Goal: Check status: Check status

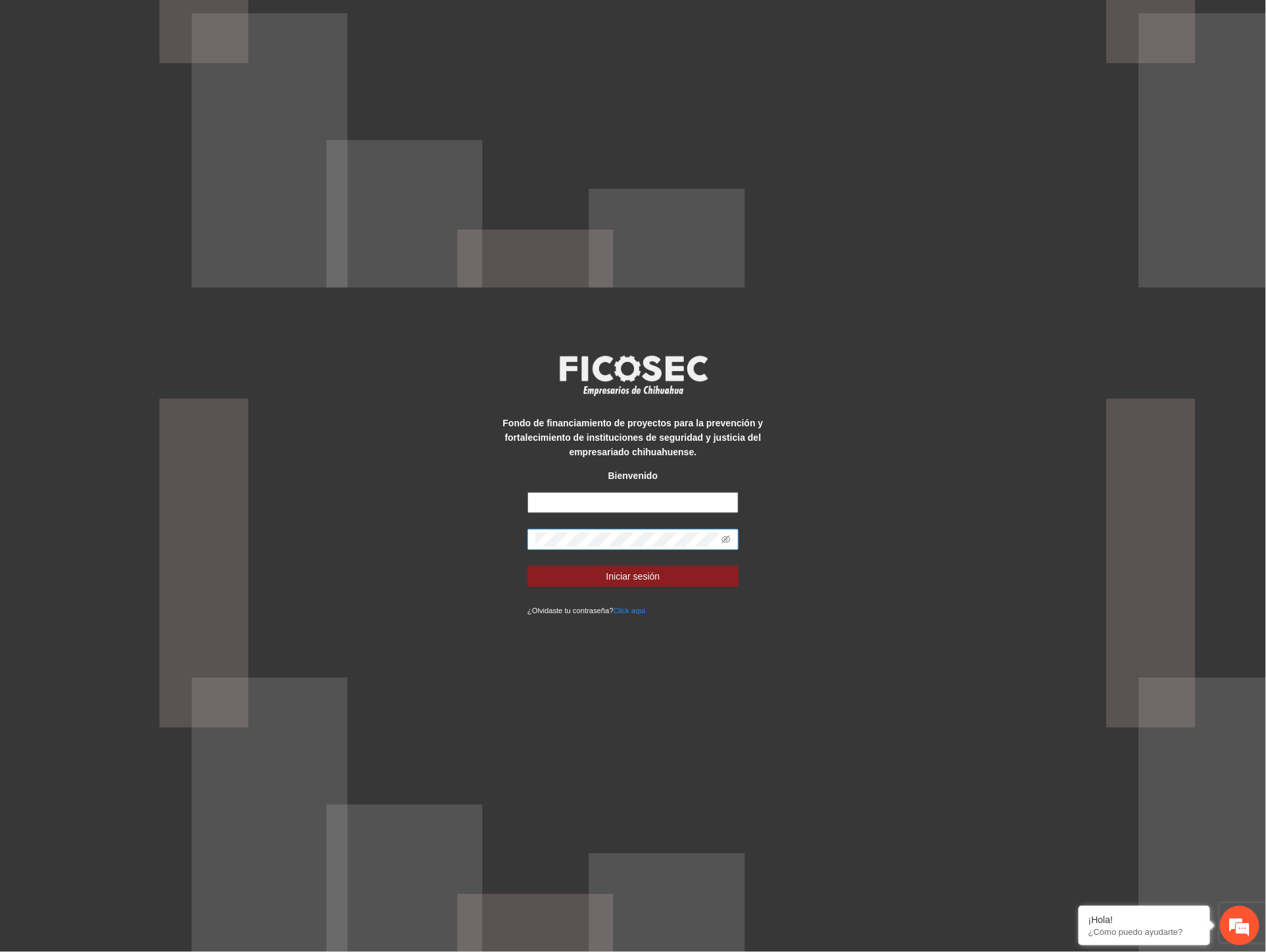
type input "**********"
click at [405, 514] on div "**********" at bounding box center [633, 476] width 1266 height 952
click at [528, 566] on button "Iniciar sesión" at bounding box center [633, 576] width 211 height 21
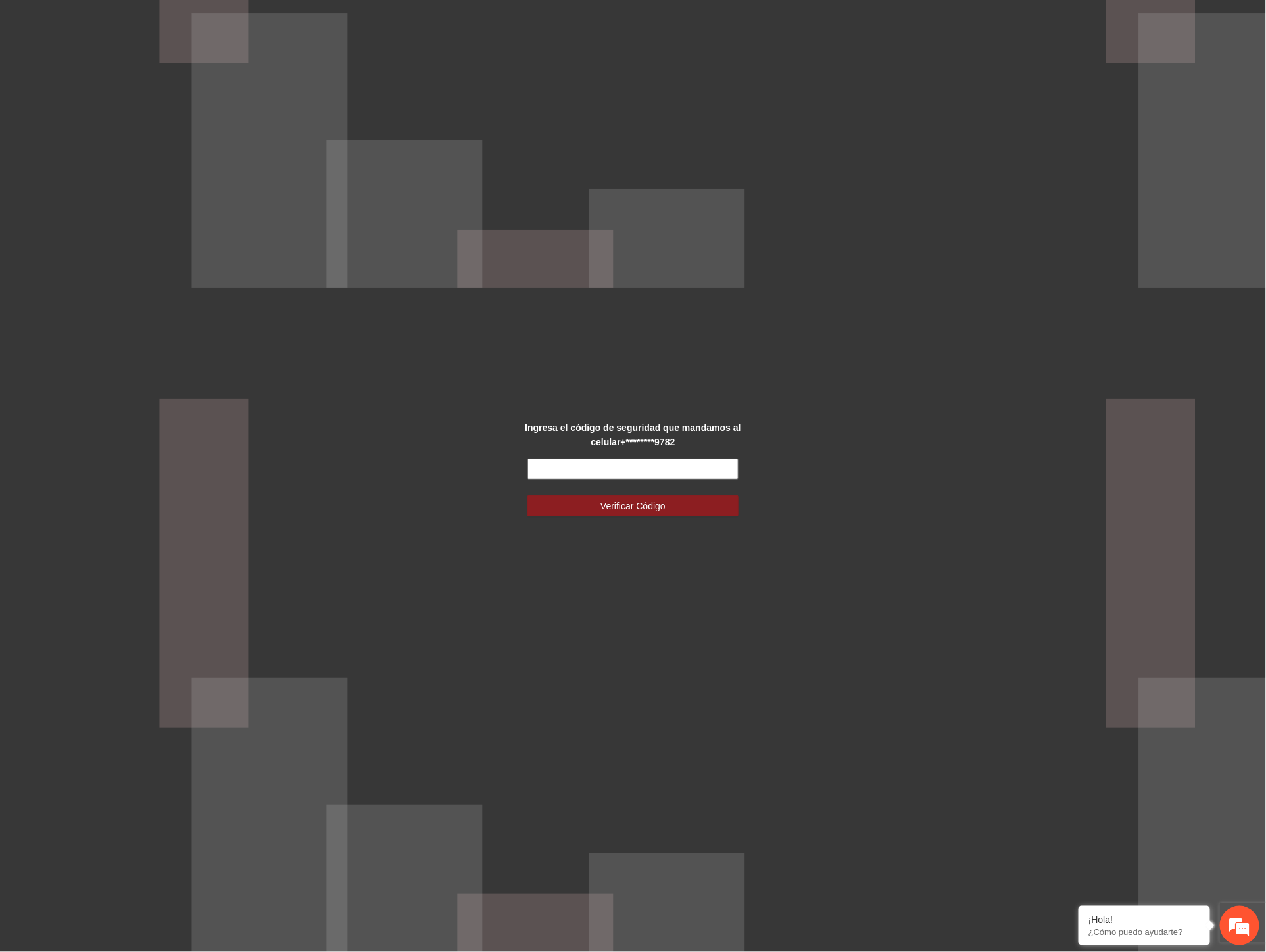
click at [559, 475] on input "text" at bounding box center [633, 469] width 211 height 21
click at [914, 467] on div "Ingresa el código de seguridad que mandamos al celular +********9782 Verificar …" at bounding box center [633, 476] width 1266 height 952
click at [905, 459] on div "Ingresa el código de seguridad que mandamos al celular +********9782 Verificar …" at bounding box center [633, 476] width 1266 height 952
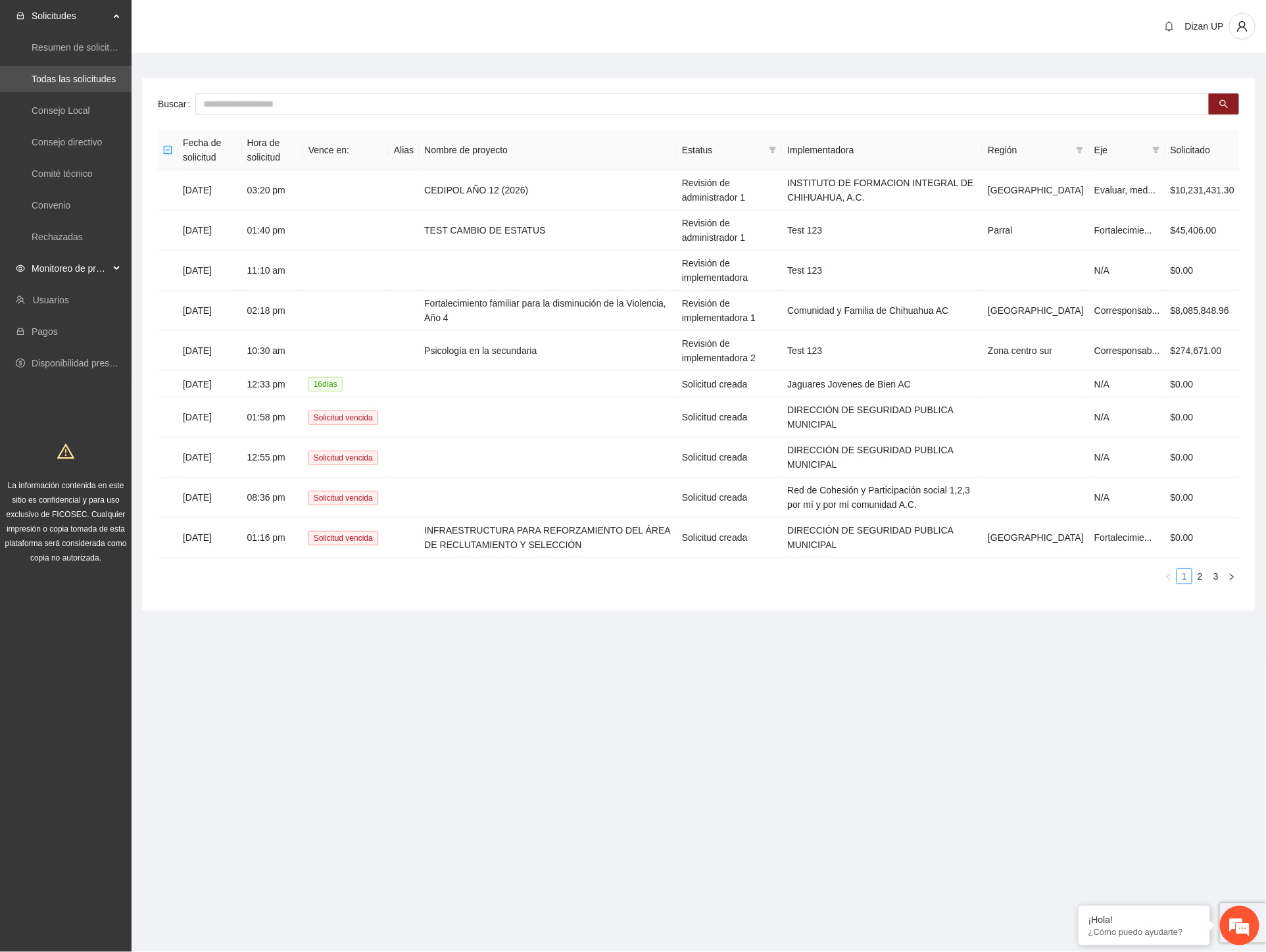
click at [50, 268] on span "Monitoreo de proyectos" at bounding box center [71, 268] width 78 height 27
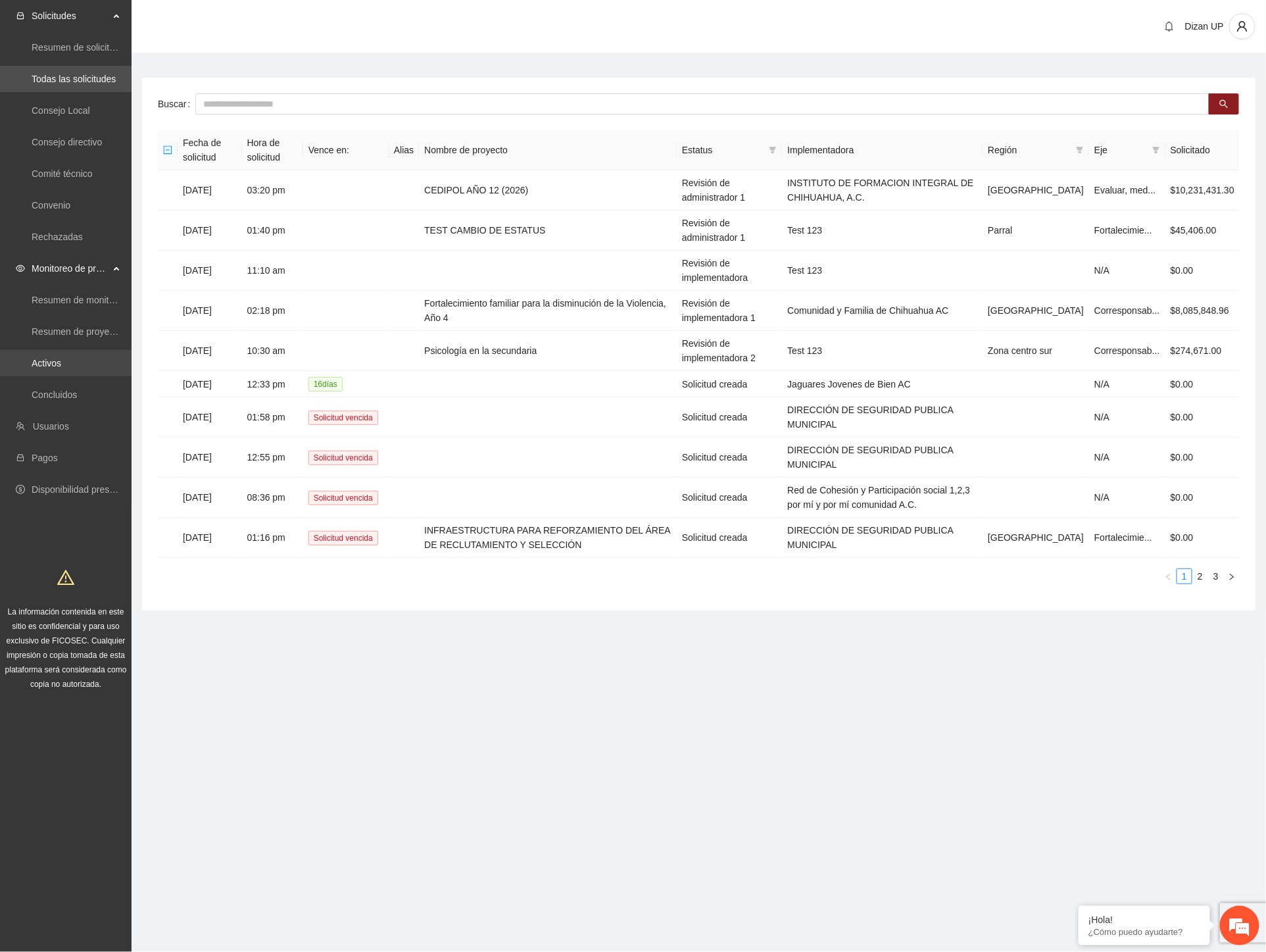
click at [43, 365] on link "Activos" at bounding box center [47, 363] width 29 height 10
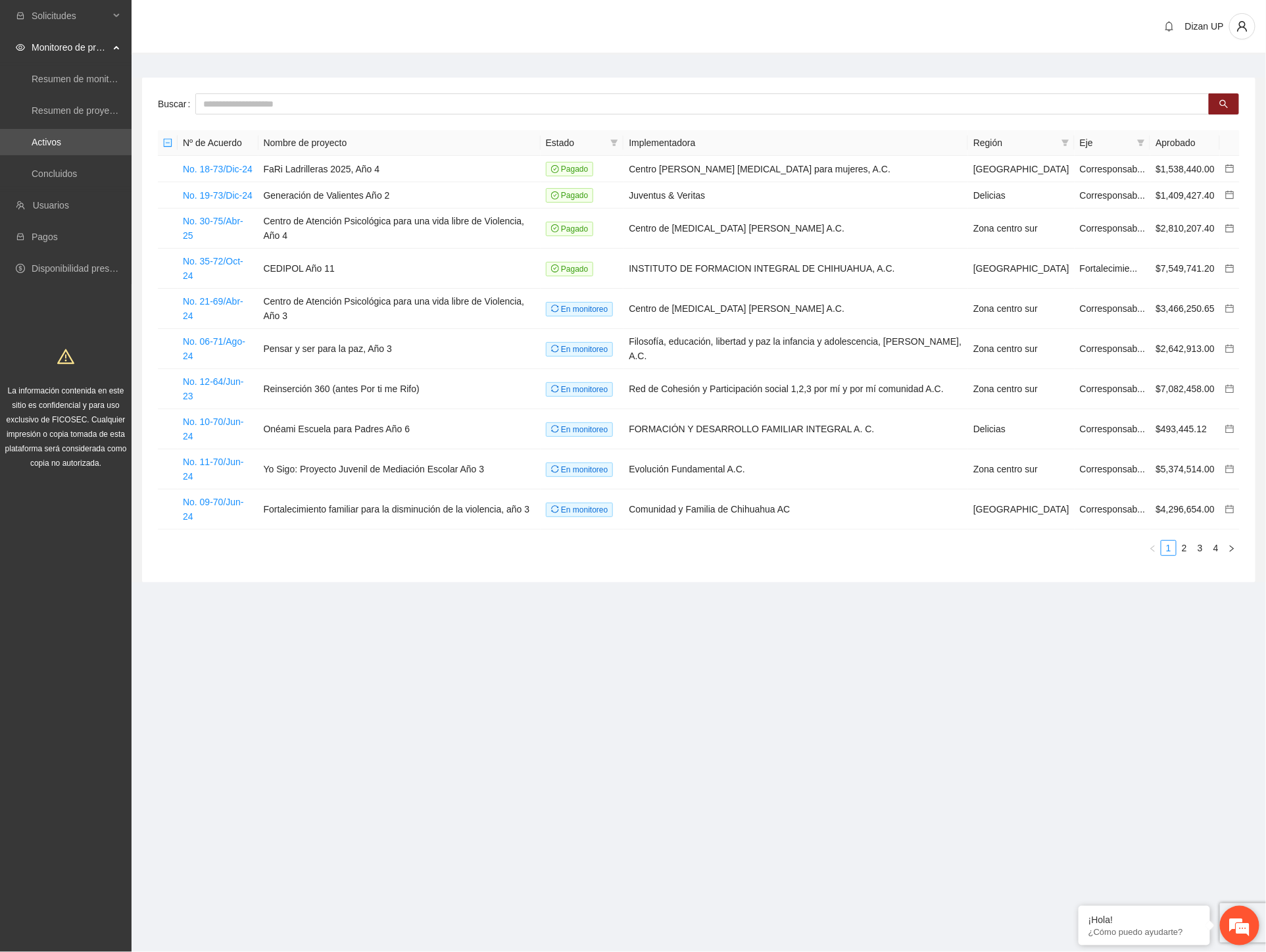
click at [1245, 930] on em at bounding box center [1239, 925] width 35 height 35
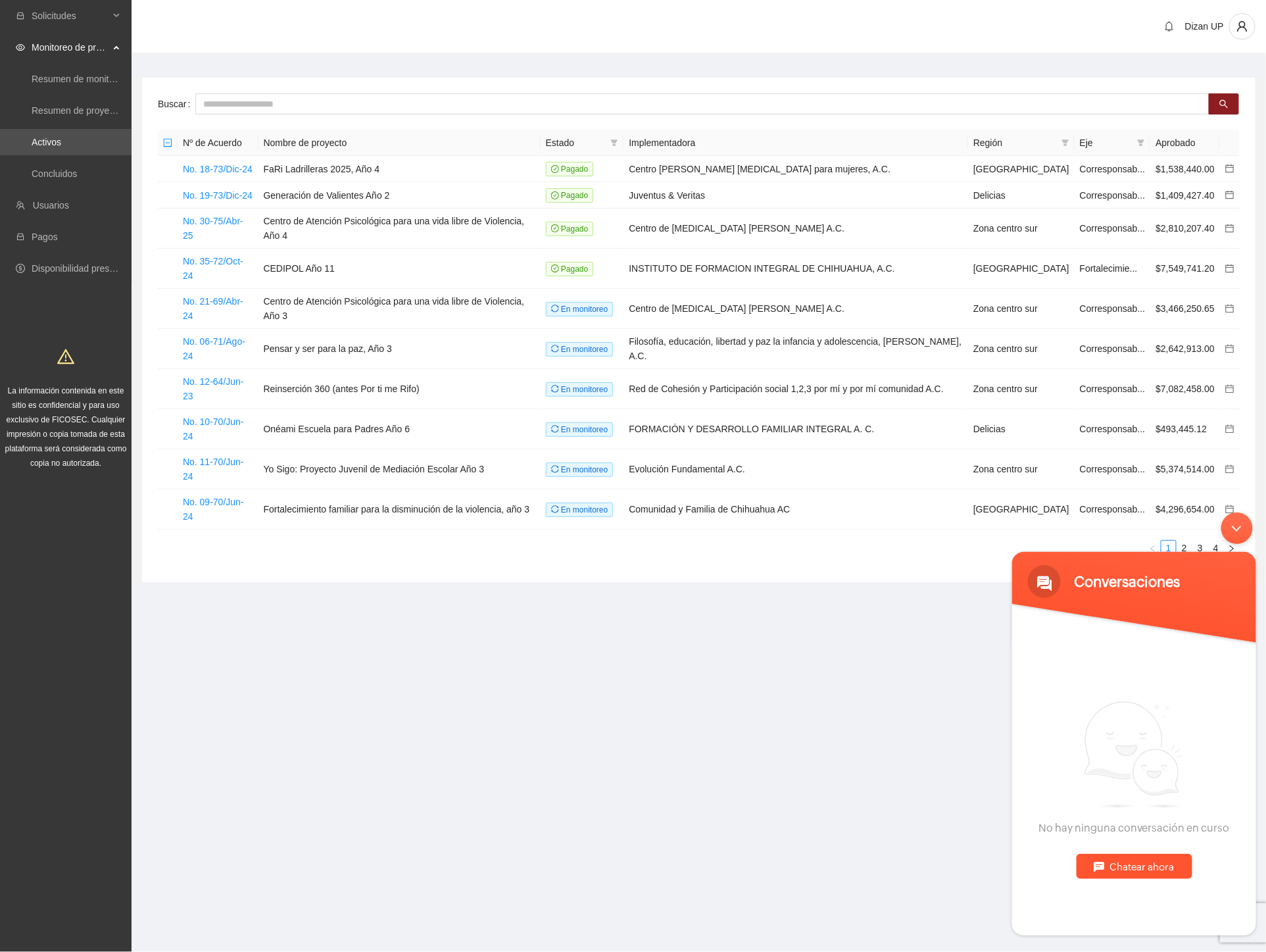
click at [1116, 869] on div "Chatear ahora" at bounding box center [1134, 865] width 116 height 25
click at [1093, 881] on textarea "Escriba su mensaje y pulse “Intro”" at bounding box center [1133, 886] width 244 height 46
type textarea "**********"
click at [1232, 914] on em at bounding box center [1238, 919] width 12 height 18
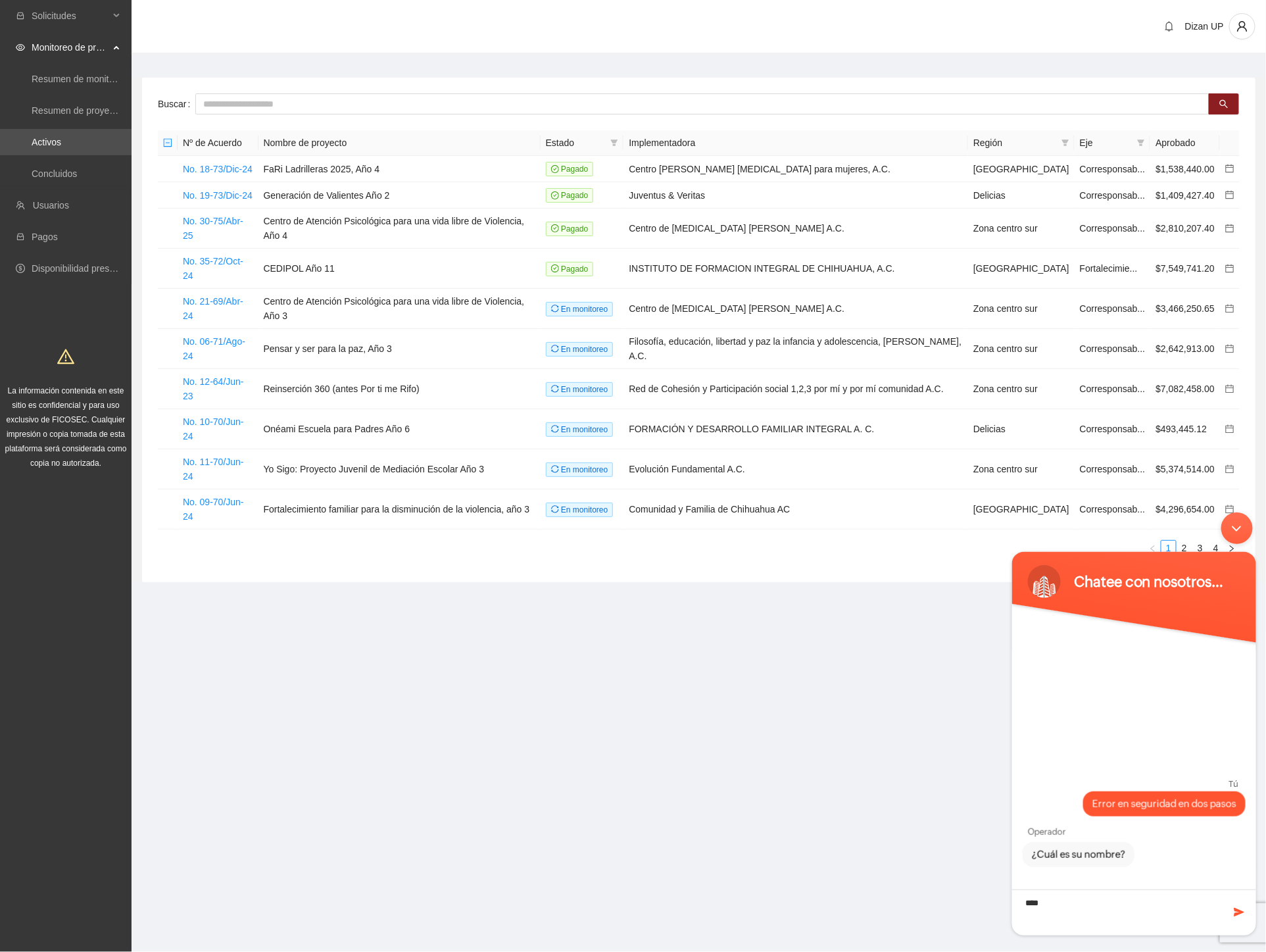
type textarea "*****"
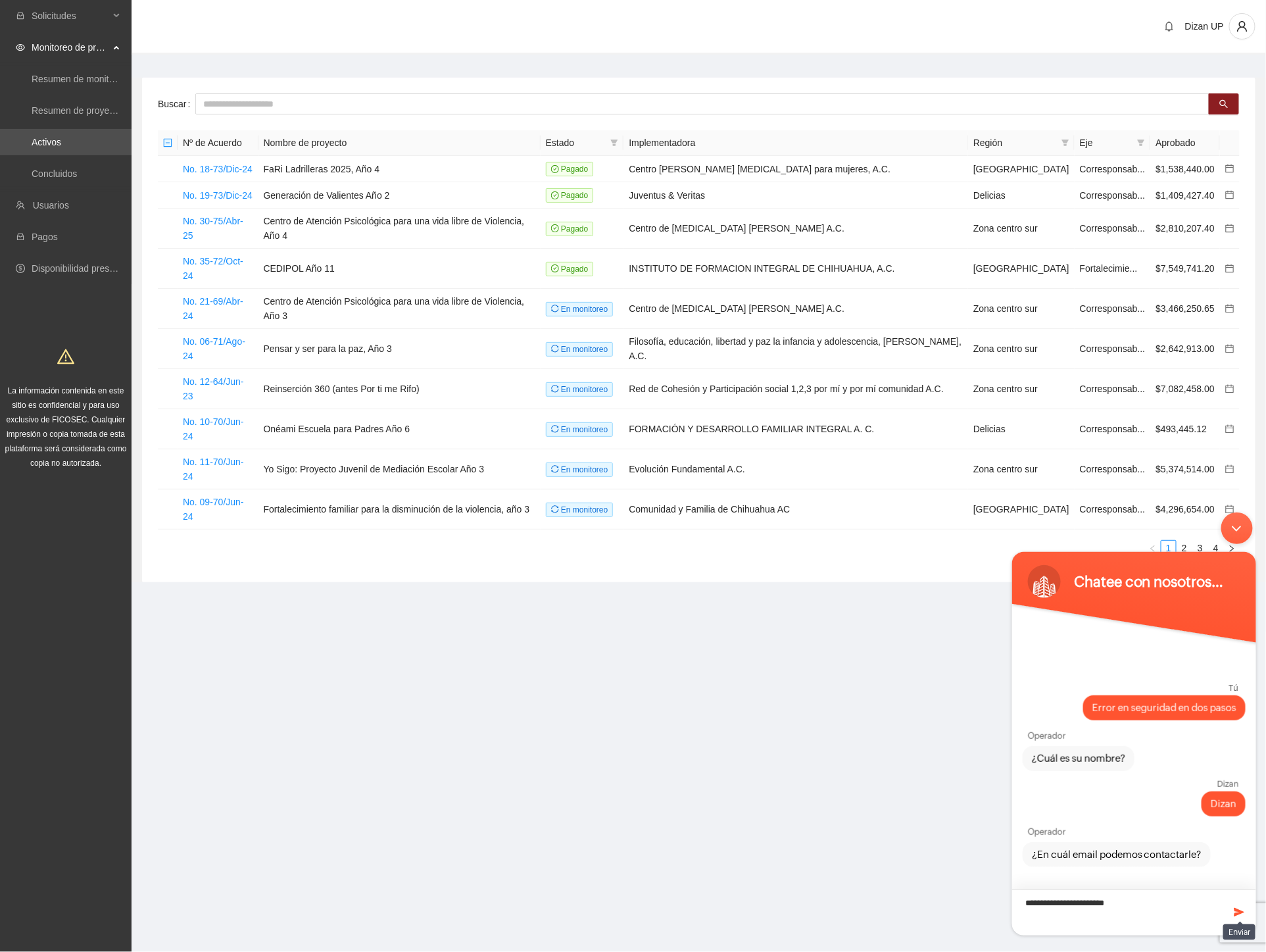
type textarea "**********"
click at [1234, 908] on span at bounding box center [1238, 911] width 13 height 13
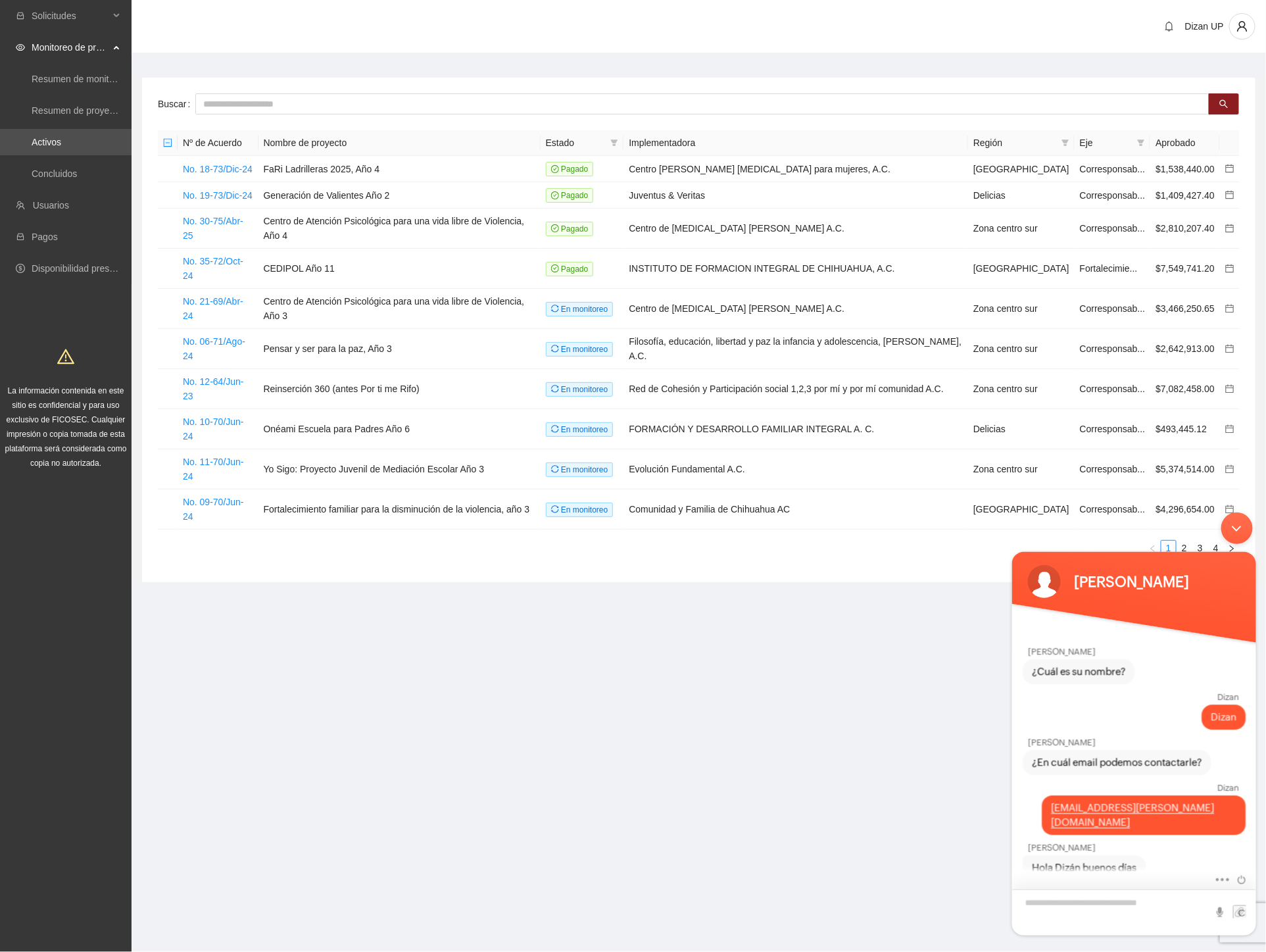
scroll to position [92, 0]
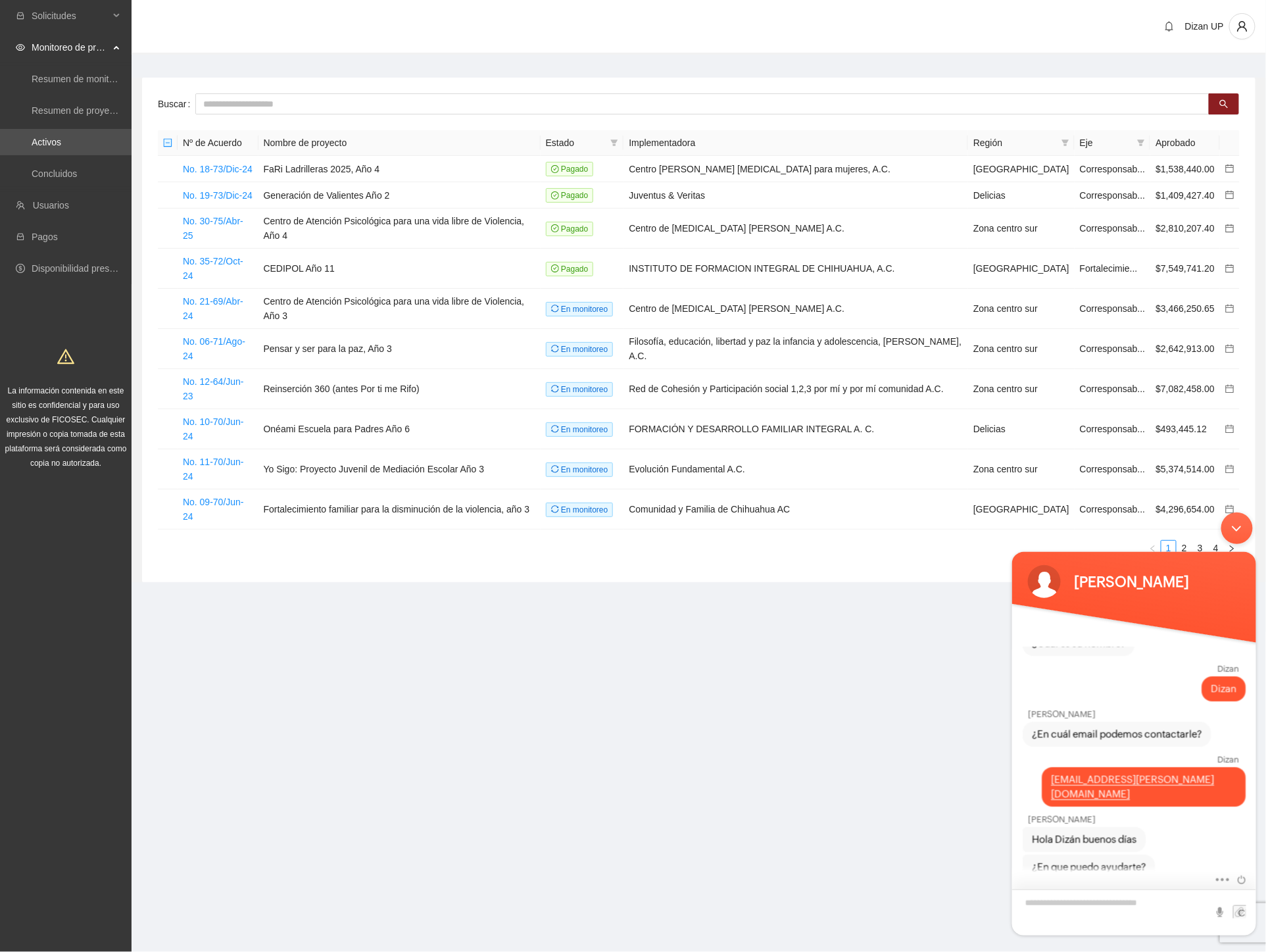
click at [1078, 899] on textarea "Escriba su mensaje y pulse “Intro”" at bounding box center [1133, 911] width 244 height 46
type textarea "*********"
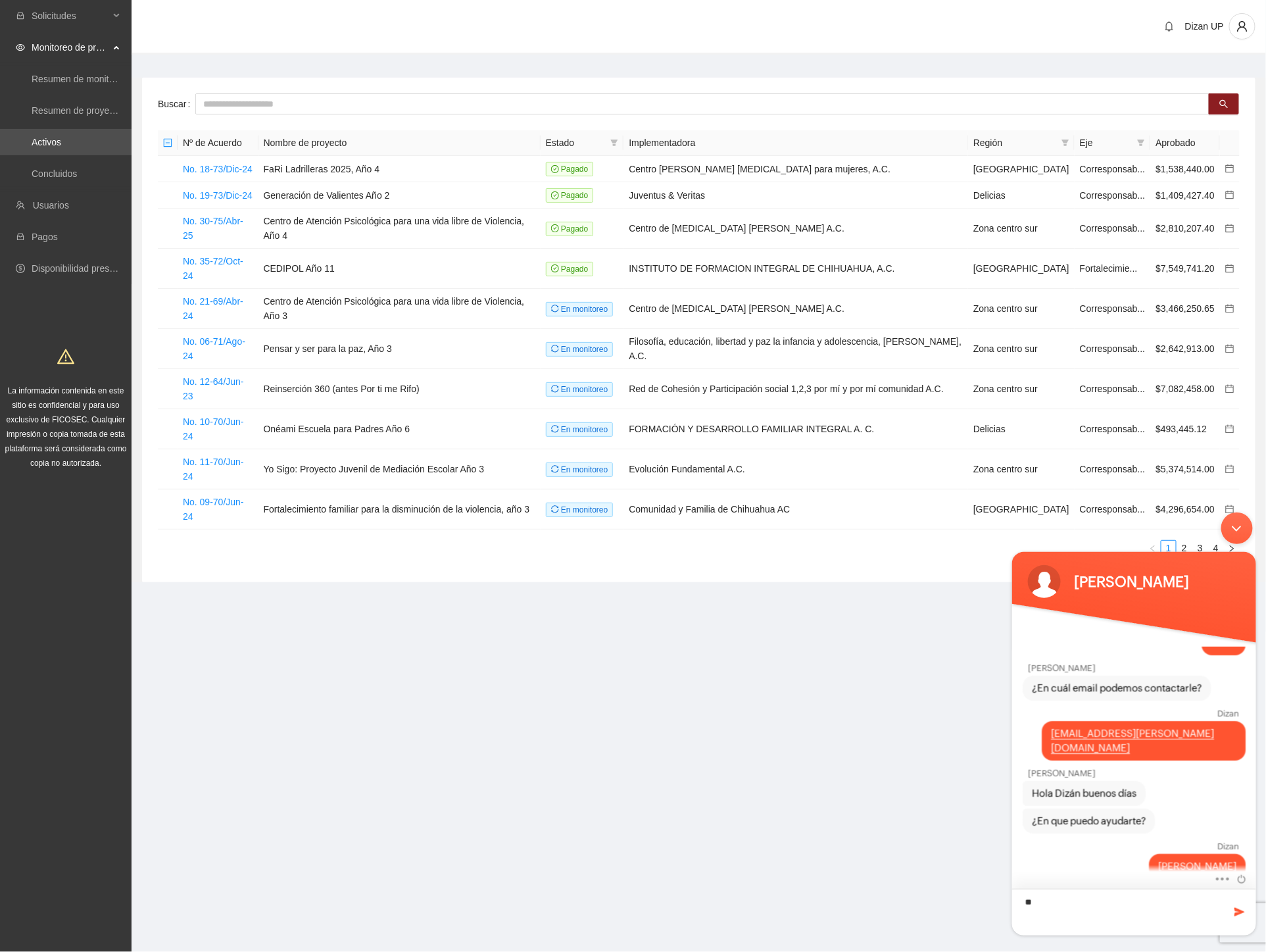
type textarea "*"
type textarea "**********"
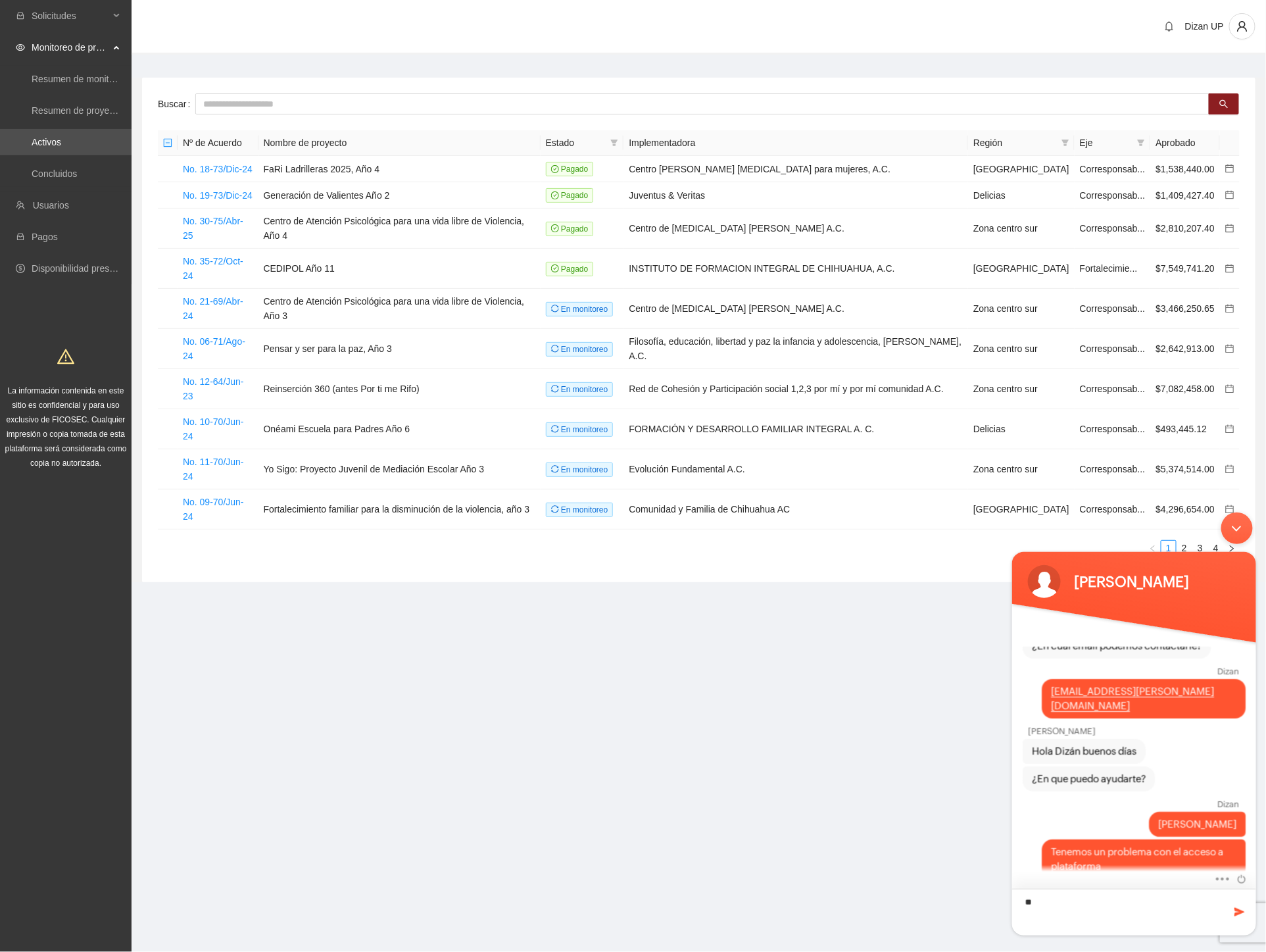
type textarea "*"
drag, startPoint x: 1107, startPoint y: 908, endPoint x: 1120, endPoint y: 922, distance: 19.1
click at [1120, 922] on textarea "**********" at bounding box center [1133, 907] width 244 height 54
type textarea "**********"
click at [1241, 911] on span at bounding box center [1238, 911] width 13 height 13
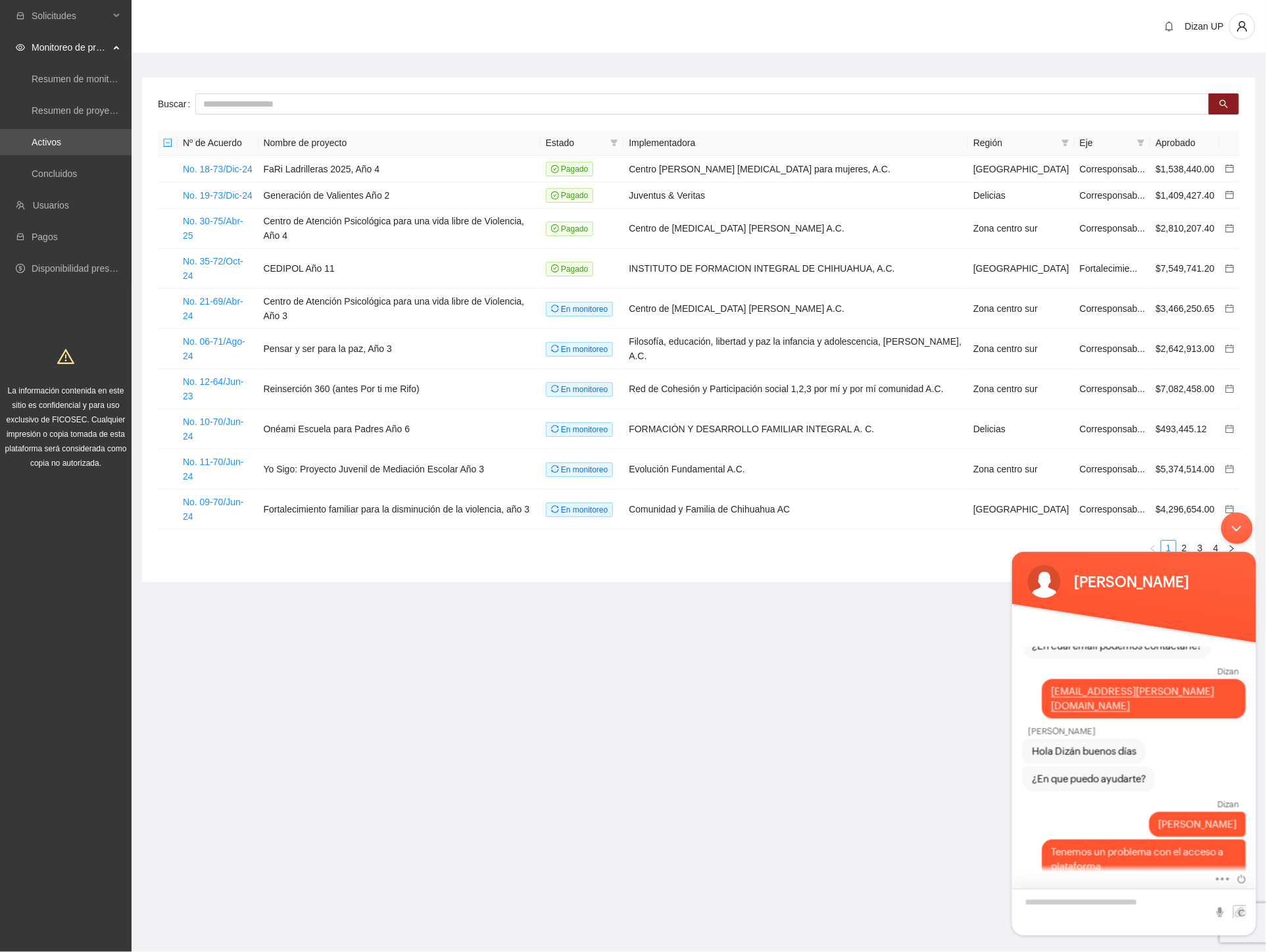
scroll to position [237, 0]
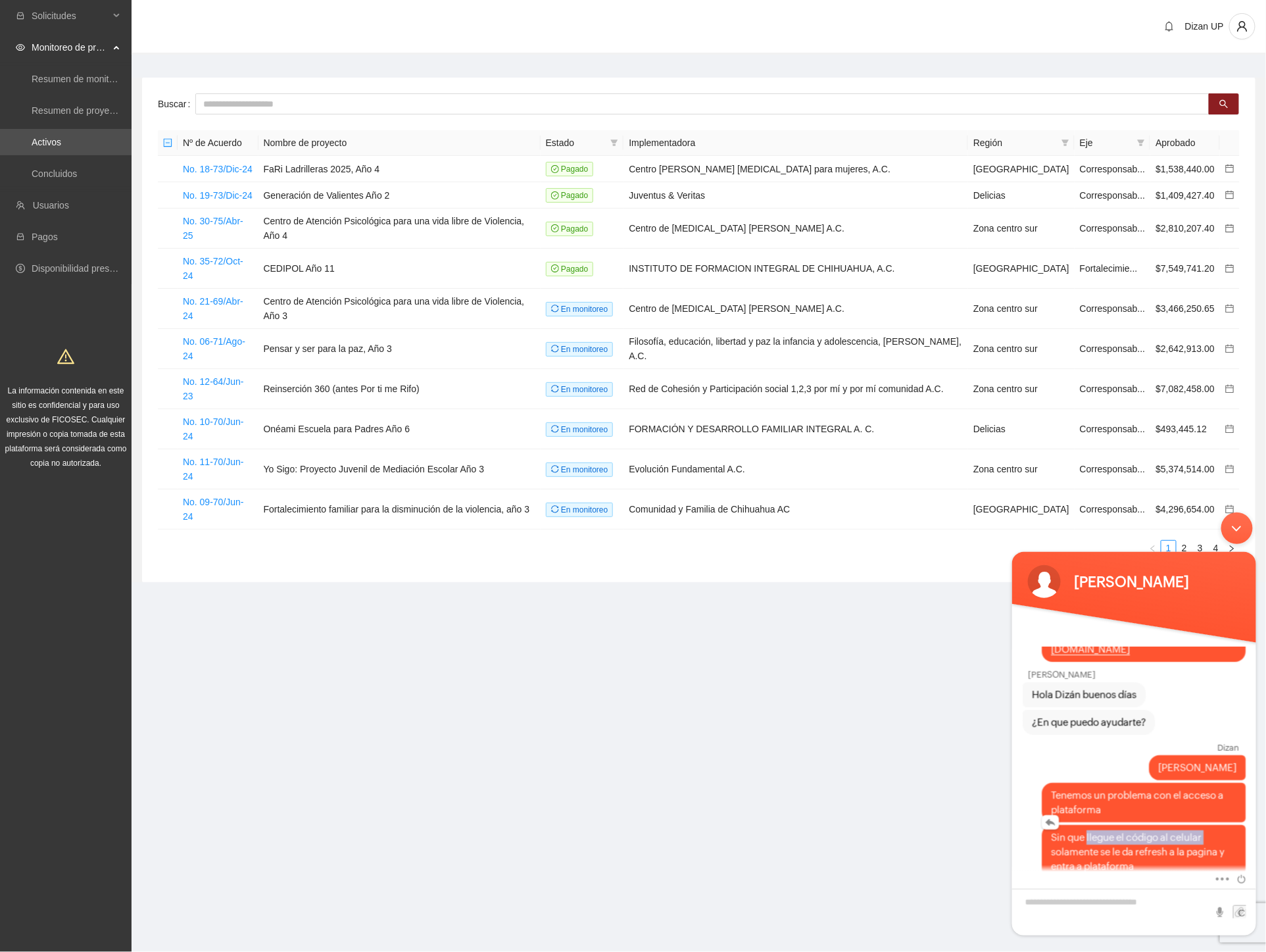
drag, startPoint x: 1091, startPoint y: 820, endPoint x: 1205, endPoint y: 820, distance: 114.0
click at [1205, 830] on span "Sin que llegue el código al celular solamente se le da refresh a la pagina y en…" at bounding box center [1143, 851] width 185 height 43
click at [1050, 904] on textarea "Escriba su mensaje y pulse “Intro”" at bounding box center [1133, 911] width 244 height 47
click at [1188, 901] on textarea "**********" at bounding box center [1133, 911] width 244 height 47
click at [1113, 911] on textarea "**********" at bounding box center [1133, 911] width 244 height 47
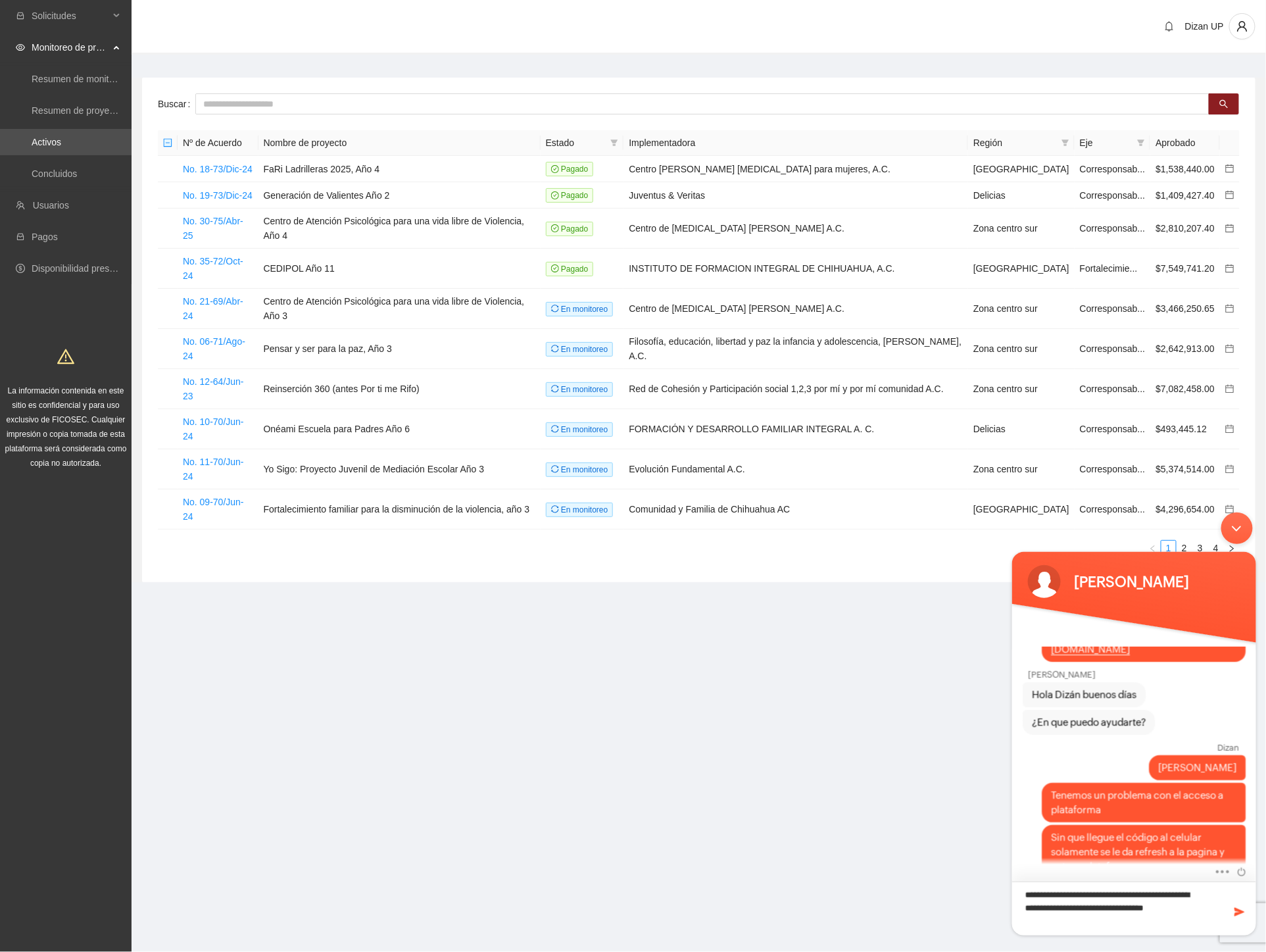
scroll to position [244, 0]
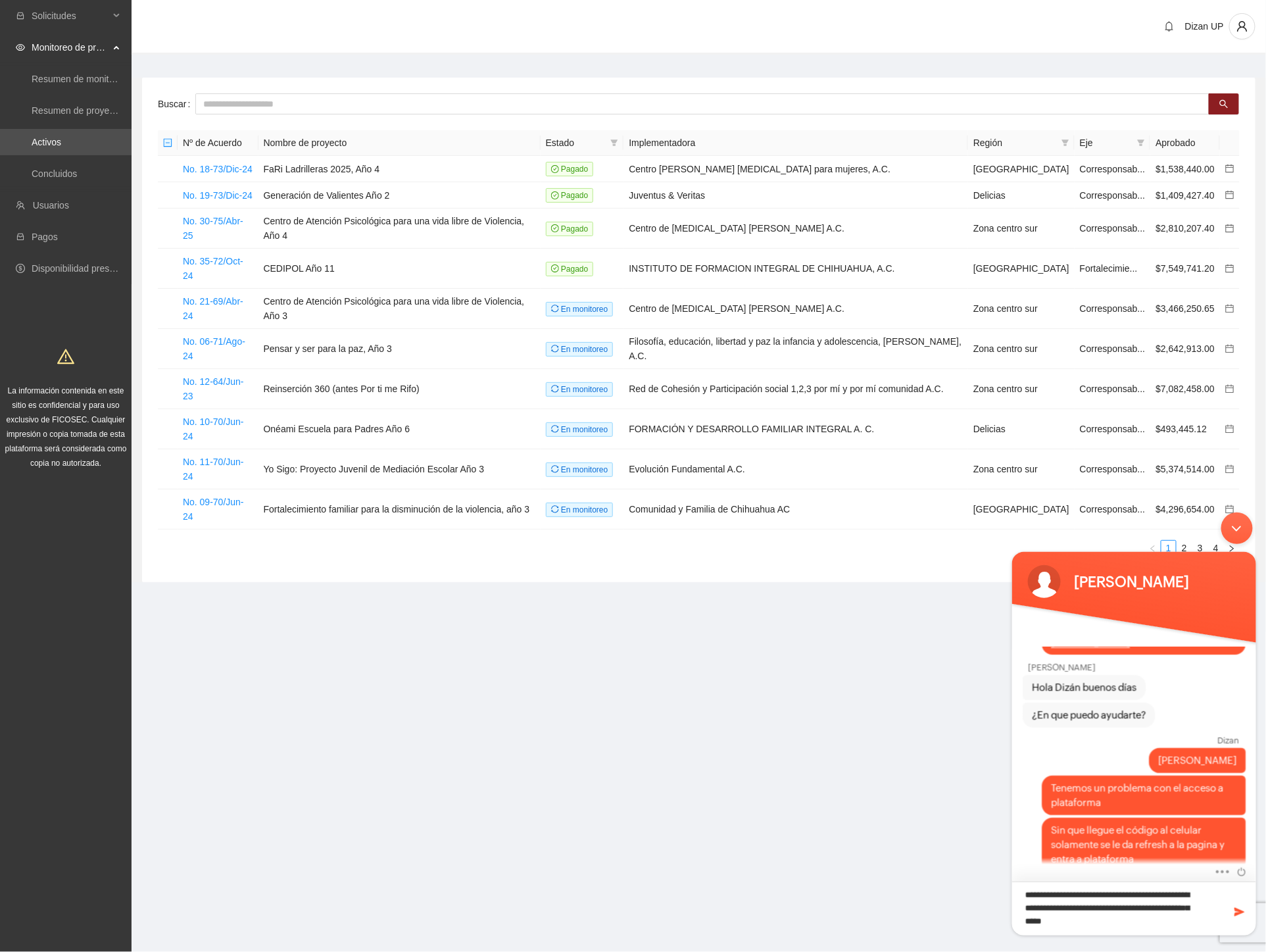
type textarea "**********"
click at [1240, 912] on span at bounding box center [1238, 911] width 13 height 13
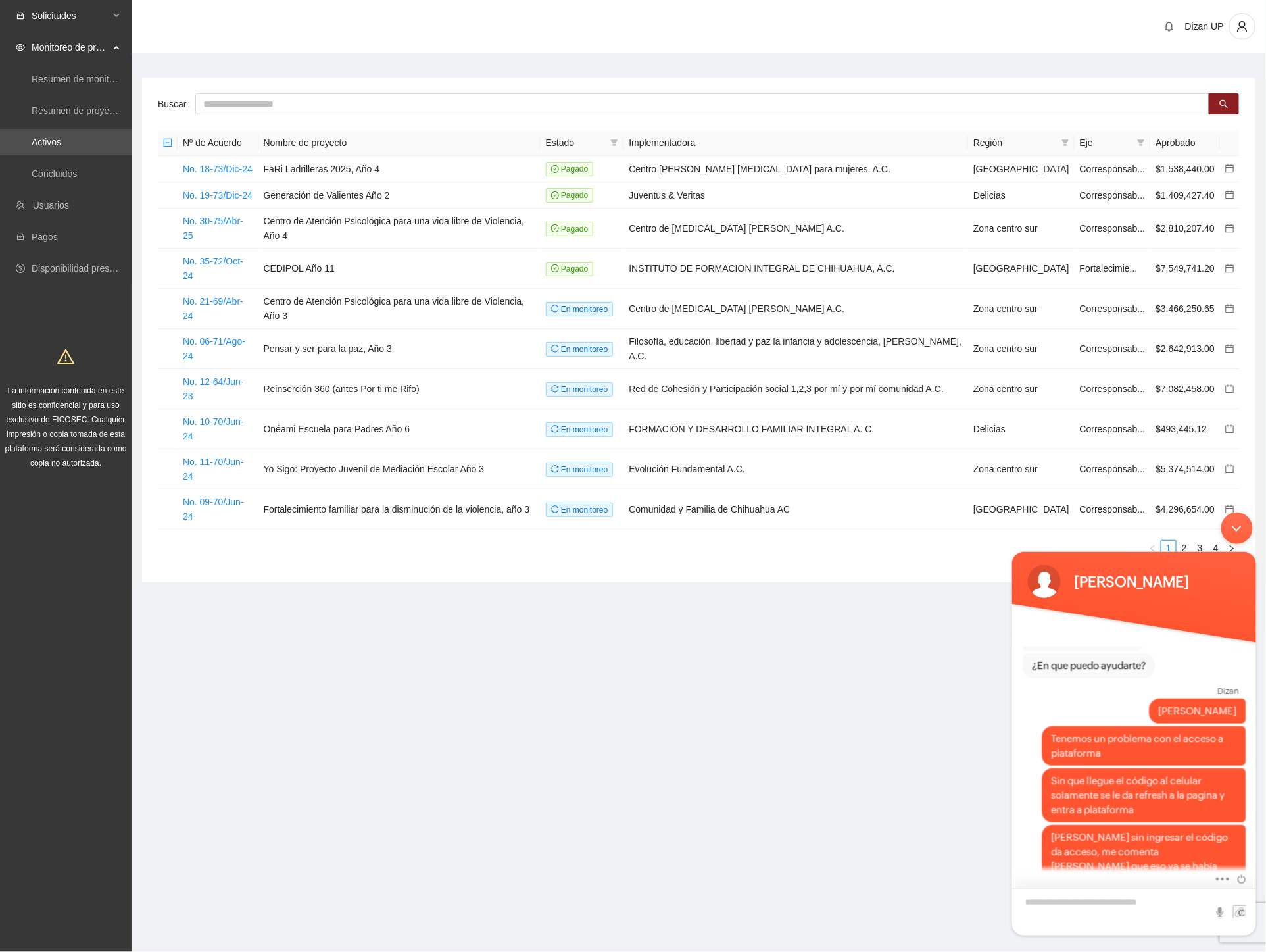
scroll to position [397, 0]
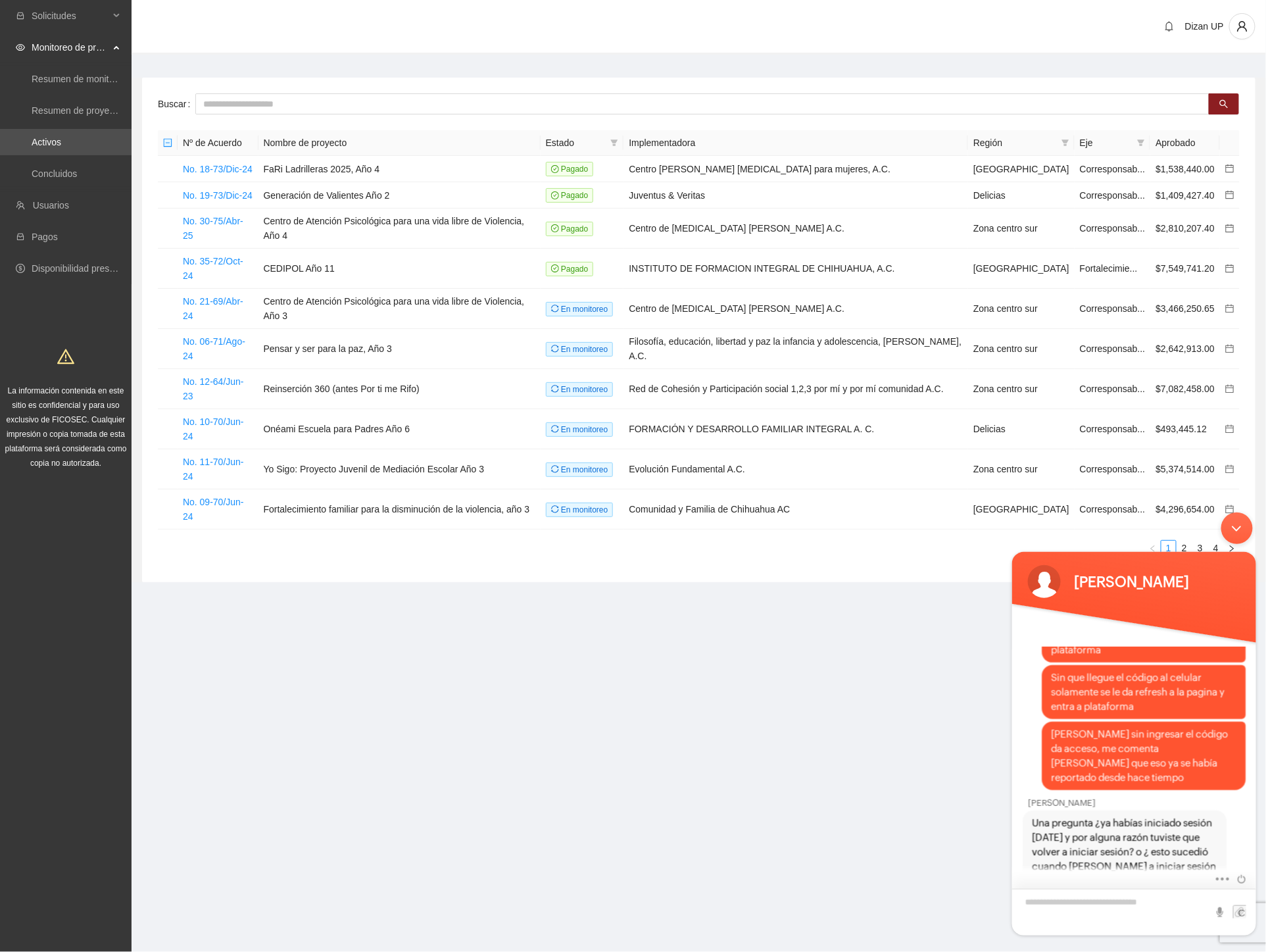
click at [1072, 904] on textarea "Escriba su mensaje y pulse “Intro”" at bounding box center [1133, 911] width 244 height 47
type textarea "**********"
click at [1234, 908] on span at bounding box center [1238, 911] width 13 height 13
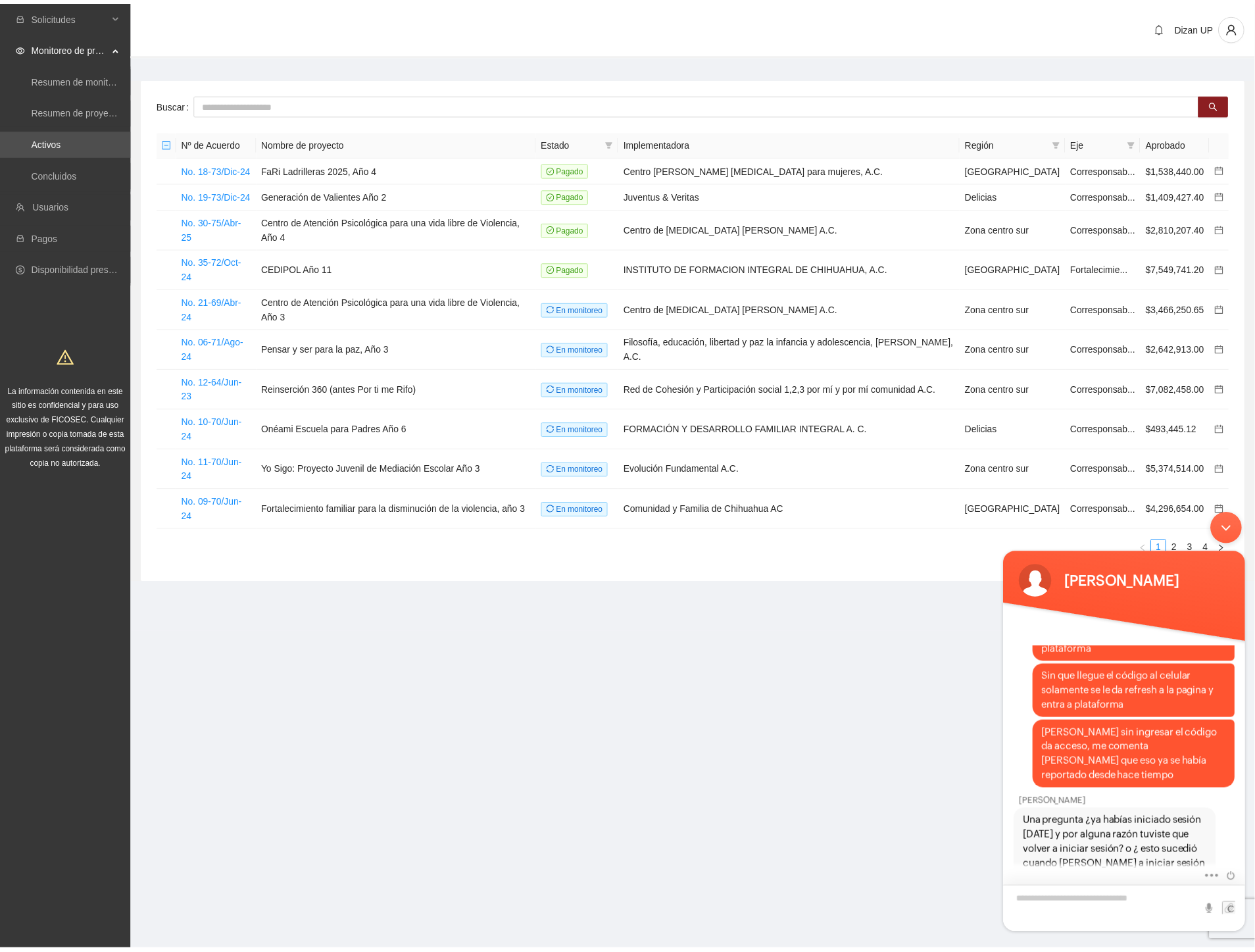
scroll to position [442, 0]
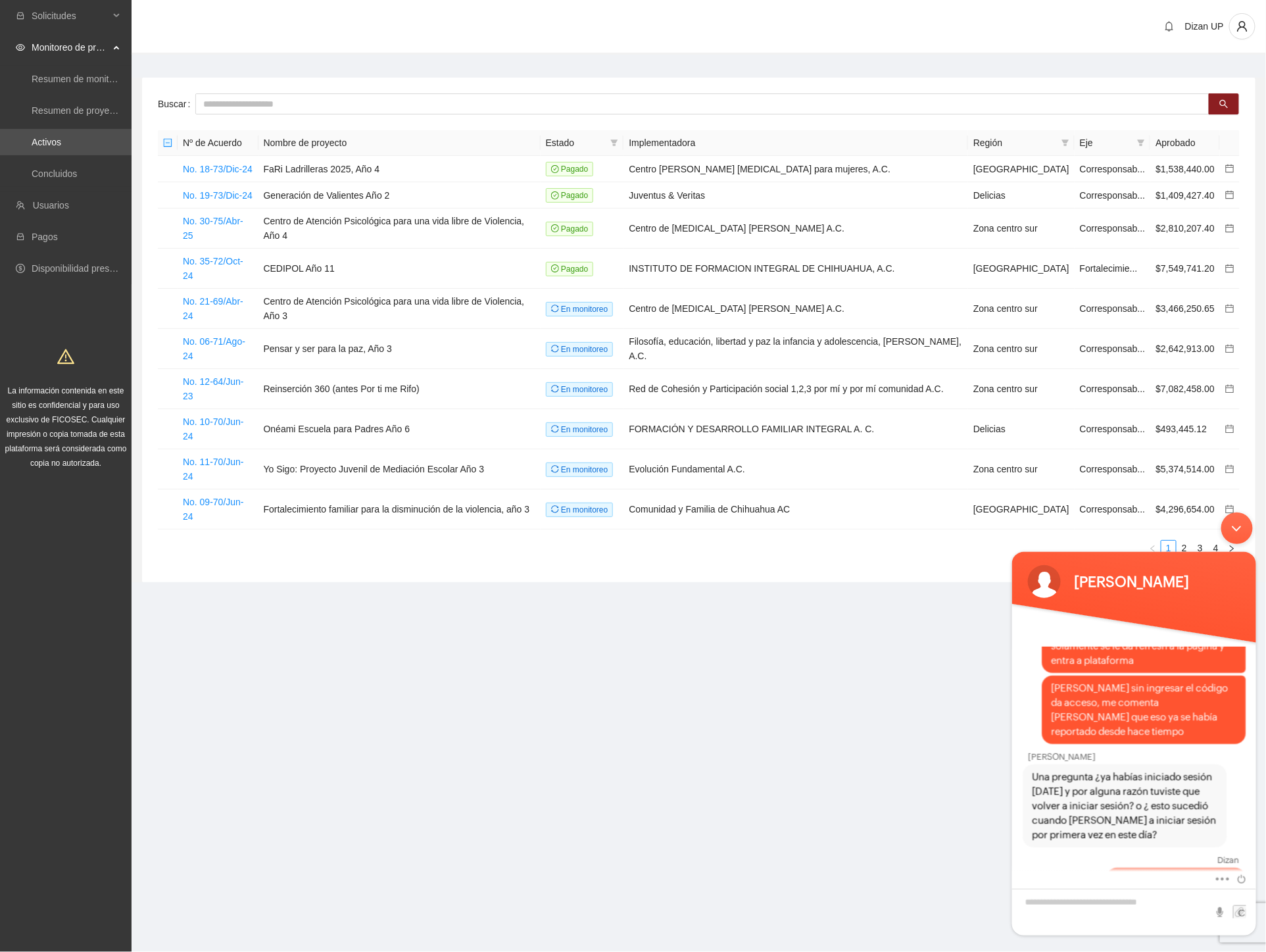
drag, startPoint x: 1240, startPoint y: 526, endPoint x: 2245, endPoint y: 1032, distance: 1125.2
click at [1240, 526] on div "Minimizar ventana de chat en vivo" at bounding box center [1237, 527] width 32 height 32
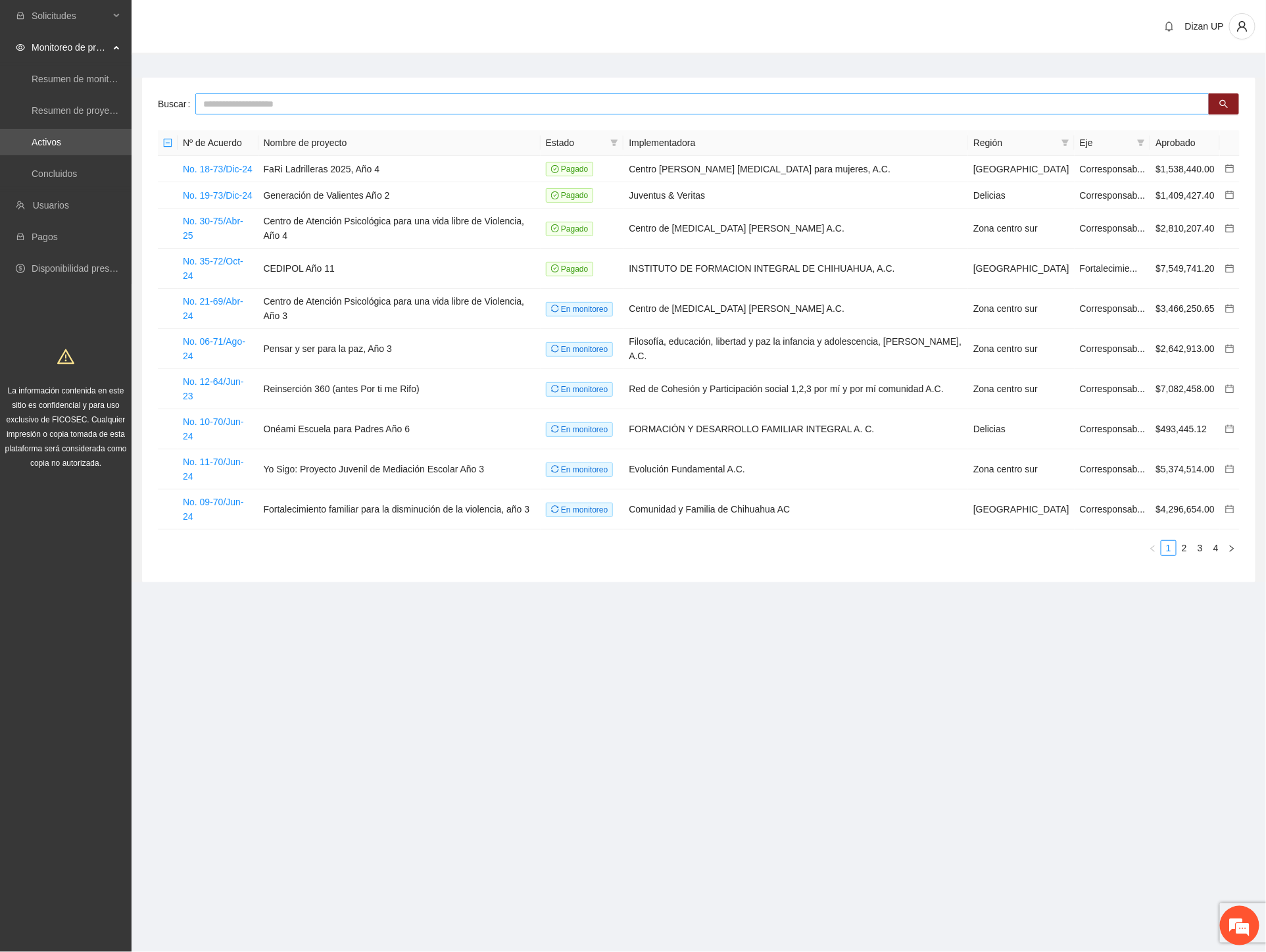
click at [287, 108] on input "text" at bounding box center [703, 103] width 1014 height 21
type input "***"
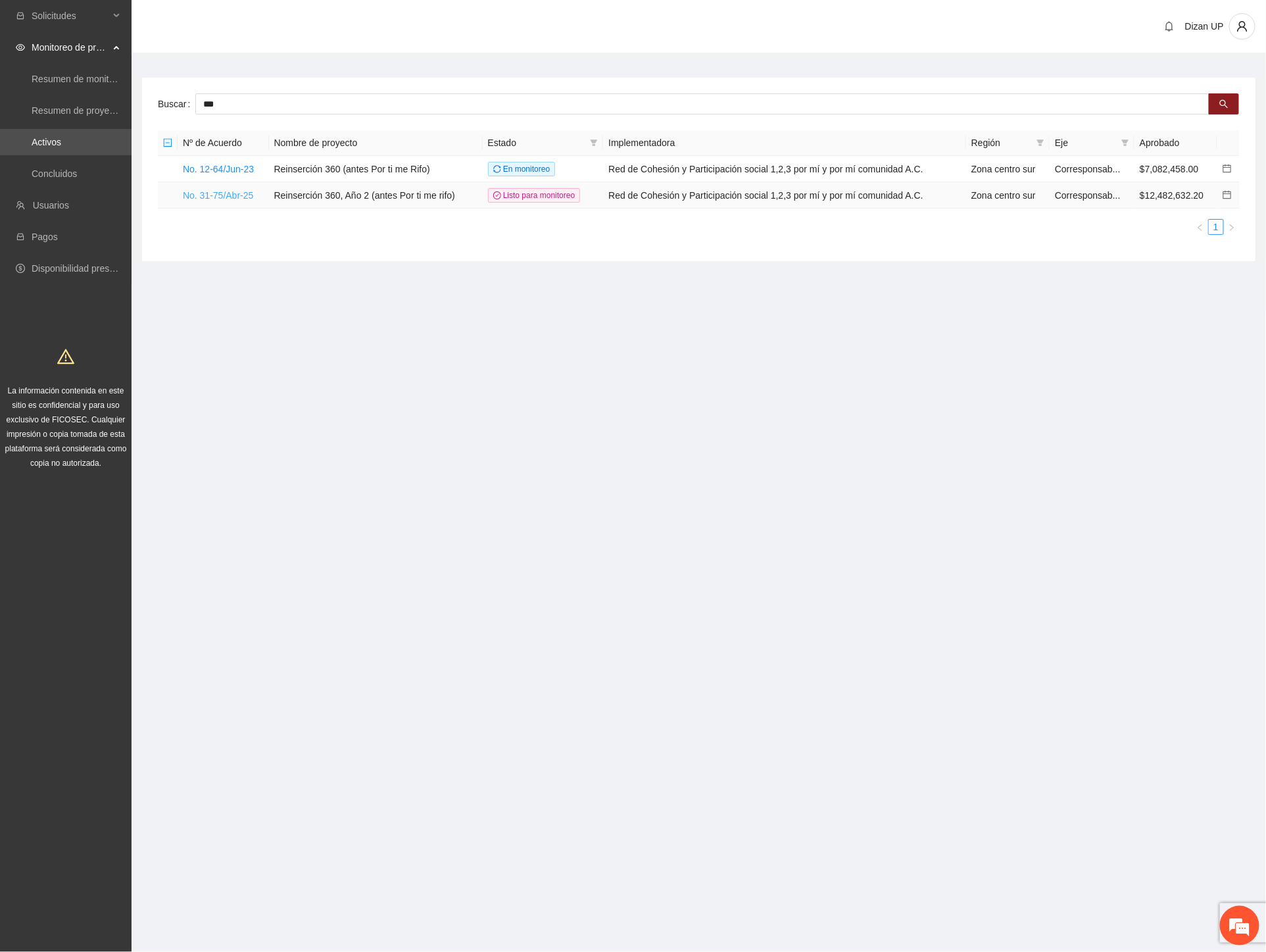
click at [239, 196] on link "No. 31-75/Abr-25" at bounding box center [218, 195] width 71 height 10
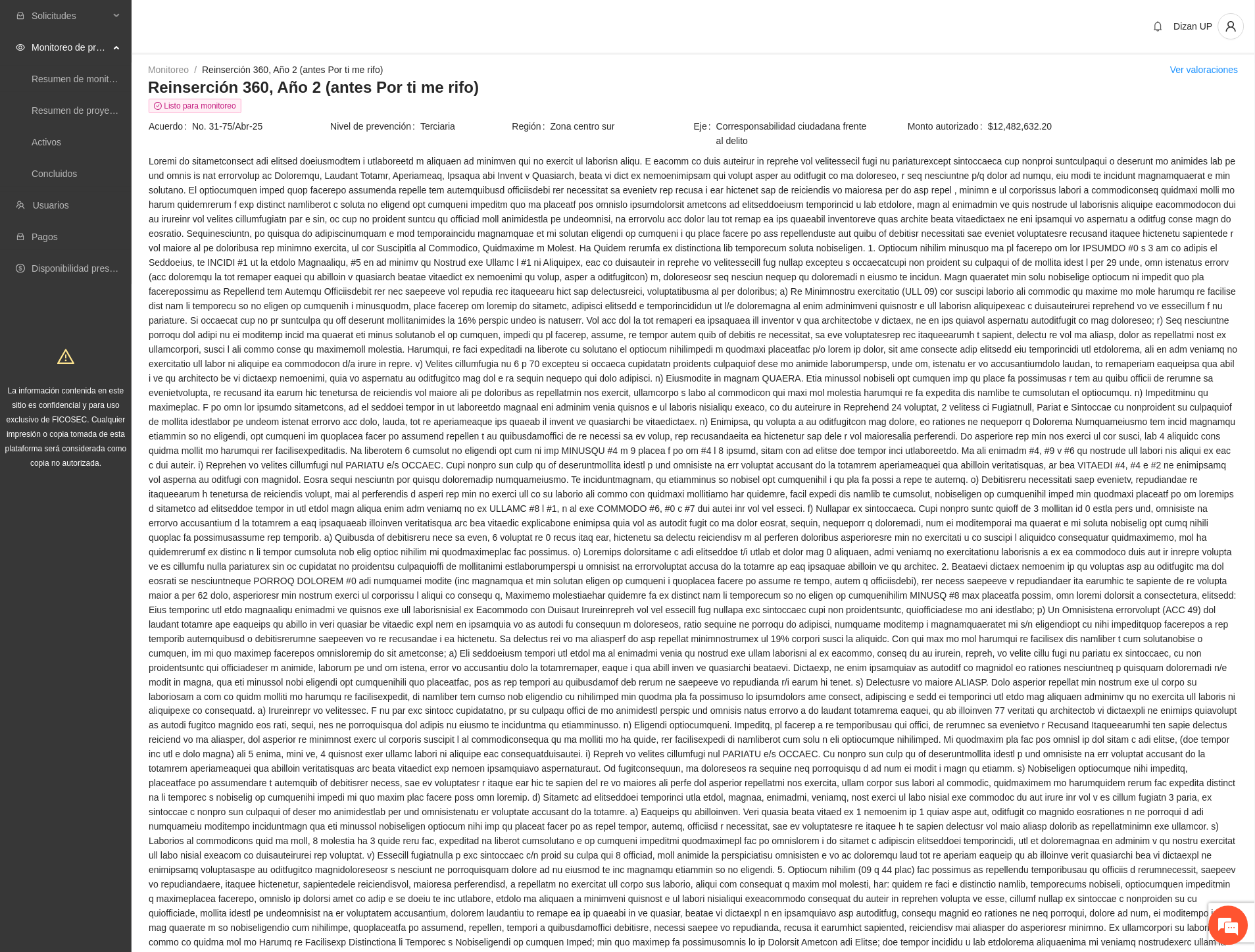
click at [891, 433] on span at bounding box center [693, 711] width 1089 height 1114
click at [47, 146] on link "Activos" at bounding box center [47, 142] width 29 height 10
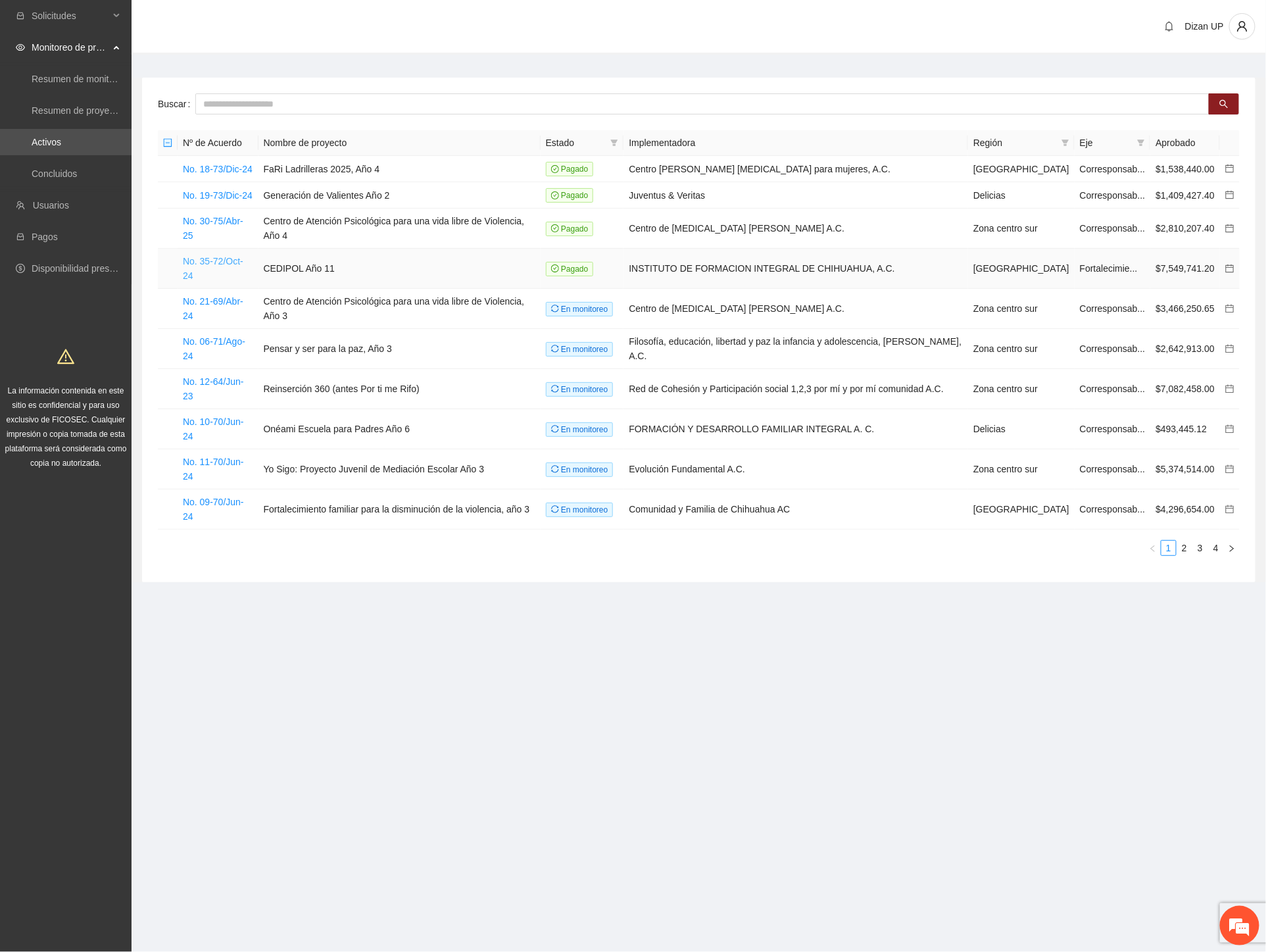
click at [223, 256] on link "No. 35-72/Oct-24" at bounding box center [213, 268] width 60 height 25
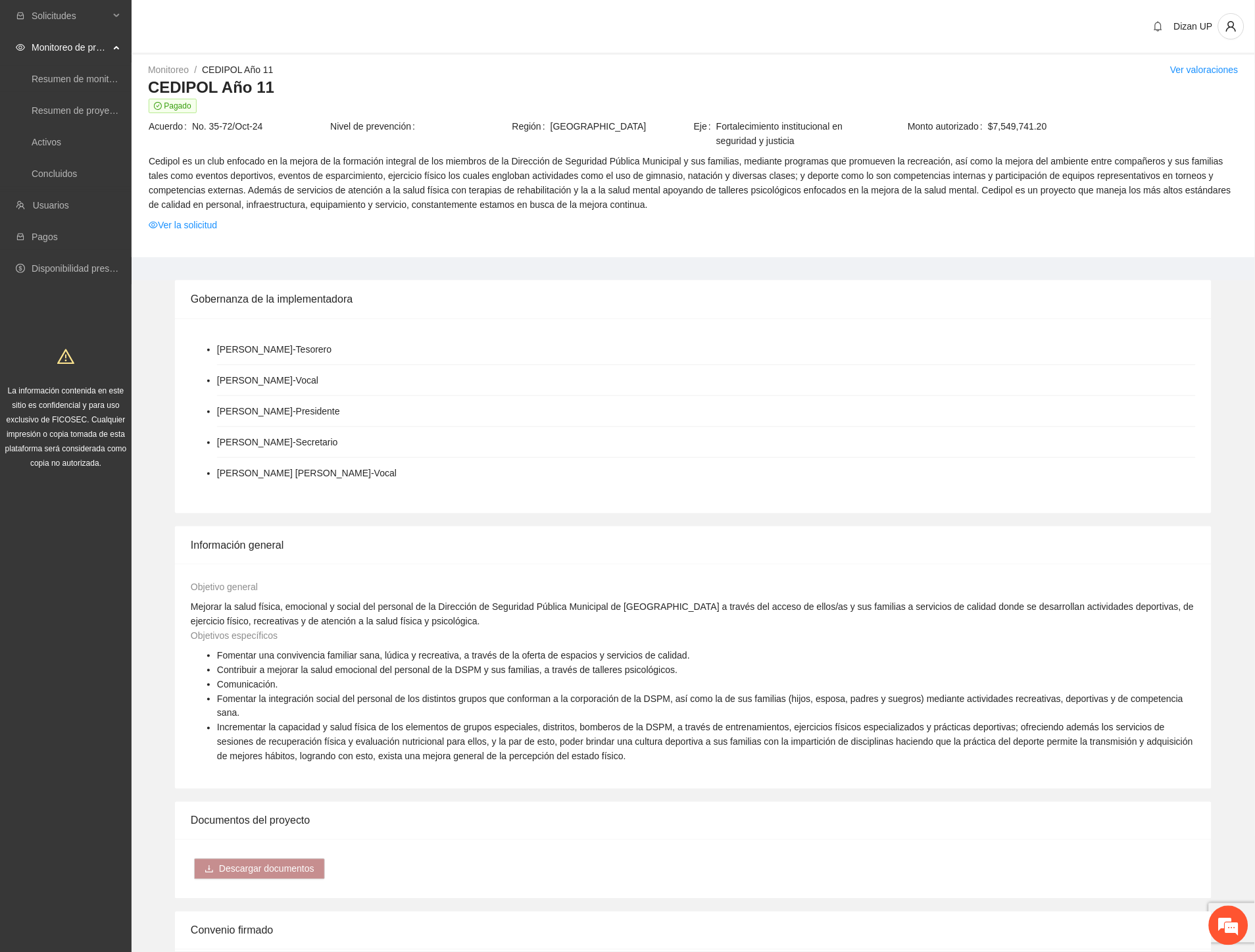
drag, startPoint x: 212, startPoint y: 108, endPoint x: 409, endPoint y: 109, distance: 197.0
click at [409, 109] on span "Pagado" at bounding box center [693, 105] width 1089 height 15
click at [185, 227] on link "Ver la solicitud" at bounding box center [182, 224] width 68 height 15
drag, startPoint x: 207, startPoint y: 103, endPoint x: 415, endPoint y: 103, distance: 208.0
click at [415, 103] on span "Pagado" at bounding box center [693, 105] width 1089 height 15
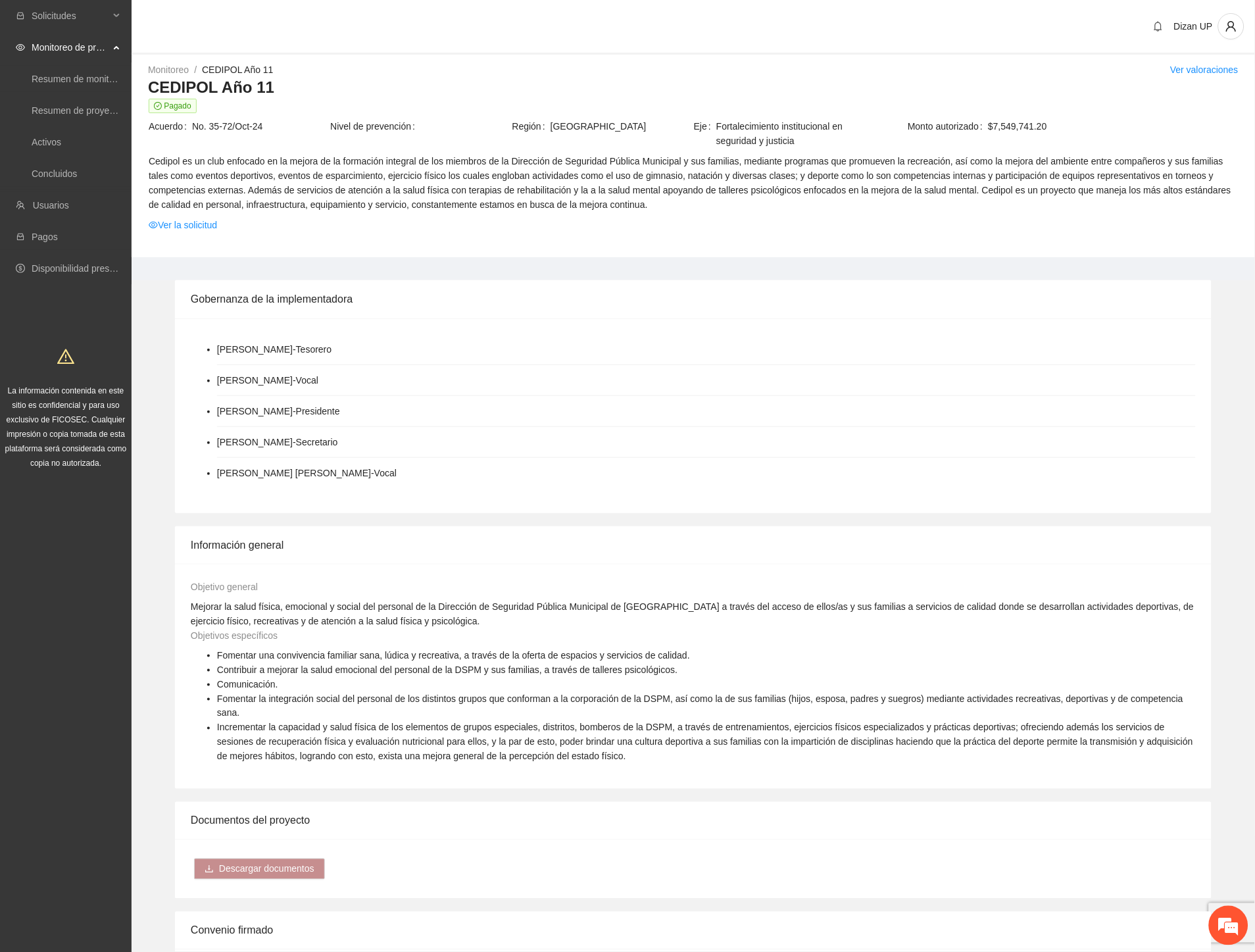
drag, startPoint x: 221, startPoint y: 107, endPoint x: 423, endPoint y: 105, distance: 202.0
click at [423, 104] on span "Pagado" at bounding box center [693, 105] width 1089 height 15
drag, startPoint x: 146, startPoint y: 67, endPoint x: 413, endPoint y: 126, distance: 273.4
click at [413, 126] on div "Monitoreo / CEDIPOL Año 11 / Ver valoraciones CEDIPOL Año 11 Pagado Acuerdo No.…" at bounding box center [693, 160] width 1124 height 195
click at [413, 101] on span "Pagado" at bounding box center [693, 105] width 1089 height 15
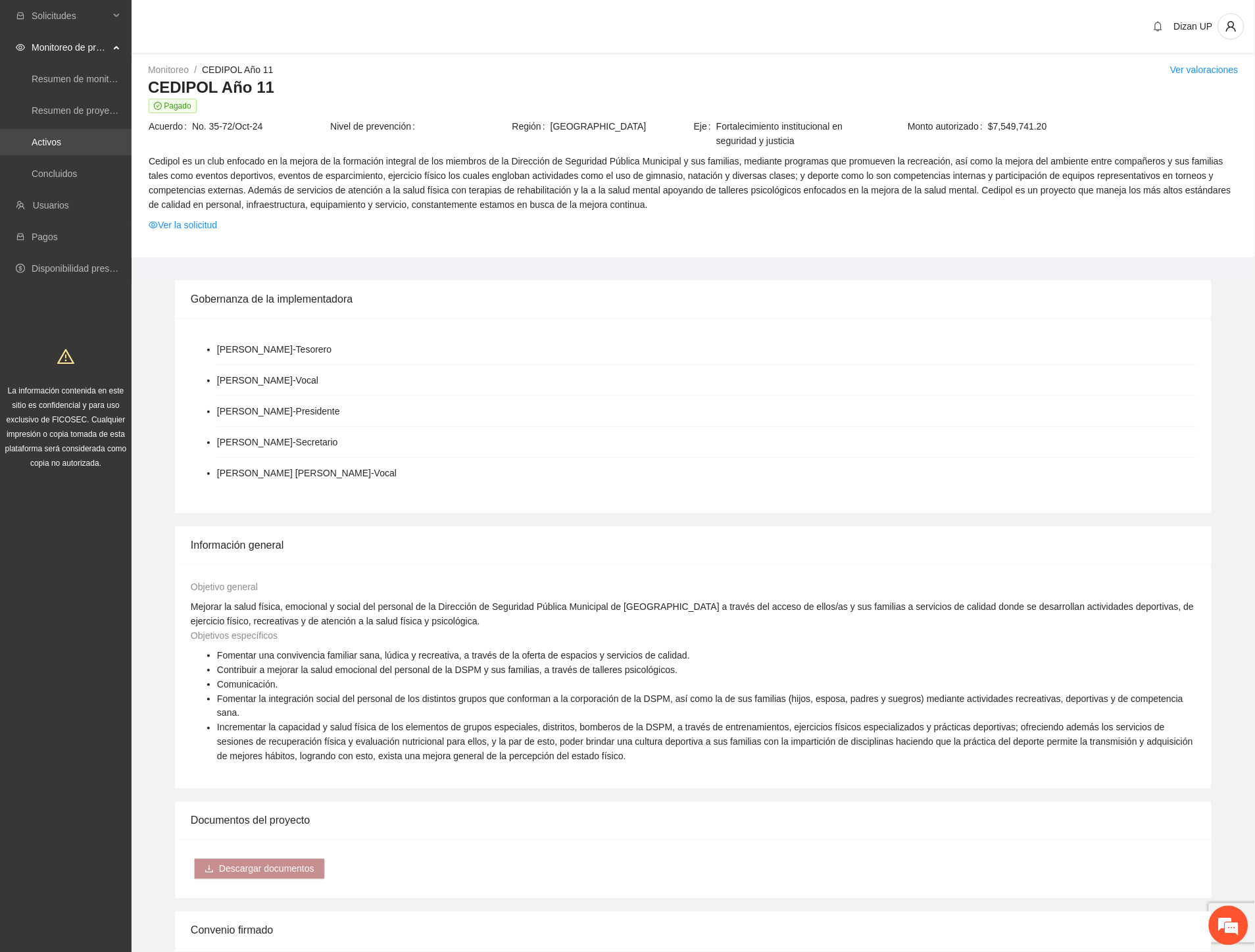
click at [57, 143] on link "Activos" at bounding box center [47, 142] width 29 height 10
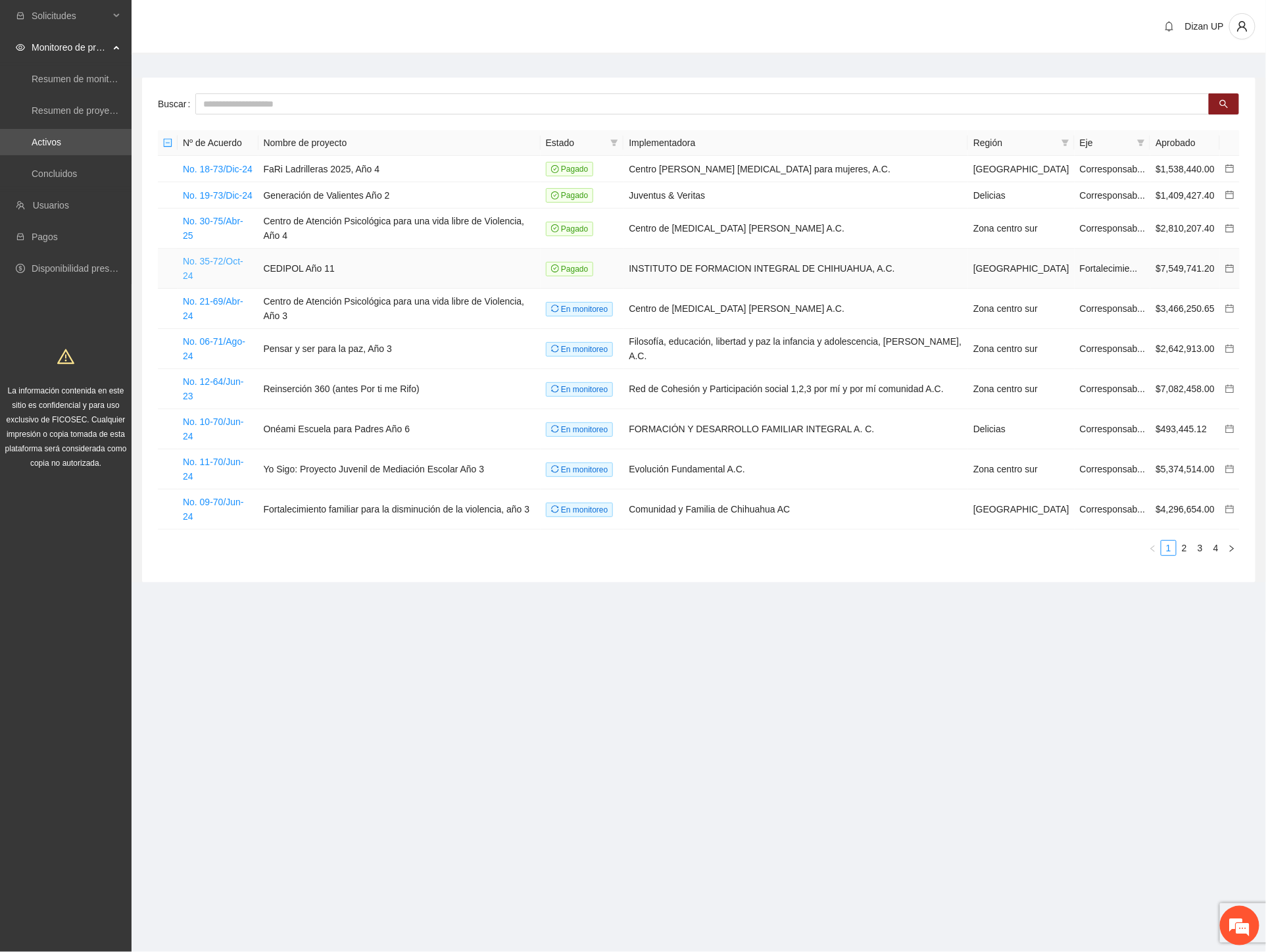
click at [243, 256] on link "No. 35-72/Oct-24" at bounding box center [213, 268] width 60 height 25
drag, startPoint x: 676, startPoint y: 191, endPoint x: 758, endPoint y: 192, distance: 82.0
click at [758, 192] on td "Juventus & Veritas" at bounding box center [796, 195] width 345 height 27
drag, startPoint x: 787, startPoint y: 240, endPoint x: 847, endPoint y: 241, distance: 60.0
click at [847, 241] on tbody "No. 18-73/Dic-24 FaRi Ladrilleras 2025, Año 4 Pagado Centro Joshua orientación …" at bounding box center [699, 342] width 1082 height 373
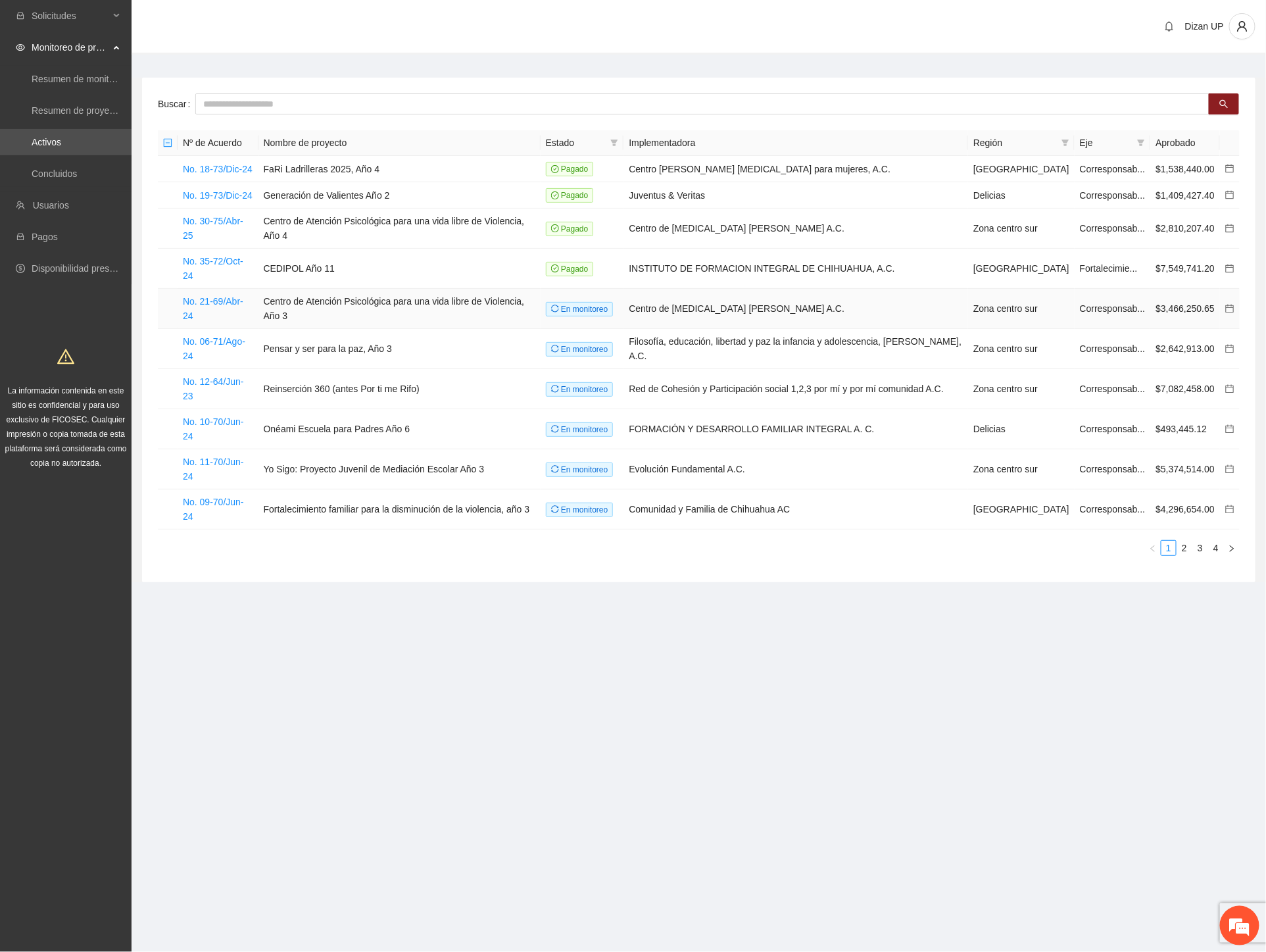
drag, startPoint x: 783, startPoint y: 265, endPoint x: 748, endPoint y: 285, distance: 40.3
click at [783, 289] on td "Centro de Intervención en Crisis Alma Calma A.C." at bounding box center [796, 309] width 345 height 41
drag, startPoint x: 693, startPoint y: 276, endPoint x: 874, endPoint y: 279, distance: 181.0
click at [874, 289] on td "Centro de Intervención en Crisis Alma Calma A.C." at bounding box center [796, 309] width 345 height 41
click at [254, 104] on input "text" at bounding box center [703, 103] width 1014 height 21
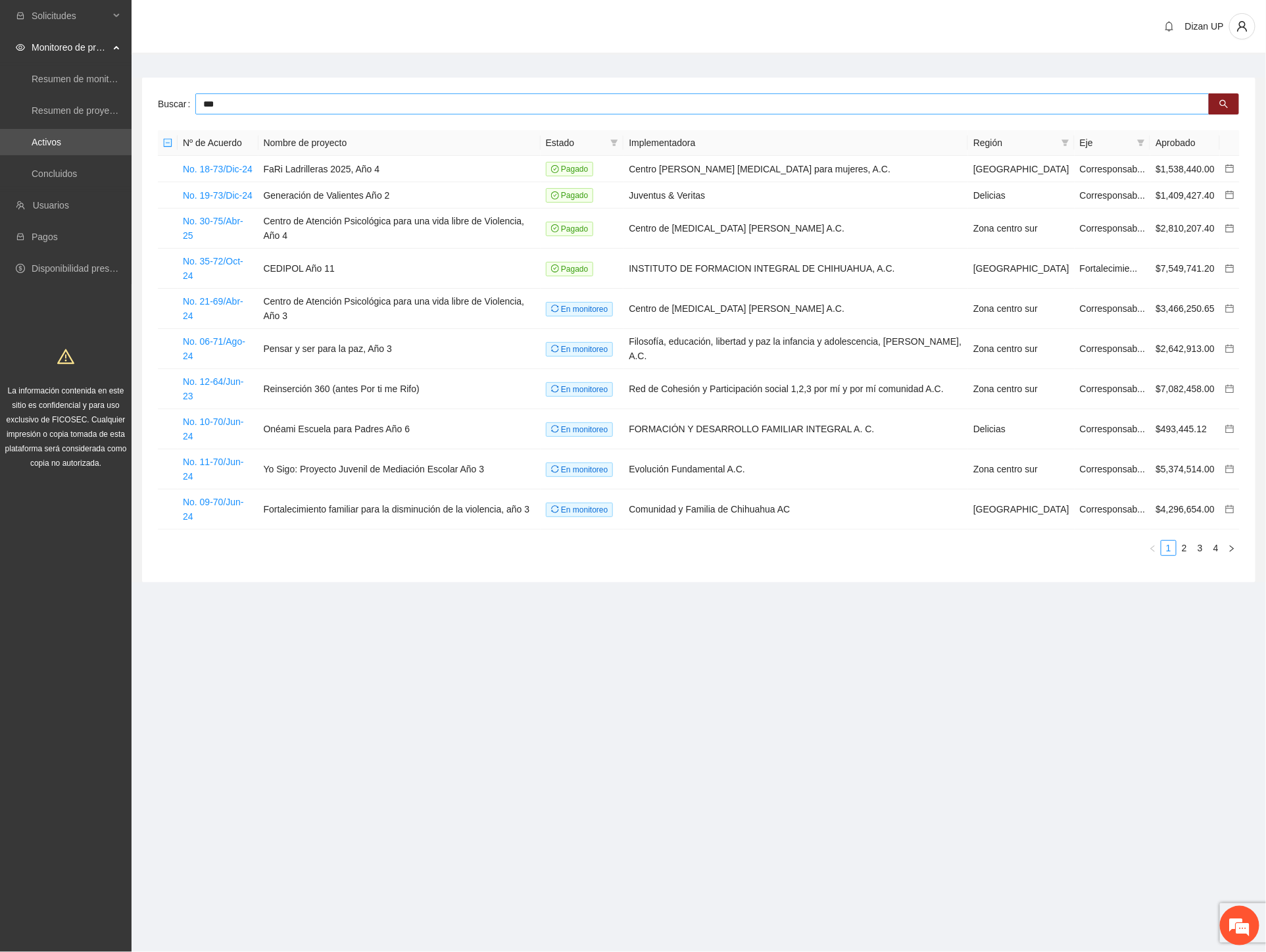
type input "***"
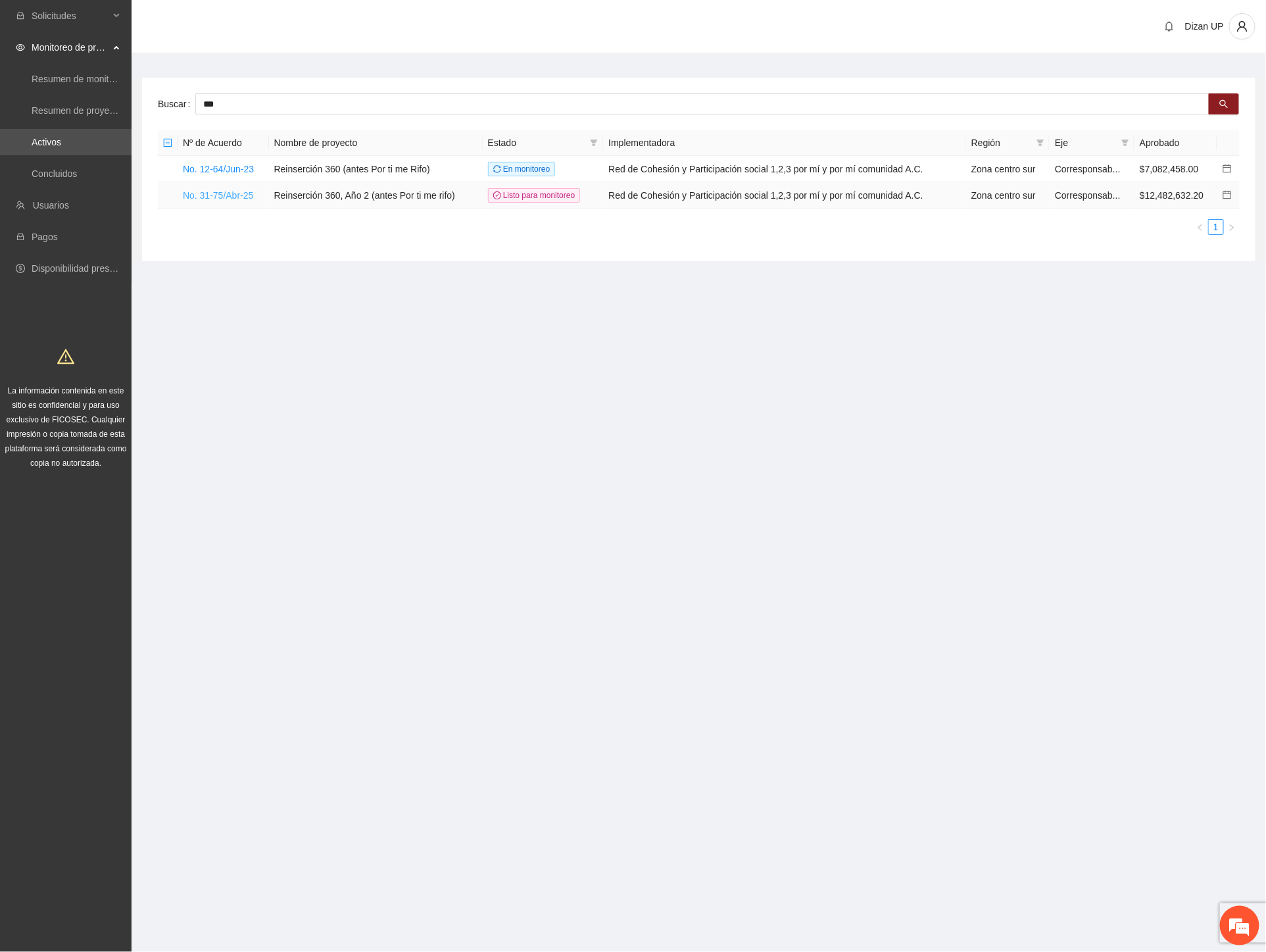
click at [238, 196] on link "No. 31-75/Abr-25" at bounding box center [218, 195] width 71 height 10
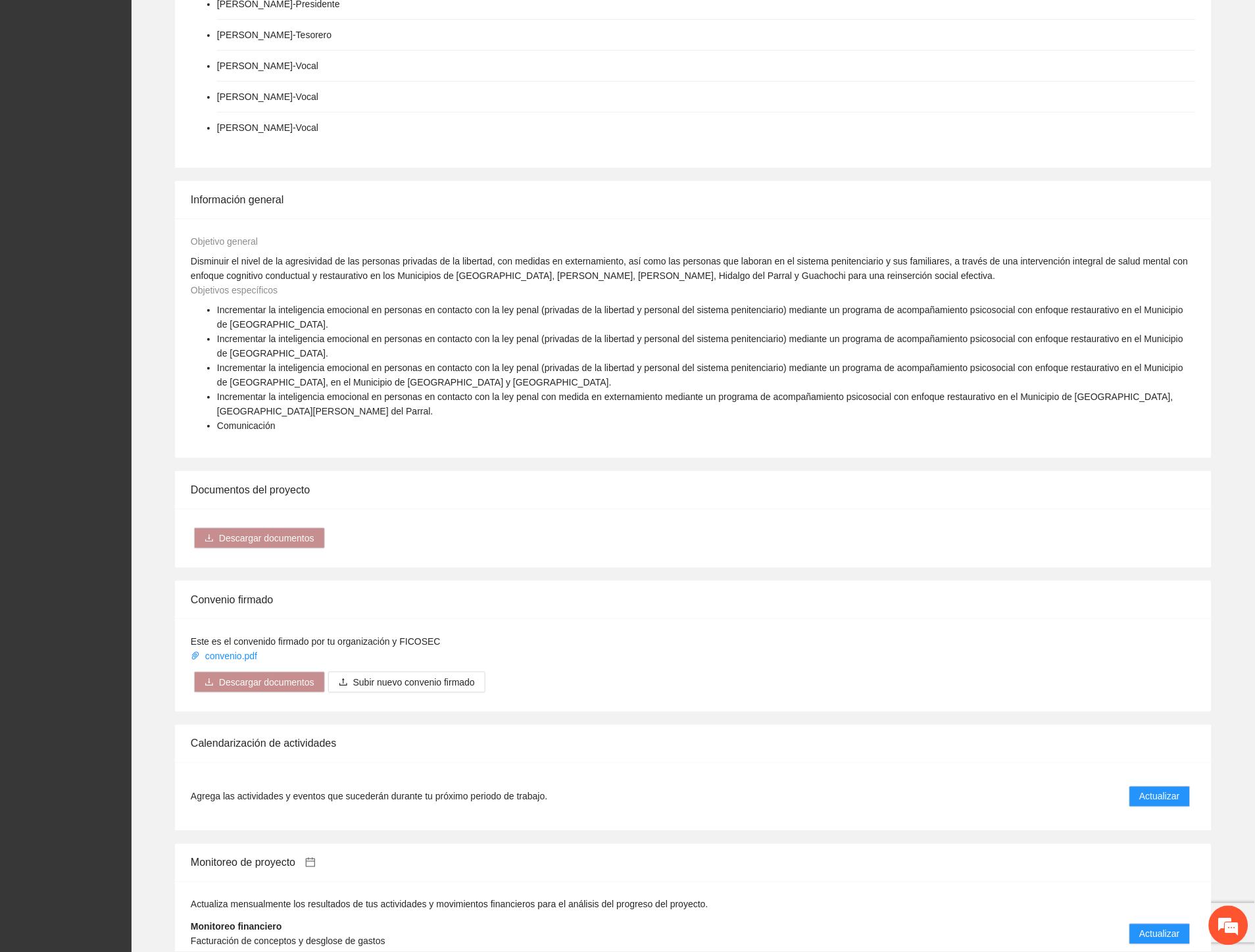
scroll to position [1462, 0]
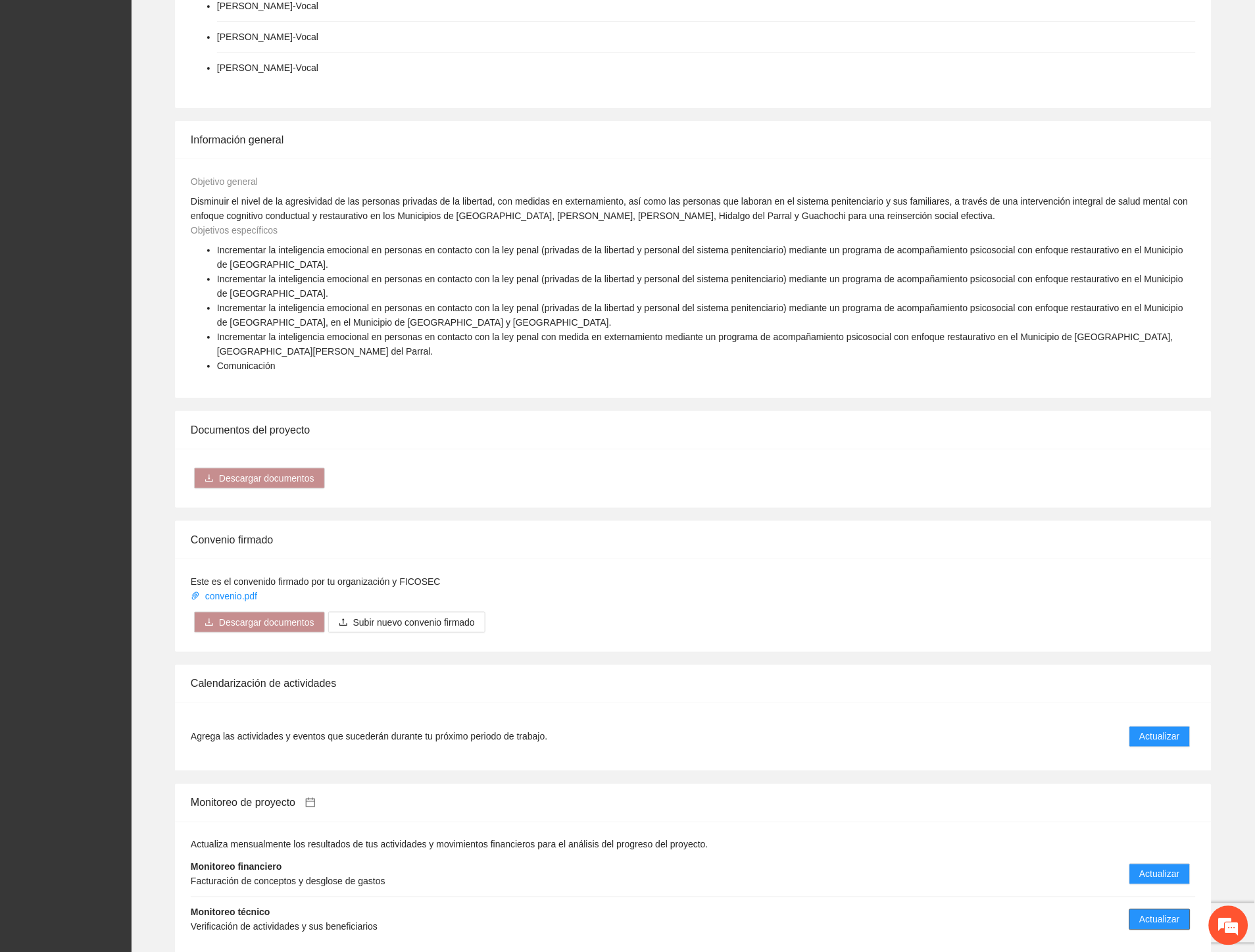
click at [1150, 912] on span "Actualizar" at bounding box center [1160, 919] width 41 height 15
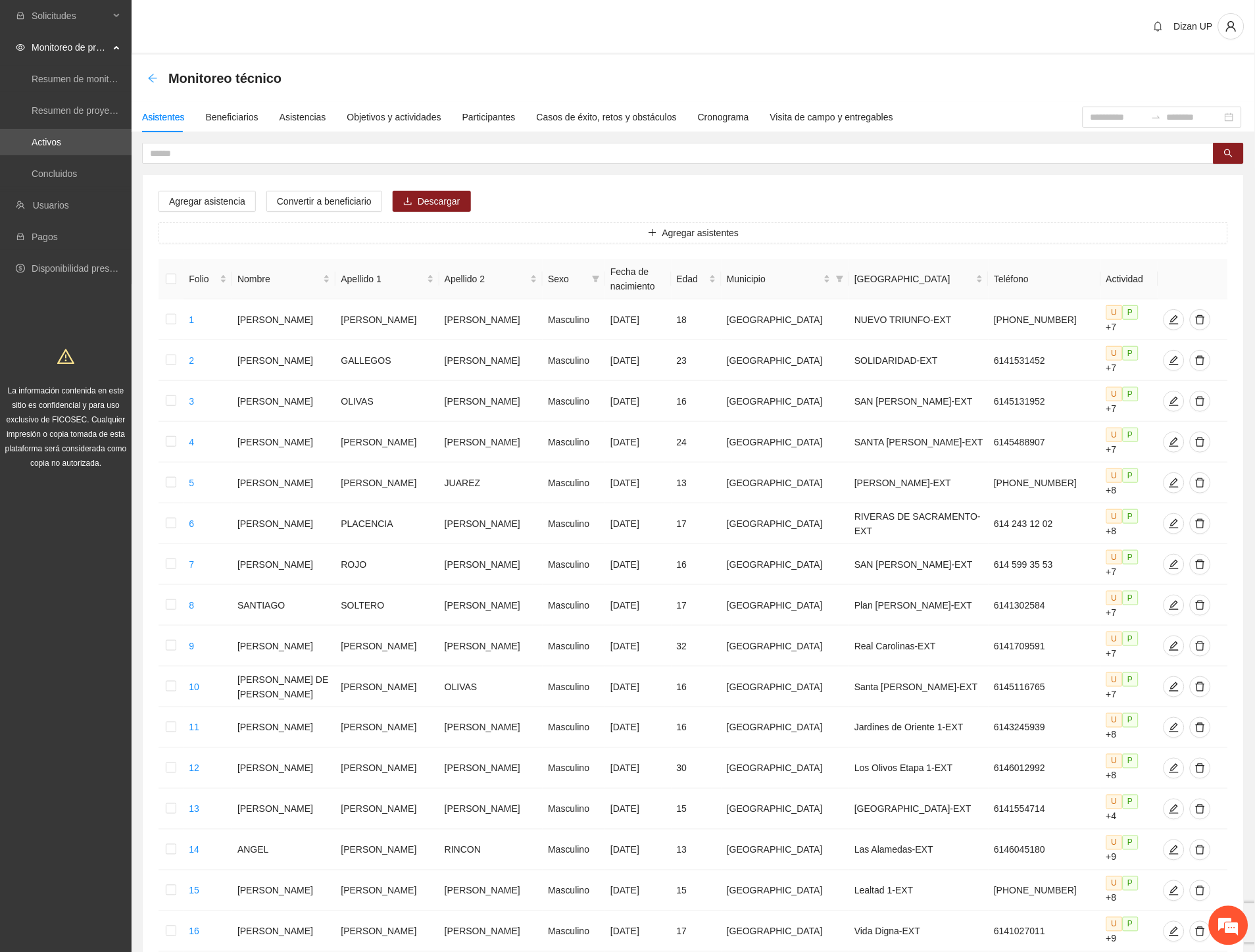
click at [153, 73] on icon "arrow-left" at bounding box center [153, 78] width 10 height 10
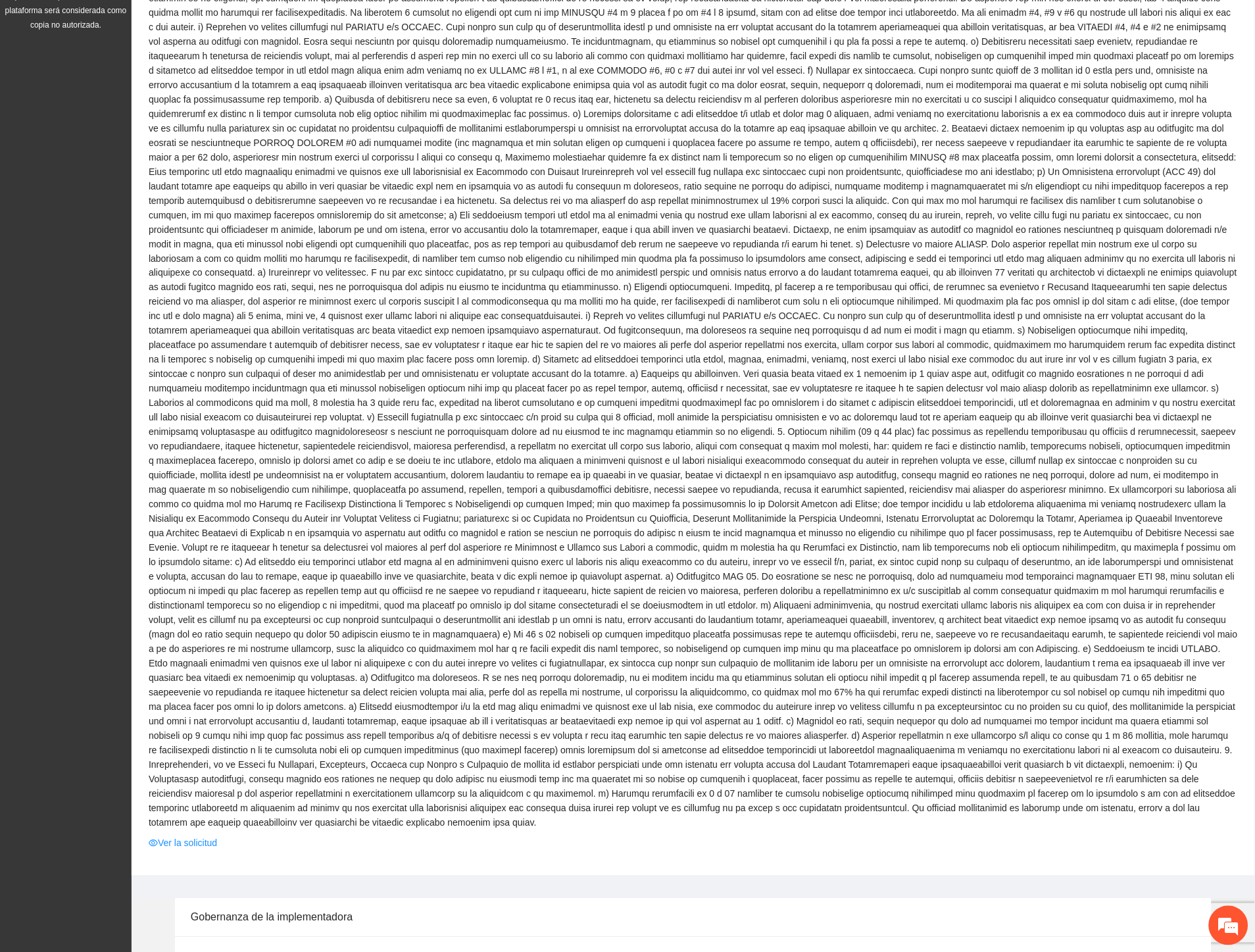
scroll to position [1023, 0]
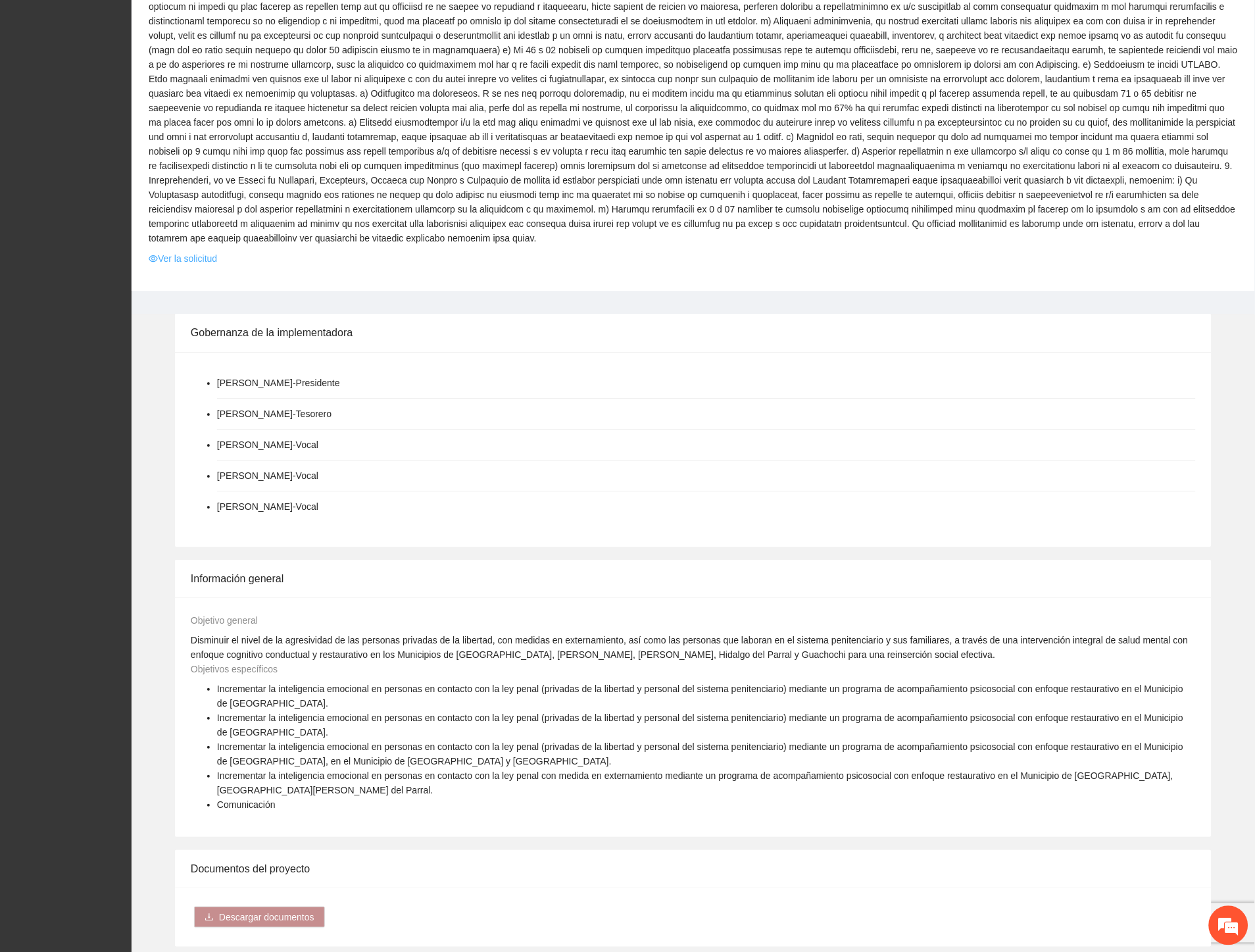
click at [179, 251] on link "Ver la solicitud" at bounding box center [182, 258] width 68 height 15
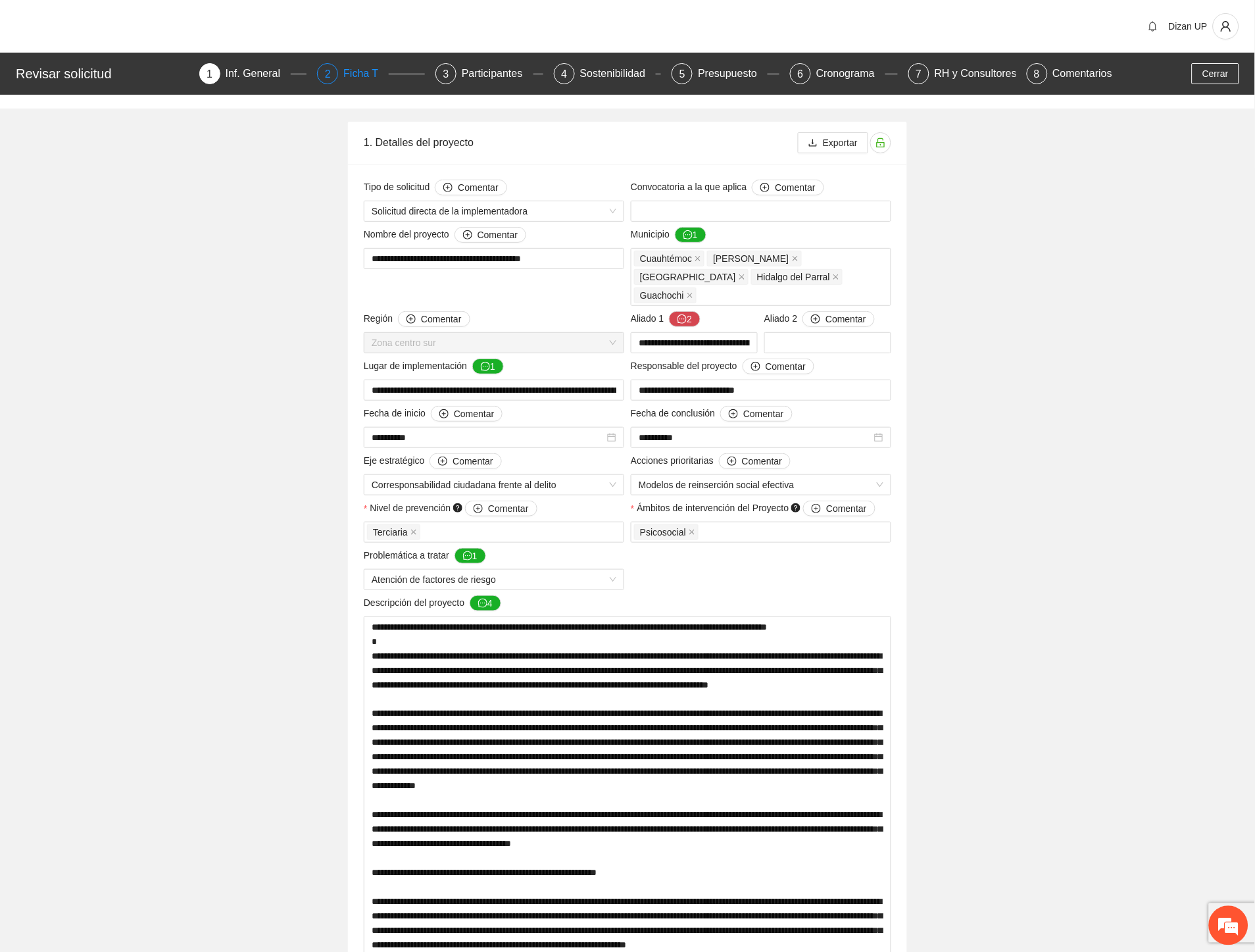
click at [355, 69] on div "Ficha T" at bounding box center [366, 73] width 46 height 21
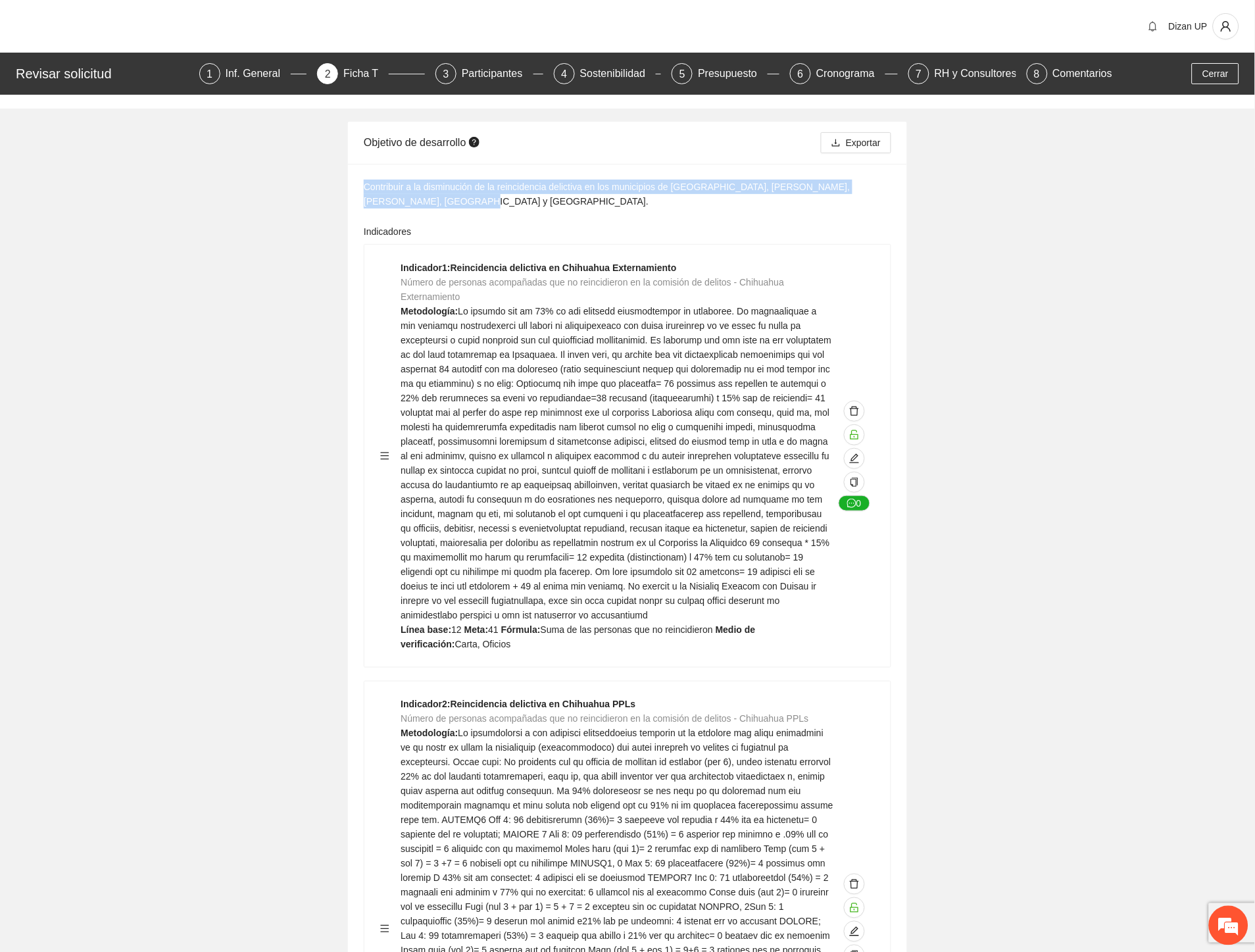
drag, startPoint x: 417, startPoint y: 204, endPoint x: 366, endPoint y: 187, distance: 53.8
click at [366, 187] on div "Contribuir a la disminución de la reincidencia delictiva en los municipios de C…" at bounding box center [628, 194] width 528 height 29
copy div "Contribuir a la disminución de la reincidencia delictiva en los municipios de C…"
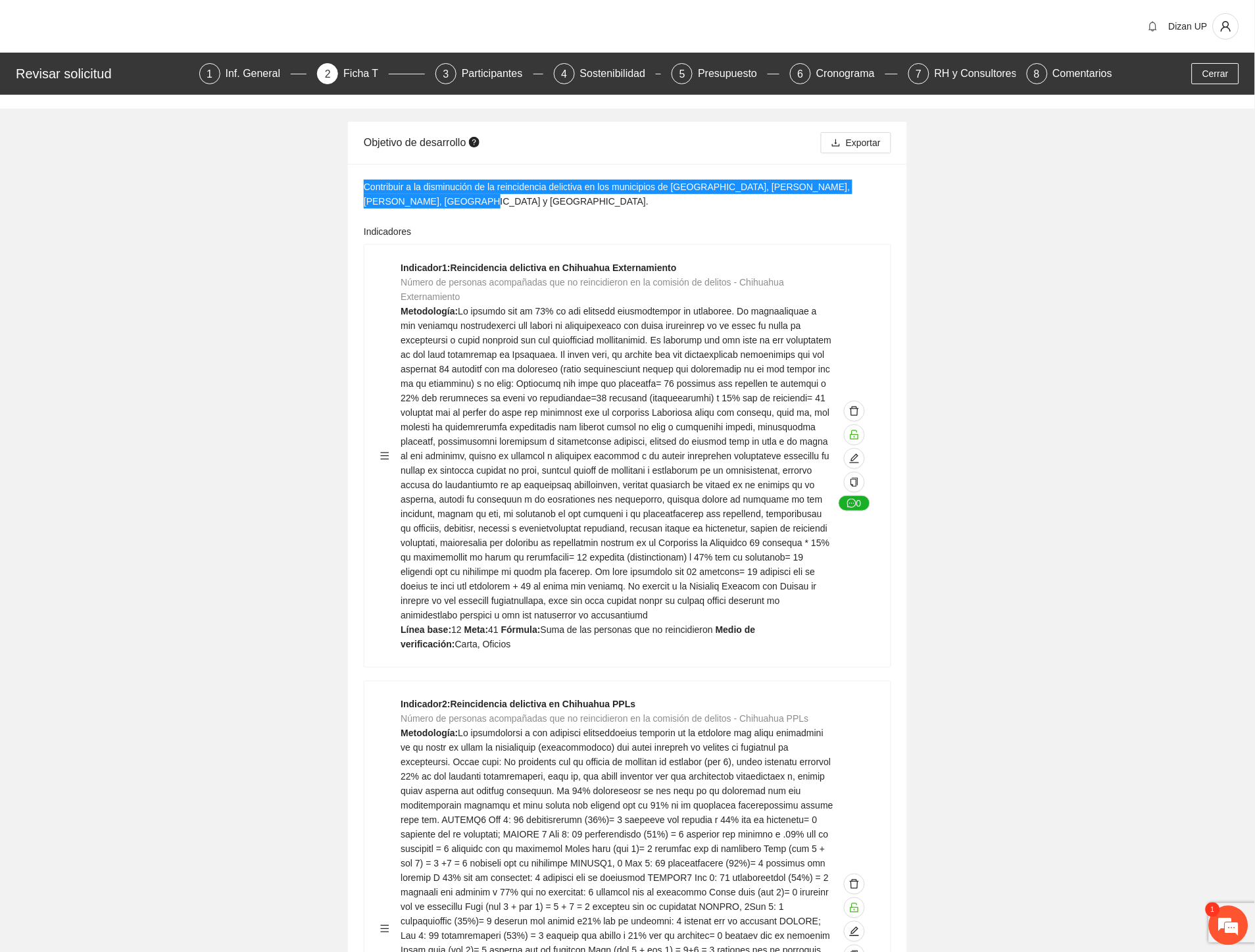
scroll to position [517, 0]
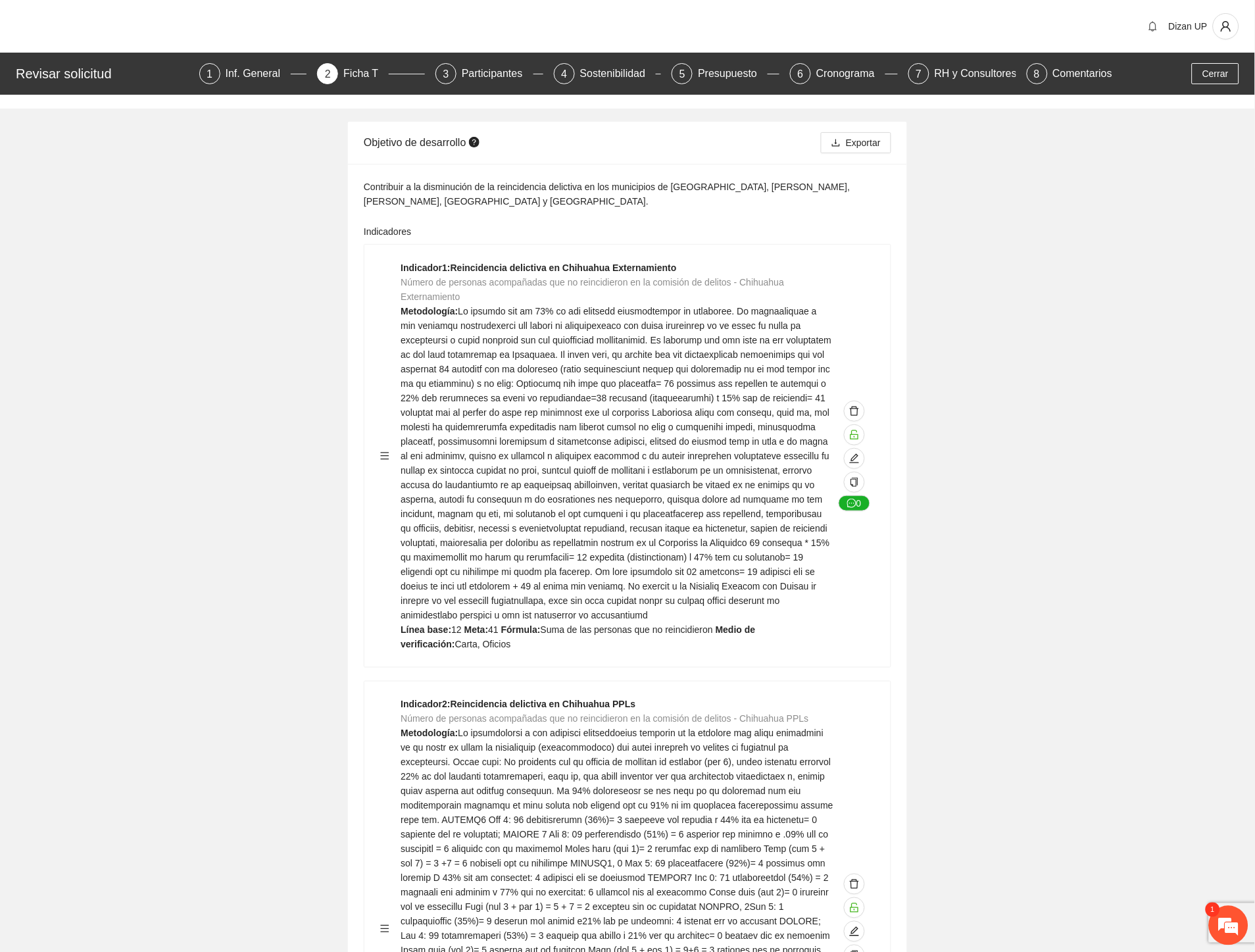
drag, startPoint x: 681, startPoint y: 297, endPoint x: 681, endPoint y: 290, distance: 7.0
click at [681, 291] on div "Indicador 1 : Reincidencia delictiva en Chihuahua Externamiento Número de perso…" at bounding box center [618, 455] width 433 height 391
drag, startPoint x: 474, startPoint y: 294, endPoint x: 398, endPoint y: 285, distance: 76.5
click at [398, 285] on div "Indicador 1 : Reincidencia delictiva en Chihuahua Externamiento Número de perso…" at bounding box center [628, 455] width 495 height 391
click at [403, 279] on span "Número de personas acompañadas que no reincidieron en la comisión de delitos - …" at bounding box center [593, 289] width 384 height 25
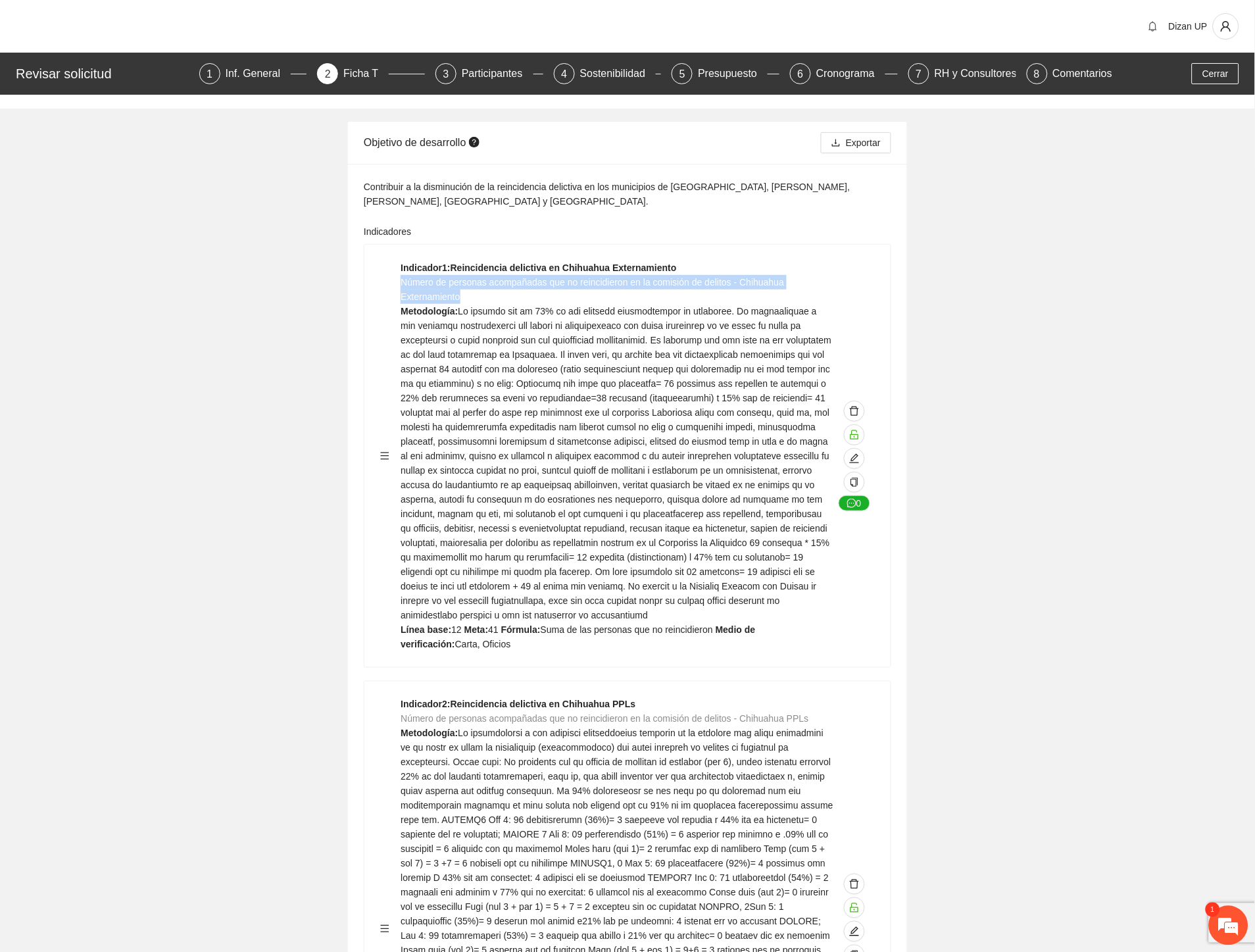
drag, startPoint x: 463, startPoint y: 298, endPoint x: 403, endPoint y: 285, distance: 61.4
click at [403, 285] on div "Indicador 1 : Reincidencia delictiva en Chihuahua Externamiento Número de perso…" at bounding box center [618, 455] width 433 height 391
copy span "Número de personas acompañadas que no reincidieron en la comisión de delitos - …"
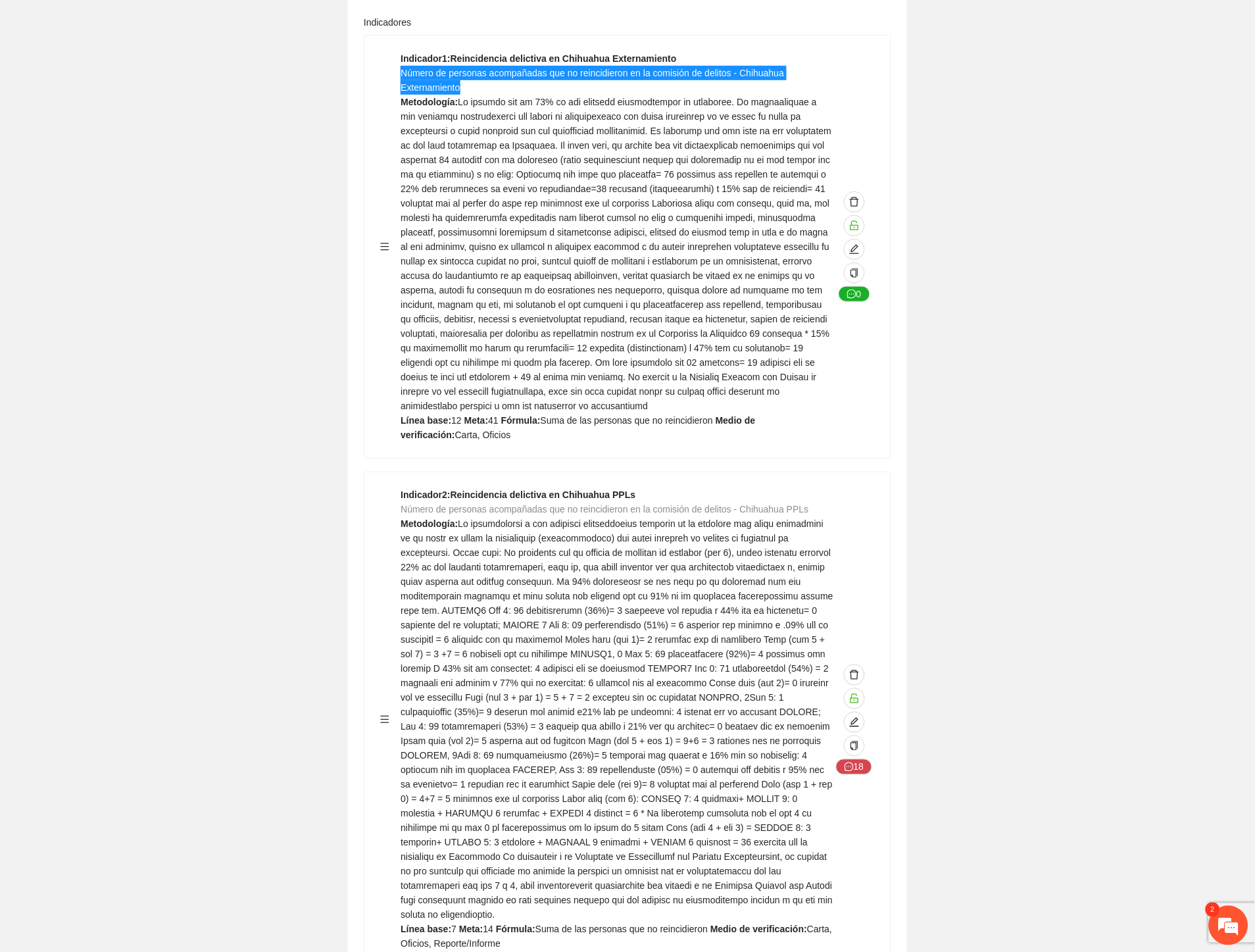
scroll to position [365, 0]
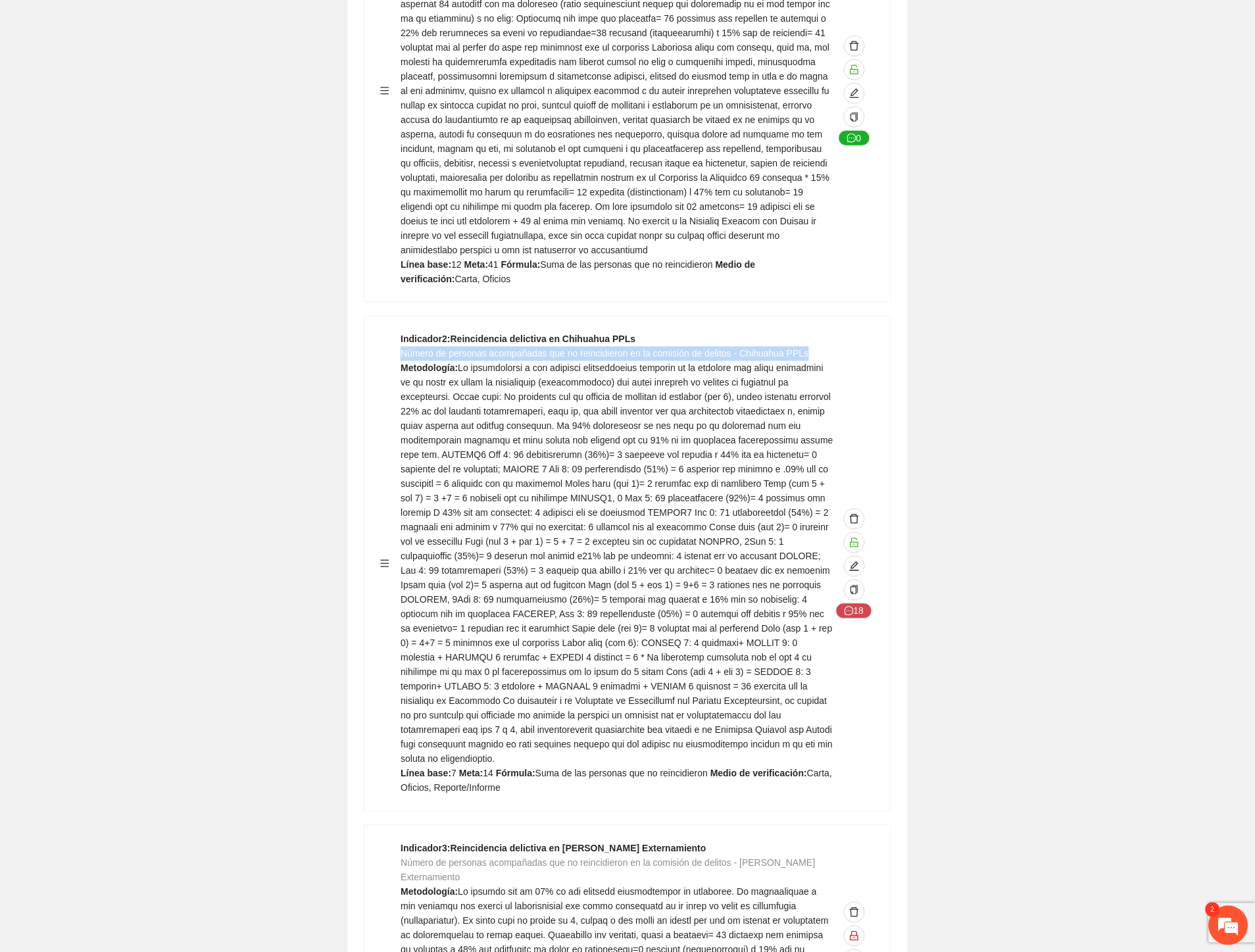
drag, startPoint x: 718, startPoint y: 356, endPoint x: 400, endPoint y: 356, distance: 318.0
click at [401, 356] on div "Indicador 2 : Reincidencia delictiva en Chihuahua PPLs Número de personas acomp…" at bounding box center [618, 563] width 433 height 463
copy span "Número de personas acompañadas que no reincidieron en la comisión de delitos - …"
click at [627, 484] on span at bounding box center [618, 563] width 433 height 401
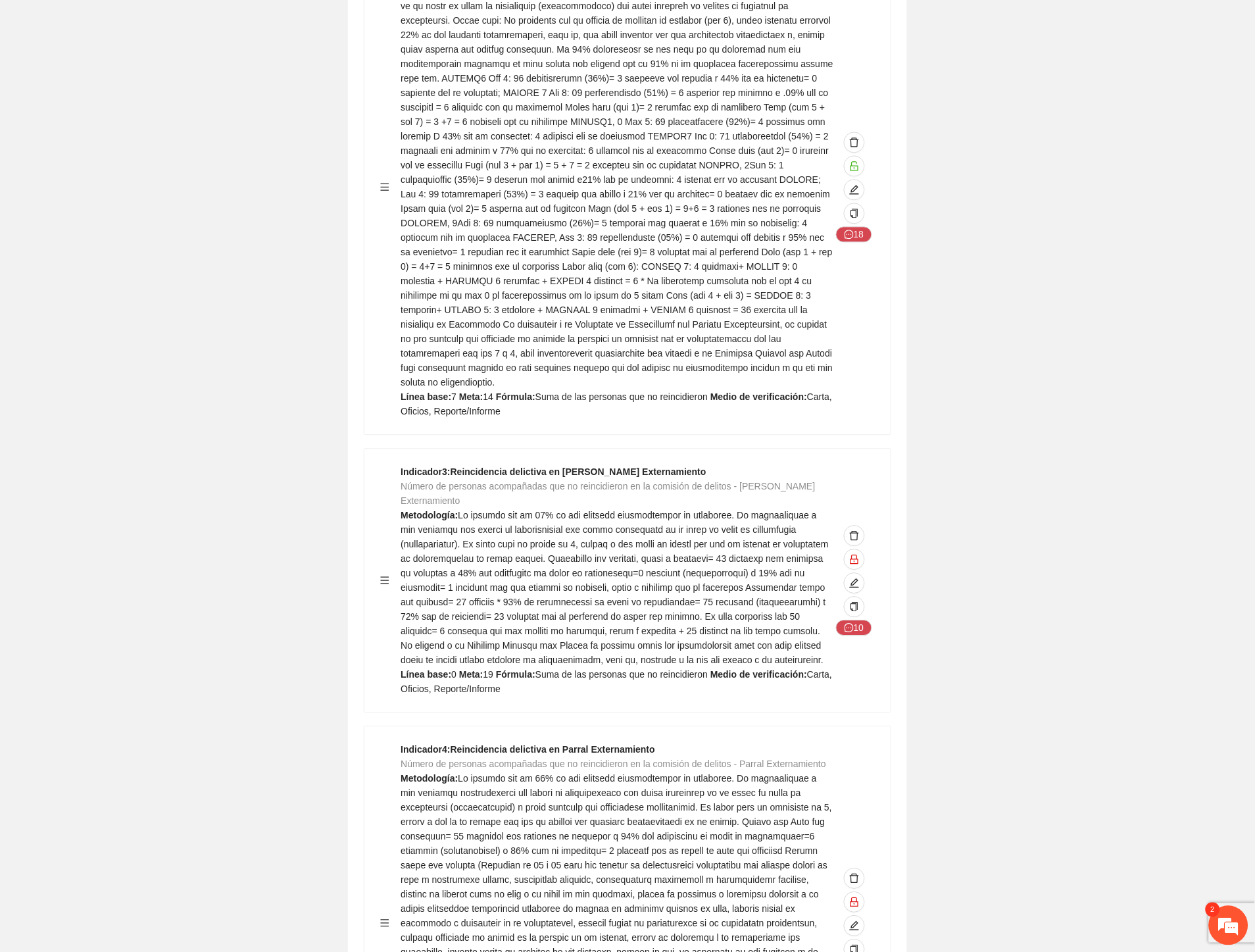
scroll to position [877, 0]
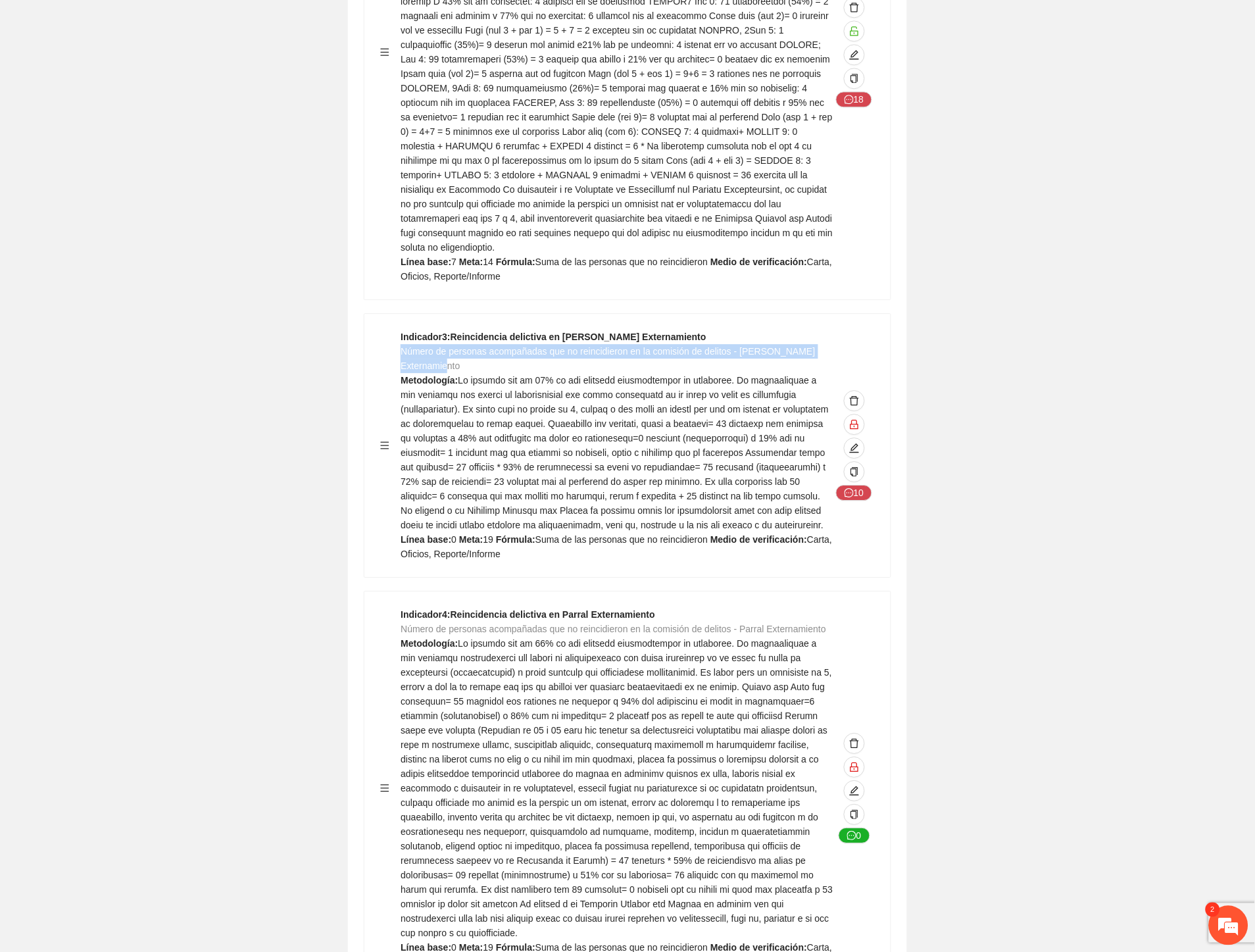
drag, startPoint x: 466, startPoint y: 350, endPoint x: 401, endPoint y: 336, distance: 66.5
click at [401, 336] on div "Indicador 3 : Reincidencia delictiva en Cuauhtémoc Externamiento Número de pers…" at bounding box center [618, 445] width 433 height 231
copy span "Número de personas acompañadas que no reincidieron en la comisión de delitos - …"
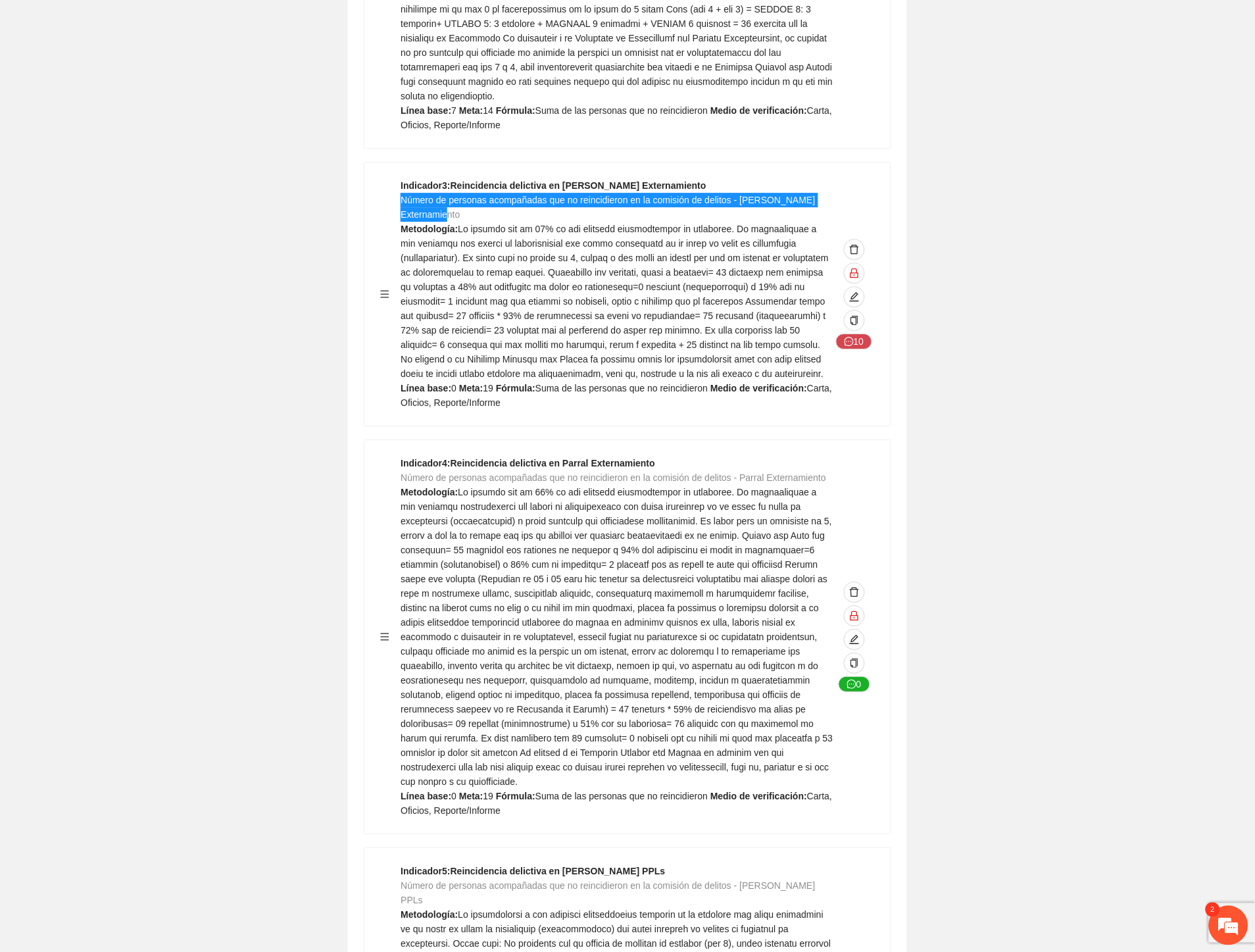
scroll to position [1168, 0]
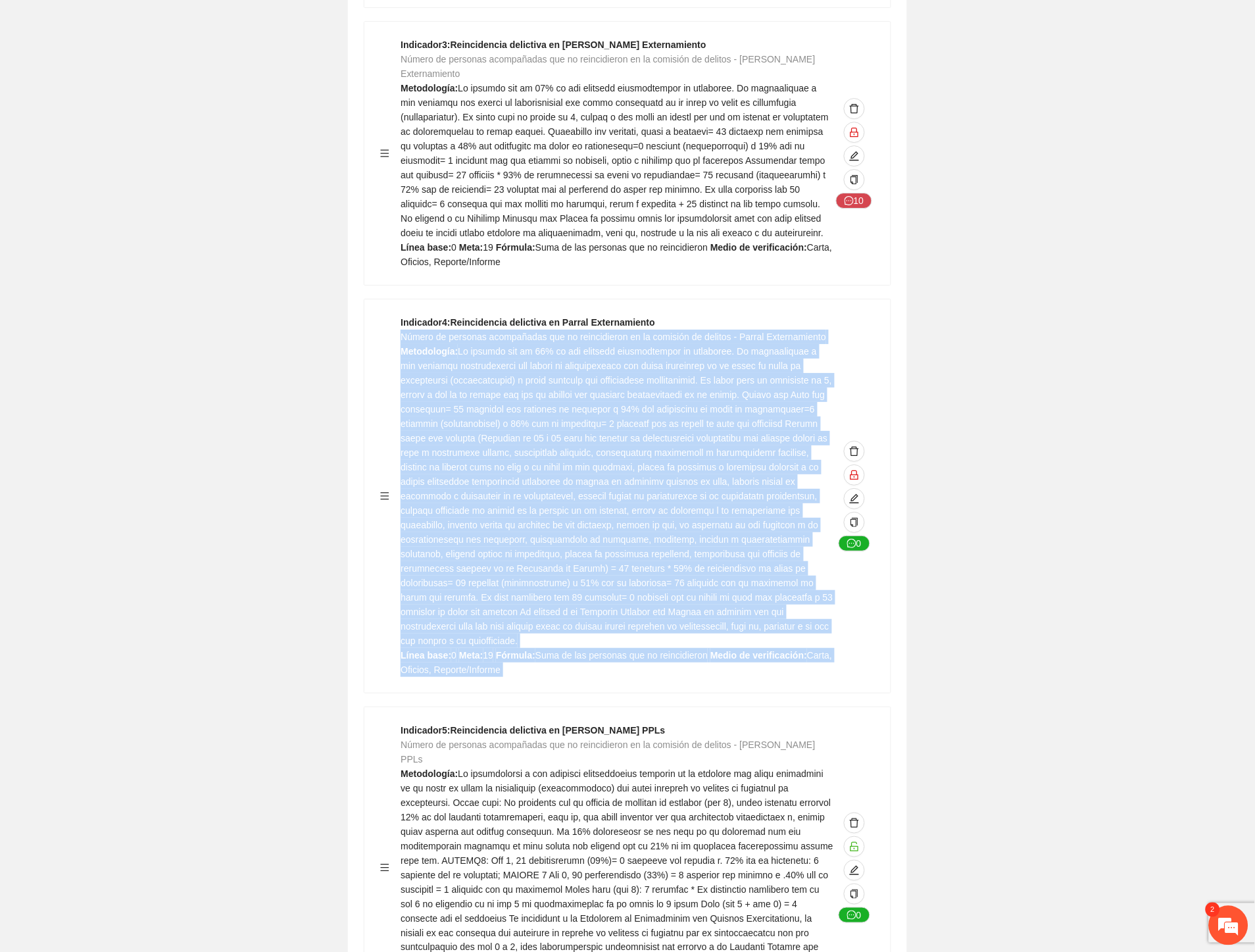
drag, startPoint x: 402, startPoint y: 334, endPoint x: 836, endPoint y: 333, distance: 434.0
click at [836, 333] on div "Indicador 4 : Reincidencia delictiva en Parral Externamiento Número de personas…" at bounding box center [628, 496] width 495 height 362
click at [825, 332] on div "Indicador 4 : Reincidencia delictiva en Parral Externamiento Número de personas…" at bounding box center [618, 496] width 433 height 362
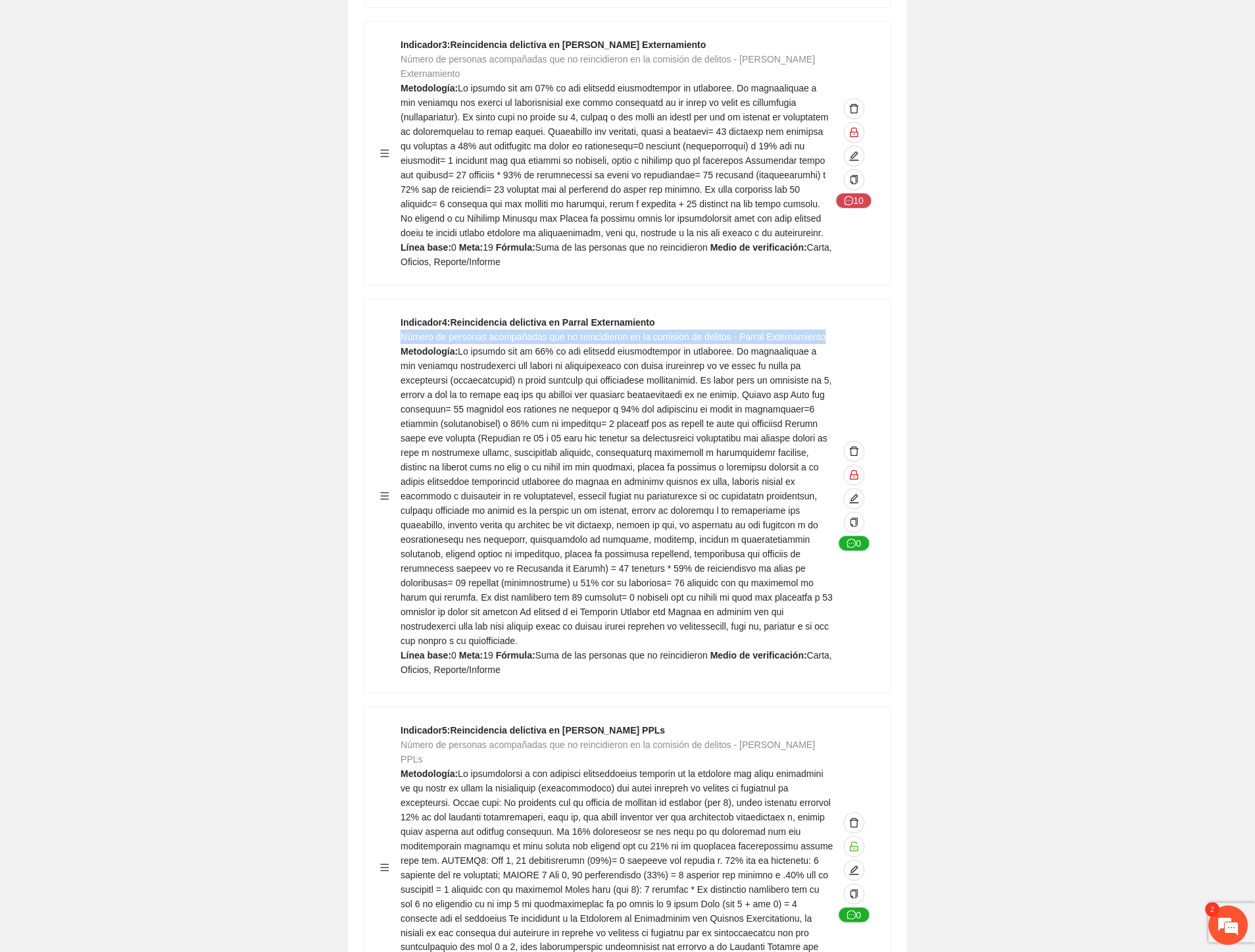
drag, startPoint x: 731, startPoint y: 328, endPoint x: 404, endPoint y: 339, distance: 327.2
click at [404, 339] on div "Indicador 4 : Reincidencia delictiva en Parral Externamiento Número de personas…" at bounding box center [618, 496] width 433 height 362
copy span "Número de personas acompañadas que no reincidieron en la comisión de delitos - …"
drag, startPoint x: 1246, startPoint y: 401, endPoint x: 1266, endPoint y: 398, distance: 20.2
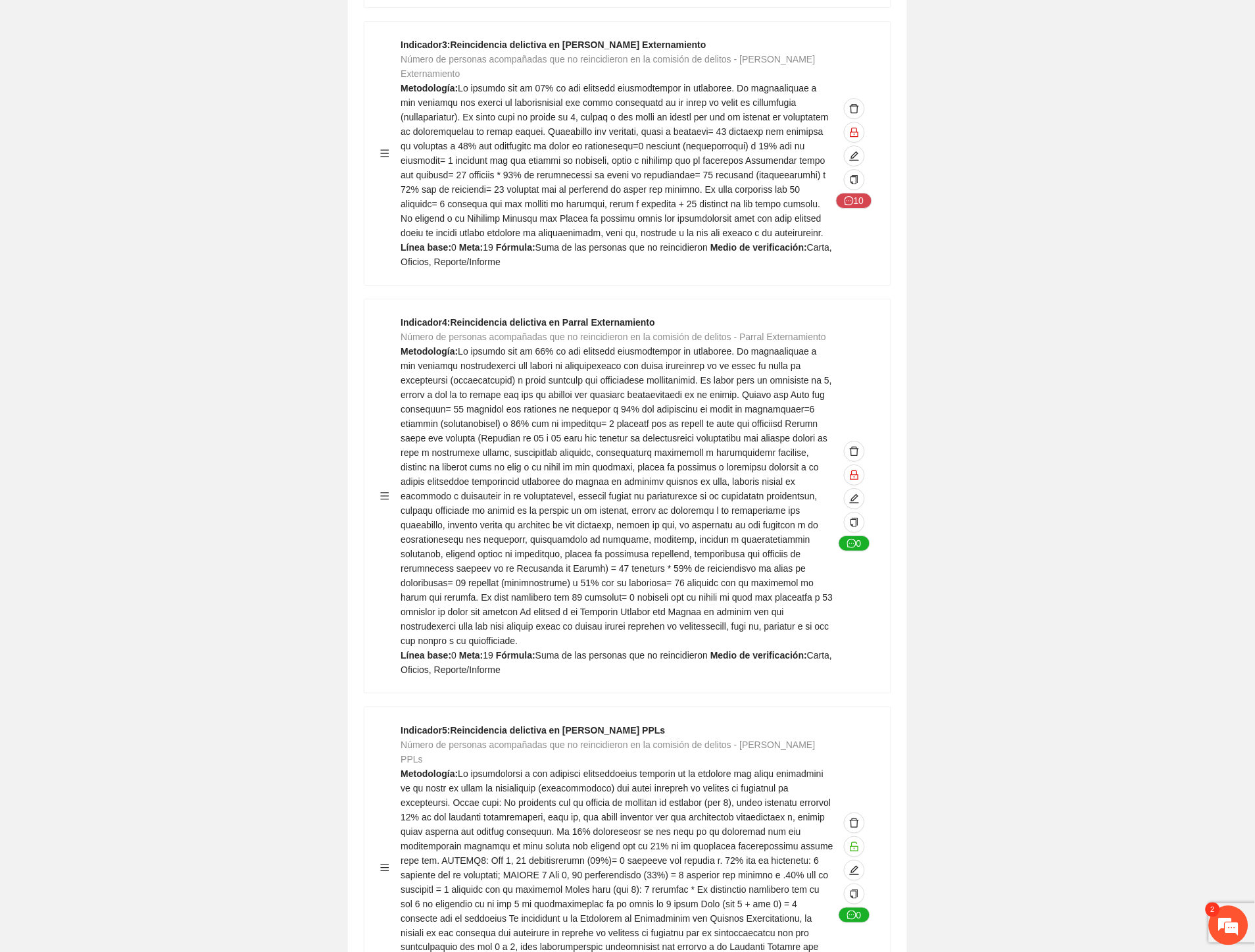
click at [567, 395] on span at bounding box center [617, 496] width 432 height 300
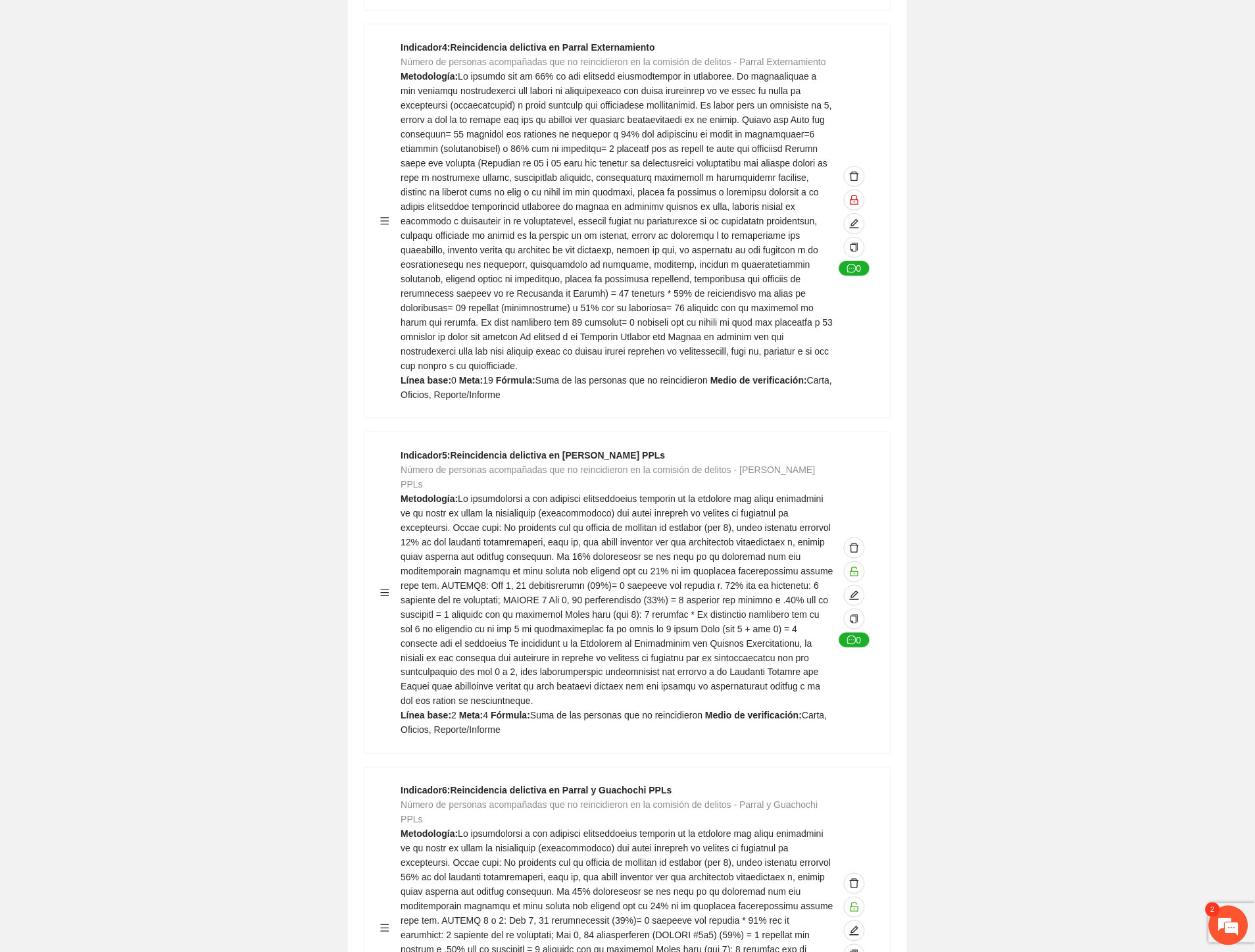
scroll to position [1534, 0]
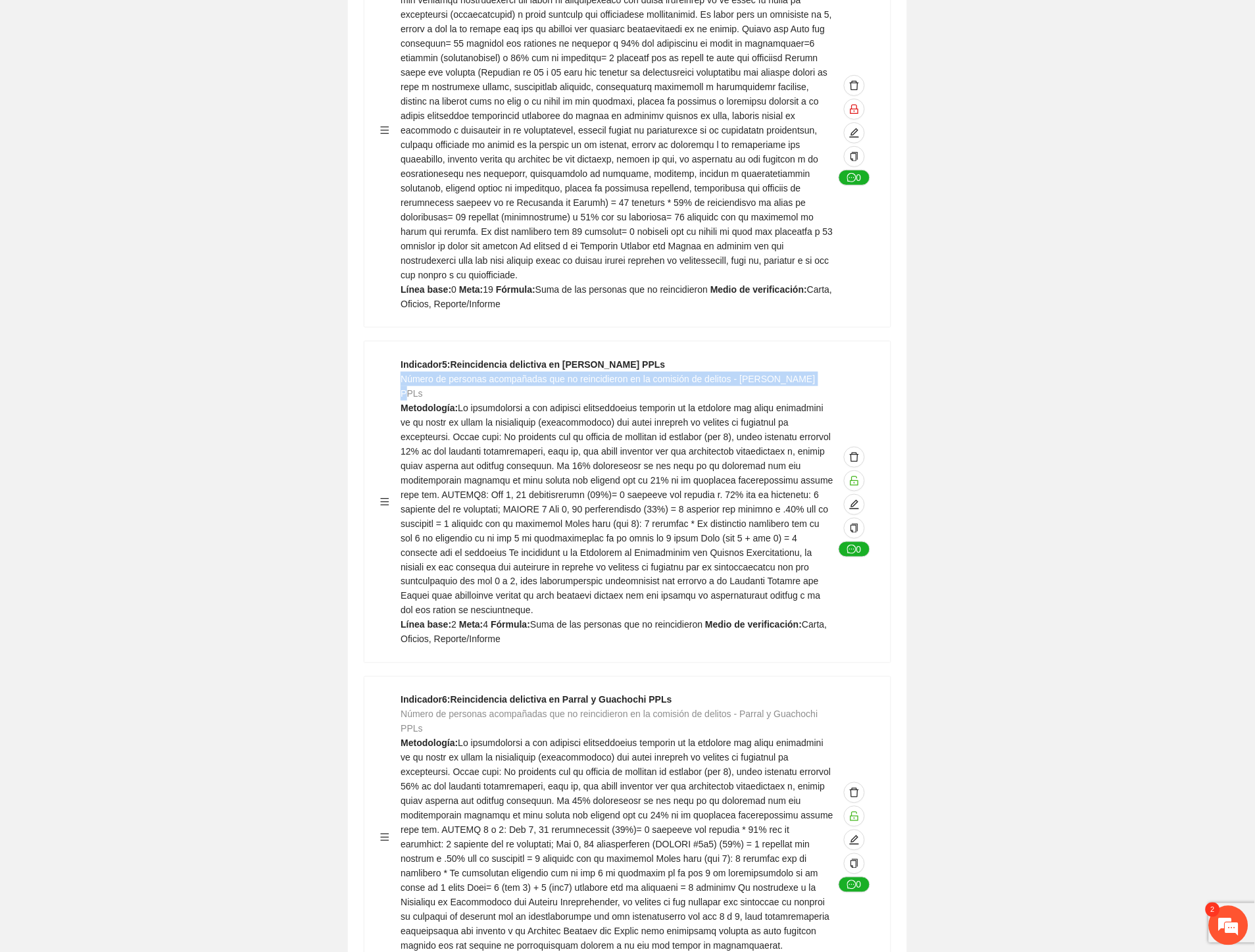
drag, startPoint x: 404, startPoint y: 365, endPoint x: 826, endPoint y: 357, distance: 422.1
click at [826, 357] on div "Indicador 5 : Reincidencia delictiva en Cuauhtémoc PPLs Número de personas acom…" at bounding box center [618, 502] width 433 height 290
copy span "Número de personas acompañadas que no reincidieron en la comisión de delitos - …"
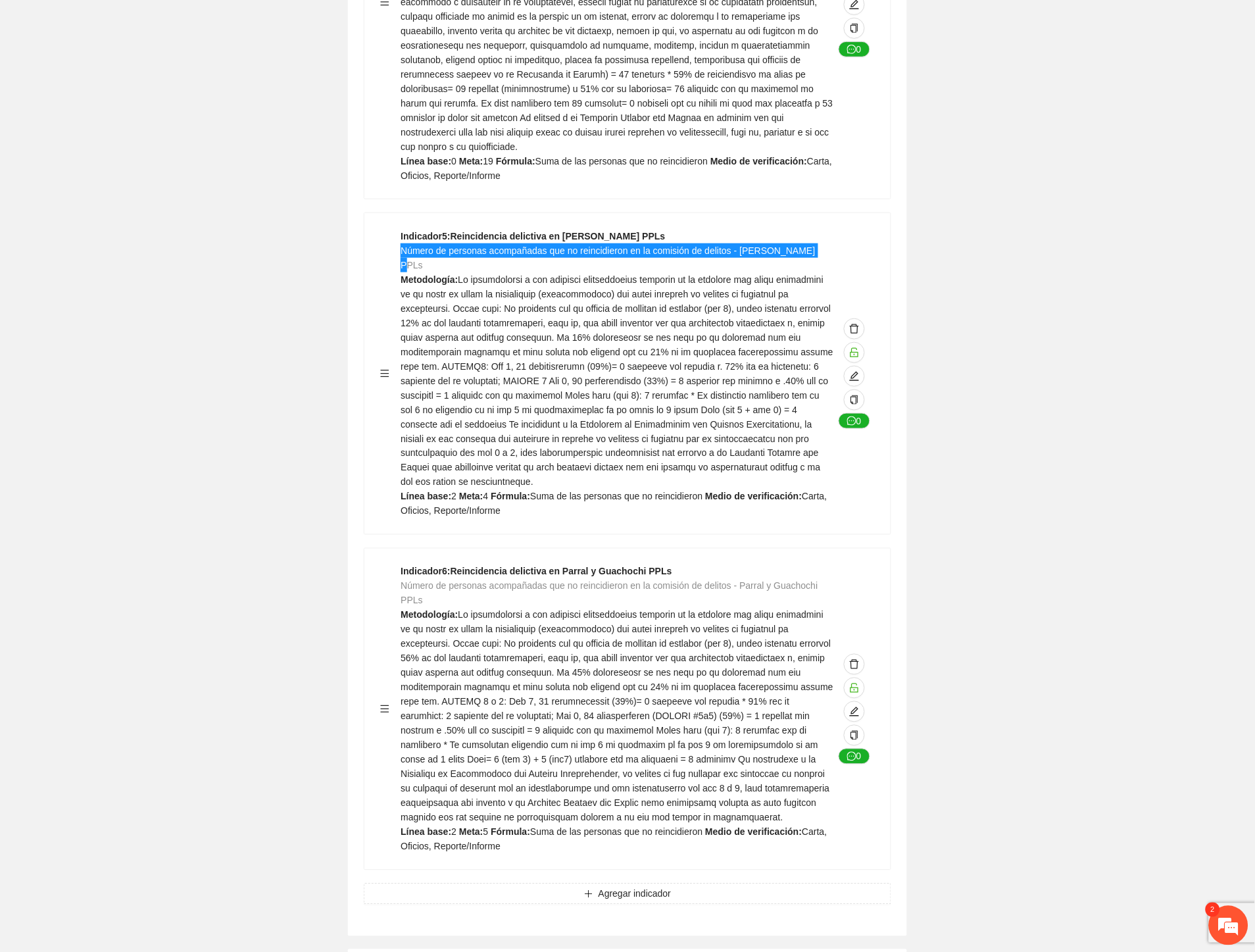
scroll to position [1900, 0]
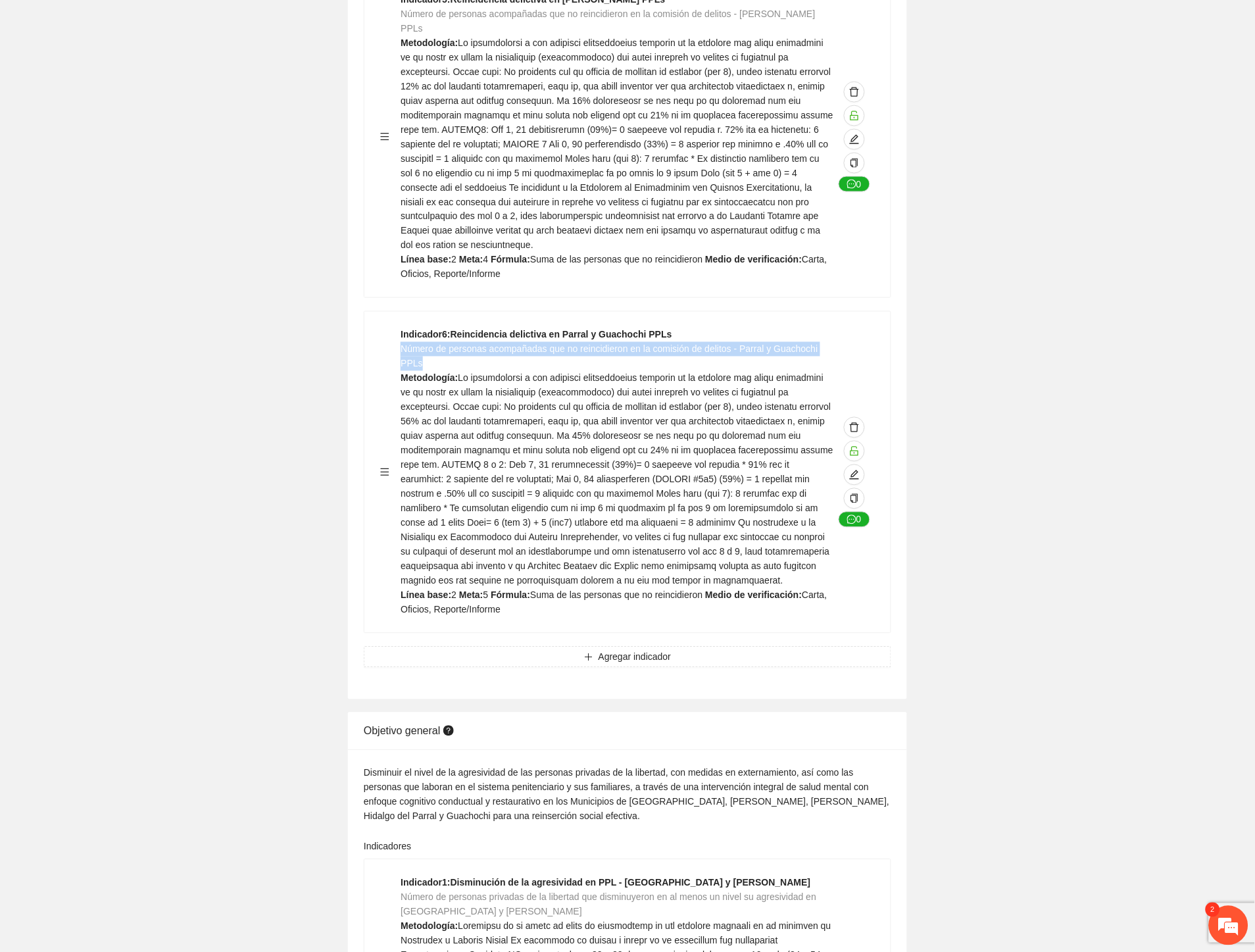
drag, startPoint x: 405, startPoint y: 326, endPoint x: 400, endPoint y: 318, distance: 9.4
click at [401, 328] on div "Indicador 6 : Reincidencia delictiva en Parral y Guachochi PPLs Número de perso…" at bounding box center [618, 473] width 433 height 290
copy span "Número de personas acompañadas que no reincidieron en la comisión de delitos - …"
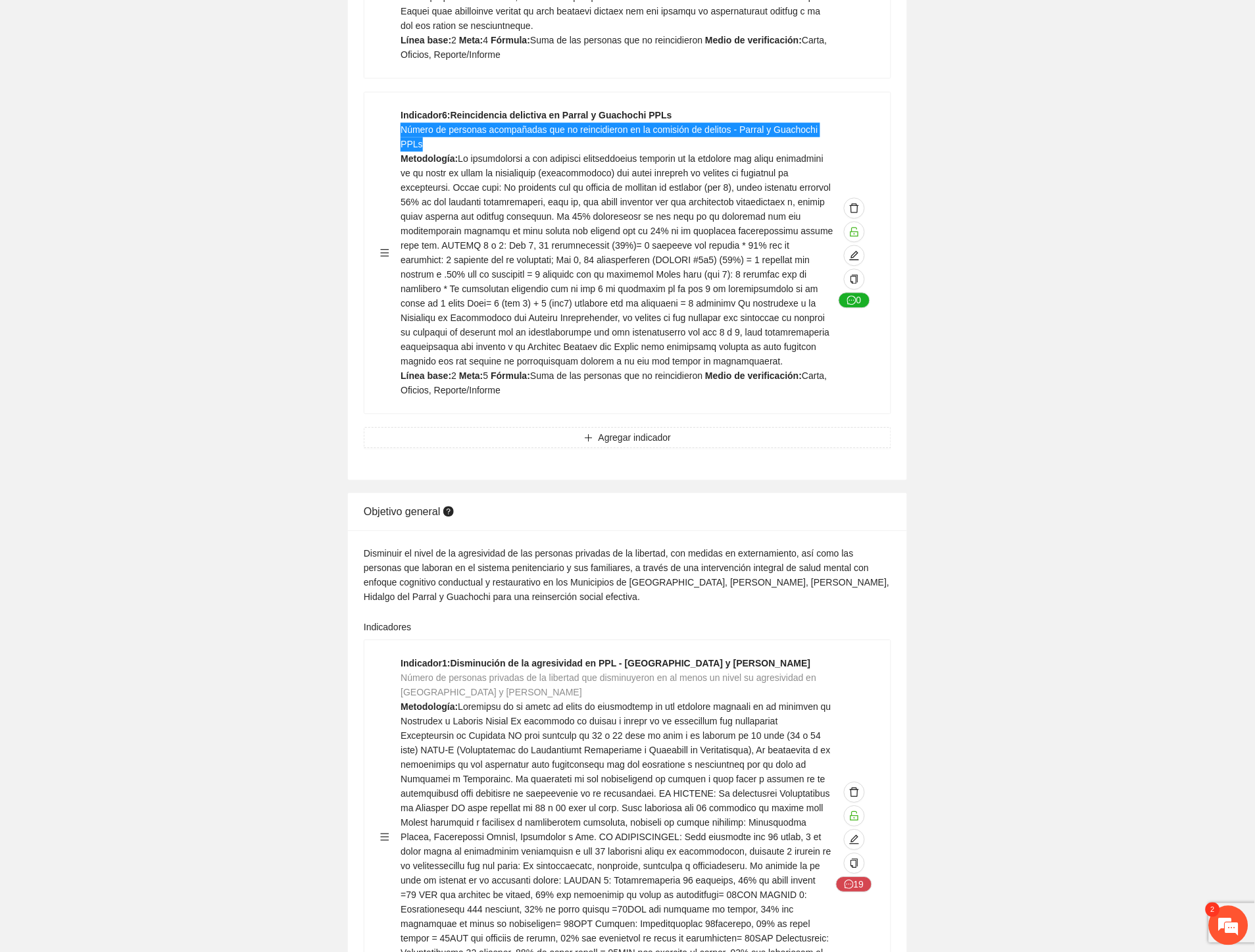
scroll to position [2339, 0]
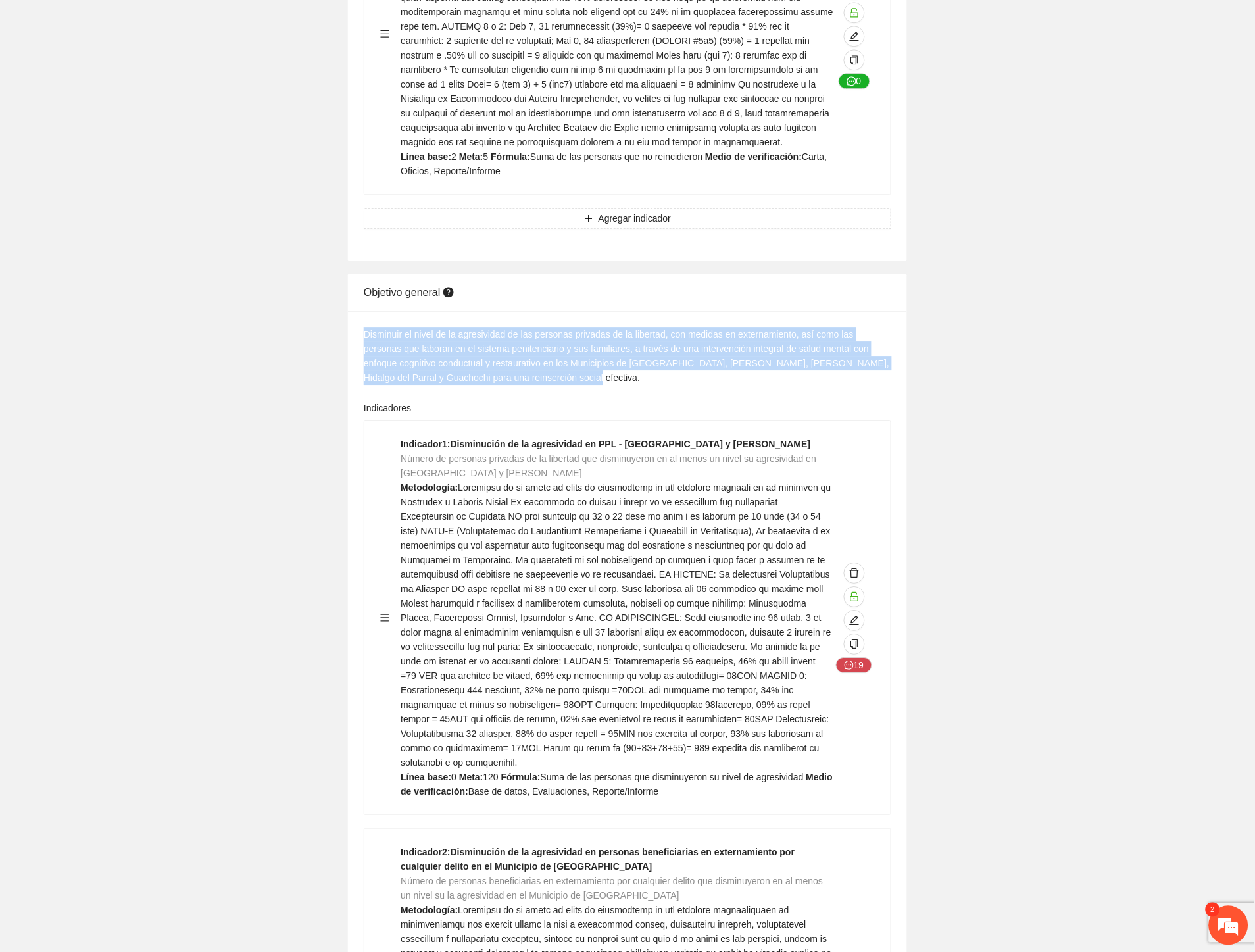
drag, startPoint x: 518, startPoint y: 348, endPoint x: 363, endPoint y: 306, distance: 160.6
copy div "Disminuir el nivel de la agresividad de las personas privadas de la libertad, c…"
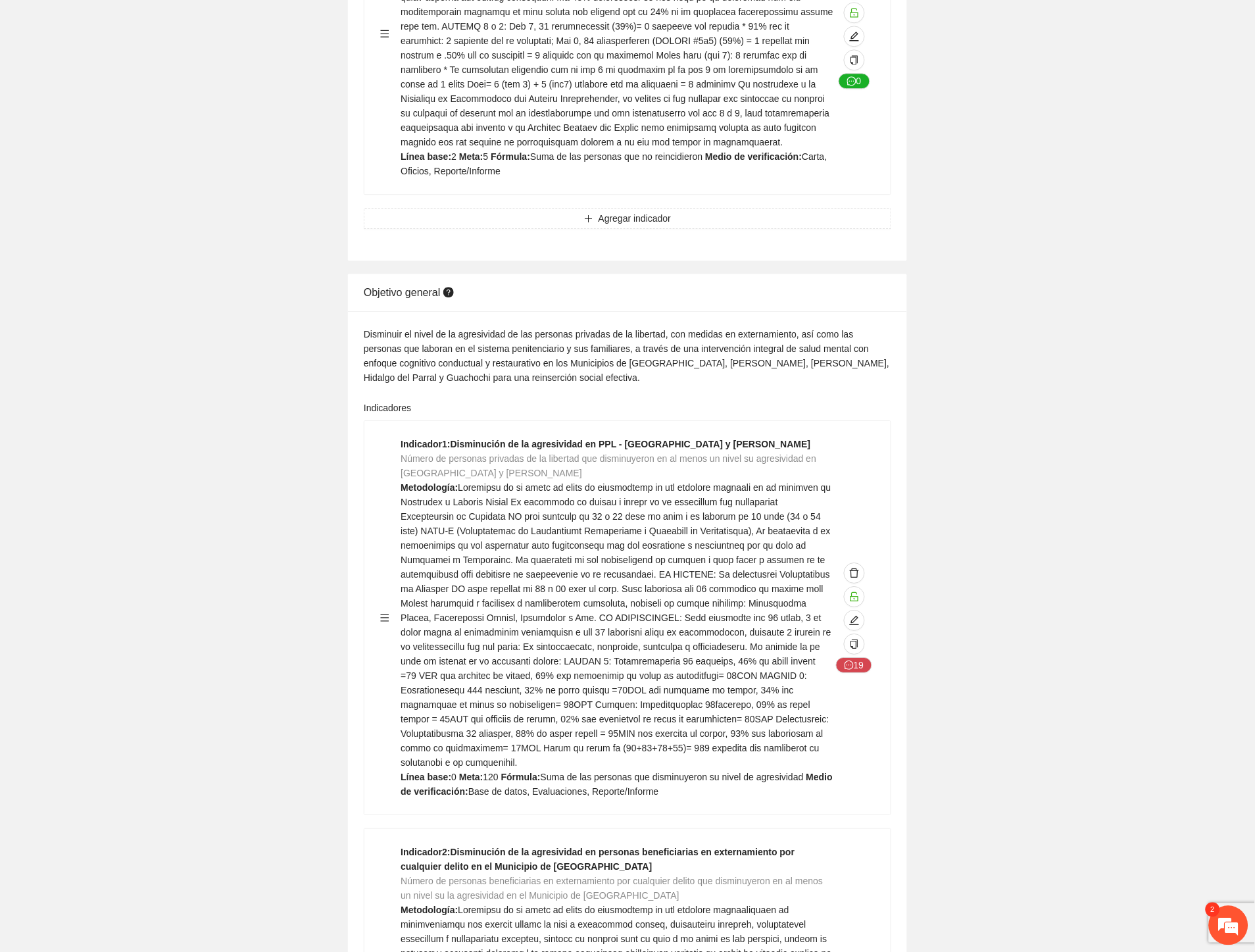
click at [549, 542] on span at bounding box center [616, 624] width 430 height 285
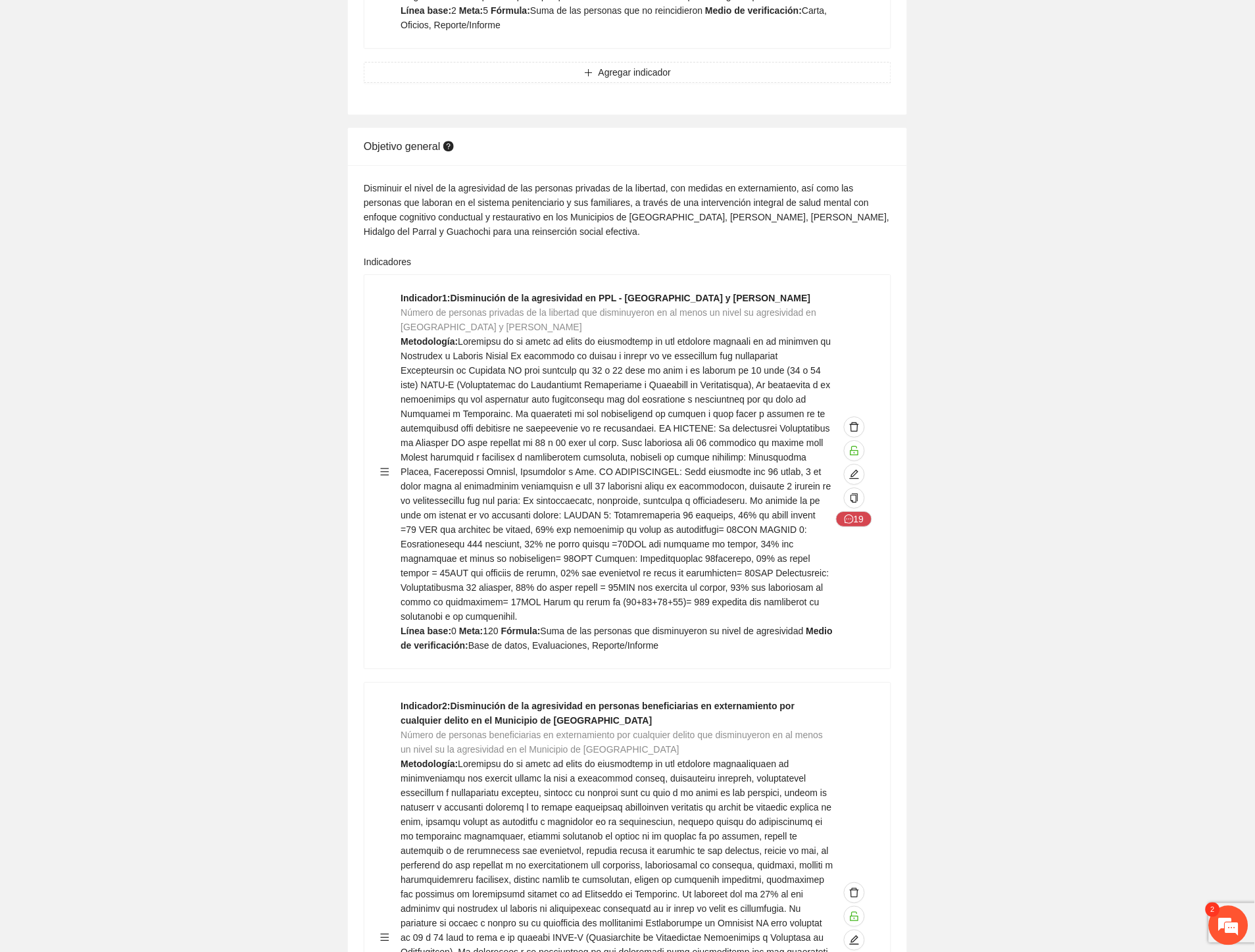
scroll to position [2558, 0]
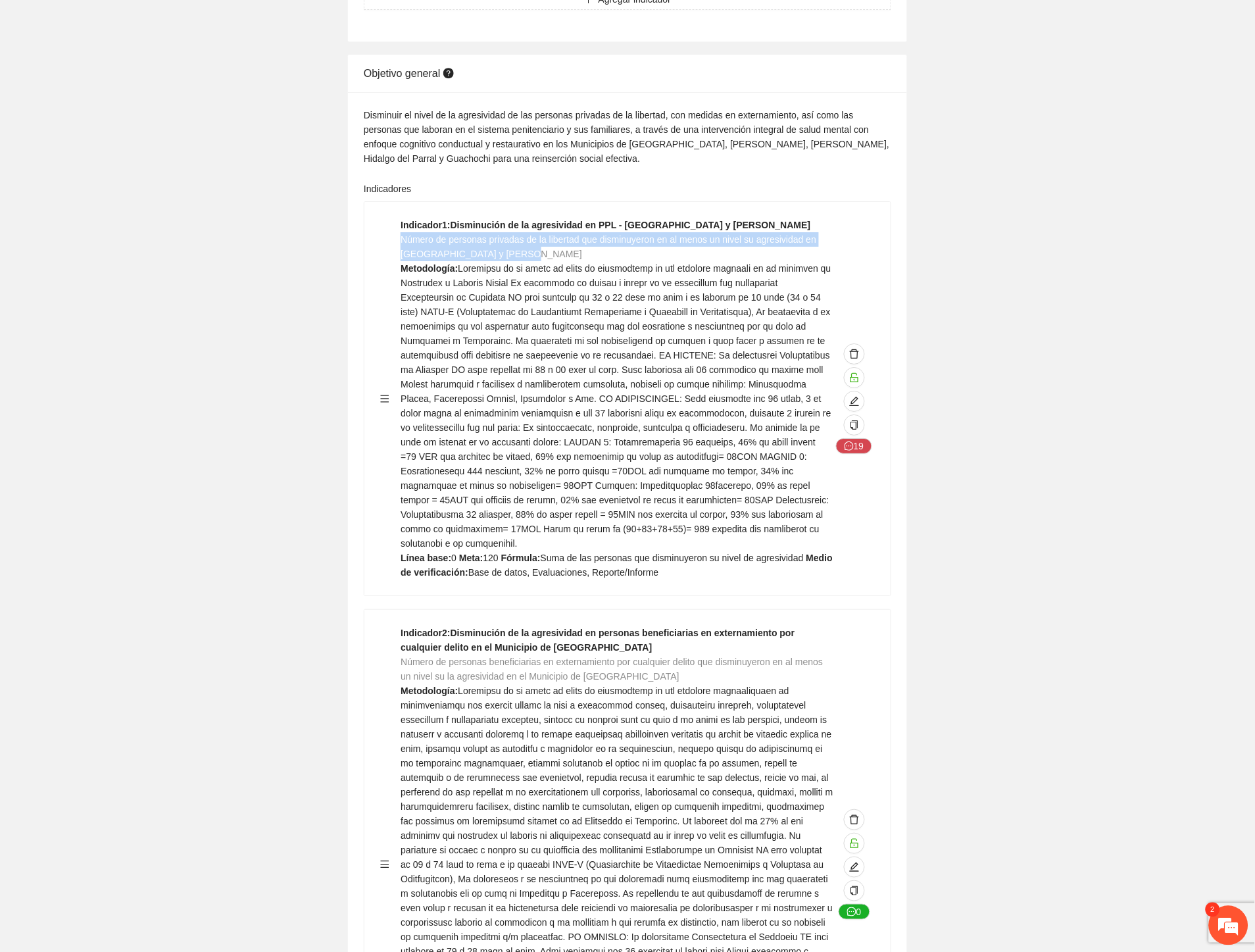
drag, startPoint x: 524, startPoint y: 225, endPoint x: 402, endPoint y: 212, distance: 122.7
click at [402, 217] on div "Indicador 1 : Disminución de la agresividad en PPL - Chihuahua y Aquiles Serdán…" at bounding box center [618, 398] width 433 height 362
copy span "Número de personas privadas de la libertad que disminuyeron en al menos un nive…"
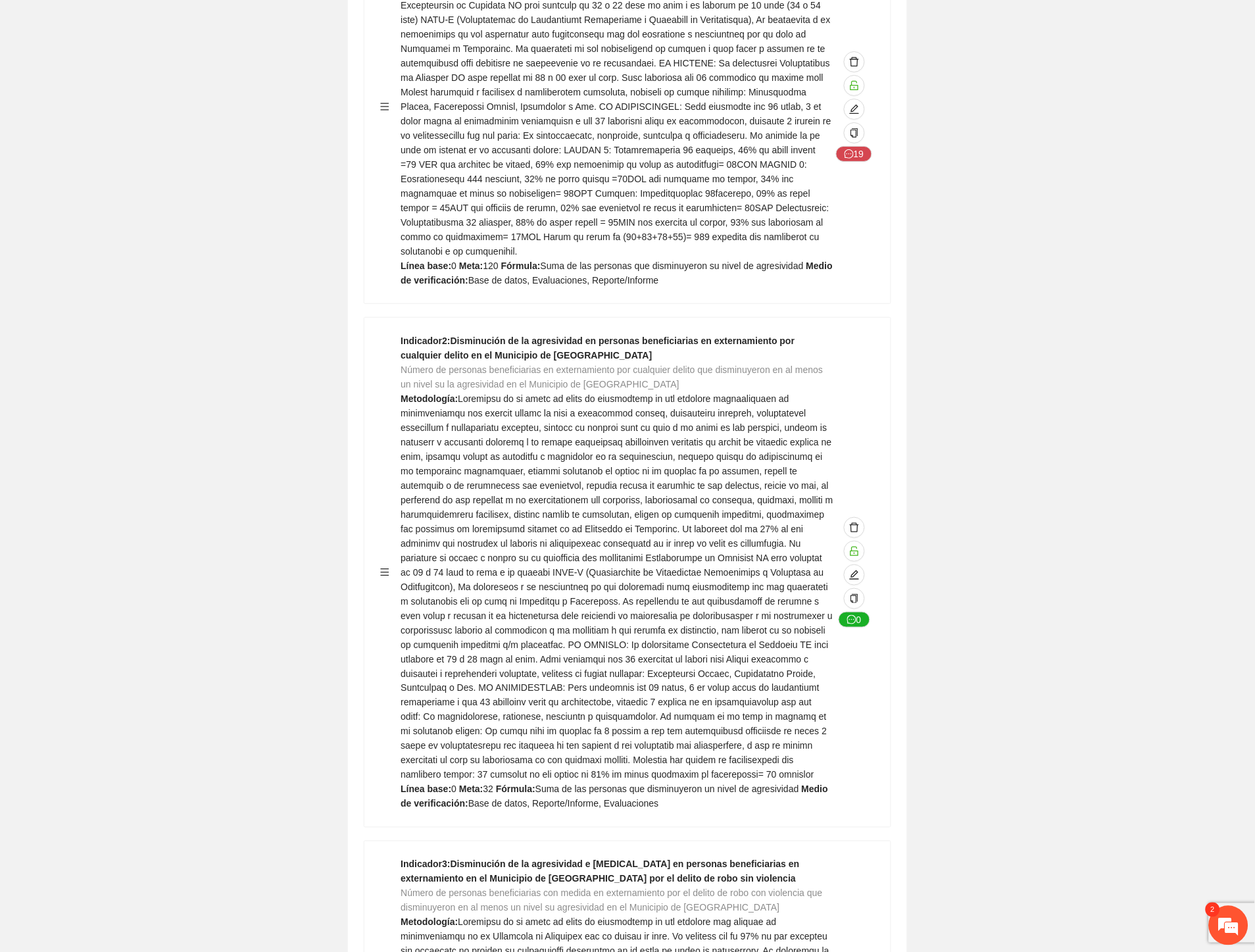
scroll to position [2850, 0]
drag, startPoint x: 630, startPoint y: 339, endPoint x: 401, endPoint y: 329, distance: 229.2
click at [401, 333] on div "Indicador 2 : Disminución de la agresividad en personas beneficiarias en extern…" at bounding box center [618, 572] width 433 height 478
copy span "Número de personas beneficiarias en externamiento por cualquier delito que dism…"
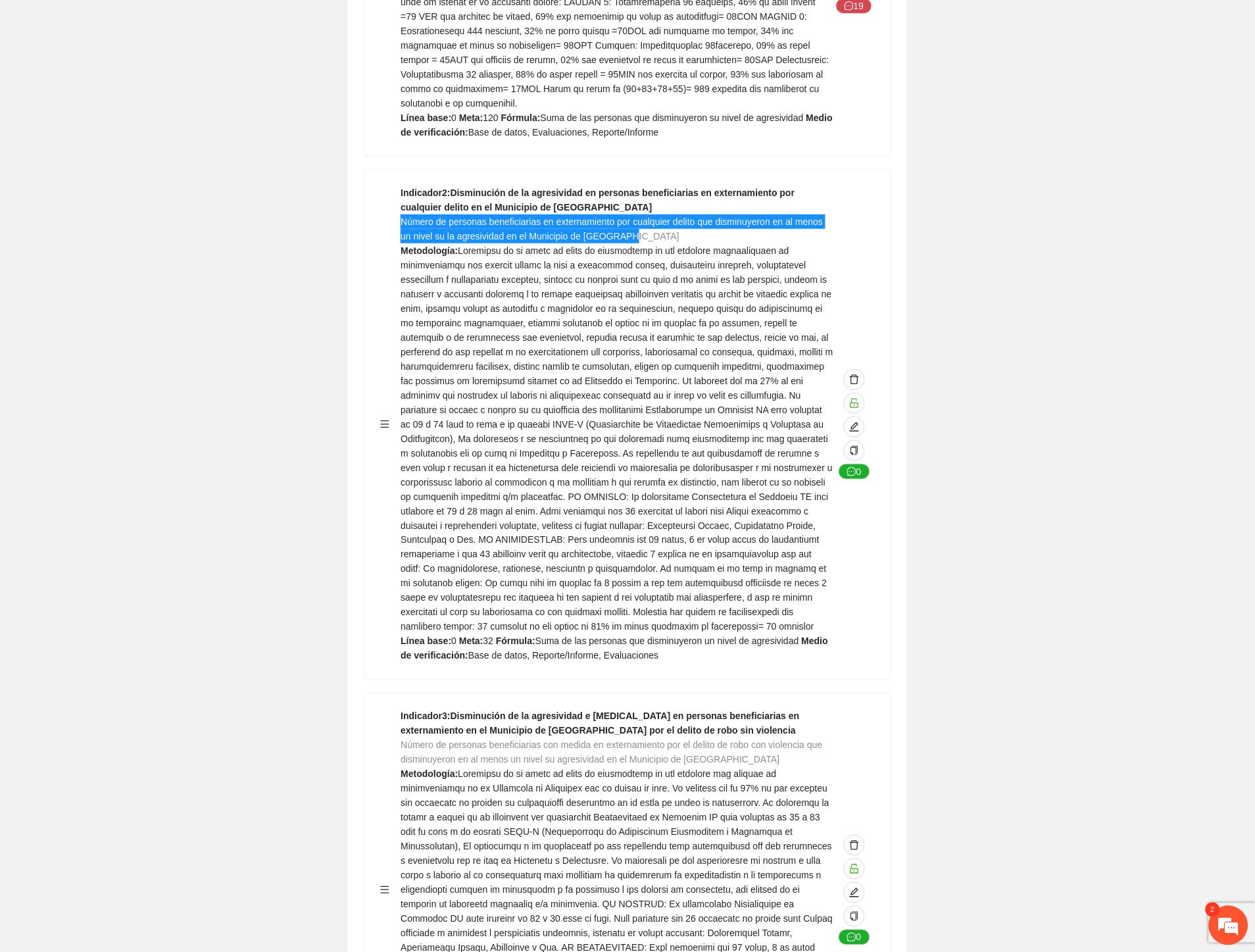
scroll to position [3142, 0]
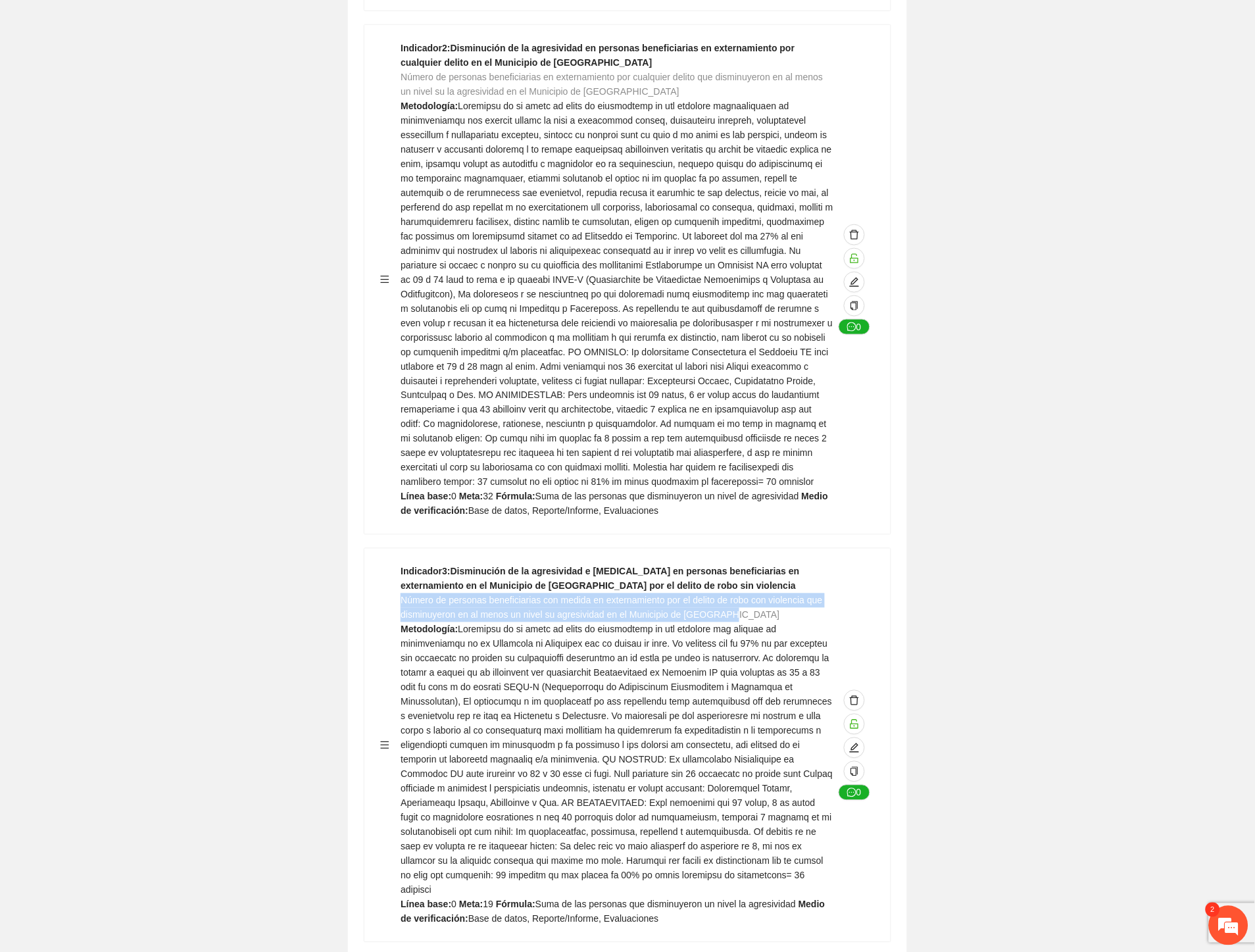
drag, startPoint x: 736, startPoint y: 569, endPoint x: 404, endPoint y: 553, distance: 332.4
click at [404, 564] on div "Indicador 3 : Disminución de la agresividad e impulsividad en personas benefici…" at bounding box center [618, 745] width 433 height 362
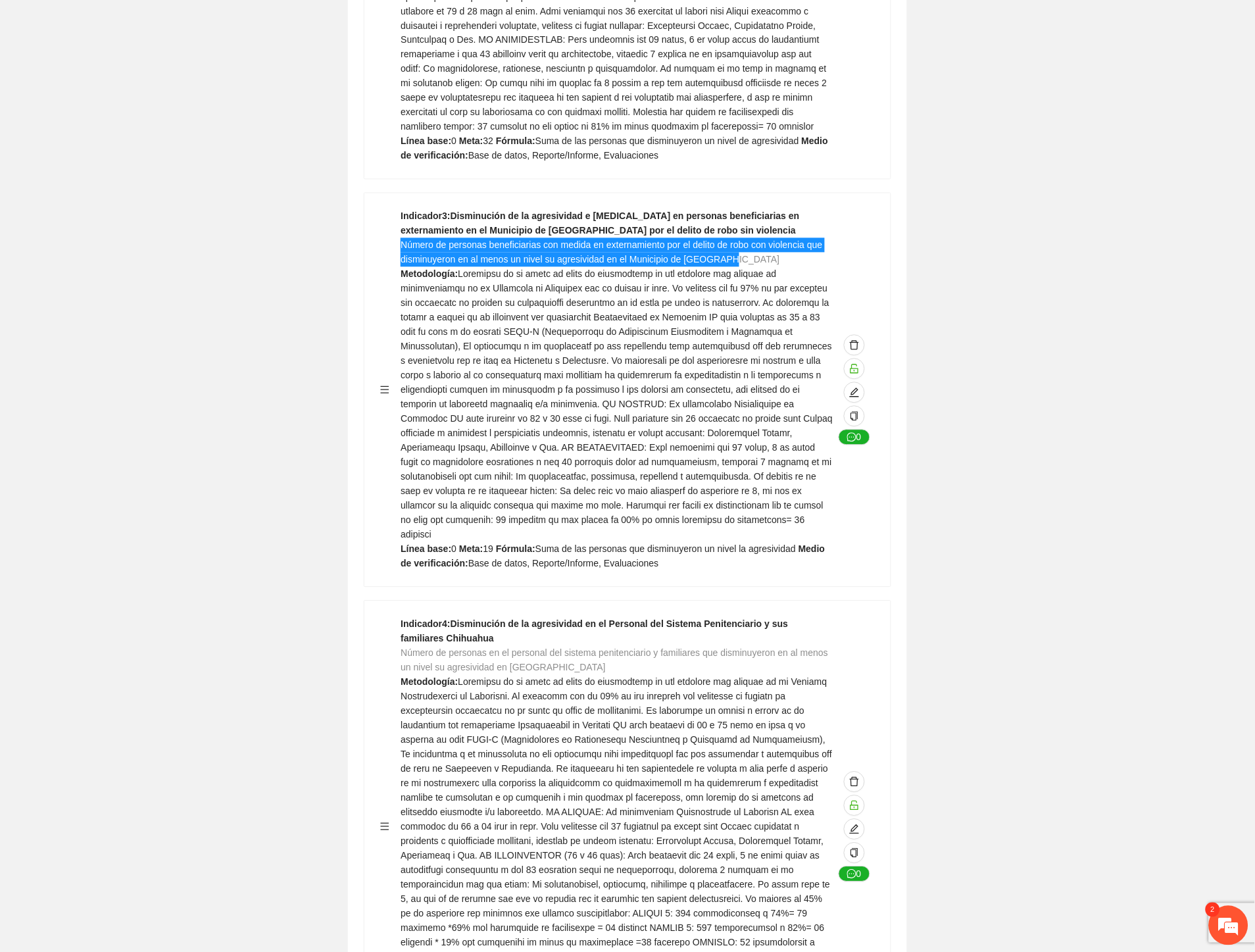
scroll to position [3727, 0]
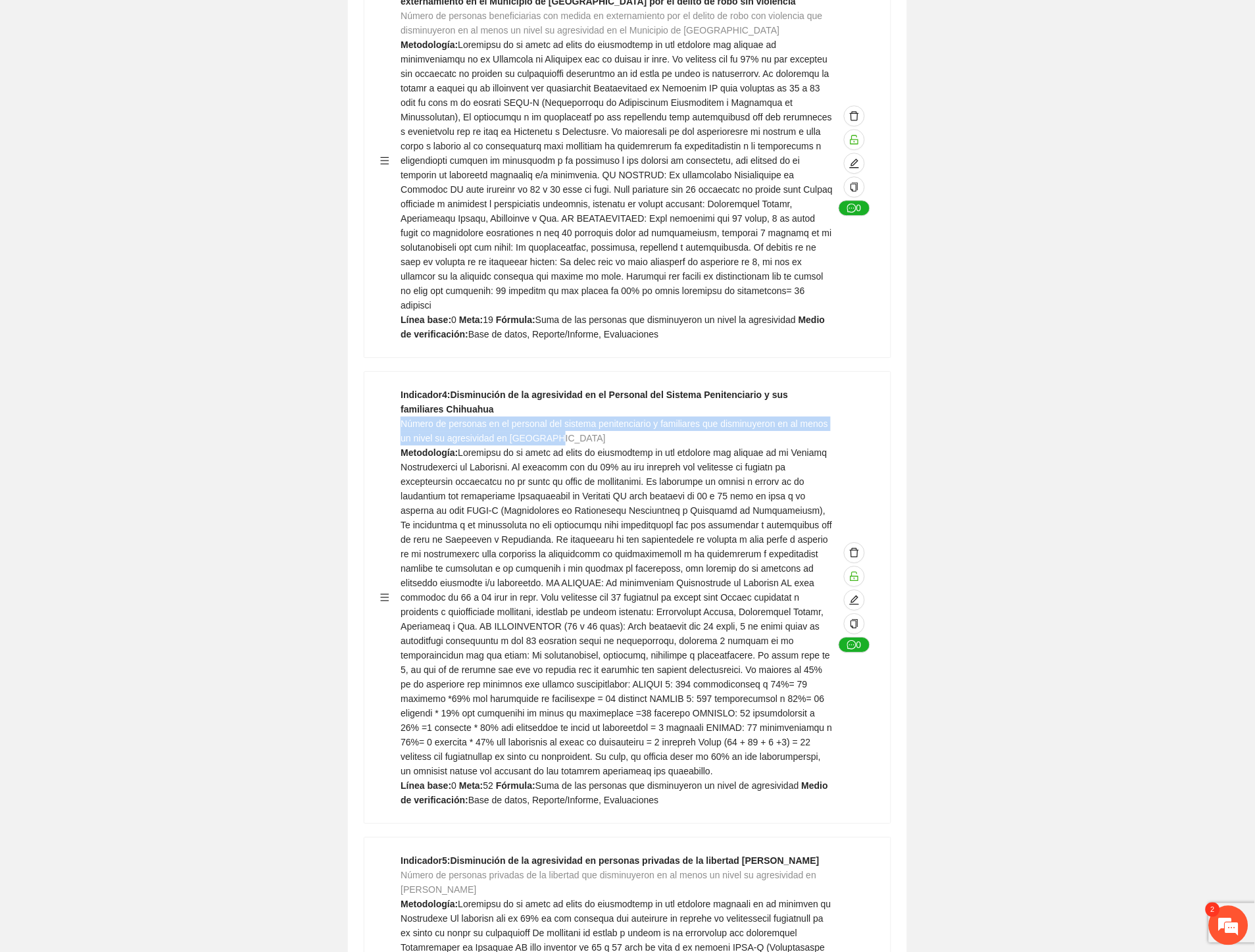
drag, startPoint x: 540, startPoint y: 378, endPoint x: 402, endPoint y: 365, distance: 138.6
click at [402, 387] on div "Indicador 4 : Disminución de la agresividad en el Personal del Sistema Penitenc…" at bounding box center [618, 597] width 433 height 420
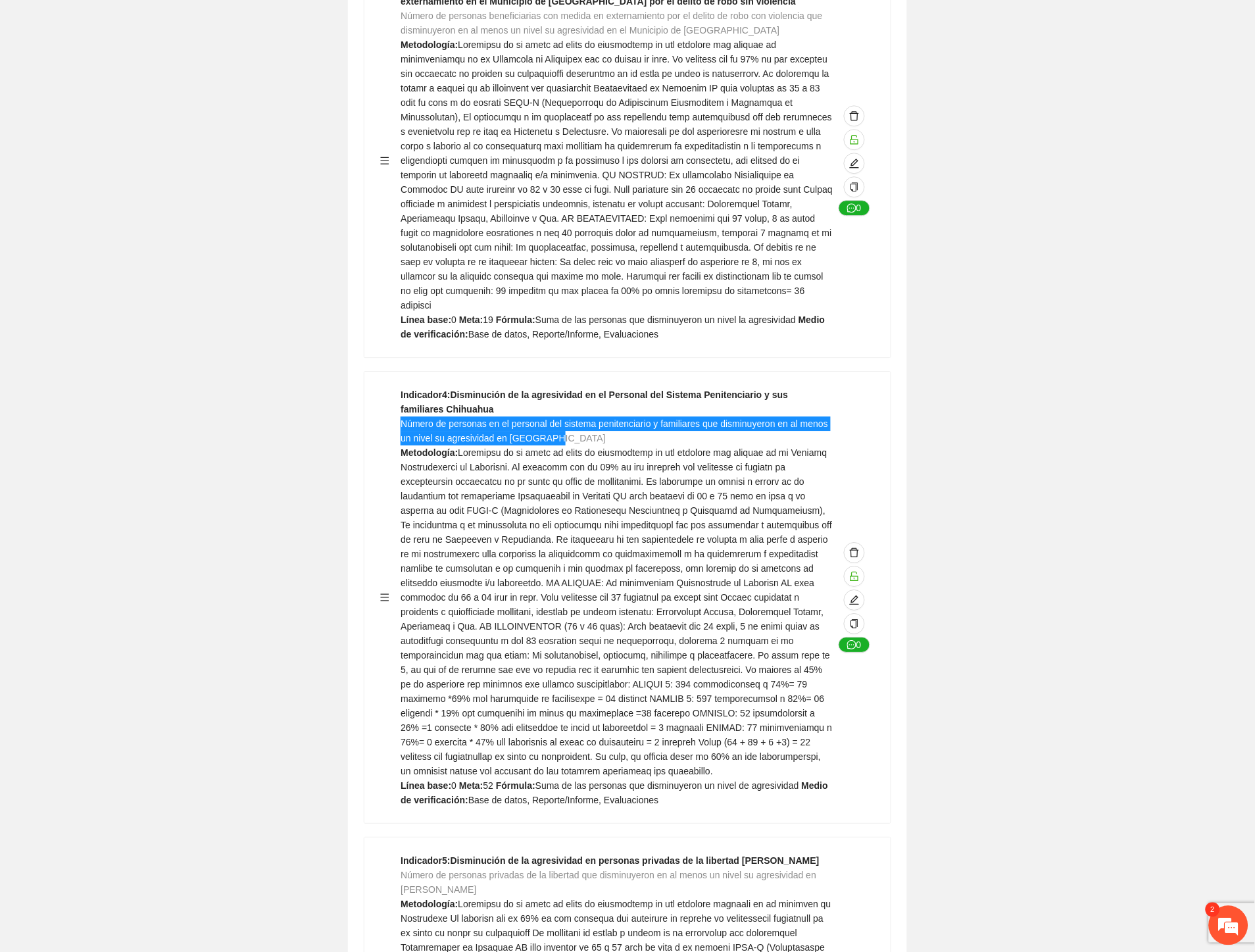
scroll to position [4019, 0]
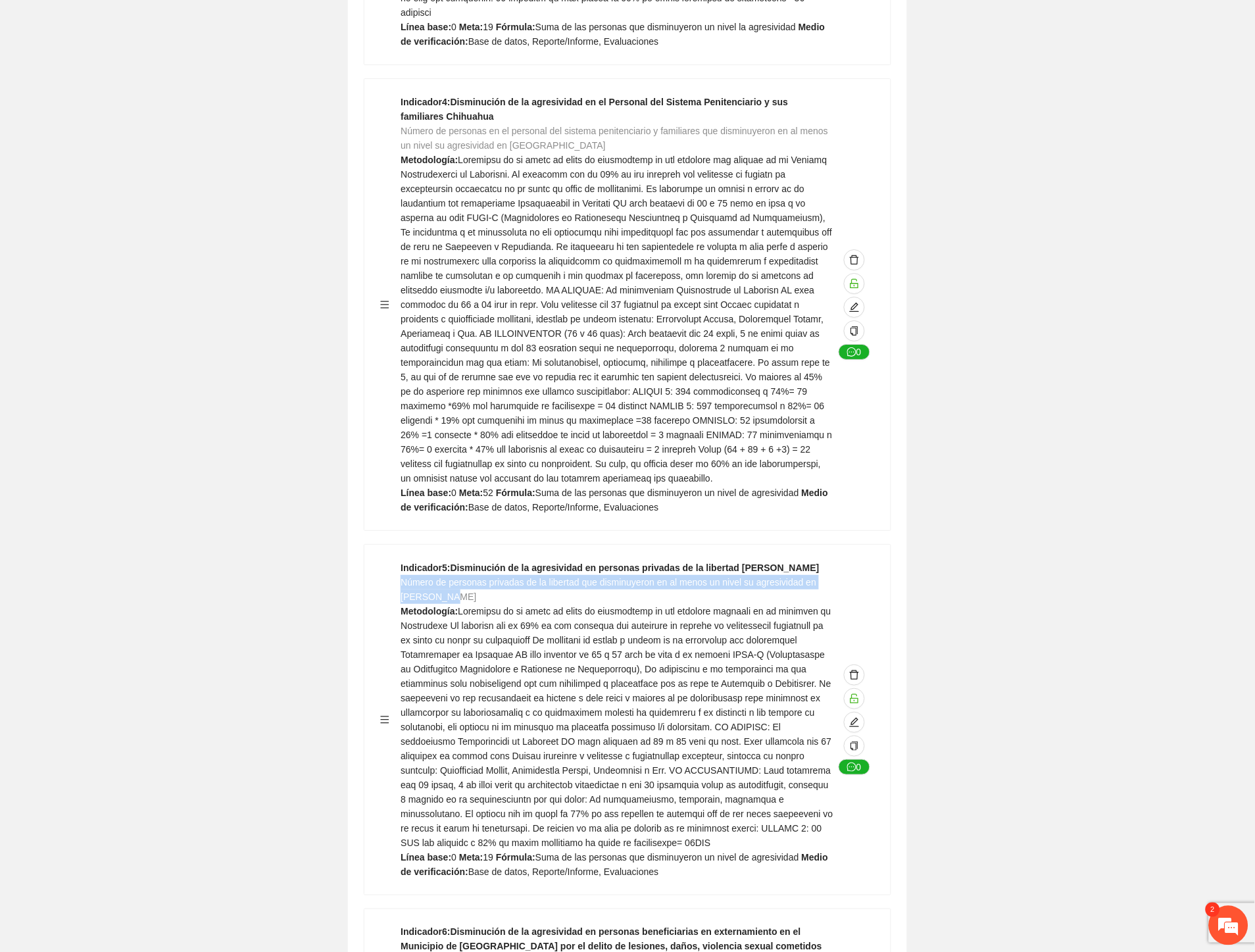
drag, startPoint x: 461, startPoint y: 536, endPoint x: 404, endPoint y: 526, distance: 57.9
click at [404, 561] on div "Indicador 5 : Disminución de la agresividad en personas privadas de la libertad…" at bounding box center [618, 719] width 433 height 318
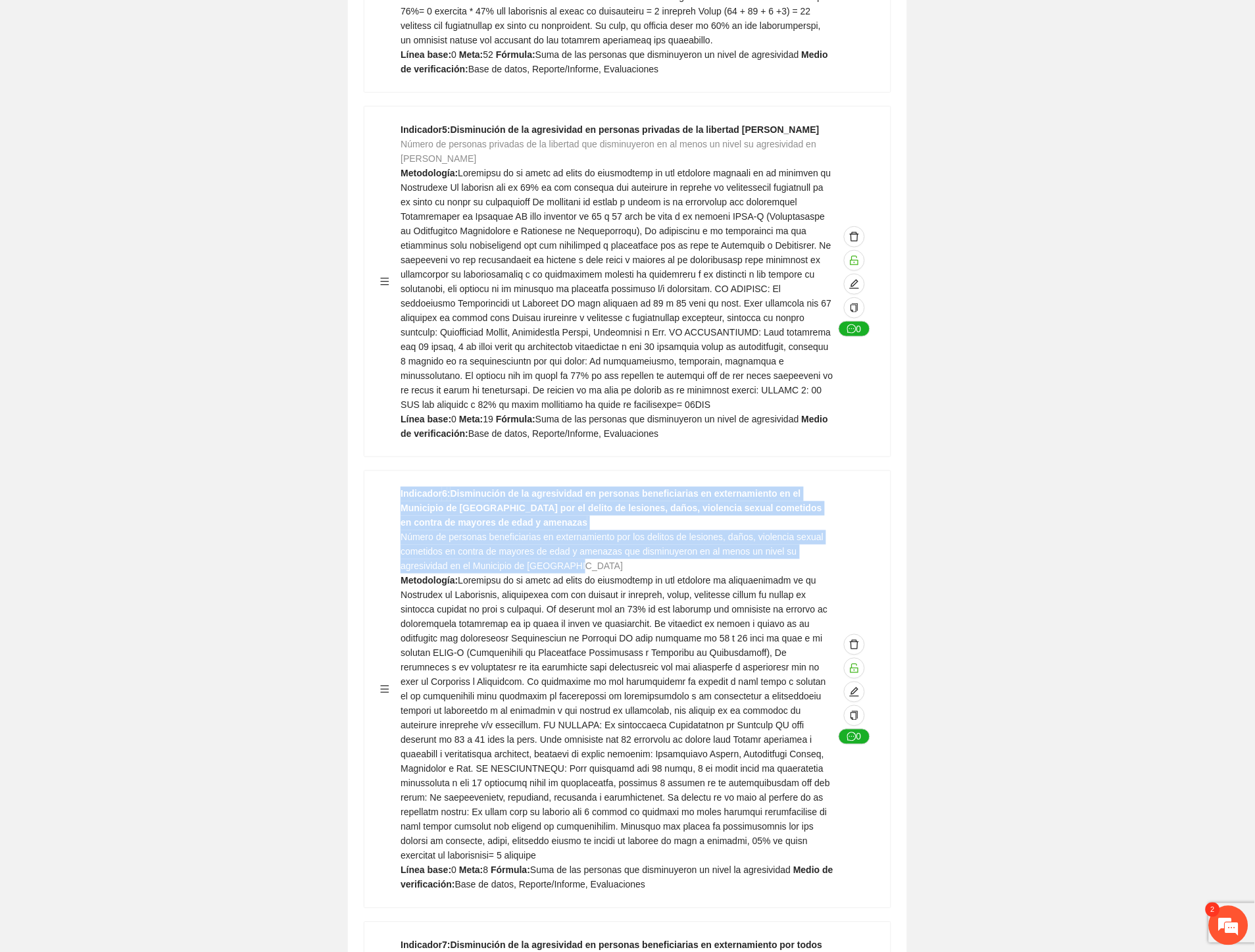
drag, startPoint x: 587, startPoint y: 506, endPoint x: 398, endPoint y: 478, distance: 191.1
click at [398, 486] on div "Indicador 6 : Disminución de la agresividad en personas beneficiarias en extern…" at bounding box center [628, 689] width 495 height 405
click at [415, 532] on span "Número de personas beneficiarias en externamiento por los delitos de lesiones, …" at bounding box center [612, 552] width 423 height 40
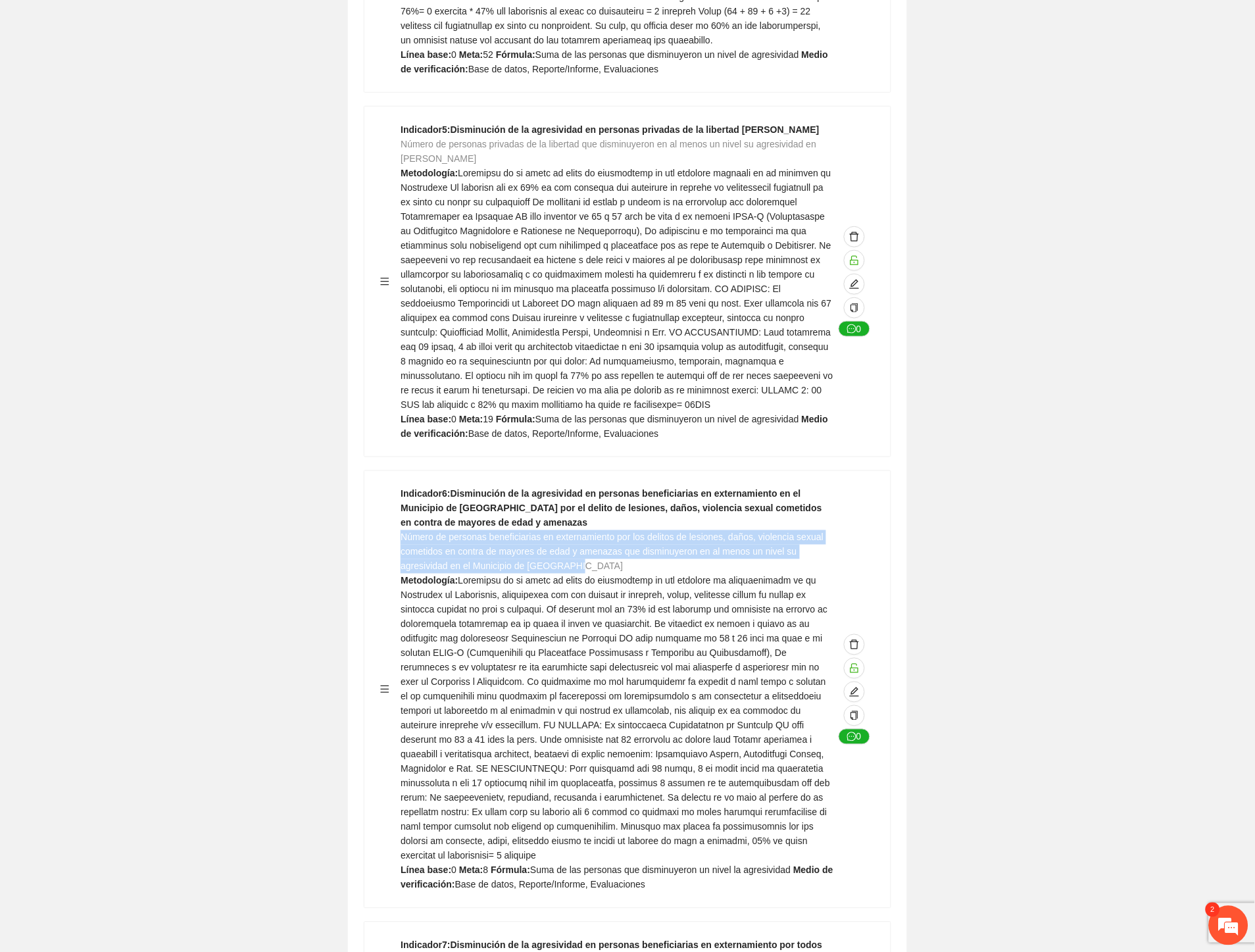
drag, startPoint x: 403, startPoint y: 477, endPoint x: 602, endPoint y: 505, distance: 201.0
click at [609, 506] on div "Indicador 6 : Disminución de la agresividad en personas beneficiarias en extern…" at bounding box center [618, 689] width 433 height 405
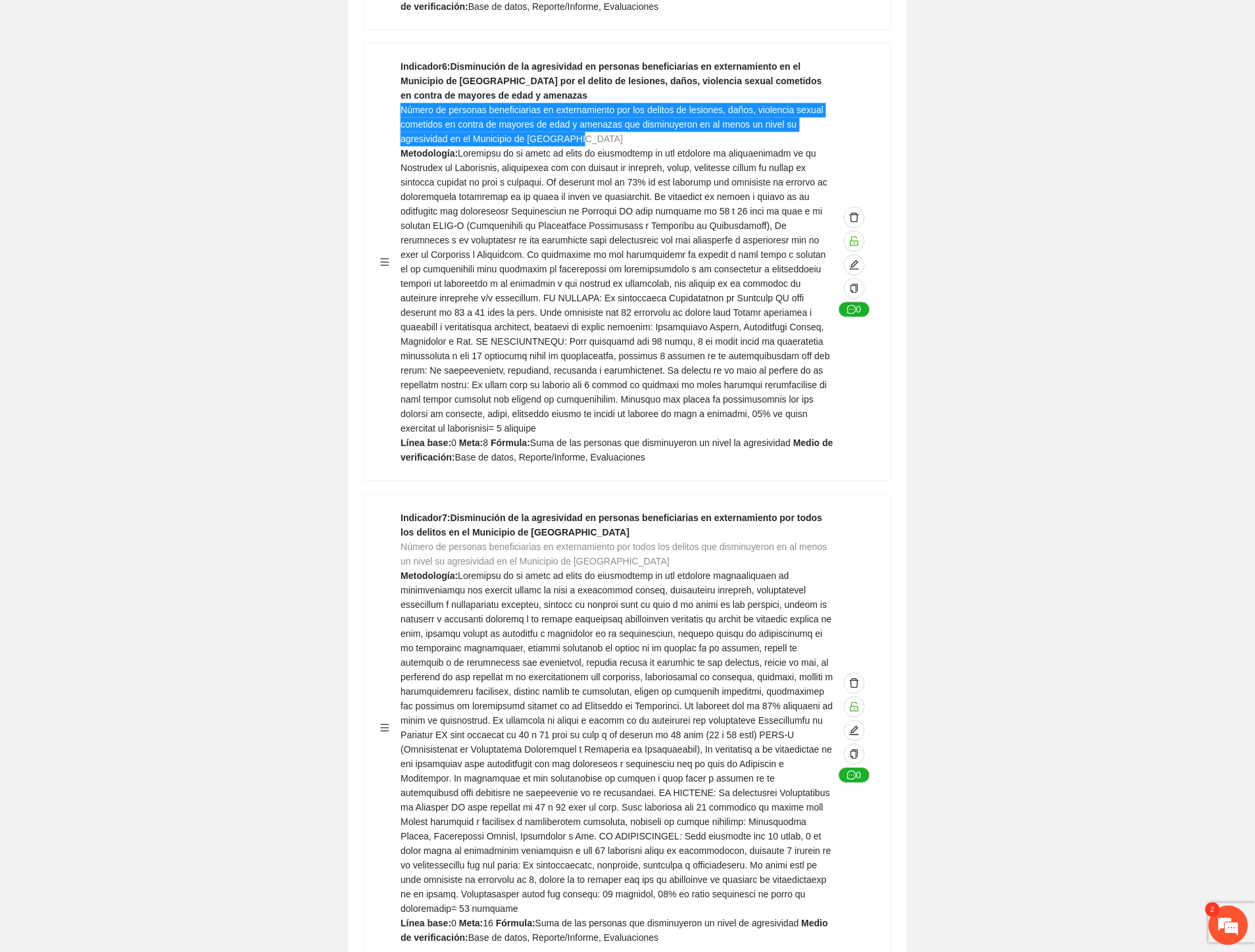
scroll to position [4969, 0]
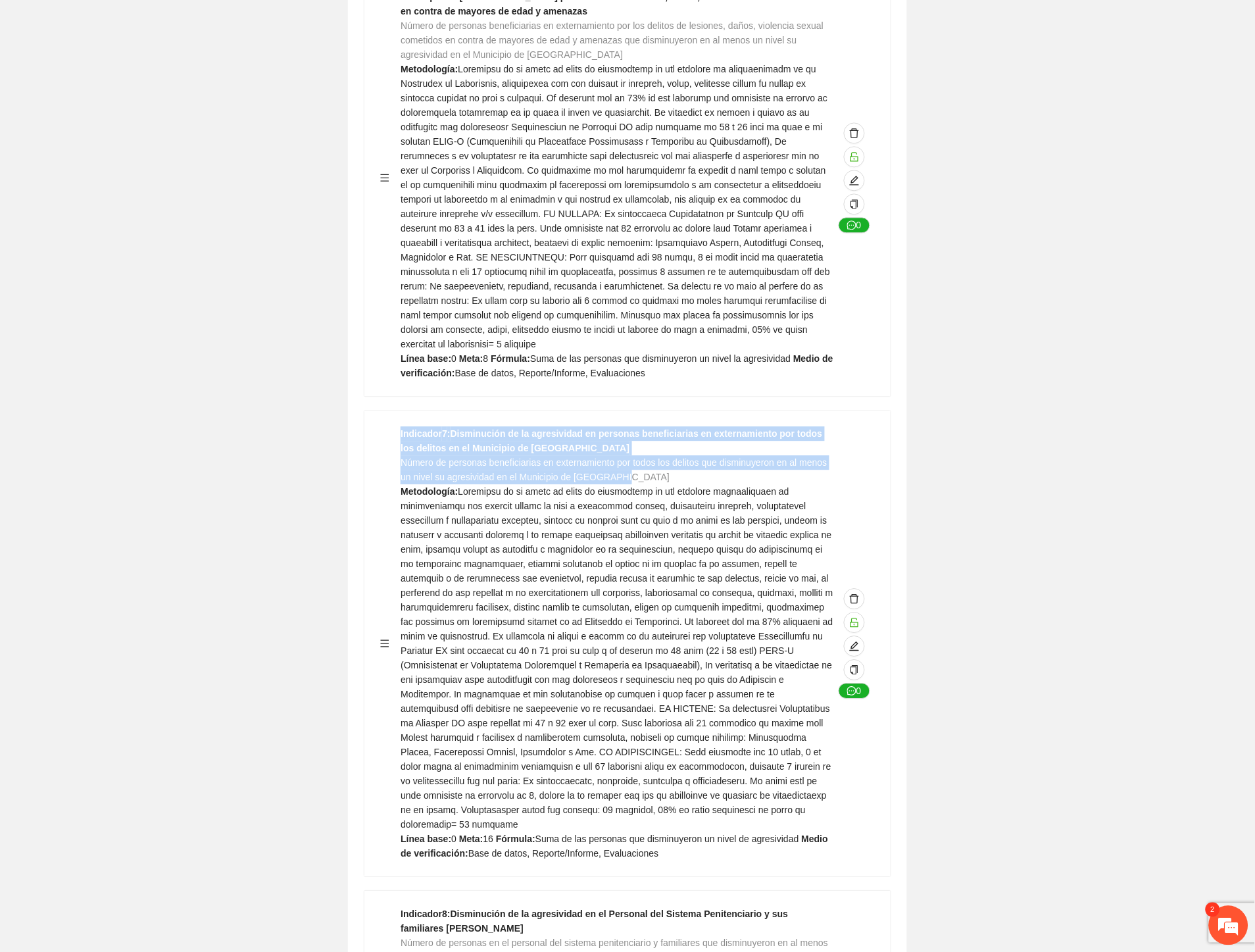
drag, startPoint x: 627, startPoint y: 417, endPoint x: 399, endPoint y: 406, distance: 228.3
click at [399, 426] on div "Indicador 7 : Disminución de la agresividad en personas beneficiarias en extern…" at bounding box center [628, 642] width 495 height 434
click at [401, 457] on span "Número de personas beneficiarias en externamiento por todos los delitos que dis…" at bounding box center [614, 469] width 426 height 25
drag, startPoint x: 401, startPoint y: 403, endPoint x: 609, endPoint y: 412, distance: 208.2
click at [609, 457] on span "Número de personas beneficiarias en externamiento por todos los delitos que dis…" at bounding box center [614, 469] width 426 height 25
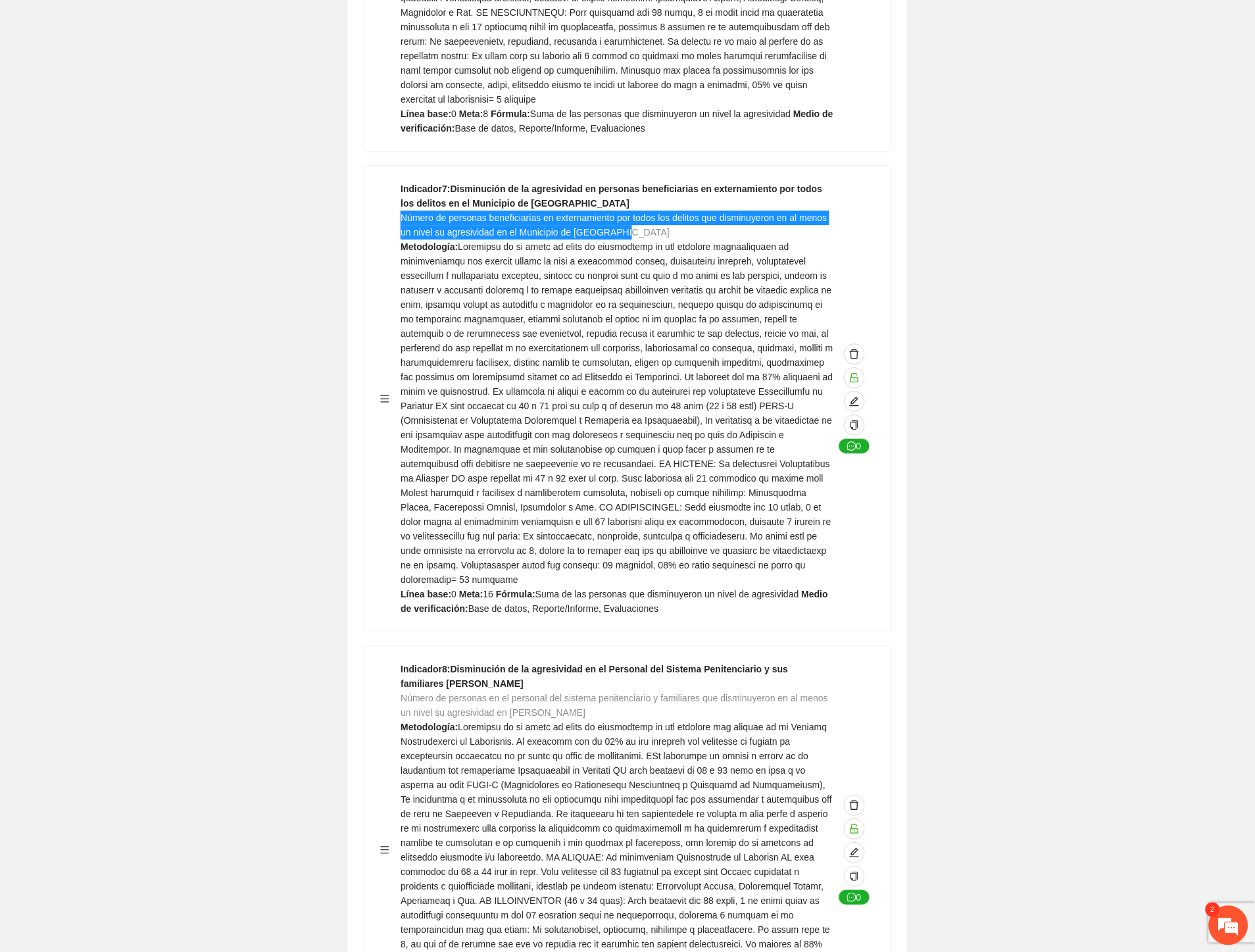
scroll to position [5335, 0]
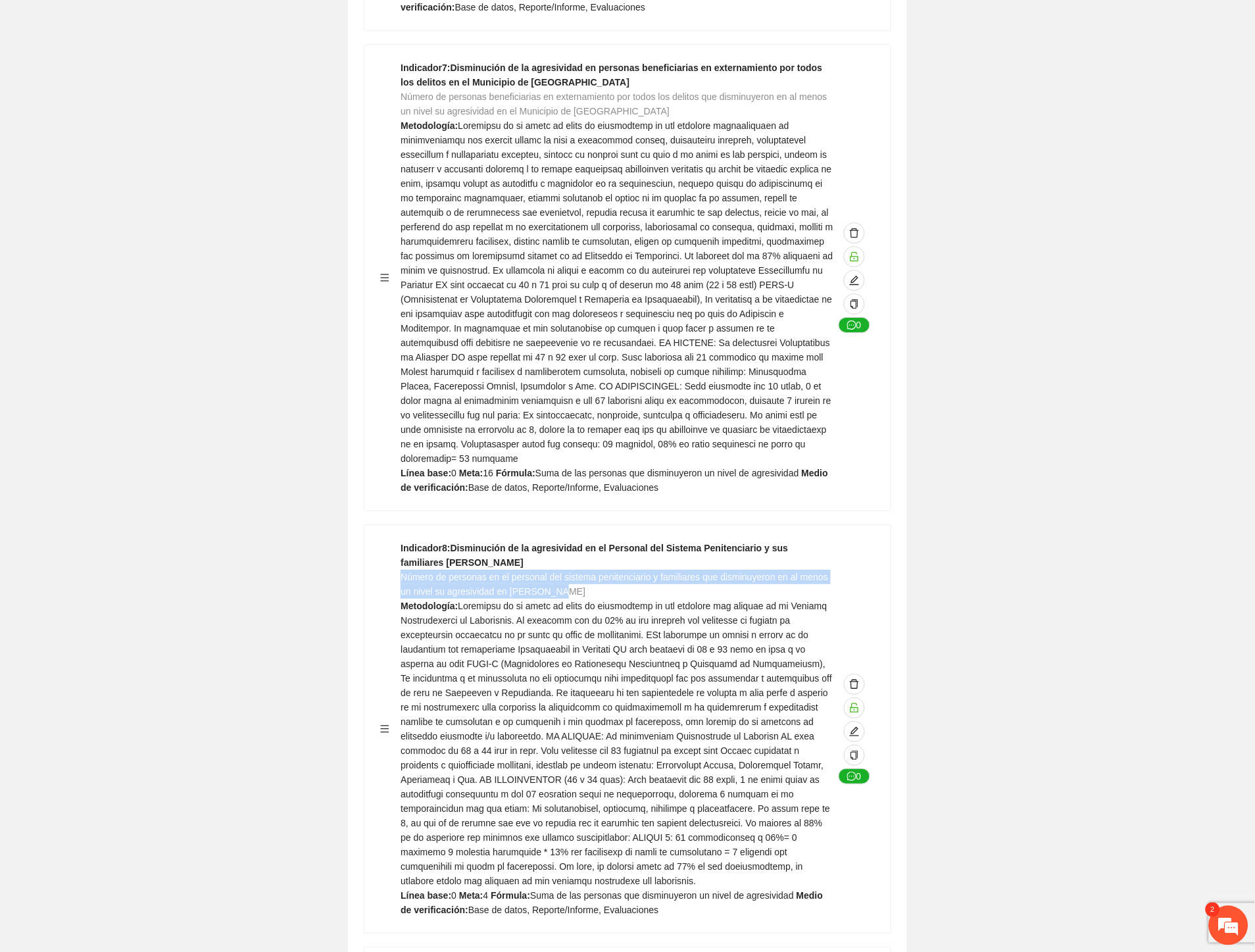
drag, startPoint x: 571, startPoint y: 514, endPoint x: 402, endPoint y: 504, distance: 169.3
click at [402, 541] on div "Indicador 8 : Disminución de la agresividad en el Personal del Sistema Penitenc…" at bounding box center [618, 729] width 433 height 376
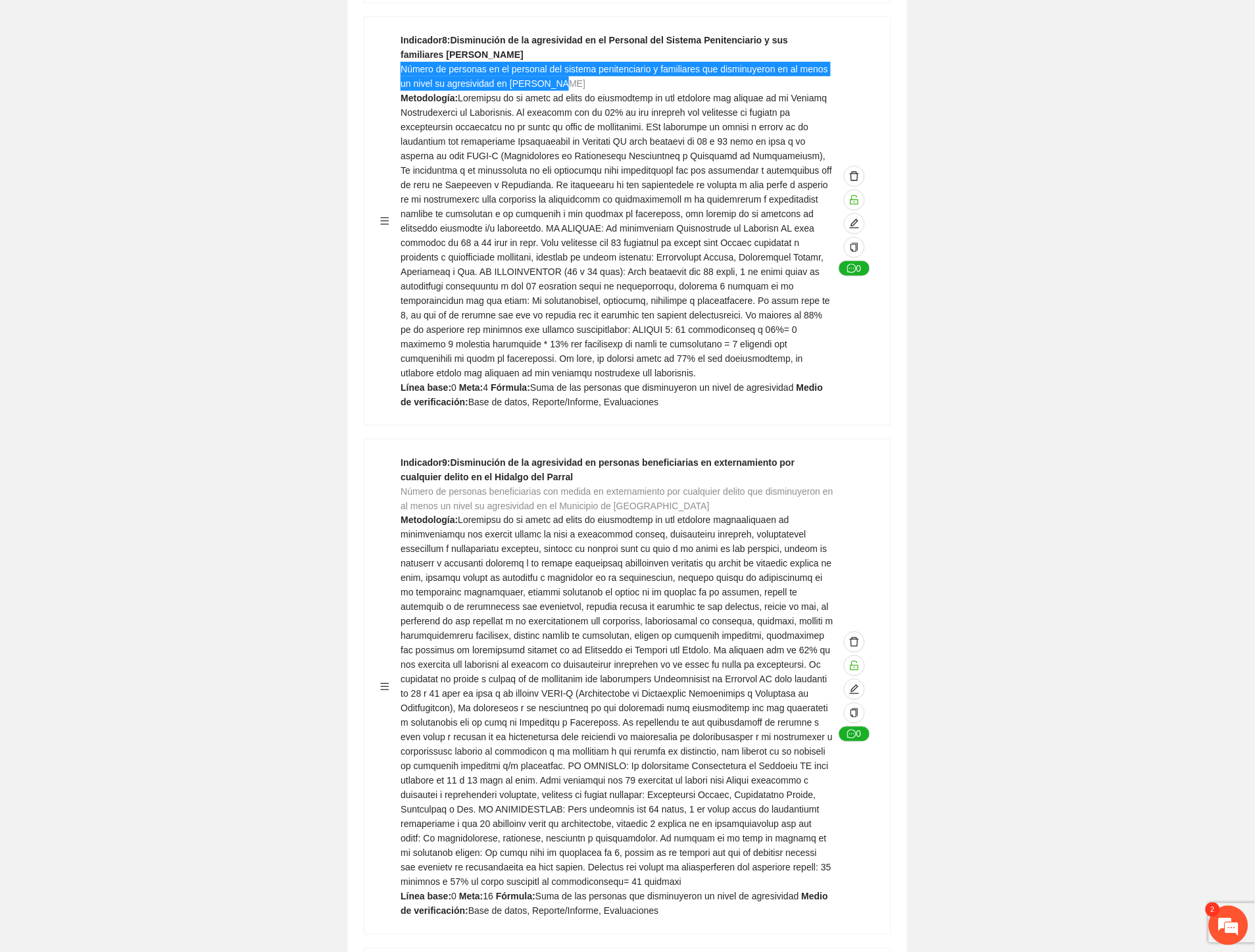
scroll to position [5846, 0]
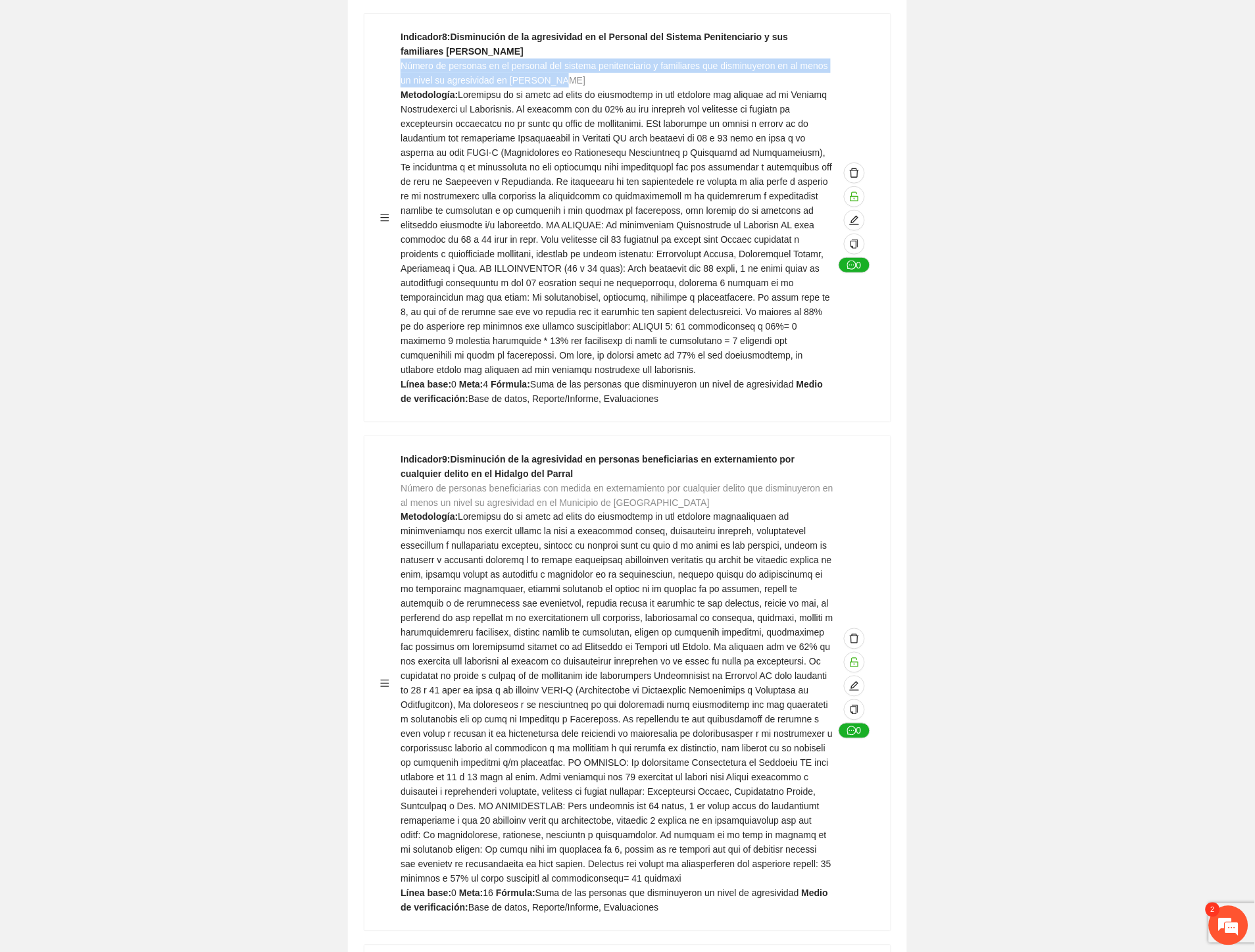
drag, startPoint x: 717, startPoint y: 424, endPoint x: 397, endPoint y: 417, distance: 320.1
click at [397, 452] on div "Indicador 9 : Disminución de la agresividad en personas beneficiarias en extern…" at bounding box center [628, 683] width 495 height 463
click at [401, 483] on span "Número de personas beneficiarias con medida en externamiento por cualquier deli…" at bounding box center [618, 495] width 433 height 25
drag, startPoint x: 400, startPoint y: 411, endPoint x: 609, endPoint y: 429, distance: 209.8
click at [706, 452] on div "Indicador 9 : Disminución de la agresividad en personas beneficiarias en extern…" at bounding box center [618, 683] width 433 height 463
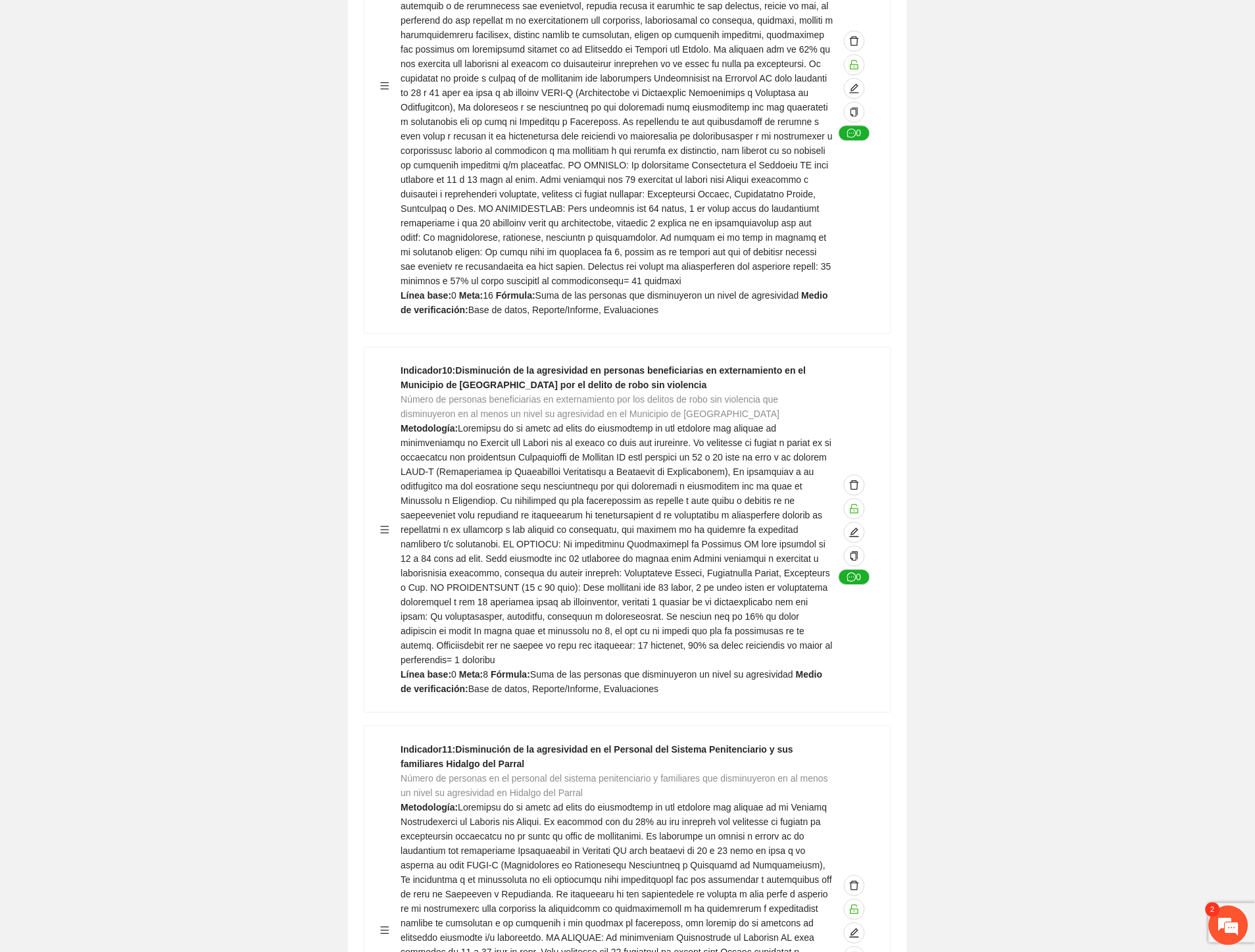
scroll to position [6430, 0]
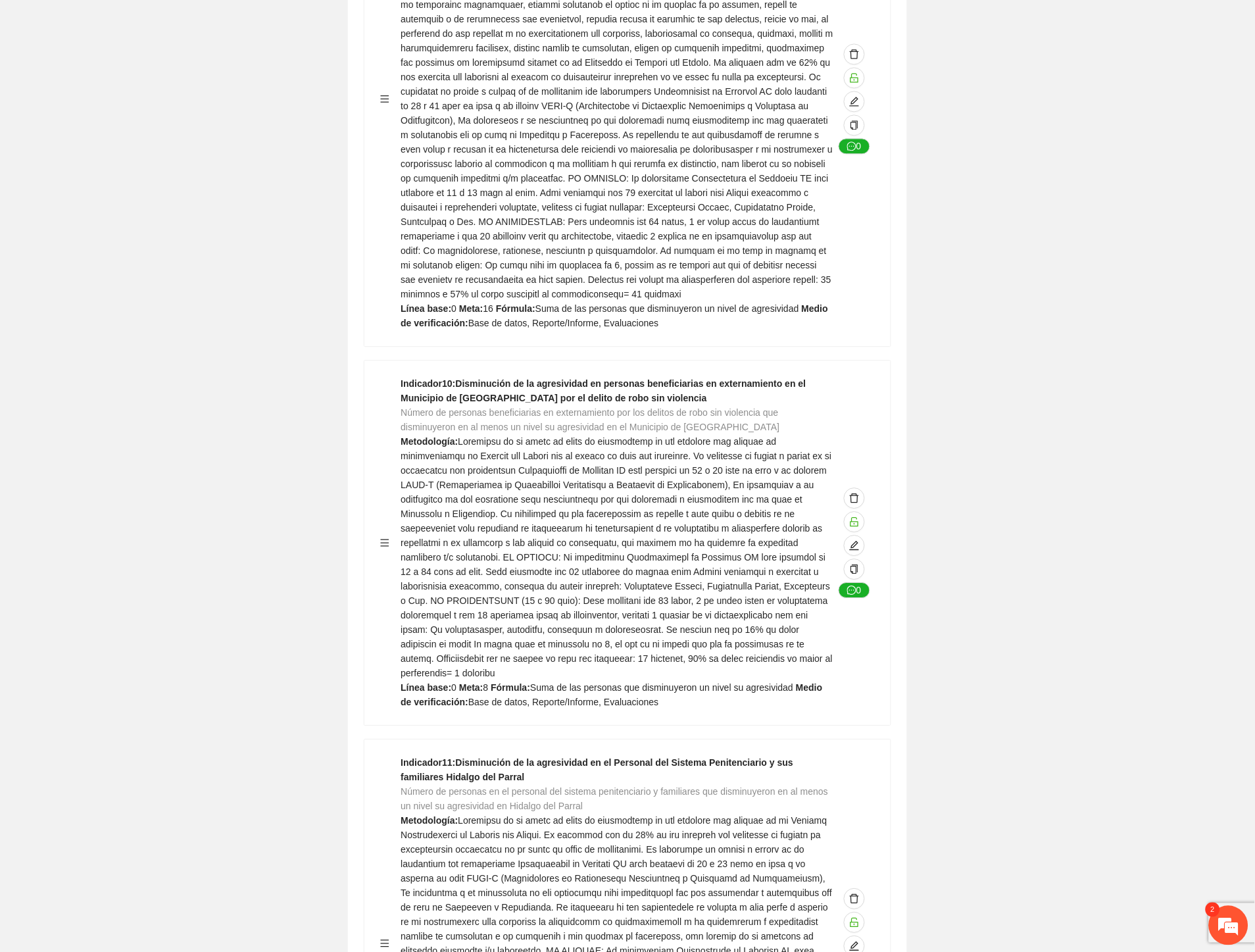
drag, startPoint x: 761, startPoint y: 348, endPoint x: 403, endPoint y: 340, distance: 358.1
click at [403, 376] on div "Indicador 10 : Disminución de la agresividad en personas beneficiarias en exter…" at bounding box center [618, 542] width 433 height 333
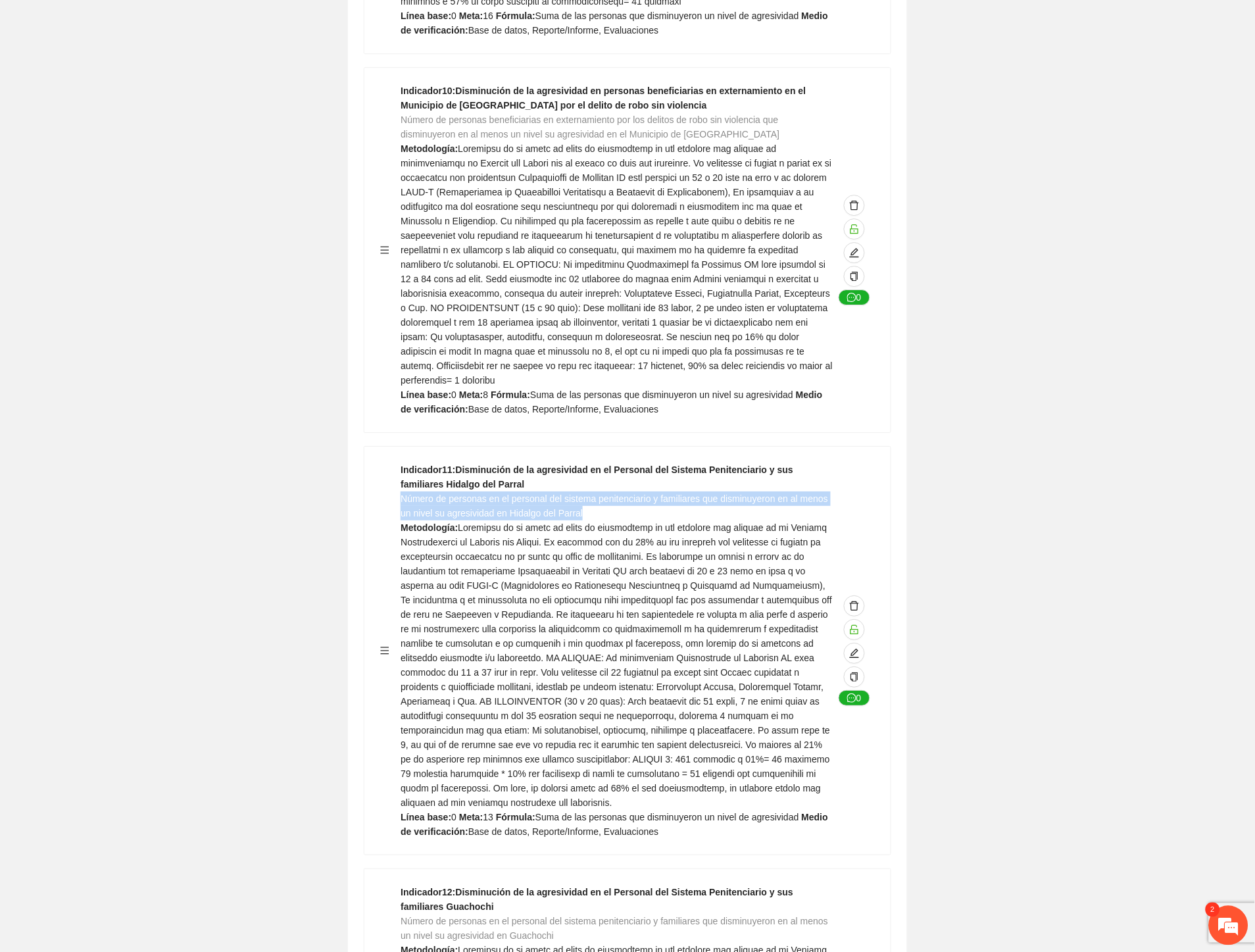
drag, startPoint x: 545, startPoint y: 421, endPoint x: 403, endPoint y: 409, distance: 142.5
click at [403, 462] on div "Indicador 11 : Disminución de la agresividad en el Personal del Sistema Peniten…" at bounding box center [618, 650] width 433 height 376
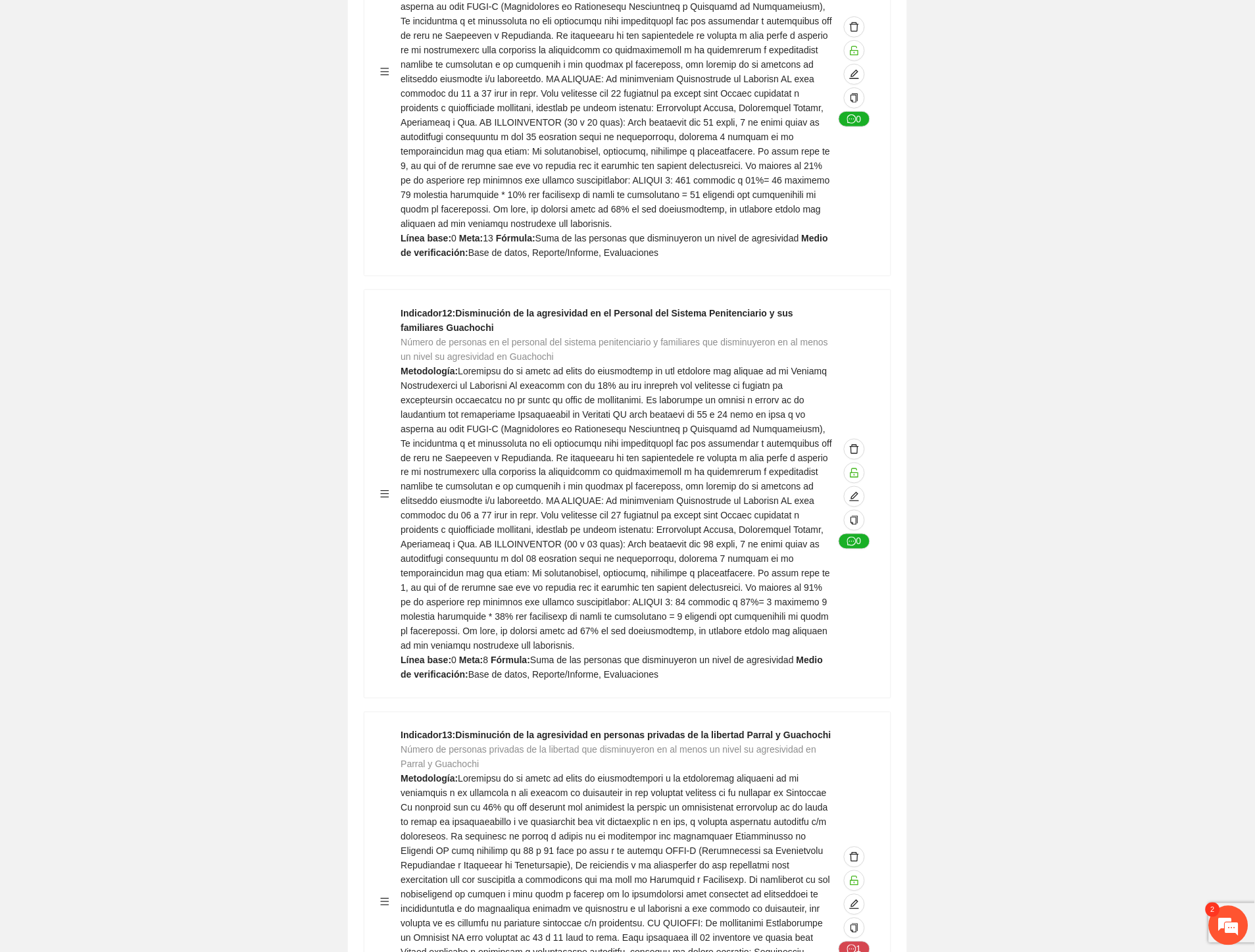
scroll to position [7308, 0]
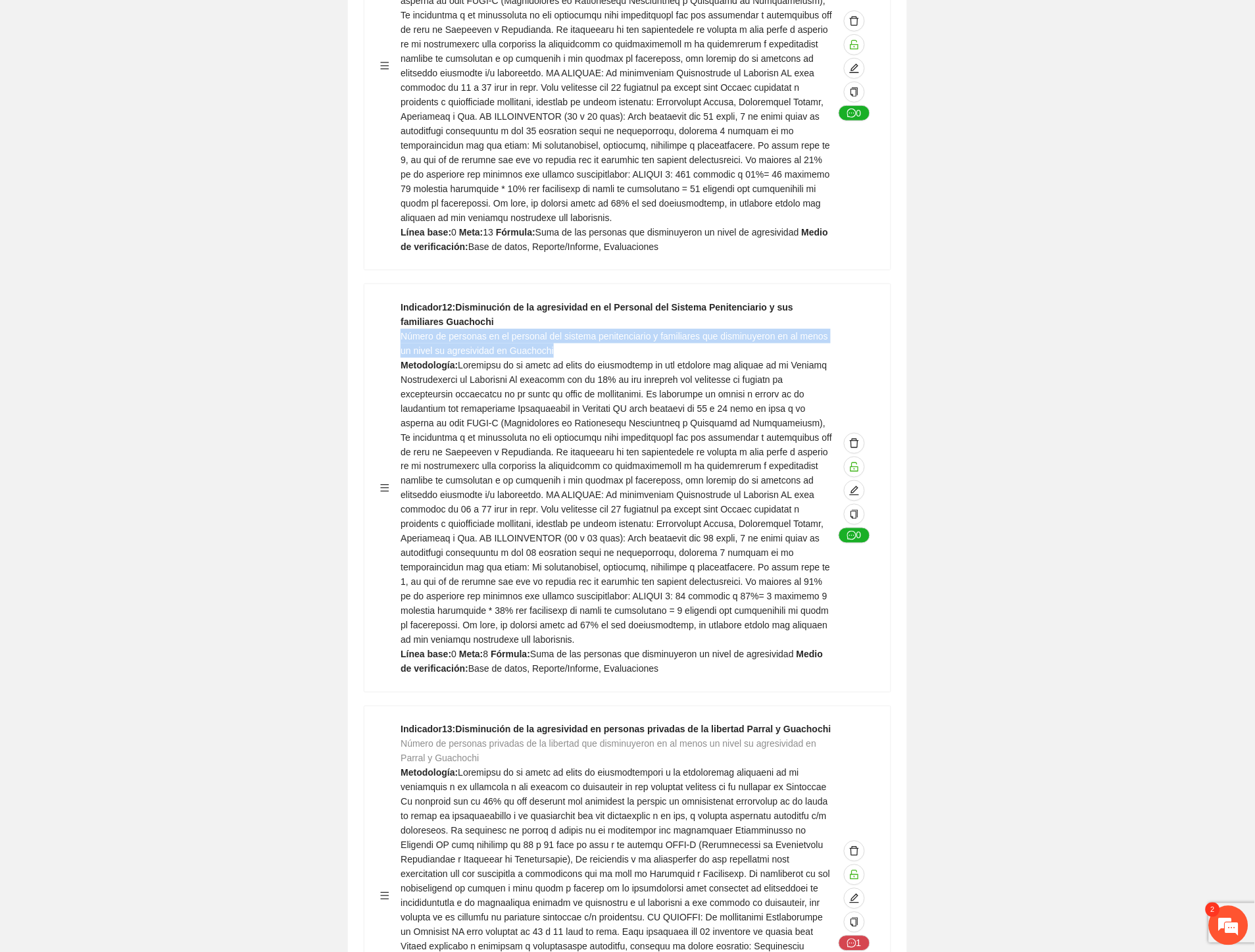
drag, startPoint x: 562, startPoint y: 254, endPoint x: 404, endPoint y: 247, distance: 158.2
click at [404, 300] on div "Indicador 12 : Disminución de la agresividad en el Personal del Sistema Peniten…" at bounding box center [618, 488] width 433 height 376
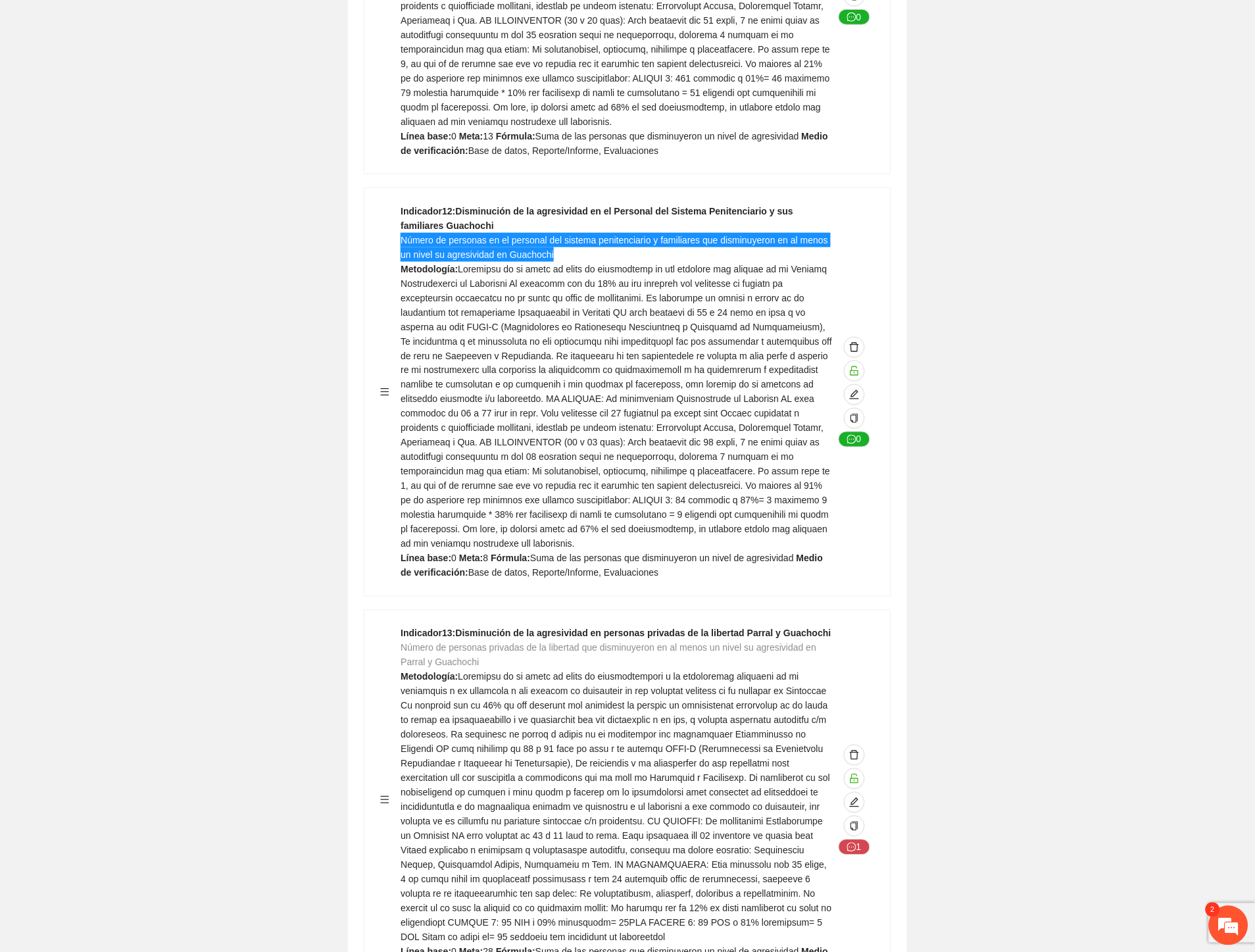
scroll to position [7527, 0]
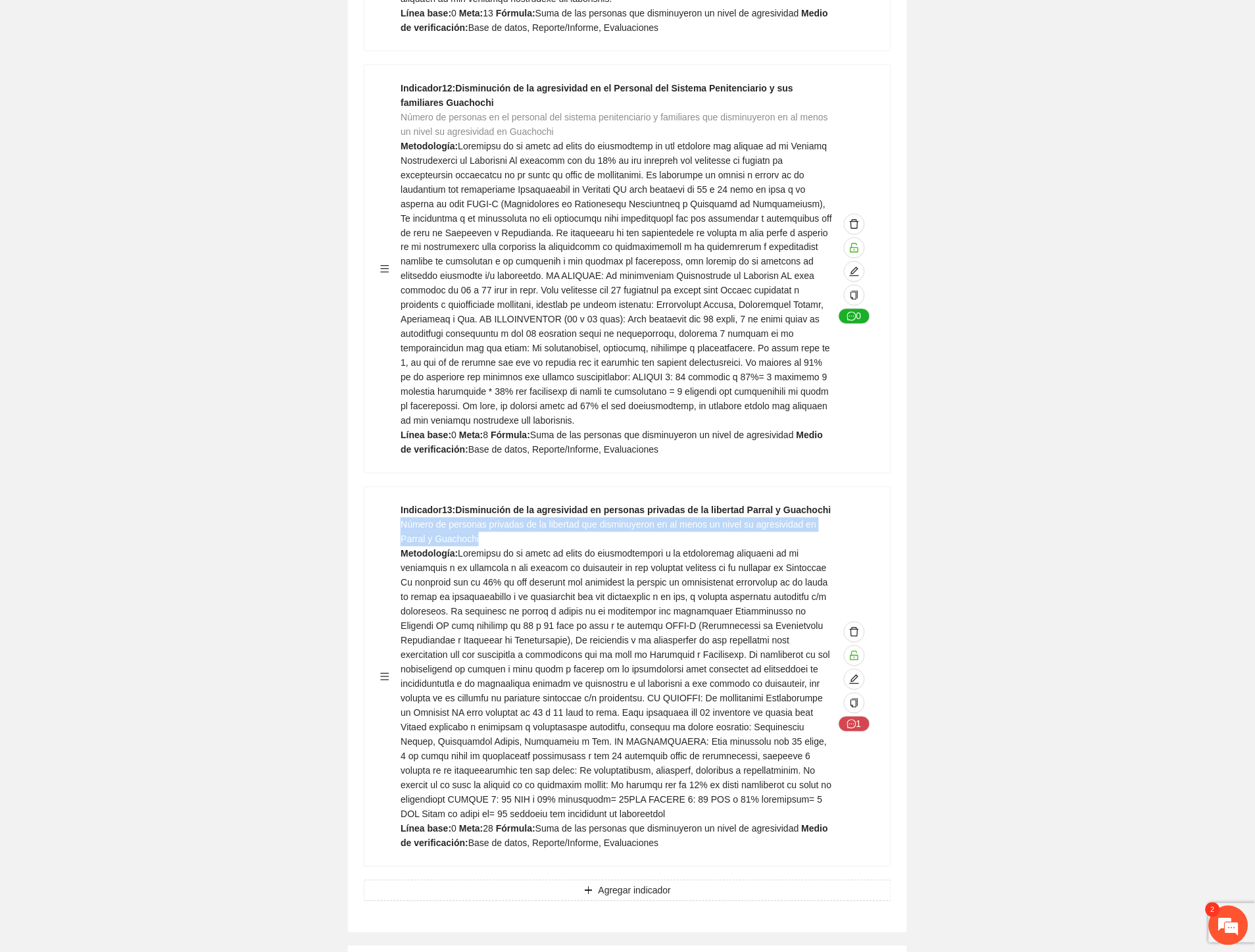
drag, startPoint x: 487, startPoint y: 448, endPoint x: 400, endPoint y: 434, distance: 88.1
click at [401, 503] on div "Indicador 13 : Disminución de la agresividad en personas privadas de la liberta…" at bounding box center [618, 676] width 433 height 348
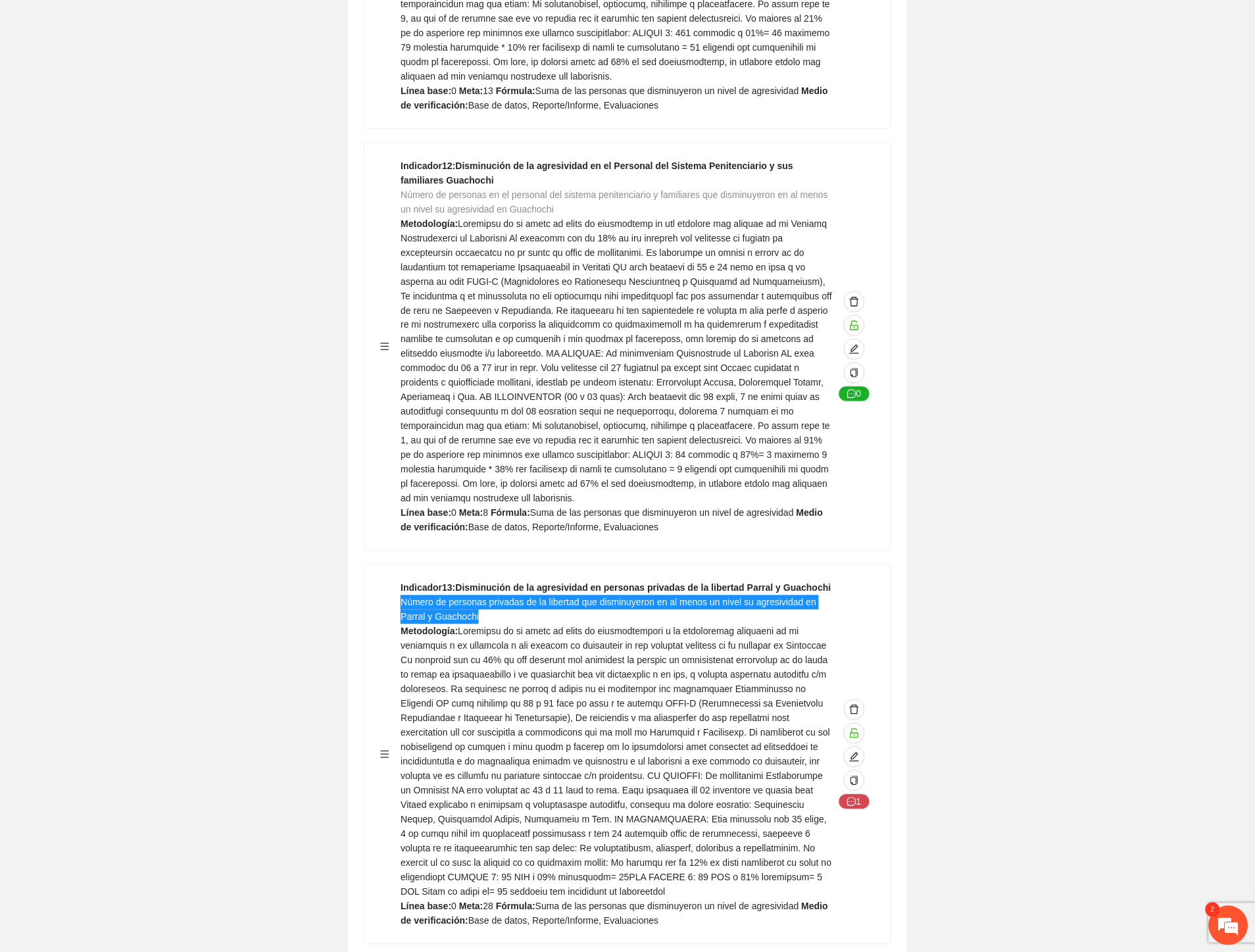
scroll to position [7381, 0]
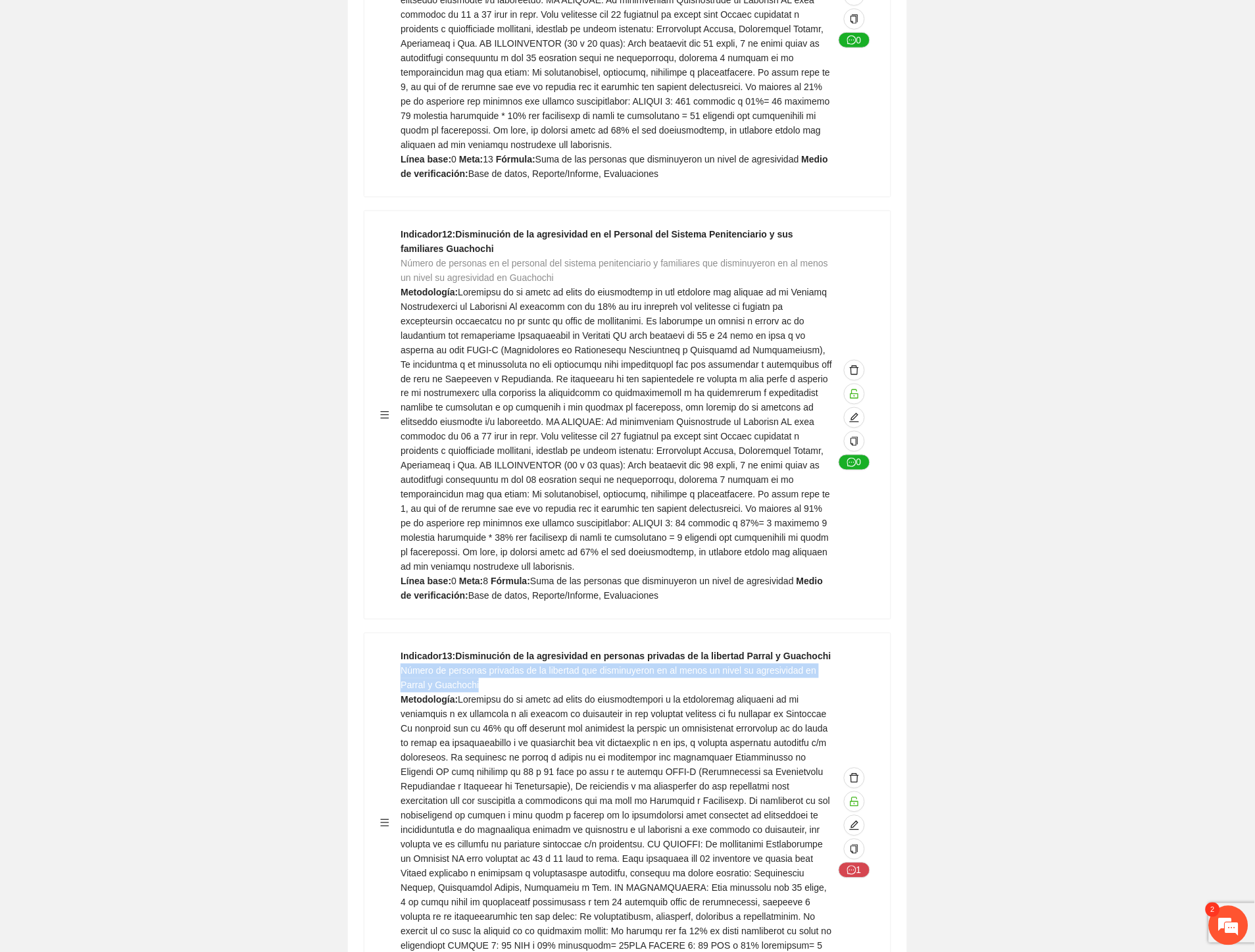
drag, startPoint x: 988, startPoint y: 763, endPoint x: 1069, endPoint y: 794, distance: 86.7
click at [1230, 928] on em at bounding box center [1228, 925] width 35 height 35
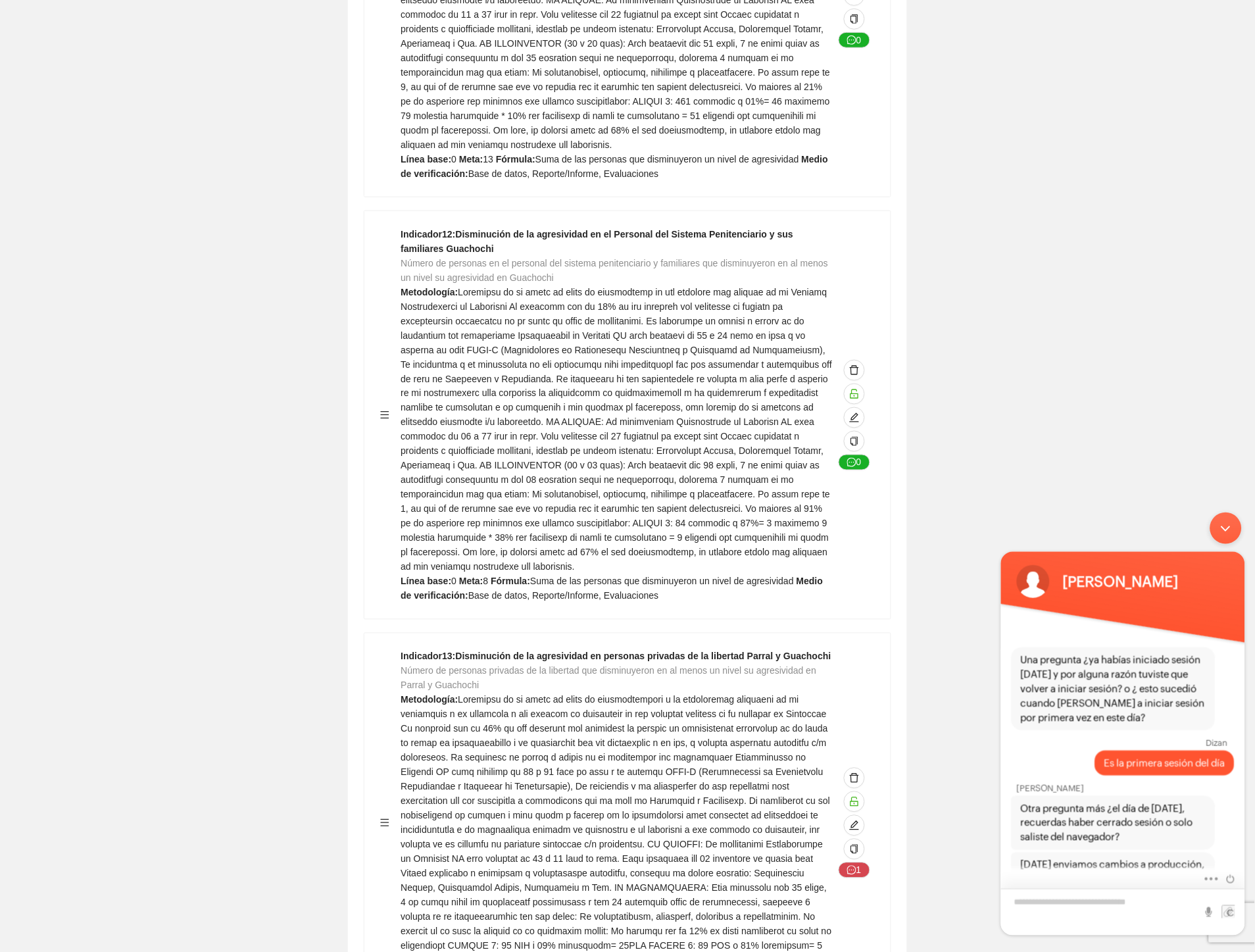
click at [1052, 912] on textarea "Escriba su mensaje y pulse “Intro”" at bounding box center [1122, 911] width 244 height 47
type textarea "**********"
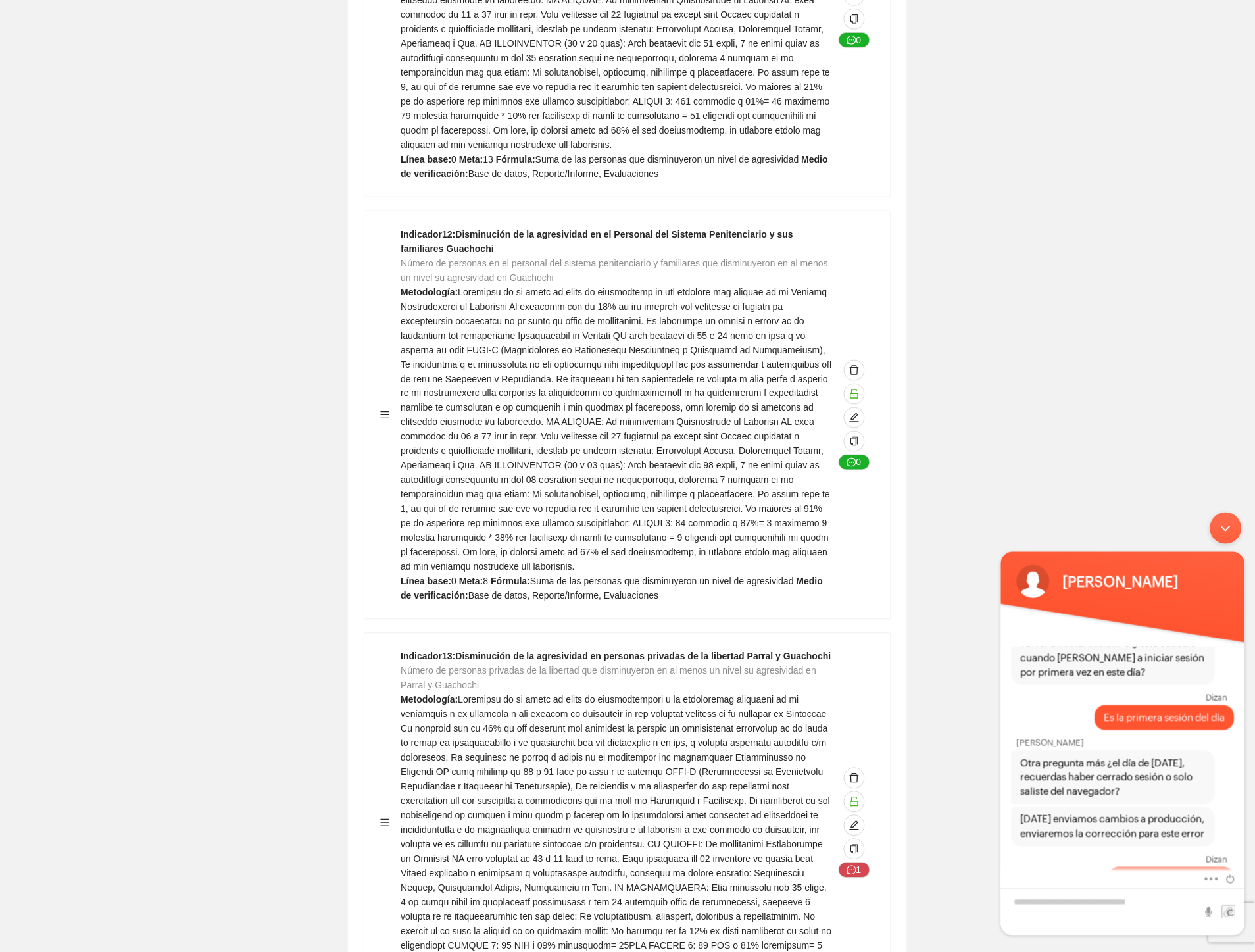
click at [1230, 518] on div "Minimizar ventana de chat en vivo" at bounding box center [1226, 527] width 32 height 32
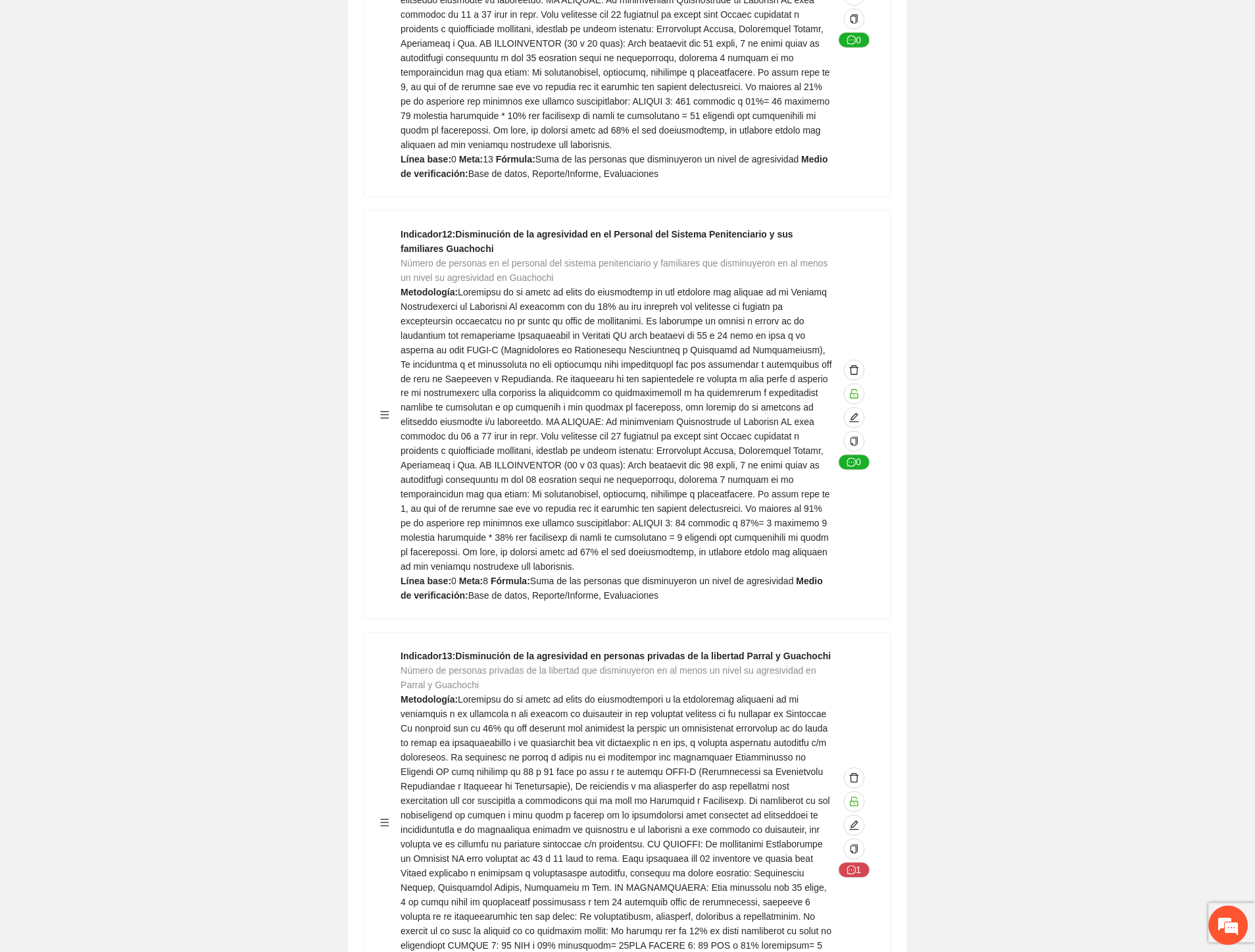
click at [687, 649] on div "Indicador 13 : Disminución de la agresividad en personas privadas de la liberta…" at bounding box center [618, 823] width 433 height 348
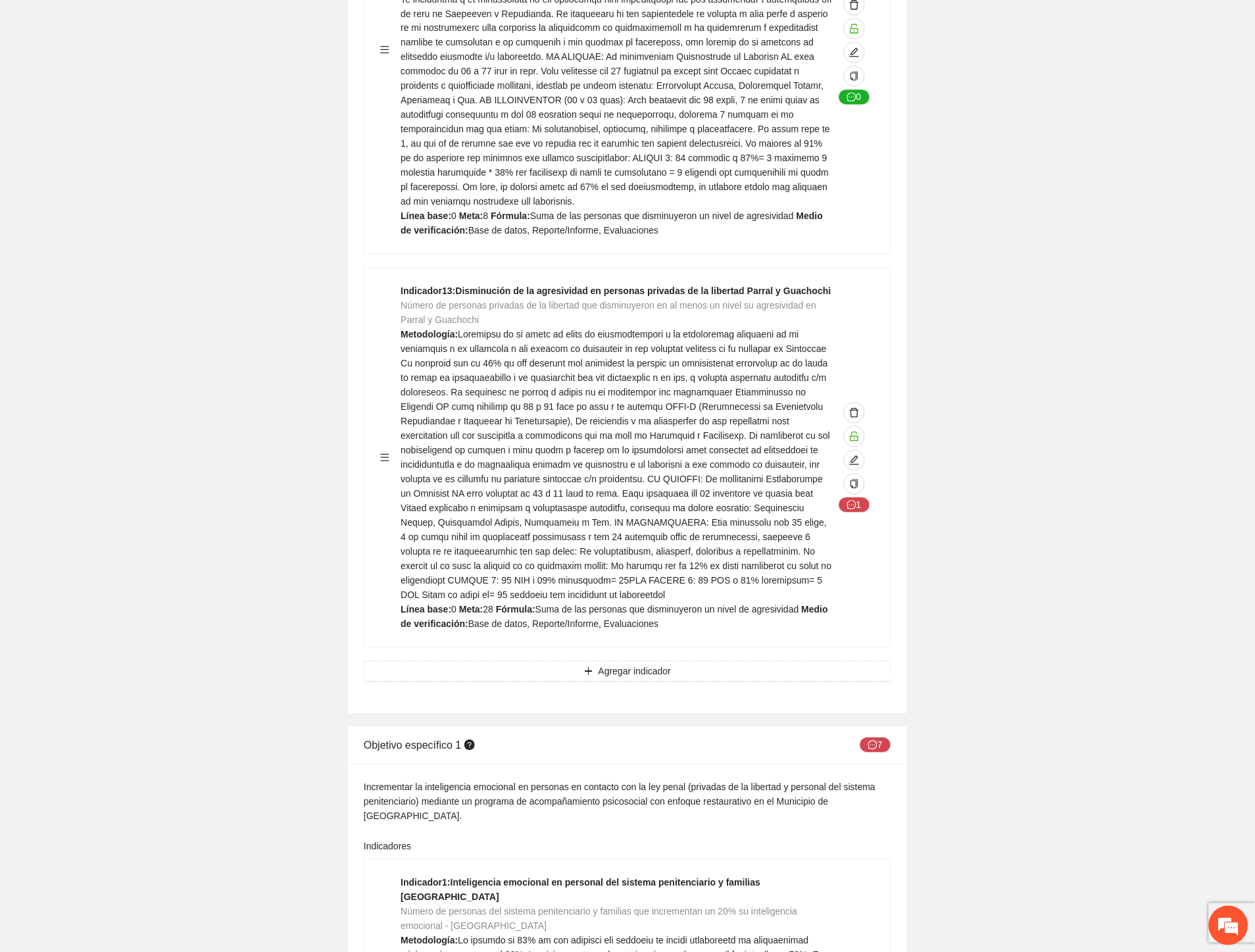
scroll to position [8184, 0]
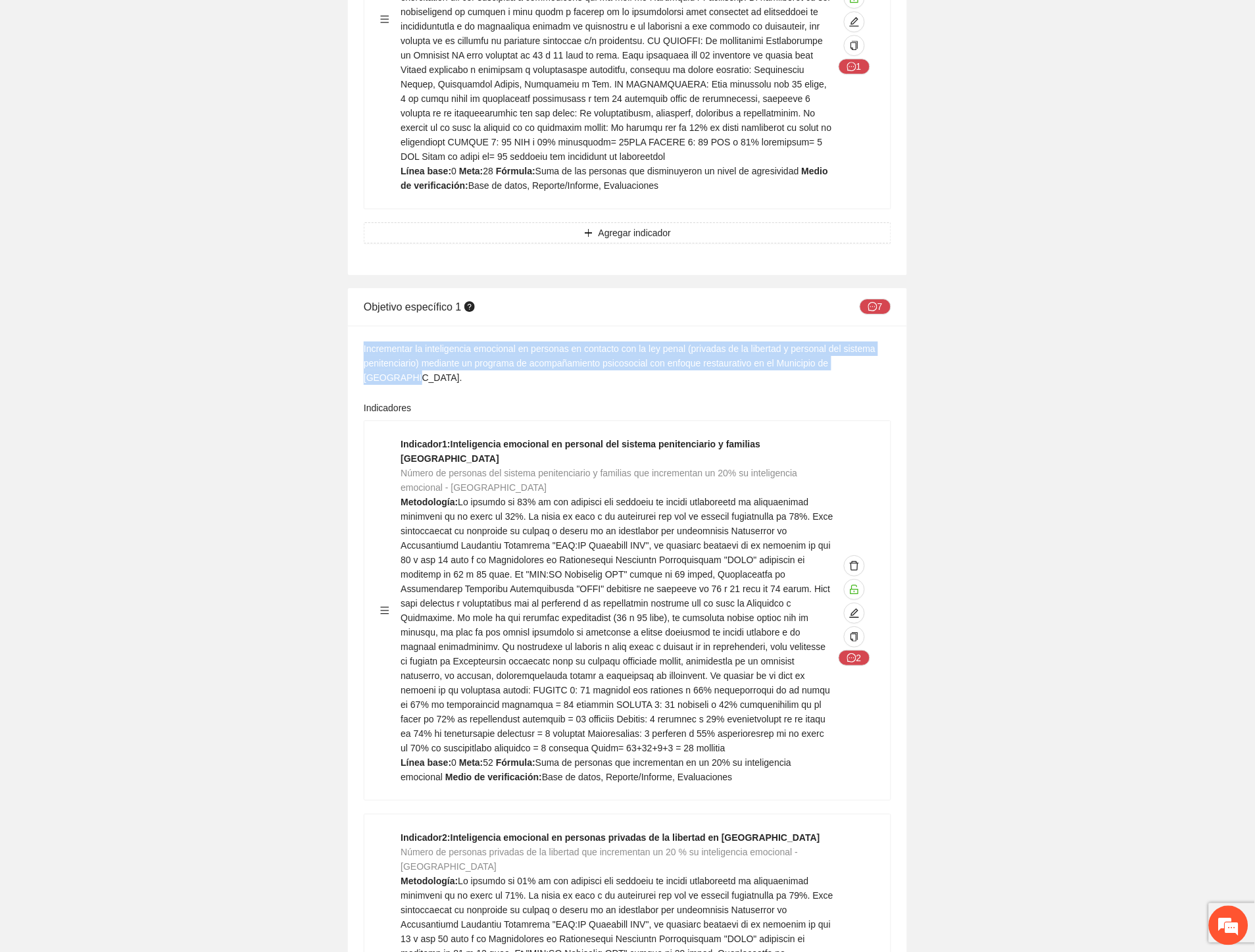
drag, startPoint x: 362, startPoint y: 257, endPoint x: 907, endPoint y: 270, distance: 545.2
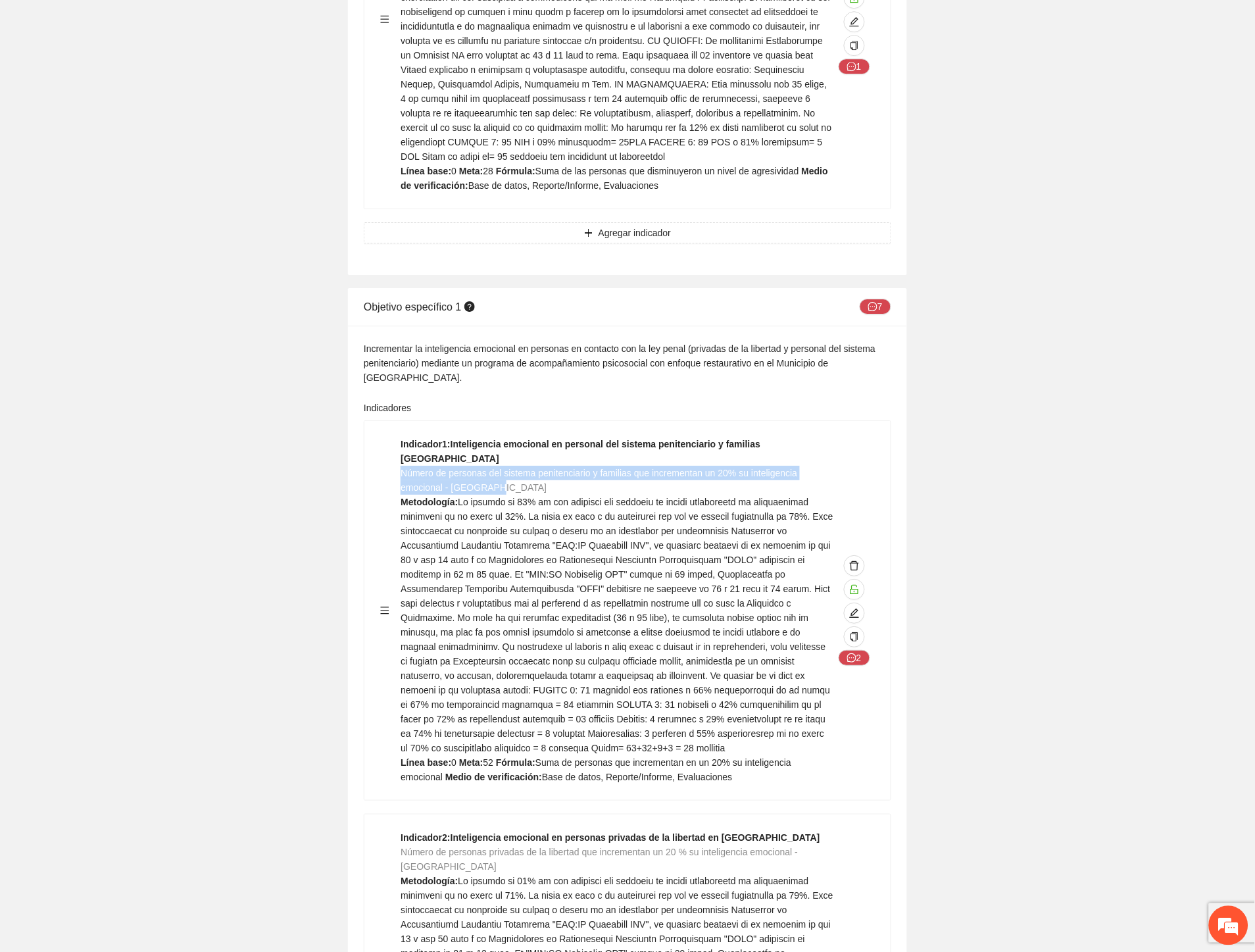
drag, startPoint x: 501, startPoint y: 366, endPoint x: 401, endPoint y: 357, distance: 100.4
click at [401, 436] on div "Indicador 1 : Inteligencia emocional en personal del sistema penitenciario y fa…" at bounding box center [618, 610] width 433 height 348
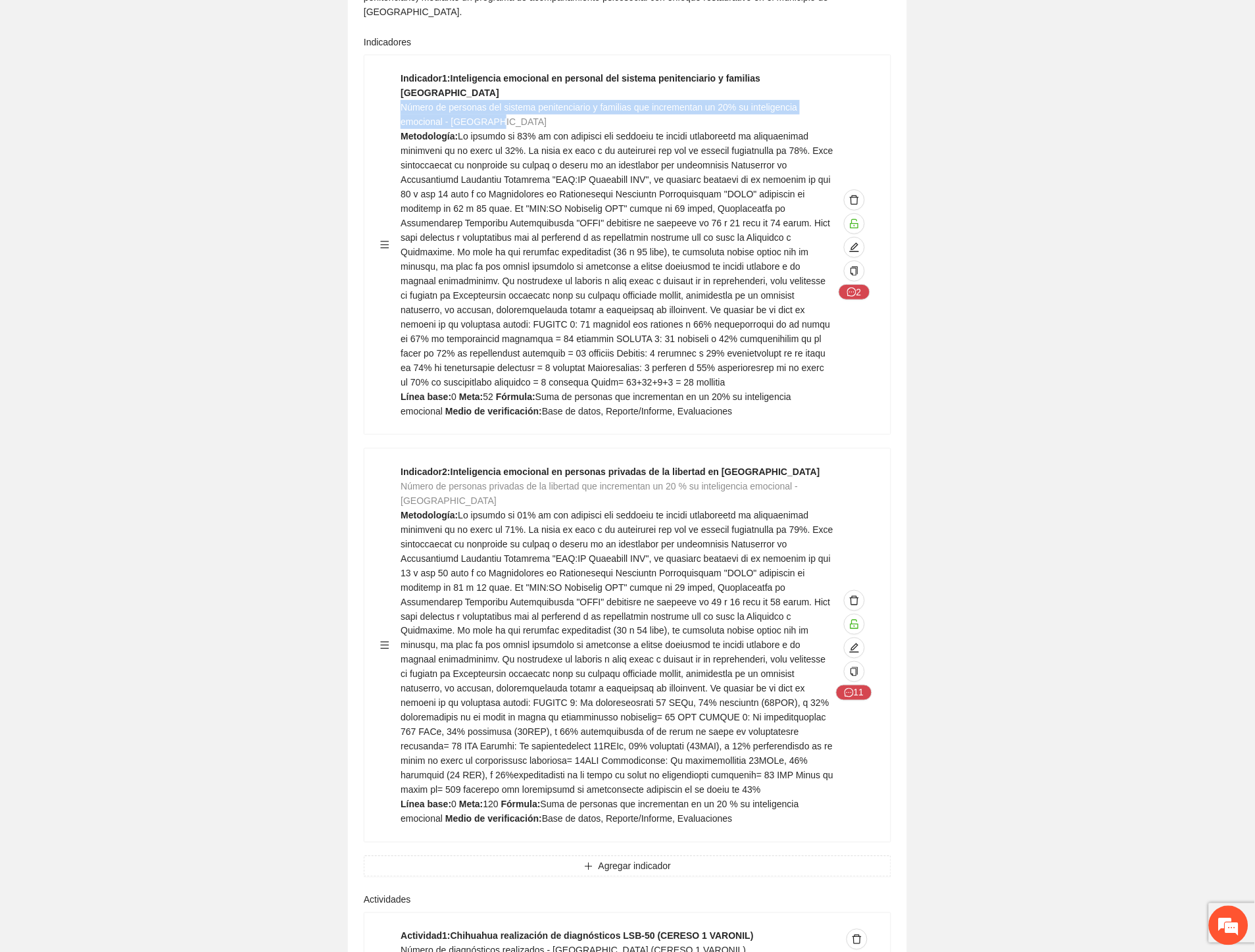
scroll to position [8331, 0]
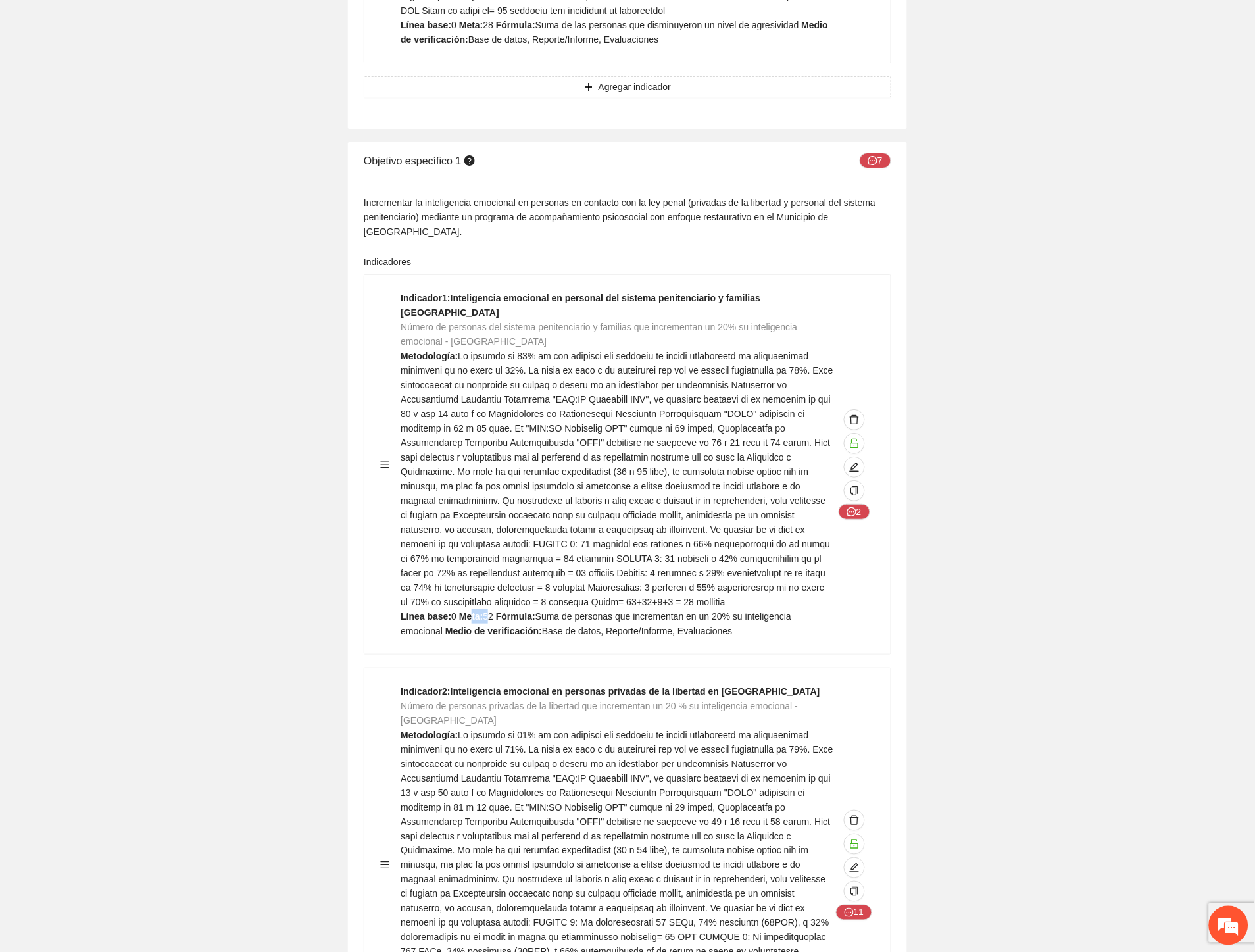
drag, startPoint x: 469, startPoint y: 500, endPoint x: 494, endPoint y: 498, distance: 25.1
click at [491, 498] on div "Indicador 1 : Inteligencia emocional en personal del sistema penitenciario y fa…" at bounding box center [618, 464] width 433 height 348
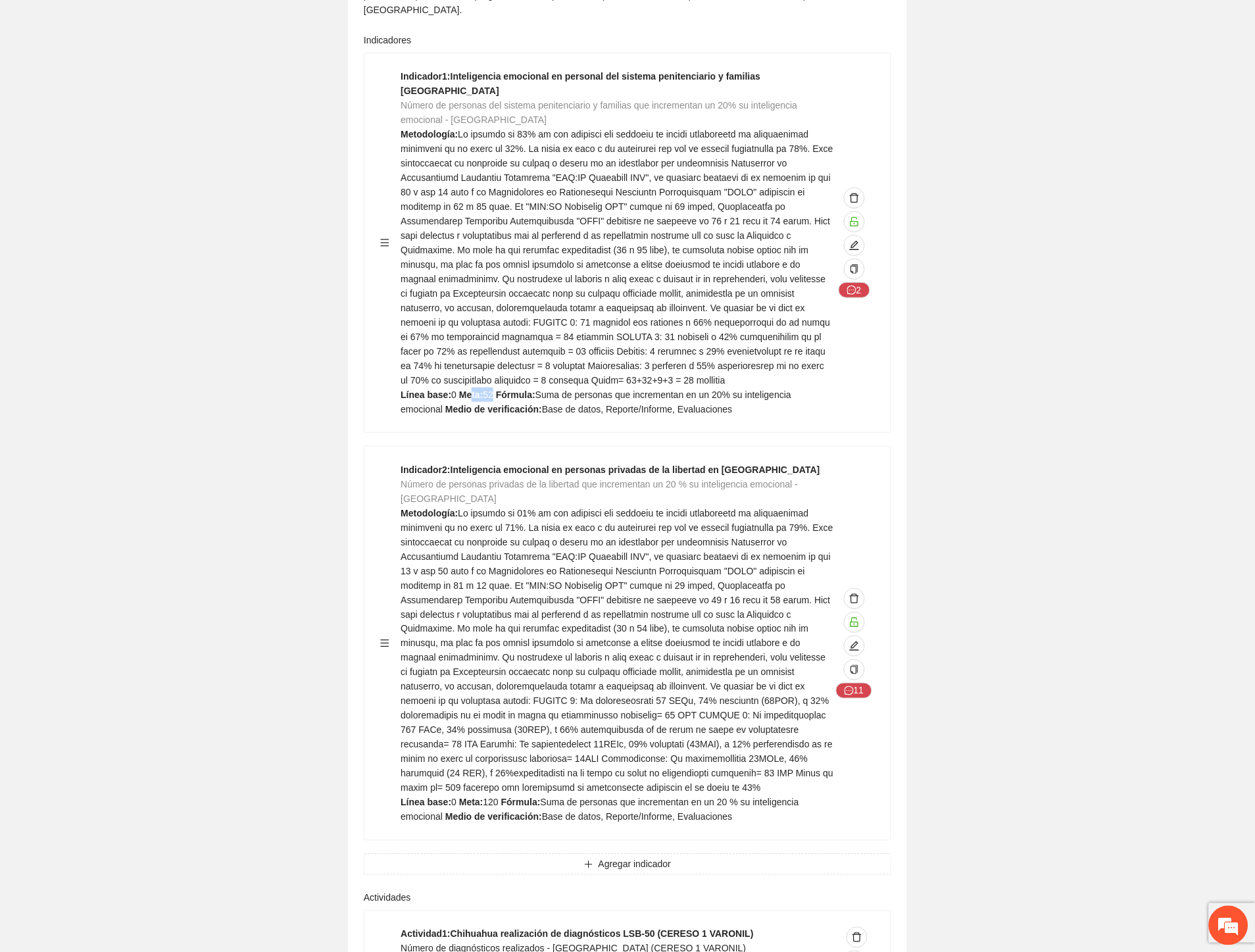
scroll to position [8623, 0]
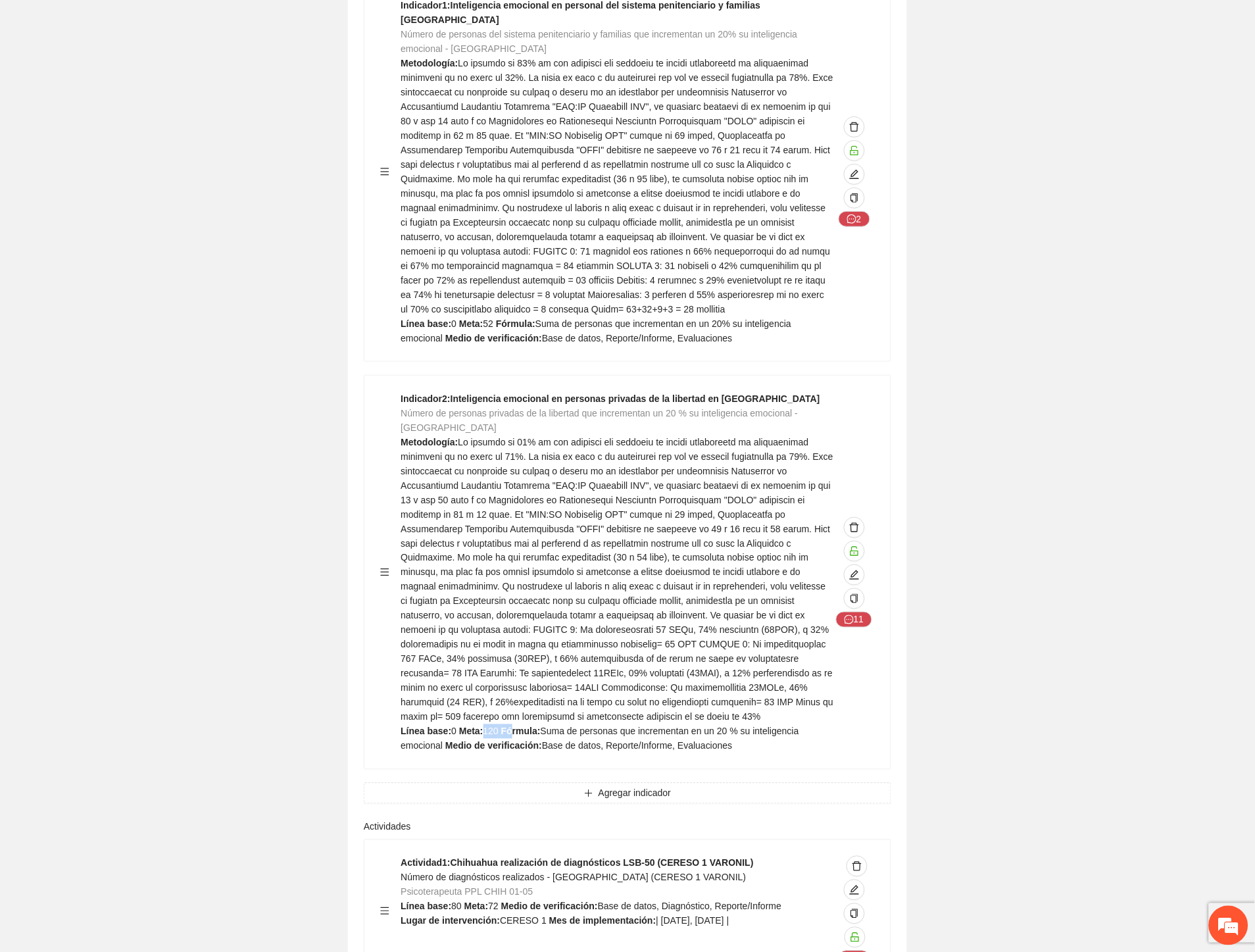
drag, startPoint x: 481, startPoint y: 609, endPoint x: 518, endPoint y: 605, distance: 37.2
click at [518, 605] on div "Indicador 2 : Inteligencia emocional en personas privadas de la libertad en Chi…" at bounding box center [618, 573] width 433 height 362
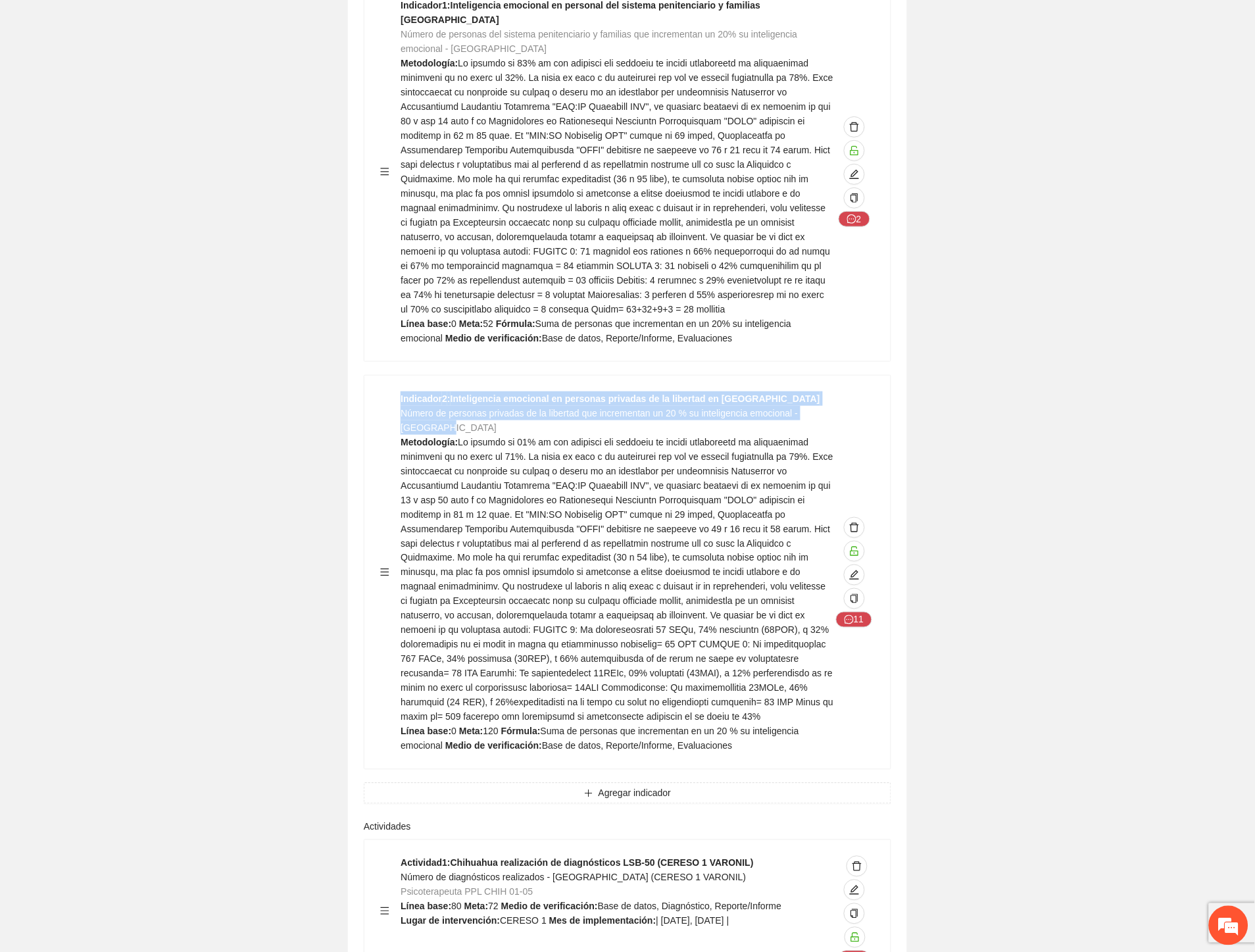
drag, startPoint x: 459, startPoint y: 304, endPoint x: 397, endPoint y: 295, distance: 62.6
click at [397, 391] on div "Indicador 2 : Inteligencia emocional en personas privadas de la libertad en Chi…" at bounding box center [628, 573] width 495 height 362
drag, startPoint x: 399, startPoint y: 296, endPoint x: 429, endPoint y: 310, distance: 33.1
click at [400, 391] on div "Indicador 2 : Inteligencia emocional en personas privadas de la libertad en Chi…" at bounding box center [628, 573] width 495 height 362
drag, startPoint x: 453, startPoint y: 310, endPoint x: 401, endPoint y: 298, distance: 53.4
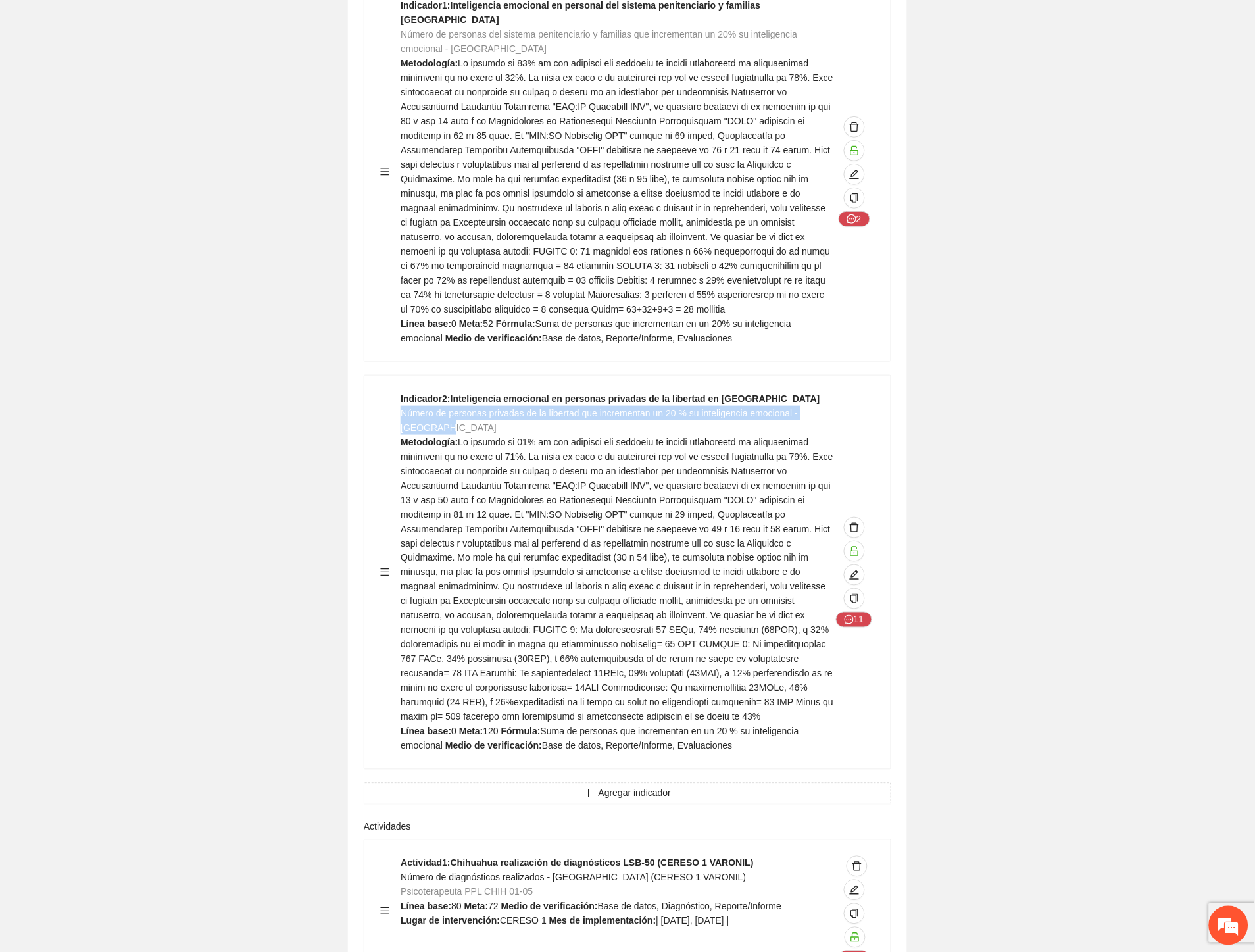
click at [401, 391] on div "Indicador 2 : Inteligencia emocional en personas privadas de la libertad en Chi…" at bounding box center [618, 573] width 433 height 362
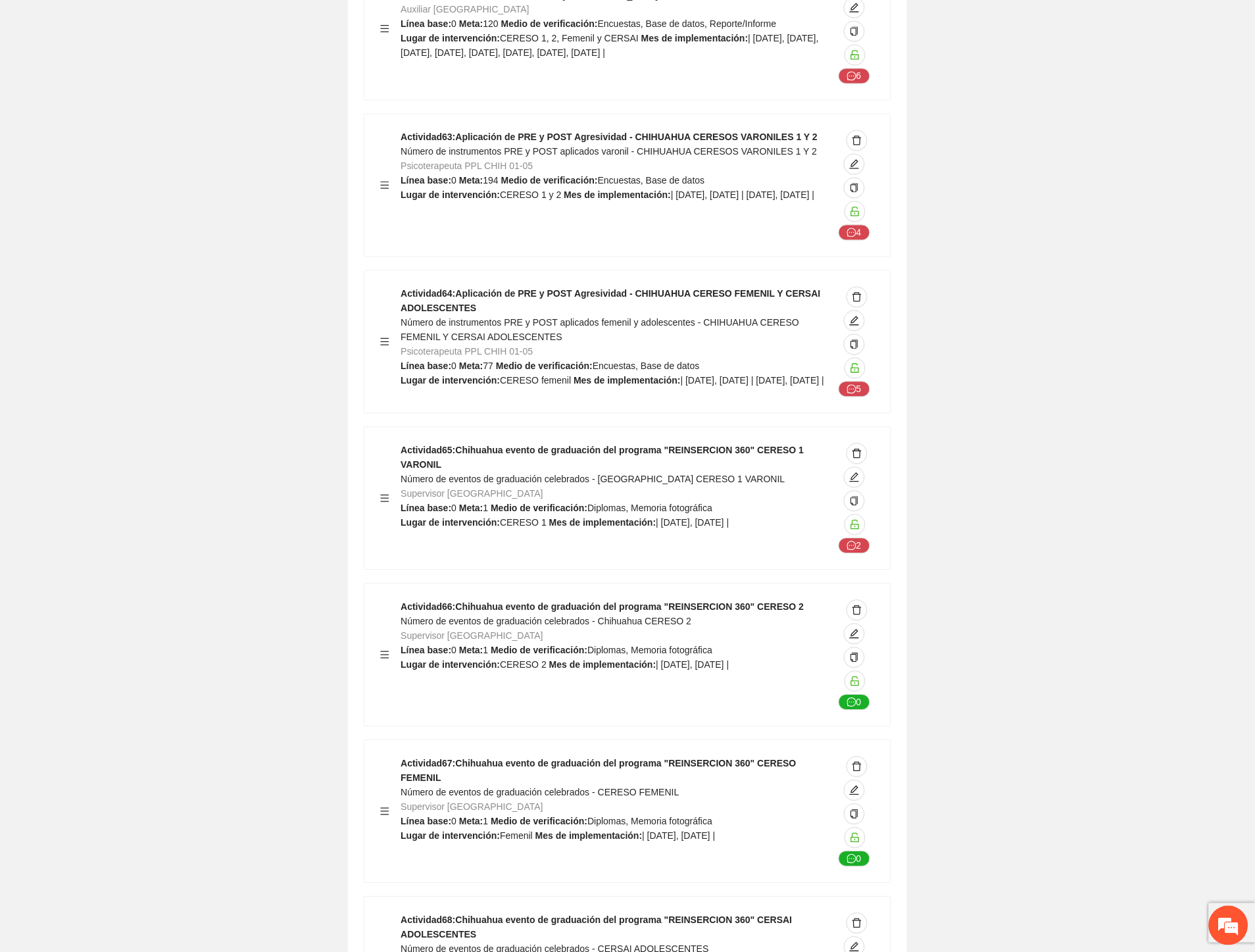
scroll to position [19074, 0]
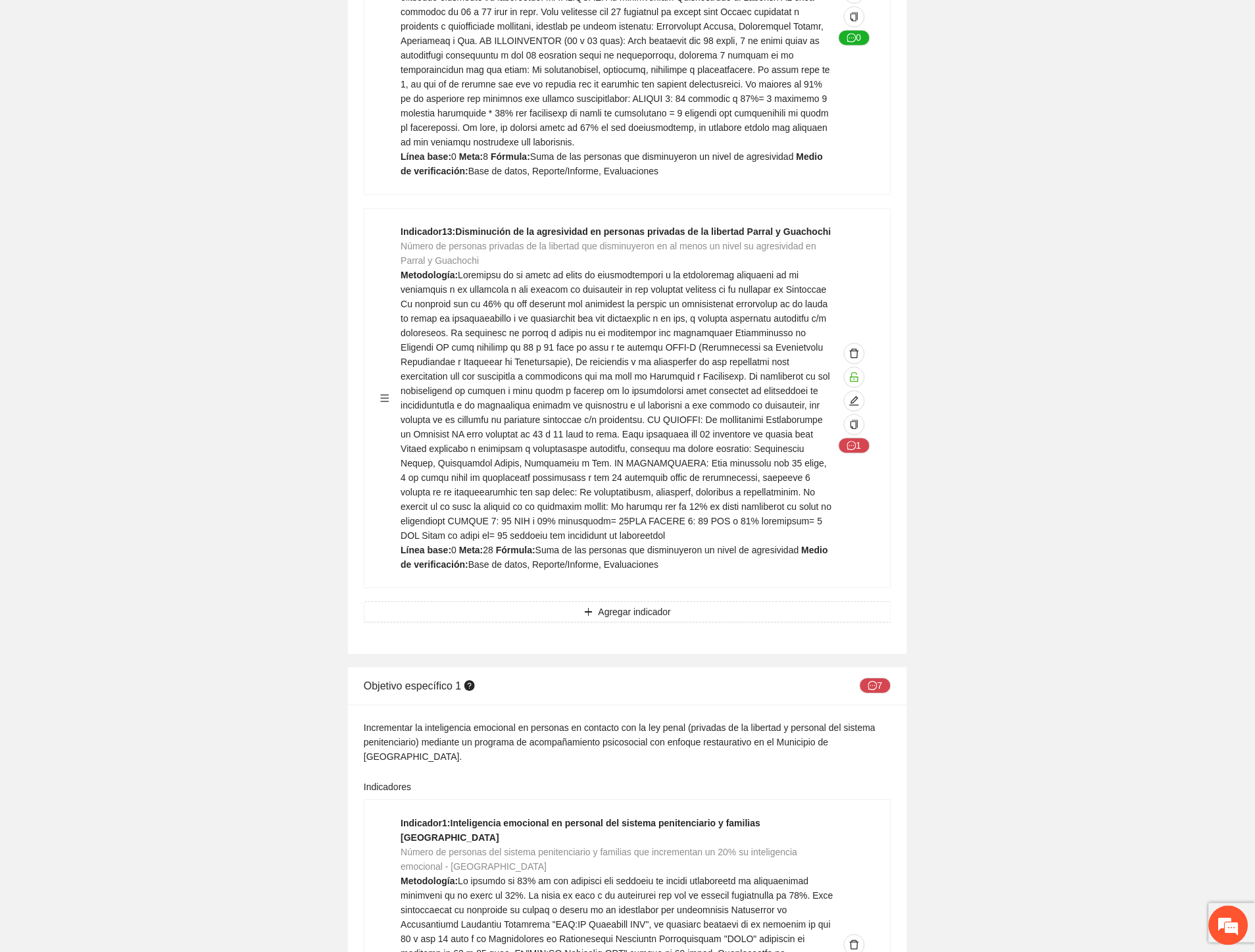
scroll to position [7974, 0]
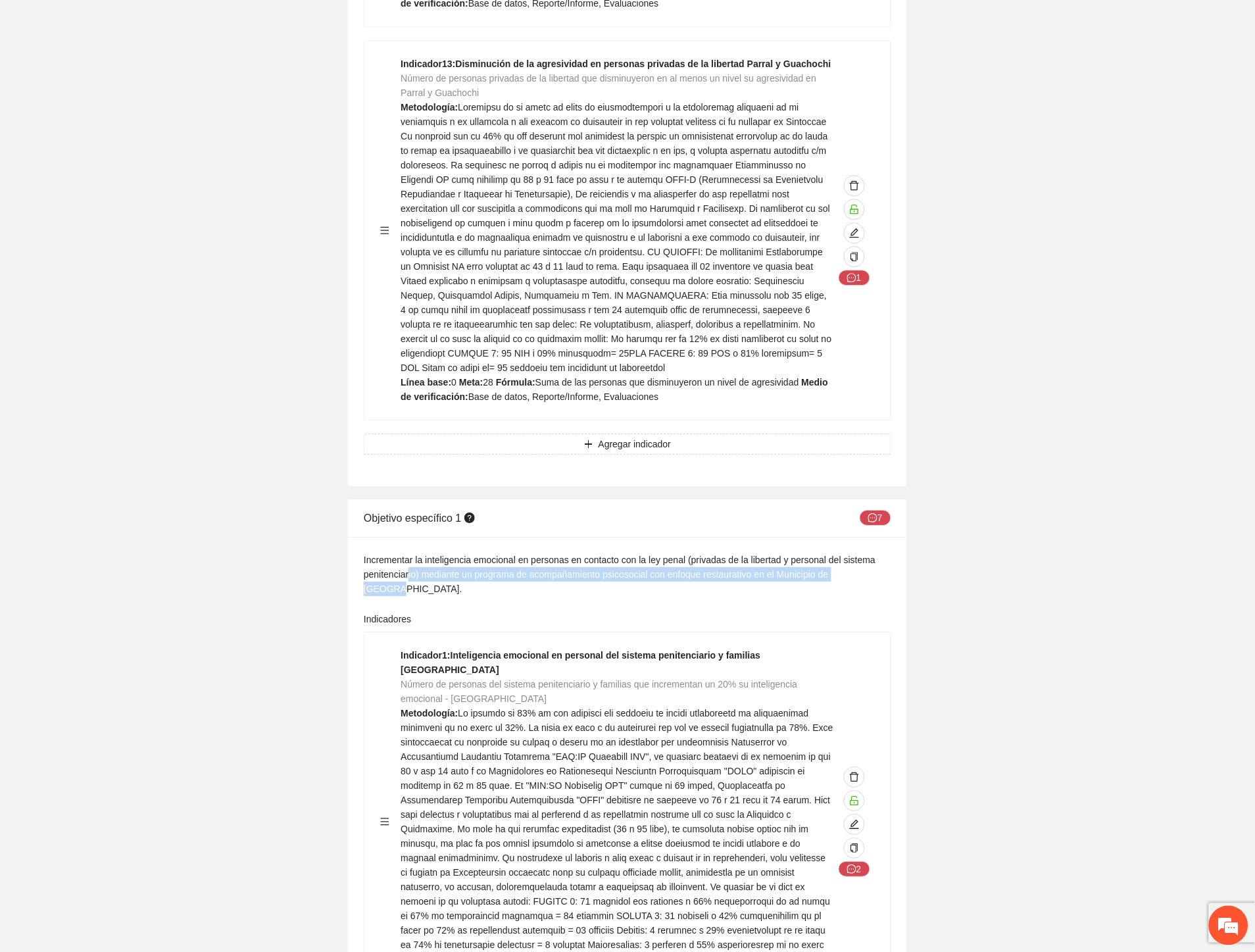
drag, startPoint x: 758, startPoint y: 485, endPoint x: 863, endPoint y: 484, distance: 105.0
click at [863, 553] on div "Incrementar la inteligencia emocional en personas en contacto con la ley penal …" at bounding box center [628, 574] width 528 height 43
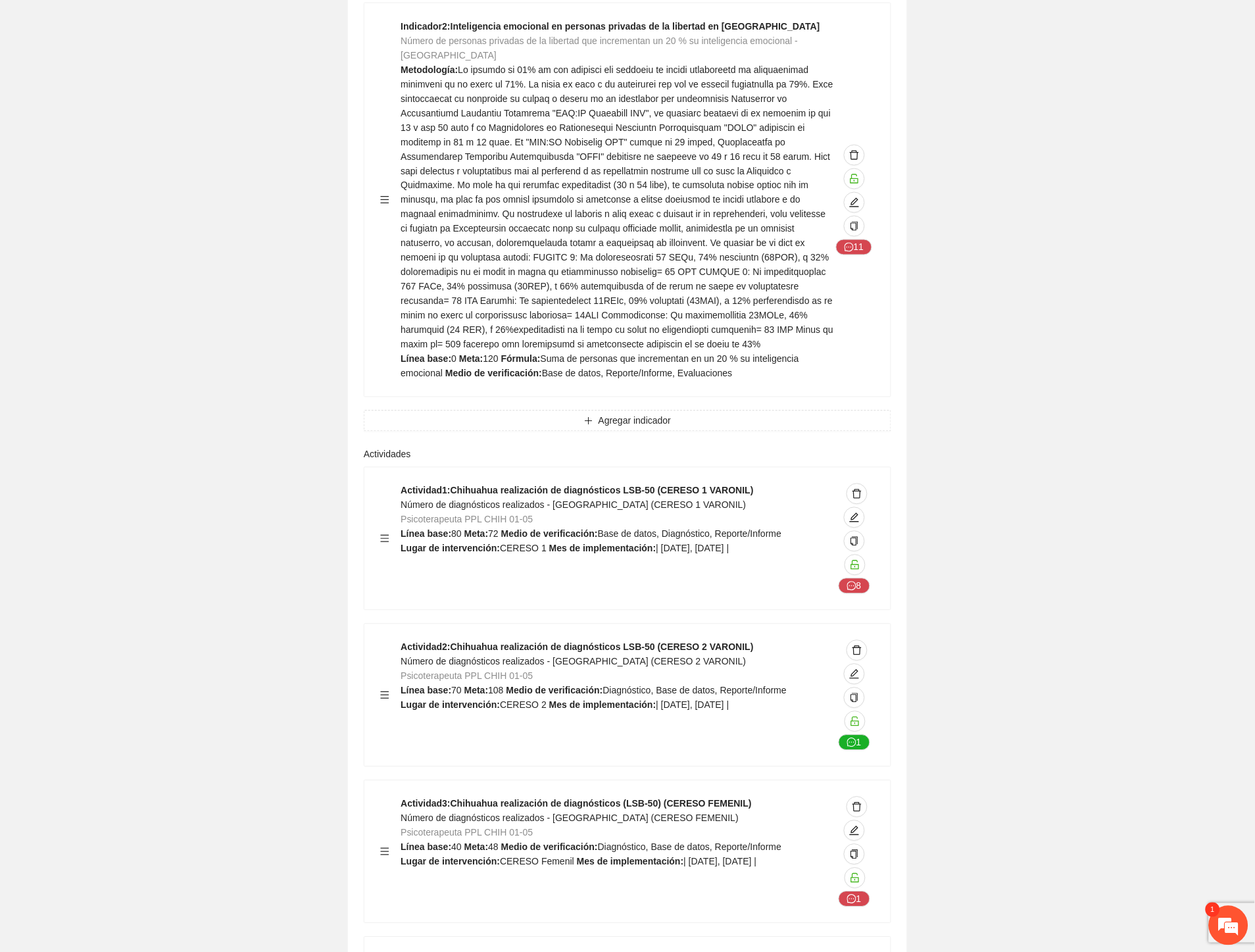
scroll to position [8997, 0]
click at [1244, 918] on em at bounding box center [1228, 925] width 35 height 35
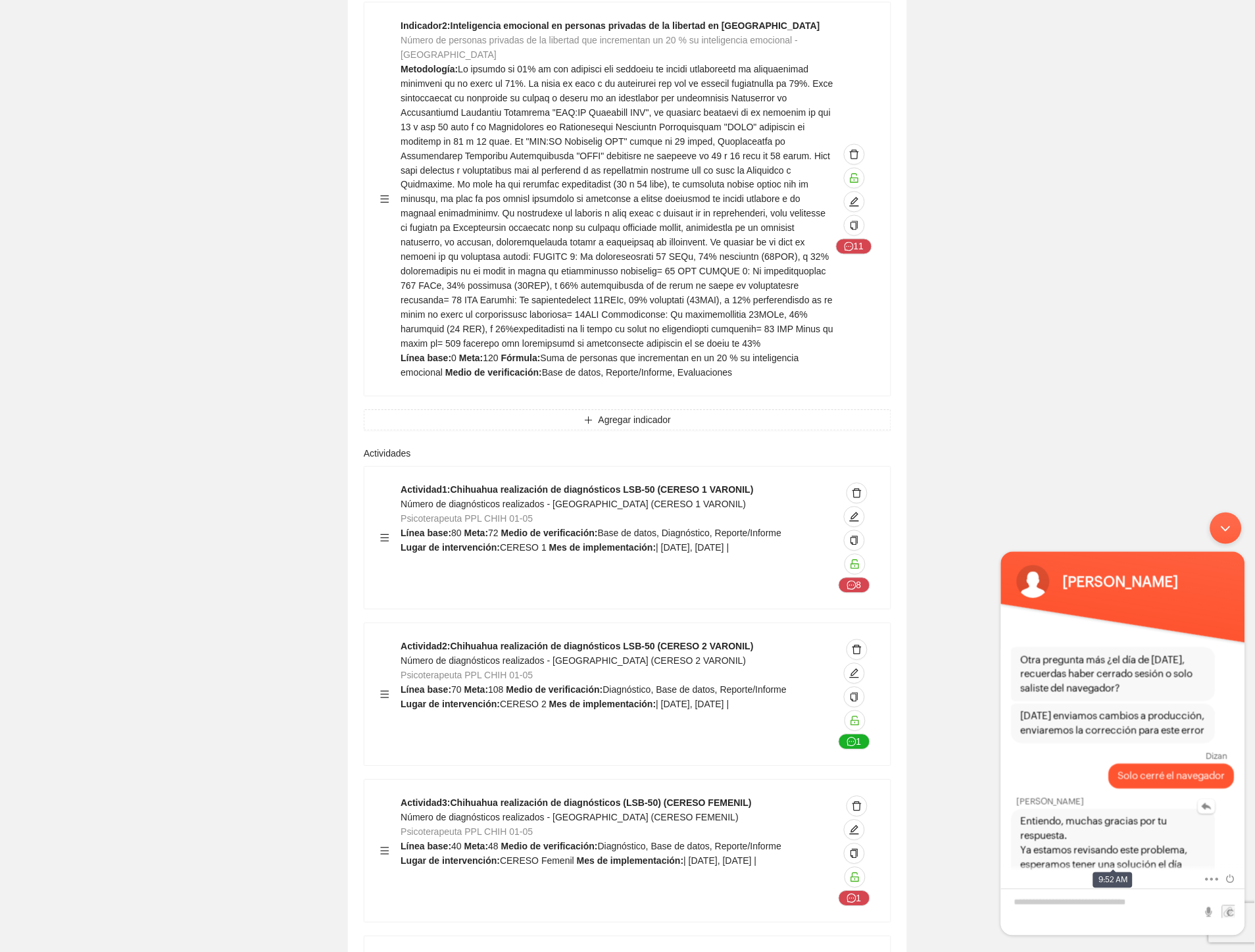
click at [1082, 814] on span "Entiendo, muchas gracias por tu respuesta. Ya estamos revisando este problema, …" at bounding box center [1113, 850] width 185 height 72
click at [1032, 898] on textarea "Escriba su mensaje y pulse “Intro”" at bounding box center [1122, 911] width 244 height 47
type textarea "****"
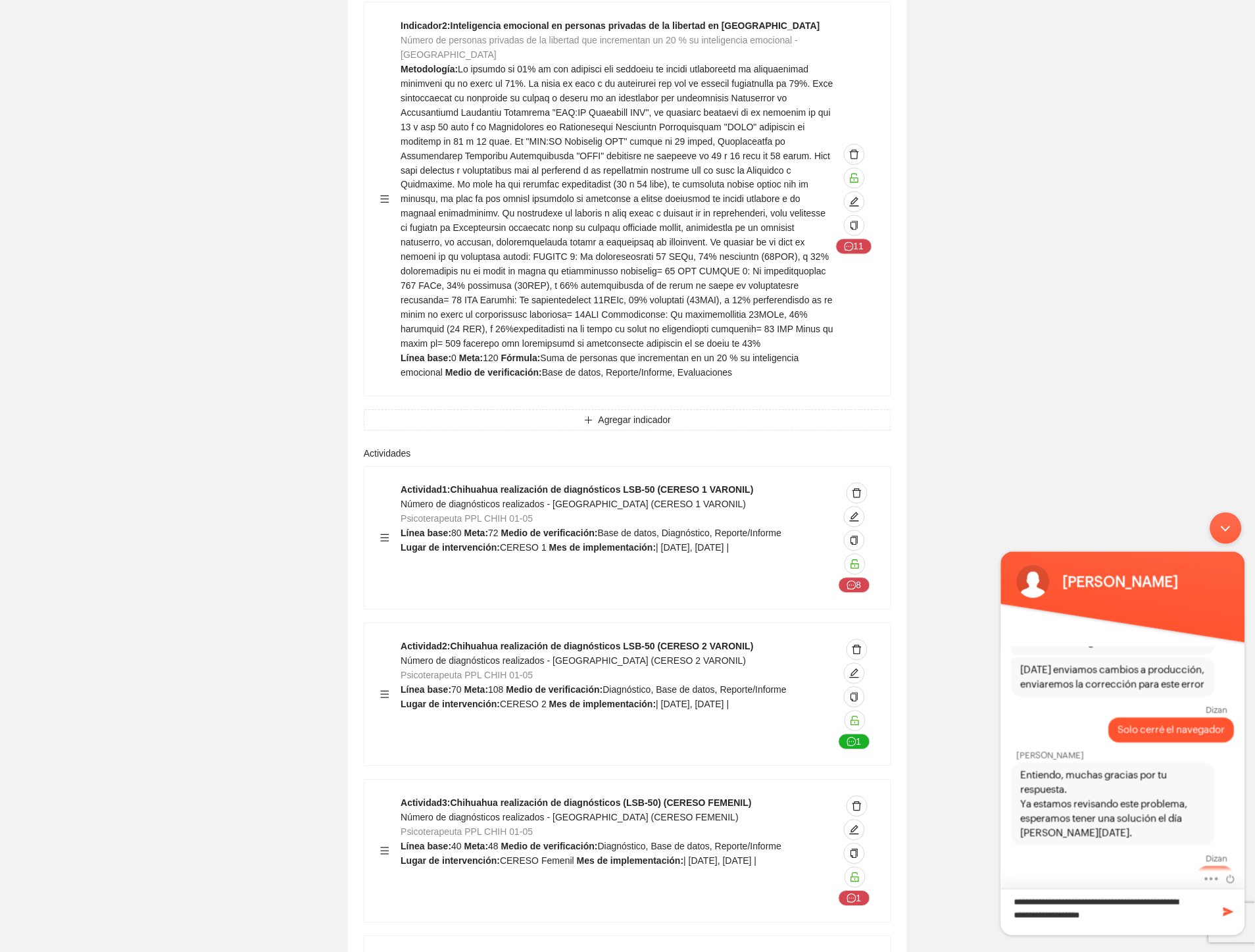
drag, startPoint x: 1033, startPoint y: 904, endPoint x: 1105, endPoint y: 897, distance: 72.3
click at [1041, 900] on textarea "**********" at bounding box center [1122, 911] width 244 height 47
click at [1139, 905] on textarea "**********" at bounding box center [1122, 911] width 244 height 47
type textarea "**********"
click at [1231, 907] on span at bounding box center [1227, 911] width 13 height 13
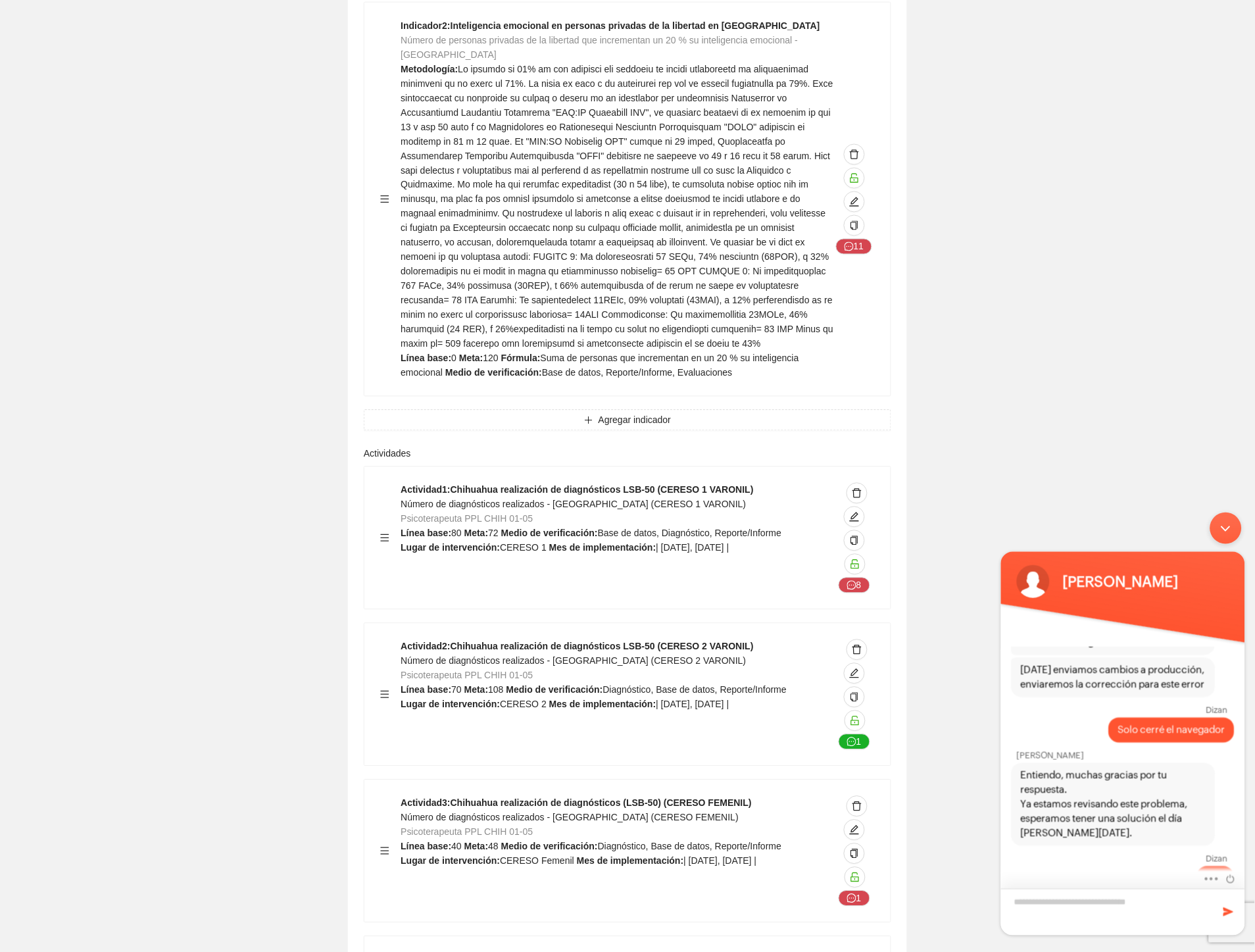
scroll to position [797, 0]
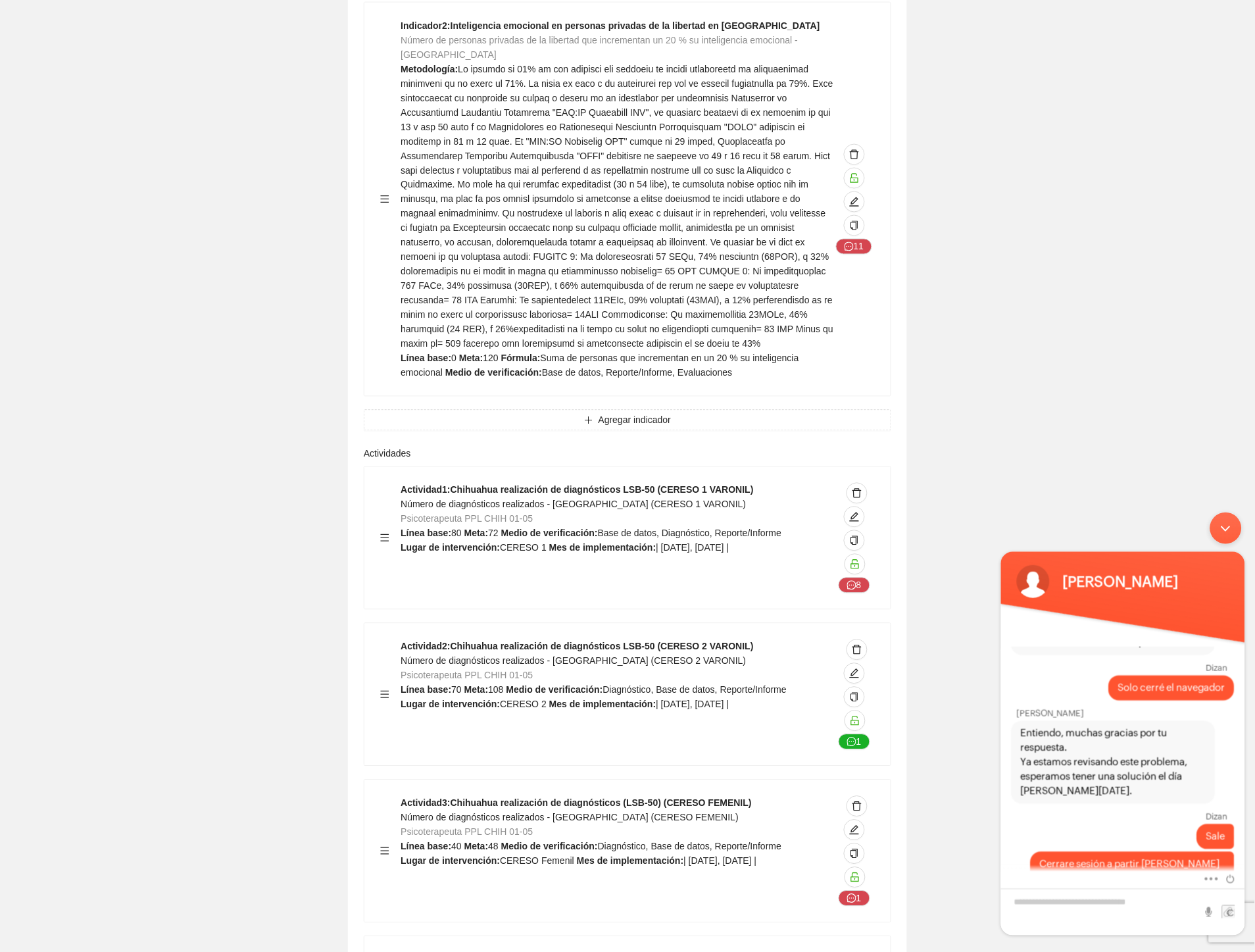
click at [1231, 525] on div "Minimizar ventana de chat en vivo" at bounding box center [1226, 527] width 32 height 32
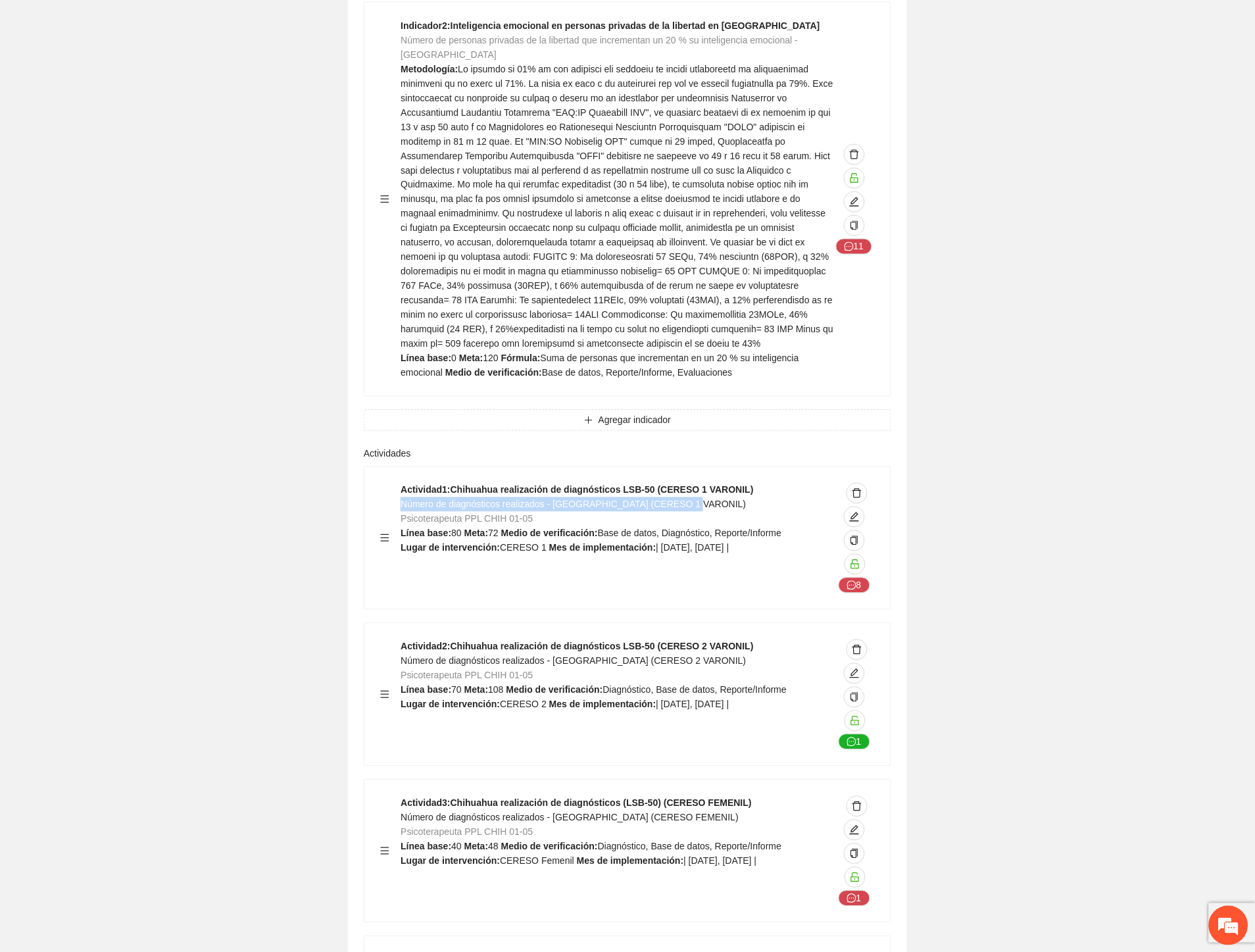
drag, startPoint x: 401, startPoint y: 382, endPoint x: 694, endPoint y: 382, distance: 293.0
click at [694, 483] on div "Actividad 1 : Chihuahua realización de diagnósticos LSB-50 (CERESO 1 VARONIL) N…" at bounding box center [618, 538] width 433 height 110
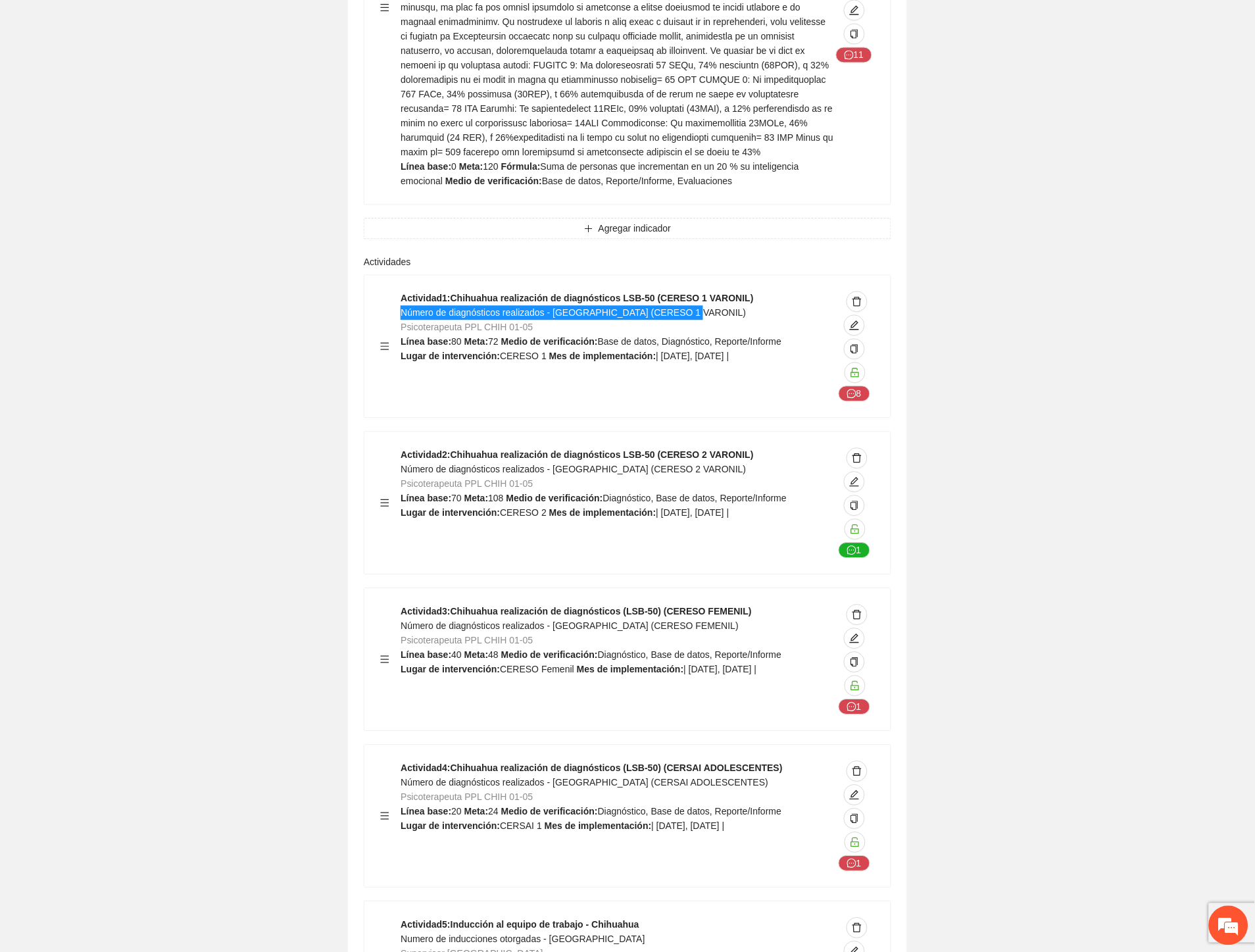
scroll to position [9216, 0]
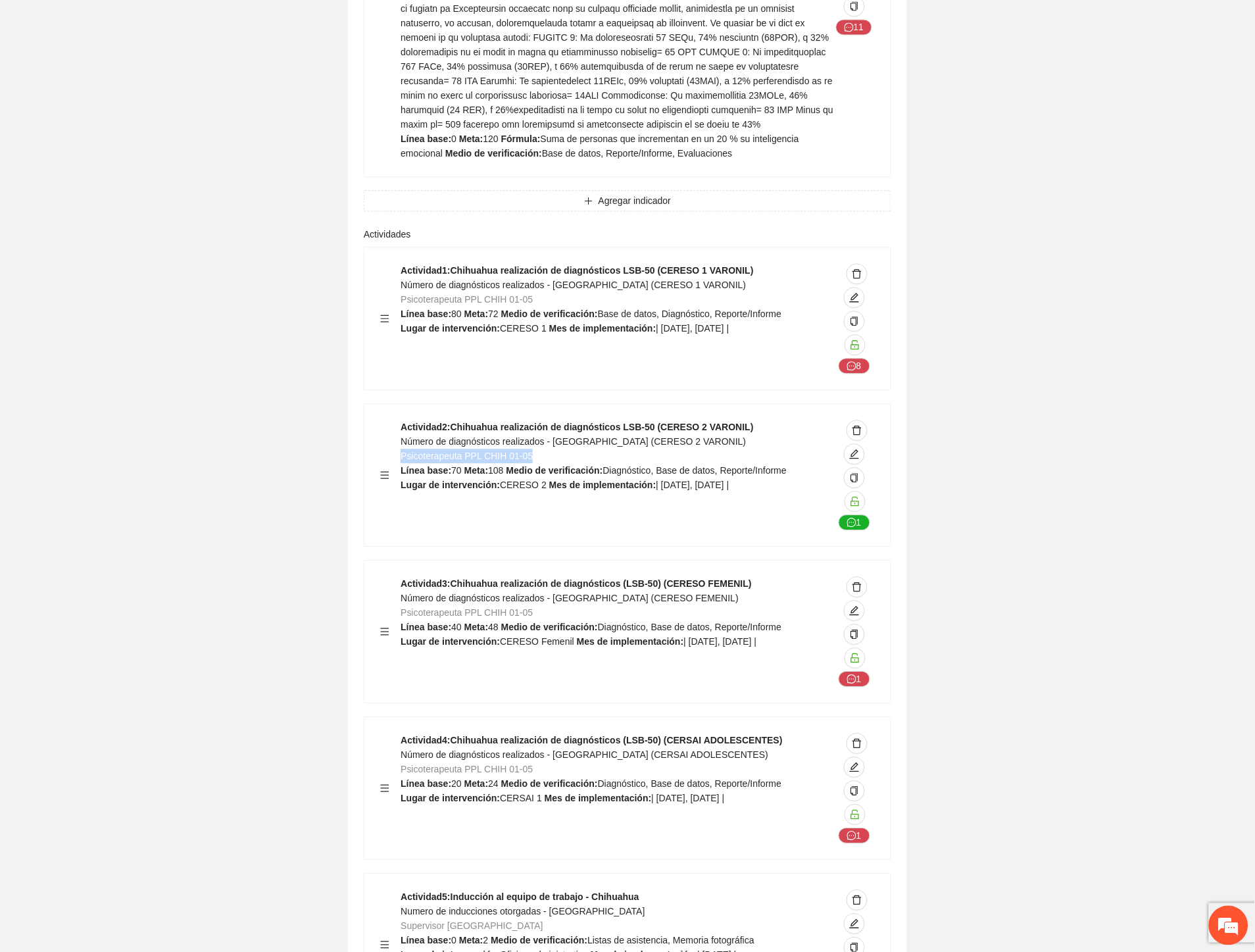
drag, startPoint x: 533, startPoint y: 333, endPoint x: 401, endPoint y: 335, distance: 132.0
click at [401, 420] on div "Actividad 2 : Chihuahua realización de diagnósticos LSB-50 (CERESO 2 VARONIL) N…" at bounding box center [618, 475] width 433 height 110
drag, startPoint x: 546, startPoint y: 326, endPoint x: 584, endPoint y: 329, distance: 38.1
click at [553, 420] on div "Actividad 2 : Chihuahua realización de diagnósticos LSB-50 (CERESO 2 VARONIL) N…" at bounding box center [618, 475] width 433 height 110
drag, startPoint x: 701, startPoint y: 317, endPoint x: 404, endPoint y: 319, distance: 297.0
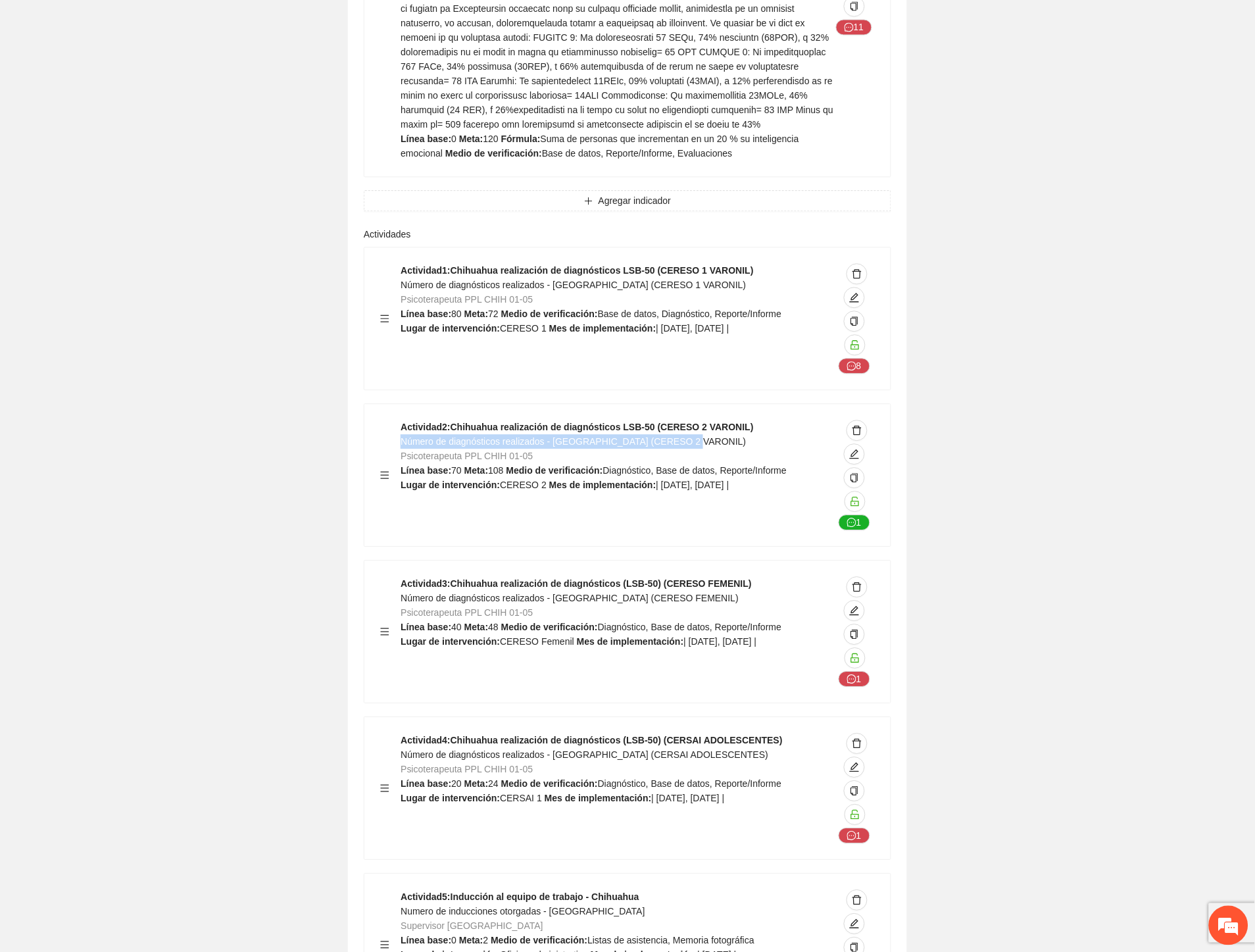
click at [404, 420] on div "Actividad 2 : Chihuahua realización de diagnósticos LSB-50 (CERESO 2 VARONIL) N…" at bounding box center [618, 475] width 433 height 110
drag, startPoint x: 489, startPoint y: 347, endPoint x: 517, endPoint y: 350, distance: 28.2
click at [517, 420] on div "Actividad 2 : Chihuahua realización de diagnósticos LSB-50 (CERESO 2 VARONIL) N…" at bounding box center [618, 475] width 433 height 110
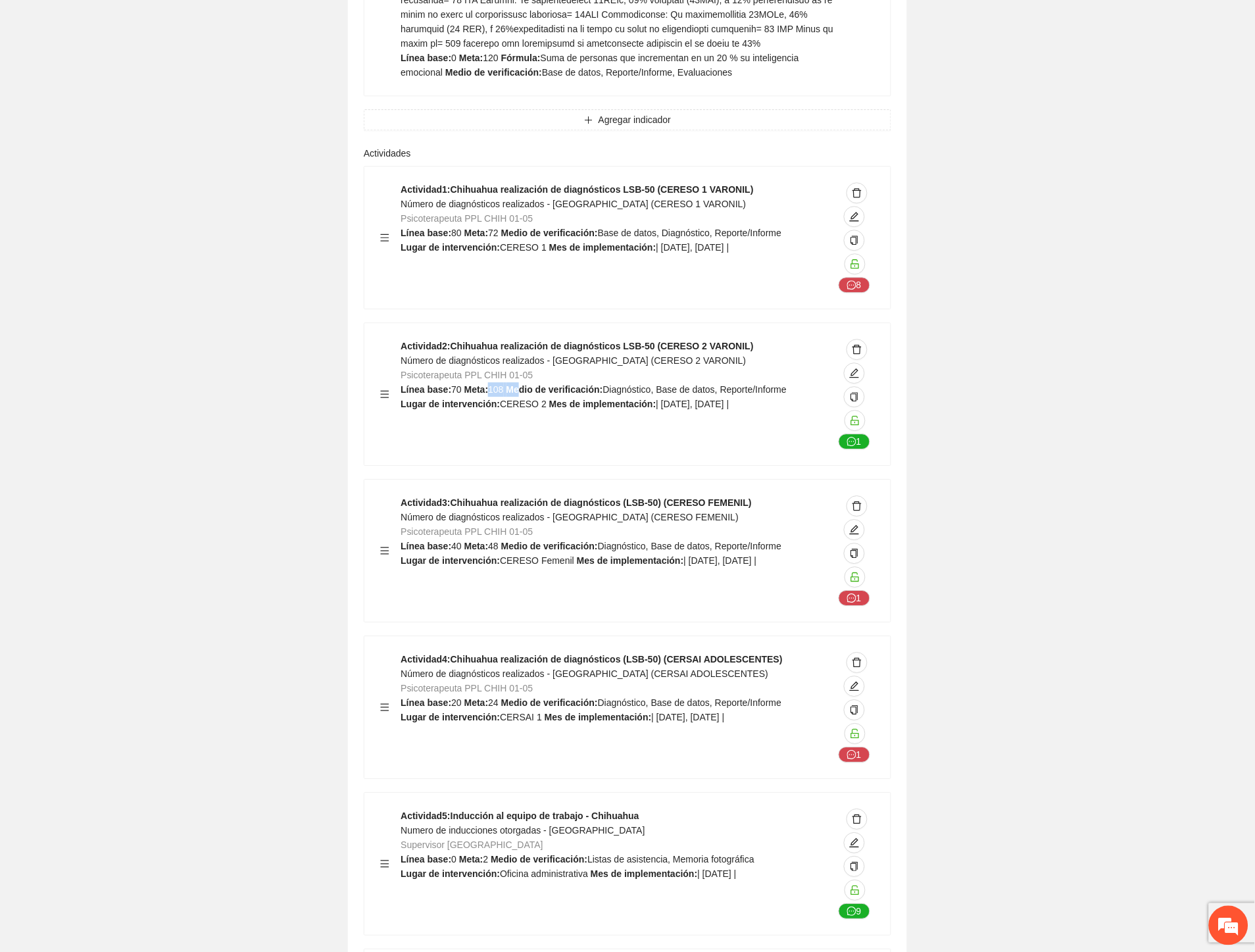
scroll to position [9362, 0]
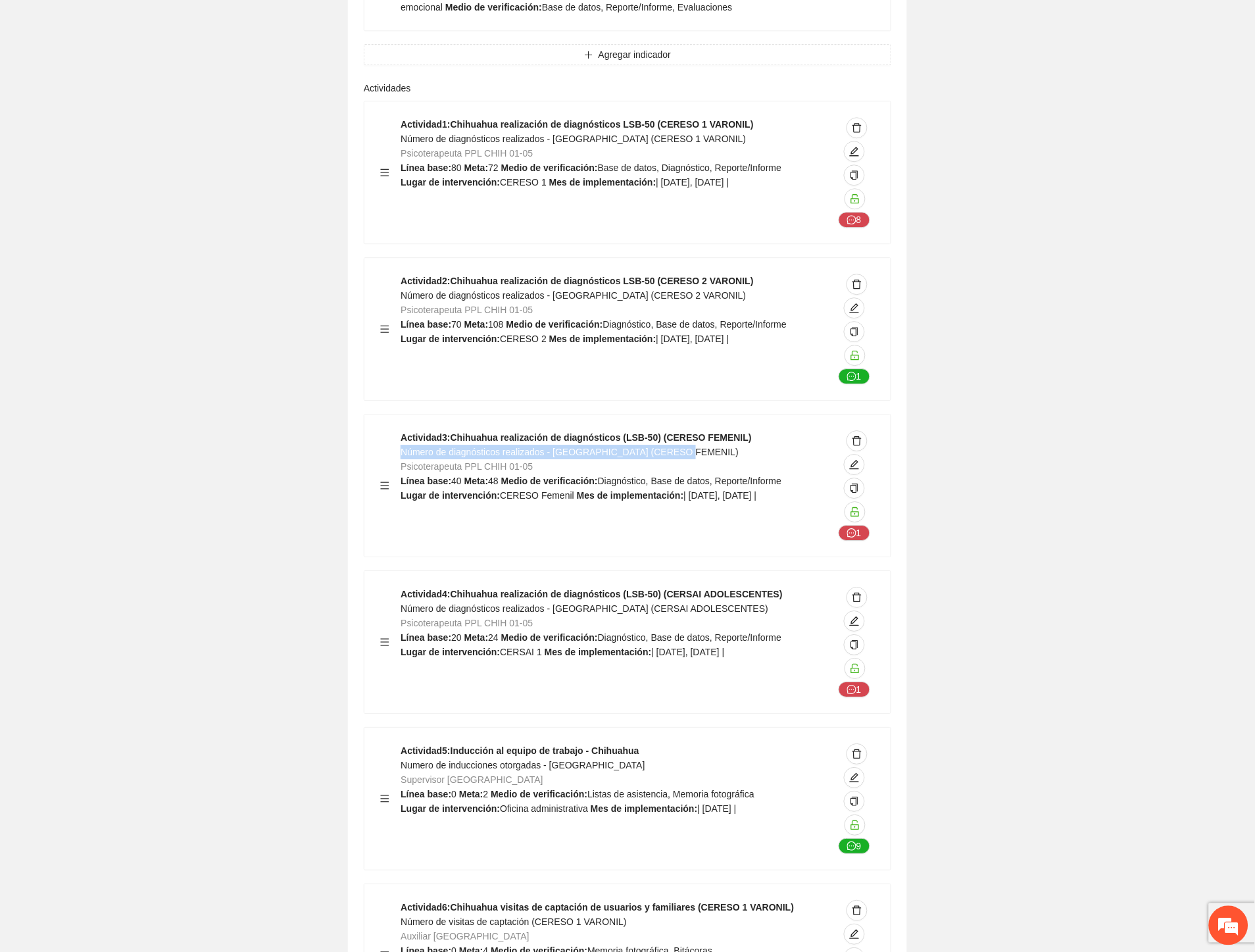
drag, startPoint x: 681, startPoint y: 331, endPoint x: 401, endPoint y: 331, distance: 280.0
click at [401, 430] on div "Actividad 3 : Chihuahua realización de diagnósticos (LSB-50) (CERESO FEMENIL) N…" at bounding box center [618, 485] width 433 height 110
drag, startPoint x: 708, startPoint y: 486, endPoint x: 401, endPoint y: 488, distance: 307.0
click at [401, 586] on div "Actividad 4 : Chihuahua realización de diagnósticos (LSB-50) (CERSAI ADOLESCENT…" at bounding box center [618, 642] width 433 height 110
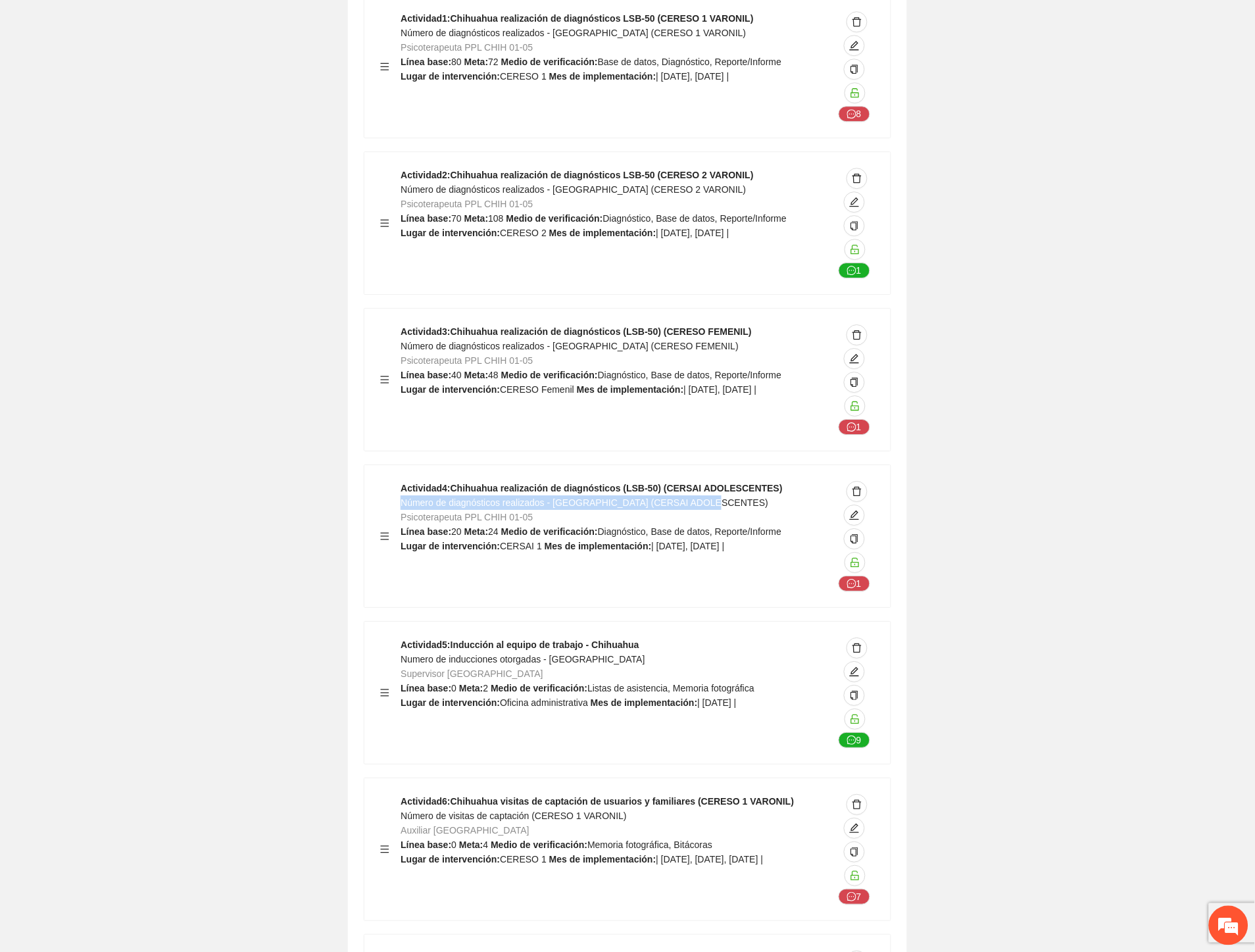
scroll to position [9654, 0]
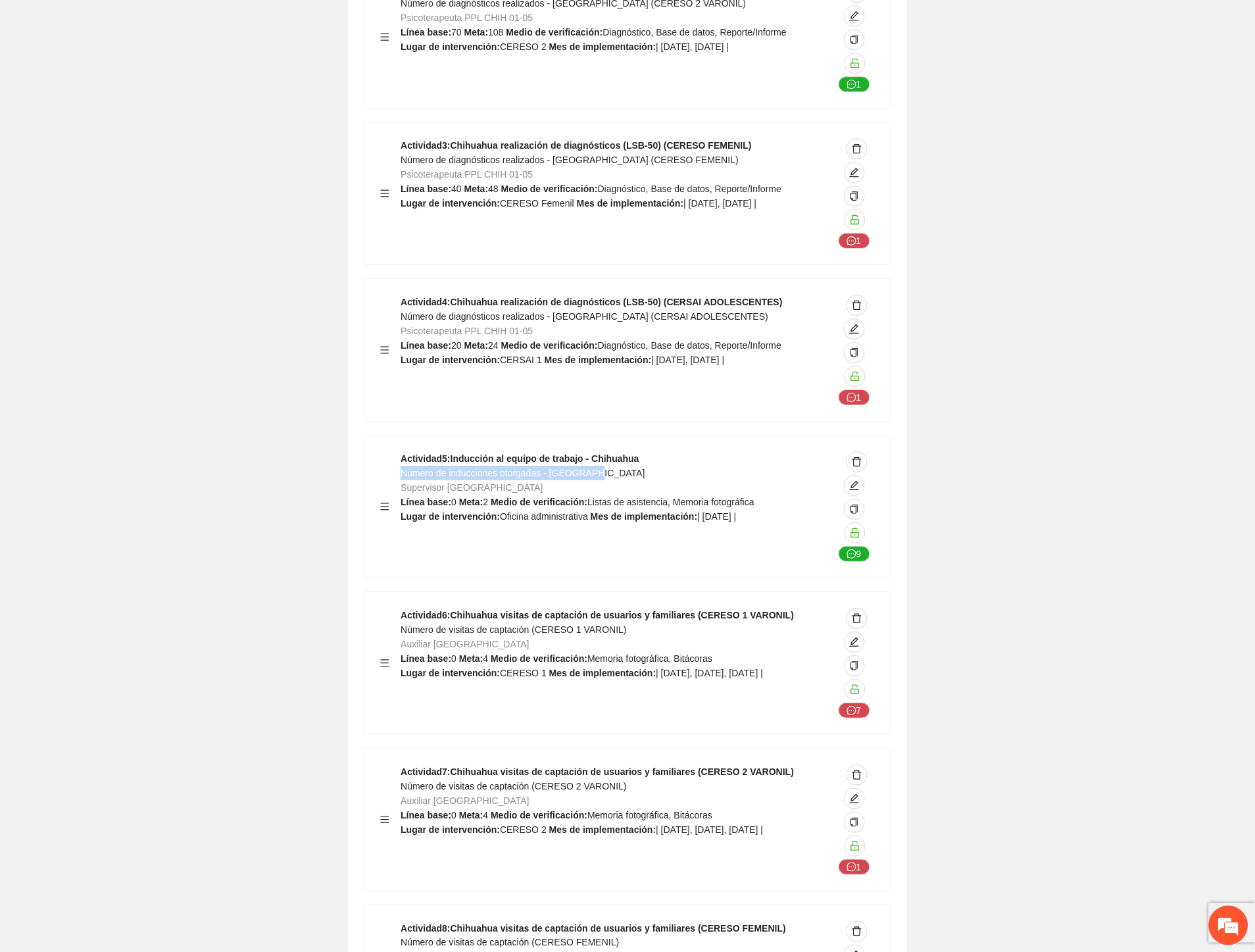
drag, startPoint x: 575, startPoint y: 354, endPoint x: 404, endPoint y: 357, distance: 171.0
click at [404, 451] on div "Actividad 5 : Inducción al equipo de trabajo - Chihuahua Numero de inducciones …" at bounding box center [618, 506] width 433 height 110
drag, startPoint x: 614, startPoint y: 508, endPoint x: 401, endPoint y: 507, distance: 213.0
click at [401, 608] on div "Actividad 6 : Chihuahua visitas de captación de usuarios y familiares (CERESO 1…" at bounding box center [618, 663] width 433 height 110
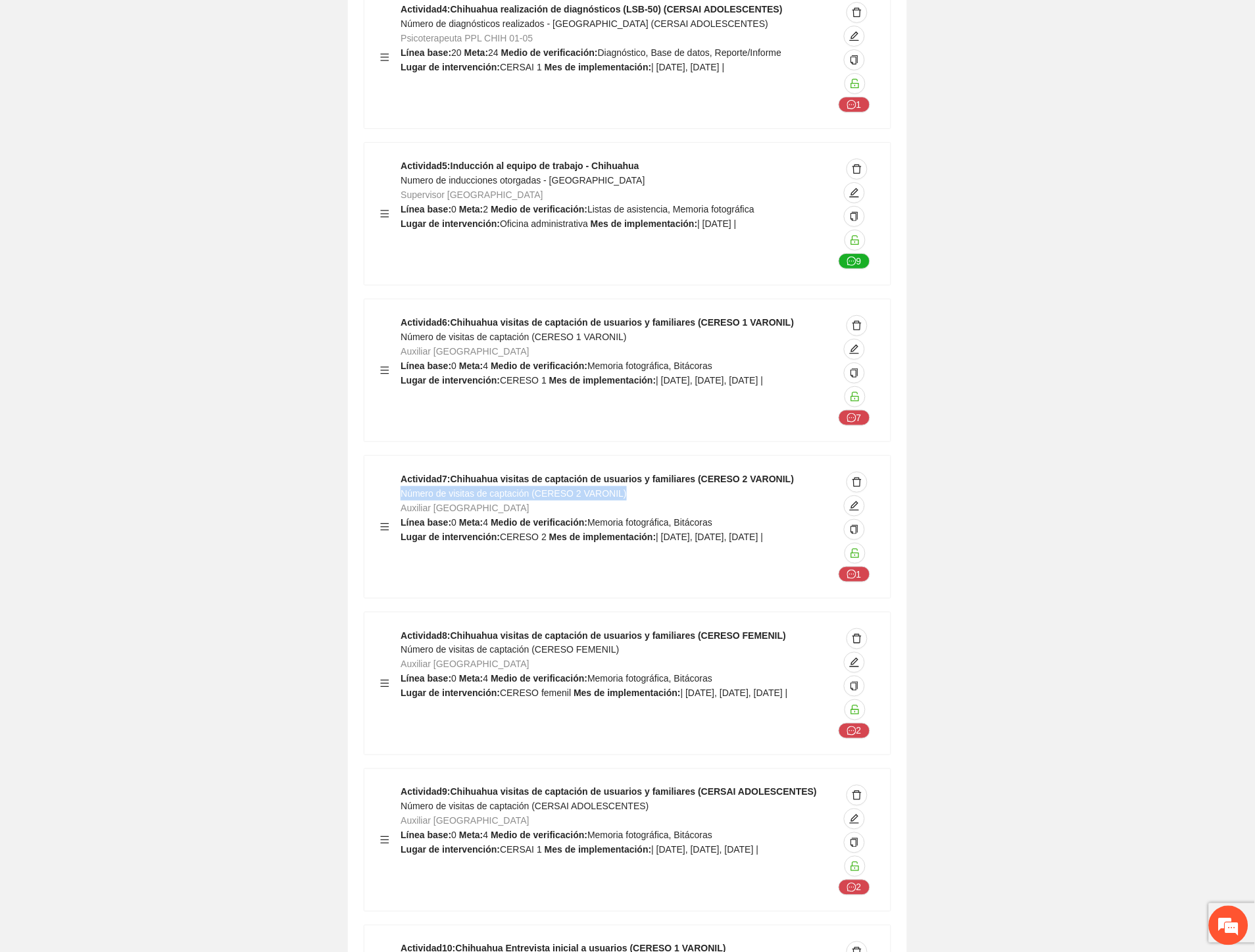
drag, startPoint x: 631, startPoint y: 373, endPoint x: 404, endPoint y: 379, distance: 227.1
click at [404, 472] on div "Actividad 7 : Chihuahua visitas de captación de usuarios y familiares (CERESO 2…" at bounding box center [618, 527] width 433 height 110
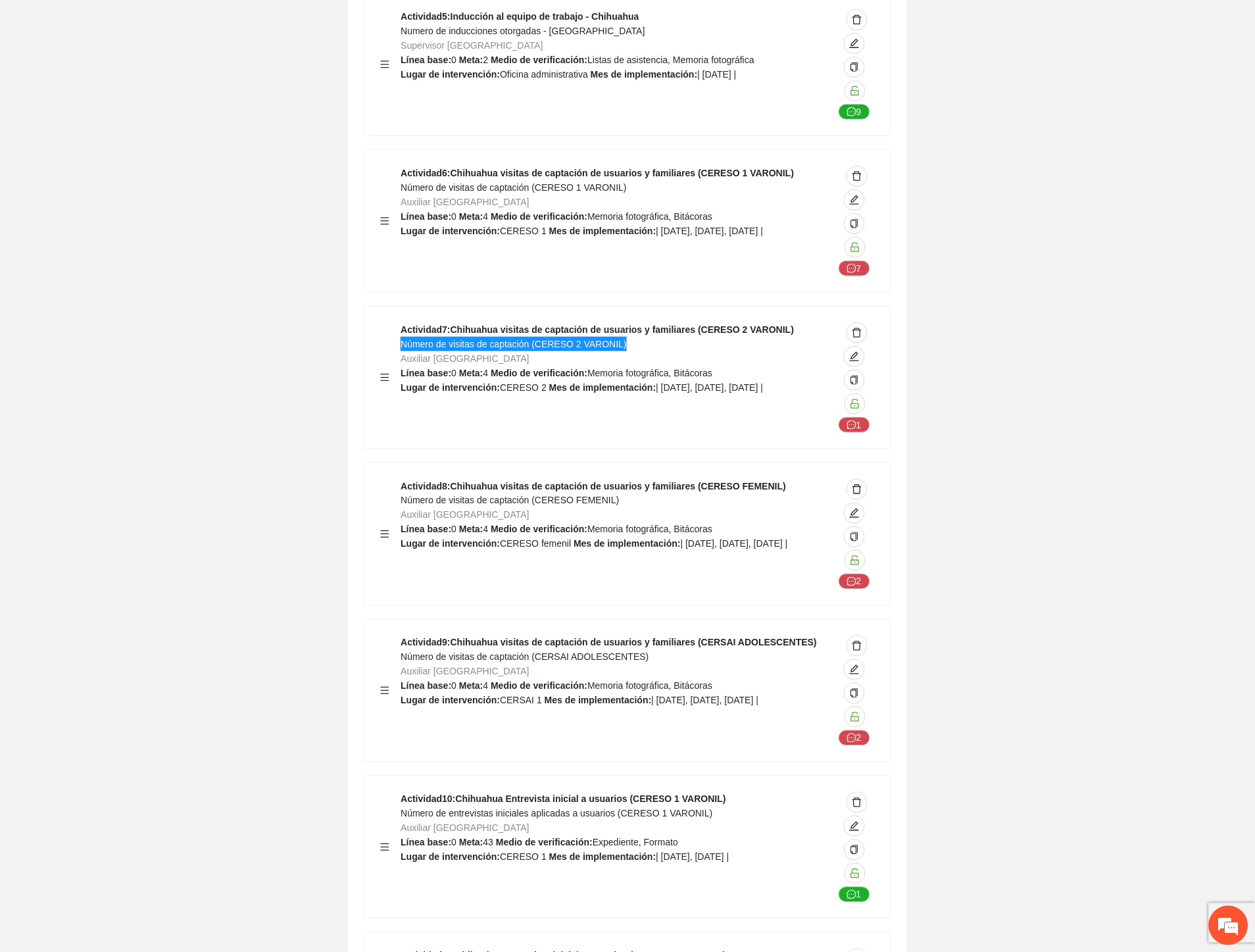
scroll to position [10166, 0]
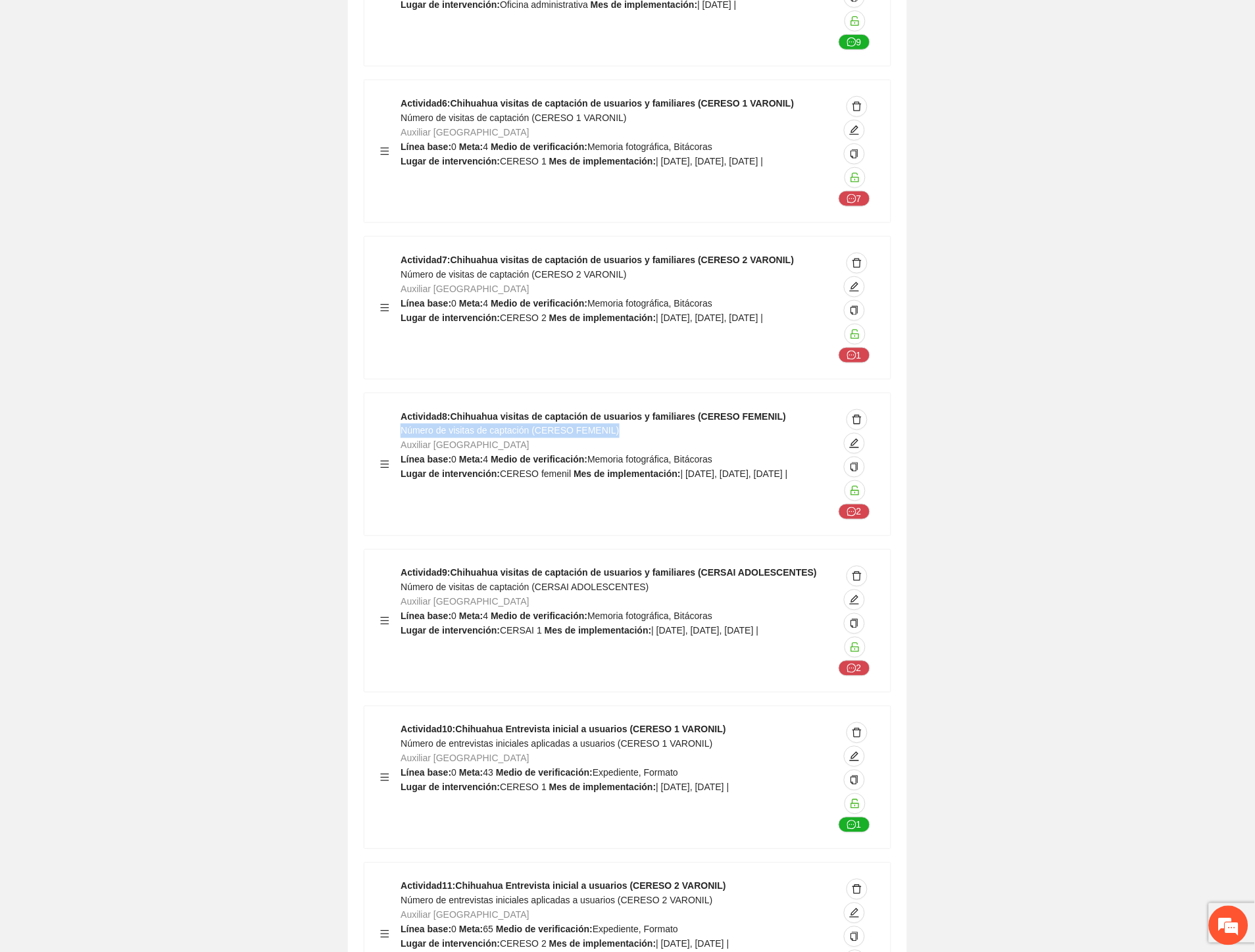
drag, startPoint x: 616, startPoint y: 308, endPoint x: 401, endPoint y: 312, distance: 215.0
click at [401, 409] on div "Actividad 8 : Chihuahua visitas de captación de usuarios y familiares (CERESO F…" at bounding box center [618, 464] width 433 height 110
drag, startPoint x: 562, startPoint y: 465, endPoint x: 404, endPoint y: 474, distance: 158.3
click at [404, 566] on div "Actividad 9 : Chihuahua visitas de captación de usuarios y familiares (CERSAI A…" at bounding box center [618, 621] width 433 height 110
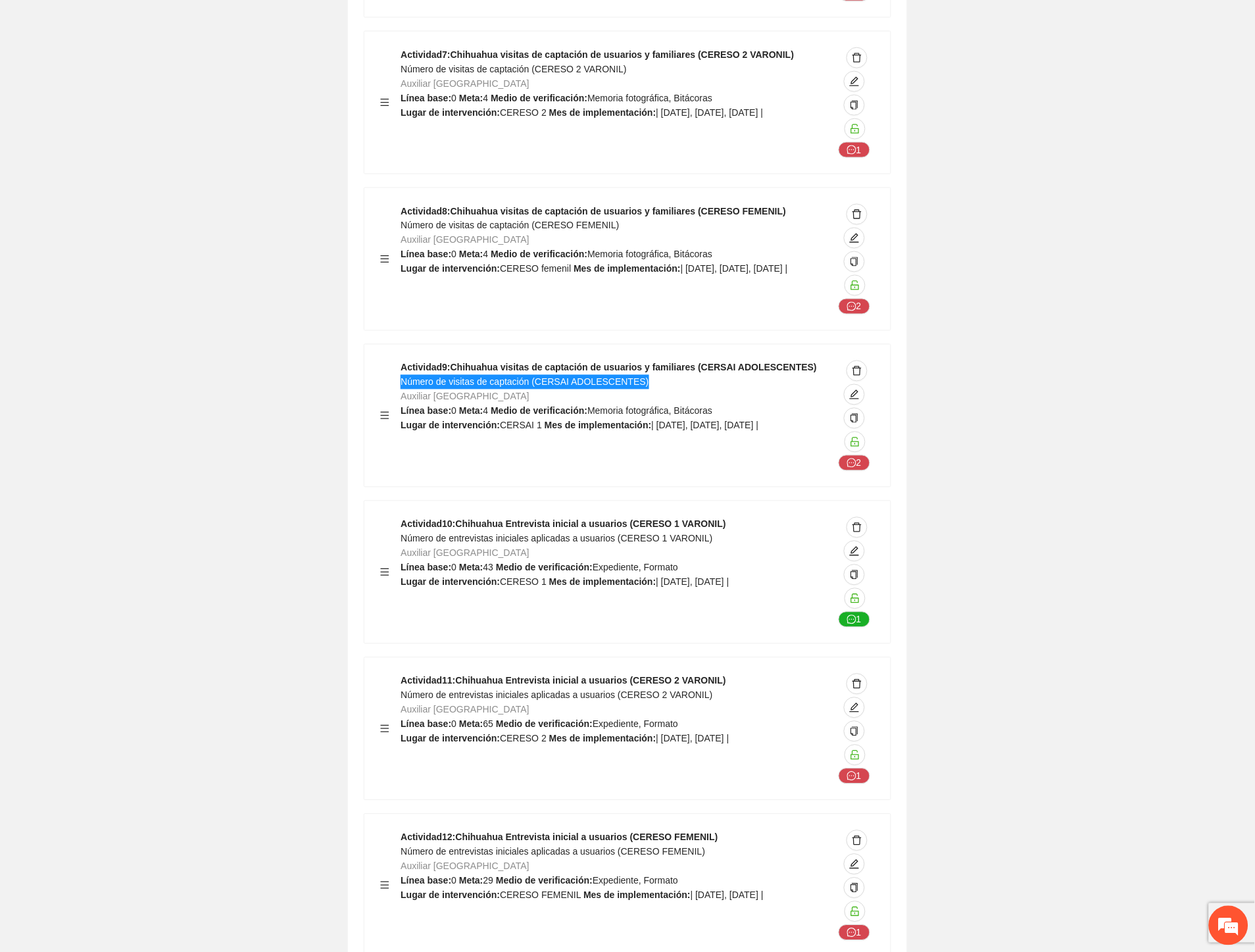
scroll to position [10386, 0]
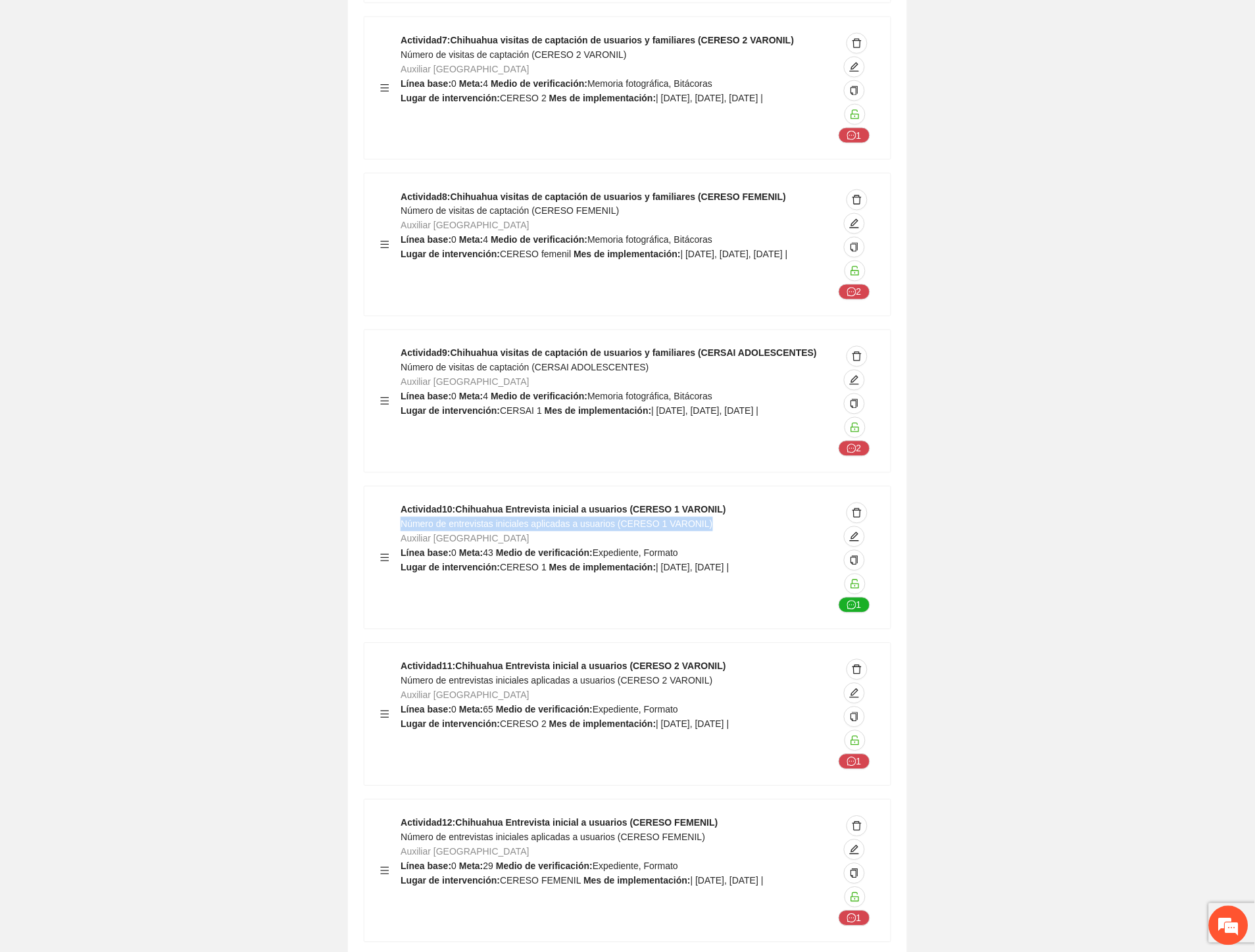
drag, startPoint x: 708, startPoint y: 404, endPoint x: 401, endPoint y: 404, distance: 307.0
click at [401, 503] on div "Actividad 10 : Chihuahua Entrevista inicial a usuarios (CERESO 1 VARONIL) Númer…" at bounding box center [618, 558] width 433 height 110
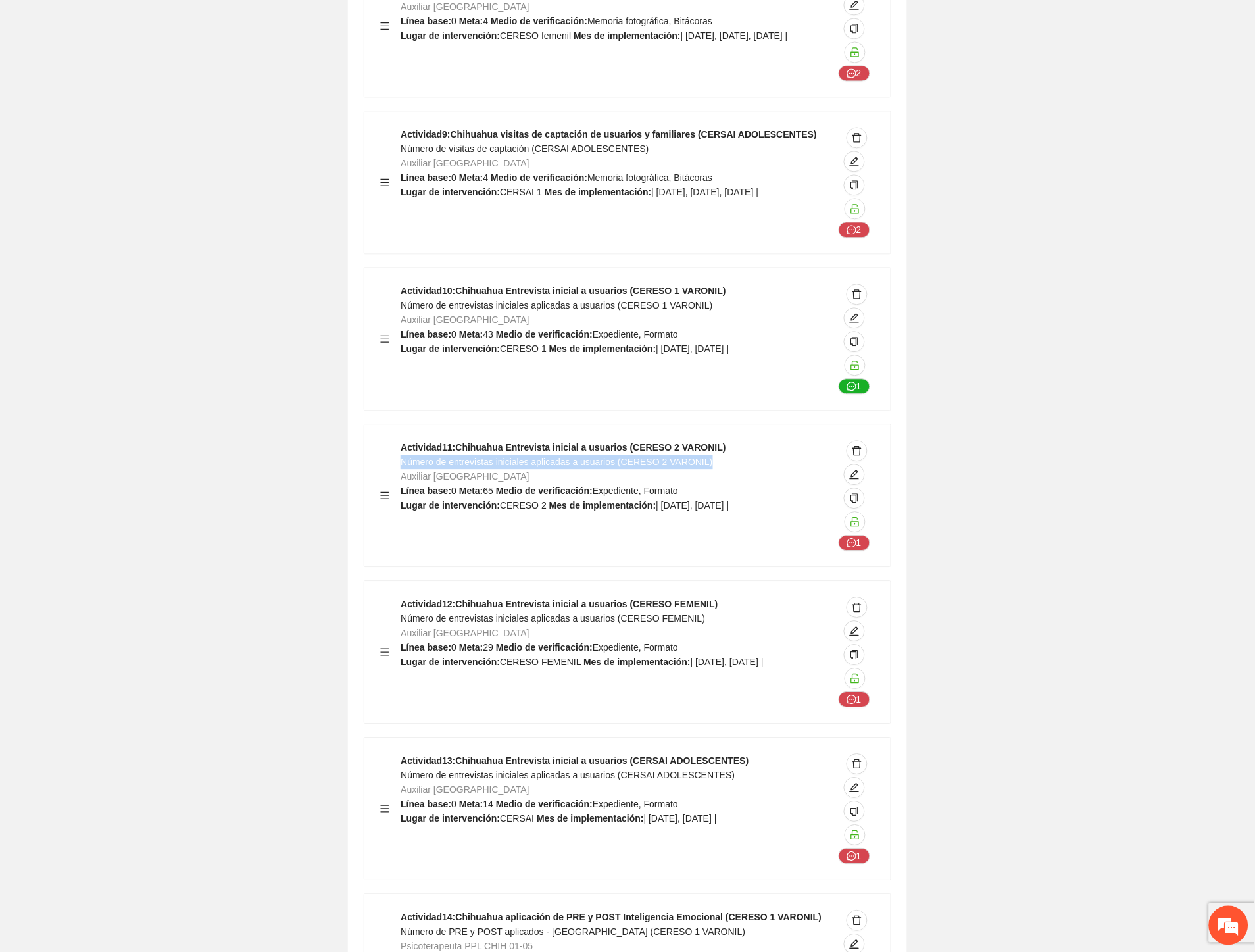
drag, startPoint x: 725, startPoint y: 342, endPoint x: 404, endPoint y: 346, distance: 321.0
click at [404, 440] on div "Actividad 11 : Chihuahua Entrevista inicial a usuarios (CERESO 2 VARONIL) Númer…" at bounding box center [618, 495] width 433 height 110
drag, startPoint x: 652, startPoint y: 501, endPoint x: 399, endPoint y: 501, distance: 253.0
click at [399, 597] on div "Actividad 12 : Chihuahua Entrevista inicial a usuarios (CERESO FEMENIL) Número …" at bounding box center [628, 652] width 495 height 110
drag, startPoint x: 651, startPoint y: 509, endPoint x: 678, endPoint y: 504, distance: 27.5
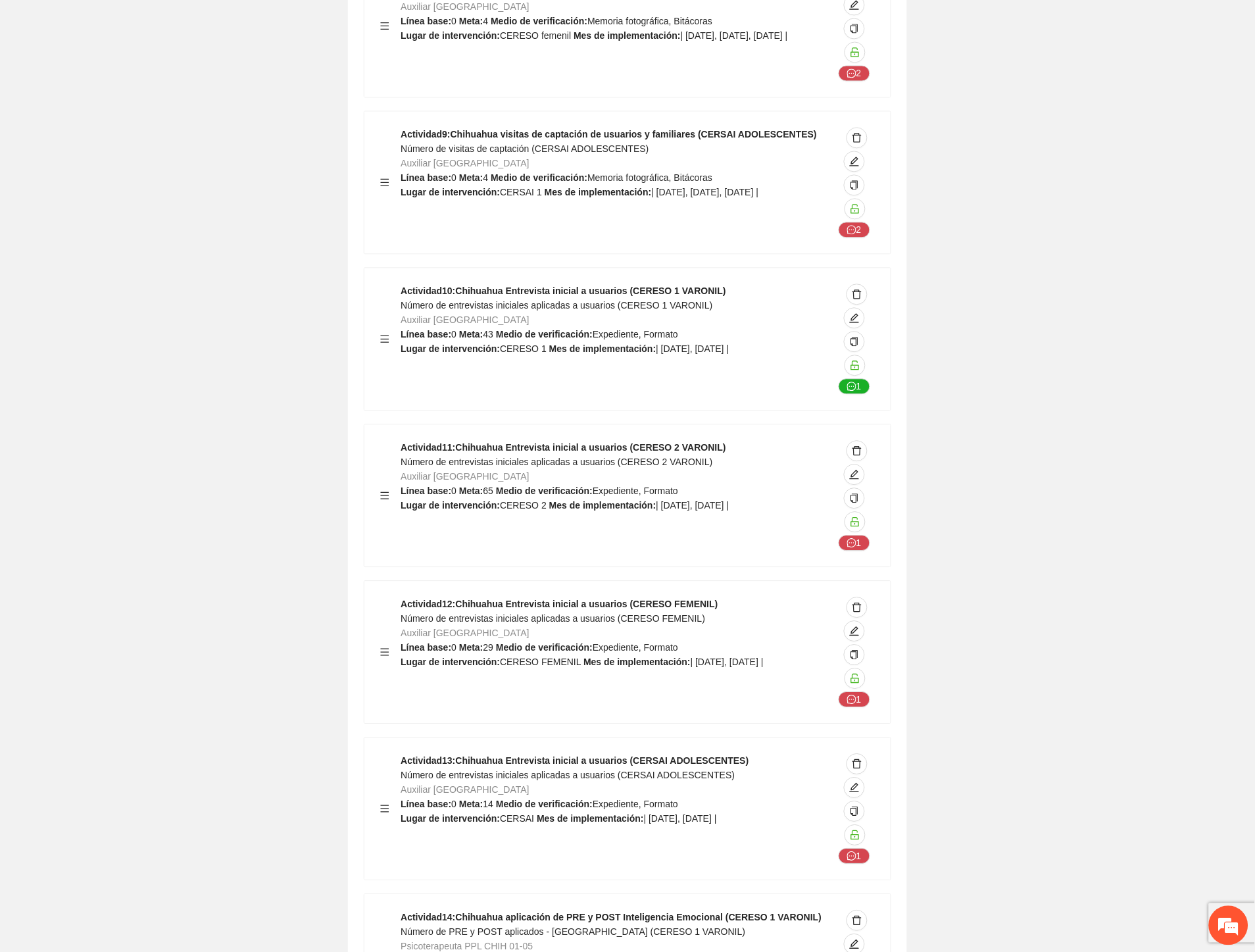
click at [652, 597] on div "Actividad 12 : Chihuahua Entrevista inicial a usuarios (CERESO FEMENIL) Número …" at bounding box center [618, 652] width 433 height 110
drag, startPoint x: 700, startPoint y: 502, endPoint x: 403, endPoint y: 500, distance: 297.0
click at [403, 597] on div "Actividad 12 : Chihuahua Entrevista inicial a usuarios (CERESO FEMENIL) Número …" at bounding box center [618, 652] width 433 height 110
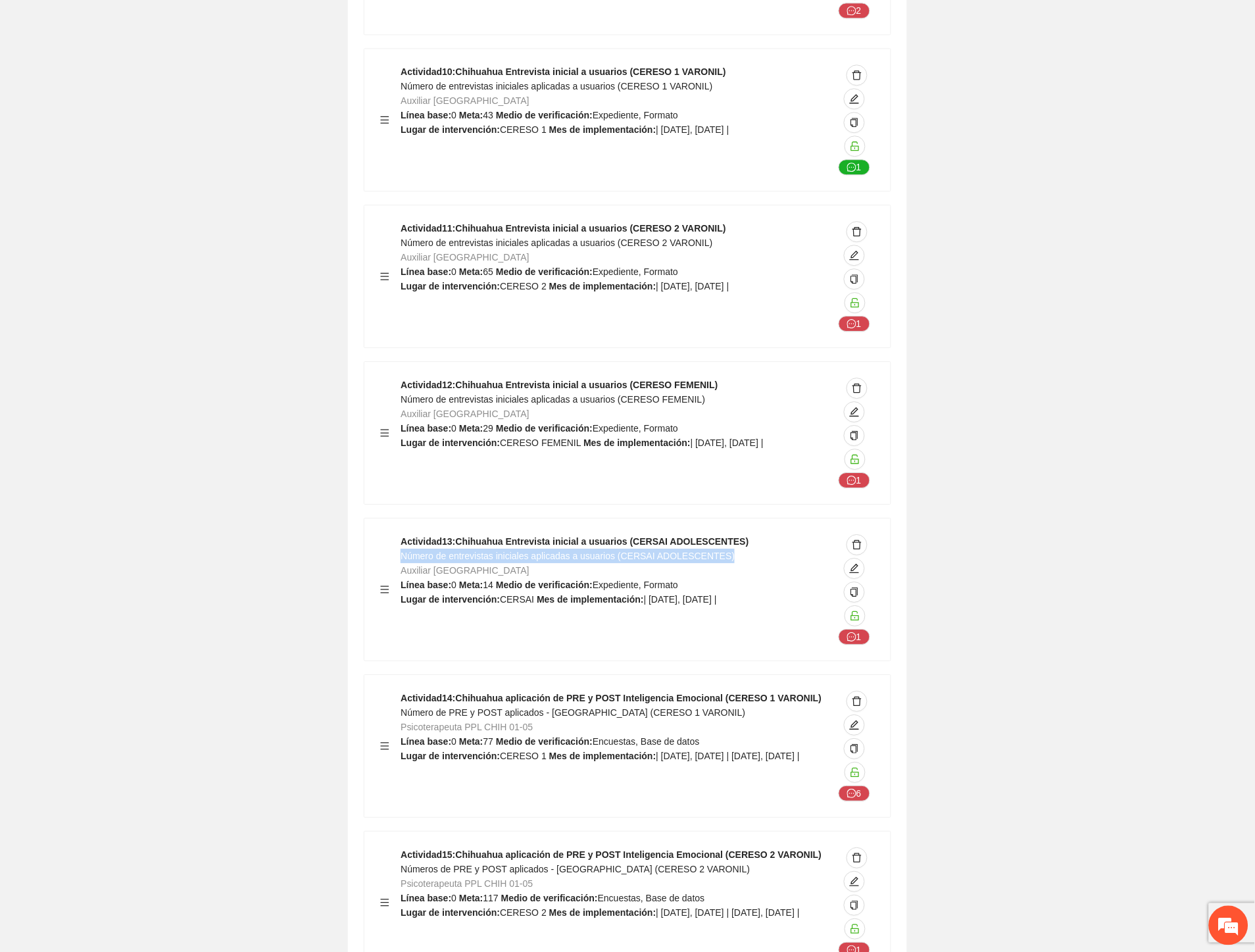
drag, startPoint x: 709, startPoint y: 437, endPoint x: 401, endPoint y: 439, distance: 308.0
click at [401, 534] on div "Actividad 13 : Chihuahua Entrevista inicial a usuarios (CERSAI ADOLESCENTES) Nú…" at bounding box center [618, 589] width 433 height 110
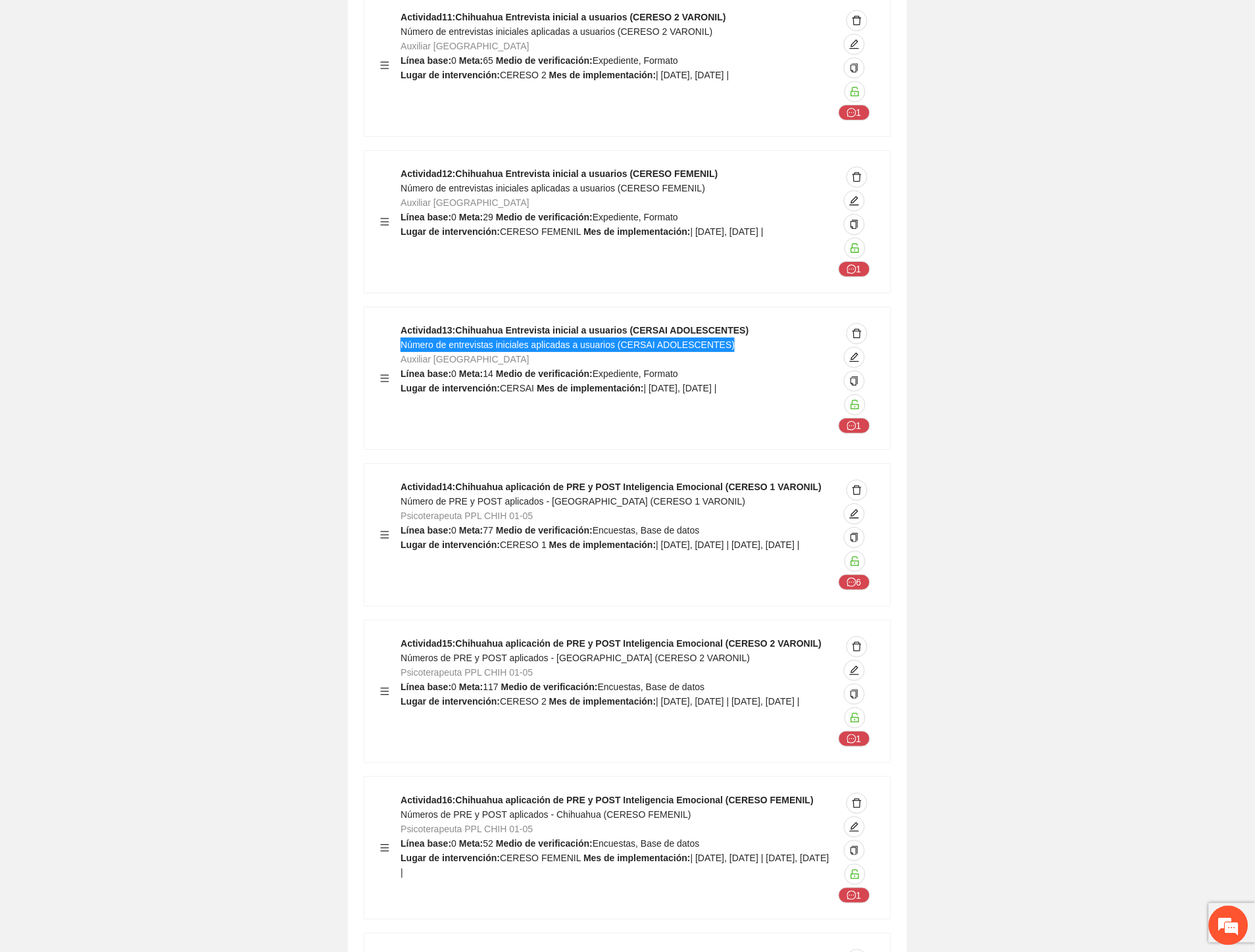
scroll to position [11043, 0]
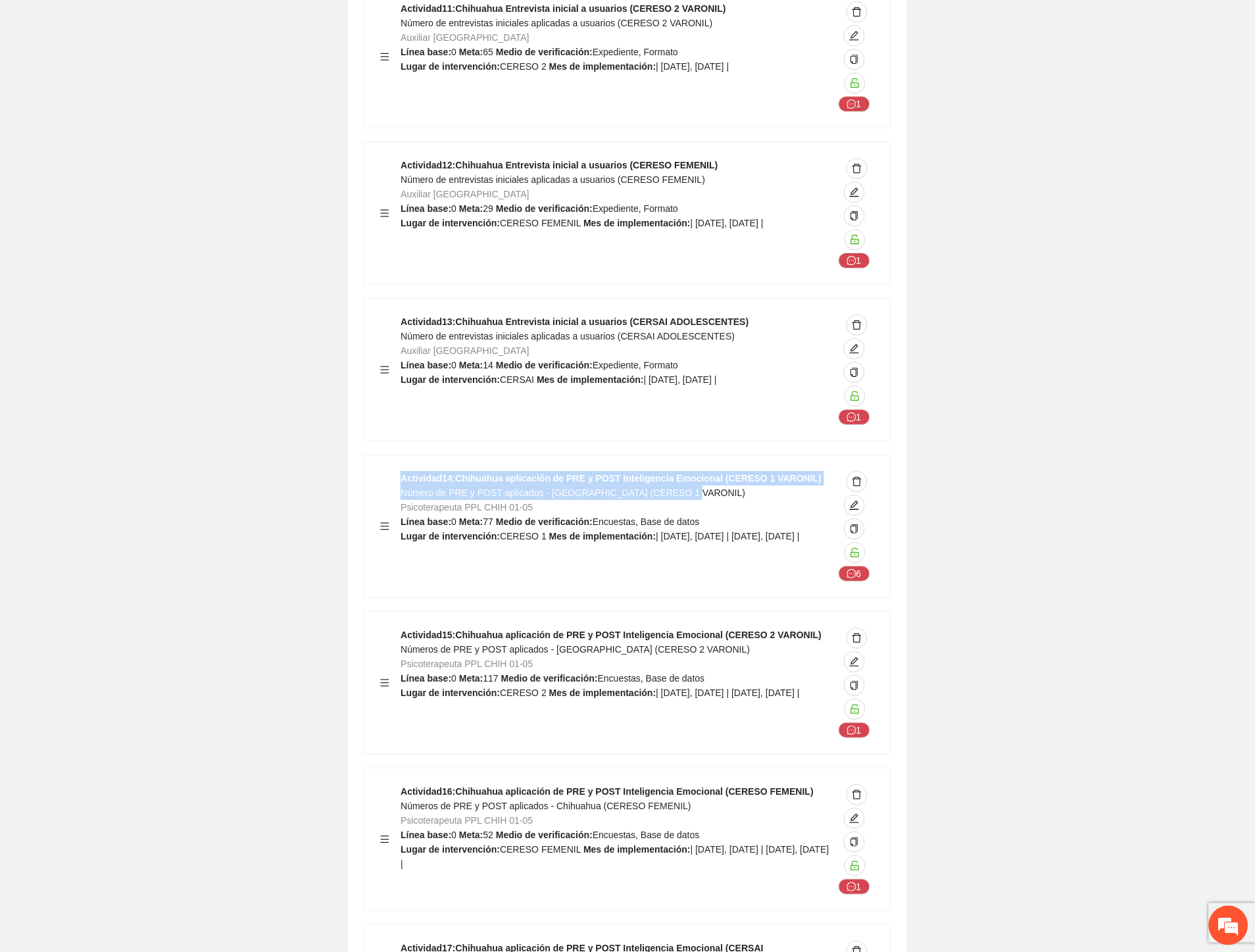
drag, startPoint x: 606, startPoint y: 375, endPoint x: 399, endPoint y: 376, distance: 207.0
click at [399, 471] on div "Actividad 14 : Chihuahua aplicación de PRE y POST Inteligencia Emocional (CERES…" at bounding box center [628, 526] width 495 height 110
click at [405, 487] on span "Número de PRE y POST aplicados - Chihuahua (CERESO 1 VARONIL)" at bounding box center [574, 492] width 345 height 10
drag, startPoint x: 401, startPoint y: 373, endPoint x: 692, endPoint y: 367, distance: 291.1
click at [692, 471] on div "Actividad 14 : Chihuahua aplicación de PRE y POST Inteligencia Emocional (CERES…" at bounding box center [618, 526] width 433 height 110
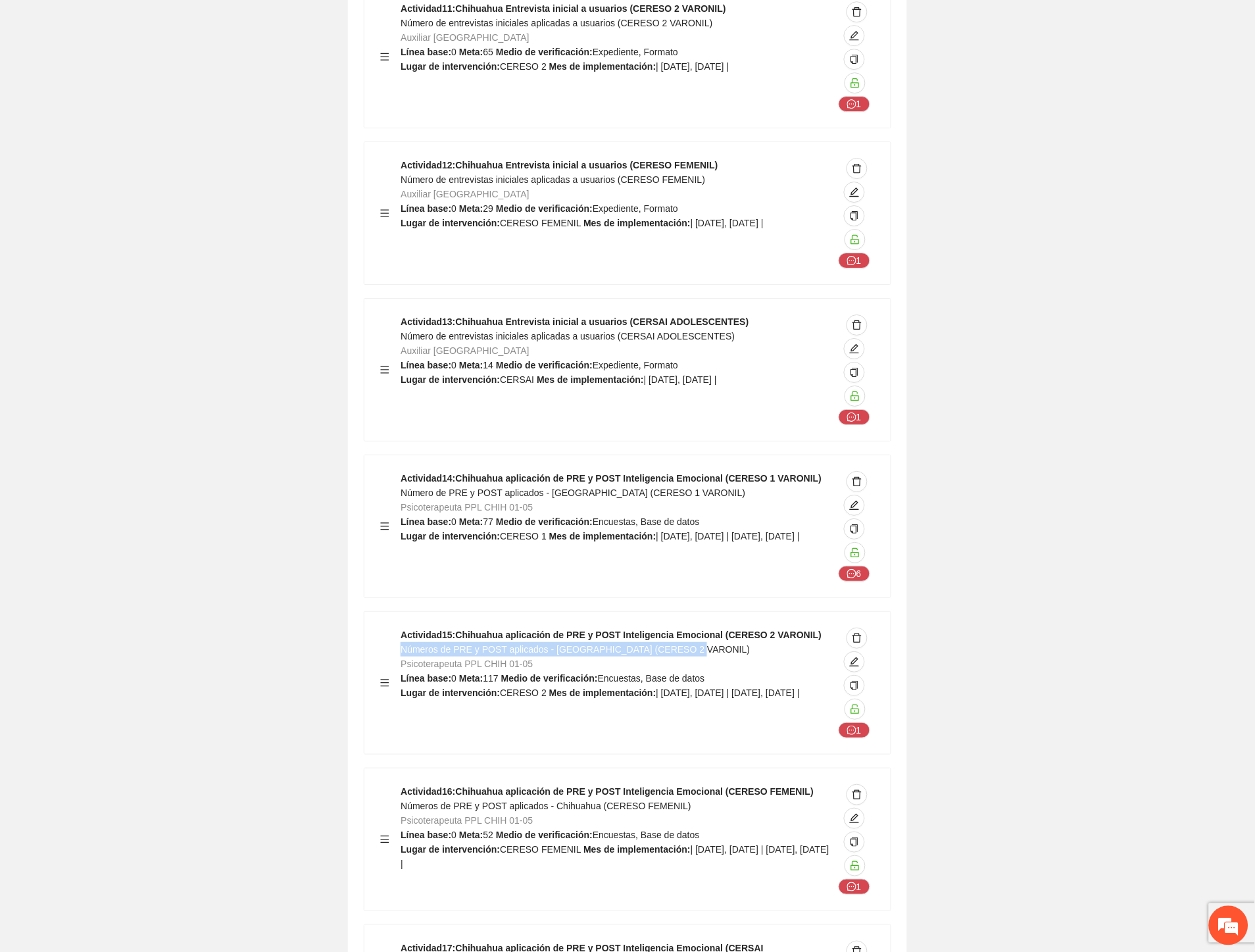
drag, startPoint x: 696, startPoint y: 529, endPoint x: 401, endPoint y: 536, distance: 295.1
click at [402, 628] on div "Actividad 15 : Chihuahua aplicación de PRE y POST Inteligencia Emocional (CERES…" at bounding box center [618, 683] width 433 height 110
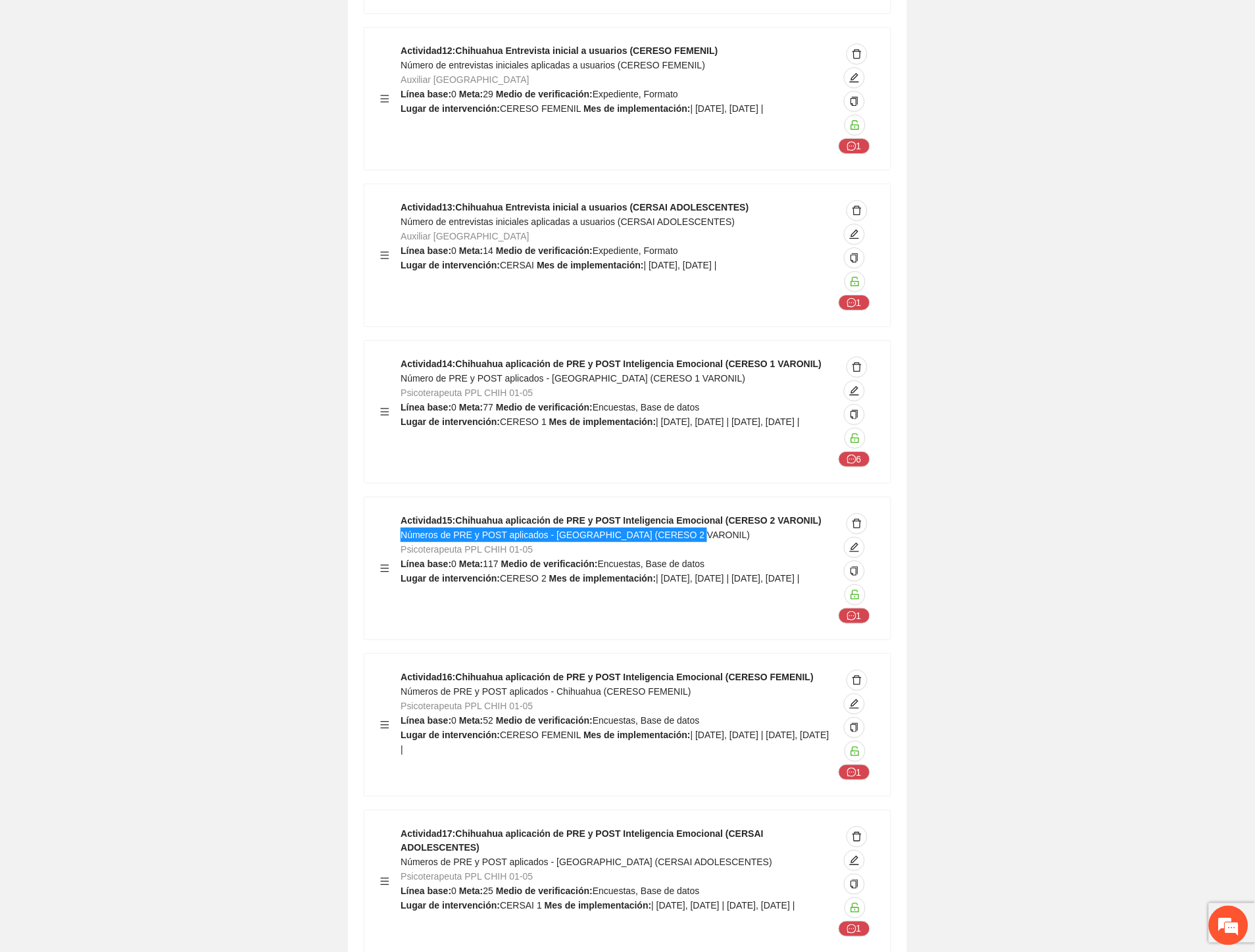
scroll to position [11335, 0]
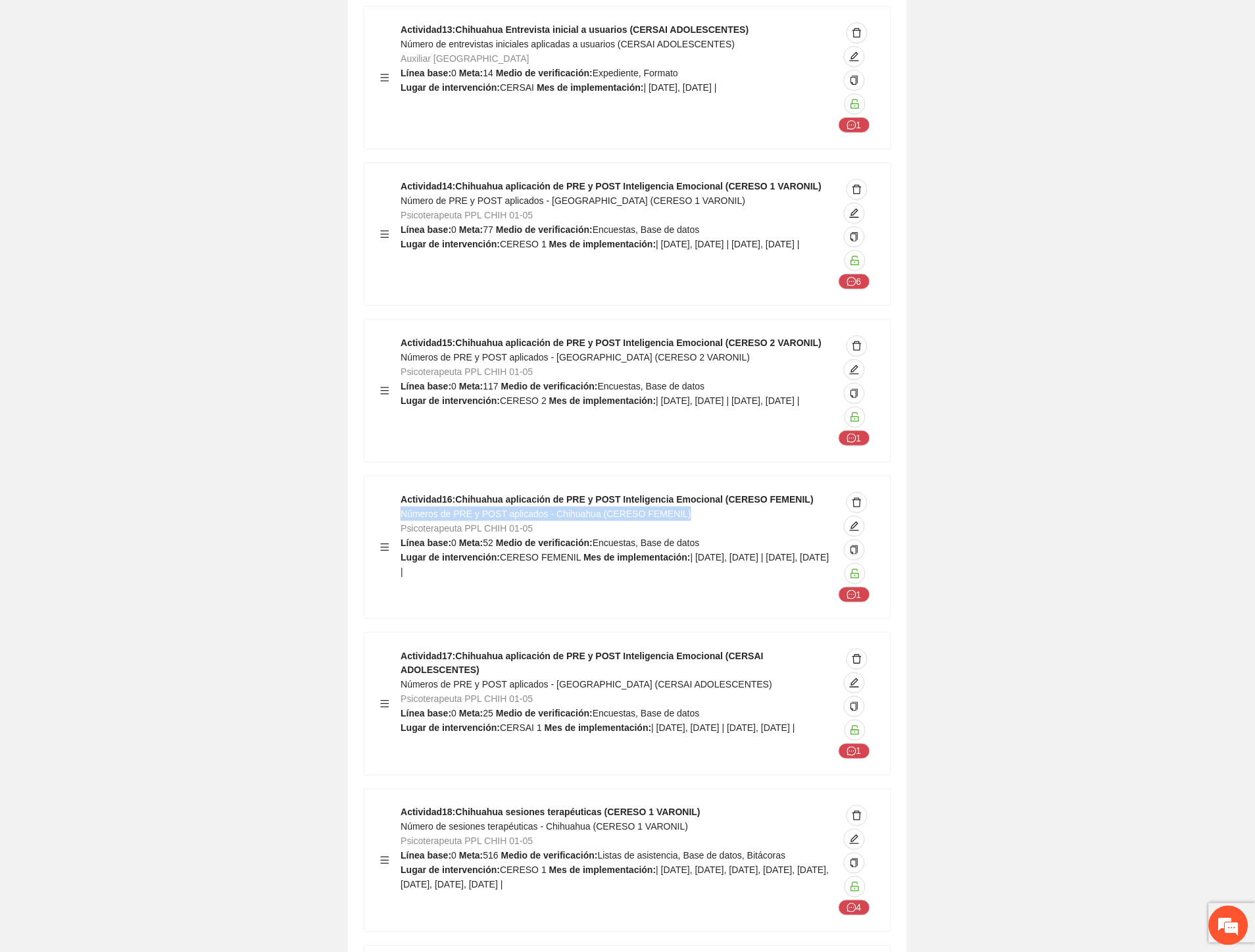
drag, startPoint x: 597, startPoint y: 396, endPoint x: 402, endPoint y: 392, distance: 195.0
click at [402, 492] on div "Actividad 16 : Chihuahua aplicación de PRE y POST Inteligencia Emocional (CERES…" at bounding box center [618, 548] width 433 height 110
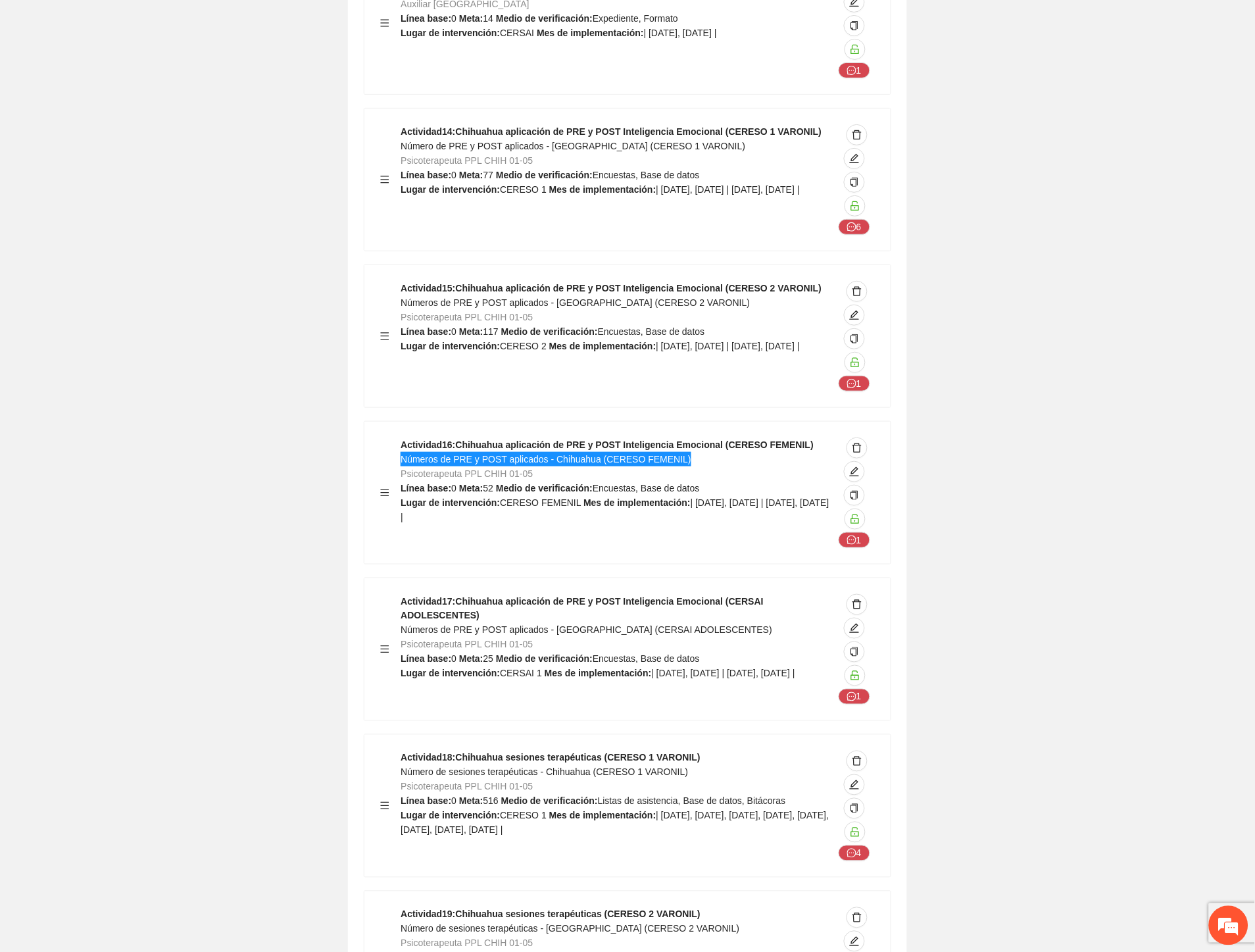
scroll to position [11481, 0]
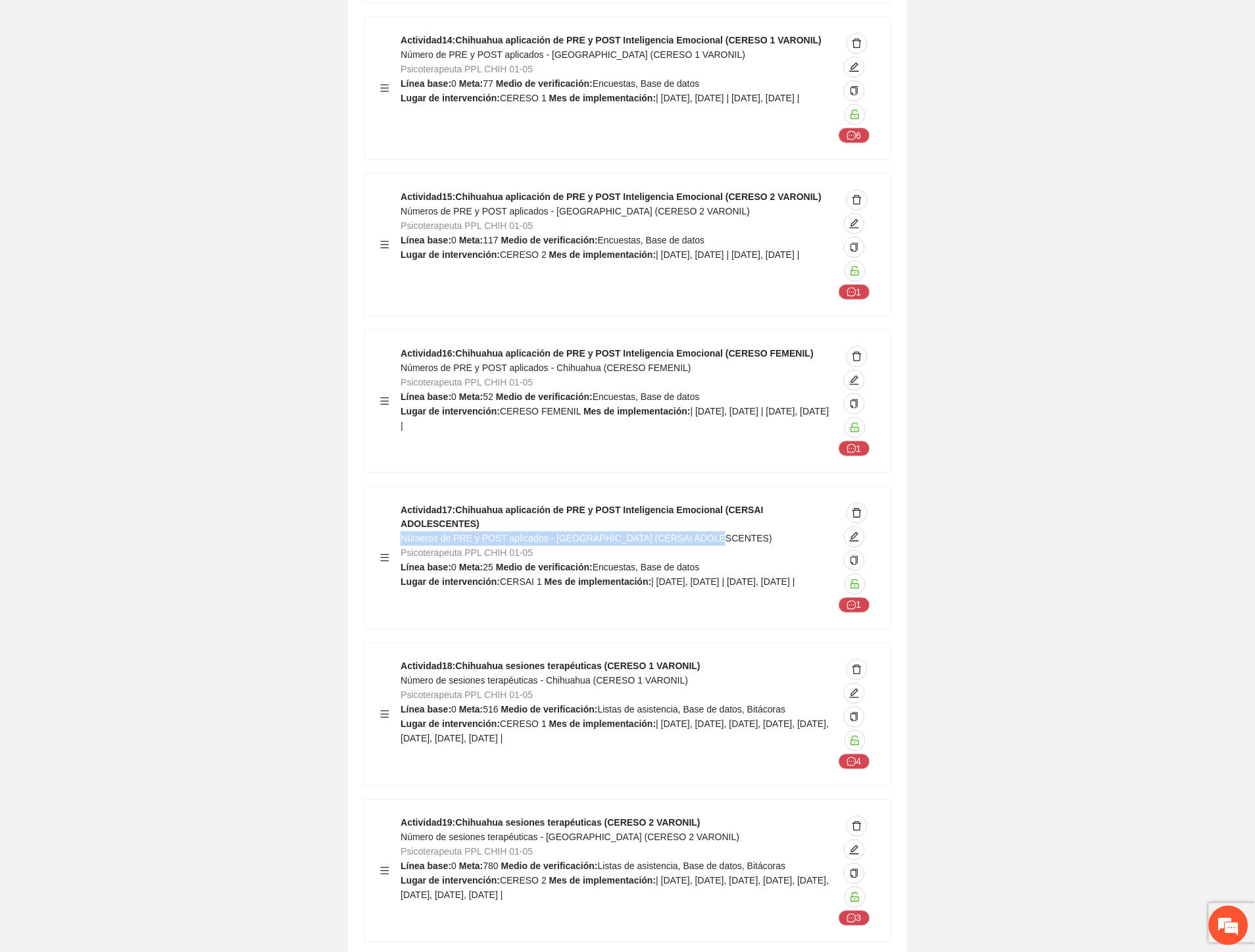
drag, startPoint x: 669, startPoint y: 408, endPoint x: 404, endPoint y: 406, distance: 265.0
click at [404, 503] on div "Actividad 17 : Chihuahua aplicación de PRE y POST Inteligencia Emocional (CERSA…" at bounding box center [618, 558] width 433 height 110
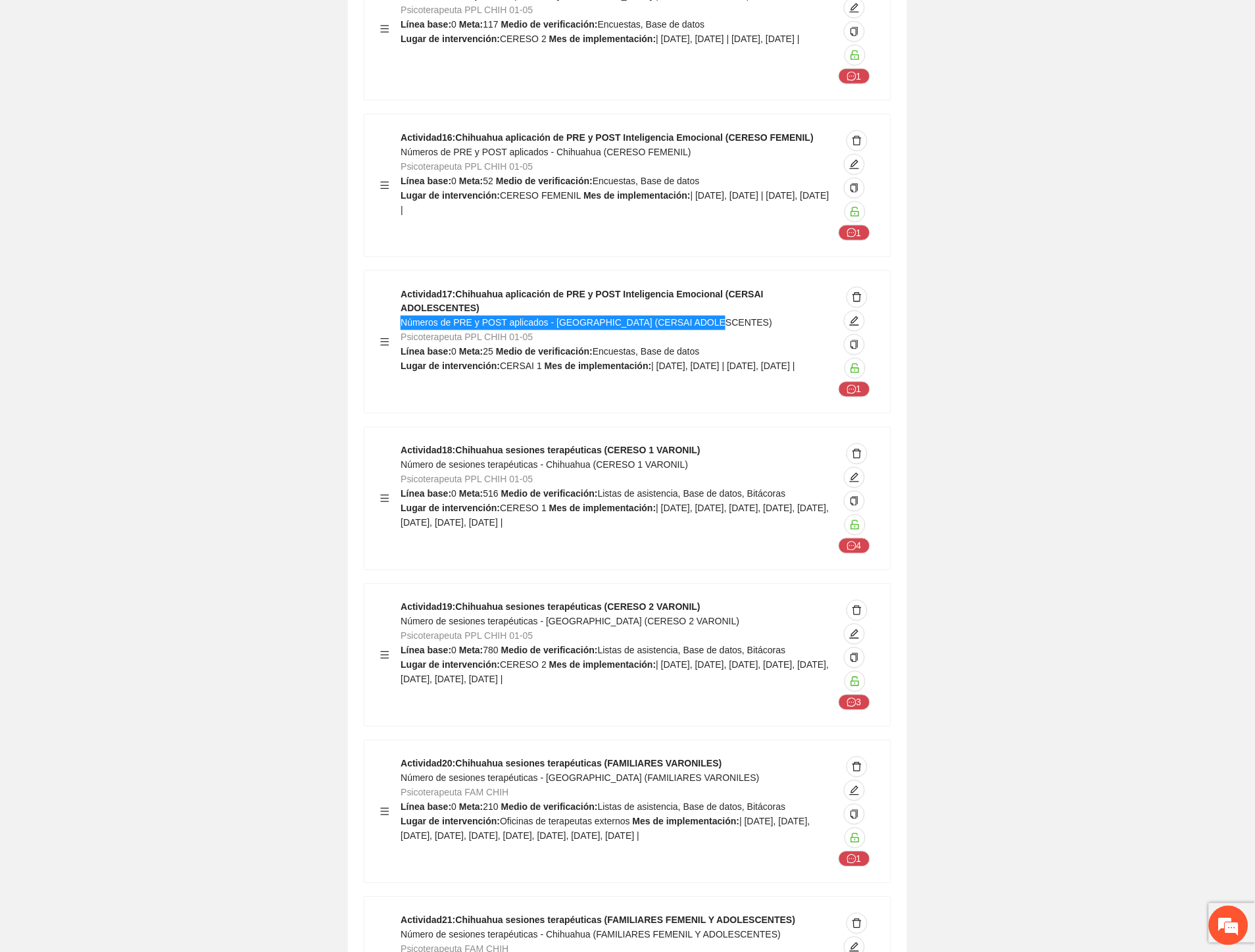
scroll to position [11701, 0]
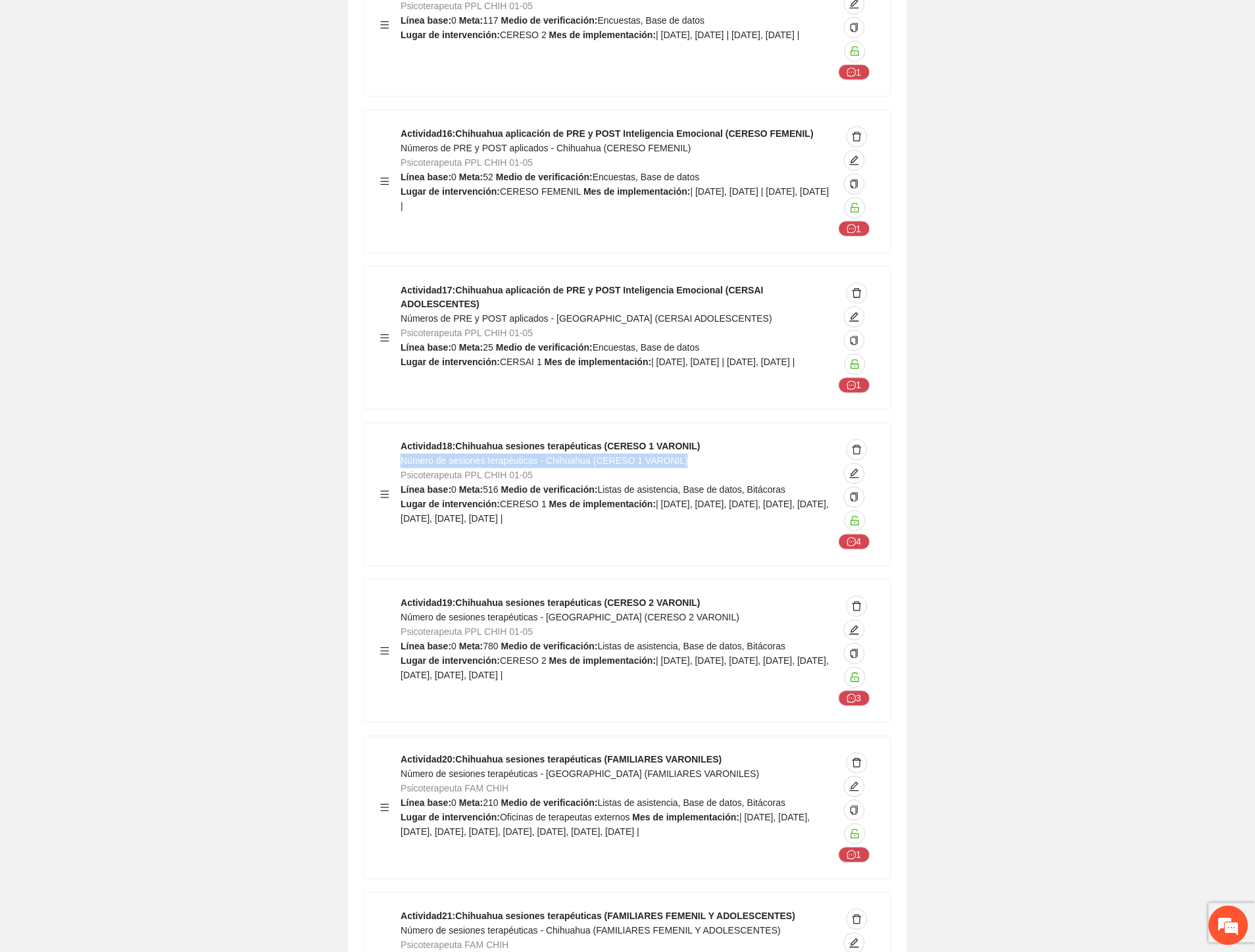
drag, startPoint x: 692, startPoint y: 341, endPoint x: 404, endPoint y: 343, distance: 288.0
click at [404, 440] on div "Actividad 18 : Chihuahua sesiones terapéuticas (CERESO 1 VARONIL) Número de ses…" at bounding box center [618, 495] width 433 height 110
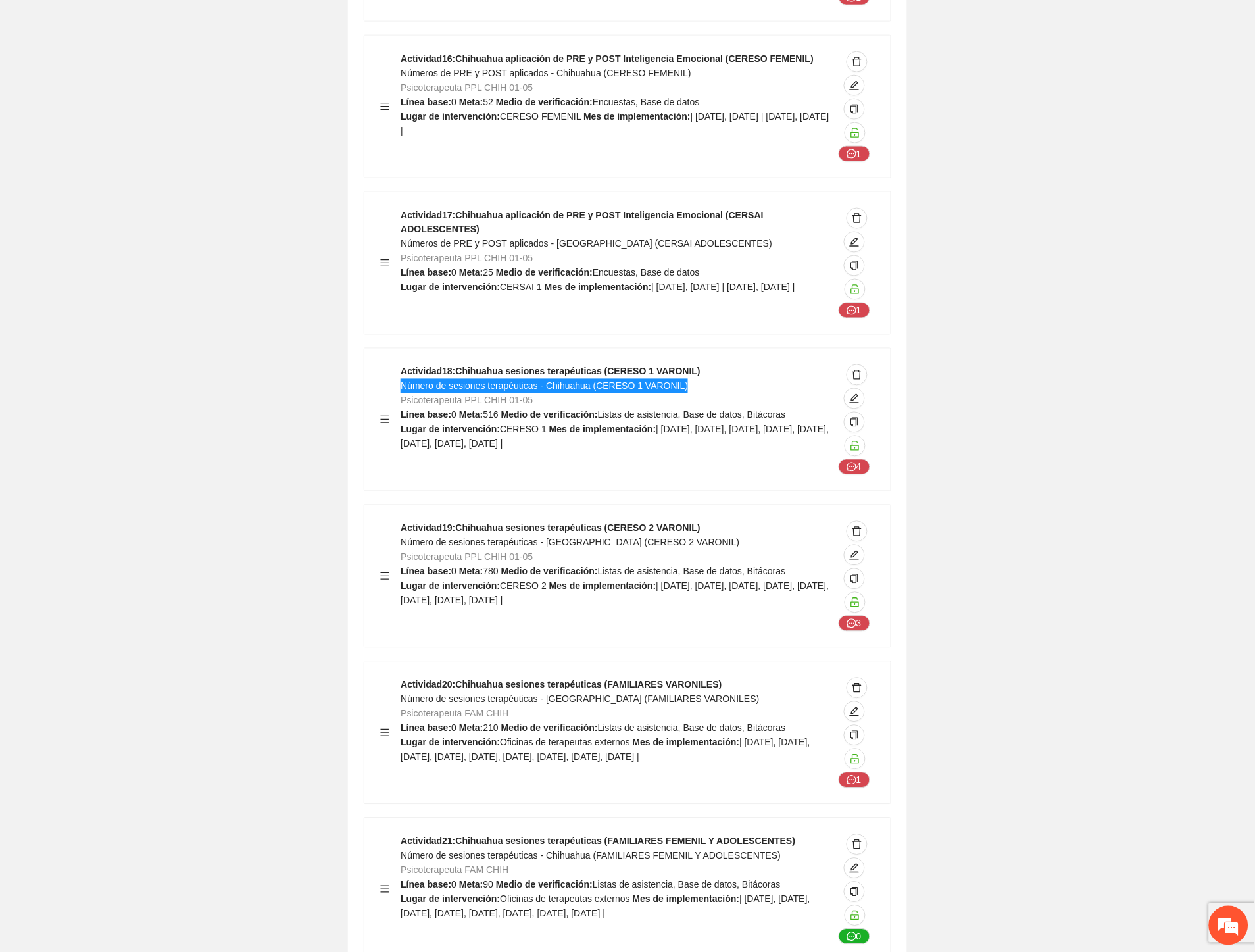
scroll to position [11847, 0]
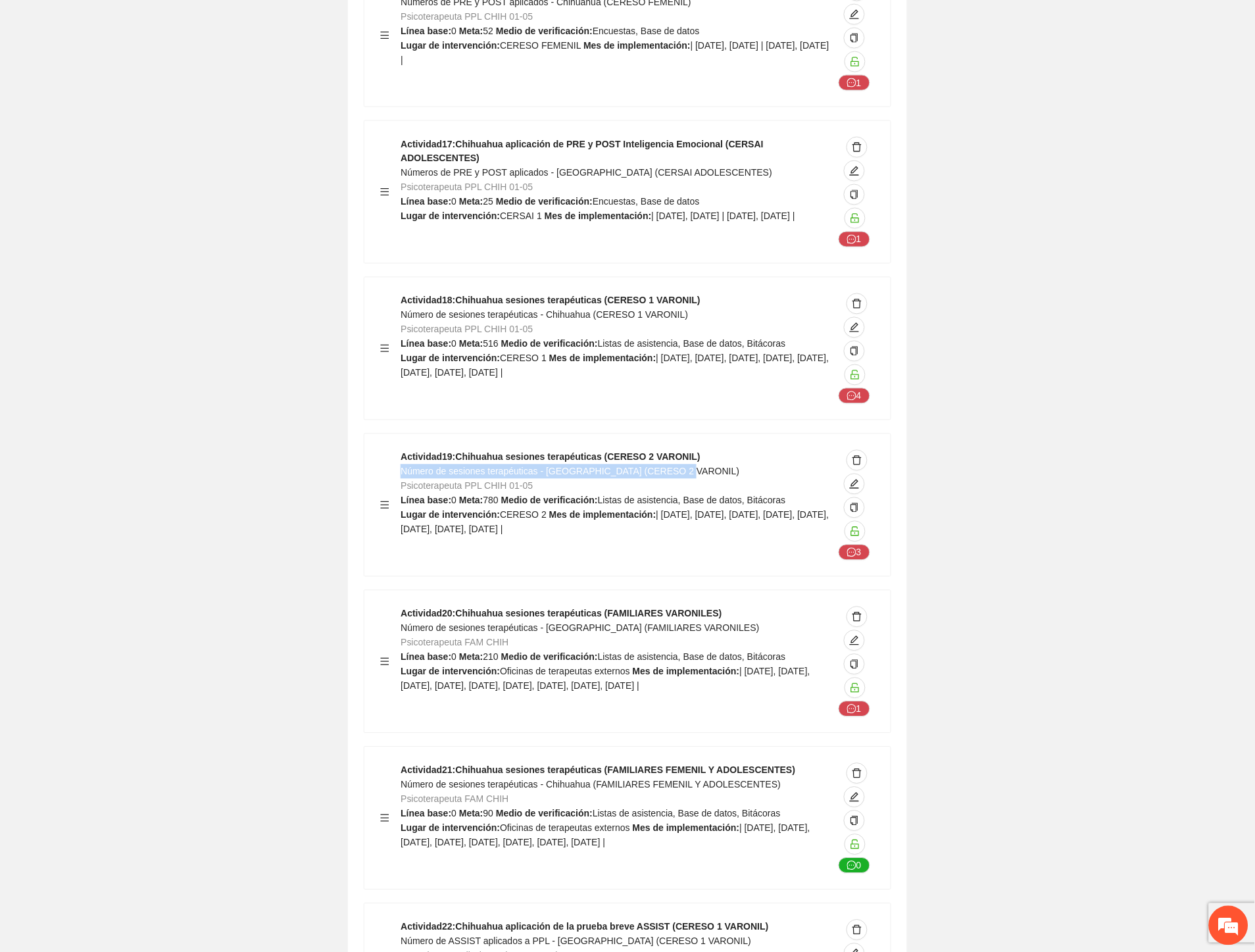
drag, startPoint x: 686, startPoint y: 355, endPoint x: 400, endPoint y: 354, distance: 286.0
click at [401, 450] on div "Actividad 19 : Chihuahua sesiones terapéuticas (CERESO 2 VARONIL) Número de ses…" at bounding box center [618, 505] width 433 height 110
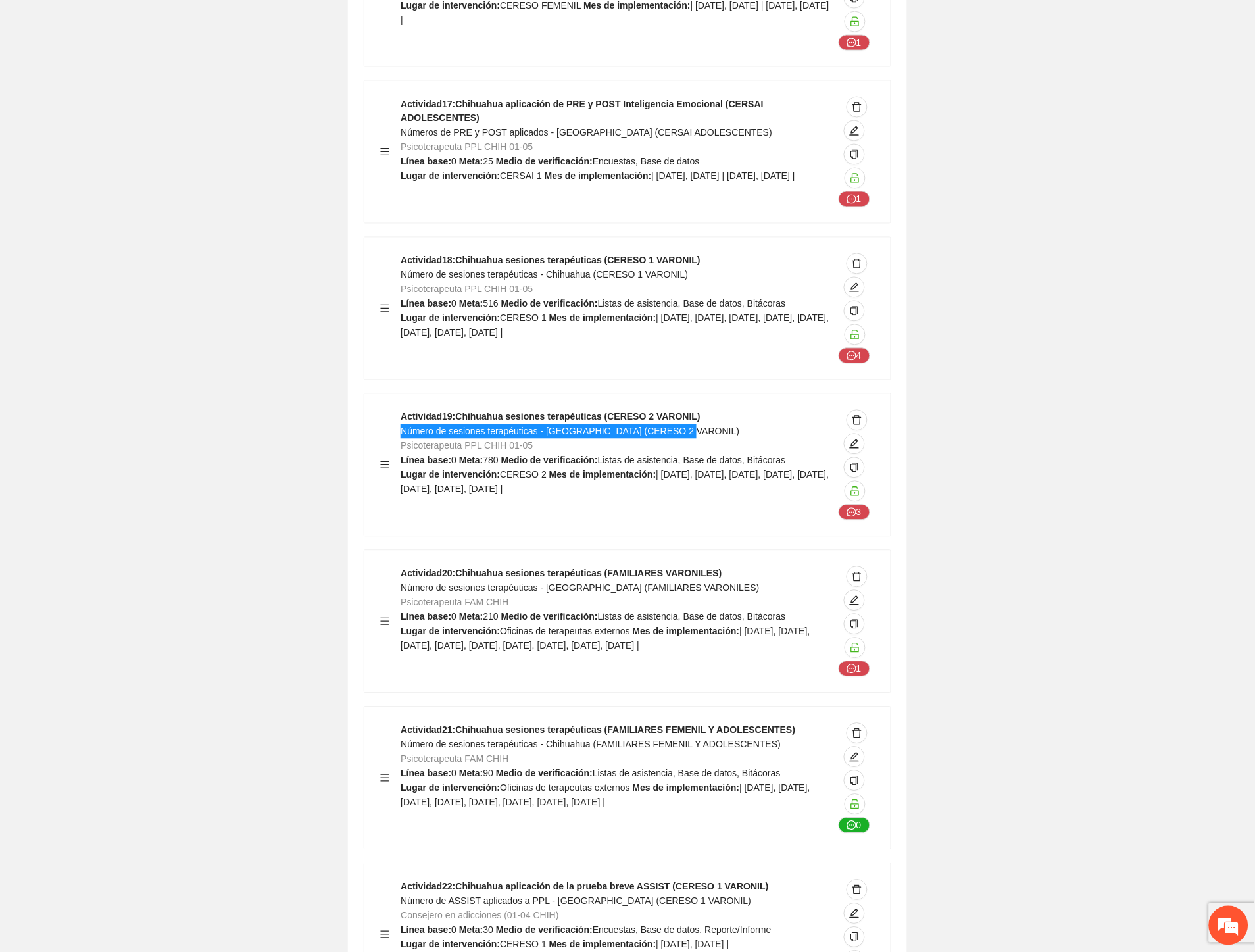
scroll to position [11920, 0]
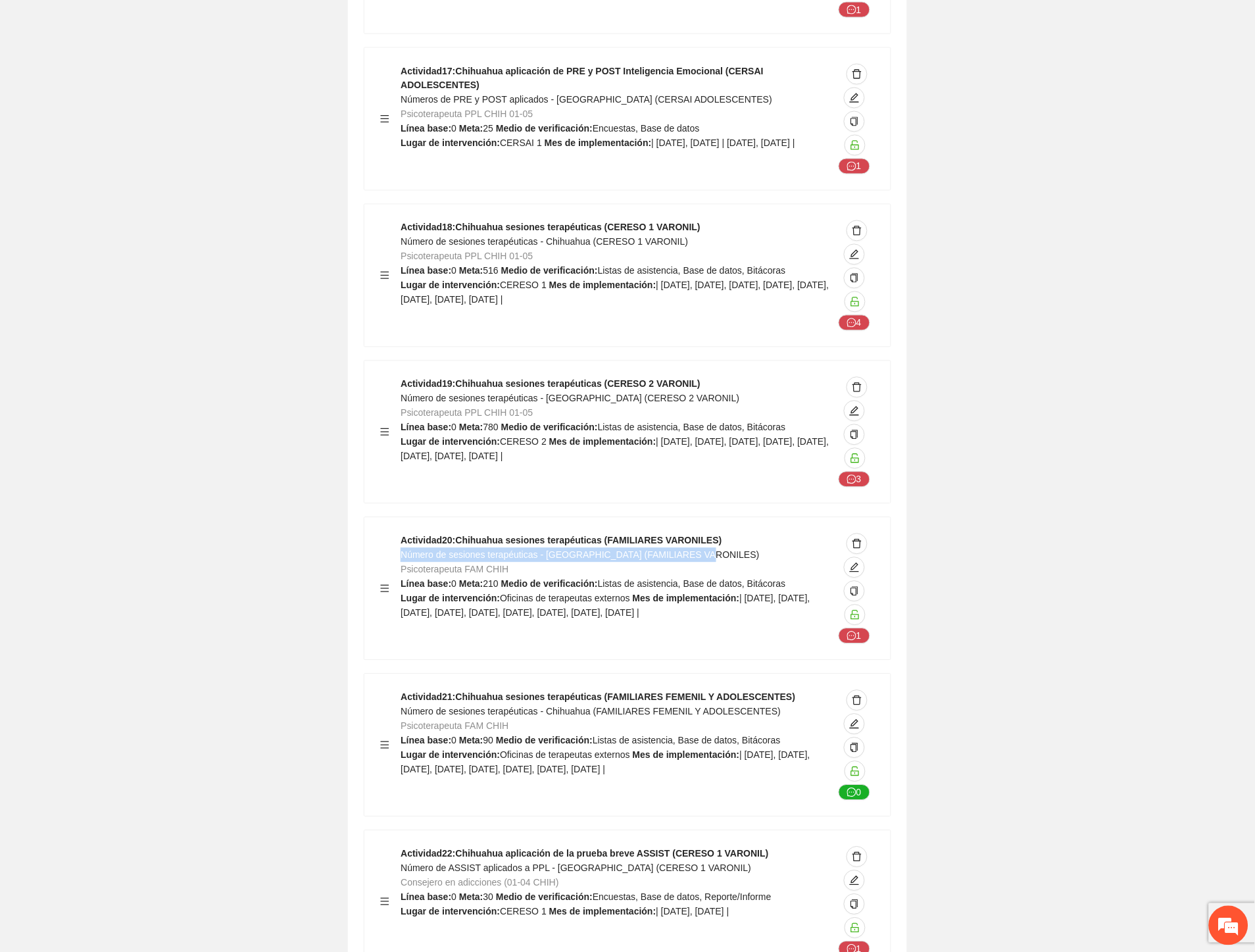
drag, startPoint x: 678, startPoint y: 435, endPoint x: 400, endPoint y: 438, distance: 278.0
click at [401, 534] on div "Actividad 20 : Chihuahua sesiones terapéuticas (FAMILIARES VARONILES) Número de…" at bounding box center [618, 589] width 433 height 110
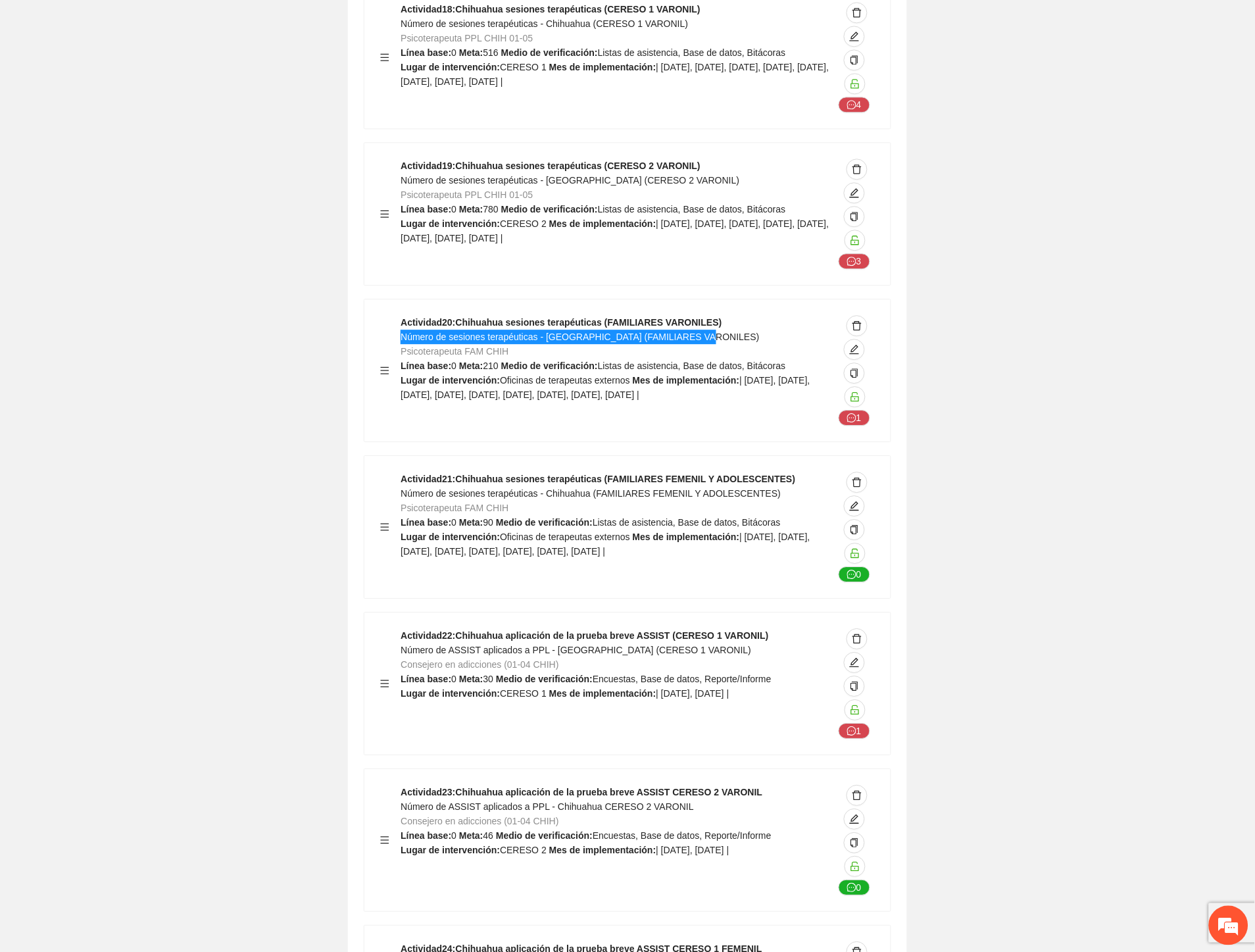
scroll to position [12139, 0]
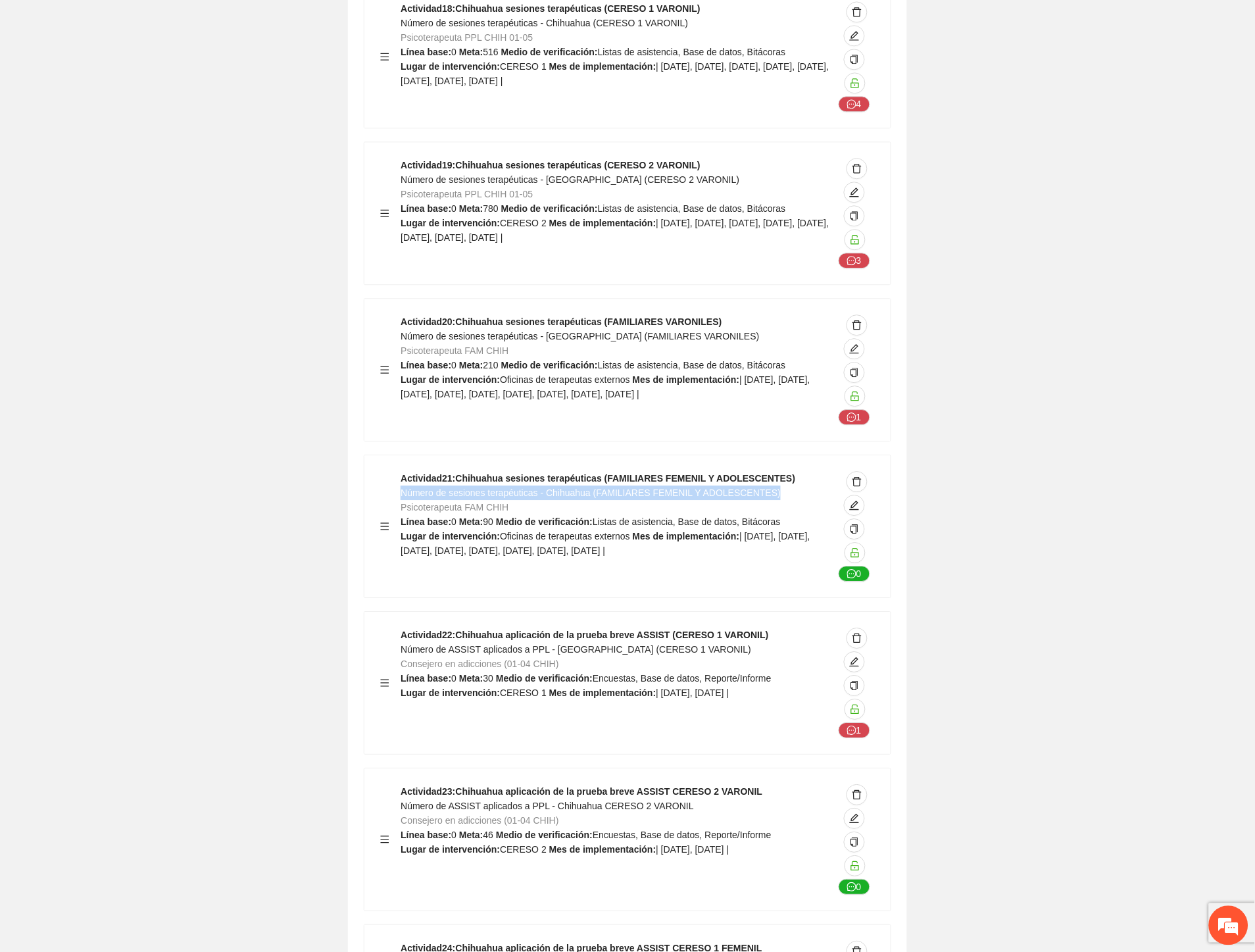
drag, startPoint x: 773, startPoint y: 376, endPoint x: 404, endPoint y: 373, distance: 369.0
click at [404, 471] on div "Actividad 21 : Chihuahua sesiones terapéuticas (FAMILIARES FEMENIL Y ADOLESCENT…" at bounding box center [618, 526] width 433 height 110
drag, startPoint x: 666, startPoint y: 533, endPoint x: 404, endPoint y: 534, distance: 262.0
click at [404, 628] on div "Actividad 22 : Chihuahua aplicación de la prueba breve ASSIST (CERESO 1 VARONIL…" at bounding box center [618, 683] width 433 height 110
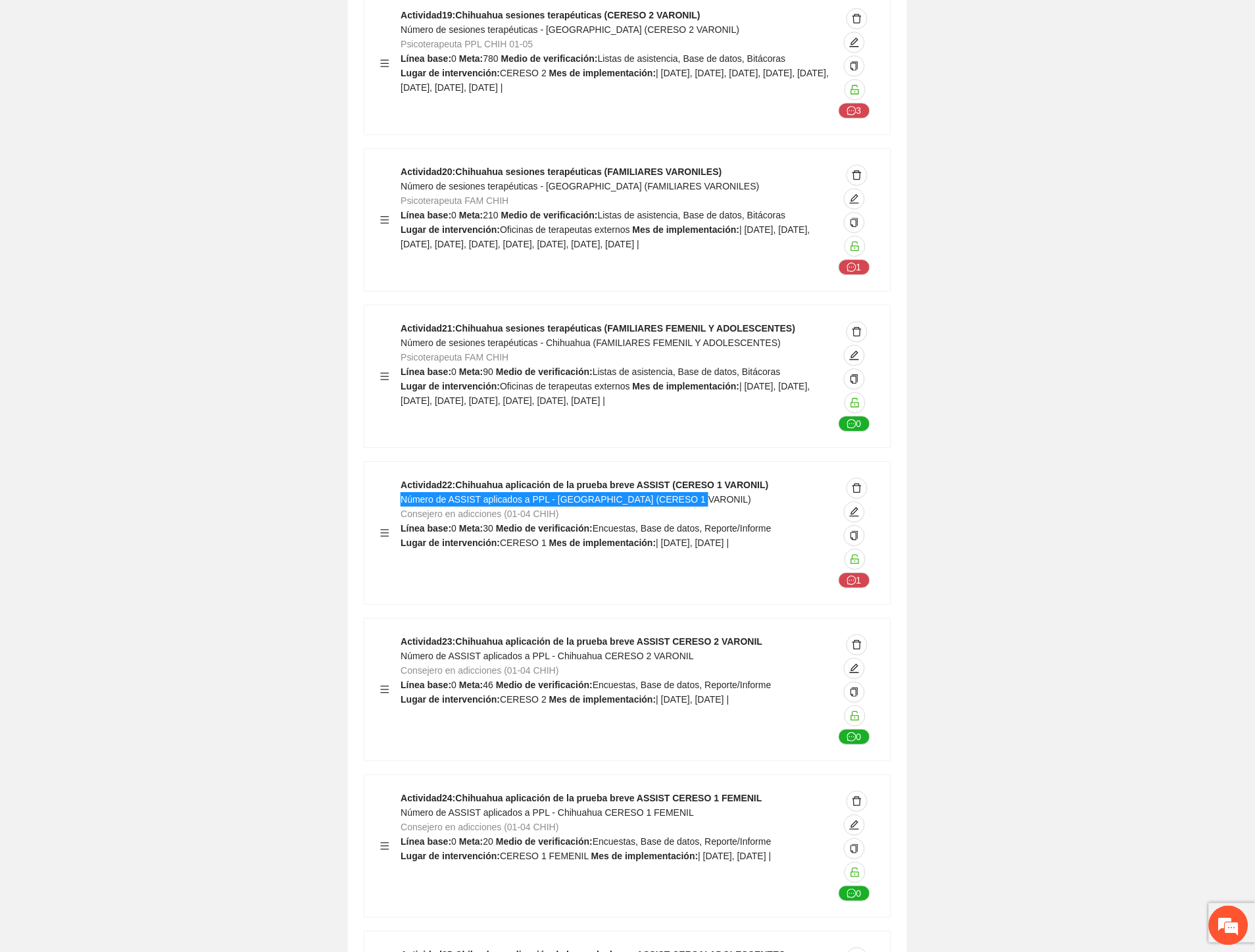
scroll to position [12431, 0]
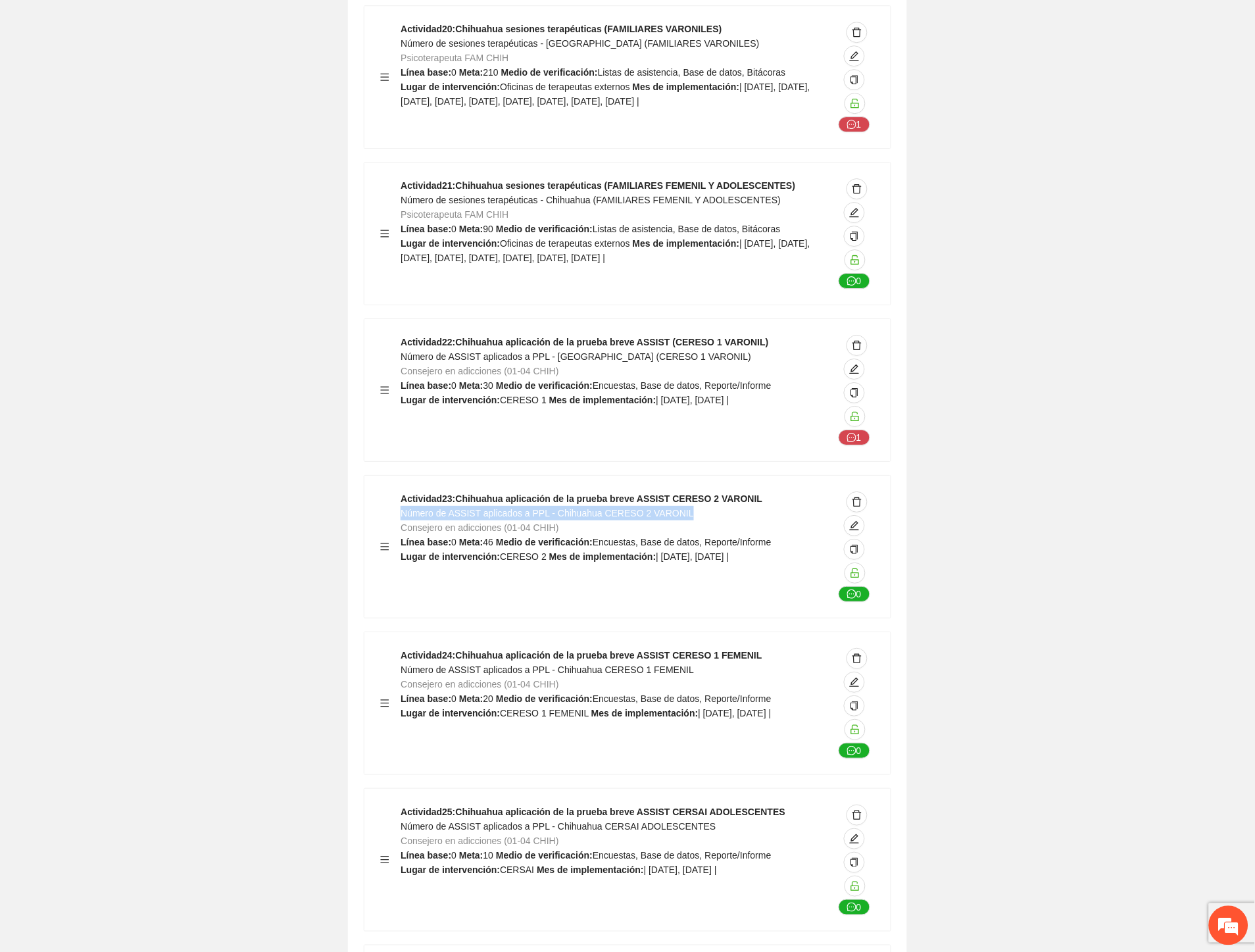
drag, startPoint x: 685, startPoint y: 395, endPoint x: 401, endPoint y: 395, distance: 284.0
click at [401, 492] on div "Actividad 23 : Chihuahua aplicación de la prueba breve ASSIST CERESO 2 VARONIL …" at bounding box center [618, 547] width 433 height 110
drag, startPoint x: 685, startPoint y: 553, endPoint x: 403, endPoint y: 551, distance: 282.0
click at [403, 648] on div "Actividad 24 : Chihuahua aplicación de la prueba breve ASSIST CERESO 1 FEMENIL …" at bounding box center [618, 703] width 433 height 110
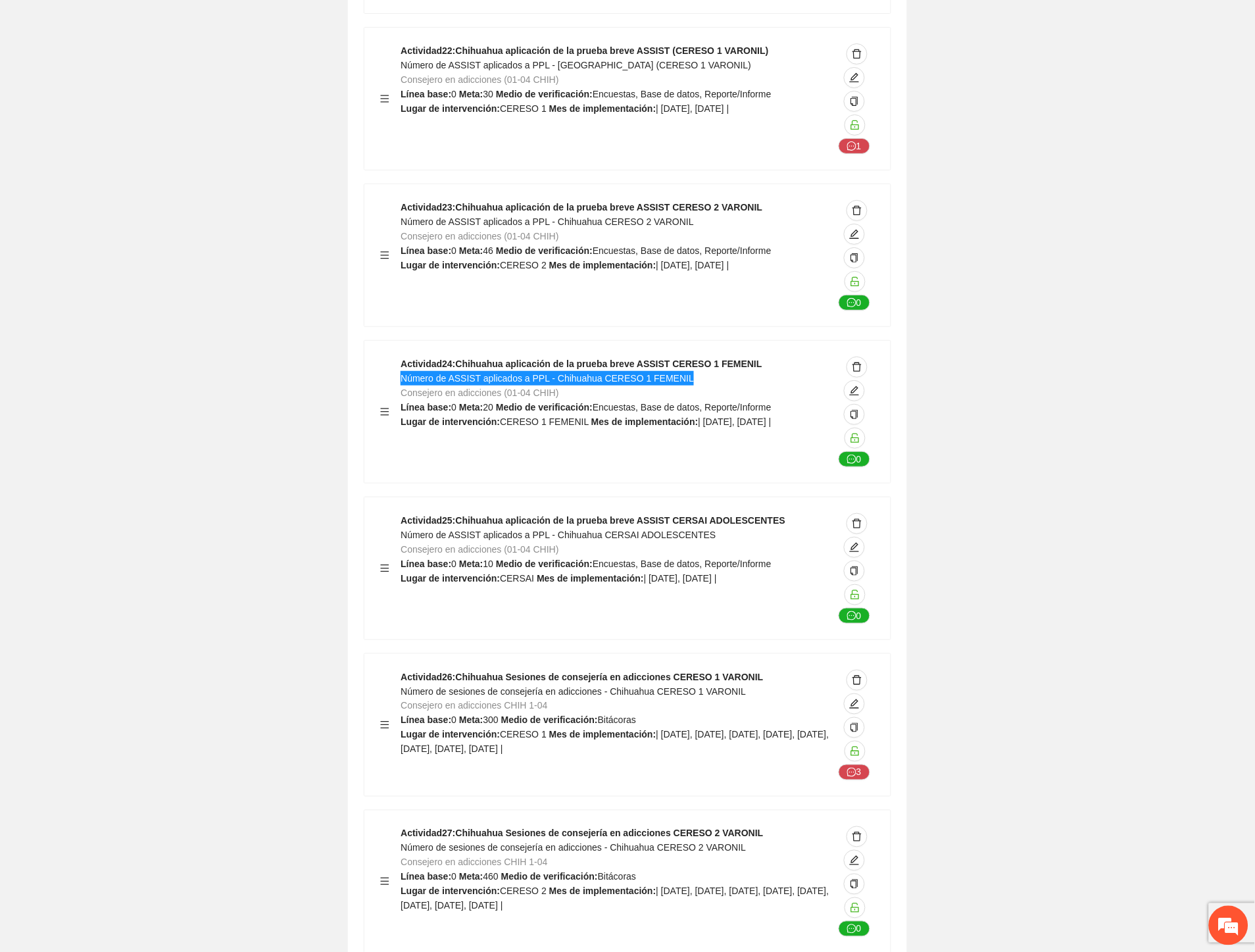
scroll to position [12724, 0]
drag, startPoint x: 705, startPoint y: 416, endPoint x: 402, endPoint y: 420, distance: 303.0
click at [402, 512] on div "Actividad 25 : Chihuahua aplicación de la prueba breve ASSIST CERSAI ADOLESCENT…" at bounding box center [618, 567] width 433 height 110
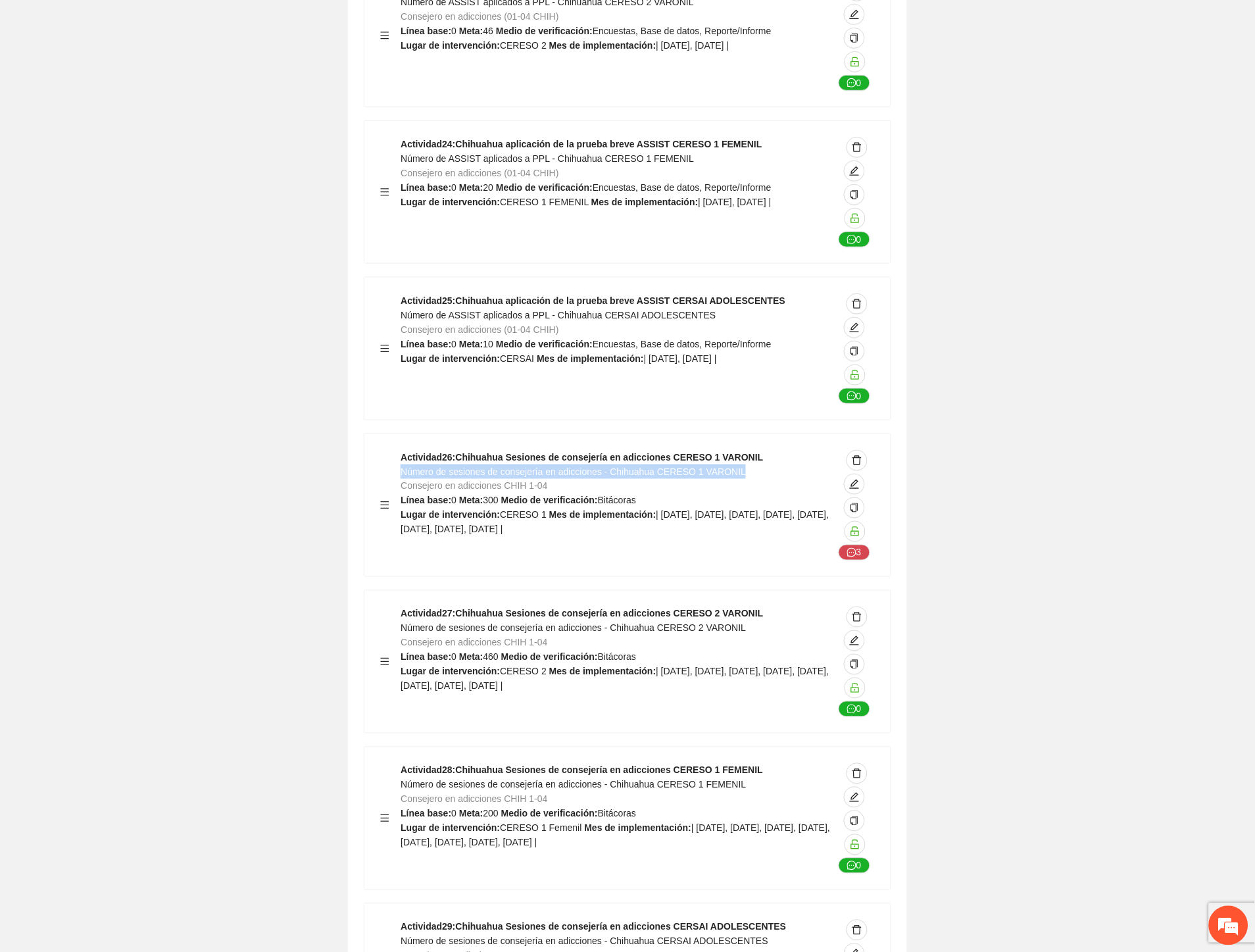
drag, startPoint x: 738, startPoint y: 350, endPoint x: 404, endPoint y: 360, distance: 334.1
click at [404, 450] on div "Actividad 26 : Chihuahua Sesiones de consejería en adicciones CERESO 1 VARONIL …" at bounding box center [618, 505] width 433 height 110
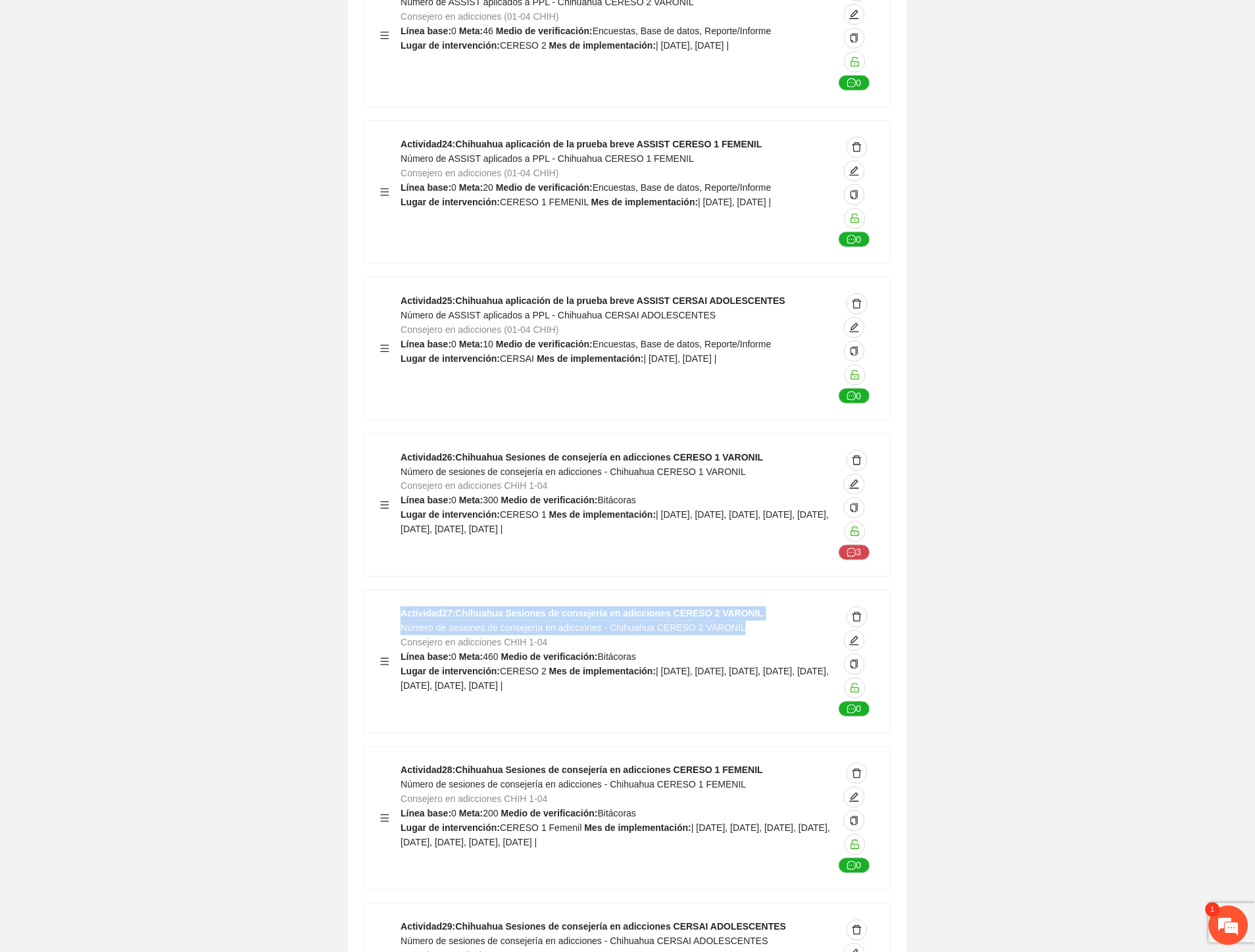
scroll to position [842, 0]
drag, startPoint x: 739, startPoint y: 509, endPoint x: 403, endPoint y: 510, distance: 336.0
click at [403, 606] on div "Actividad 27 : Chihuahua Sesiones de consejería en adicciones CERESO 2 VARONIL …" at bounding box center [618, 661] width 433 height 110
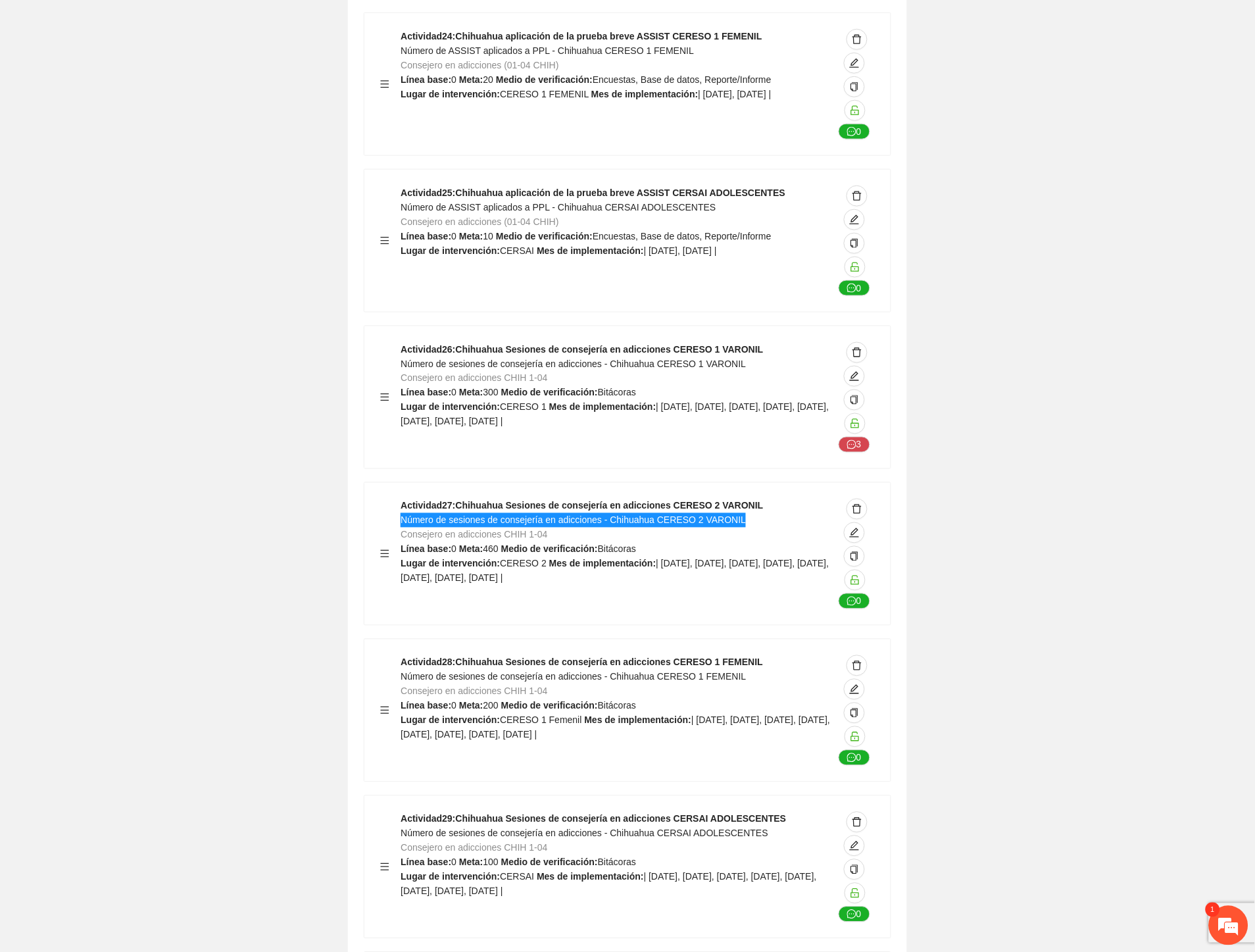
scroll to position [13235, 0]
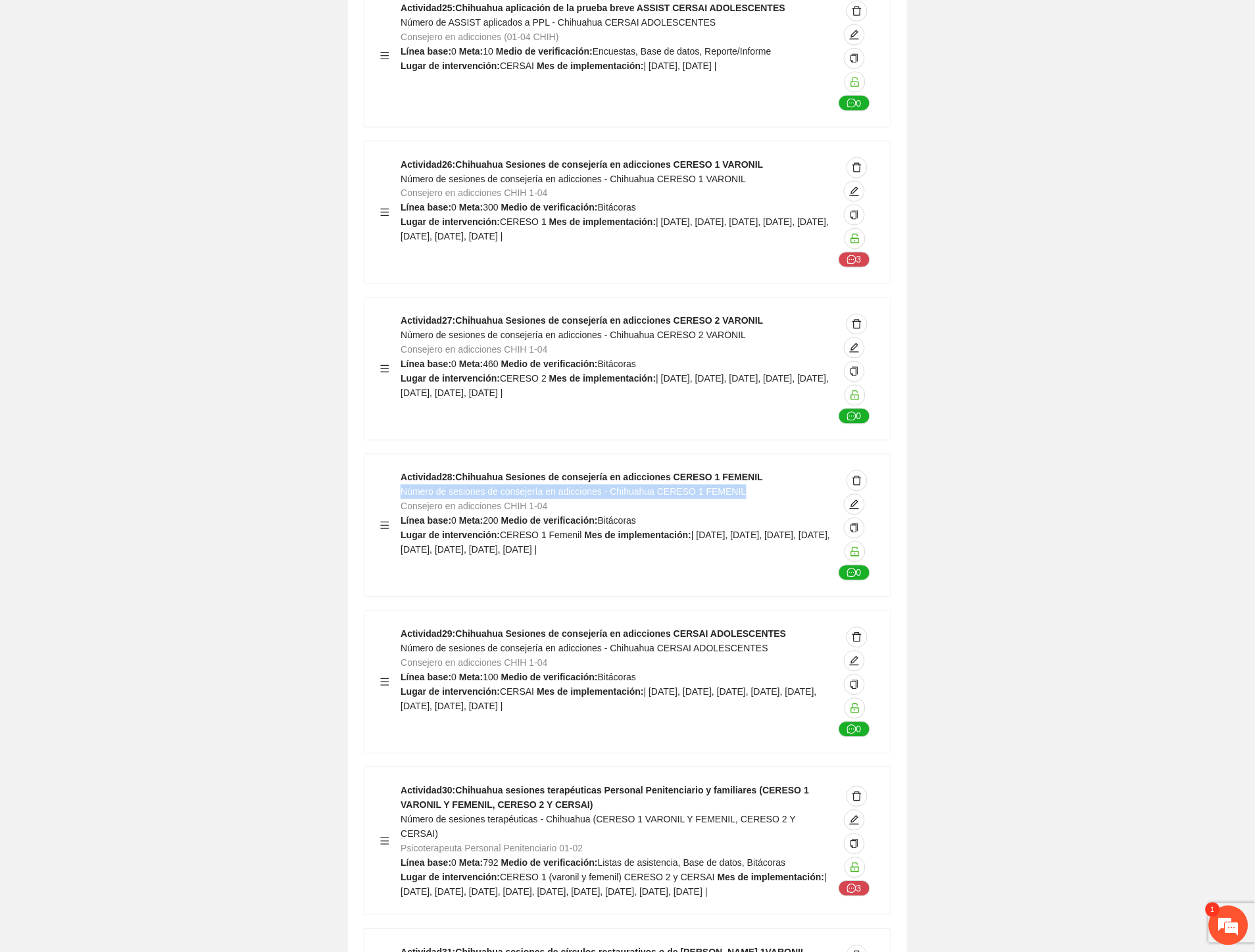
drag, startPoint x: 746, startPoint y: 378, endPoint x: 400, endPoint y: 371, distance: 346.1
click at [401, 470] on div "Actividad 28 : Chihuahua Sesiones de consejería en adicciones CERESO 1 FEMENIL …" at bounding box center [618, 525] width 433 height 110
drag, startPoint x: 752, startPoint y: 529, endPoint x: 404, endPoint y: 534, distance: 348.0
click at [404, 627] on div "Actividad 29 : Chihuahua Sesiones de consejería en adicciones CERSAI ADOLESCENT…" at bounding box center [618, 682] width 433 height 110
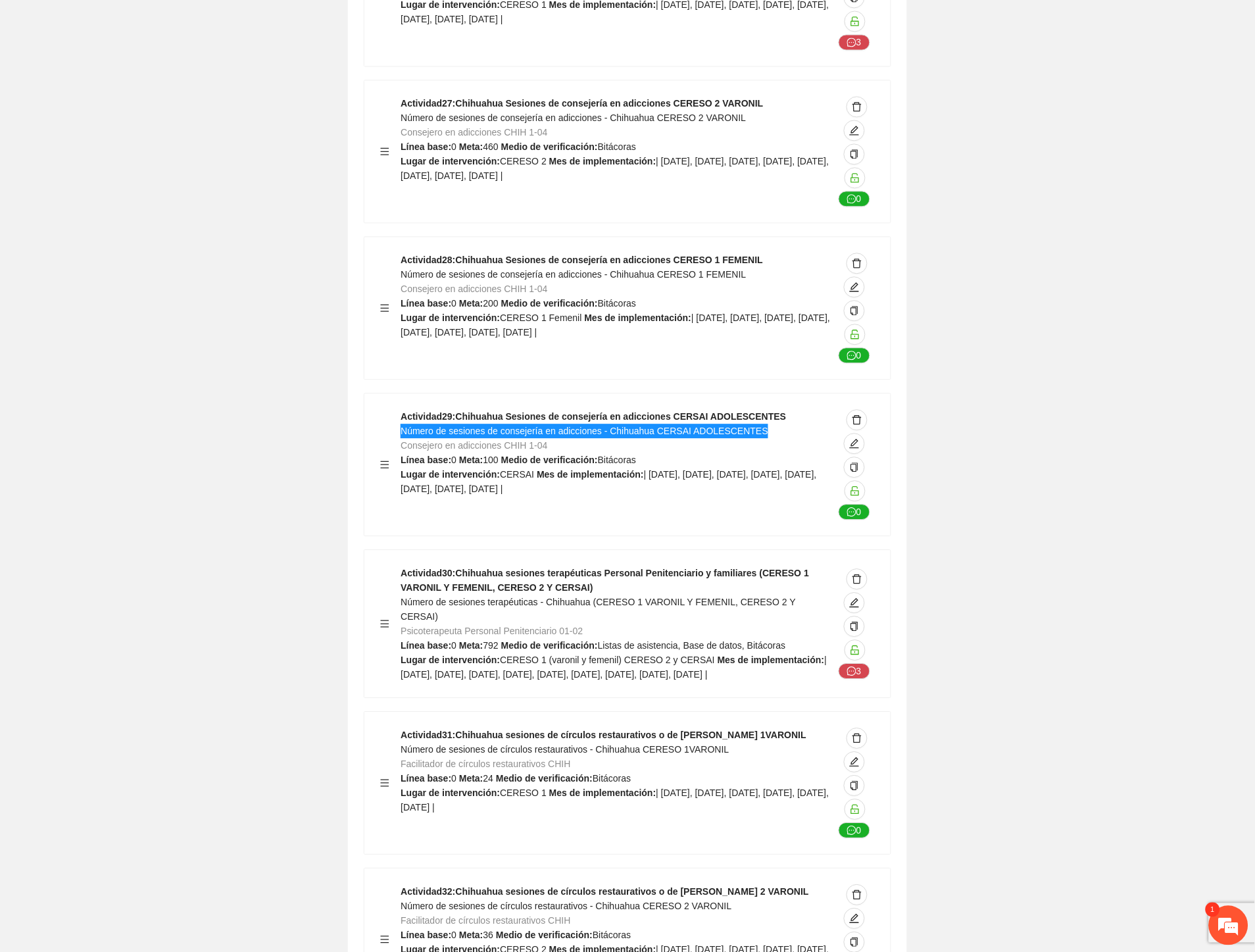
scroll to position [13454, 0]
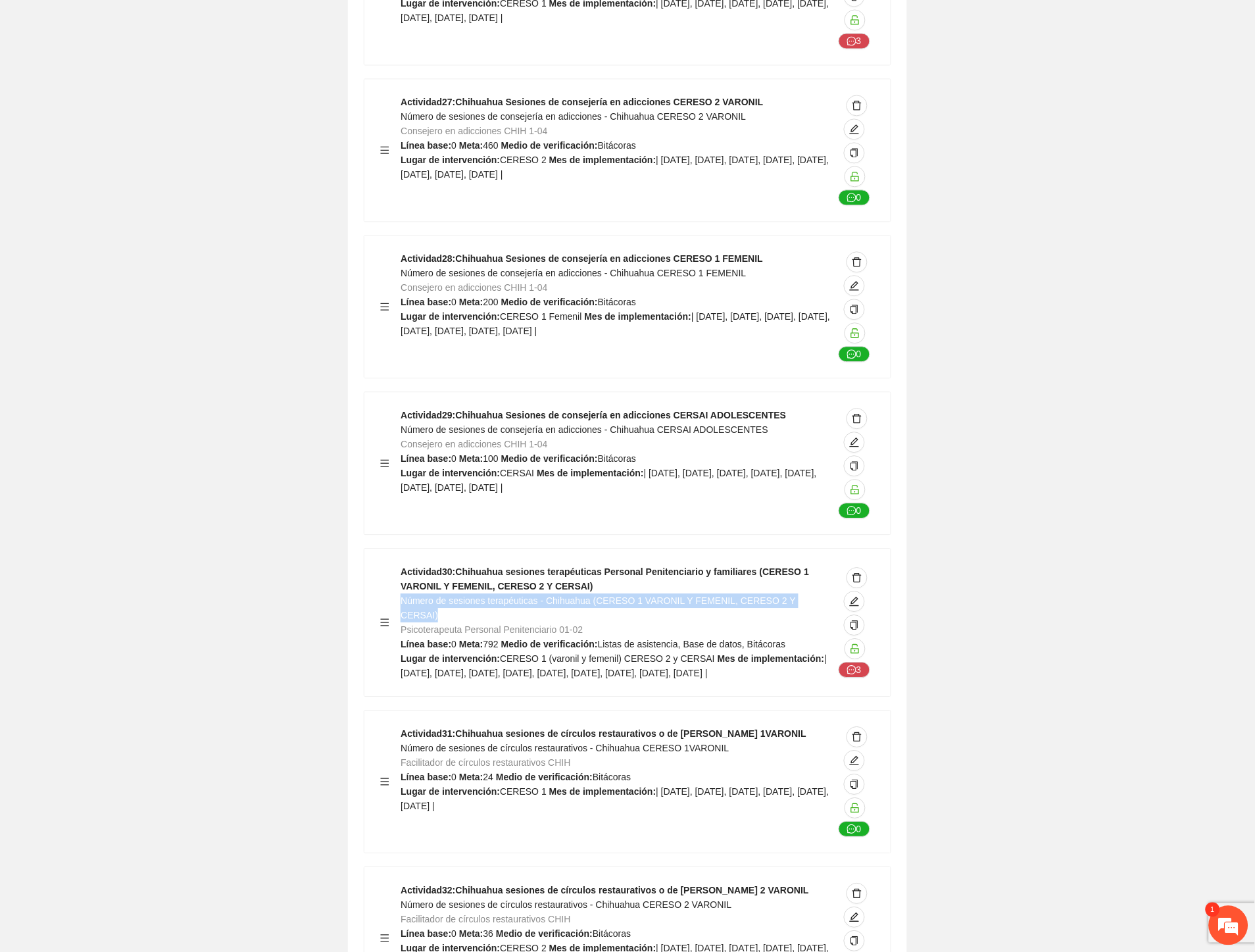
drag, startPoint x: 812, startPoint y: 481, endPoint x: 404, endPoint y: 485, distance: 408.0
click at [404, 564] on div "Actividad 30 : Chihuahua sesiones terapéuticas Personal Penitenciario y familia…" at bounding box center [618, 622] width 433 height 116
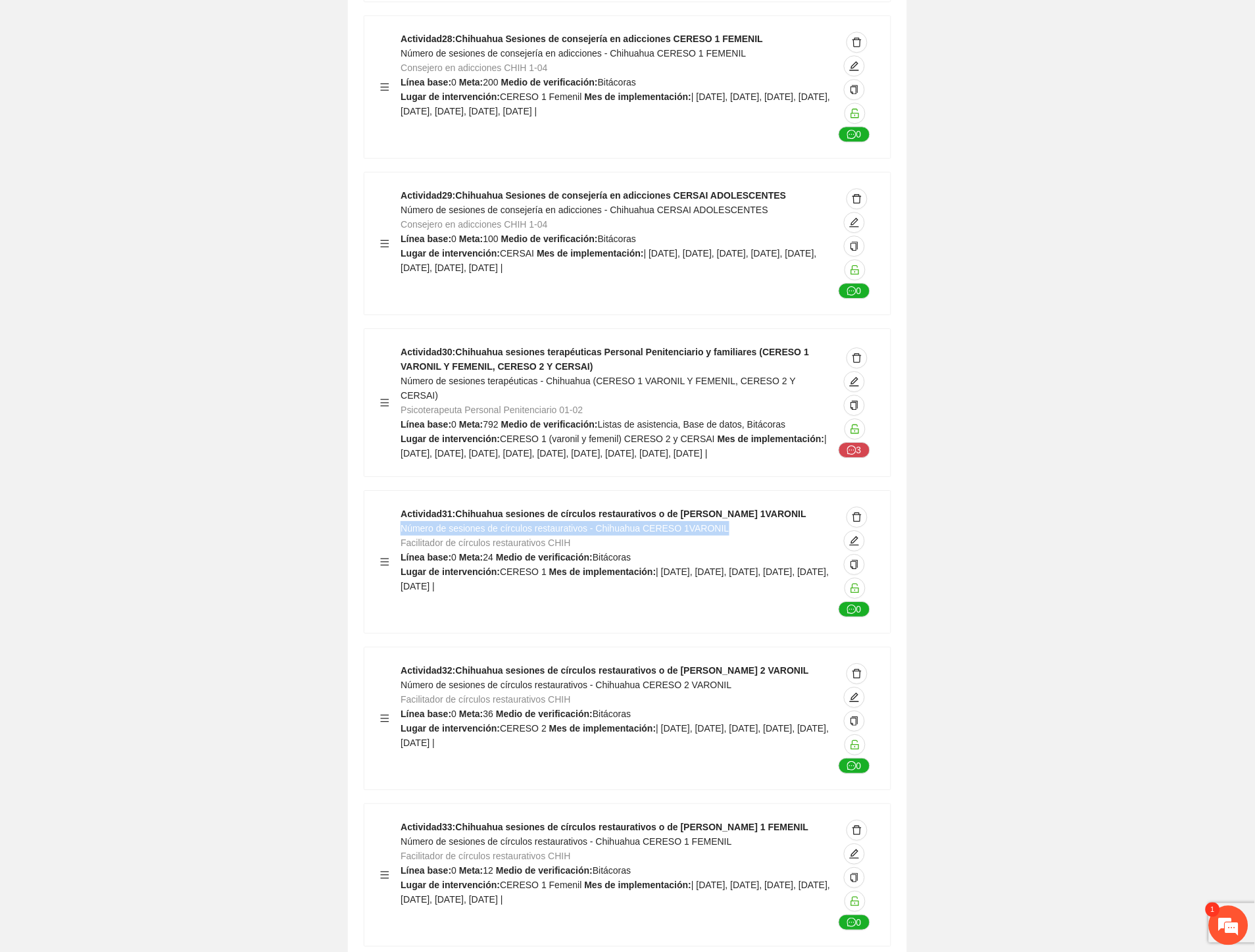
drag, startPoint x: 692, startPoint y: 416, endPoint x: 402, endPoint y: 411, distance: 290.0
click at [402, 506] on div "Actividad 31 : Chihuahua sesiones de círculos restaurativos o de paz CERESO 1VA…" at bounding box center [618, 561] width 433 height 110
drag, startPoint x: 656, startPoint y: 571, endPoint x: 400, endPoint y: 566, distance: 256.0
click at [401, 663] on div "Actividad 32 : Chihuahua sesiones de círculos restaurativos o de paz CERESO 2 V…" at bounding box center [618, 718] width 433 height 110
drag, startPoint x: 739, startPoint y: 721, endPoint x: 404, endPoint y: 724, distance: 335.0
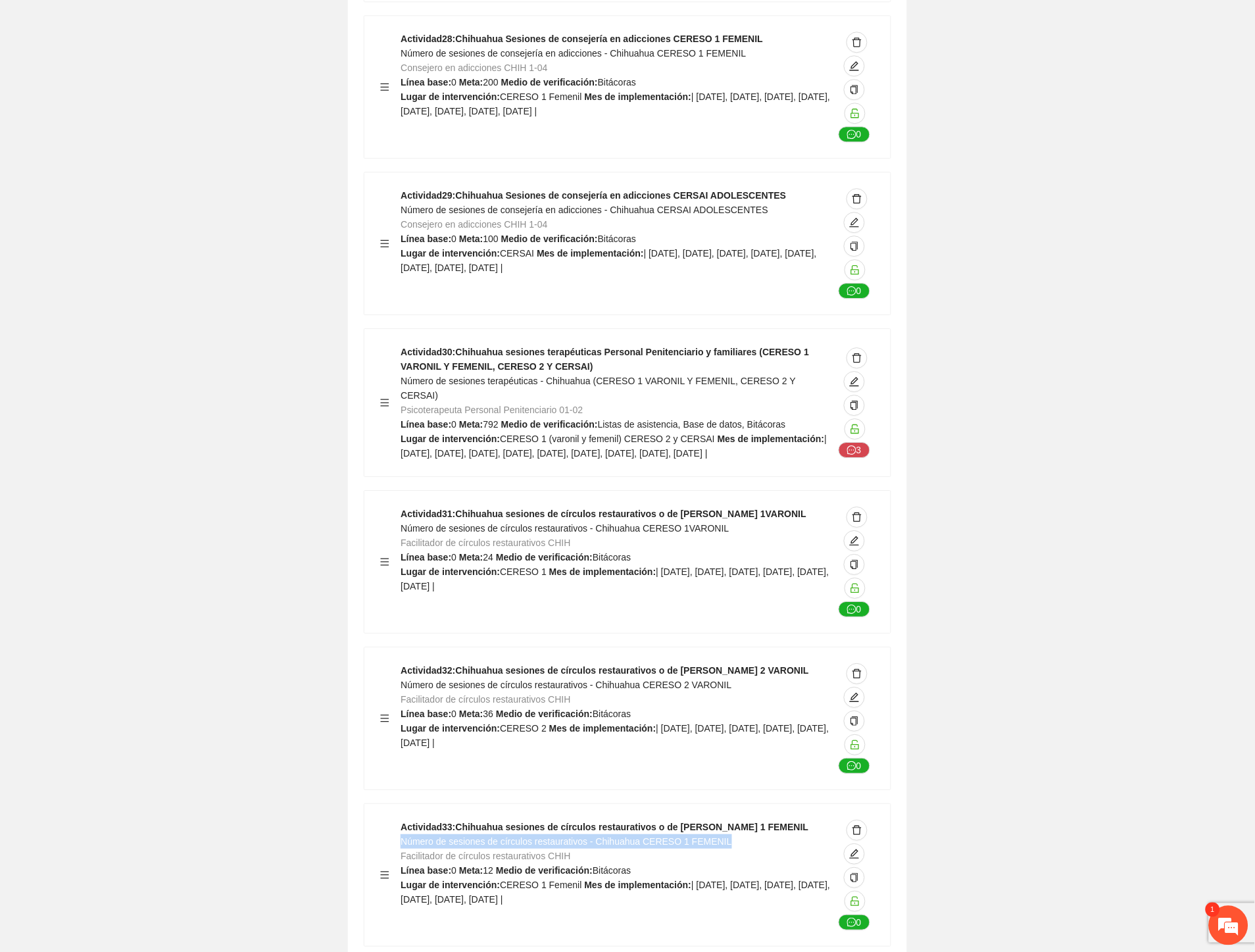
click at [404, 819] on div "Actividad 33 : Chihuahua sesiones de círculos restaurativos o de paz CERESO 1 F…" at bounding box center [618, 874] width 433 height 110
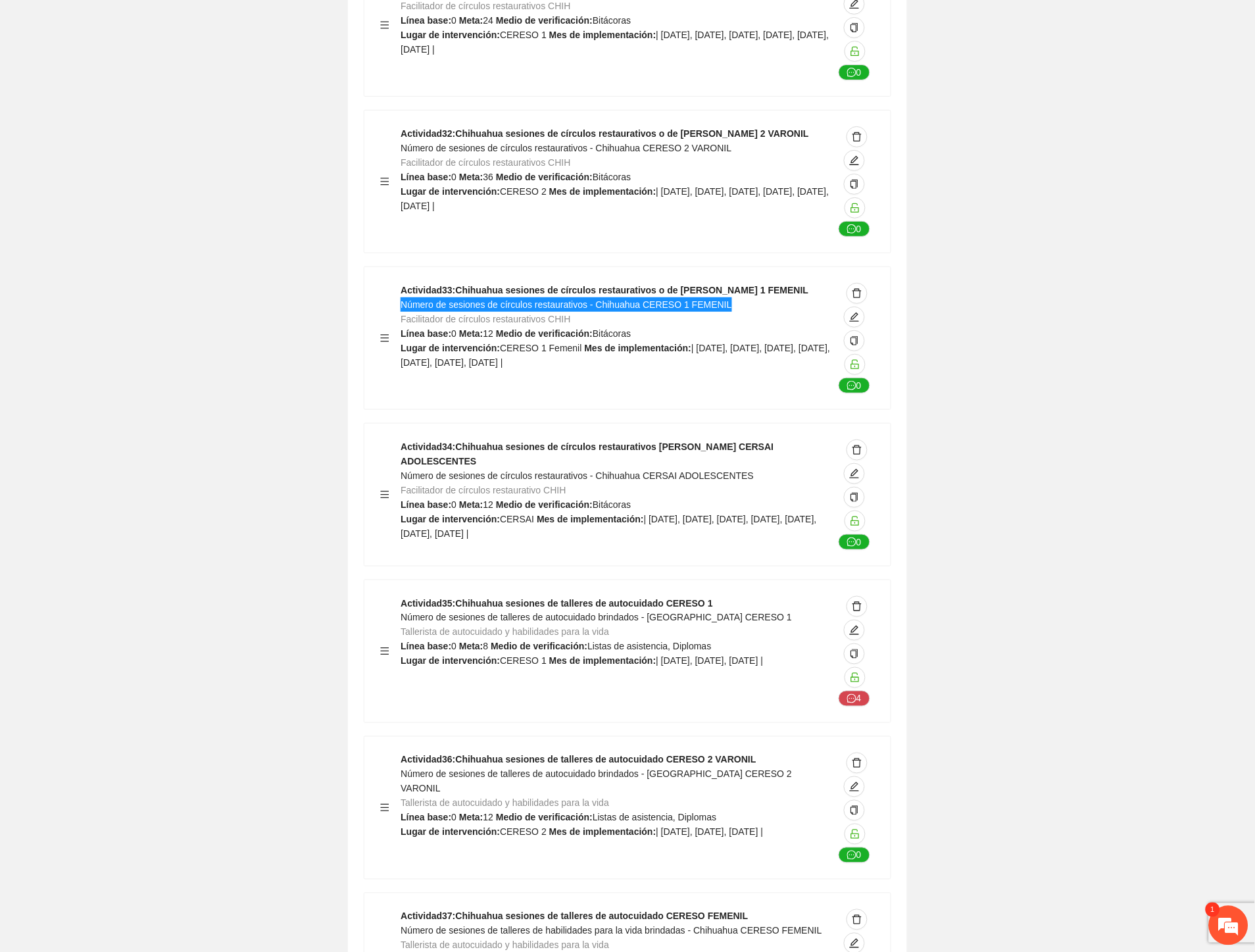
scroll to position [14185, 0]
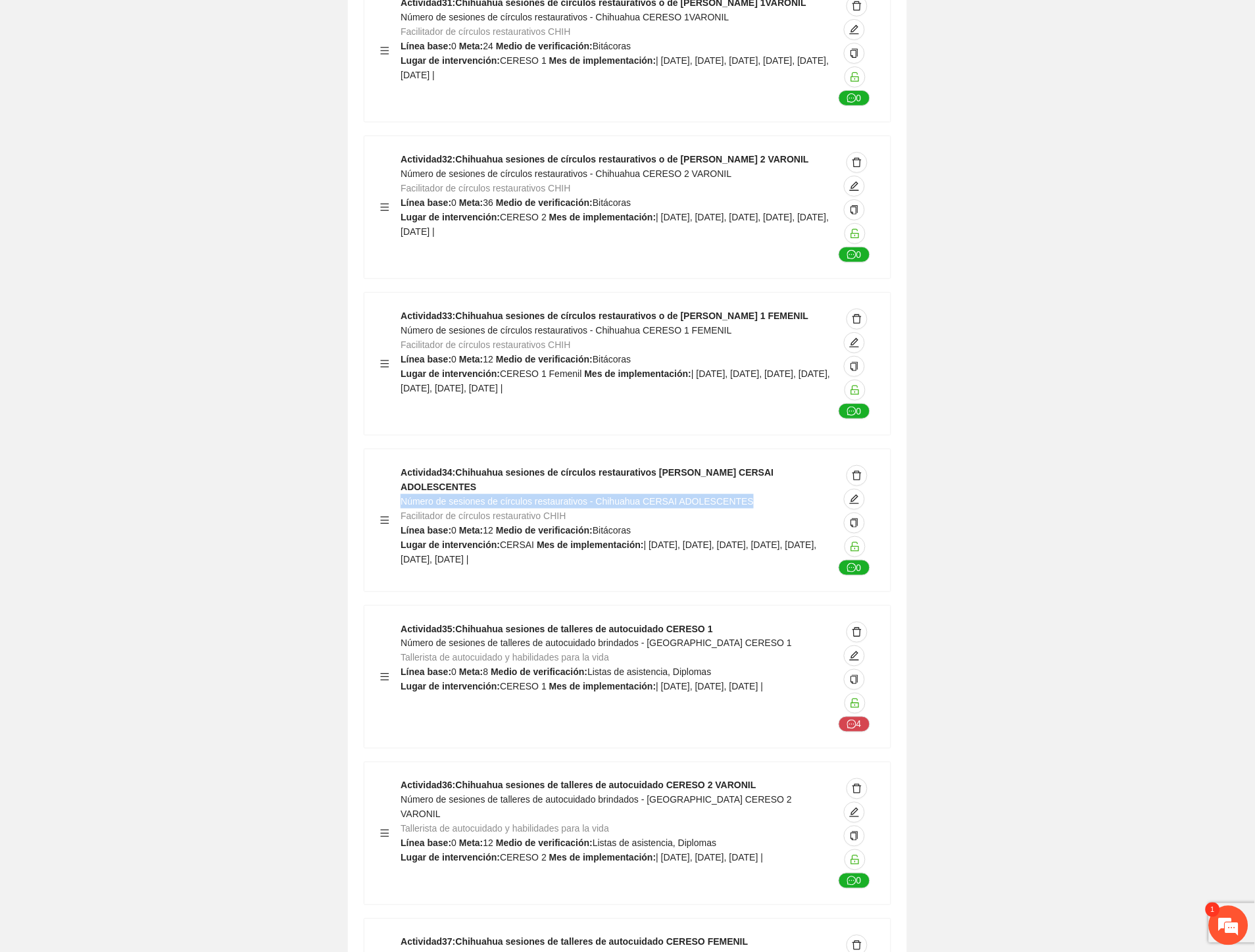
drag, startPoint x: 749, startPoint y: 369, endPoint x: 402, endPoint y: 376, distance: 347.1
click at [402, 465] on div "Actividad 34 : Chihuahua sesiones de círculos restaurativos o de paz CERSAI ADO…" at bounding box center [618, 520] width 433 height 110
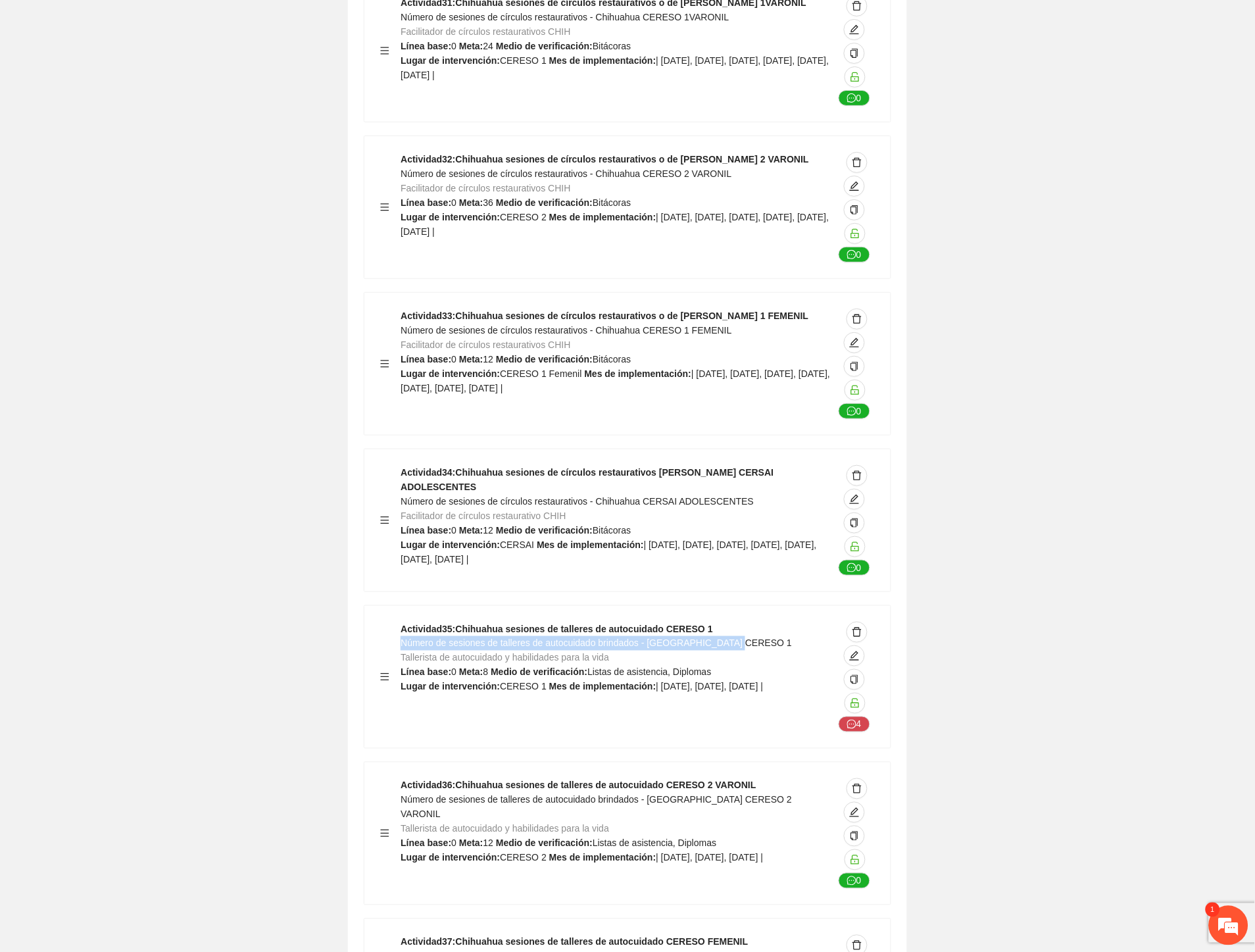
drag, startPoint x: 740, startPoint y: 525, endPoint x: 401, endPoint y: 531, distance: 339.1
click at [401, 622] on div "Actividad 35 : Chihuahua sesiones de talleres de autocuidado CERESO 1 Número de…" at bounding box center [618, 677] width 433 height 110
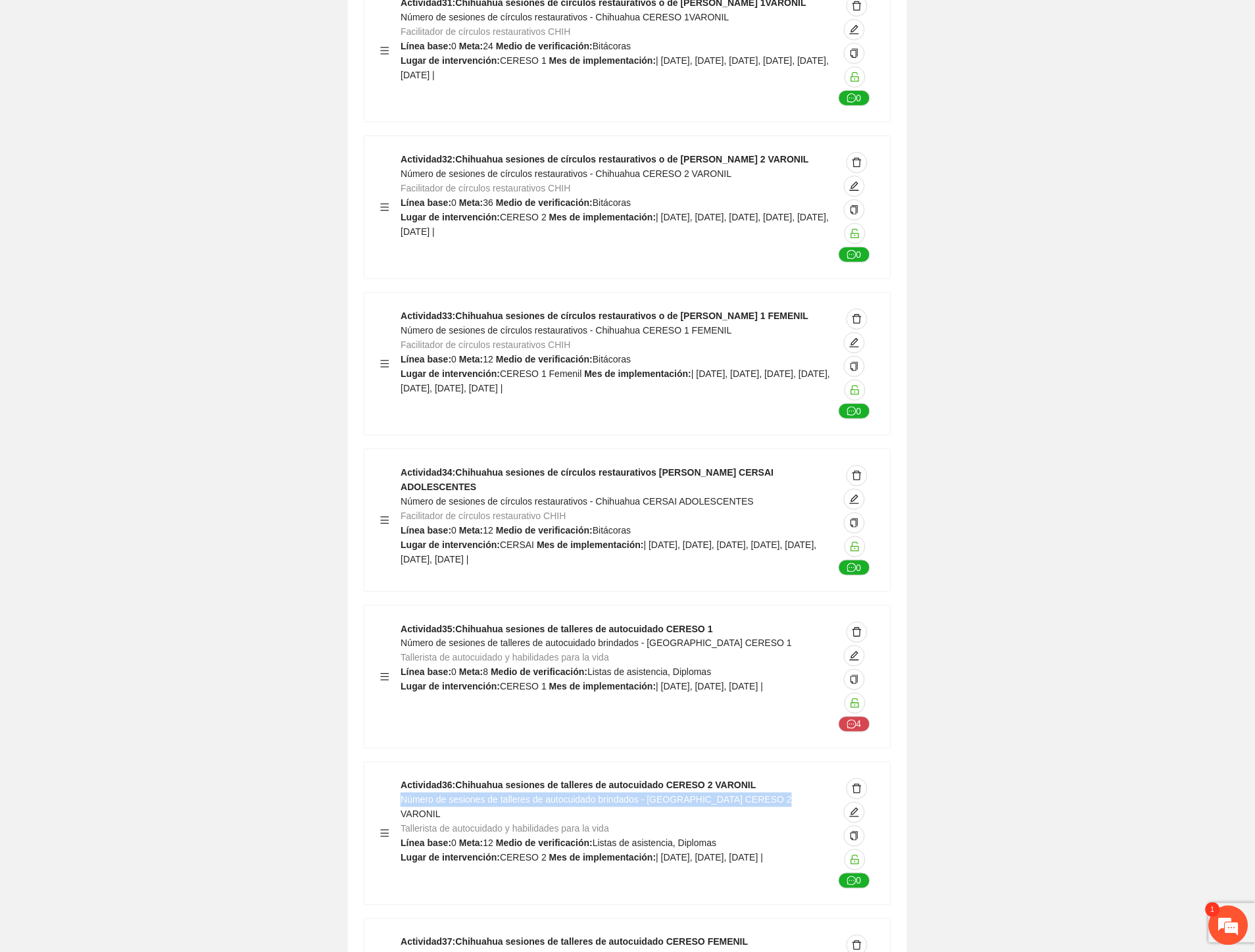
drag, startPoint x: 785, startPoint y: 683, endPoint x: 404, endPoint y: 689, distance: 381.0
click at [404, 778] on div "Actividad 36 : Chihuahua sesiones de talleres de autocuidado CERESO 2 VARONIL N…" at bounding box center [618, 833] width 433 height 110
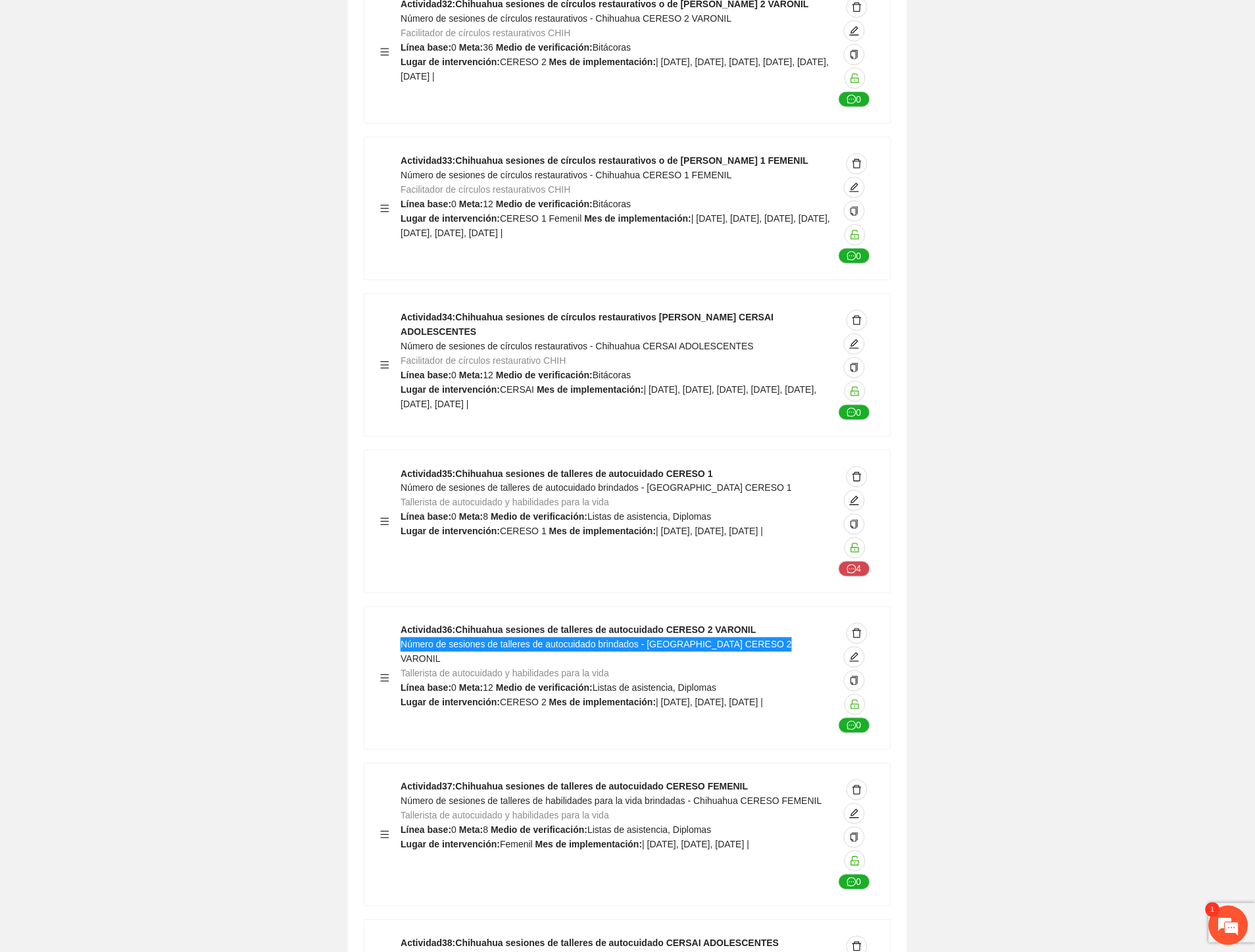
scroll to position [14477, 0]
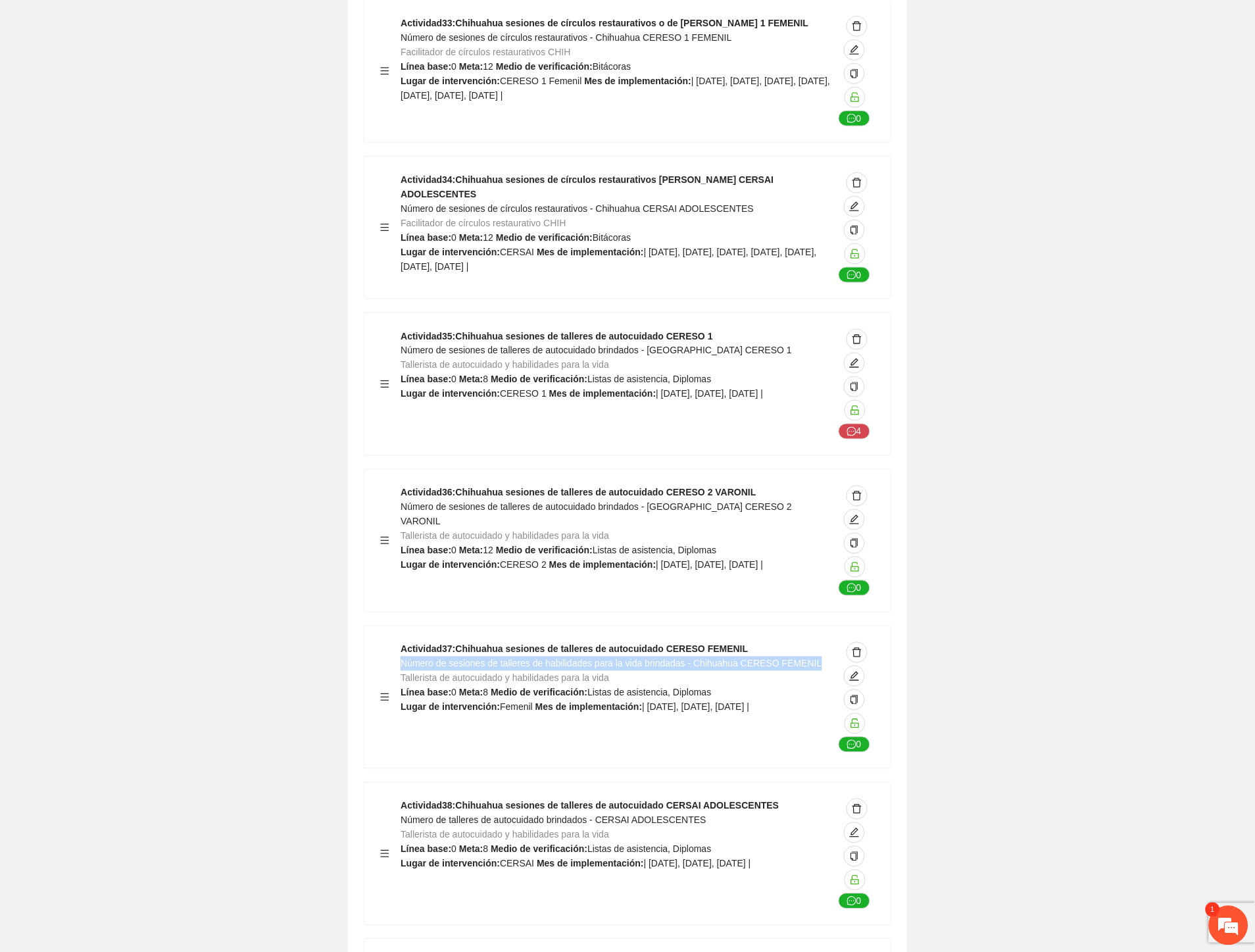
drag, startPoint x: 814, startPoint y: 548, endPoint x: 404, endPoint y: 550, distance: 410.0
click at [404, 642] on div "Actividad 37 : Chihuahua sesiones de talleres de autocuidado CERESO FEMENIL Núm…" at bounding box center [618, 697] width 433 height 110
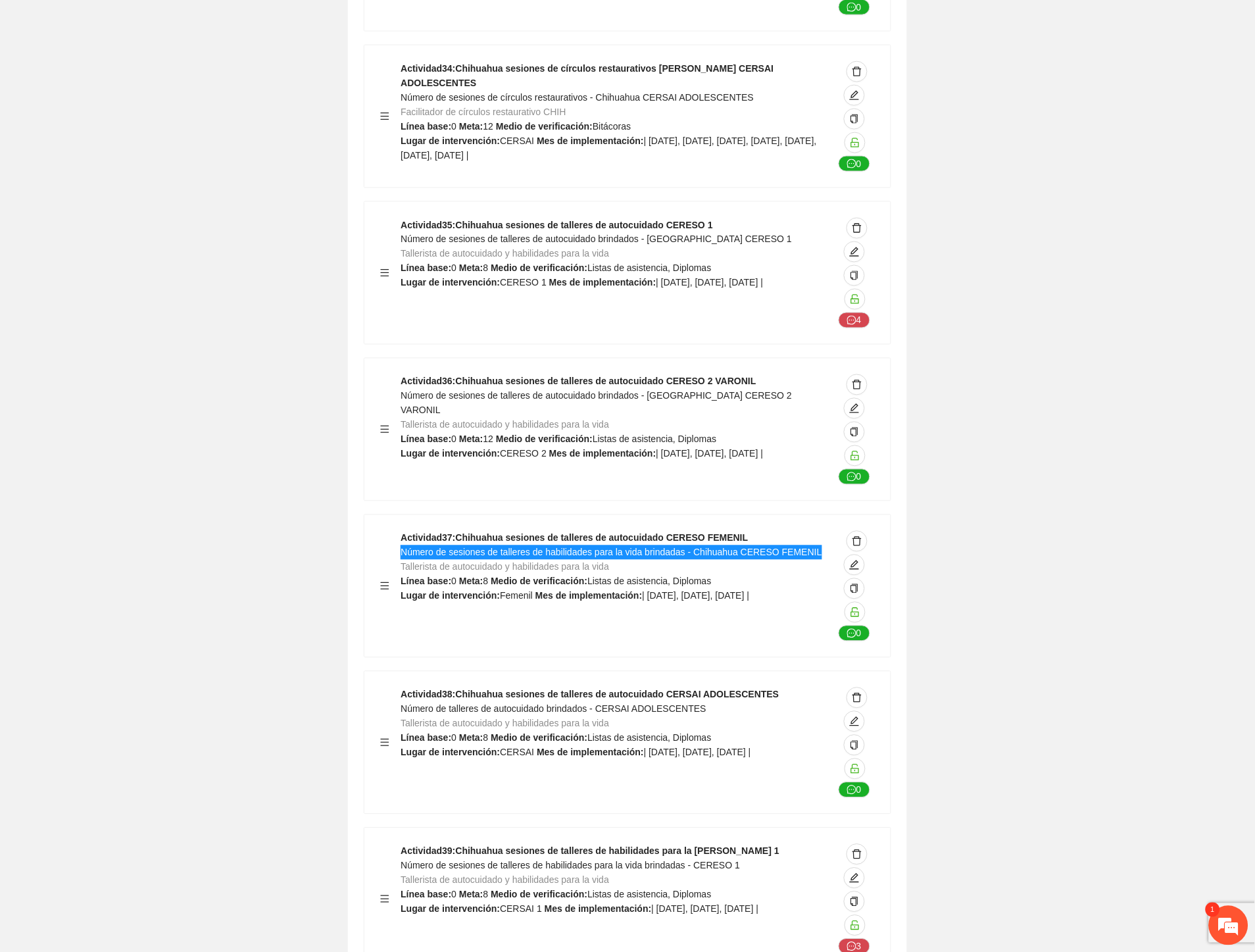
scroll to position [14697, 0]
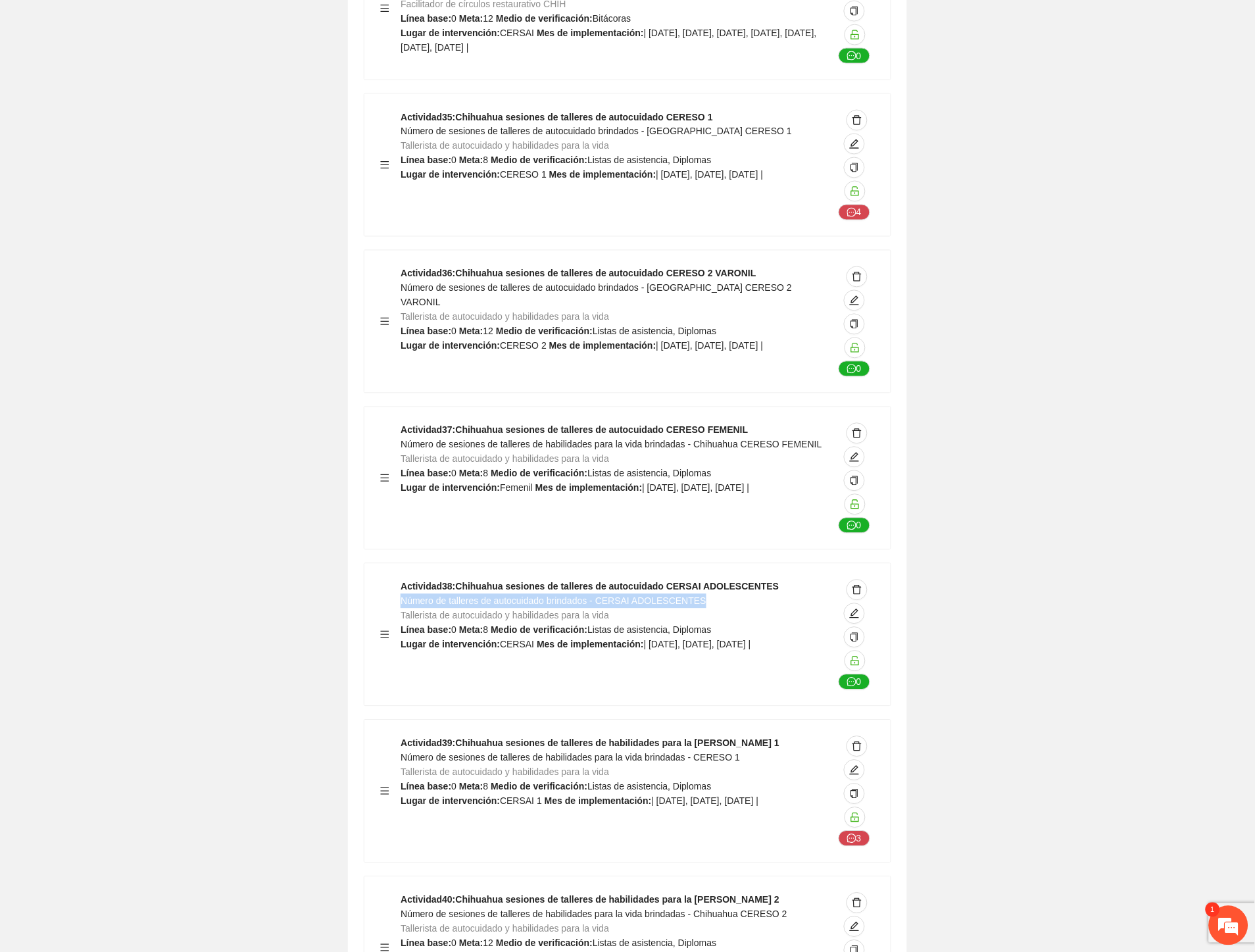
drag, startPoint x: 705, startPoint y: 481, endPoint x: 404, endPoint y: 487, distance: 301.1
click at [404, 579] on div "Actividad 38 : Chihuahua sesiones de talleres de autocuidado CERSAI ADOLESCENTE…" at bounding box center [618, 635] width 433 height 110
drag, startPoint x: 737, startPoint y: 636, endPoint x: 405, endPoint y: 642, distance: 332.1
click at [405, 736] on div "Actividad 39 : Chihuahua sesiones de talleres de habilidades para la vida CERES…" at bounding box center [618, 791] width 433 height 110
drag, startPoint x: 409, startPoint y: 642, endPoint x: 738, endPoint y: 646, distance: 329.0
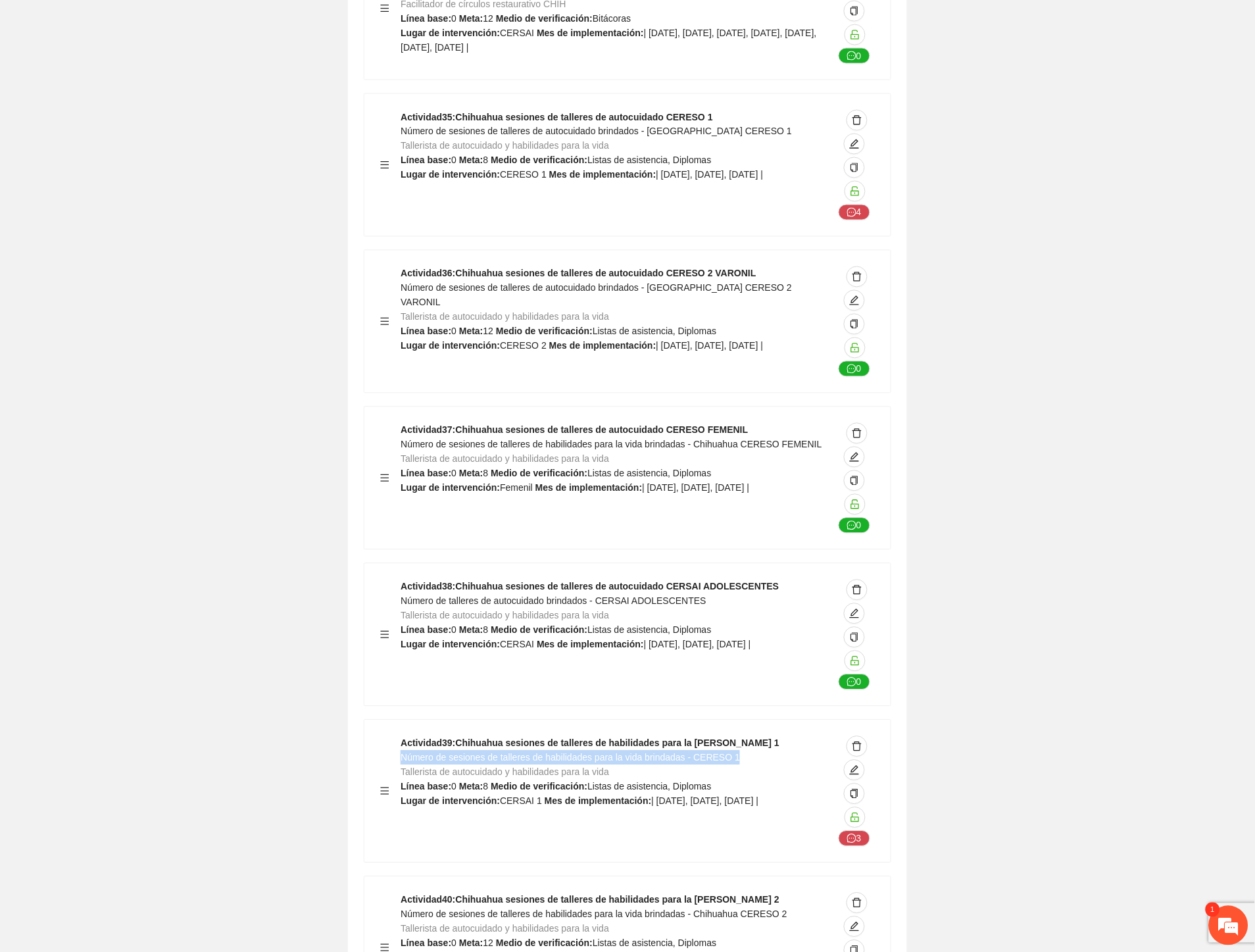
click at [738, 736] on div "Actividad 39 : Chihuahua sesiones de talleres de habilidades para la vida CERES…" at bounding box center [618, 791] width 433 height 110
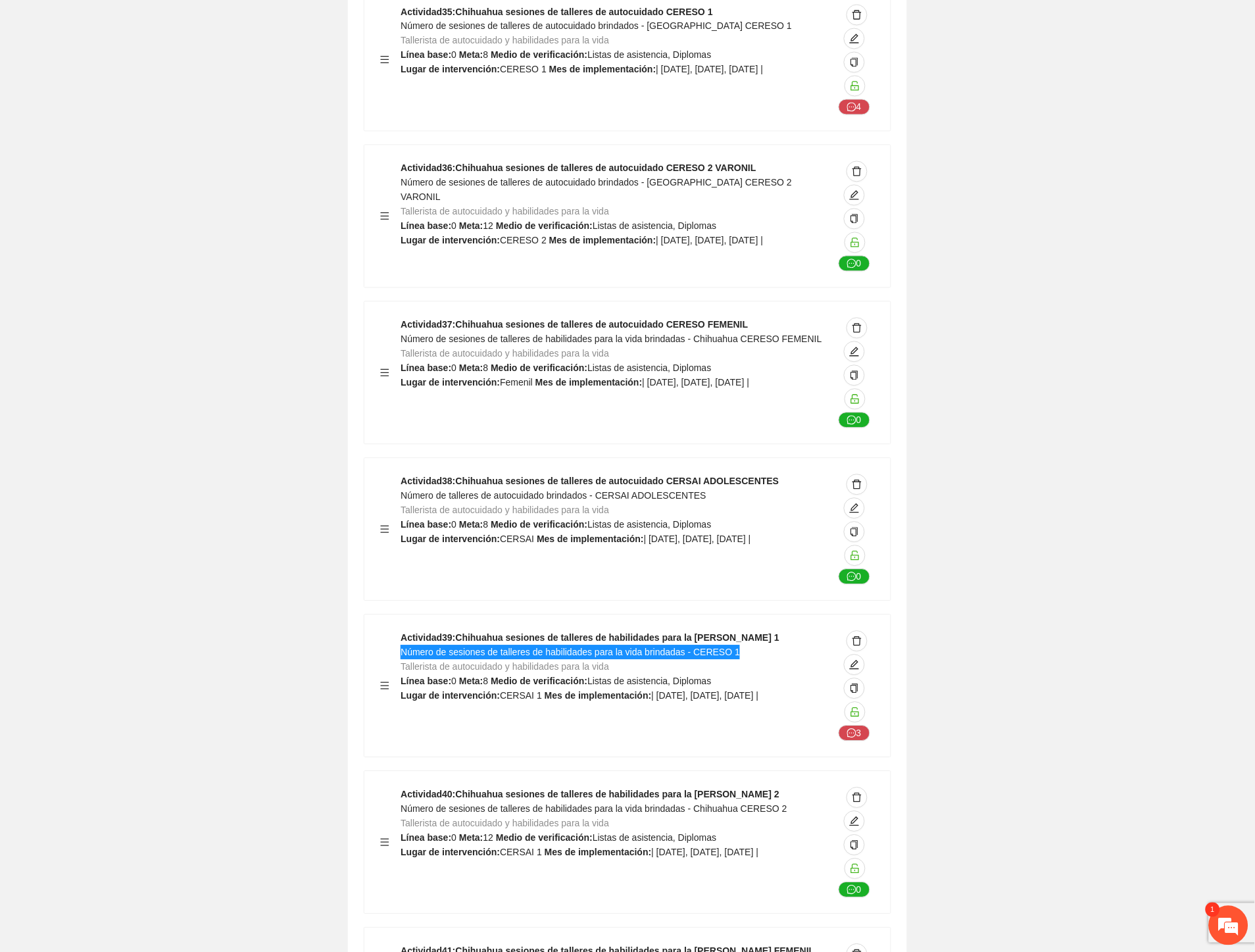
scroll to position [14990, 0]
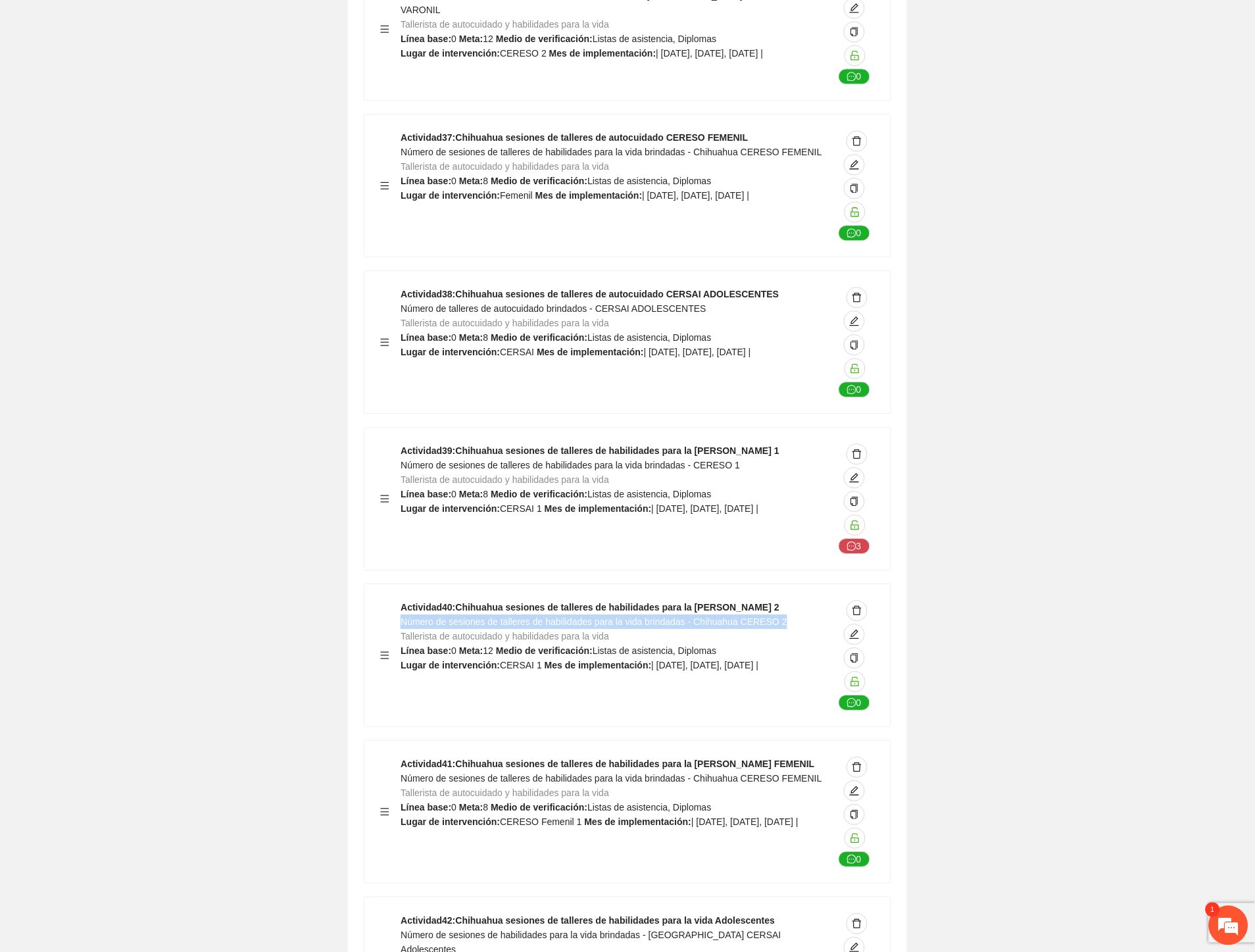
drag, startPoint x: 675, startPoint y: 507, endPoint x: 403, endPoint y: 510, distance: 272.0
click at [403, 600] on div "Actividad 40 : Chihuahua sesiones de talleres de habilidades para la vida CERES…" at bounding box center [618, 655] width 433 height 110
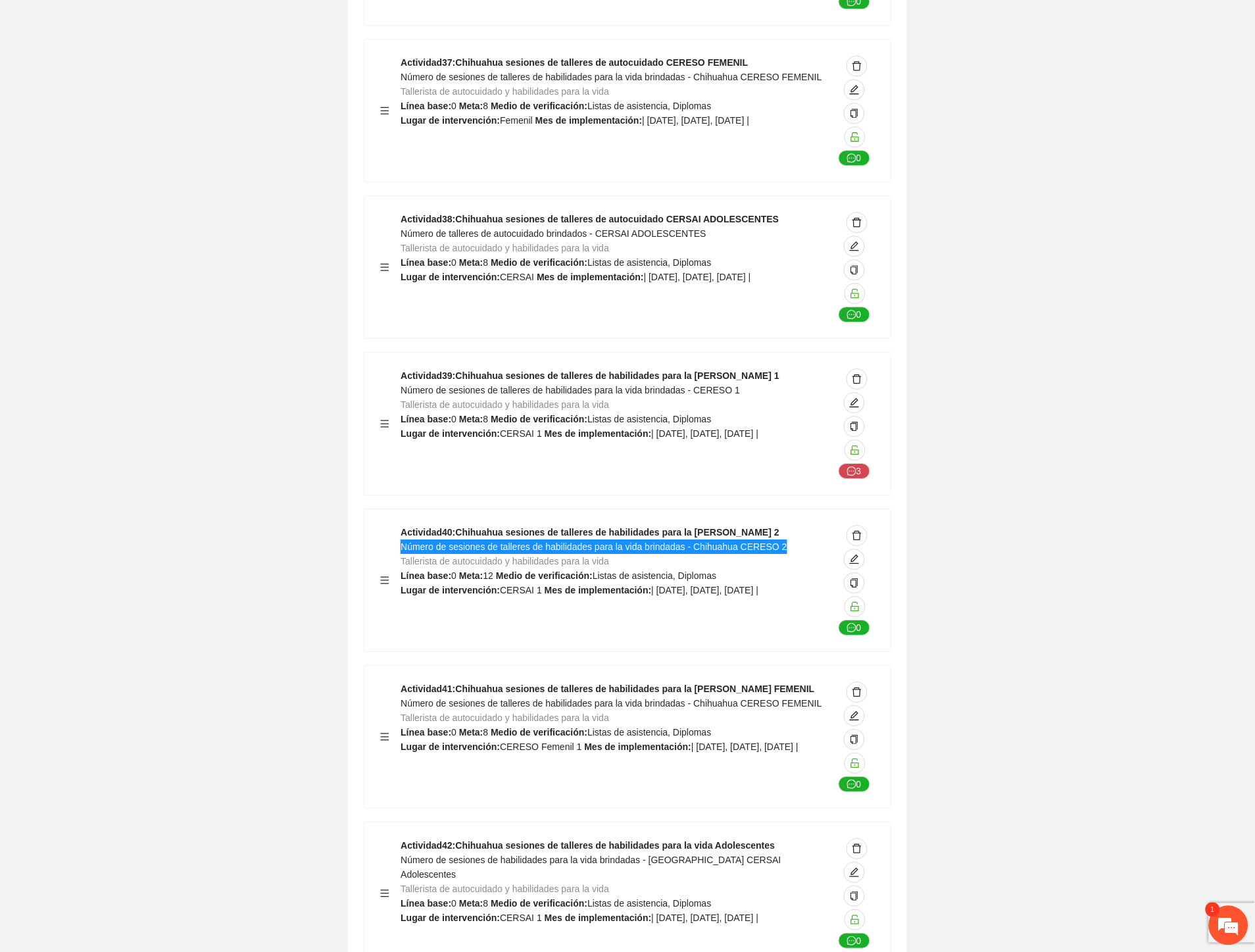
scroll to position [15209, 0]
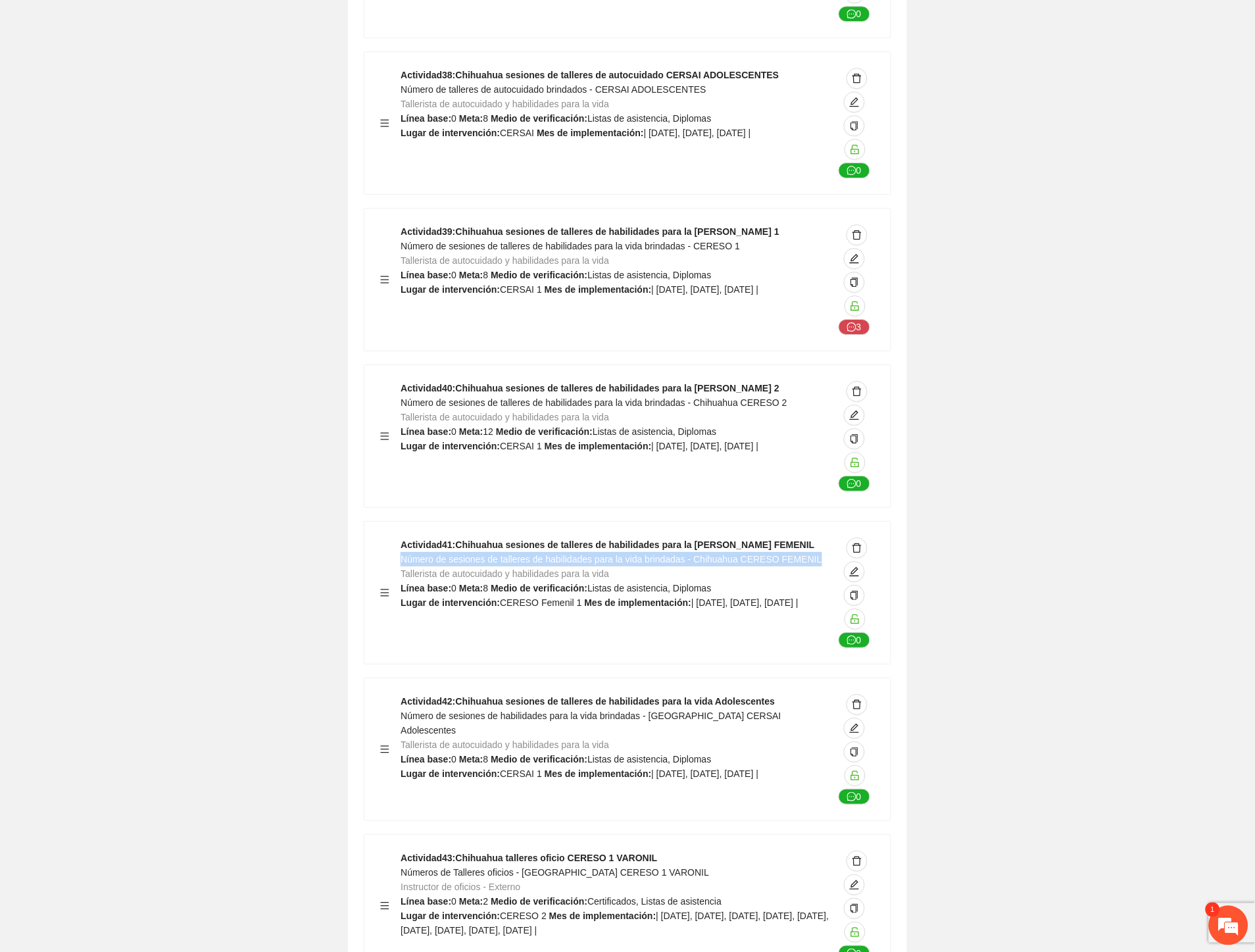
drag, startPoint x: 817, startPoint y: 445, endPoint x: 402, endPoint y: 445, distance: 415.0
click at [402, 537] on div "Actividad 41 : Chihuahua sesiones de talleres de habilidades para la vida CERES…" at bounding box center [618, 592] width 433 height 110
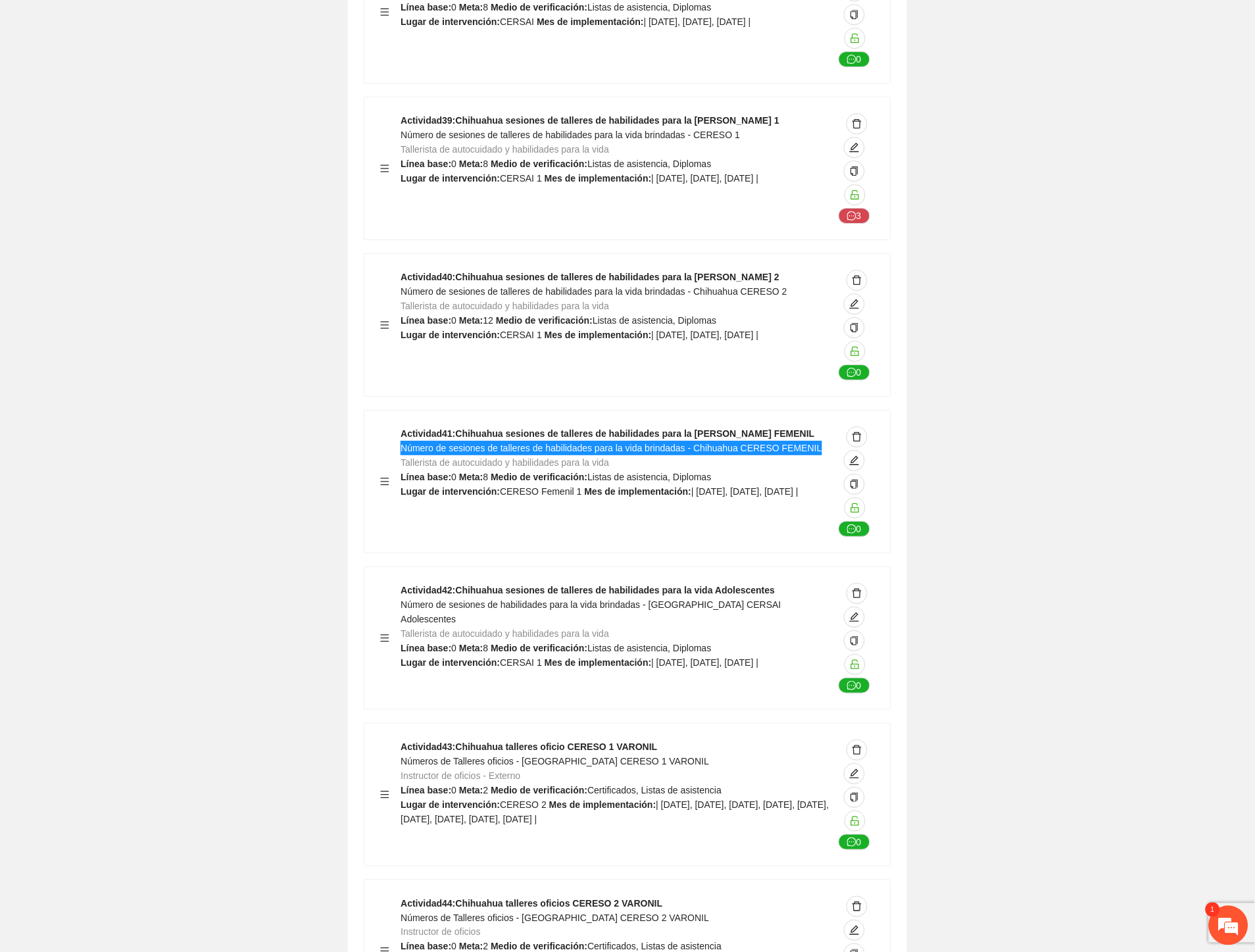
scroll to position [15354, 0]
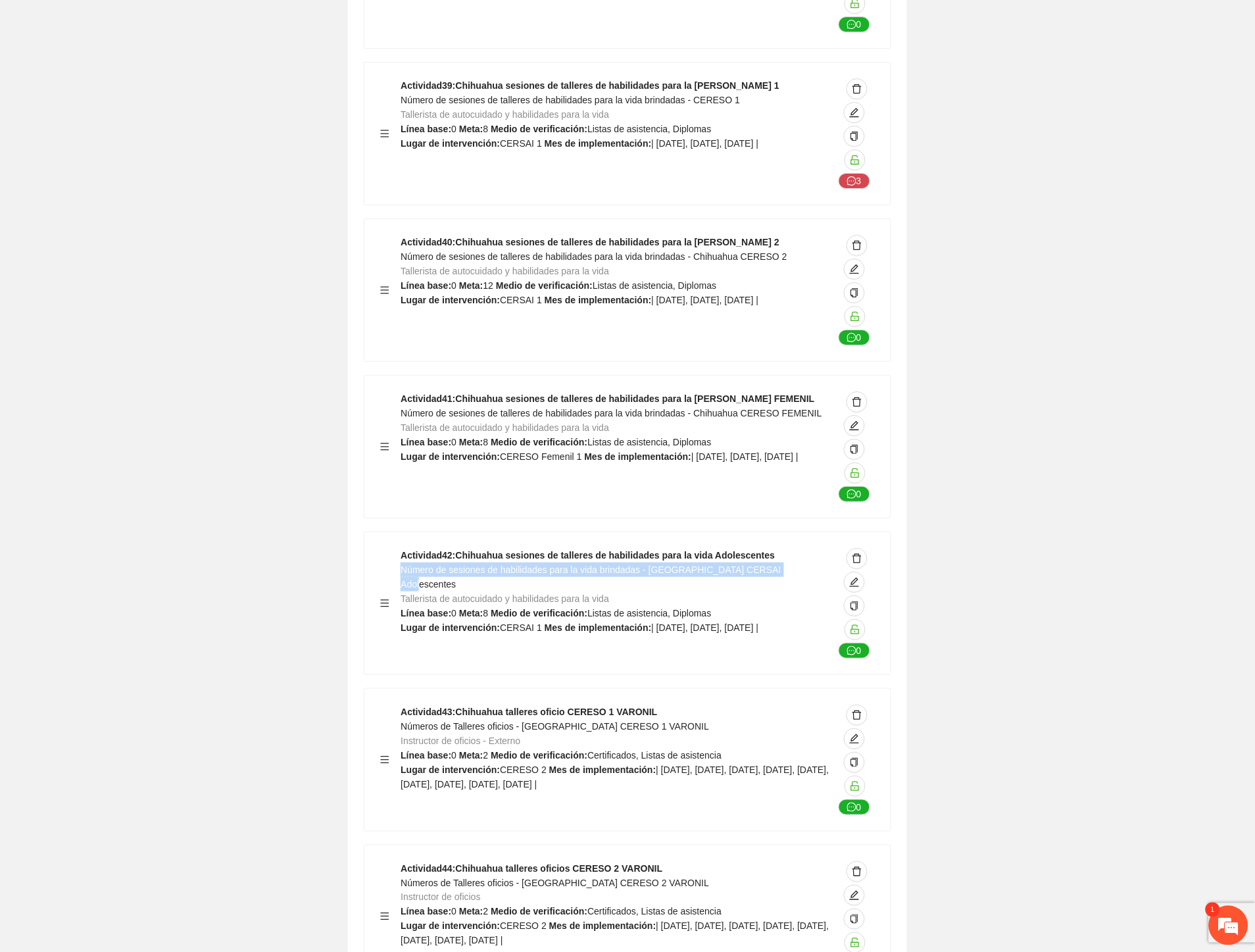
drag, startPoint x: 750, startPoint y: 457, endPoint x: 403, endPoint y: 459, distance: 347.0
click at [403, 548] on div "Actividad 42 : Chihuahua sesiones de talleres de habilidades para la vida Adole…" at bounding box center [618, 603] width 433 height 110
click at [1224, 923] on em at bounding box center [1228, 925] width 35 height 35
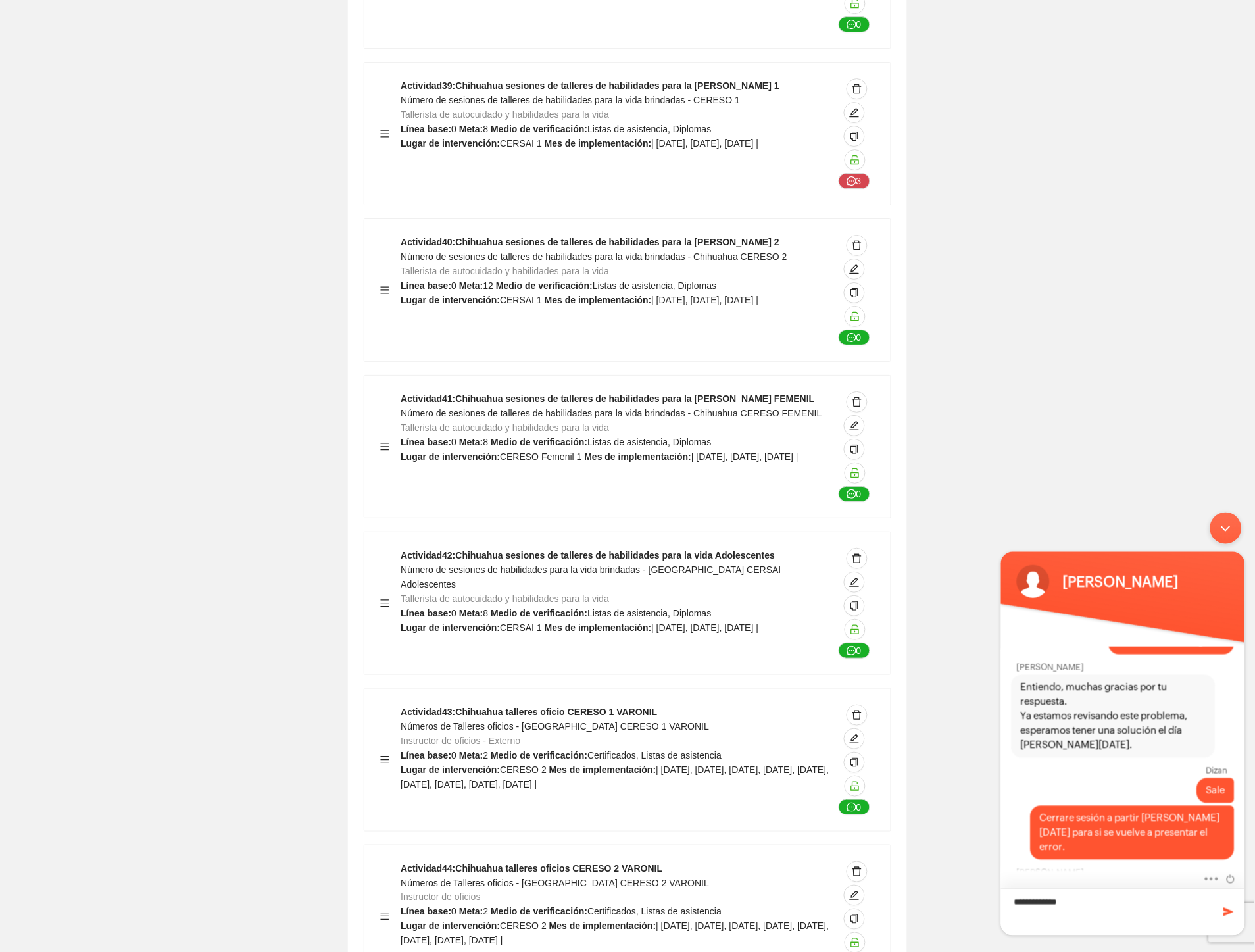
type textarea "**********"
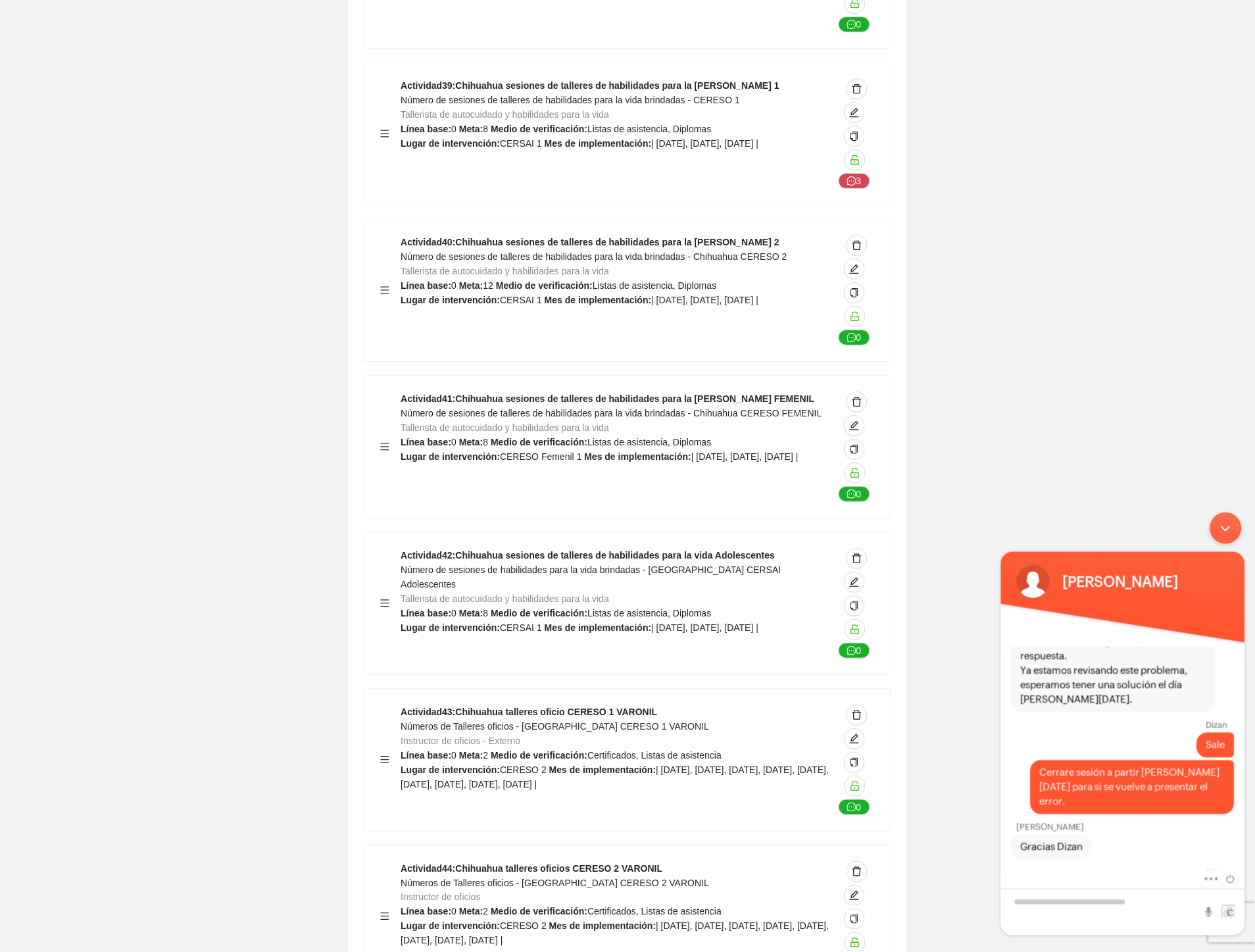
click at [1227, 529] on div "Minimizar ventana de chat en vivo" at bounding box center [1226, 527] width 32 height 32
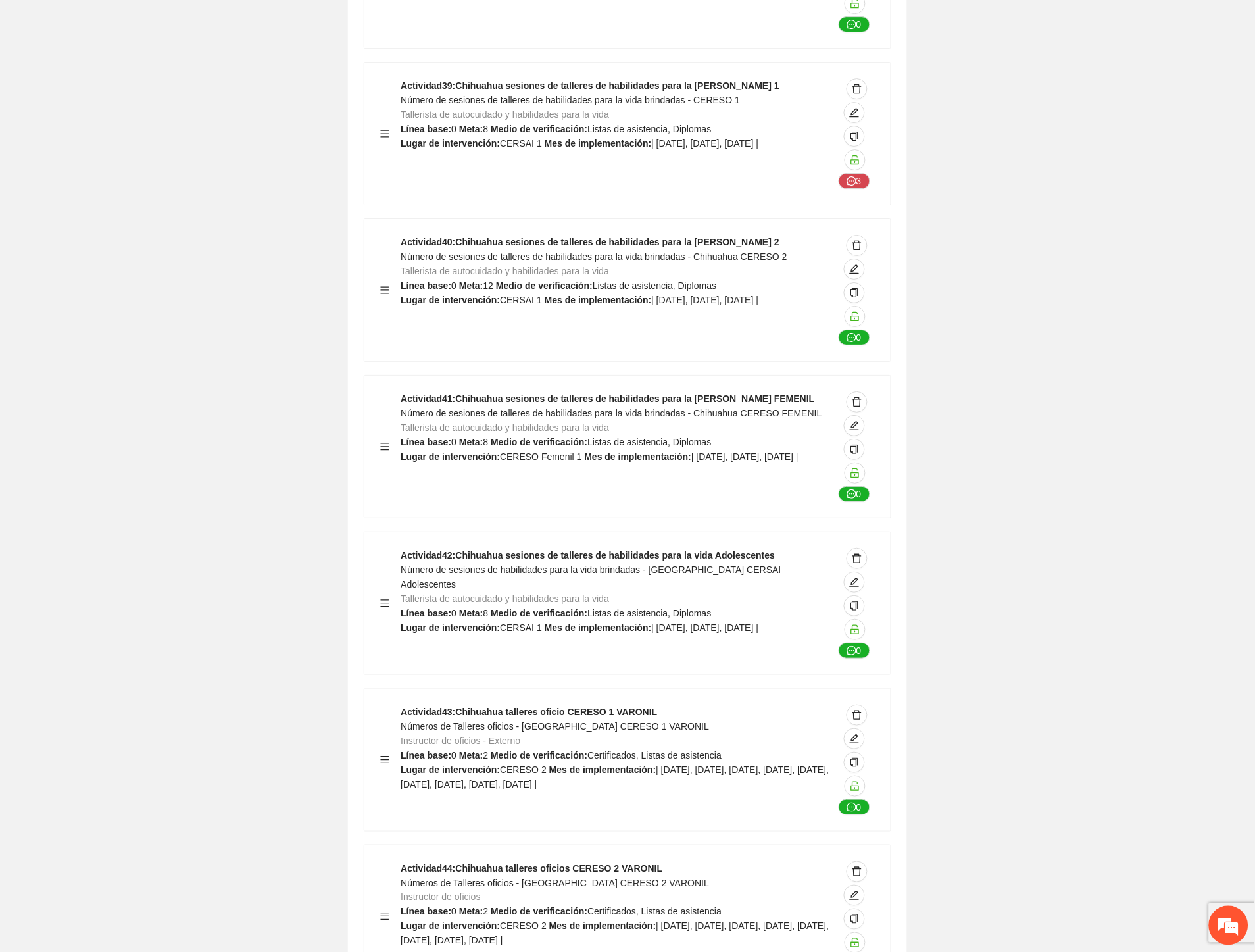
scroll to position [15573, 0]
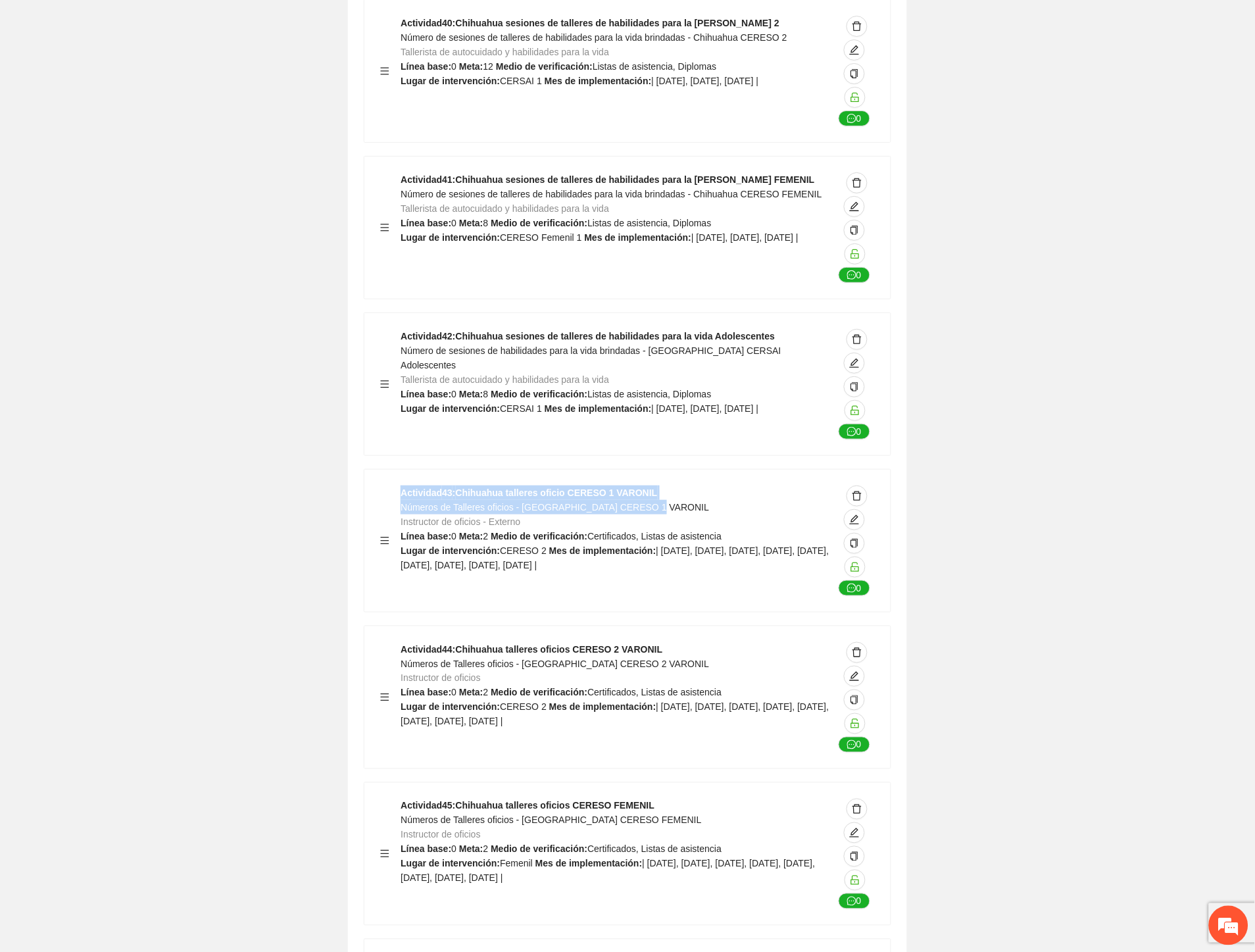
drag, startPoint x: 652, startPoint y: 392, endPoint x: 398, endPoint y: 395, distance: 254.0
click at [398, 485] on div "Actividad 43 : Chihuahua talleres oficio CERESO 1 VARONIL Números de Talleres o…" at bounding box center [628, 541] width 495 height 110
click at [405, 502] on span "Números de Talleres oficios - Chihuahua CERESO 1 VARONIL" at bounding box center [555, 507] width 309 height 10
drag, startPoint x: 400, startPoint y: 391, endPoint x: 656, endPoint y: 391, distance: 256.0
click at [656, 485] on div "Actividad 43 : Chihuahua talleres oficio CERESO 1 VARONIL Números de Talleres o…" at bounding box center [618, 541] width 433 height 110
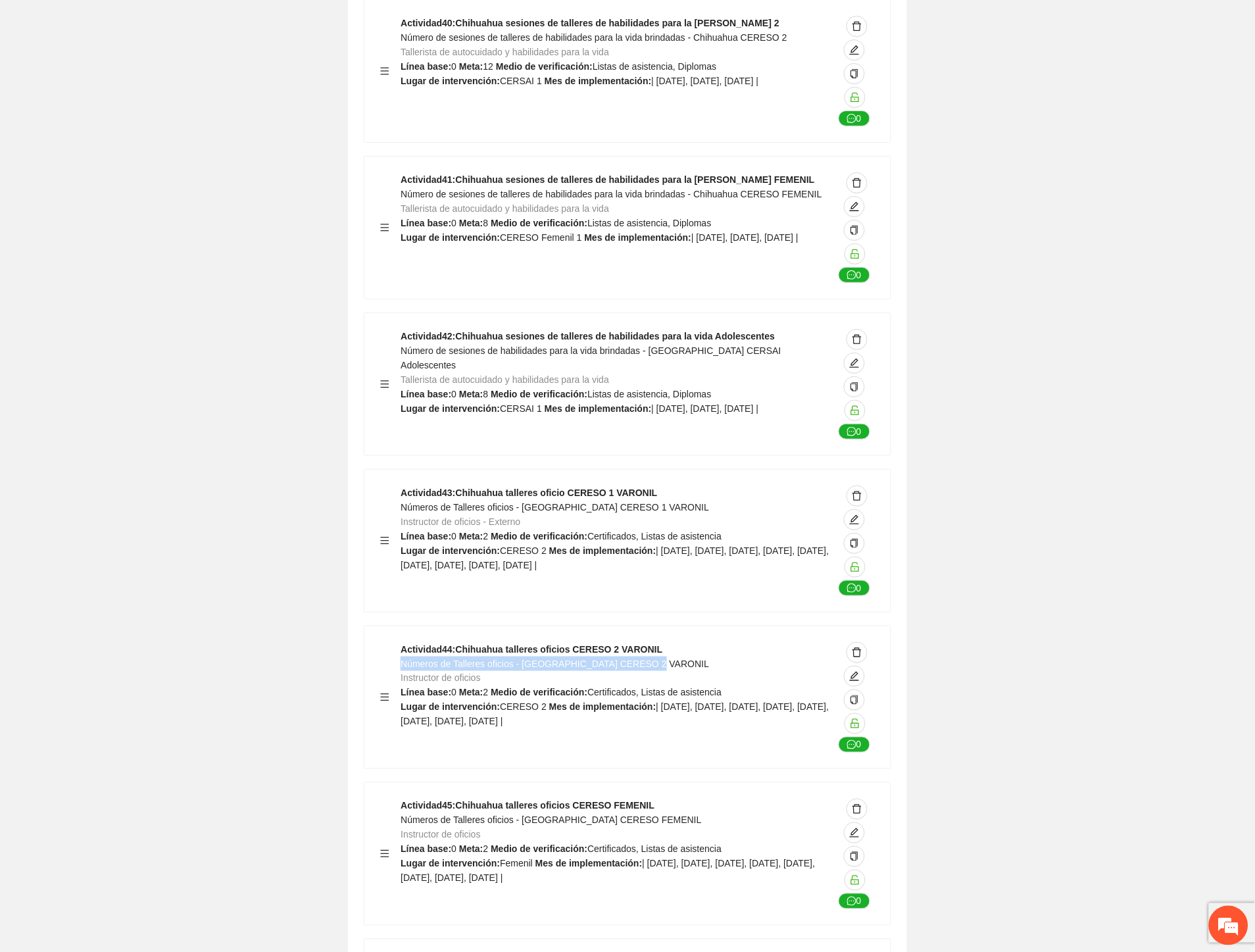
drag, startPoint x: 649, startPoint y: 548, endPoint x: 403, endPoint y: 548, distance: 246.0
click at [403, 642] on div "Actividad 44 : Chihuahua talleres oficios CERESO 2 VARONIL Números de Talleres …" at bounding box center [618, 697] width 433 height 110
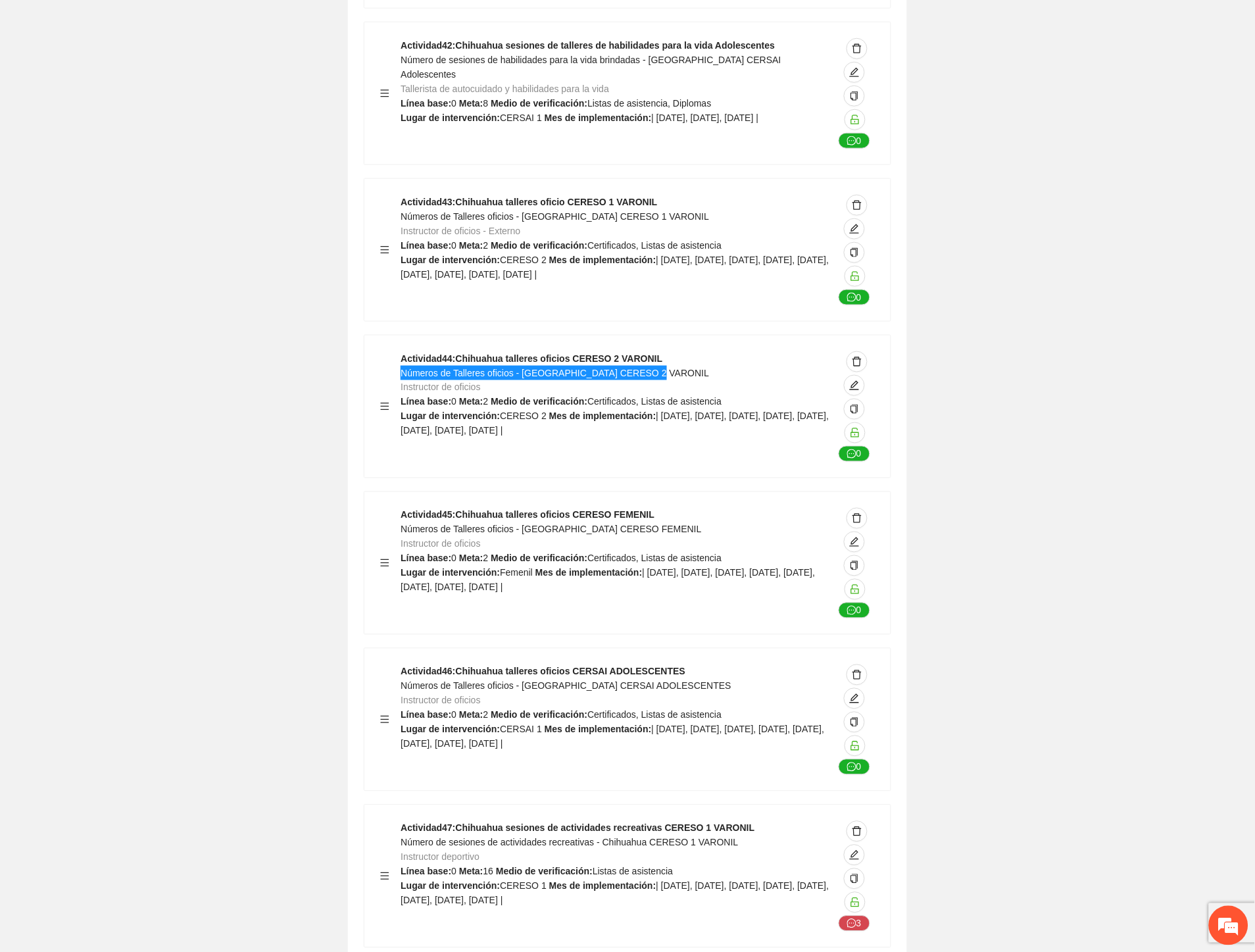
scroll to position [15866, 0]
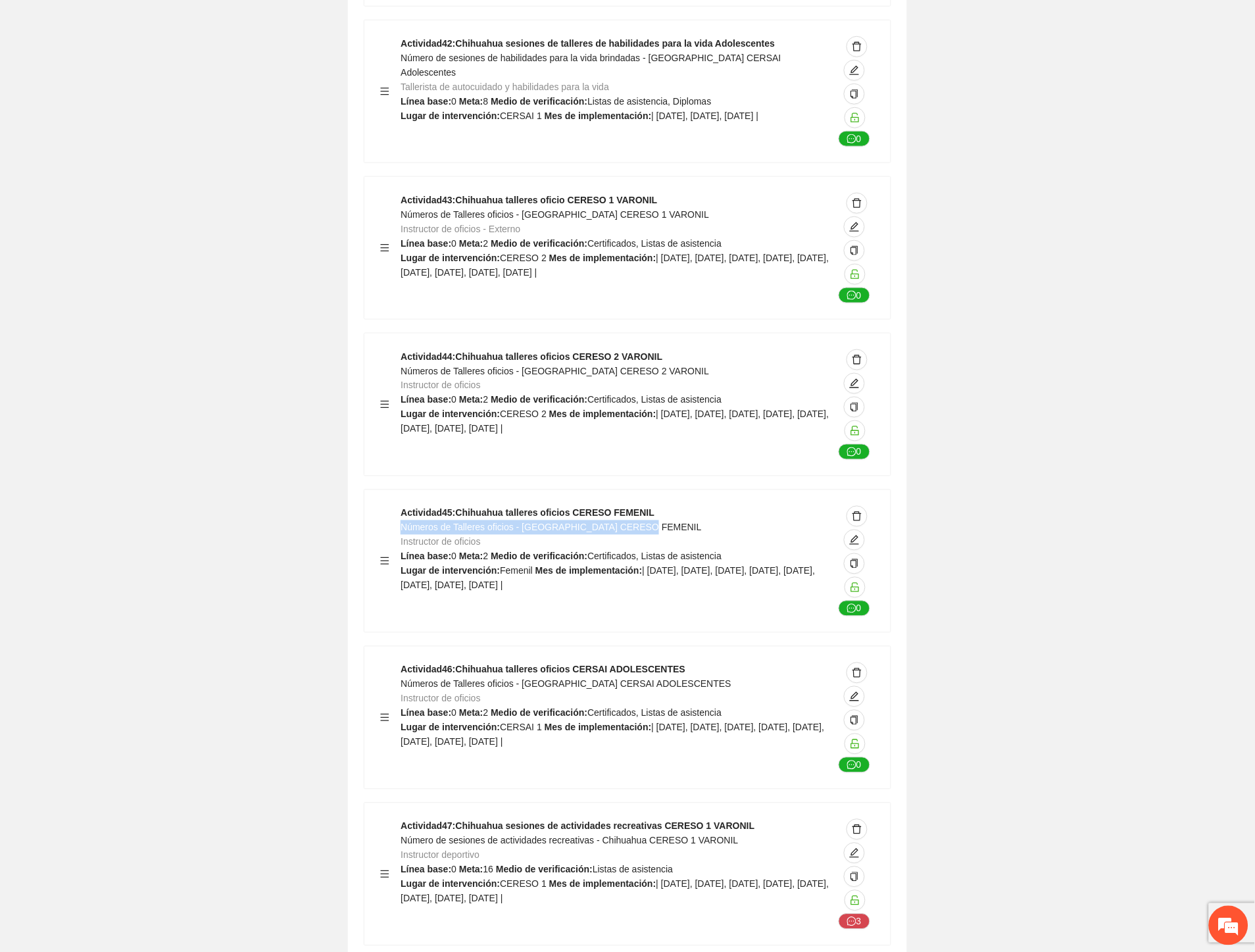
drag, startPoint x: 638, startPoint y: 409, endPoint x: 401, endPoint y: 413, distance: 237.0
click at [401, 506] on div "Actividad 45 : Chihuahua talleres oficios CERESO FEMENIL Números de Talleres of…" at bounding box center [618, 561] width 433 height 110
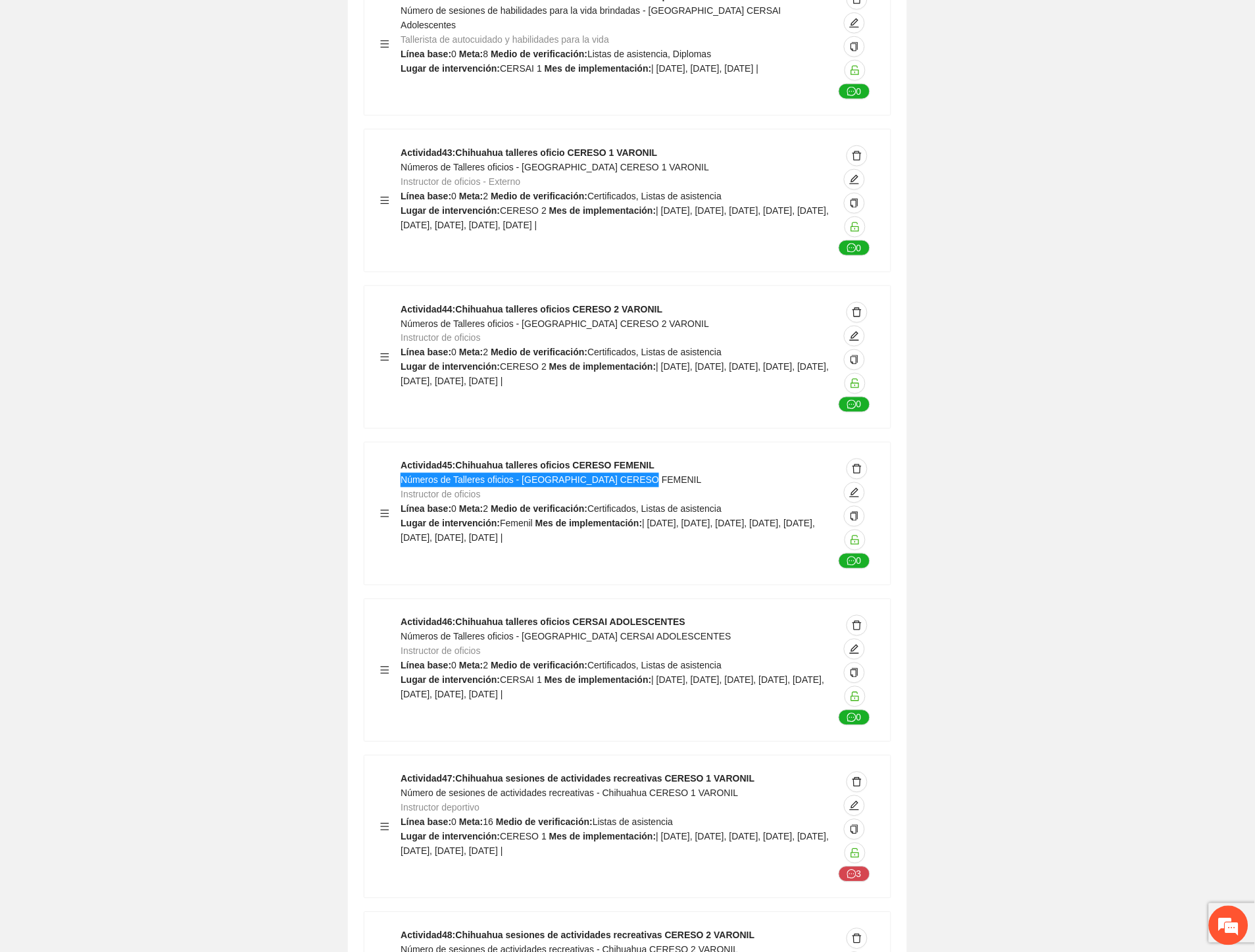
scroll to position [15939, 0]
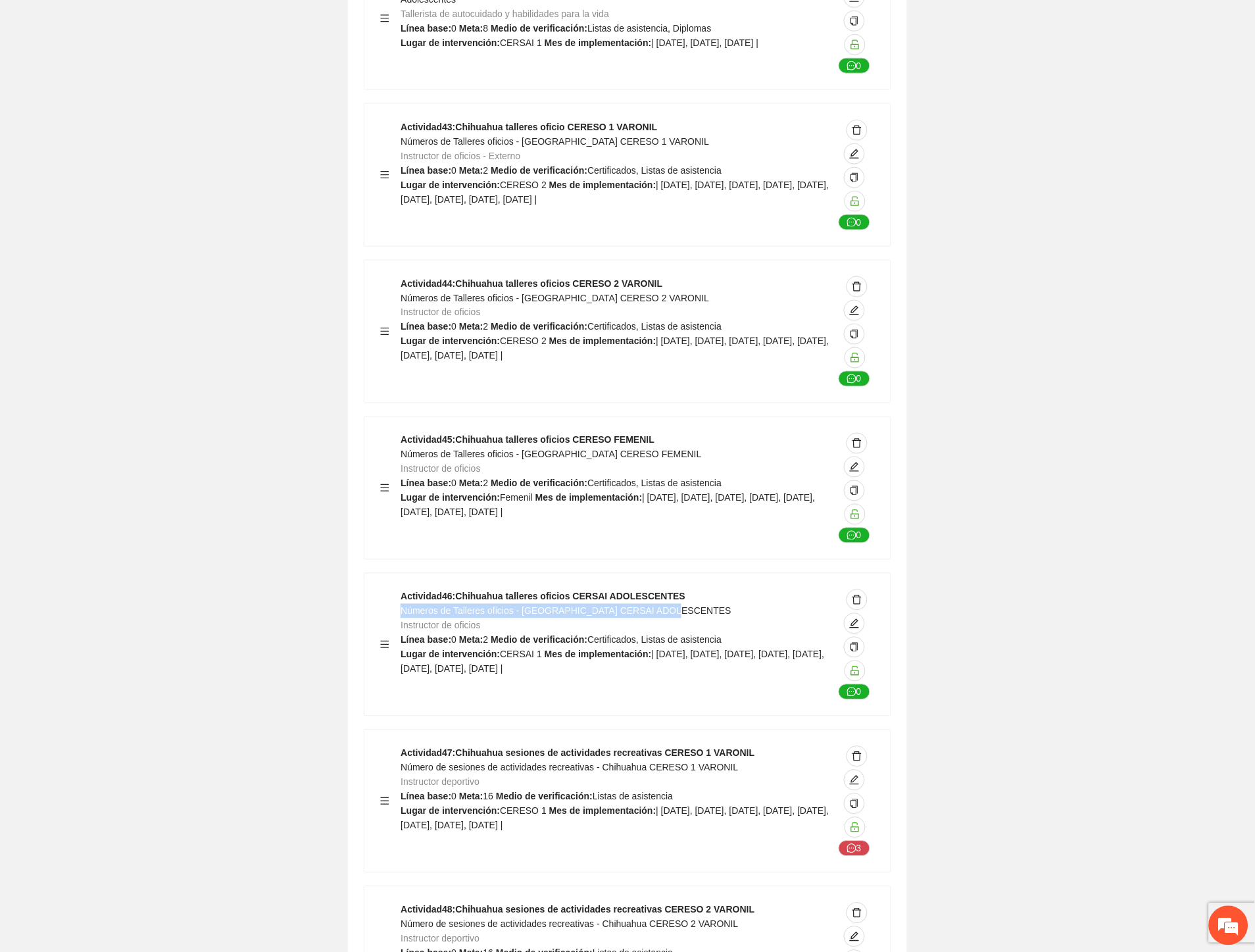
drag, startPoint x: 668, startPoint y: 495, endPoint x: 404, endPoint y: 497, distance: 264.0
click at [404, 589] on div "Actividad 46 : Chihuahua talleres oficios CERSAI ADOLESCENTES Números de Taller…" at bounding box center [618, 644] width 433 height 110
drag, startPoint x: 728, startPoint y: 651, endPoint x: 404, endPoint y: 652, distance: 324.0
click at [404, 746] on div "Actividad 47 : Chihuahua sesiones de actividades recreativas CERESO 1 VARONIL N…" at bounding box center [618, 801] width 433 height 110
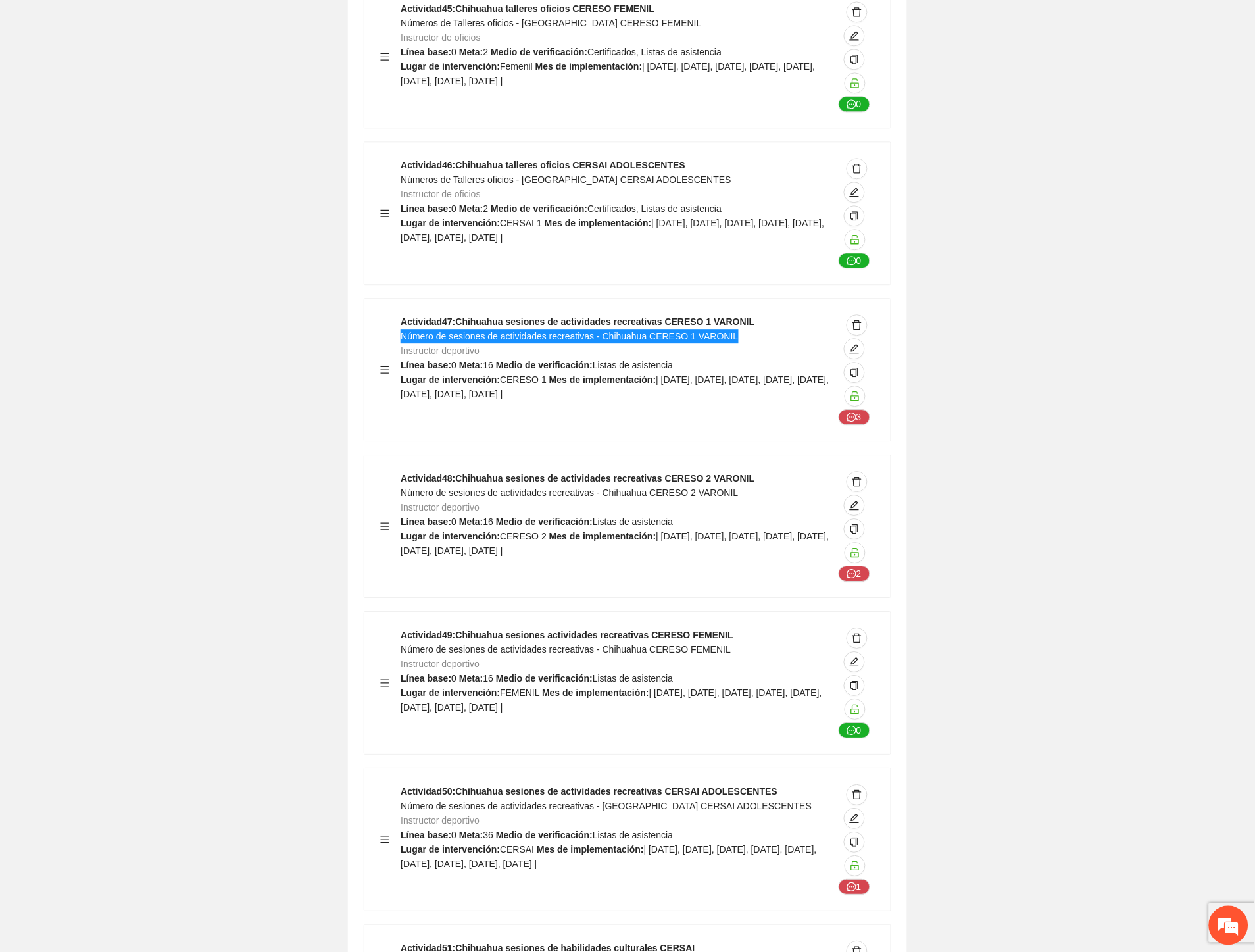
scroll to position [16451, 0]
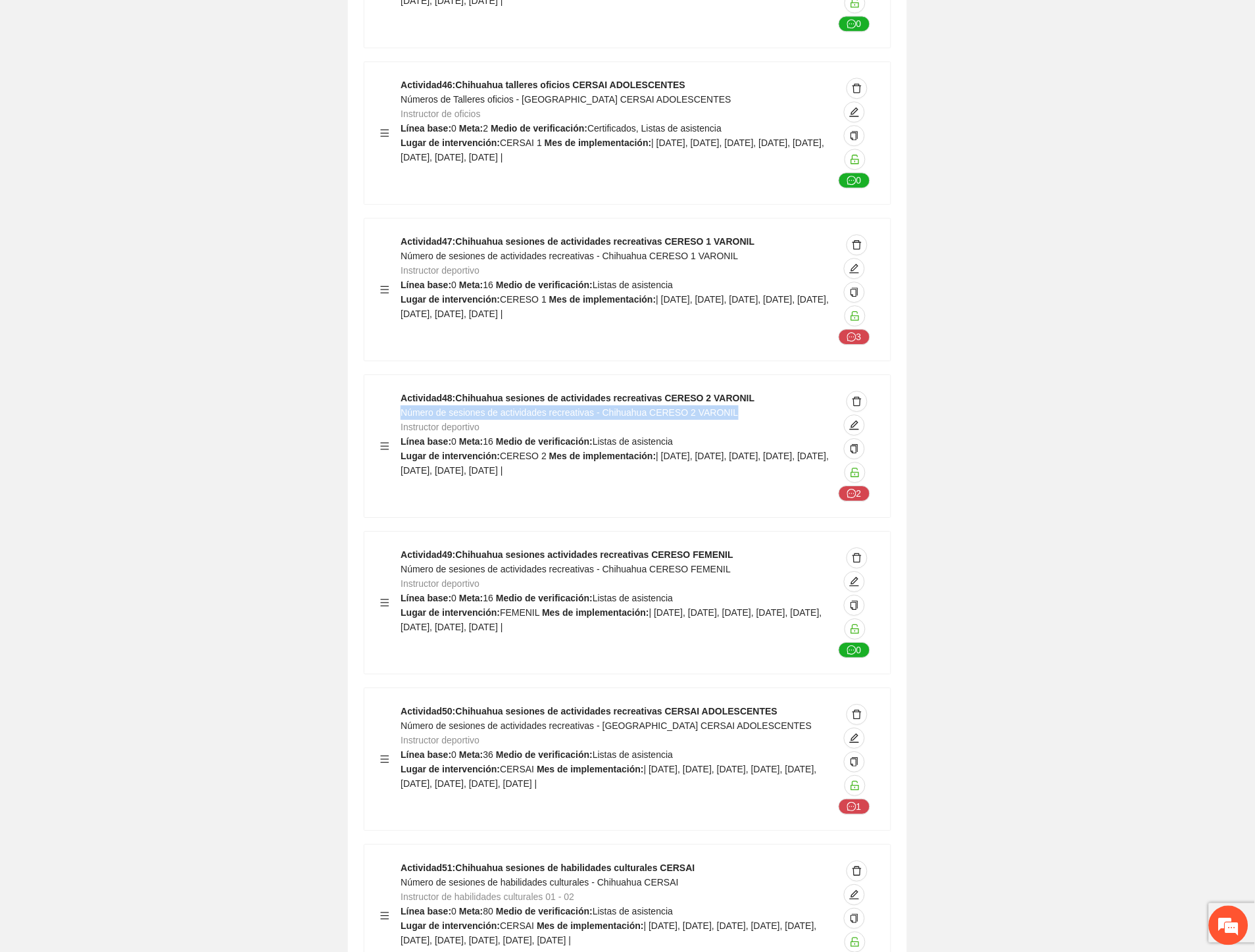
drag, startPoint x: 726, startPoint y: 298, endPoint x: 401, endPoint y: 300, distance: 325.0
click at [401, 391] on div "Actividad 48 : Chihuahua sesiones de actividades recreativas CERESO 2 VARONIL N…" at bounding box center [618, 446] width 433 height 110
drag, startPoint x: 719, startPoint y: 452, endPoint x: 404, endPoint y: 456, distance: 315.0
click at [404, 548] on div "Actividad 49 : Chihuahua sesiones actividades recreativas CERESO FEMENIL Número…" at bounding box center [618, 603] width 433 height 110
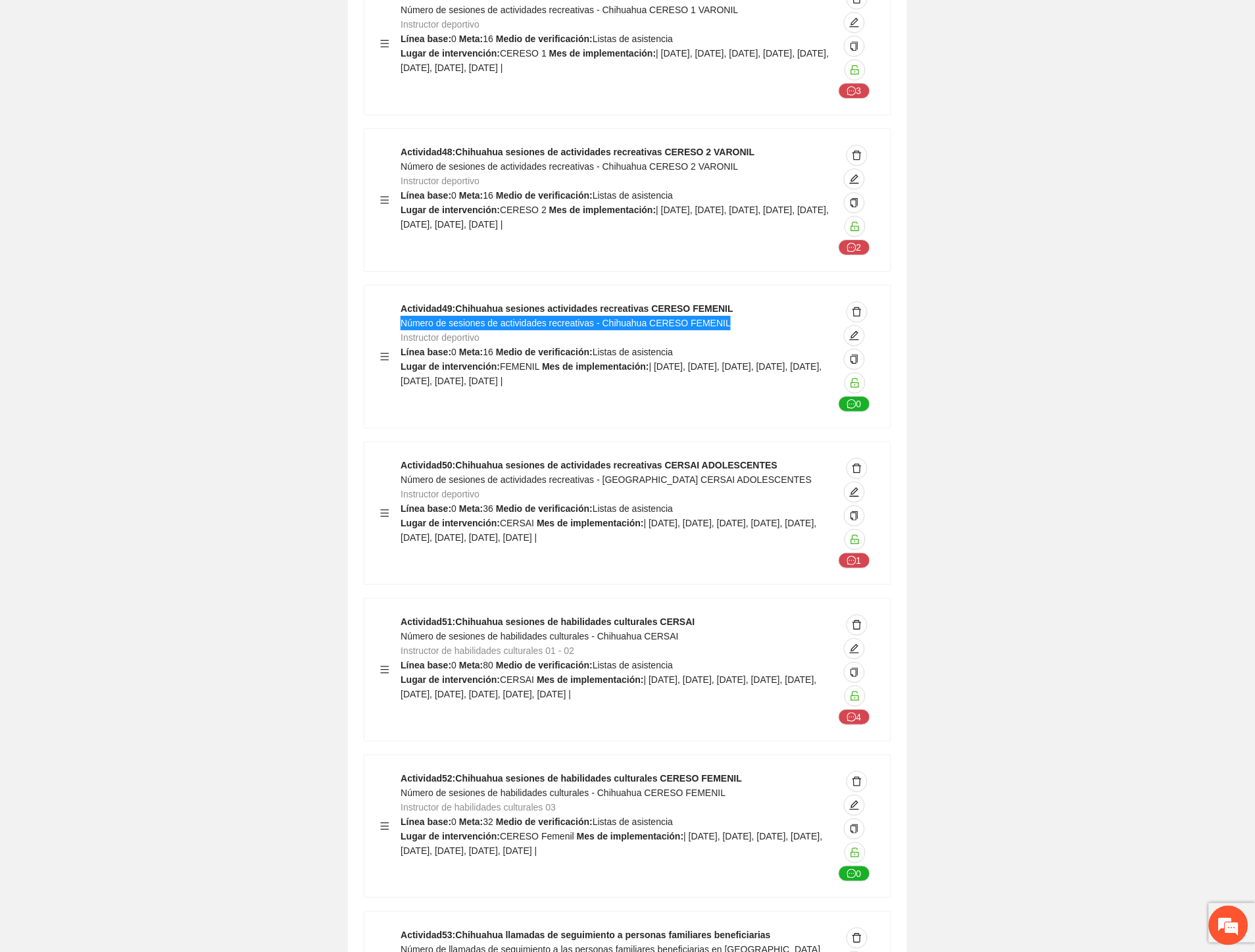
scroll to position [16816, 0]
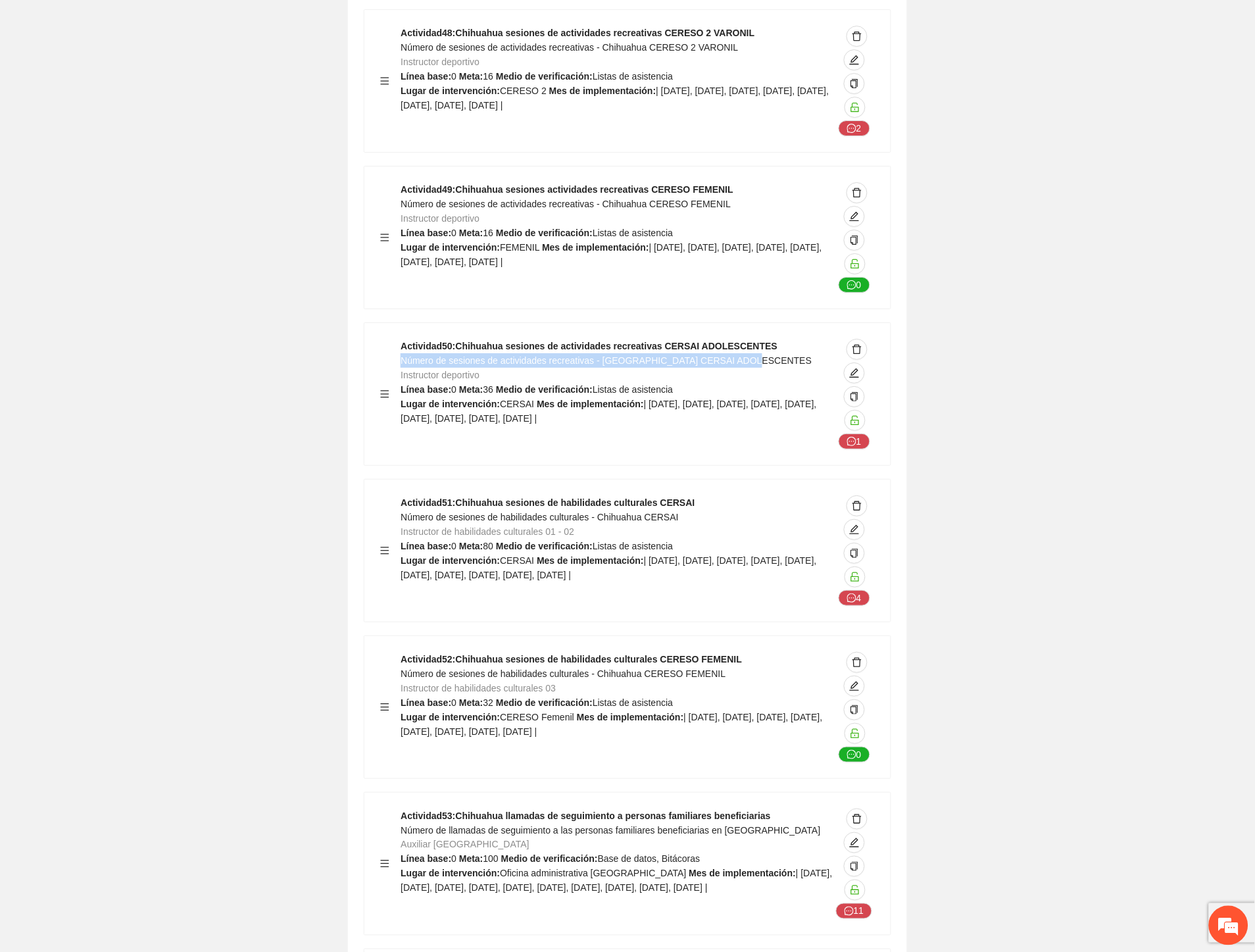
drag, startPoint x: 744, startPoint y: 245, endPoint x: 402, endPoint y: 246, distance: 342.0
click at [402, 339] on div "Actividad 50 : Chihuahua sesiones de actividades recreativas CERSAI ADOLESCENTE…" at bounding box center [618, 394] width 433 height 110
drag, startPoint x: 692, startPoint y: 404, endPoint x: 400, endPoint y: 402, distance: 292.0
click at [401, 495] on div "Actividad 51 : Chihuahua sesiones de habilidades culturales CERSAI Número de se…" at bounding box center [618, 550] width 433 height 110
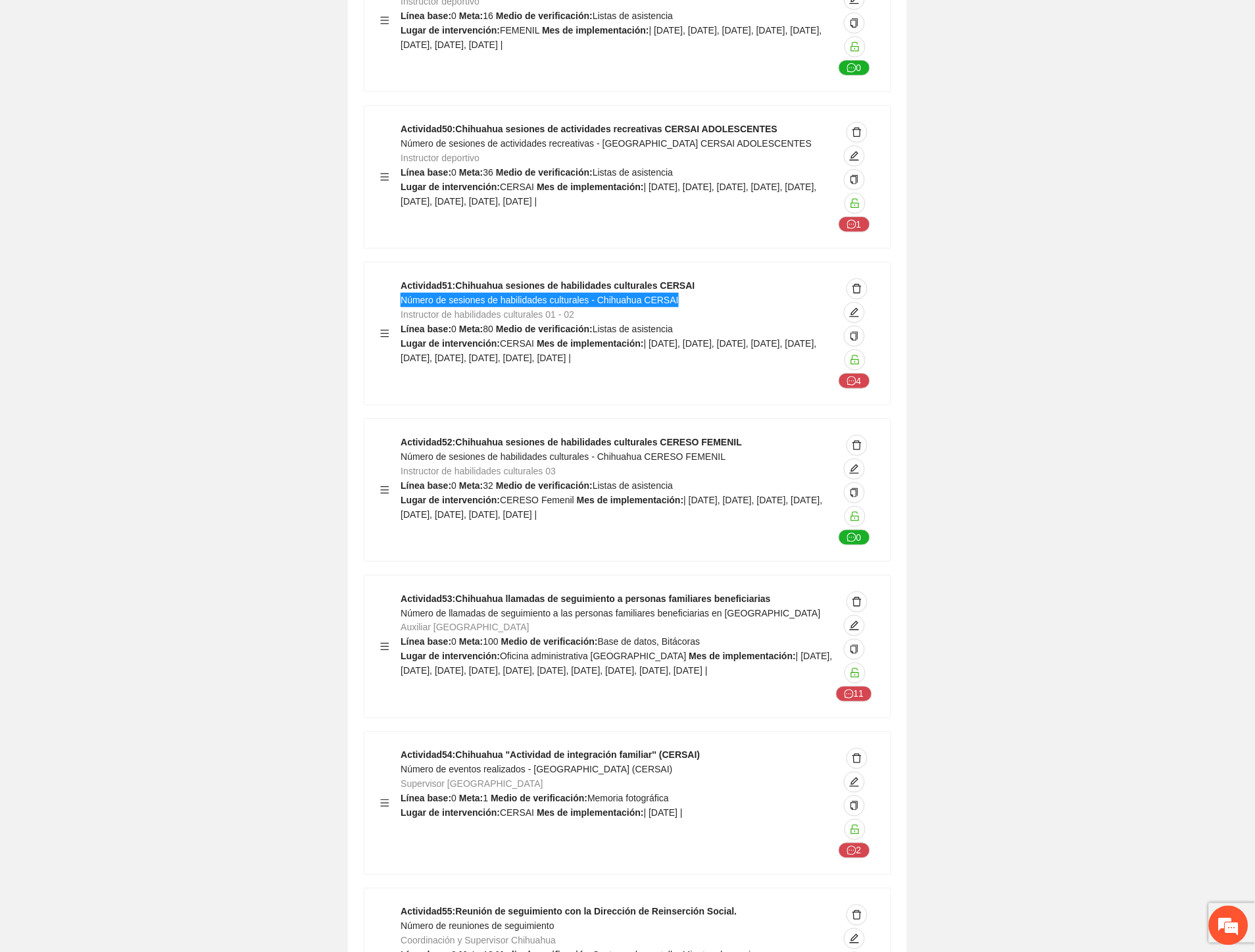
scroll to position [17036, 0]
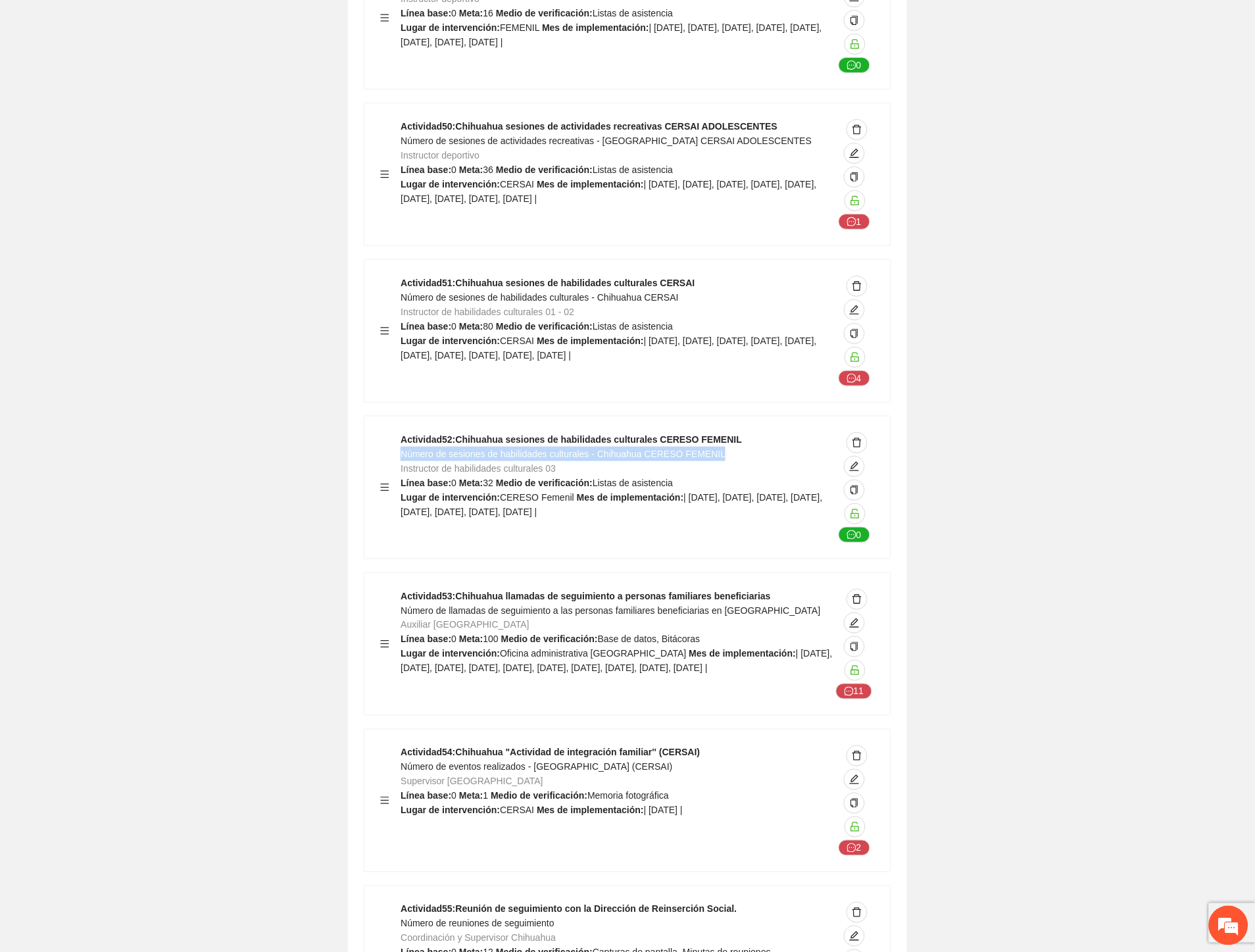
drag, startPoint x: 713, startPoint y: 340, endPoint x: 403, endPoint y: 341, distance: 310.0
click at [403, 432] on div "Actividad 52 : Chihuahua sesiones de habilidades culturales CERESO FEMENIL Núme…" at bounding box center [618, 487] width 433 height 110
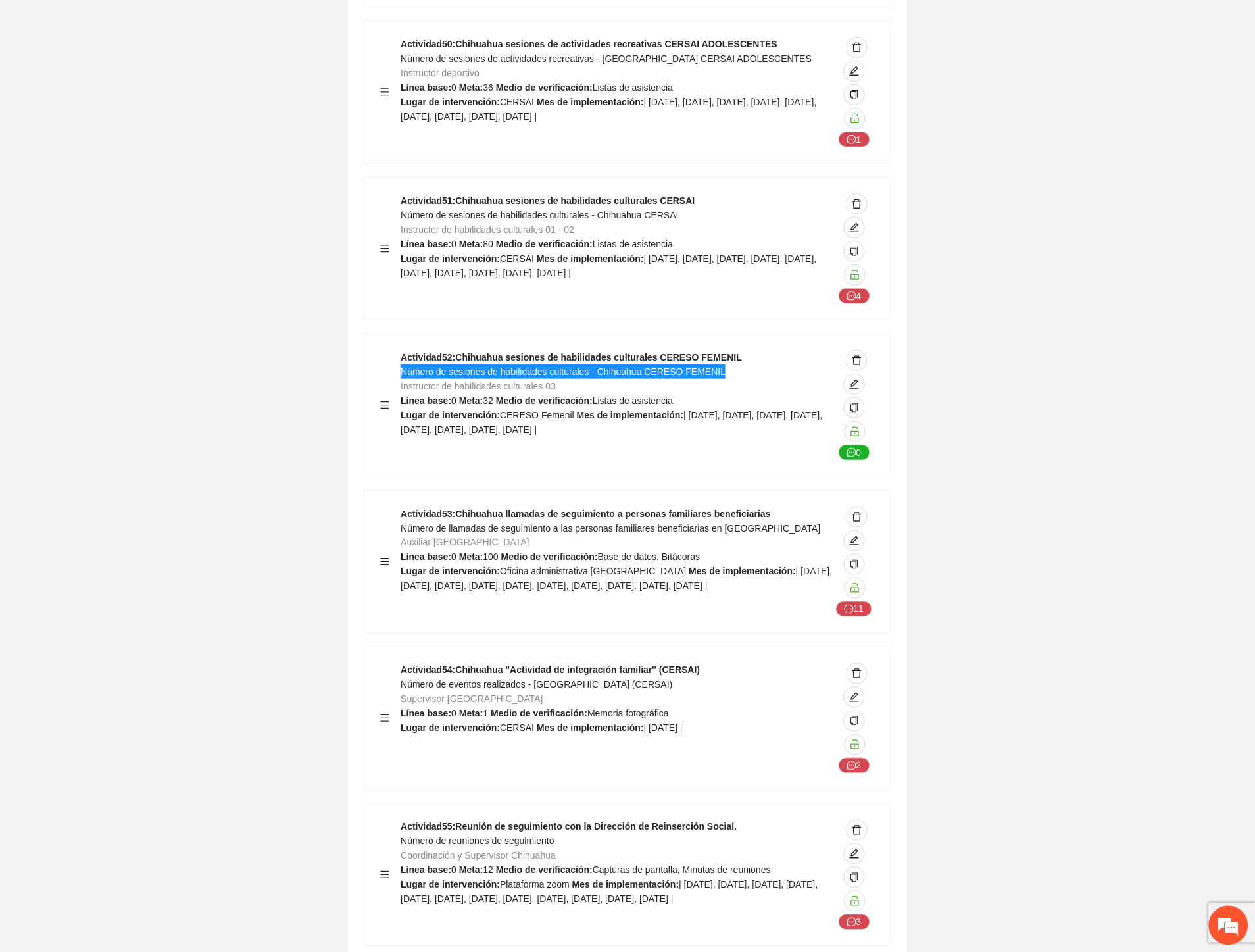
scroll to position [17182, 0]
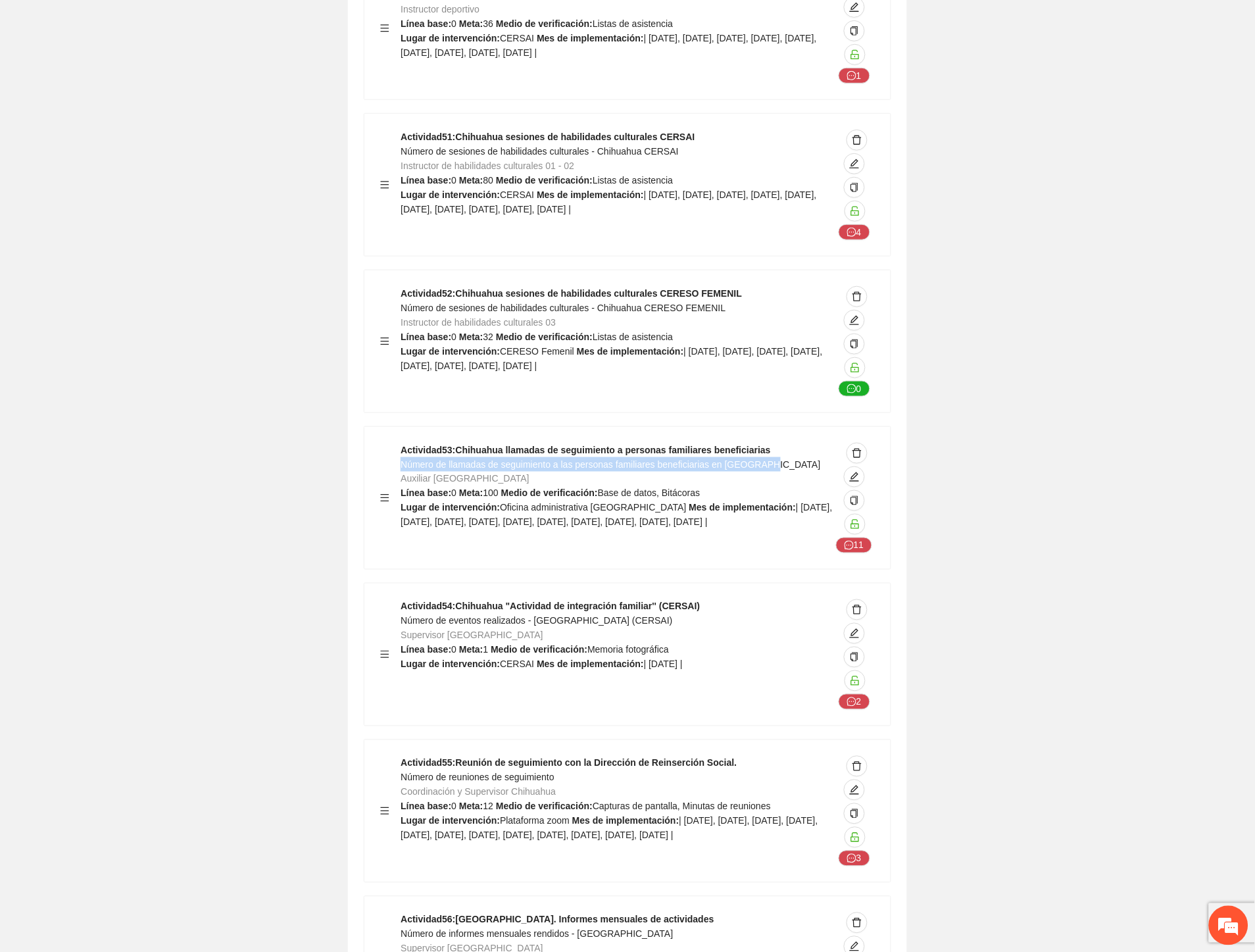
drag, startPoint x: 766, startPoint y: 347, endPoint x: 403, endPoint y: 355, distance: 363.1
click at [403, 442] on div "Actividad 53 : Chihuahua llamadas de seguimiento a personas familiares benefici…" at bounding box center [618, 498] width 433 height 110
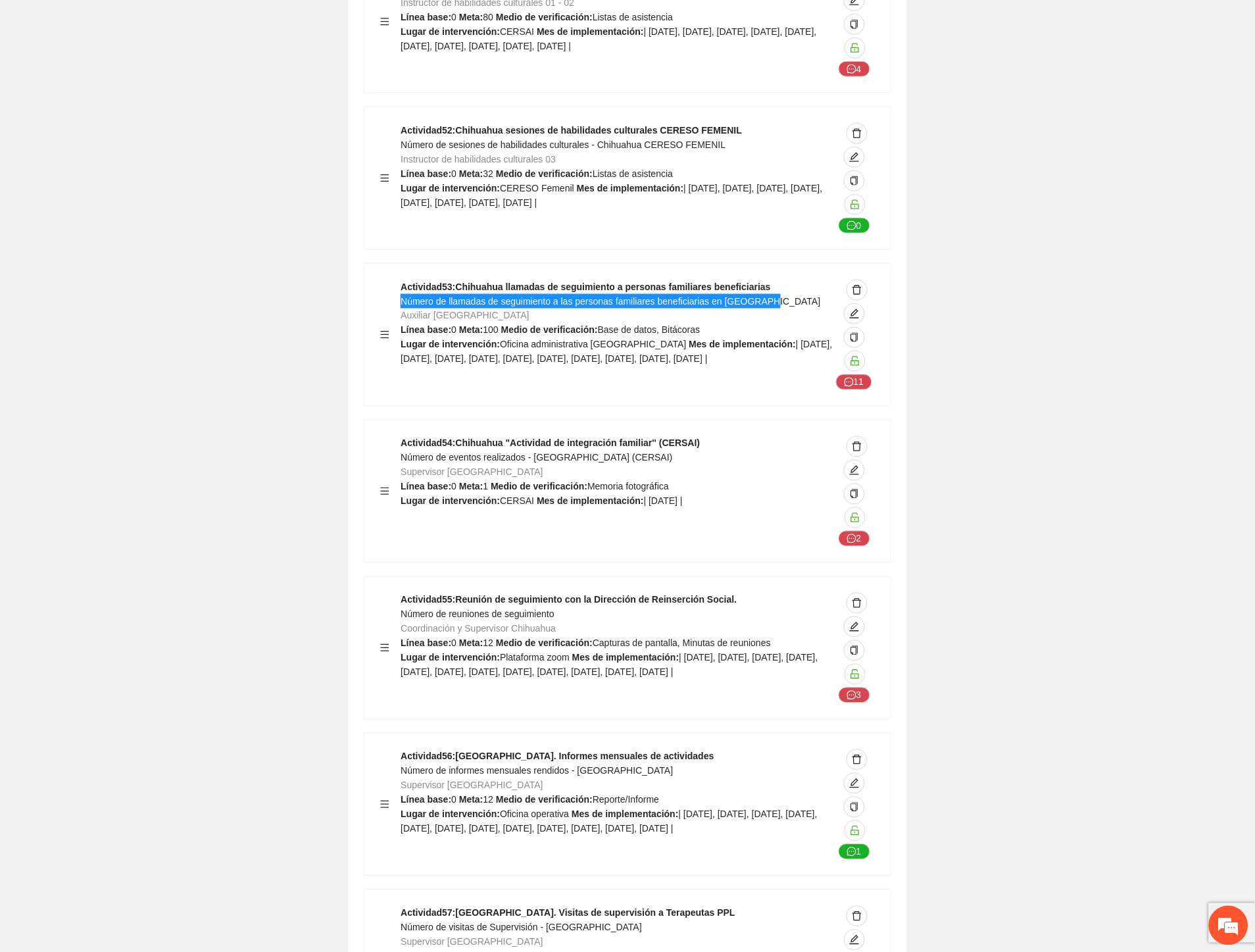
scroll to position [17474, 0]
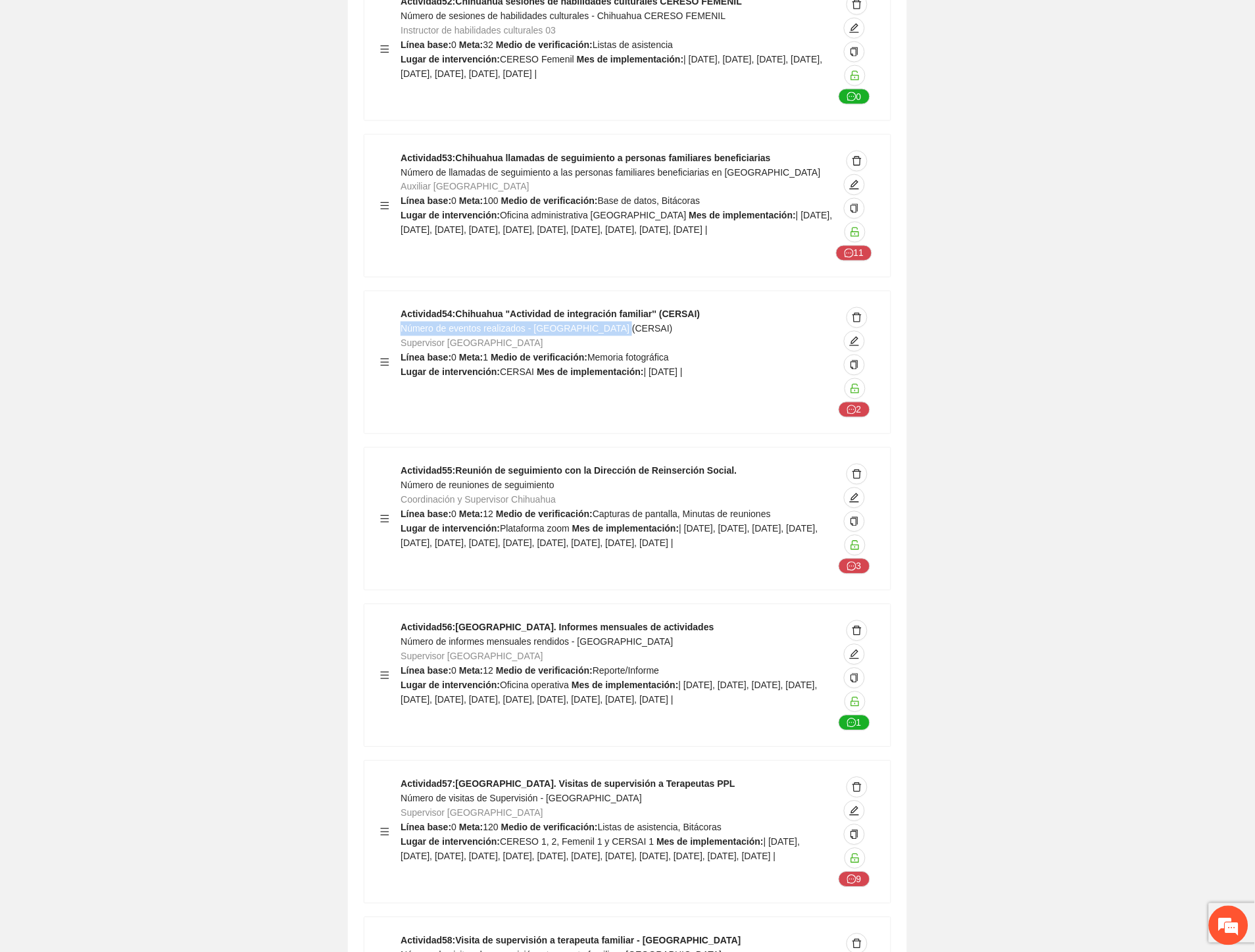
drag, startPoint x: 488, startPoint y: 209, endPoint x: 403, endPoint y: 212, distance: 85.1
click at [403, 307] on div "Actividad 54 : Chihuahua "Actividad de integración familiar'' (CERSAI) Número d…" at bounding box center [618, 362] width 433 height 110
drag, startPoint x: 556, startPoint y: 370, endPoint x: 399, endPoint y: 369, distance: 157.0
click at [399, 464] on div "Actividad 55 : Reunión de seguimiento con la Dirección de Reinserción Social. N…" at bounding box center [628, 519] width 495 height 110
drag, startPoint x: 404, startPoint y: 370, endPoint x: 431, endPoint y: 369, distance: 27.0
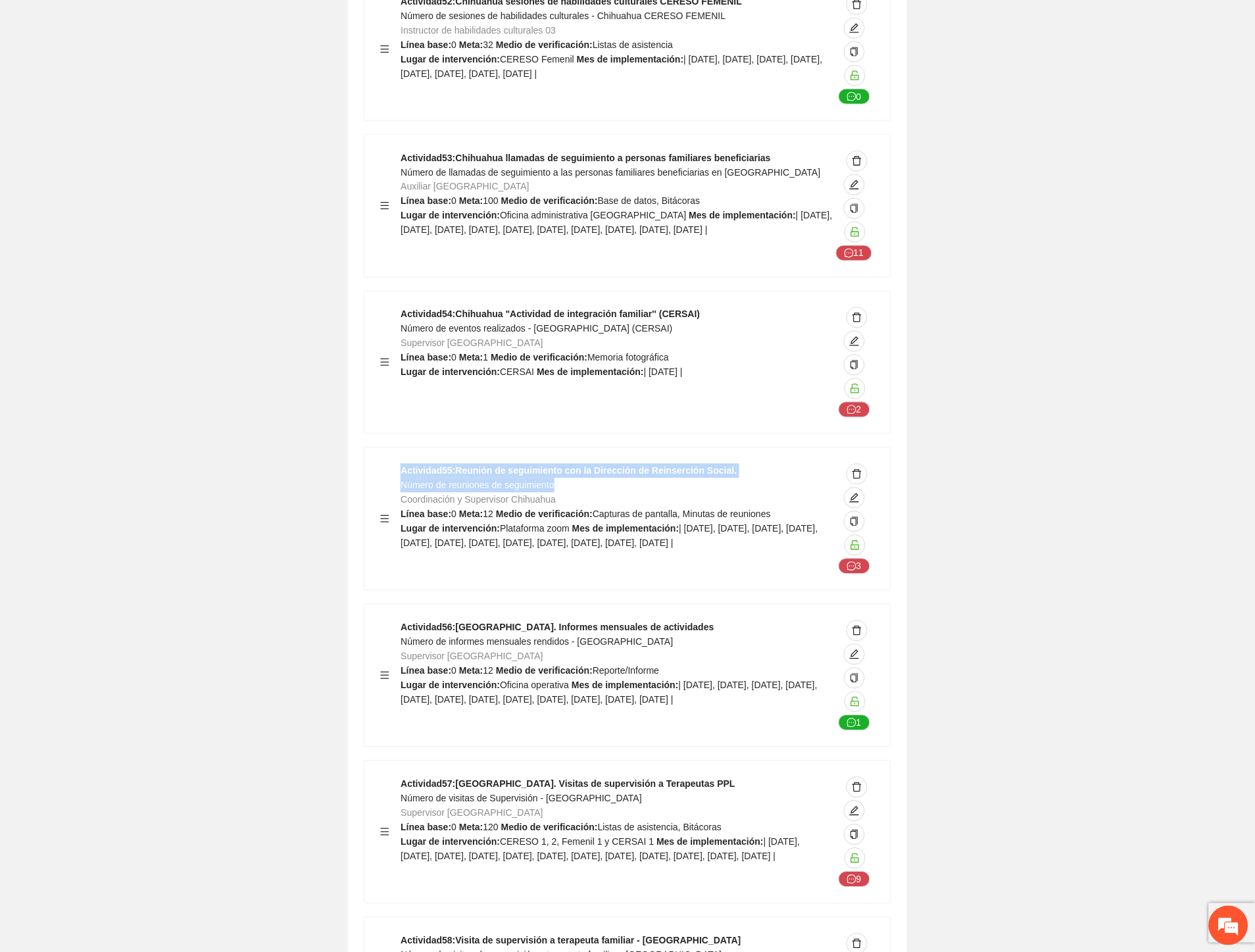
click at [404, 480] on span "Número de reuniones de seguimiento" at bounding box center [478, 485] width 154 height 10
click at [570, 464] on div "Actividad 55 : Reunión de seguimiento con la Dirección de Reinserción Social. N…" at bounding box center [618, 519] width 433 height 110
drag, startPoint x: 562, startPoint y: 370, endPoint x: 400, endPoint y: 372, distance: 162.0
click at [401, 464] on div "Actividad 55 : Reunión de seguimiento con la Dirección de Reinserción Social. N…" at bounding box center [618, 519] width 433 height 110
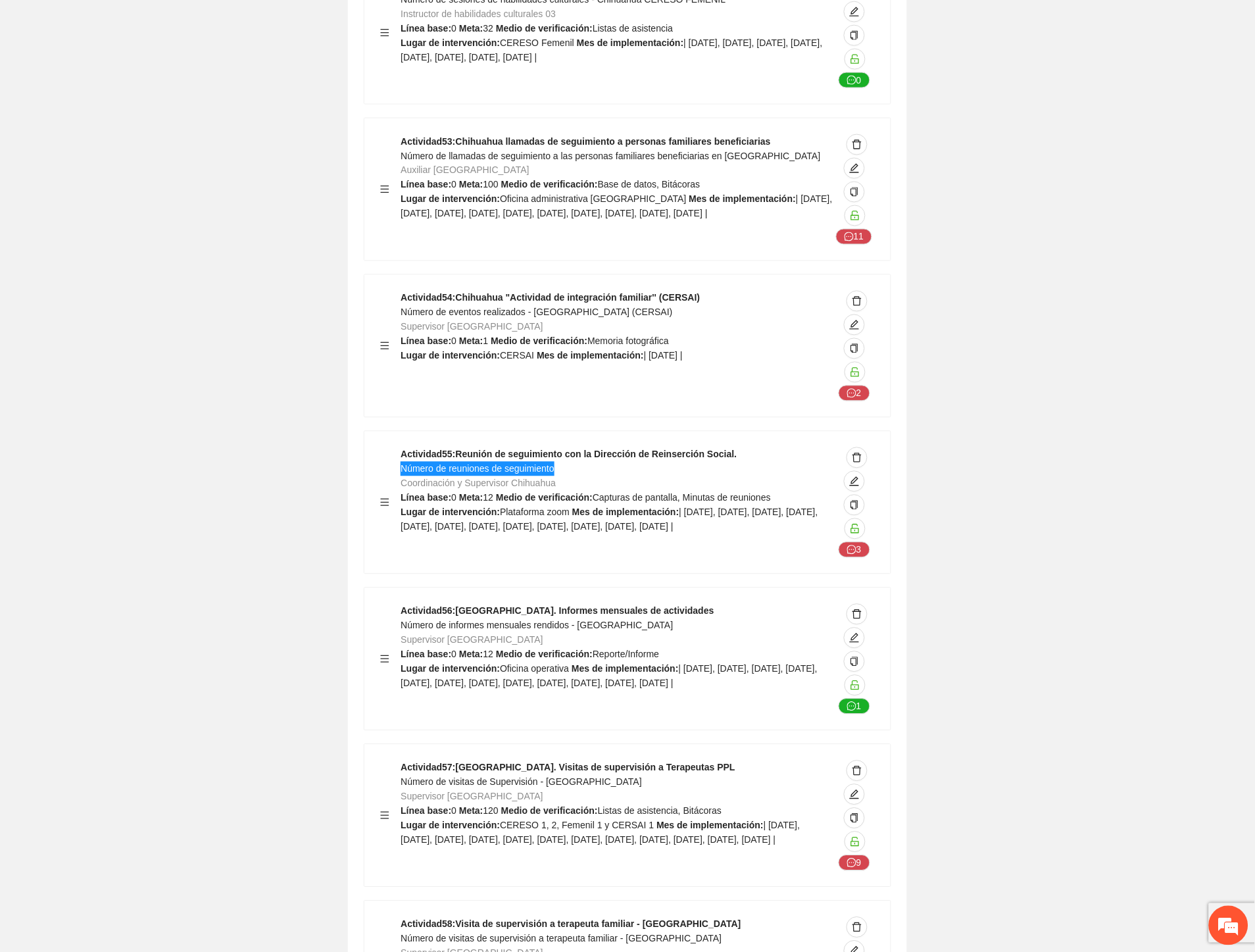
scroll to position [17766, 0]
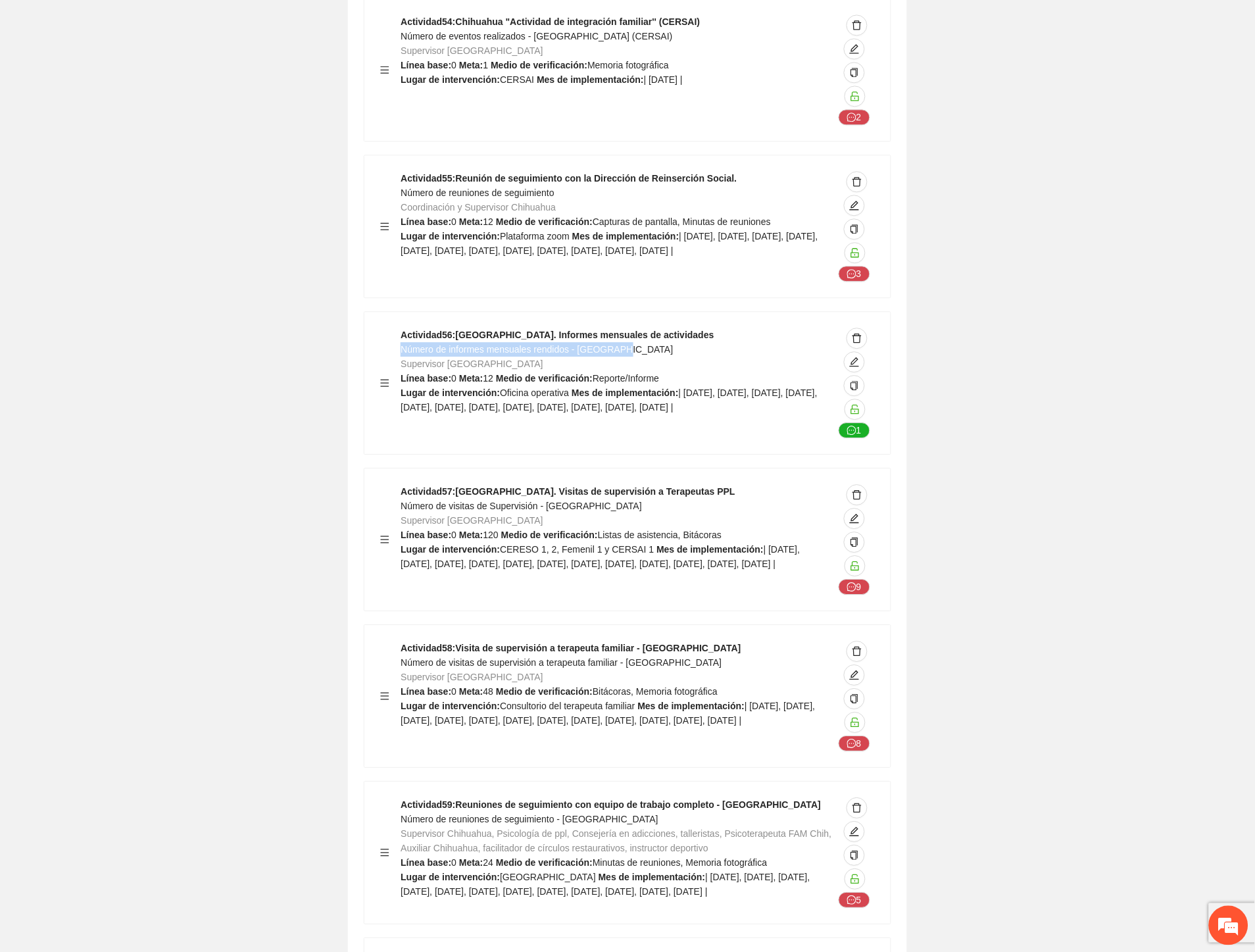
drag, startPoint x: 626, startPoint y: 235, endPoint x: 401, endPoint y: 232, distance: 225.0
click at [401, 328] on div "Actividad 56 : Chihuahua. Informes mensuales de actividades Número de informes …" at bounding box center [618, 383] width 433 height 110
drag, startPoint x: 602, startPoint y: 395, endPoint x: 404, endPoint y: 392, distance: 198.0
click at [404, 484] on div "Actividad 57 : Chihuahua. Visitas de supervisión a Terapeutas PPL Número de vis…" at bounding box center [618, 539] width 433 height 110
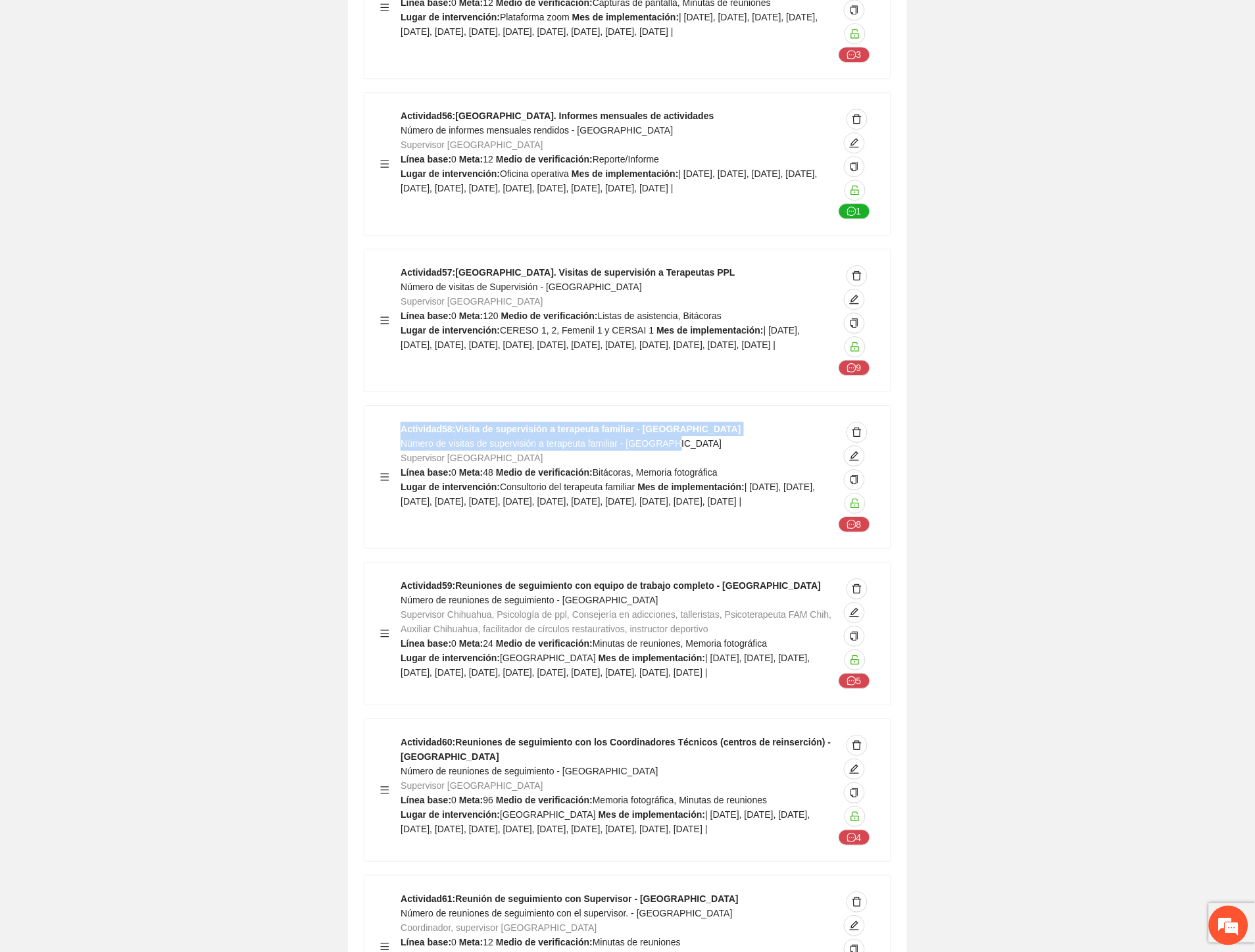
drag, startPoint x: 671, startPoint y: 329, endPoint x: 392, endPoint y: 334, distance: 279.0
click at [392, 422] on div "Actividad 58 : Visita de supervisión a terapeuta familiar - Chihuahua Número de…" at bounding box center [628, 477] width 495 height 110
click at [405, 438] on span "Número de visitas de supervisión a terapeuta familiar - Chihuahua" at bounding box center [562, 443] width 321 height 10
drag, startPoint x: 401, startPoint y: 329, endPoint x: 675, endPoint y: 327, distance: 274.0
click at [675, 422] on div "Actividad 58 : Visita de supervisión a terapeuta familiar - Chihuahua Número de…" at bounding box center [618, 477] width 433 height 110
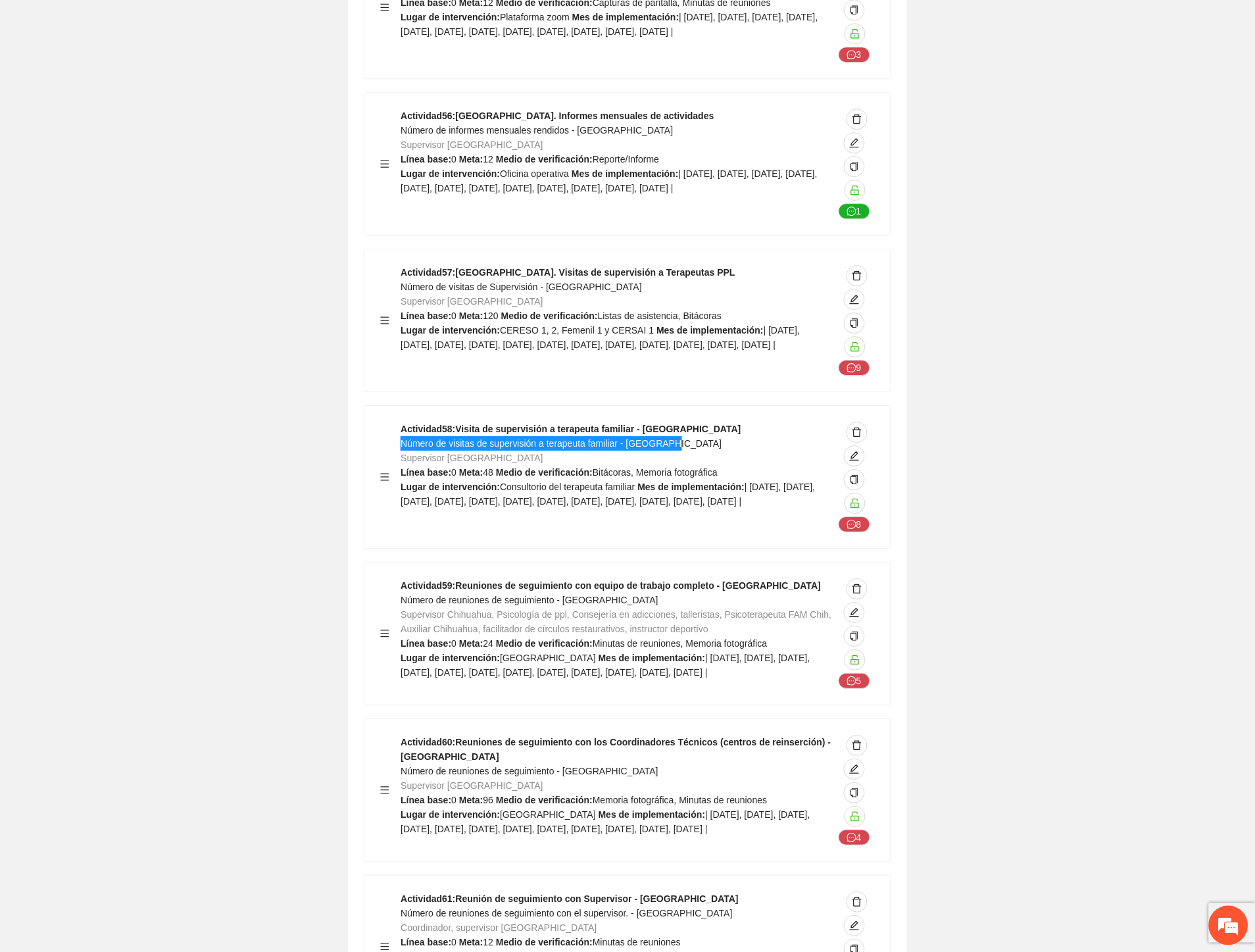
scroll to position [18278, 0]
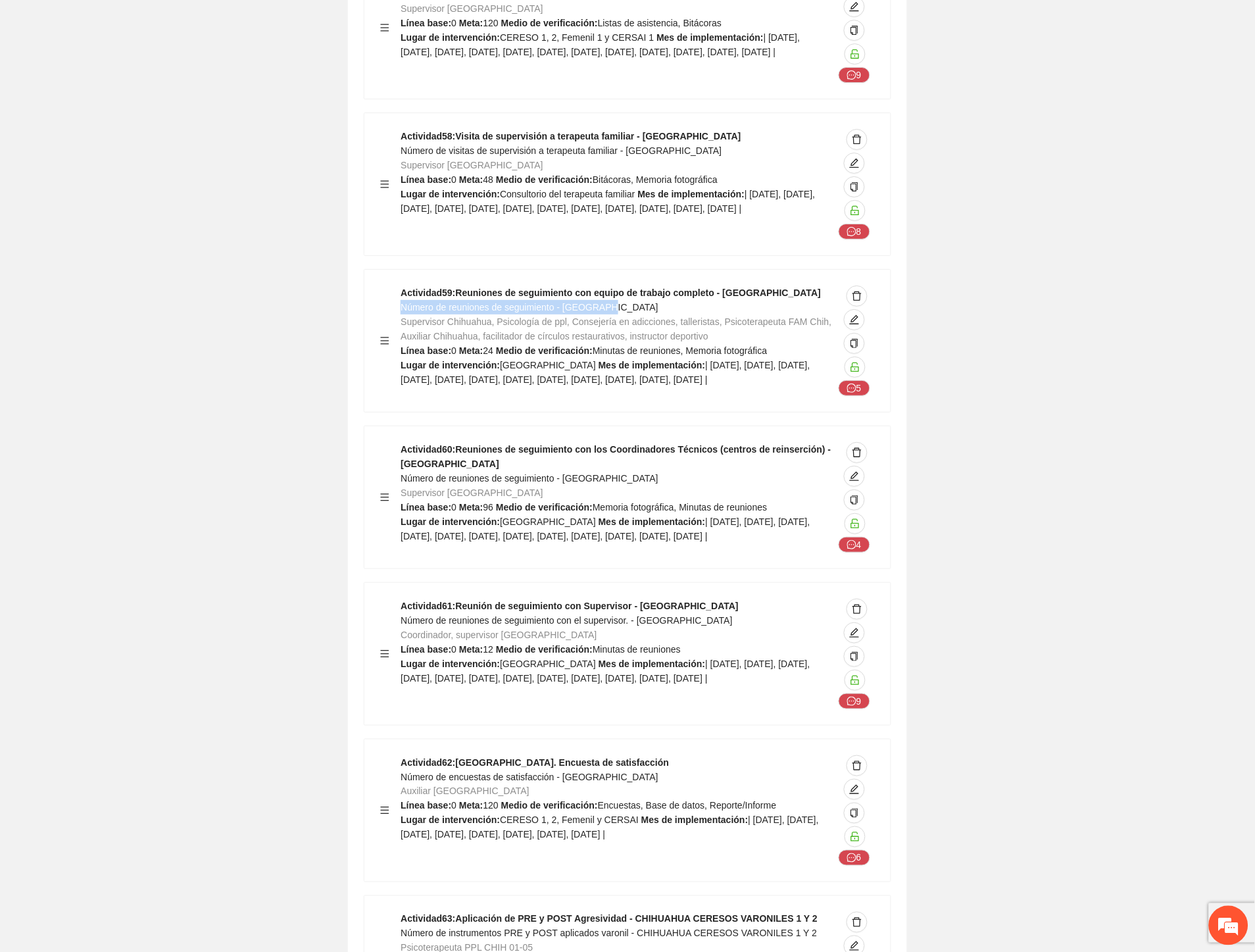
drag, startPoint x: 619, startPoint y: 191, endPoint x: 404, endPoint y: 197, distance: 215.1
click at [404, 285] on div "Actividad 59 : Reuniones de seguimiento con equipo de trabajo completo - Chihua…" at bounding box center [618, 341] width 433 height 110
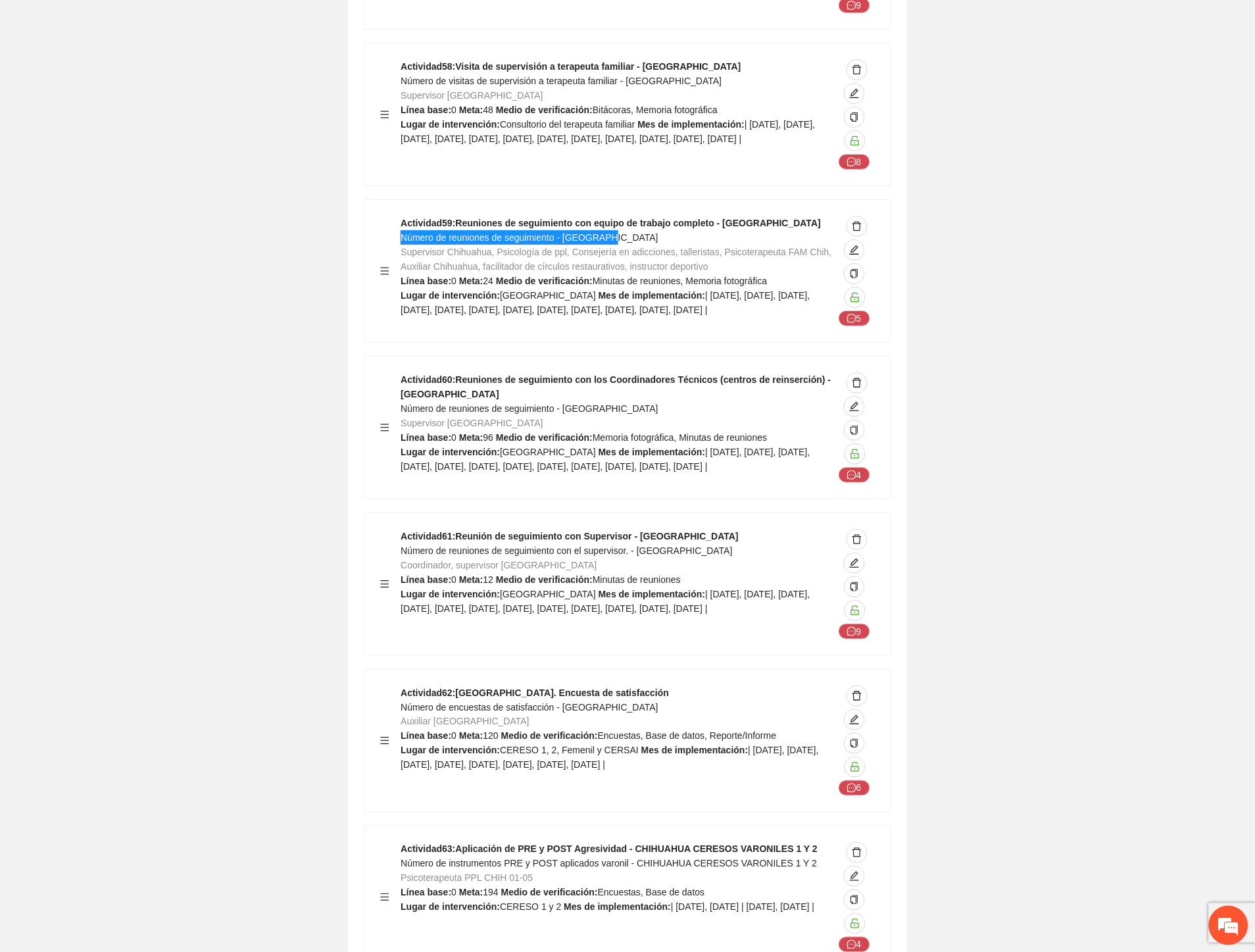
scroll to position [18351, 0]
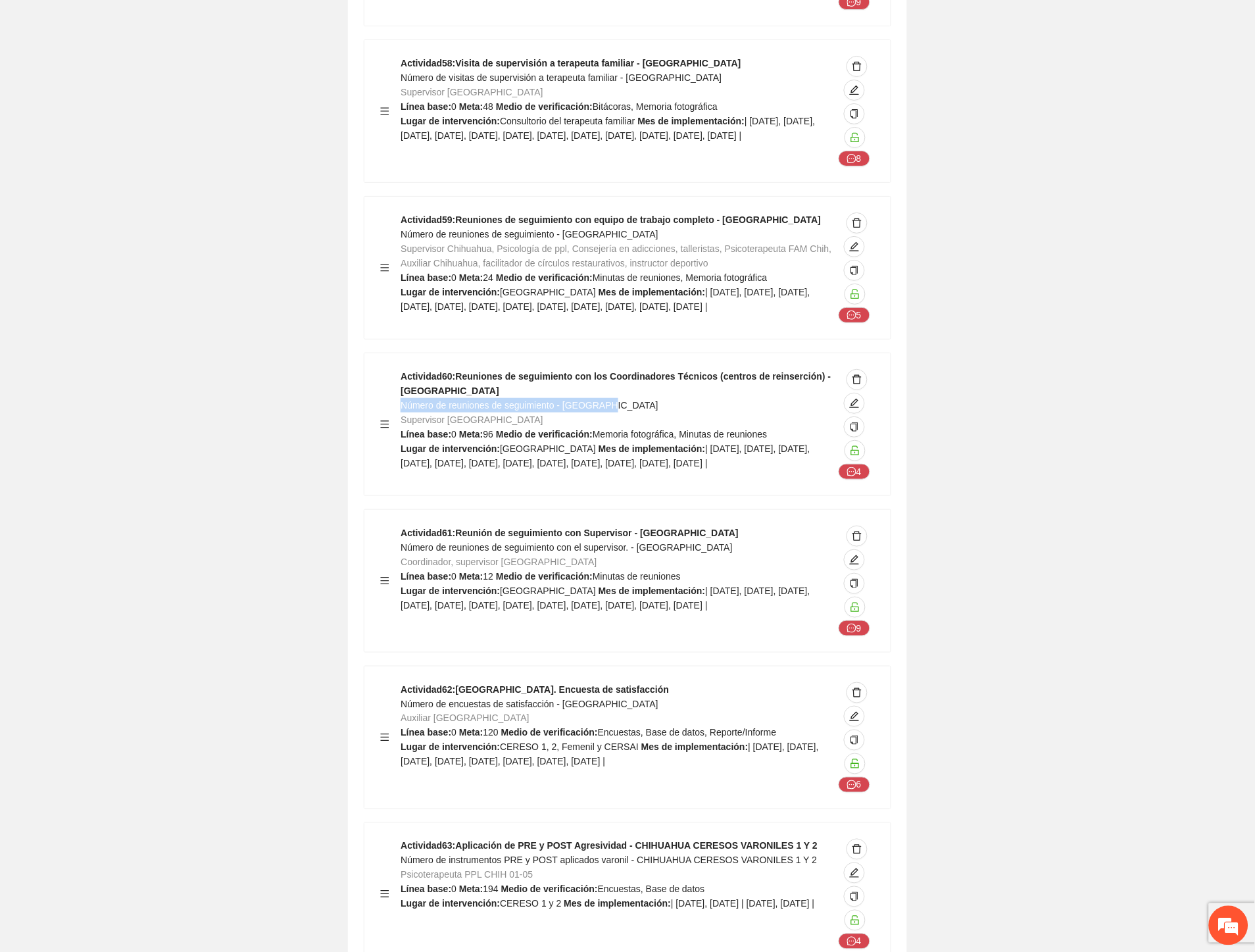
drag, startPoint x: 626, startPoint y: 294, endPoint x: 400, endPoint y: 299, distance: 226.1
click at [401, 369] on div "Actividad 60 : Reuniones de seguimiento con los Coordinadores Técnicos (centros…" at bounding box center [618, 424] width 433 height 110
drag, startPoint x: 685, startPoint y: 443, endPoint x: 404, endPoint y: 449, distance: 281.1
click at [404, 525] on div "Actividad 61 : Reunión de seguimiento con Supervisor - Chihuahua Número de reun…" at bounding box center [618, 580] width 433 height 110
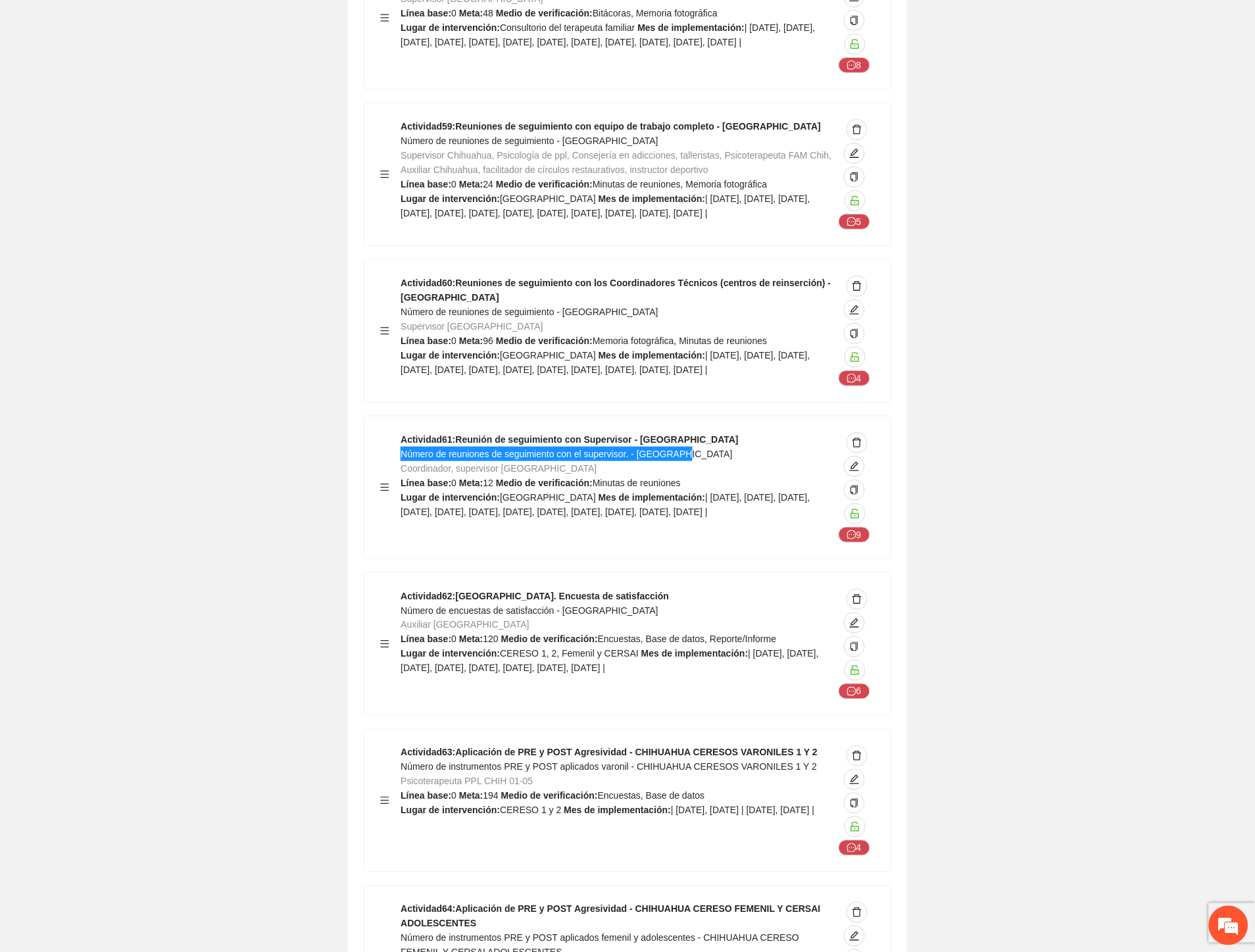
scroll to position [18570, 0]
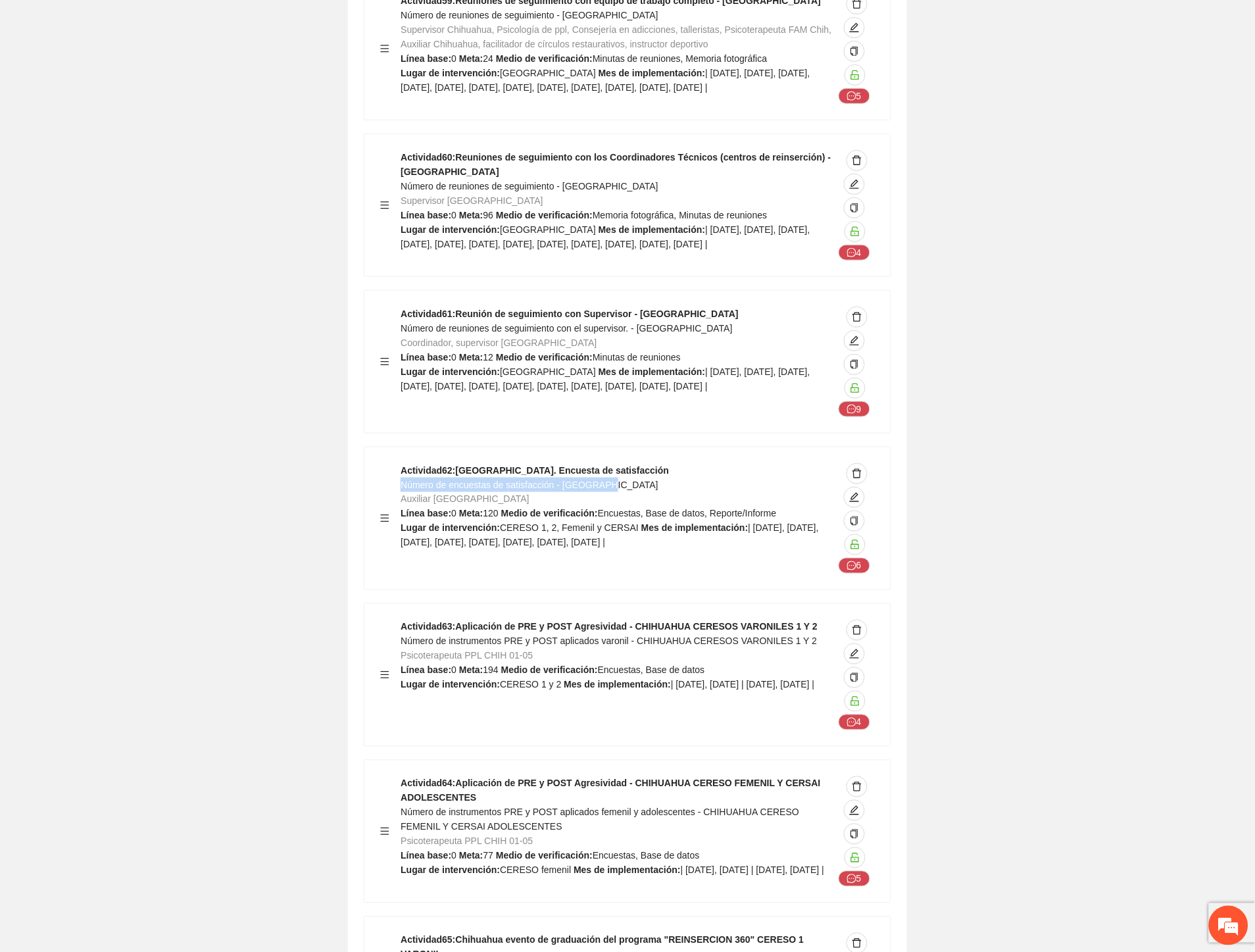
drag, startPoint x: 612, startPoint y: 381, endPoint x: 400, endPoint y: 384, distance: 212.0
click at [401, 463] on div "Actividad 62 : Chihuahua. Encuesta de satisfacción Número de encuestas de satis…" at bounding box center [618, 518] width 433 height 110
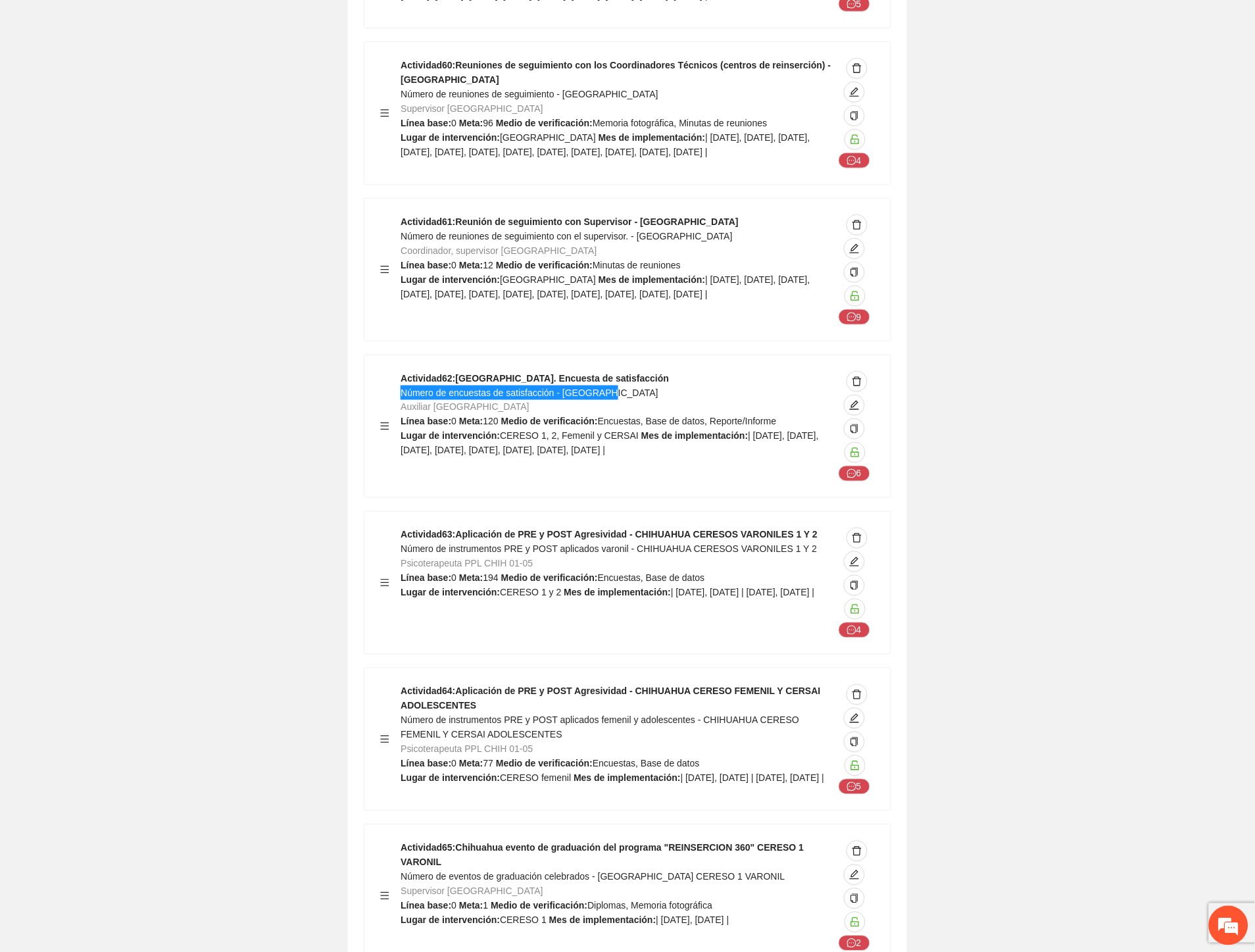
scroll to position [18716, 0]
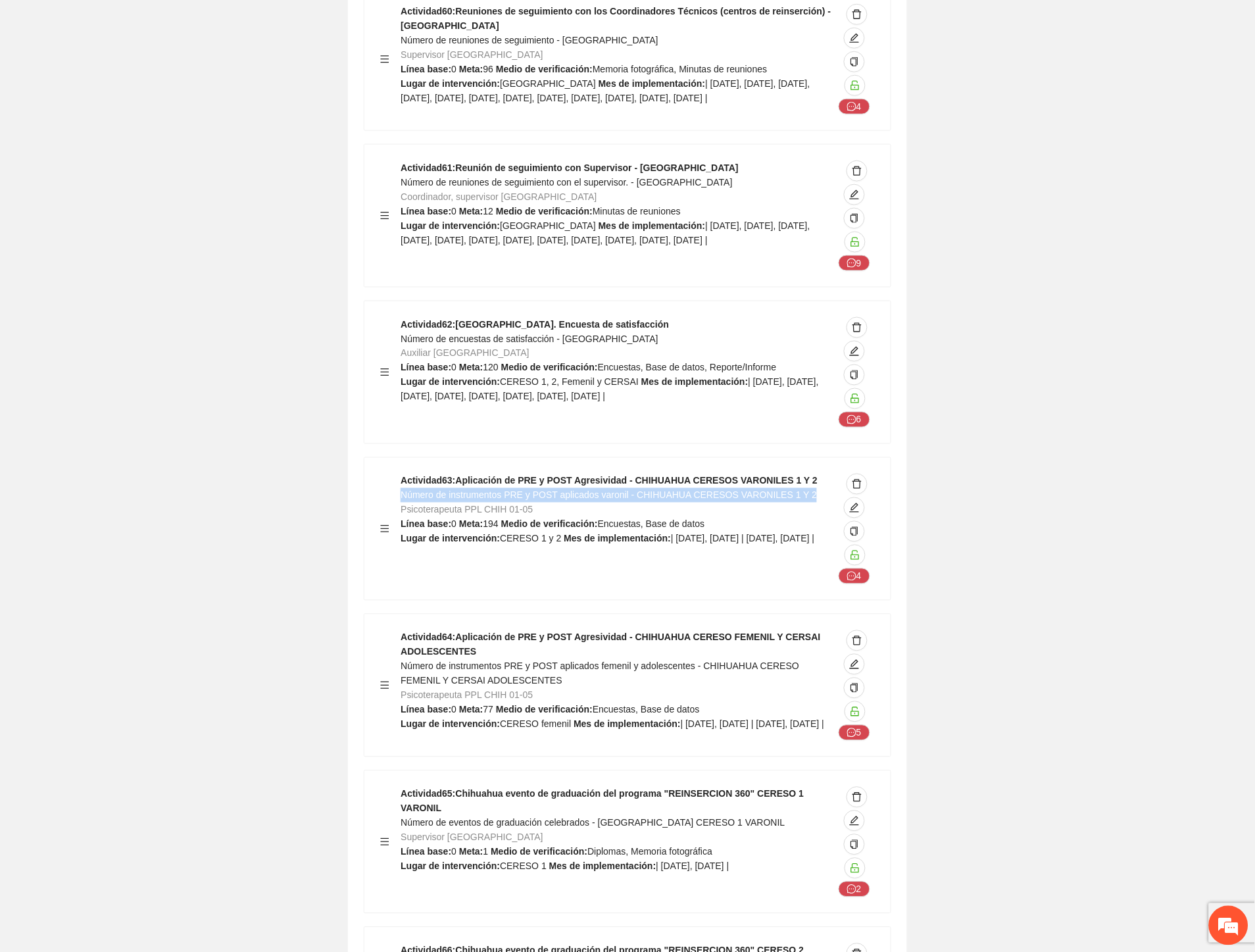
drag, startPoint x: 733, startPoint y: 391, endPoint x: 401, endPoint y: 390, distance: 332.0
click at [401, 473] on div "Actividad 63 : Aplicación de PRE y POST Agresividad - CHIHUAHUA CERESOS VARONIL…" at bounding box center [618, 529] width 433 height 110
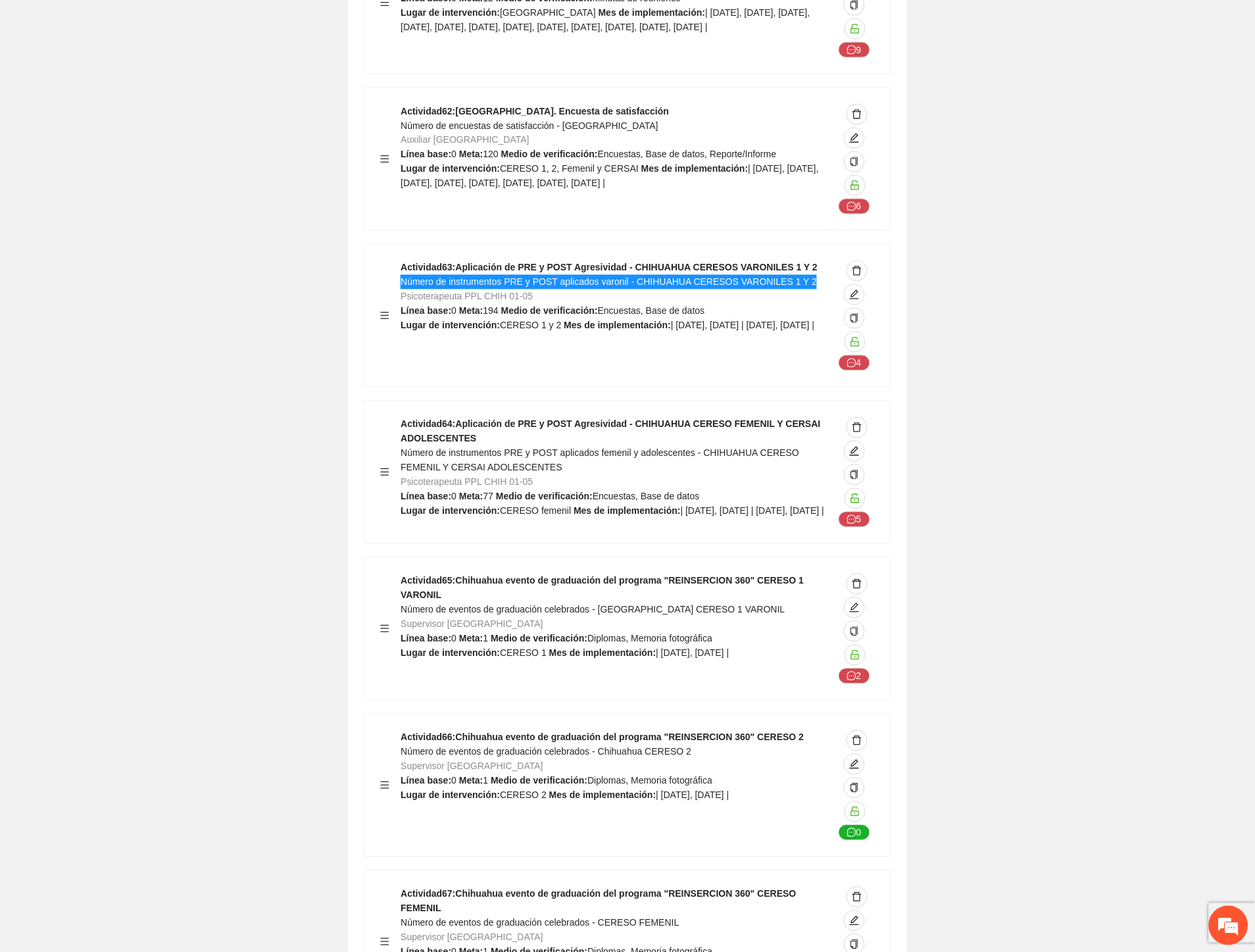
scroll to position [18936, 0]
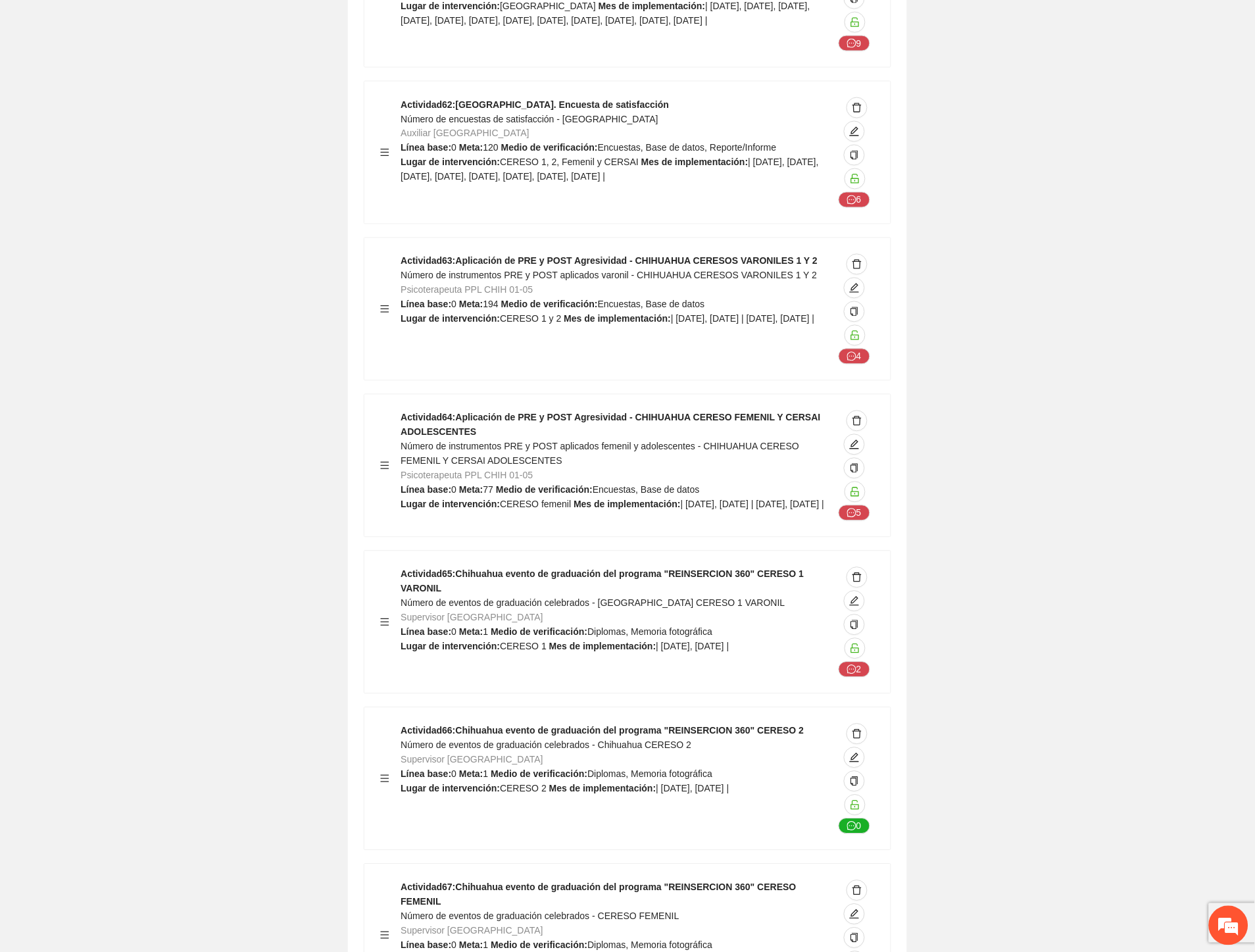
click at [497, 410] on div "Actividad 64 : Aplicación de PRE y POST Agresividad - CHIHUAHUA CERESO FEMENIL …" at bounding box center [618, 466] width 433 height 110
drag, startPoint x: 501, startPoint y: 357, endPoint x: 403, endPoint y: 346, distance: 98.6
click at [403, 410] on div "Actividad 64 : Aplicación de PRE y POST Agresividad - CHIHUAHUA CERESO FEMENIL …" at bounding box center [618, 466] width 433 height 110
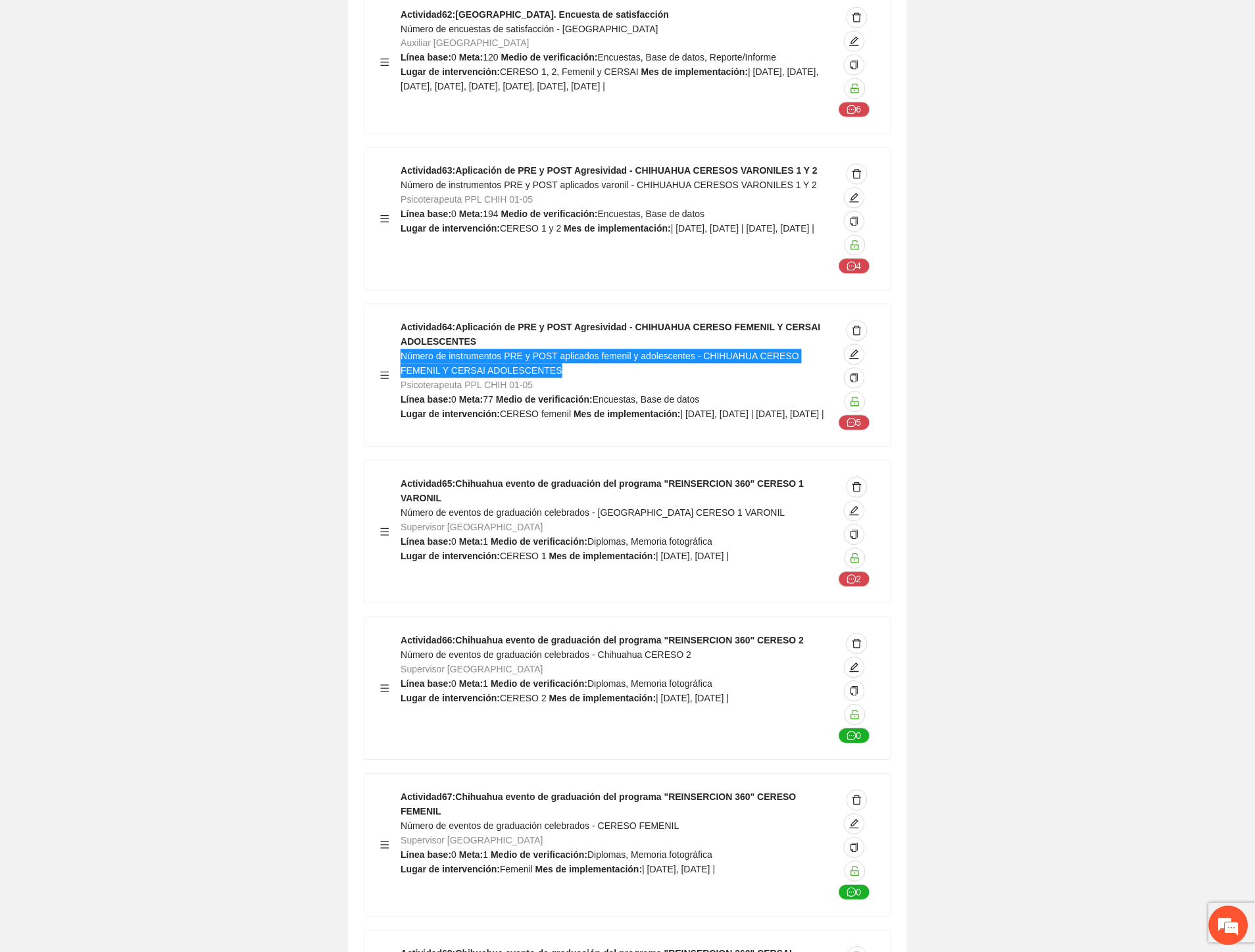
scroll to position [19155, 0]
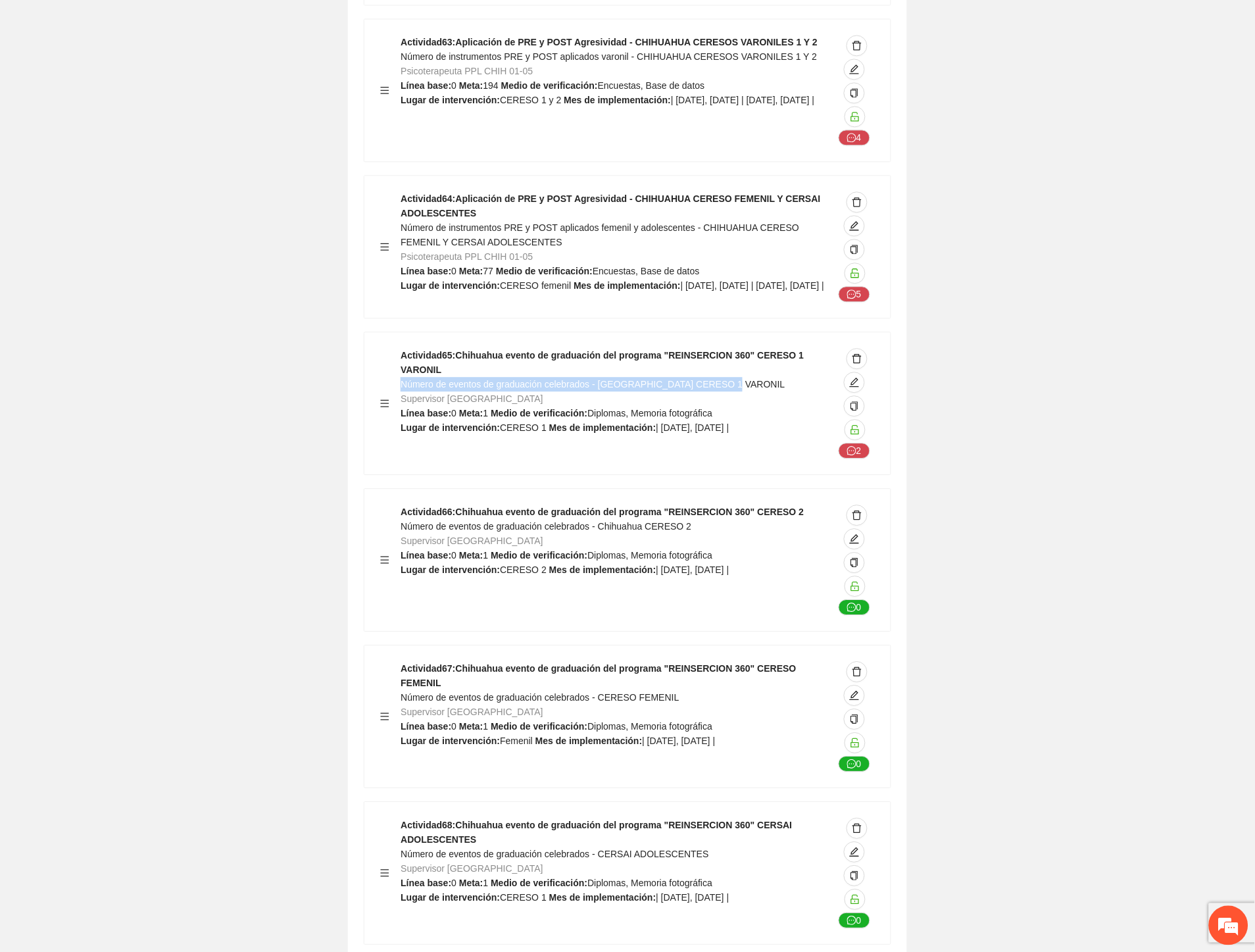
drag, startPoint x: 402, startPoint y: 272, endPoint x: 736, endPoint y: 270, distance: 334.0
click at [736, 348] on div "Actividad 65 : Chihuahua evento de graduación del programa "REINSERCION 360" CE…" at bounding box center [618, 403] width 433 height 110
drag, startPoint x: 689, startPoint y: 429, endPoint x: 401, endPoint y: 429, distance: 288.0
click at [401, 504] on div "Actividad 66 : Chihuahua evento de graduación del programa "REINSERCION 360" CE…" at bounding box center [618, 560] width 433 height 110
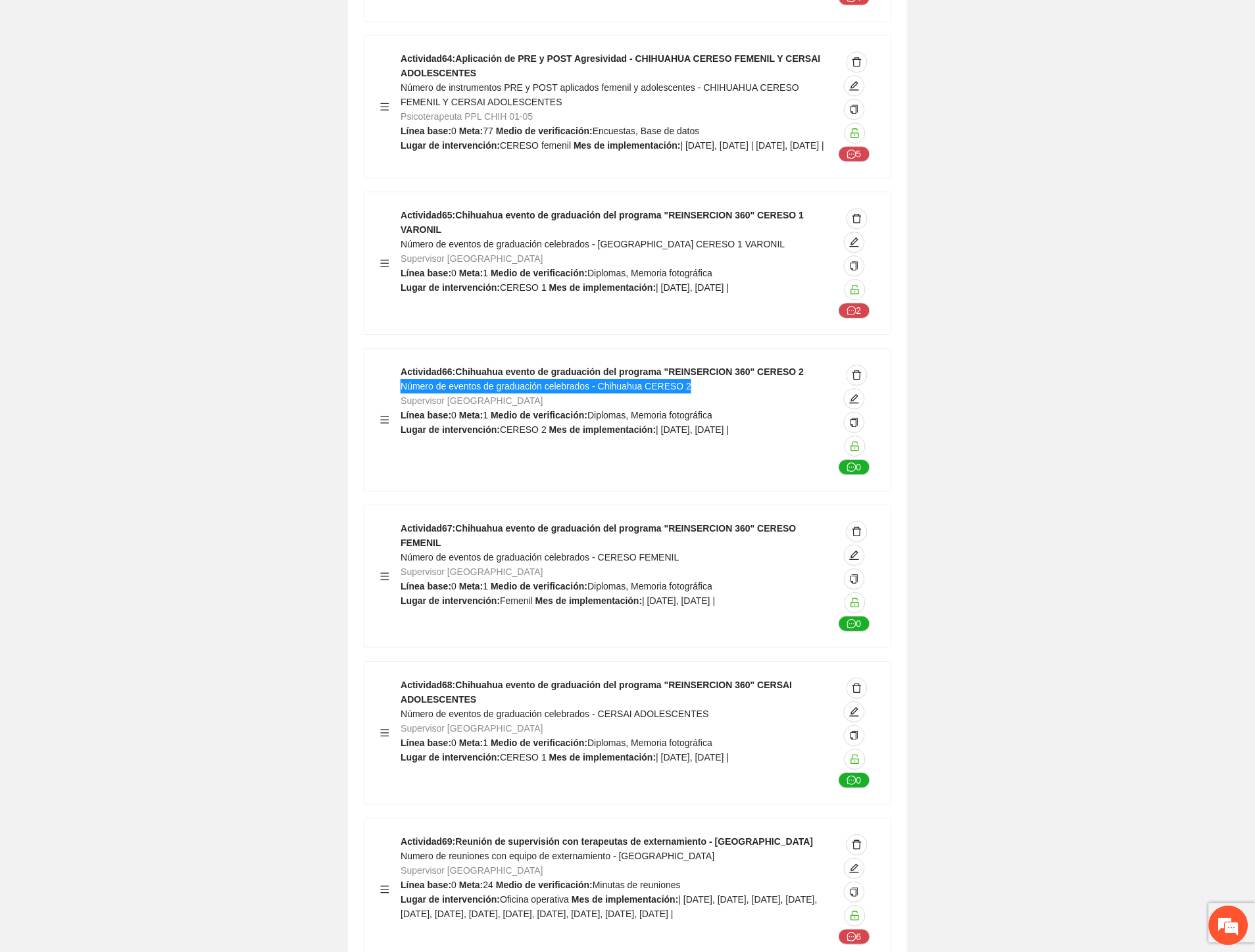
scroll to position [19447, 0]
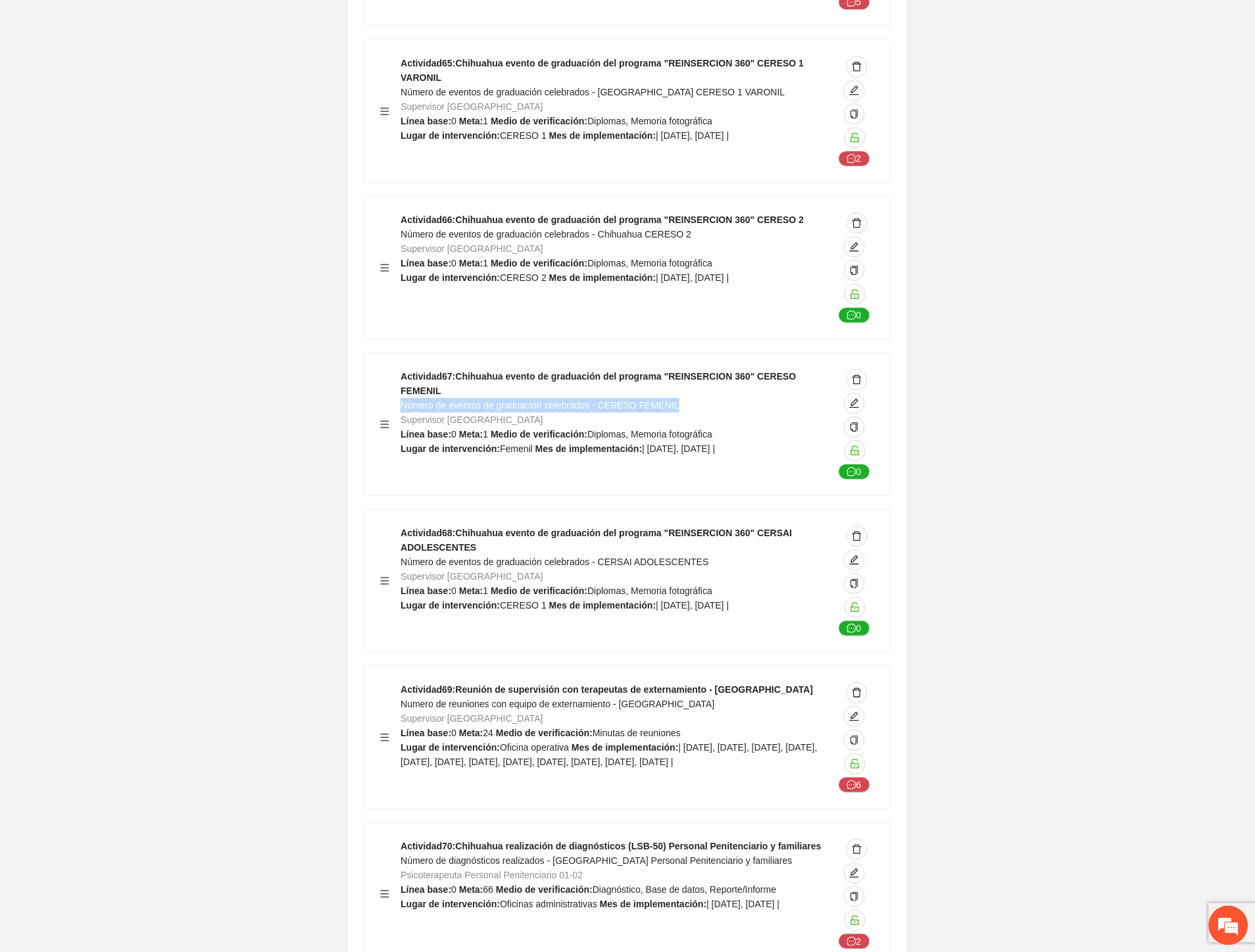
drag, startPoint x: 662, startPoint y: 292, endPoint x: 405, endPoint y: 294, distance: 257.0
click at [404, 369] on div "Actividad 67 : Chihuahua evento de graduación del programa "REINSERCION 360" CE…" at bounding box center [618, 424] width 433 height 110
drag, startPoint x: 549, startPoint y: 471, endPoint x: 401, endPoint y: 467, distance: 148.1
click at [401, 525] on div "Actividad 68 : Chihuahua evento de graduación del programa "REINSERCION 360" CE…" at bounding box center [618, 580] width 433 height 110
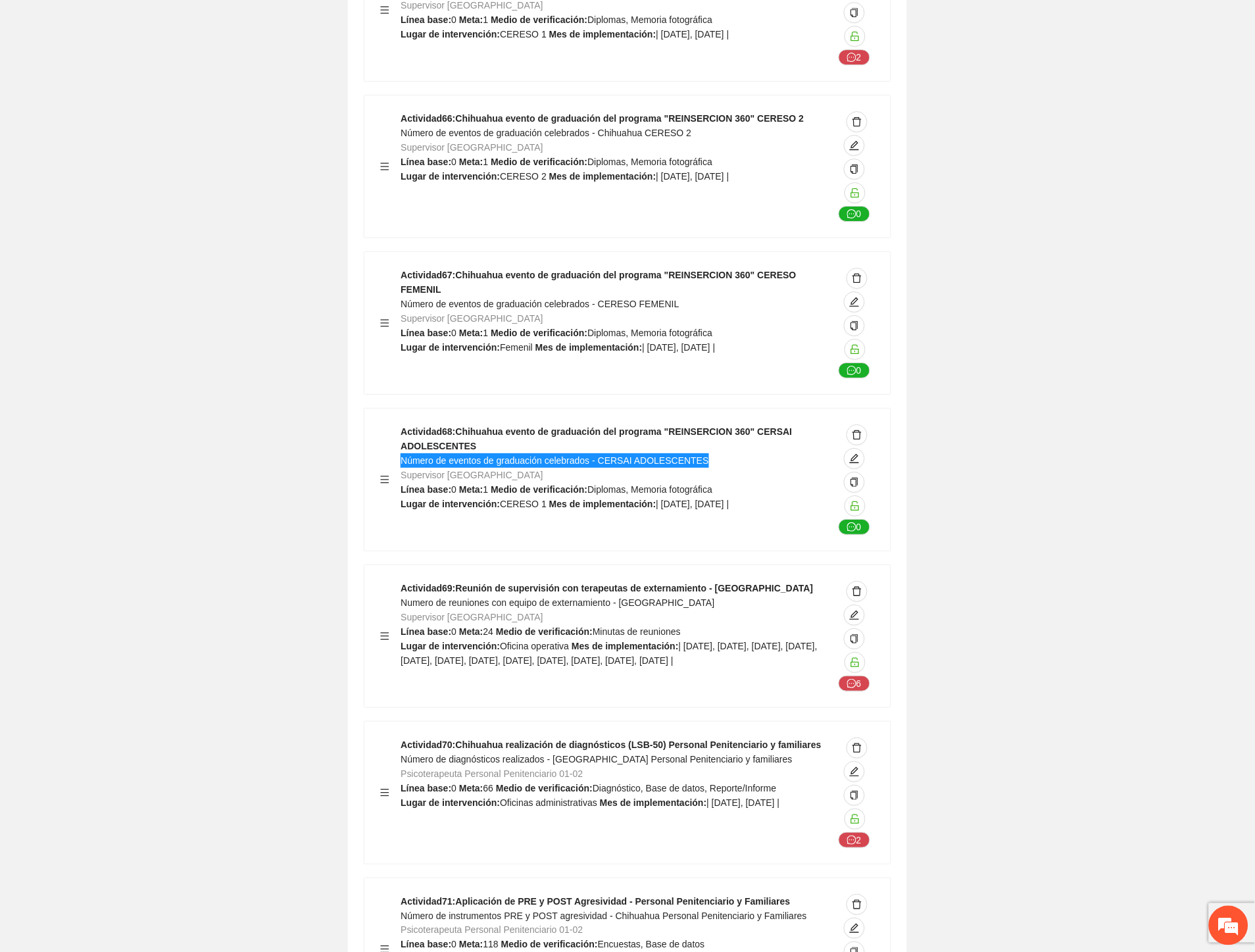
scroll to position [19667, 0]
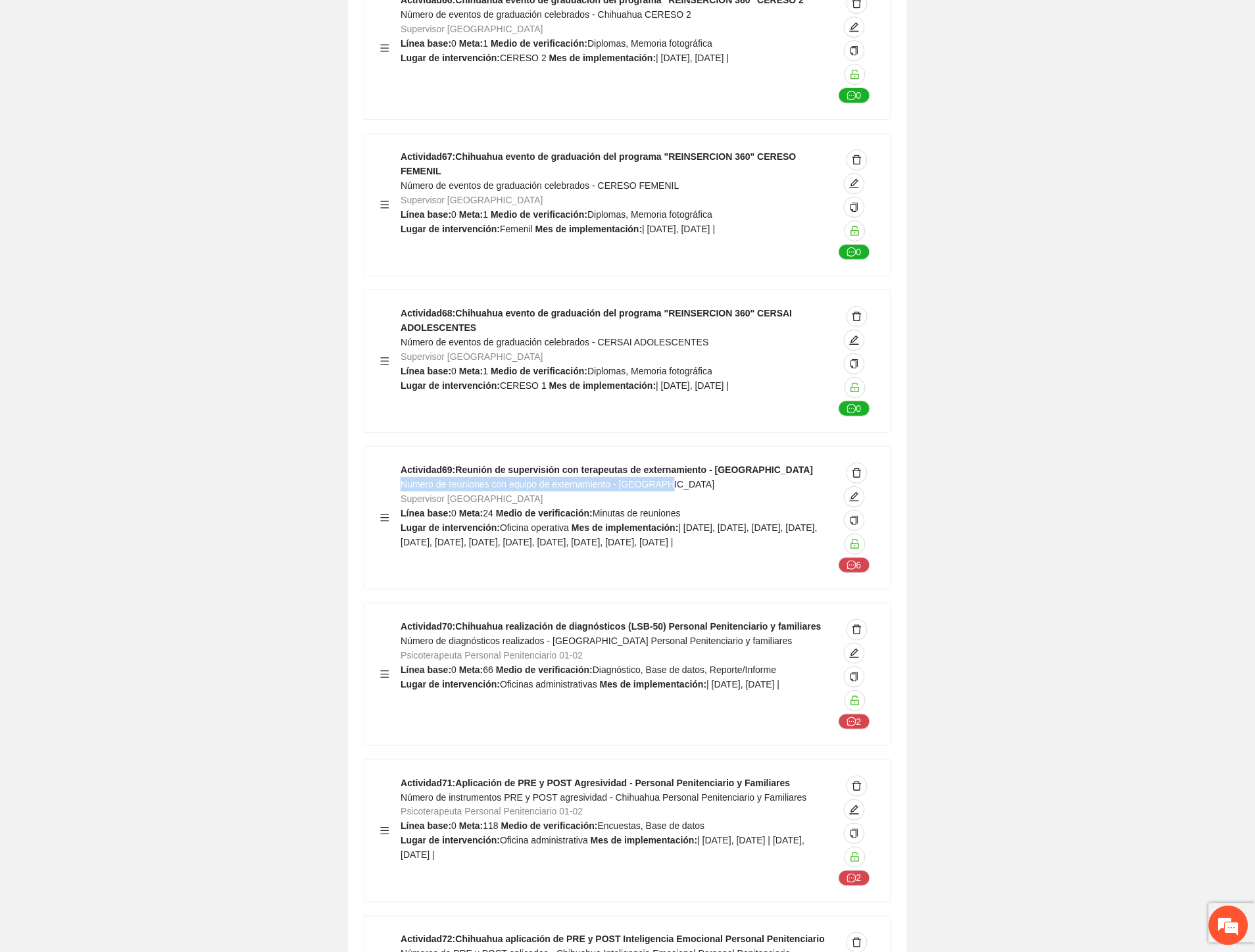
drag, startPoint x: 674, startPoint y: 385, endPoint x: 404, endPoint y: 389, distance: 270.0
click at [404, 462] on div "Actividad 69 : Reunión de supervisión con terapeutas de externamiento - Chihuah…" at bounding box center [618, 517] width 433 height 110
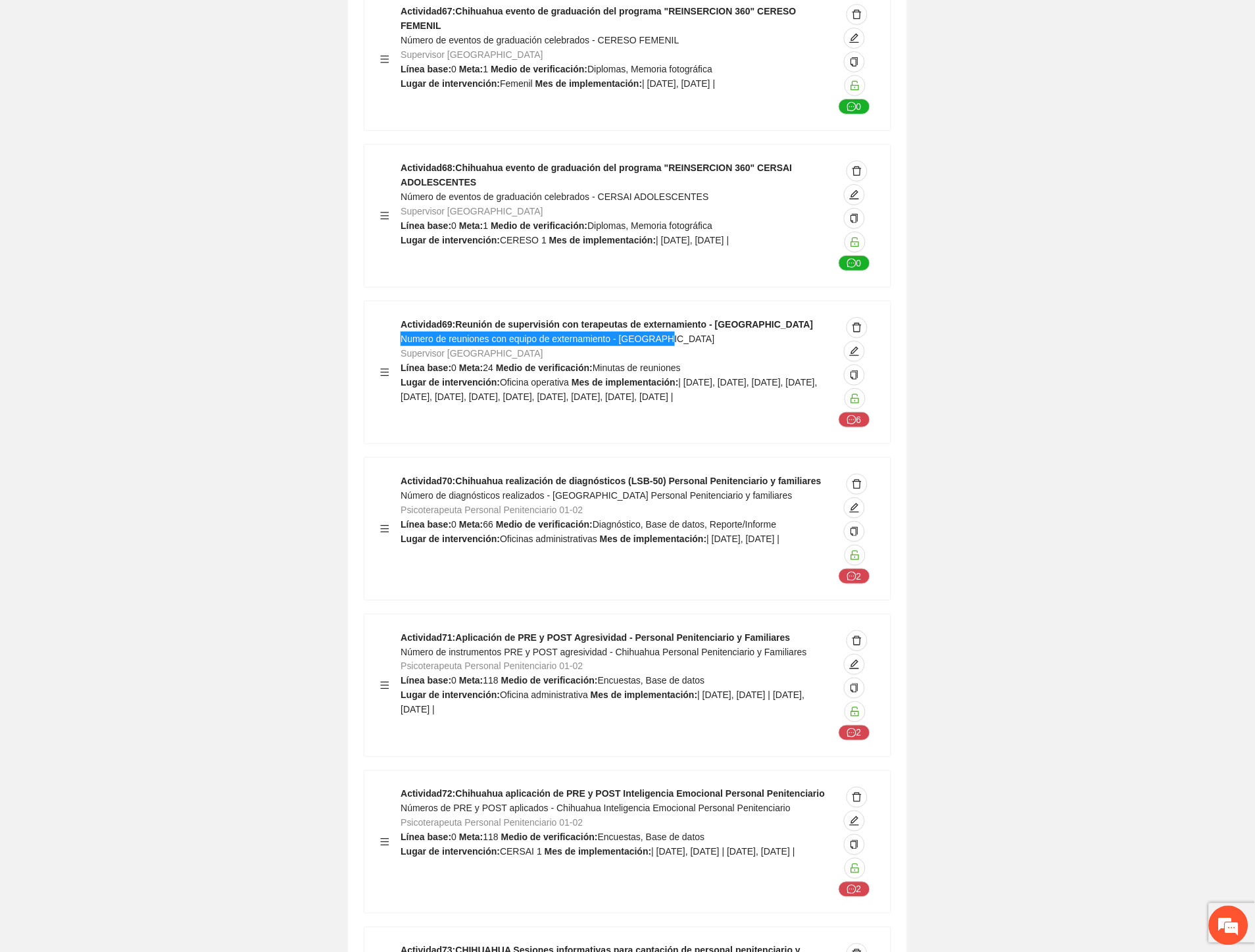
scroll to position [19813, 0]
drag, startPoint x: 400, startPoint y: 395, endPoint x: 764, endPoint y: 399, distance: 364.0
click at [764, 473] on div "Actividad 70 : Chihuahua realización de diagnósticos (LSB-50) Personal Penitenc…" at bounding box center [618, 528] width 433 height 110
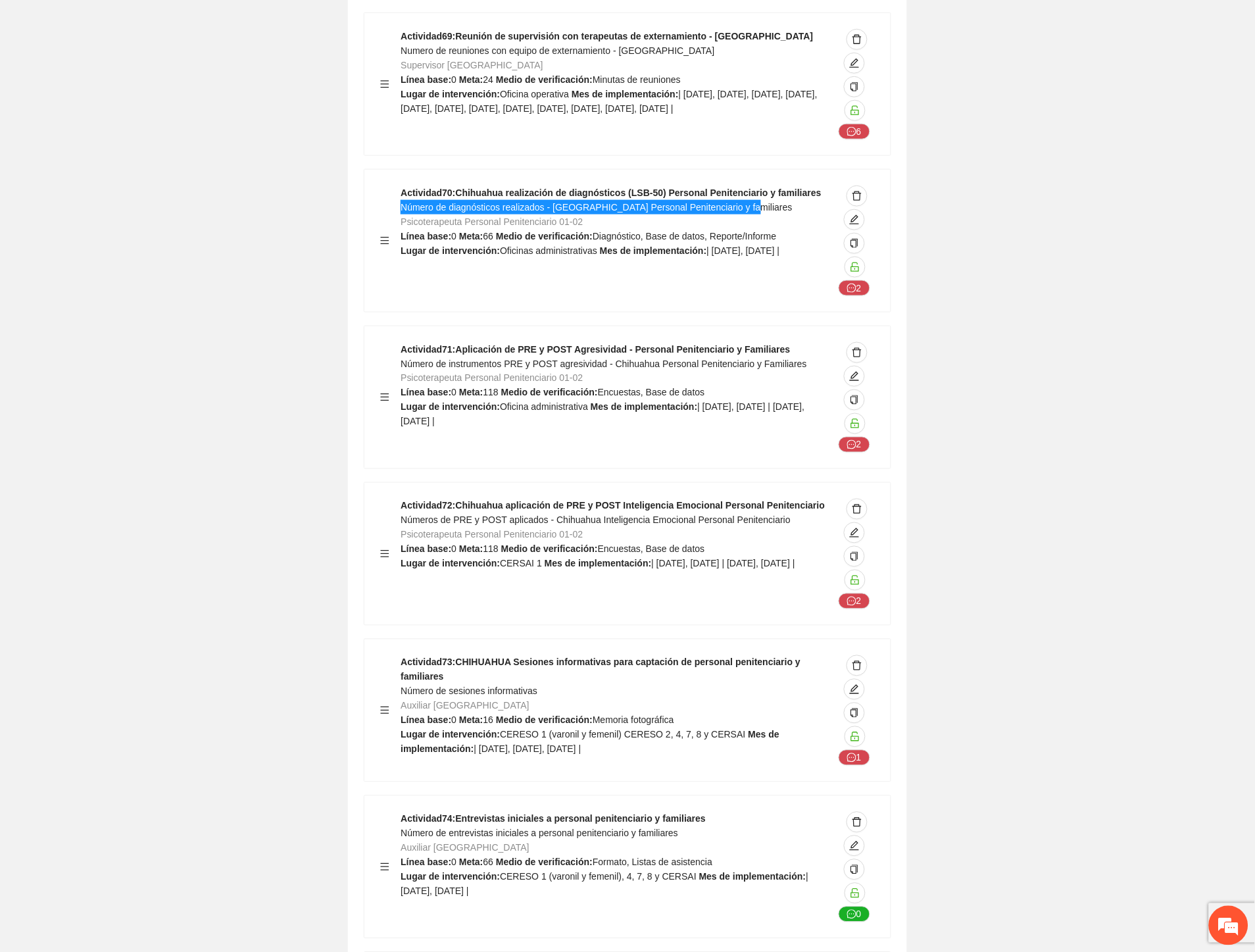
scroll to position [20104, 0]
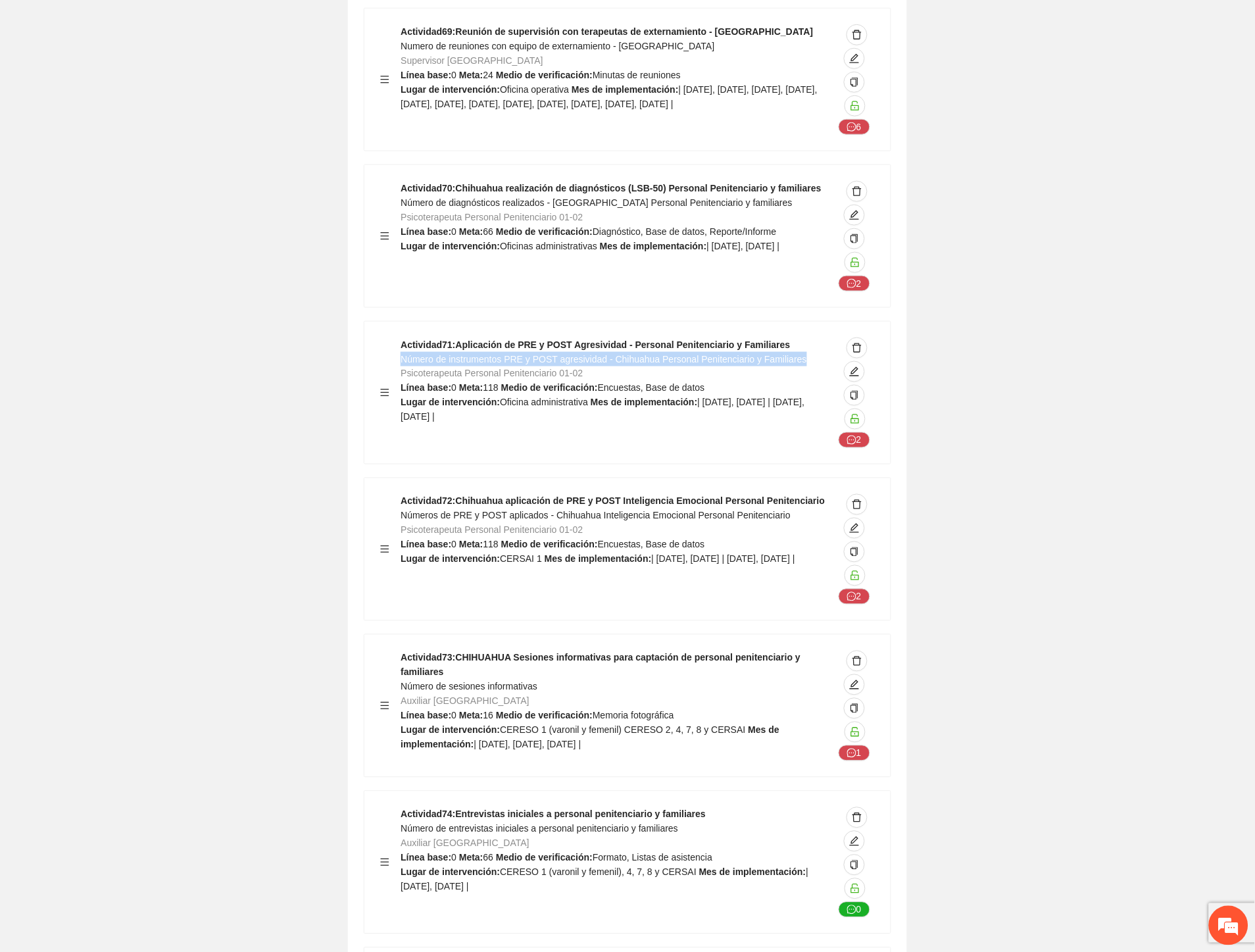
drag, startPoint x: 404, startPoint y: 260, endPoint x: 808, endPoint y: 260, distance: 404.0
click at [808, 337] on div "Actividad 71 : Aplicación de PRE y POST Agresividad - Personal Penitenciario y …" at bounding box center [618, 392] width 433 height 110
drag, startPoint x: 760, startPoint y: 420, endPoint x: 403, endPoint y: 423, distance: 357.0
click at [403, 494] on div "Actividad 72 : Chihuahua aplicación de PRE y POST Inteligencia Emocional Person…" at bounding box center [618, 549] width 433 height 110
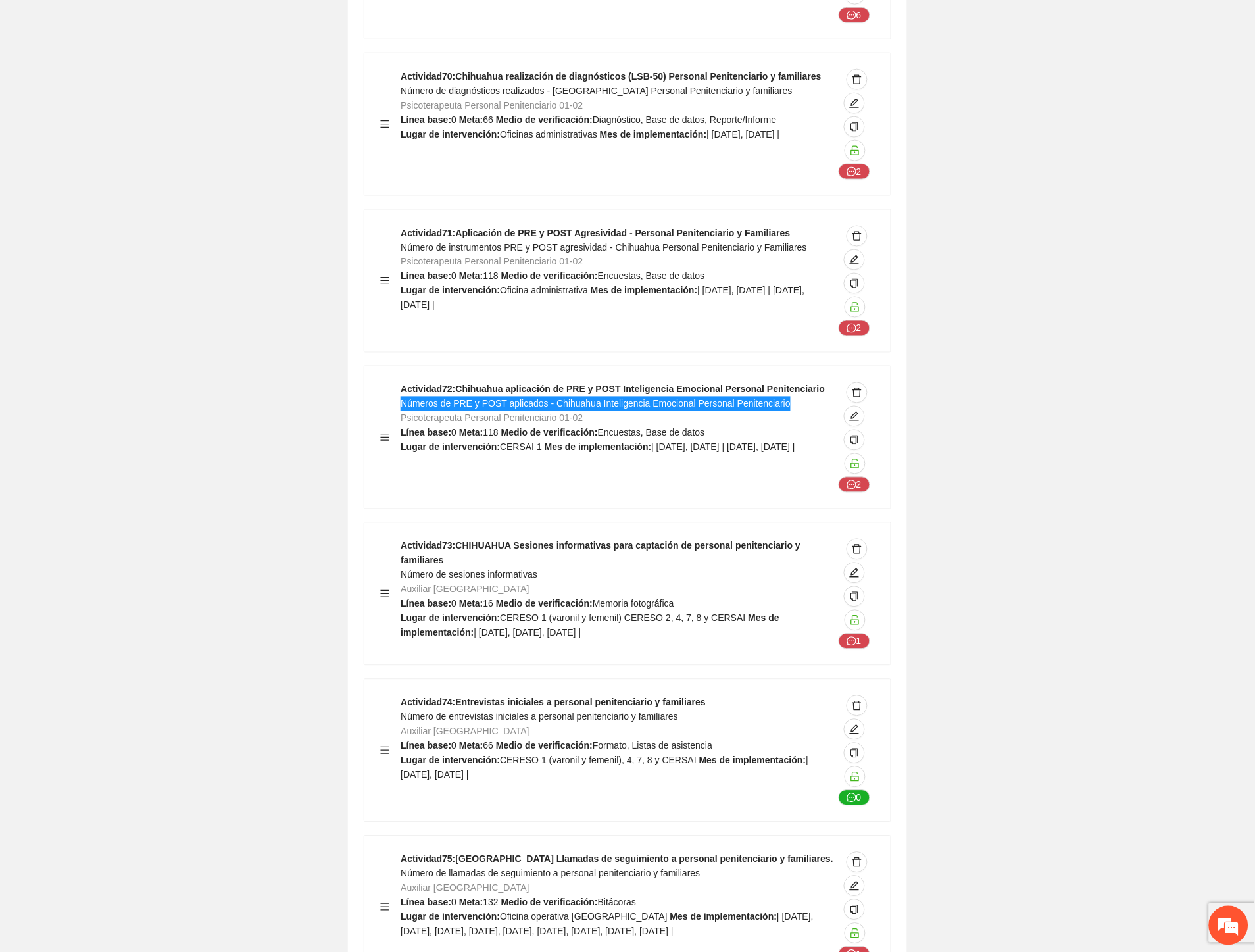
scroll to position [20471, 0]
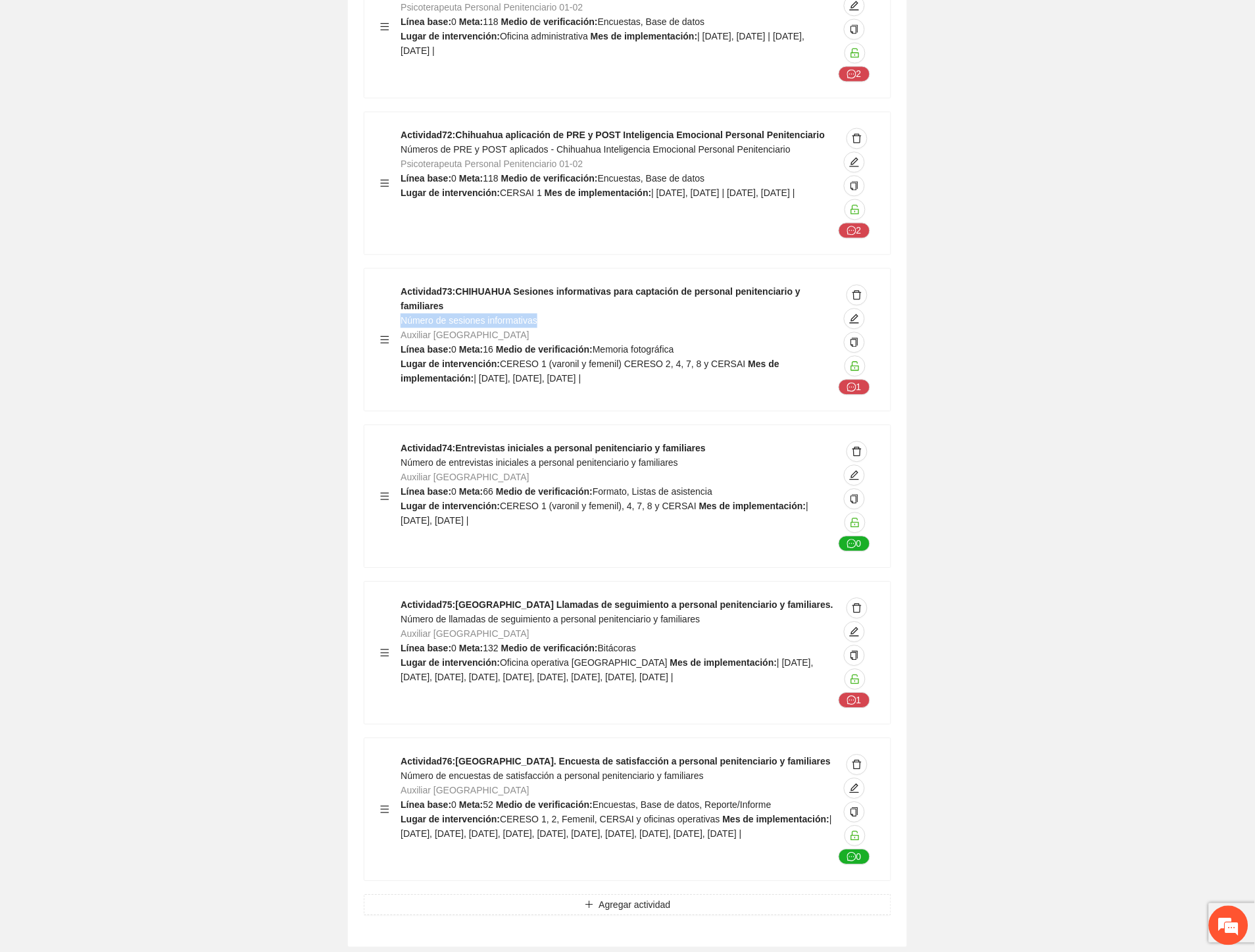
drag, startPoint x: 541, startPoint y: 207, endPoint x: 404, endPoint y: 210, distance: 137.0
click at [404, 285] on div "Actividad 73 : CHIHUAHUA Sesiones informativas para captación de personal penit…" at bounding box center [618, 340] width 433 height 110
drag, startPoint x: 694, startPoint y: 365, endPoint x: 402, endPoint y: 367, distance: 292.0
click at [402, 442] on div "Actividad 74 : Entrevistas iniciales a personal penitenciario y familiares Núme…" at bounding box center [618, 497] width 433 height 110
drag, startPoint x: 712, startPoint y: 523, endPoint x: 403, endPoint y: 527, distance: 309.0
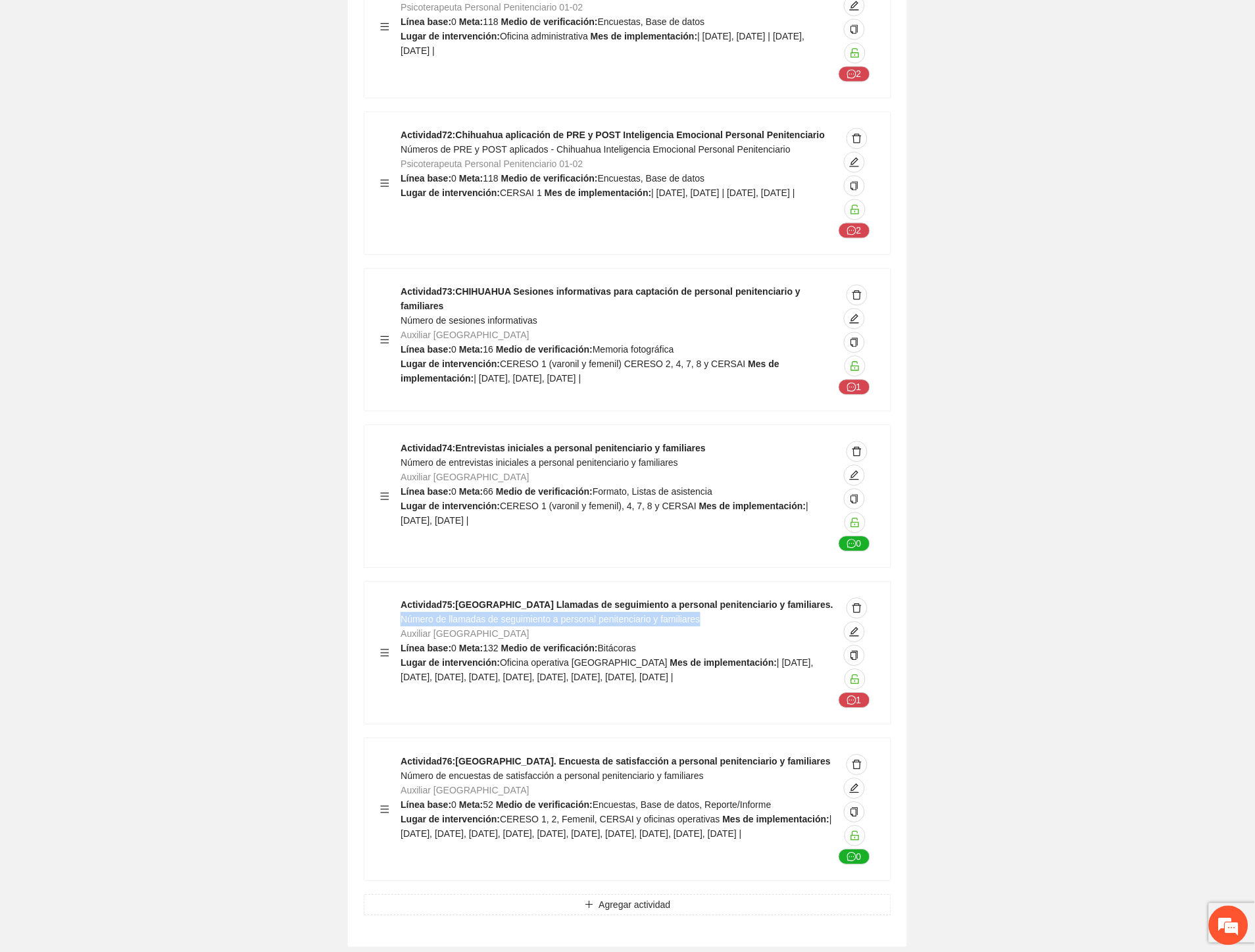
click at [403, 598] on div "Actividad 75 : Chihuahua Llamadas de seguimiento a personal penitenciario y fam…" at bounding box center [618, 653] width 433 height 110
drag, startPoint x: 706, startPoint y: 676, endPoint x: 401, endPoint y: 680, distance: 305.0
click at [401, 755] on div "Actividad 76 : Chihuahua. Encuesta de satisfacción a personal penitenciario y f…" at bounding box center [618, 810] width 433 height 110
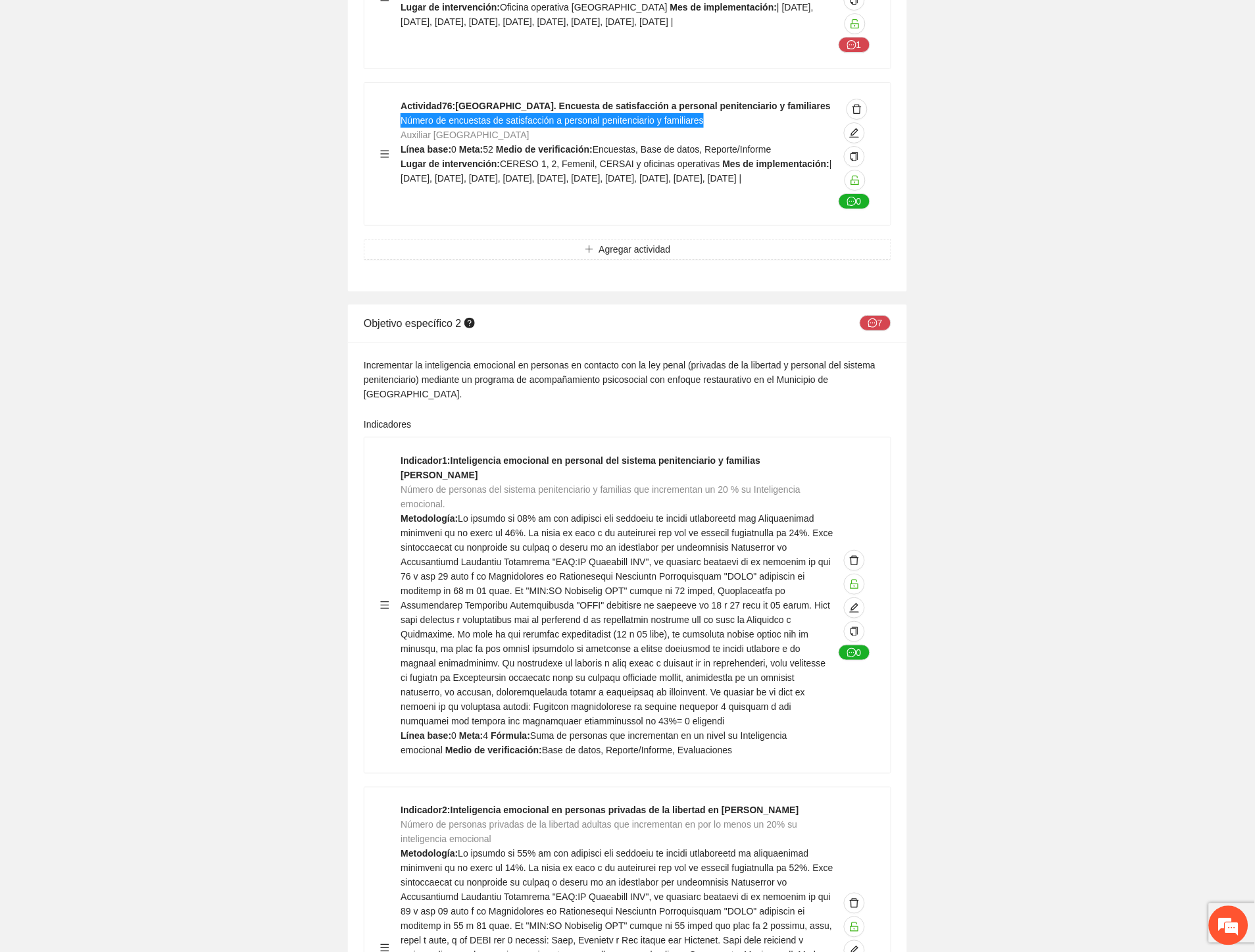
scroll to position [21128, 0]
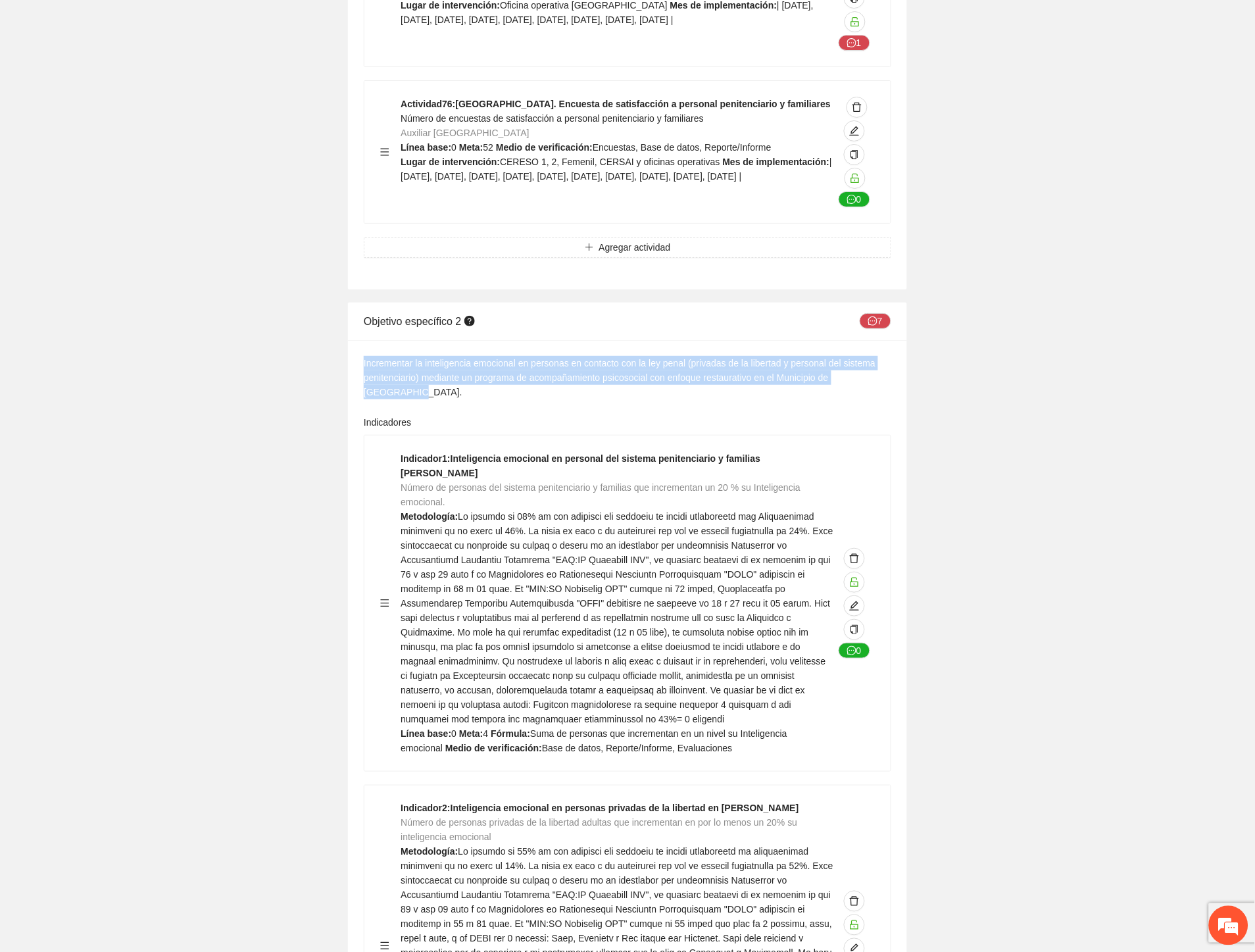
drag, startPoint x: 889, startPoint y: 283, endPoint x: 362, endPoint y: 267, distance: 527.2
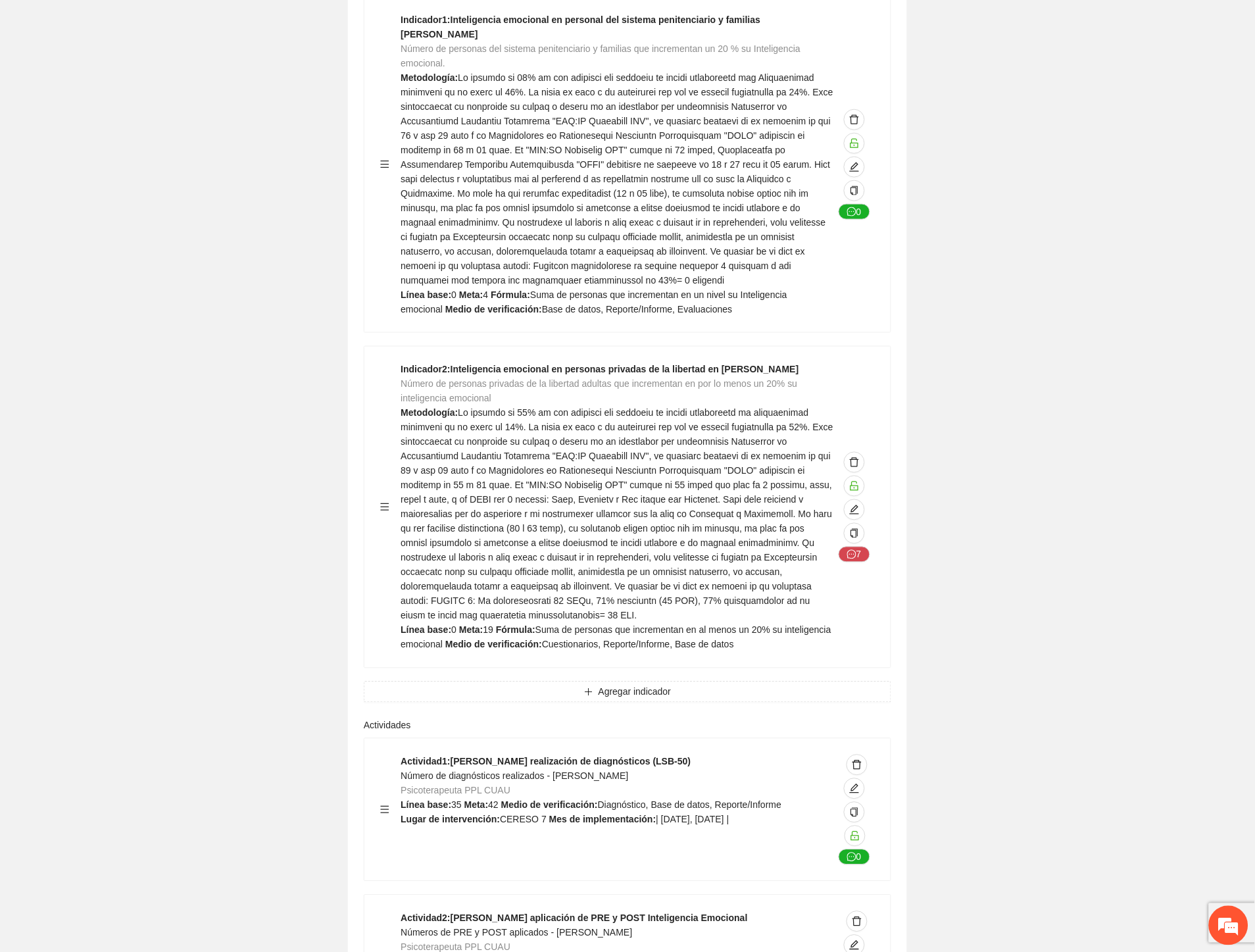
scroll to position [21201, 0]
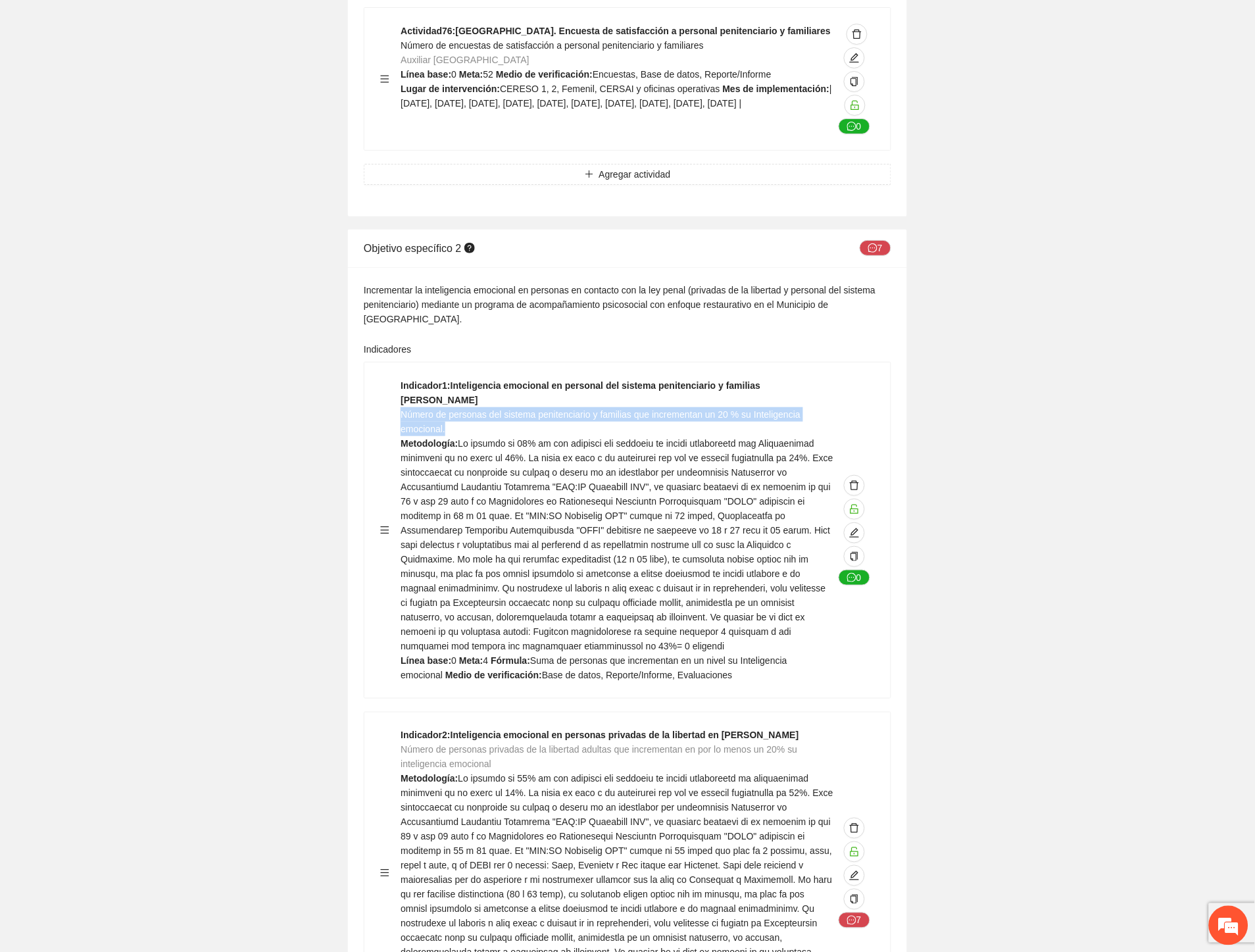
drag, startPoint x: 450, startPoint y: 304, endPoint x: 400, endPoint y: 290, distance: 51.9
click at [401, 379] on div "Indicador 1 : Inteligencia emocional en personal del sistema penitenciario y fa…" at bounding box center [618, 530] width 433 height 304
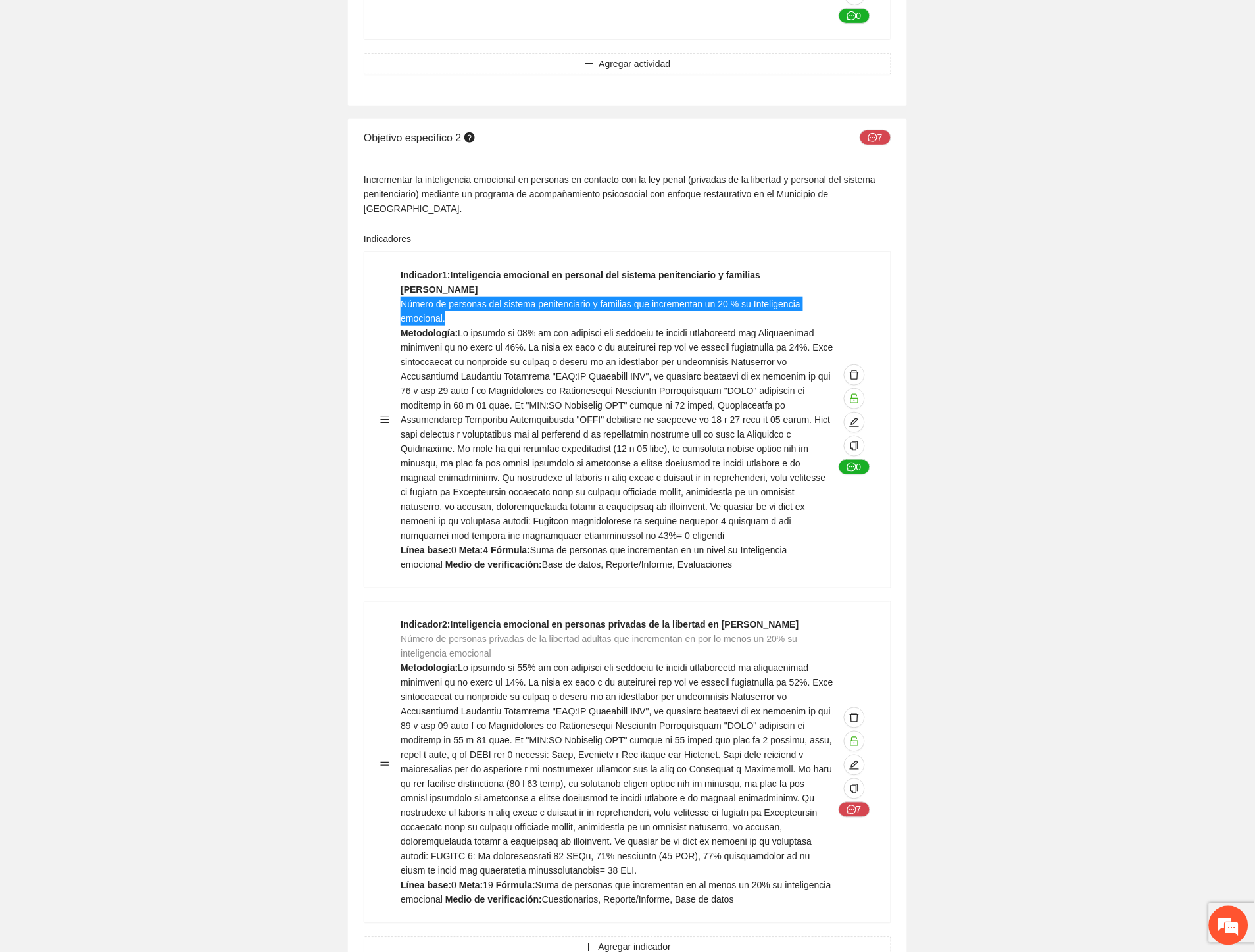
scroll to position [21420, 0]
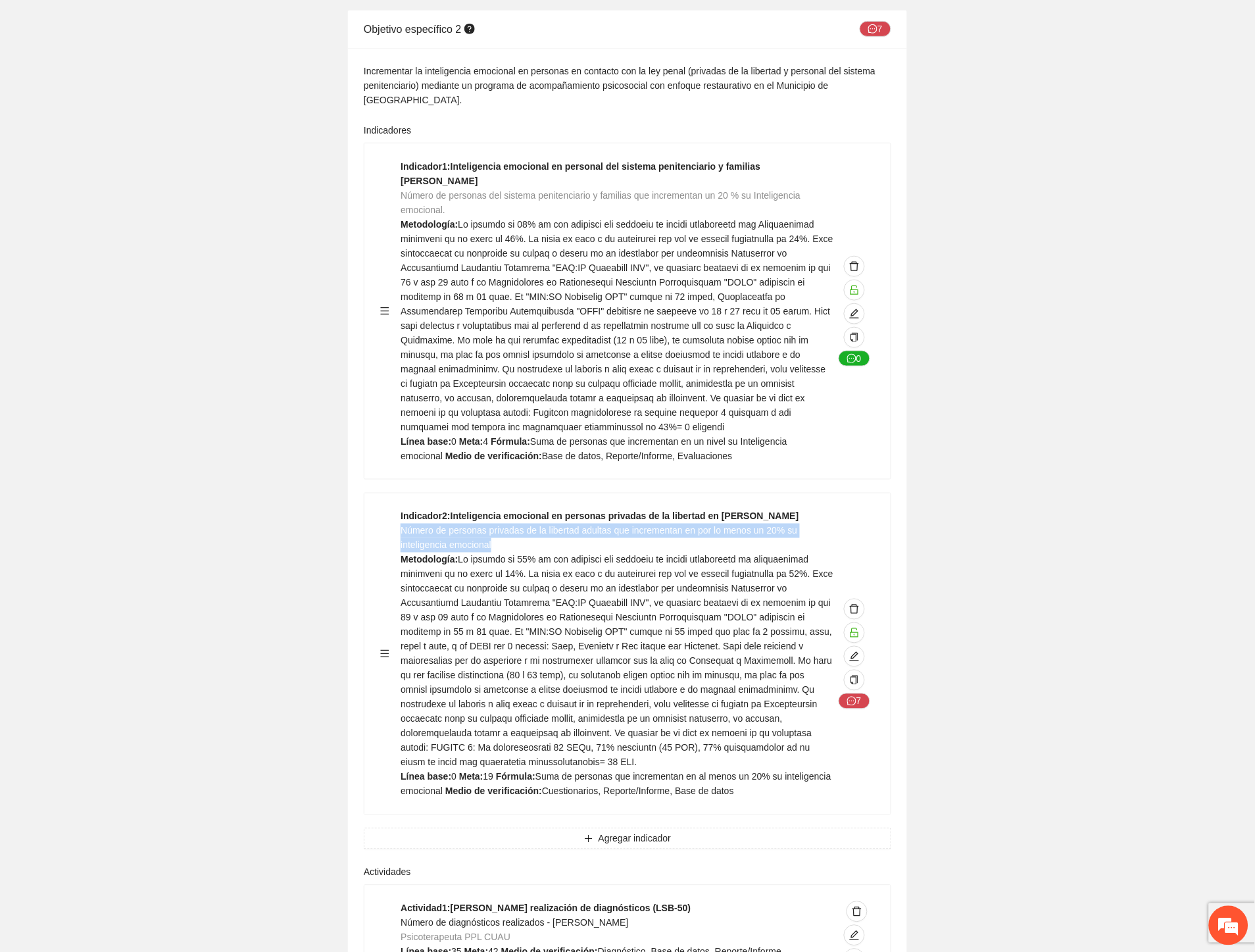
drag, startPoint x: 503, startPoint y: 418, endPoint x: 402, endPoint y: 408, distance: 101.5
click at [402, 509] on div "Indicador 2 : Inteligencia emocional en personas privadas de la libertad en Cua…" at bounding box center [618, 654] width 433 height 290
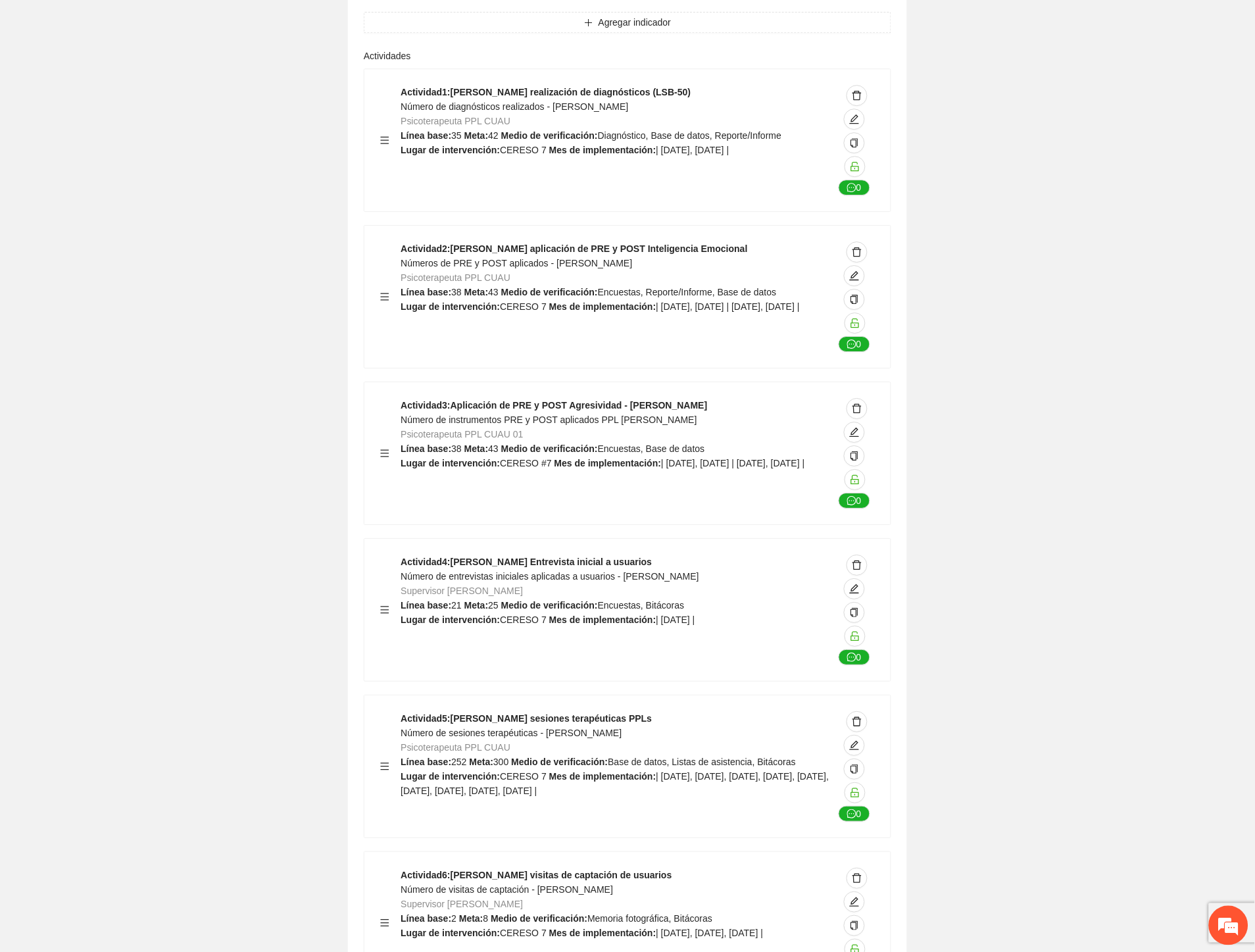
scroll to position [21931, 0]
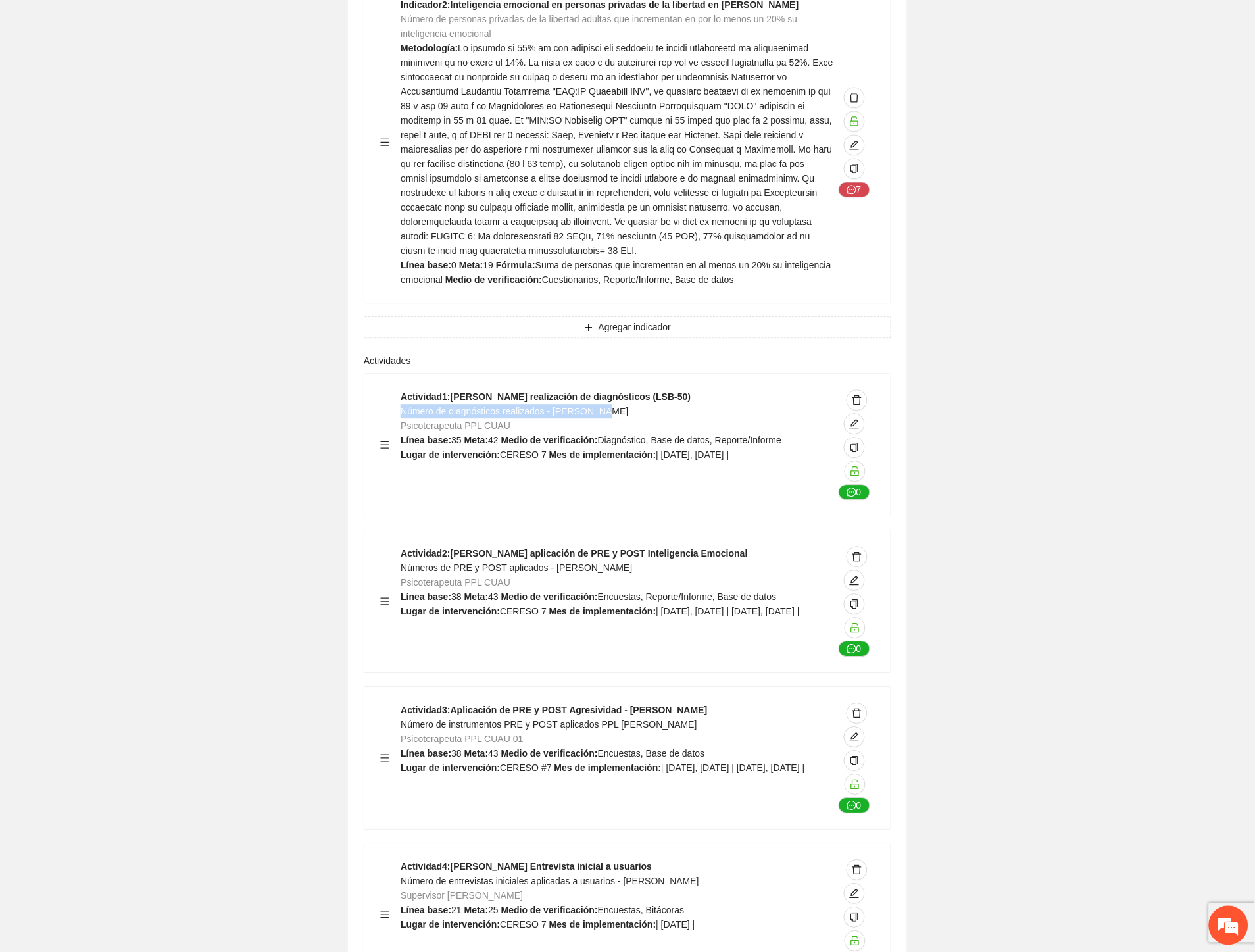
drag, startPoint x: 606, startPoint y: 285, endPoint x: 411, endPoint y: 286, distance: 195.0
click at [404, 390] on div "Actividad 1 : Cuauhtémoc realización de diagnósticos (LSB-50) Número de diagnós…" at bounding box center [618, 445] width 433 height 110
drag, startPoint x: 509, startPoint y: 445, endPoint x: 400, endPoint y: 443, distance: 109.0
click at [401, 546] on div "Actividad 2 : Cuauhtémoc aplicación de PRE y POST Inteligencia Emocional Número…" at bounding box center [618, 601] width 433 height 110
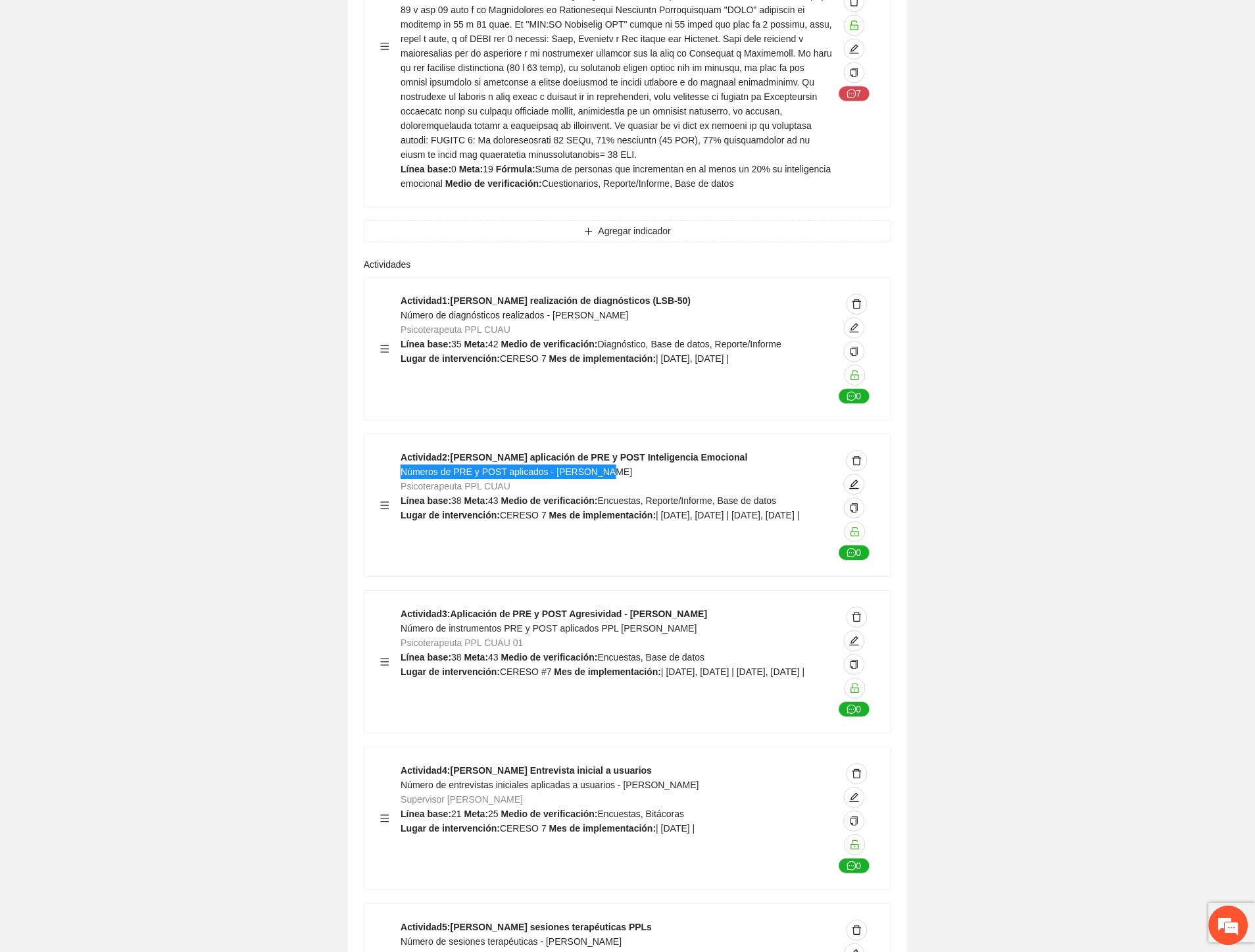
scroll to position [22150, 0]
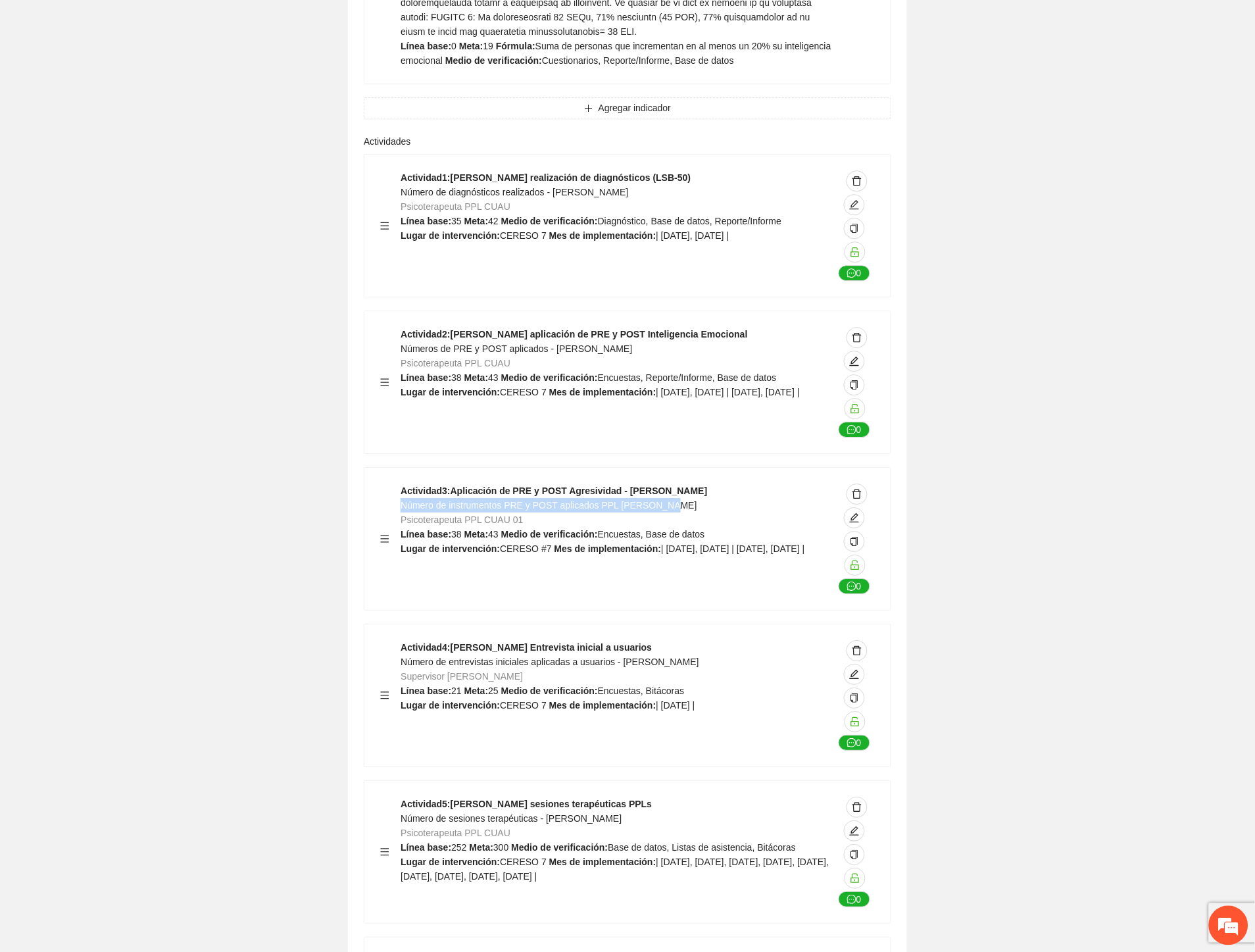
drag, startPoint x: 668, startPoint y: 377, endPoint x: 400, endPoint y: 381, distance: 268.0
click at [401, 484] on div "Actividad 3 : Aplicación de PRE y POST Agresividad - Cuauhtémoc Número de instr…" at bounding box center [618, 539] width 433 height 110
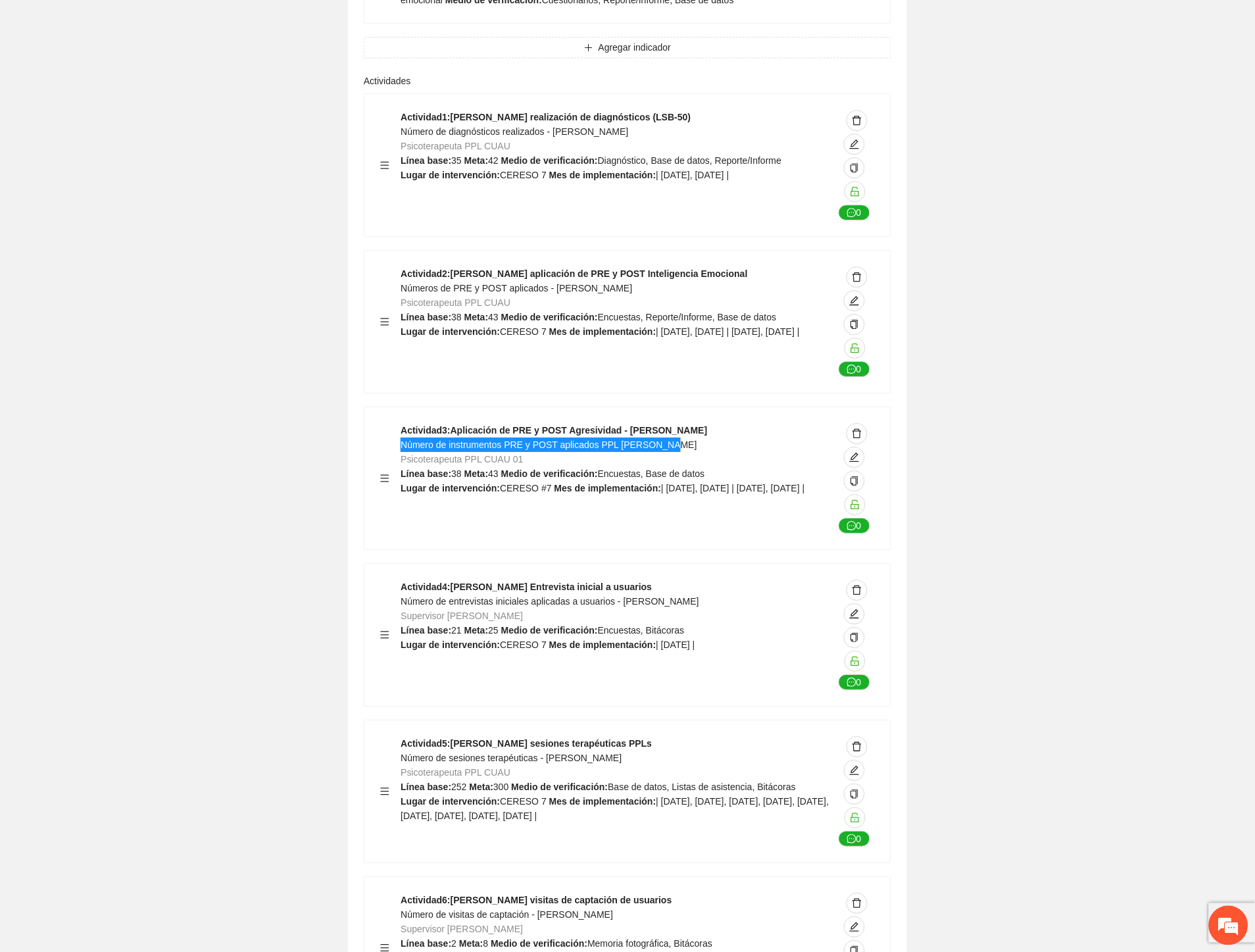
scroll to position [22370, 0]
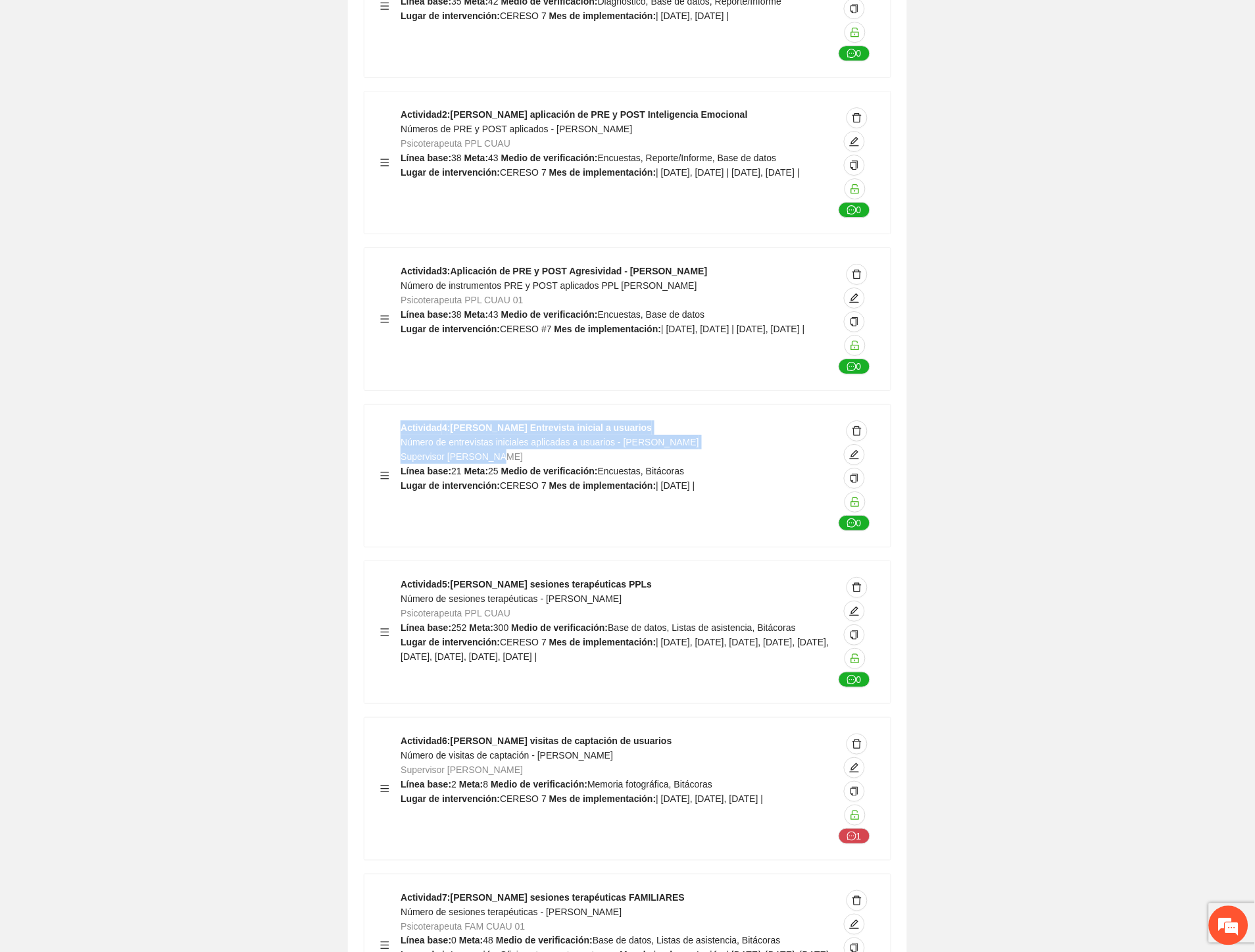
drag, startPoint x: 399, startPoint y: 316, endPoint x: 675, endPoint y: 328, distance: 276.3
click at [675, 420] on div "Actividad 4 : Cuauhtémoc Entrevista inicial a usuarios Número de entrevistas in…" at bounding box center [628, 475] width 495 height 110
click at [680, 420] on div "Actividad 4 : Cuauhtémoc Entrevista inicial a usuarios Número de entrevistas in…" at bounding box center [618, 475] width 433 height 110
drag, startPoint x: 681, startPoint y: 315, endPoint x: 400, endPoint y: 316, distance: 281.0
click at [401, 420] on div "Actividad 4 : Cuauhtémoc Entrevista inicial a usuarios Número de entrevistas in…" at bounding box center [618, 475] width 433 height 110
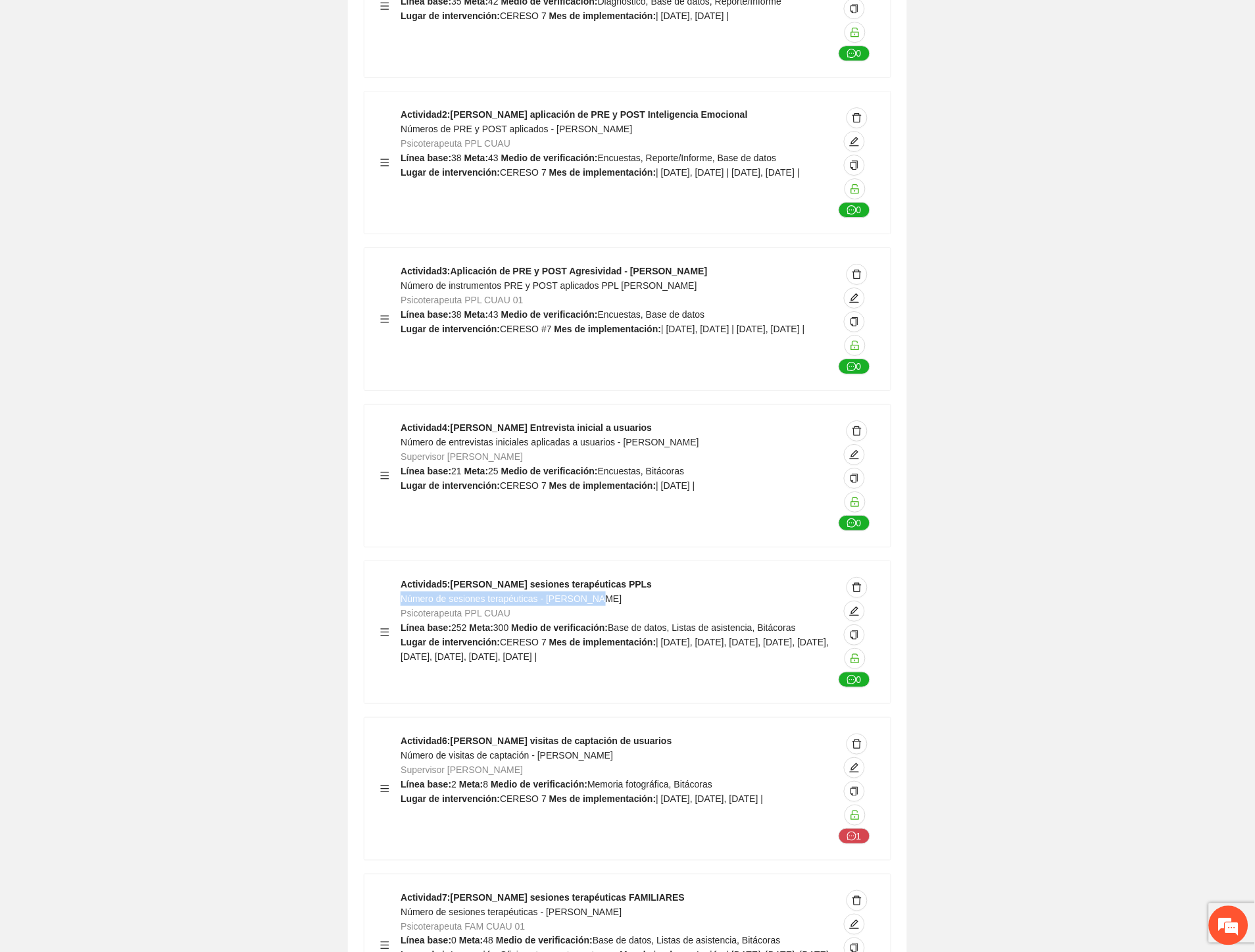
drag, startPoint x: 609, startPoint y: 472, endPoint x: 404, endPoint y: 475, distance: 205.0
click at [404, 577] on div "Actividad 5 : Cuauhtémoc sesiones terapéuticas PPLs Número de sesiones terapéut…" at bounding box center [618, 632] width 433 height 110
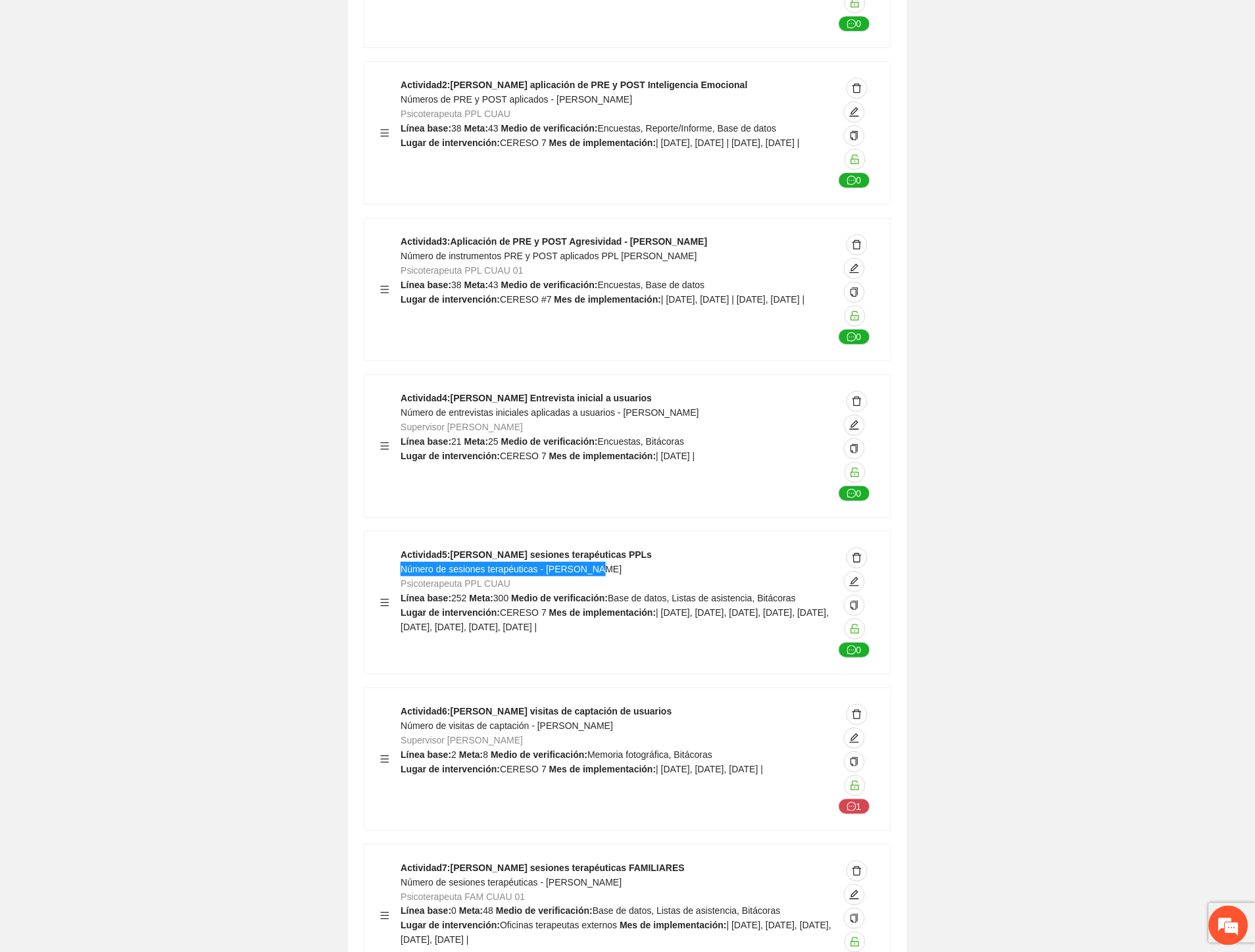
scroll to position [22663, 0]
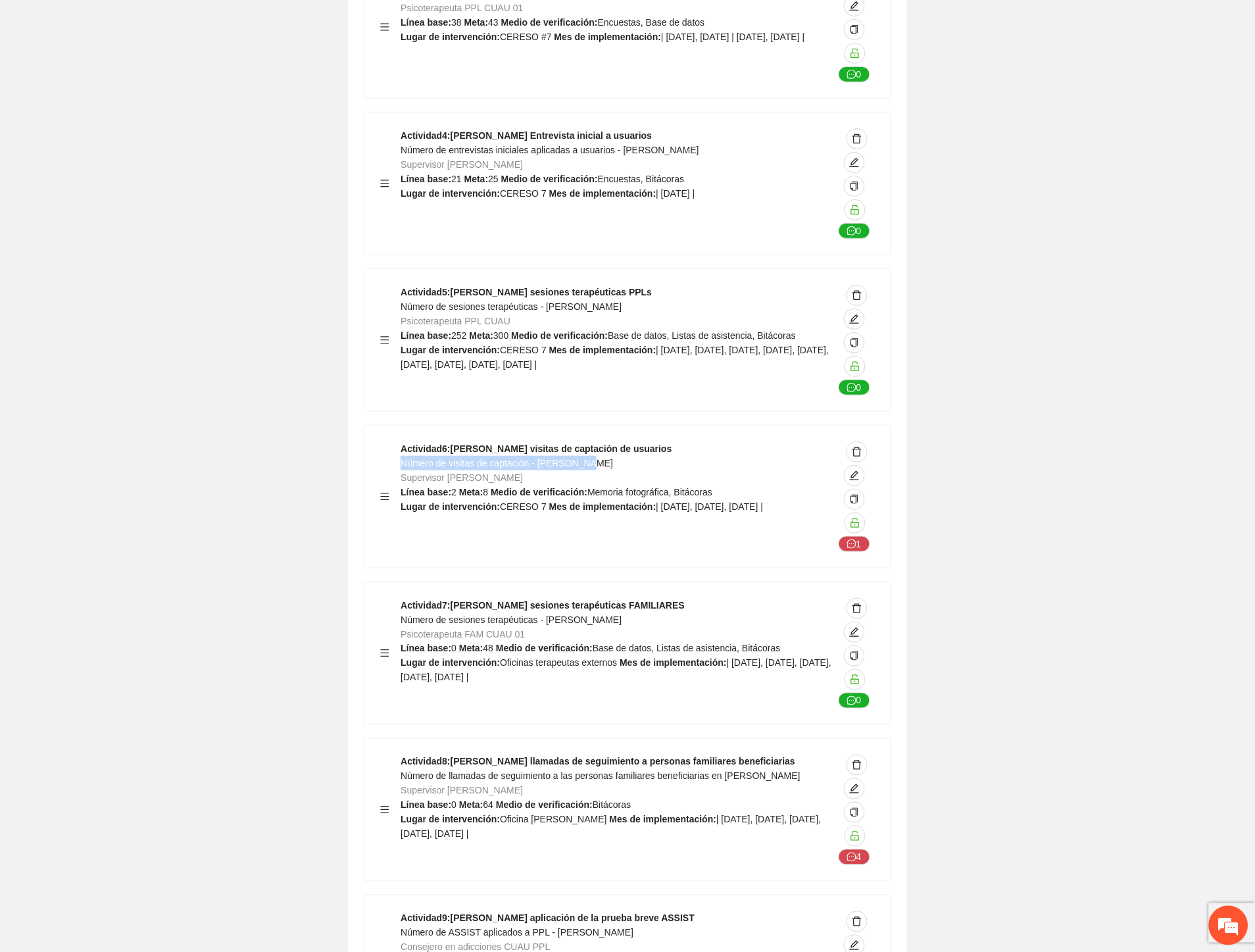
drag, startPoint x: 596, startPoint y: 338, endPoint x: 404, endPoint y: 338, distance: 192.0
click at [404, 442] on div "Actividad 6 : Cuauhtémoc visitas de captación de usuarios Número de visitas de …" at bounding box center [618, 497] width 433 height 110
drag, startPoint x: 599, startPoint y: 493, endPoint x: 404, endPoint y: 496, distance: 195.0
click at [404, 598] on div "Actividad 7 : Cuauhtémoc sesiones terapéuticas FAMILIARES Número de sesiones te…" at bounding box center [618, 653] width 433 height 110
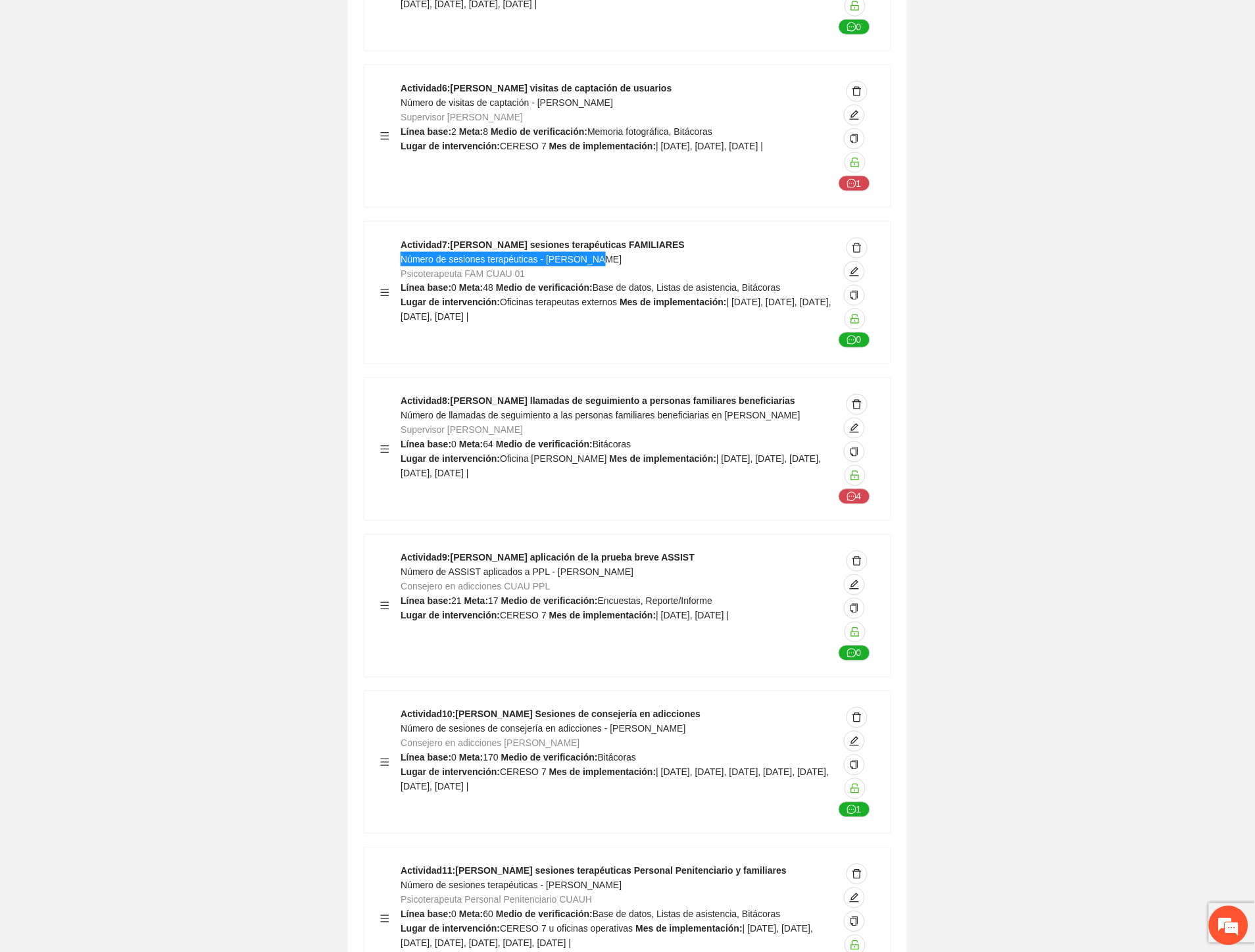
scroll to position [23102, 0]
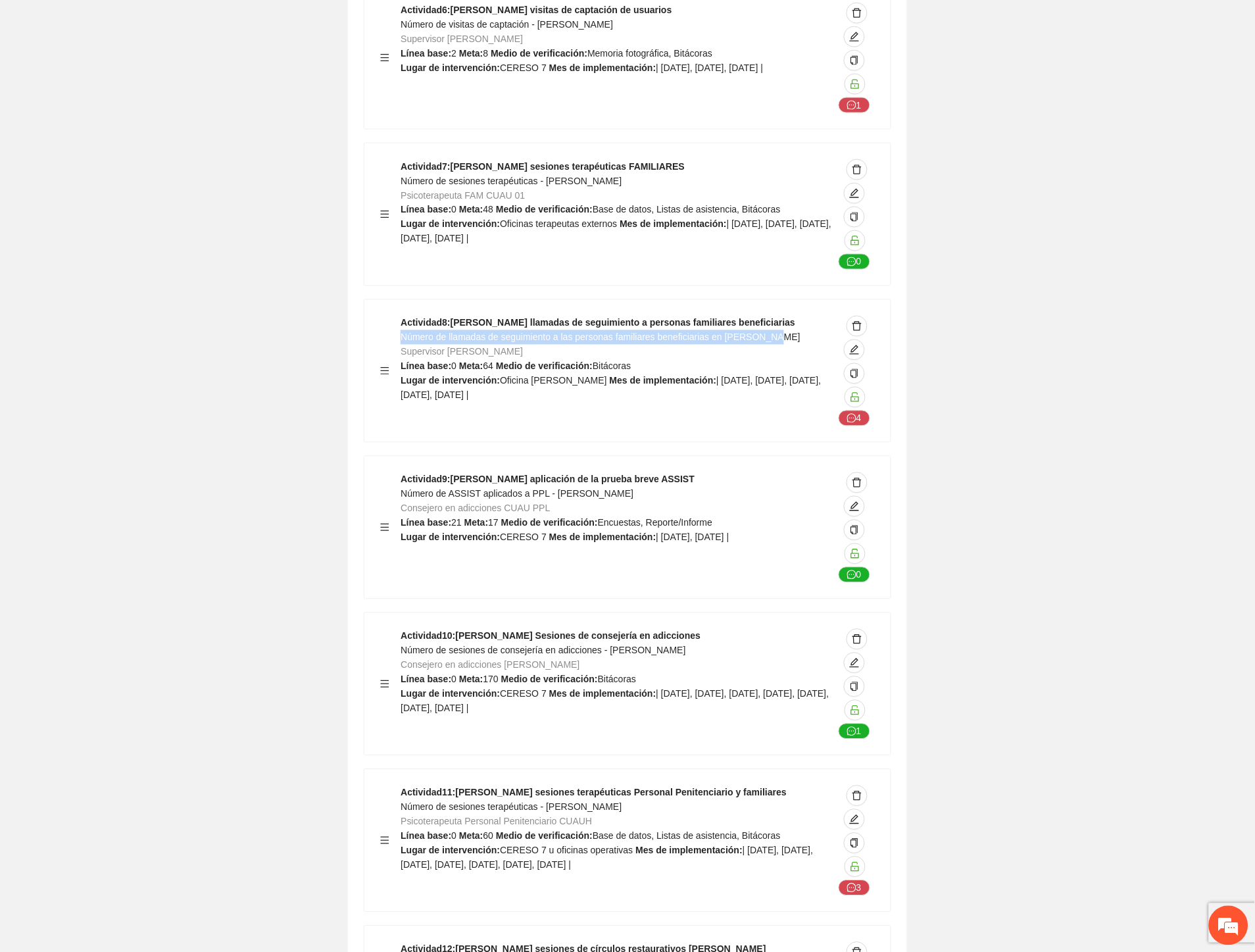
drag, startPoint x: 785, startPoint y: 210, endPoint x: 400, endPoint y: 209, distance: 385.0
click at [401, 316] on div "Actividad 8 : Cuauhtémoc llamadas de seguimiento a personas familiares benefici…" at bounding box center [618, 371] width 433 height 110
drag, startPoint x: 610, startPoint y: 370, endPoint x: 402, endPoint y: 369, distance: 208.0
click at [402, 473] on div "Actividad 9 : Cuauhtémoc aplicación de la prueba breve ASSIST Número de ASSIST …" at bounding box center [618, 528] width 433 height 110
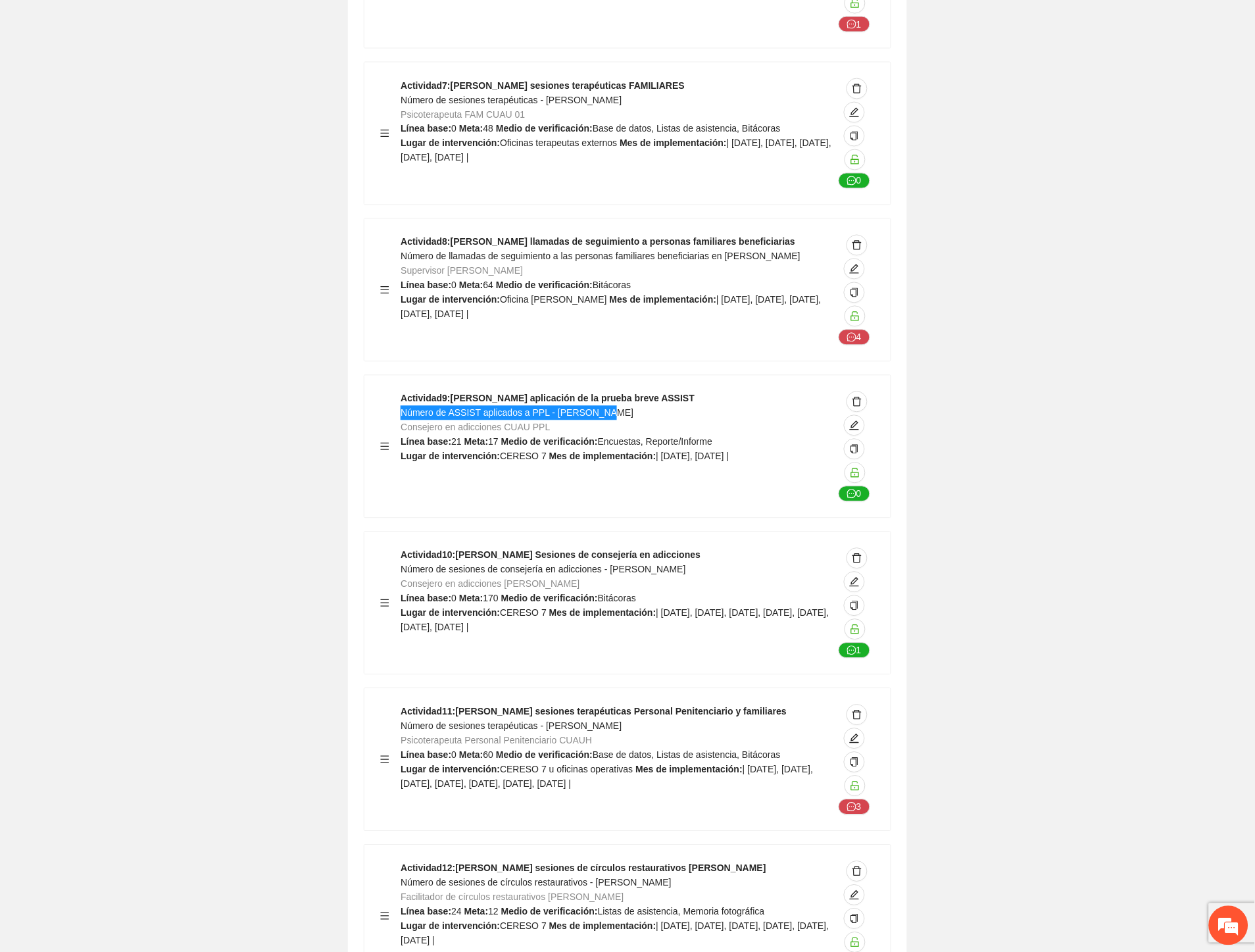
scroll to position [23247, 0]
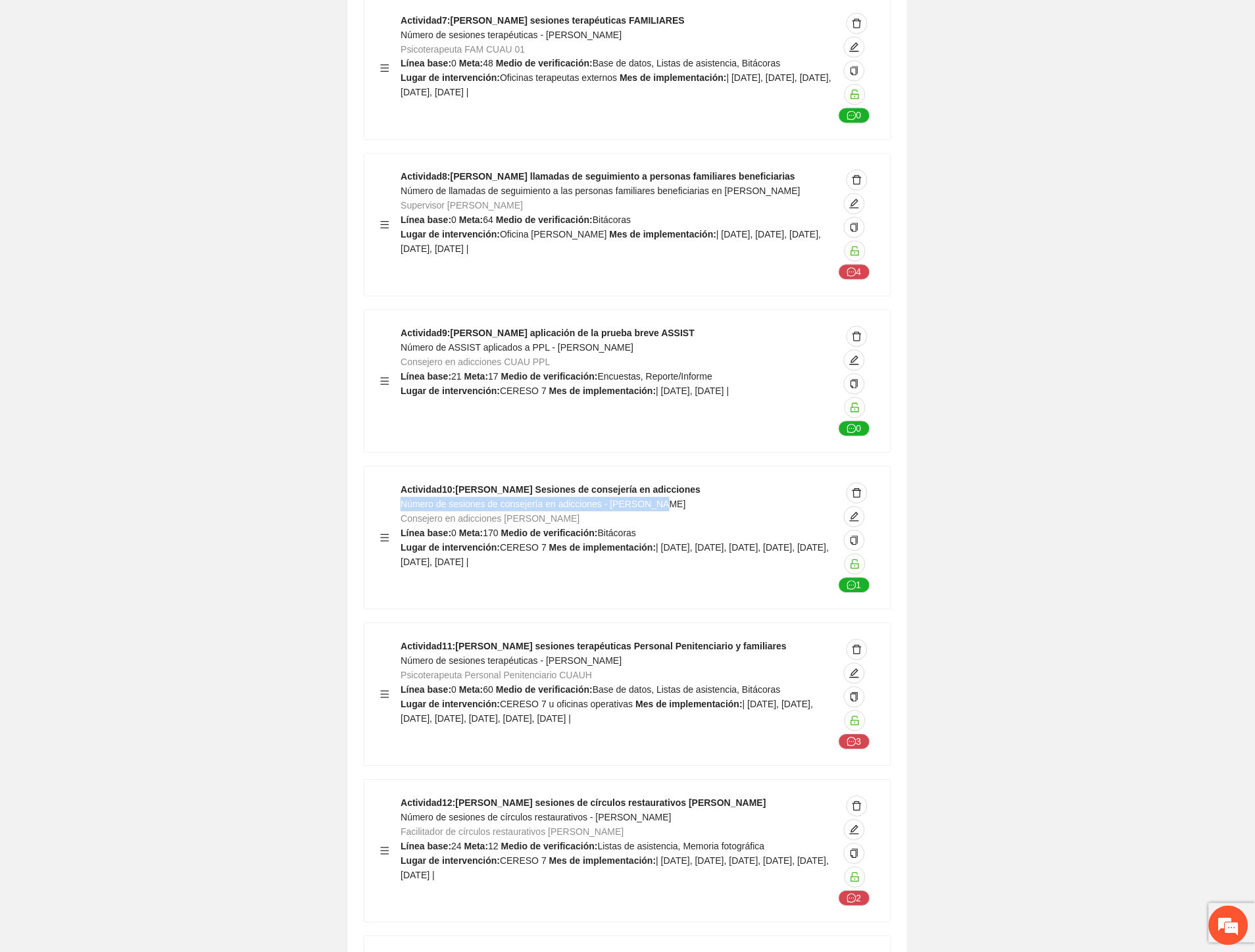
drag, startPoint x: 672, startPoint y: 381, endPoint x: 402, endPoint y: 384, distance: 270.0
click at [402, 483] on div "Actividad 10 : Cuauhtémoc Sesiones de consejería en adicciones Número de sesion…" at bounding box center [618, 538] width 433 height 110
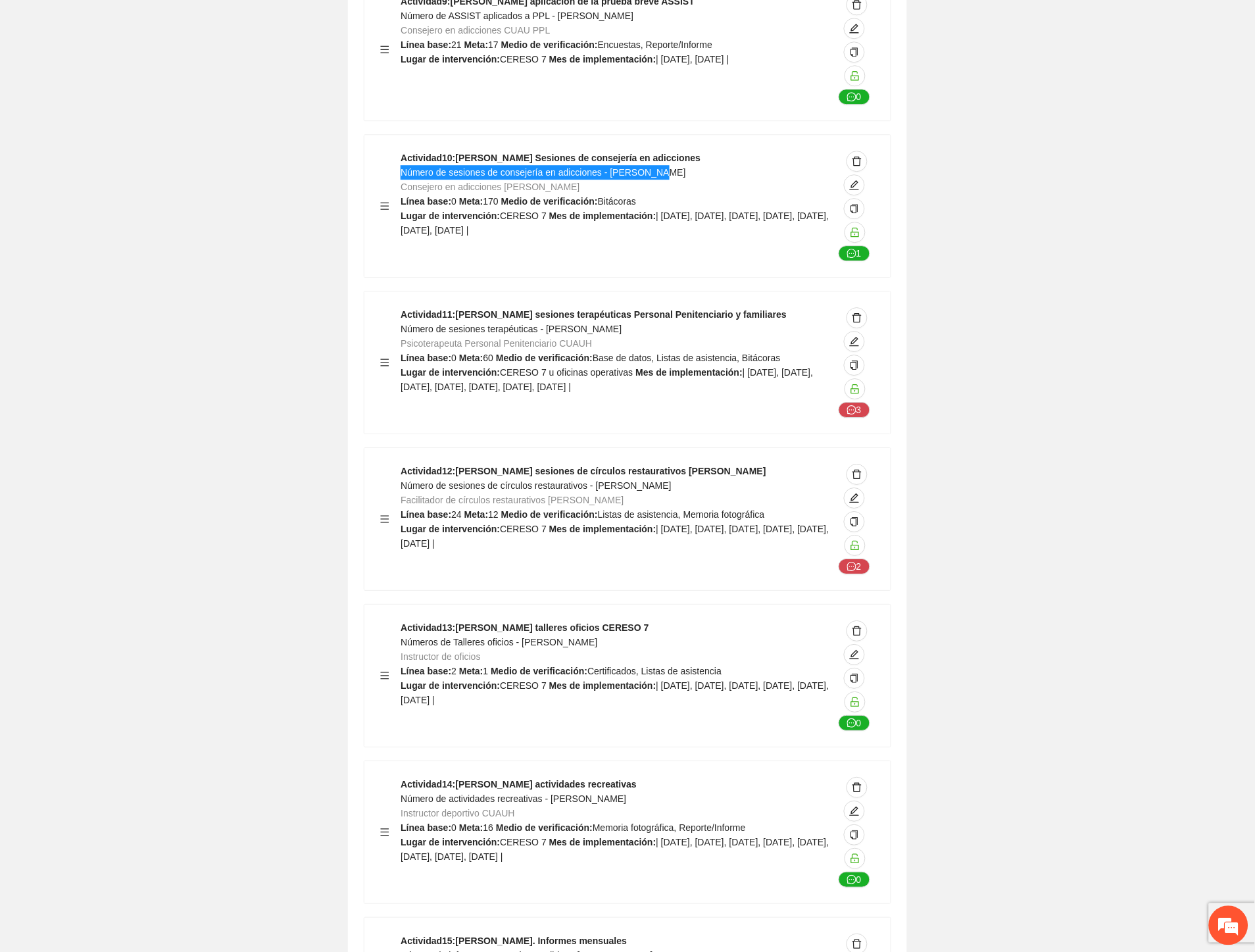
scroll to position [23686, 0]
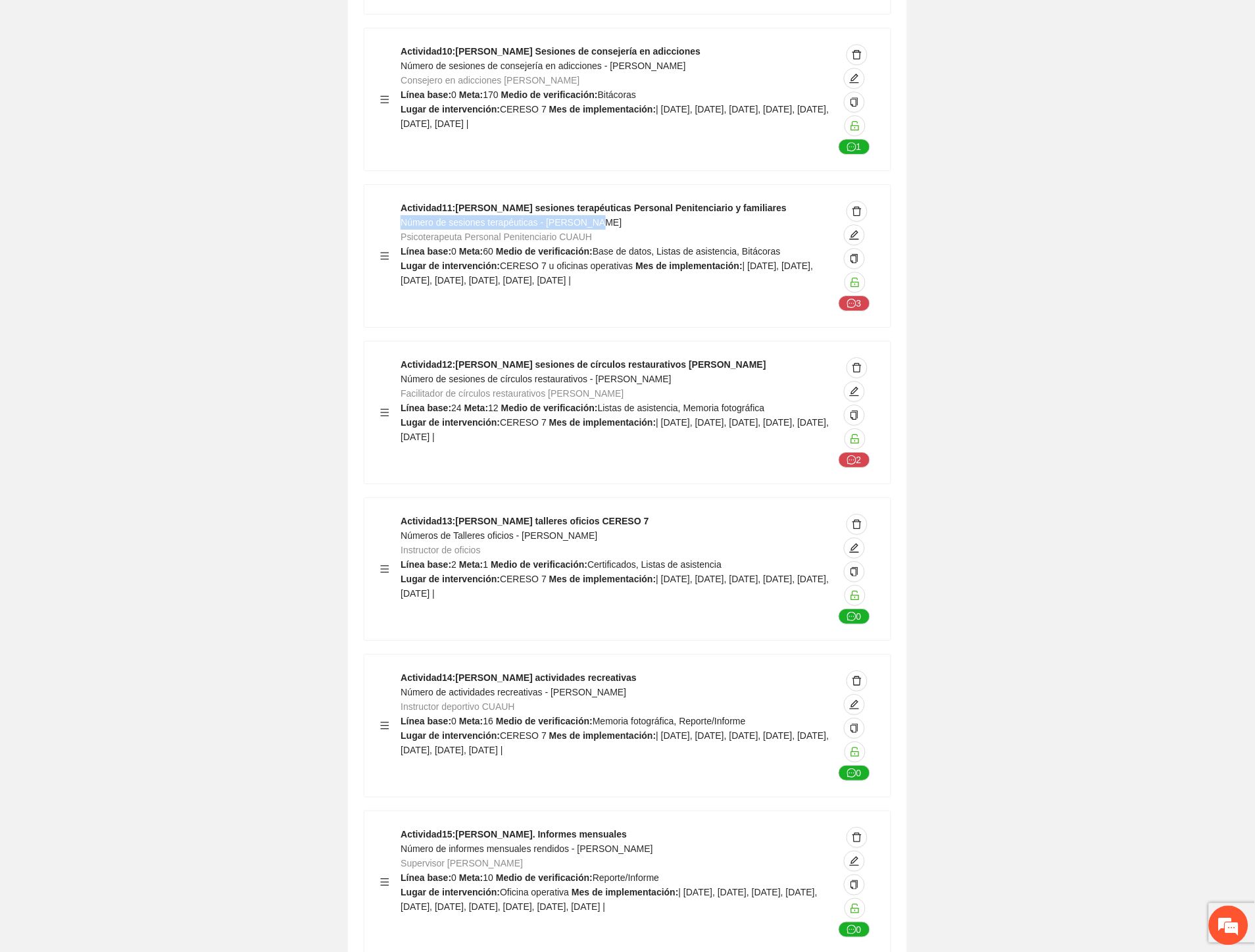
drag, startPoint x: 568, startPoint y: 100, endPoint x: 400, endPoint y: 98, distance: 168.0
click at [401, 201] on div "Actividad 11 : Cuauhtémoc sesiones terapéuticas Personal Penitenciario y famili…" at bounding box center [618, 256] width 433 height 110
drag, startPoint x: 584, startPoint y: 250, endPoint x: 401, endPoint y: 247, distance: 183.0
click at [401, 357] on div "Actividad 12 : Cuauhtémoc sesiones de círculos restaurativos o de paz Número de…" at bounding box center [618, 412] width 433 height 110
drag, startPoint x: 575, startPoint y: 410, endPoint x: 400, endPoint y: 410, distance: 175.0
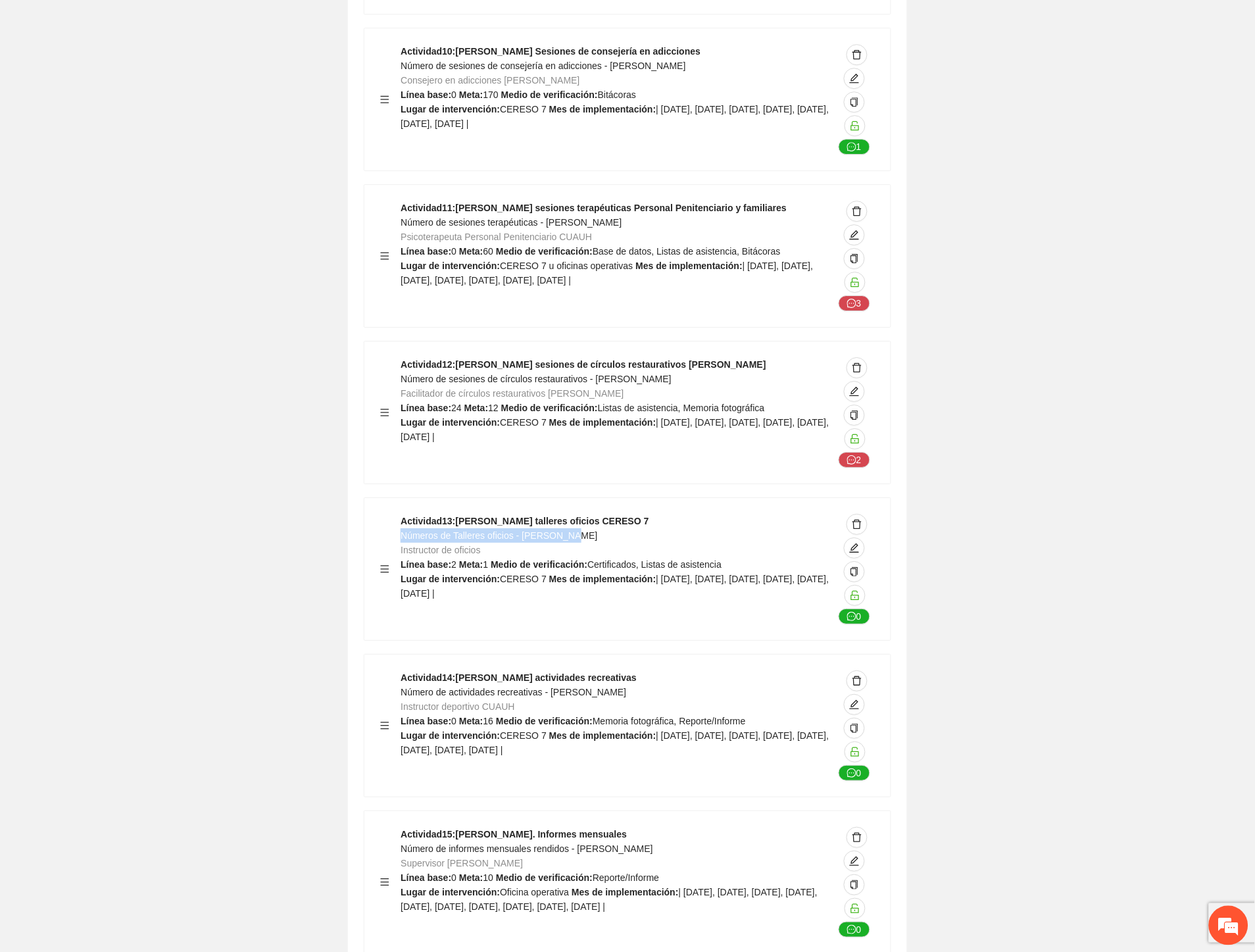
click at [401, 514] on div "Actividad 13 : Cuauhtémoc talleres oficios CERESO 7 Números de Talleres oficios…" at bounding box center [618, 569] width 433 height 110
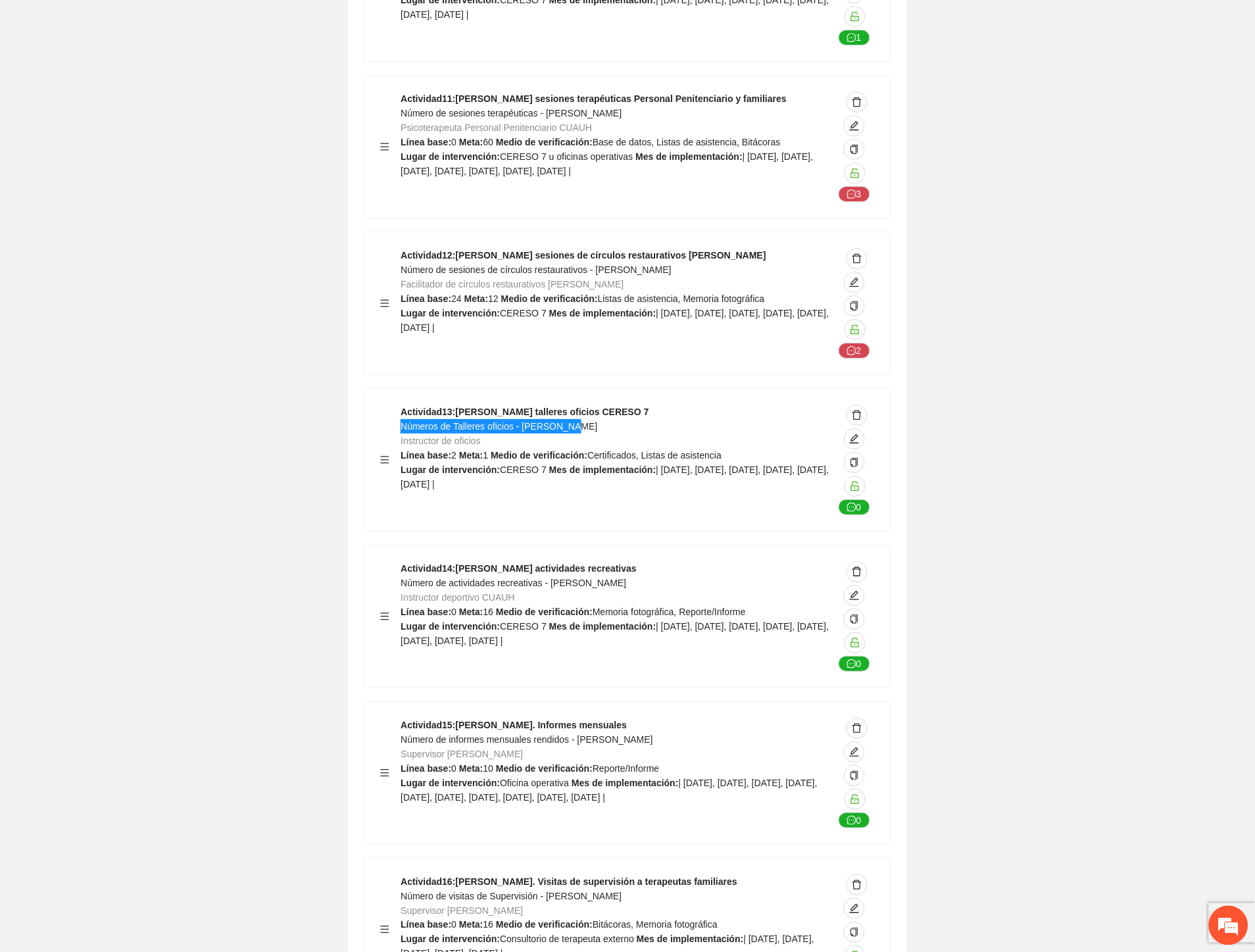
scroll to position [23905, 0]
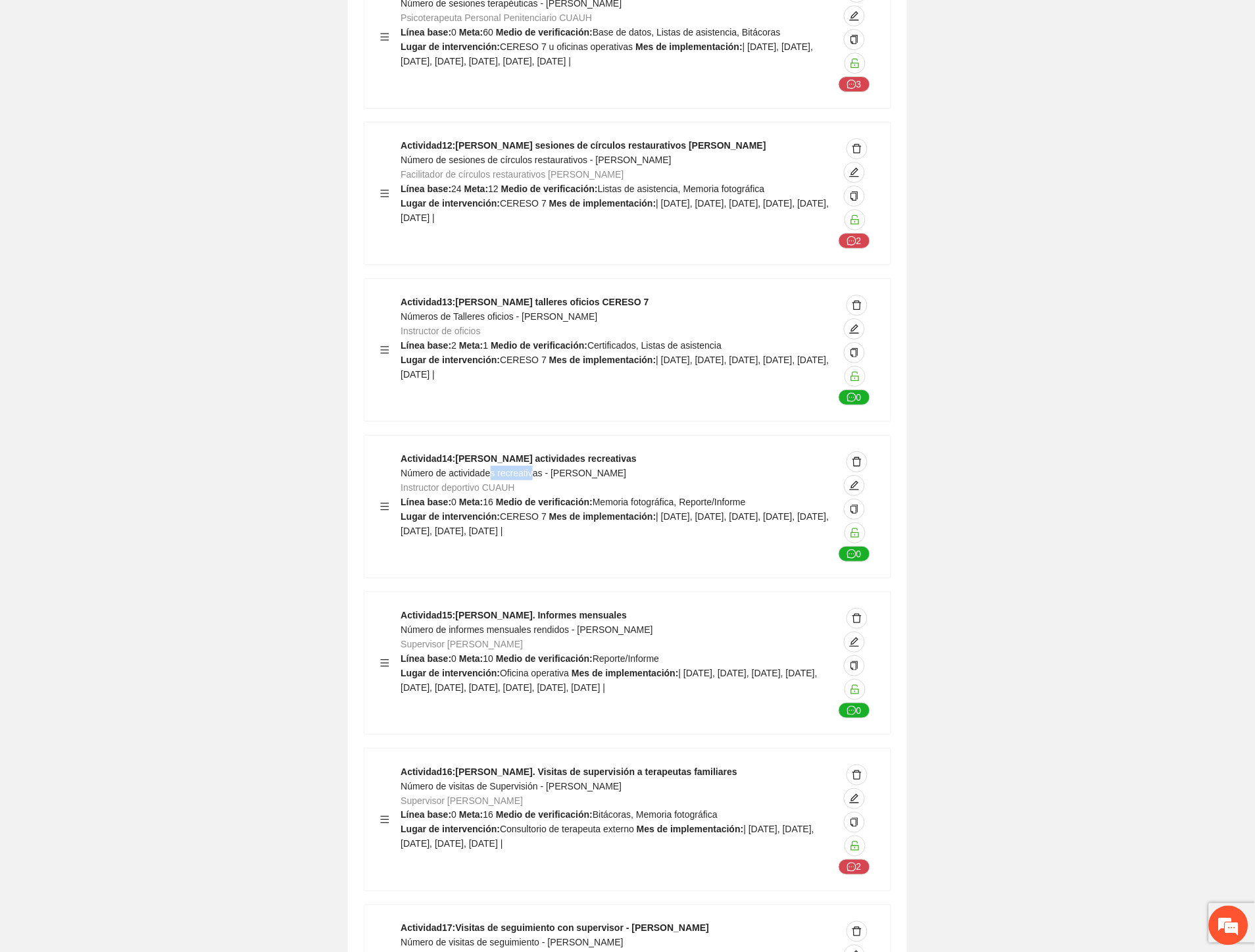
click at [489, 467] on span "Número de actividades recreativas - Cuauhtémoc" at bounding box center [514, 473] width 226 height 10
click at [600, 467] on span "Número de actividades recreativas - Cuauhtémoc" at bounding box center [514, 473] width 226 height 10
drag, startPoint x: 616, startPoint y: 348, endPoint x: 402, endPoint y: 348, distance: 214.0
click at [402, 451] on div "Actividad 14 : Cuauhtémoc actividades recreativas Número de actividades recreat…" at bounding box center [618, 506] width 433 height 110
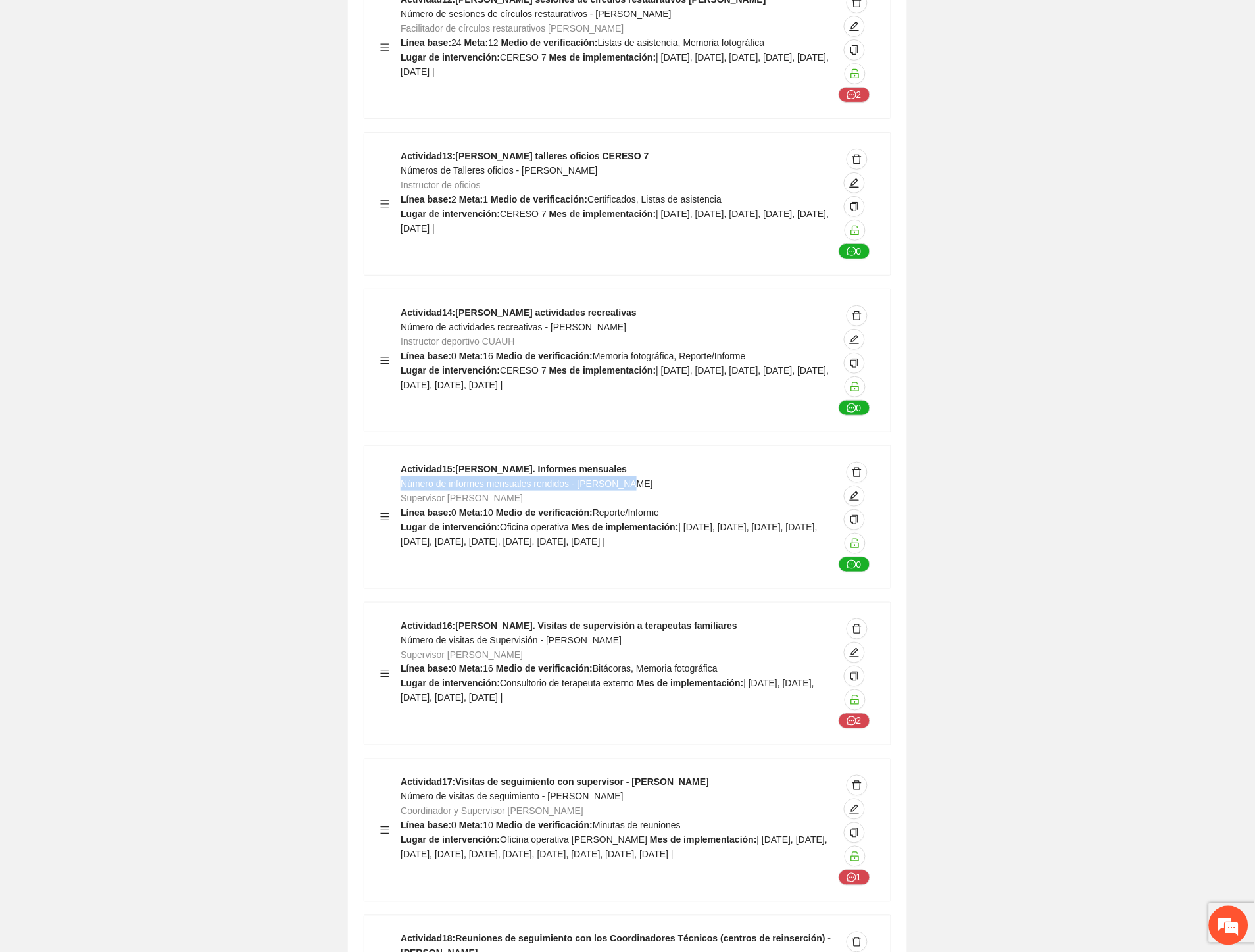
drag, startPoint x: 637, startPoint y: 362, endPoint x: 404, endPoint y: 362, distance: 233.0
click at [404, 461] on div "Actividad 15 : Cuauhtémoc. Informes mensuales Número de informes mensuales rend…" at bounding box center [618, 517] width 433 height 110
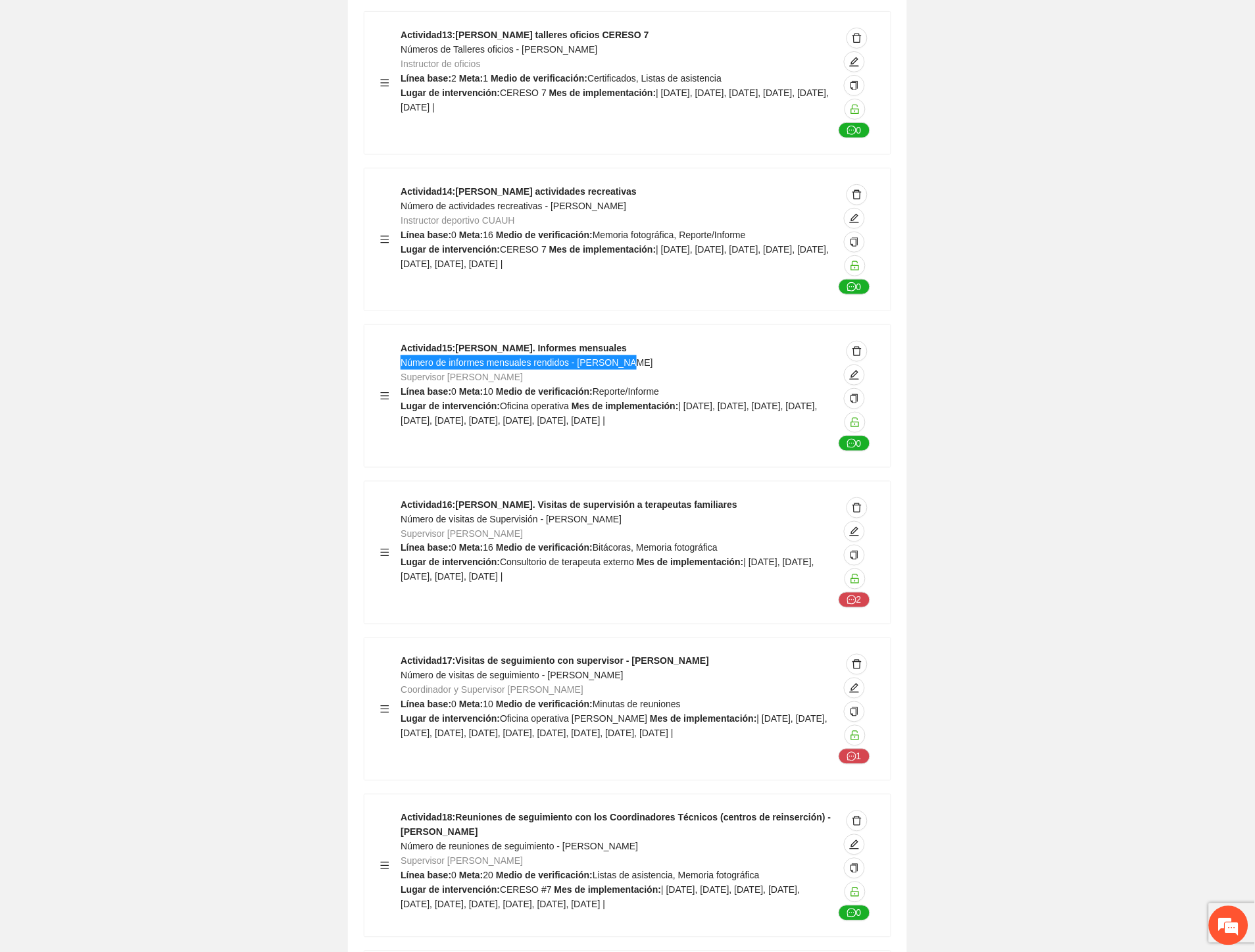
scroll to position [24271, 0]
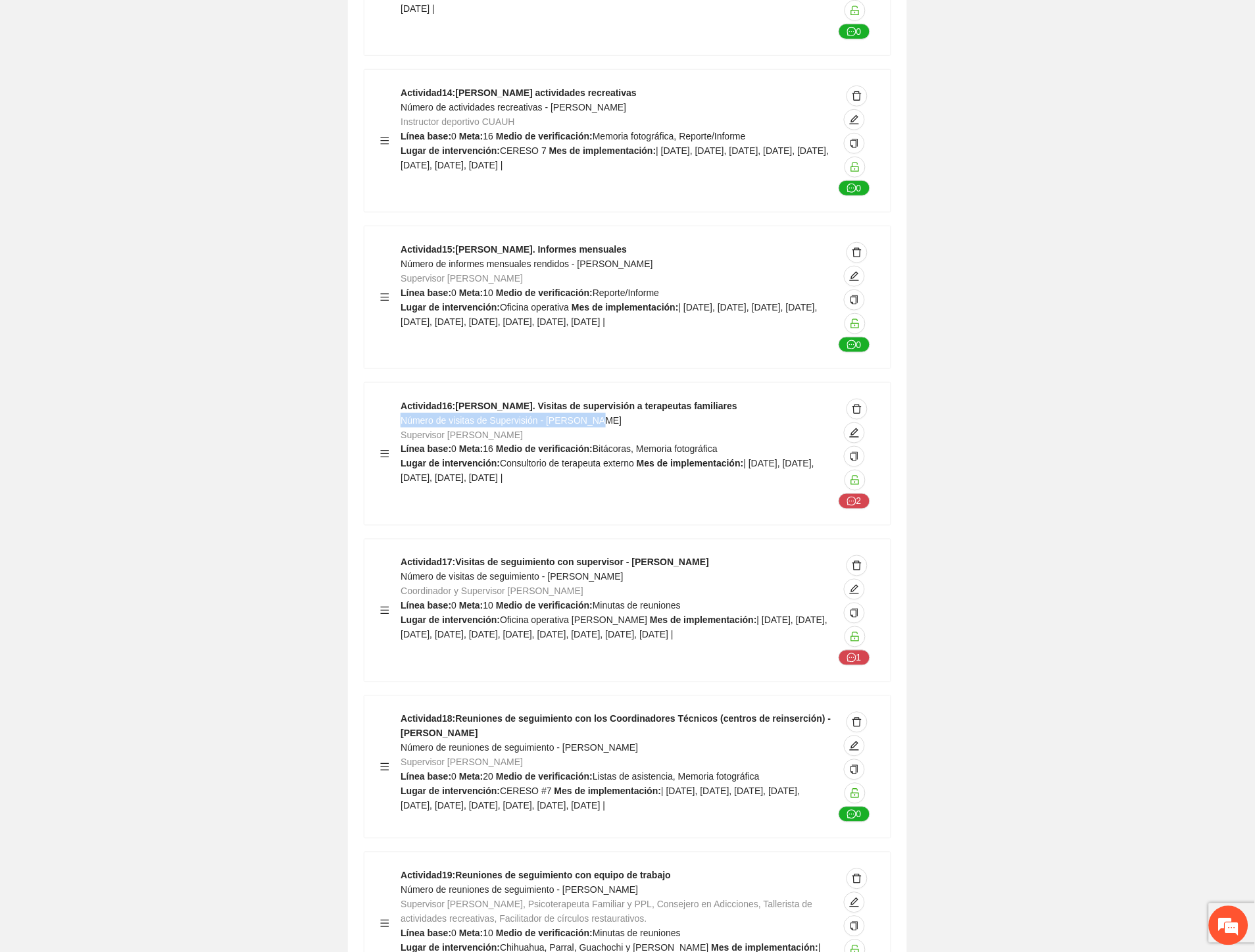
drag, startPoint x: 604, startPoint y: 296, endPoint x: 404, endPoint y: 300, distance: 200.0
click at [404, 398] on div "Actividad 16 : Cuauhtémoc. Visitas de supervisión a terapeutas familiares Númer…" at bounding box center [618, 454] width 433 height 110
drag, startPoint x: 606, startPoint y: 454, endPoint x: 404, endPoint y: 458, distance: 202.0
click at [404, 555] on div "Actividad 17 : Visitas de seguimiento con supervisor - Cuauhtémoc Número de vis…" at bounding box center [618, 611] width 433 height 110
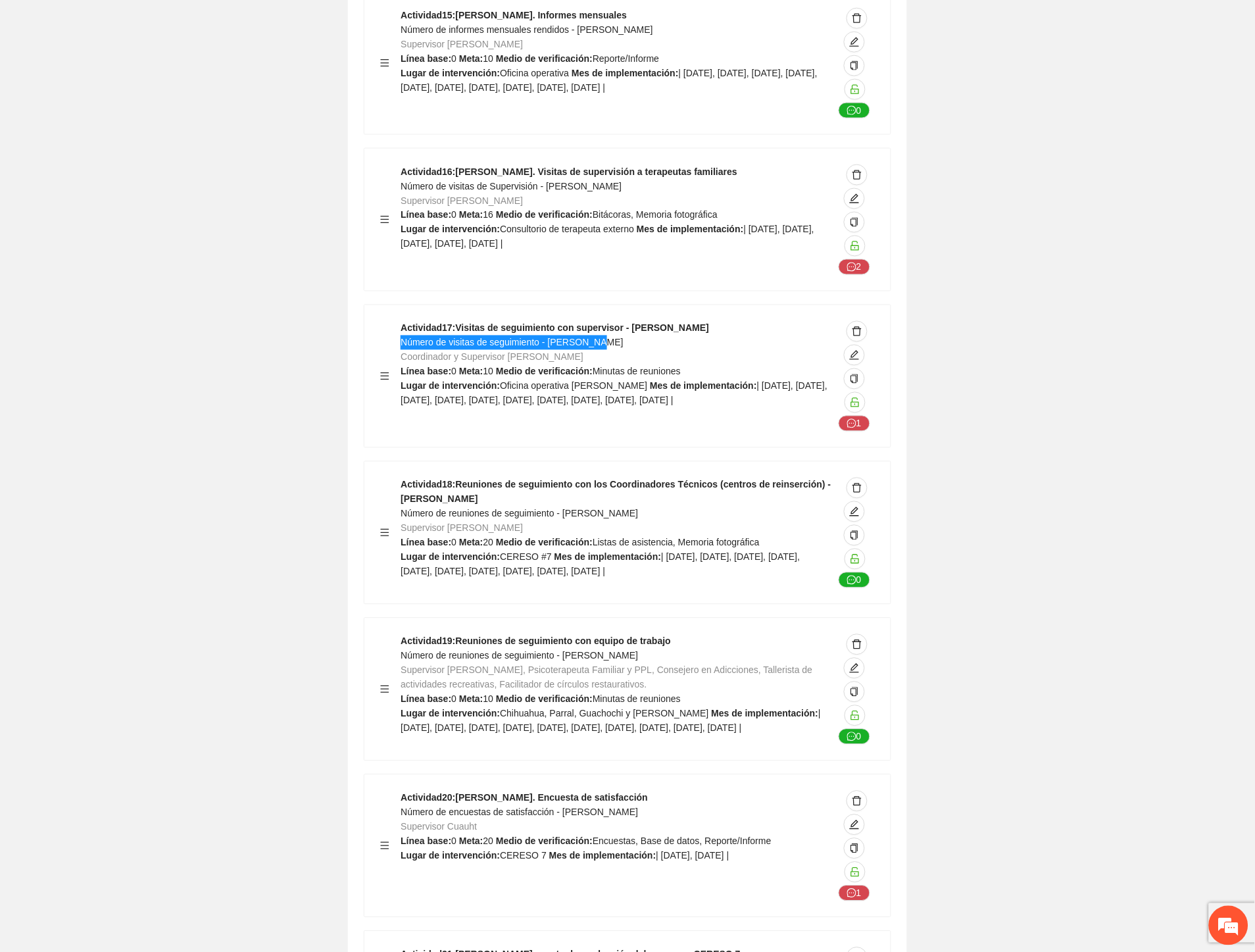
scroll to position [24562, 0]
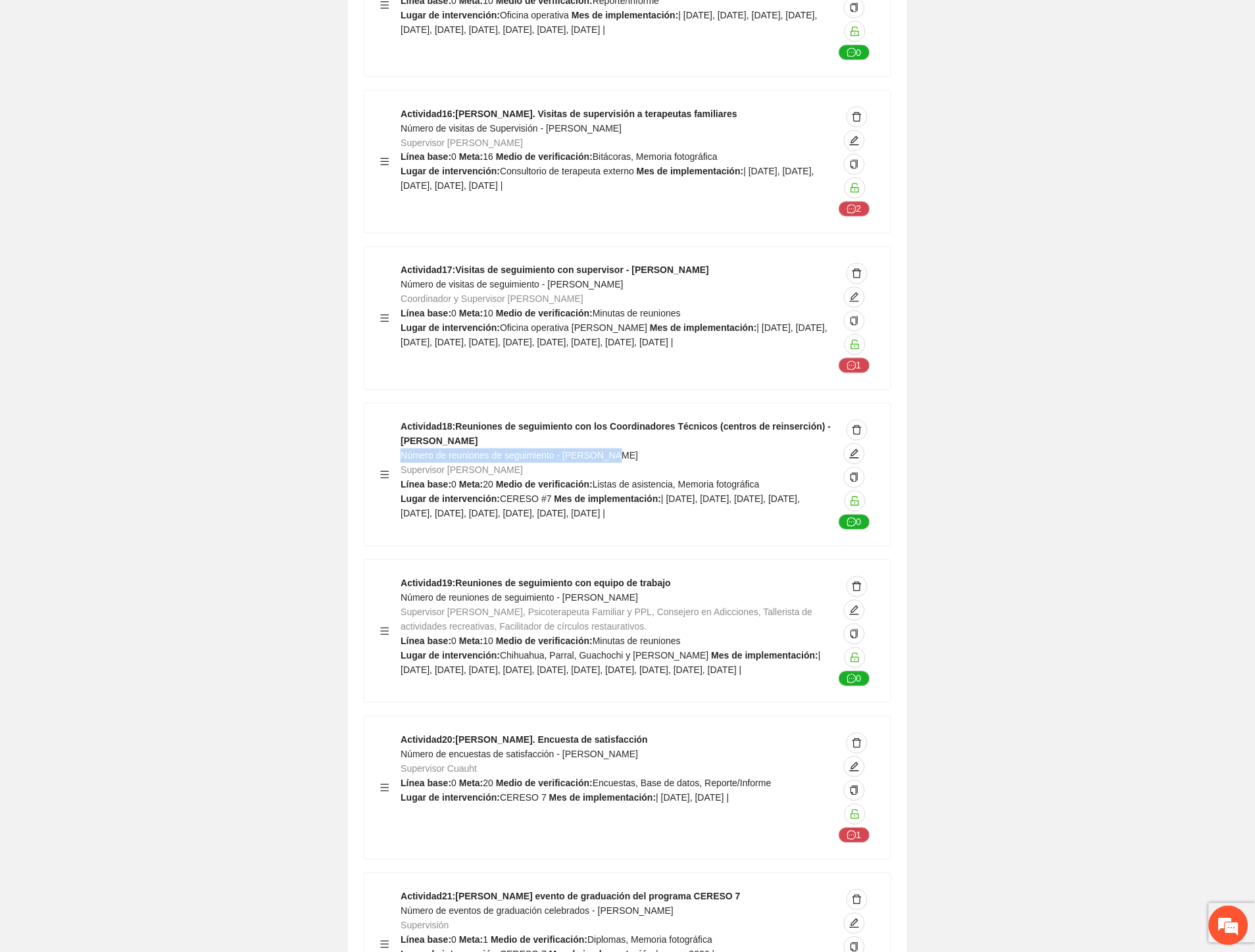
drag, startPoint x: 567, startPoint y: 333, endPoint x: 401, endPoint y: 331, distance: 166.0
click at [401, 420] on div "Actividad 18 : Reuniones de seguimiento con los Coordinadores Técnicos (centros…" at bounding box center [618, 475] width 433 height 110
drag, startPoint x: 625, startPoint y: 475, endPoint x: 405, endPoint y: 475, distance: 220.0
click at [405, 576] on div "Actividad 19 : Reuniones de seguimiento con equipo de trabajo Número de reunion…" at bounding box center [618, 631] width 433 height 110
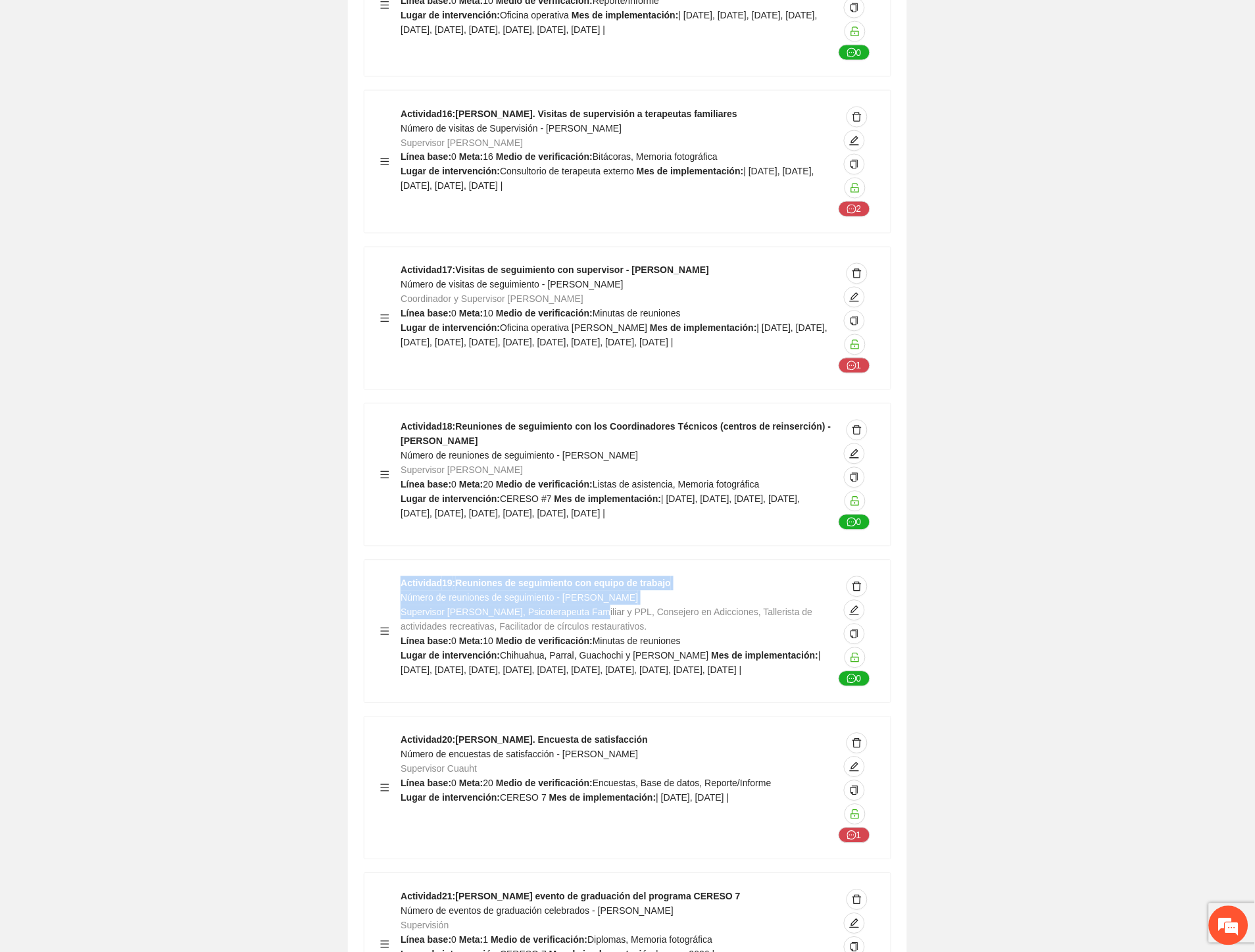
drag, startPoint x: 399, startPoint y: 476, endPoint x: 589, endPoint y: 482, distance: 190.1
click at [589, 576] on div "Actividad 19 : Reuniones de seguimiento con equipo de trabajo Número de reunion…" at bounding box center [628, 631] width 495 height 110
drag, startPoint x: 604, startPoint y: 475, endPoint x: 612, endPoint y: 473, distance: 8.2
click at [606, 592] on span "Número de reuniones de seguimiento - Cuauhtémoc" at bounding box center [519, 598] width 237 height 10
click at [643, 576] on div "Actividad 19 : Reuniones de seguimiento con equipo de trabajo Número de reunion…" at bounding box center [618, 631] width 433 height 110
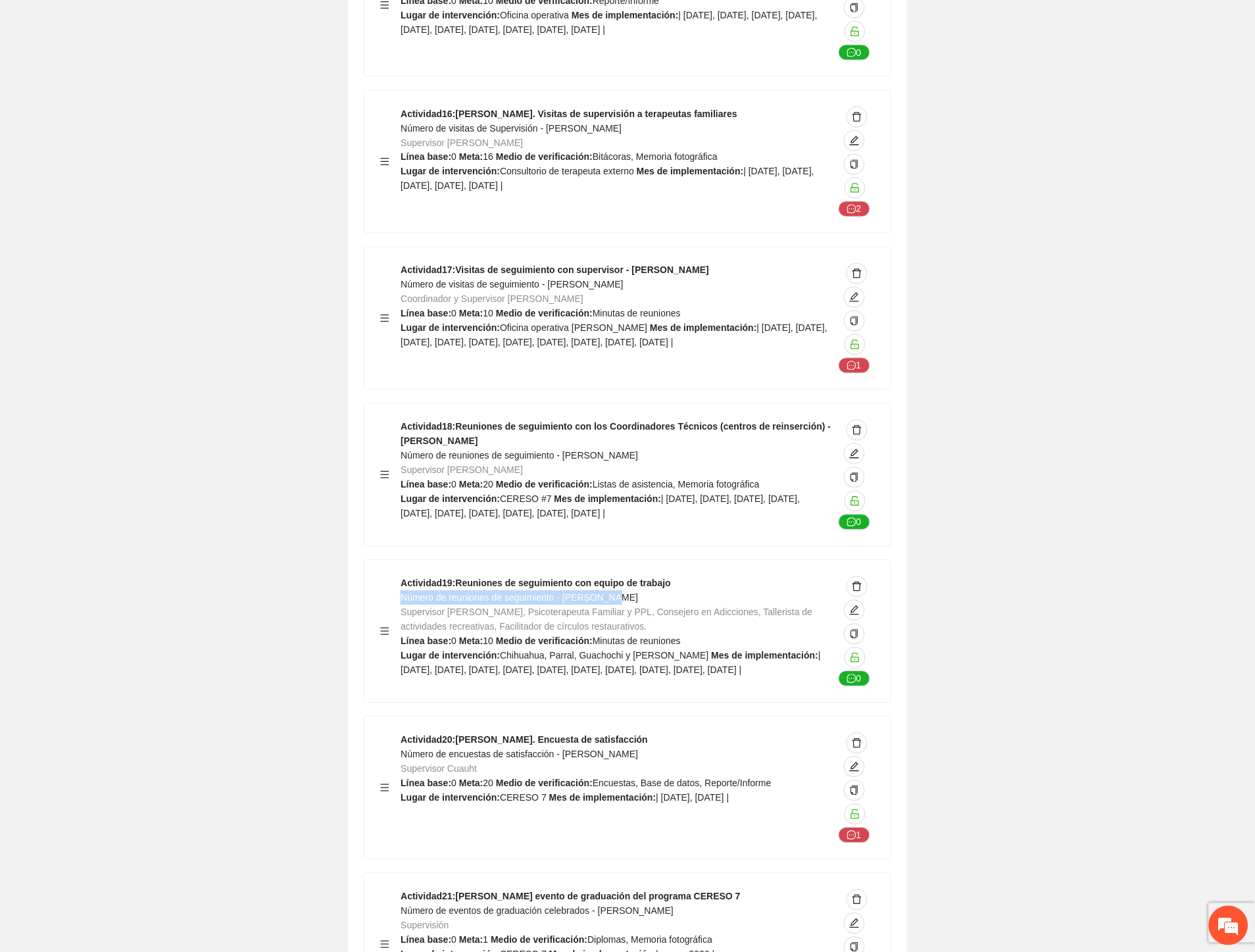
drag, startPoint x: 616, startPoint y: 473, endPoint x: 404, endPoint y: 475, distance: 212.0
click at [404, 576] on div "Actividad 19 : Reuniones de seguimiento con equipo de trabajo Número de reunion…" at bounding box center [618, 631] width 433 height 110
click at [571, 749] on span "Número de encuestas de satisfacción - Cuauhtémoc" at bounding box center [519, 755] width 237 height 10
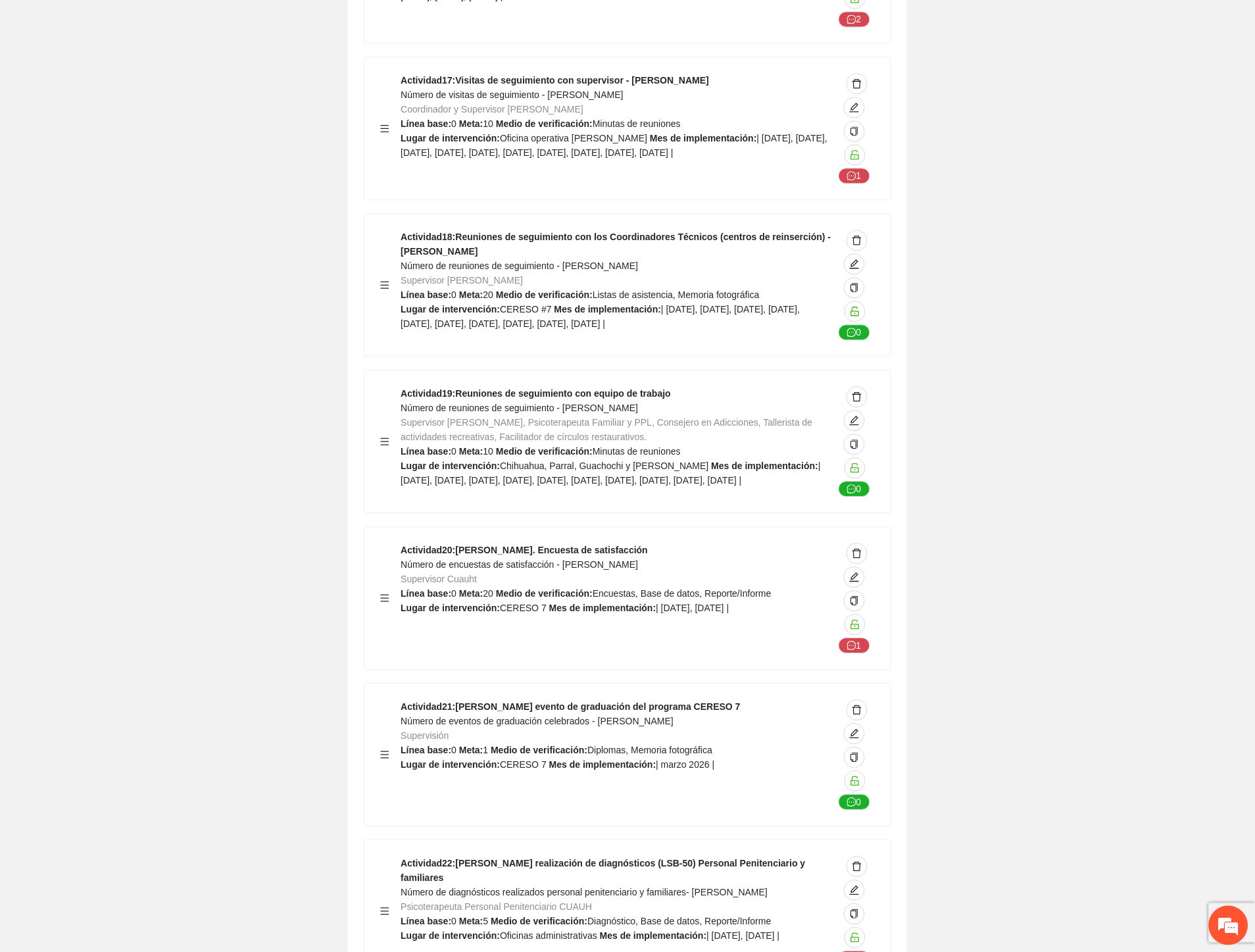
scroll to position [24928, 0]
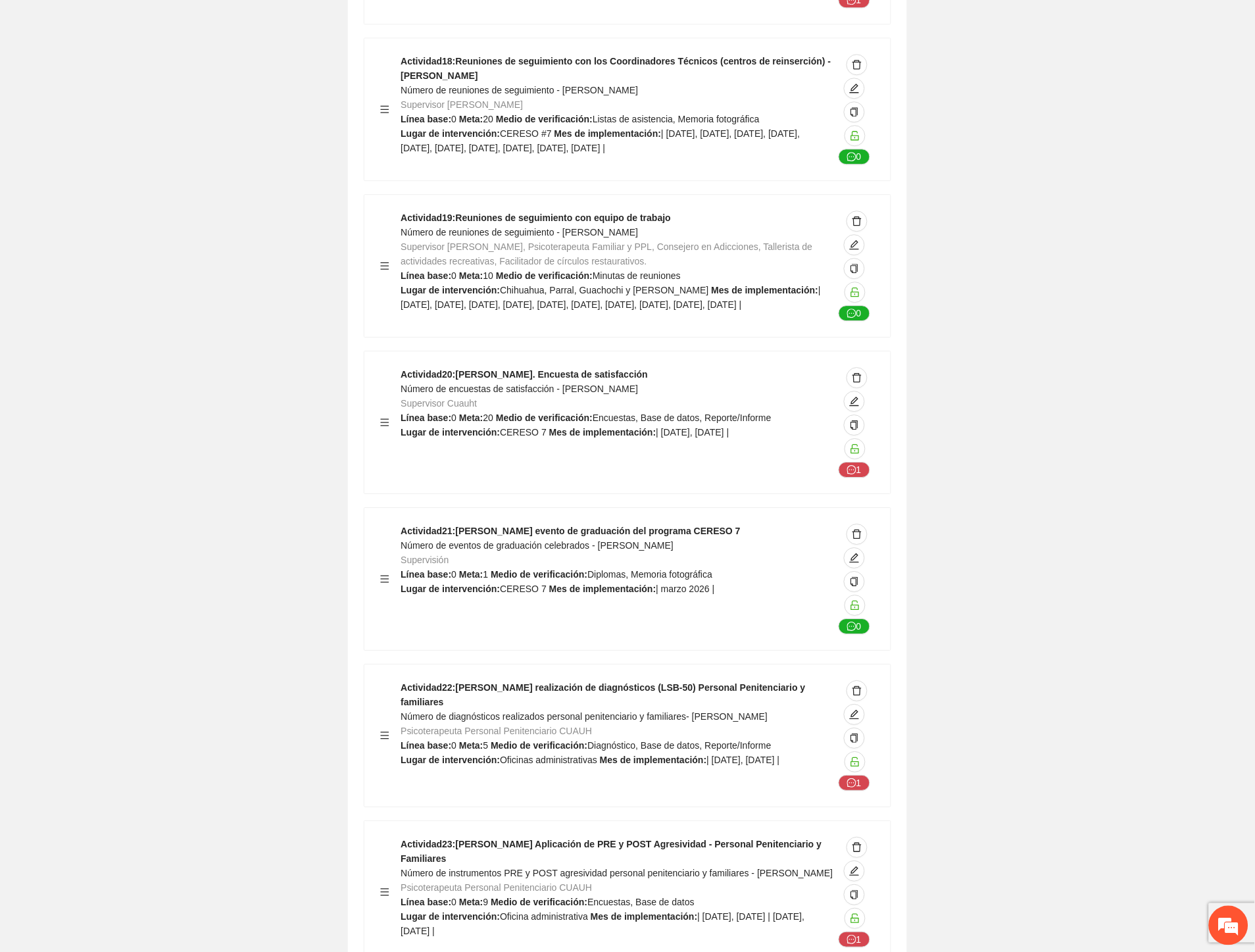
click at [595, 569] on span "Diplomas, Memoria fotográfica" at bounding box center [649, 574] width 125 height 10
click at [500, 384] on span "Número de encuestas de satisfacción - Cuauhtémoc" at bounding box center [519, 389] width 237 height 10
drag, startPoint x: 617, startPoint y: 268, endPoint x: 403, endPoint y: 268, distance: 214.0
click at [403, 367] on div "Actividad 20 : Cuauhtémoc. Encuesta de satisfacción Número de encuestas de sati…" at bounding box center [618, 423] width 433 height 110
drag, startPoint x: 624, startPoint y: 428, endPoint x: 400, endPoint y: 429, distance: 224.0
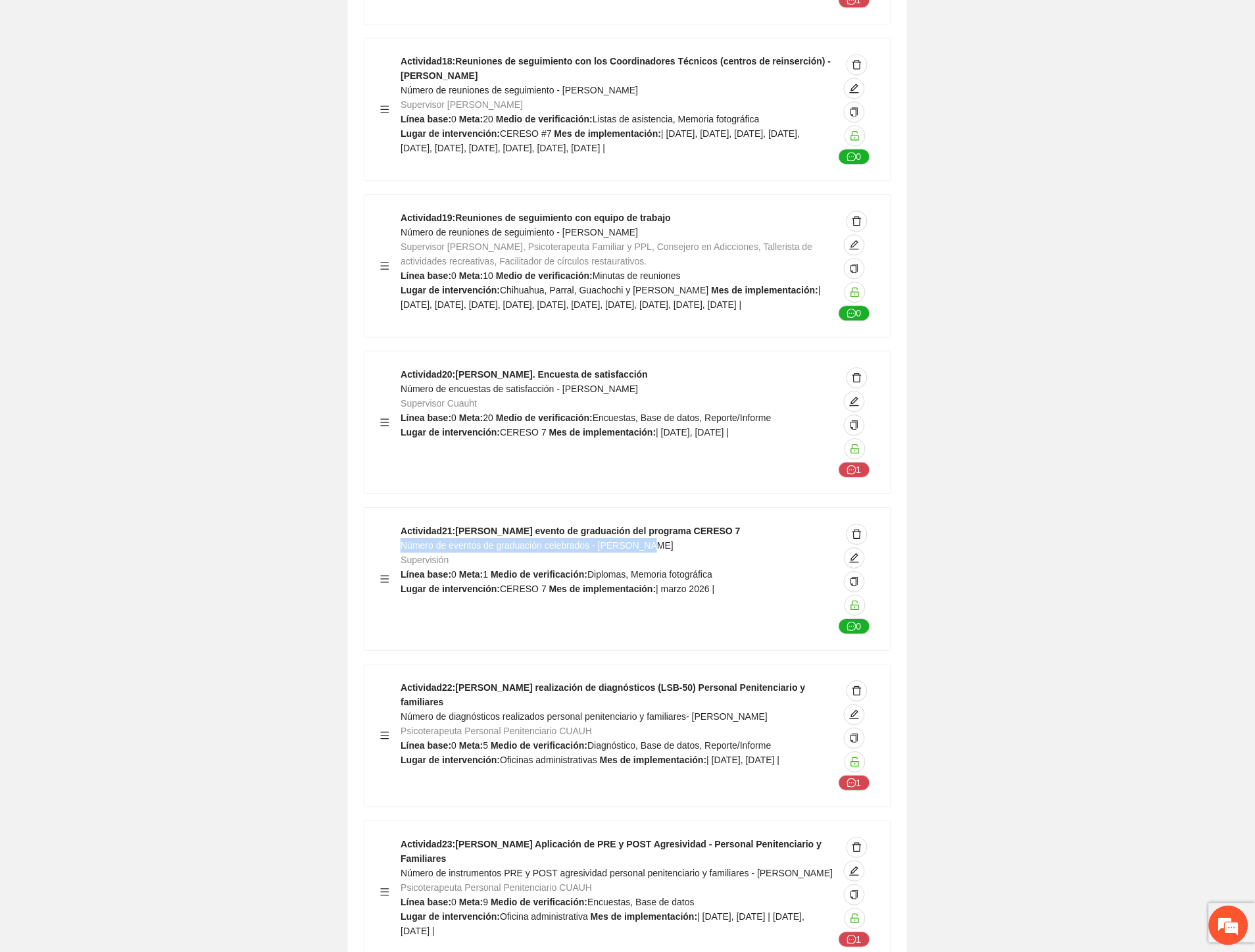
click at [401, 523] on div "Actividad 21 : Cuauhtémoc evento de graduación del programa CERESO 7 Número de …" at bounding box center [618, 579] width 433 height 110
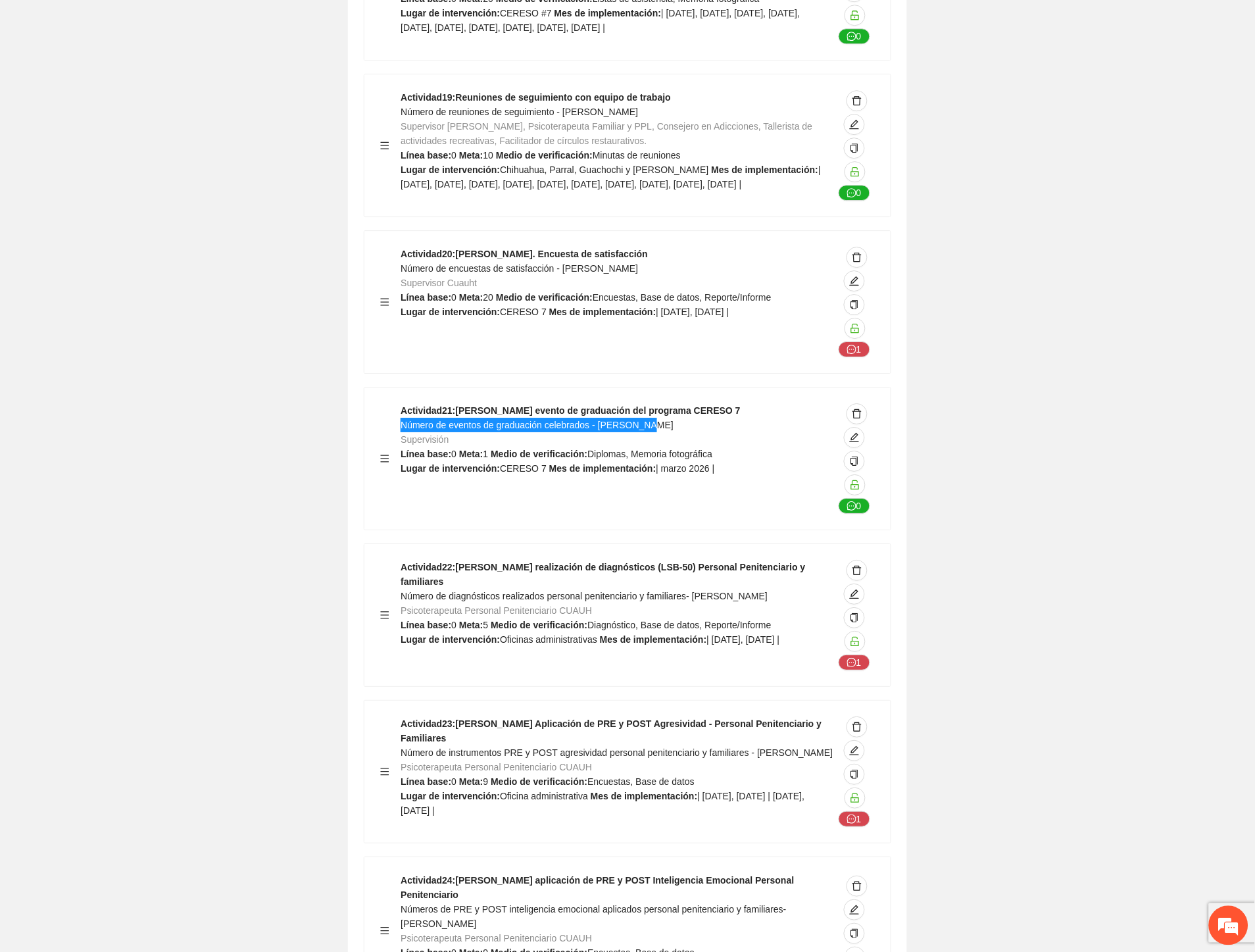
scroll to position [25220, 0]
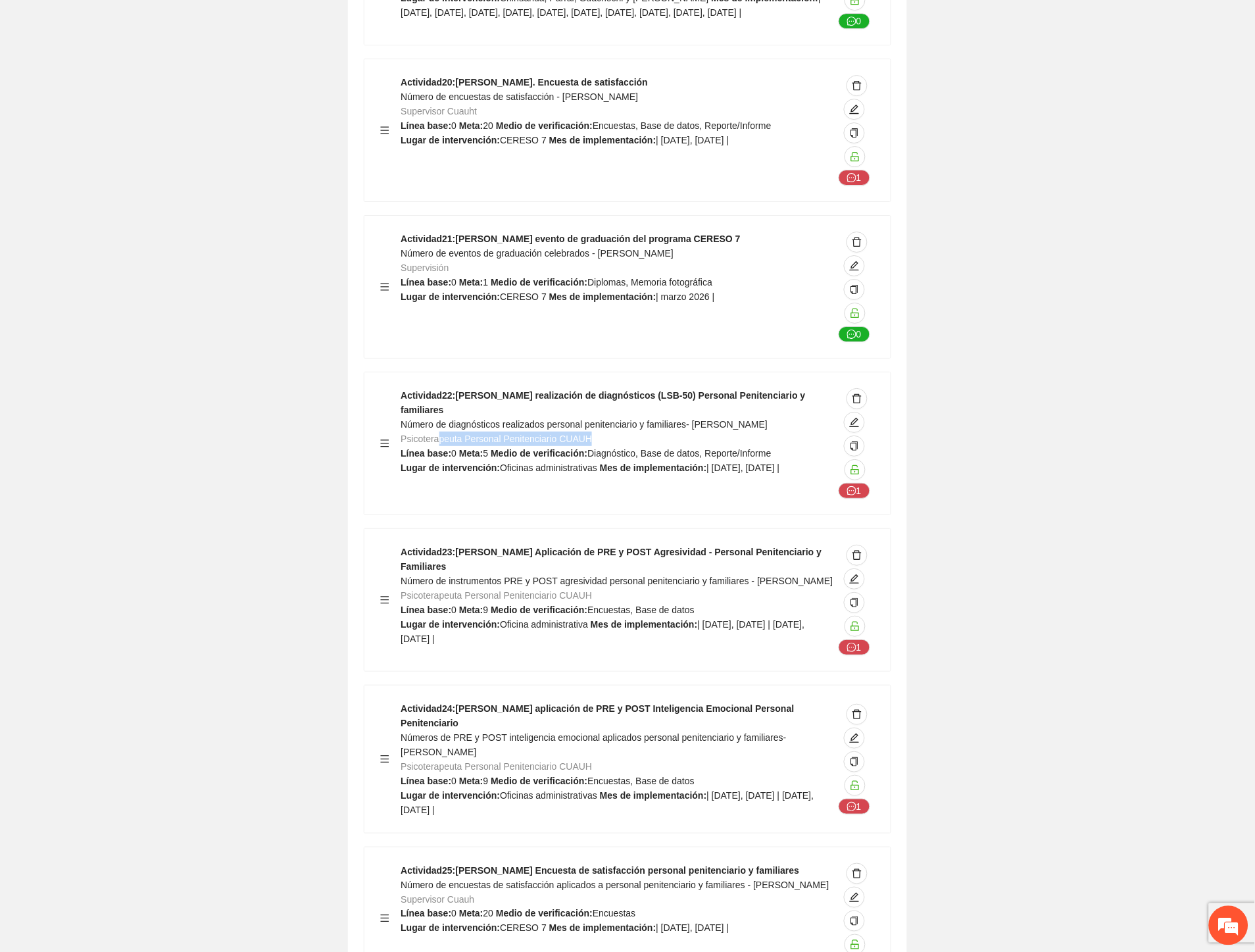
drag, startPoint x: 542, startPoint y: 304, endPoint x: 438, endPoint y: 301, distance: 104.0
click at [438, 388] on div "Actividad 22 : Cuauhtémoc realización de diagnósticos (LSB-50) Personal Peniten…" at bounding box center [618, 443] width 433 height 110
drag, startPoint x: 402, startPoint y: 290, endPoint x: 746, endPoint y: 291, distance: 344.0
click at [746, 388] on div "Actividad 22 : Cuauhtémoc realización de diagnósticos (LSB-50) Personal Peniten…" at bounding box center [618, 443] width 433 height 110
drag, startPoint x: 781, startPoint y: 450, endPoint x: 404, endPoint y: 450, distance: 377.0
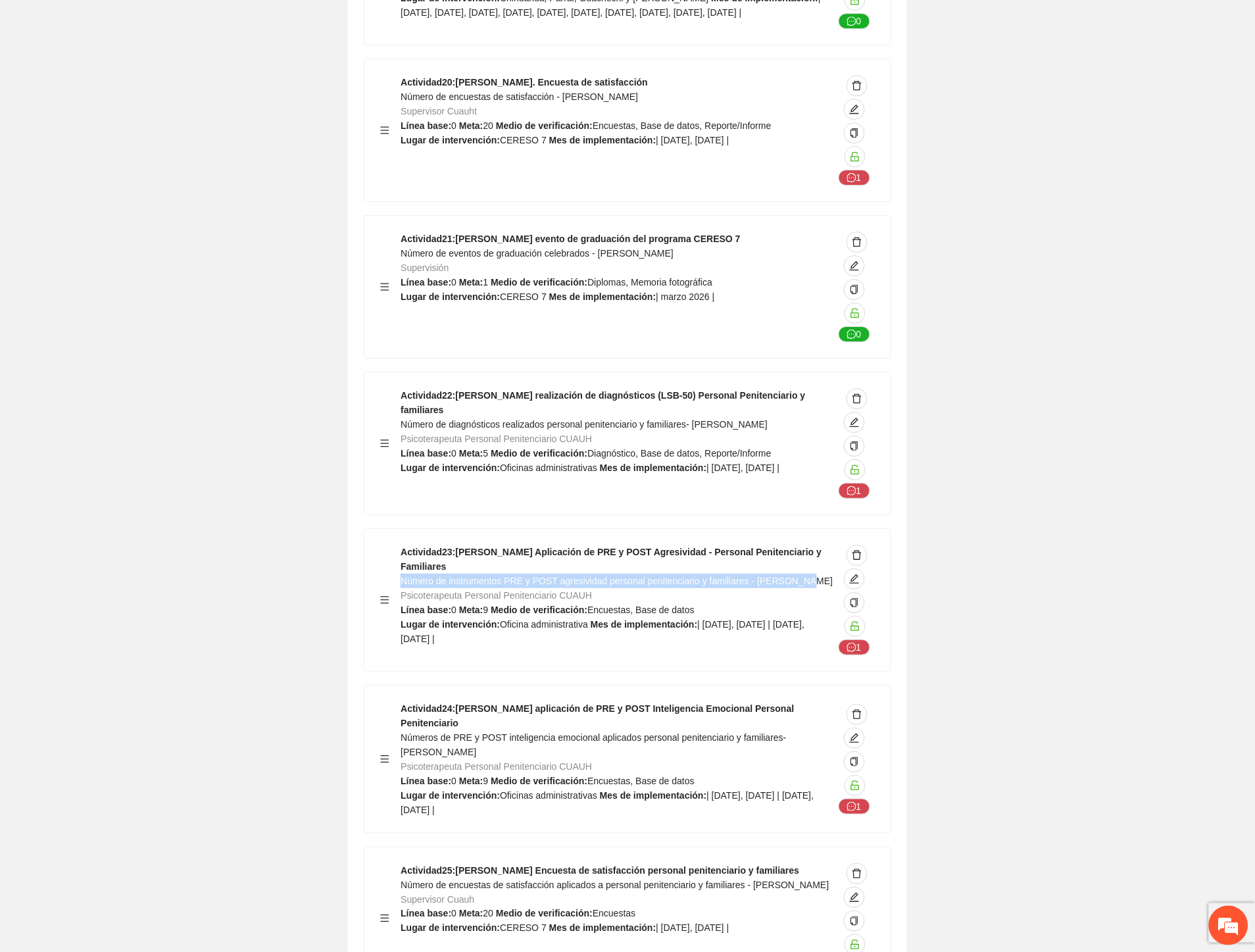
click at [404, 545] on div "Actividad 23 : Cuauhtémoc Aplicación de PRE y POST Agresividad - Personal Penit…" at bounding box center [618, 600] width 433 height 110
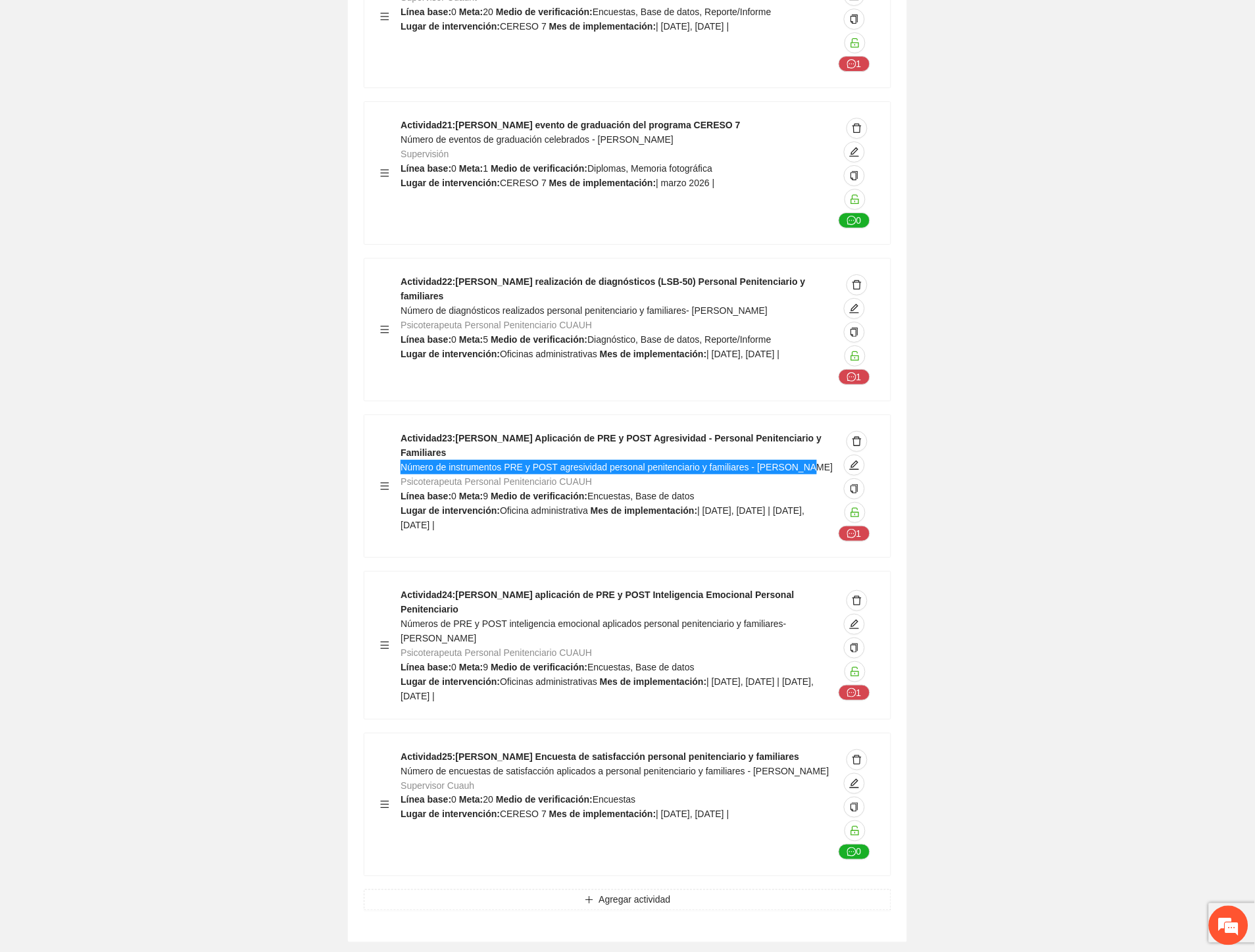
scroll to position [25439, 0]
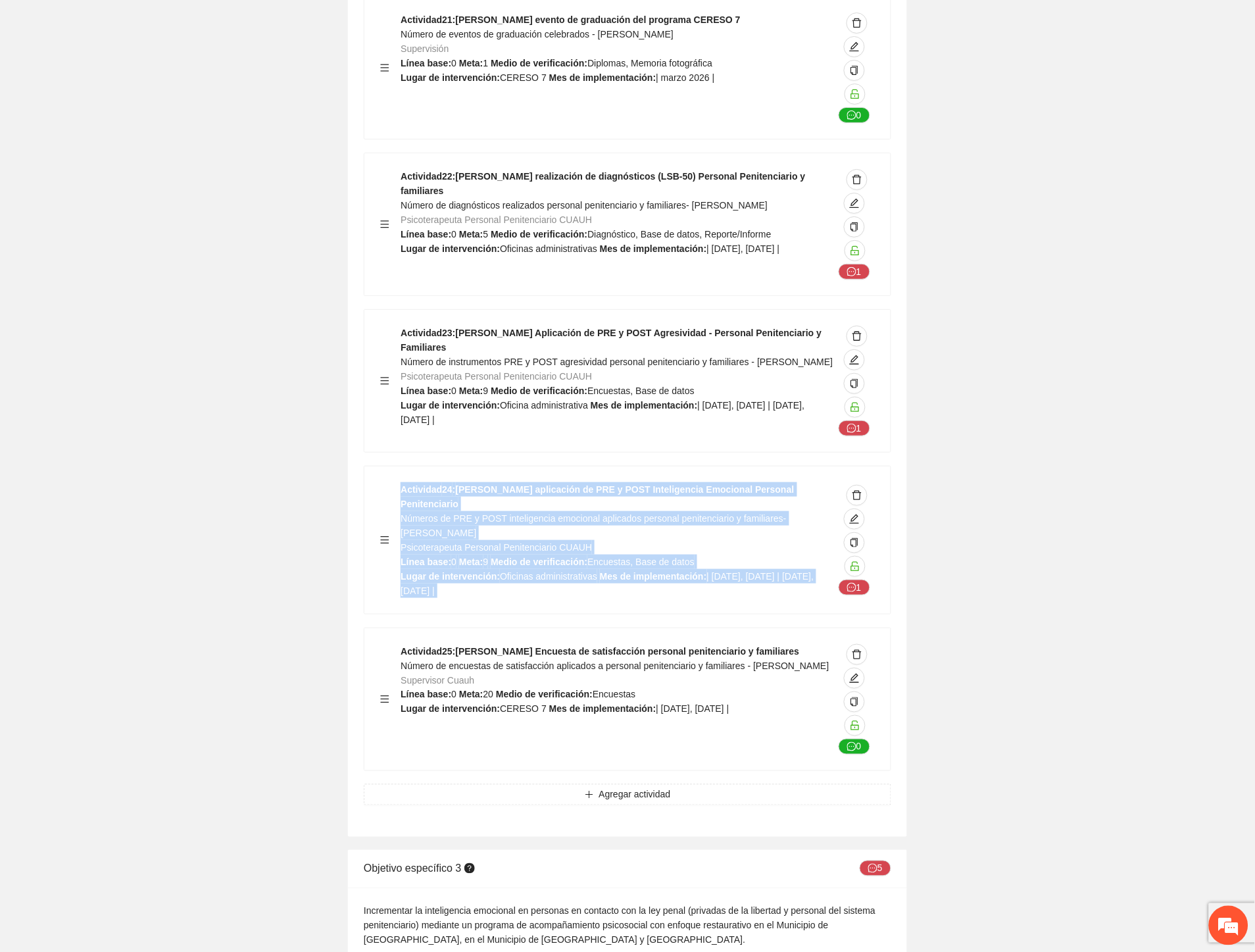
drag, startPoint x: 781, startPoint y: 386, endPoint x: 380, endPoint y: 390, distance: 401.0
click at [380, 482] on div "Actividad 24 : Cuauhtémoc aplicación de PRE y POST Inteligencia Emocional Perso…" at bounding box center [628, 540] width 495 height 116
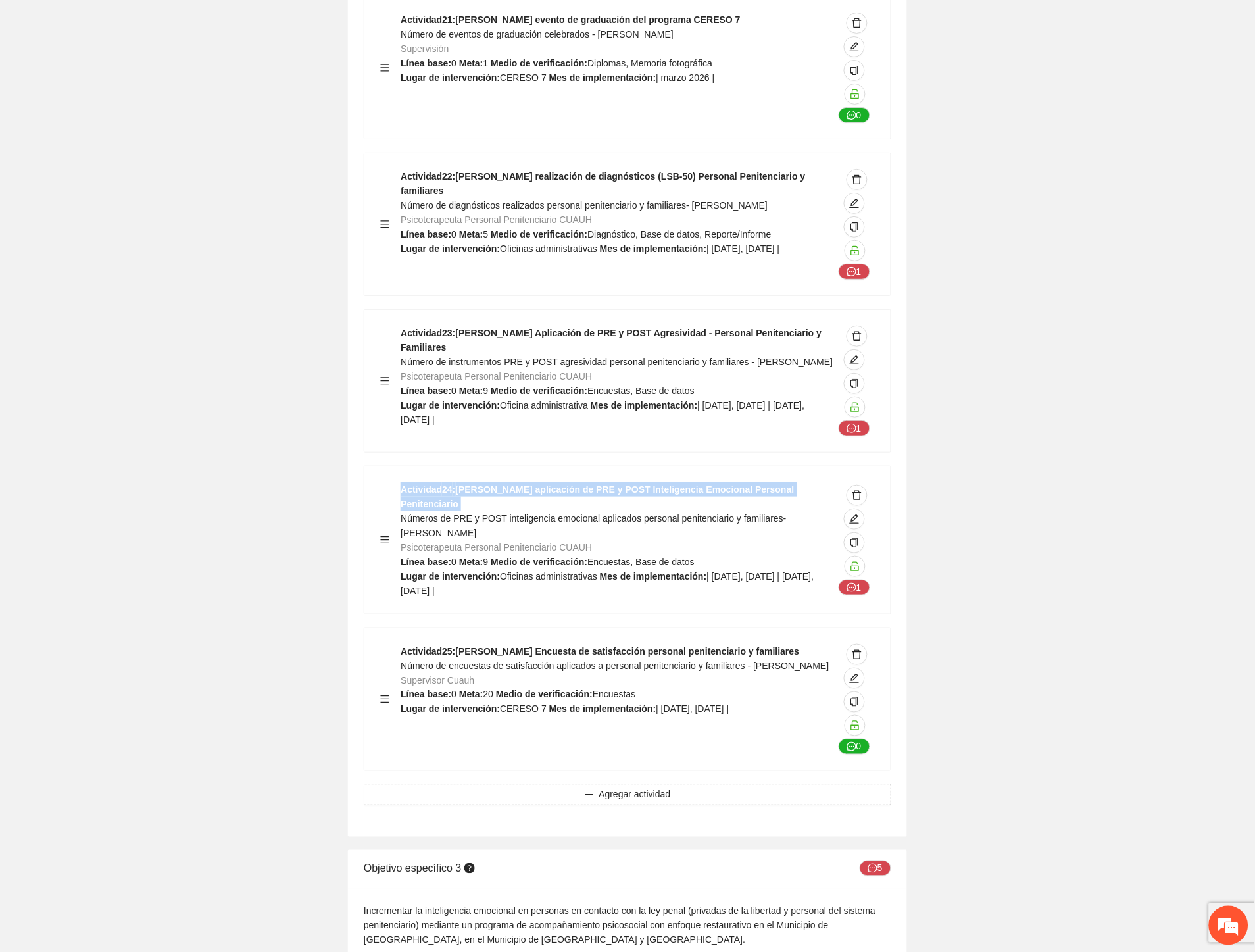
click at [401, 482] on div "Actividad 24 : Cuauhtémoc aplicación de PRE y POST Inteligencia Emocional Perso…" at bounding box center [628, 540] width 495 height 116
click at [468, 513] on span "Números de PRE y POST inteligencia emocional aplicados personal penitenciario y…" at bounding box center [593, 525] width 386 height 25
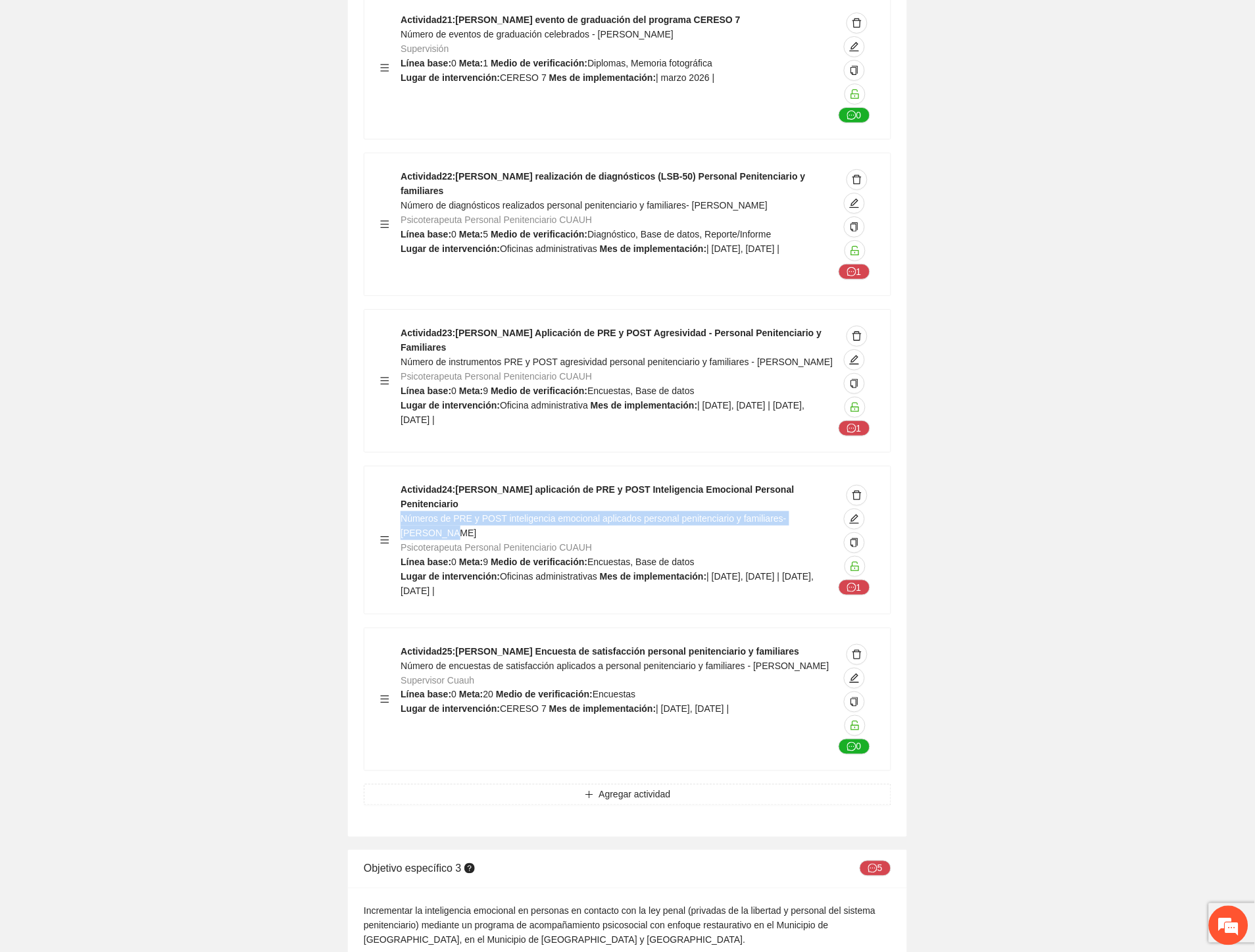
drag, startPoint x: 402, startPoint y: 384, endPoint x: 831, endPoint y: 384, distance: 429.0
click at [786, 513] on span "Números de PRE y POST inteligencia emocional aplicados personal penitenciario y…" at bounding box center [593, 525] width 386 height 25
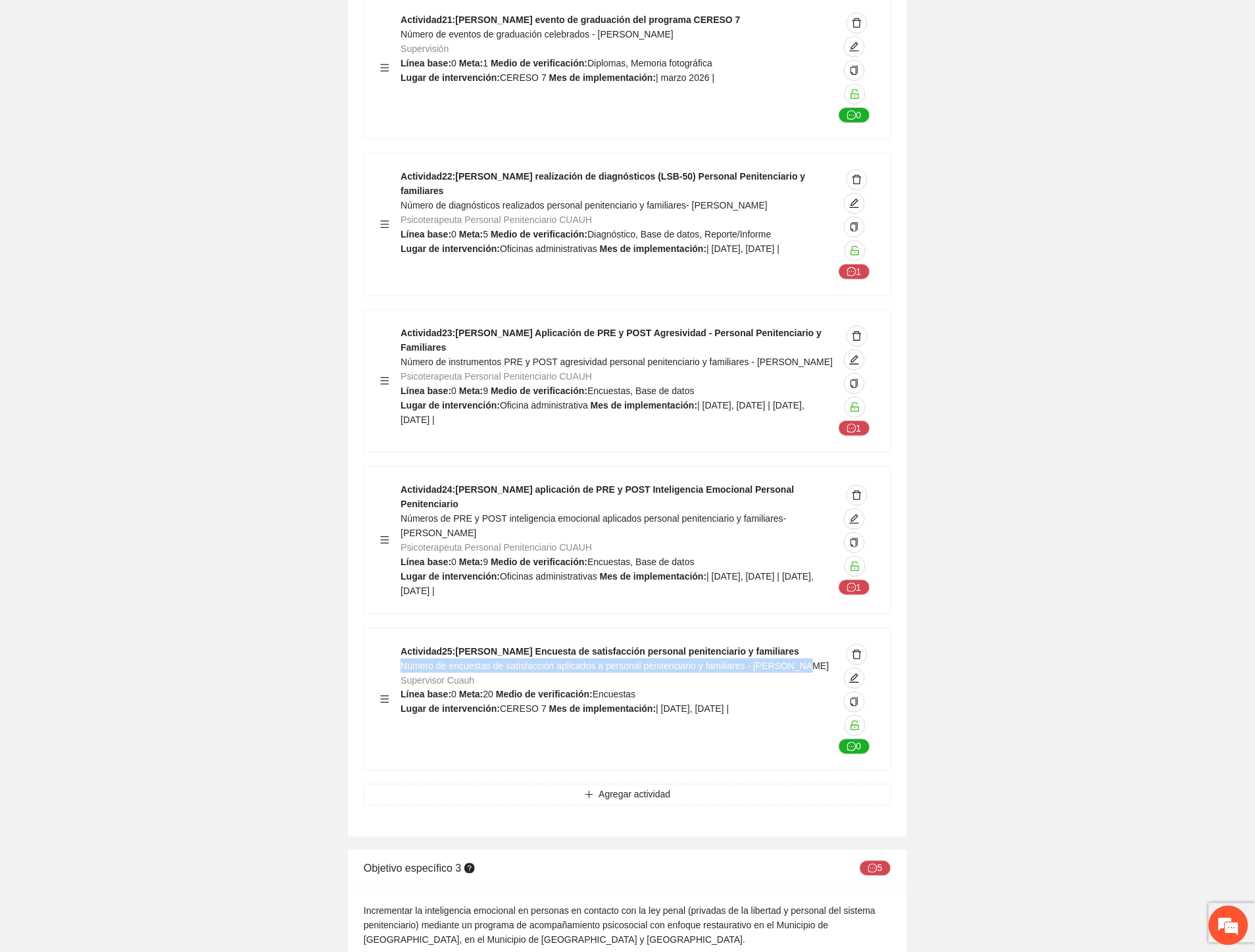
drag, startPoint x: 803, startPoint y: 537, endPoint x: 401, endPoint y: 542, distance: 402.0
click at [401, 644] on div "Actividad 25 : Cuauhtémoc Encuesta de satisfacción personal penitenciario y fam…" at bounding box center [618, 699] width 433 height 110
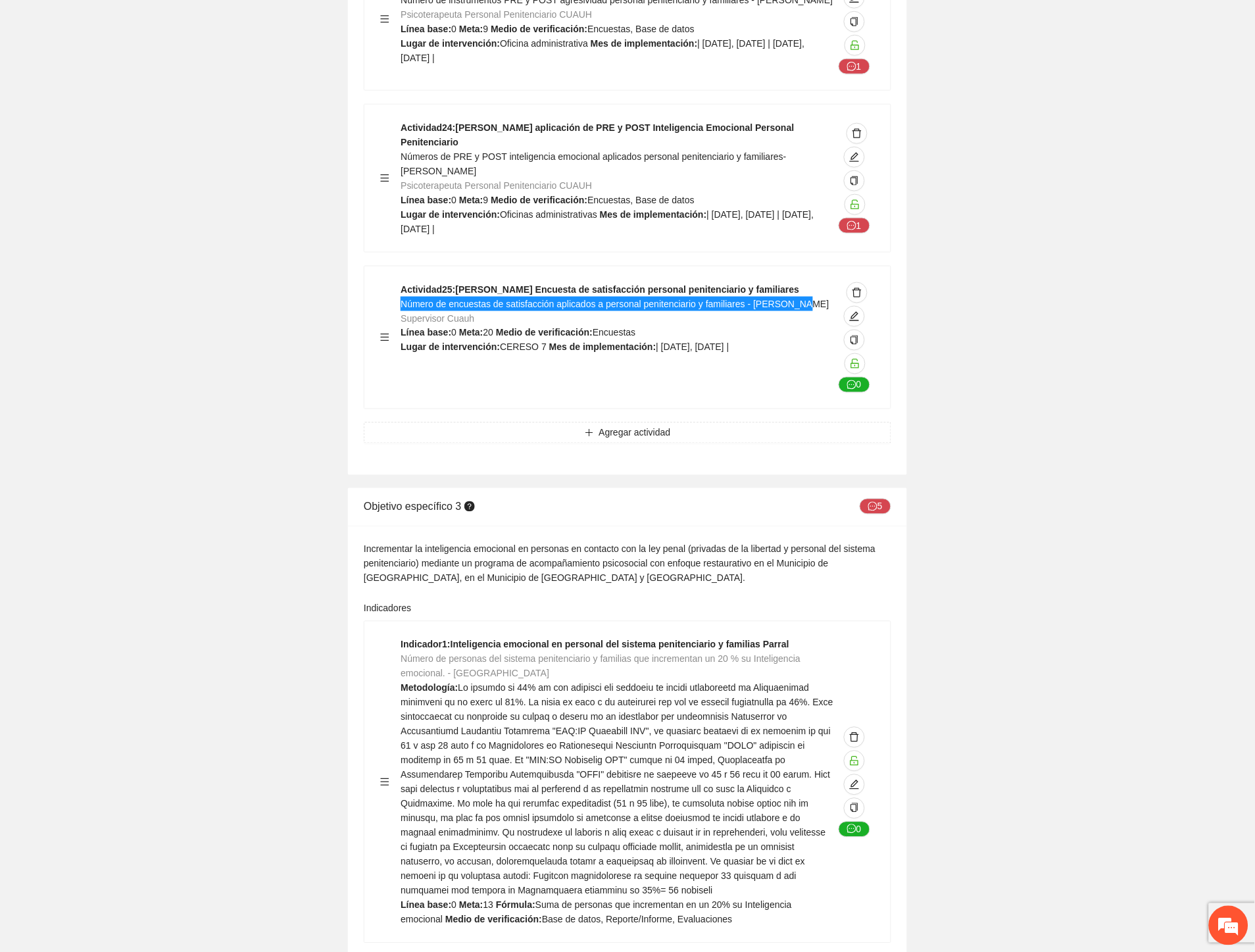
scroll to position [25805, 0]
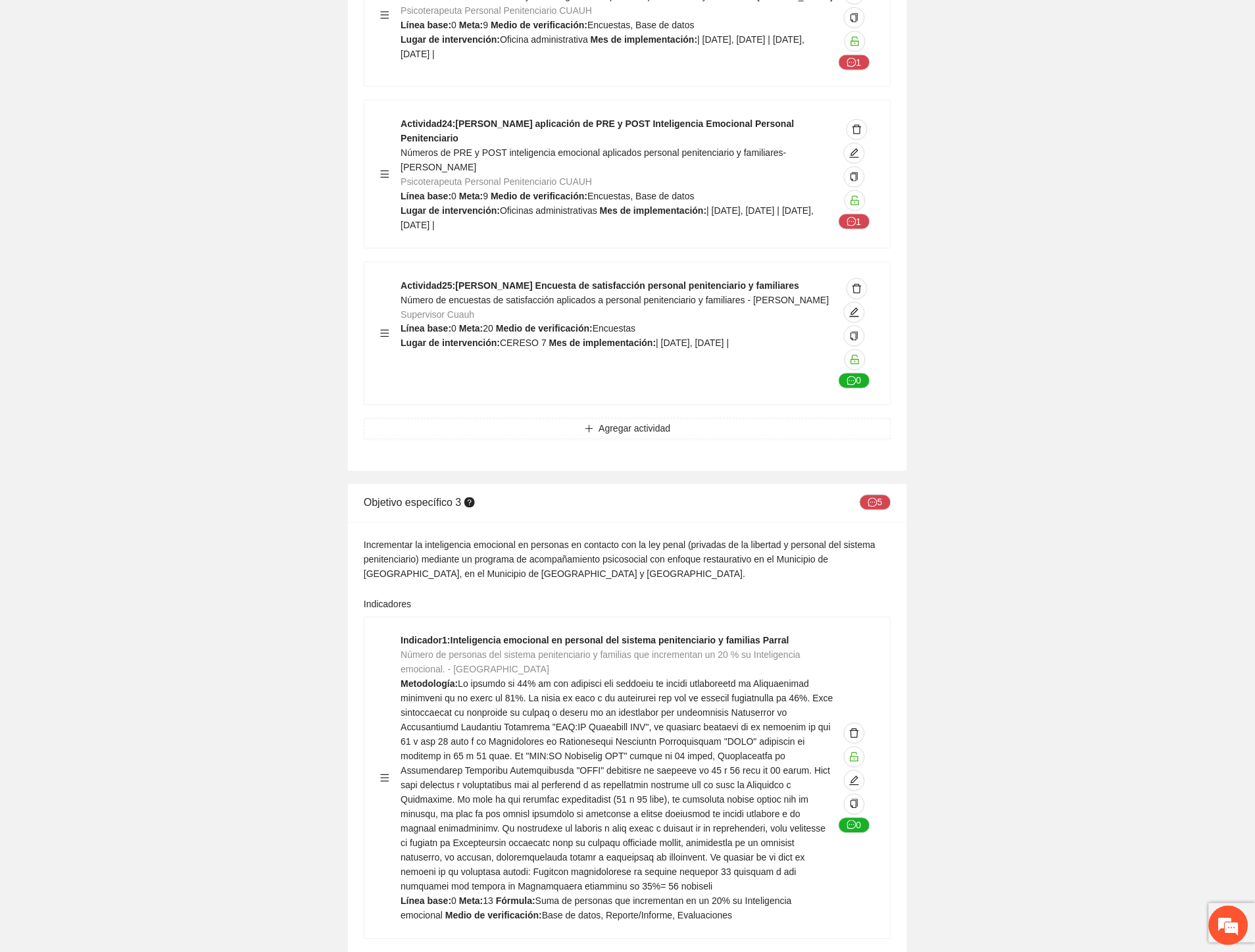
click at [554, 538] on div "Incrementar la inteligencia emocional en personas en contacto con la ley penal …" at bounding box center [628, 560] width 528 height 43
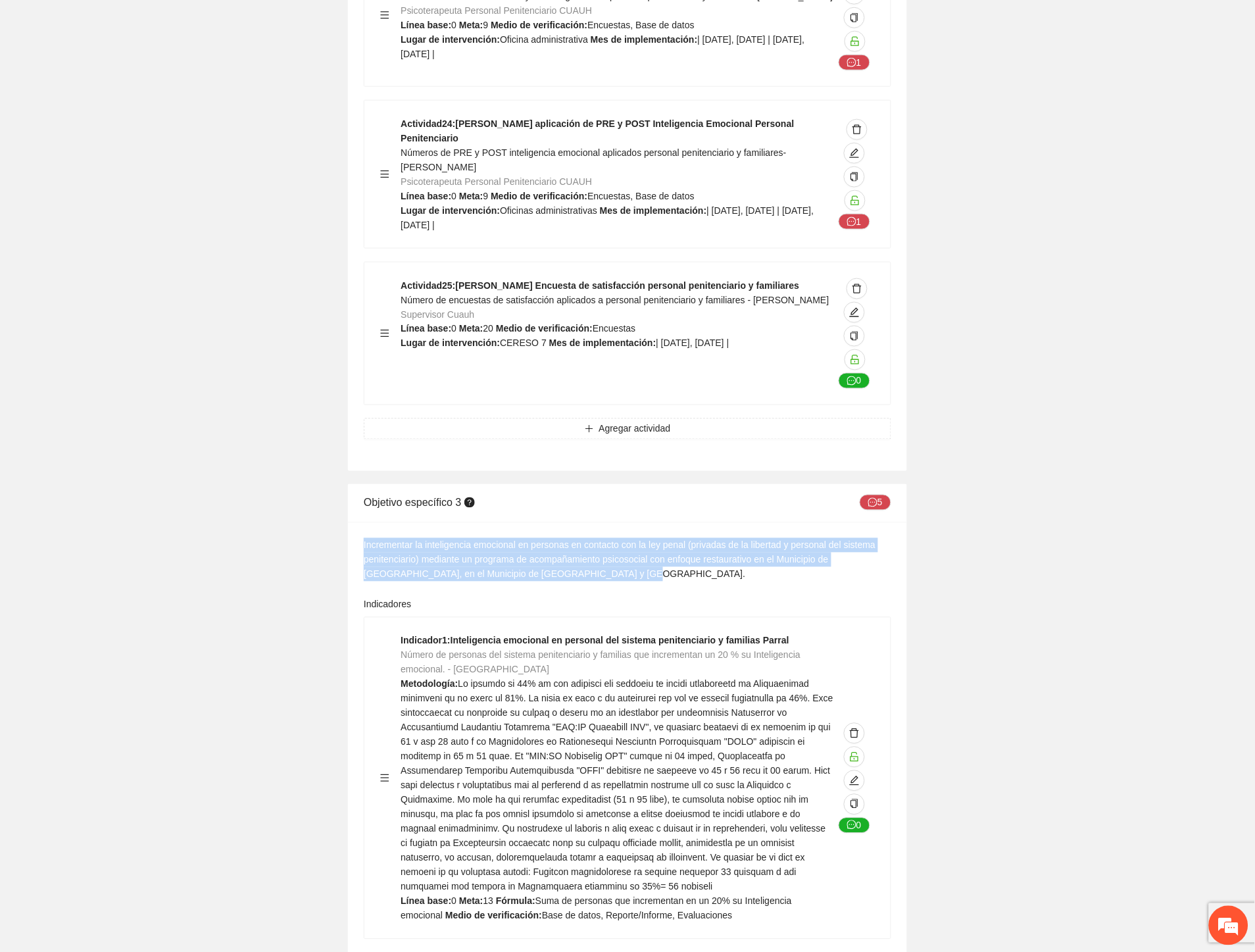
drag, startPoint x: 581, startPoint y: 449, endPoint x: 343, endPoint y: 422, distance: 239.5
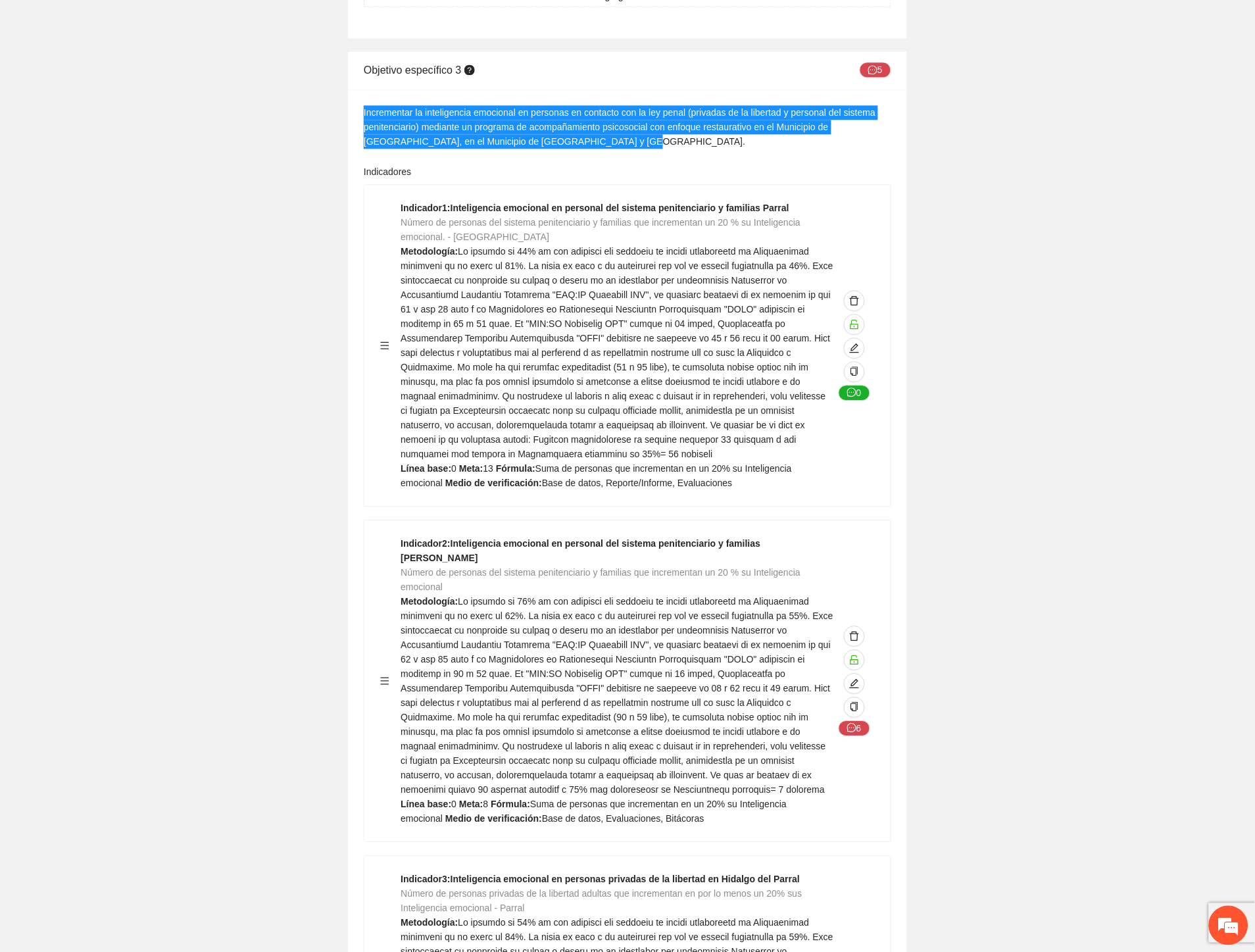
scroll to position [26024, 0]
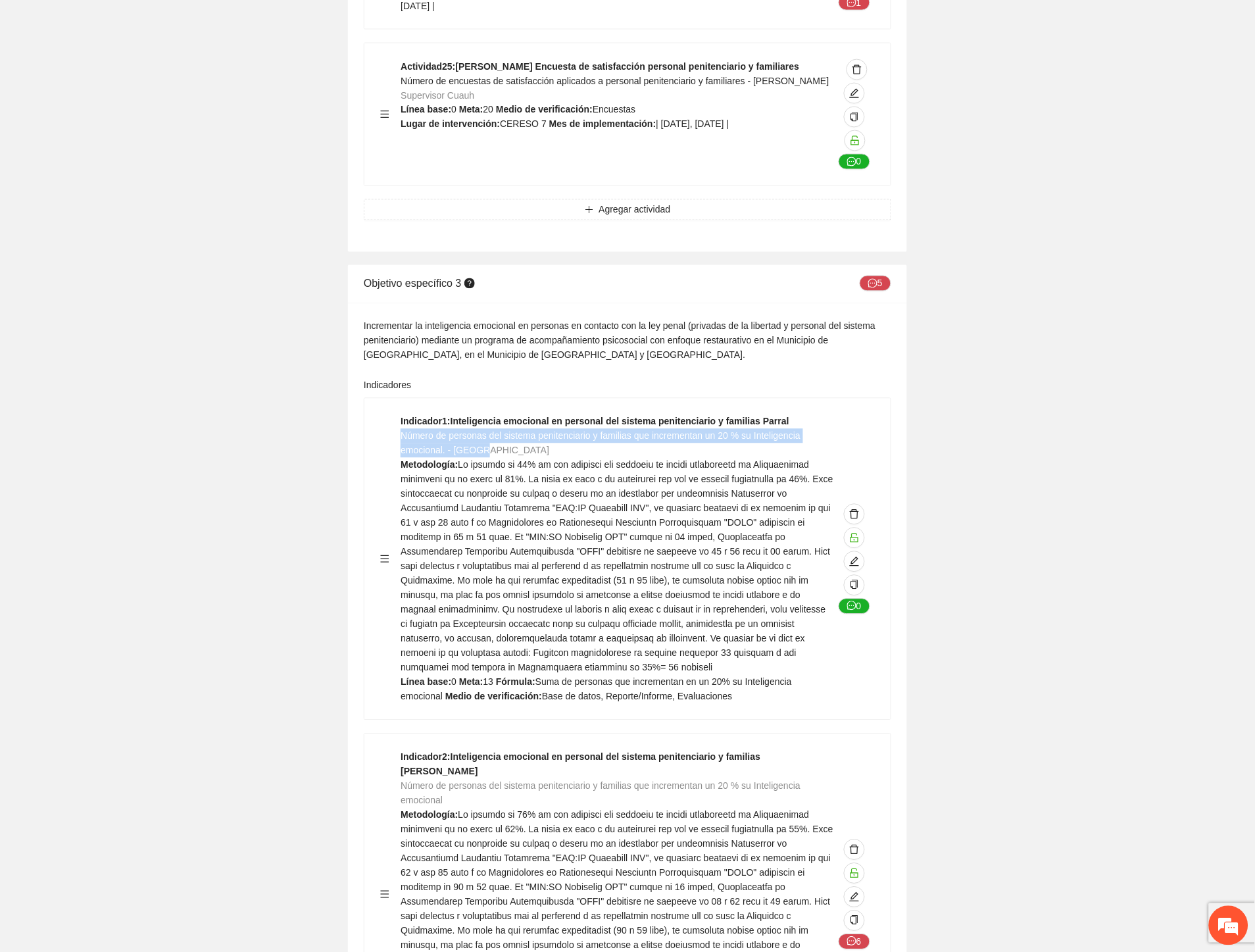
drag, startPoint x: 487, startPoint y: 326, endPoint x: 401, endPoint y: 316, distance: 86.6
click at [401, 415] on div "Indicador 1 : Inteligencia emocional en personal del sistema penitenciario y fa…" at bounding box center [618, 560] width 433 height 290
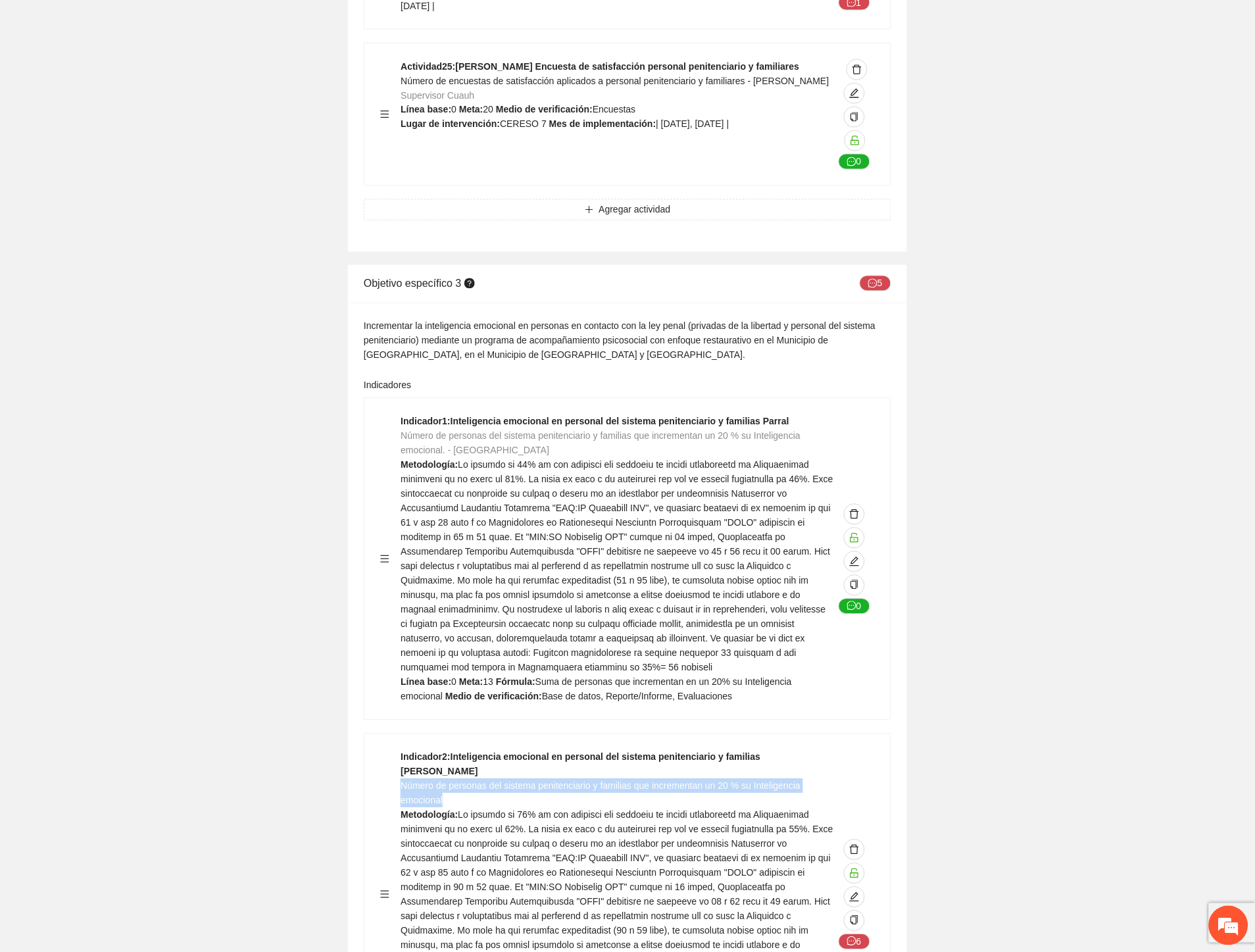
drag, startPoint x: 450, startPoint y: 661, endPoint x: 401, endPoint y: 647, distance: 51.0
click at [401, 750] on div "Indicador 2 : Inteligencia emocional en personal del sistema penitenciario y fa…" at bounding box center [618, 895] width 433 height 290
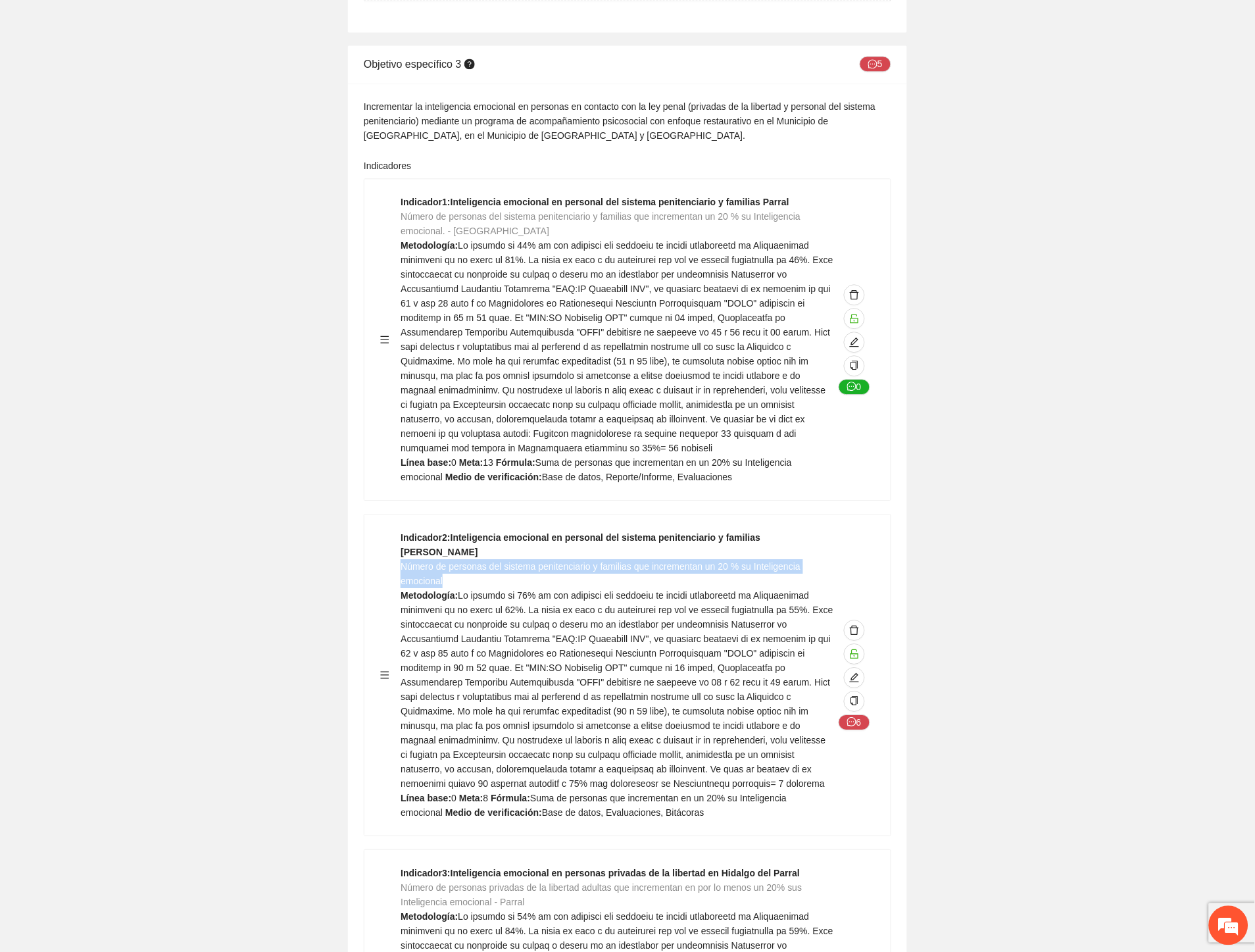
scroll to position [26390, 0]
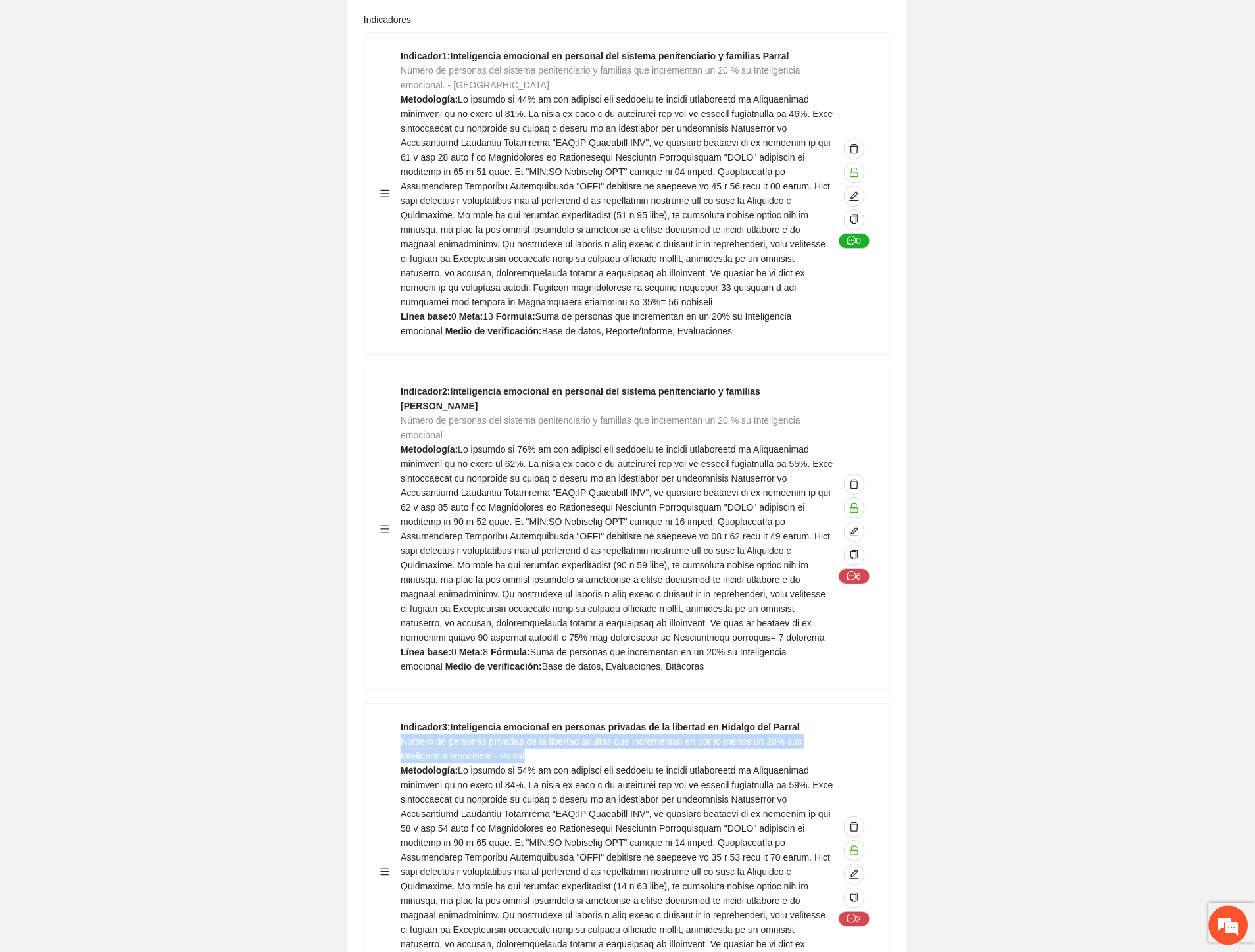
drag, startPoint x: 511, startPoint y: 614, endPoint x: 404, endPoint y: 599, distance: 108.0
click at [404, 719] on div "Indicador 3 : Inteligencia emocional en personas privadas de la libertad en Hid…" at bounding box center [618, 871] width 433 height 304
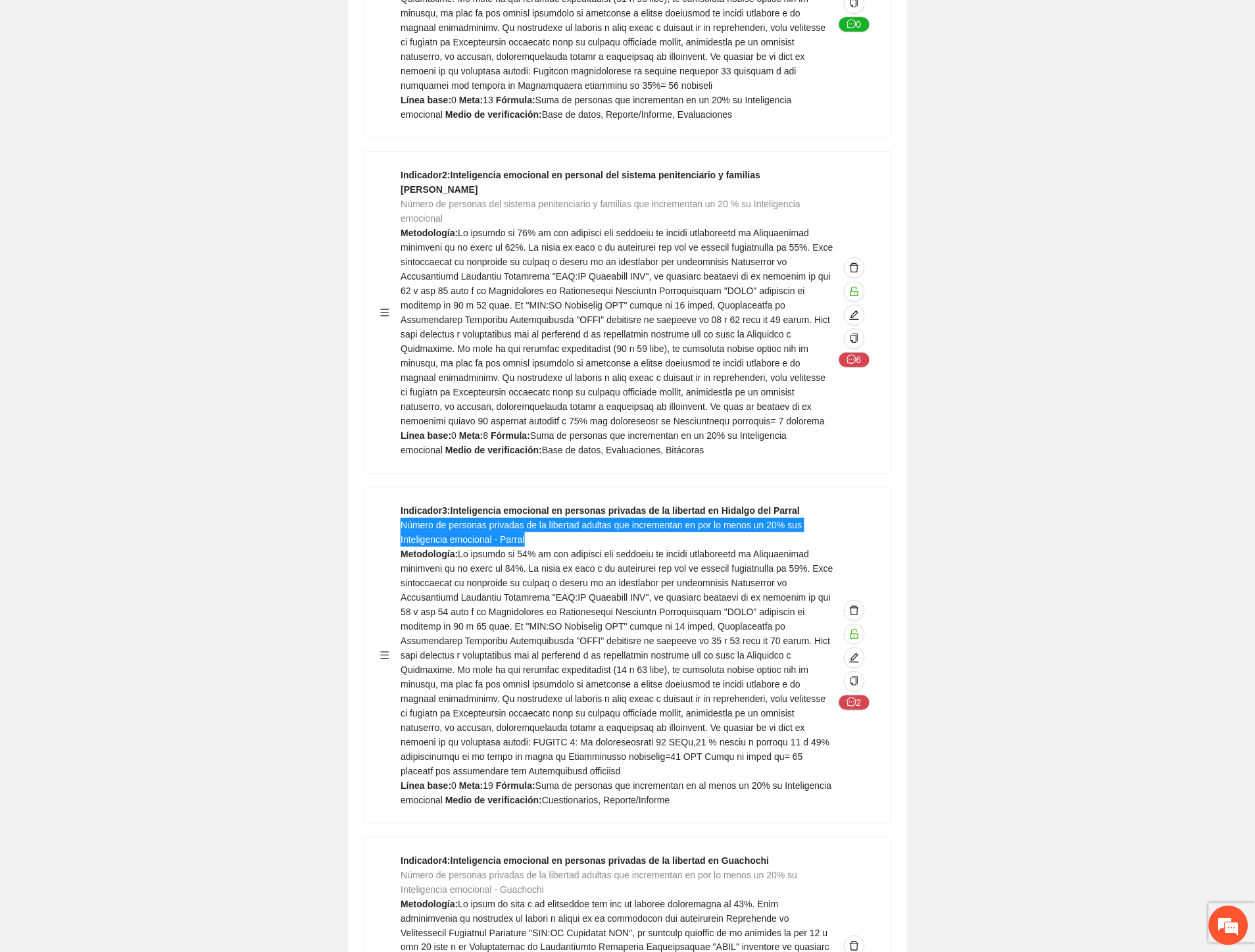
scroll to position [26754, 0]
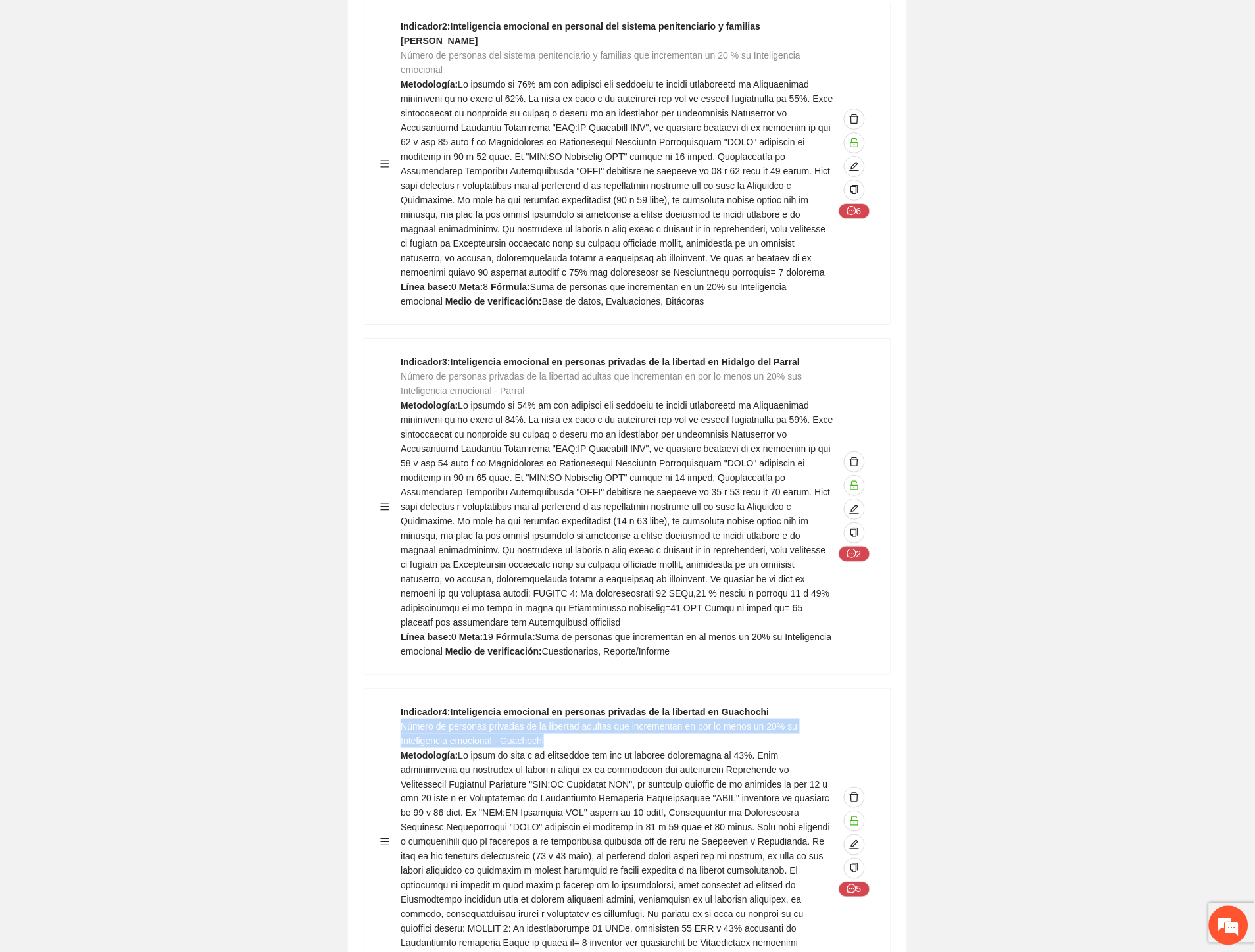
drag, startPoint x: 555, startPoint y: 586, endPoint x: 404, endPoint y: 571, distance: 151.7
click at [404, 705] on div "Indicador 4 : Inteligencia emocional en personas privadas de la libertad en Gua…" at bounding box center [618, 842] width 433 height 275
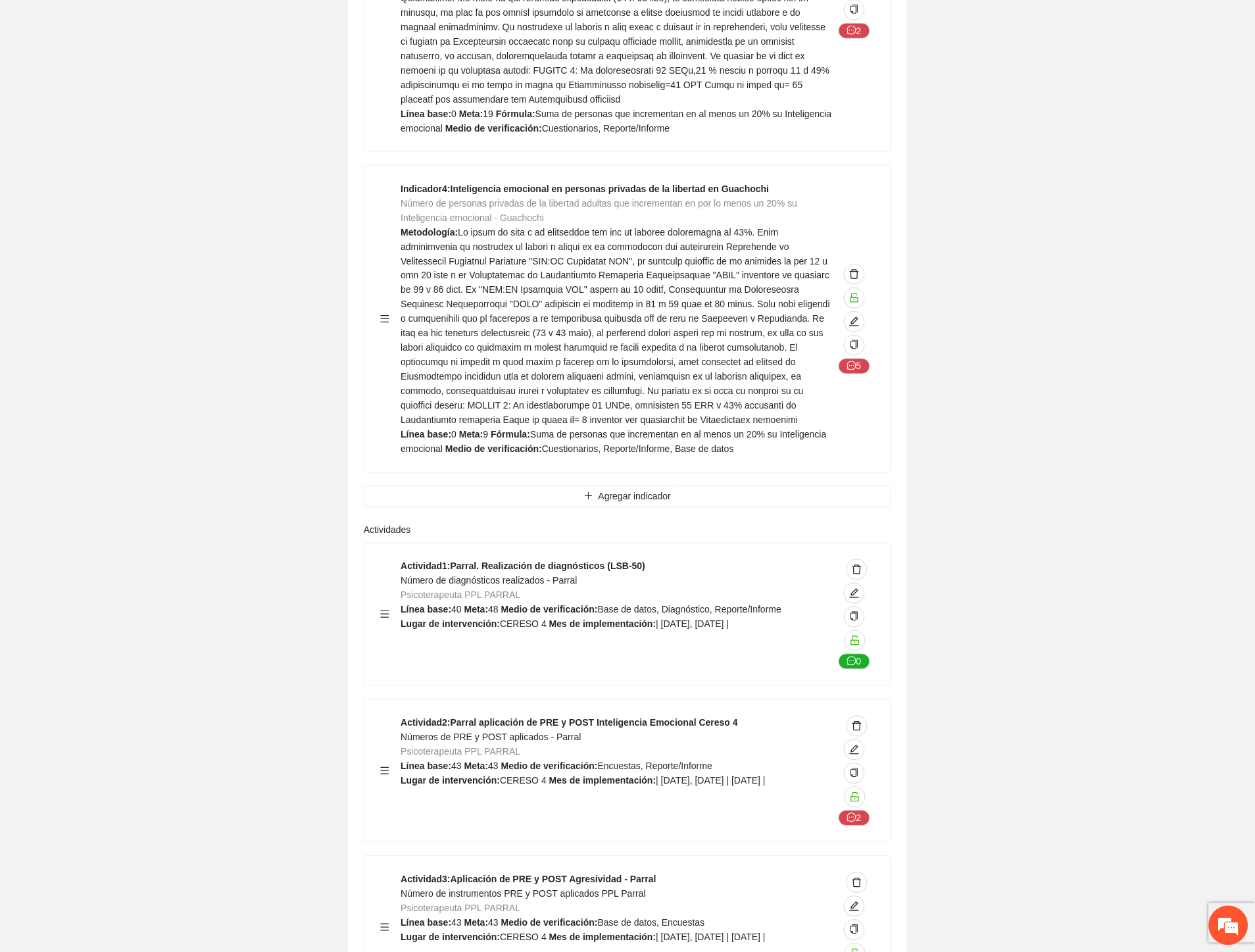
scroll to position [27149, 0]
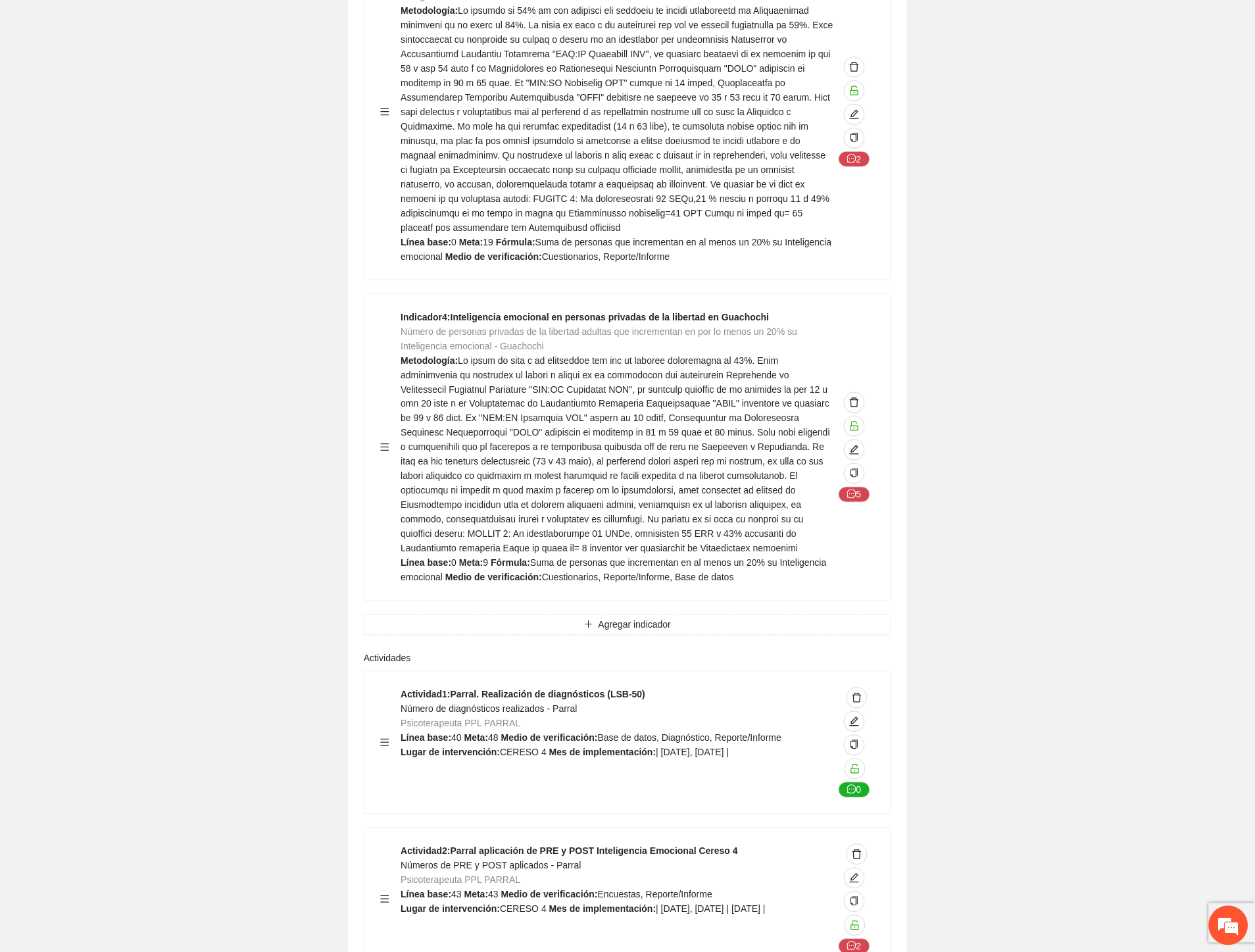
click at [555, 704] on span "Número de diagnósticos realizados - Parral" at bounding box center [489, 709] width 176 height 10
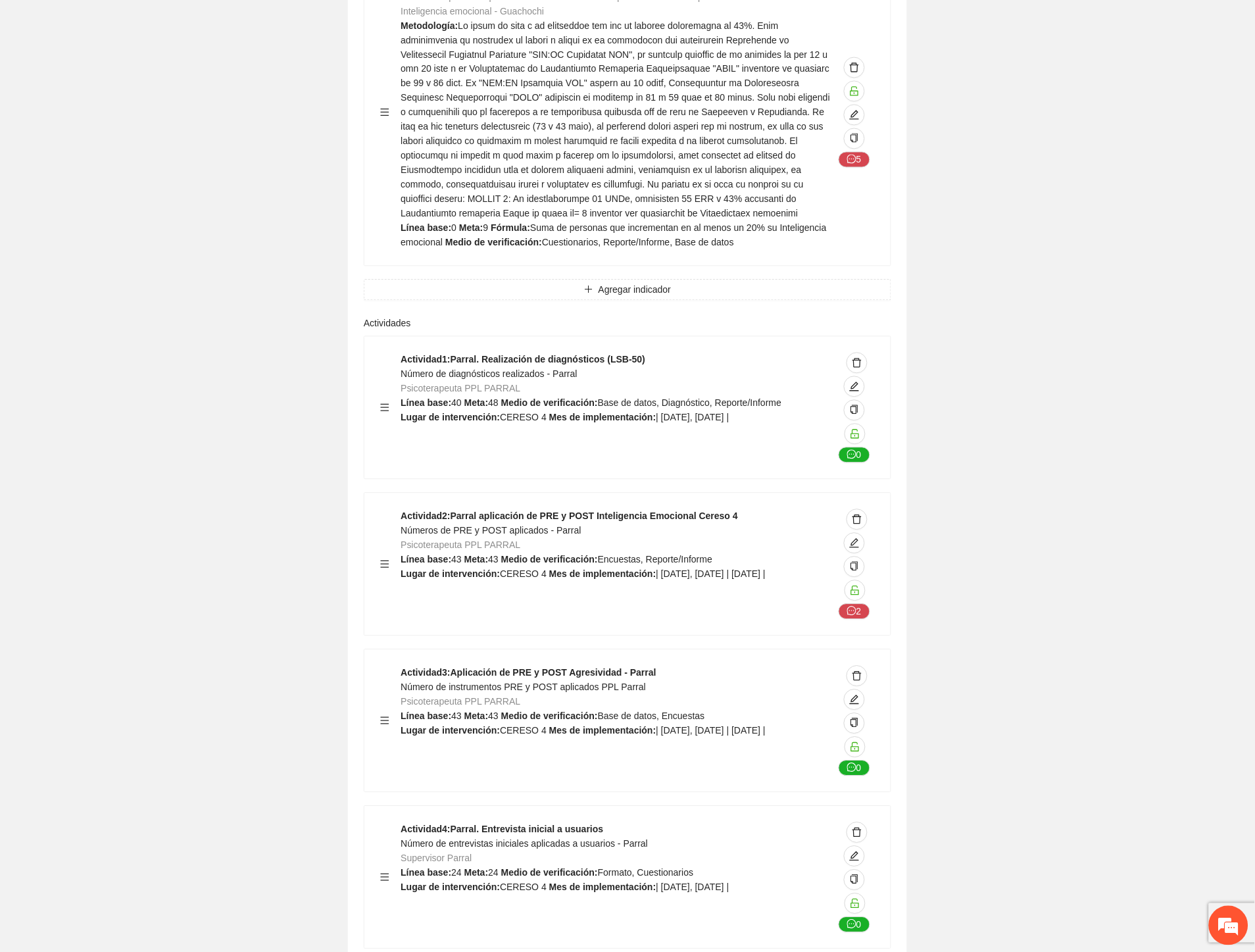
scroll to position [27515, 0]
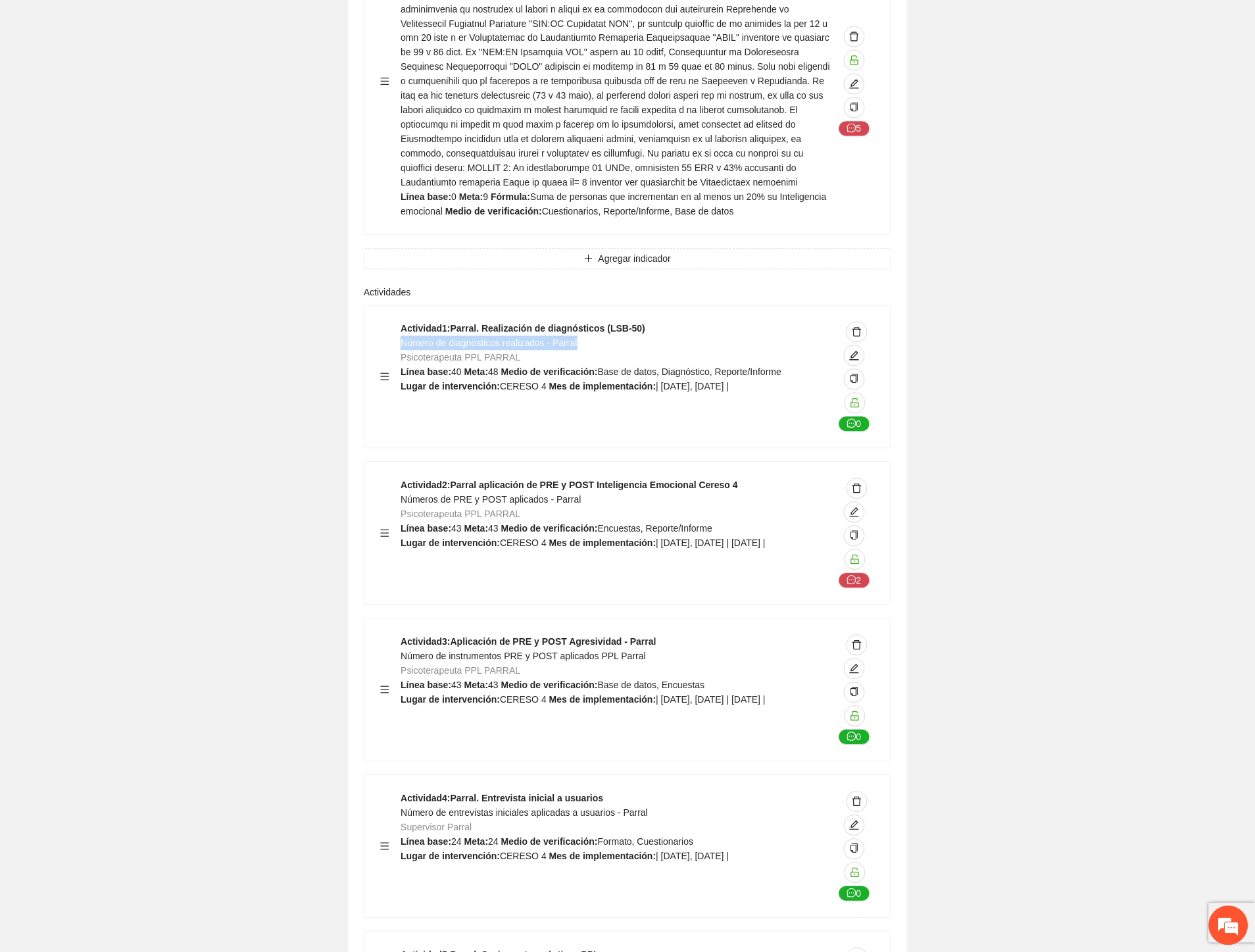
drag, startPoint x: 584, startPoint y: 191, endPoint x: 403, endPoint y: 191, distance: 181.0
click at [403, 322] on div "Actividad 1 : Parral. Realización de diagnósticos (LSB-50) Número de diagnóstic…" at bounding box center [618, 377] width 433 height 110
drag, startPoint x: 580, startPoint y: 345, endPoint x: 402, endPoint y: 345, distance: 178.0
click at [402, 479] on div "Actividad 2 : Parral aplicación de PRE y POST Inteligencia Emocional Cereso 4 N…" at bounding box center [618, 534] width 433 height 110
drag, startPoint x: 647, startPoint y: 504, endPoint x: 404, endPoint y: 500, distance: 243.0
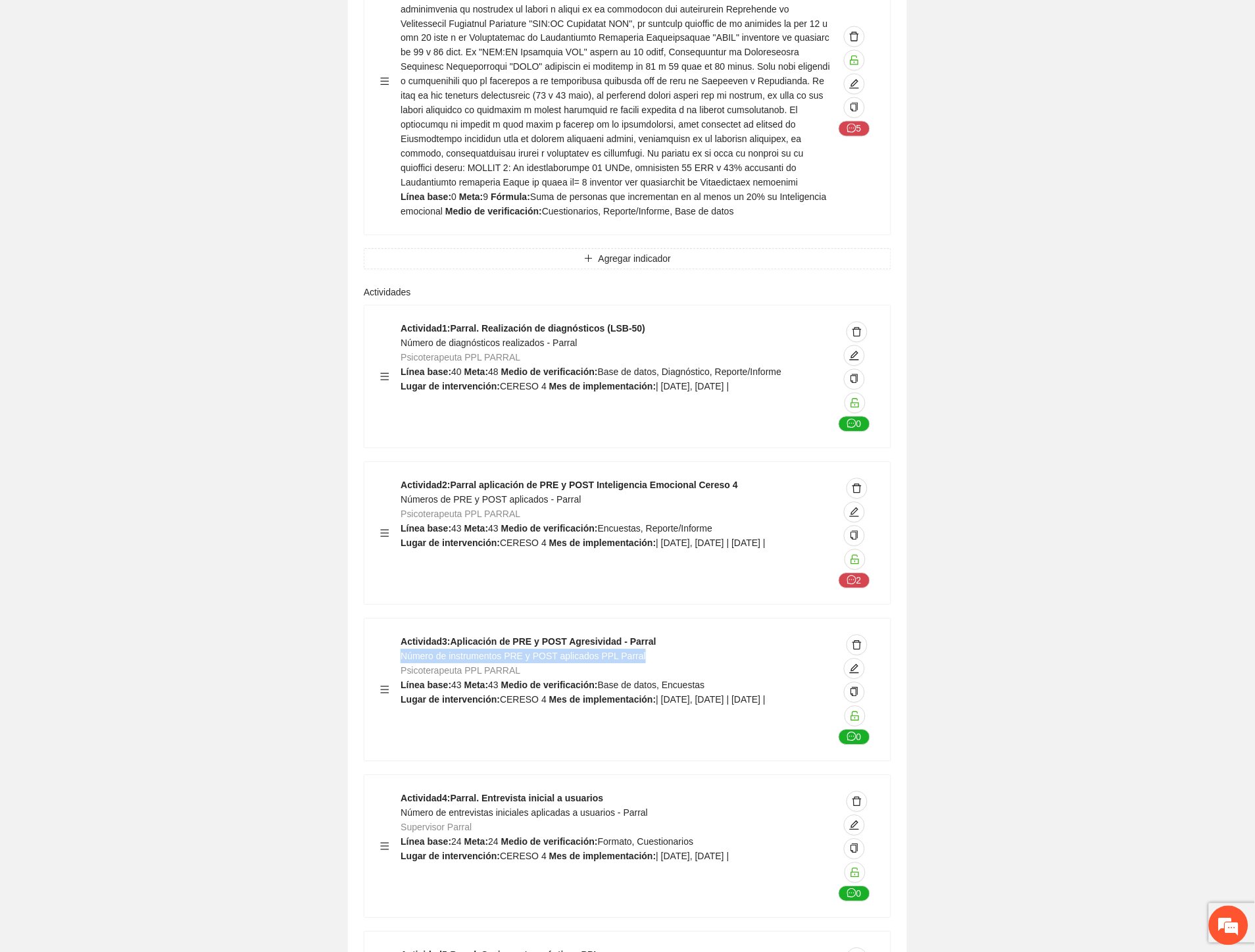
click at [404, 635] on div "Actividad 3 : Aplicación de PRE y POST Agresividad - Parral Número de instrumen…" at bounding box center [618, 690] width 433 height 110
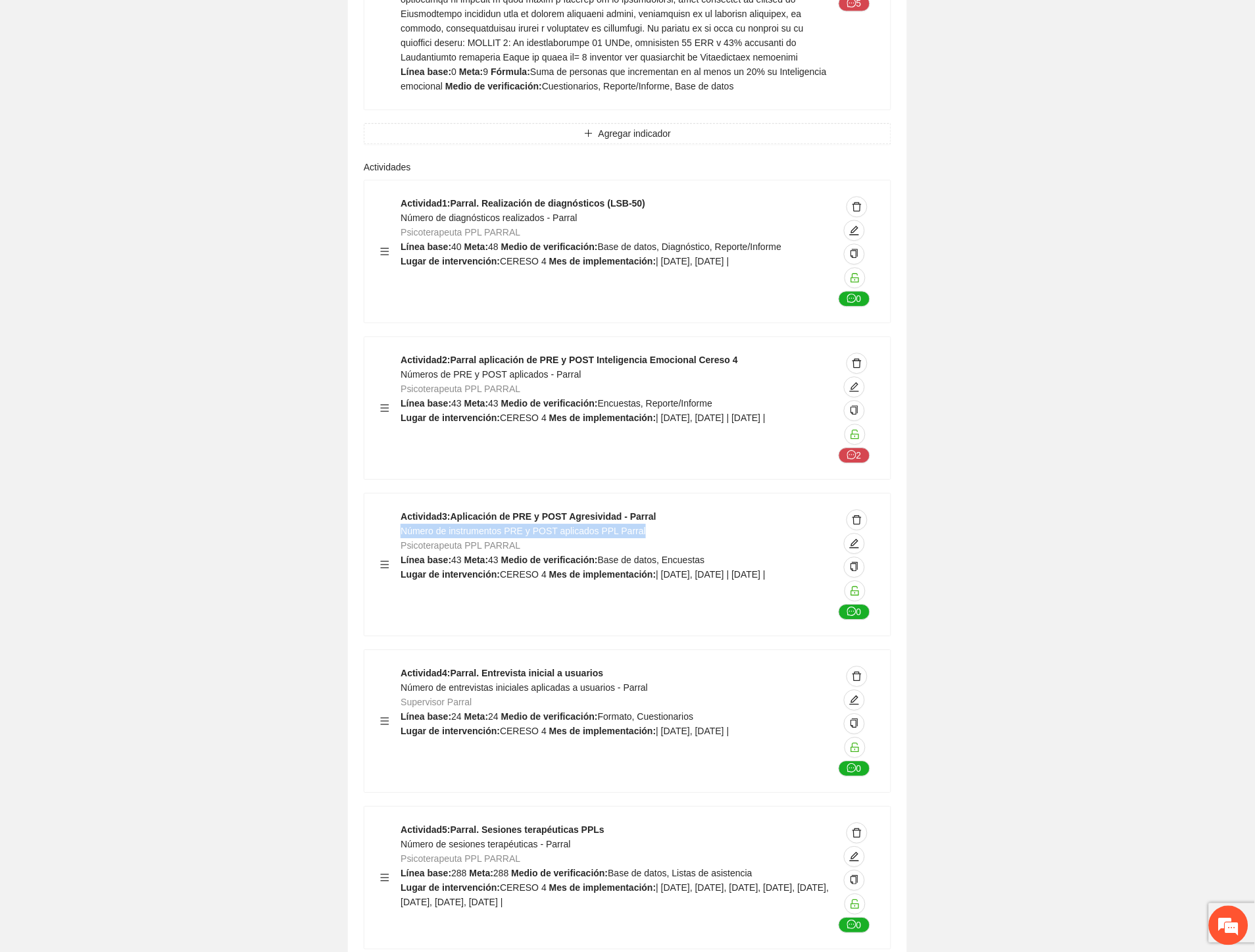
scroll to position [27734, 0]
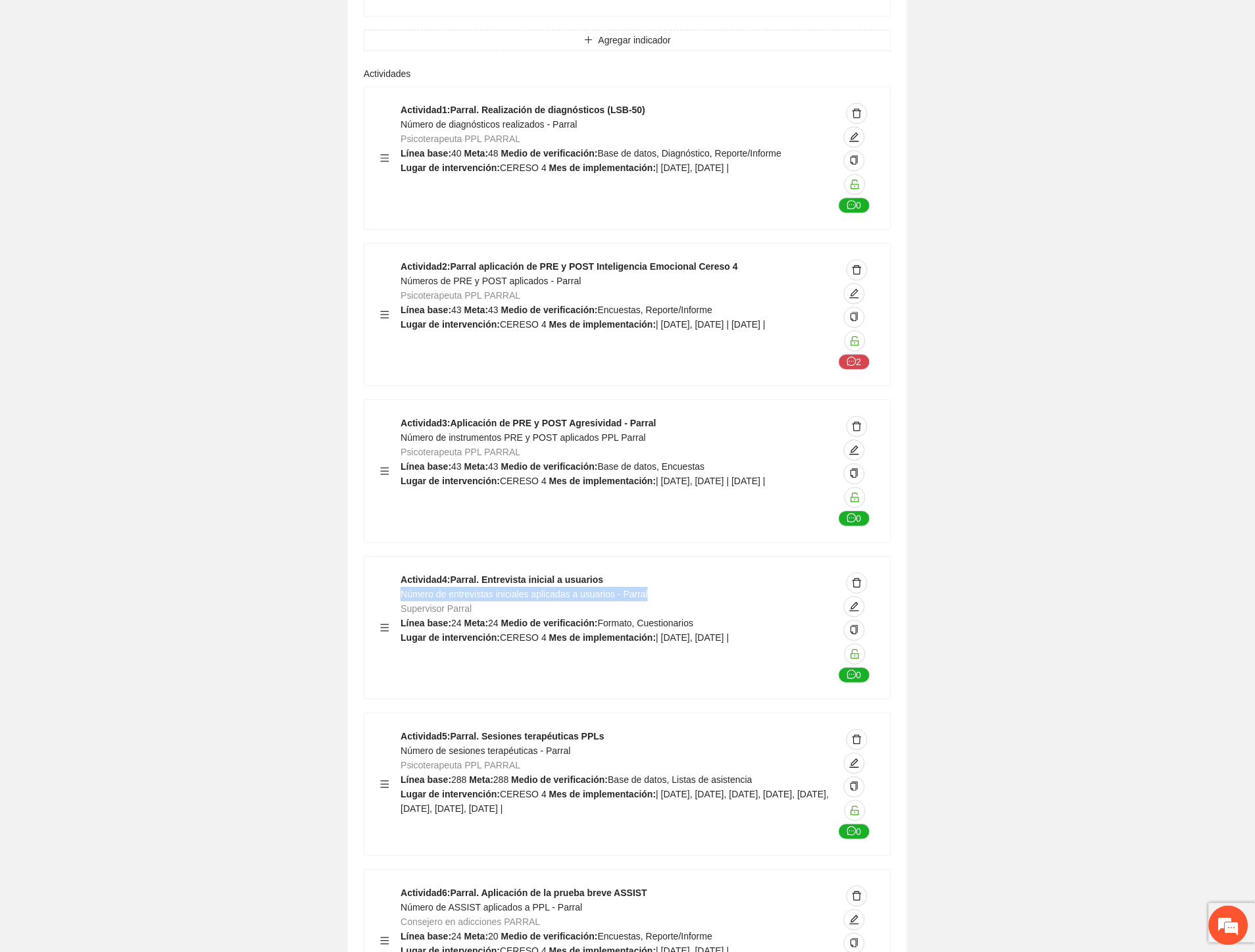
drag, startPoint x: 579, startPoint y: 436, endPoint x: 404, endPoint y: 443, distance: 175.1
click at [404, 573] on div "Actividad 4 : Parral. Entrevista inicial a usuarios Número de entrevistas inici…" at bounding box center [618, 628] width 433 height 110
drag, startPoint x: 578, startPoint y: 597, endPoint x: 401, endPoint y: 598, distance: 177.0
click at [401, 729] on div "Actividad 5 : Parral. Sesiones terapéuticas PPLs Número de sesiones terapéutica…" at bounding box center [618, 784] width 433 height 110
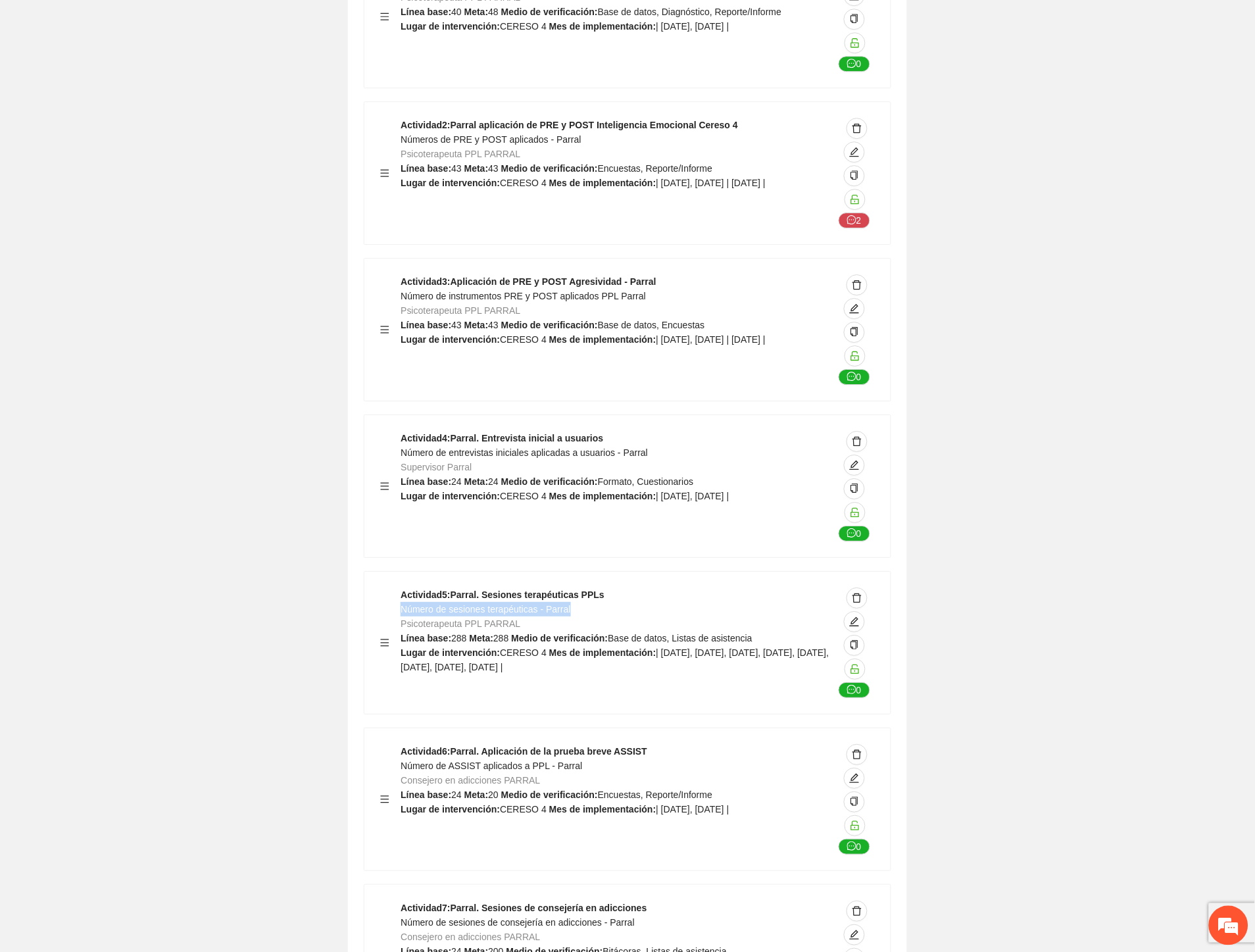
scroll to position [28173, 0]
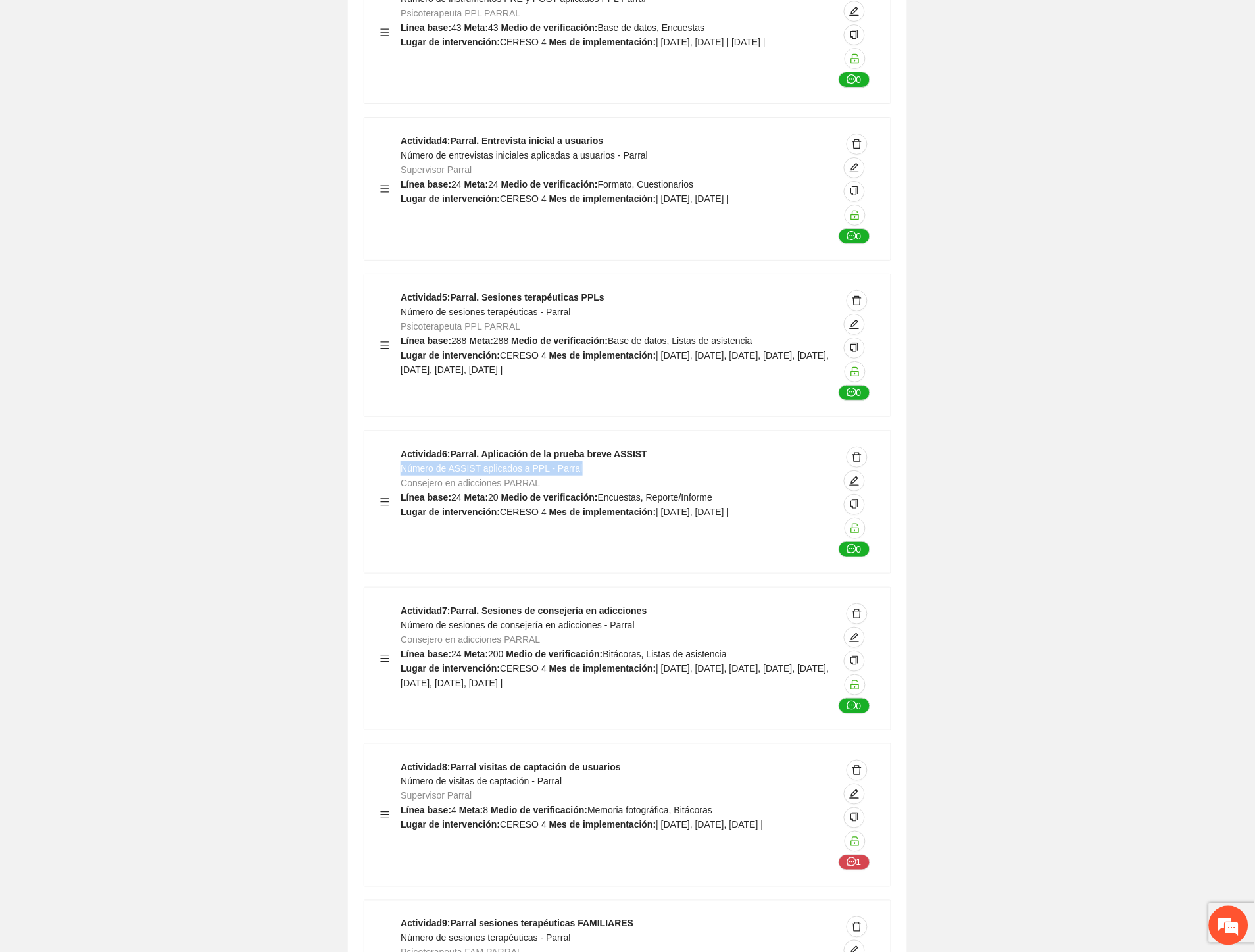
drag, startPoint x: 580, startPoint y: 313, endPoint x: 400, endPoint y: 320, distance: 180.1
click at [401, 447] on div "Actividad 6 : Parral. Aplicación de la prueba breve ASSIST Número de ASSIST apl…" at bounding box center [618, 502] width 433 height 110
drag, startPoint x: 642, startPoint y: 468, endPoint x: 403, endPoint y: 473, distance: 239.1
click at [403, 603] on div "Actividad 7 : Parral. Sesiones de consejería en adicciones Número de sesiones d…" at bounding box center [618, 658] width 433 height 110
drag, startPoint x: 574, startPoint y: 626, endPoint x: 404, endPoint y: 628, distance: 170.0
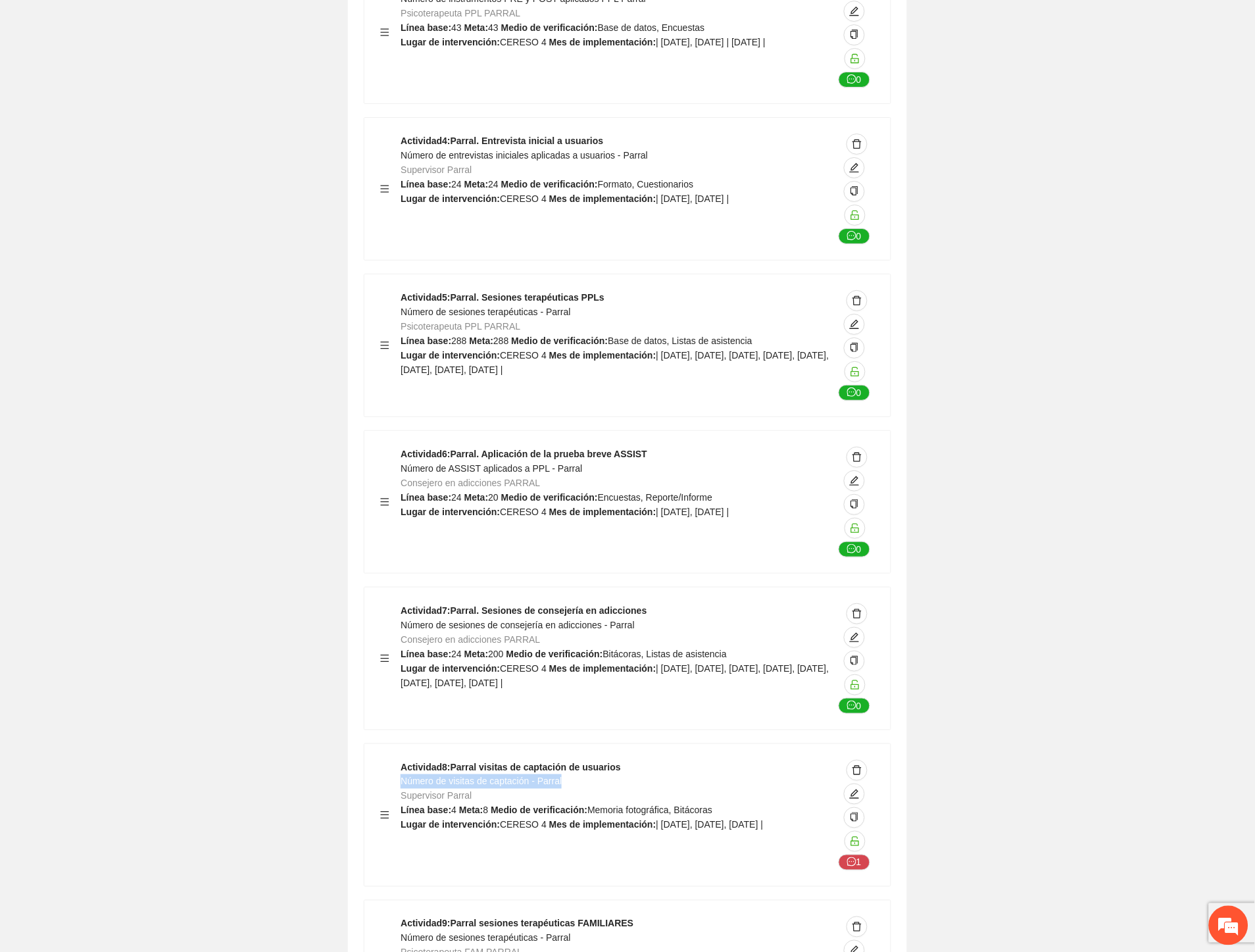
click at [404, 760] on div "Actividad 8 : Parral visitas de captación de usuarios Número de visitas de capt…" at bounding box center [618, 815] width 433 height 110
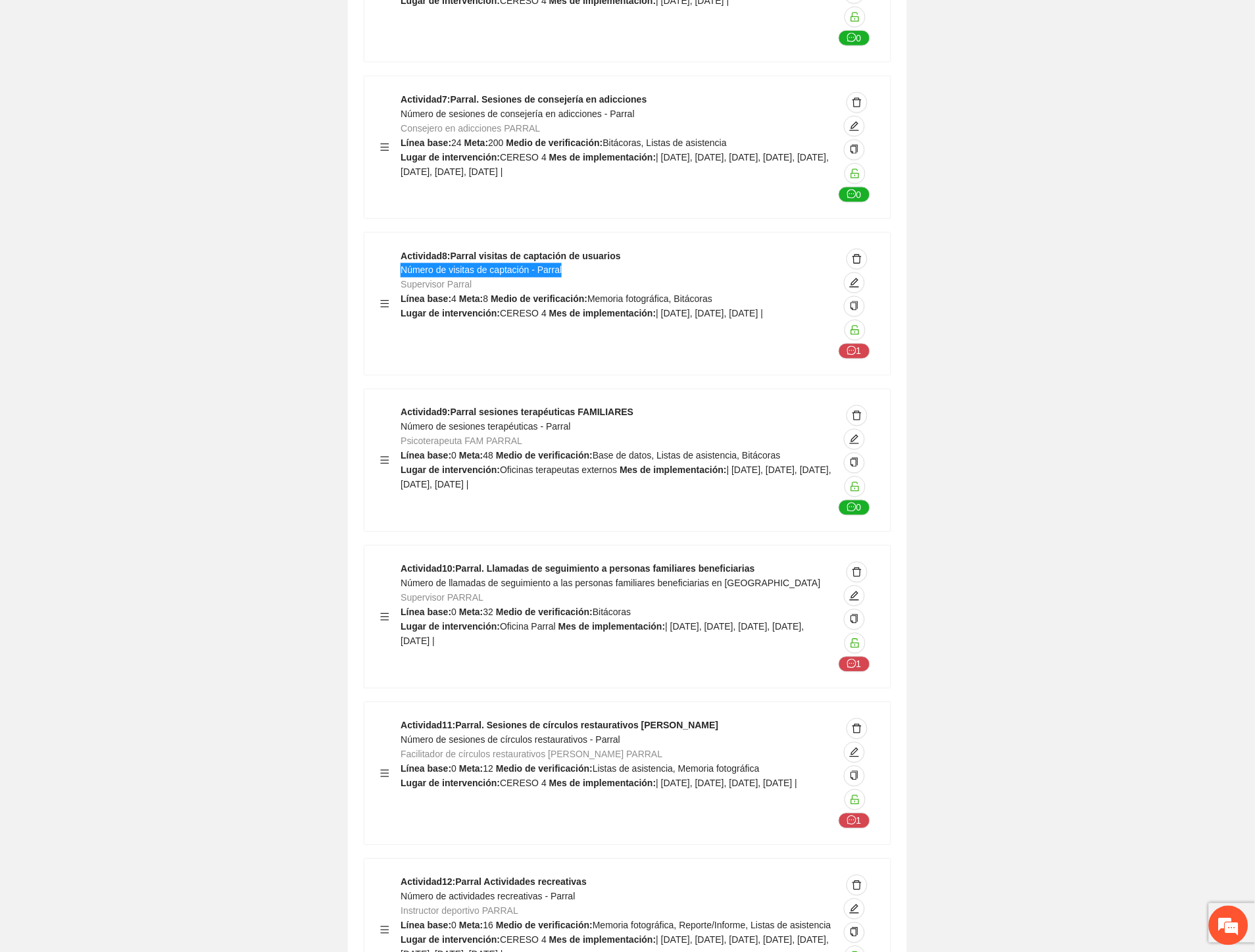
scroll to position [28684, 0]
drag, startPoint x: 573, startPoint y: 273, endPoint x: 402, endPoint y: 276, distance: 171.0
click at [402, 404] on div "Actividad 9 : Parral sesiones terapéuticas FAMILIARES Número de sesiones terapé…" at bounding box center [618, 460] width 433 height 110
drag, startPoint x: 573, startPoint y: 434, endPoint x: 403, endPoint y: 432, distance: 170.0
click at [403, 561] on div "Actividad 10 : Parral. Llamadas de seguimiento a personas familiares beneficiar…" at bounding box center [618, 617] width 433 height 110
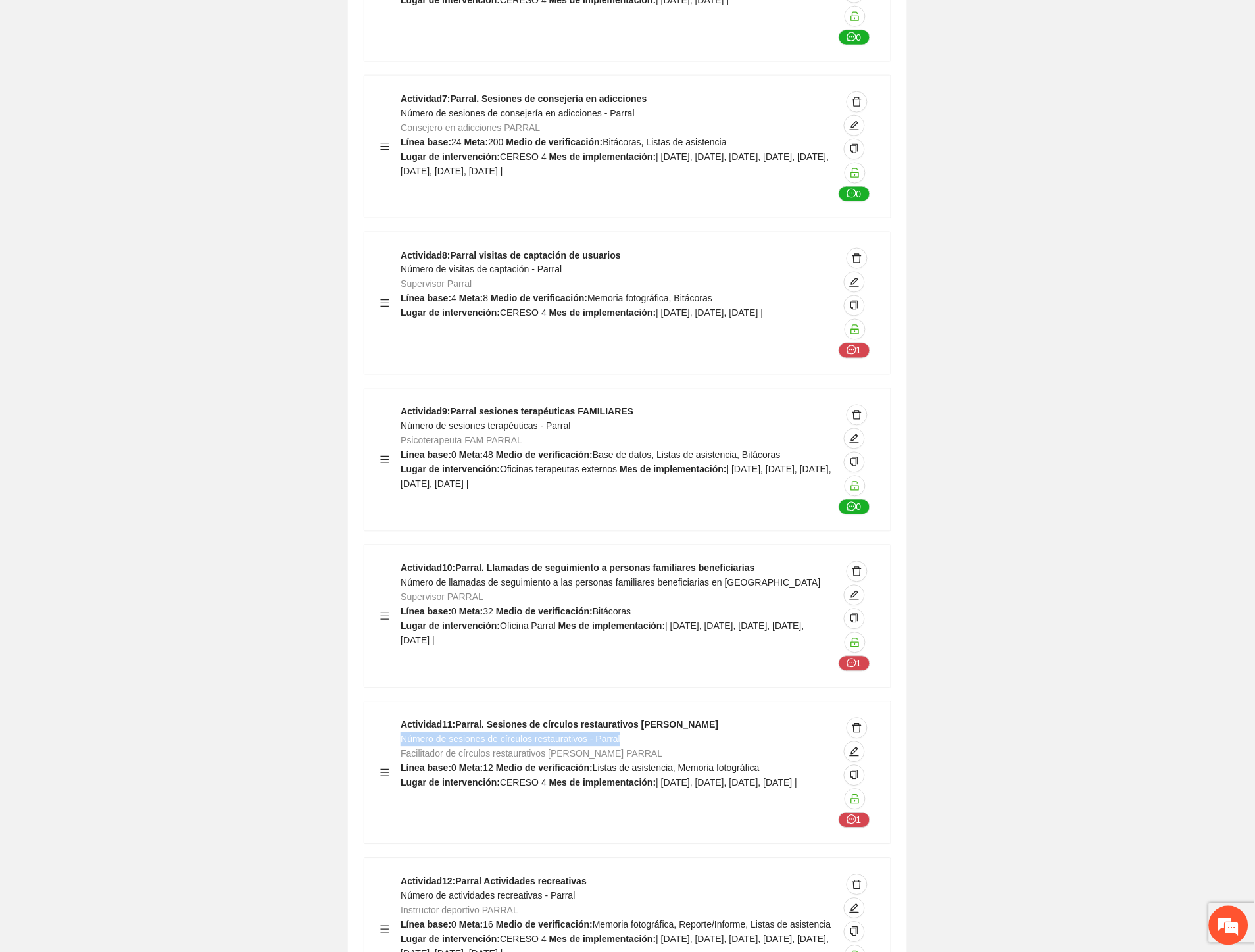
drag, startPoint x: 620, startPoint y: 586, endPoint x: 400, endPoint y: 588, distance: 220.0
click at [401, 717] on div "Actividad 11 : Parral. Sesiones de círculos restaurativos o de paz Número de se…" at bounding box center [618, 773] width 433 height 110
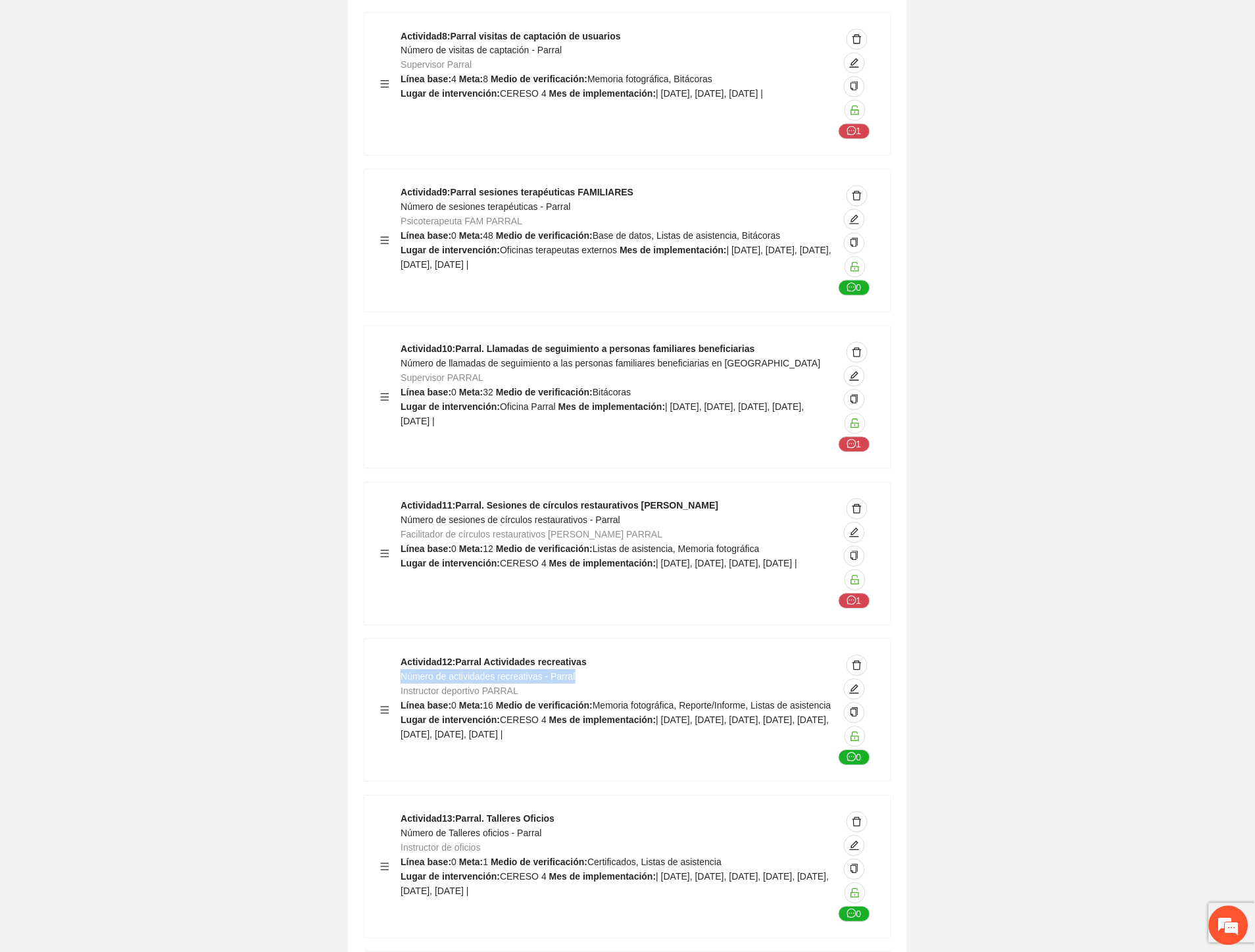
drag, startPoint x: 580, startPoint y: 523, endPoint x: 402, endPoint y: 523, distance: 178.0
click at [402, 655] on div "Actividad 12 : Parral Actividades recreativas Número de actividades recreativas…" at bounding box center [618, 711] width 433 height 110
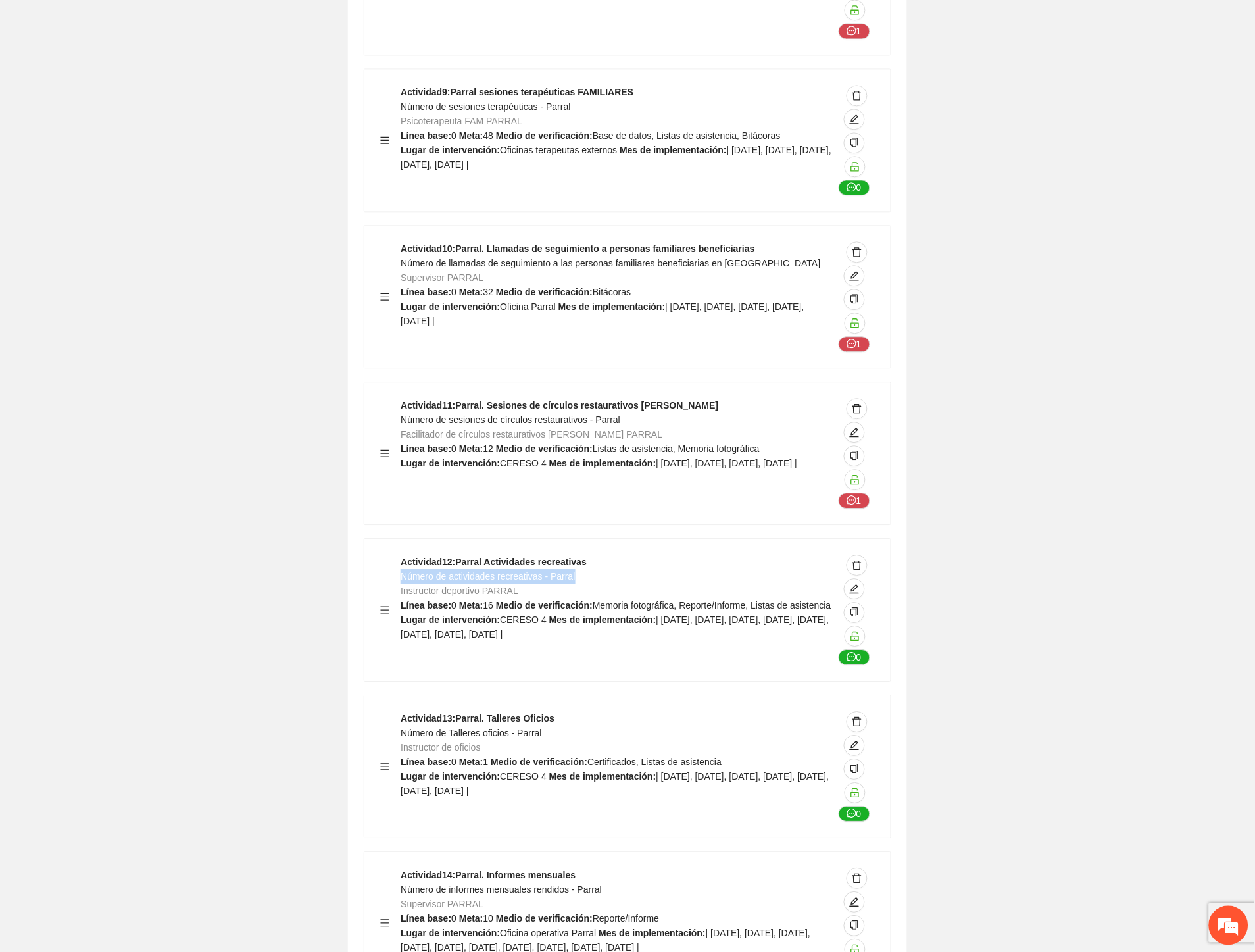
scroll to position [29122, 0]
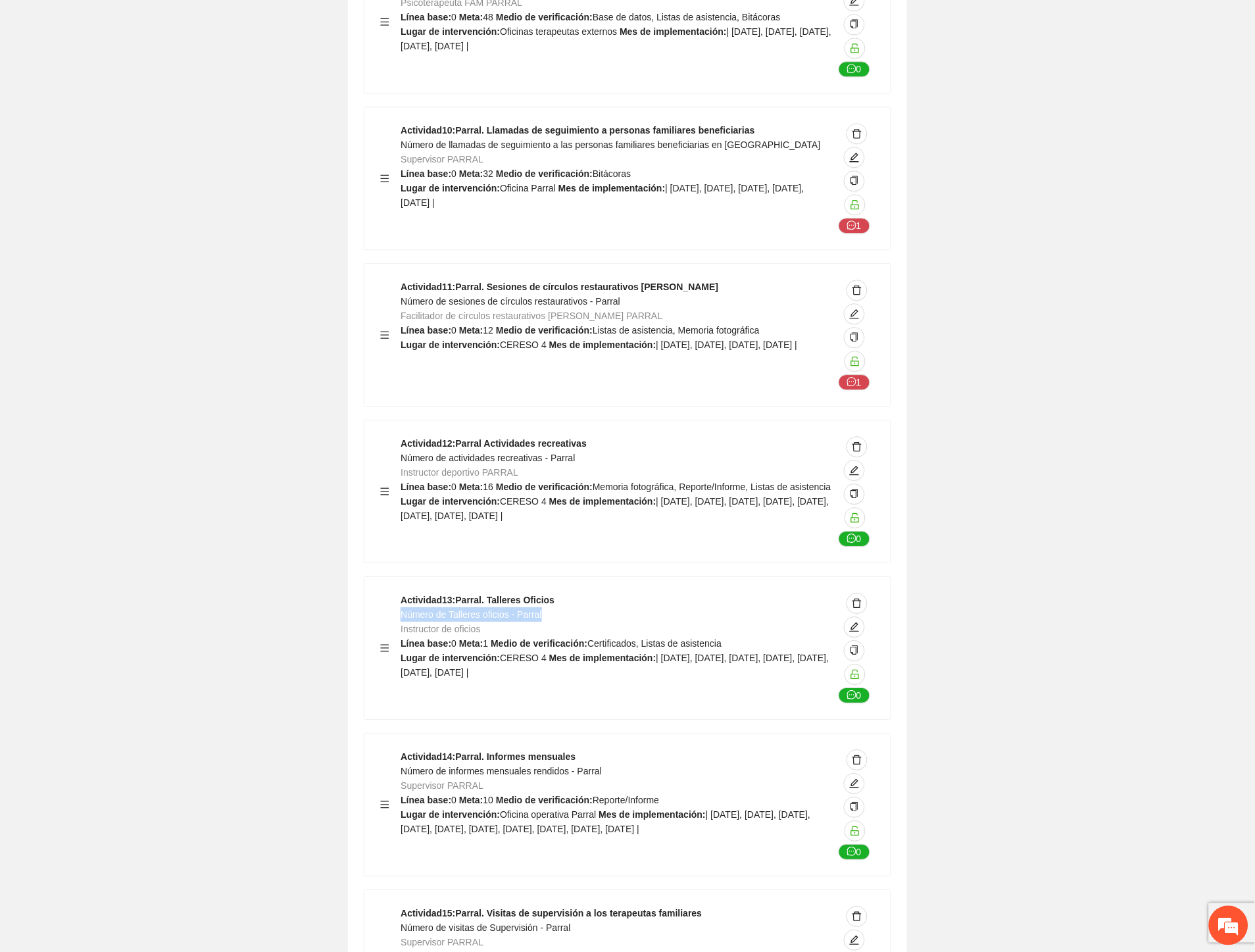
drag, startPoint x: 551, startPoint y: 458, endPoint x: 401, endPoint y: 461, distance: 150.0
click at [401, 592] on div "Actividad 13 : Parral. Talleres Oficios Número de Talleres oficios - Parral Ins…" at bounding box center [618, 648] width 433 height 110
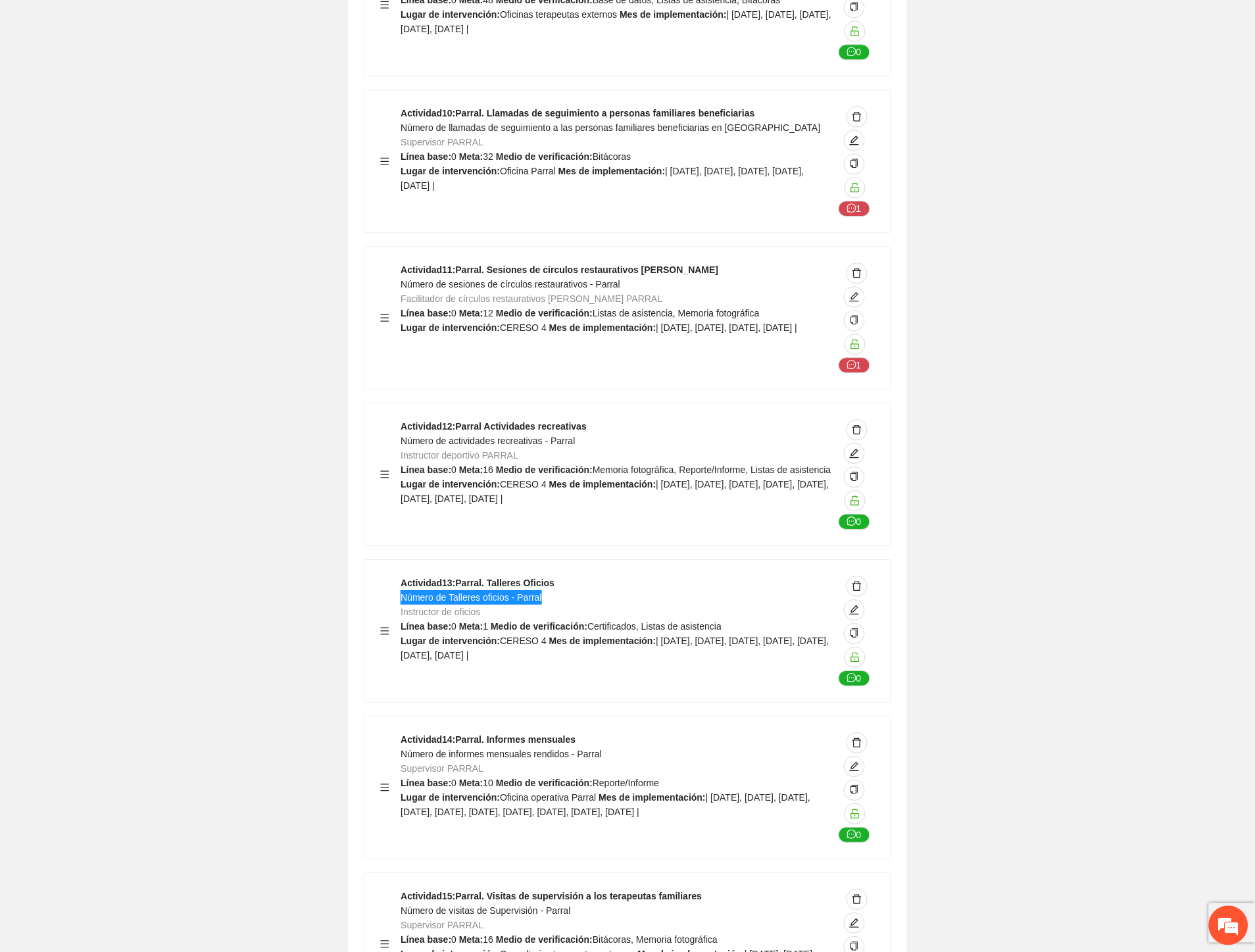
scroll to position [29415, 0]
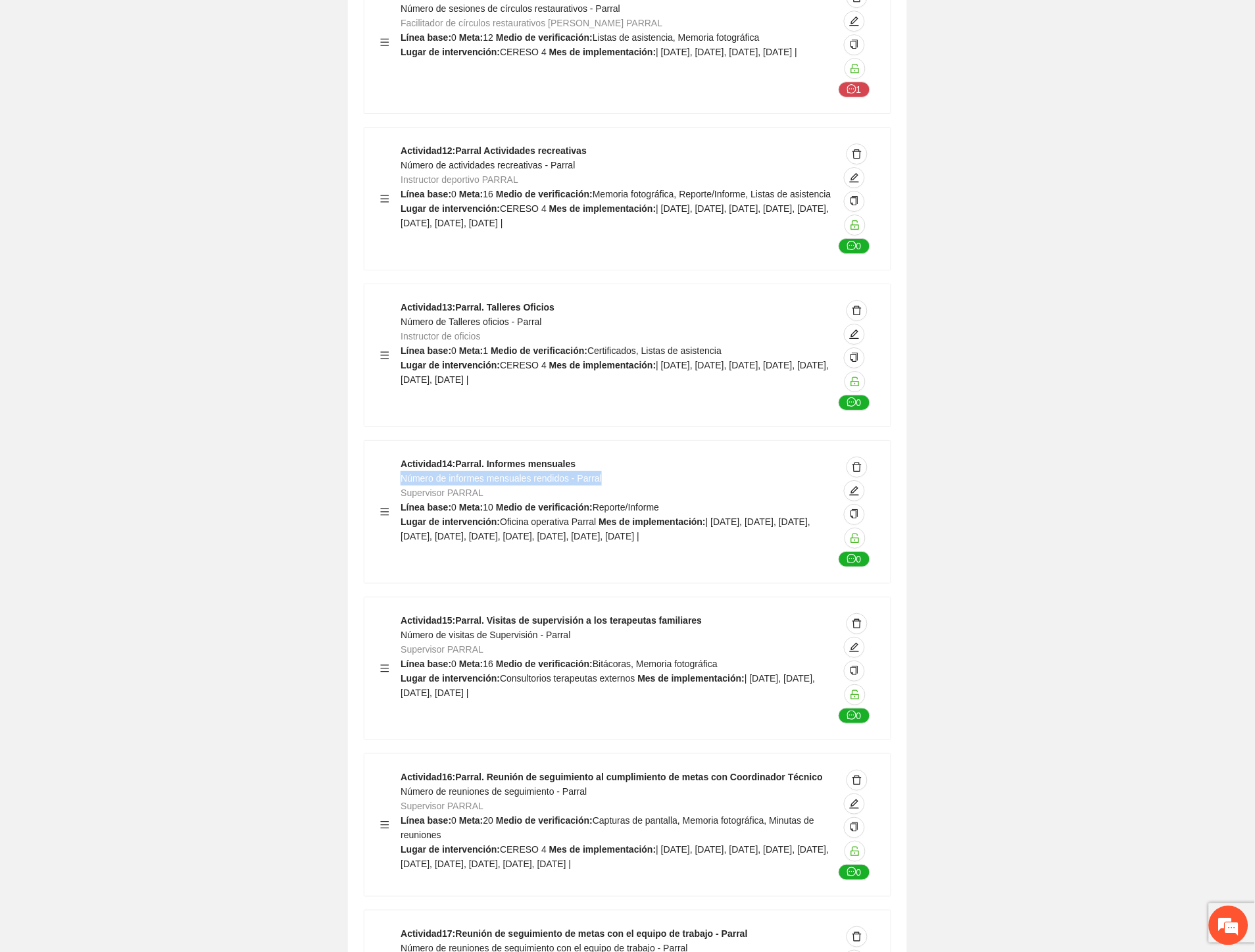
drag, startPoint x: 573, startPoint y: 323, endPoint x: 400, endPoint y: 326, distance: 173.0
click at [401, 456] on div "Actividad 14 : Parral. Informes mensuales Número de informes mensuales rendidos…" at bounding box center [618, 511] width 433 height 110
drag, startPoint x: 573, startPoint y: 473, endPoint x: 459, endPoint y: 482, distance: 114.4
click at [449, 613] on div "Actividad 15 : Parral. Visitas de supervisión a los terapeutas familiares Númer…" at bounding box center [618, 668] width 433 height 110
click at [534, 629] on span "Número de visitas de Supervisión - Parral" at bounding box center [486, 635] width 170 height 10
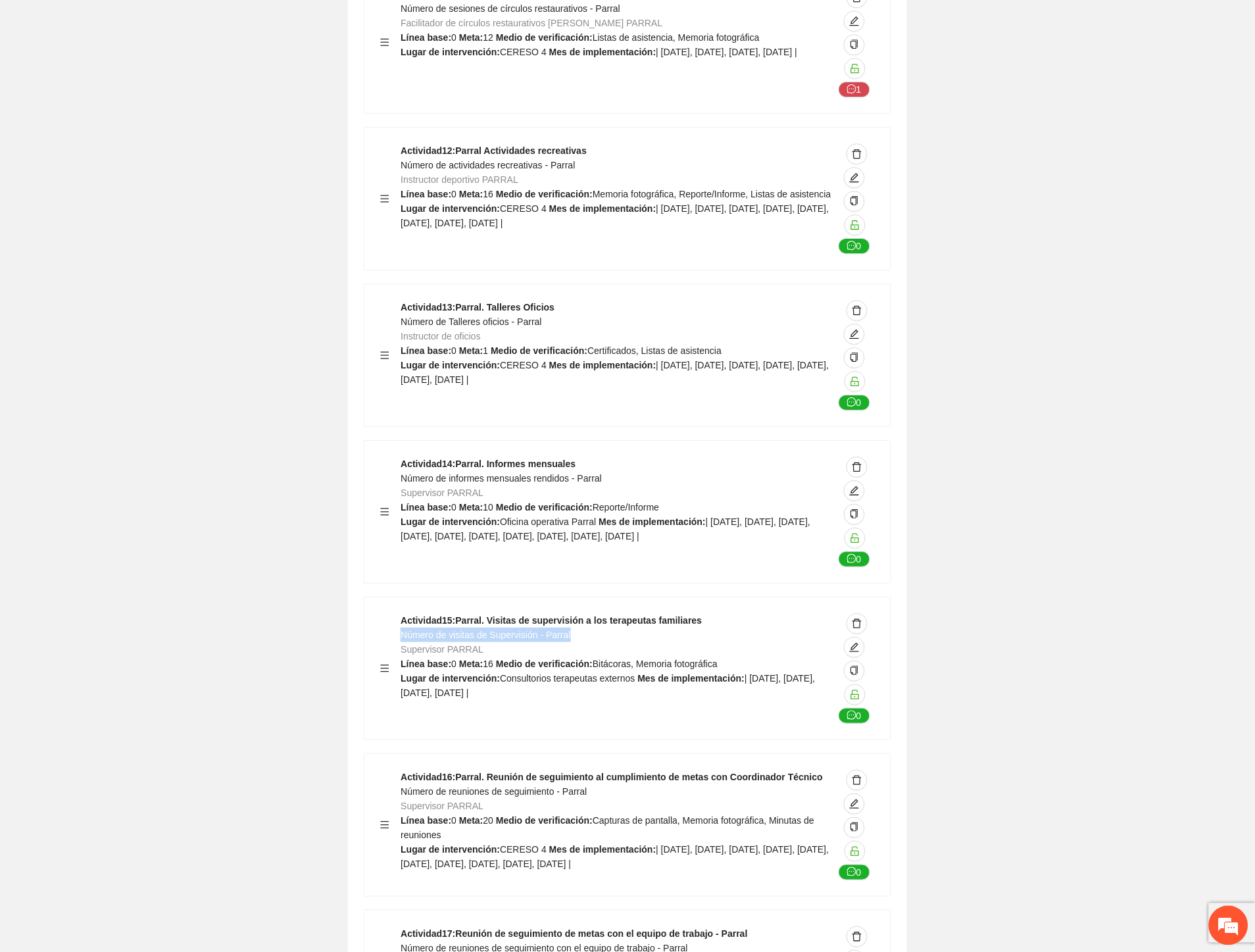
drag, startPoint x: 550, startPoint y: 486, endPoint x: 403, endPoint y: 485, distance: 147.0
click at [403, 613] on div "Actividad 15 : Parral. Visitas de supervisión a los terapeutas familiares Númer…" at bounding box center [618, 668] width 433 height 110
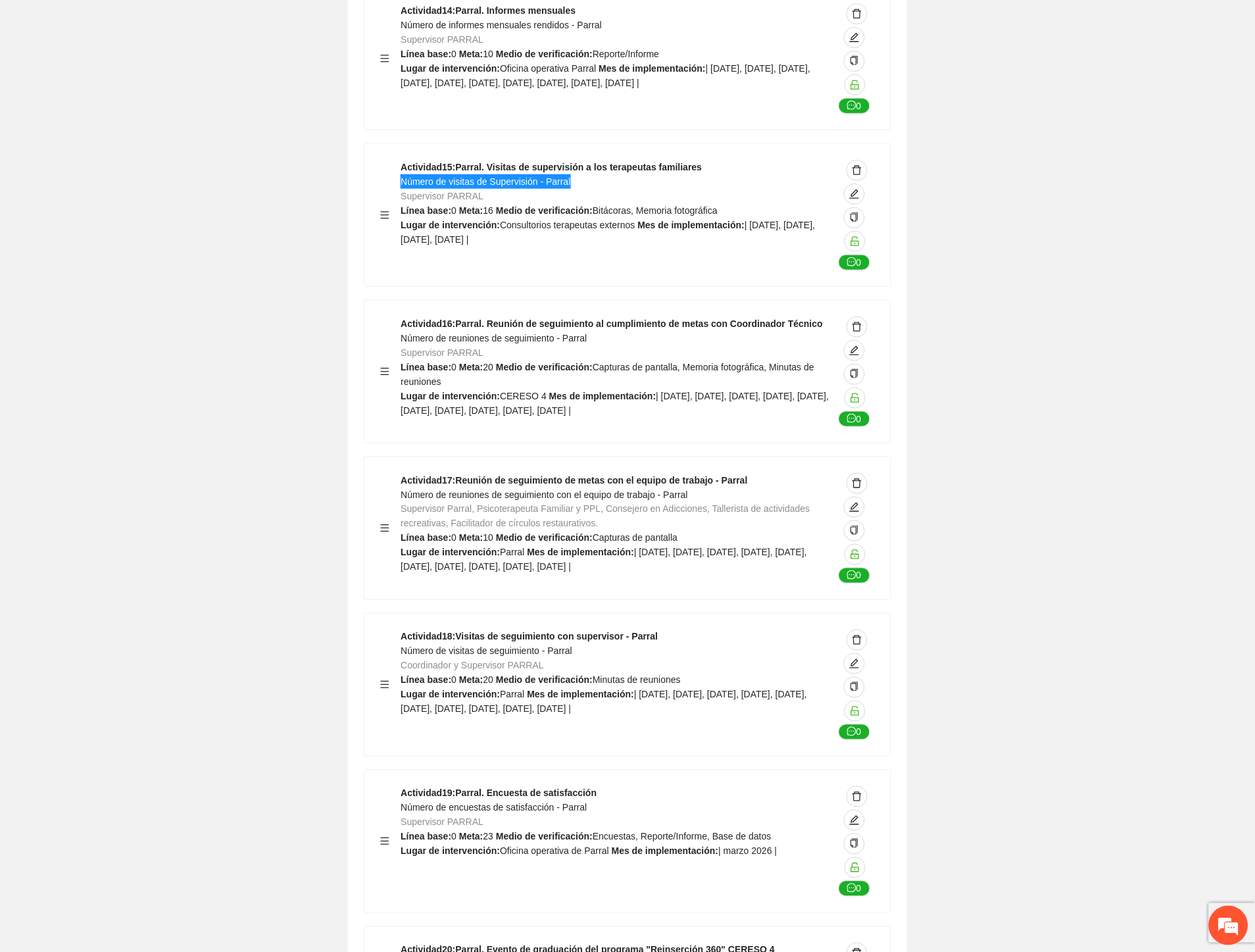
scroll to position [30000, 0]
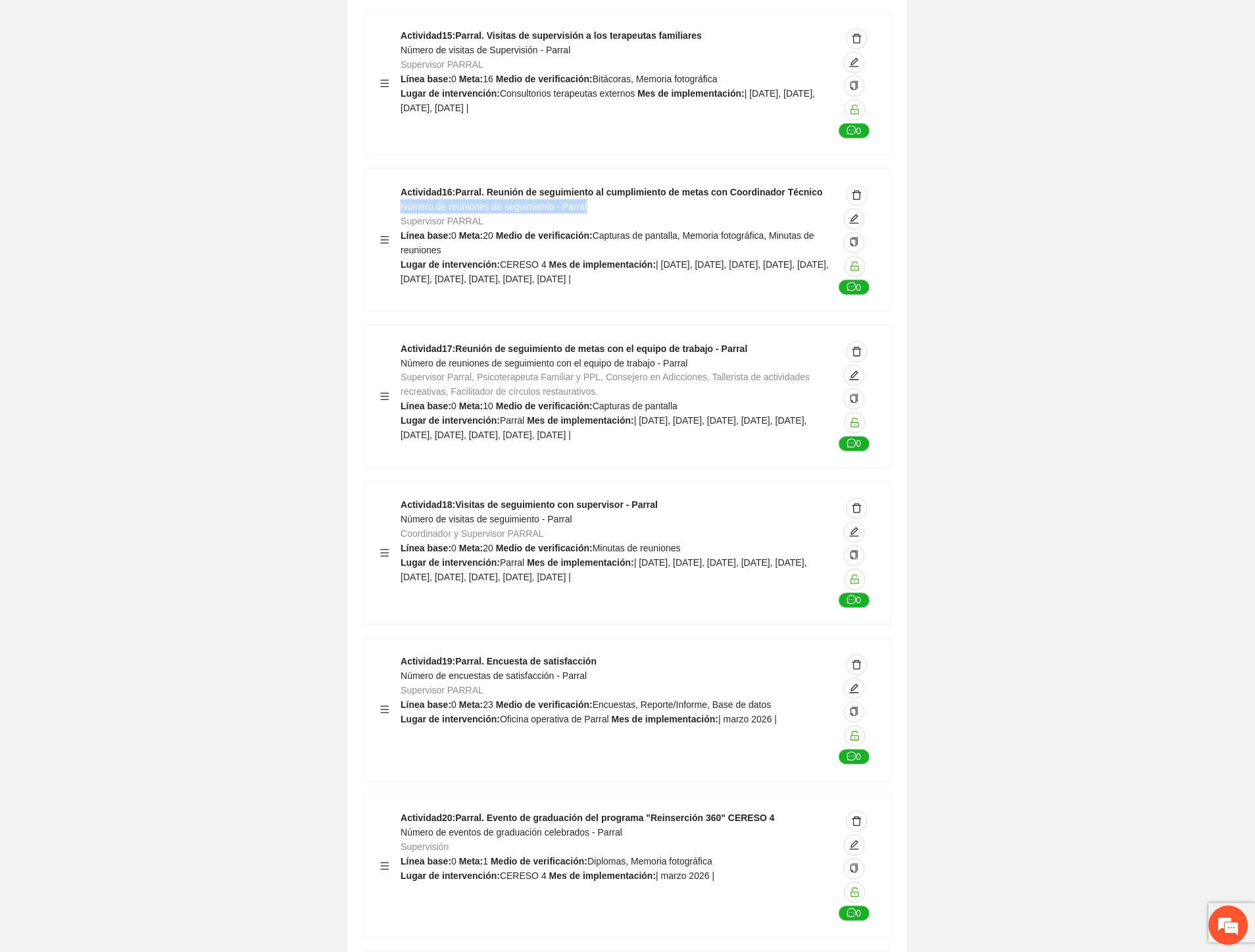
drag, startPoint x: 595, startPoint y: 56, endPoint x: 404, endPoint y: 58, distance: 191.0
click at [404, 185] on div "Actividad 16 : Parral. Reunión de seguimiento al cumplimiento de metas con Coor…" at bounding box center [618, 240] width 433 height 110
drag, startPoint x: 673, startPoint y: 210, endPoint x: 399, endPoint y: 214, distance: 274.0
click at [399, 341] on div "Actividad 17 : Reunión de seguimiento de metas con el equipo de trabajo - Parra…" at bounding box center [628, 397] width 495 height 110
click at [411, 358] on span "Número de reuniones de seguimiento con el equipo de trabajo - Parral" at bounding box center [544, 363] width 287 height 10
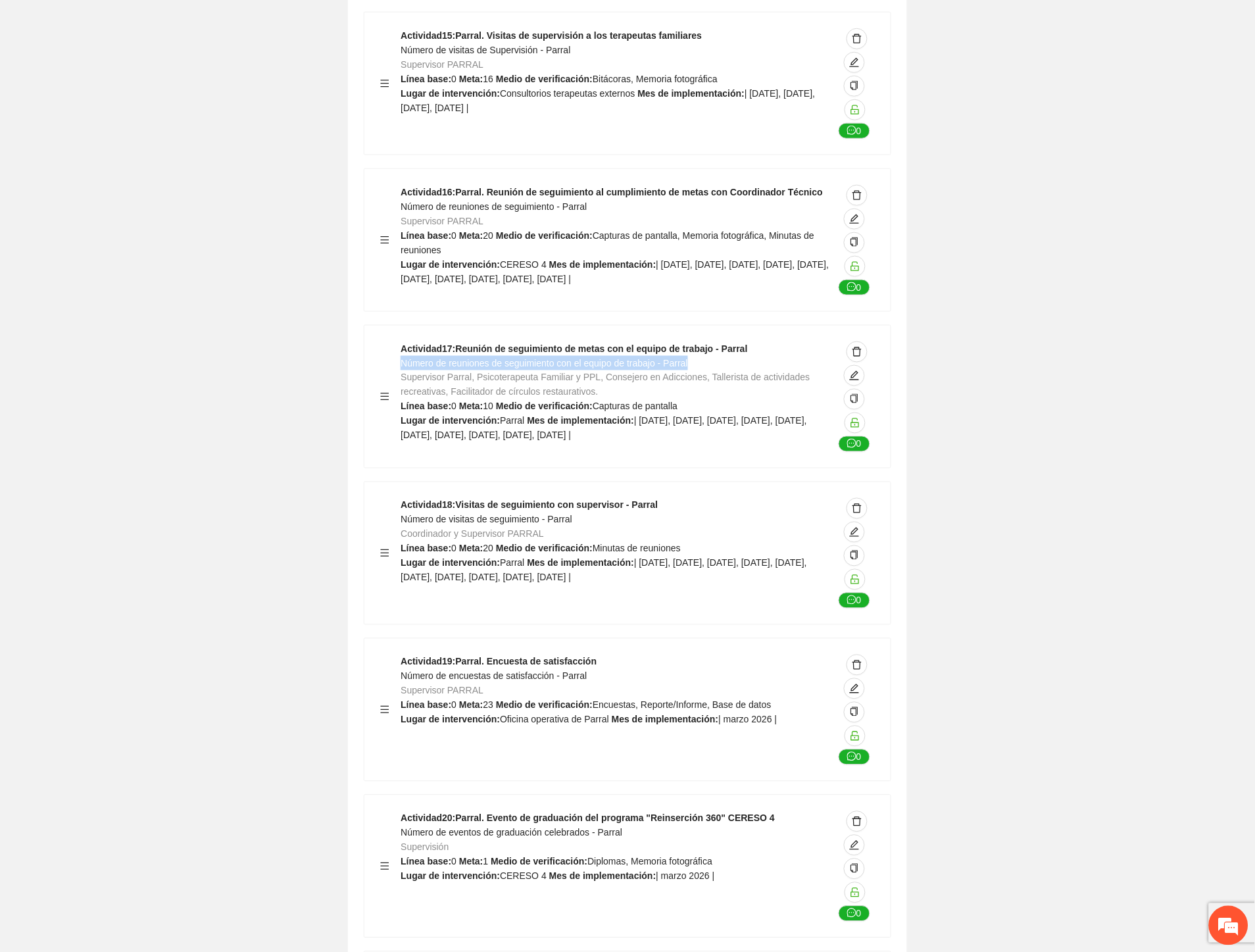
drag, startPoint x: 401, startPoint y: 211, endPoint x: 706, endPoint y: 206, distance: 305.0
click at [706, 341] on div "Actividad 17 : Reunión de seguimiento de metas con el equipo de trabajo - Parra…" at bounding box center [618, 397] width 433 height 110
drag, startPoint x: 593, startPoint y: 368, endPoint x: 402, endPoint y: 370, distance: 191.0
click at [402, 498] on div "Actividad 18 : Visitas de seguimiento con supervisor - Parral Número de visitas…" at bounding box center [618, 553] width 433 height 110
drag, startPoint x: 592, startPoint y: 523, endPoint x: 399, endPoint y: 528, distance: 193.1
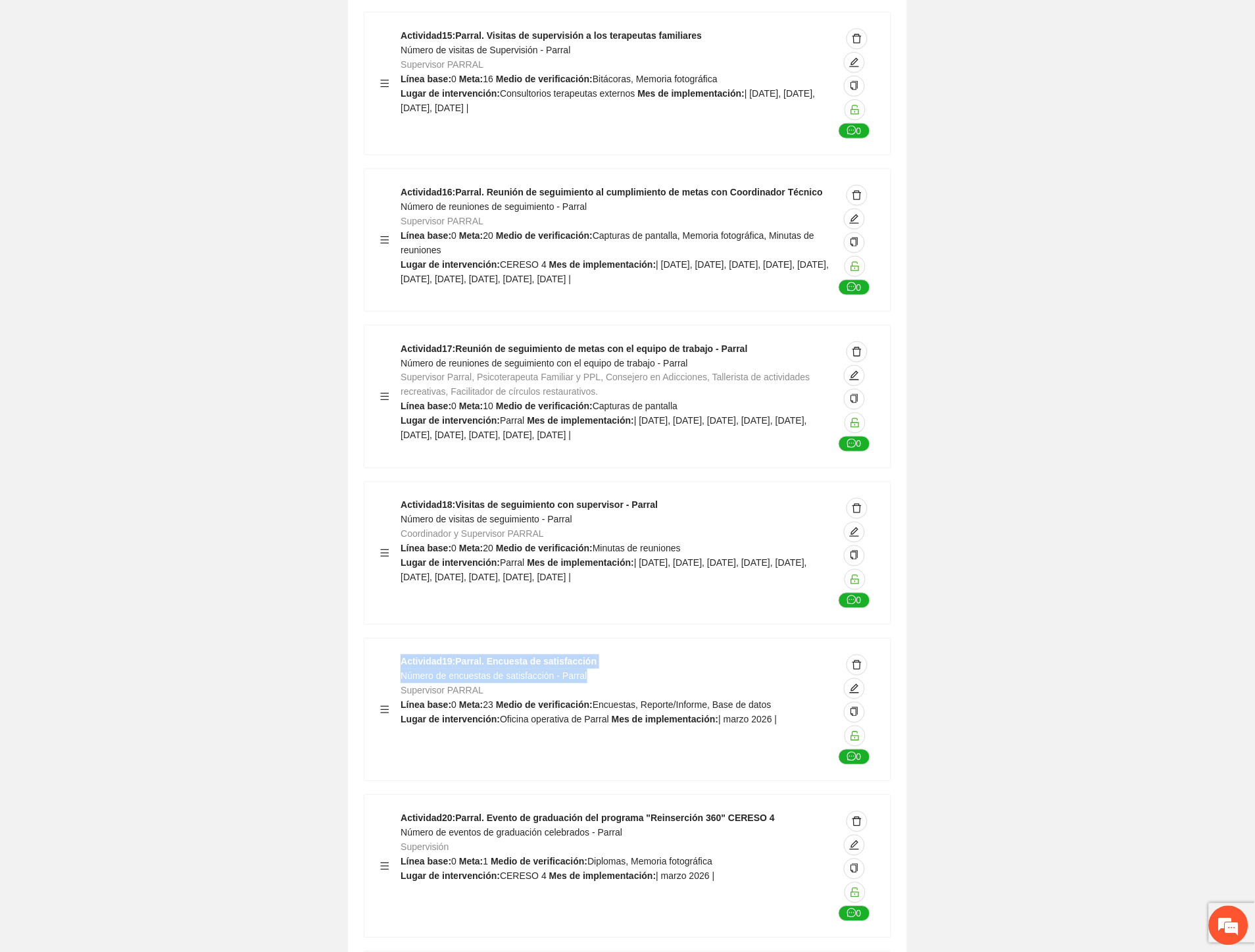
click at [399, 654] on div "Actividad 19 : Parral. Encuesta de satisfacción Número de encuestas de satisfac…" at bounding box center [628, 710] width 495 height 110
click at [412, 671] on span "Número de encuestas de satisfacción - Parral" at bounding box center [494, 676] width 186 height 10
drag, startPoint x: 403, startPoint y: 523, endPoint x: 595, endPoint y: 523, distance: 192.0
click at [595, 654] on div "Actividad 19 : Parral. Encuesta de satisfacción Número de encuestas de satisfac…" at bounding box center [618, 710] width 433 height 110
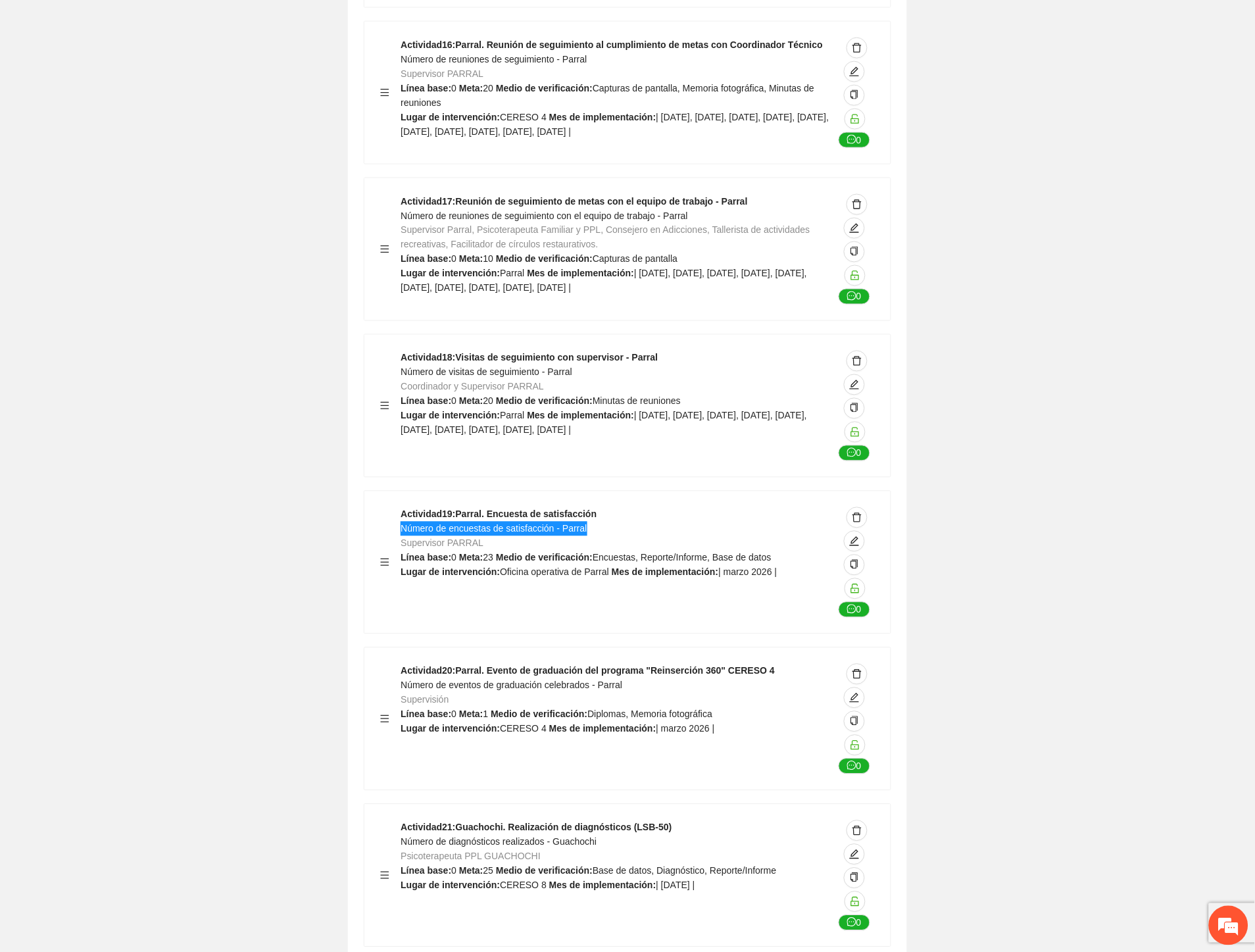
scroll to position [30292, 0]
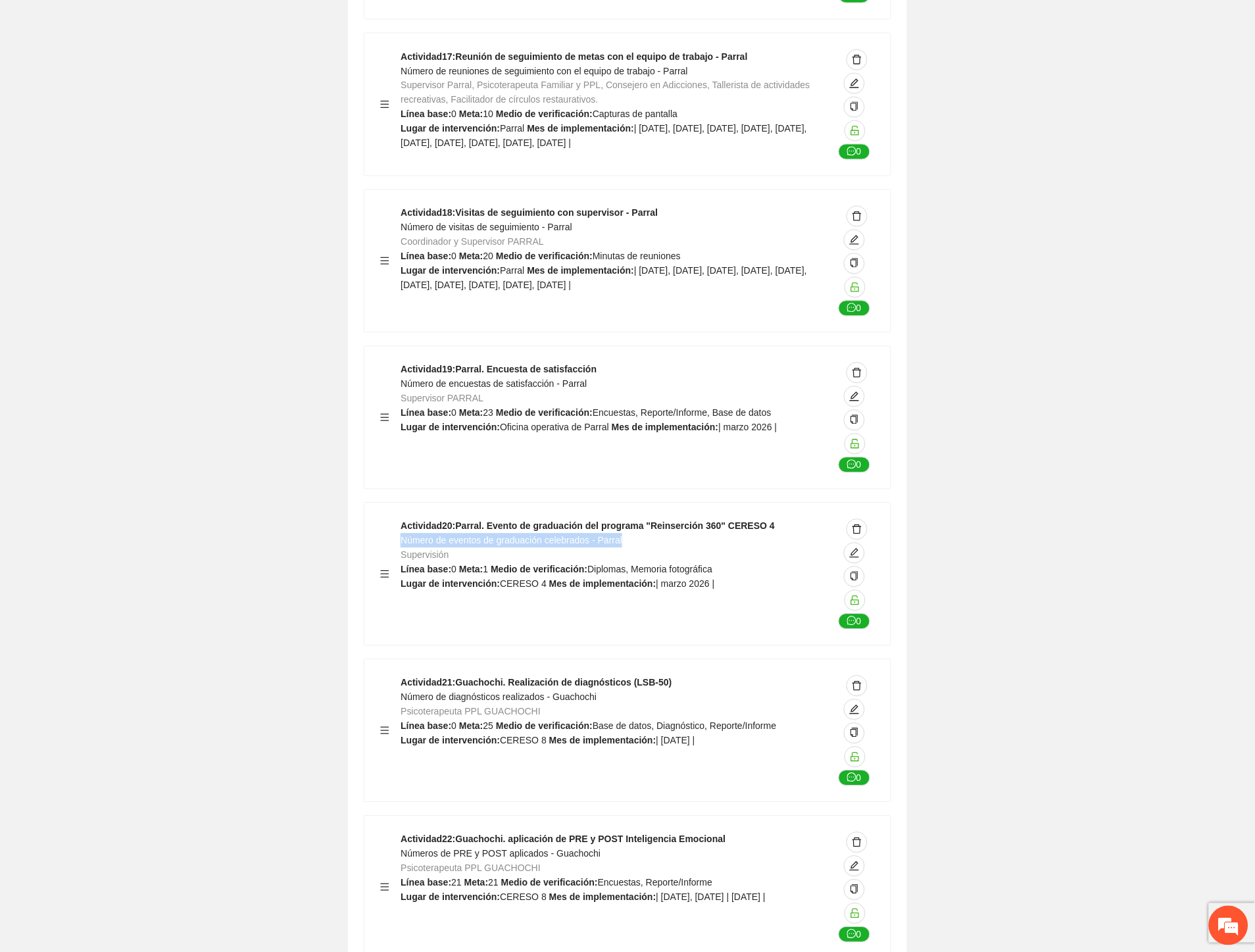
drag, startPoint x: 625, startPoint y: 389, endPoint x: 402, endPoint y: 389, distance: 223.0
click at [402, 519] on div "Actividad 20 : Parral. Evento de graduación del programa "Reinserción 360" CERE…" at bounding box center [618, 574] width 433 height 110
drag, startPoint x: 604, startPoint y: 544, endPoint x: 404, endPoint y: 548, distance: 200.0
click at [404, 675] on div "Actividad 21 : Guachochi. Realización de diagnósticos (LSB-50) Número de diagnó…" at bounding box center [618, 730] width 433 height 110
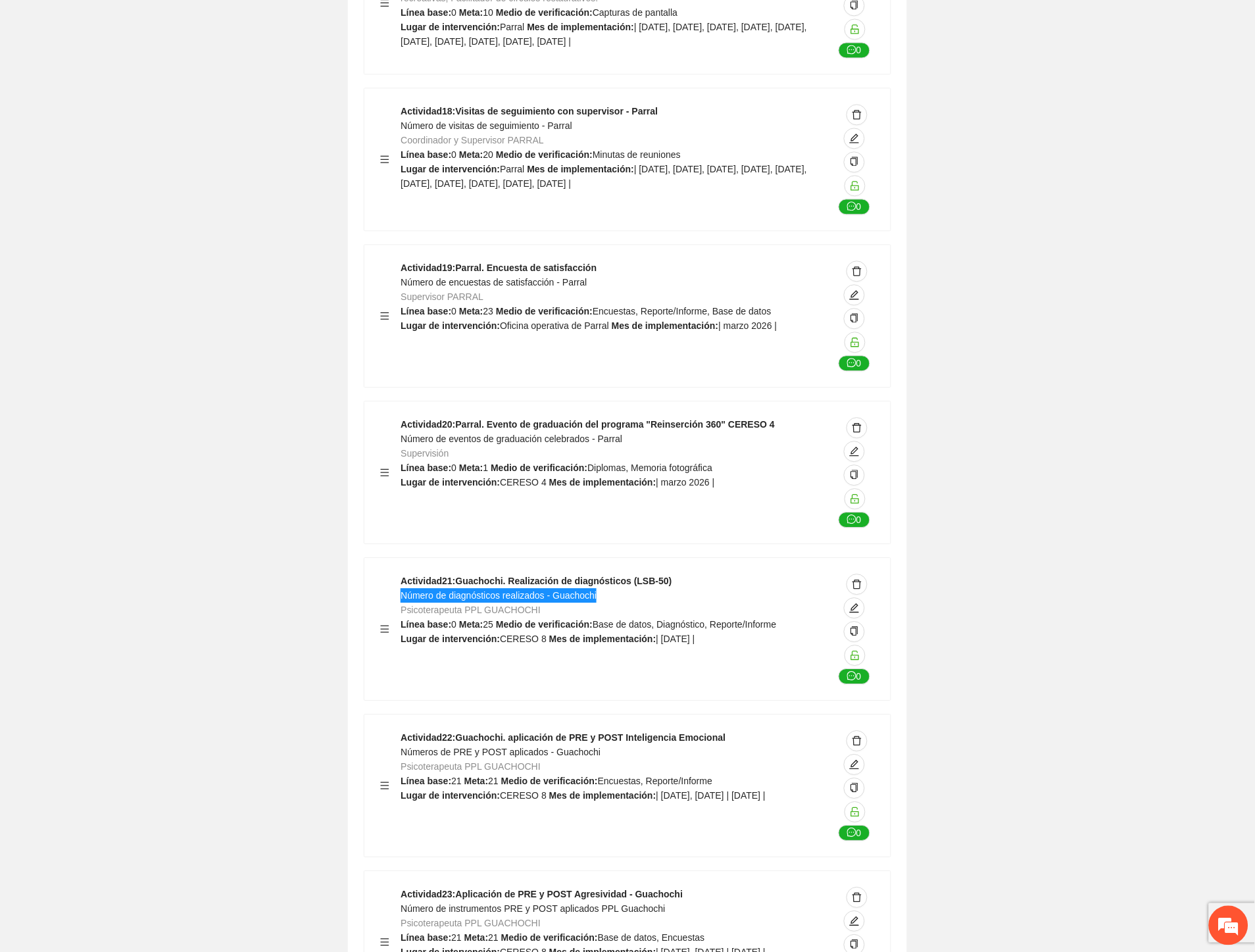
scroll to position [30585, 0]
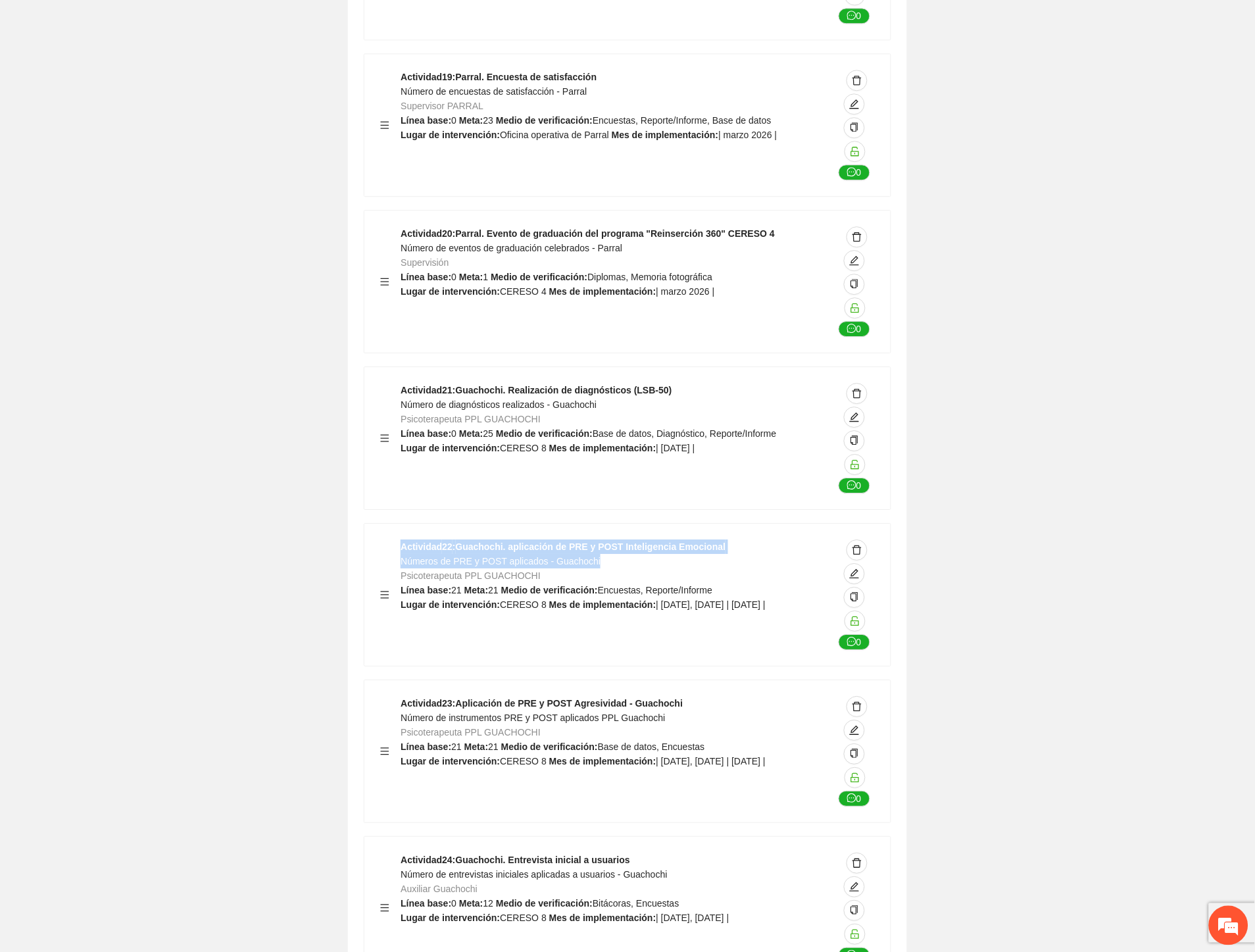
drag, startPoint x: 601, startPoint y: 408, endPoint x: 399, endPoint y: 415, distance: 202.1
click at [399, 539] on div "Actividad 22 : Guachochi. aplicación de PRE y POST Inteligencia Emocional Númer…" at bounding box center [628, 594] width 495 height 110
click at [402, 556] on span "Números de PRE y POST aplicados - Guachochi" at bounding box center [501, 561] width 200 height 10
drag, startPoint x: 402, startPoint y: 408, endPoint x: 599, endPoint y: 412, distance: 197.0
click at [599, 539] on div "Actividad 22 : Guachochi. aplicación de PRE y POST Inteligencia Emocional Númer…" at bounding box center [618, 594] width 433 height 110
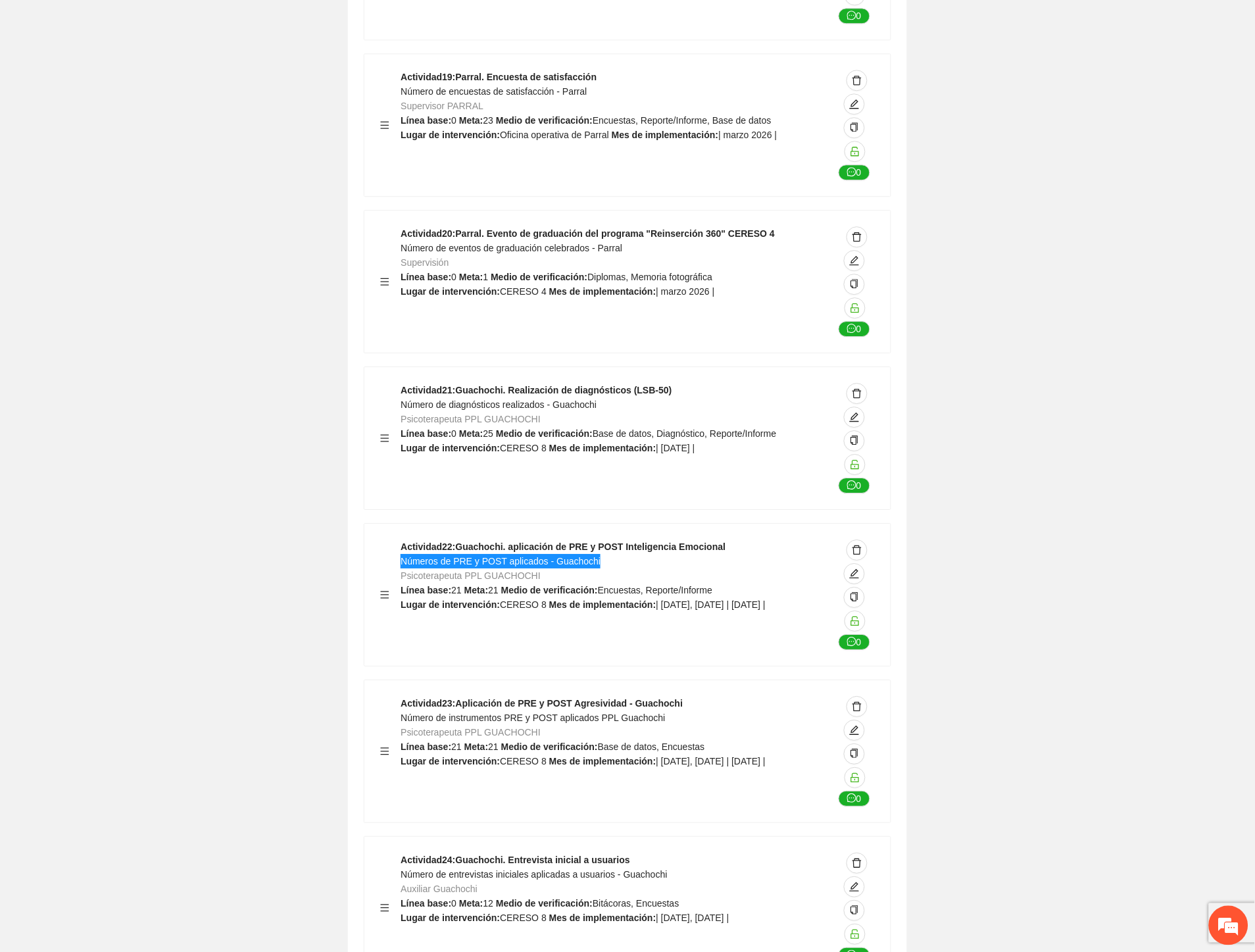
scroll to position [30877, 0]
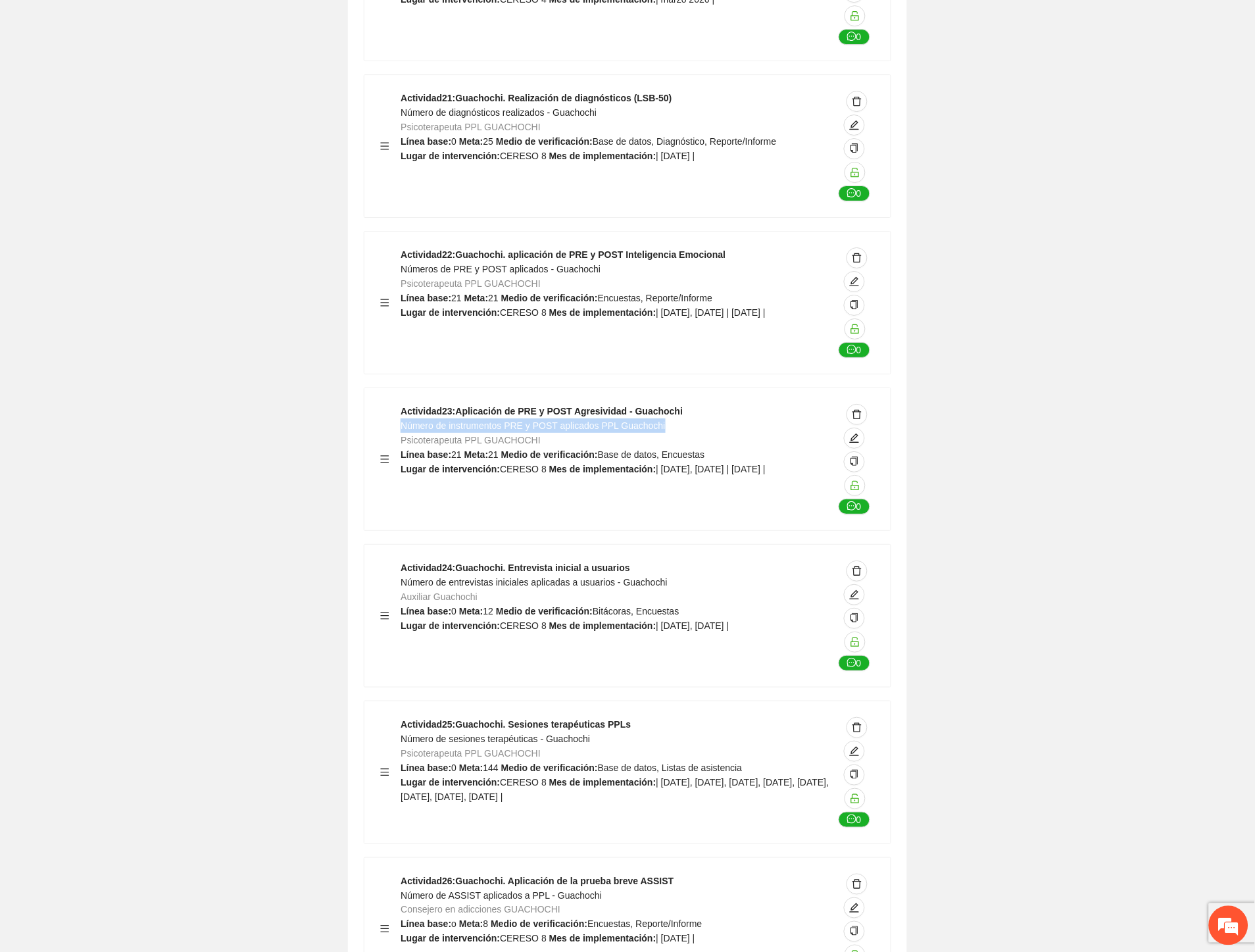
drag, startPoint x: 667, startPoint y: 276, endPoint x: 404, endPoint y: 279, distance: 263.0
click at [404, 404] on div "Actividad 23 : Aplicación de PRE y POST Agresividad - Guachochi Número de instr…" at bounding box center [618, 459] width 433 height 110
drag, startPoint x: 674, startPoint y: 429, endPoint x: 400, endPoint y: 431, distance: 274.0
click at [401, 561] on div "Actividad 24 : Guachochi. Entrevista inicial a usuarios Número de entrevistas i…" at bounding box center [618, 616] width 433 height 110
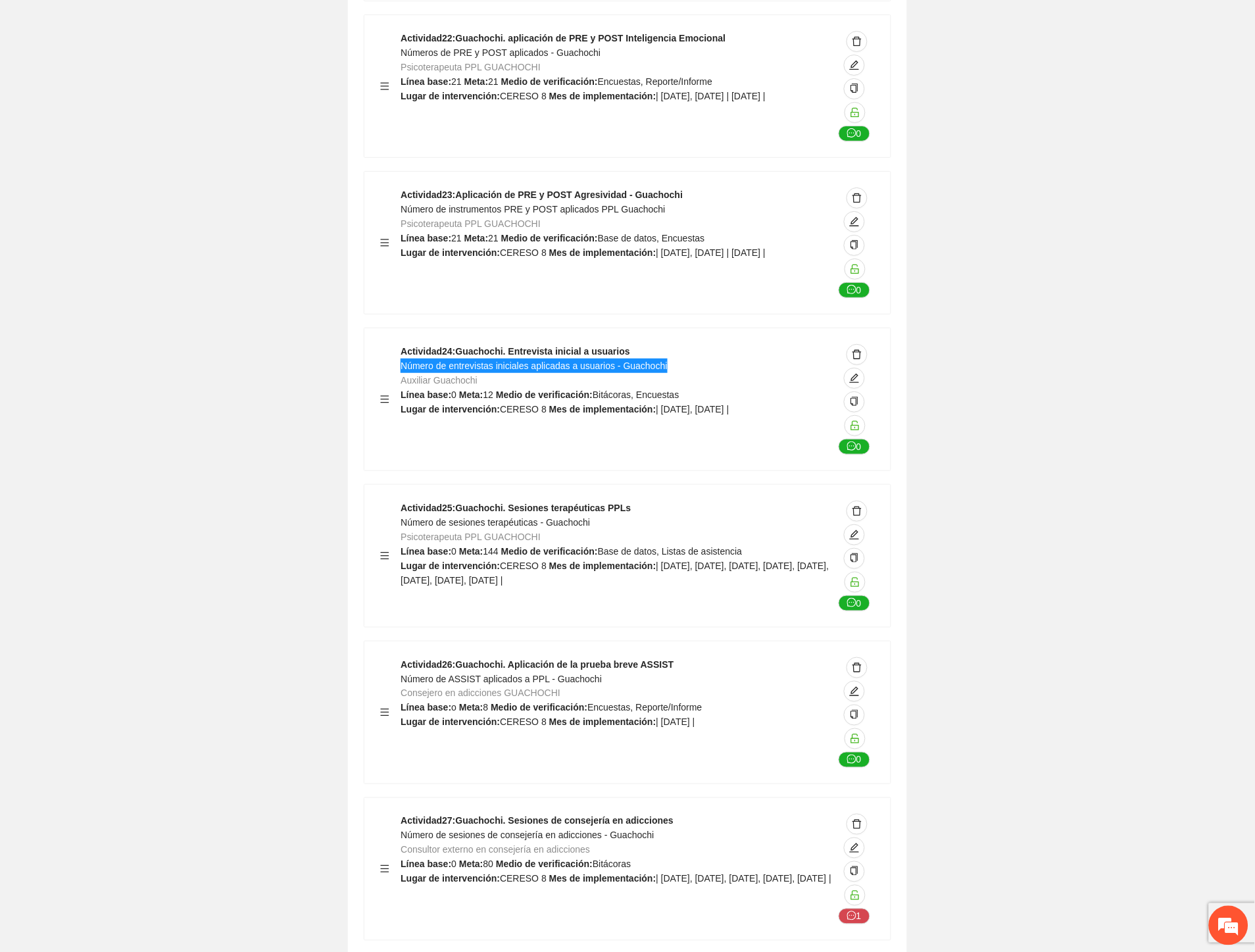
scroll to position [31096, 0]
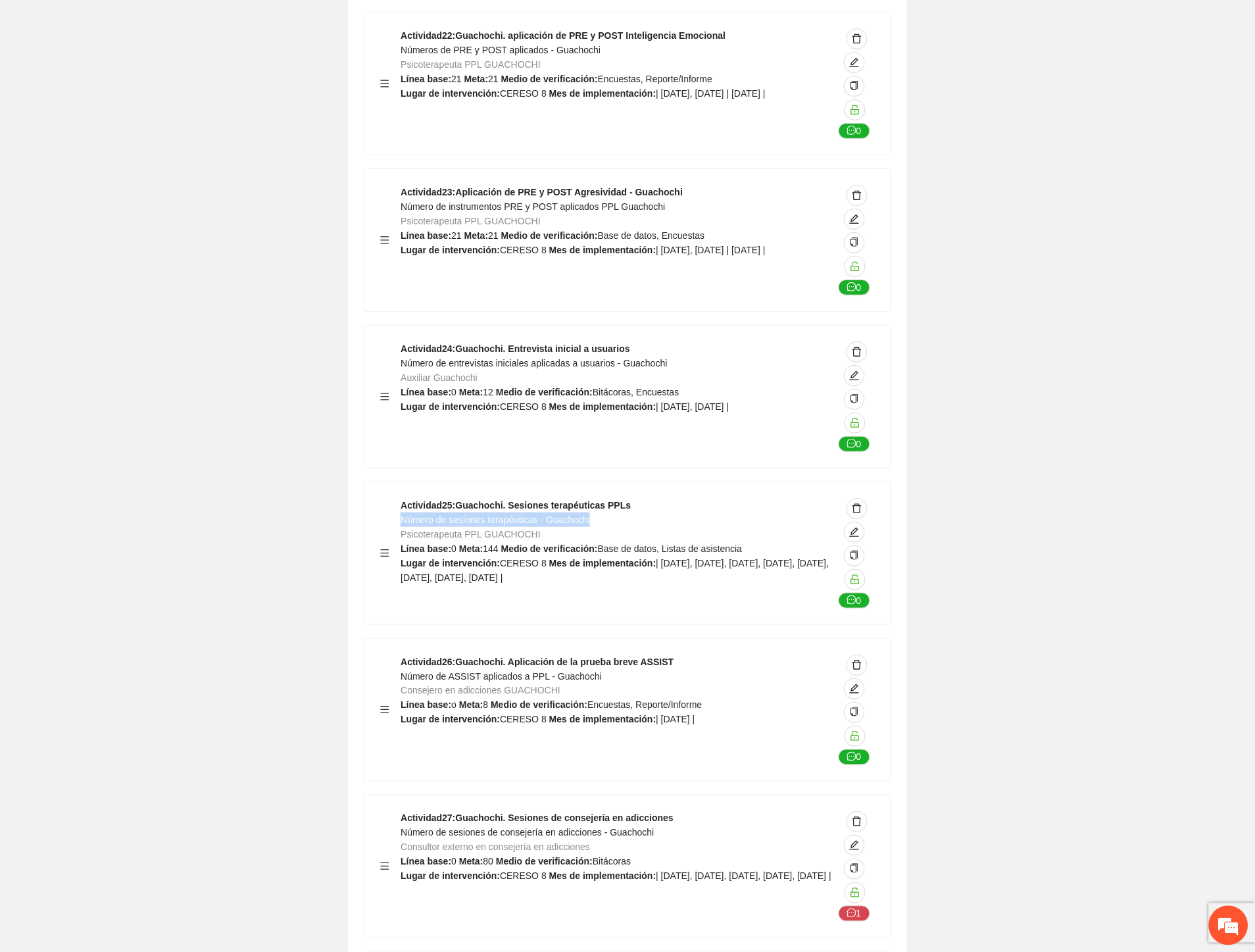
drag, startPoint x: 600, startPoint y: 366, endPoint x: 400, endPoint y: 365, distance: 200.0
click at [401, 498] on div "Actividad 25 : Guachochi. Sesiones terapéuticas PPLs Número de sesiones terapéu…" at bounding box center [618, 553] width 433 height 110
drag, startPoint x: 606, startPoint y: 523, endPoint x: 404, endPoint y: 523, distance: 202.0
click at [404, 654] on div "Actividad 26 : Guachochi. Aplicación de la prueba breve ASSIST Número de ASSIST…" at bounding box center [618, 710] width 433 height 110
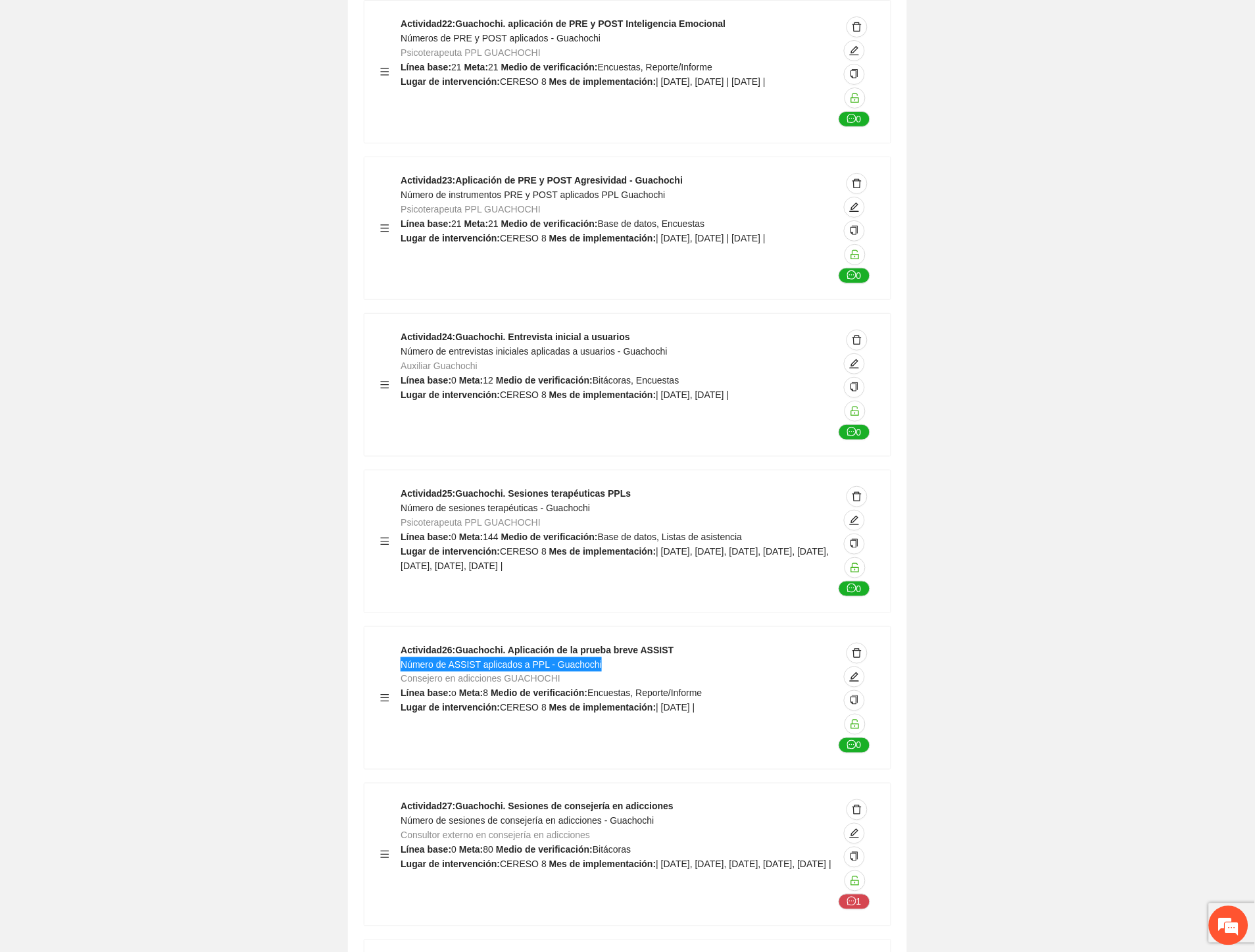
scroll to position [31462, 0]
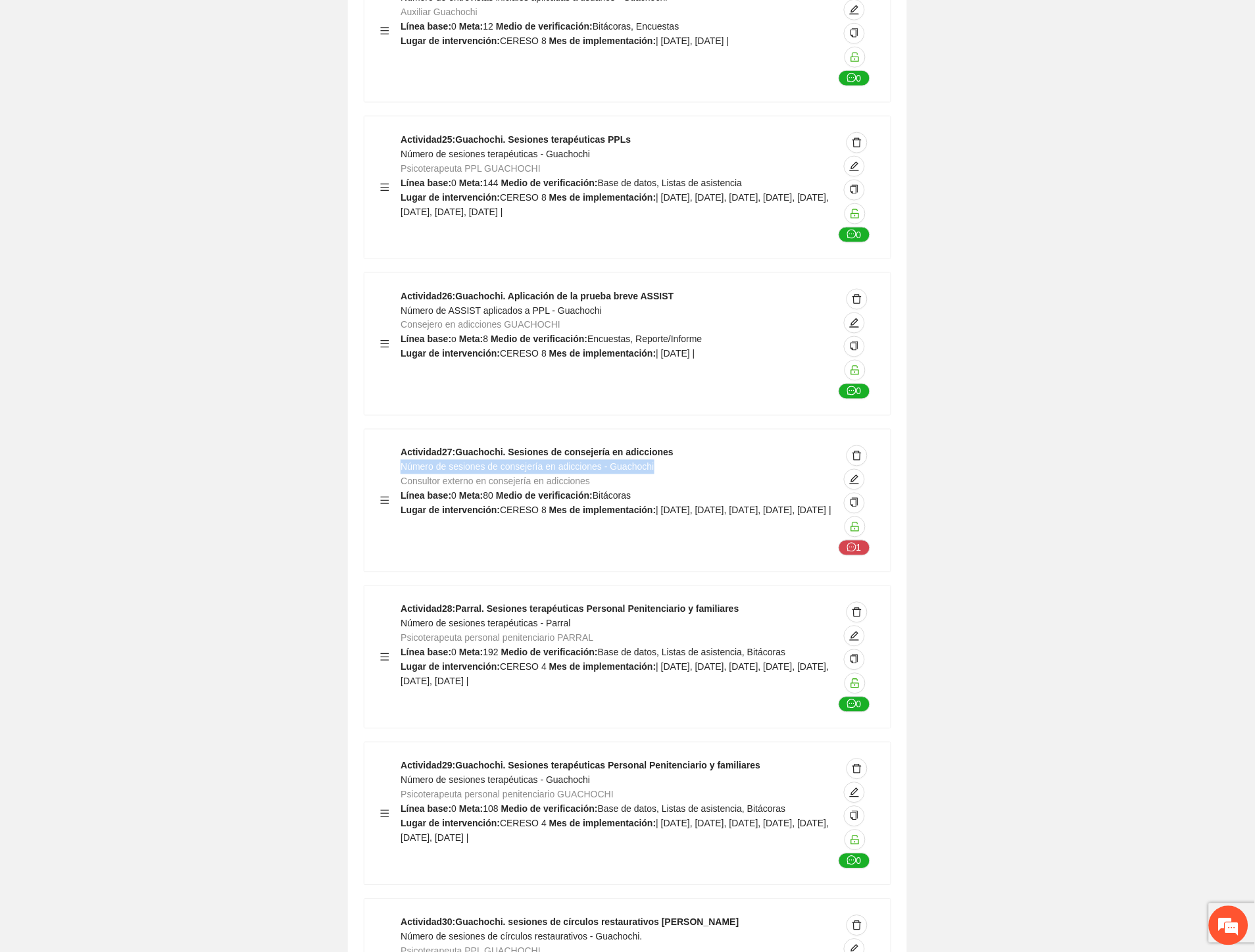
drag, startPoint x: 653, startPoint y: 315, endPoint x: 401, endPoint y: 316, distance: 252.0
click at [401, 445] on div "Actividad 27 : Guachochi. Sesiones de consejería en adicciones Número de sesion…" at bounding box center [618, 500] width 433 height 110
drag, startPoint x: 575, startPoint y: 473, endPoint x: 402, endPoint y: 475, distance: 173.0
click at [402, 602] on div "Actividad 28 : Parral. Sesiones terapéuticas Personal Penitenciario y familiare…" at bounding box center [618, 657] width 433 height 110
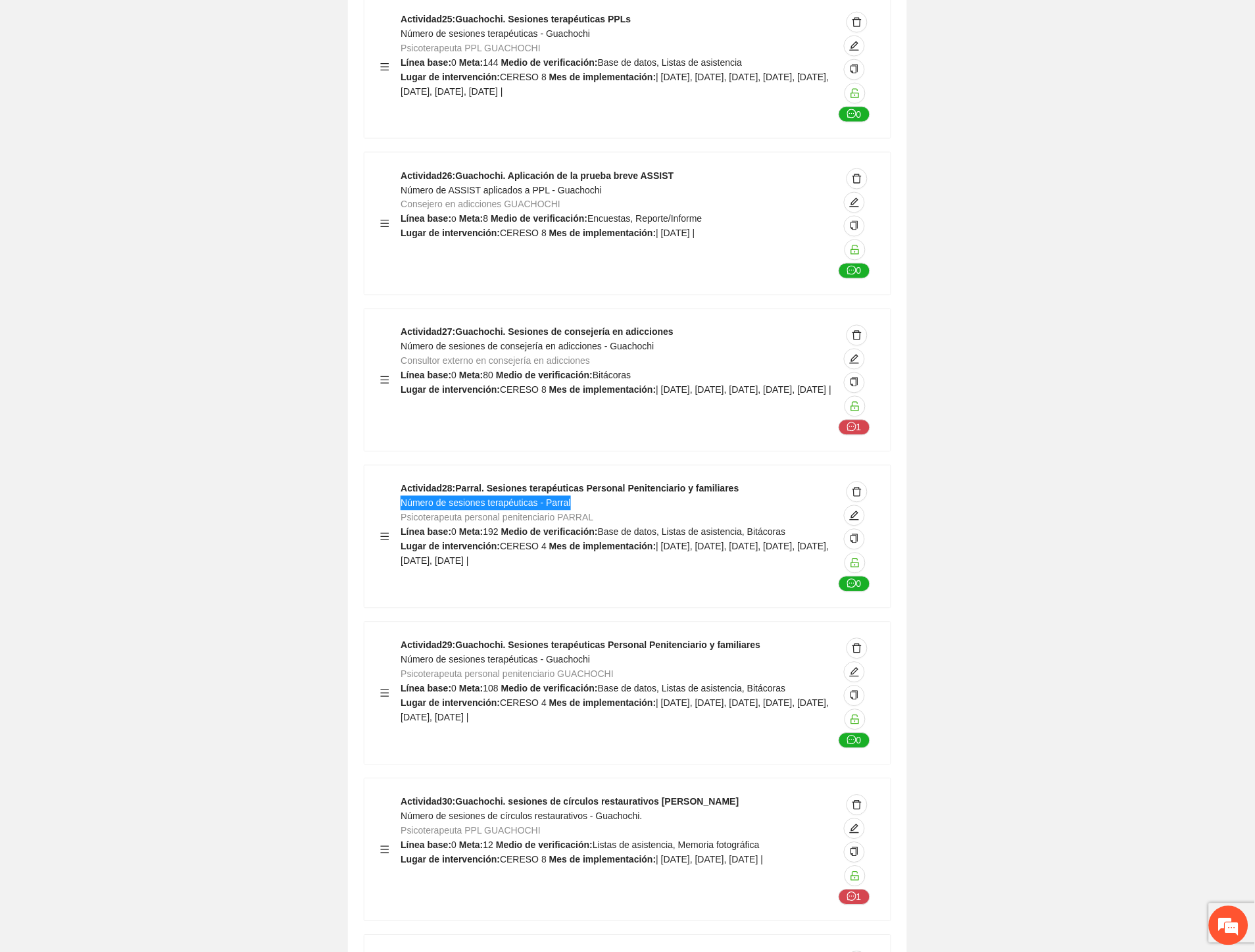
scroll to position [31753, 0]
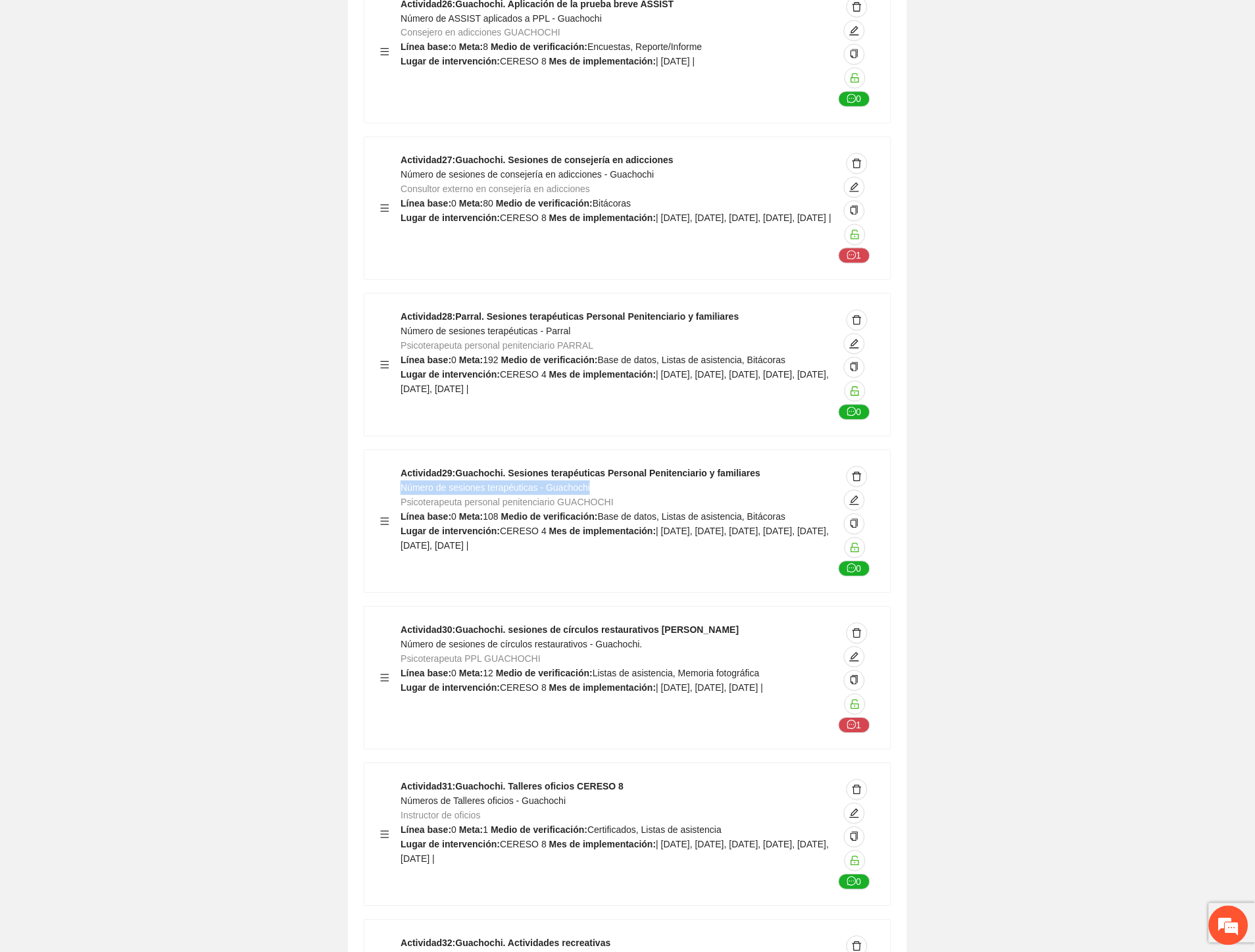
drag, startPoint x: 598, startPoint y: 336, endPoint x: 401, endPoint y: 340, distance: 197.0
click at [401, 467] on div "Actividad 29 : Guachochi. Sesiones terapéuticas Personal Penitenciario y famili…" at bounding box center [618, 522] width 433 height 110
drag, startPoint x: 592, startPoint y: 498, endPoint x: 401, endPoint y: 495, distance: 191.0
click at [401, 623] on div "Actividad 30 : Guachochi. sesiones de círculos restaurativos o de paz Número de…" at bounding box center [618, 678] width 433 height 110
click at [676, 623] on div "Actividad 30 : Guachochi. sesiones de círculos restaurativos o de paz Número de…" at bounding box center [618, 678] width 433 height 110
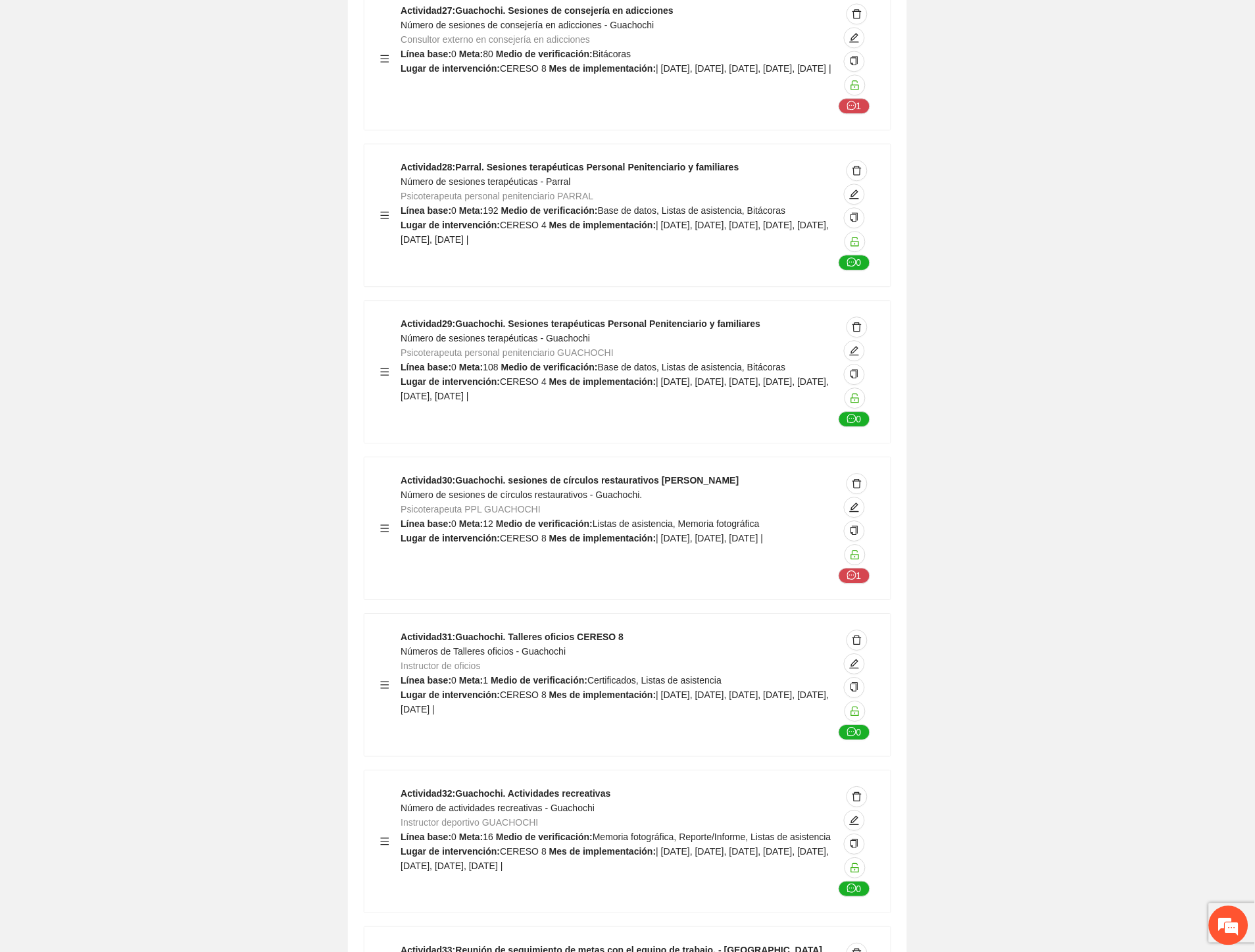
scroll to position [32046, 0]
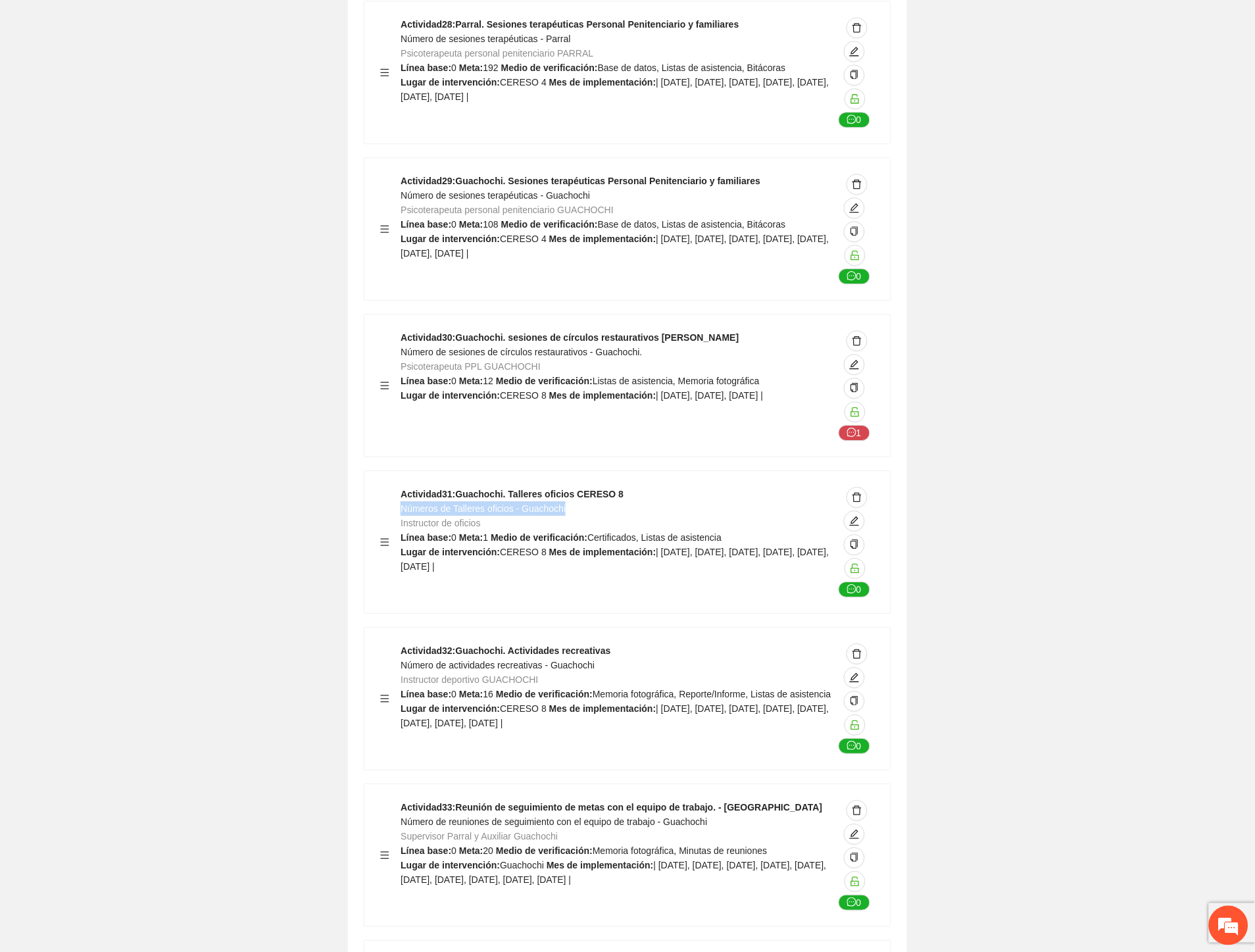
drag, startPoint x: 568, startPoint y: 356, endPoint x: 400, endPoint y: 360, distance: 168.0
click at [401, 486] on div "Actividad 31 : Guachochi. Talleres oficios CERESO 8 Números de Talleres oficios…" at bounding box center [618, 542] width 433 height 110
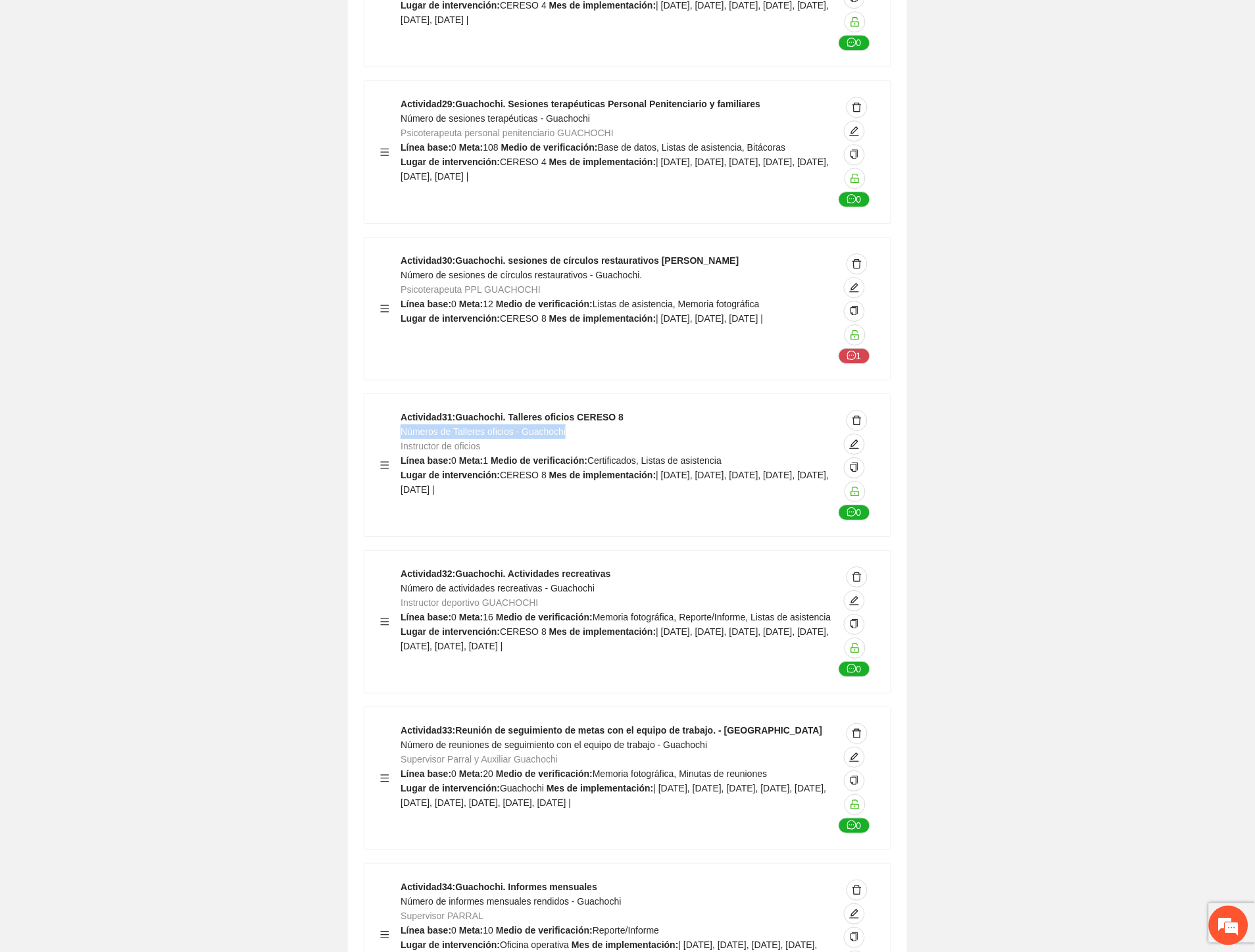
scroll to position [32192, 0]
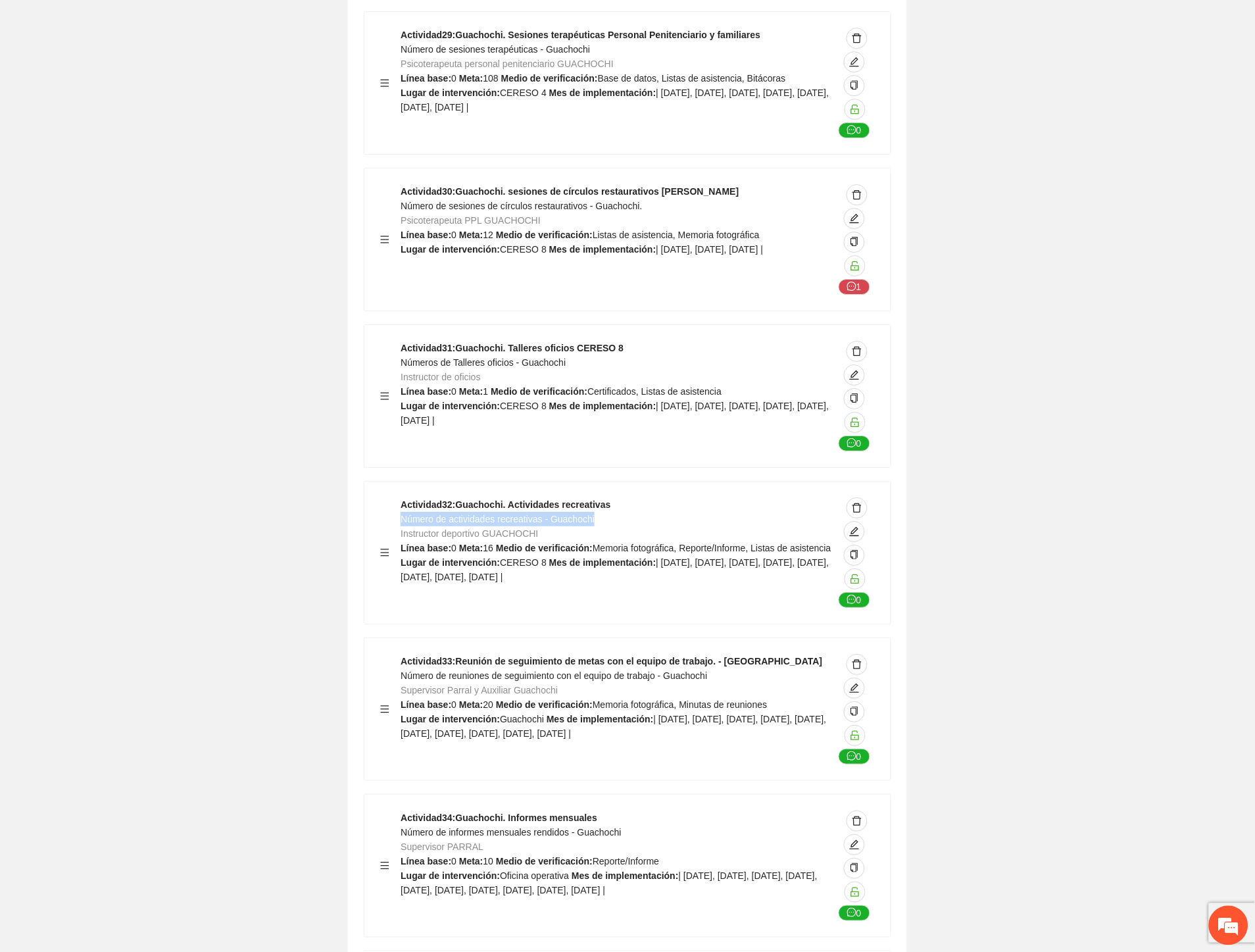
drag, startPoint x: 608, startPoint y: 370, endPoint x: 401, endPoint y: 368, distance: 207.0
click at [401, 498] on div "Actividad 32 : Guachochi. Actividades recreativas Número de actividades recreat…" at bounding box center [618, 553] width 433 height 110
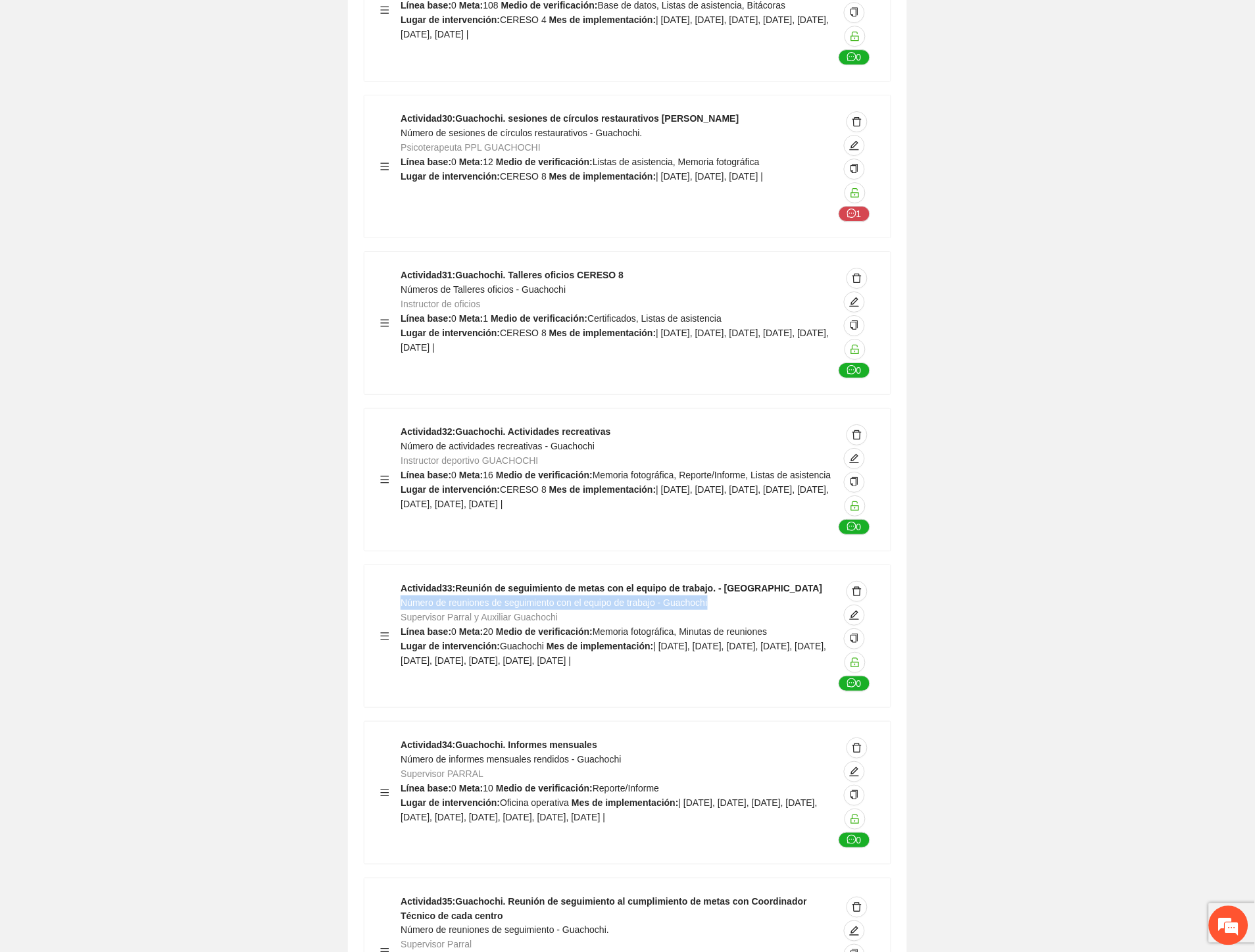
drag, startPoint x: 708, startPoint y: 448, endPoint x: 403, endPoint y: 454, distance: 305.1
click at [403, 580] on div "Actividad 33 : Reunión de seguimiento de metas con el equipo de trabajo. - Guac…" at bounding box center [618, 636] width 433 height 110
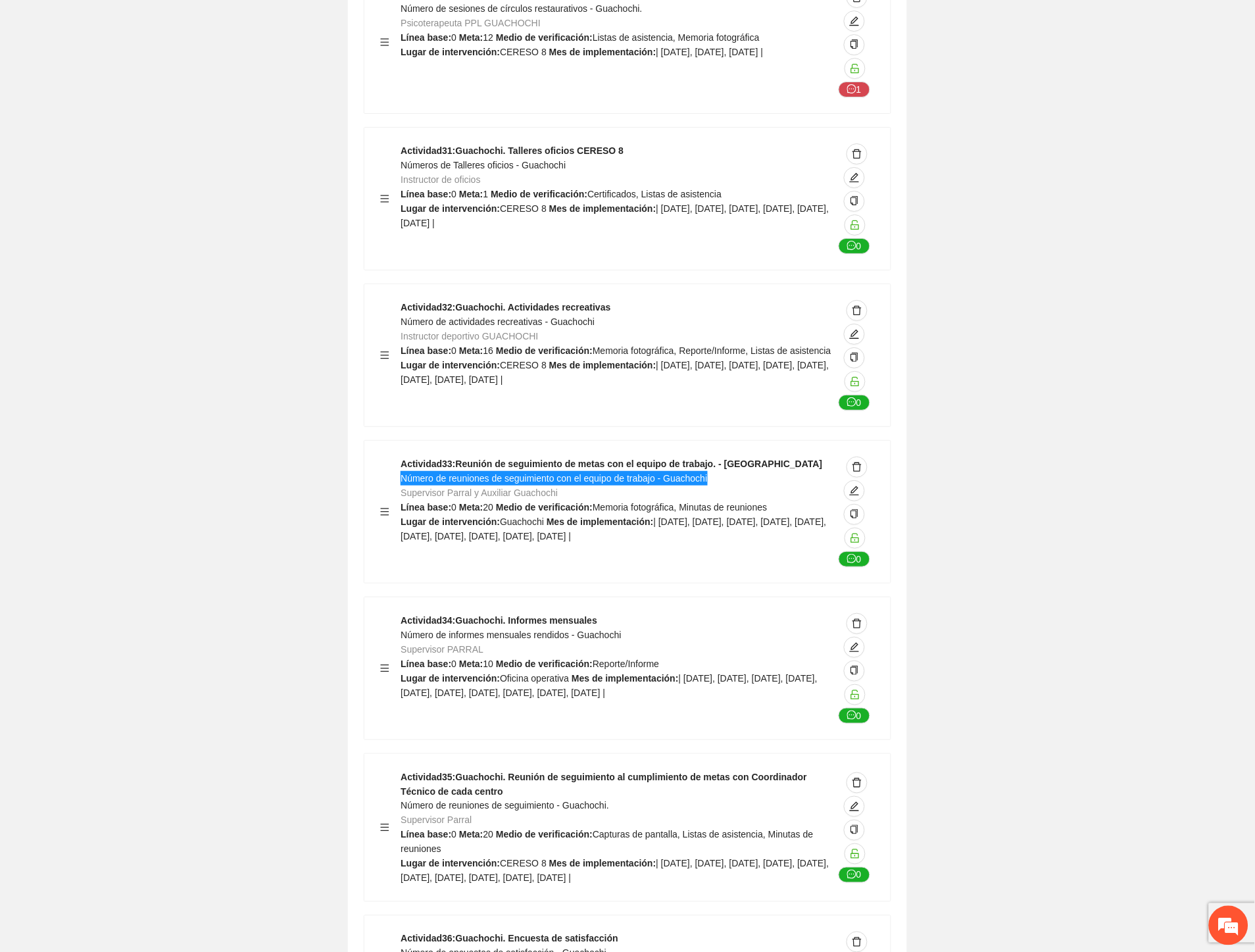
scroll to position [32484, 0]
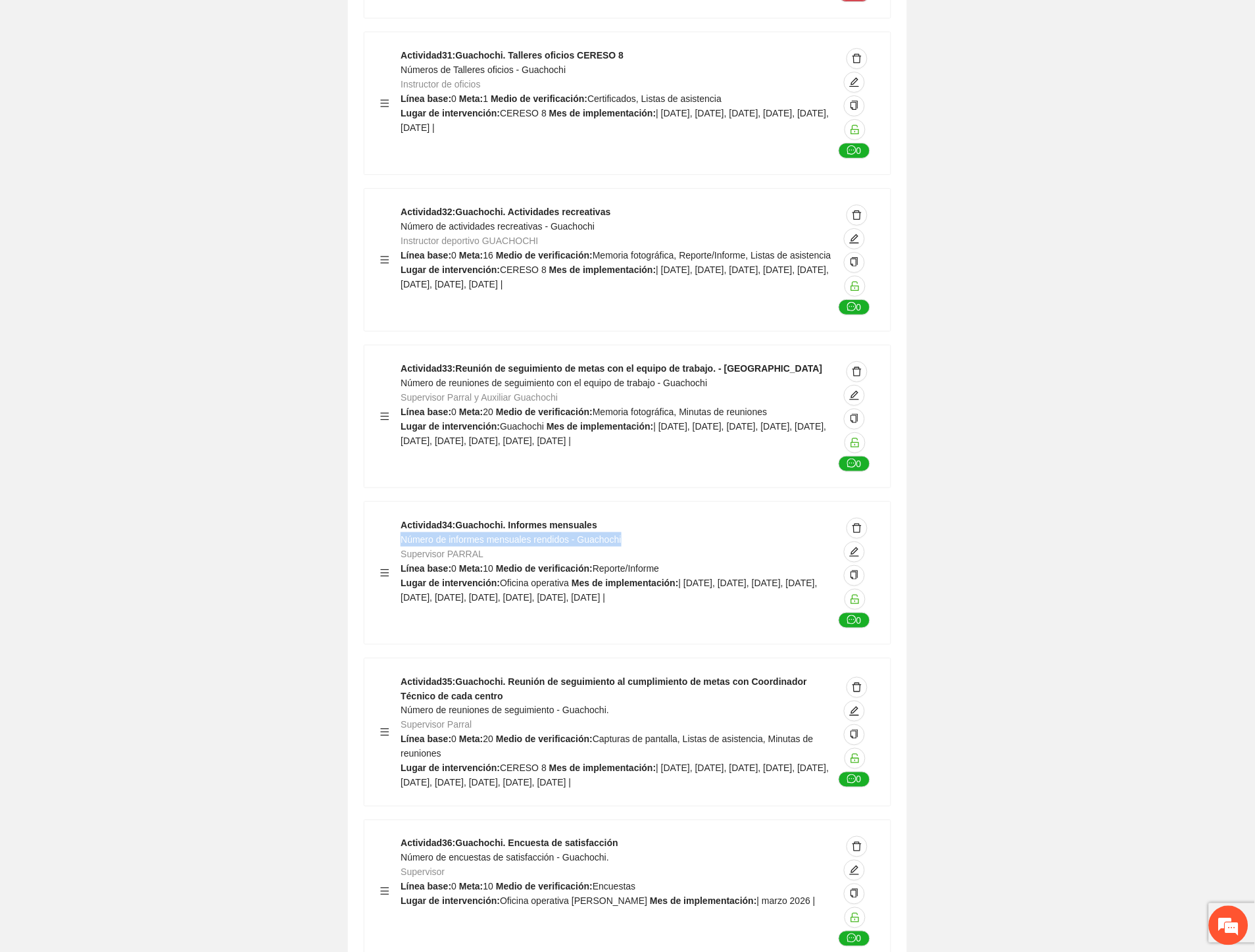
drag, startPoint x: 619, startPoint y: 385, endPoint x: 401, endPoint y: 391, distance: 218.1
click at [401, 517] on div "Actividad 34 : Guachochi. Informes mensuales Número de informes mensuales rendi…" at bounding box center [618, 573] width 433 height 110
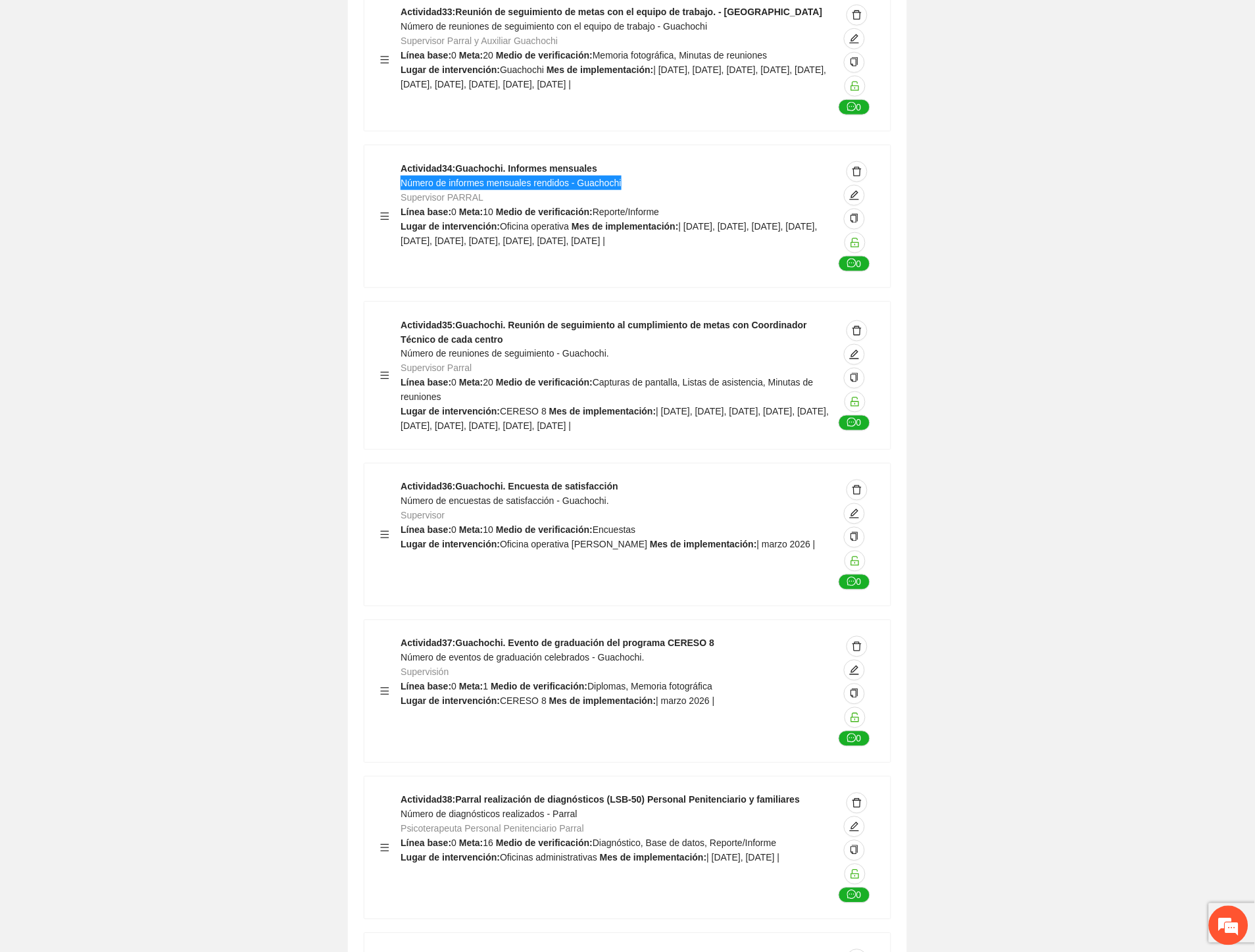
scroll to position [32703, 0]
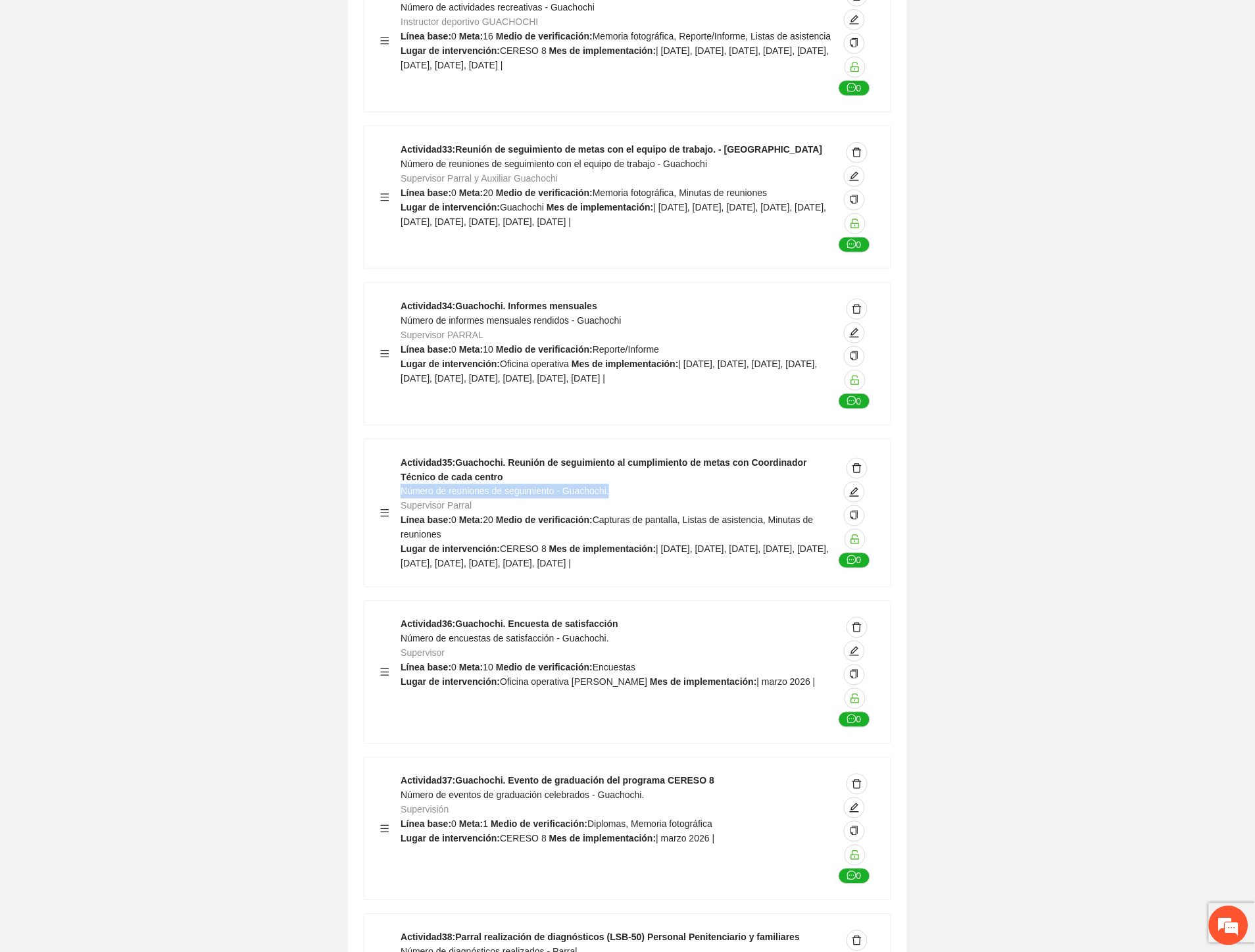
drag, startPoint x: 579, startPoint y: 340, endPoint x: 404, endPoint y: 342, distance: 175.0
click at [404, 455] on div "Actividad 35 : Guachochi. Reunión de seguimiento al cumplimiento de metas con C…" at bounding box center [618, 513] width 433 height 116
drag, startPoint x: 609, startPoint y: 489, endPoint x: 404, endPoint y: 489, distance: 205.0
click at [404, 617] on div "Actividad 36 : Guachochi. Encuesta de satisfacción Número de encuestas de satis…" at bounding box center [618, 672] width 433 height 110
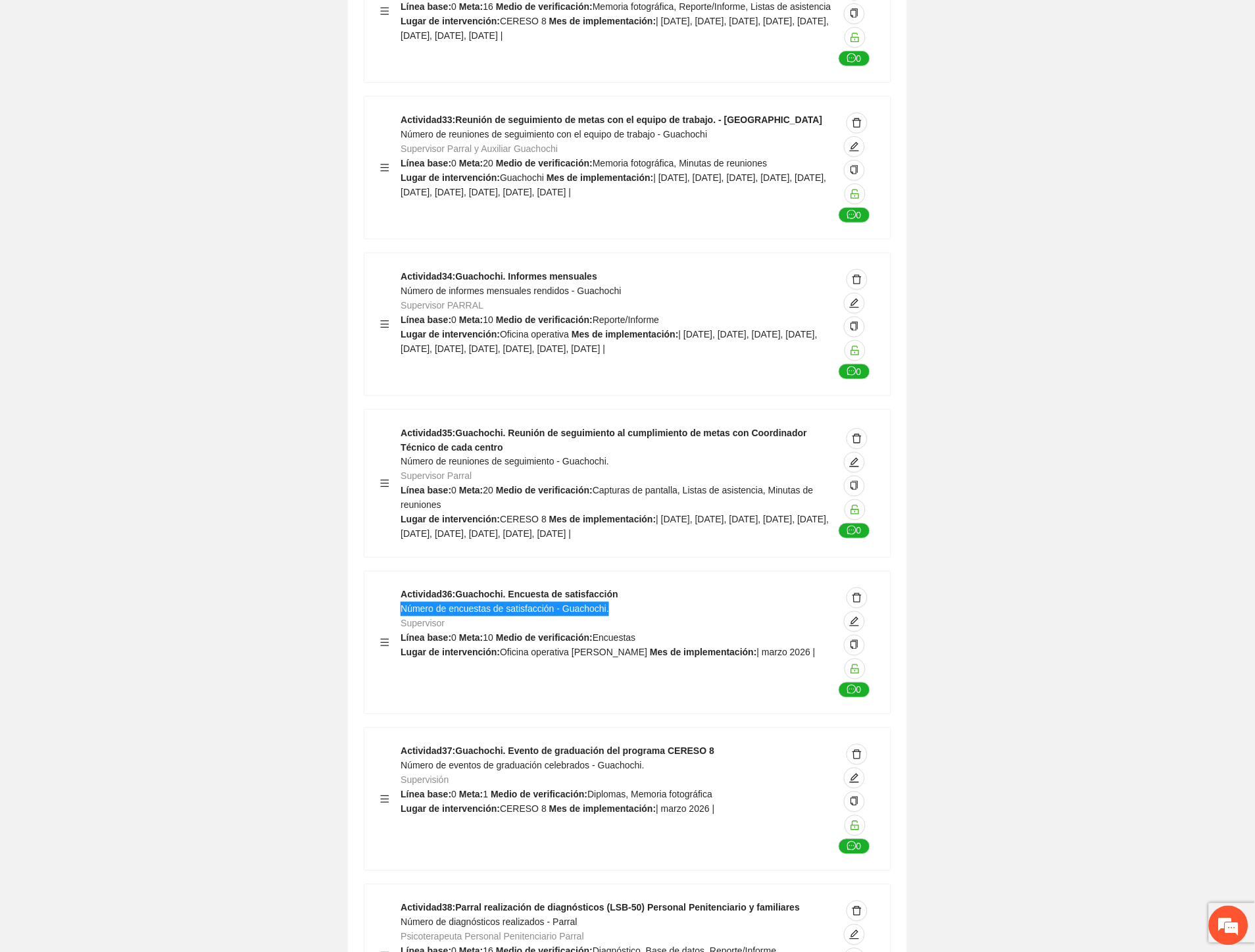
scroll to position [32996, 0]
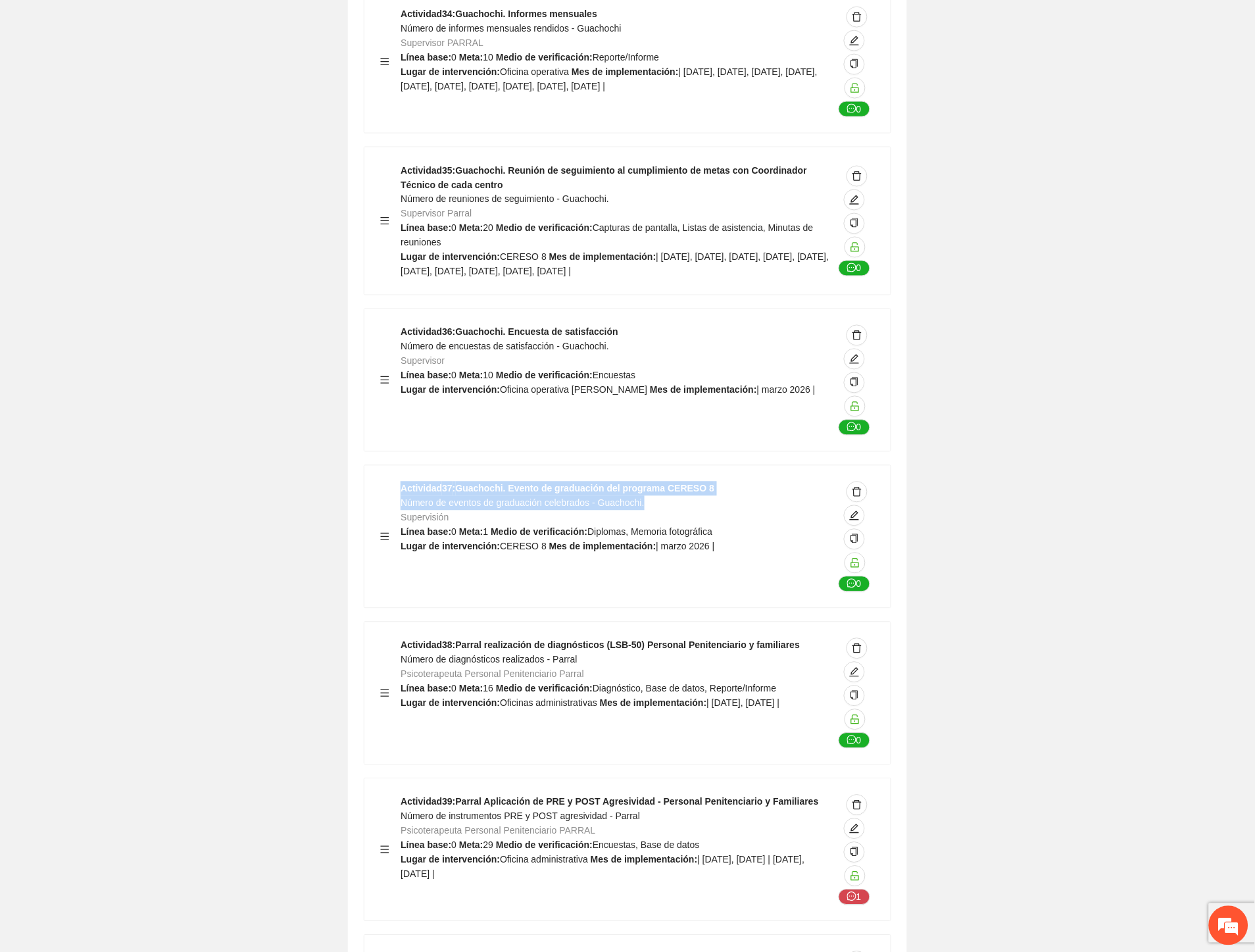
drag, startPoint x: 649, startPoint y: 353, endPoint x: 391, endPoint y: 358, distance: 258.0
click at [391, 481] on div "Actividad 37 : Guachochi. Evento de graduación del programa CERESO 8 Número de …" at bounding box center [628, 536] width 495 height 110
click at [402, 481] on div "Actividad 37 : Guachochi. Evento de graduación del programa CERESO 8 Número de …" at bounding box center [628, 536] width 495 height 110
drag, startPoint x: 593, startPoint y: 350, endPoint x: 606, endPoint y: 354, distance: 13.6
click at [604, 498] on span "Número de eventos de graduación celebrados - Guachochi." at bounding box center [523, 503] width 243 height 10
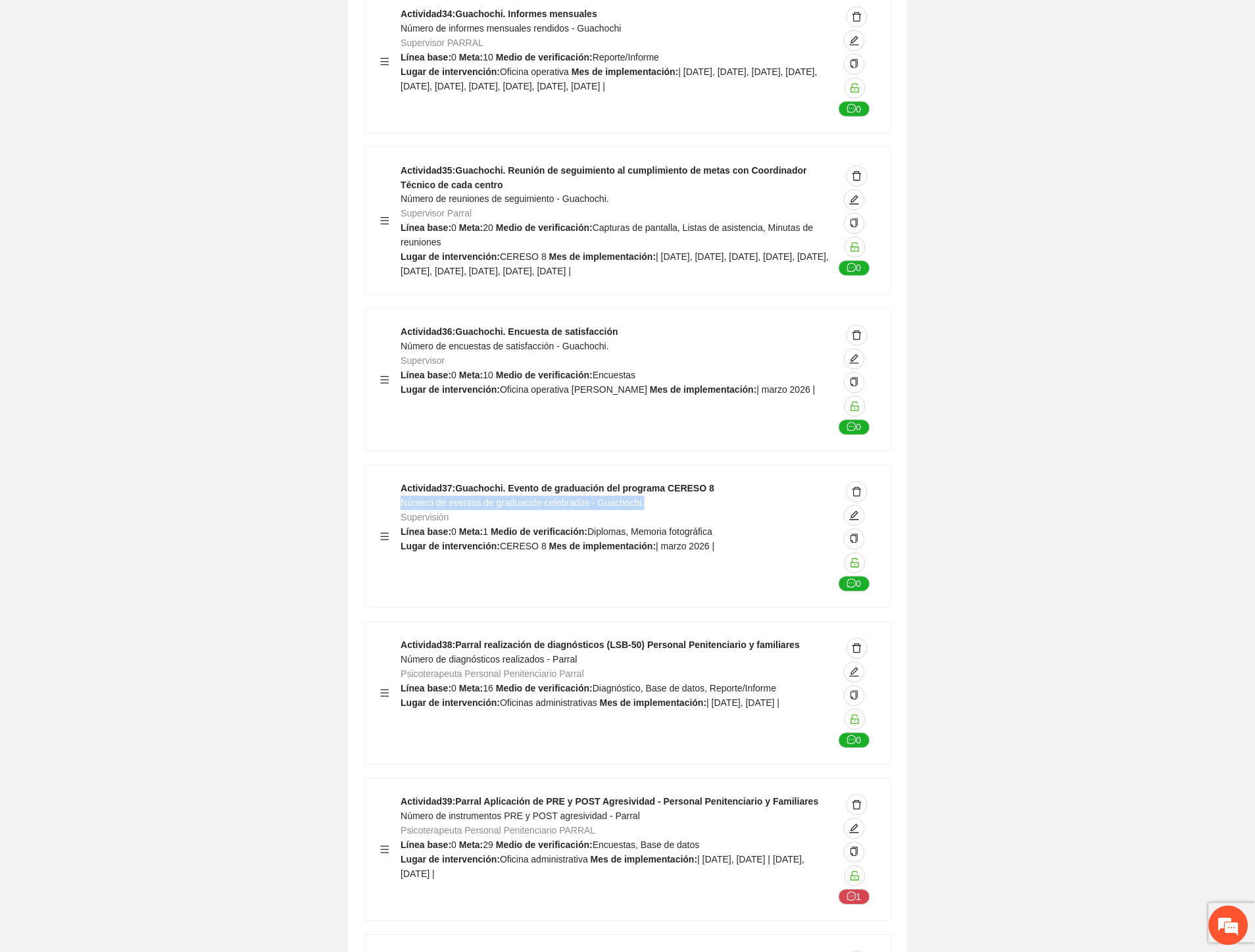
drag, startPoint x: 646, startPoint y: 351, endPoint x: 402, endPoint y: 356, distance: 244.1
click at [402, 481] on div "Actividad 37 : Guachochi. Evento de graduación del programa CERESO 8 Número de …" at bounding box center [618, 536] width 433 height 110
drag, startPoint x: 584, startPoint y: 504, endPoint x: 403, endPoint y: 511, distance: 181.1
click at [403, 638] on div "Actividad 38 : Parral realización de diagnósticos (LSB-50) Personal Penitenciar…" at bounding box center [618, 693] width 433 height 110
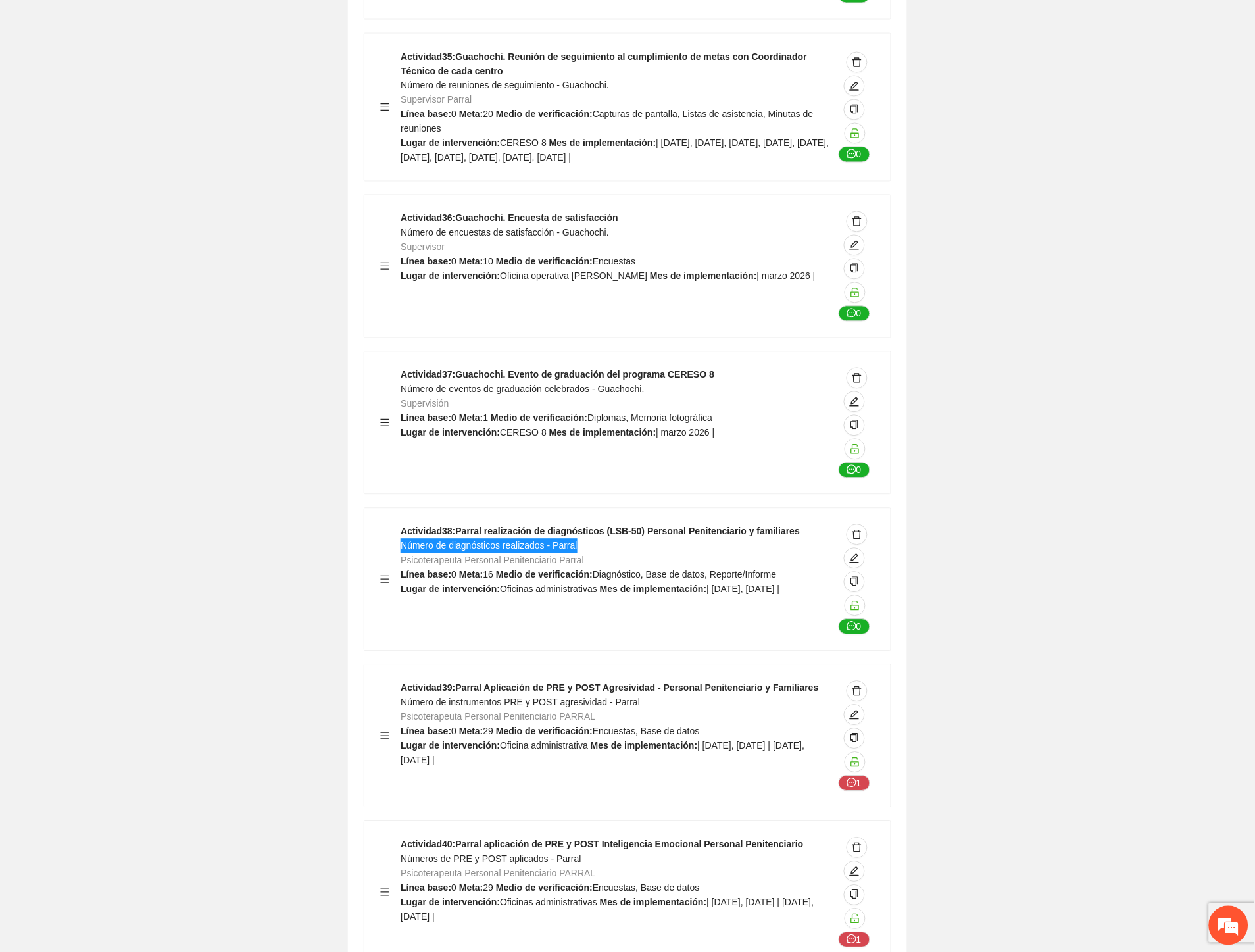
scroll to position [33216, 0]
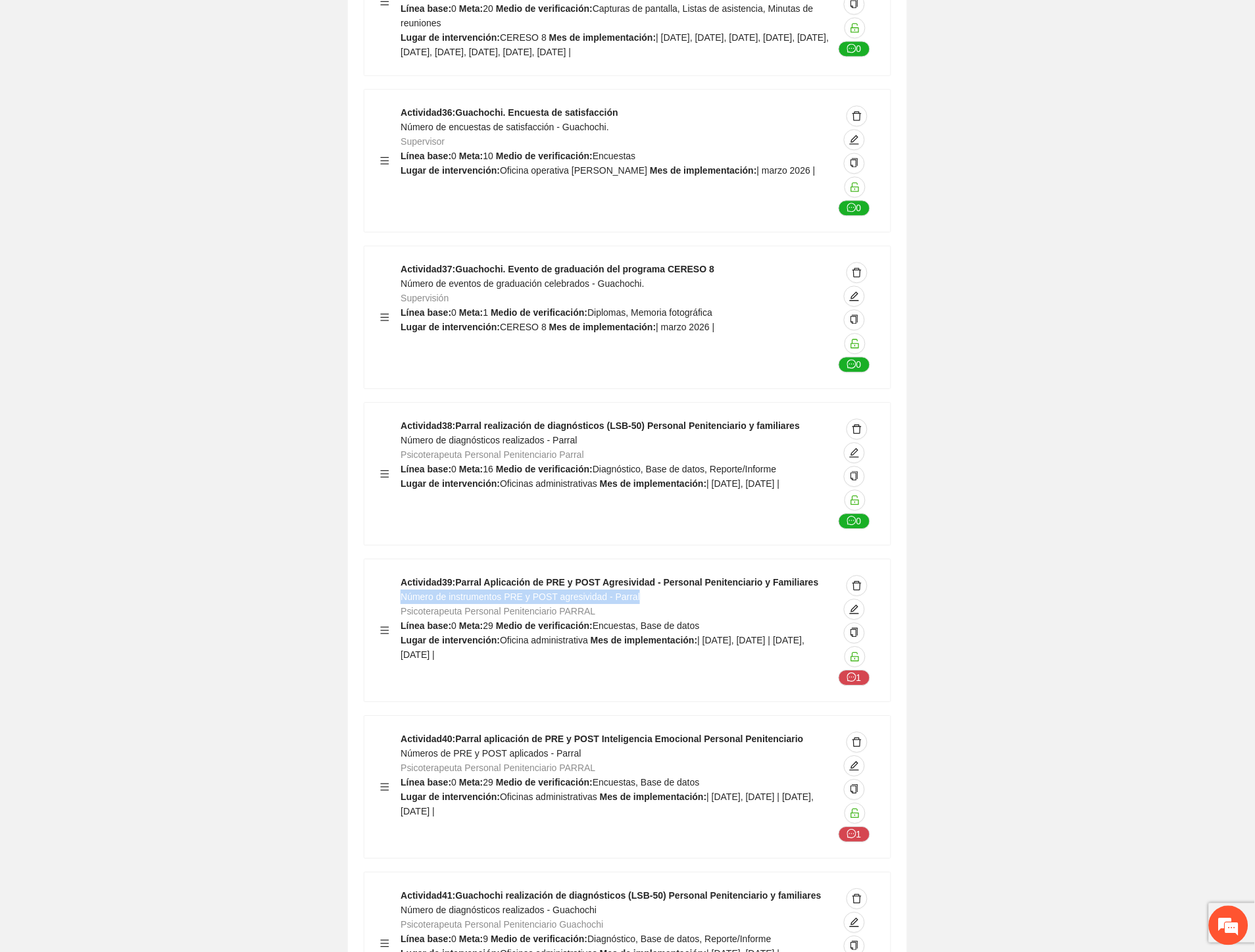
drag, startPoint x: 648, startPoint y: 444, endPoint x: 402, endPoint y: 449, distance: 246.1
click at [402, 575] on div "Actividad 39 : Parral Aplicación de PRE y POST Agresividad - Personal Penitenci…" at bounding box center [618, 630] width 433 height 110
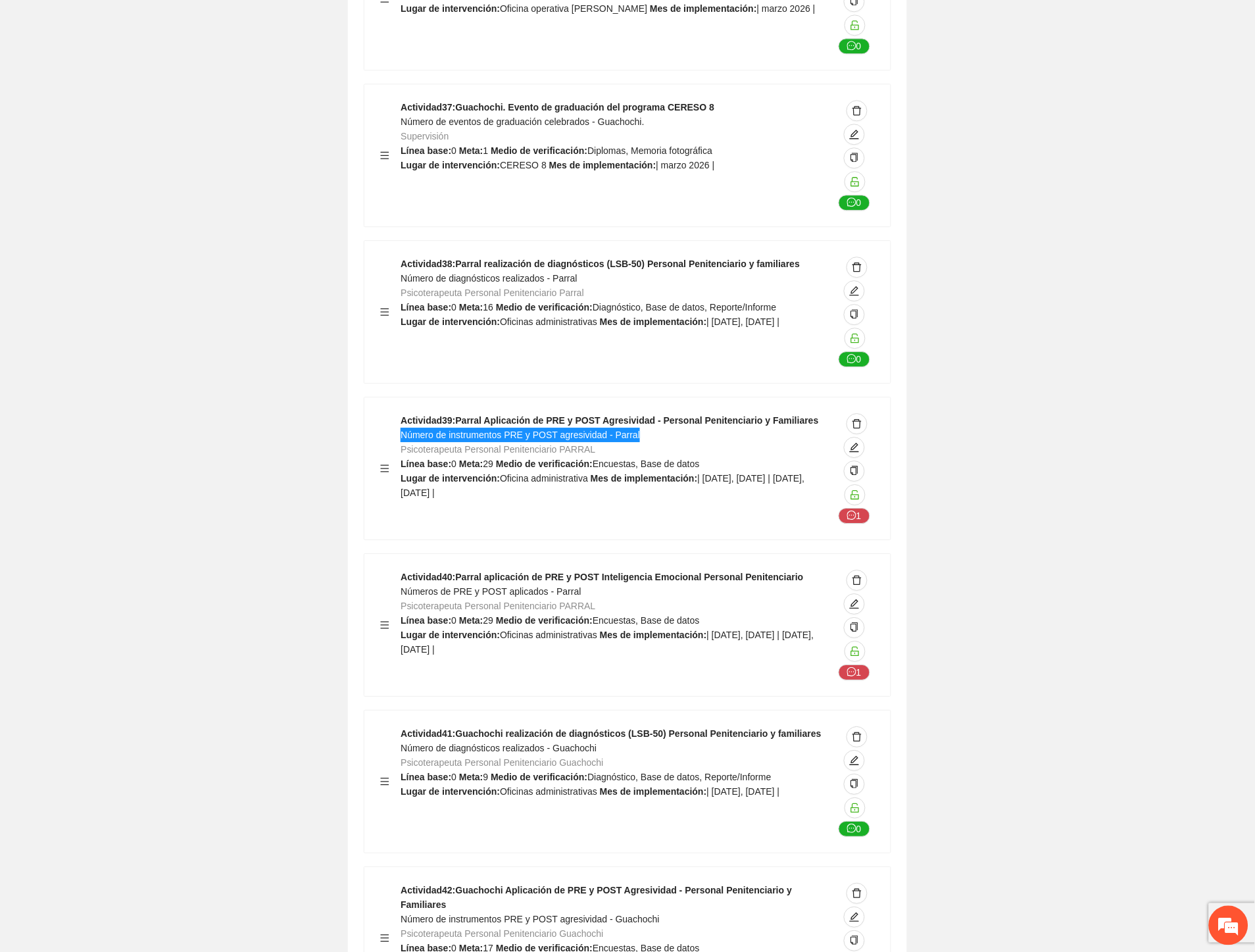
scroll to position [33580, 0]
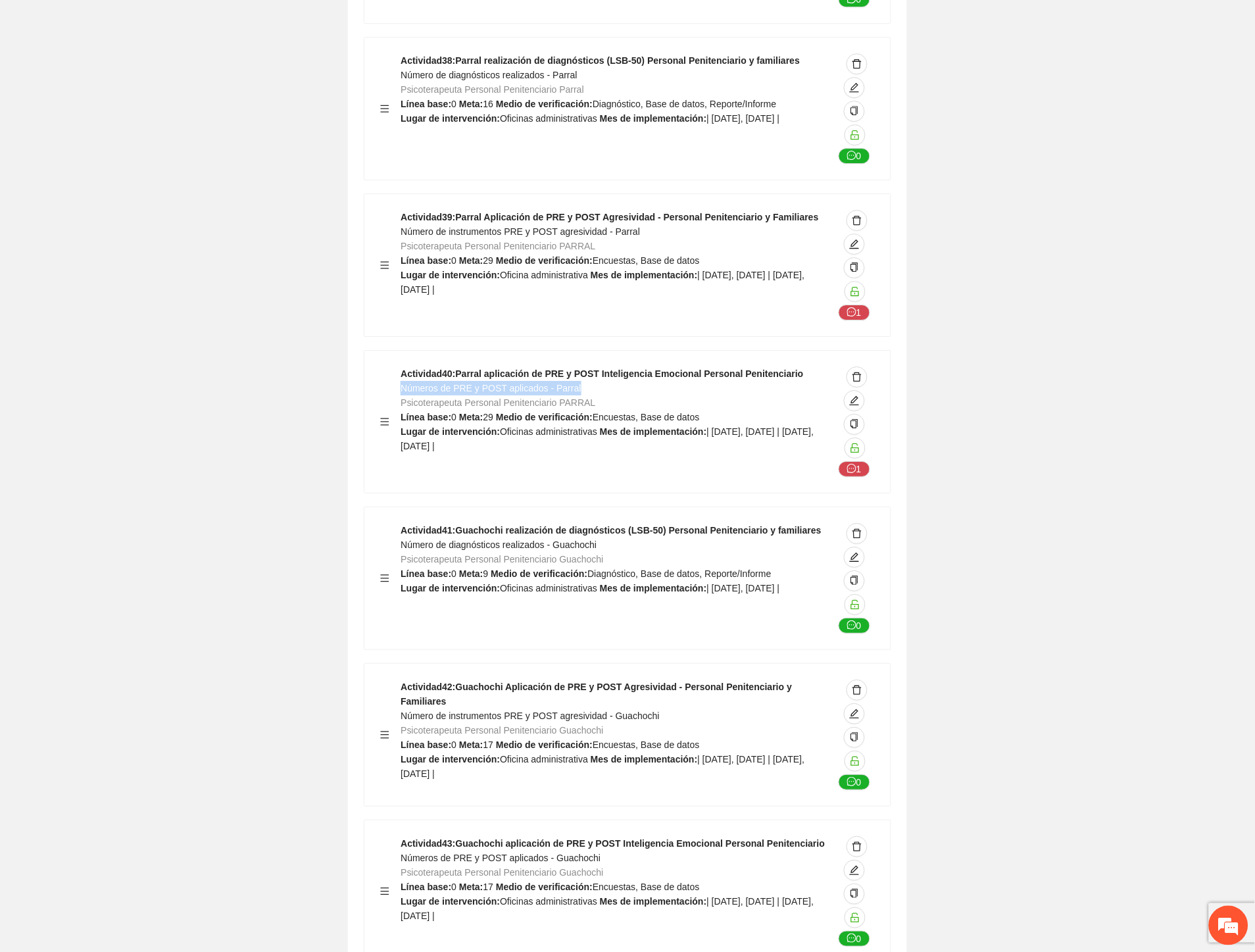
drag, startPoint x: 574, startPoint y: 237, endPoint x: 404, endPoint y: 238, distance: 170.0
click at [404, 366] on div "Actividad 40 : Parral aplicación de PRE y POST Inteligencia Emocional Personal …" at bounding box center [618, 422] width 433 height 110
drag, startPoint x: 609, startPoint y: 391, endPoint x: 403, endPoint y: 395, distance: 206.0
click at [403, 523] on div "Actividad 41 : Guachochi realización de diagnósticos (LSB-50) Personal Penitenc…" at bounding box center [618, 578] width 433 height 110
drag, startPoint x: 662, startPoint y: 551, endPoint x: 400, endPoint y: 556, distance: 262.0
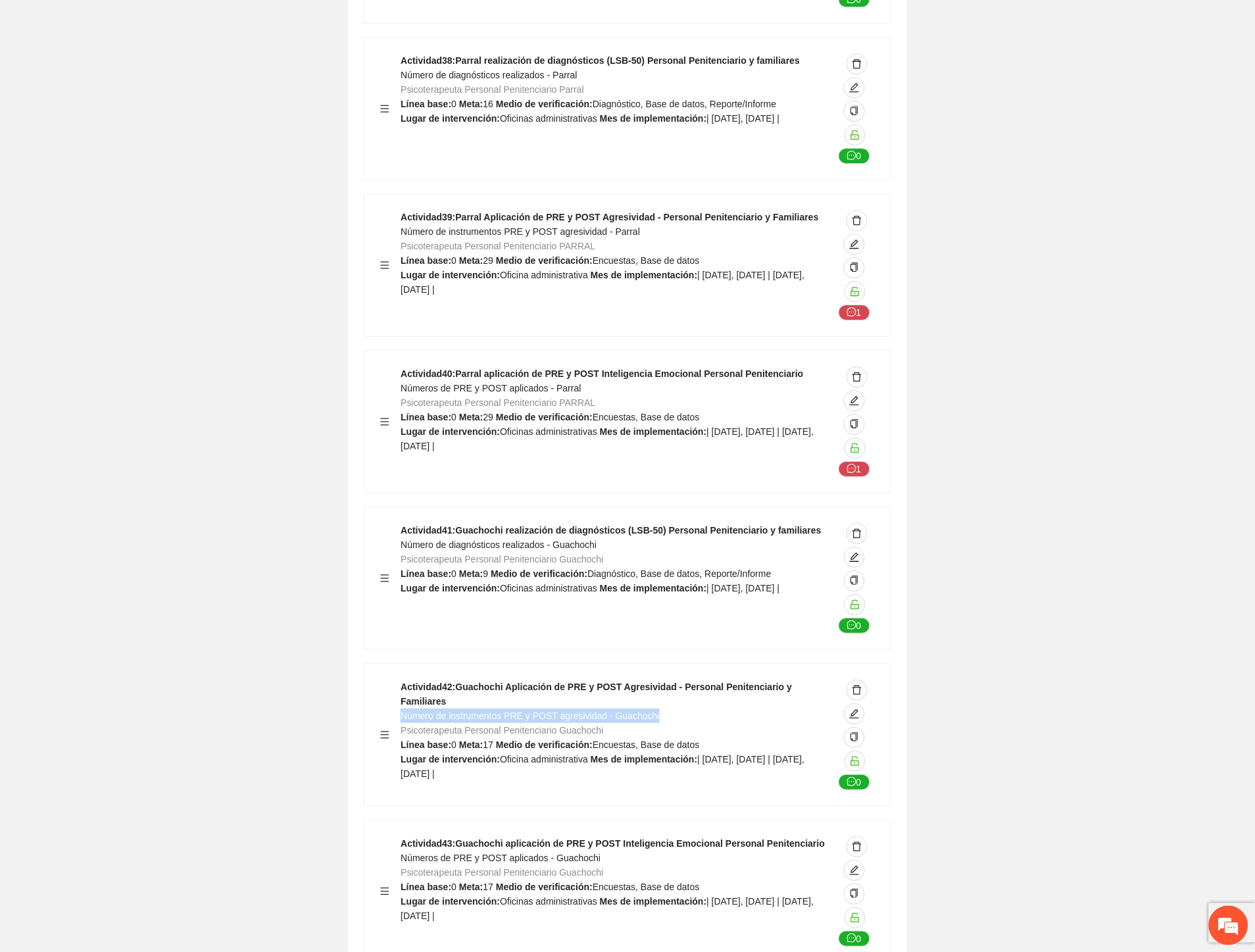
click at [401, 680] on div "Actividad 42 : Guachochi Aplicación de PRE y POST Agresividad - Personal Penite…" at bounding box center [618, 735] width 433 height 110
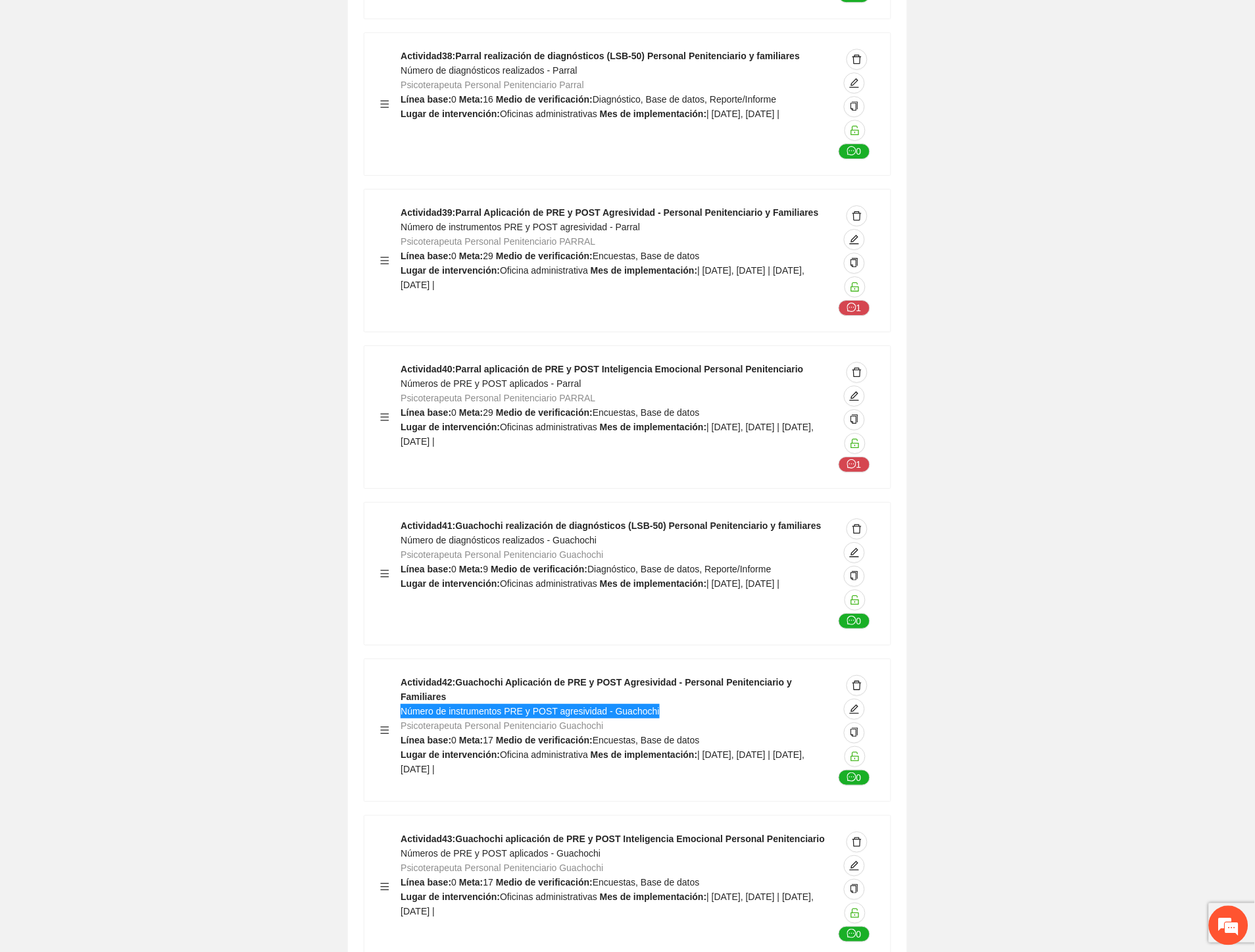
scroll to position [33800, 0]
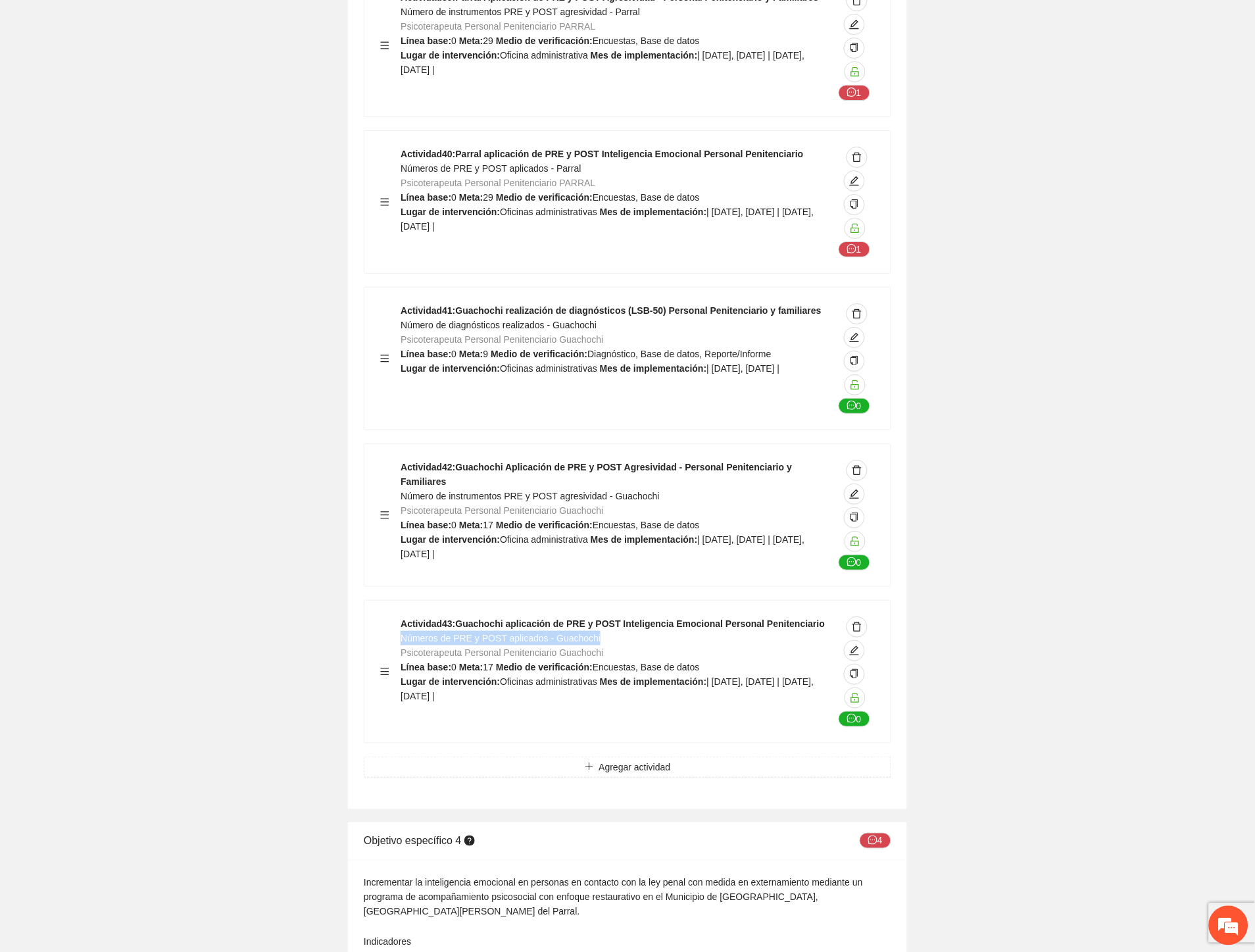
drag, startPoint x: 599, startPoint y: 488, endPoint x: 402, endPoint y: 489, distance: 197.0
click at [402, 617] on div "Actividad 43 : Guachochi aplicación de PRE y POST Inteligencia Emocional Person…" at bounding box center [618, 672] width 433 height 110
click at [562, 648] on span "Psicoterapeuta Personal Penitenciario Guachochi" at bounding box center [502, 653] width 203 height 10
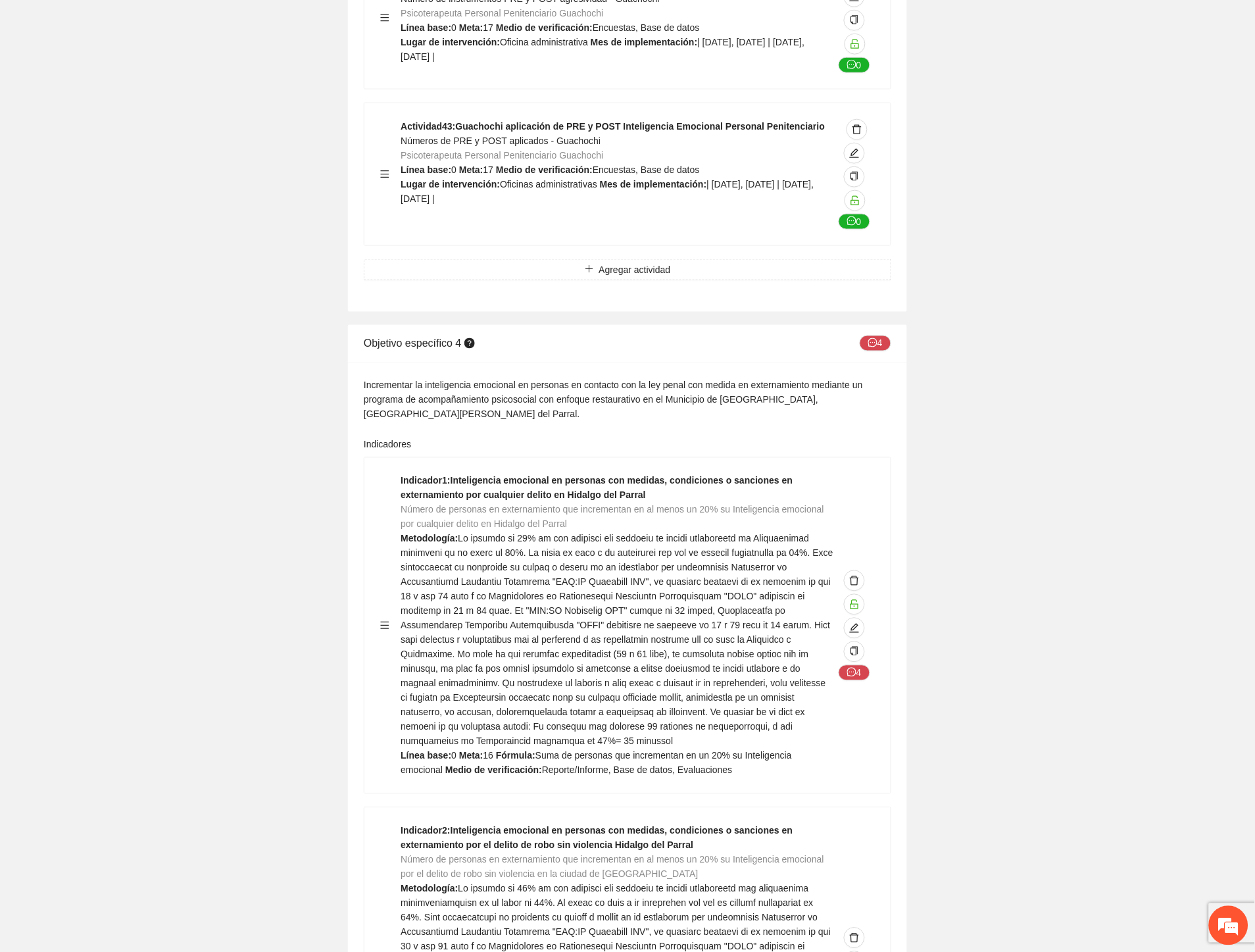
scroll to position [34165, 0]
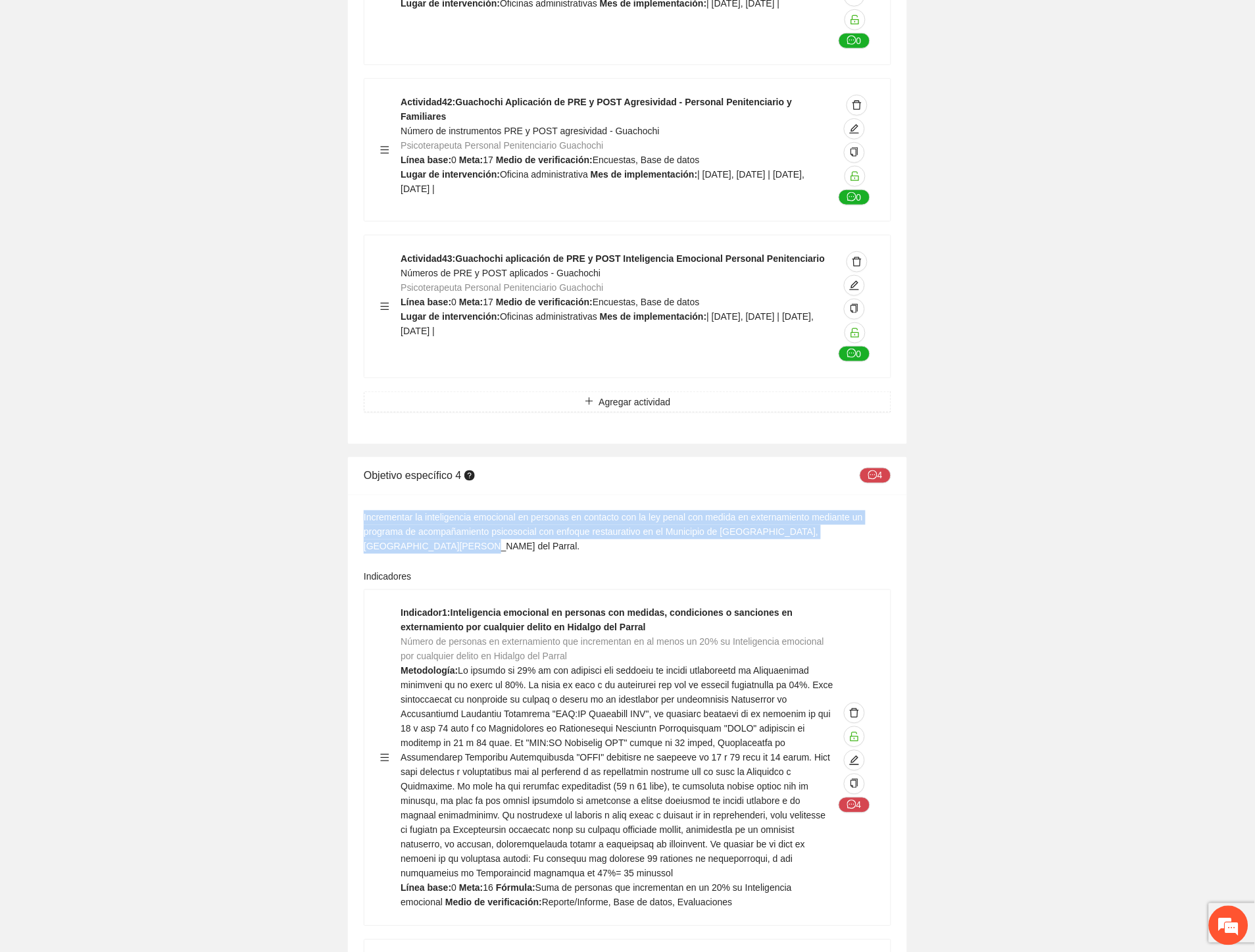
drag, startPoint x: 398, startPoint y: 396, endPoint x: 362, endPoint y: 370, distance: 44.4
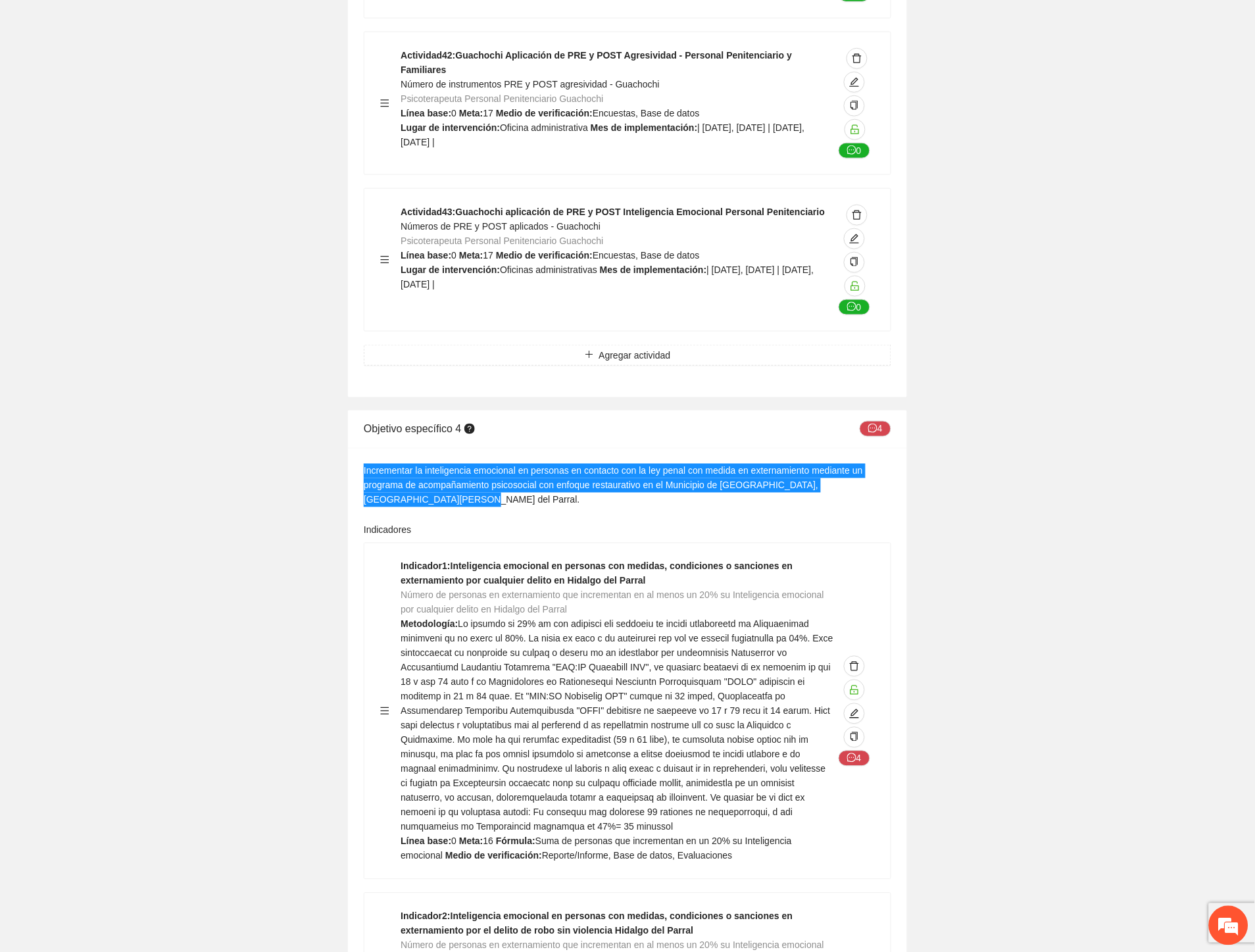
scroll to position [34312, 0]
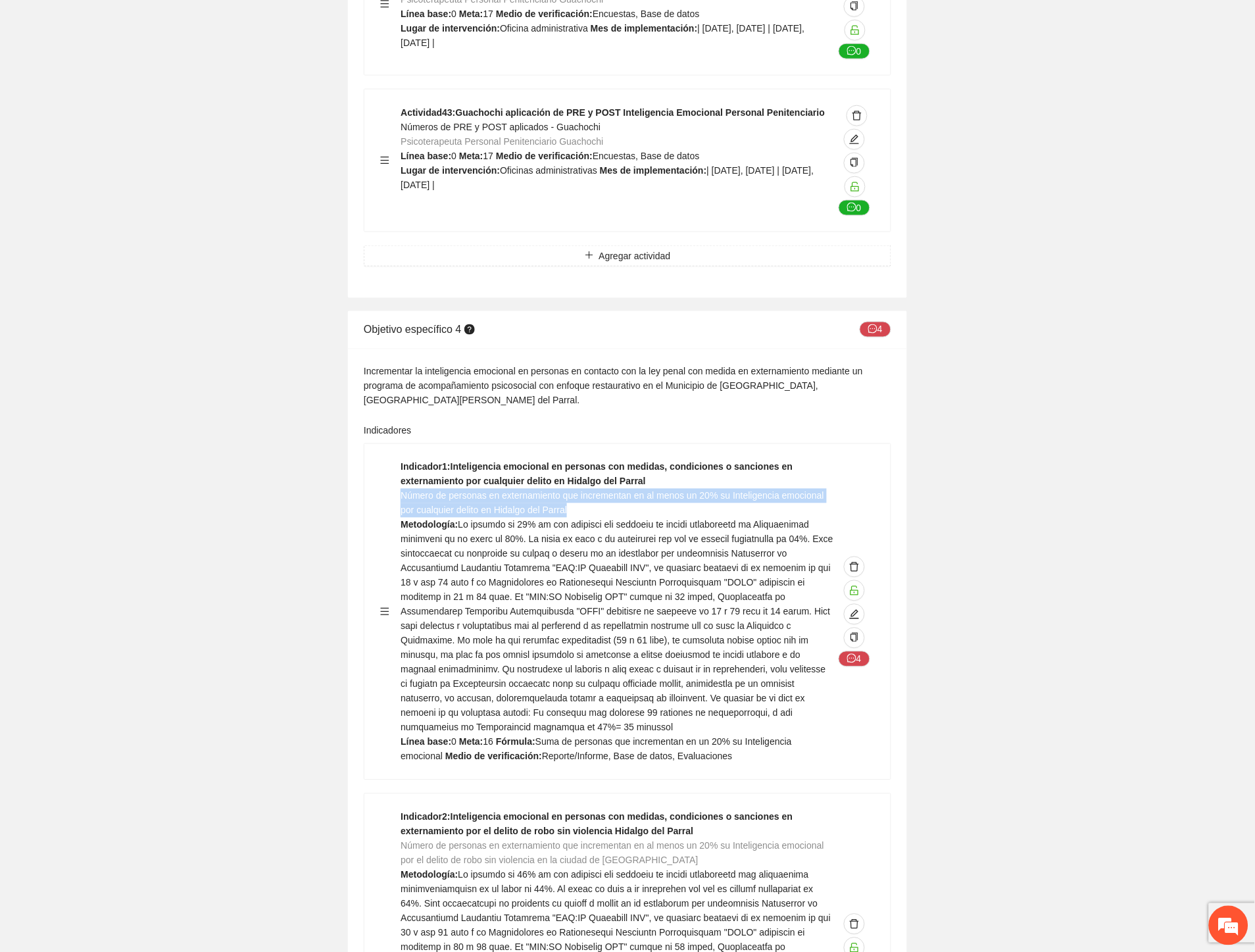
drag, startPoint x: 574, startPoint y: 362, endPoint x: 401, endPoint y: 350, distance: 173.4
click at [401, 460] on div "Indicador 1 : Inteligencia emocional en personas con medidas, condiciones o san…" at bounding box center [618, 611] width 433 height 304
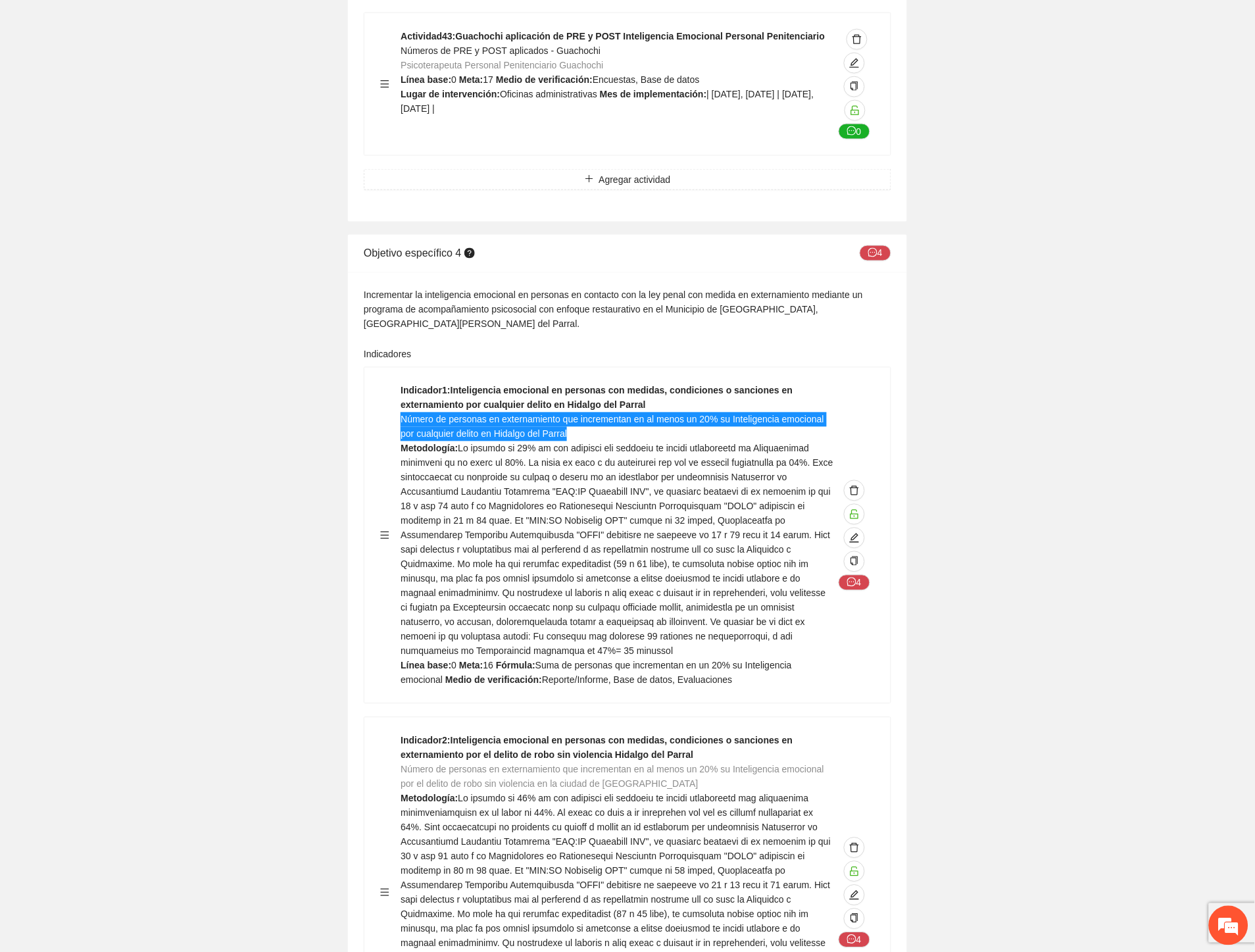
scroll to position [34531, 0]
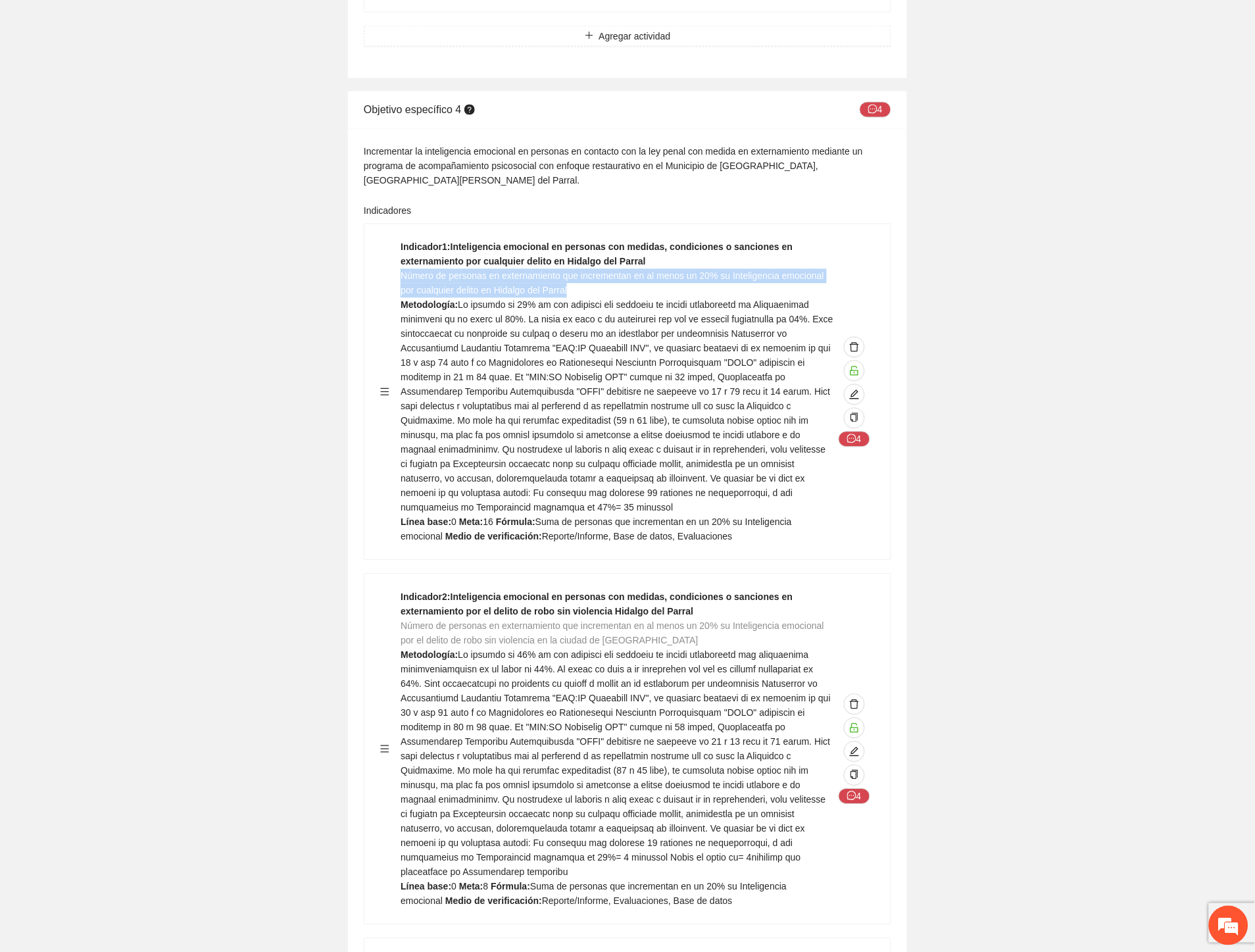
drag, startPoint x: 678, startPoint y: 478, endPoint x: 400, endPoint y: 464, distance: 278.4
click at [401, 590] on div "Indicador 2 : Inteligencia emocional en personas con medidas, condiciones o san…" at bounding box center [618, 748] width 433 height 318
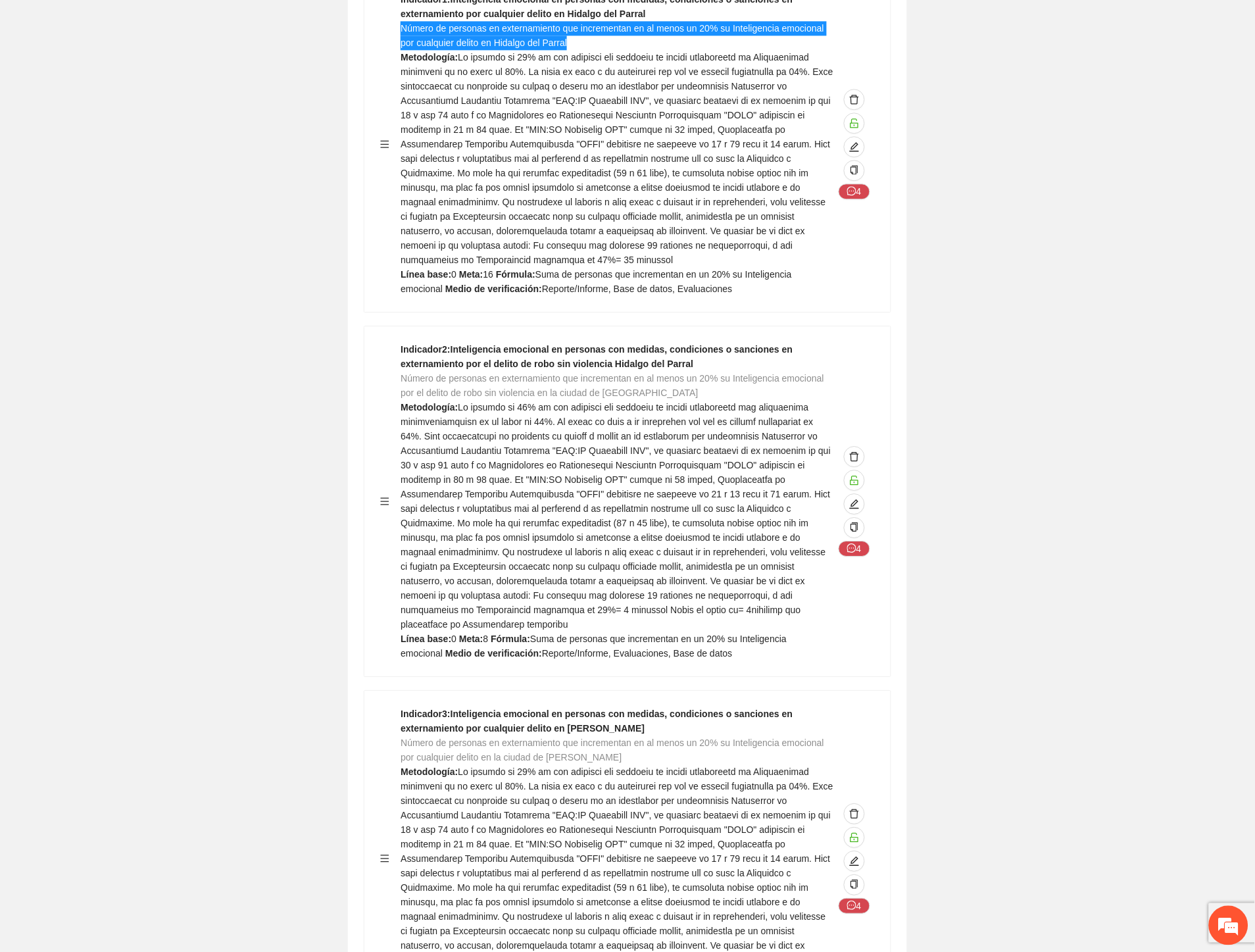
scroll to position [34487, 0]
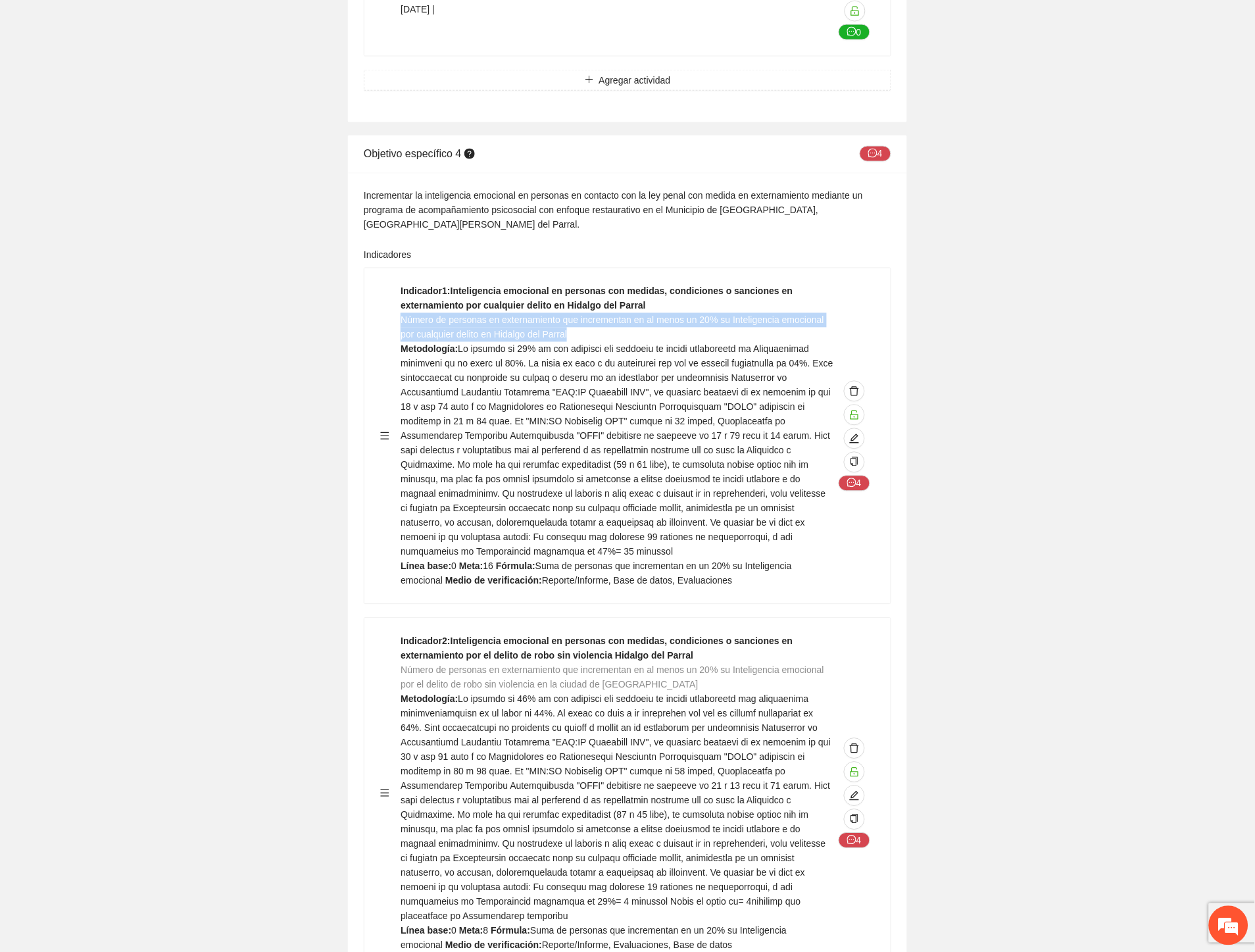
click at [587, 285] on div "Indicador 1 : Inteligencia emocional en personas con medidas, condiciones o san…" at bounding box center [618, 436] width 433 height 304
drag, startPoint x: 577, startPoint y: 183, endPoint x: 404, endPoint y: 173, distance: 173.3
click at [404, 285] on div "Indicador 1 : Inteligencia emocional en personas con medidas, condiciones o san…" at bounding box center [618, 436] width 433 height 304
drag, startPoint x: 689, startPoint y: 517, endPoint x: 401, endPoint y: 509, distance: 288.1
click at [401, 634] on div "Indicador 2 : Inteligencia emocional en personas con medidas, condiciones o san…" at bounding box center [618, 792] width 433 height 318
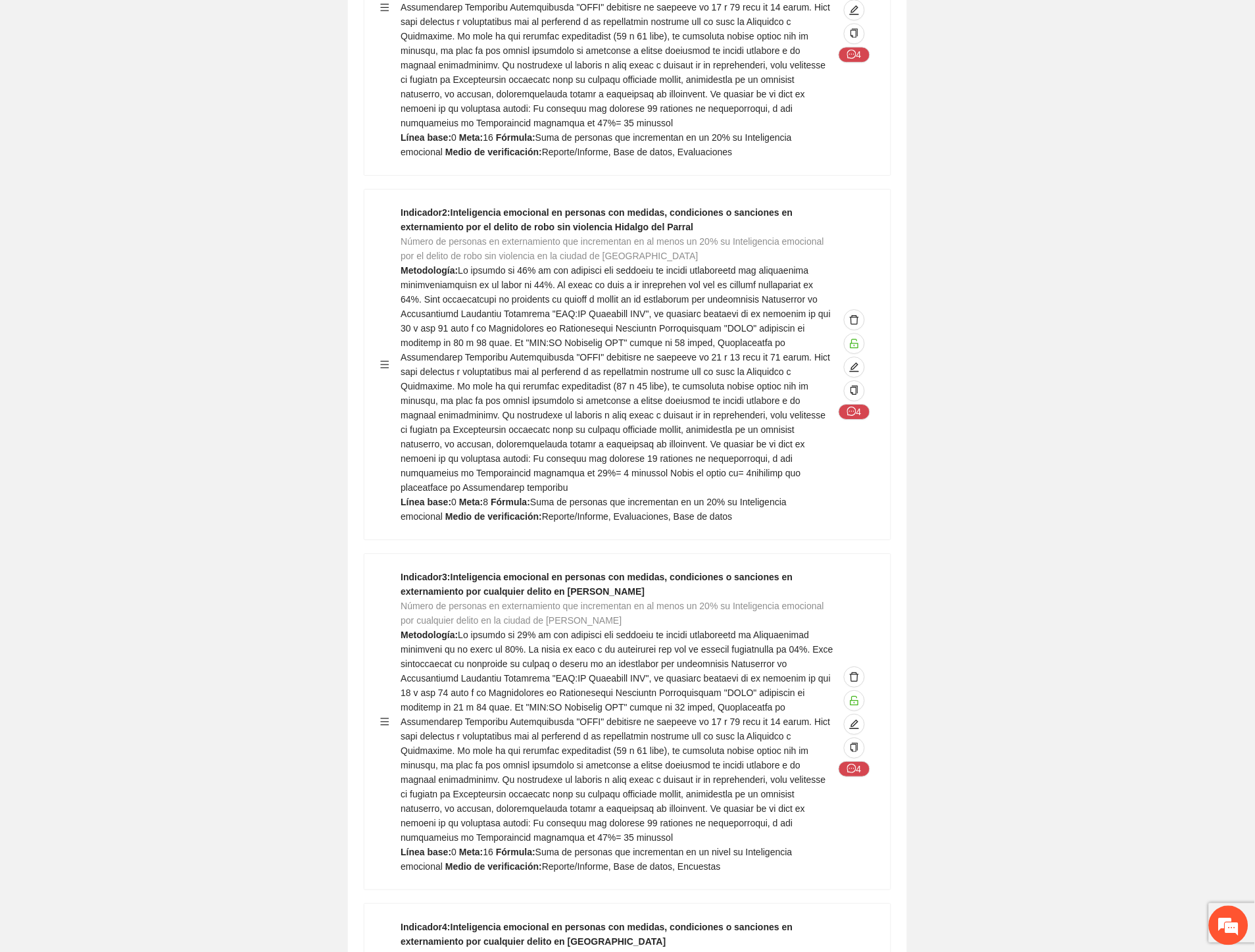
scroll to position [35071, 0]
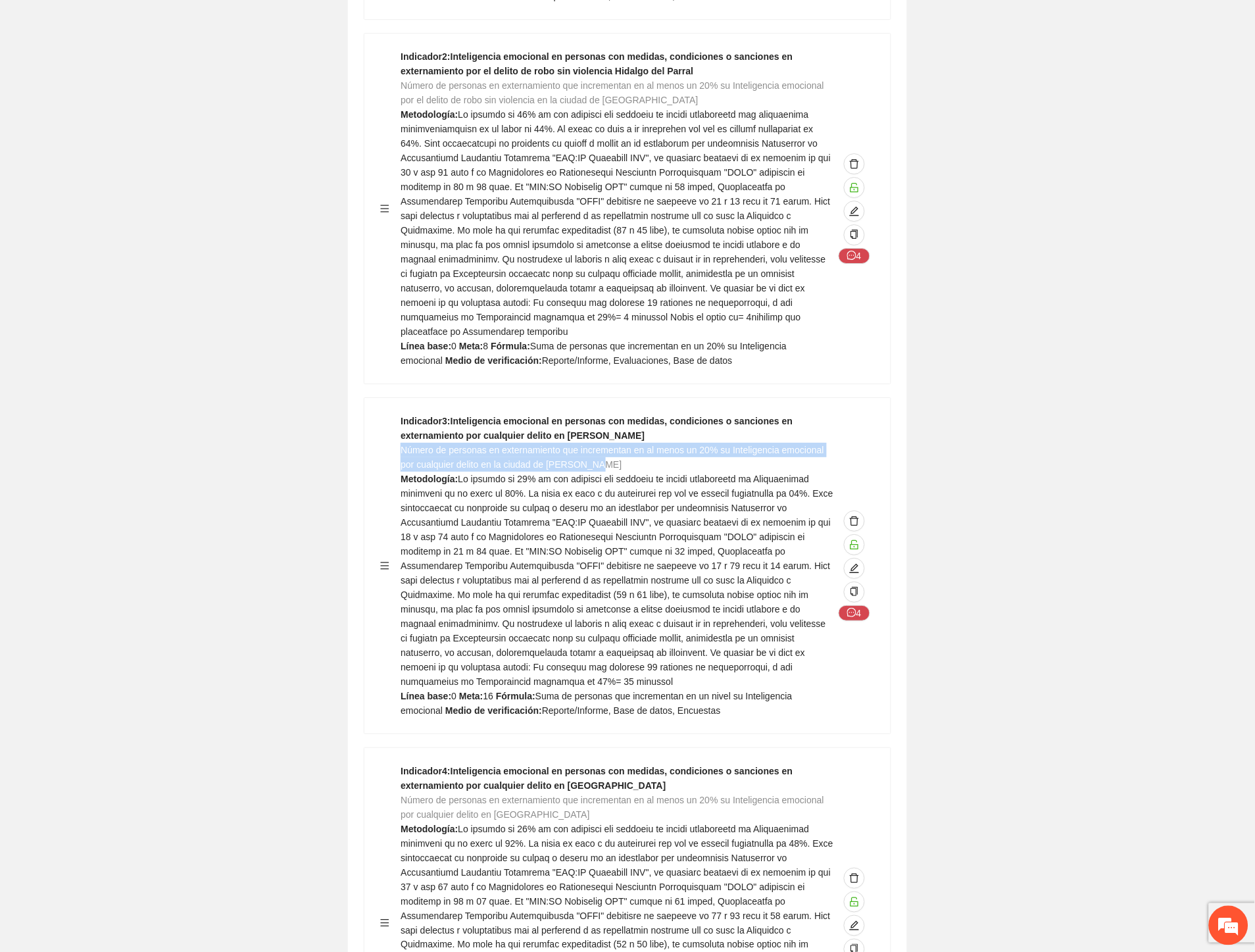
drag, startPoint x: 606, startPoint y: 286, endPoint x: 404, endPoint y: 276, distance: 202.2
click at [404, 414] on div "Indicador 3 : Inteligencia emocional en personas con medidas, condiciones o san…" at bounding box center [618, 566] width 433 height 304
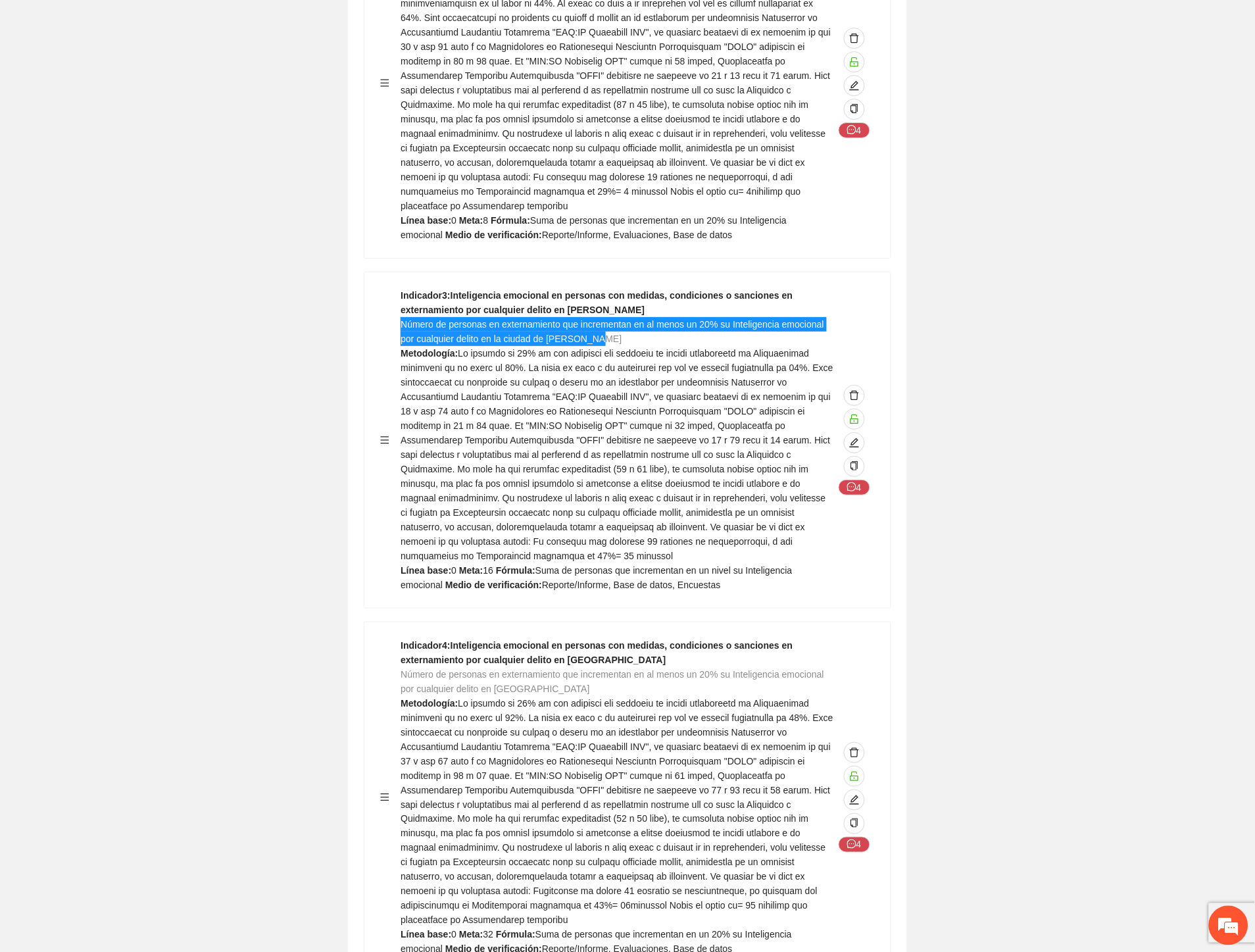
scroll to position [35218, 0]
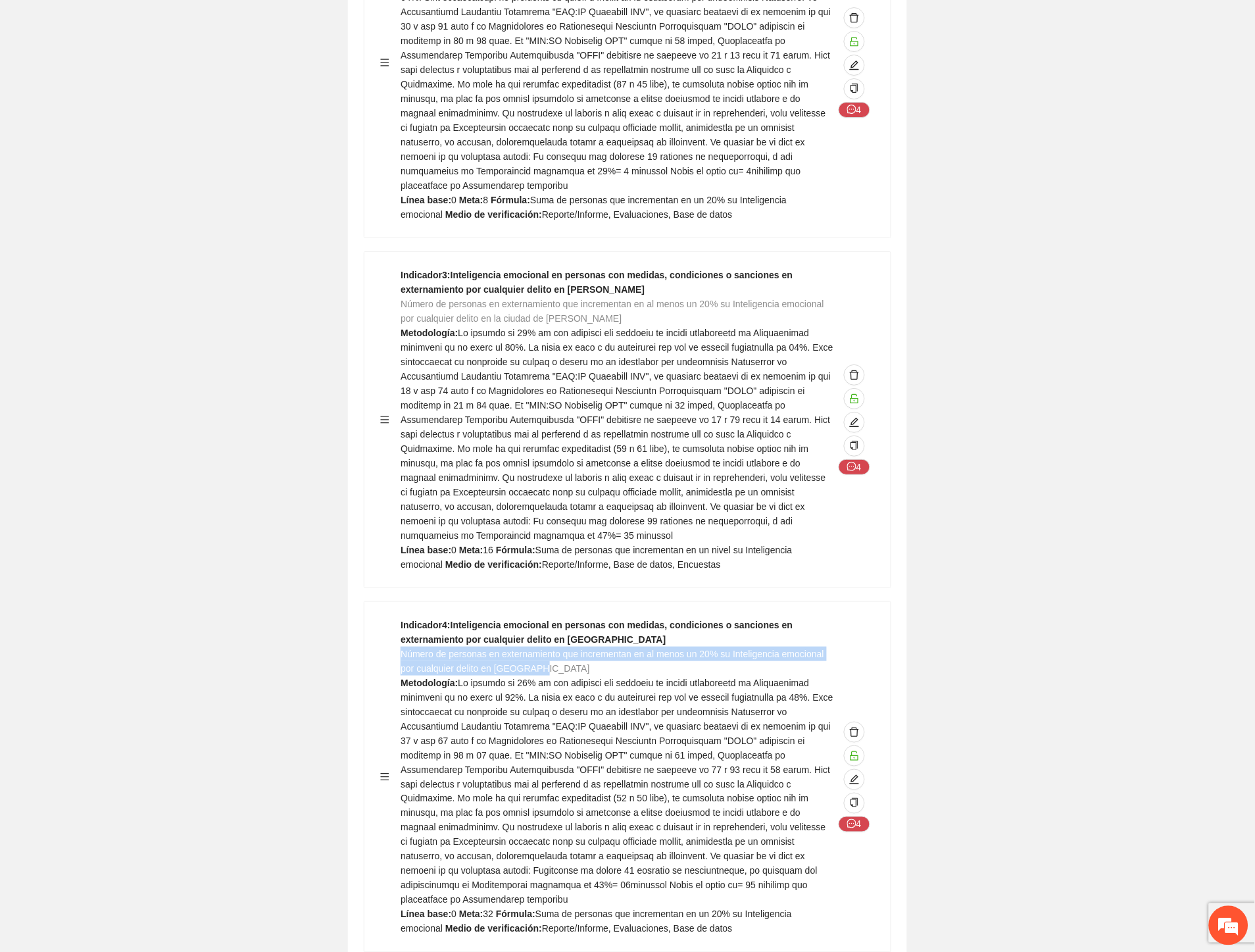
drag, startPoint x: 550, startPoint y: 473, endPoint x: 404, endPoint y: 463, distance: 146.3
click at [404, 617] on div "Indicador 4 : Inteligencia emocional en personas con medidas, condiciones o san…" at bounding box center [618, 776] width 433 height 318
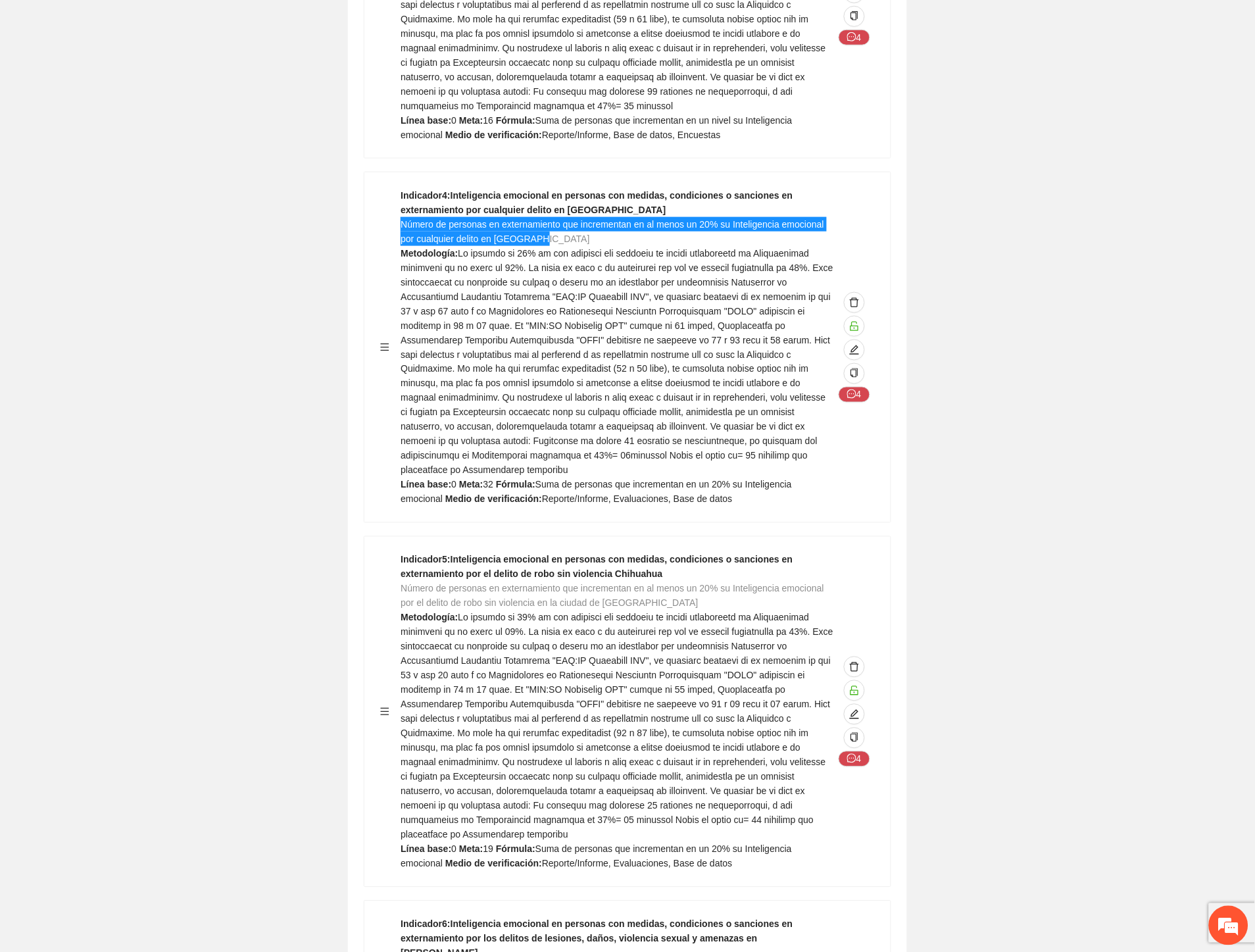
scroll to position [35729, 0]
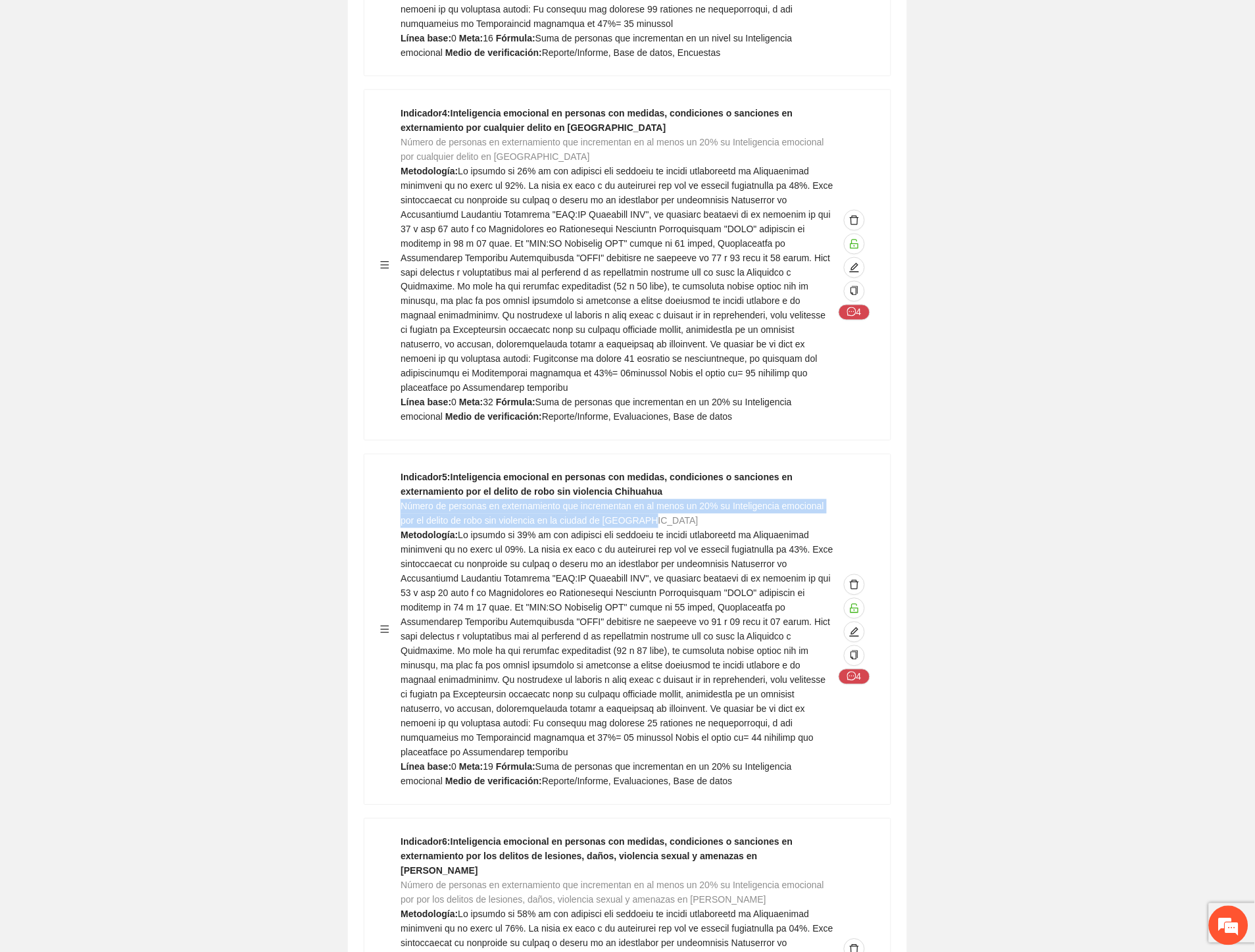
drag, startPoint x: 629, startPoint y: 315, endPoint x: 405, endPoint y: 305, distance: 224.2
click at [404, 470] on div "Indicador 5 : Inteligencia emocional en personas con medidas, condiciones o san…" at bounding box center [618, 629] width 433 height 318
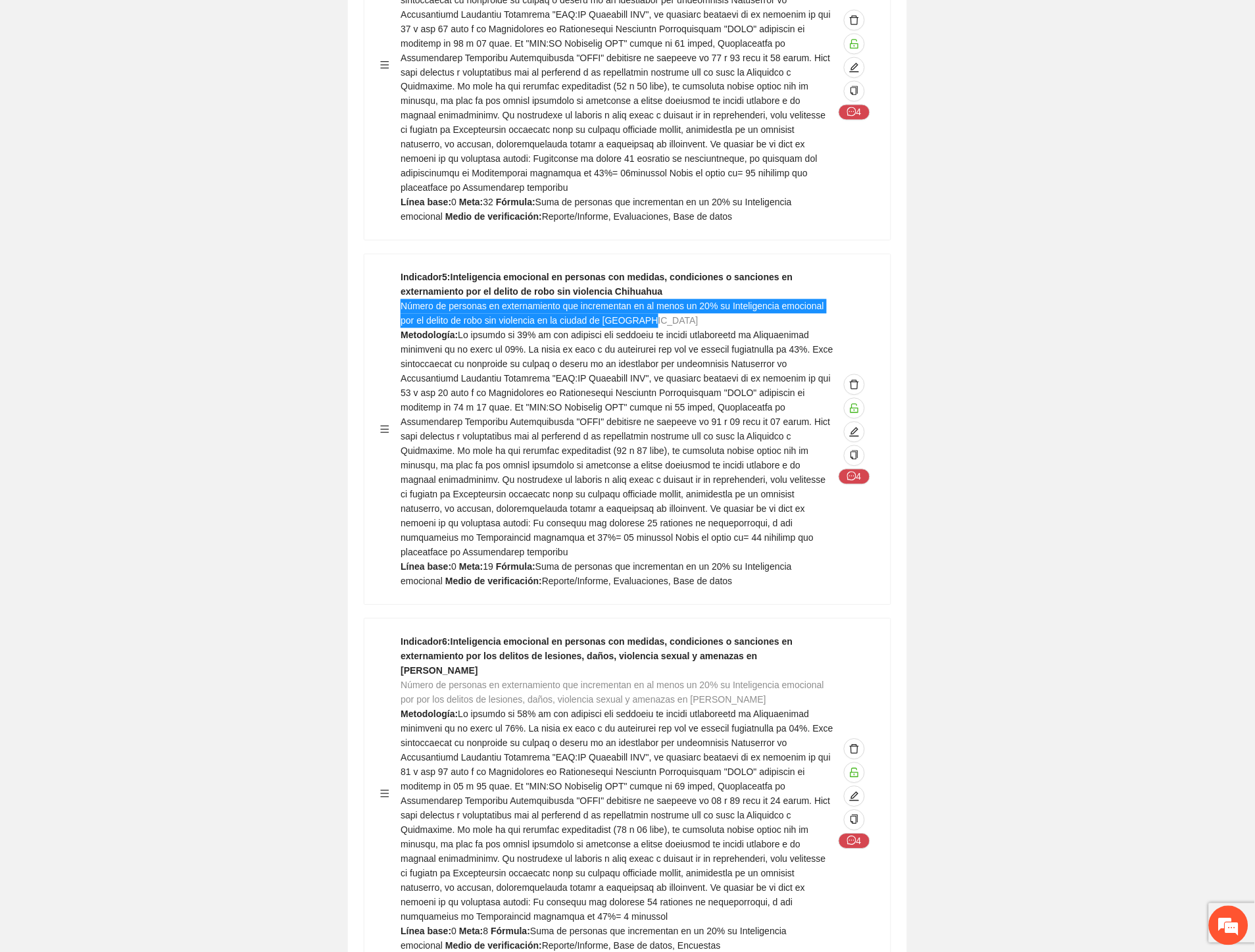
scroll to position [36094, 0]
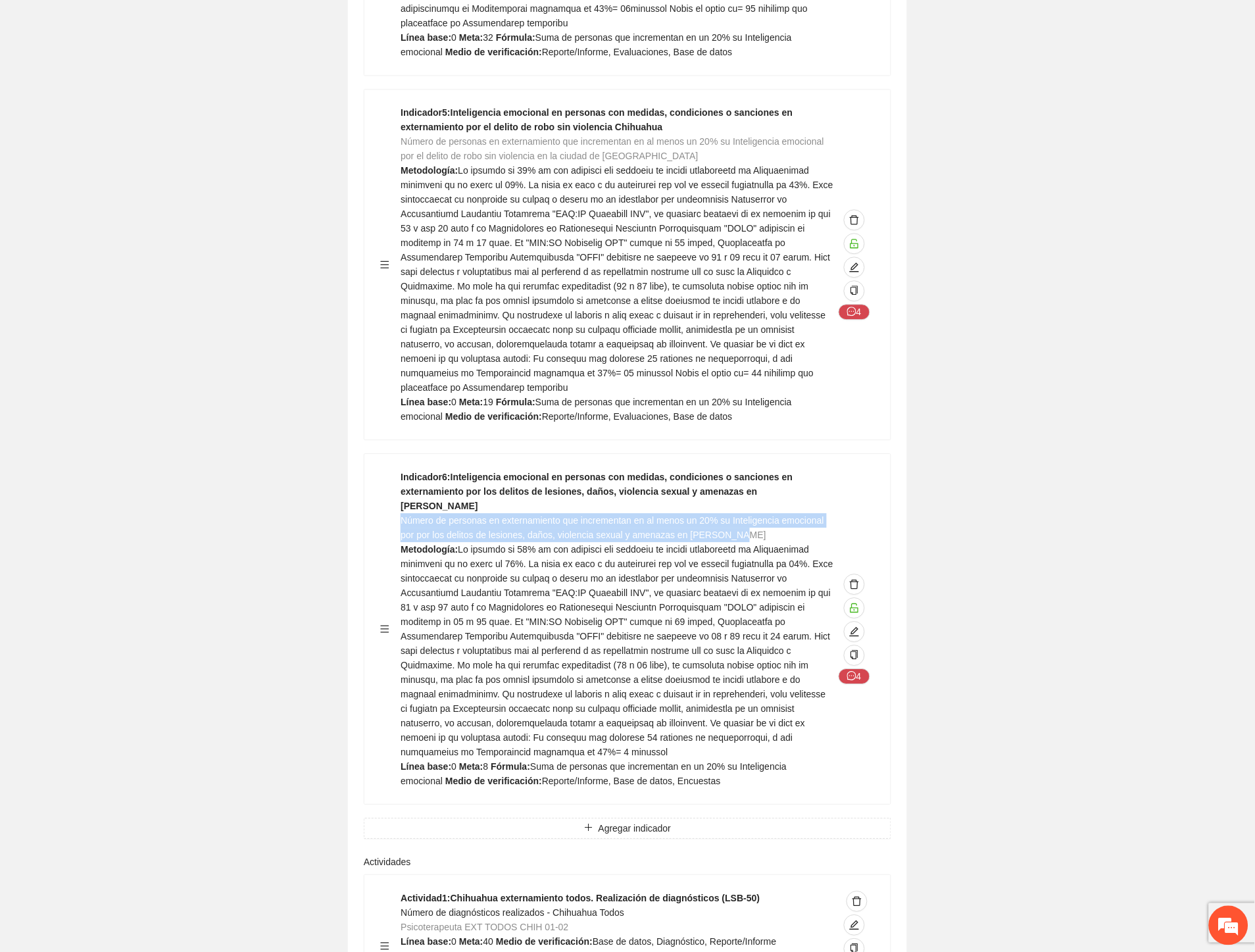
drag, startPoint x: 740, startPoint y: 299, endPoint x: 400, endPoint y: 285, distance: 340.3
click at [401, 470] on div "Indicador 6 : Inteligencia emocional en personas con medidas, condiciones o san…" at bounding box center [618, 629] width 433 height 318
click at [734, 544] on span at bounding box center [618, 650] width 433 height 213
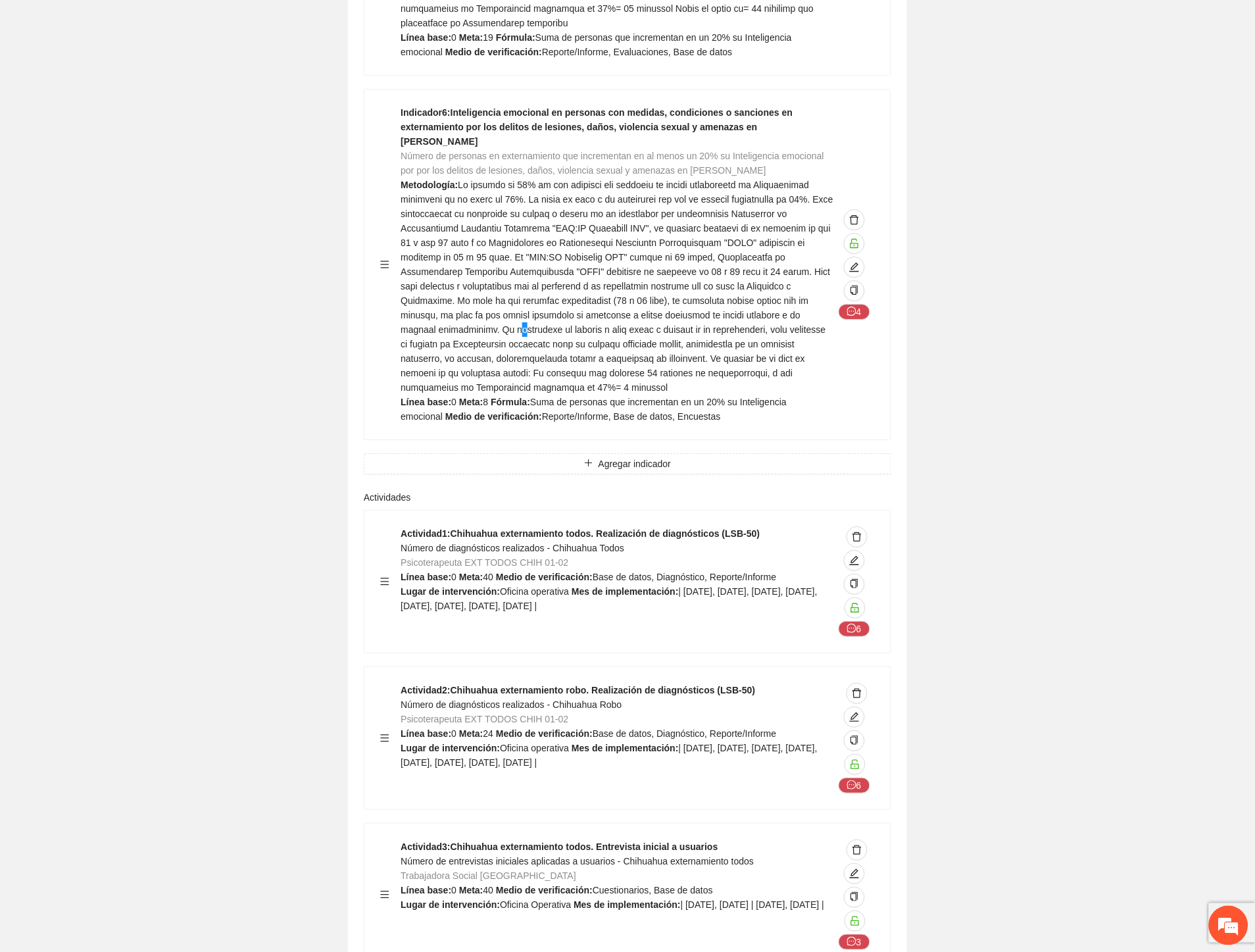
scroll to position [36460, 0]
click at [580, 542] on span "Número de diagnósticos realizados - Chihuahua Todos" at bounding box center [512, 547] width 223 height 10
drag, startPoint x: 623, startPoint y: 298, endPoint x: 410, endPoint y: 300, distance: 213.0
click at [410, 525] on div "Actividad 1 : Chihuahua externamiento todos. Realización de diagnósticos (LSB-5…" at bounding box center [618, 580] width 433 height 110
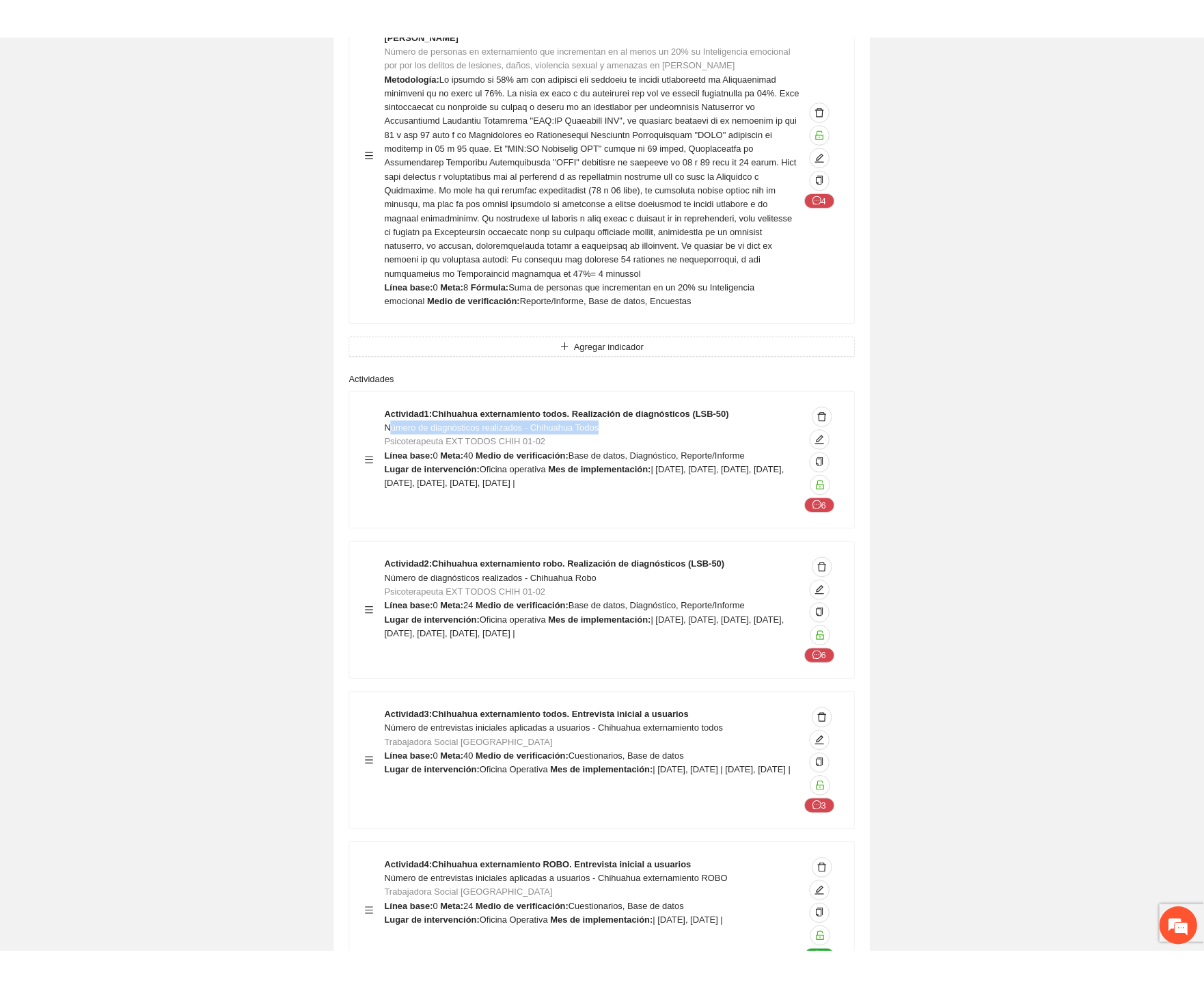
scroll to position [38029, 0]
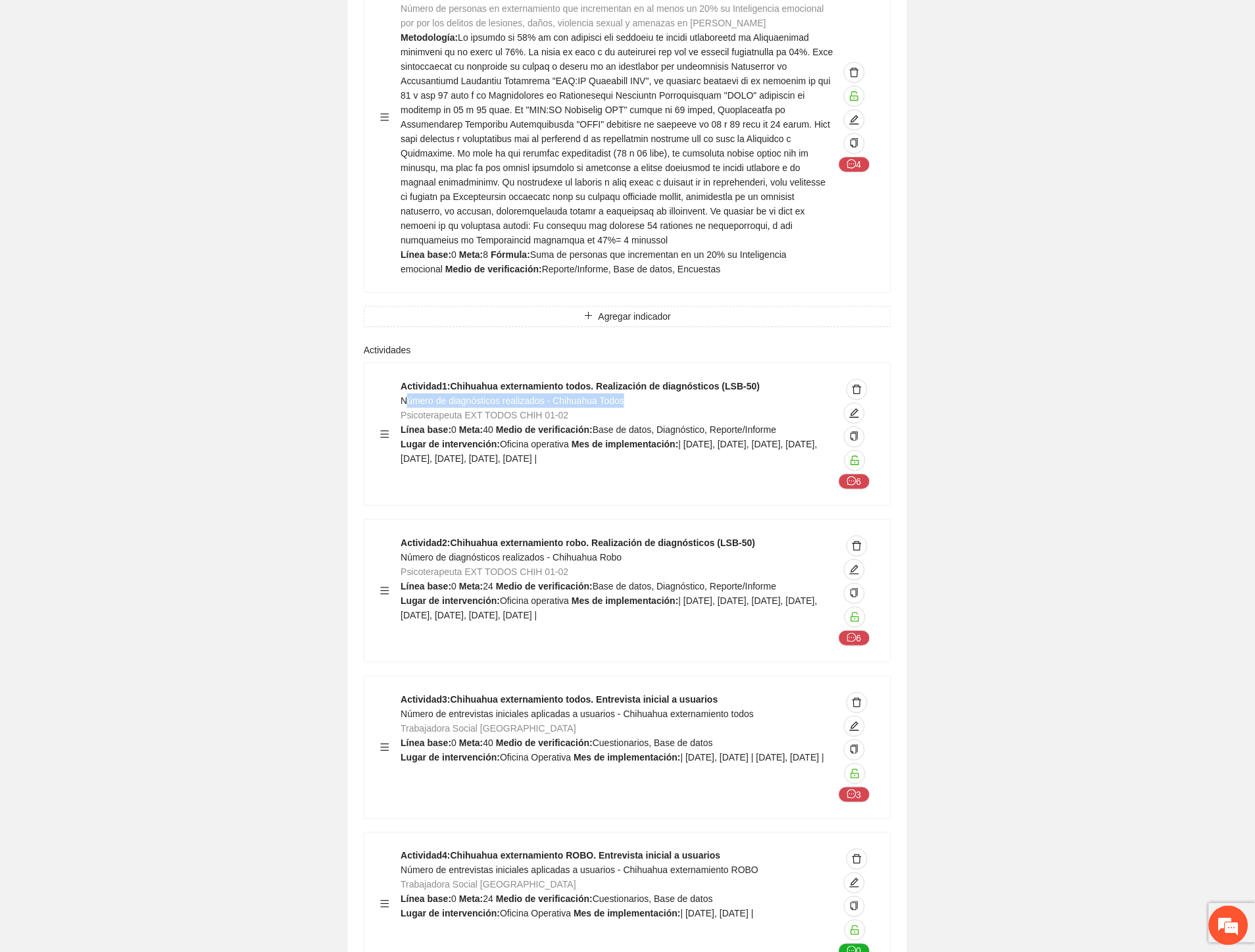
click at [609, 395] on span "Número de diagnósticos realizados - Chihuahua Todos" at bounding box center [512, 400] width 223 height 10
click at [638, 379] on div "Actividad 1 : Chihuahua externamiento todos. Realización de diagnósticos (LSB-5…" at bounding box center [618, 434] width 433 height 110
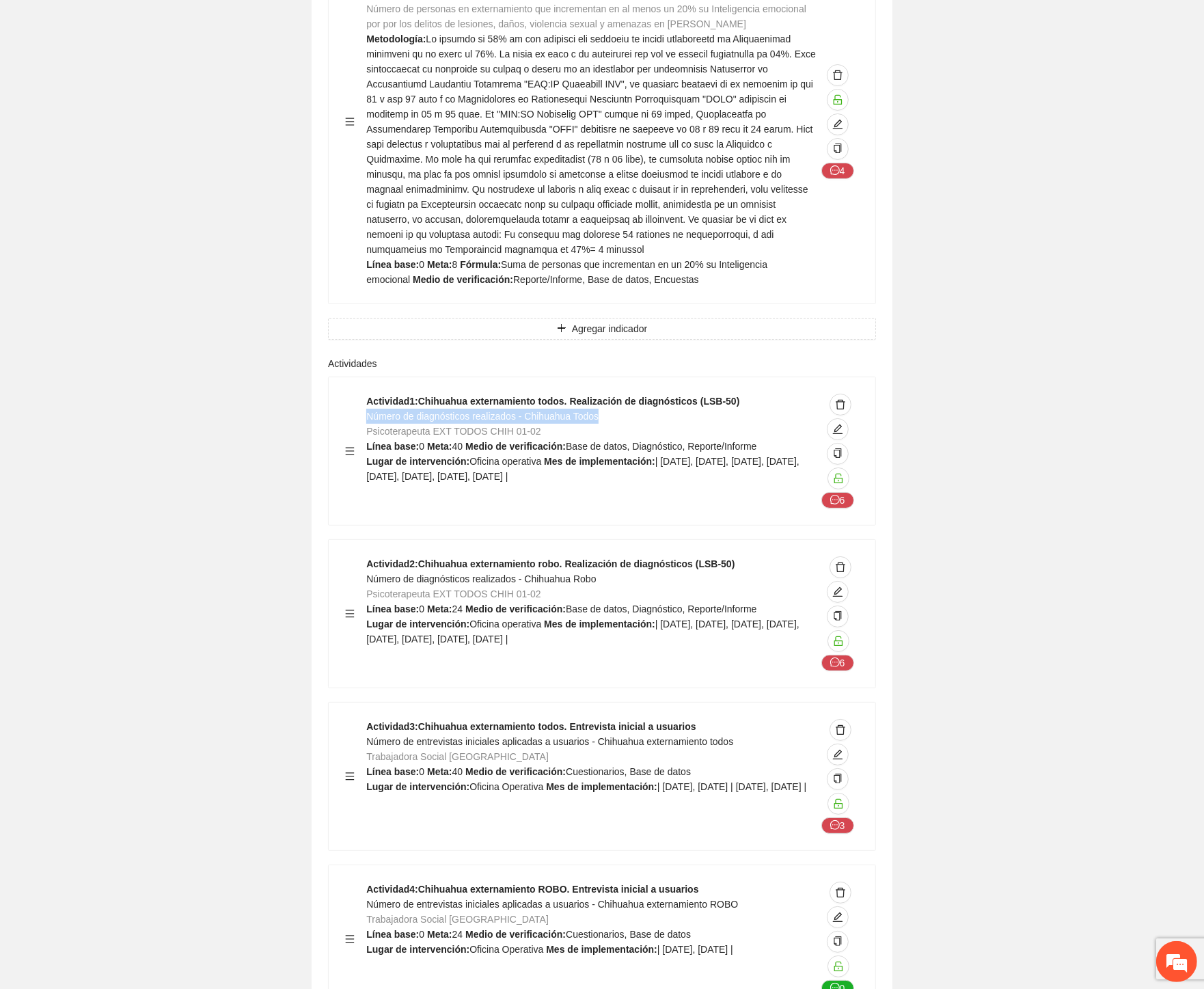
drag, startPoint x: 548, startPoint y: 149, endPoint x: 366, endPoint y: 159, distance: 182.3
click at [366, 393] on div "Actividad 1 : Chihuahua externamiento todos. Realización de diagnósticos (LSB-5…" at bounding box center [591, 451] width 450 height 115
drag, startPoint x: 605, startPoint y: 312, endPoint x: 370, endPoint y: 318, distance: 235.1
click at [370, 556] on div "Actividad 2 : Chihuahua externamiento robo. Realización de diagnósticos (LSB-50…" at bounding box center [591, 614] width 450 height 115
drag, startPoint x: 677, startPoint y: 480, endPoint x: 367, endPoint y: 479, distance: 310.0
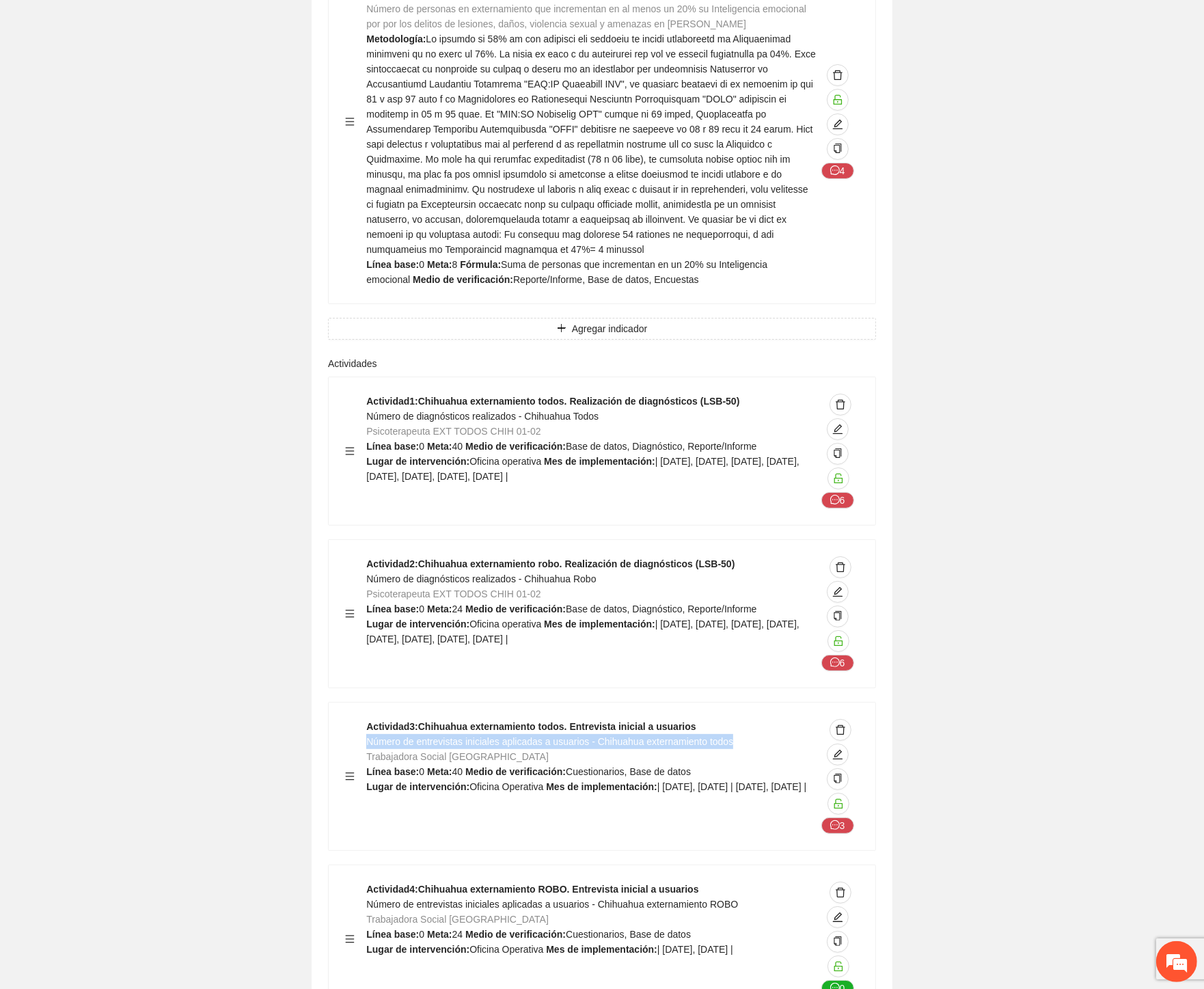
click at [367, 718] on div "Actividad 3 : Chihuahua externamiento todos. Entrevista inicial a usuarios Núme…" at bounding box center [591, 776] width 450 height 115
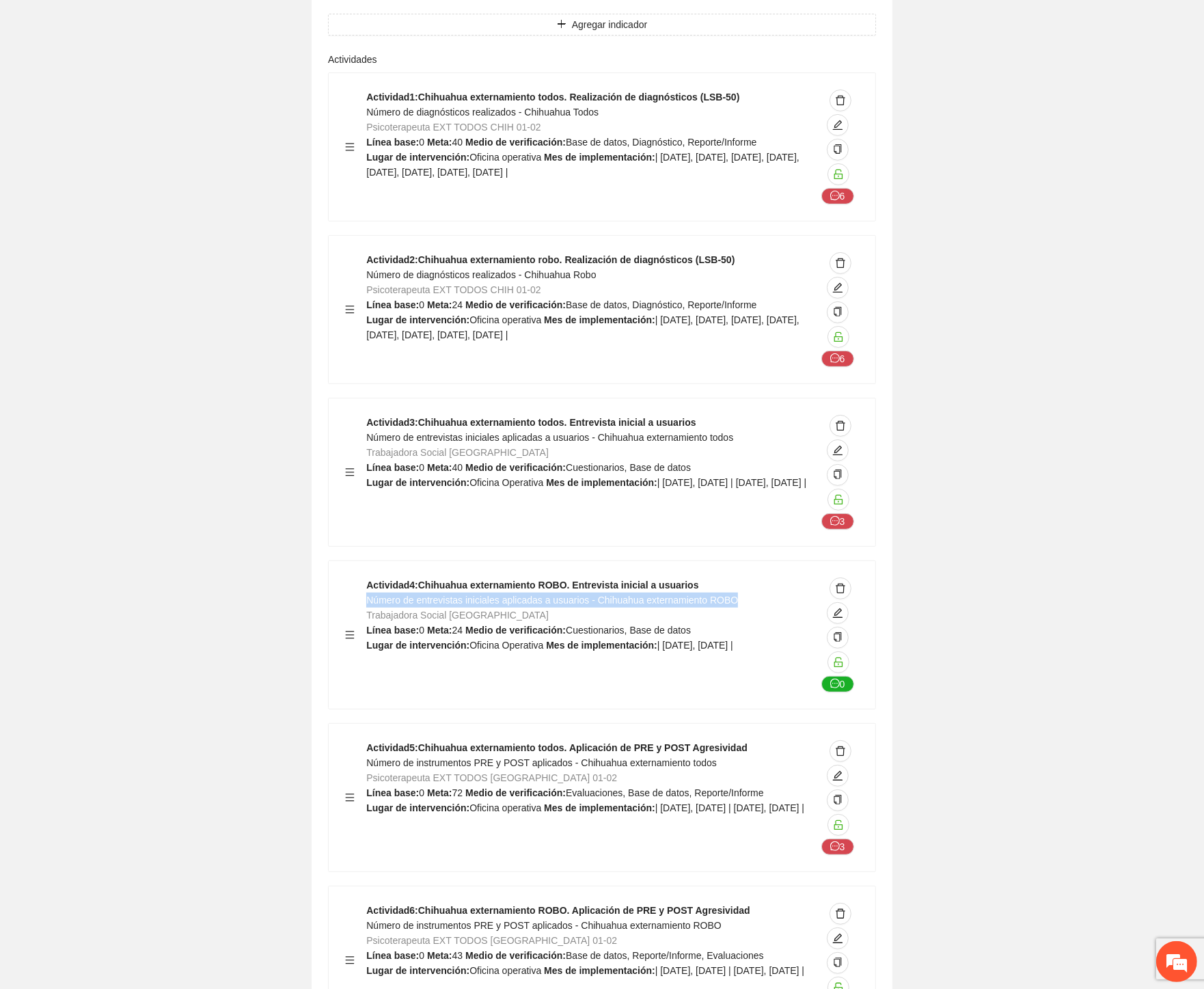
drag, startPoint x: 734, startPoint y: 340, endPoint x: 370, endPoint y: 341, distance: 364.0
click at [370, 578] on div "Actividad 4 : Chihuahua externamiento ROBO. Entrevista inicial a usuarios Númer…" at bounding box center [591, 635] width 450 height 115
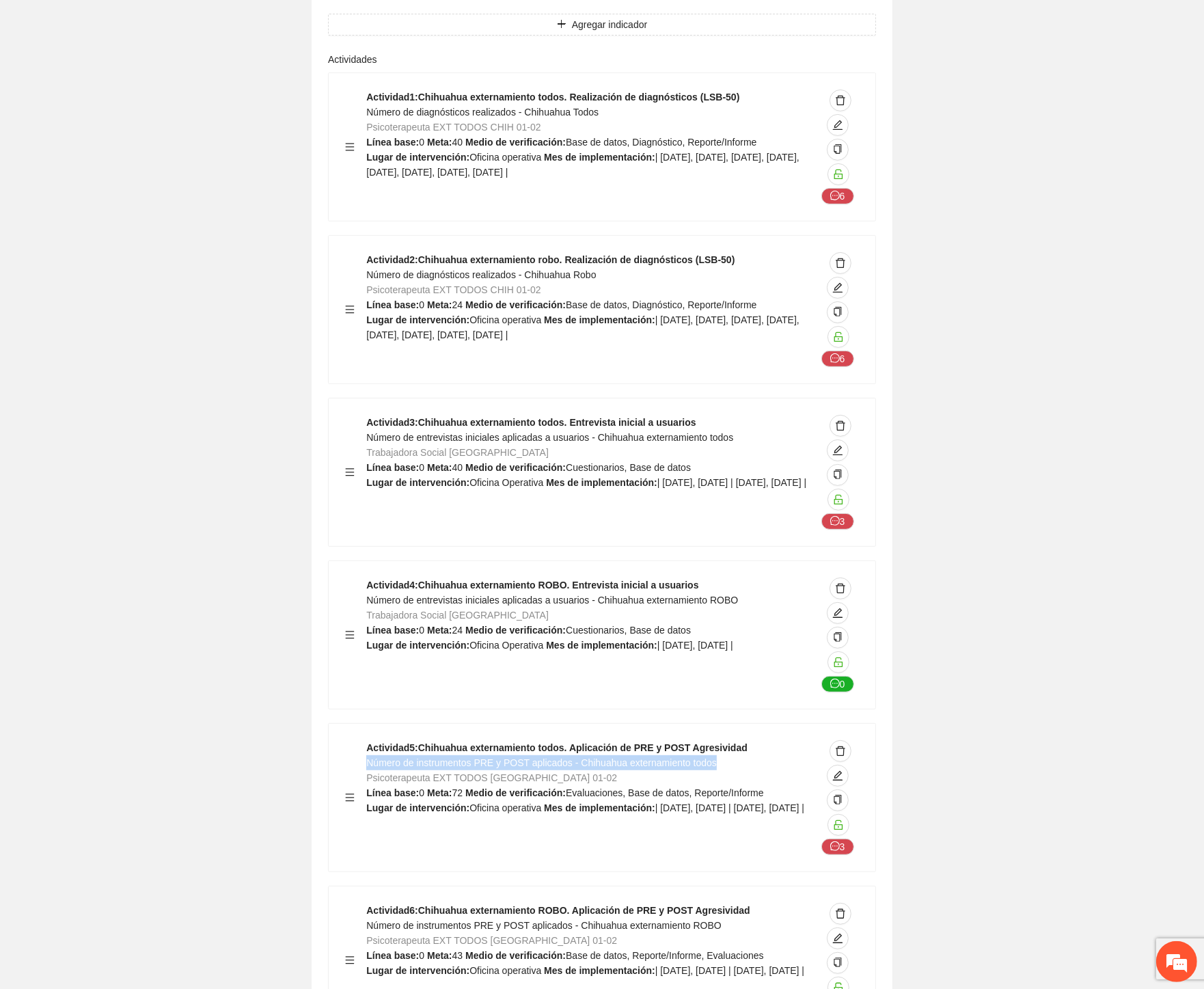
drag, startPoint x: 708, startPoint y: 504, endPoint x: 369, endPoint y: 503, distance: 339.0
click at [369, 740] on div "Actividad 5 : Chihuahua externamiento todos. Aplicación de PRE y POST Agresivid…" at bounding box center [591, 797] width 450 height 115
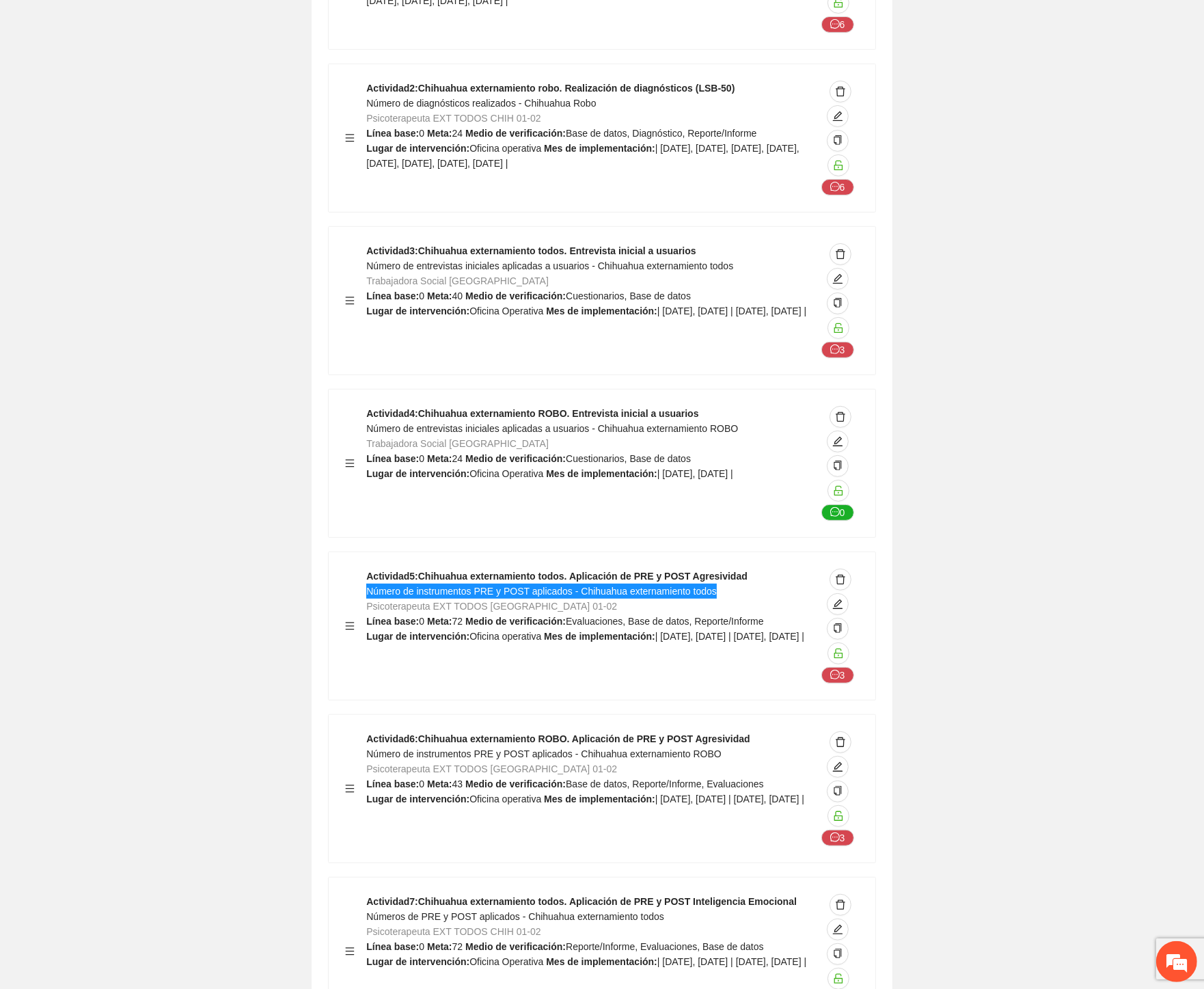
scroll to position [38712, 0]
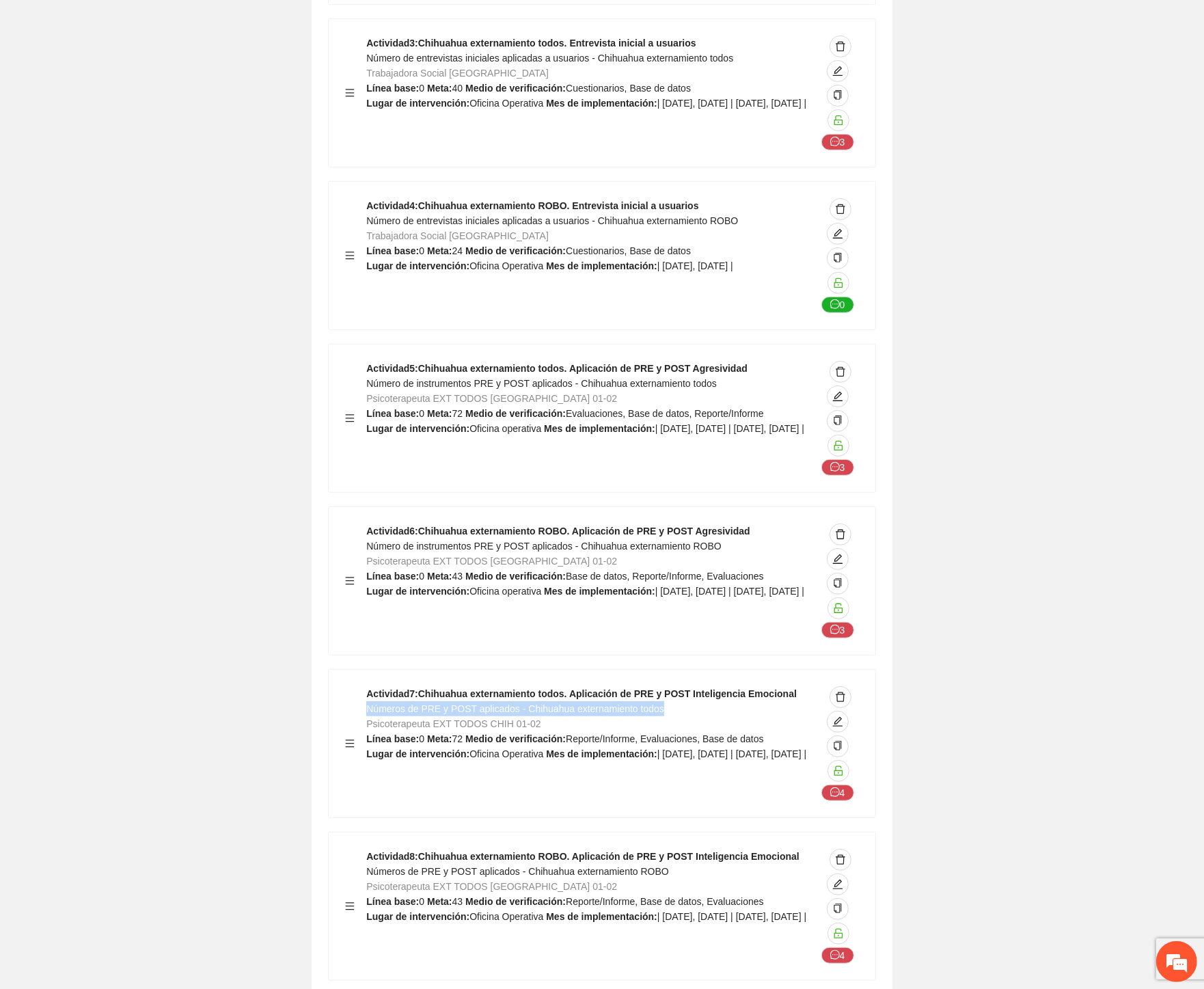
drag, startPoint x: 661, startPoint y: 448, endPoint x: 367, endPoint y: 448, distance: 294.0
click at [367, 686] on div "Actividad 7 : Chihuahua externamiento todos. Aplicación de PRE y POST Inteligen…" at bounding box center [591, 744] width 450 height 115
drag, startPoint x: 471, startPoint y: 137, endPoint x: 535, endPoint y: 133, distance: 64.1
click at [535, 393] on span "Psicoterapeuta EXT TODOS CHIHUAHUA 01-02" at bounding box center [492, 399] width 251 height 11
drag, startPoint x: 408, startPoint y: 302, endPoint x: 452, endPoint y: 301, distance: 44.0
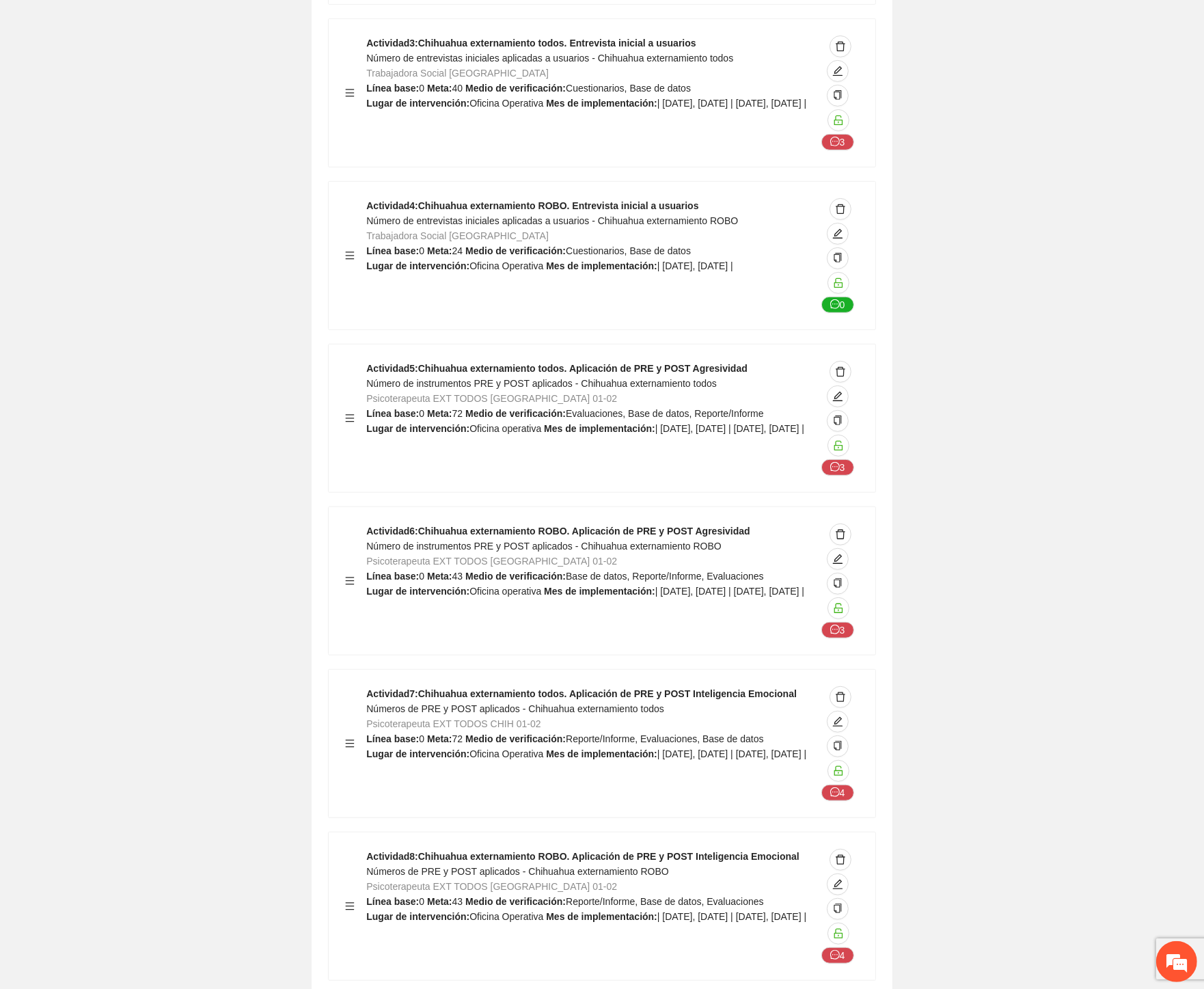
click at [408, 555] on span "Psicoterapeuta EXT TODOS CHIHUAHUA 01-02" at bounding box center [492, 561] width 251 height 11
drag, startPoint x: 713, startPoint y: 284, endPoint x: 370, endPoint y: 290, distance: 343.1
click at [370, 523] on div "Actividad 6 : Chihuahua externamiento ROBO. Aplicación de PRE y POST Agresivida…" at bounding box center [591, 580] width 450 height 115
drag, startPoint x: 672, startPoint y: 447, endPoint x: 367, endPoint y: 451, distance: 305.0
click at [367, 686] on div "Actividad 7 : Chihuahua externamiento todos. Aplicación de PRE y POST Inteligen…" at bounding box center [591, 744] width 450 height 115
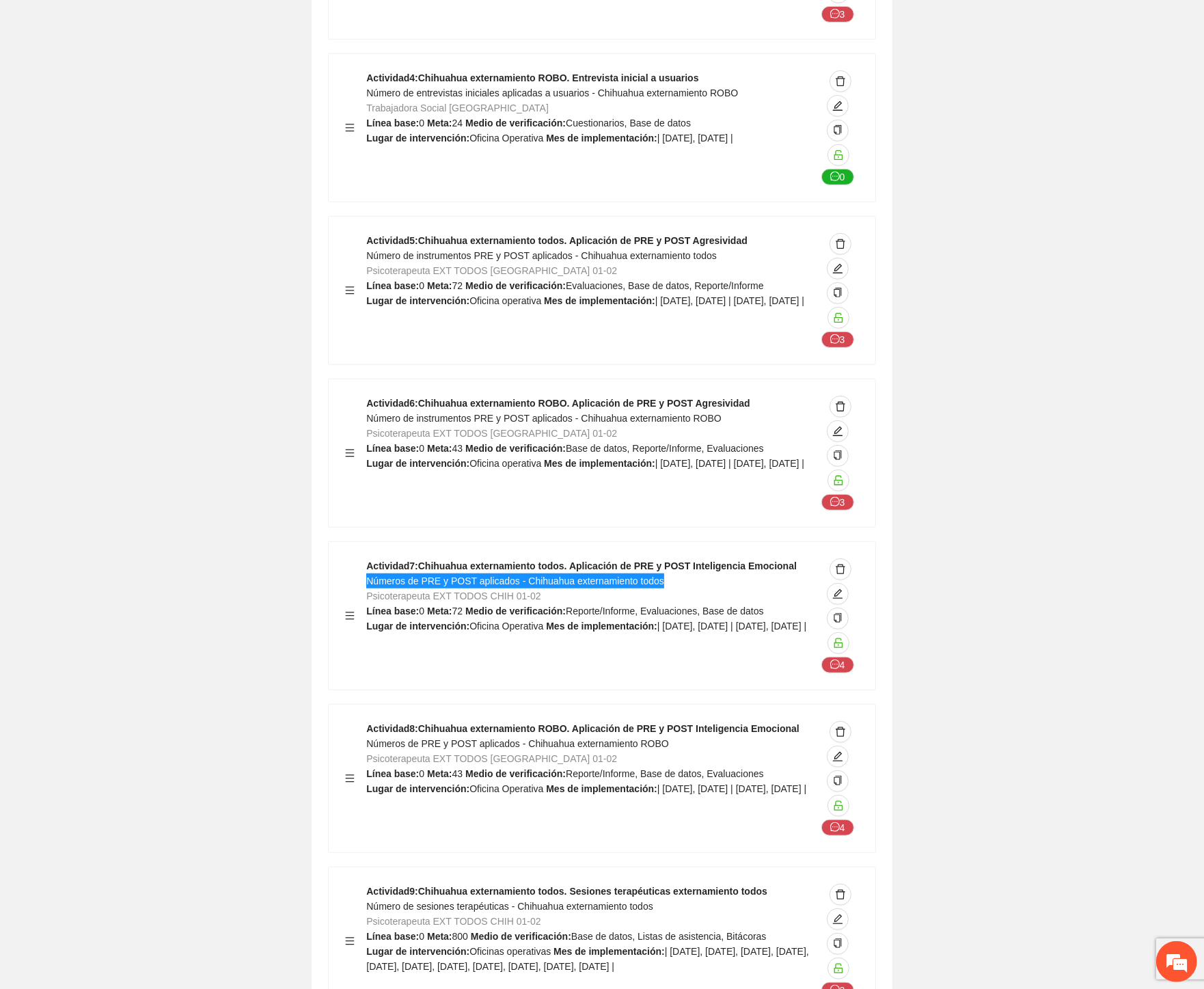
scroll to position [38940, 0]
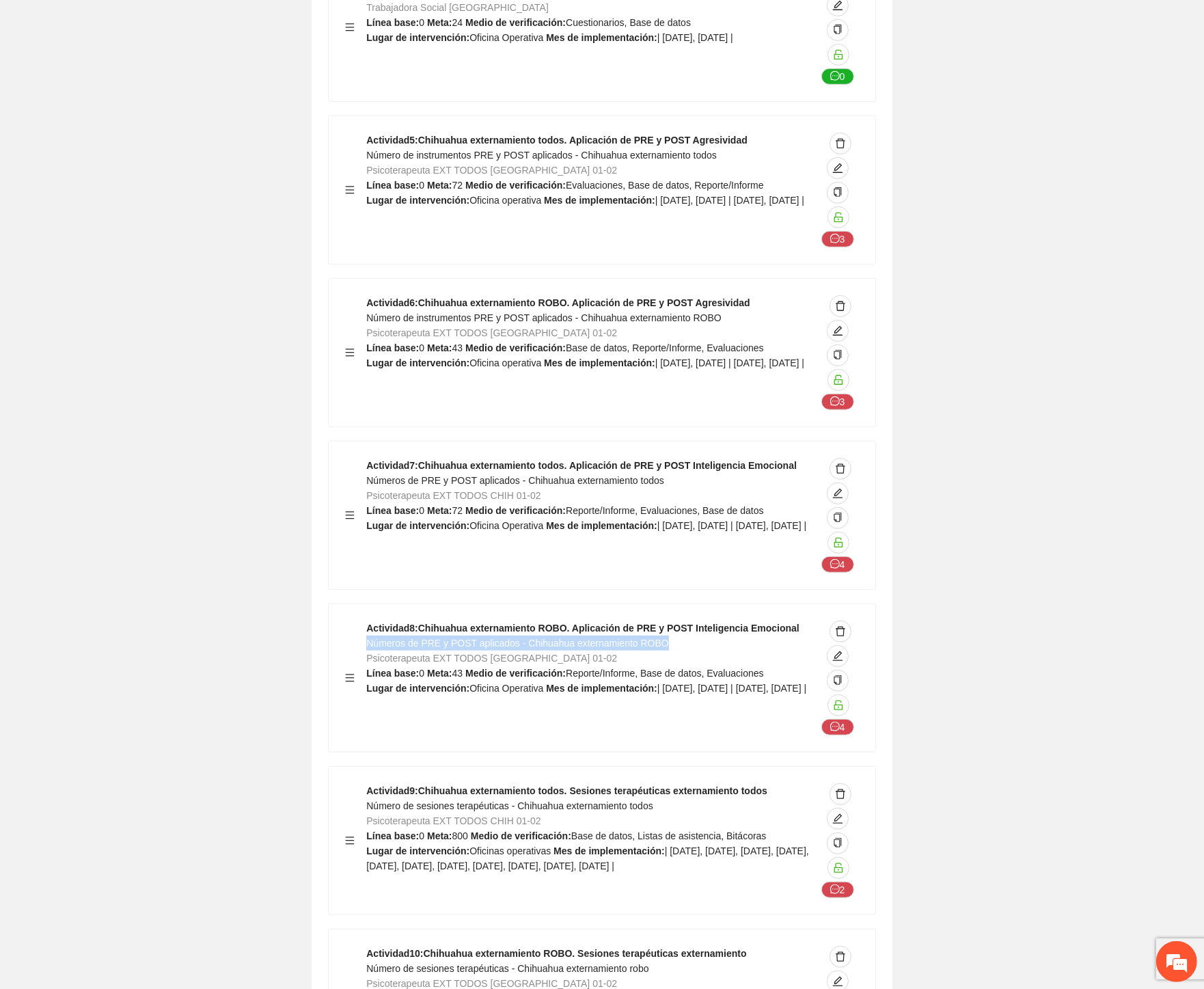
drag, startPoint x: 672, startPoint y: 381, endPoint x: 370, endPoint y: 385, distance: 302.0
click at [370, 621] on div "Actividad 8 : Chihuahua externamiento ROBO. Aplicación de PRE y POST Inteligenc…" at bounding box center [591, 678] width 450 height 115
drag, startPoint x: 568, startPoint y: 541, endPoint x: 370, endPoint y: 544, distance: 198.0
click at [370, 783] on div "Actividad 9 : Chihuahua externamiento todos. Sesiones terapéuticas externamient…" at bounding box center [591, 840] width 450 height 115
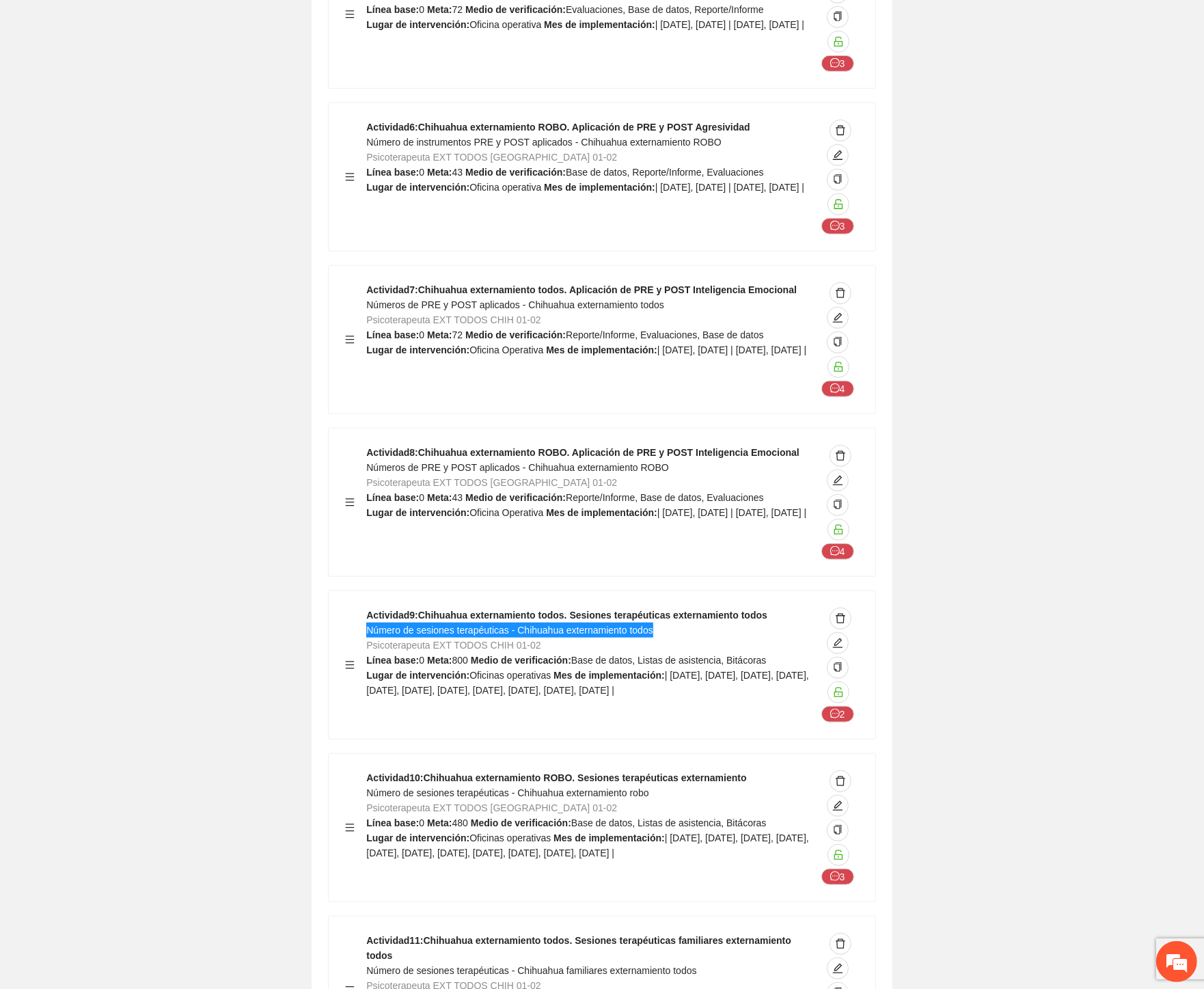
scroll to position [39320, 0]
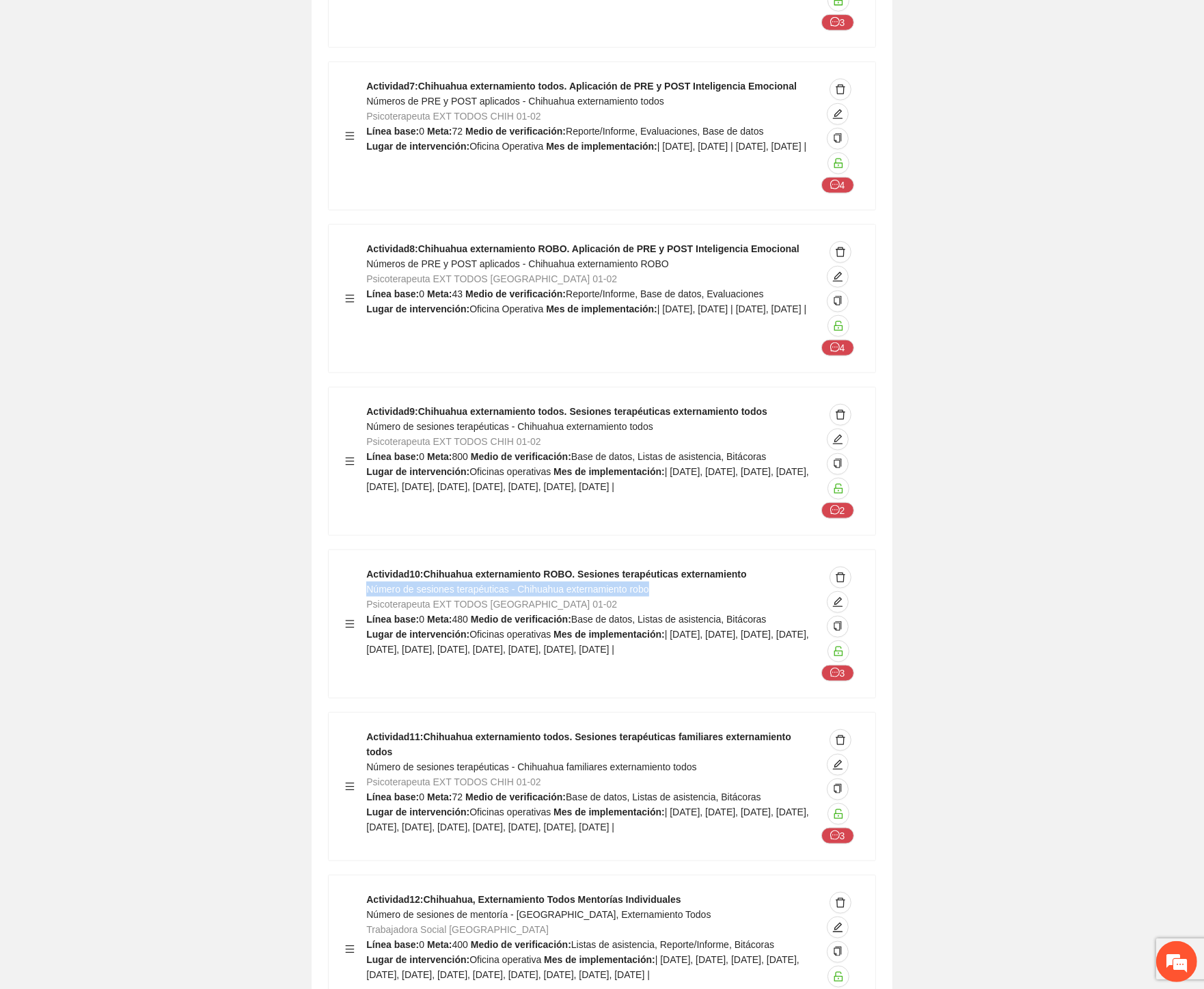
drag, startPoint x: 649, startPoint y: 330, endPoint x: 367, endPoint y: 328, distance: 282.0
click at [367, 566] on div "Actividad 10 : Chihuahua externamiento ROBO. Sesiones terapéuticas externamient…" at bounding box center [591, 624] width 450 height 115
drag, startPoint x: 548, startPoint y: 488, endPoint x: 366, endPoint y: 491, distance: 182.0
click at [366, 729] on div "Actividad 11 : Chihuahua externamiento todos. Sesiones terapéuticas familiares …" at bounding box center [591, 787] width 450 height 115
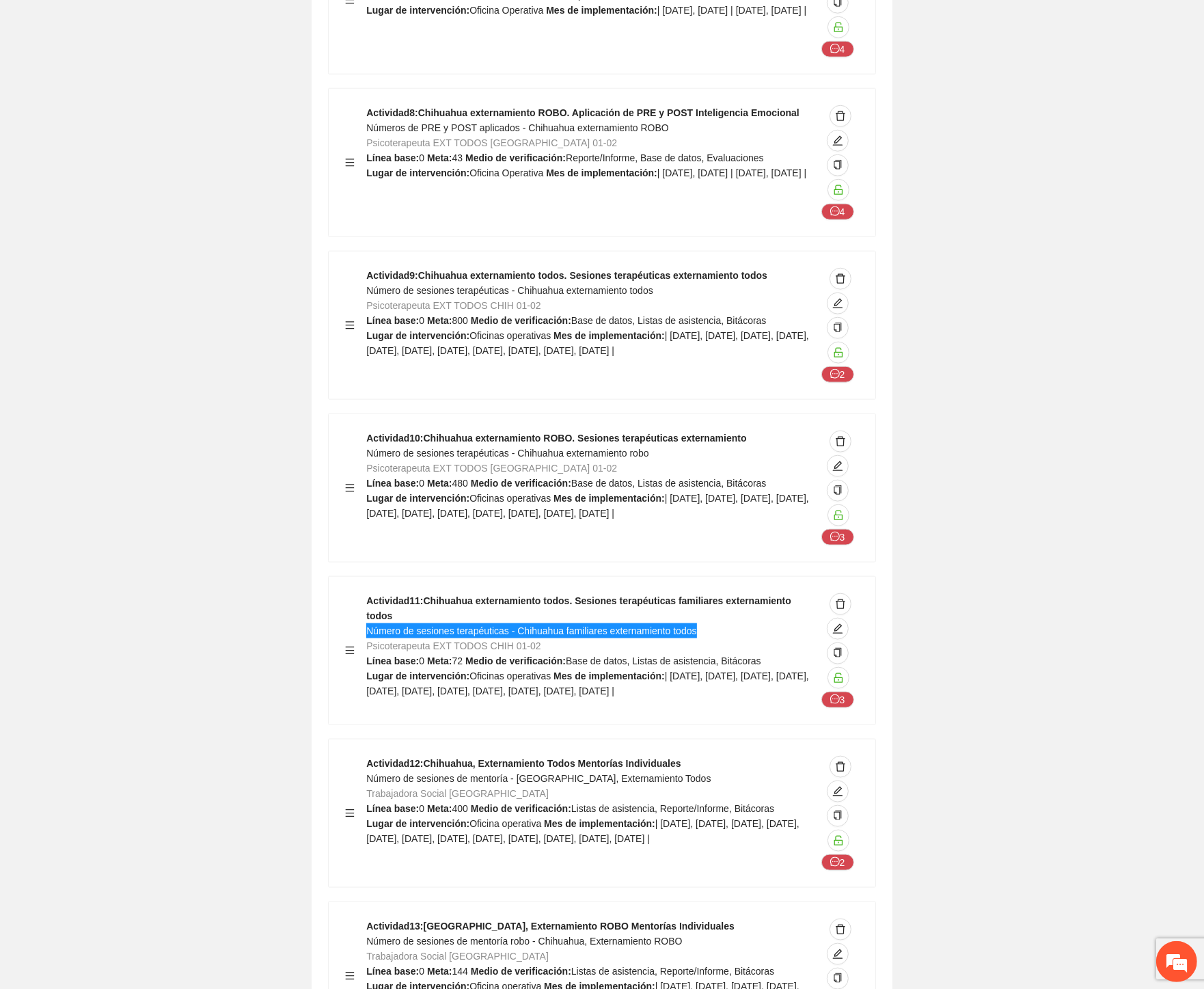
scroll to position [39624, 0]
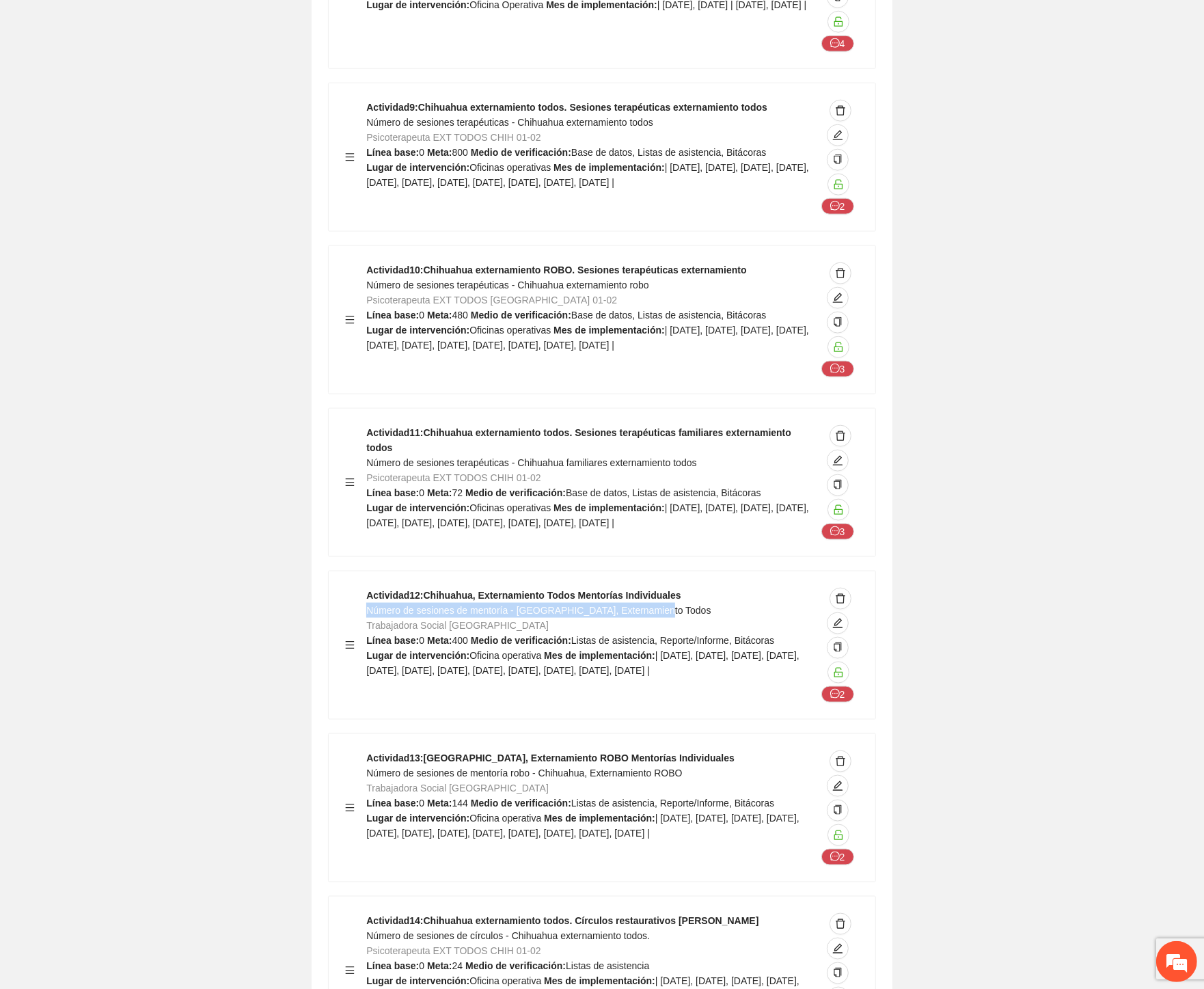
drag, startPoint x: 577, startPoint y: 349, endPoint x: 367, endPoint y: 356, distance: 210.1
click at [367, 588] on div "Actividad 12 : Chihuahua, Externamiento Todos Mentorías Individuales Número de …" at bounding box center [591, 645] width 450 height 115
drag, startPoint x: 684, startPoint y: 514, endPoint x: 367, endPoint y: 515, distance: 317.0
click at [367, 750] on div "Actividad 13 : Chihuahua, Externamiento ROBO Mentorías Individuales Número de s…" at bounding box center [591, 807] width 450 height 115
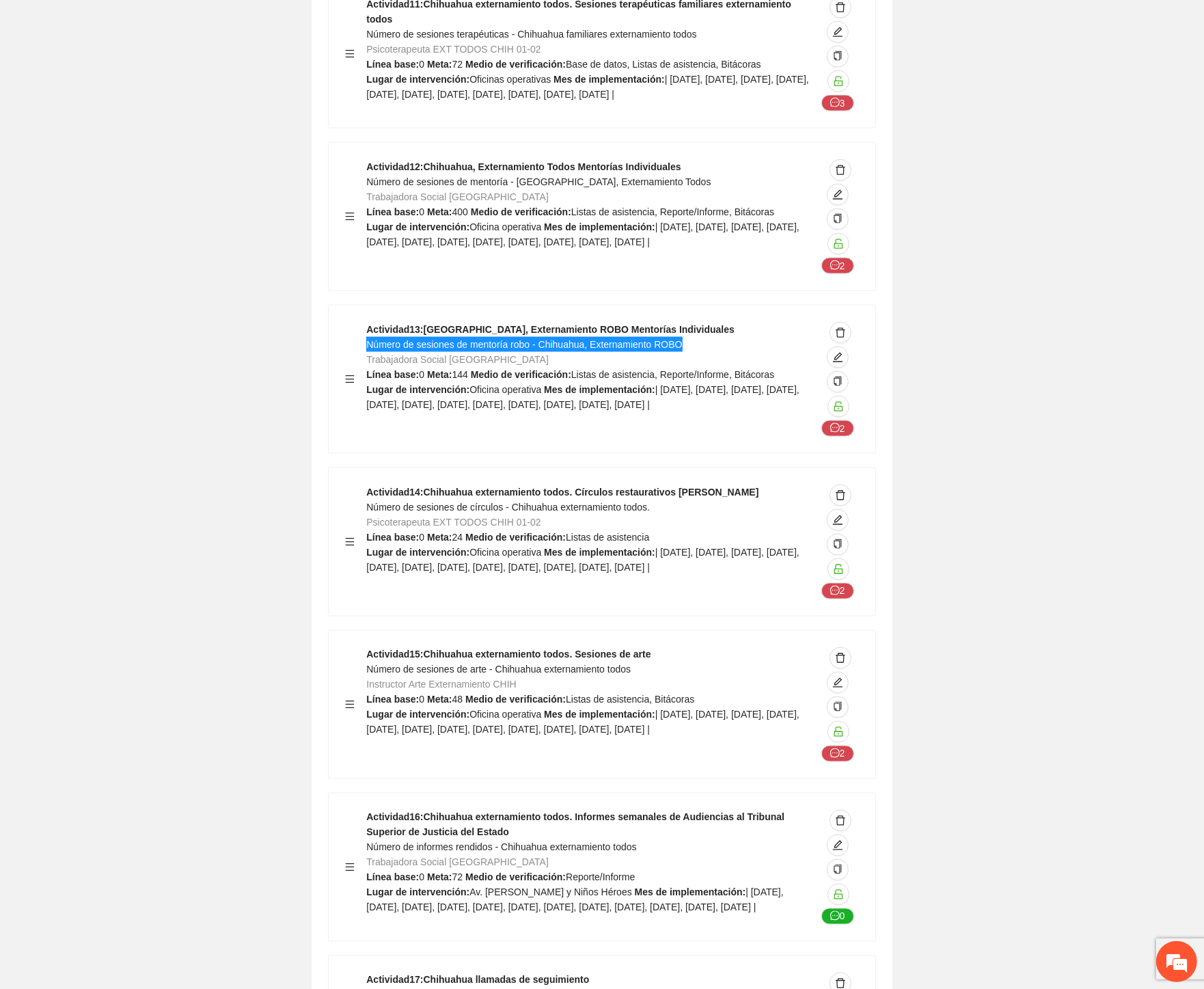
scroll to position [40079, 0]
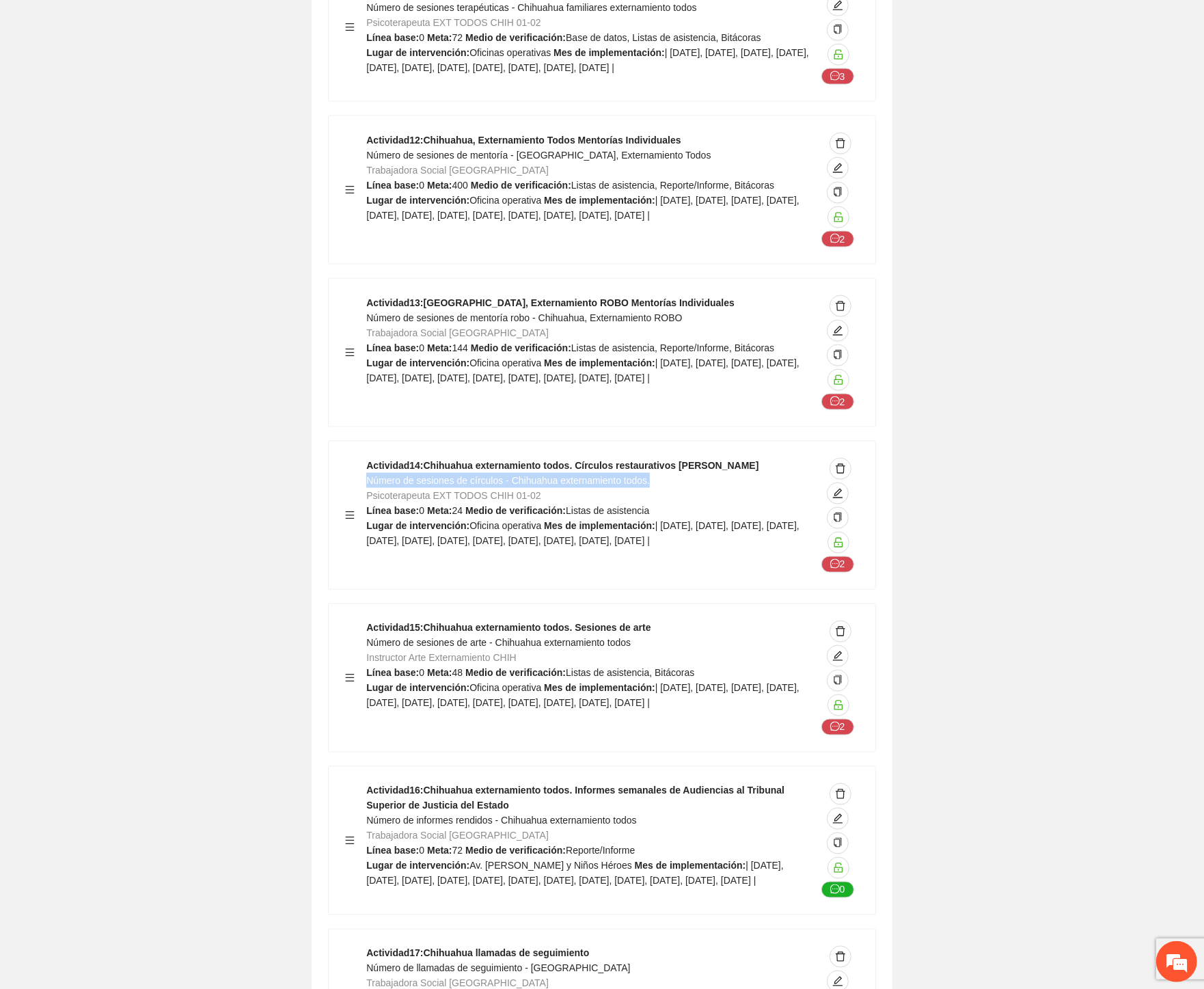
drag, startPoint x: 659, startPoint y: 221, endPoint x: 367, endPoint y: 221, distance: 292.0
click at [367, 458] on div "Actividad 14 : Chihuahua externamiento todos. Círculos restaurativos o de paz N…" at bounding box center [591, 515] width 450 height 115
drag, startPoint x: 641, startPoint y: 379, endPoint x: 373, endPoint y: 384, distance: 268.0
click at [370, 621] on div "Actividad 15 : Chihuahua externamiento todos. Sesiones de arte Número de sesion…" at bounding box center [591, 678] width 450 height 115
drag, startPoint x: 598, startPoint y: 563, endPoint x: 367, endPoint y: 563, distance: 231.0
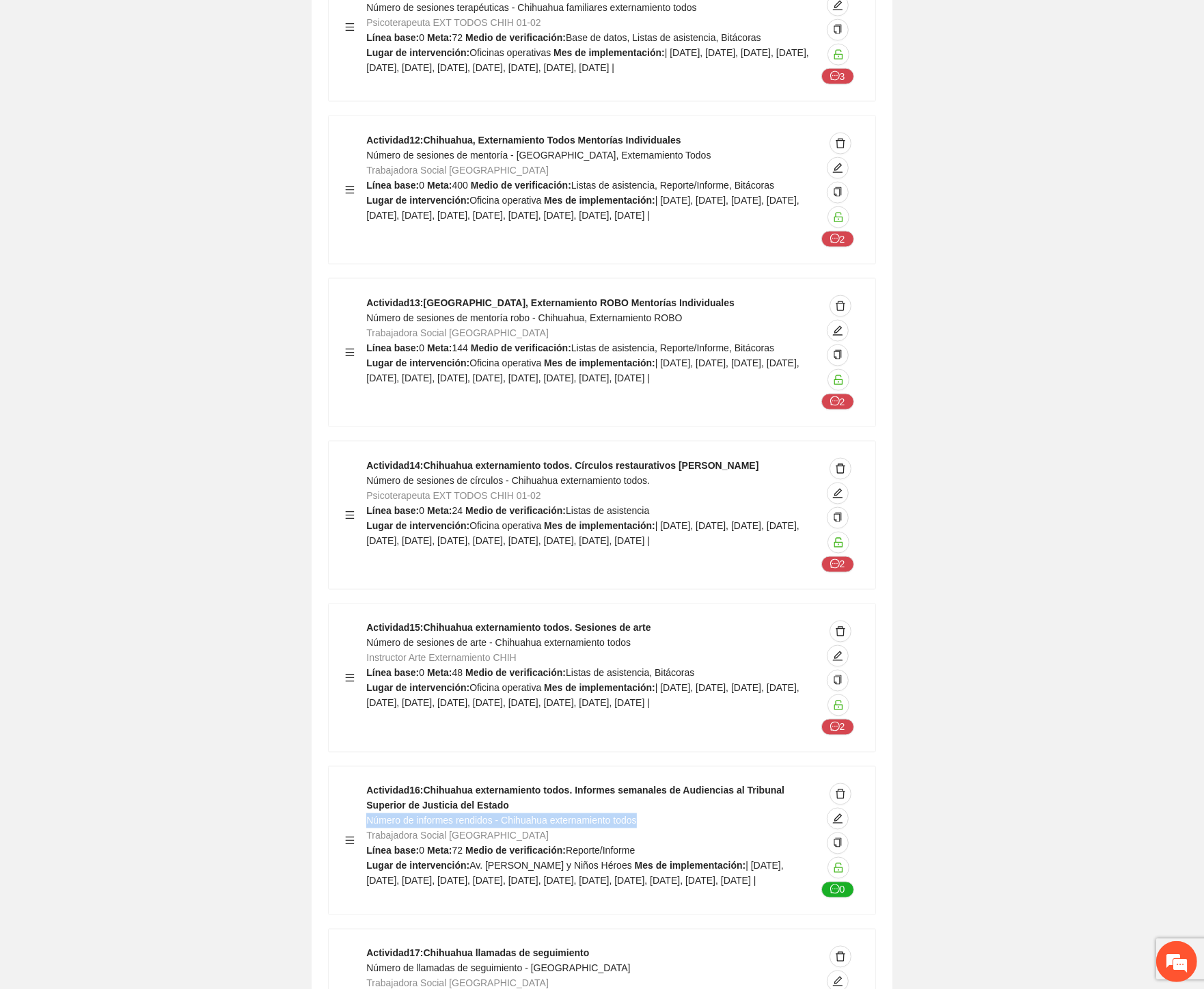
click at [367, 783] on div "Actividad 16 : Chihuahua externamiento todos. Informes semanales de Audiencias …" at bounding box center [591, 840] width 450 height 115
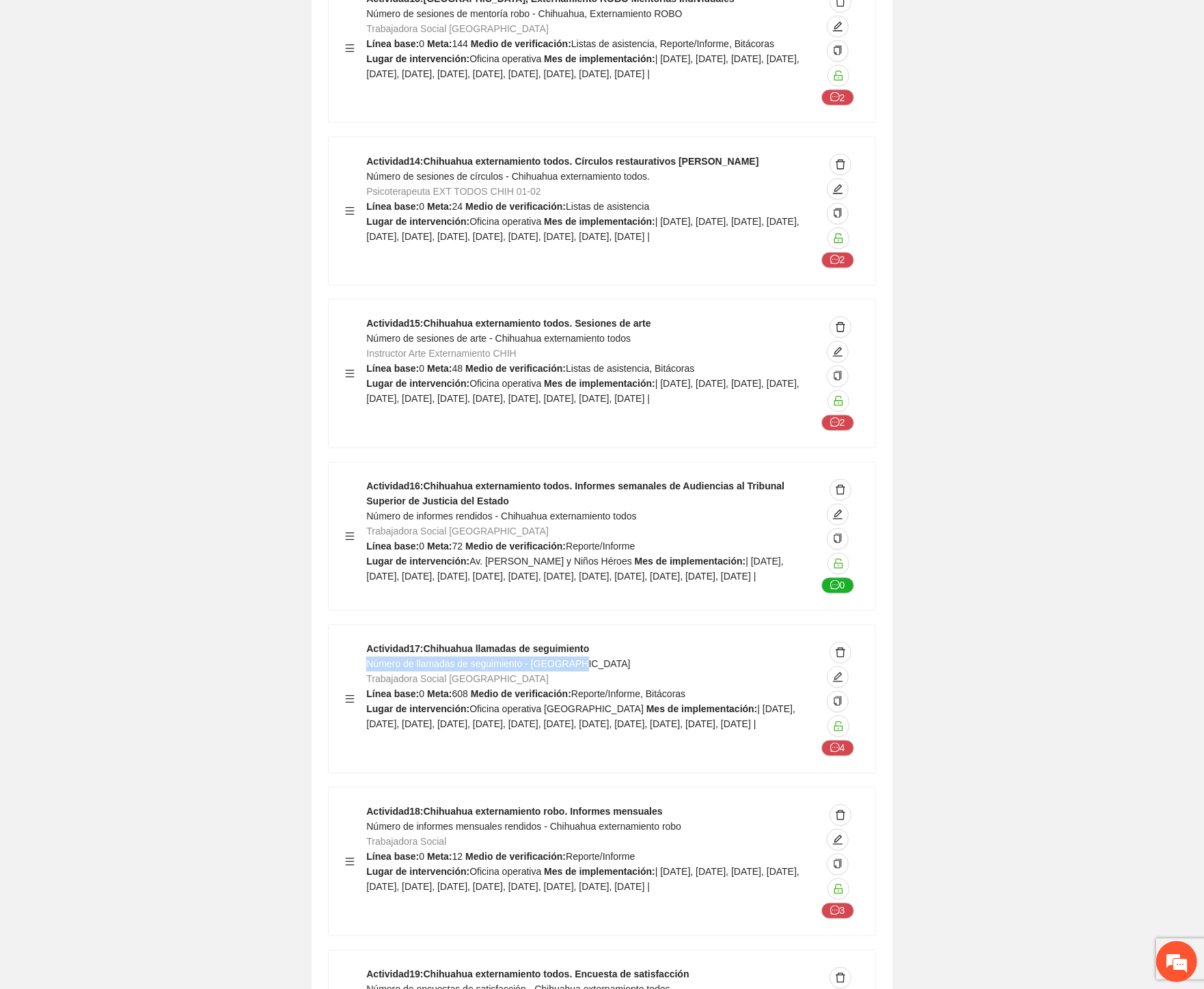
drag, startPoint x: 407, startPoint y: 410, endPoint x: 367, endPoint y: 411, distance: 40.0
click at [367, 641] on div "Actividad 17 : Chihuahua llamadas de seguimiento Número de llamadas de seguimie…" at bounding box center [591, 699] width 450 height 115
drag, startPoint x: 641, startPoint y: 576, endPoint x: 366, endPoint y: 576, distance: 275.0
click at [366, 804] on div "Actividad 18 : Chihuahua externamiento robo. Informes mensuales Número de infor…" at bounding box center [591, 862] width 450 height 115
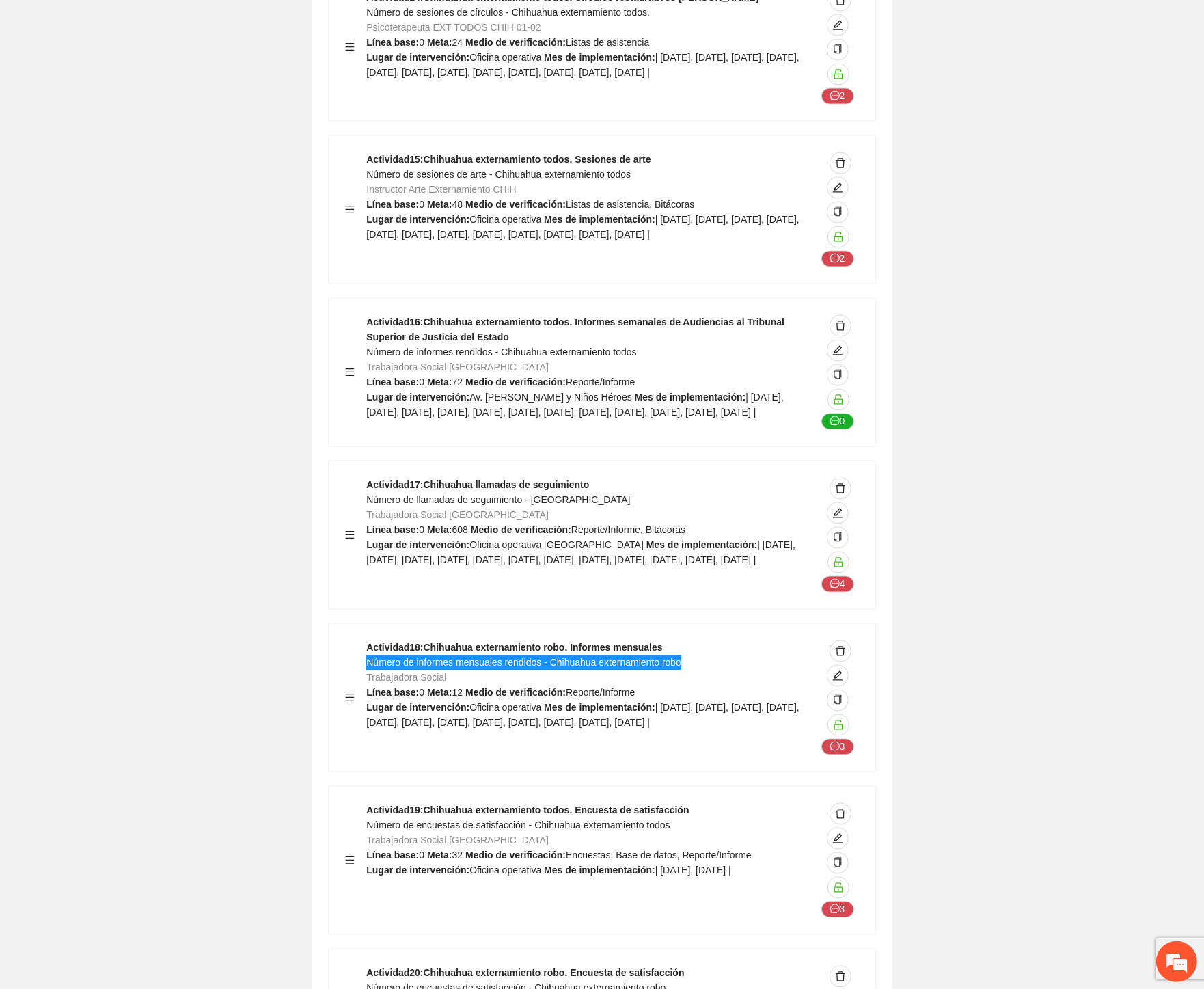
scroll to position [40686, 0]
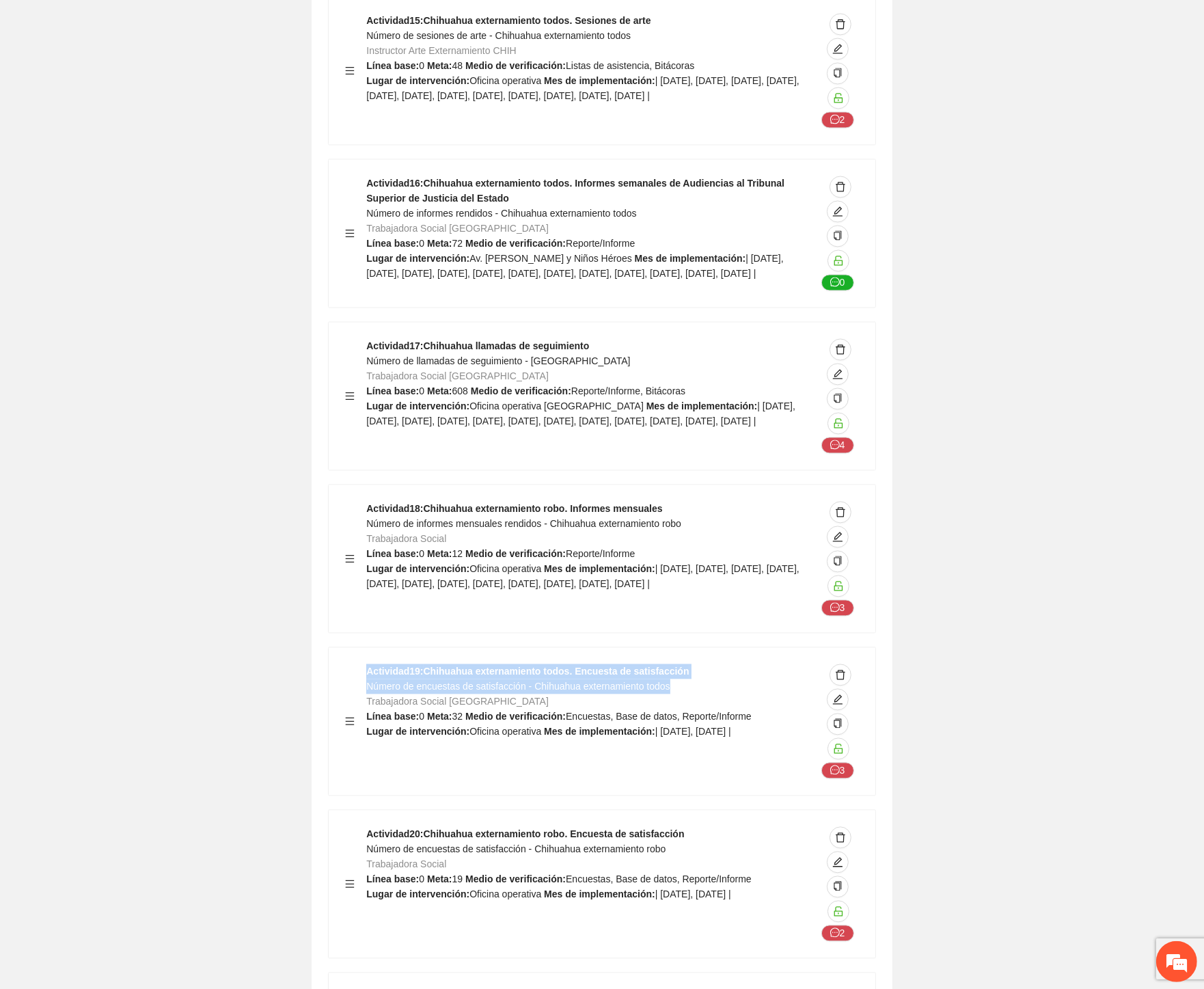
drag, startPoint x: 676, startPoint y: 434, endPoint x: 365, endPoint y: 427, distance: 311.1
click at [365, 664] on div "Actividad 19 : Chihuahua externamiento todos. Encuesta de satisfacción Número d…" at bounding box center [602, 721] width 514 height 115
click at [365, 664] on div at bounding box center [356, 721] width 22 height 115
drag, startPoint x: 682, startPoint y: 433, endPoint x: 370, endPoint y: 436, distance: 312.0
click at [370, 664] on div "Actividad 19 : Chihuahua externamiento todos. Encuesta de satisfacción Número d…" at bounding box center [591, 721] width 450 height 115
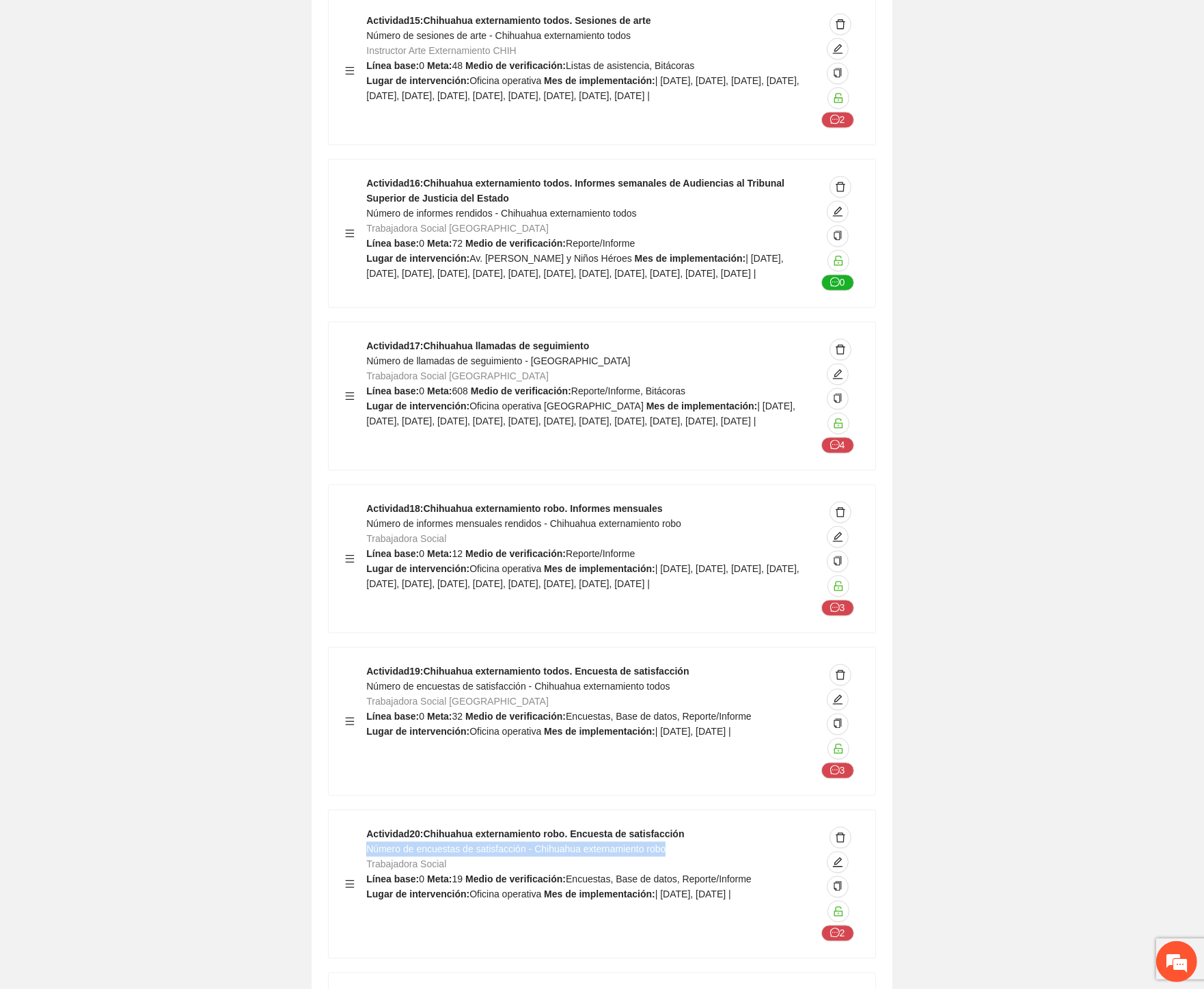
drag, startPoint x: 622, startPoint y: 590, endPoint x: 366, endPoint y: 597, distance: 256.1
click at [366, 826] on div "Actividad 20 : Chihuahua externamiento robo. Encuesta de satisfacción Número de…" at bounding box center [591, 883] width 450 height 115
drag, startPoint x: 462, startPoint y: 466, endPoint x: 504, endPoint y: 462, distance: 42.2
click at [504, 664] on div "Actividad 19 : Chihuahua externamiento todos. Encuesta de satisfacción Número d…" at bounding box center [591, 721] width 450 height 115
drag, startPoint x: 434, startPoint y: 625, endPoint x: 524, endPoint y: 630, distance: 90.1
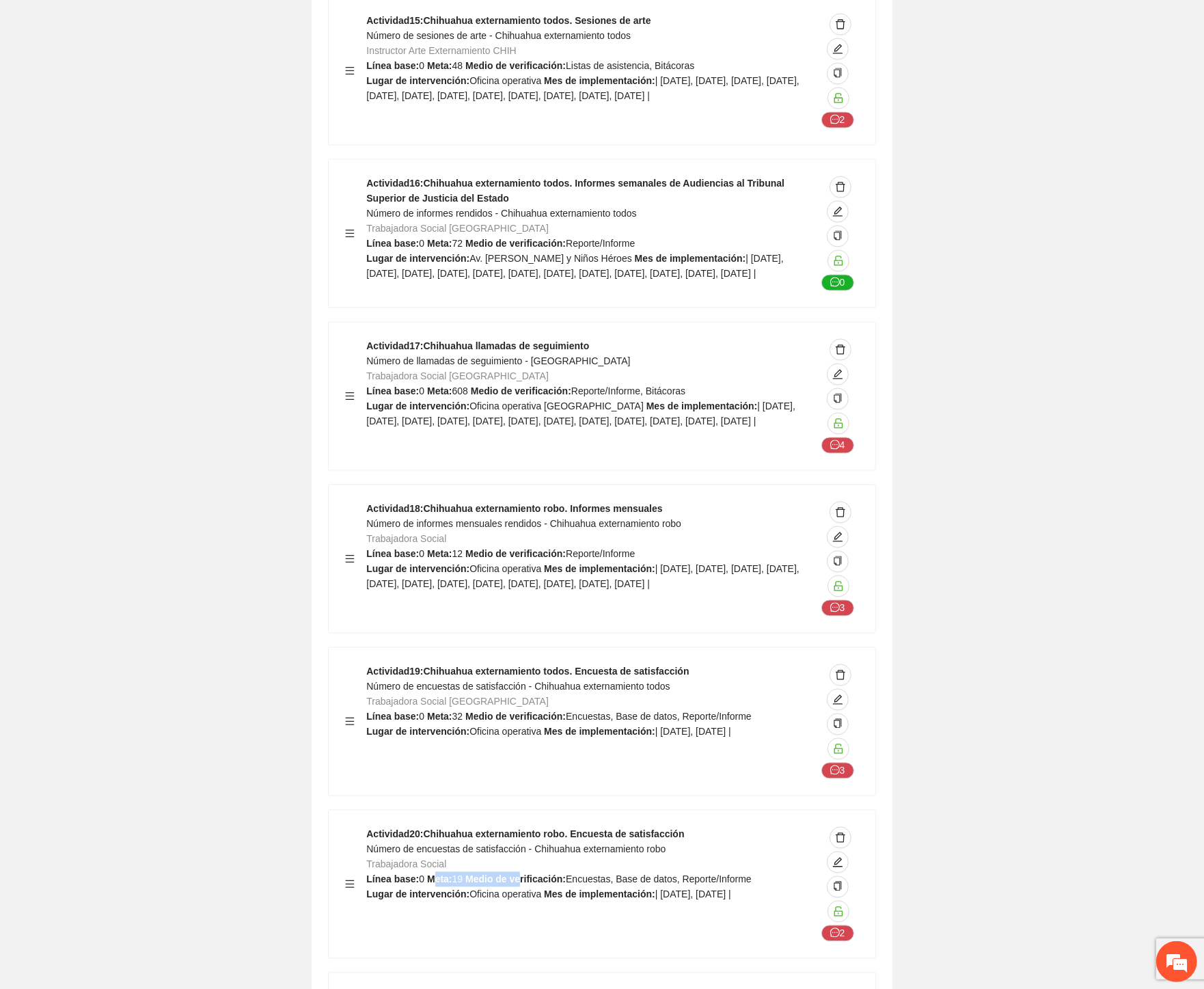
click at [524, 826] on div "Actividad 20 : Chihuahua externamiento robo. Encuesta de satisfacción Número de…" at bounding box center [591, 883] width 450 height 115
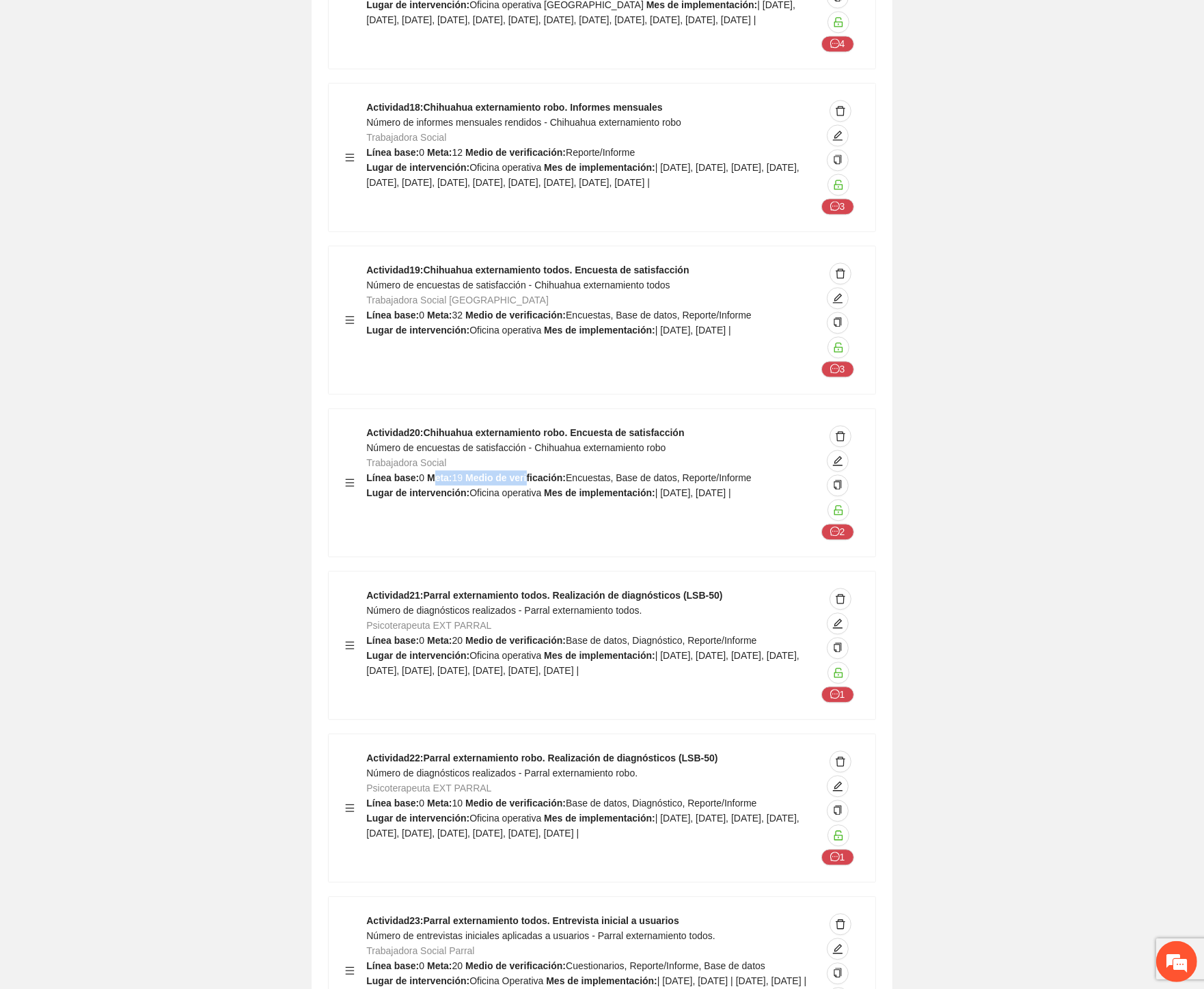
scroll to position [41066, 0]
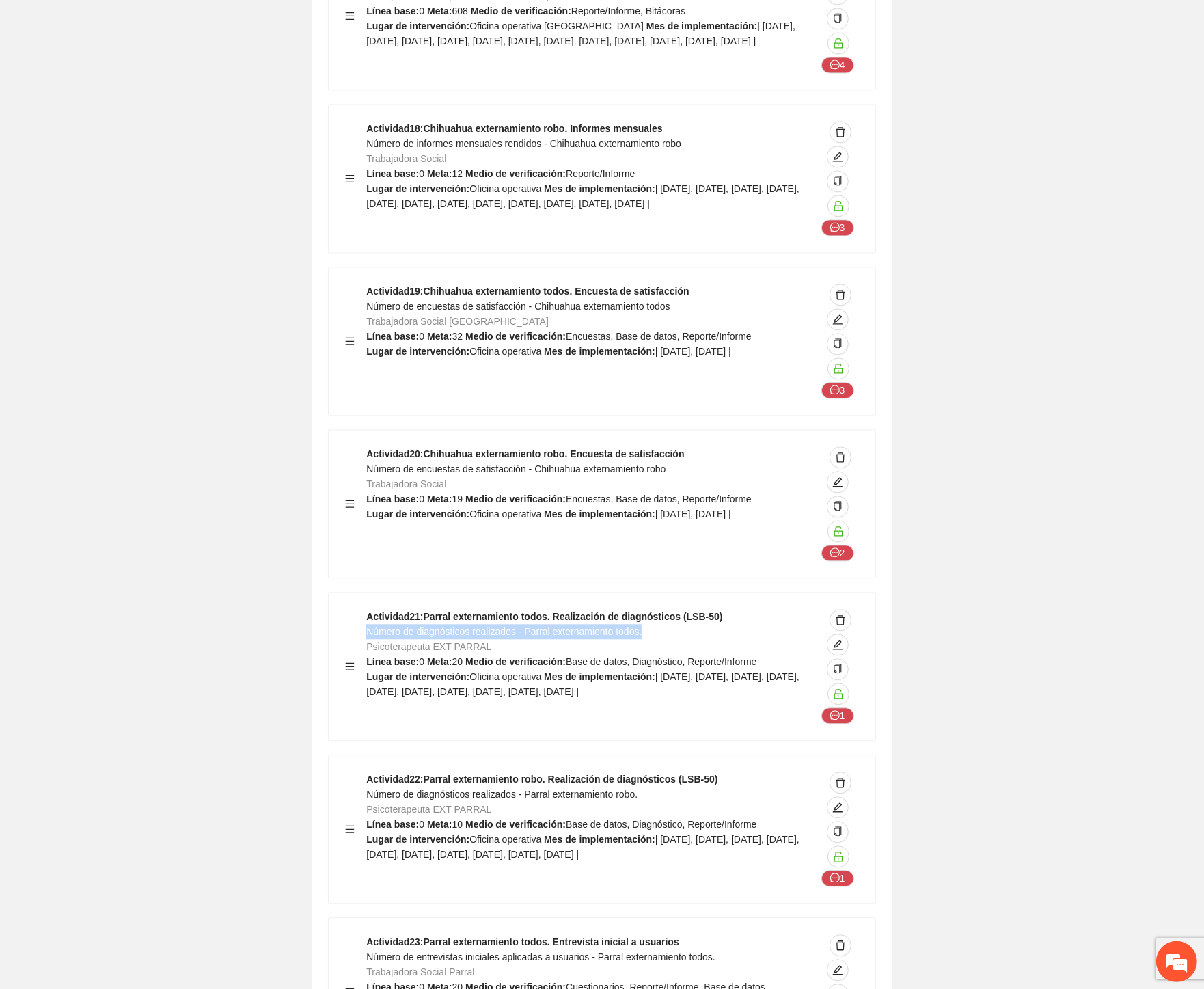
drag, startPoint x: 647, startPoint y: 377, endPoint x: 370, endPoint y: 379, distance: 277.0
click at [370, 609] on div "Actividad 21 : Parral externamiento todos. Realización de diagnósticos (LSB-50)…" at bounding box center [591, 666] width 450 height 115
drag, startPoint x: 367, startPoint y: 540, endPoint x: 652, endPoint y: 536, distance: 285.0
click at [652, 771] on div "Actividad 22 : Parral externamiento robo. Realización de diagnósticos (LSB-50) …" at bounding box center [591, 829] width 450 height 115
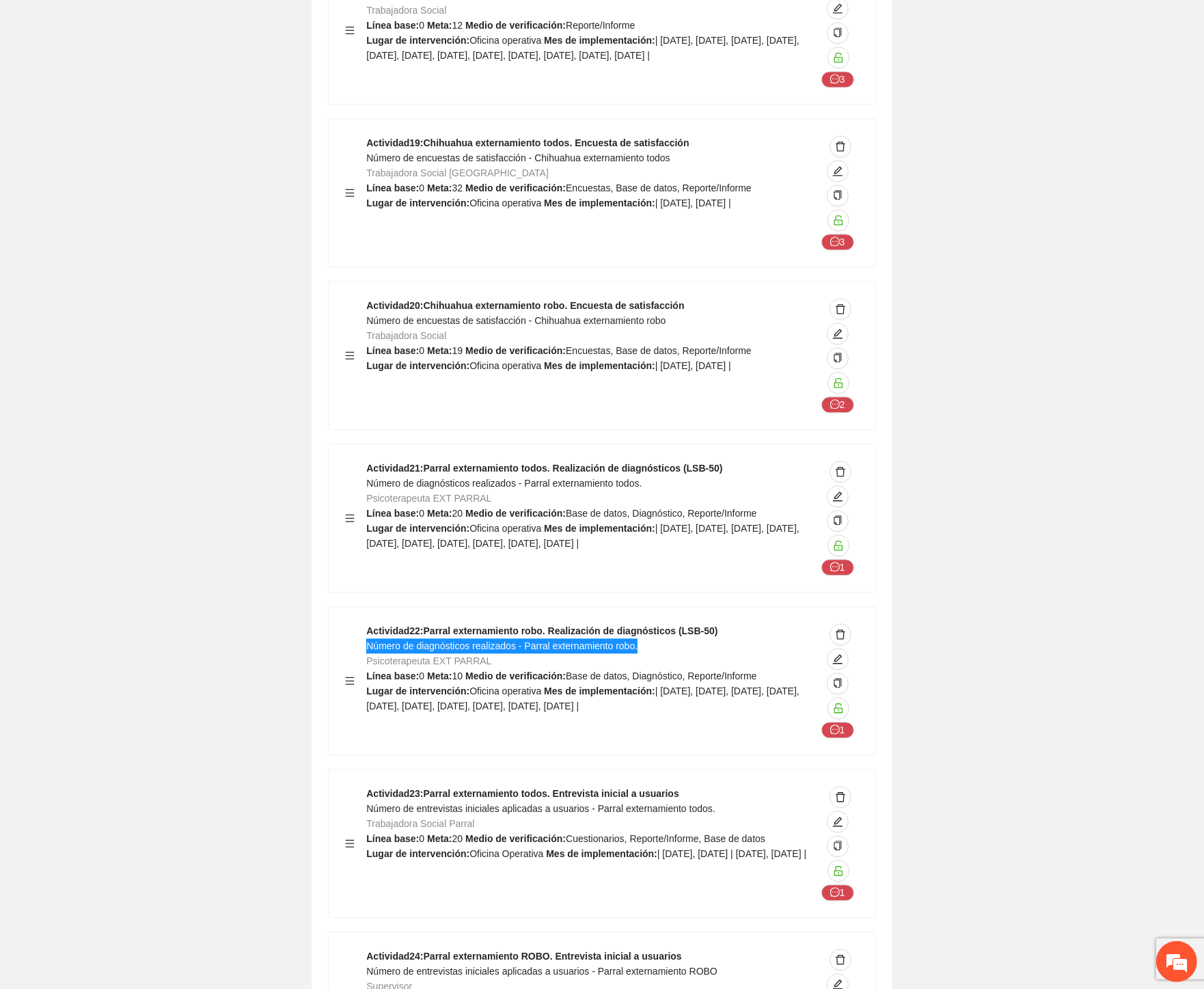
scroll to position [41445, 0]
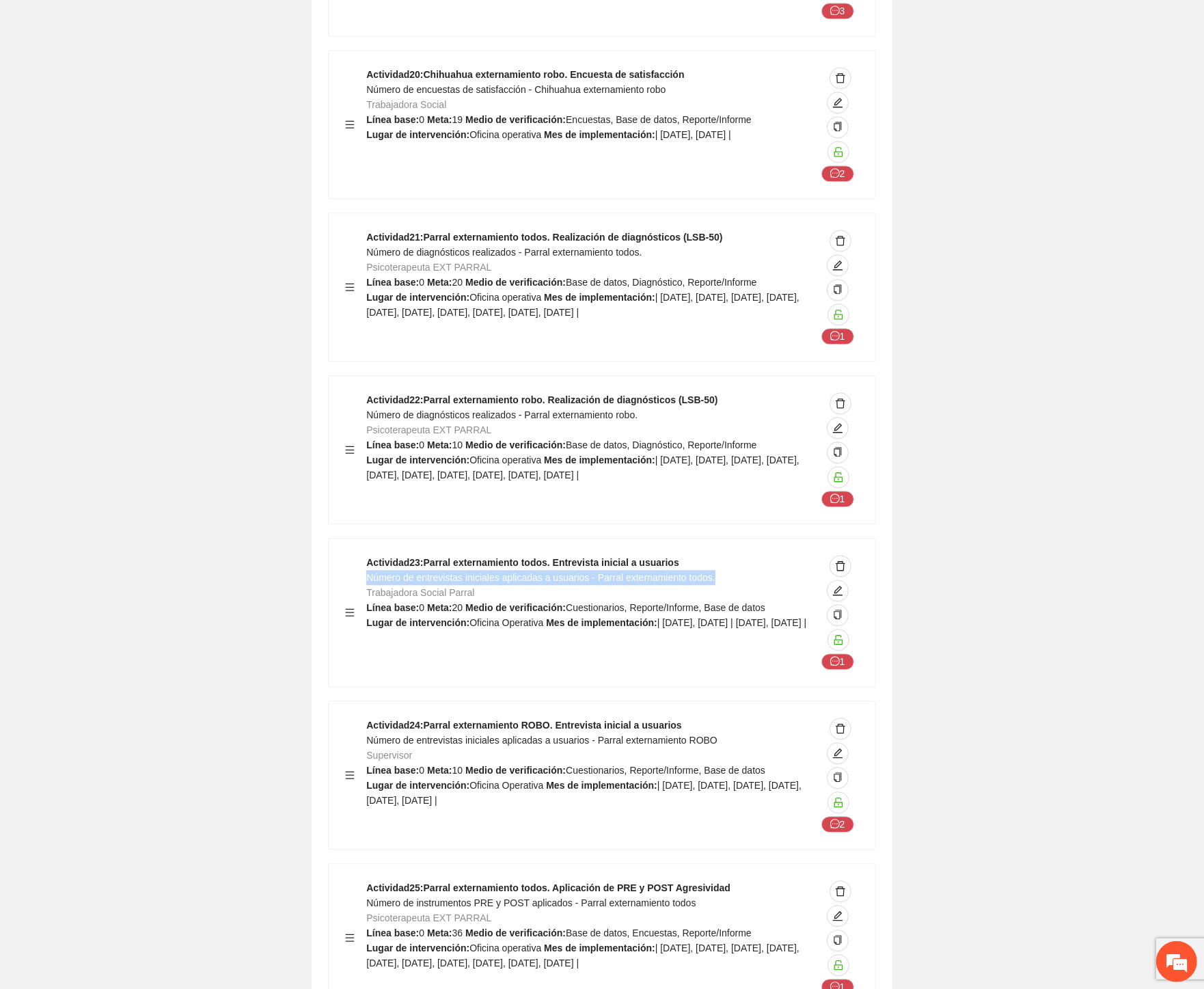
drag, startPoint x: 718, startPoint y: 322, endPoint x: 367, endPoint y: 326, distance: 351.0
click at [367, 555] on div "Actividad 23 : Parral externamiento todos. Entrevista inicial a usuarios Número…" at bounding box center [591, 612] width 450 height 115
drag, startPoint x: 713, startPoint y: 486, endPoint x: 367, endPoint y: 488, distance: 346.0
click at [367, 718] on div "Actividad 24 : Parral externamiento ROBO. Entrevista inicial a usuarios Número …" at bounding box center [591, 775] width 450 height 115
drag, startPoint x: 694, startPoint y: 652, endPoint x: 366, endPoint y: 652, distance: 328.0
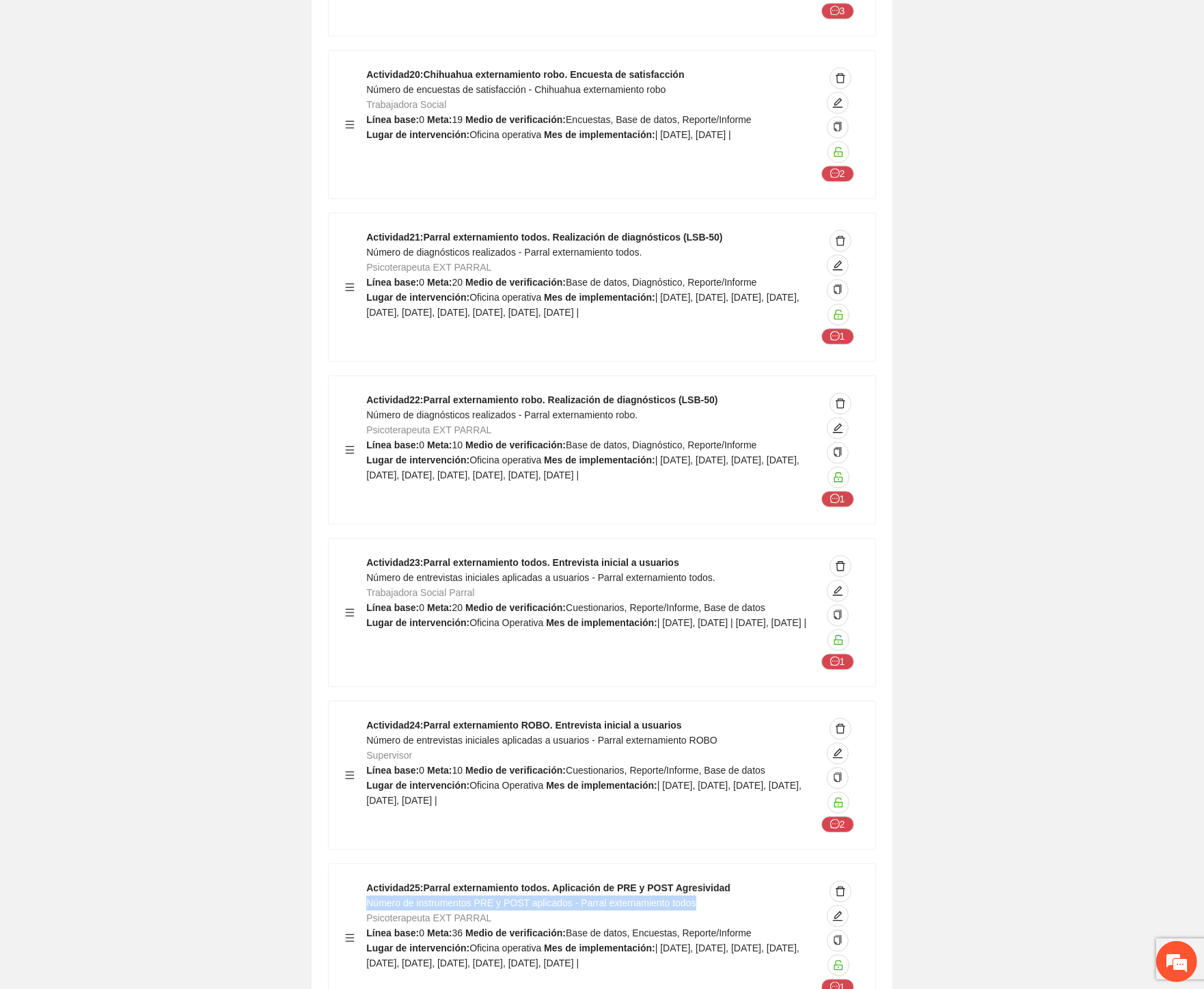
click at [366, 880] on div "Actividad 25 : Parral externamiento todos. Aplicación de PRE y POST Agresividad…" at bounding box center [591, 937] width 450 height 115
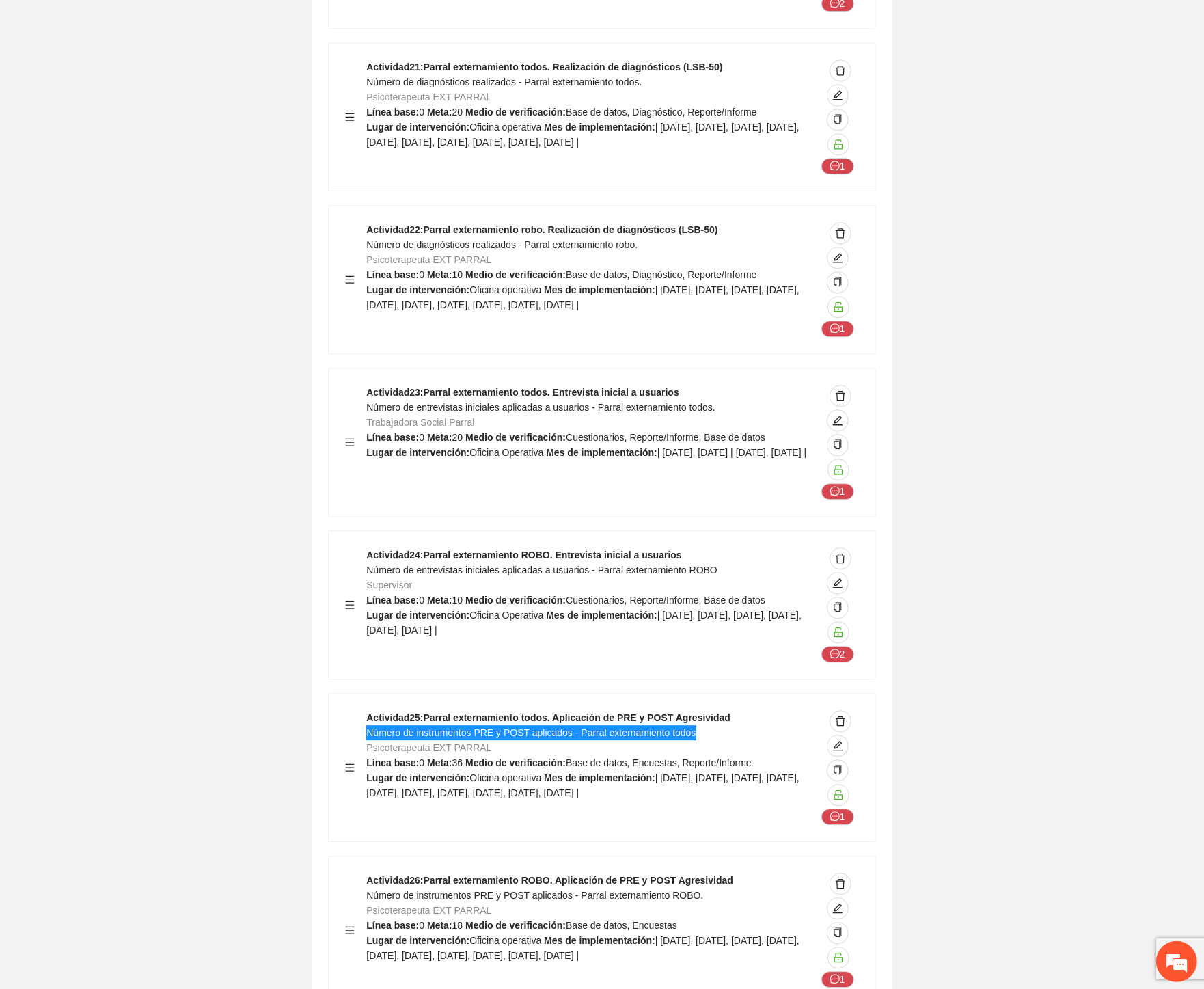
scroll to position [41749, 0]
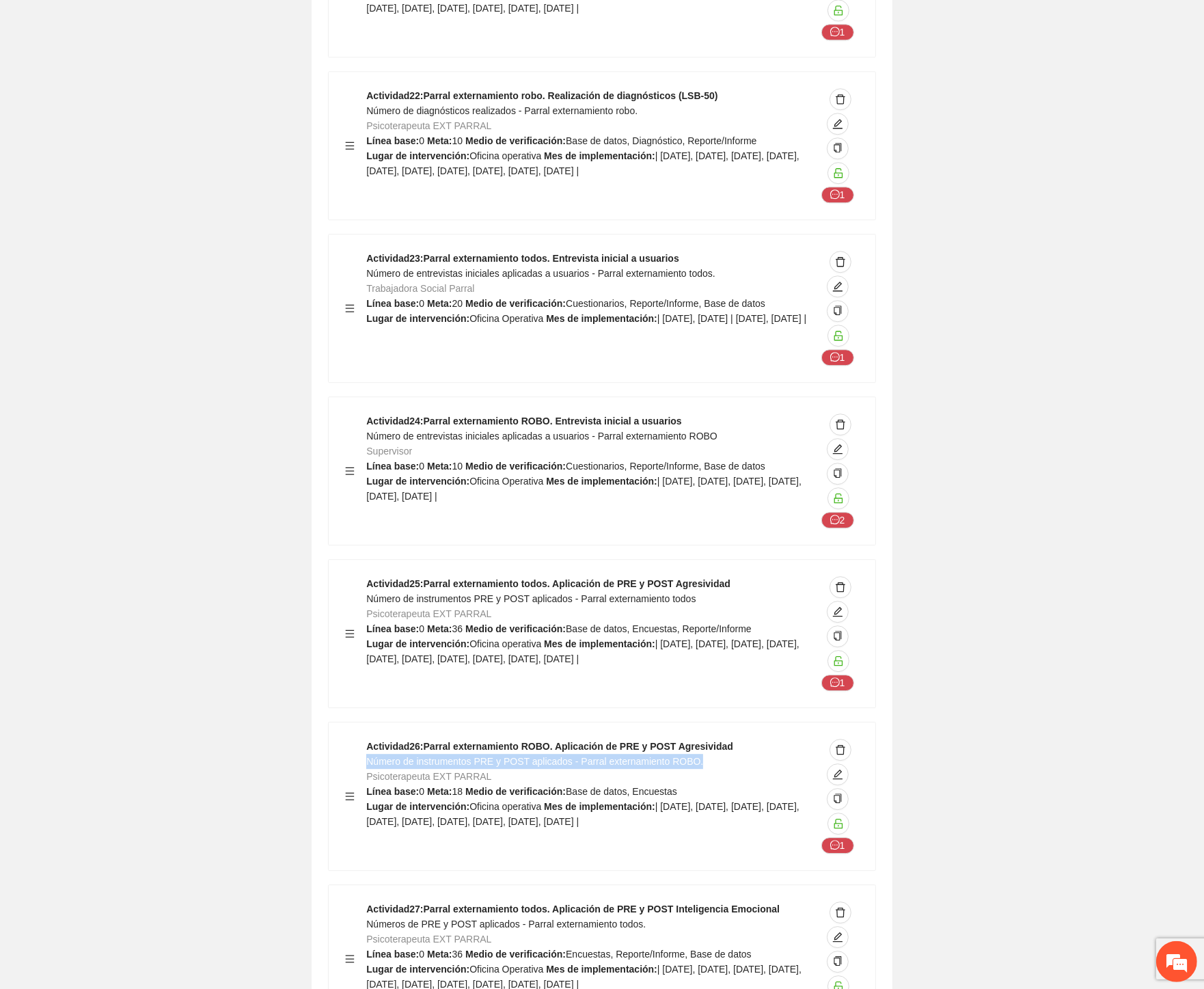
drag, startPoint x: 708, startPoint y: 508, endPoint x: 367, endPoint y: 513, distance: 341.0
click at [367, 739] on div "Actividad 26 : Parral externamiento ROBO. Aplicación de PRE y POST Agresividad …" at bounding box center [591, 796] width 450 height 115
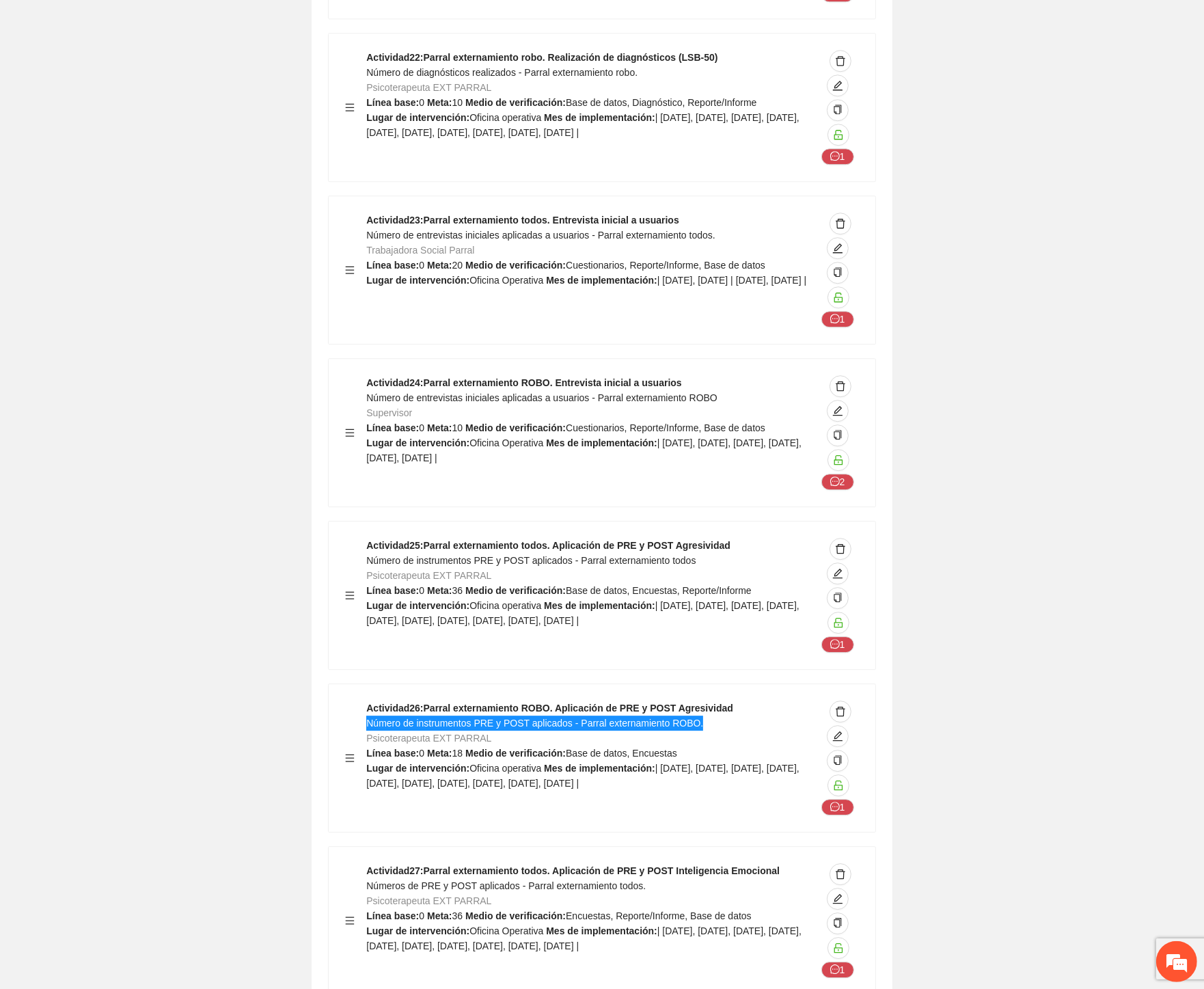
scroll to position [41825, 0]
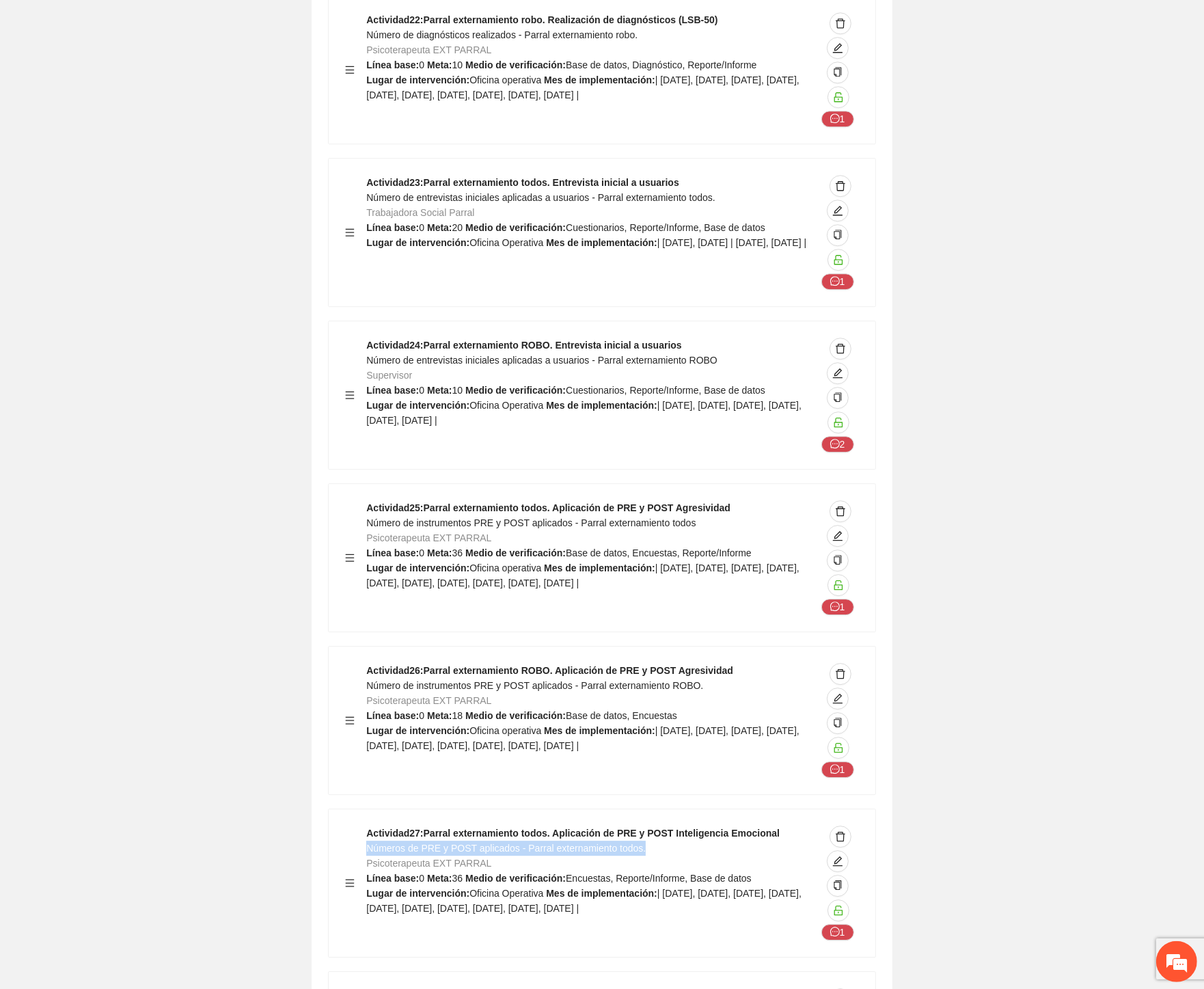
drag, startPoint x: 650, startPoint y: 591, endPoint x: 367, endPoint y: 597, distance: 283.1
click at [367, 825] on div "Actividad 27 : Parral externamiento todos. Aplicación de PRE y POST Inteligenci…" at bounding box center [591, 882] width 450 height 115
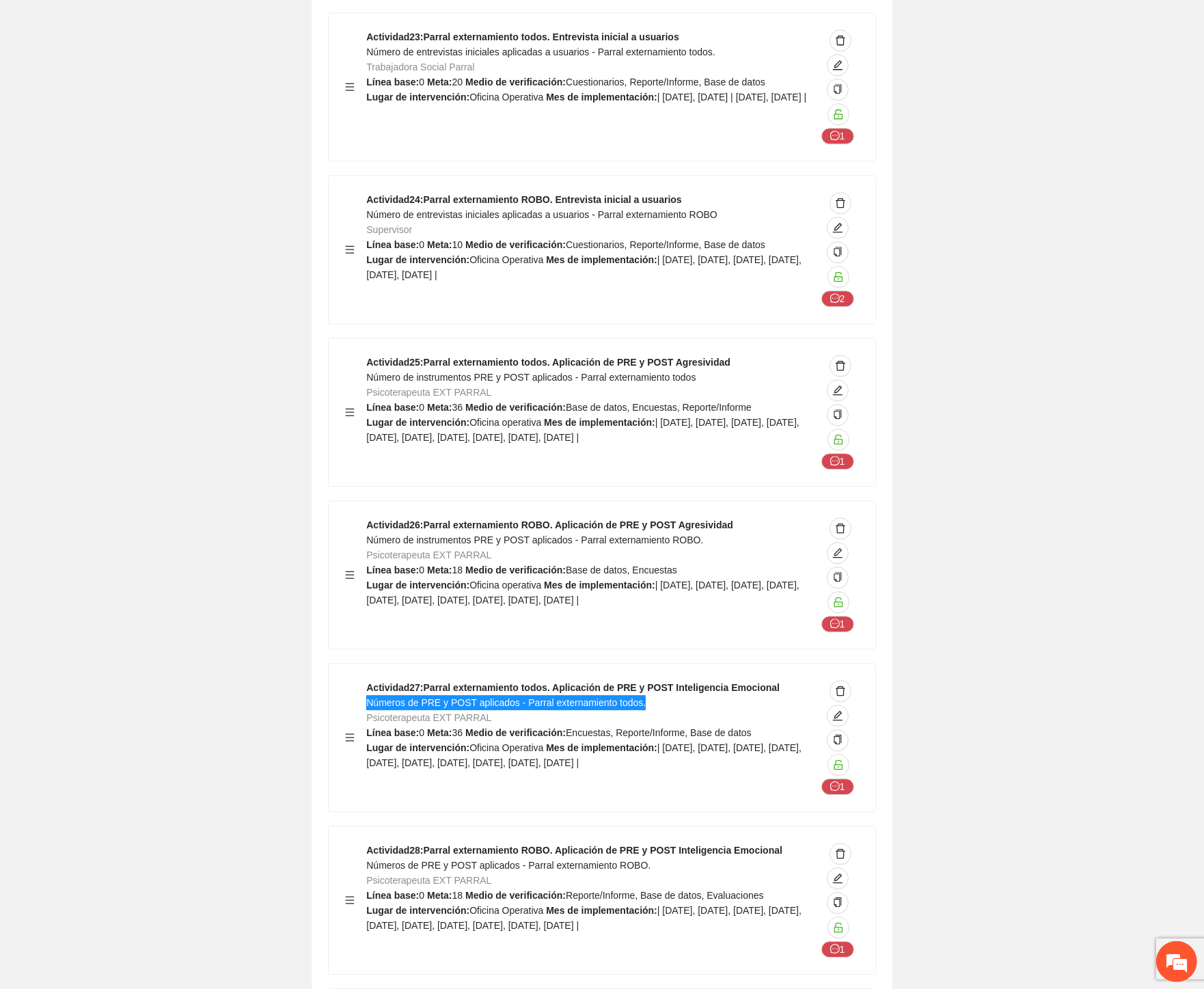
scroll to position [42128, 0]
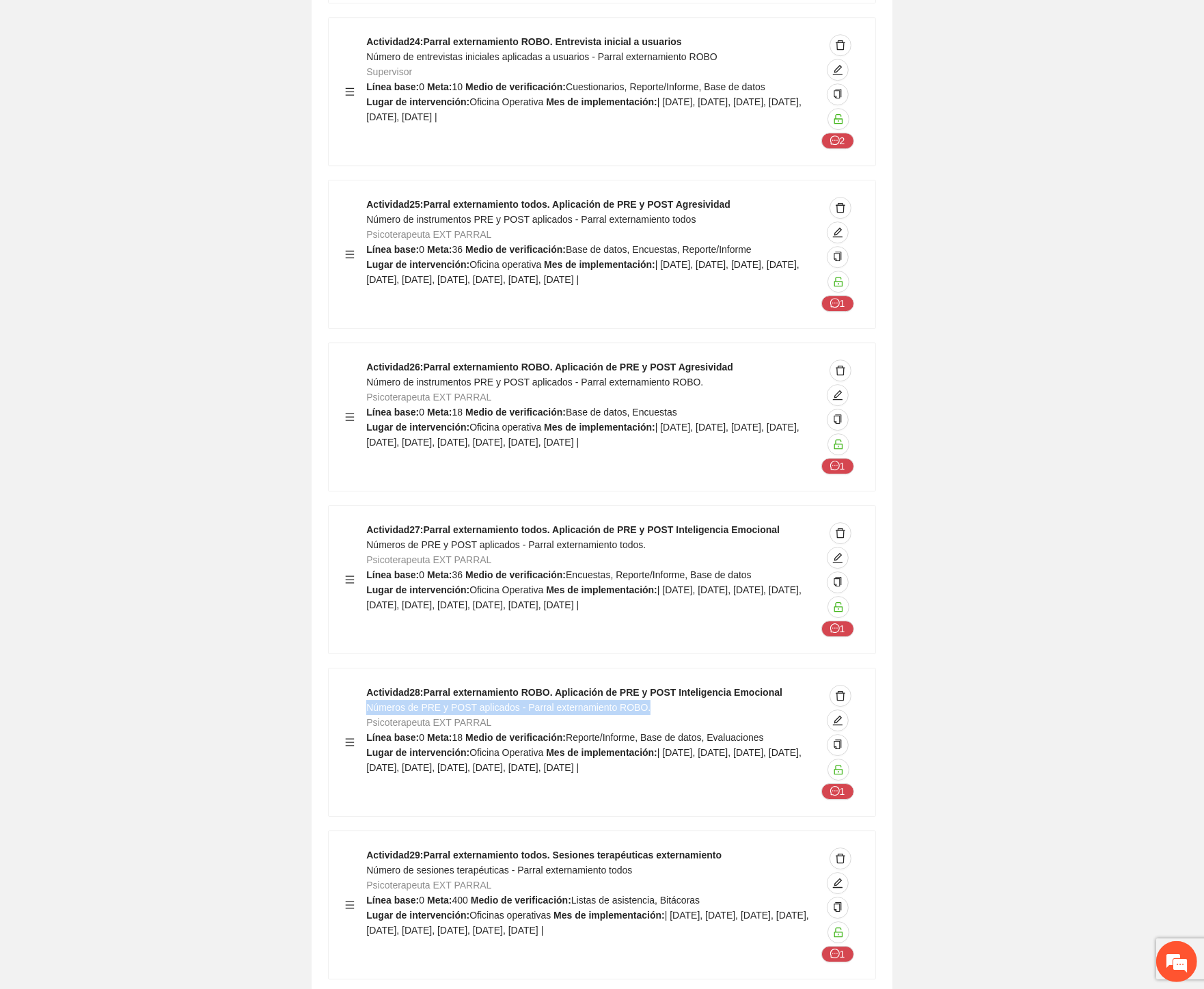
drag, startPoint x: 589, startPoint y: 455, endPoint x: 370, endPoint y: 451, distance: 219.0
click at [370, 684] on div "Actividad 28 : Parral externamiento ROBO. Aplicación de PRE y POST Inteligencia…" at bounding box center [591, 742] width 450 height 115
drag, startPoint x: 647, startPoint y: 616, endPoint x: 370, endPoint y: 617, distance: 277.0
click at [370, 847] on div "Actividad 29 : Parral externamiento todos. Sesiones terapéuticas externamiento …" at bounding box center [591, 905] width 450 height 115
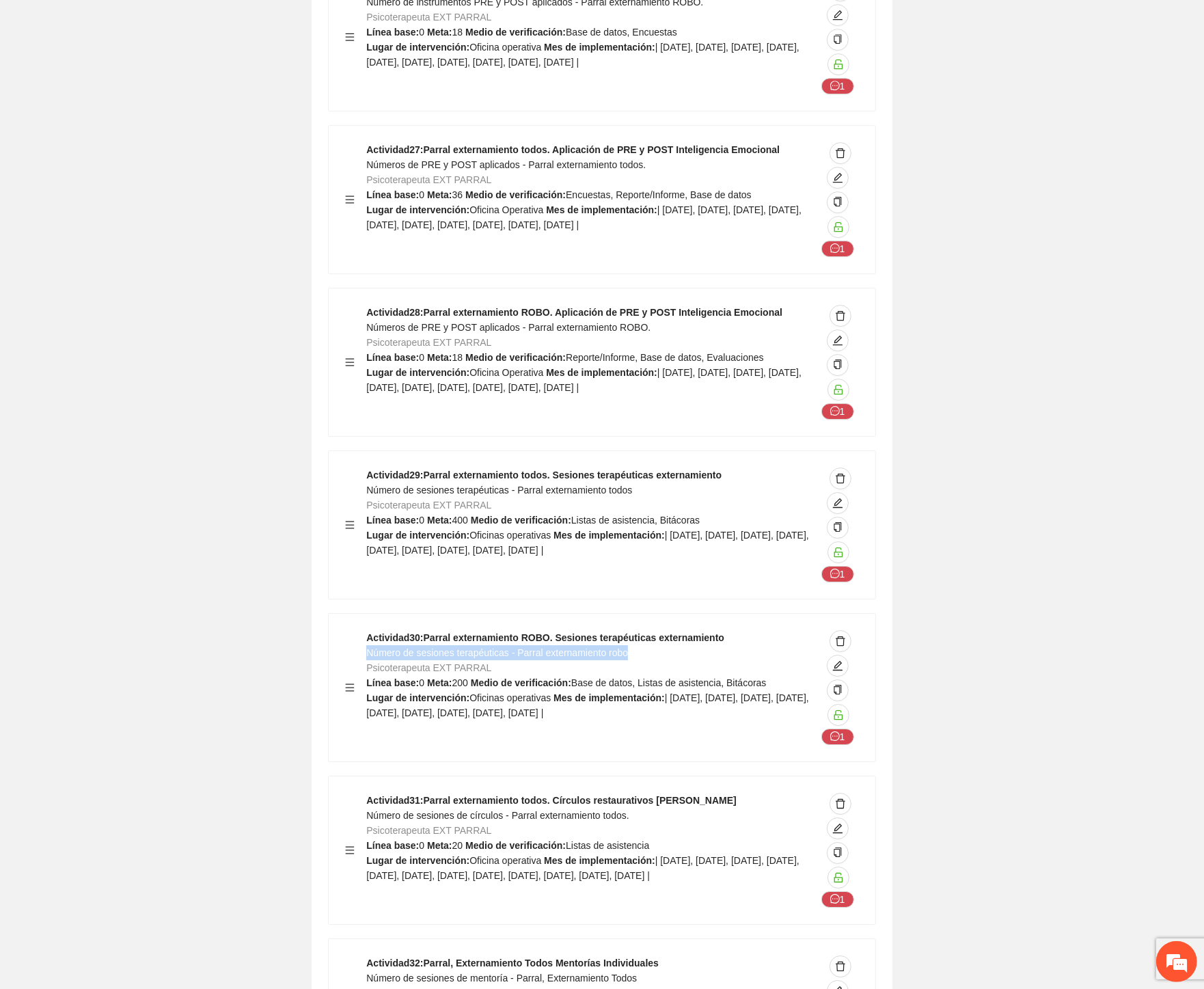
drag, startPoint x: 474, startPoint y: 398, endPoint x: 369, endPoint y: 399, distance: 105.0
click at [369, 630] on div "Actividad 30 : Parral externamiento ROBO. Sesiones terapéuticas externamiento N…" at bounding box center [591, 687] width 450 height 115
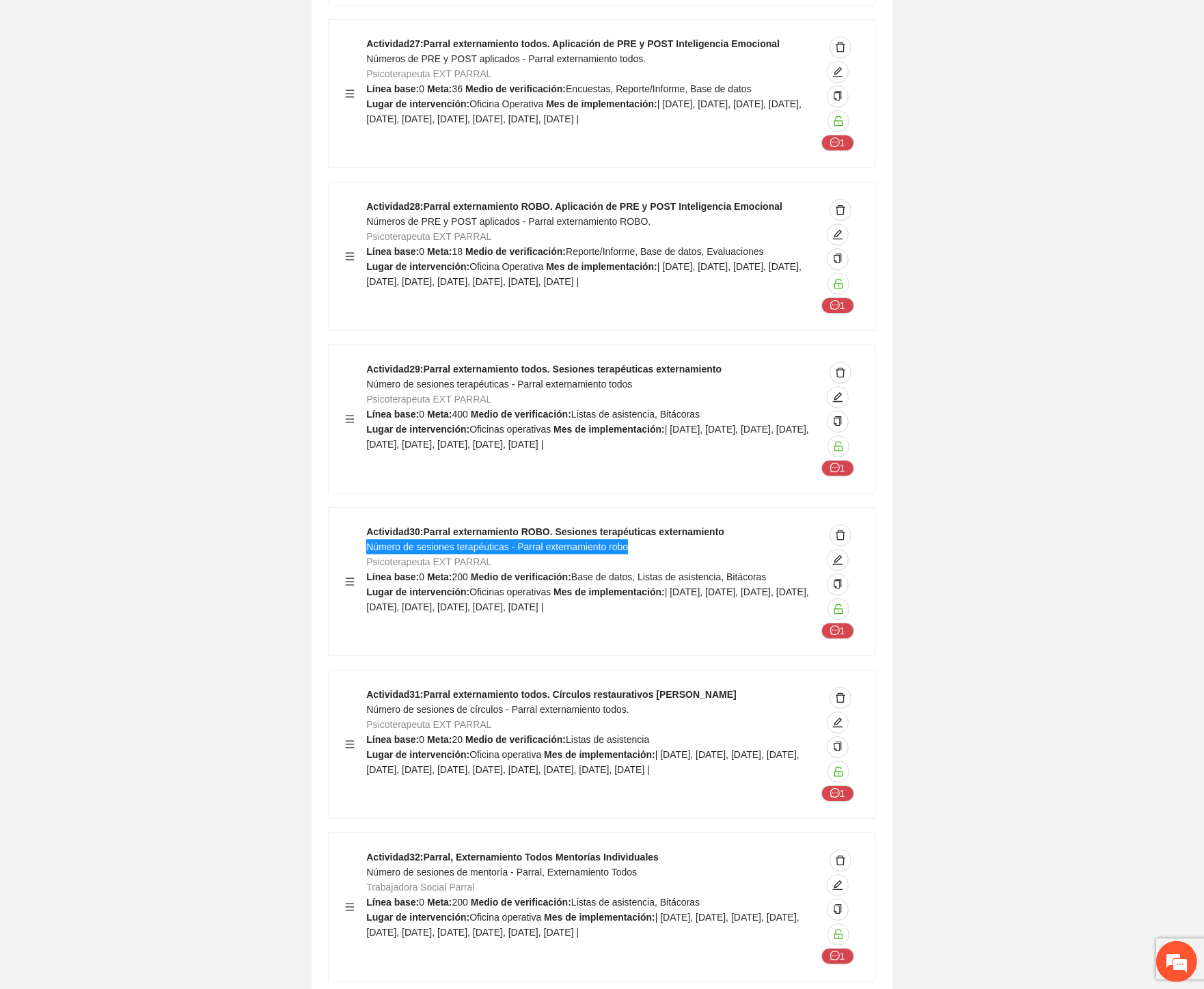
scroll to position [42736, 0]
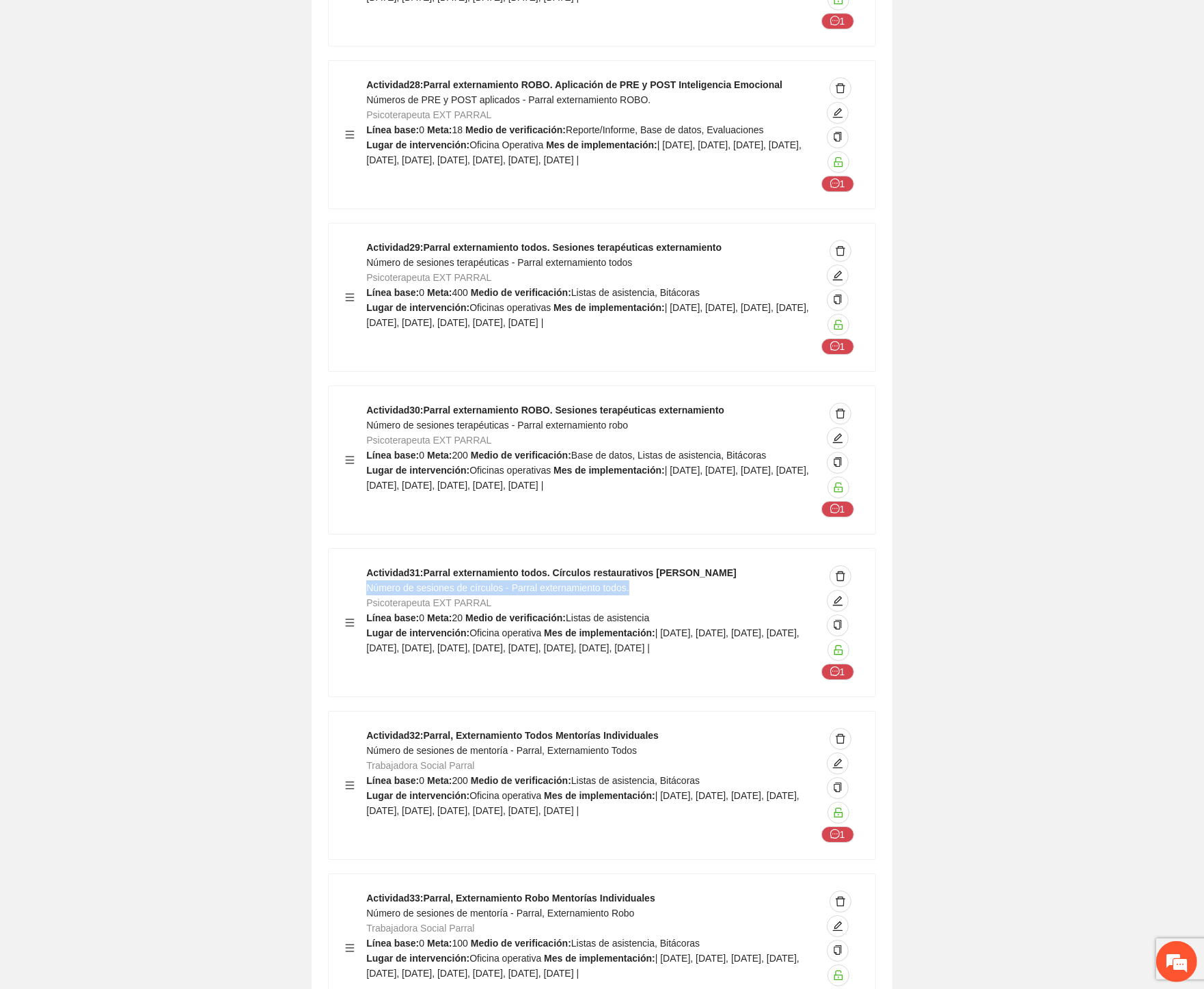
drag, startPoint x: 632, startPoint y: 333, endPoint x: 366, endPoint y: 338, distance: 266.0
click at [366, 565] on div "Actividad 31 : Parral externamiento todos. Círculos restaurativos o de paz Núme…" at bounding box center [591, 623] width 450 height 115
drag, startPoint x: 637, startPoint y: 497, endPoint x: 366, endPoint y: 503, distance: 271.1
click at [366, 727] on div "Actividad 32 : Parral, Externamiento Todos Mentorías Individuales Número de ses…" at bounding box center [591, 785] width 450 height 115
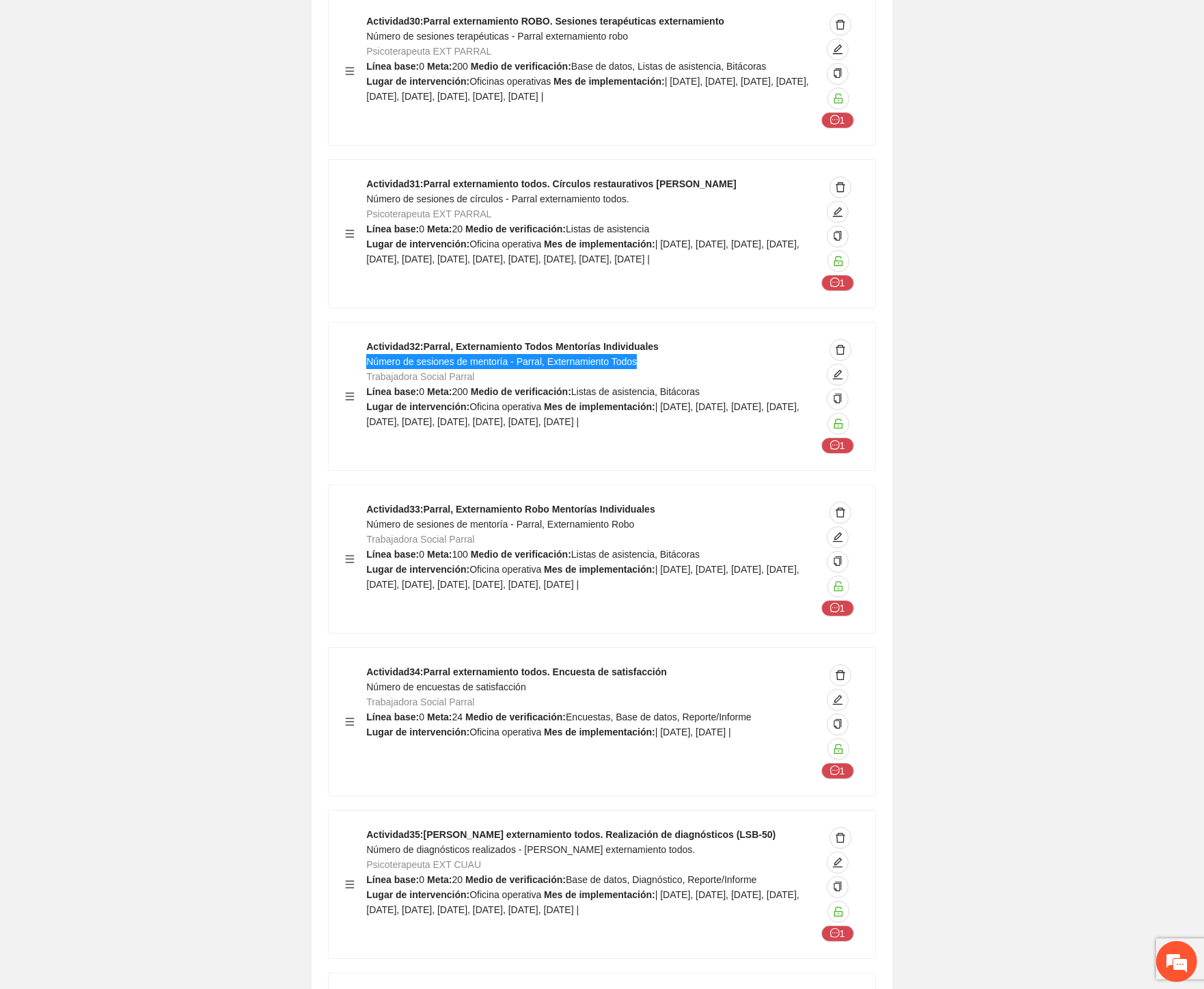
scroll to position [43116, 0]
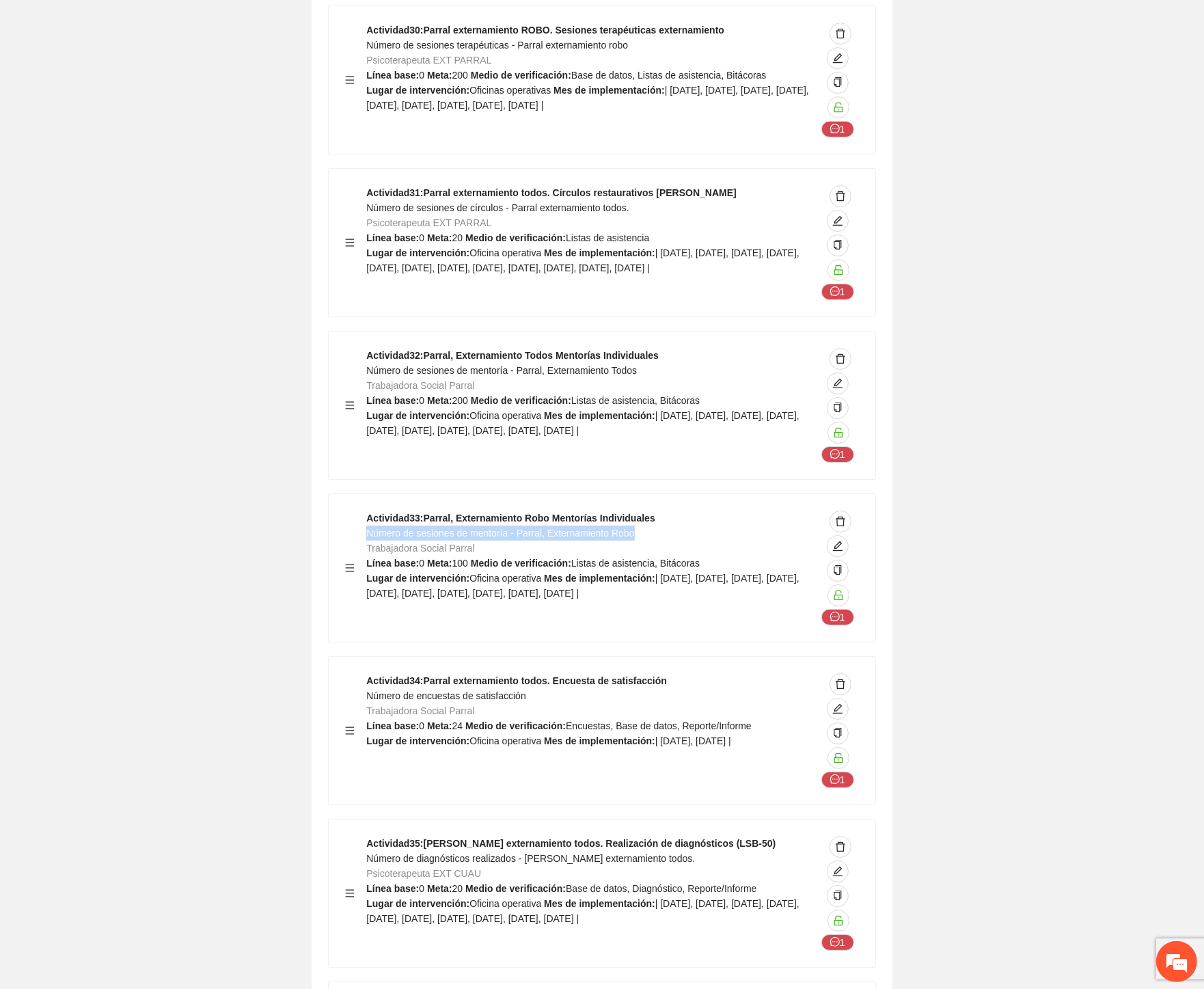
drag, startPoint x: 602, startPoint y: 283, endPoint x: 371, endPoint y: 288, distance: 231.1
click at [369, 511] on div "Actividad 33 : Parral, Externamiento Robo Mentorías Individuales Número de sesi…" at bounding box center [591, 568] width 450 height 115
drag, startPoint x: 528, startPoint y: 442, endPoint x: 370, endPoint y: 445, distance: 158.0
click at [370, 673] on div "Actividad 34 : Parral externamiento todos. Encuesta de satisfacción Número de e…" at bounding box center [591, 730] width 450 height 115
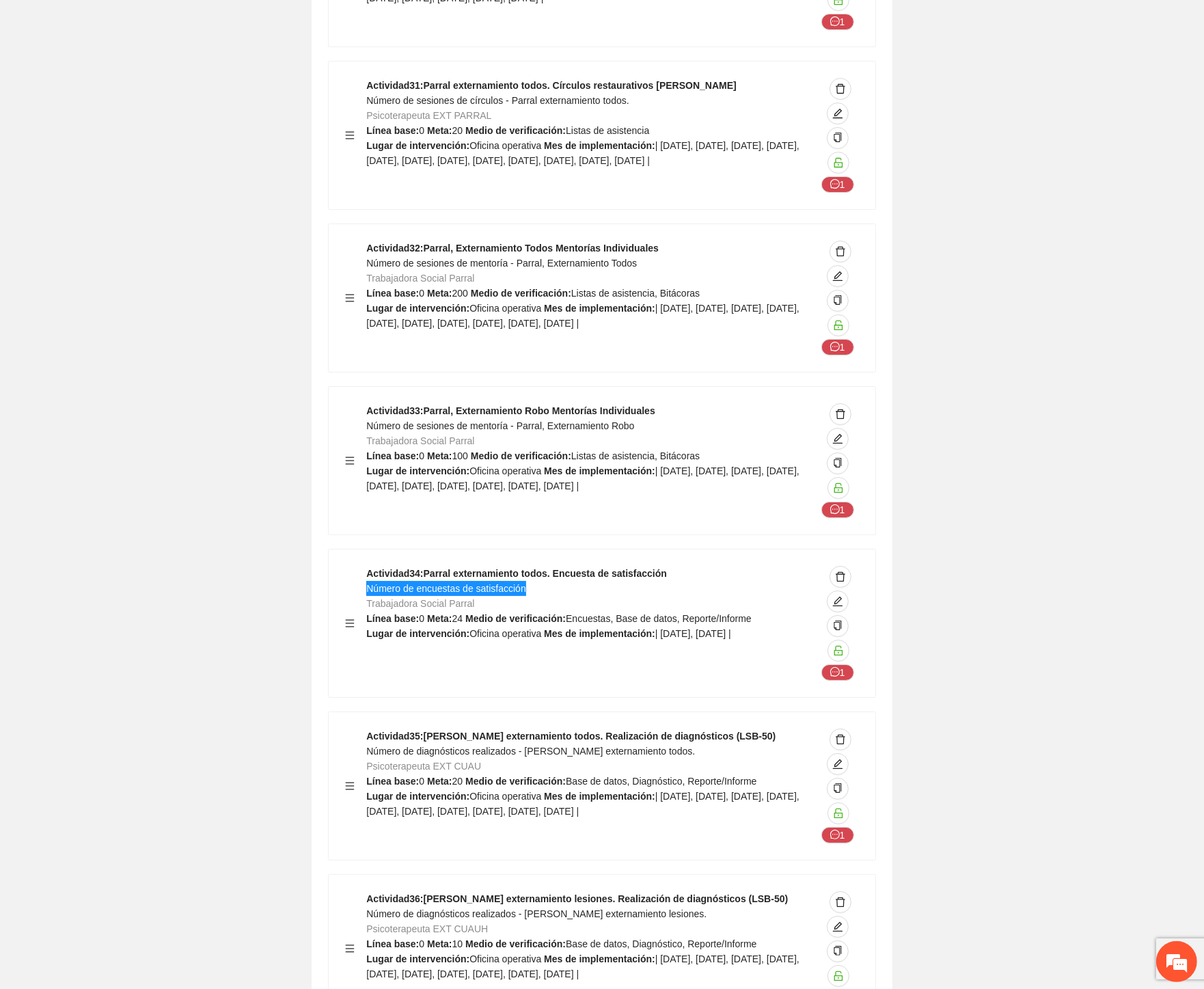
scroll to position [43343, 0]
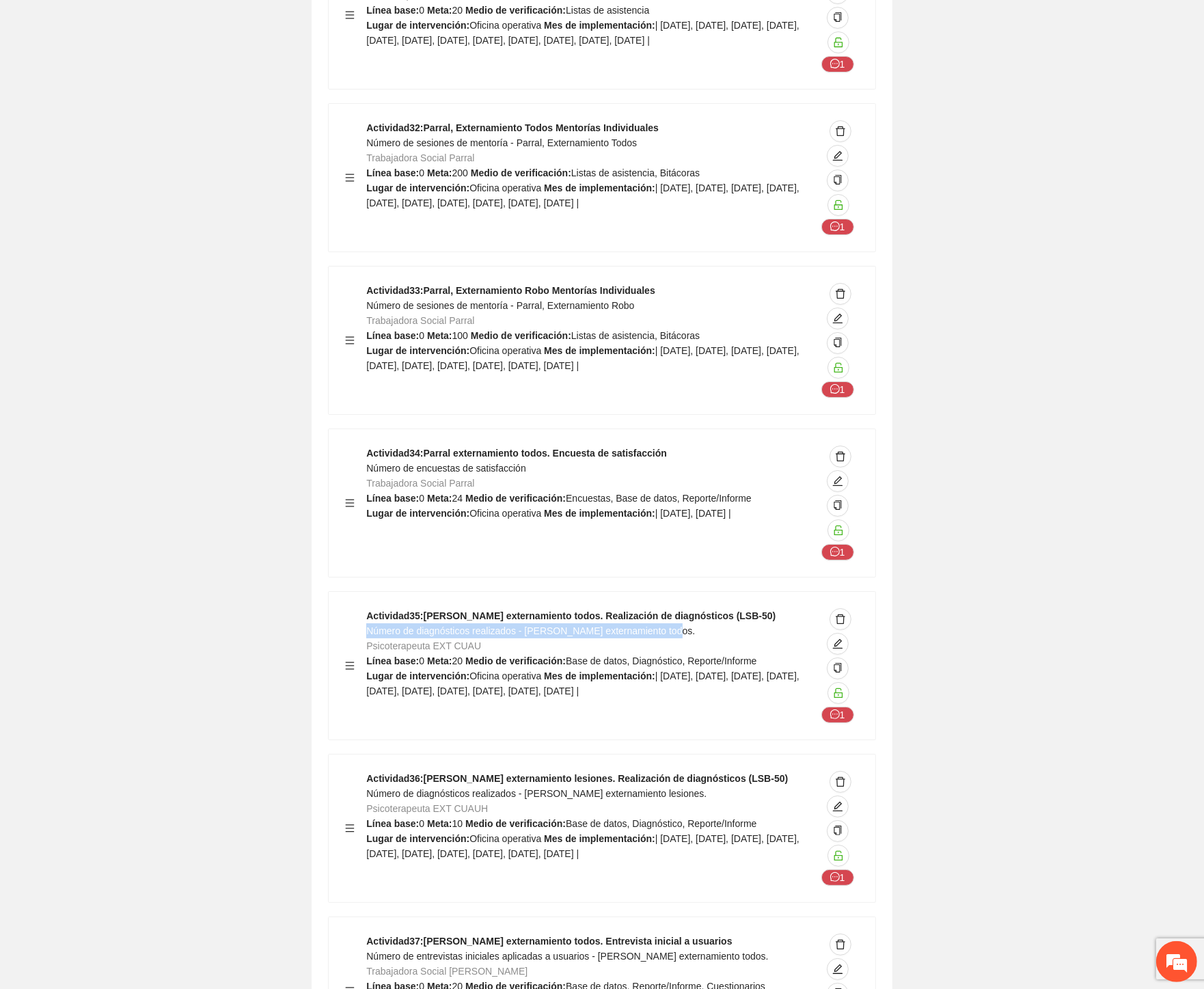
drag, startPoint x: 596, startPoint y: 376, endPoint x: 369, endPoint y: 381, distance: 227.1
click at [369, 608] on div "Actividad 35 : Cuauhtémoc externamiento todos. Realización de diagnósticos (LSB…" at bounding box center [591, 666] width 450 height 115
drag, startPoint x: 479, startPoint y: 538, endPoint x: 366, endPoint y: 540, distance: 113.0
click at [366, 770] on div "Actividad 36 : Cuauhtémoc externamiento lesiones. Realización de diagnósticos (…" at bounding box center [591, 828] width 450 height 115
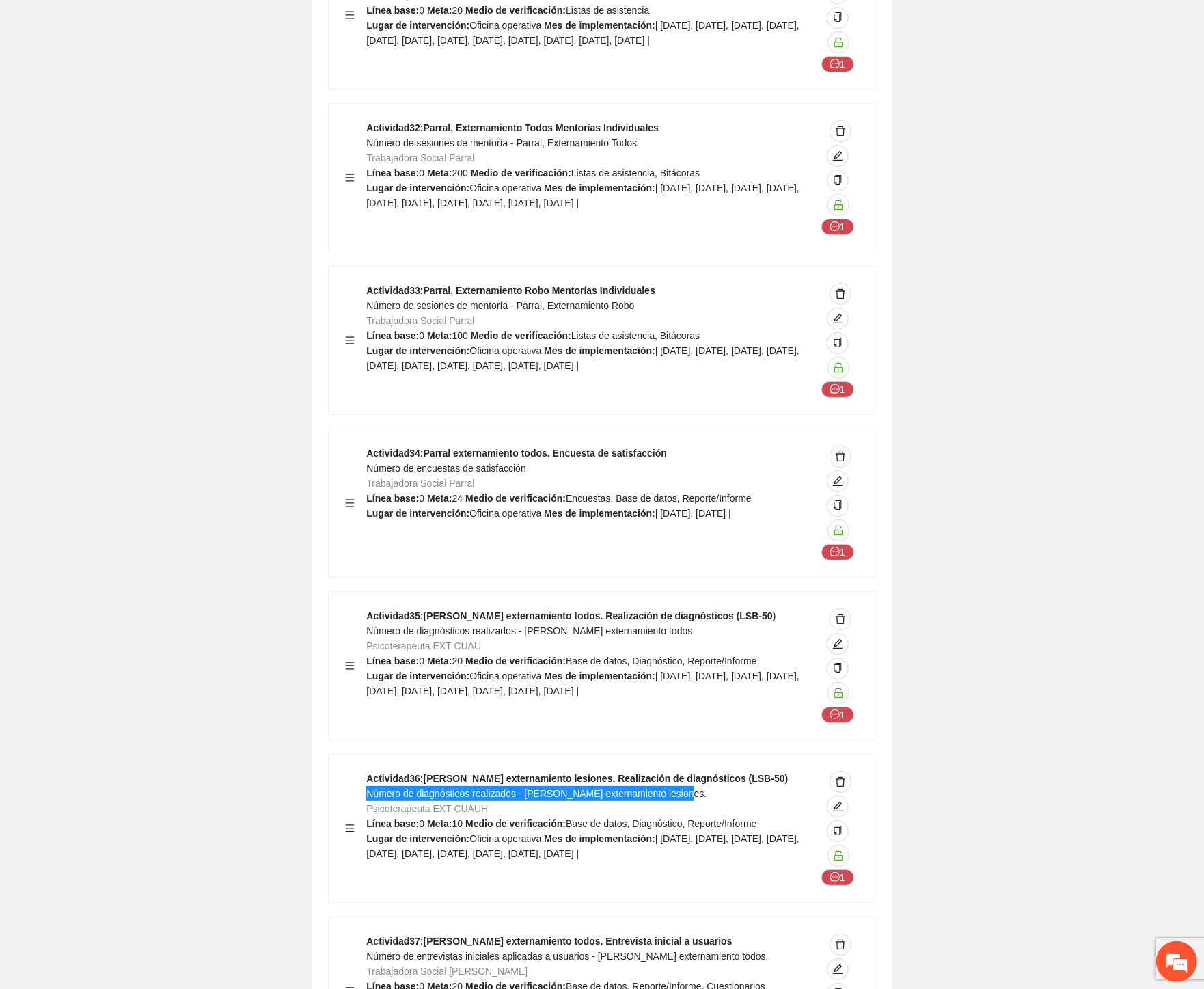
scroll to position [43571, 0]
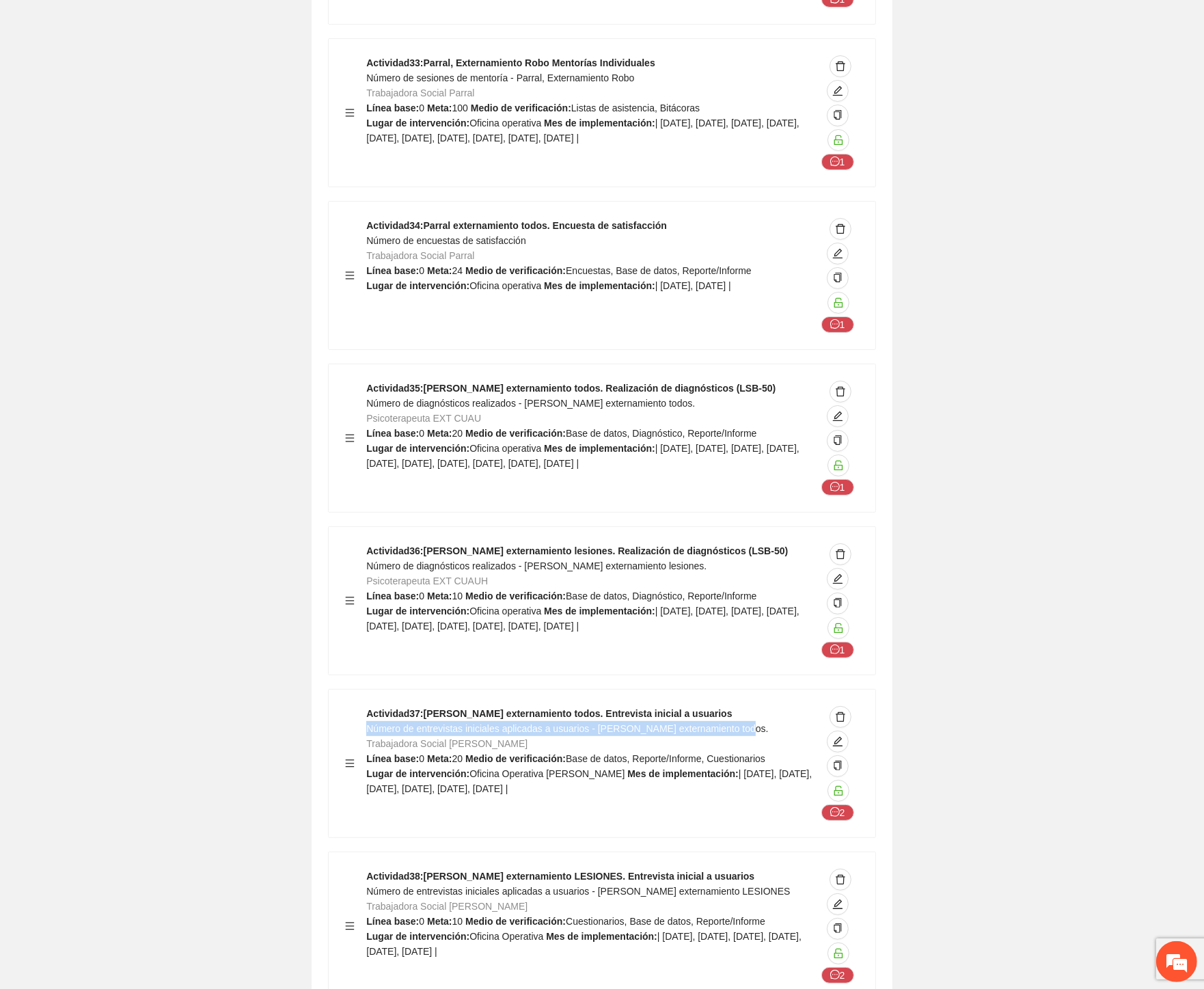
drag, startPoint x: 742, startPoint y: 474, endPoint x: 367, endPoint y: 479, distance: 375.0
click at [367, 706] on div "Actividad 37 : Cuauhtémoc externamiento todos. Entrevista inicial a usuarios Nú…" at bounding box center [591, 763] width 450 height 115
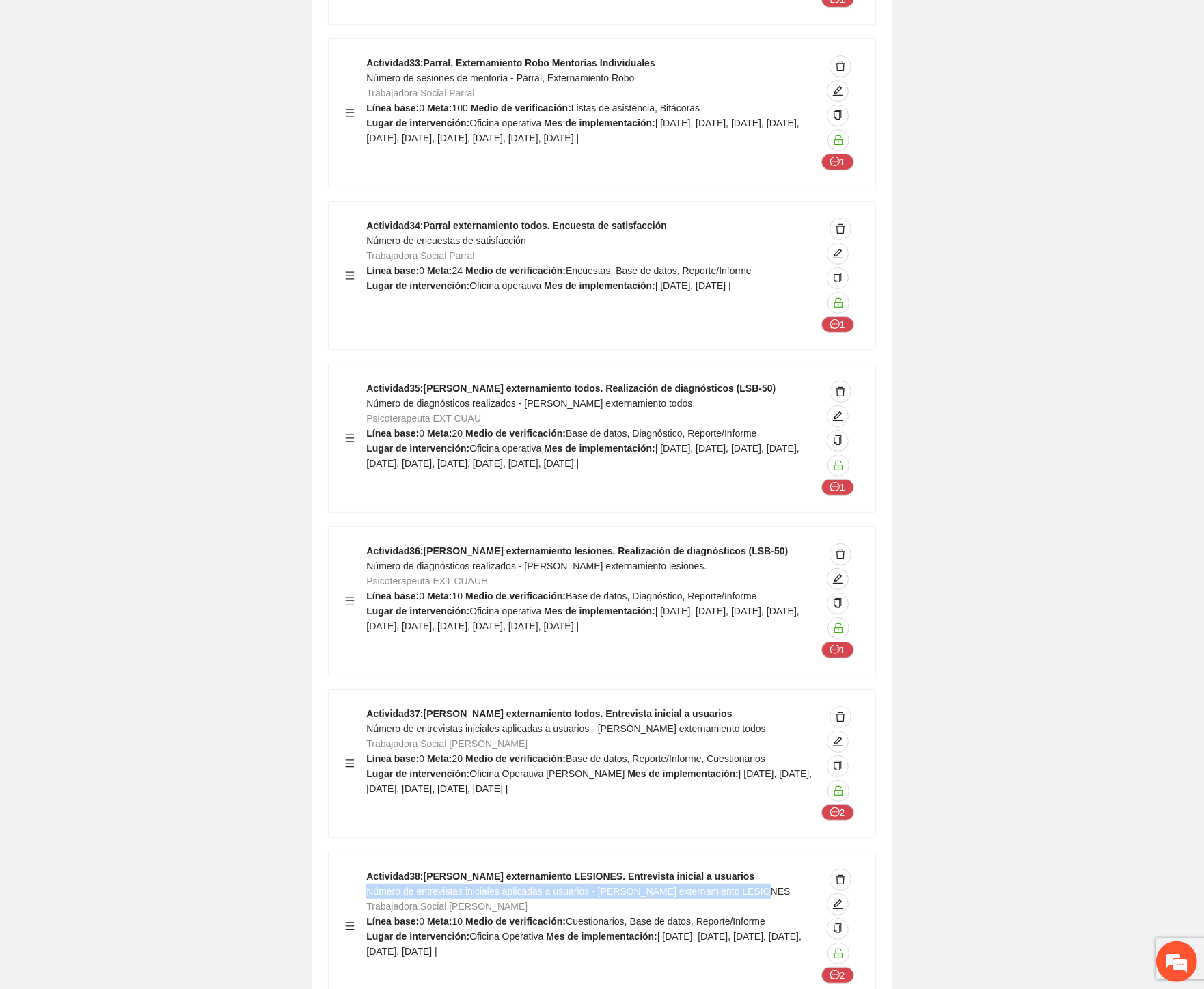
drag, startPoint x: 759, startPoint y: 637, endPoint x: 367, endPoint y: 641, distance: 392.0
click at [367, 868] on div "Actividad 38 : Cuauhtémoc externamiento LESIONES. Entrevista inicial a usuarios…" at bounding box center [591, 925] width 450 height 115
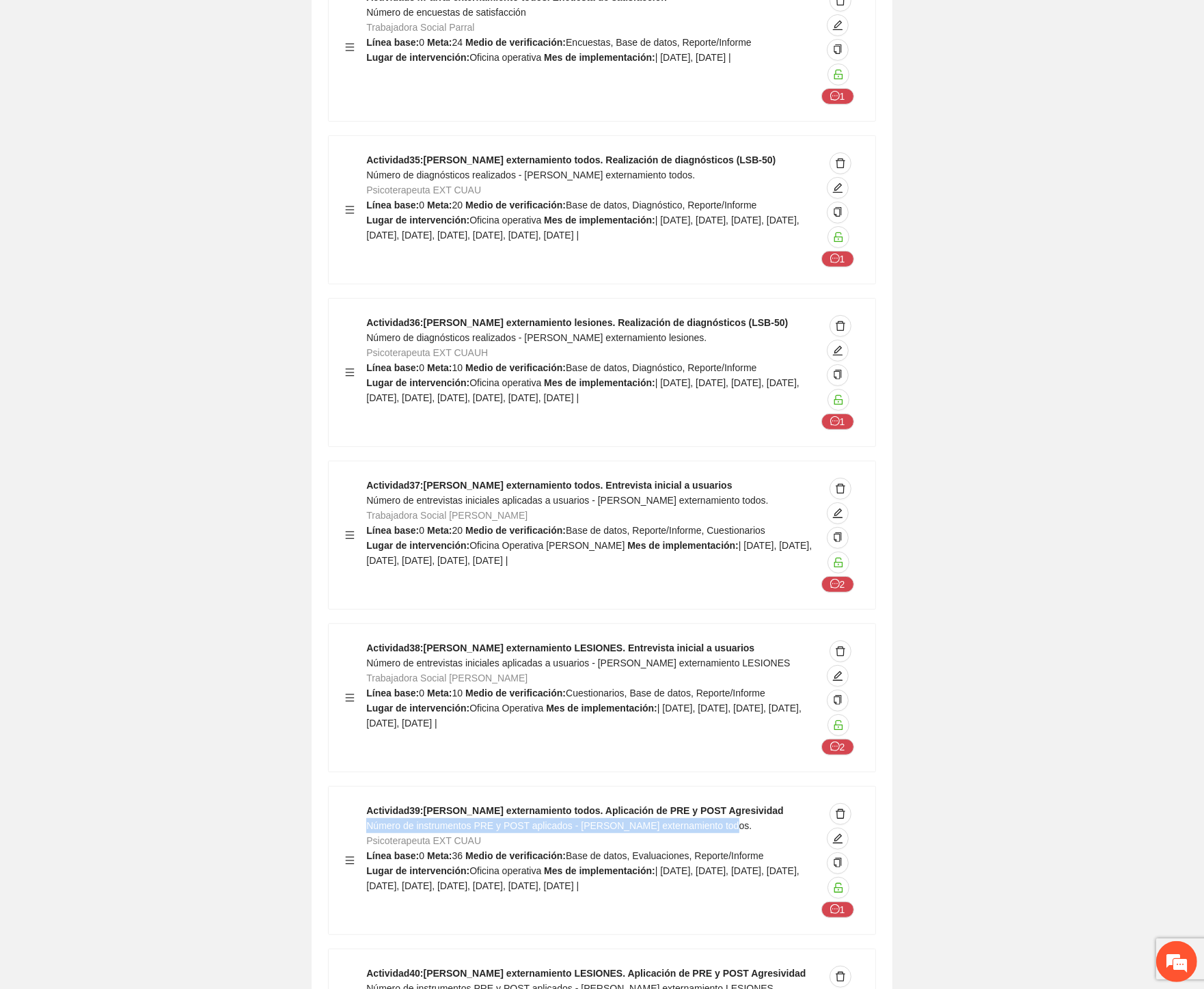
drag, startPoint x: 739, startPoint y: 576, endPoint x: 367, endPoint y: 575, distance: 372.0
click at [367, 803] on div "Actividad 39 : Cuauhtémoc externamiento todos. Aplicación de PRE y POST Agresiv…" at bounding box center [591, 860] width 450 height 115
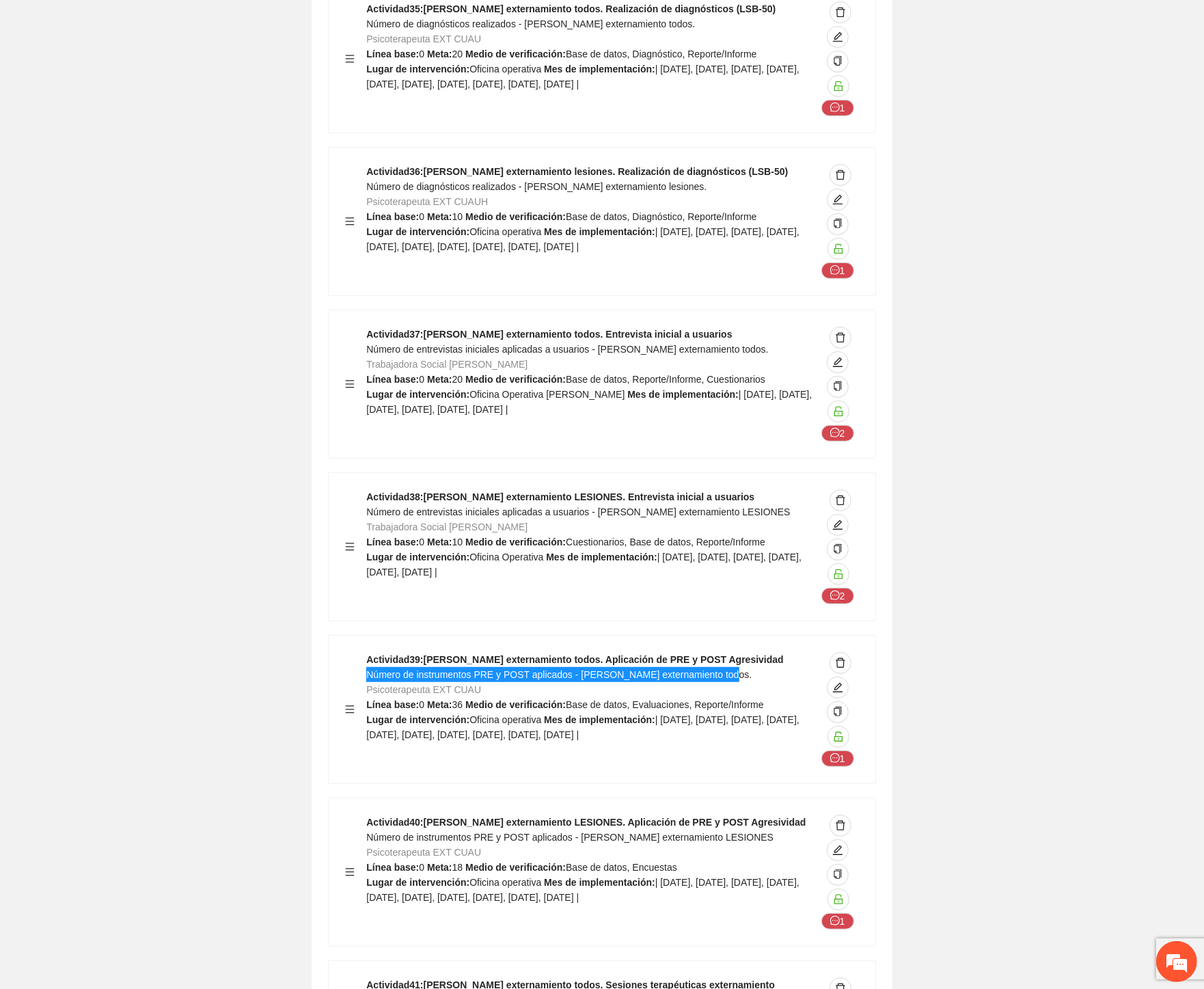
scroll to position [44178, 0]
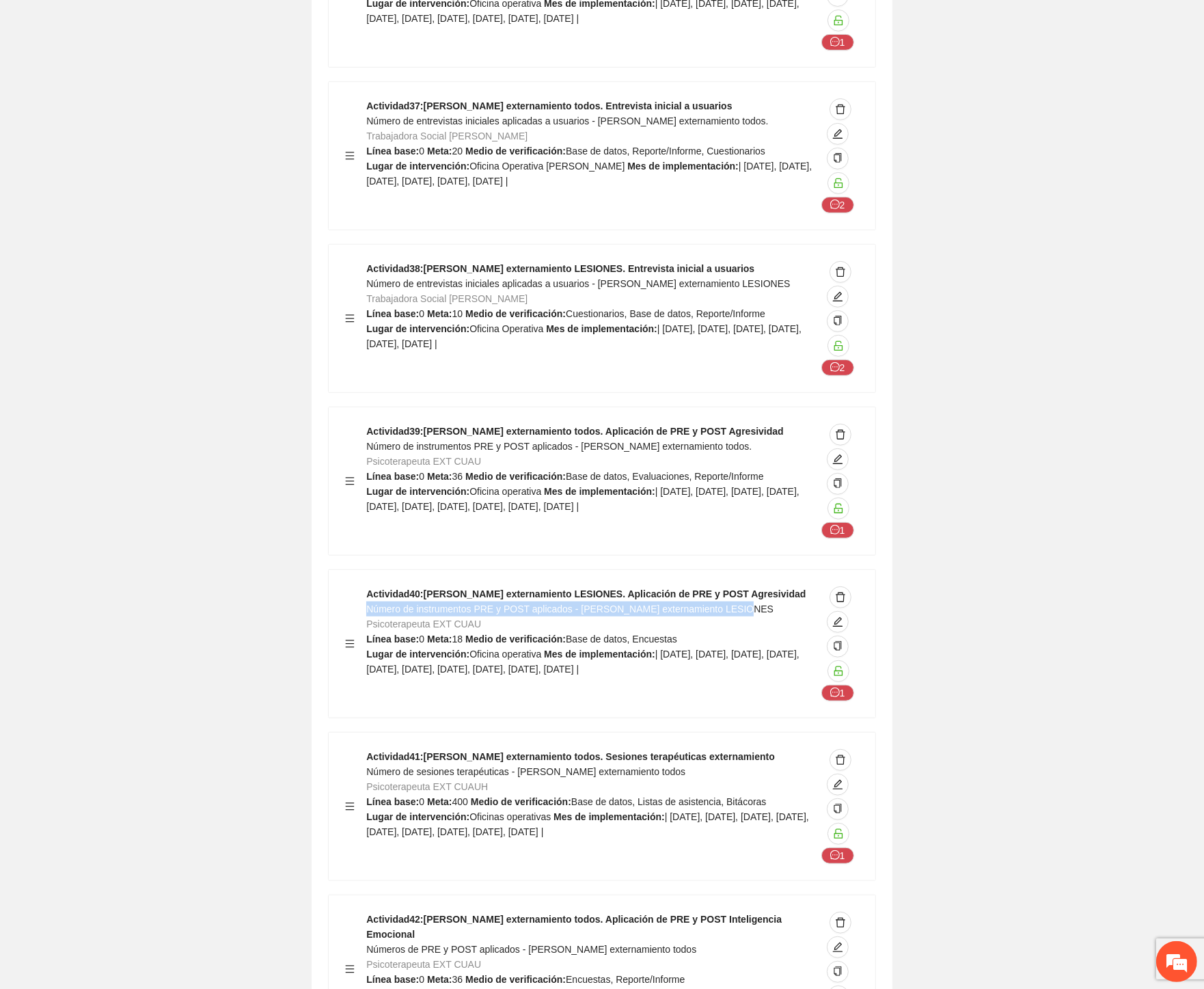
drag, startPoint x: 367, startPoint y: 358, endPoint x: 744, endPoint y: 361, distance: 377.0
click at [744, 586] on div "Actividad 40 : Cuauhtémoc externamiento LESIONES. Aplicación de PRE y POST Agre…" at bounding box center [591, 643] width 450 height 115
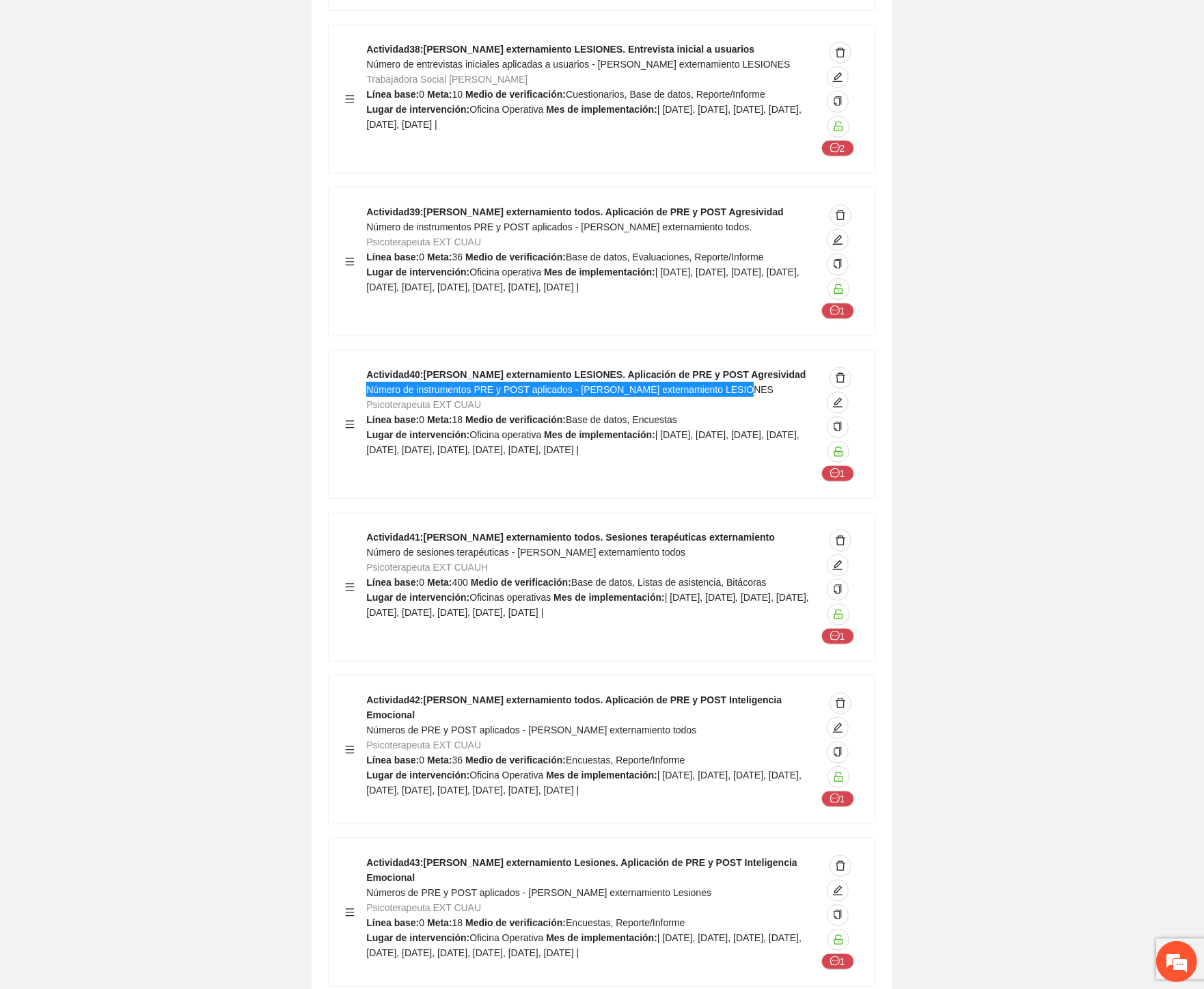
scroll to position [44406, 0]
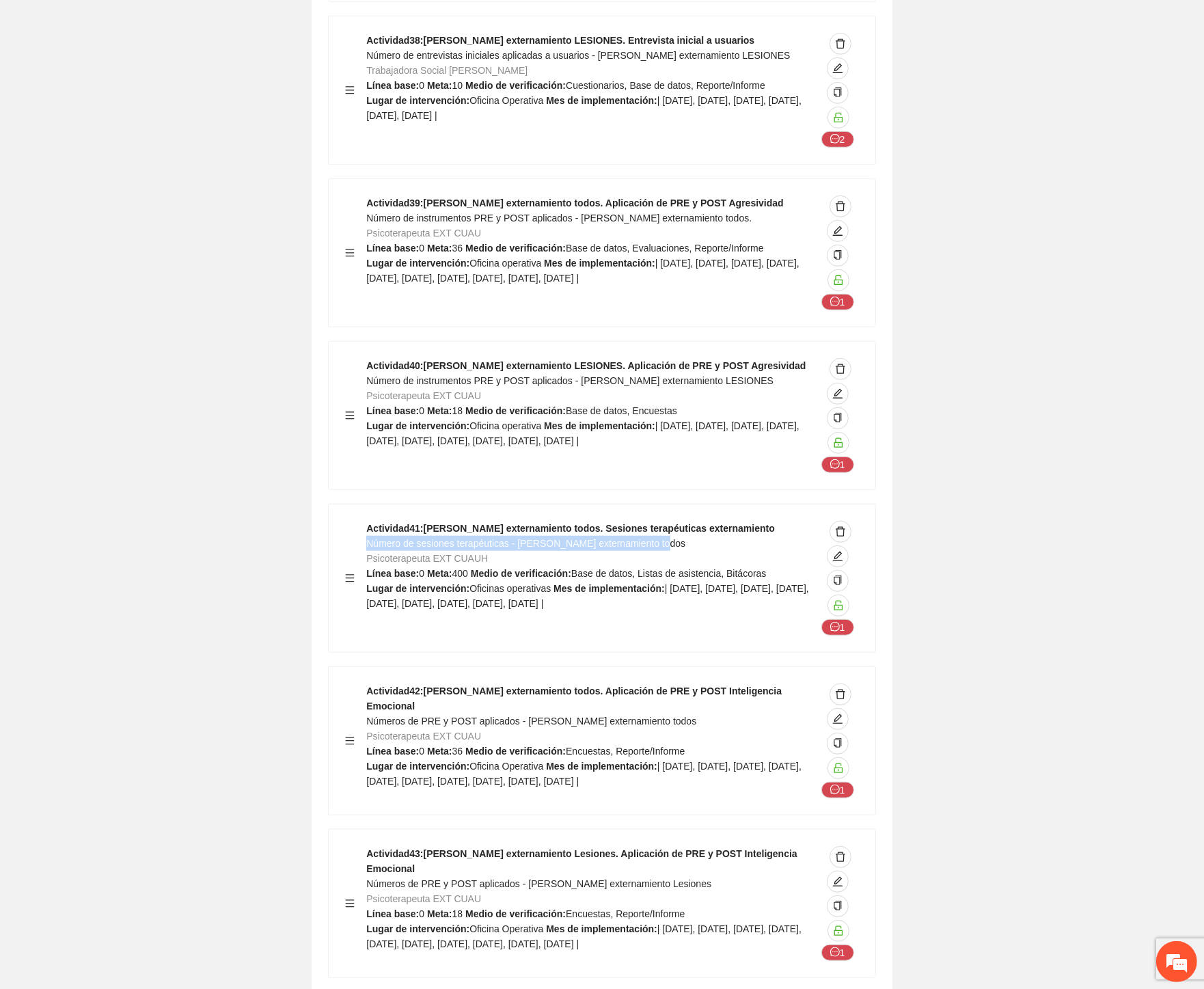
drag, startPoint x: 612, startPoint y: 294, endPoint x: 366, endPoint y: 294, distance: 246.0
click at [366, 520] on div "Actividad 41 : Cuauhtémoc externamiento todos. Sesiones terapéuticas externamie…" at bounding box center [591, 578] width 450 height 115
drag, startPoint x: 673, startPoint y: 453, endPoint x: 369, endPoint y: 459, distance: 304.1
click at [369, 684] on div "Actividad 42 : Cuauhtémoc externamiento todos. Aplicación de PRE y POST Intelig…" at bounding box center [591, 741] width 450 height 115
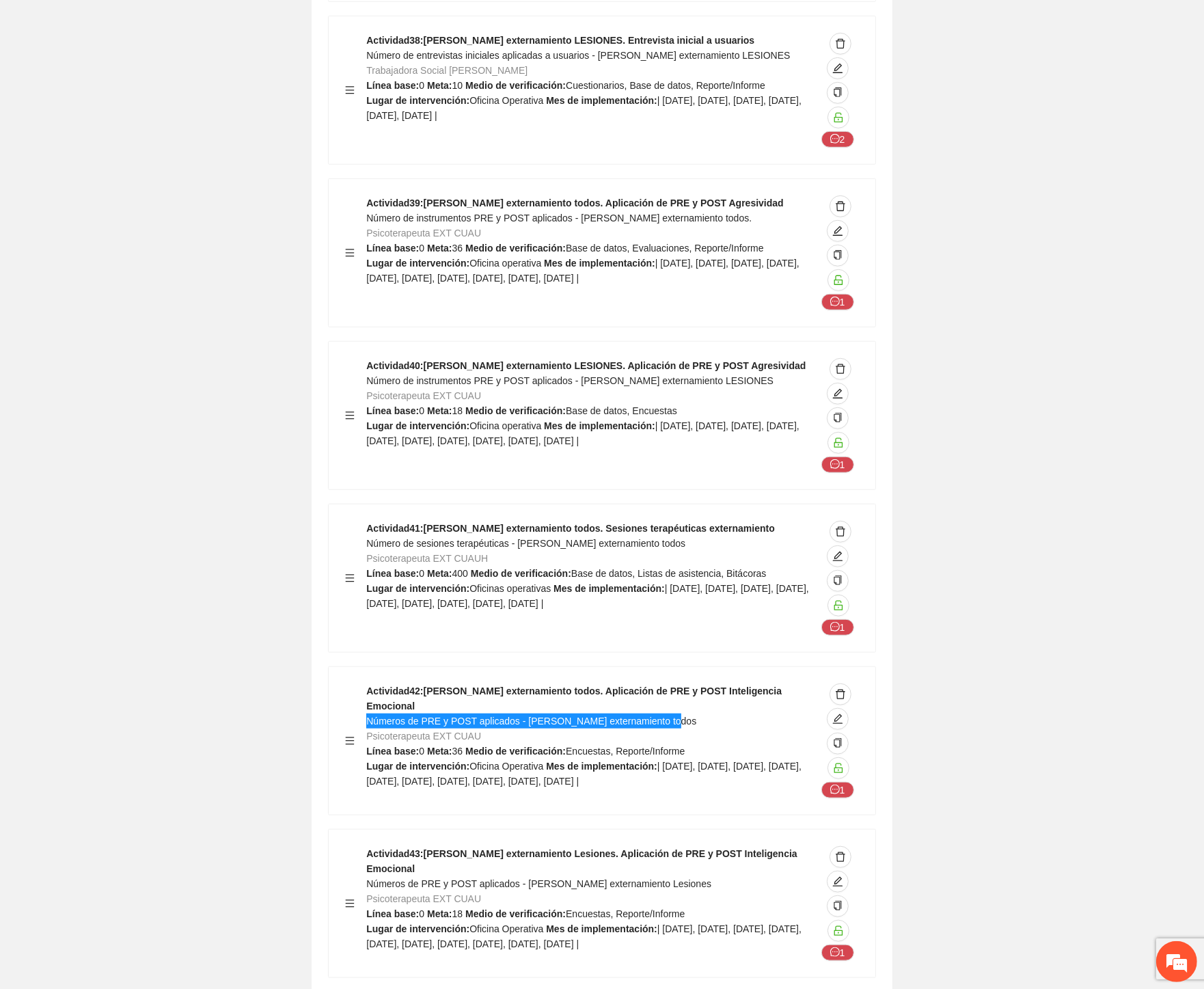
scroll to position [44634, 0]
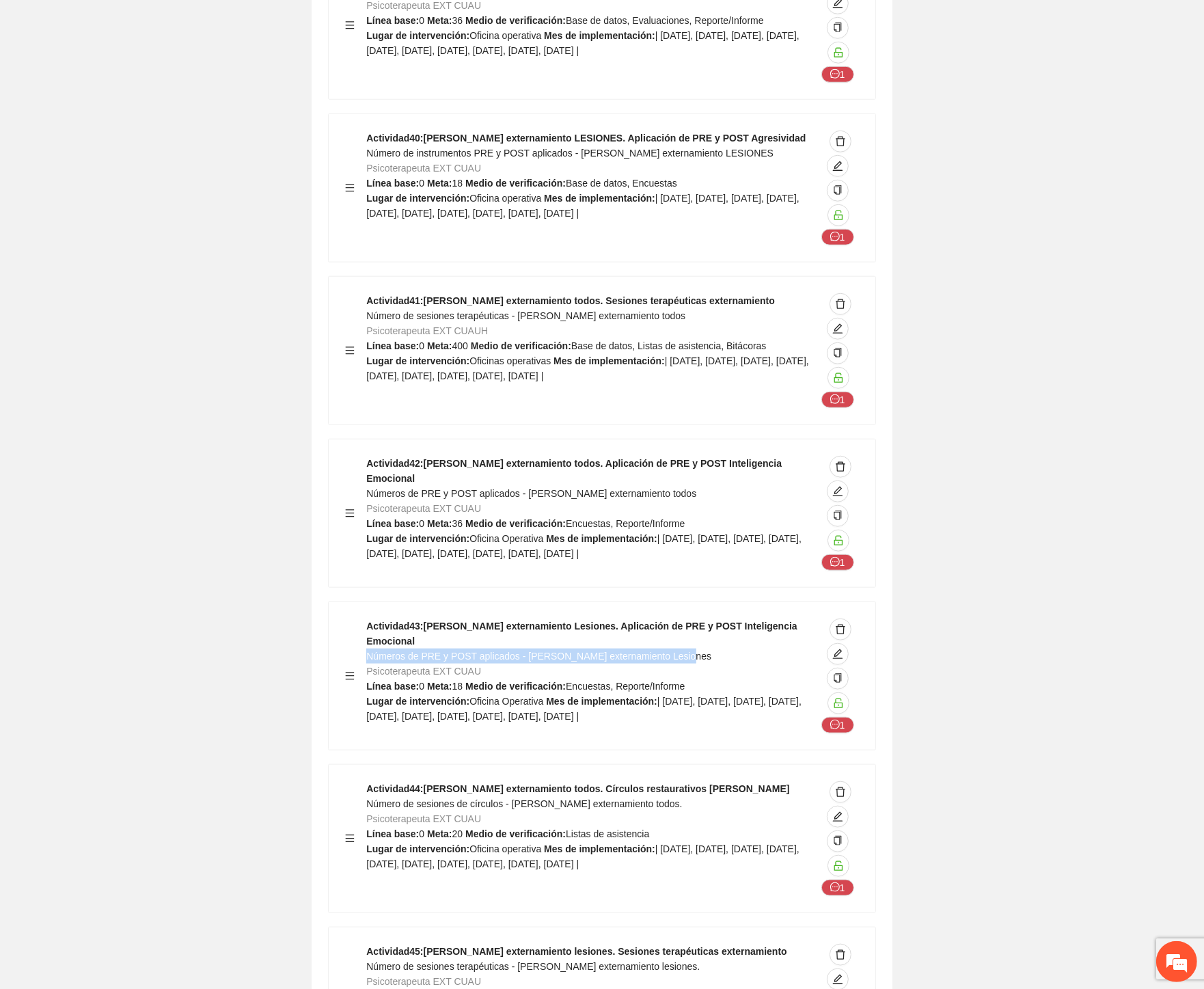
drag, startPoint x: 684, startPoint y: 391, endPoint x: 367, endPoint y: 391, distance: 317.0
click at [367, 618] on div "Actividad 43 : Cuauhtémoc externamiento Lesiones. Aplicación de PRE y POST Inte…" at bounding box center [591, 675] width 450 height 115
drag, startPoint x: 538, startPoint y: 552, endPoint x: 367, endPoint y: 552, distance: 171.0
click at [367, 781] on div "Actividad 44 : Cuauhtémoc externamiento todos. Círculos restaurativos o de paz …" at bounding box center [591, 838] width 450 height 115
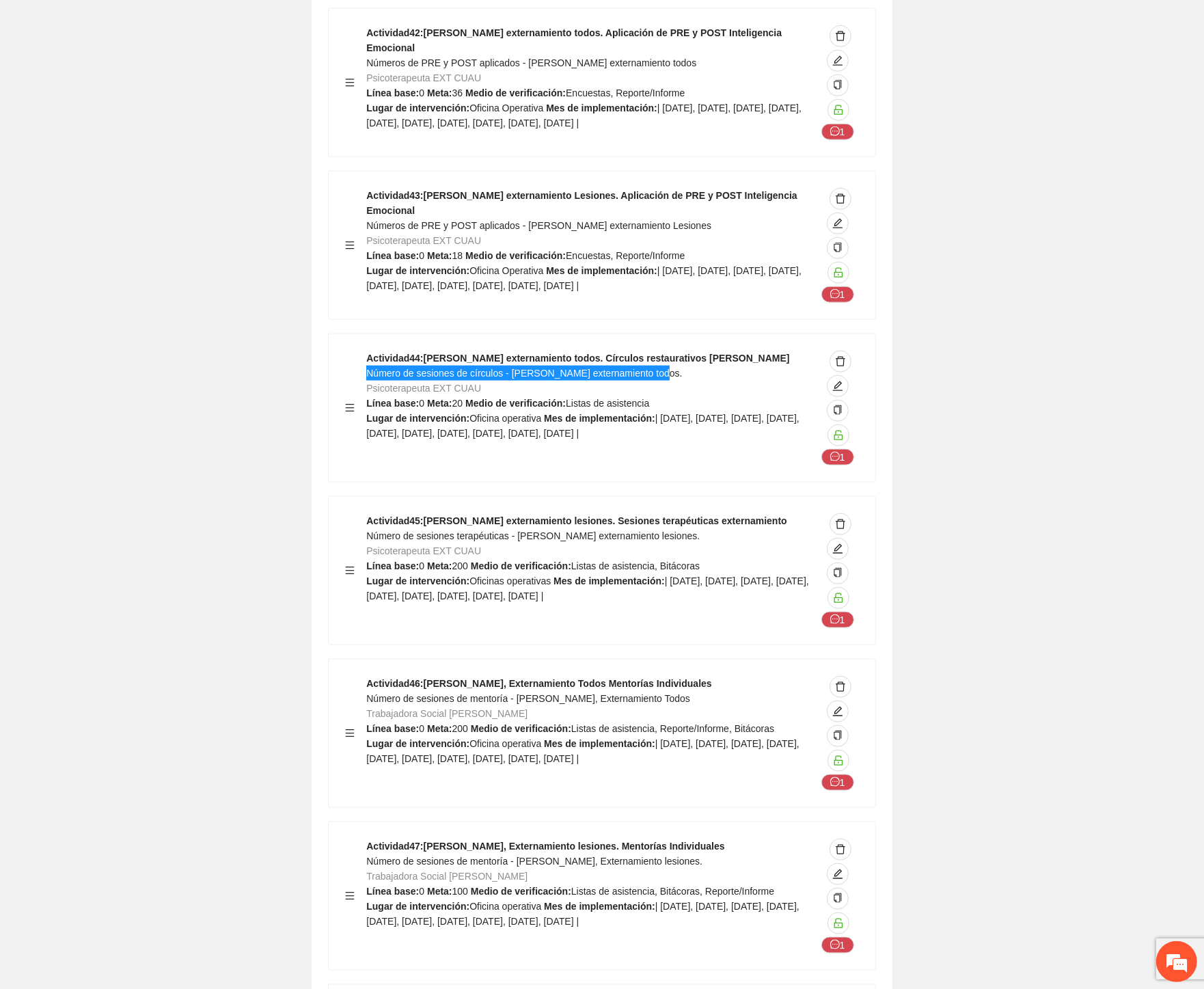
scroll to position [44938, 0]
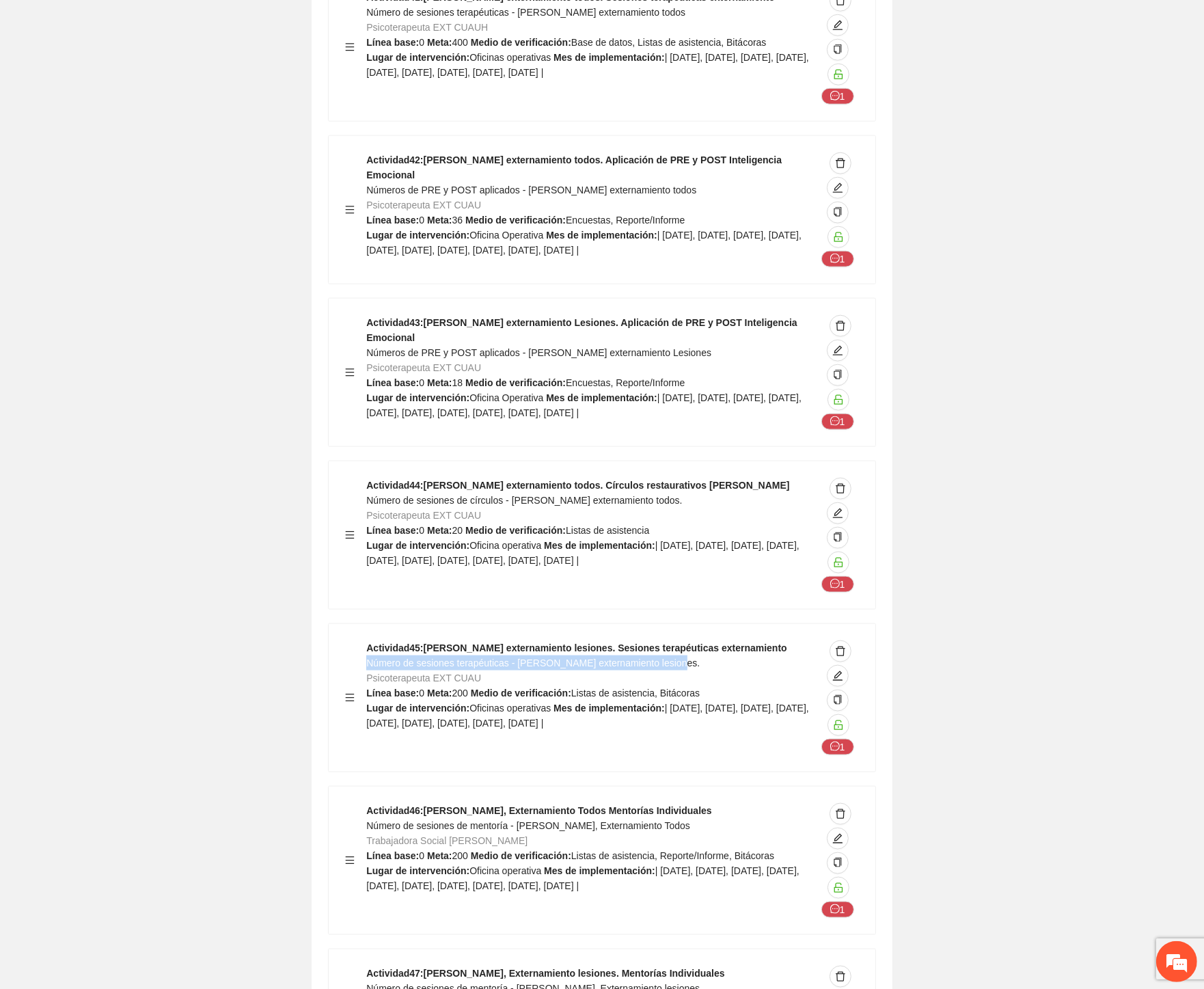
drag, startPoint x: 673, startPoint y: 413, endPoint x: 370, endPoint y: 412, distance: 303.0
click at [370, 641] on div "Actividad 45 : Cuauhtémoc externamiento lesiones. Sesiones terapéuticas externa…" at bounding box center [591, 698] width 450 height 115
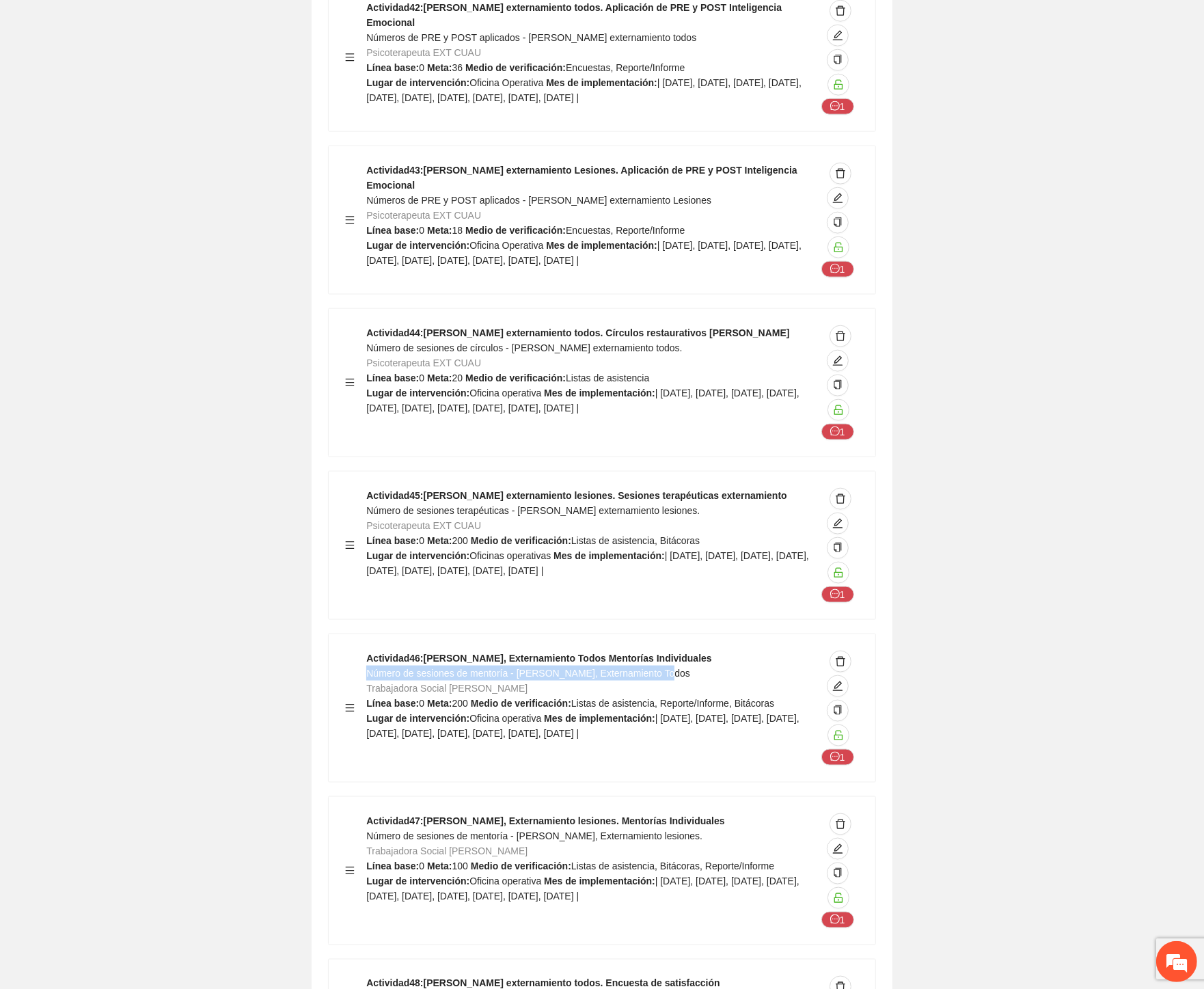
drag, startPoint x: 667, startPoint y: 421, endPoint x: 367, endPoint y: 425, distance: 300.0
click at [367, 650] on div "Actividad 46 : Cuauhtémoc, Externamiento Todos Mentorías Individuales Número de…" at bounding box center [591, 708] width 450 height 115
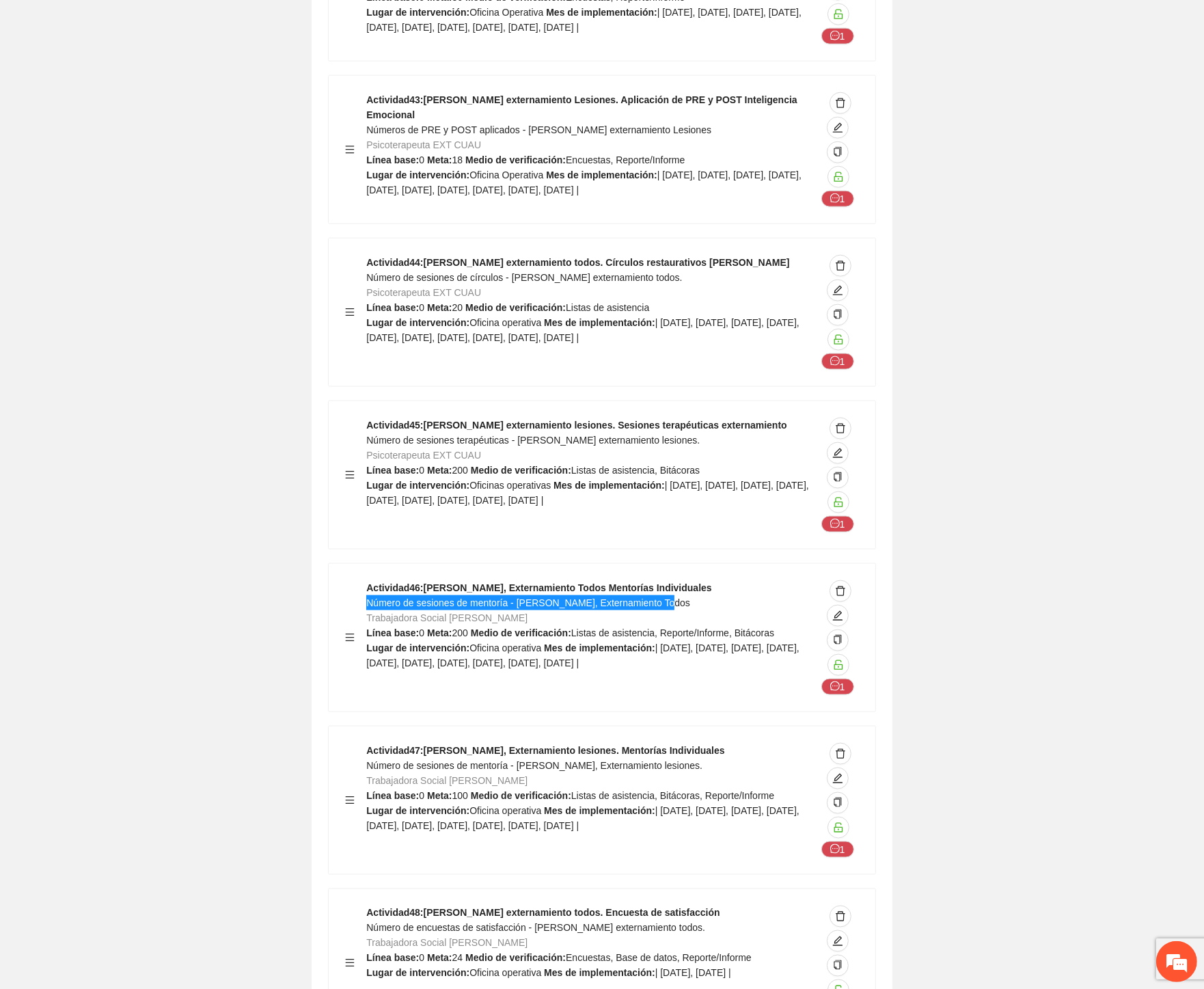
scroll to position [45241, 0]
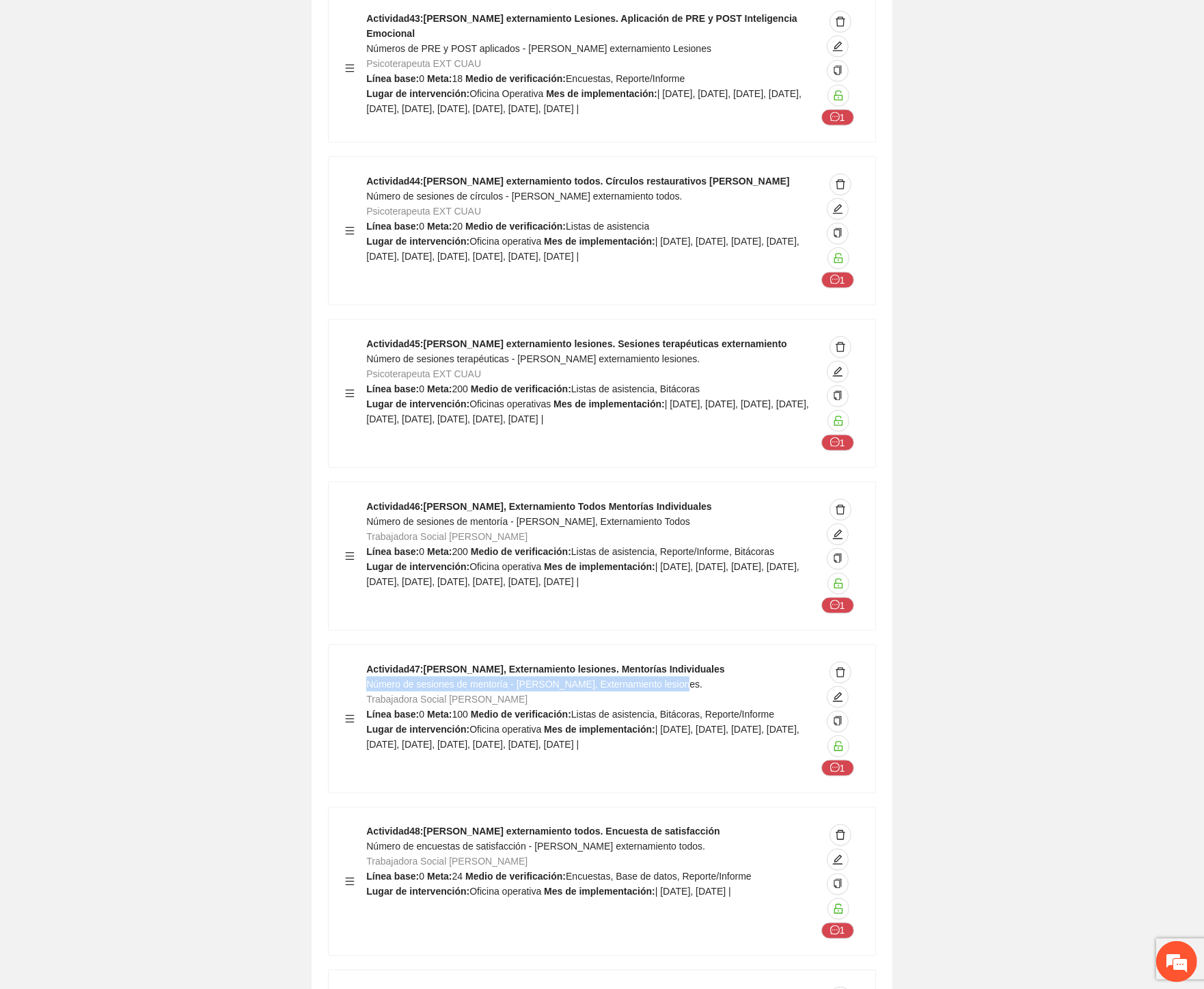
drag, startPoint x: 677, startPoint y: 434, endPoint x: 369, endPoint y: 435, distance: 308.0
click at [369, 661] on div "Actividad 47 : Cuauhtémoc, Externamiento lesiones. Mentorías Individuales Númer…" at bounding box center [591, 718] width 450 height 115
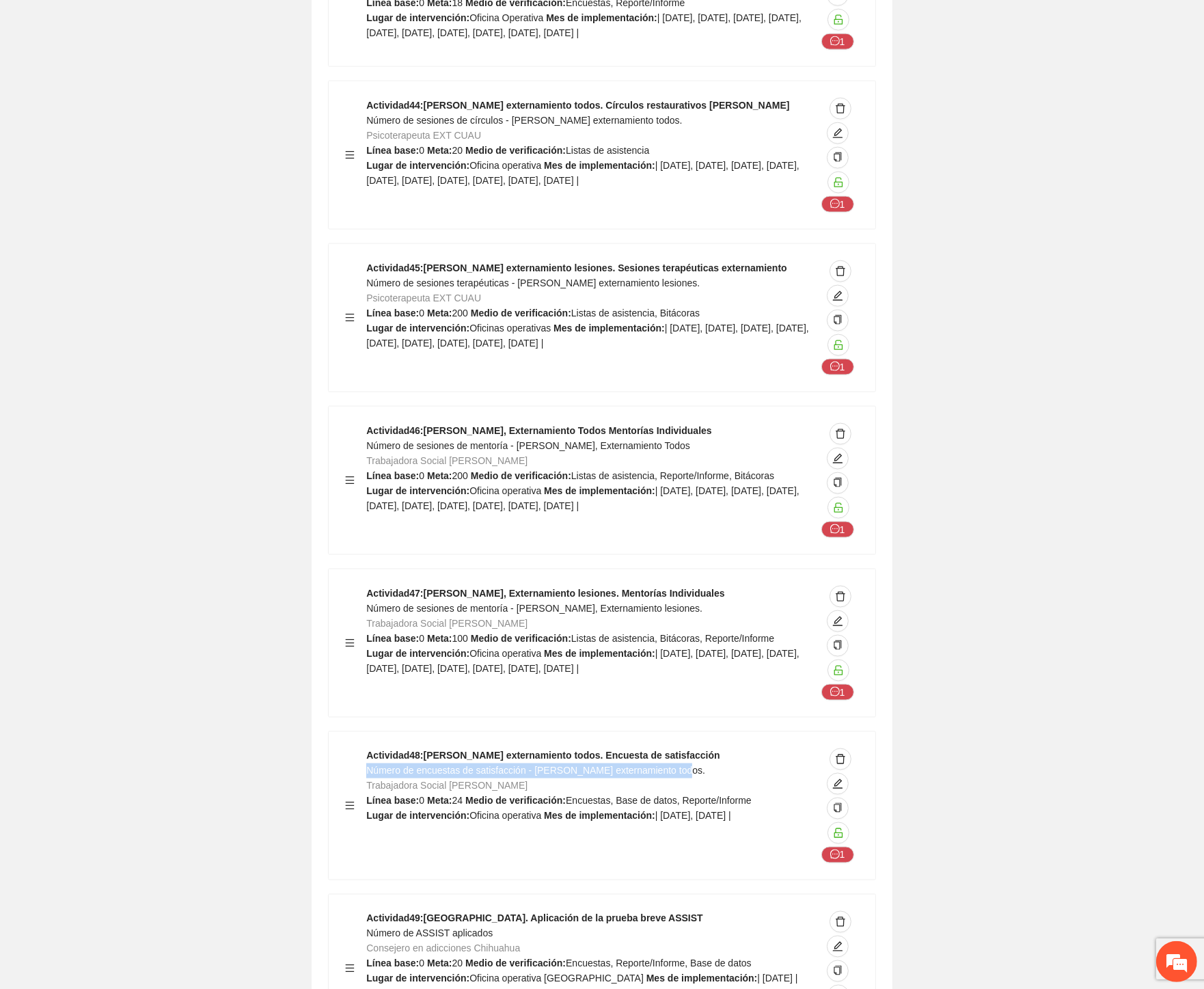
drag, startPoint x: 634, startPoint y: 522, endPoint x: 366, endPoint y: 526, distance: 268.0
click at [366, 748] on div "Actividad 48 : Cuauhtémoc externamiento todos. Encuesta de satisfacción Número …" at bounding box center [591, 805] width 450 height 115
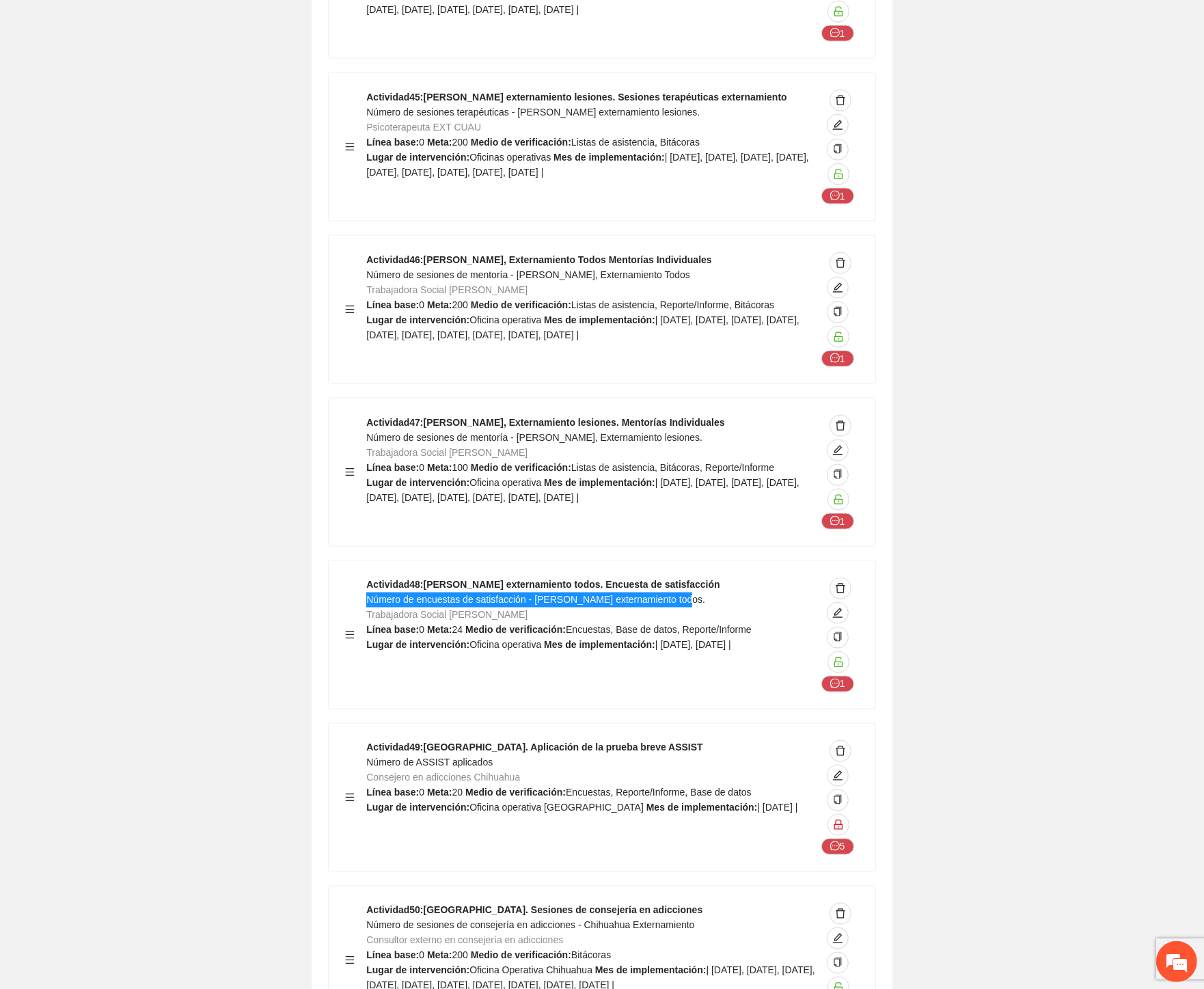
scroll to position [45620, 0]
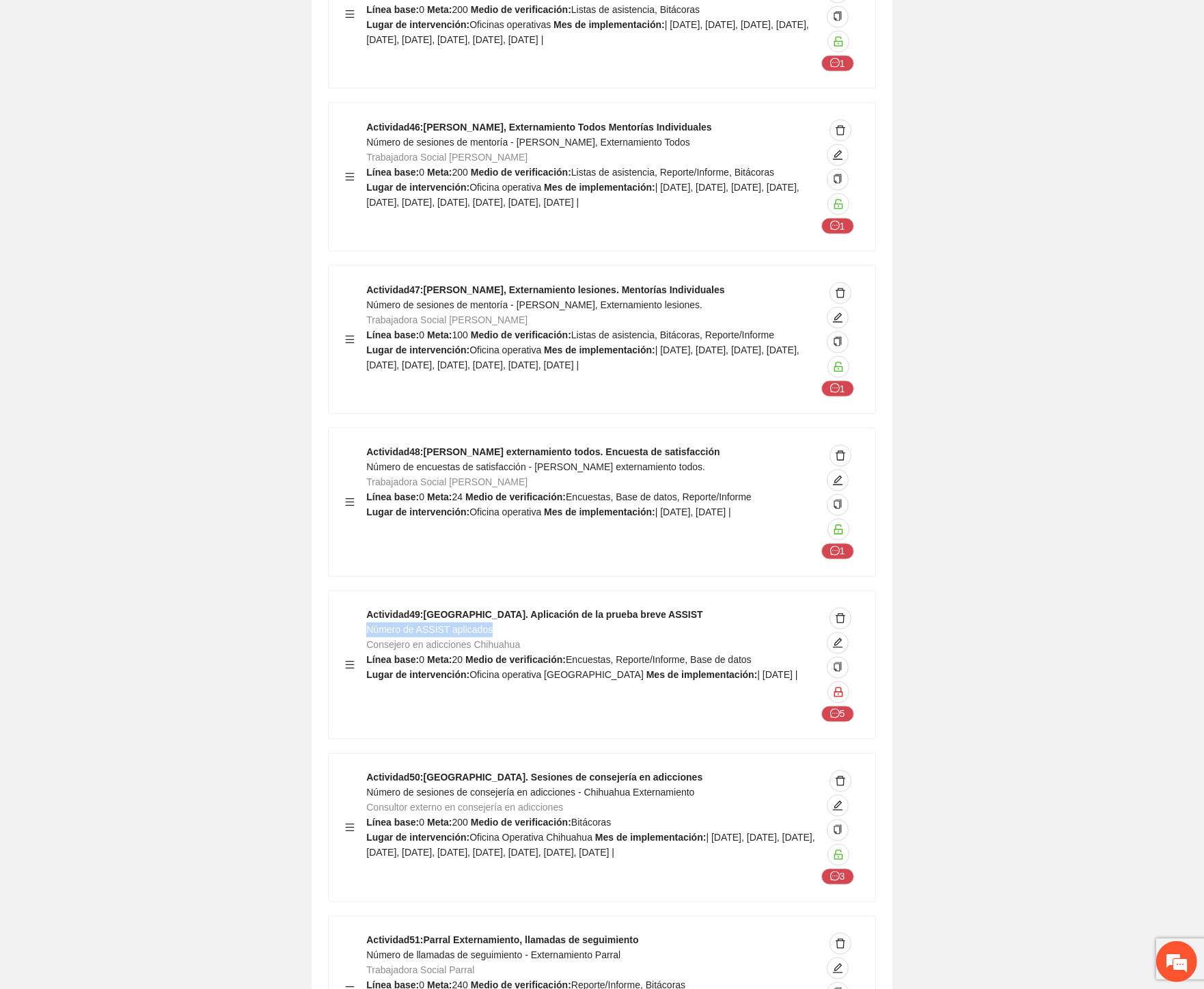
drag, startPoint x: 494, startPoint y: 382, endPoint x: 366, endPoint y: 381, distance: 128.0
click at [366, 607] on div "Actividad 49 : Chihuahua. Aplicación de la prueba breve ASSIST Número de ASSIST…" at bounding box center [591, 665] width 450 height 115
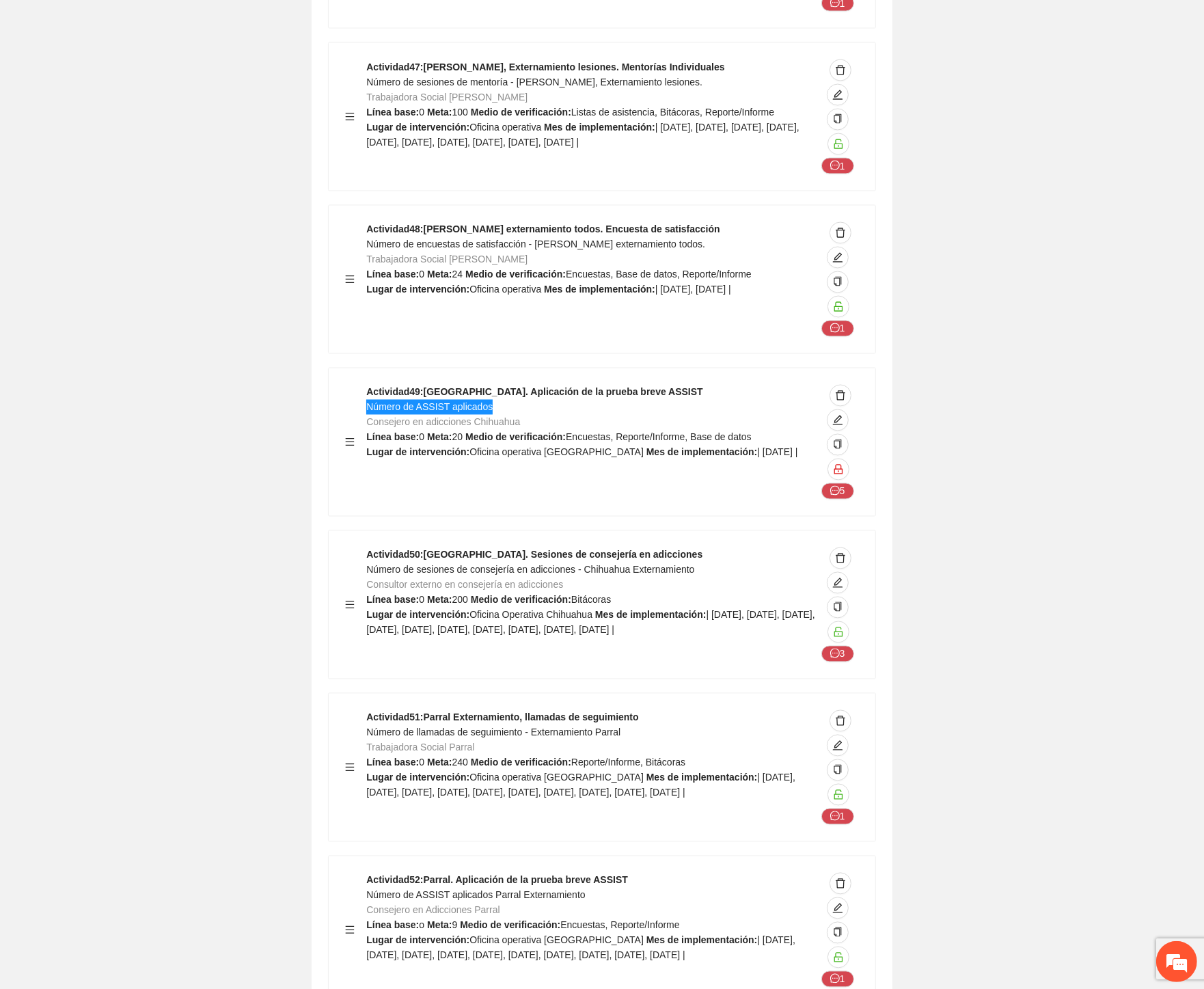
scroll to position [45849, 0]
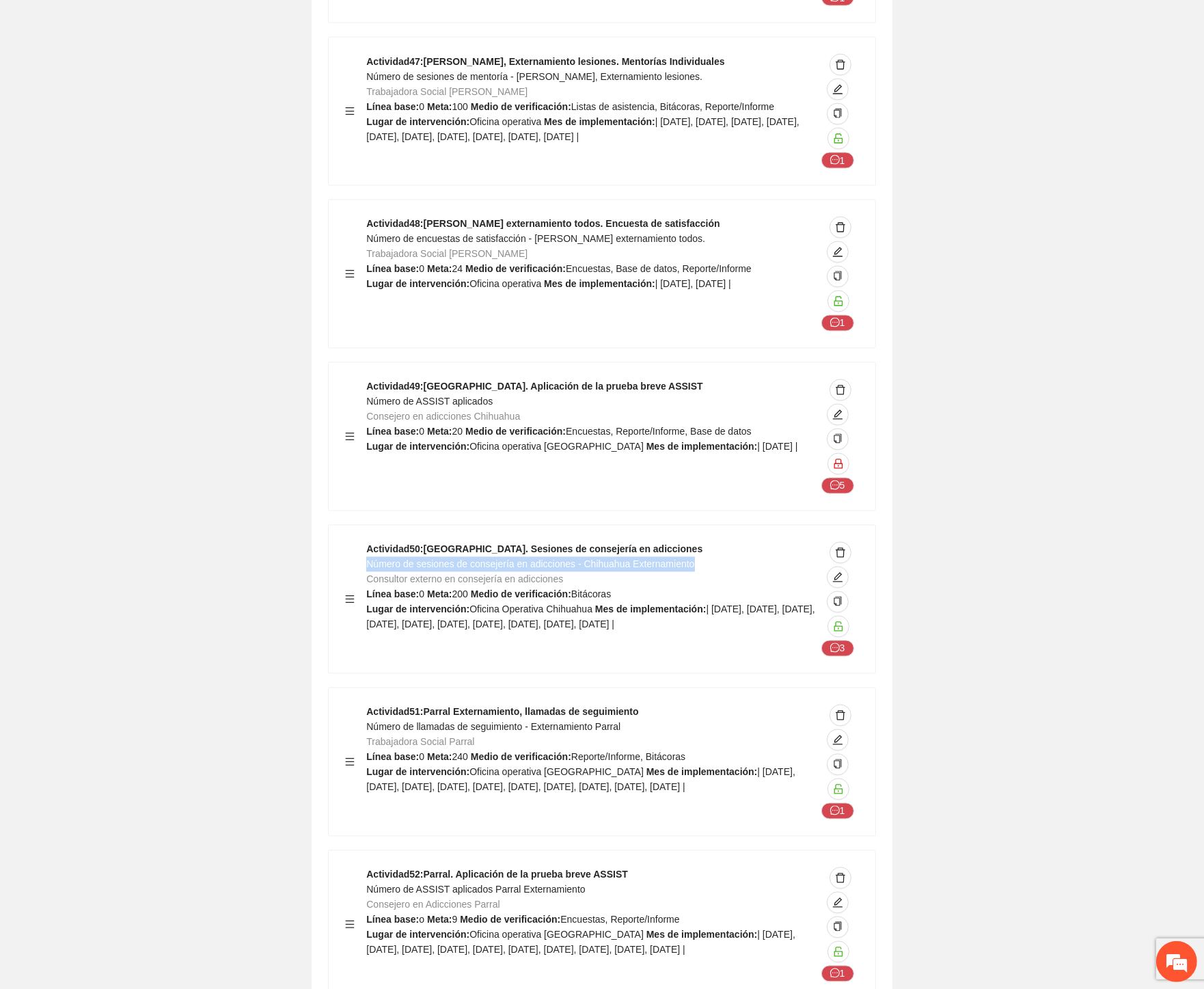
drag, startPoint x: 646, startPoint y: 313, endPoint x: 367, endPoint y: 318, distance: 279.0
click at [367, 542] on div "Actividad 50 : Chihuahua. Sesiones de consejería en adicciones Número de sesion…" at bounding box center [591, 599] width 450 height 115
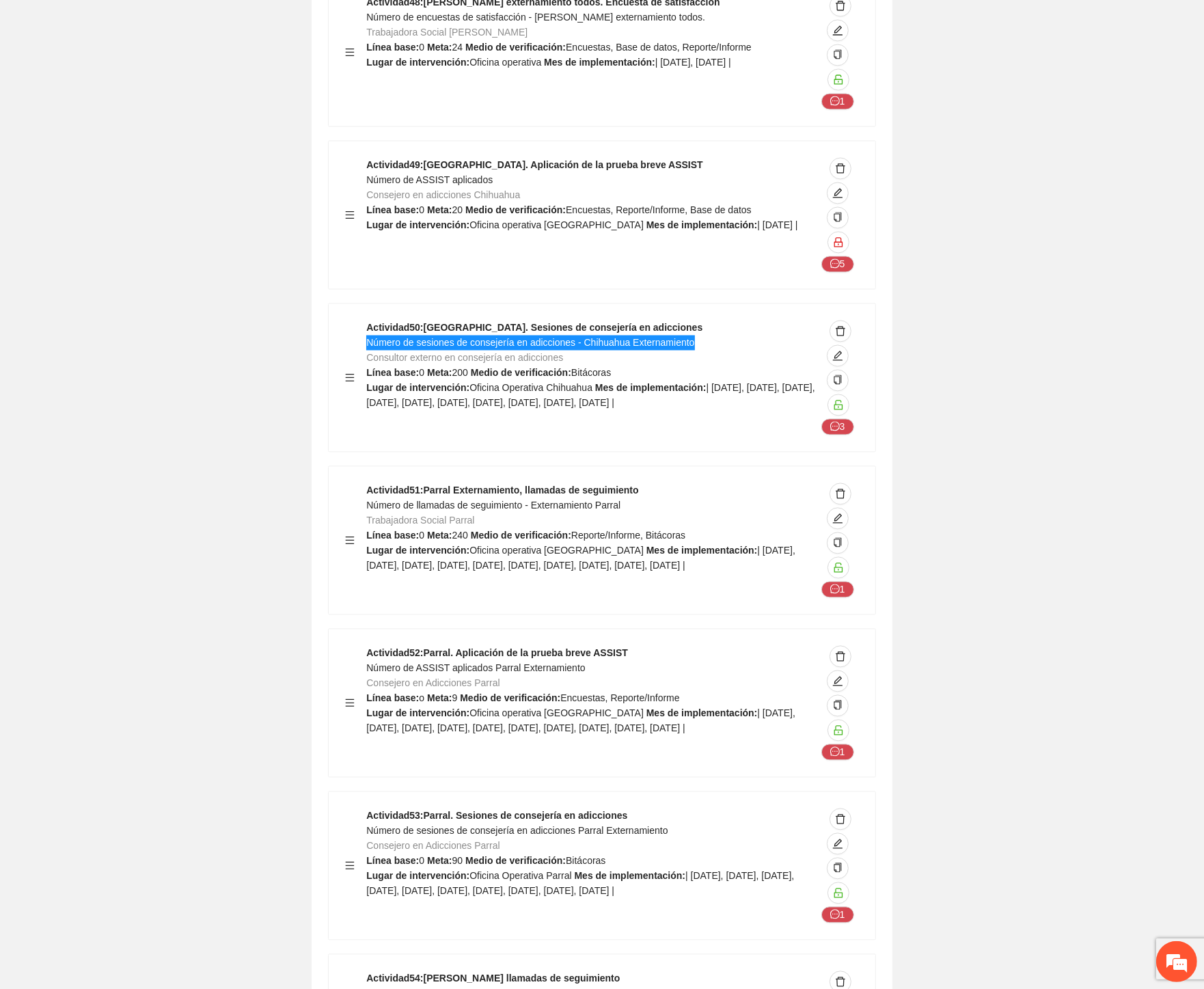
scroll to position [46076, 0]
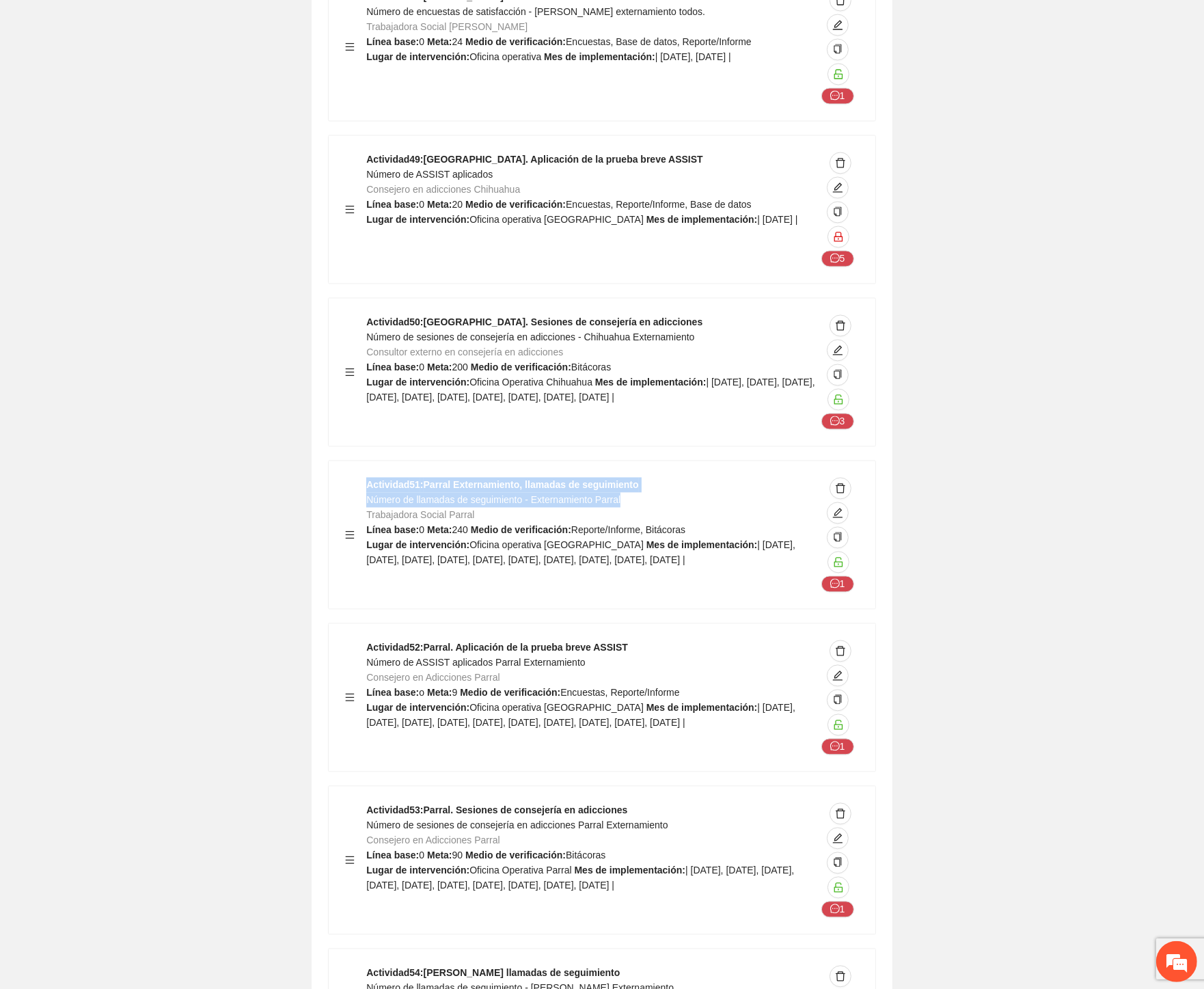
drag, startPoint x: 562, startPoint y: 254, endPoint x: 365, endPoint y: 254, distance: 197.0
click at [365, 477] on div "Actividad 51 : Parral Externamiento, llamadas de seguimiento Número de llamadas…" at bounding box center [602, 534] width 514 height 115
click at [374, 477] on div "Actividad 51 : Parral Externamiento, llamadas de seguimiento Número de llamadas…" at bounding box center [591, 534] width 450 height 115
drag, startPoint x: 367, startPoint y: 248, endPoint x: 652, endPoint y: 244, distance: 285.0
click at [652, 477] on div "Actividad 51 : Parral Externamiento, llamadas de seguimiento Número de llamadas…" at bounding box center [591, 534] width 450 height 115
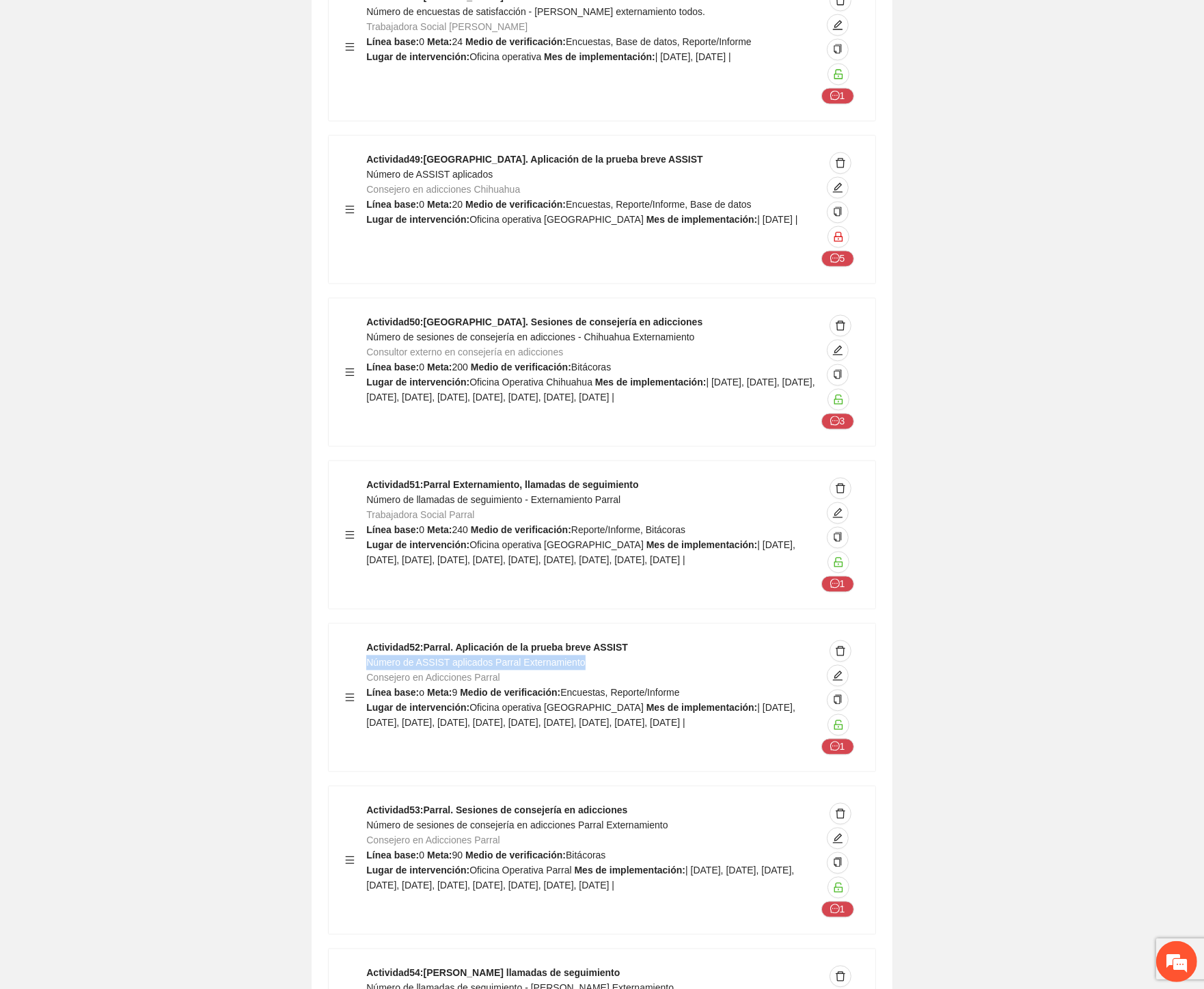
drag, startPoint x: 586, startPoint y: 411, endPoint x: 369, endPoint y: 418, distance: 217.1
click at [369, 640] on div "Actividad 52 : Parral. Aplicación de la prueba breve ASSIST Número de ASSIST ap…" at bounding box center [591, 697] width 450 height 115
drag, startPoint x: 666, startPoint y: 574, endPoint x: 364, endPoint y: 578, distance: 302.0
click at [364, 802] on div "Actividad 53 : Parral. Sesiones de consejería en adicciones Número de sesiones …" at bounding box center [602, 859] width 514 height 115
click at [369, 820] on span "Número de sesiones de consejería en adicciones Parral Externamiento" at bounding box center [517, 825] width 301 height 11
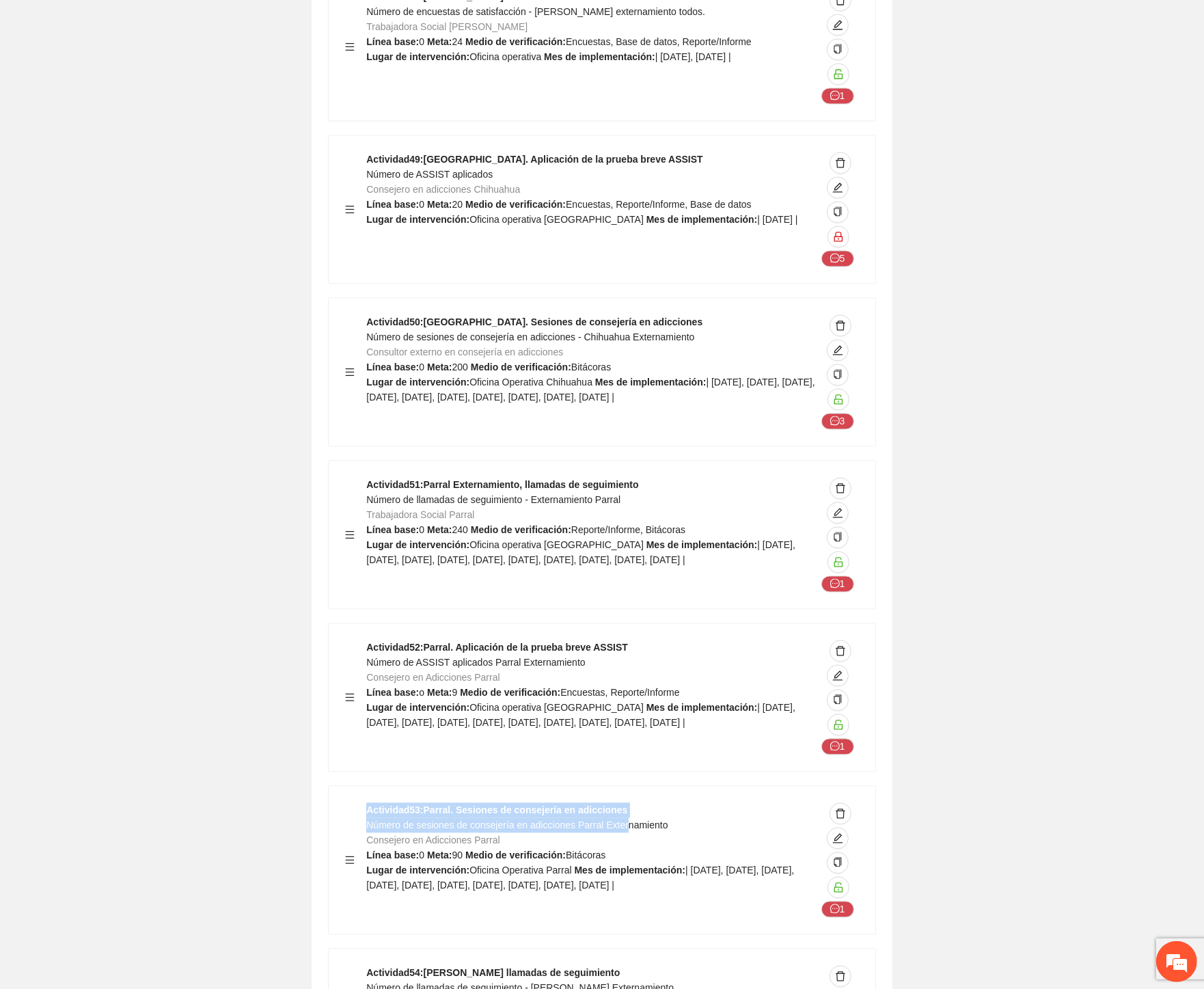
drag, startPoint x: 365, startPoint y: 575, endPoint x: 619, endPoint y: 578, distance: 254.0
click at [619, 802] on div "Actividad 53 : Parral. Sesiones de consejería en adicciones Número de sesiones …" at bounding box center [602, 859] width 514 height 115
click at [641, 820] on span "Número de sesiones de consejería en adicciones Parral Externamiento" at bounding box center [517, 825] width 301 height 11
drag, startPoint x: 661, startPoint y: 576, endPoint x: 370, endPoint y: 578, distance: 291.0
click at [370, 802] on div "Actividad 53 : Parral. Sesiones de consejería en adicciones Número de sesiones …" at bounding box center [591, 859] width 450 height 115
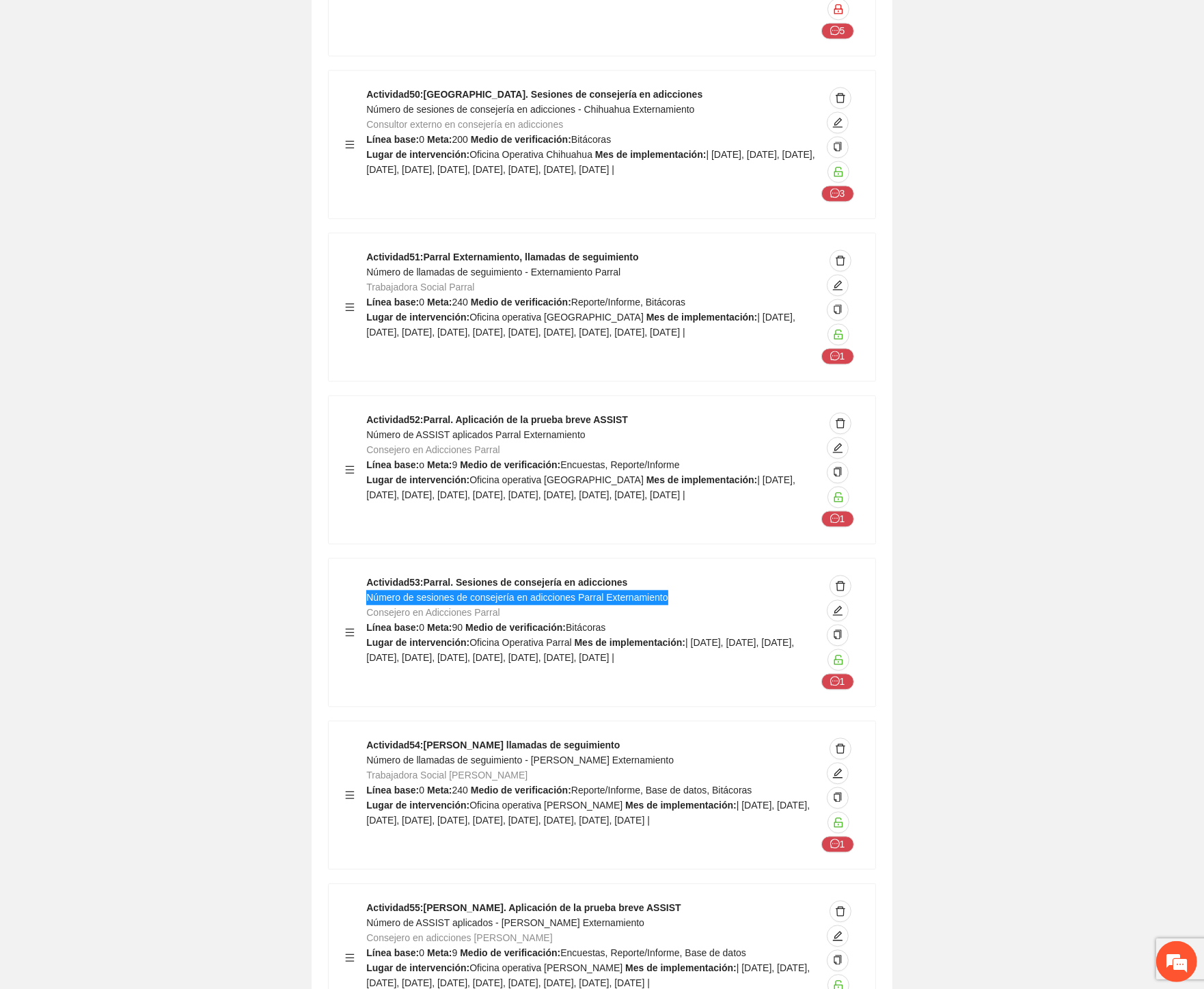
scroll to position [46380, 0]
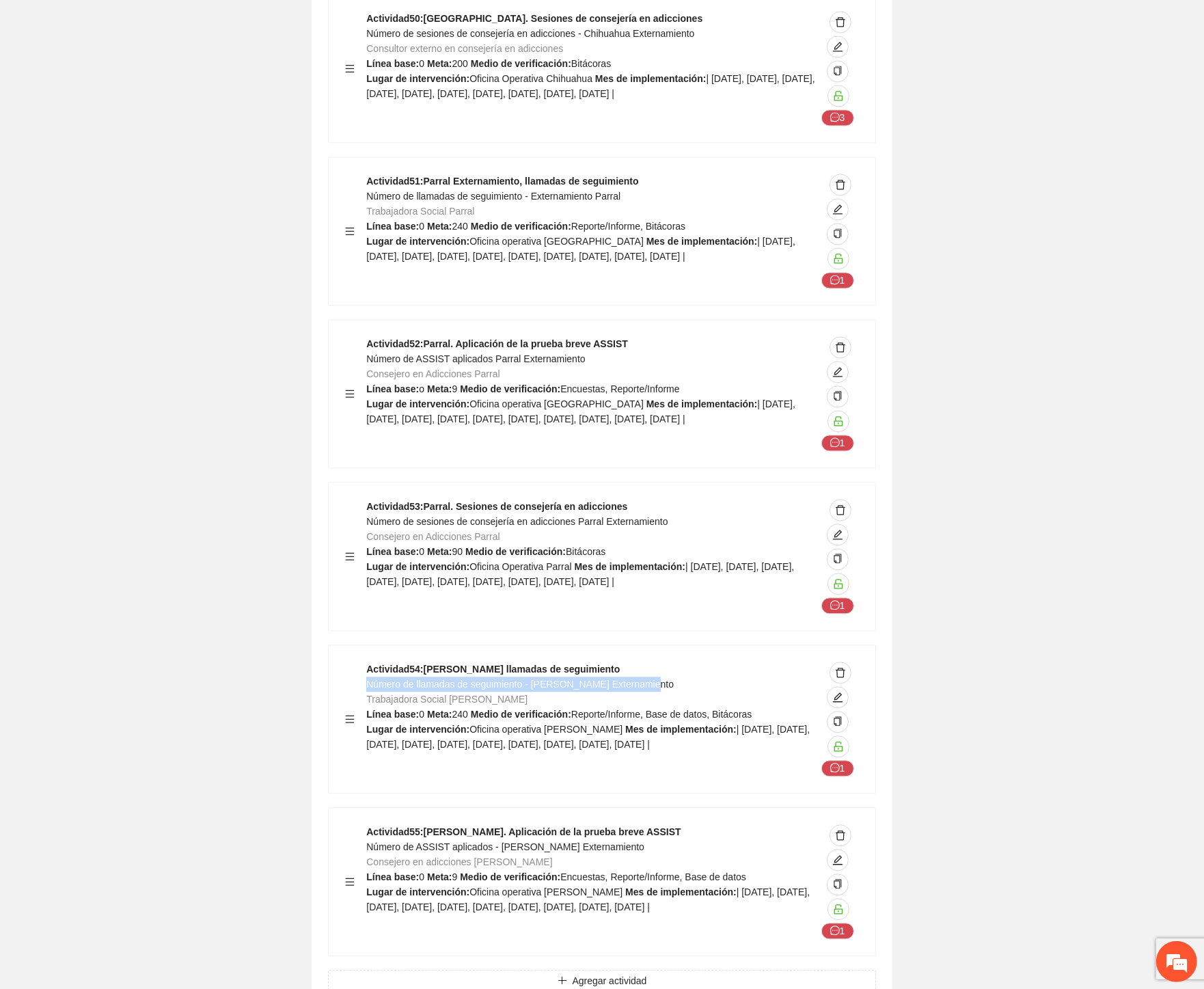
drag, startPoint x: 649, startPoint y: 434, endPoint x: 366, endPoint y: 438, distance: 283.0
click at [366, 661] on div "Actividad 54 : Cuauhtémoc llamadas de seguimiento Número de llamadas de seguimi…" at bounding box center [591, 718] width 450 height 115
drag, startPoint x: 620, startPoint y: 597, endPoint x: 367, endPoint y: 597, distance: 253.0
click at [367, 824] on div "Actividad 55 : Cuauhtémoc. Aplicación de la prueba breve ASSIST Número de ASSIS…" at bounding box center [591, 882] width 450 height 115
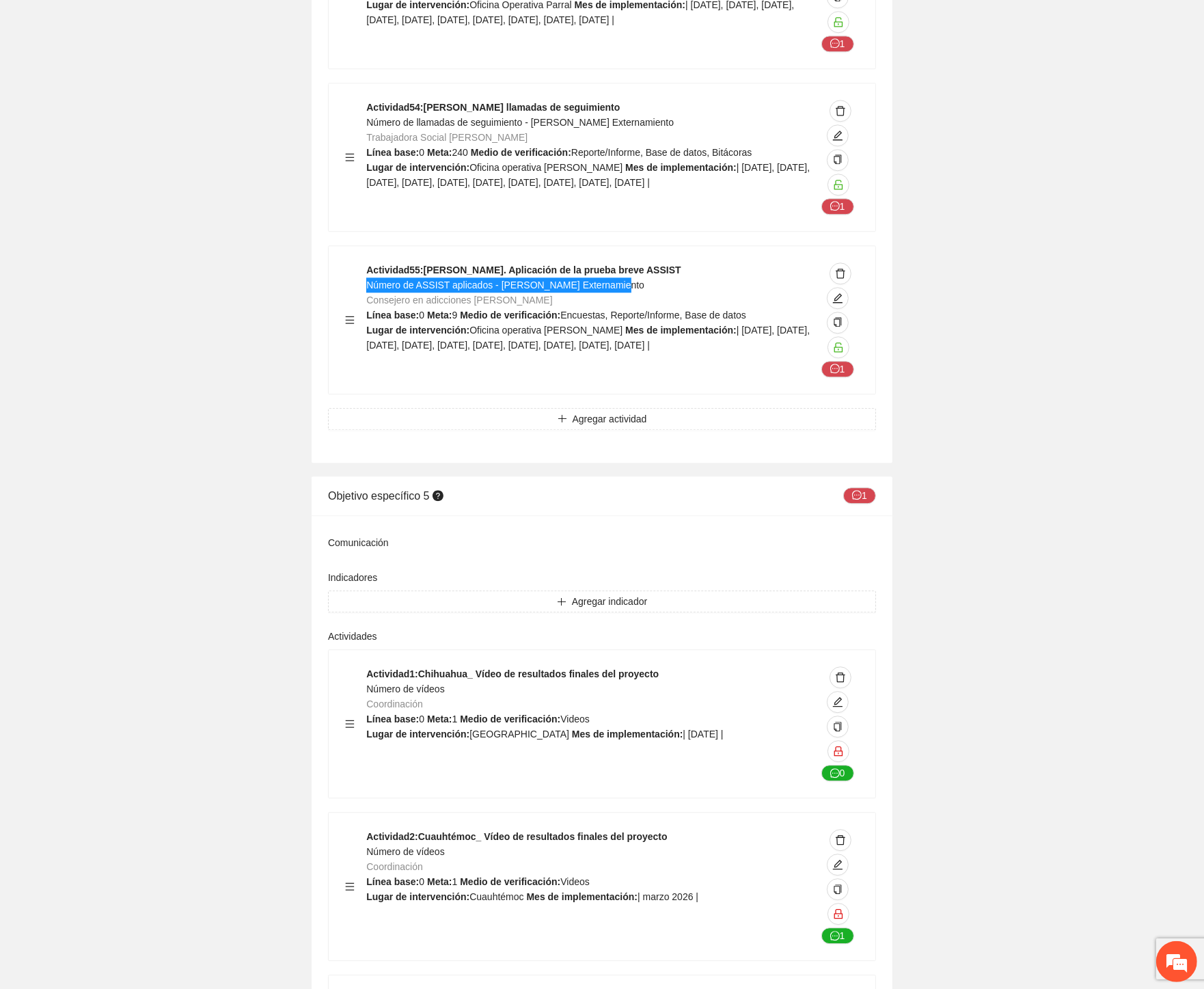
scroll to position [46807, 0]
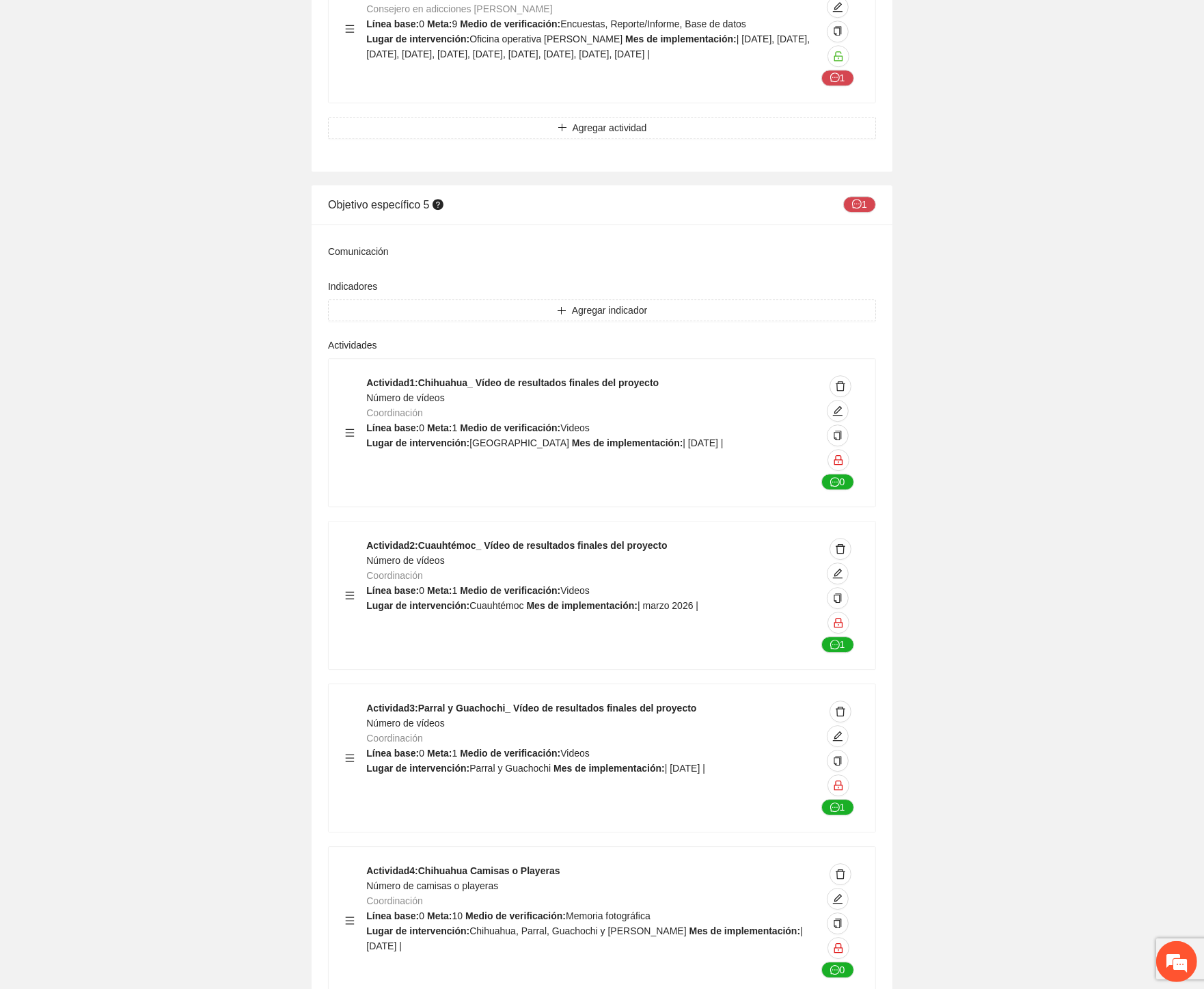
scroll to position [47035, 0]
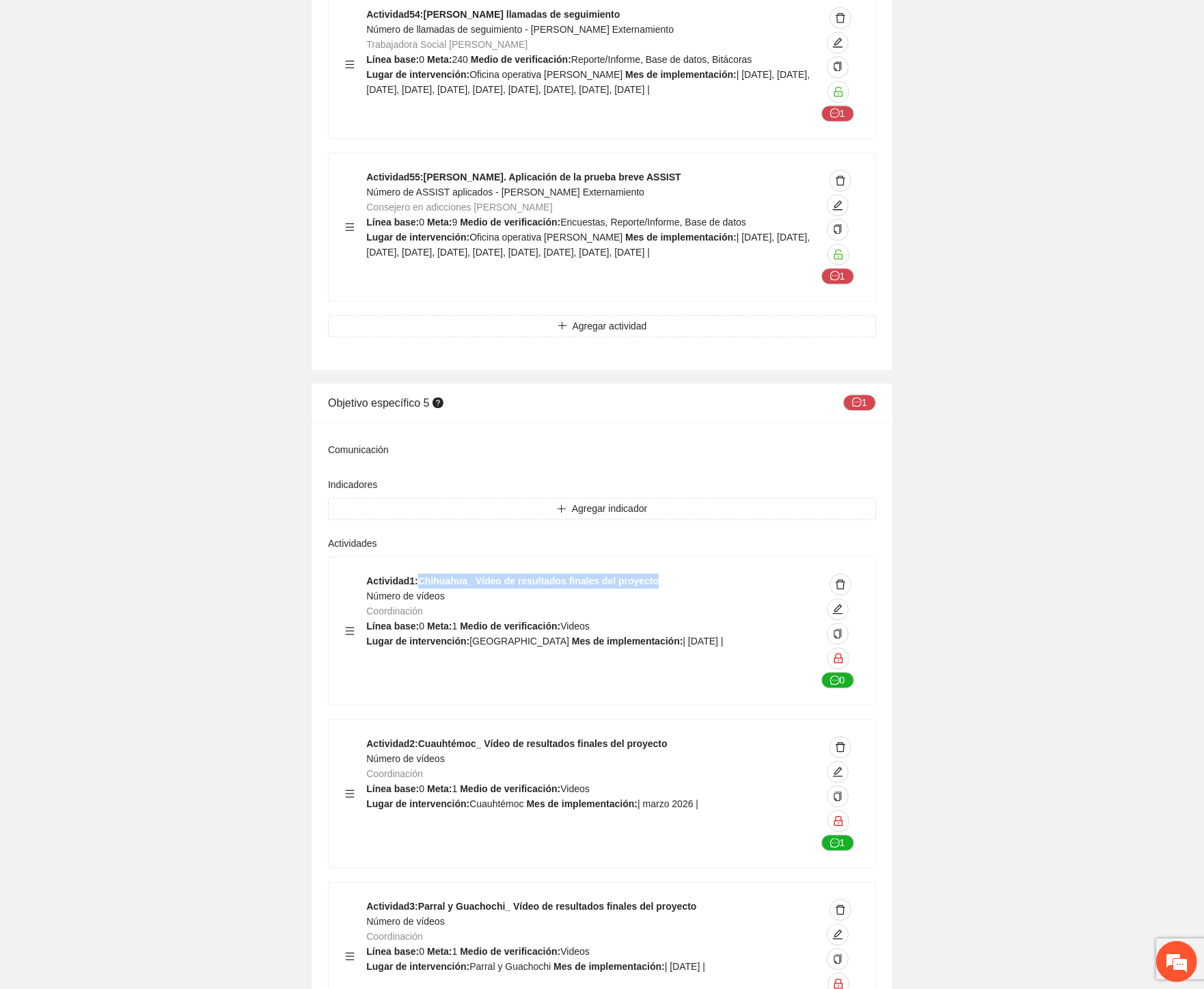
drag, startPoint x: 420, startPoint y: 331, endPoint x: 649, endPoint y: 325, distance: 229.1
click at [649, 573] on div "Actividad 1 : Chihuahua_ Vídeo de resultados finales del proyecto Número de víd…" at bounding box center [591, 631] width 450 height 115
click at [472, 573] on div "Actividad 1 : Chihuahua_ Vídeo de resultados finales del proyecto Número de víd…" at bounding box center [591, 631] width 450 height 115
drag, startPoint x: 460, startPoint y: 347, endPoint x: 369, endPoint y: 347, distance: 91.0
click at [369, 573] on div "Actividad 1 : Chihuahua_ Vídeo de resultados finales del proyecto Número de víd…" at bounding box center [591, 631] width 450 height 115
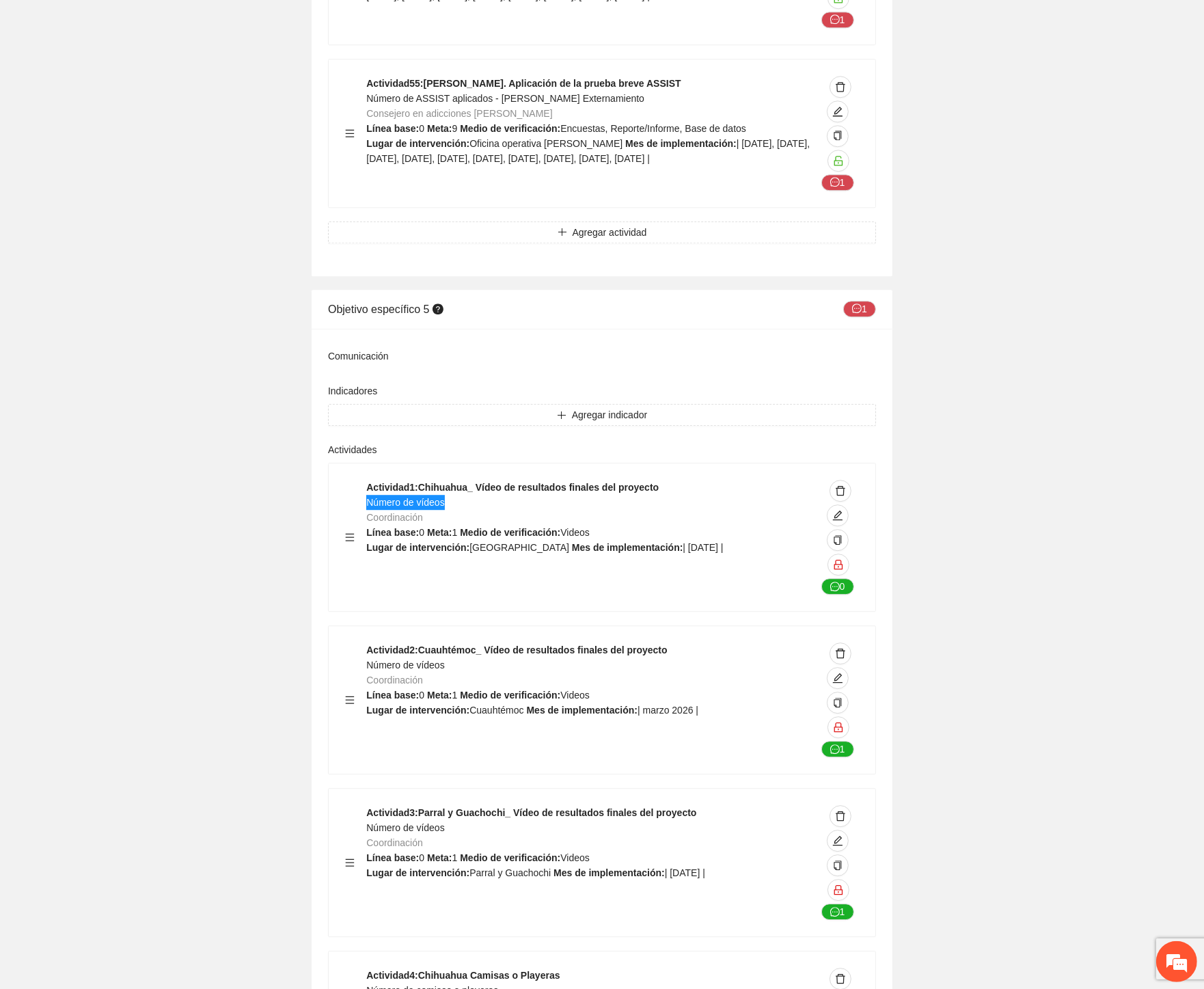
scroll to position [47262, 0]
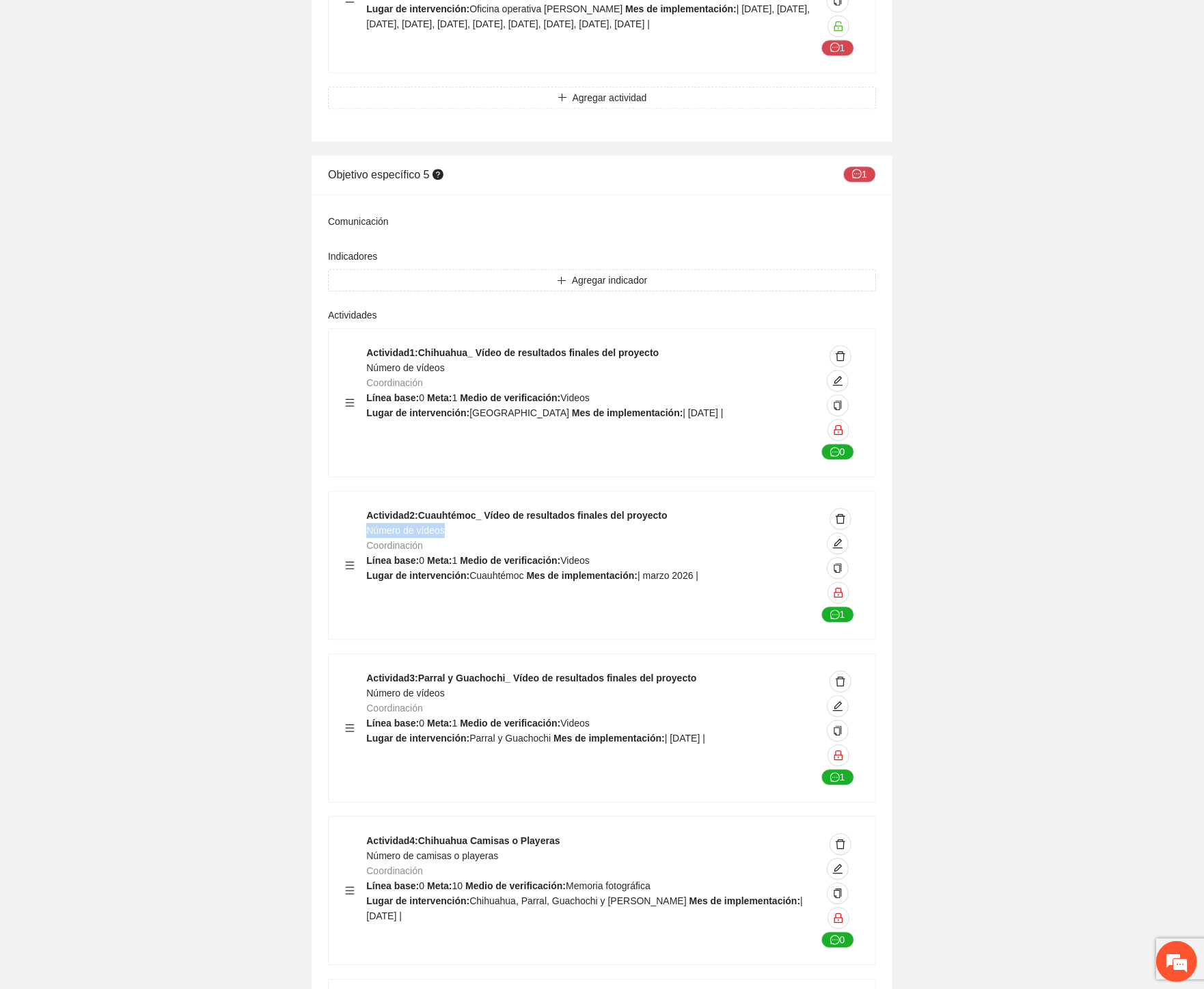
drag, startPoint x: 462, startPoint y: 280, endPoint x: 370, endPoint y: 282, distance: 92.0
click at [370, 508] on div "Actividad 2 : Cuauhtémoc_ Vídeo de resultados finales del proyecto Número de ví…" at bounding box center [591, 565] width 450 height 115
drag, startPoint x: 461, startPoint y: 606, endPoint x: 371, endPoint y: 588, distance: 91.8
click at [371, 833] on div "Actividad 4 : Chihuahua Camisas o Playeras Número de camisas o playeras Coordin…" at bounding box center [591, 890] width 450 height 115
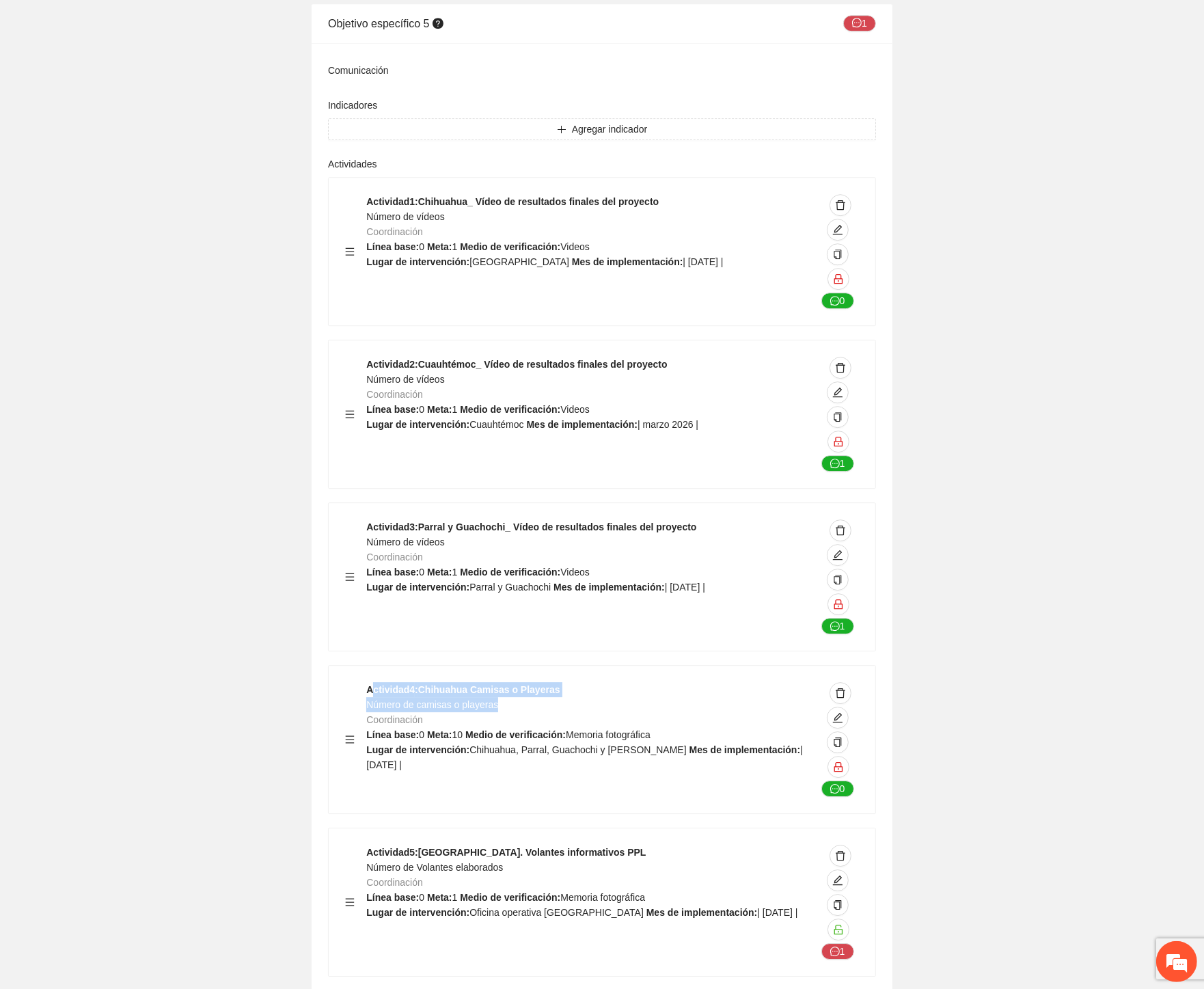
scroll to position [47566, 0]
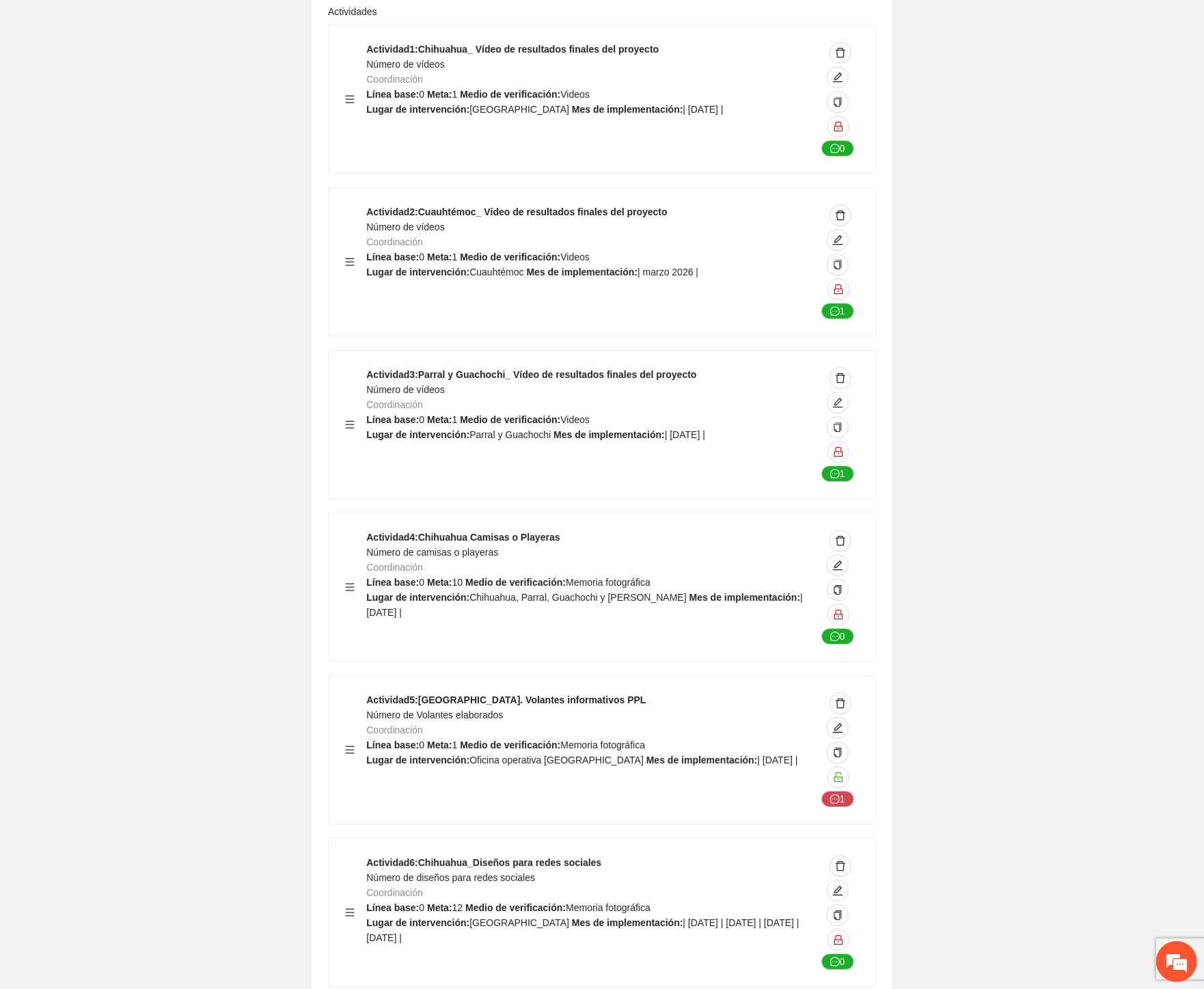
click at [538, 577] on strong "Medio de verificación:" at bounding box center [515, 582] width 100 height 11
drag, startPoint x: 503, startPoint y: 298, endPoint x: 366, endPoint y: 303, distance: 137.1
click at [366, 529] on div "Actividad 4 : Chihuahua Camisas o Playeras Número de camisas o playeras Coordin…" at bounding box center [591, 587] width 450 height 115
drag, startPoint x: 500, startPoint y: 469, endPoint x: 367, endPoint y: 468, distance: 133.0
click at [367, 692] on div "Actividad 5 : Chihuahua. Volantes informativos PPL Número de Volantes elaborado…" at bounding box center [591, 750] width 450 height 115
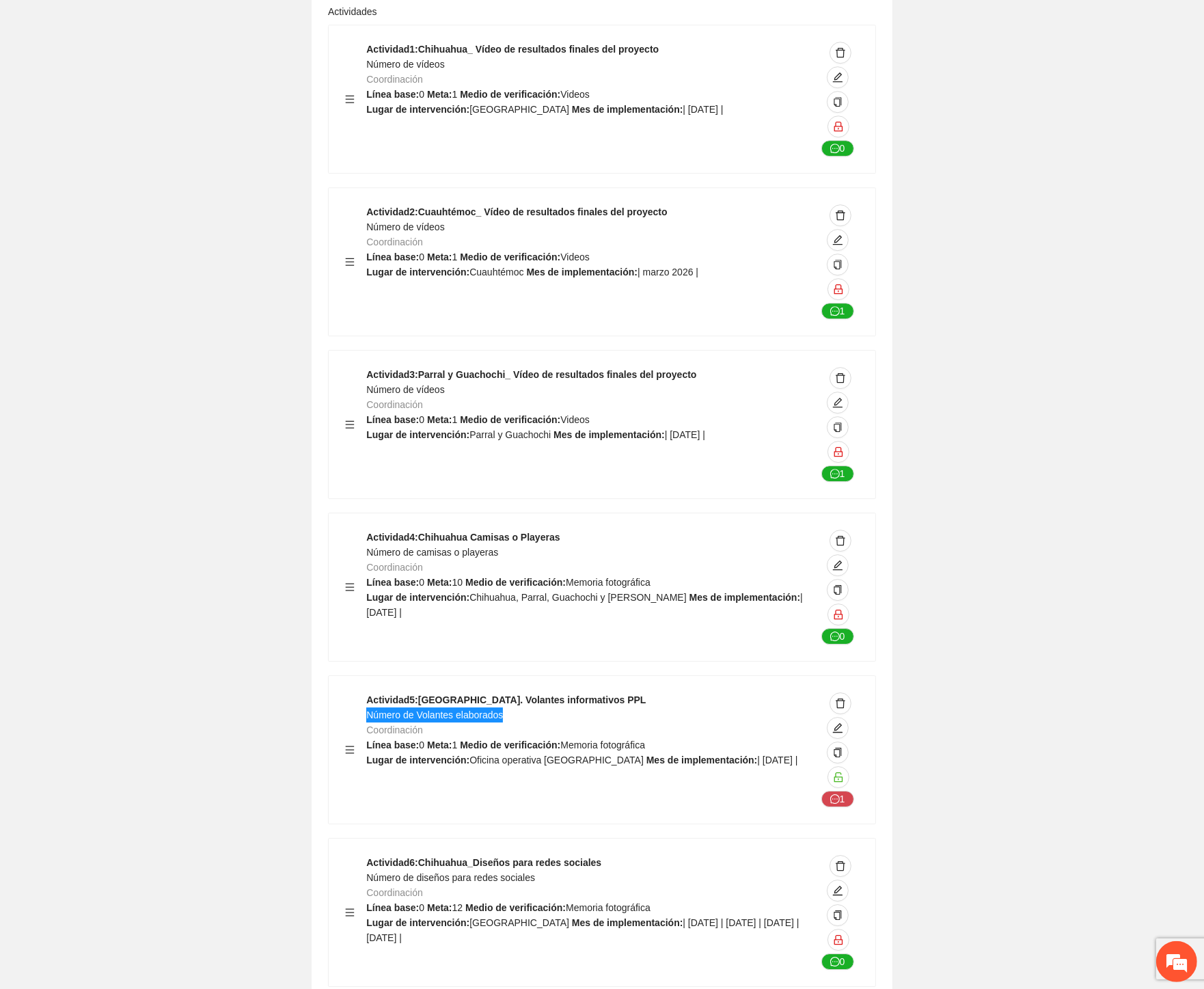
scroll to position [47946, 0]
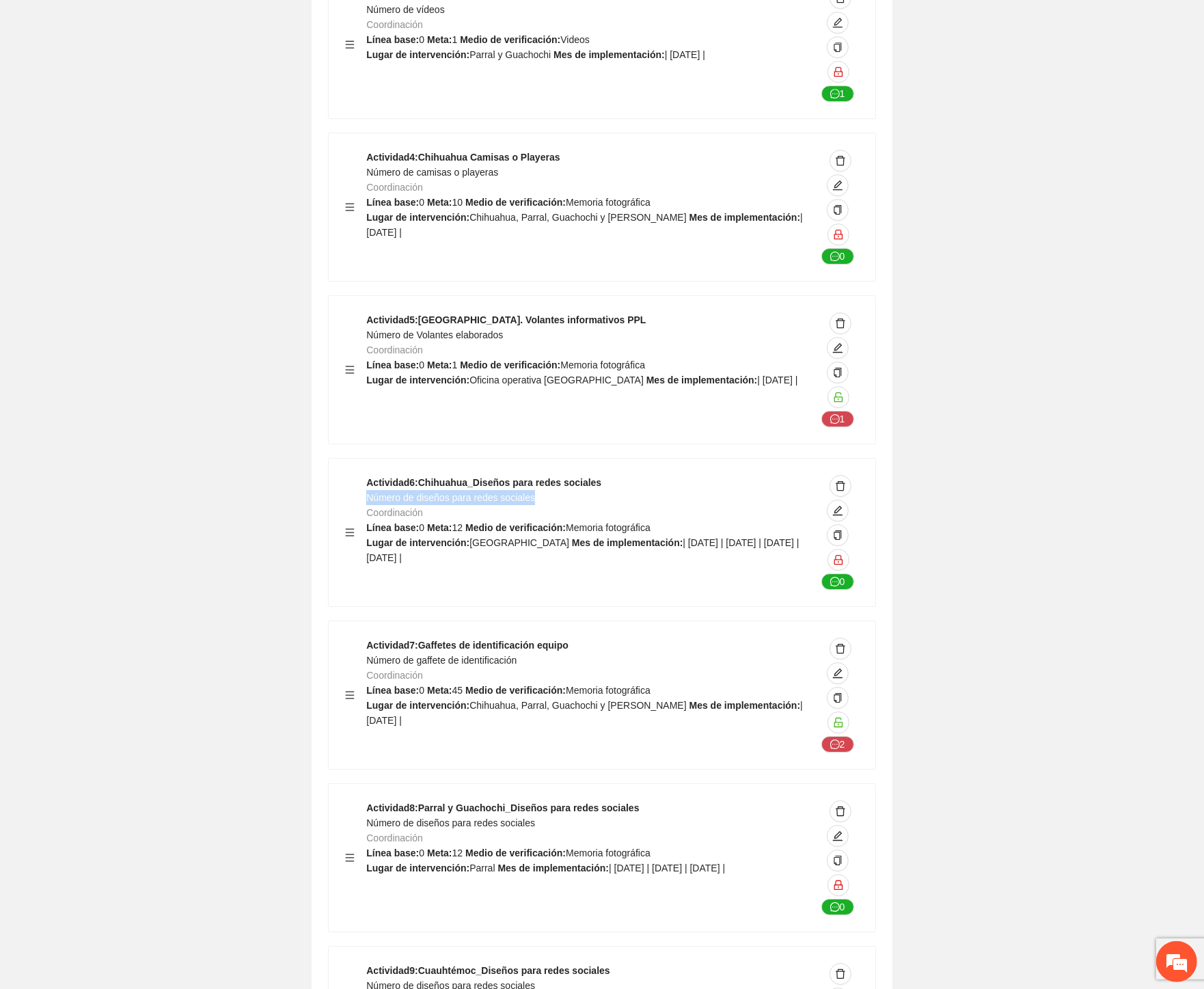
drag, startPoint x: 534, startPoint y: 250, endPoint x: 369, endPoint y: 248, distance: 165.0
click at [369, 475] on div "Actividad 6 : Chihuahua_Diseños para redes sociales Número de diseños para rede…" at bounding box center [591, 532] width 450 height 115
drag, startPoint x: 428, startPoint y: 417, endPoint x: 367, endPoint y: 415, distance: 61.0
click at [367, 638] on div "Actividad 7 : Gaffetes de identificación equipo Número de gaffete de identifica…" at bounding box center [591, 695] width 450 height 115
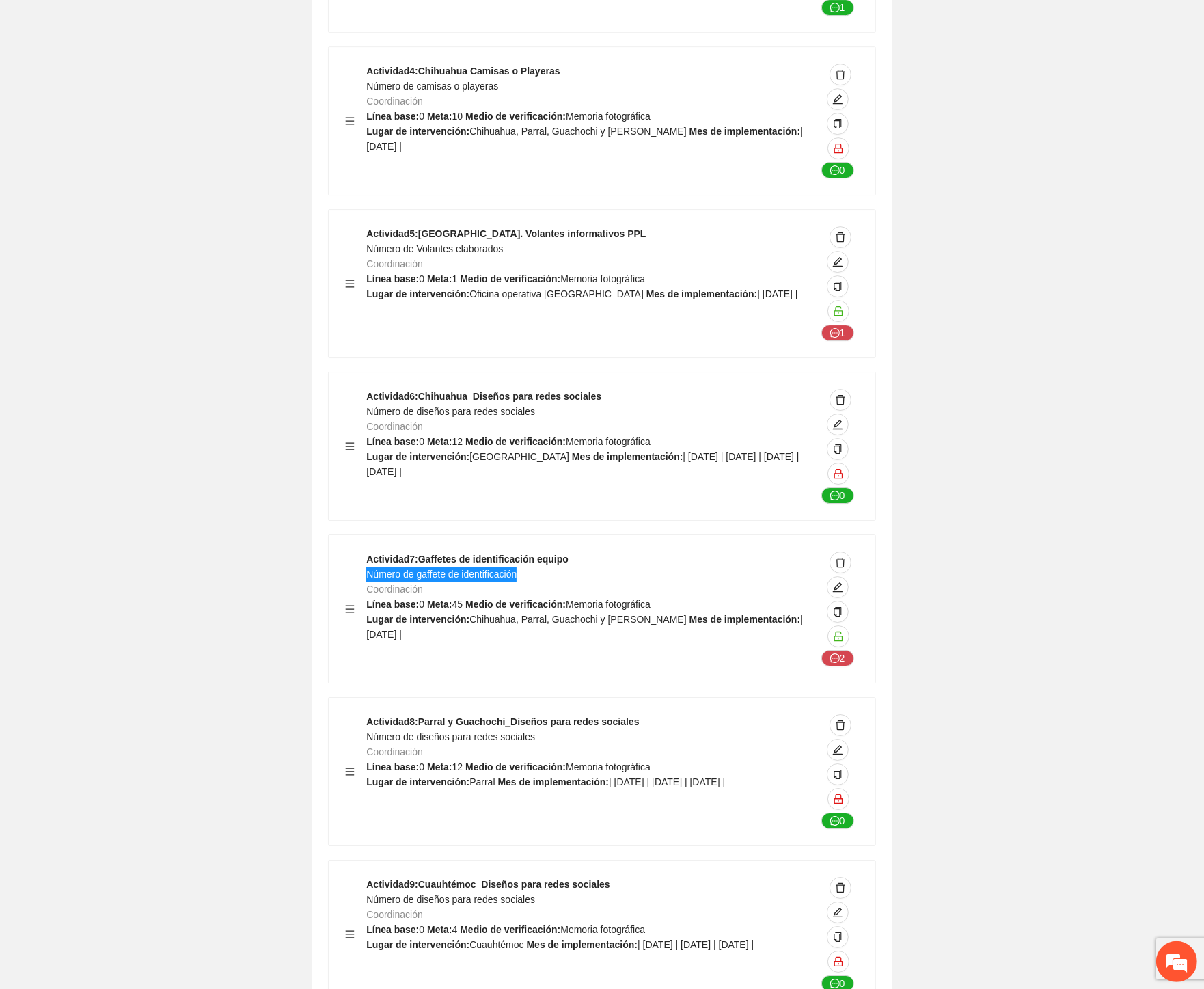
scroll to position [48097, 0]
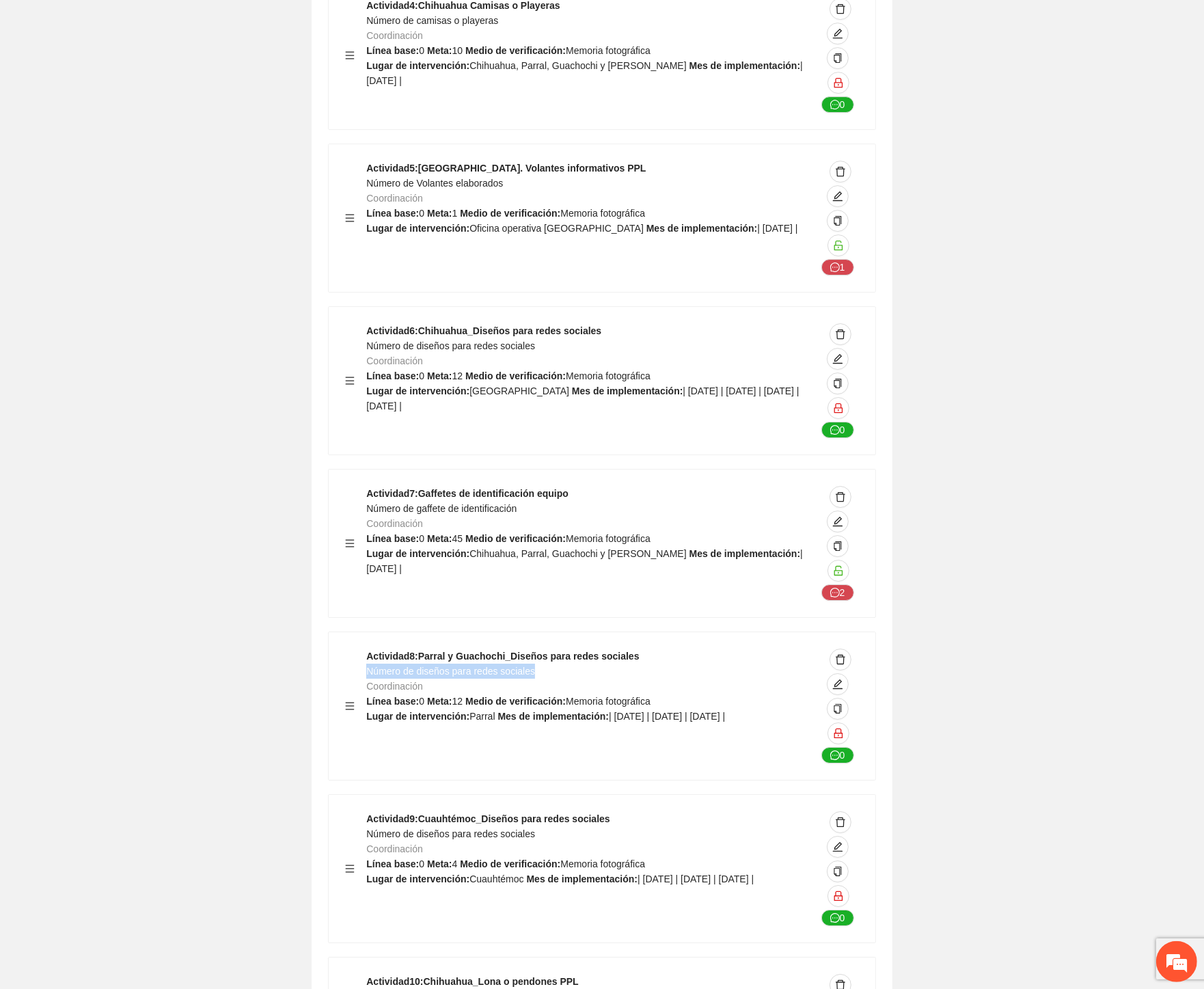
drag, startPoint x: 538, startPoint y: 420, endPoint x: 370, endPoint y: 426, distance: 168.1
click at [370, 649] on div "Actividad 8 : Parral y Guachochi_Diseños para redes sociales Número de diseños …" at bounding box center [591, 706] width 450 height 115
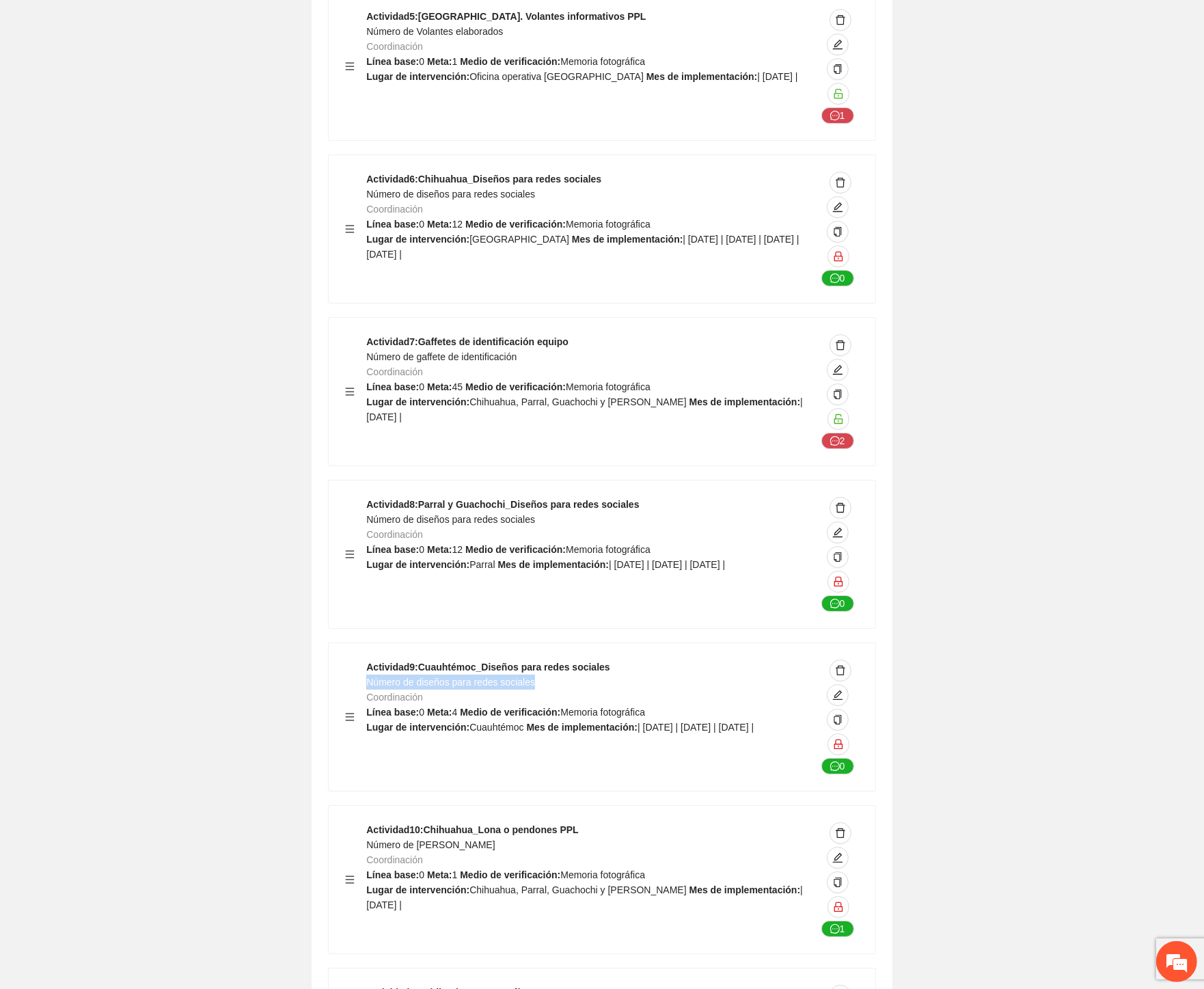
drag, startPoint x: 467, startPoint y: 434, endPoint x: 367, endPoint y: 438, distance: 100.1
click at [367, 659] on div "Actividad 9 : Cuauhtémoc_Diseños para redes sociales Número de diseños para red…" at bounding box center [591, 717] width 450 height 115
drag, startPoint x: 490, startPoint y: 596, endPoint x: 370, endPoint y: 598, distance: 120.0
click at [370, 822] on div "Actividad 10 : Chihuahua_Lona o pendones PPL Número de lonas o pendones Coordin…" at bounding box center [591, 880] width 450 height 115
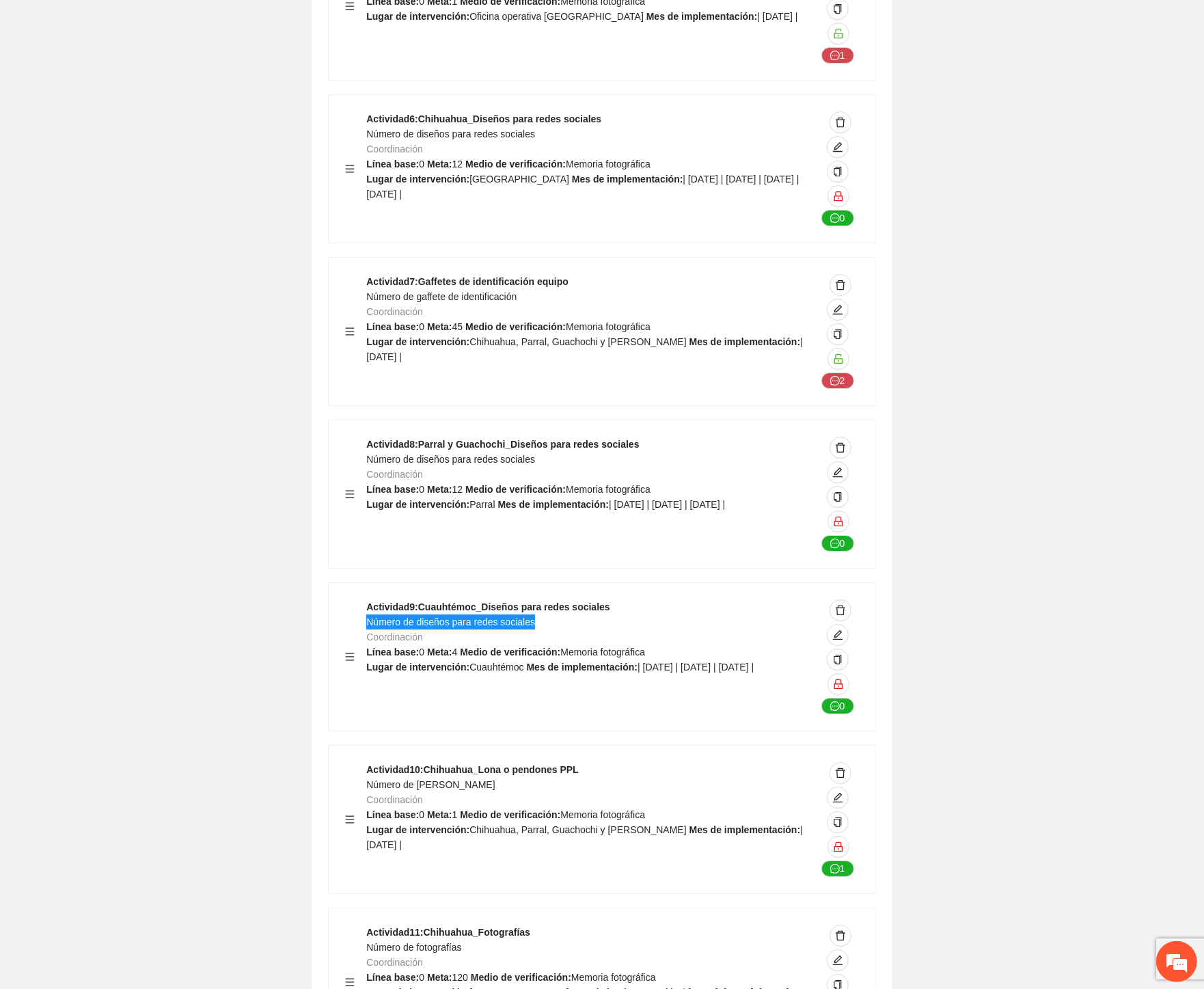
scroll to position [48552, 0]
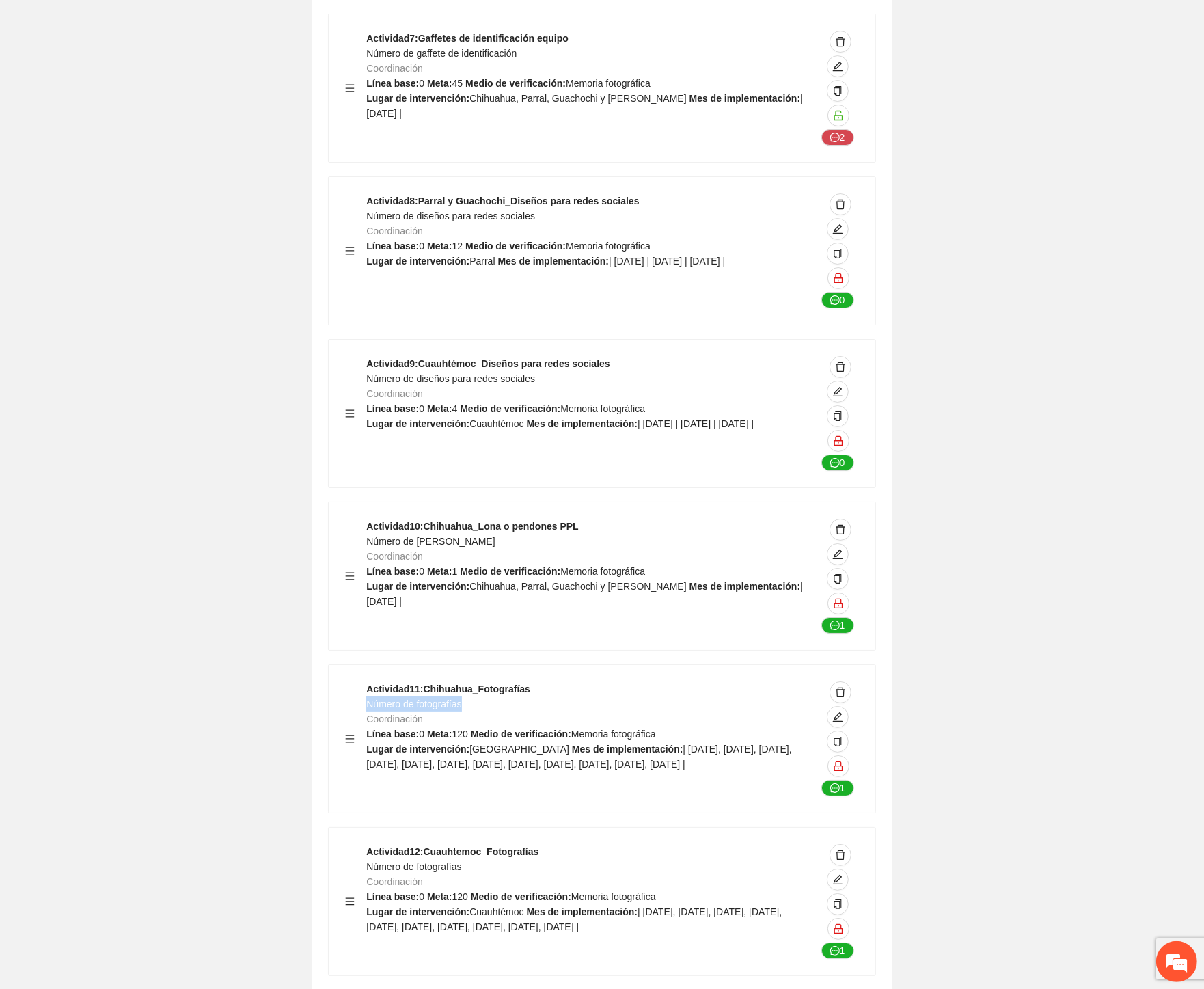
drag, startPoint x: 472, startPoint y: 454, endPoint x: 366, endPoint y: 458, distance: 106.1
click at [366, 681] on div "Actividad 11 : Chihuahua_Fotografías Número de fotografías Coordinación Línea b…" at bounding box center [591, 738] width 450 height 115
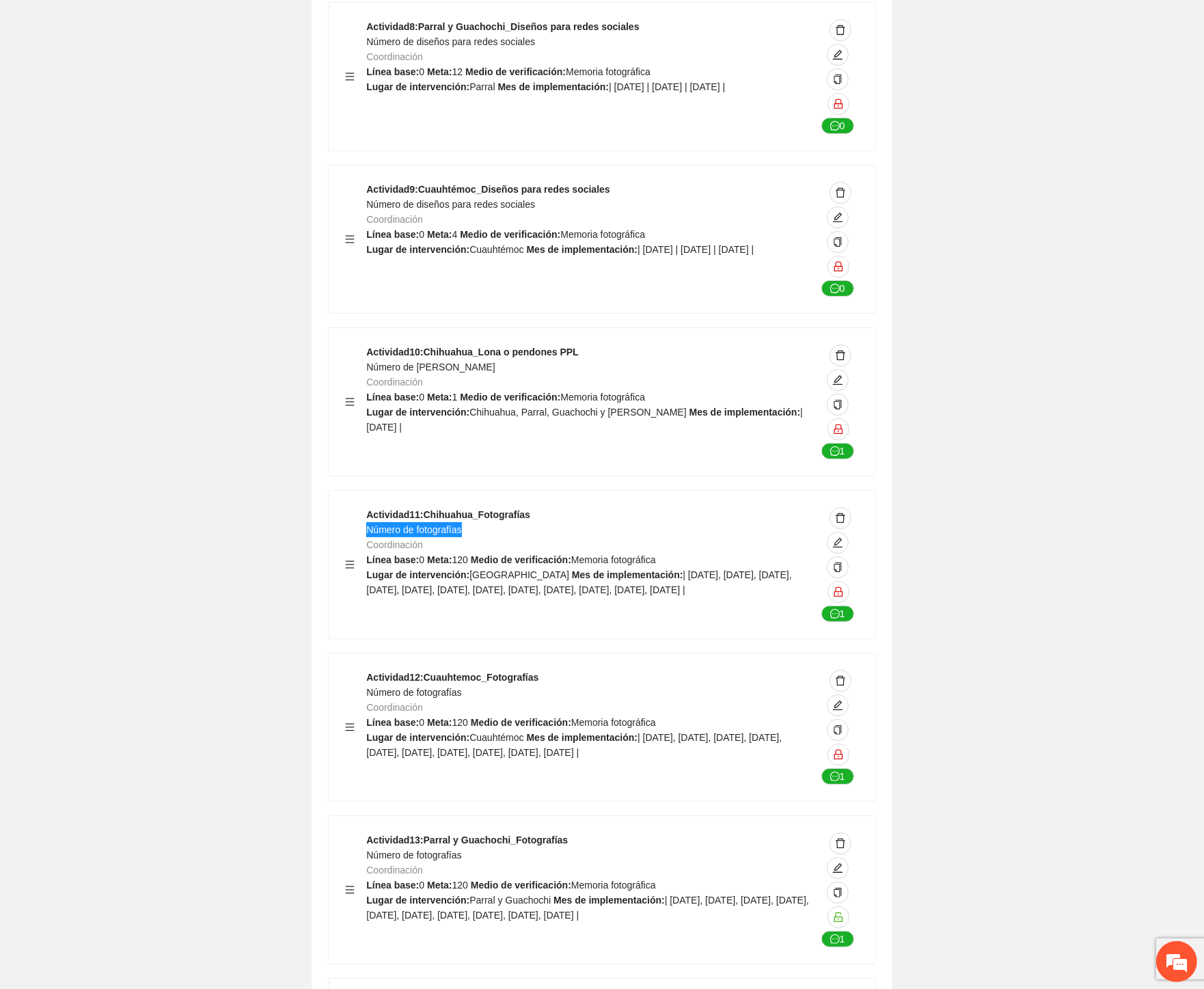
scroll to position [48857, 0]
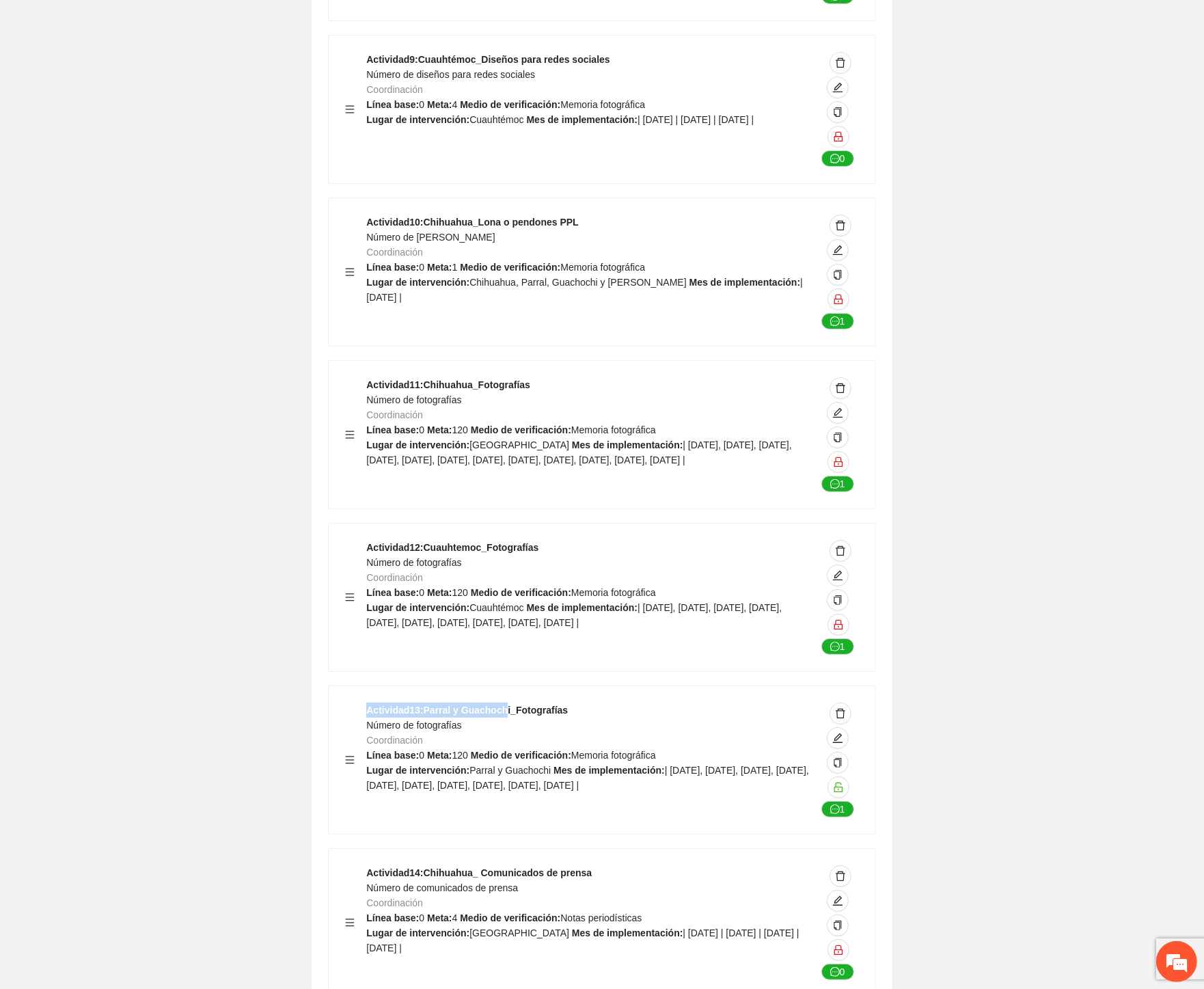
drag, startPoint x: 504, startPoint y: 462, endPoint x: 332, endPoint y: 453, distance: 172.2
click at [332, 686] on div "Actividad 13 : Parral y Guachochi_Fotografías Número de fotografías Coordinació…" at bounding box center [602, 760] width 546 height 148
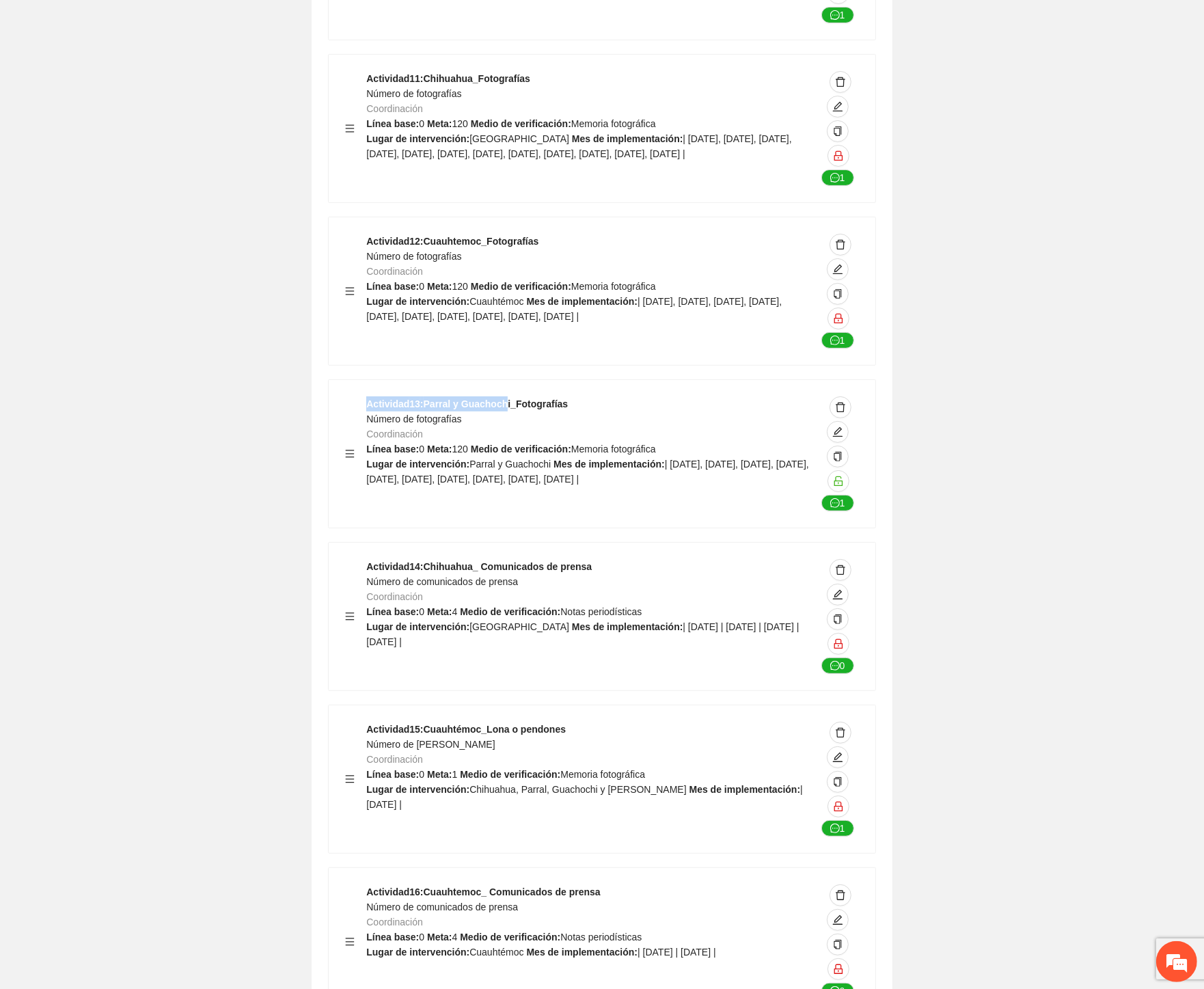
scroll to position [49236, 0]
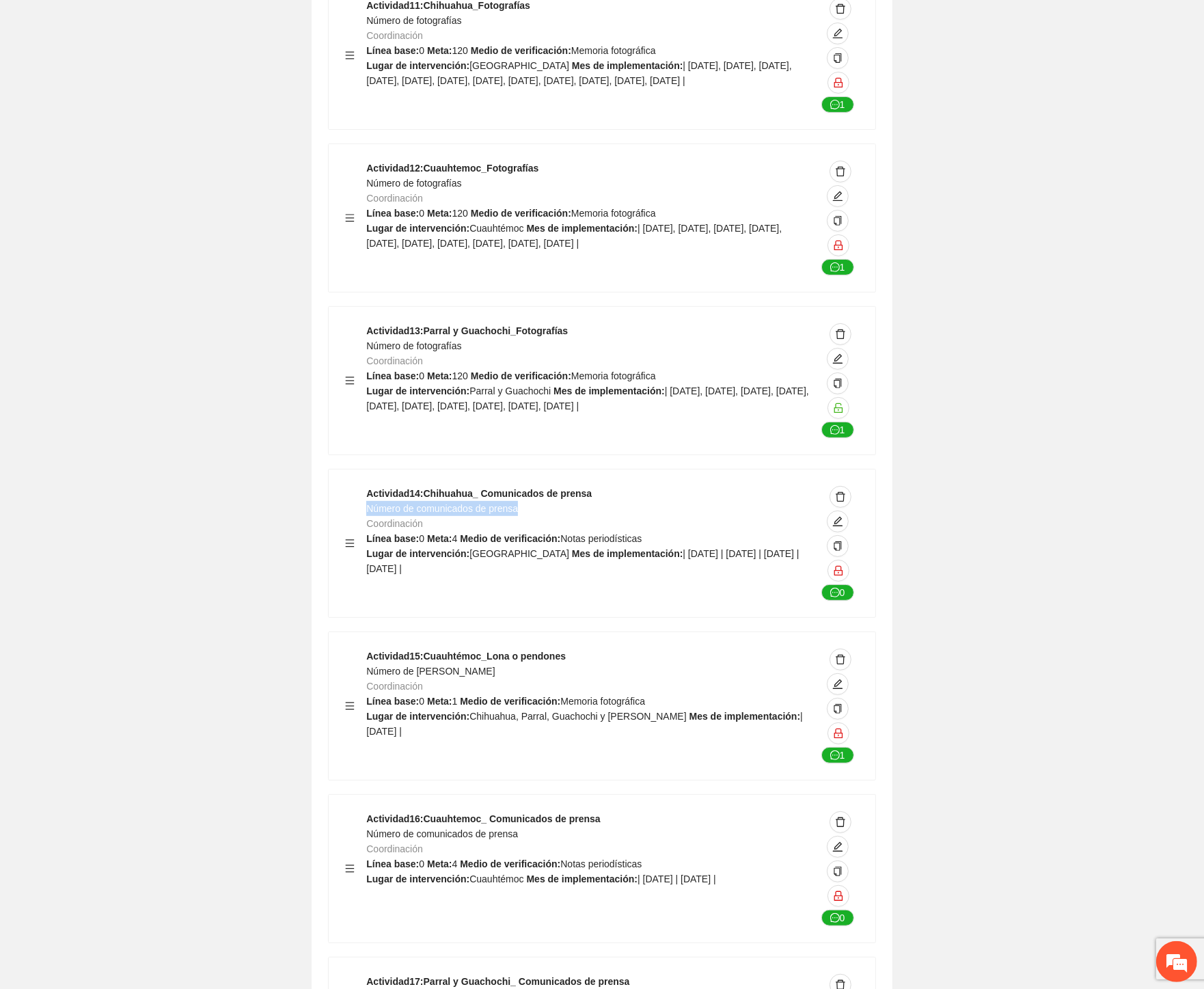
drag, startPoint x: 517, startPoint y: 260, endPoint x: 367, endPoint y: 262, distance: 150.0
click at [367, 486] on div "Actividad 14 : Chihuahua_ Comunicados de prensa Número de comunicados de prensa…" at bounding box center [591, 543] width 450 height 115
drag, startPoint x: 497, startPoint y: 422, endPoint x: 366, endPoint y: 426, distance: 131.1
click at [366, 649] on div "Actividad 15 : Cuauhtémoc_Lona o pendones Número de lonas o pendones Coordinaci…" at bounding box center [591, 706] width 450 height 115
drag, startPoint x: 525, startPoint y: 585, endPoint x: 369, endPoint y: 586, distance: 156.0
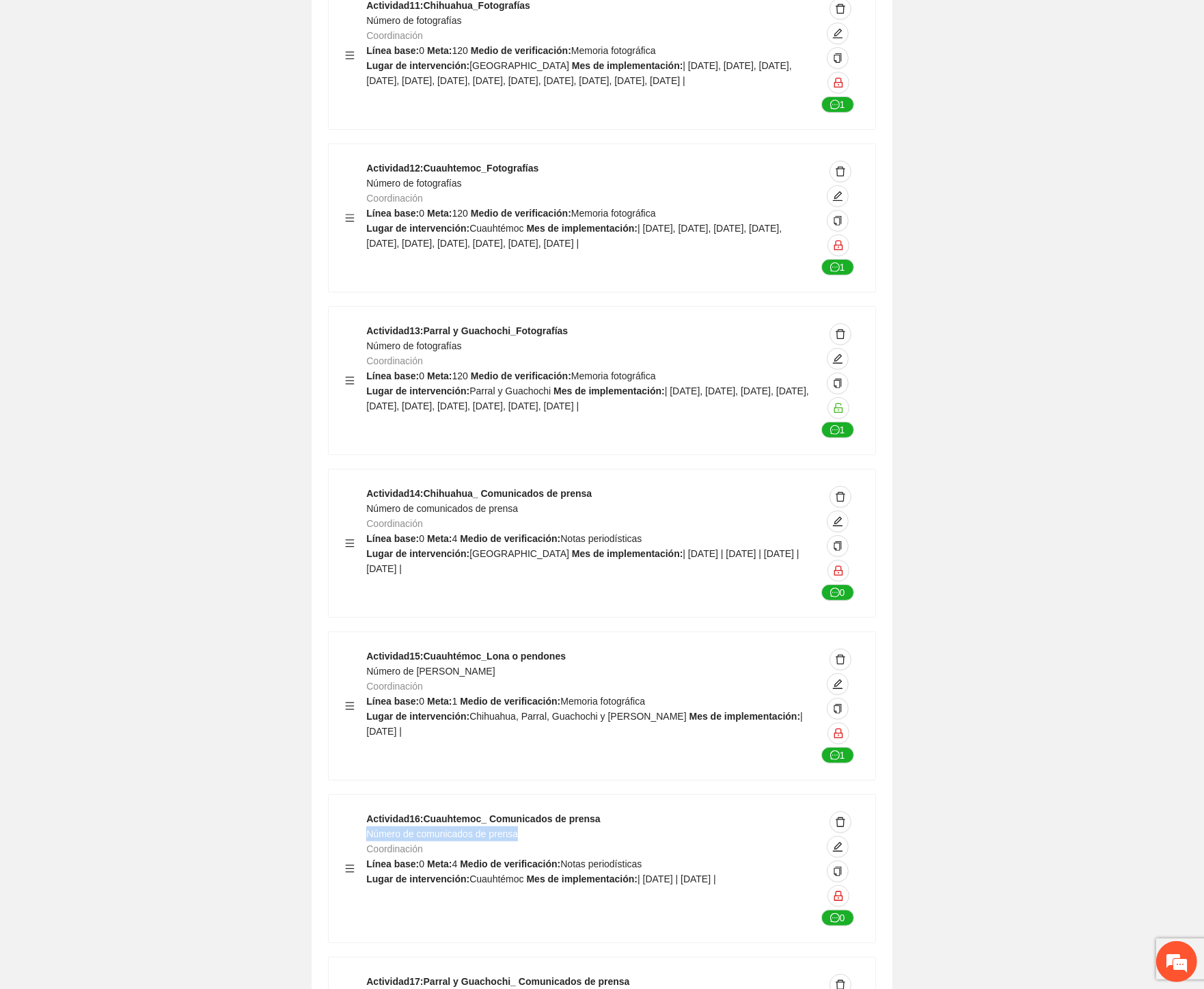
click at [369, 811] on div "Actividad 16 : Cuauhtemoc_ Comunicados de prensa Número de comunicados de prens…" at bounding box center [591, 868] width 450 height 115
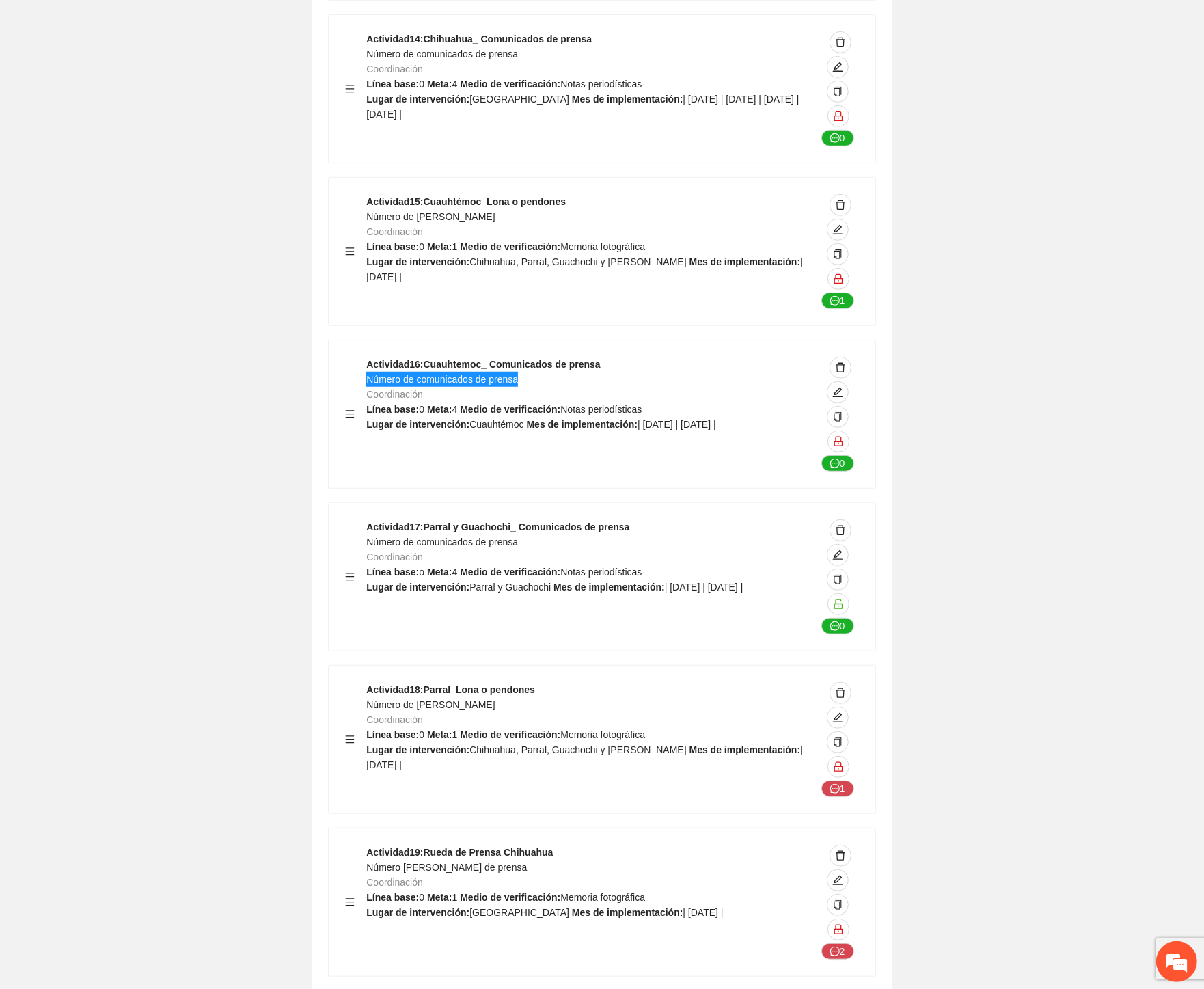
scroll to position [49692, 0]
drag, startPoint x: 514, startPoint y: 295, endPoint x: 487, endPoint y: 288, distance: 27.9
click at [380, 535] on span "Número de comunicados de prensa" at bounding box center [442, 540] width 151 height 11
drag, startPoint x: 500, startPoint y: 454, endPoint x: 370, endPoint y: 458, distance: 130.1
click at [370, 681] on div "Actividad 18 : Parral_Lona o pendones Número de lonas o pendones Coordinación L…" at bounding box center [591, 738] width 450 height 115
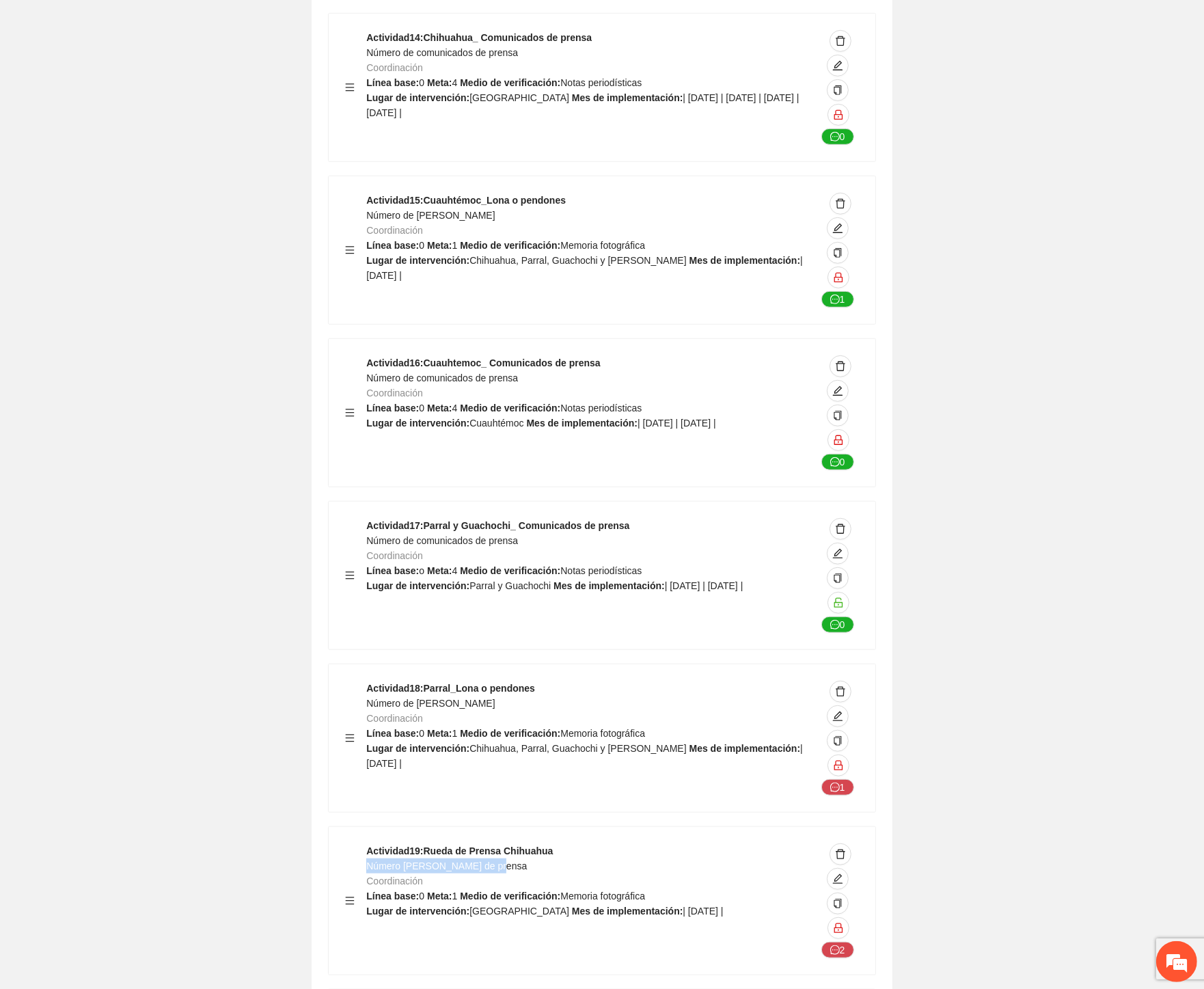
drag, startPoint x: 492, startPoint y: 617, endPoint x: 369, endPoint y: 621, distance: 123.1
click at [369, 843] on div "Actividad 19 : Rueda de Prensa Chihuahua Número de ruedas de prensa Coordinació…" at bounding box center [591, 900] width 450 height 115
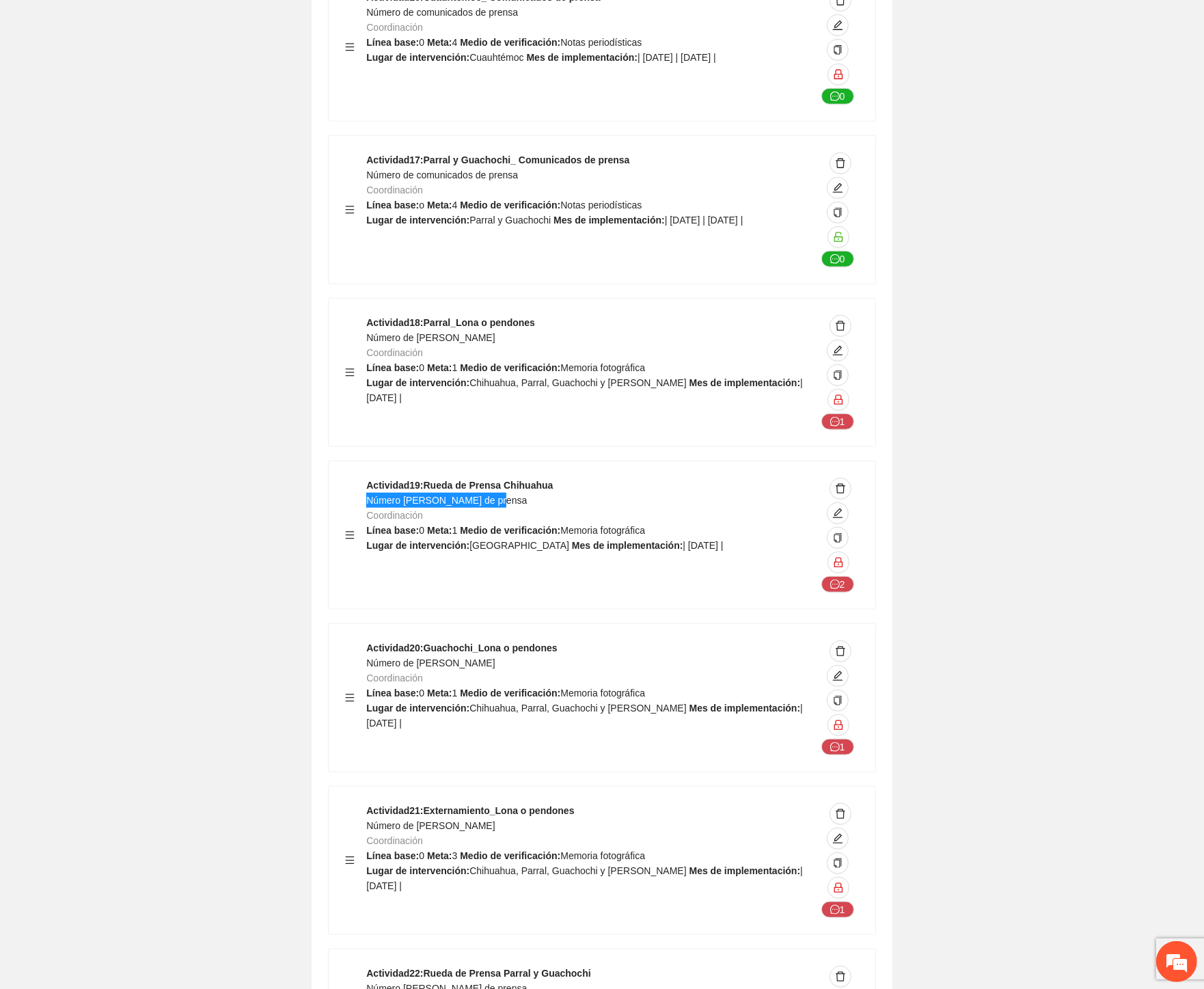
scroll to position [50148, 0]
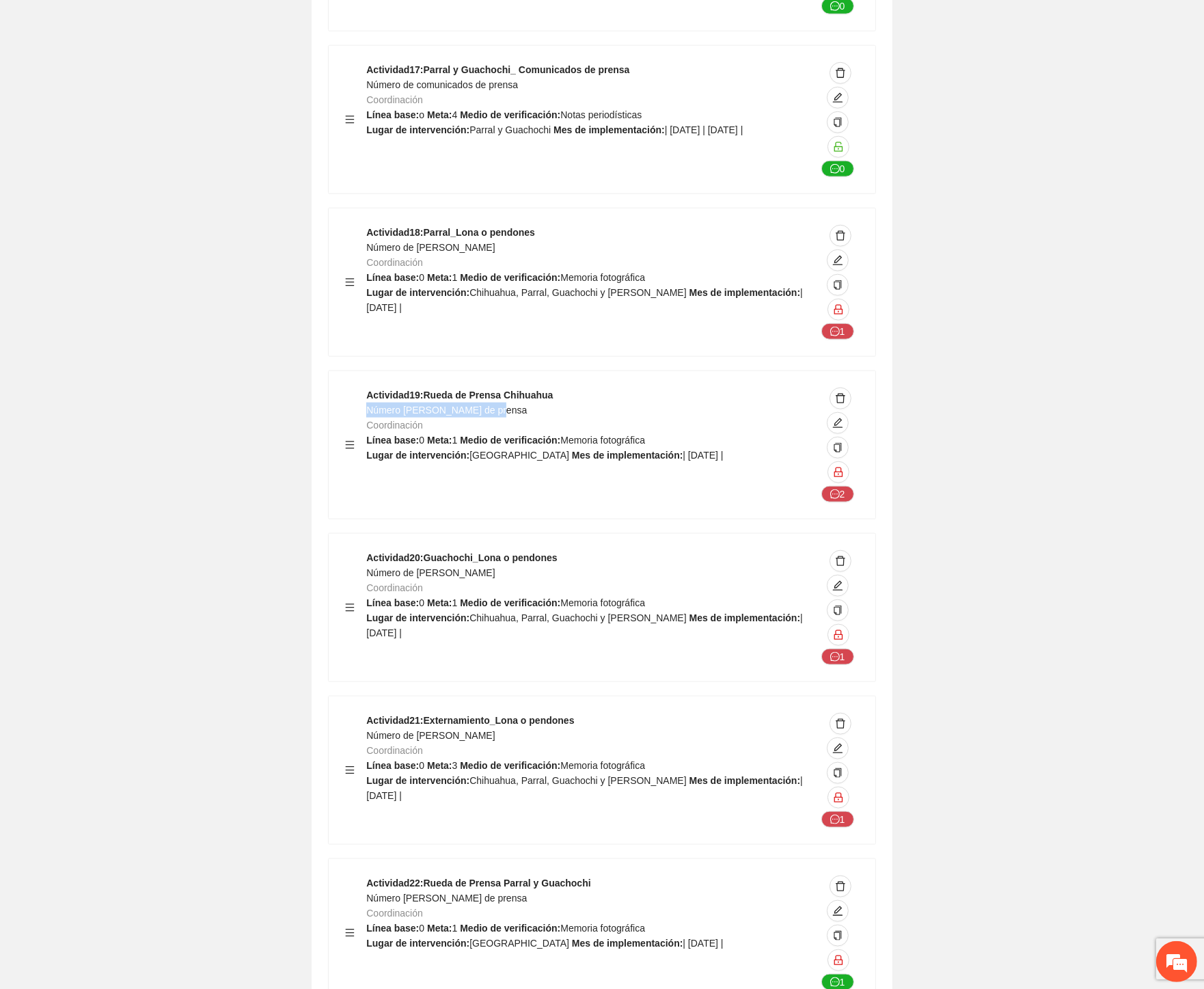
drag, startPoint x: 462, startPoint y: 324, endPoint x: 366, endPoint y: 324, distance: 96.0
click at [366, 550] on div "Actividad 20 : Guachochi_Lona o pendones Número de lonas o pendones Coordinació…" at bounding box center [591, 607] width 450 height 115
drag, startPoint x: 504, startPoint y: 488, endPoint x: 369, endPoint y: 488, distance: 135.0
click at [369, 713] on div "Actividad 21 : Externamiento_Lona o pendones Número de lonas o pendones Coordin…" at bounding box center [591, 770] width 450 height 115
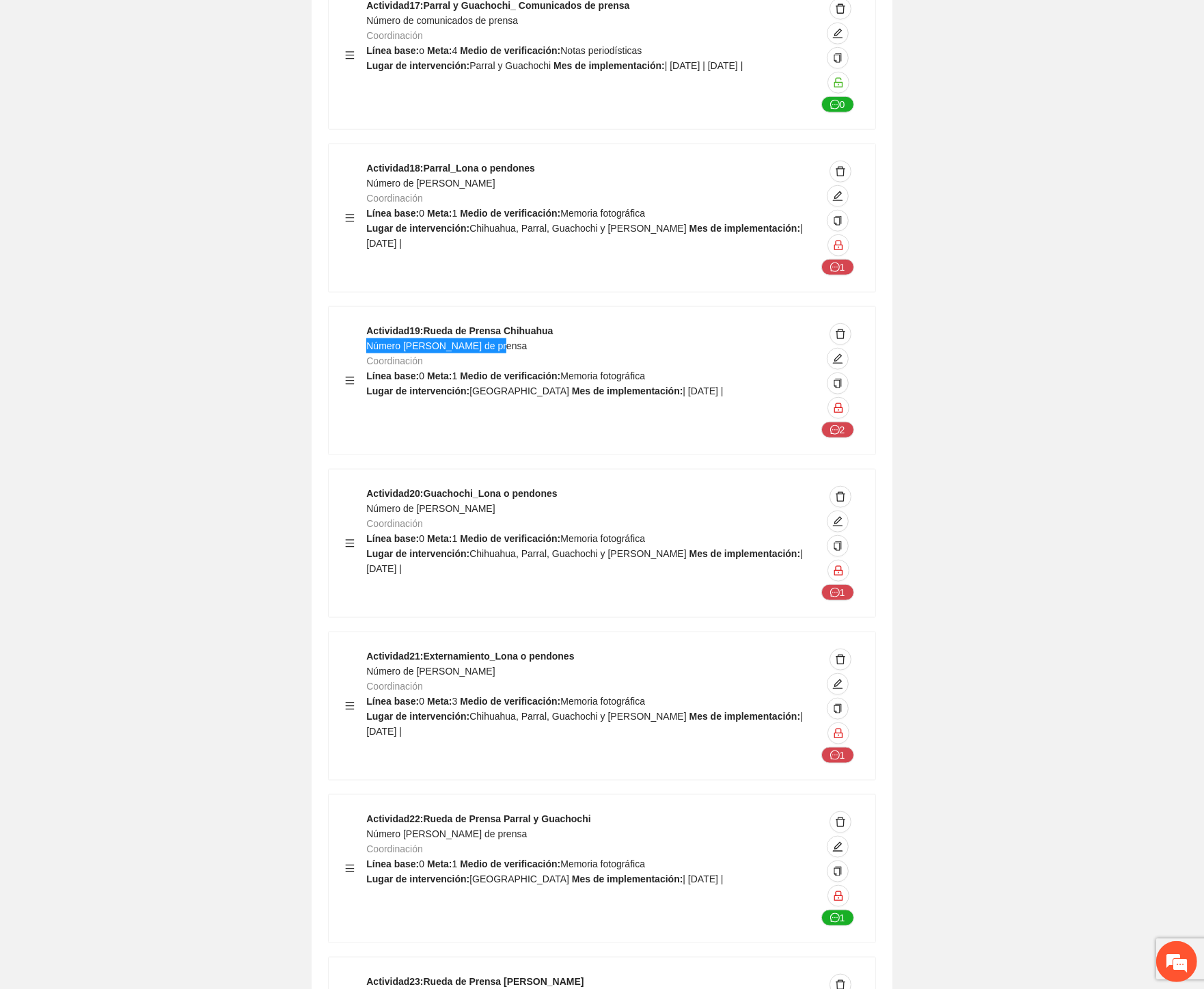
scroll to position [50299, 0]
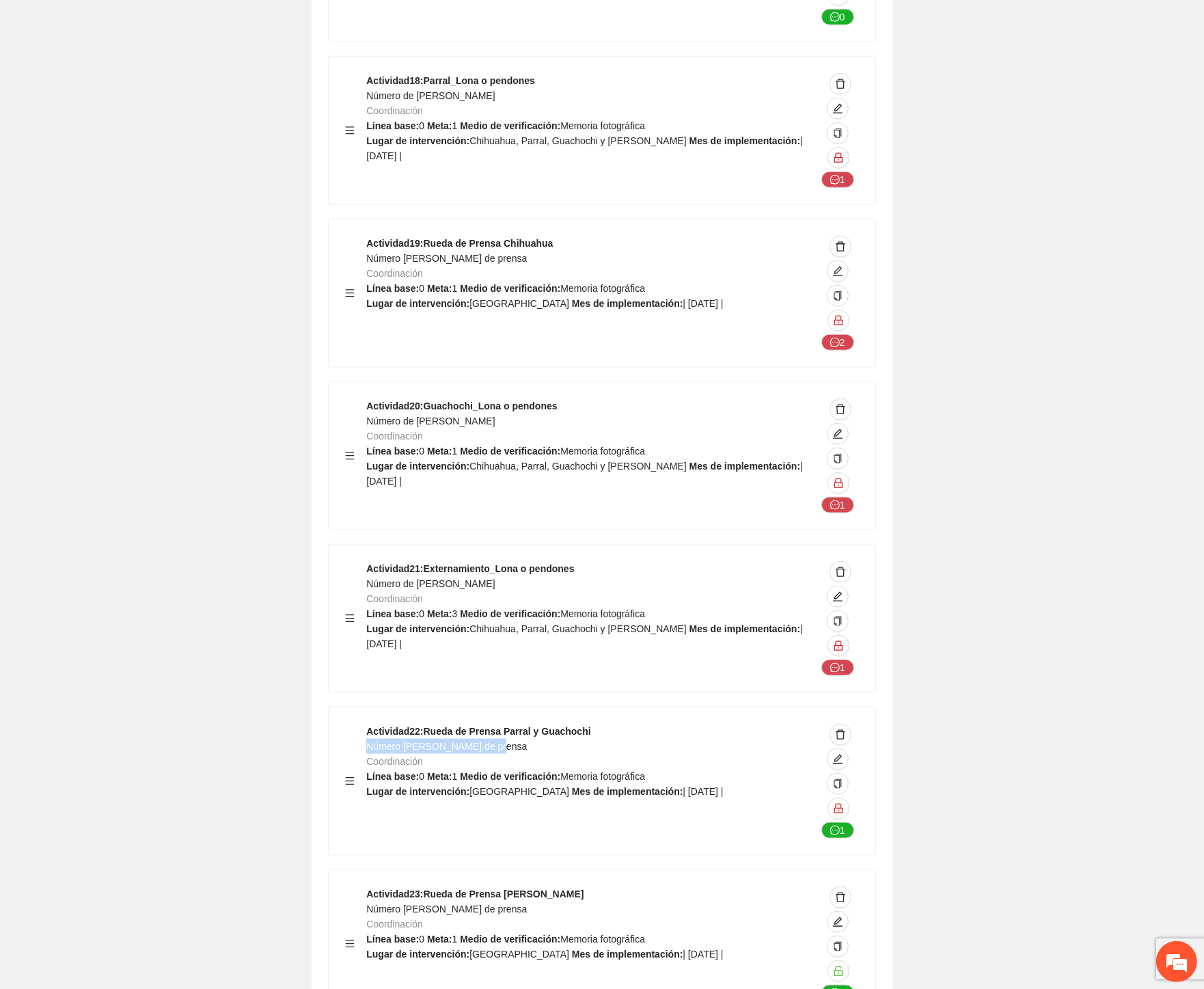
drag, startPoint x: 476, startPoint y: 500, endPoint x: 367, endPoint y: 500, distance: 109.0
click at [367, 724] on div "Actividad 22 : Rueda de Prensa Parral y Guachochi Número de ruedas de prensa Co…" at bounding box center [591, 781] width 450 height 115
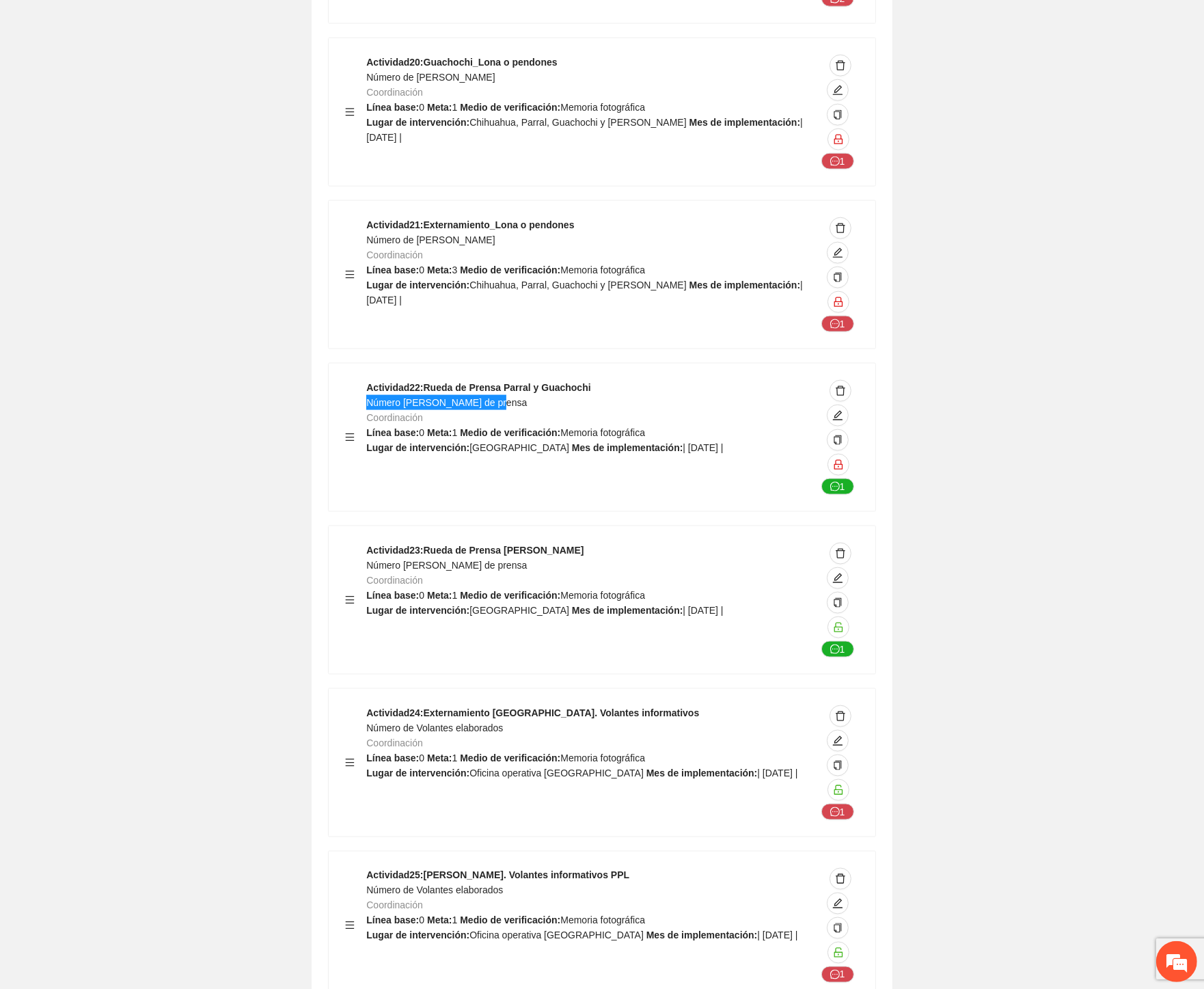
scroll to position [50755, 0]
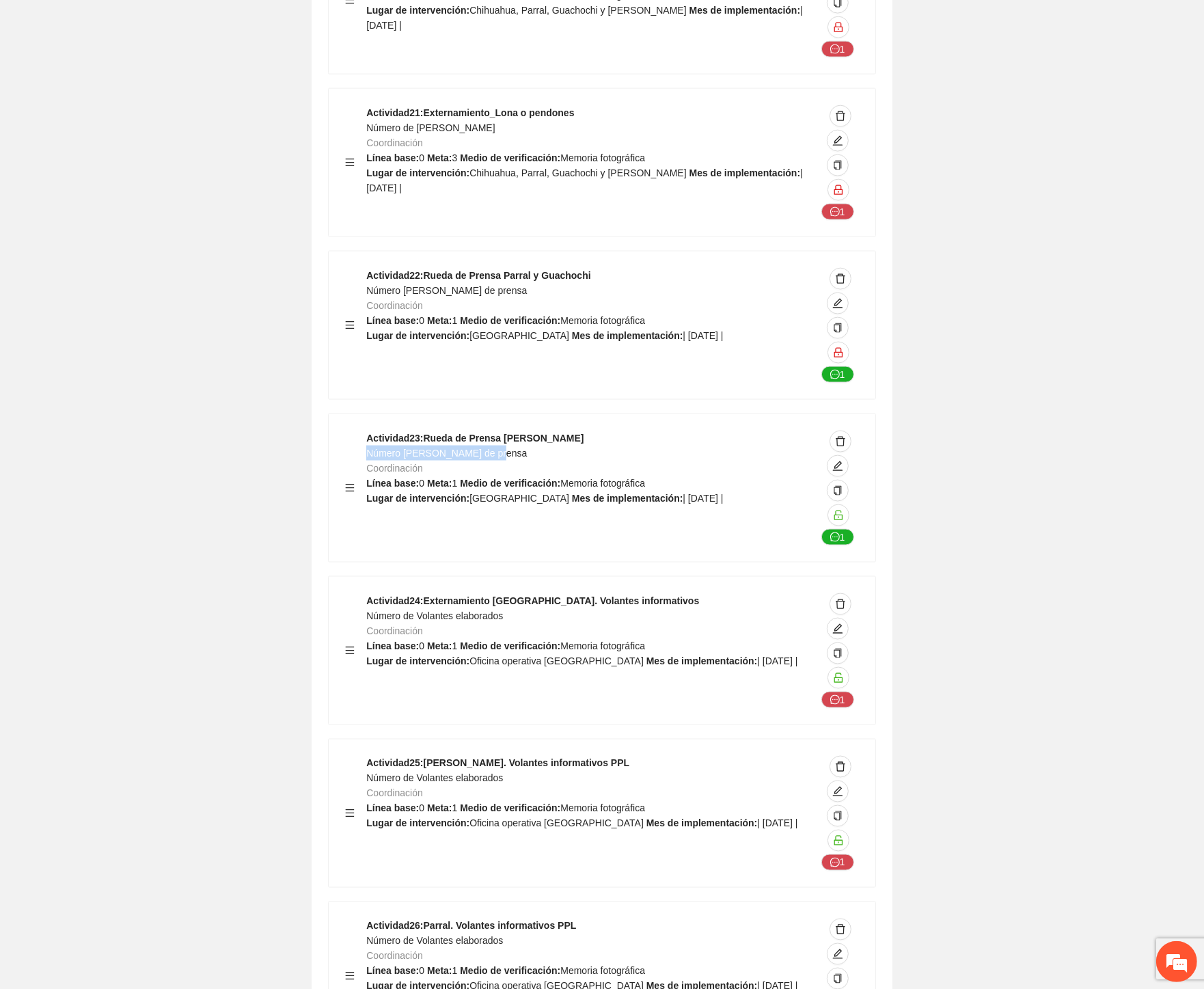
drag, startPoint x: 497, startPoint y: 206, endPoint x: 370, endPoint y: 206, distance: 127.0
click at [370, 431] on div "Actividad 23 : Rueda de Prensa Cuauhtémoc Número de ruedas de prensa Coordinaci…" at bounding box center [591, 488] width 450 height 115
drag, startPoint x: 442, startPoint y: 370, endPoint x: 369, endPoint y: 374, distance: 73.1
click at [369, 593] on div "Actividad 24 : Externamiento Chihuahua. Volantes informativos Número de Volante…" at bounding box center [591, 650] width 450 height 115
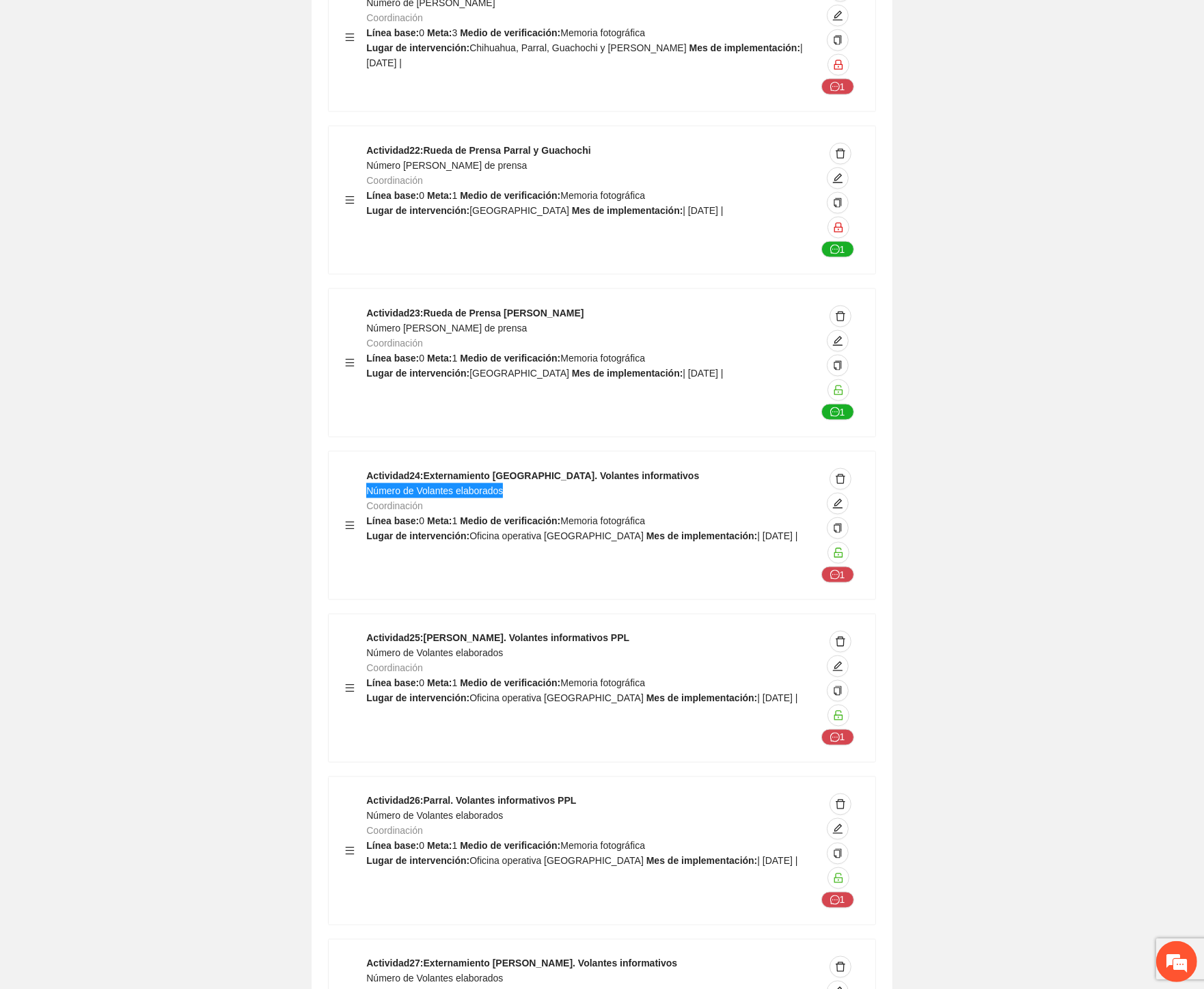
scroll to position [50983, 0]
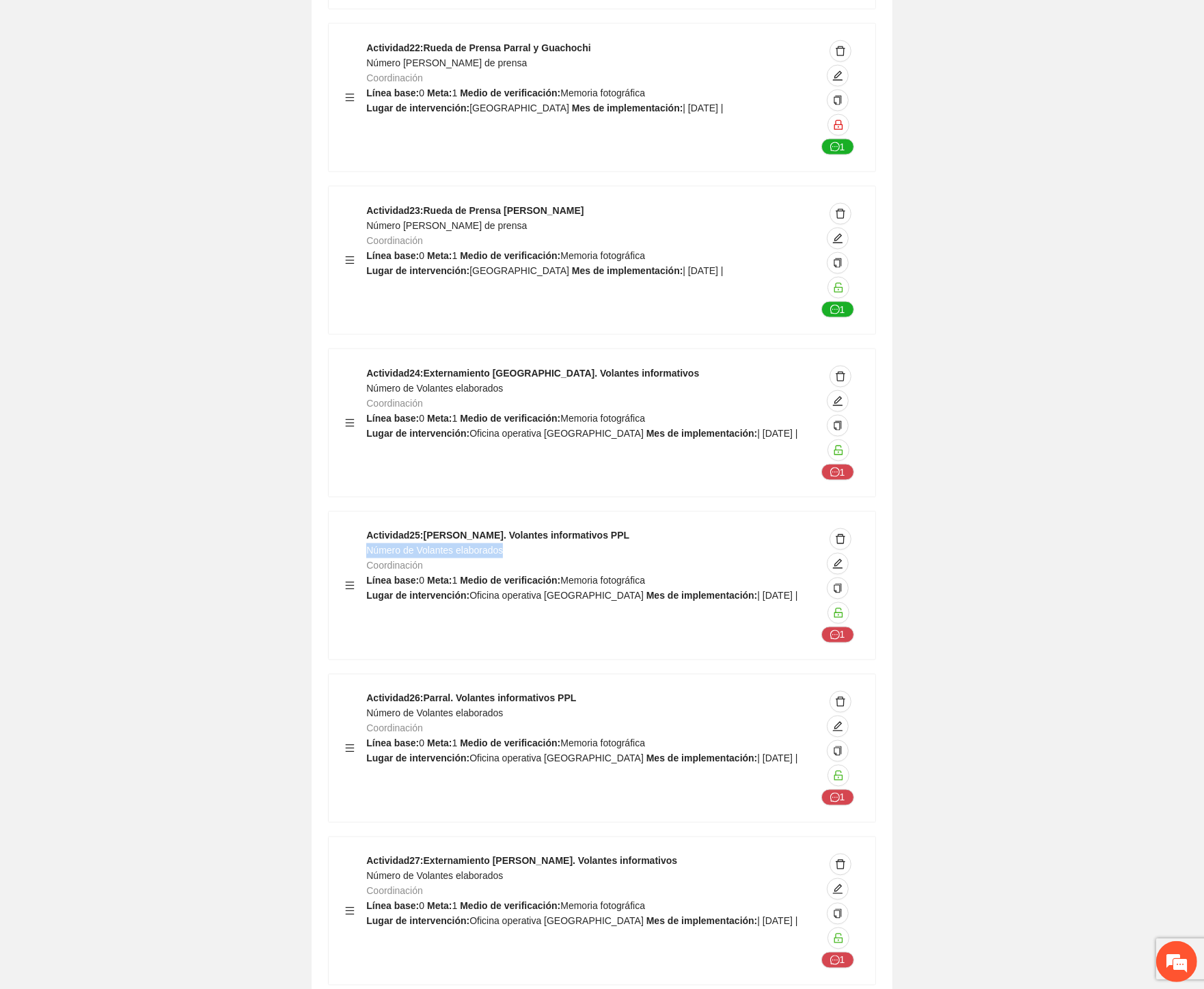
drag, startPoint x: 520, startPoint y: 299, endPoint x: 367, endPoint y: 304, distance: 153.1
click at [367, 529] on div "Actividad 25 : Cuauhtémoc. Volantes informativos PPL Número de Volantes elabora…" at bounding box center [591, 586] width 450 height 115
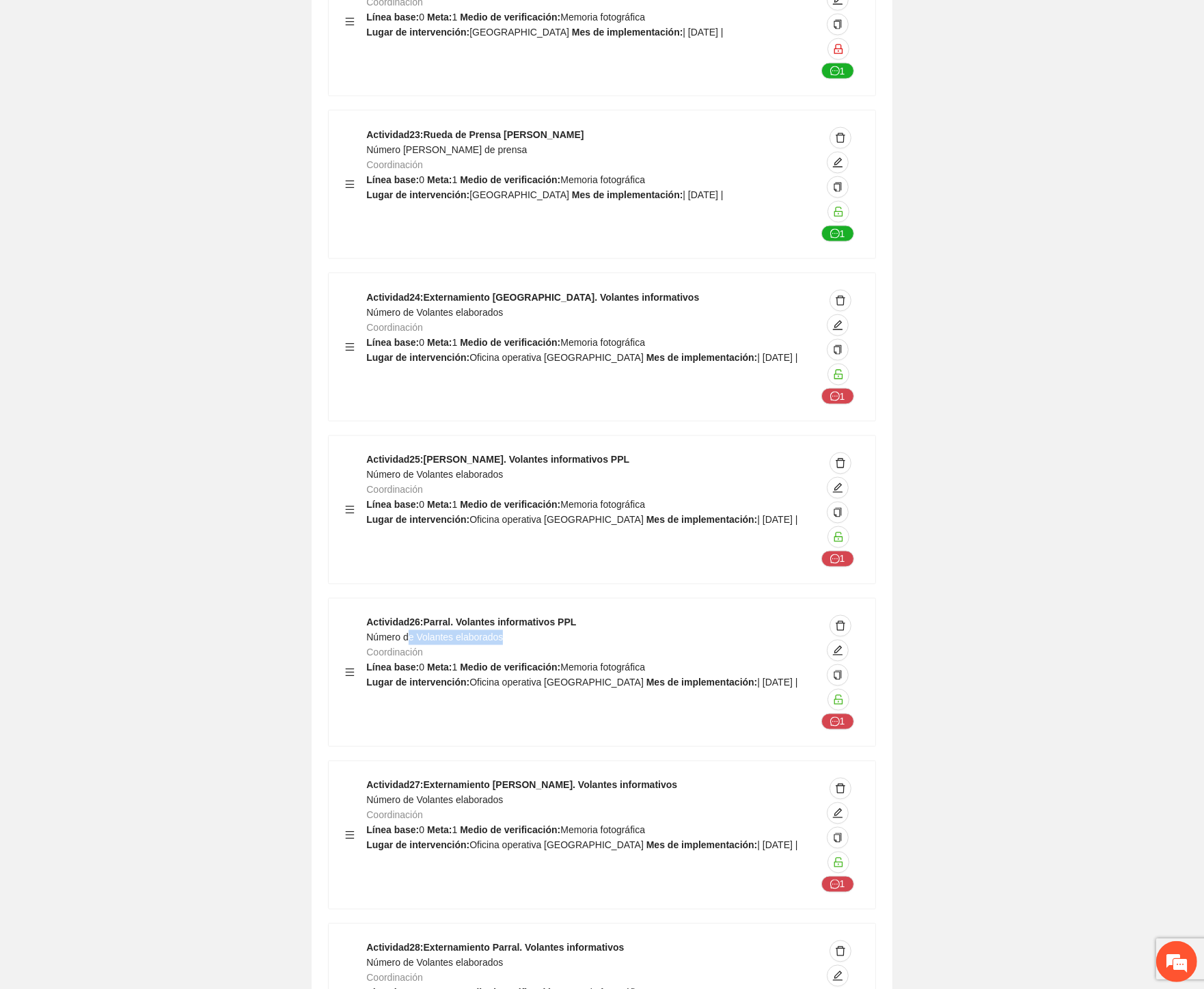
drag, startPoint x: 507, startPoint y: 387, endPoint x: 410, endPoint y: 391, distance: 97.1
click at [410, 615] on div "Actividad 26 : Parral. Volantes informativos PPL Número de Volantes elaborados …" at bounding box center [591, 672] width 450 height 115
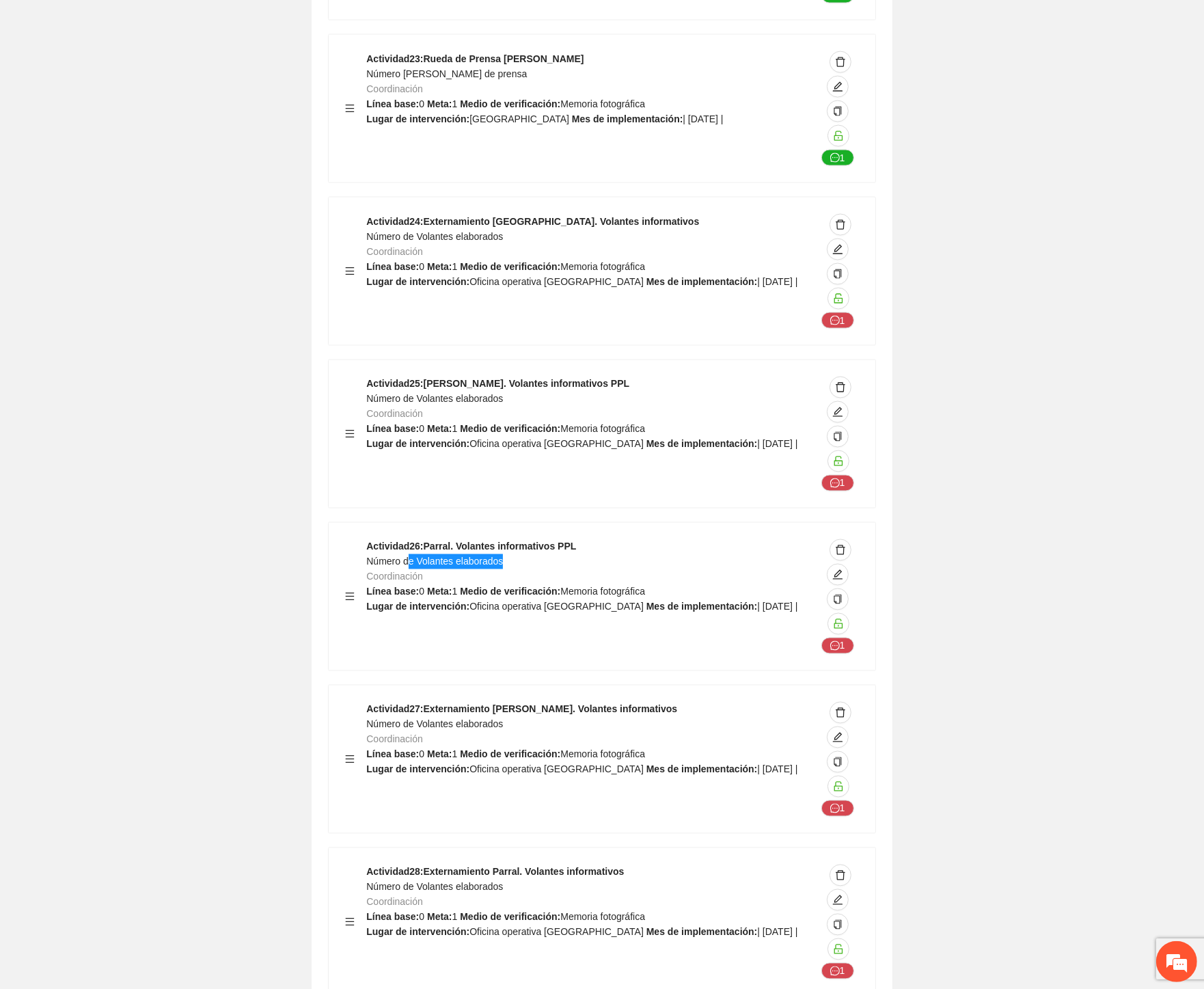
scroll to position [51363, 0]
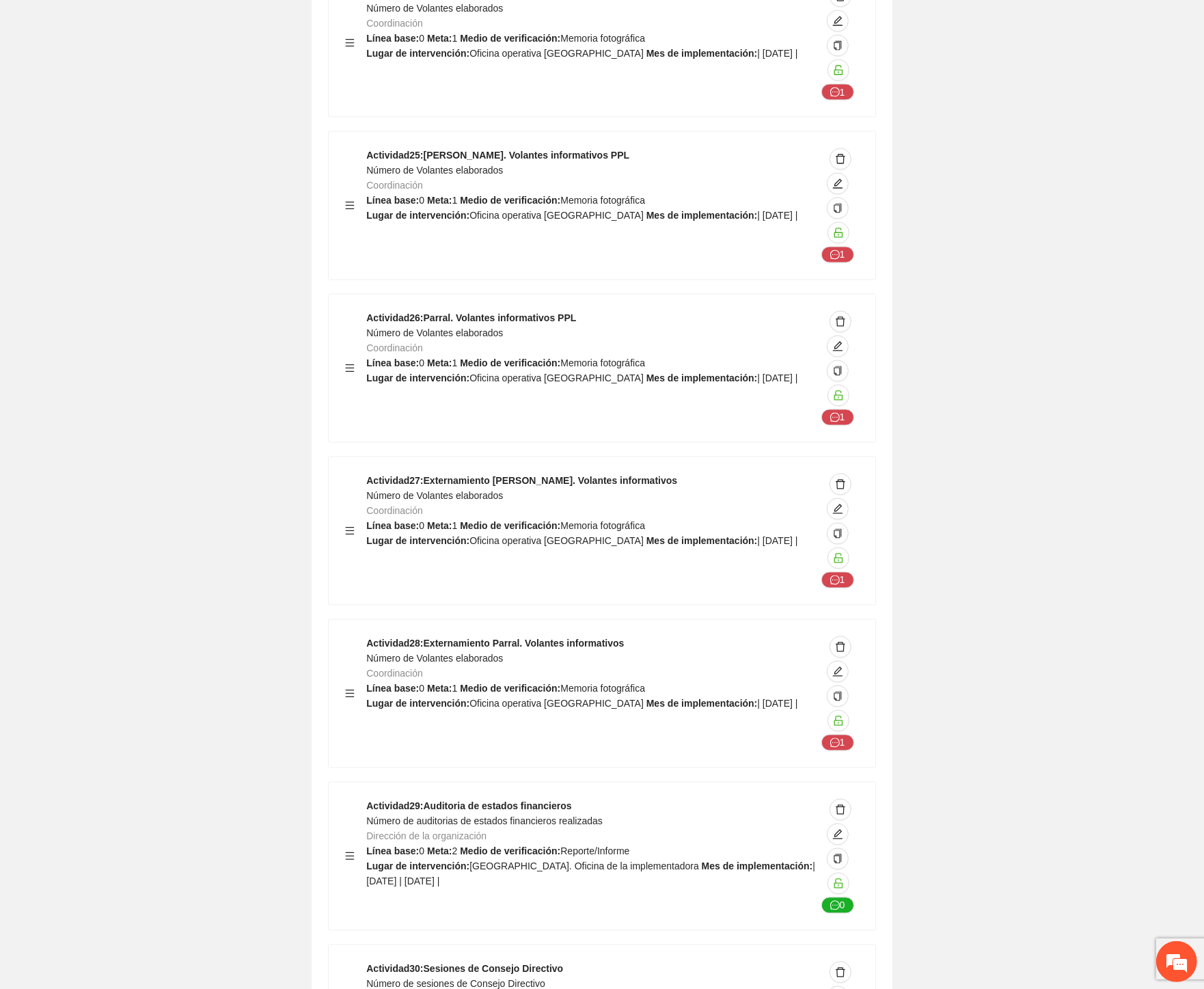
click at [486, 474] on div "Actividad 27 : Externamiento Cuauhtémoc. Volantes informativos Número de Volant…" at bounding box center [591, 531] width 450 height 115
drag, startPoint x: 425, startPoint y: 396, endPoint x: 530, endPoint y: 410, distance: 105.9
click at [530, 636] on div "Actividad 28 : Externamiento Parral. Volantes informativos Número de Volantes e…" at bounding box center [591, 693] width 450 height 115
click at [501, 491] on span "Número de Volantes elaborados" at bounding box center [434, 496] width 137 height 11
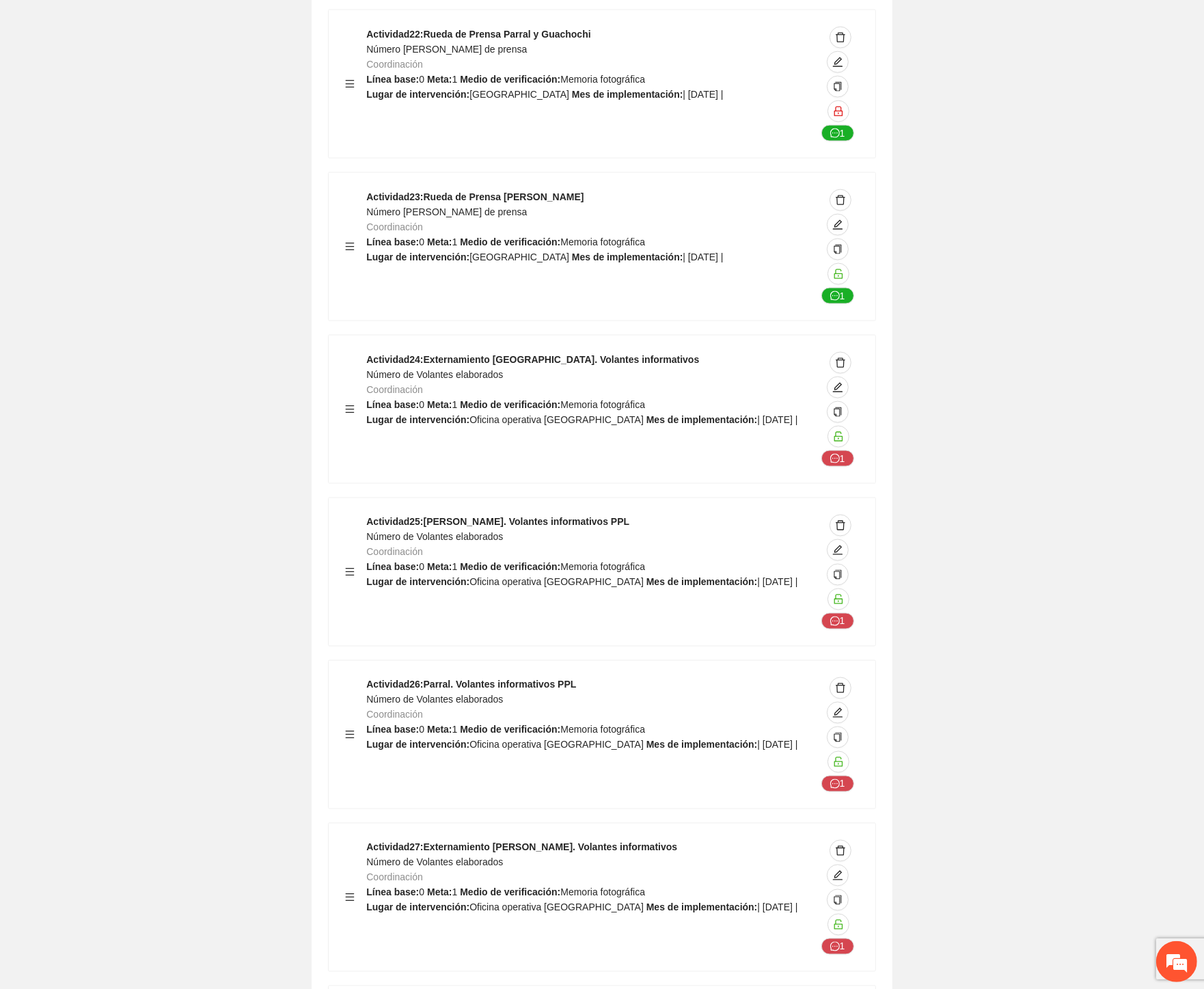
scroll to position [50983, 0]
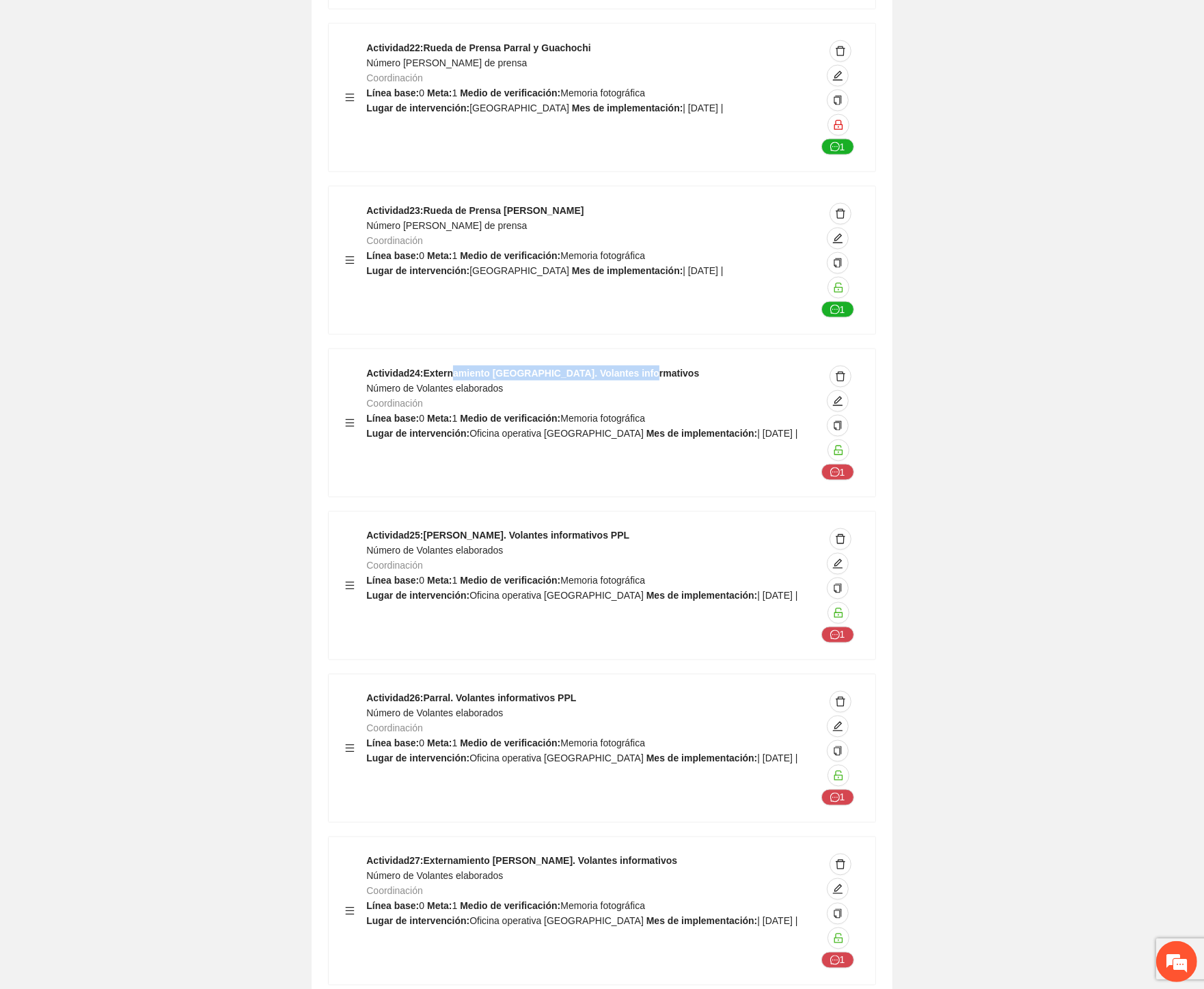
drag, startPoint x: 518, startPoint y: 126, endPoint x: 626, endPoint y: 168, distance: 115.9
click at [661, 366] on div "Actividad 24 : Externamiento Chihuahua. Volantes informativos Número de Volante…" at bounding box center [591, 423] width 450 height 115
drag, startPoint x: 578, startPoint y: 289, endPoint x: 645, endPoint y: 292, distance: 67.1
click at [645, 529] on div "Actividad 25 : Cuauhtémoc. Volantes informativos PPL Número de Volantes elabora…" at bounding box center [591, 586] width 450 height 115
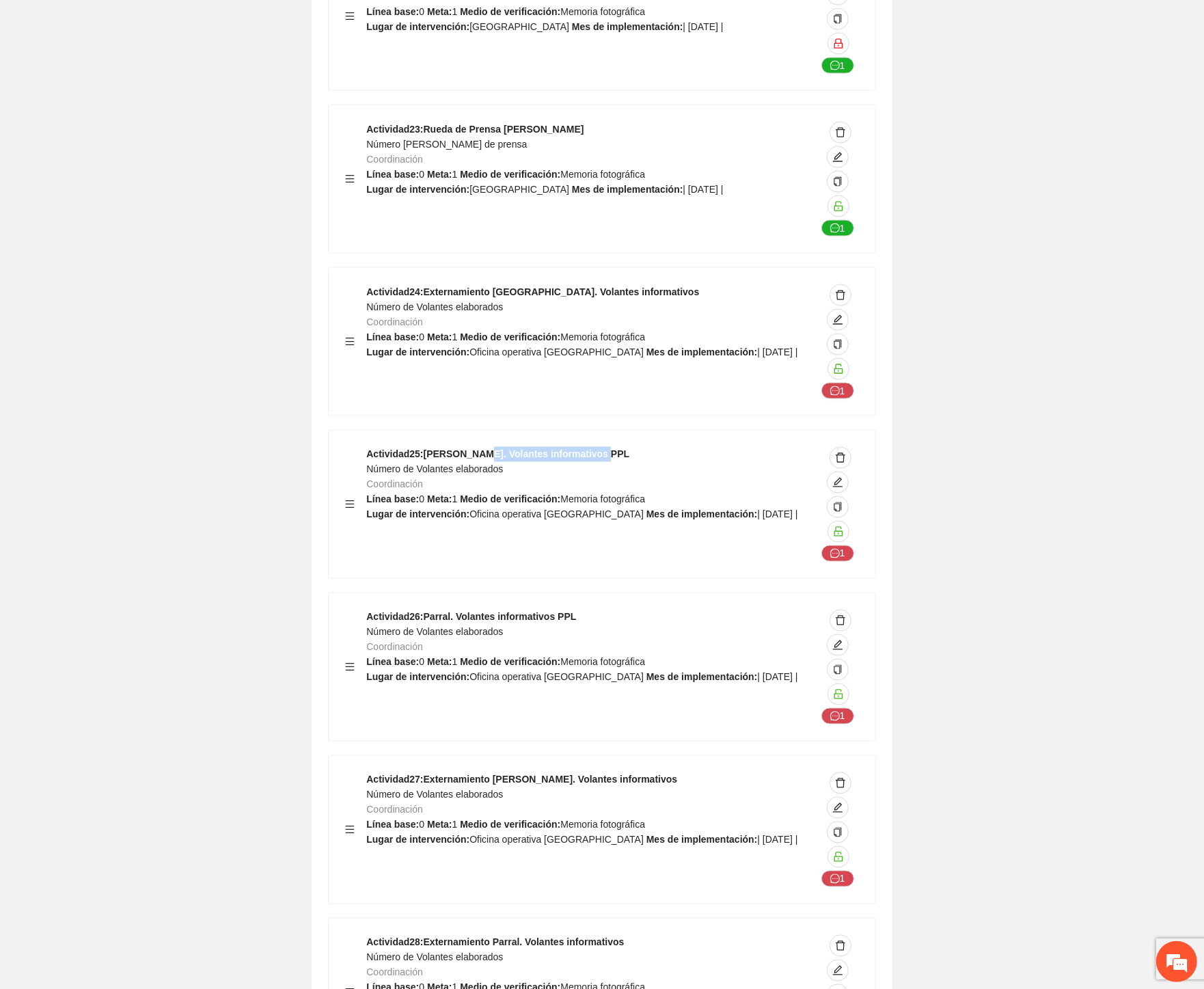
scroll to position [51210, 0]
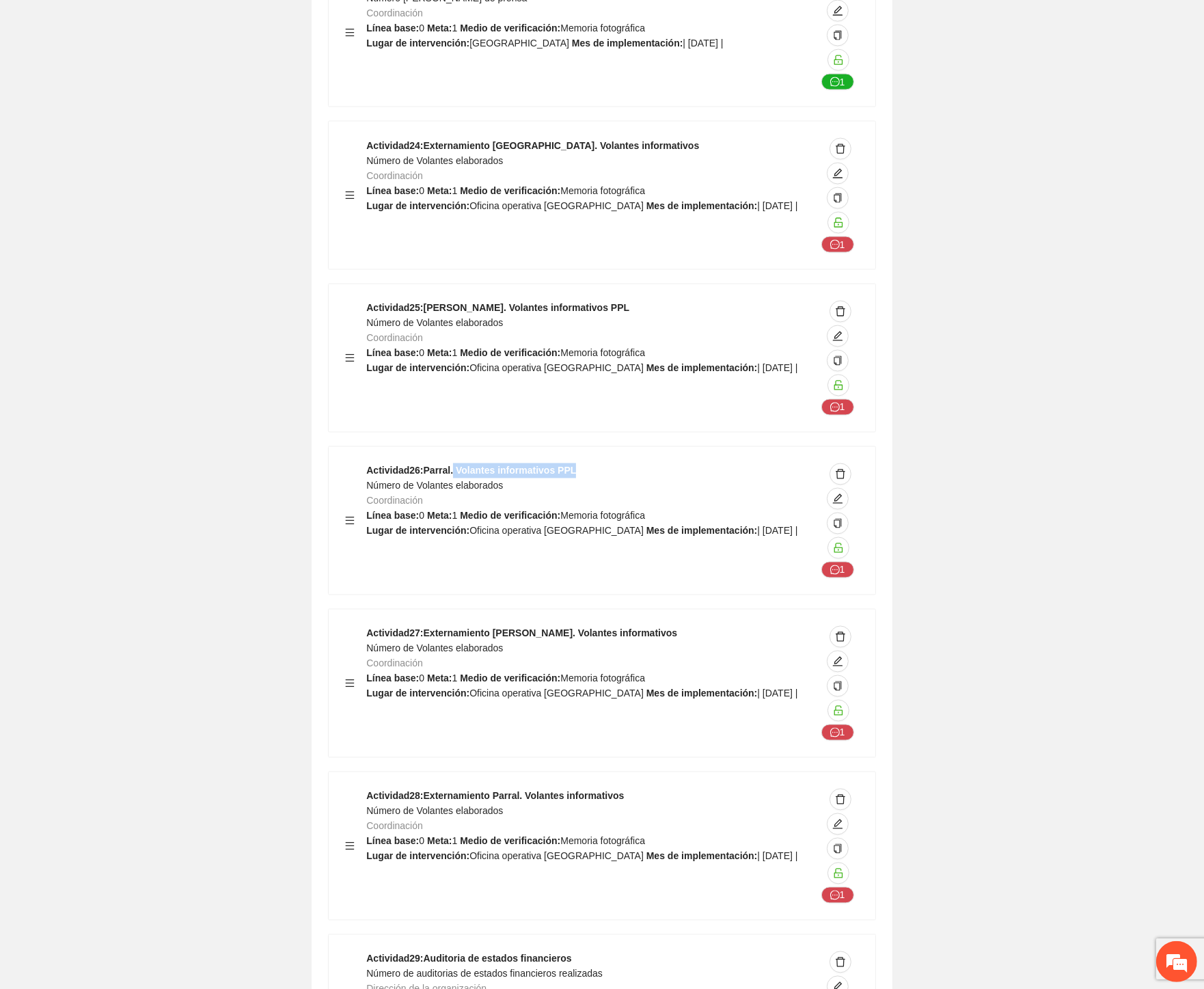
drag, startPoint x: 526, startPoint y: 222, endPoint x: 580, endPoint y: 220, distance: 54.0
click at [580, 463] on div "Actividad 26 : Parral. Volantes informativos PPL Número de Volantes elaborados …" at bounding box center [591, 520] width 450 height 115
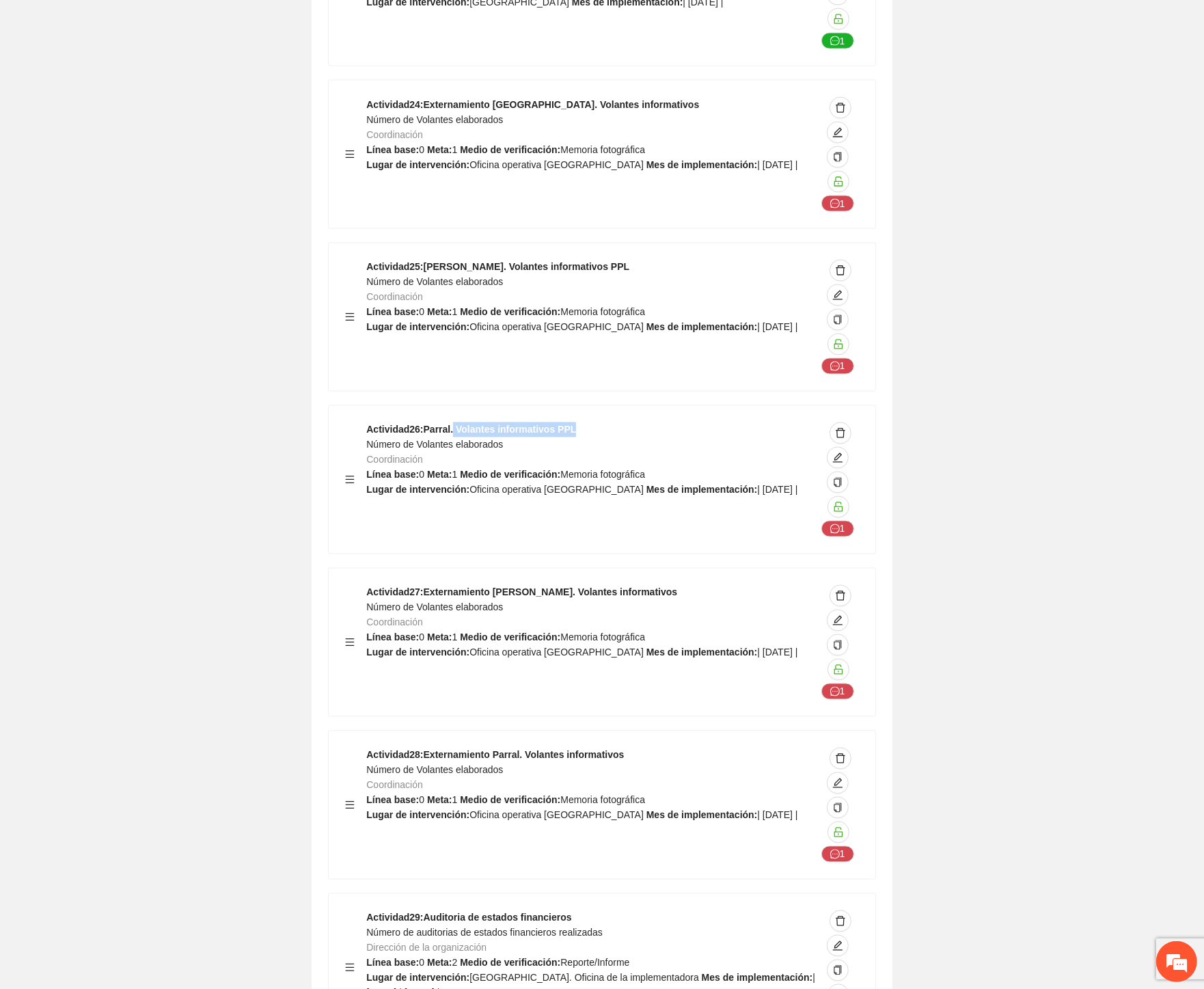
scroll to position [51286, 0]
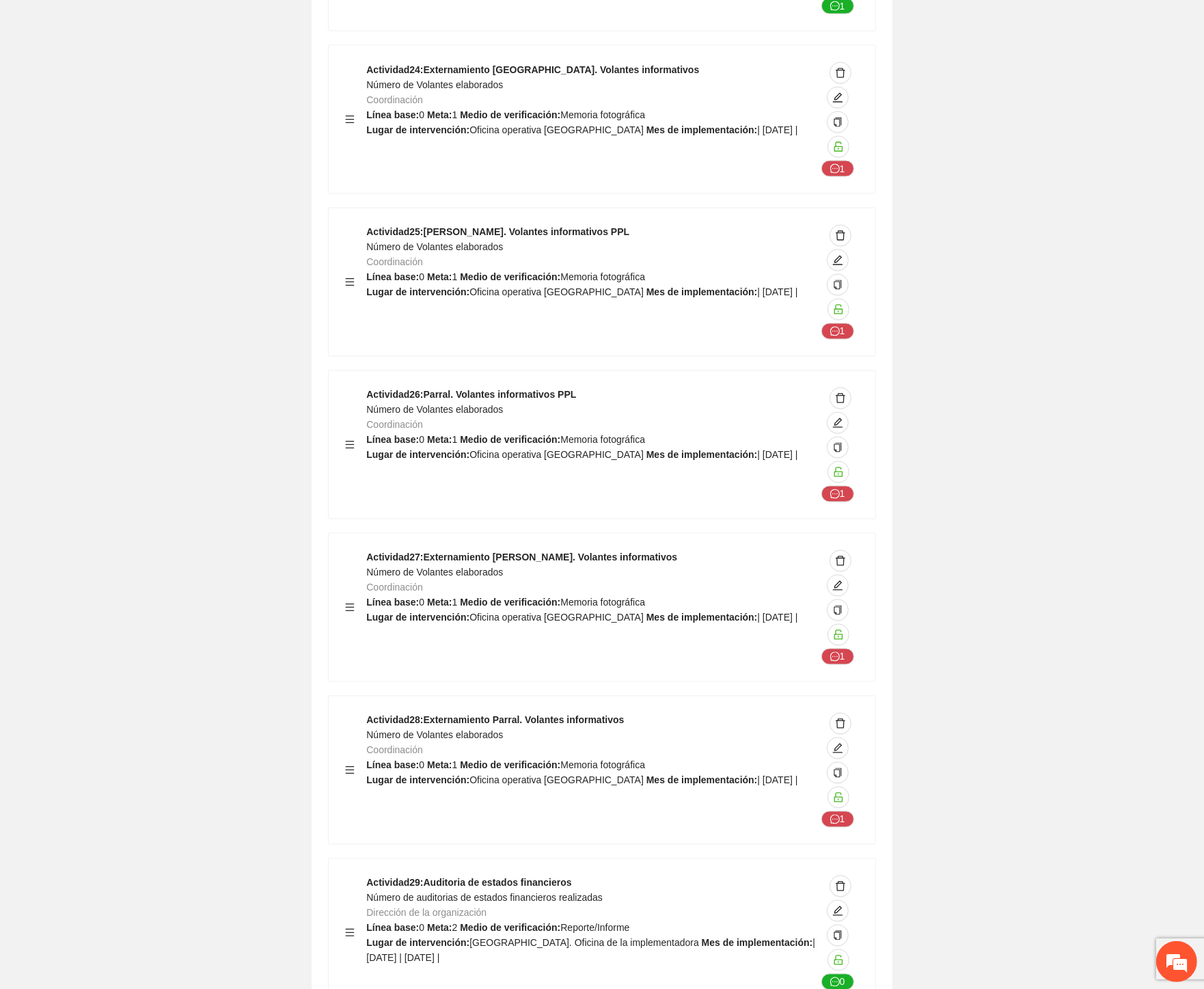
click at [520, 550] on div "Actividad 27 : Externamiento Cuauhtémoc. Volantes informativos Número de Volant…" at bounding box center [591, 607] width 450 height 115
drag, startPoint x: 511, startPoint y: 324, endPoint x: 445, endPoint y: 305, distance: 68.7
click at [445, 550] on div "Actividad 27 : Externamiento Cuauhtémoc. Volantes informativos Número de Volant…" at bounding box center [591, 607] width 450 height 115
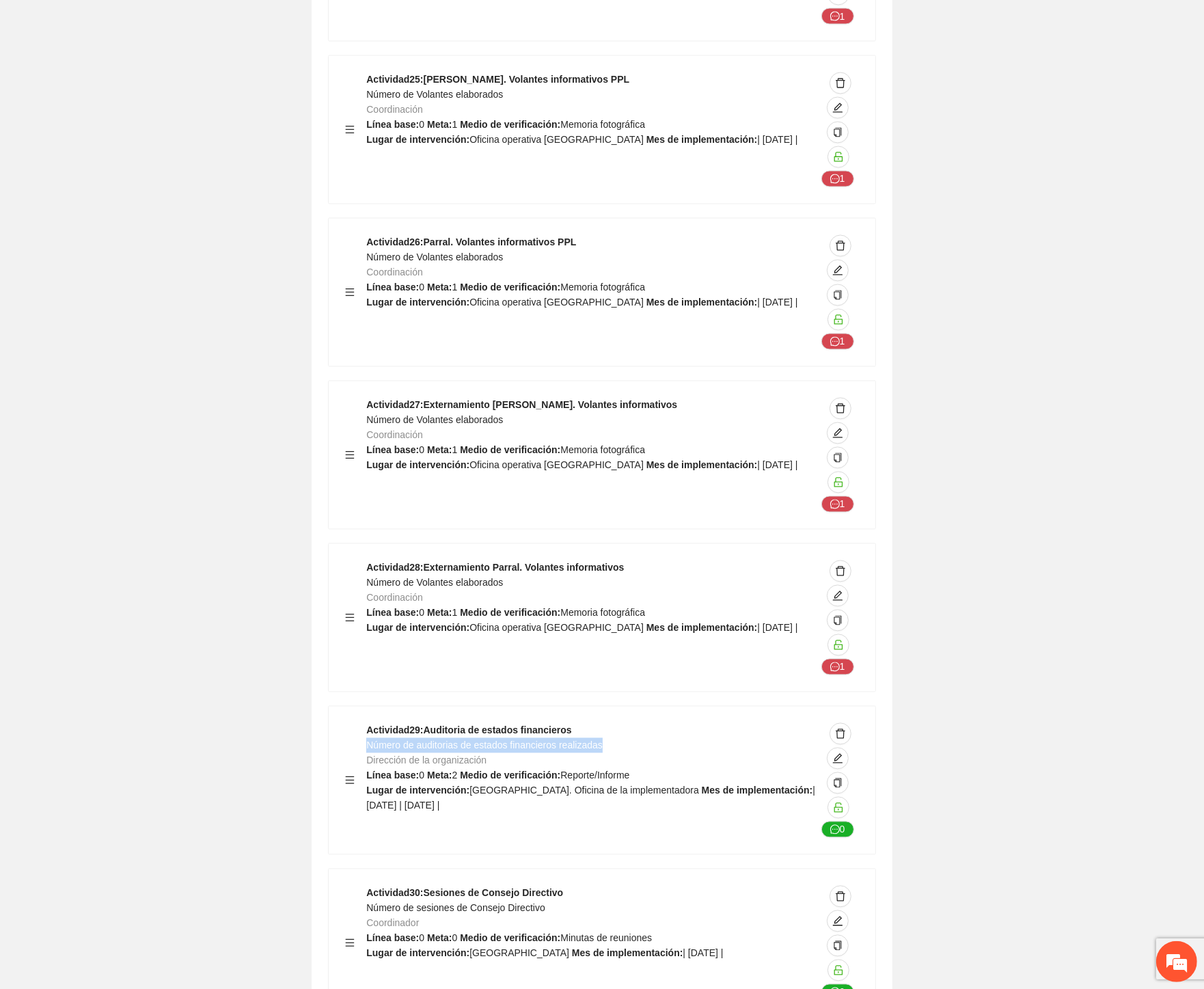
drag, startPoint x: 603, startPoint y: 497, endPoint x: 366, endPoint y: 500, distance: 237.0
click at [366, 723] on div "Actividad 29 : Auditoria de estados financieros Número de auditorias de estados…" at bounding box center [591, 780] width 450 height 115
drag, startPoint x: 465, startPoint y: 656, endPoint x: 366, endPoint y: 665, distance: 99.4
click at [366, 903] on span "Número de sesiones de Consejo Directivo" at bounding box center [455, 908] width 178 height 11
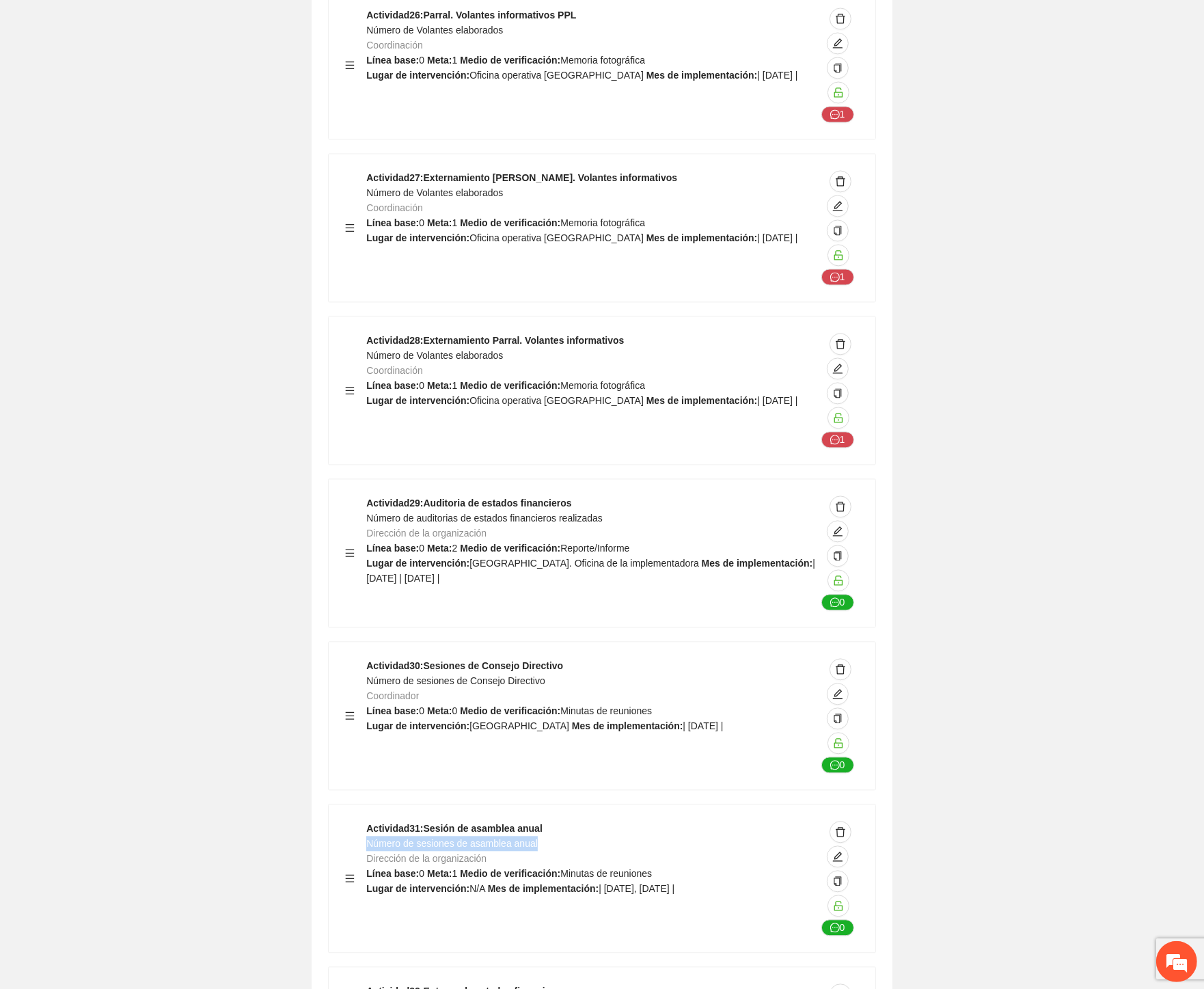
drag, startPoint x: 543, startPoint y: 595, endPoint x: 367, endPoint y: 598, distance: 176.0
click at [367, 821] on div "Actividad 31 : Sesión de asamblea anual Número de sesiones de asamblea anual Di…" at bounding box center [591, 878] width 450 height 115
drag, startPoint x: 554, startPoint y: 761, endPoint x: 366, endPoint y: 763, distance: 188.0
click at [474, 705] on strong "Medio de verificación:" at bounding box center [510, 710] width 100 height 11
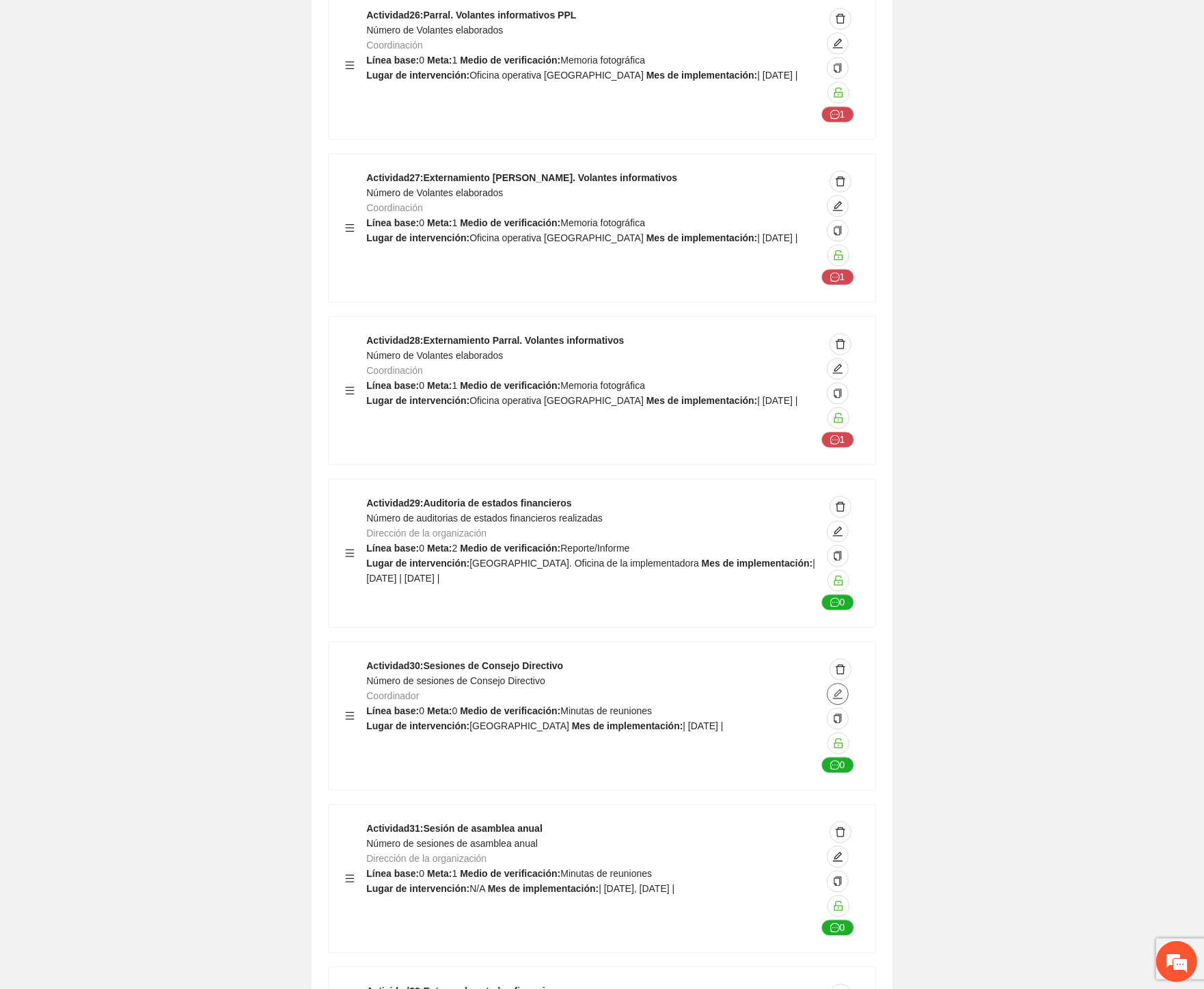
click at [838, 688] on icon "edit" at bounding box center [838, 693] width 11 height 11
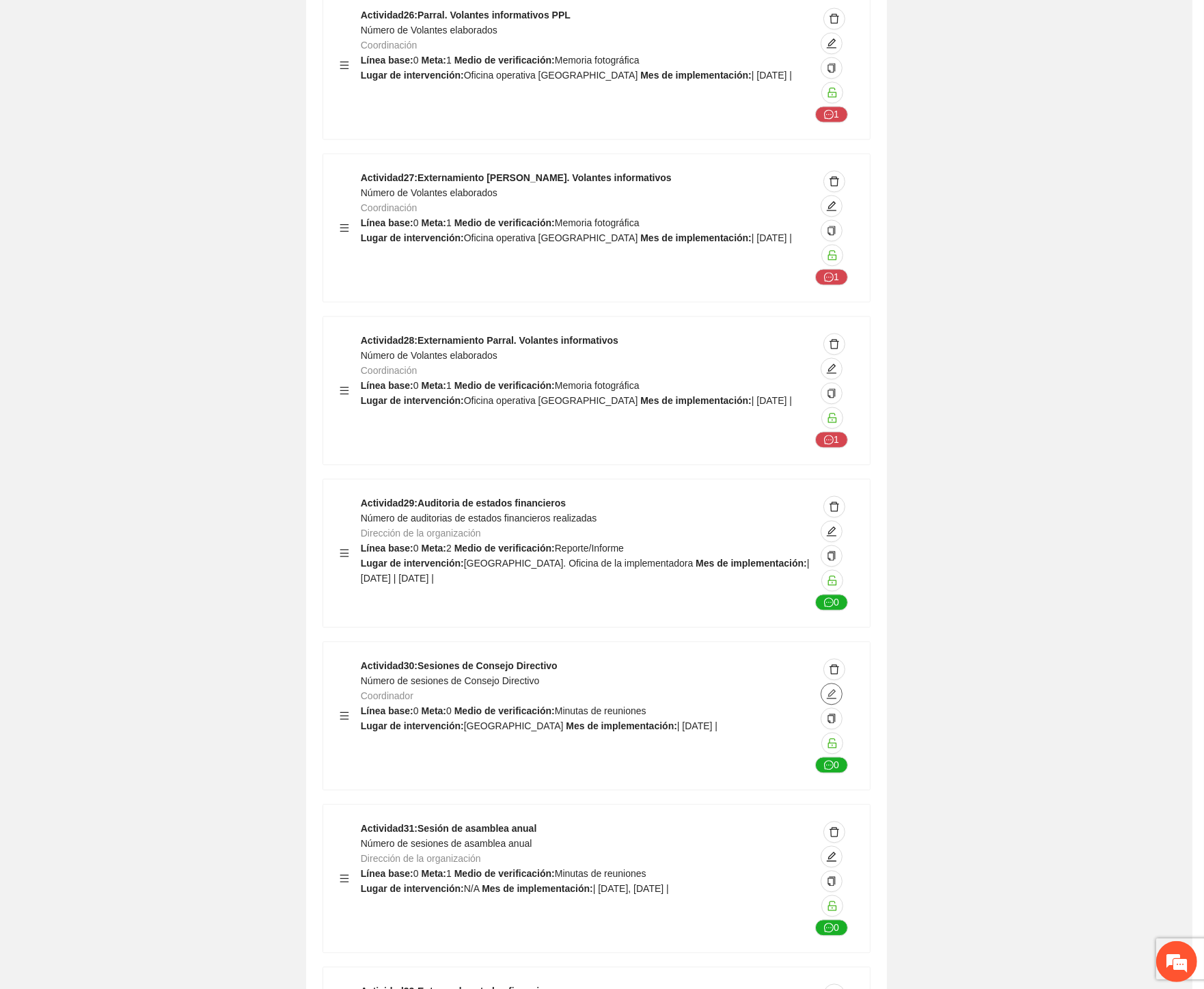
type textarea "*********"
type input "**********"
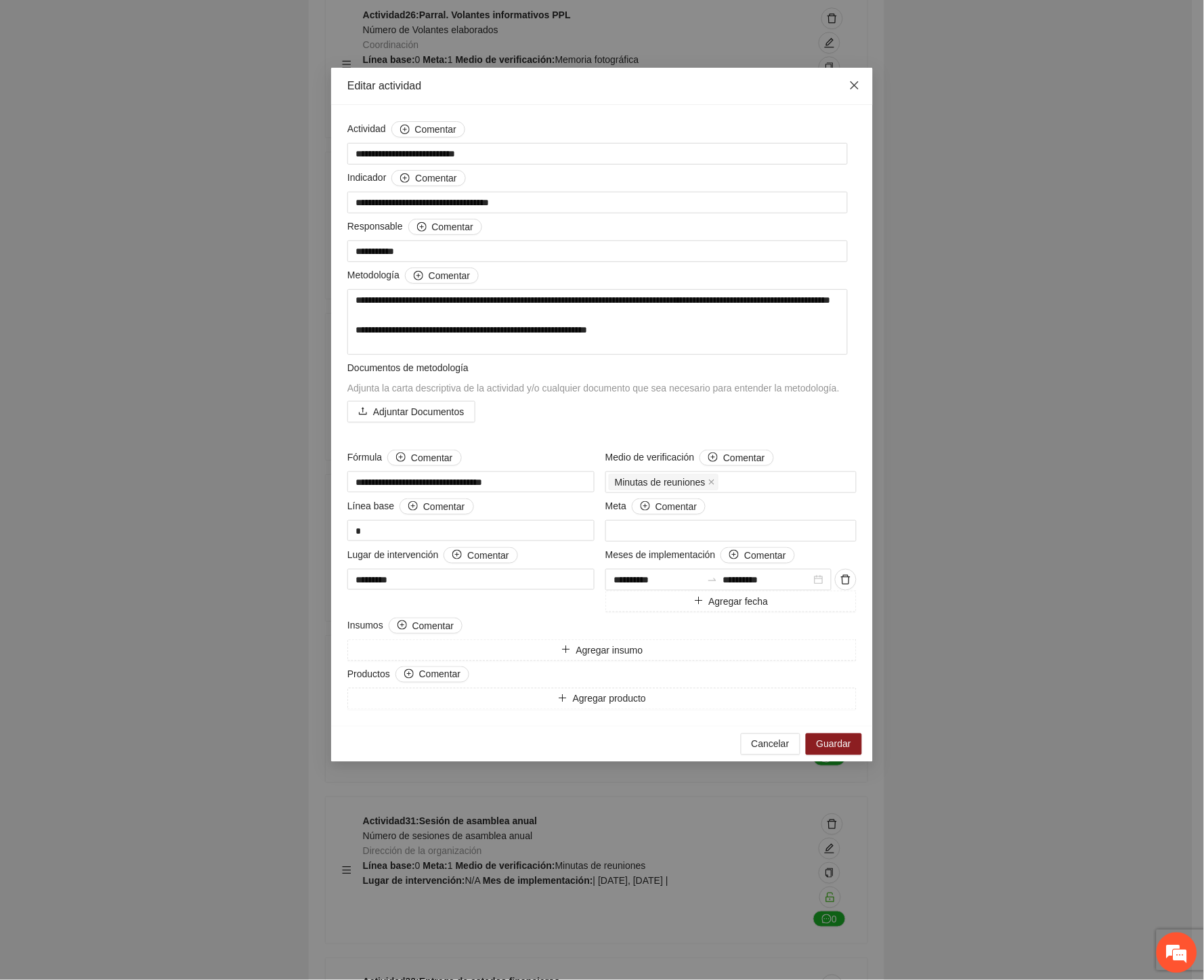
click at [849, 87] on icon "close" at bounding box center [854, 85] width 11 height 11
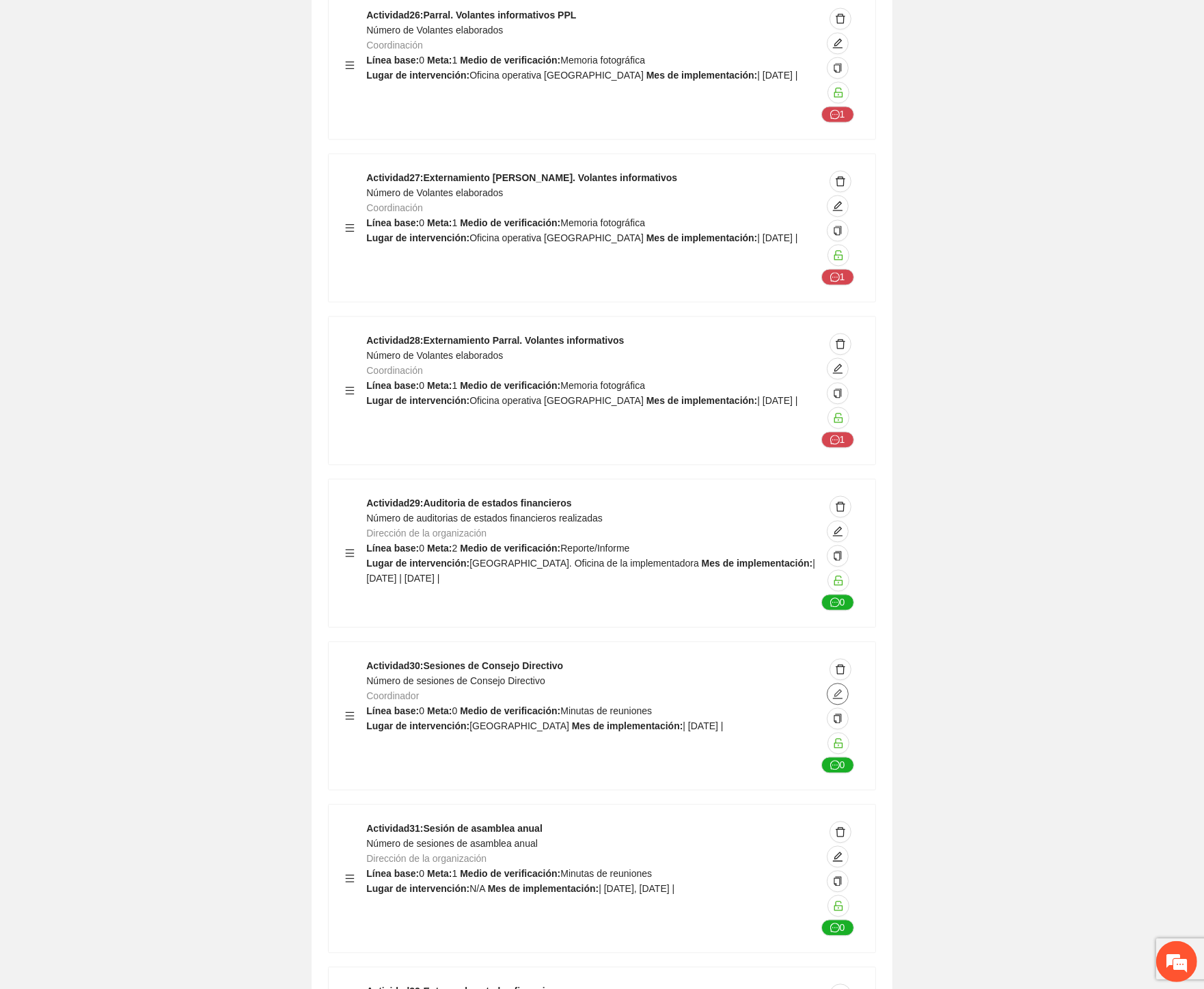
click at [838, 688] on icon "edit" at bounding box center [838, 693] width 11 height 11
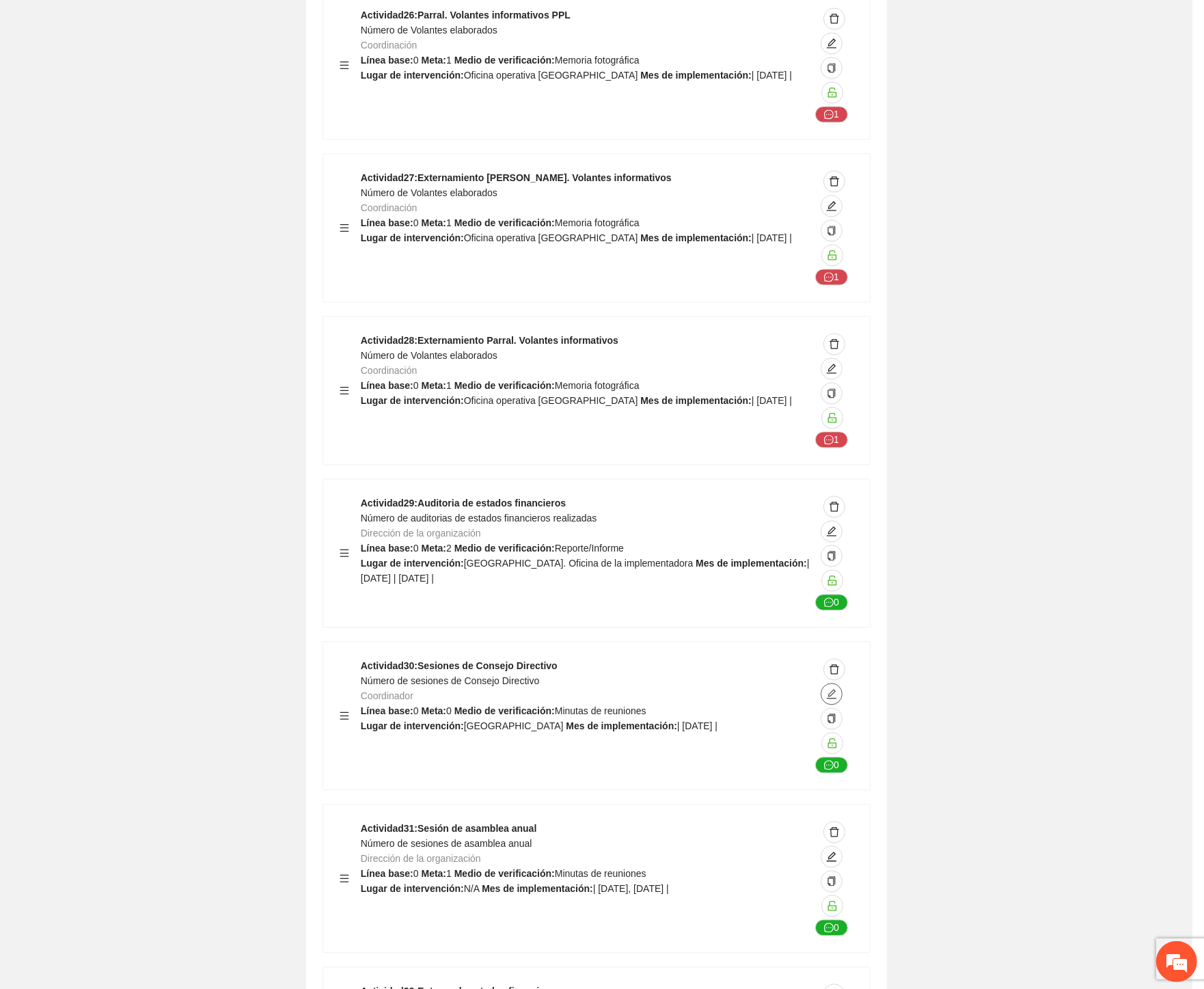
type textarea "*********"
type input "**********"
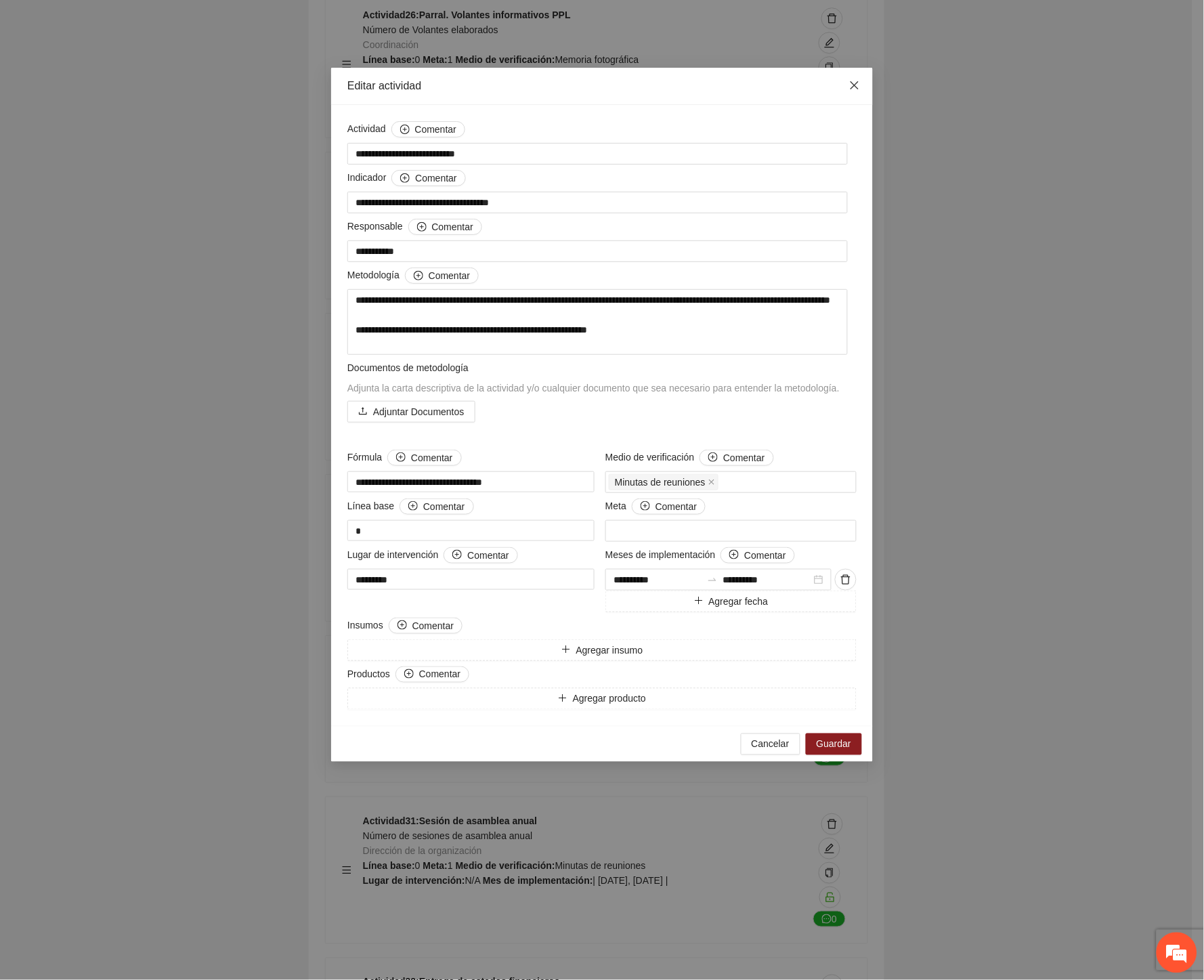
click at [853, 86] on icon "close" at bounding box center [854, 85] width 11 height 11
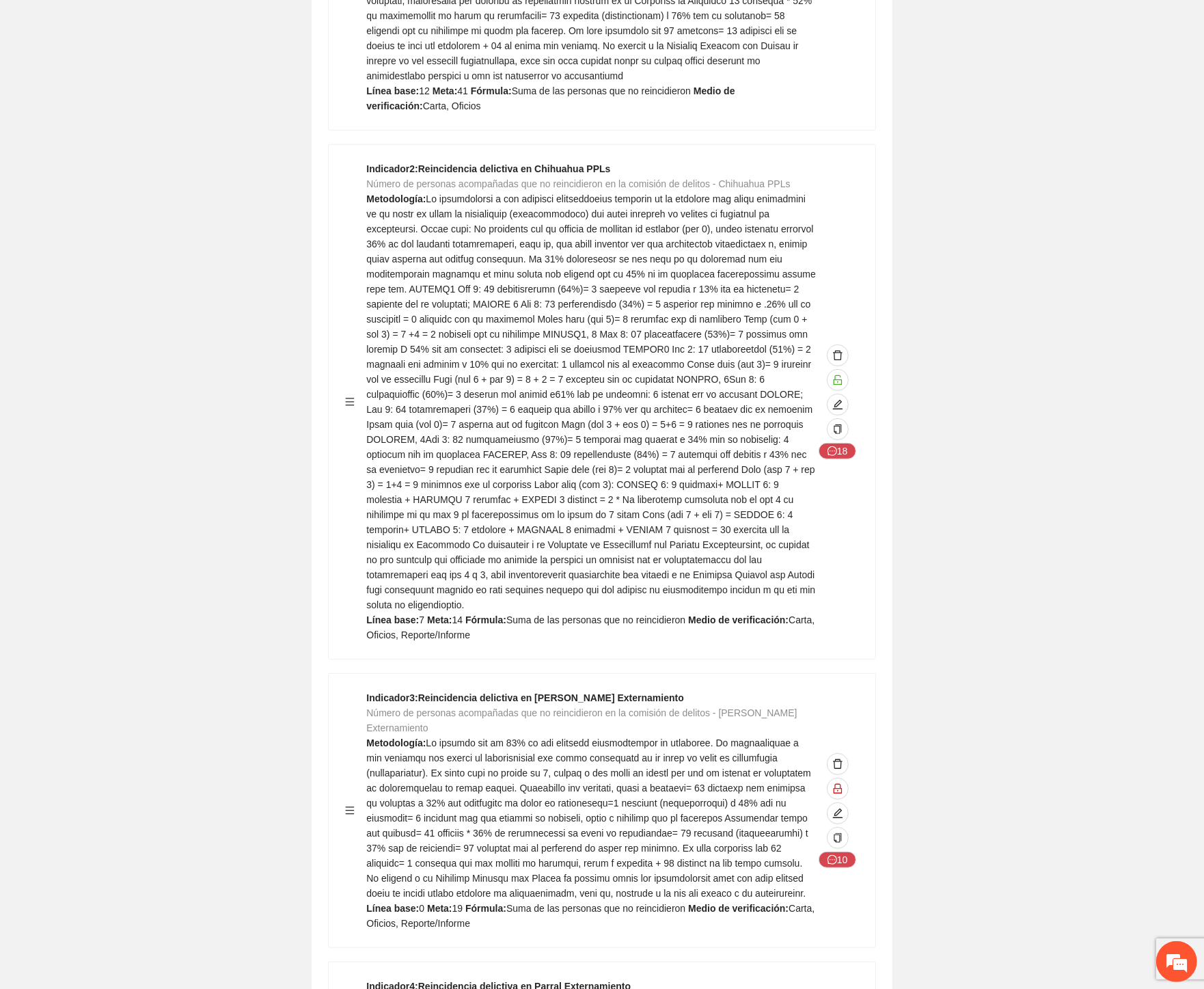
scroll to position [0, 0]
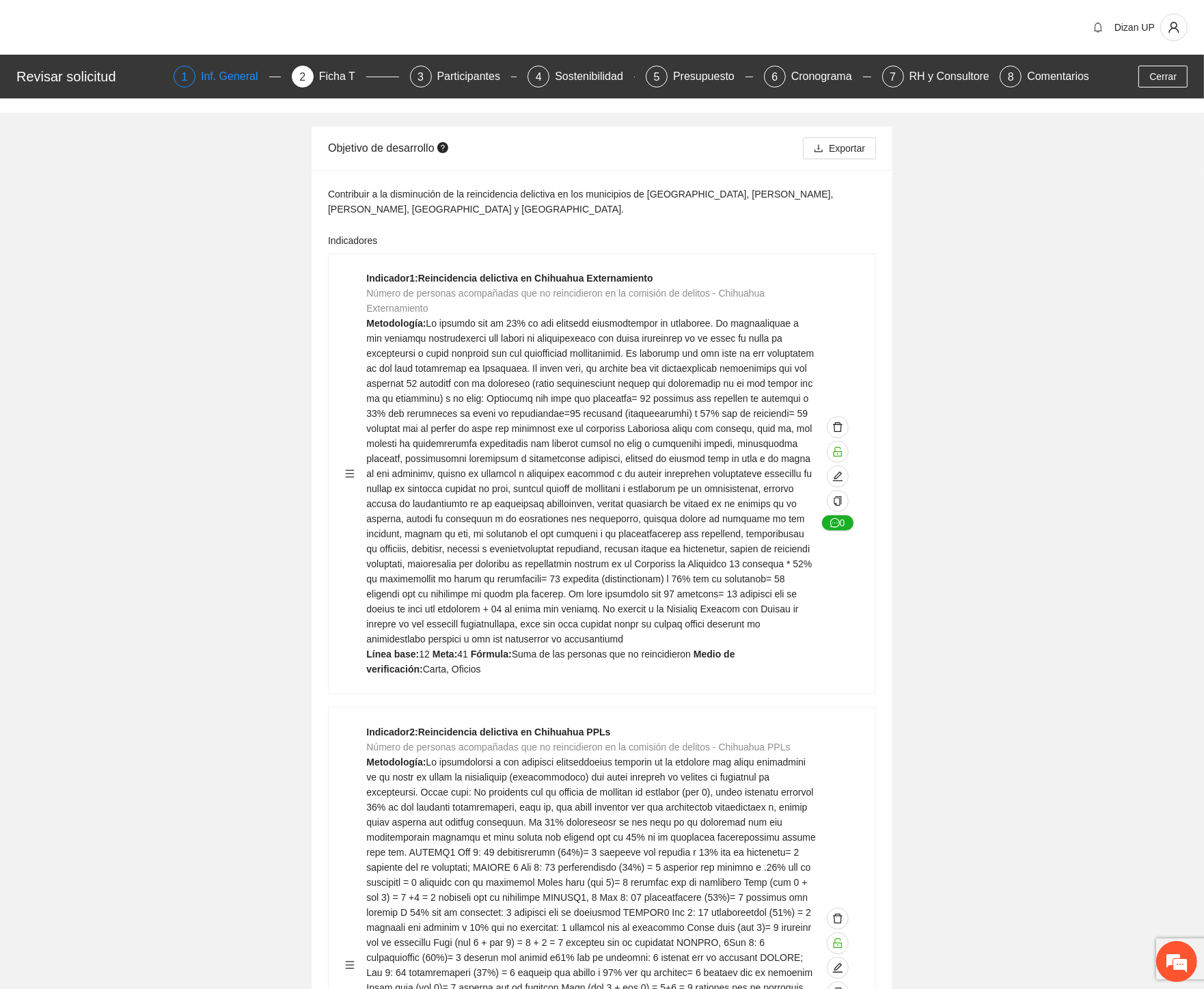
click at [209, 77] on div "Inf. General" at bounding box center [235, 76] width 68 height 22
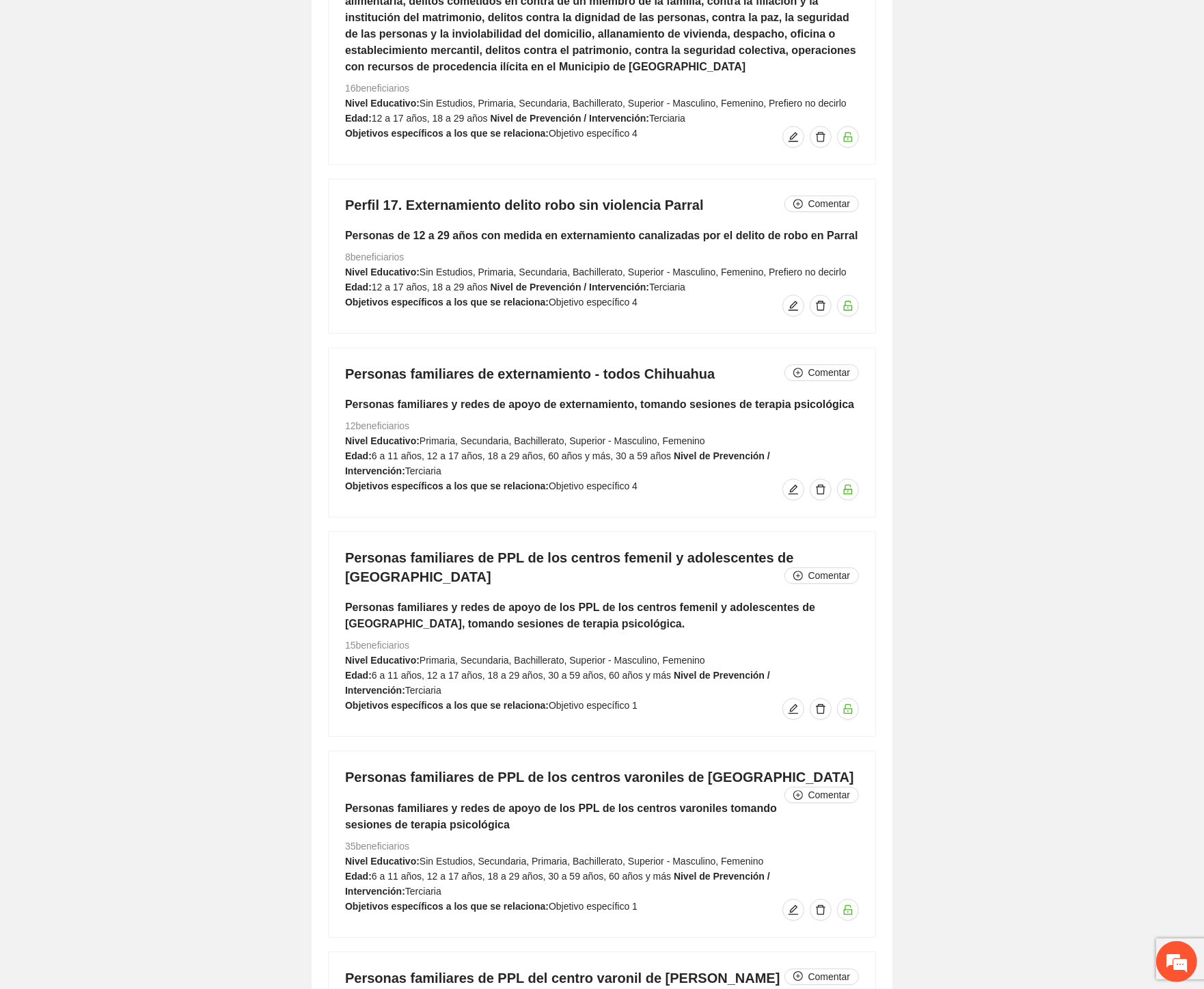
scroll to position [9186, 0]
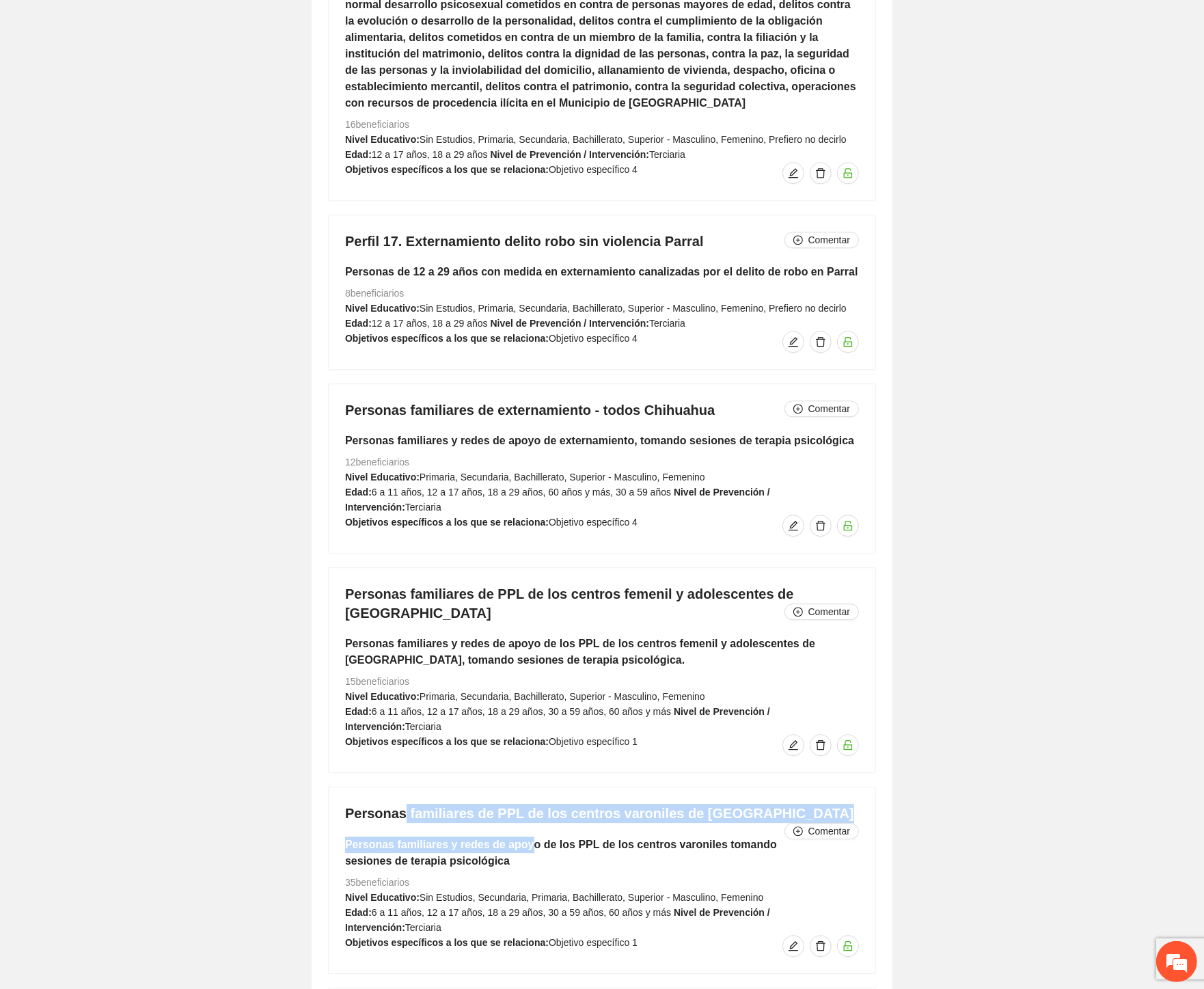
drag, startPoint x: 474, startPoint y: 733, endPoint x: 522, endPoint y: 739, distance: 48.4
click at [522, 787] on div "Personas familiares de PPL de los centros varoniles de Chihuahua Comentar Perso…" at bounding box center [602, 880] width 546 height 185
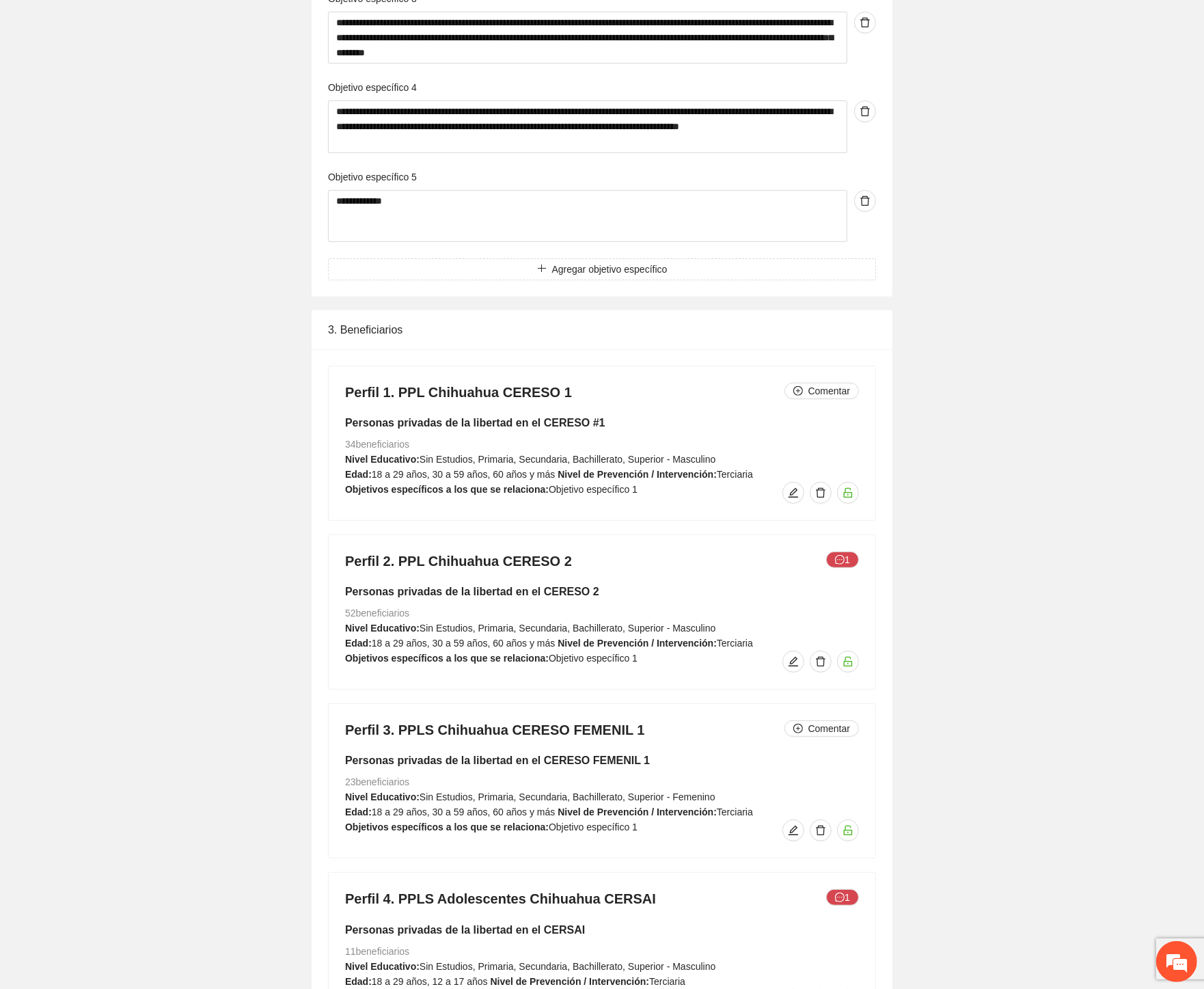
scroll to position [5921, 0]
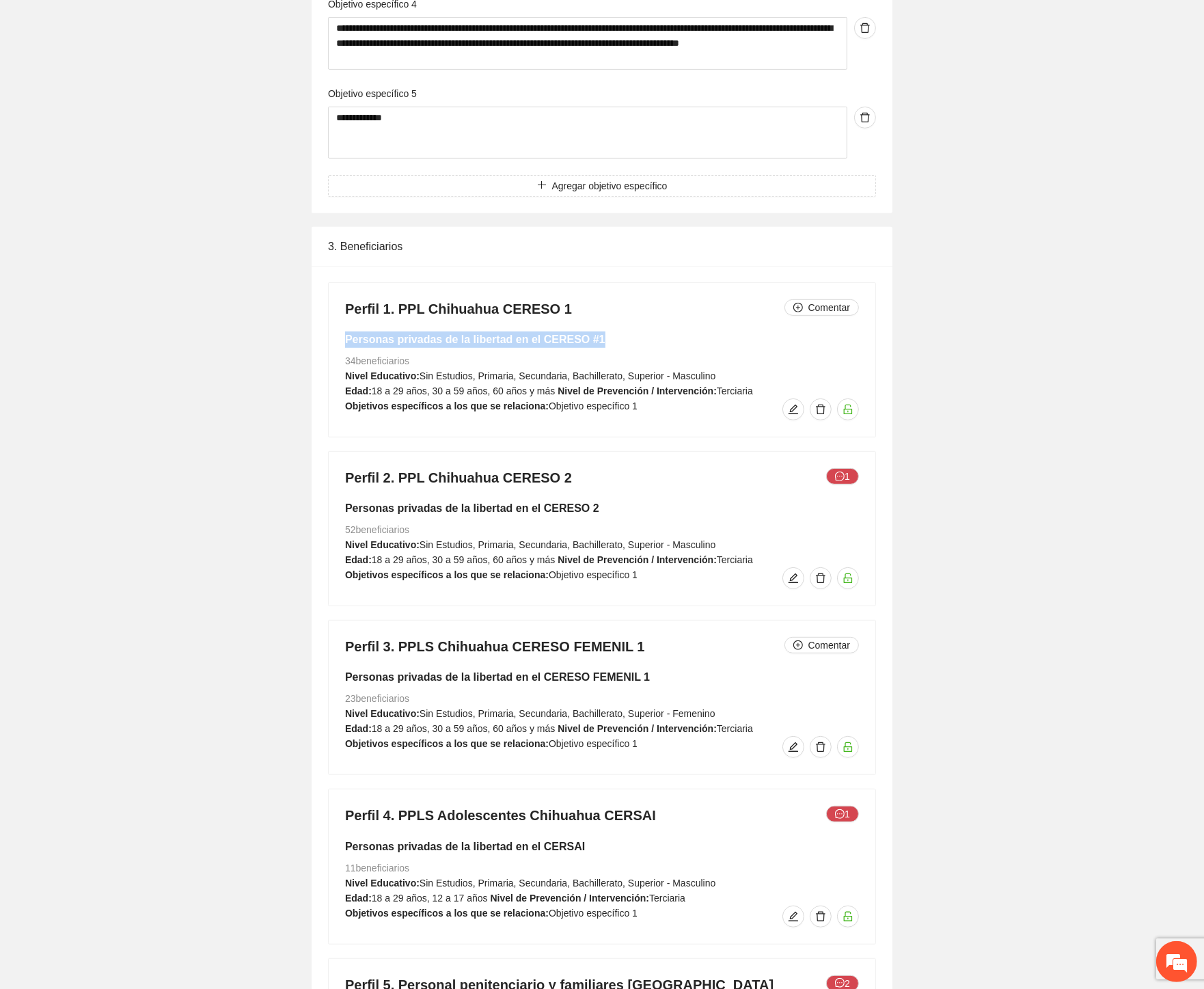
drag, startPoint x: 598, startPoint y: 322, endPoint x: 346, endPoint y: 319, distance: 252.0
click at [346, 331] on h5 "Personas privadas de la libertad en el CERESO #1" at bounding box center [602, 340] width 514 height 16
drag, startPoint x: 598, startPoint y: 486, endPoint x: 332, endPoint y: 486, distance: 266.0
click at [332, 486] on div "Perfil 2. PPL Chihuahua CERESO 2 1 Personas privadas de la libertad en el CERES…" at bounding box center [602, 529] width 546 height 154
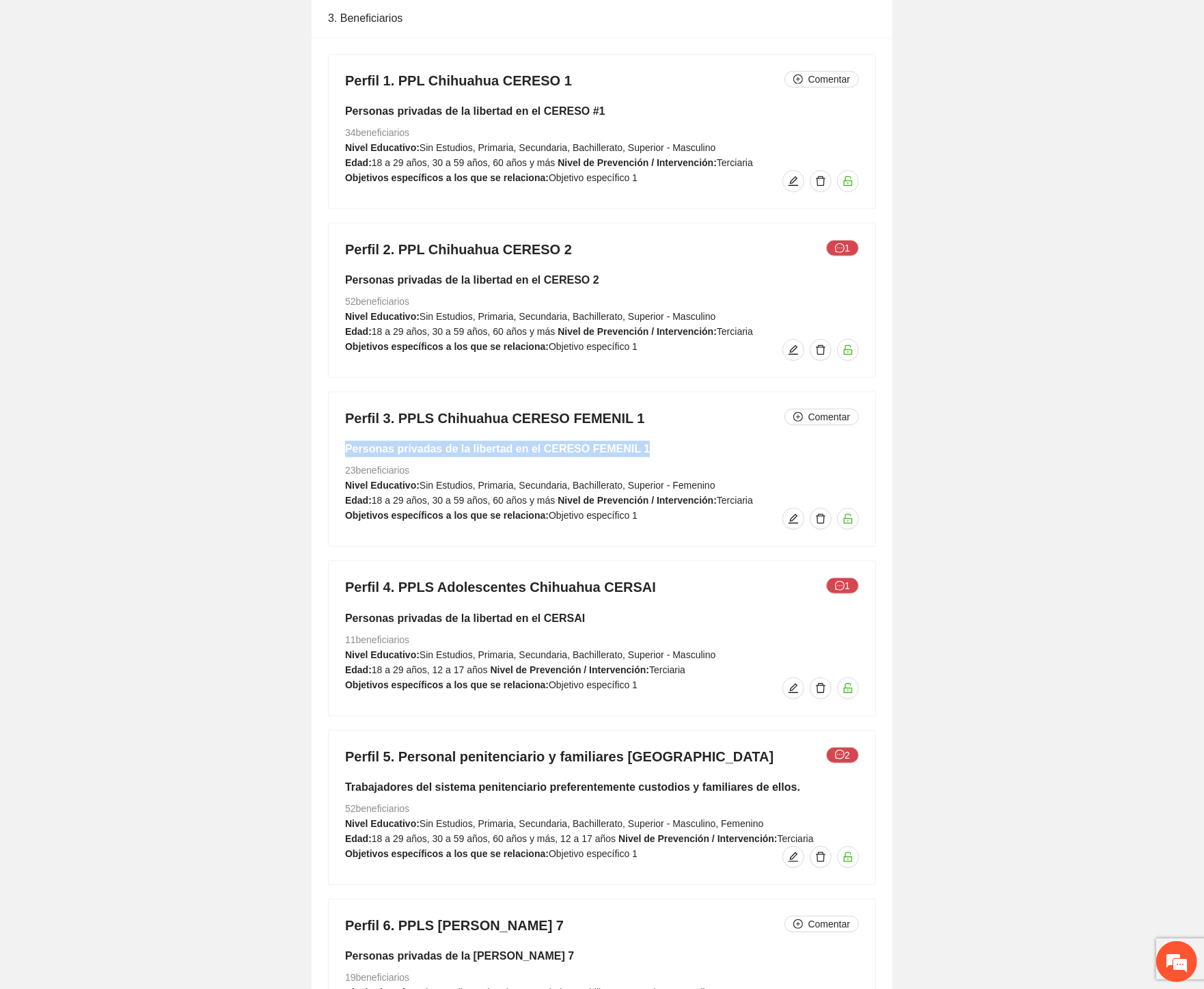
drag, startPoint x: 632, startPoint y: 429, endPoint x: 344, endPoint y: 431, distance: 288.0
click at [344, 431] on div "Perfil 3. PPLS Chihuahua CERESO FEMENIL 1 Comentar Personas privadas de la libe…" at bounding box center [602, 469] width 546 height 154
drag, startPoint x: 586, startPoint y: 597, endPoint x: 341, endPoint y: 586, distance: 245.2
click at [341, 586] on div "Perfil 4. PPLS Adolescentes Chihuahua CERSAI 1 Personas privadas de la libertad…" at bounding box center [602, 638] width 546 height 154
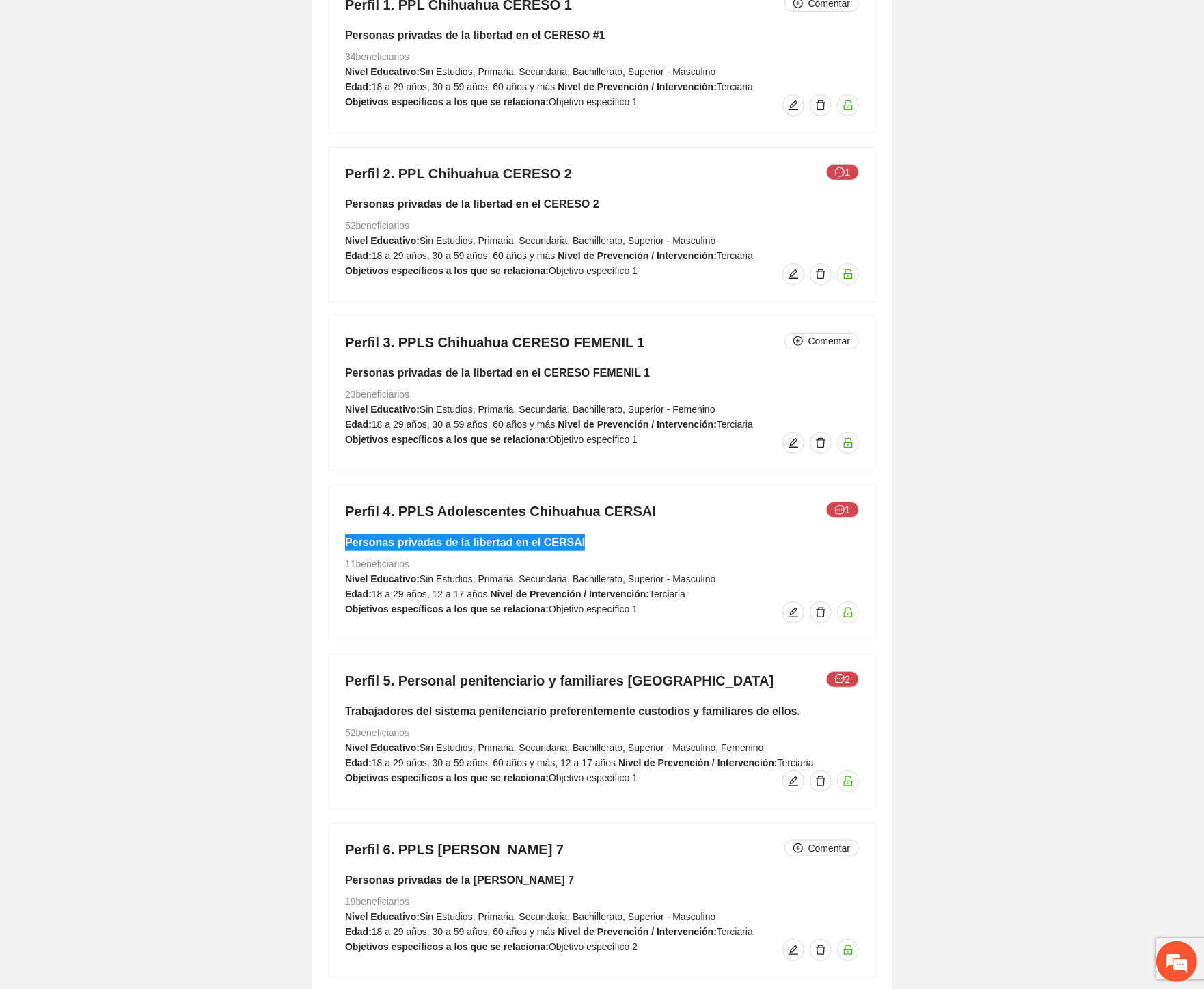
scroll to position [6453, 0]
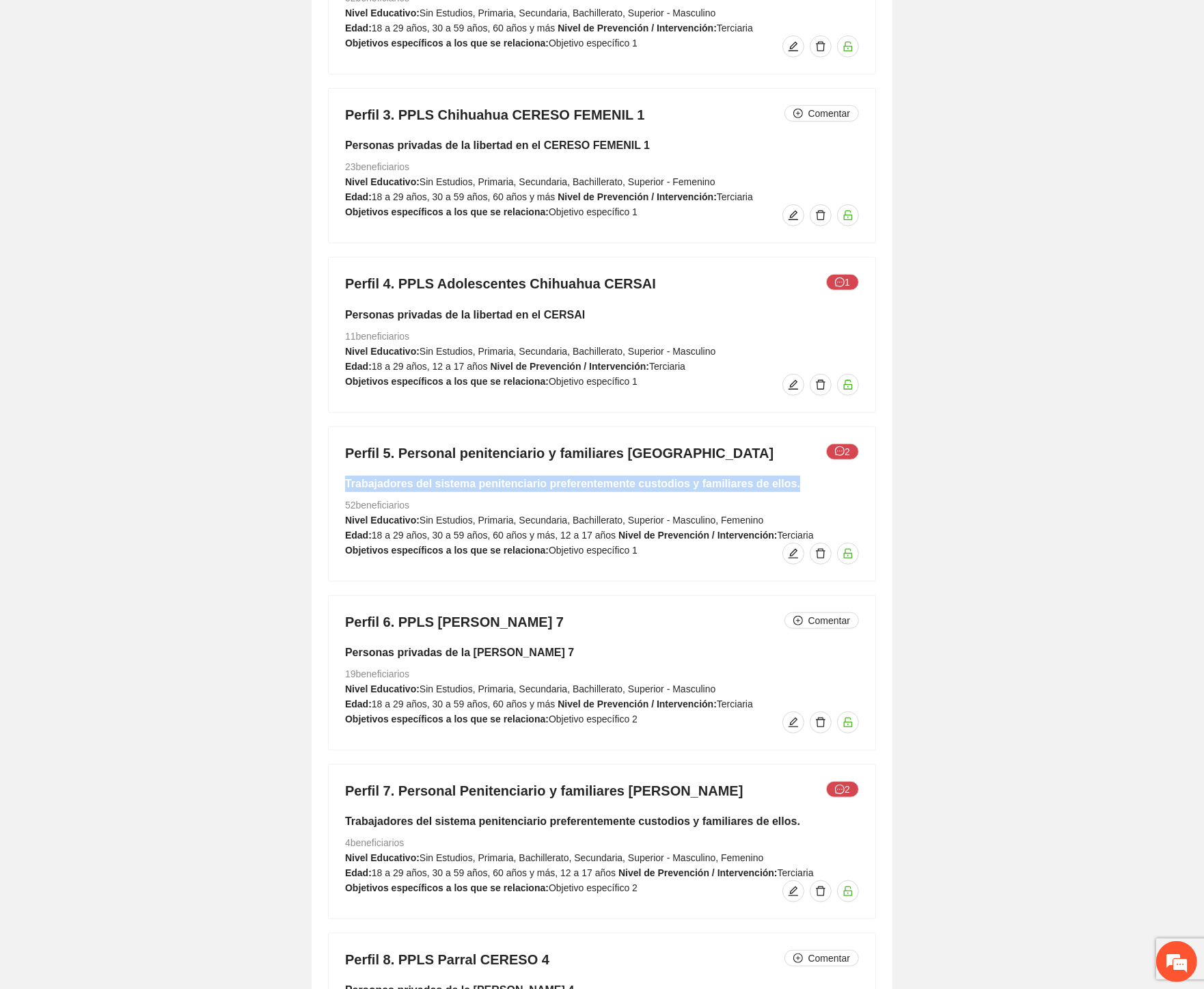
drag, startPoint x: 779, startPoint y: 466, endPoint x: 344, endPoint y: 468, distance: 435.0
click at [345, 476] on h5 "Trabajadores del sistema penitenciario preferentemente custodios y familiares d…" at bounding box center [602, 484] width 514 height 16
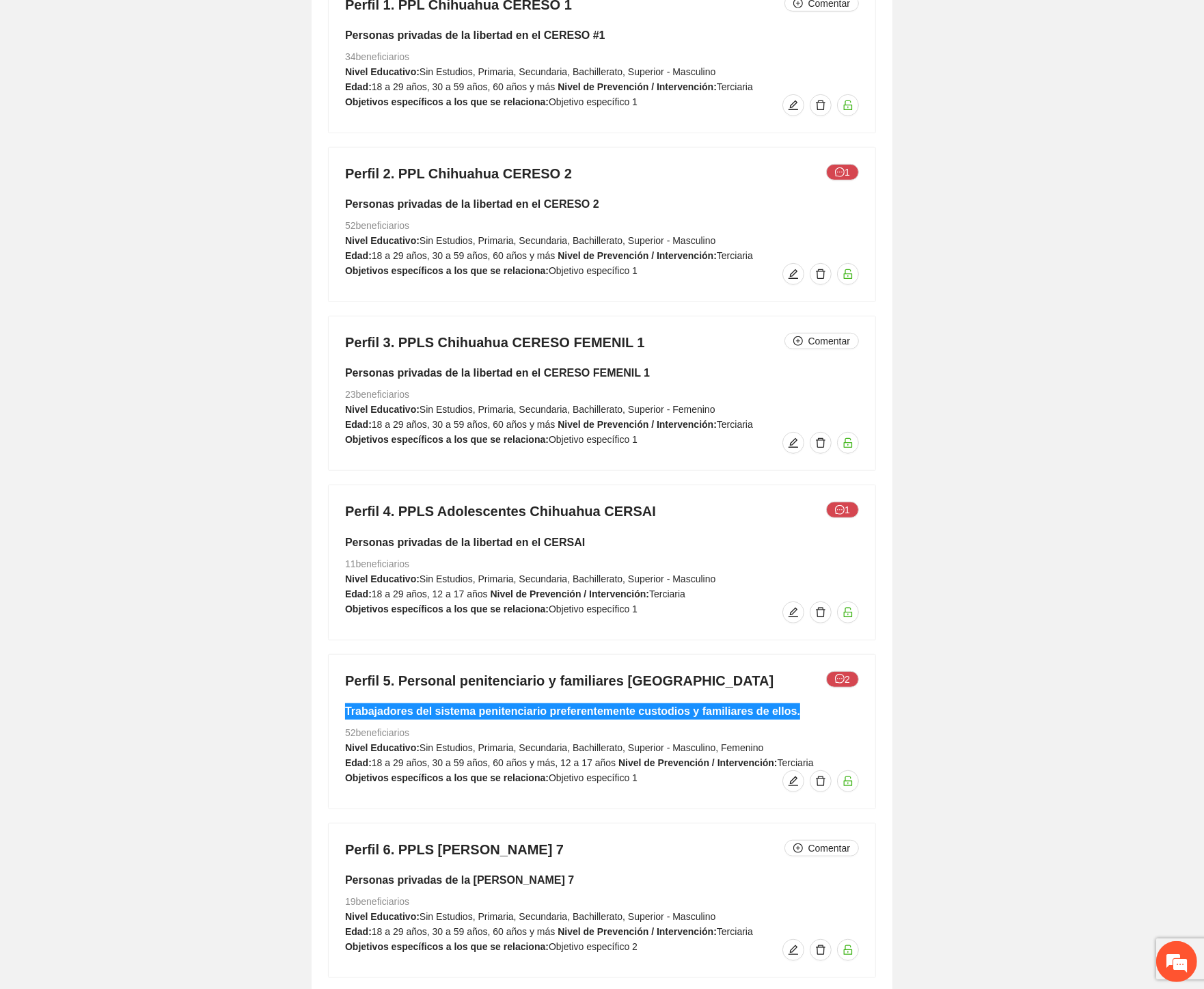
scroll to position [5921, 0]
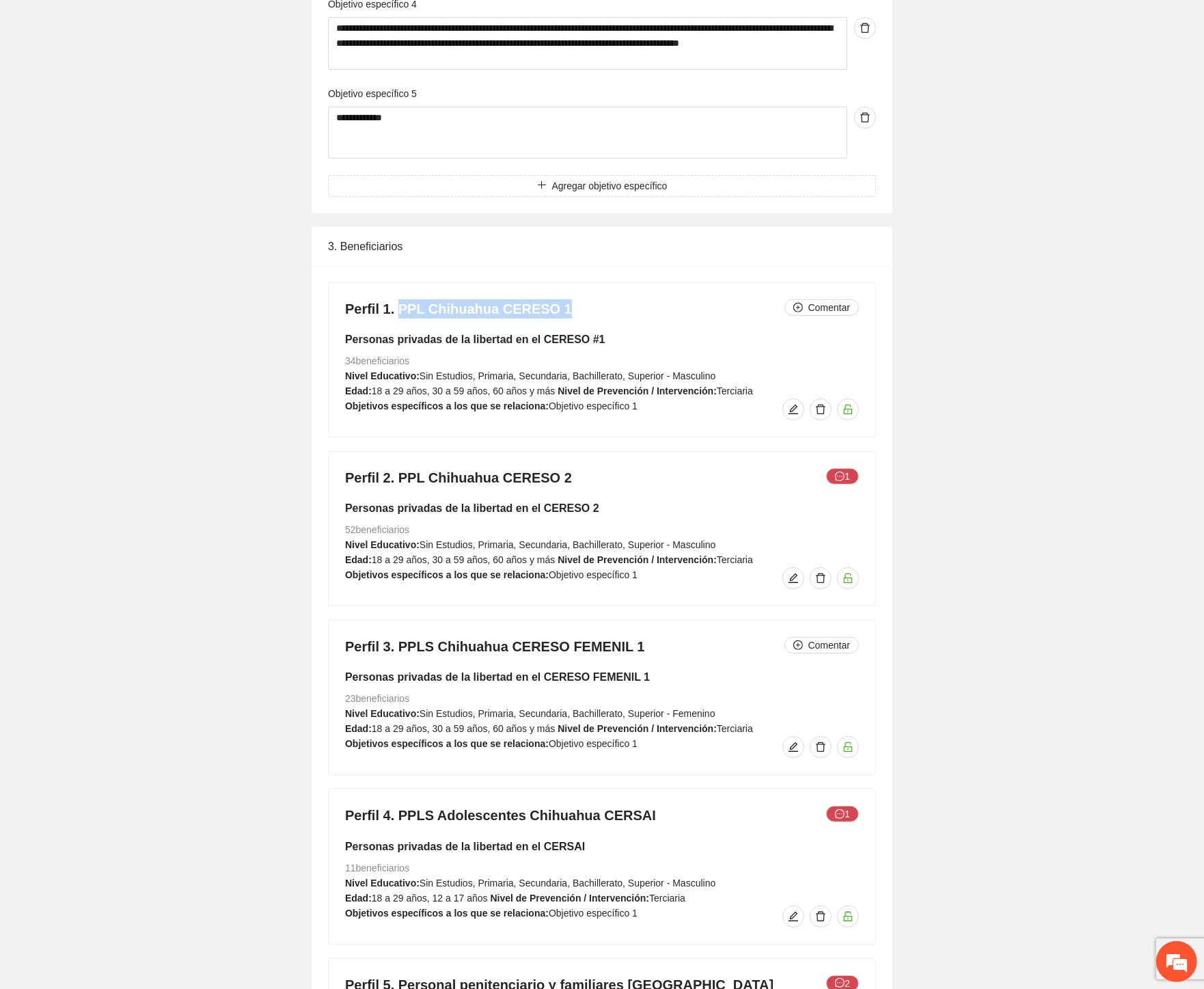
drag, startPoint x: 555, startPoint y: 288, endPoint x: 396, endPoint y: 296, distance: 159.2
click at [396, 299] on h4 "Perfil 1. PPL Chihuahua CERESO 1 Comentar" at bounding box center [602, 308] width 514 height 19
click at [790, 404] on icon "edit" at bounding box center [793, 409] width 11 height 11
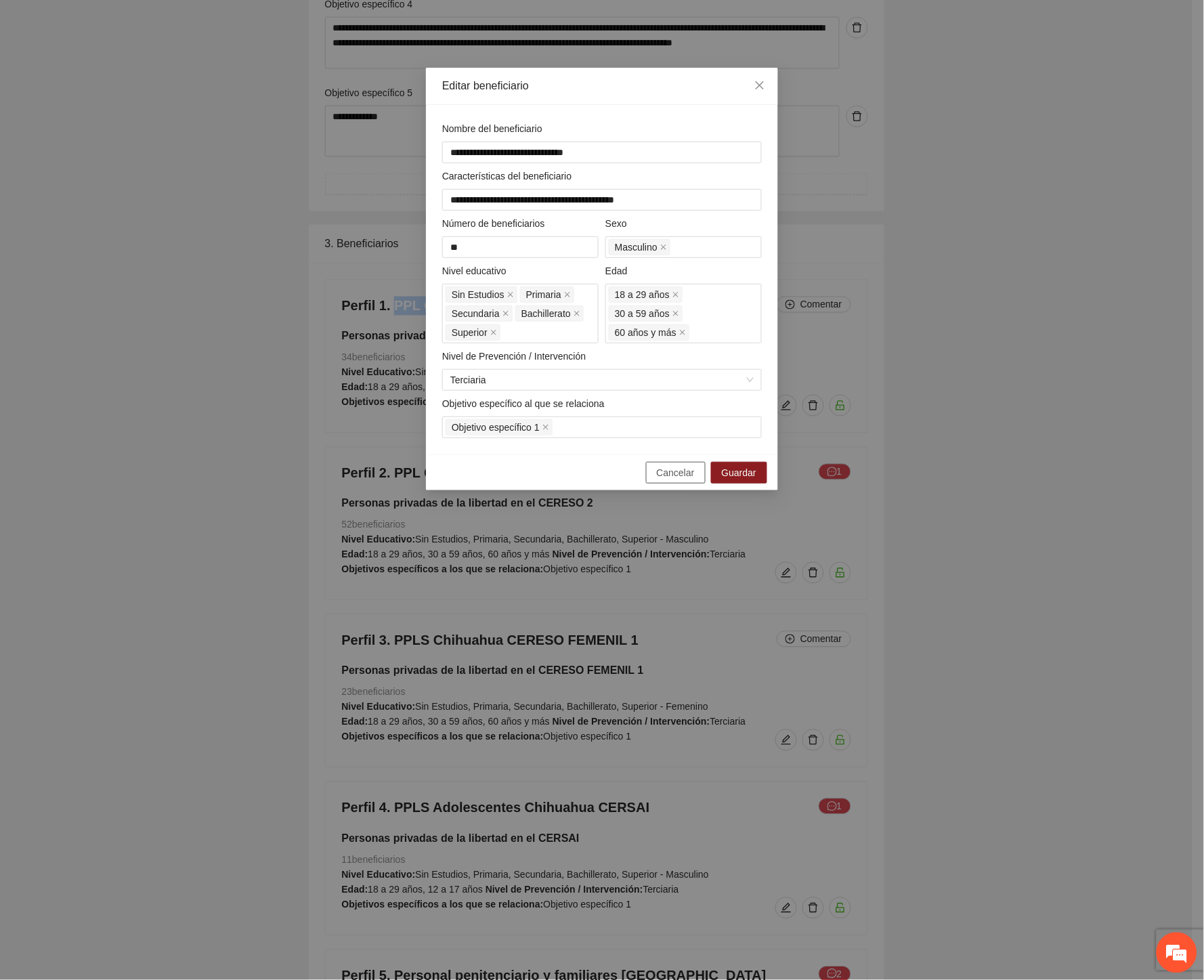
click at [668, 474] on span "Cancelar" at bounding box center [676, 472] width 38 height 15
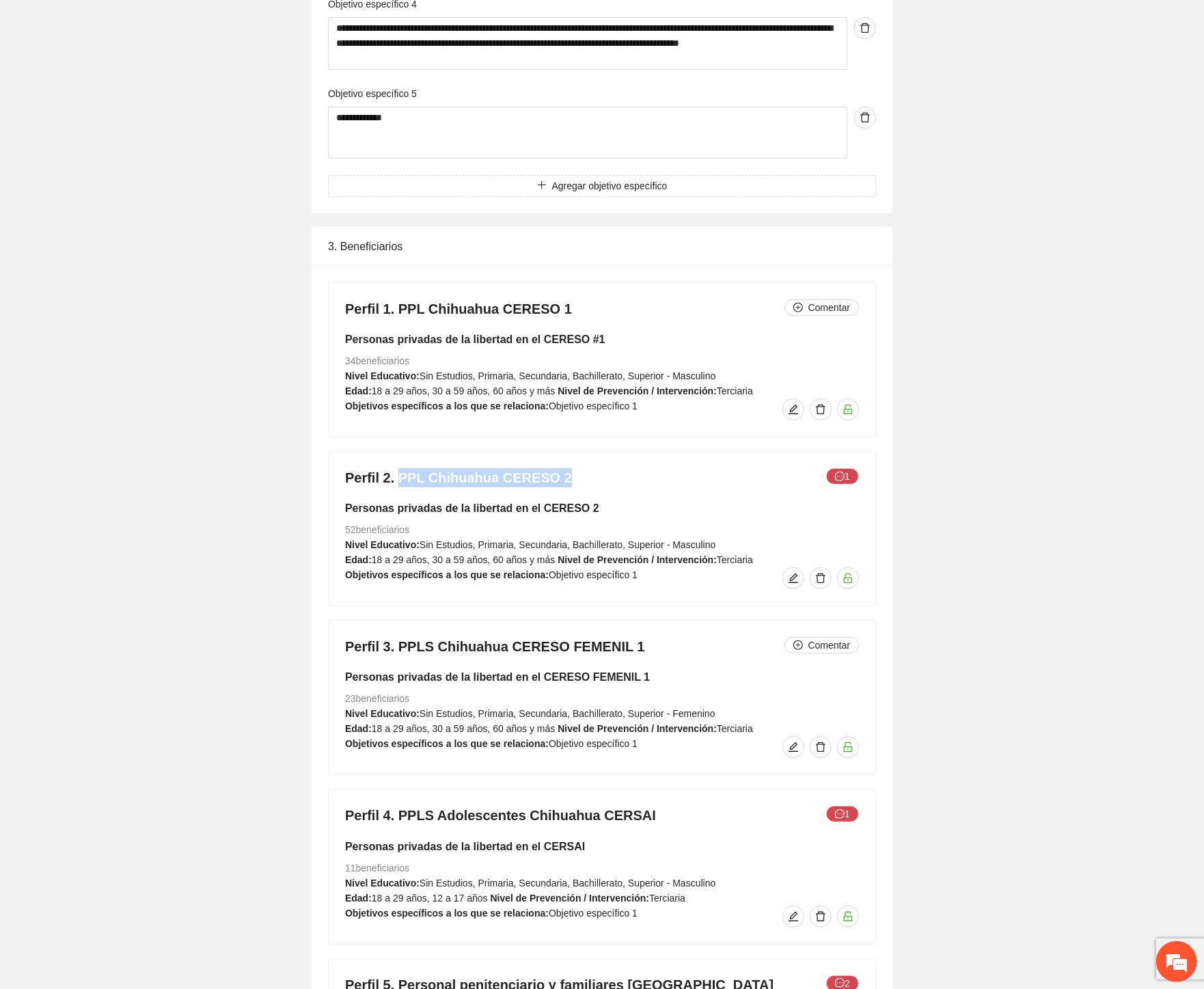
drag, startPoint x: 561, startPoint y: 458, endPoint x: 399, endPoint y: 465, distance: 162.2
click at [399, 468] on h4 "Perfil 2. PPL Chihuahua CERESO 2 1" at bounding box center [602, 477] width 514 height 19
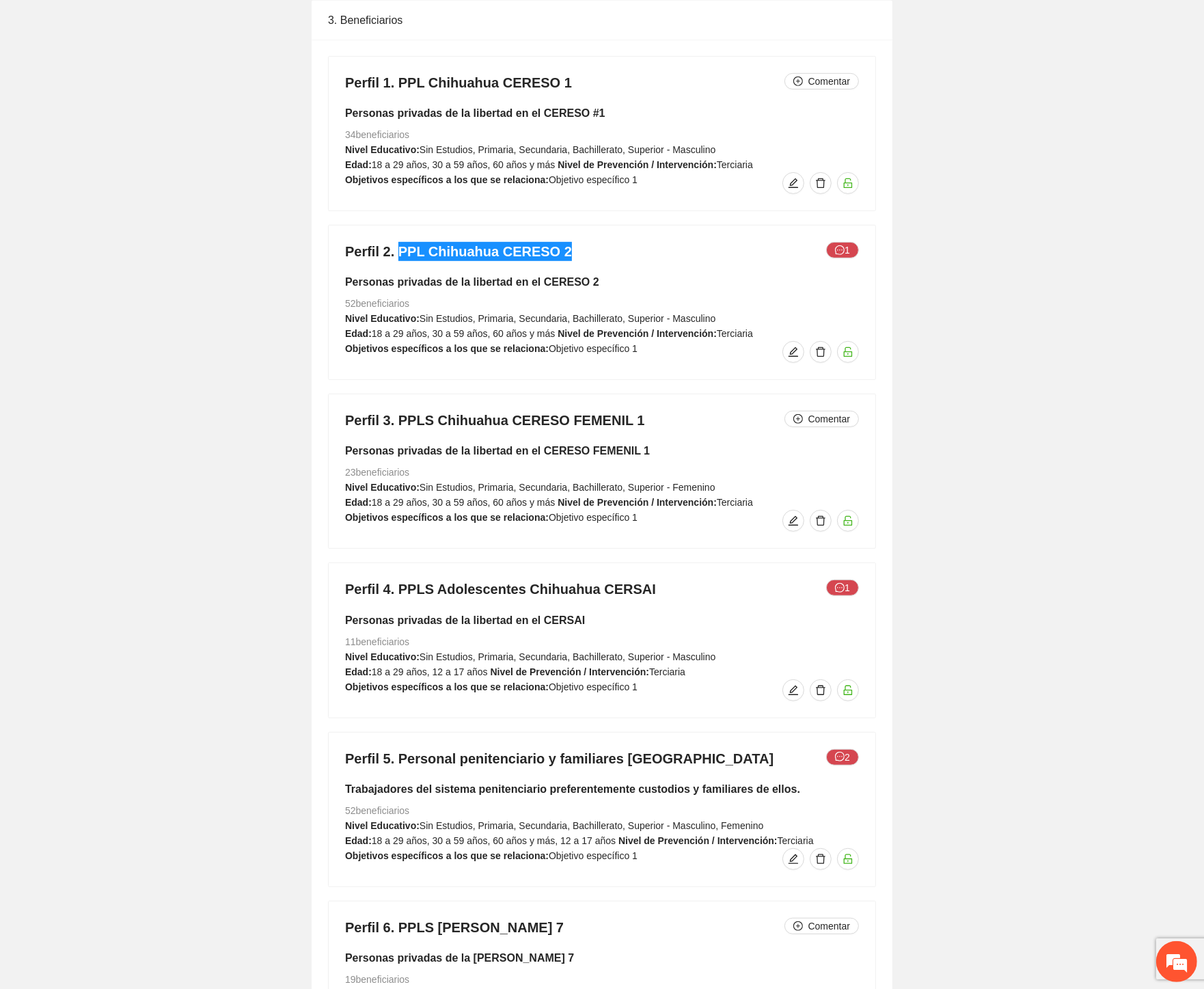
scroll to position [6150, 0]
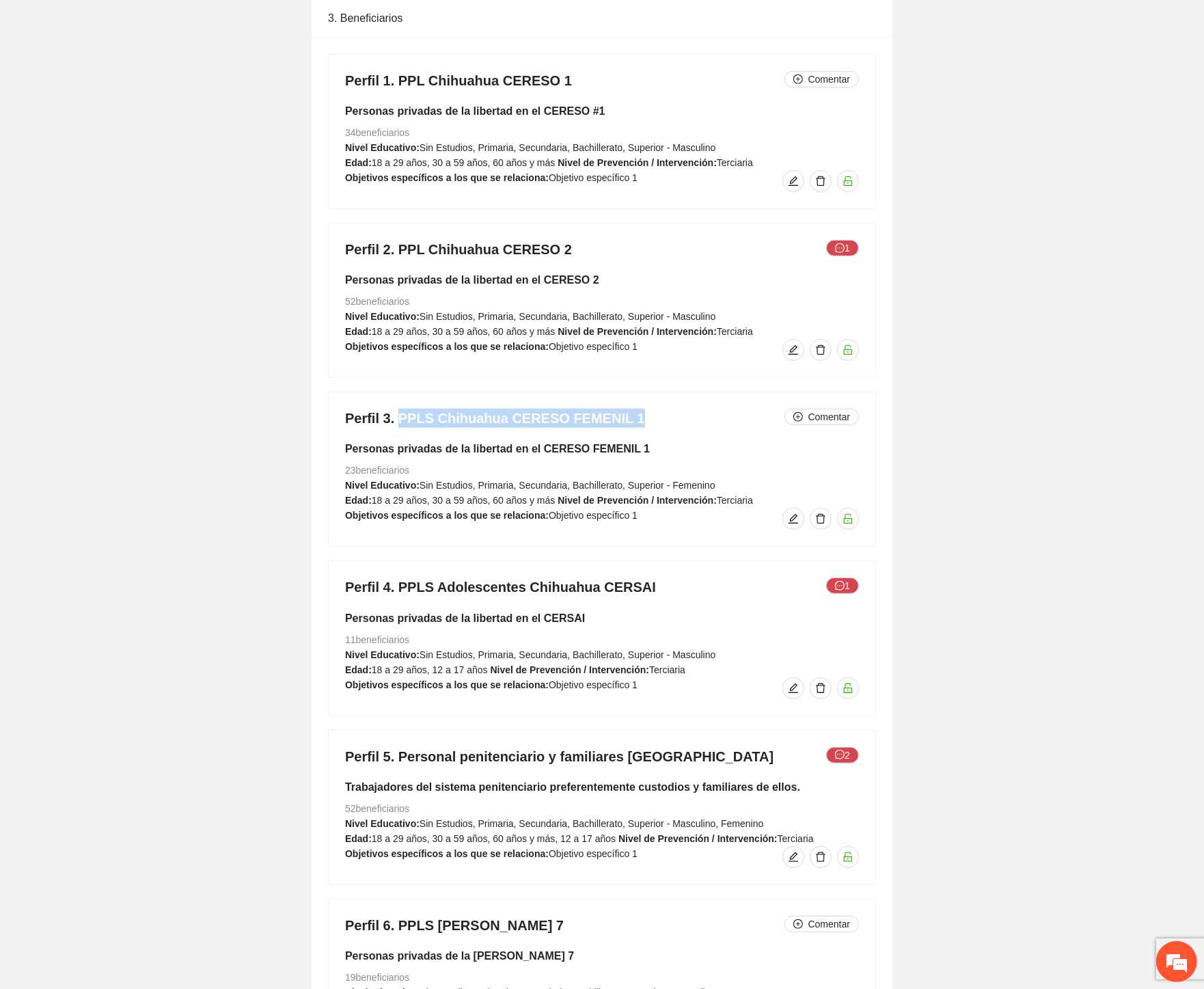
drag, startPoint x: 624, startPoint y: 401, endPoint x: 398, endPoint y: 403, distance: 226.0
click at [396, 408] on h4 "Perfil 3. PPLS Chihuahua CERESO FEMENIL 1 Comentar" at bounding box center [602, 417] width 514 height 19
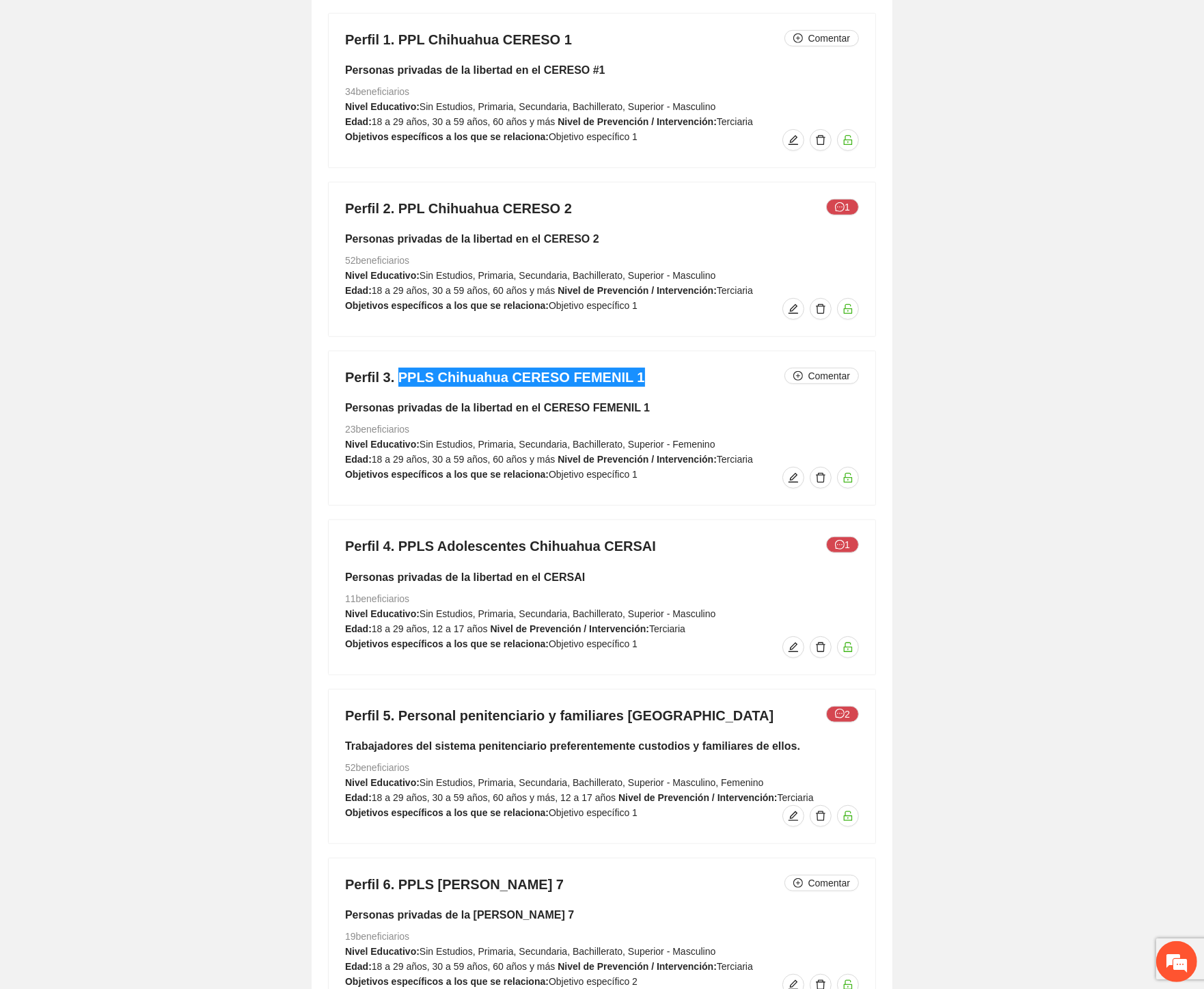
scroll to position [6225, 0]
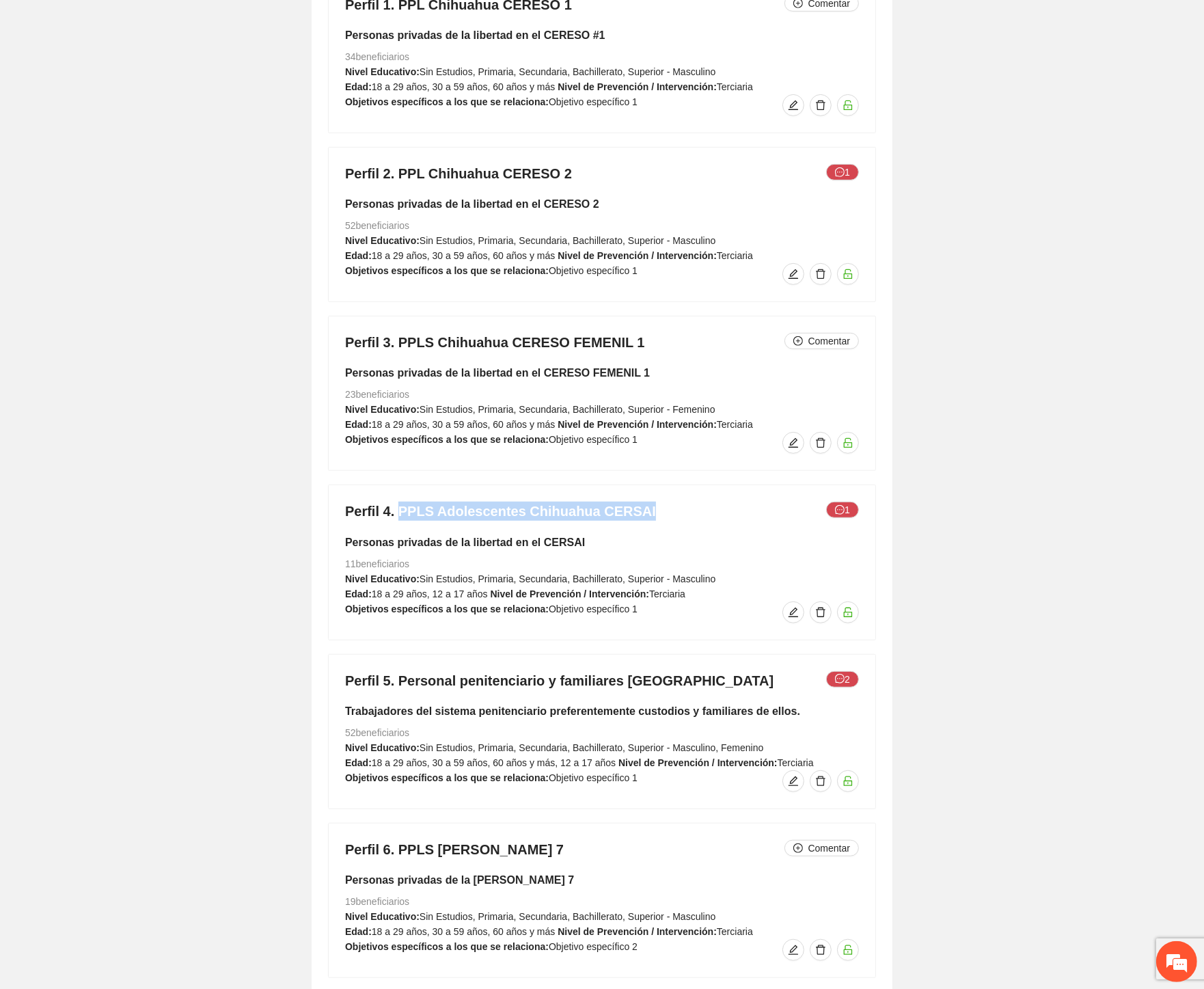
drag, startPoint x: 637, startPoint y: 493, endPoint x: 399, endPoint y: 500, distance: 238.1
click at [399, 502] on h4 "Perfil 4. PPLS Adolescentes Chihuahua CERSAI 1" at bounding box center [602, 511] width 514 height 19
drag, startPoint x: 681, startPoint y: 665, endPoint x: 399, endPoint y: 663, distance: 282.0
click at [399, 671] on h4 "Perfil 5. Personal penitenciario y familiares Chihuahua 2" at bounding box center [602, 680] width 514 height 19
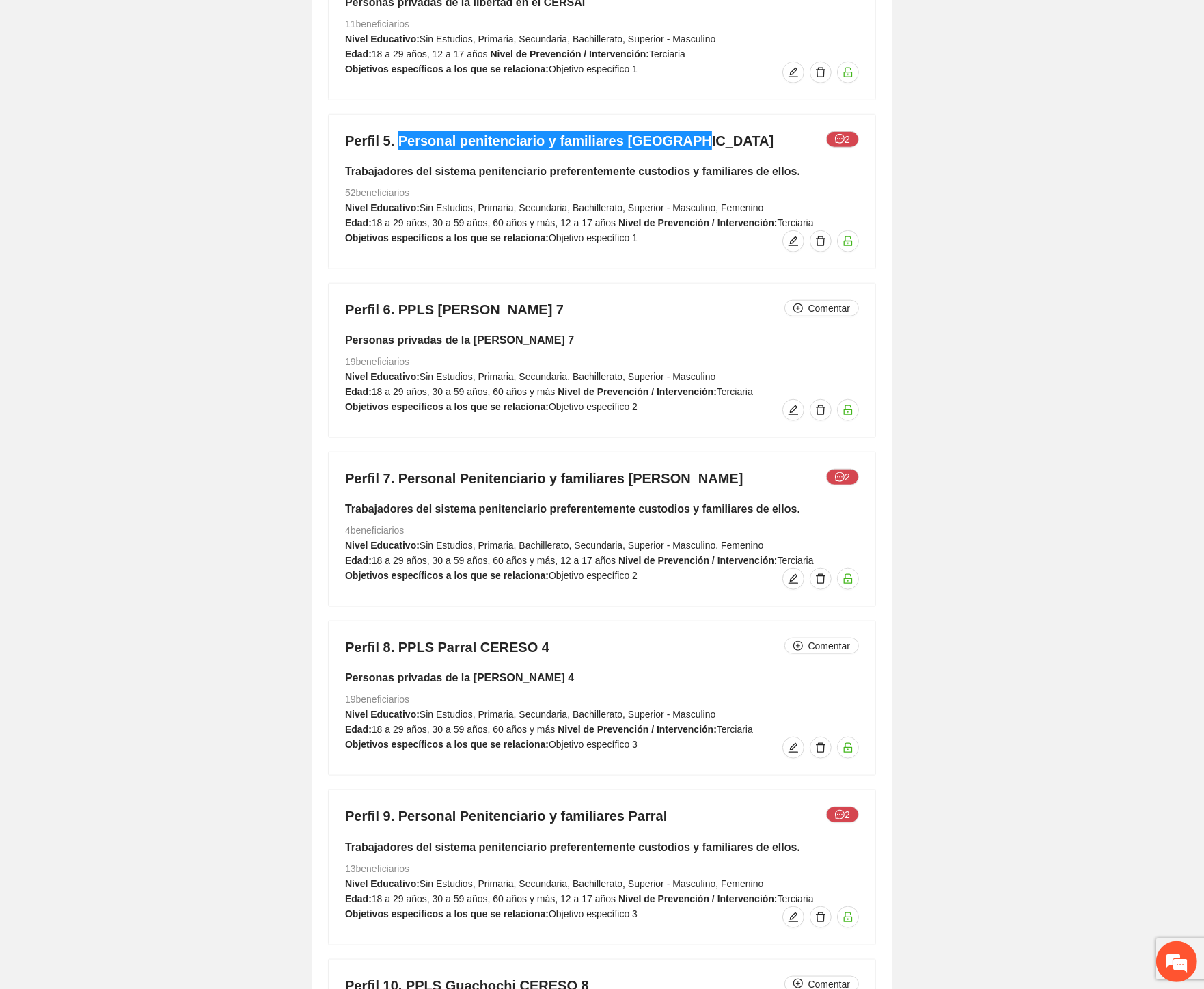
scroll to position [6833, 0]
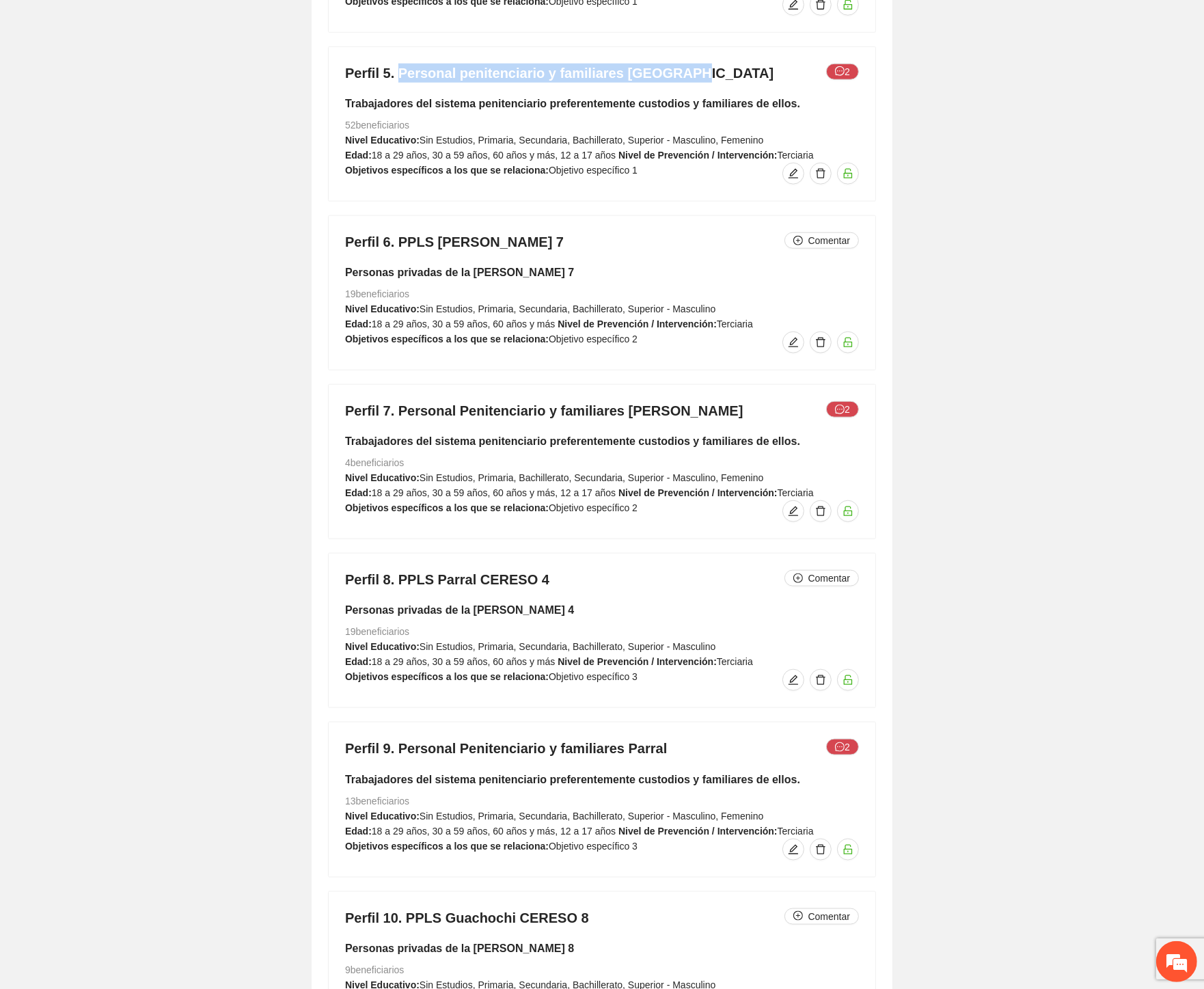
drag, startPoint x: 467, startPoint y: 254, endPoint x: 339, endPoint y: 258, distance: 128.1
click at [339, 257] on div "Perfil 6. PPLS Cuauhtémoc CERESO 7 Comentar Personas privadas de la libertad CE…" at bounding box center [602, 293] width 546 height 154
drag, startPoint x: 595, startPoint y: 220, endPoint x: 396, endPoint y: 226, distance: 199.1
click at [396, 232] on h4 "Perfil 6. PPLS Cuauhtémoc CERESO 7 Comentar" at bounding box center [602, 241] width 514 height 19
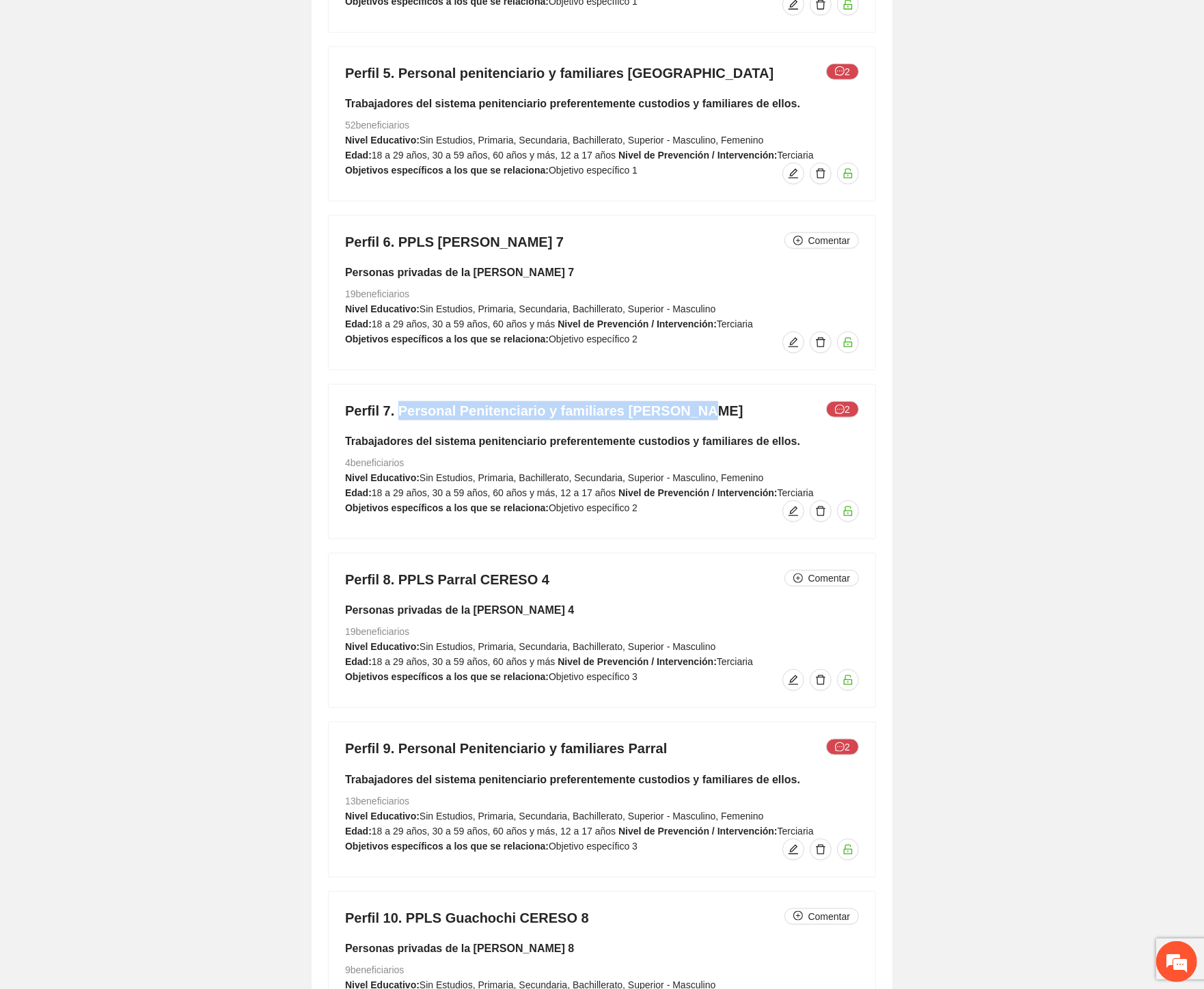
drag, startPoint x: 624, startPoint y: 393, endPoint x: 395, endPoint y: 399, distance: 229.1
click at [395, 401] on h4 "Perfil 7. Personal Penitenciario y familiares Cuauhtémoc 2" at bounding box center [602, 410] width 514 height 19
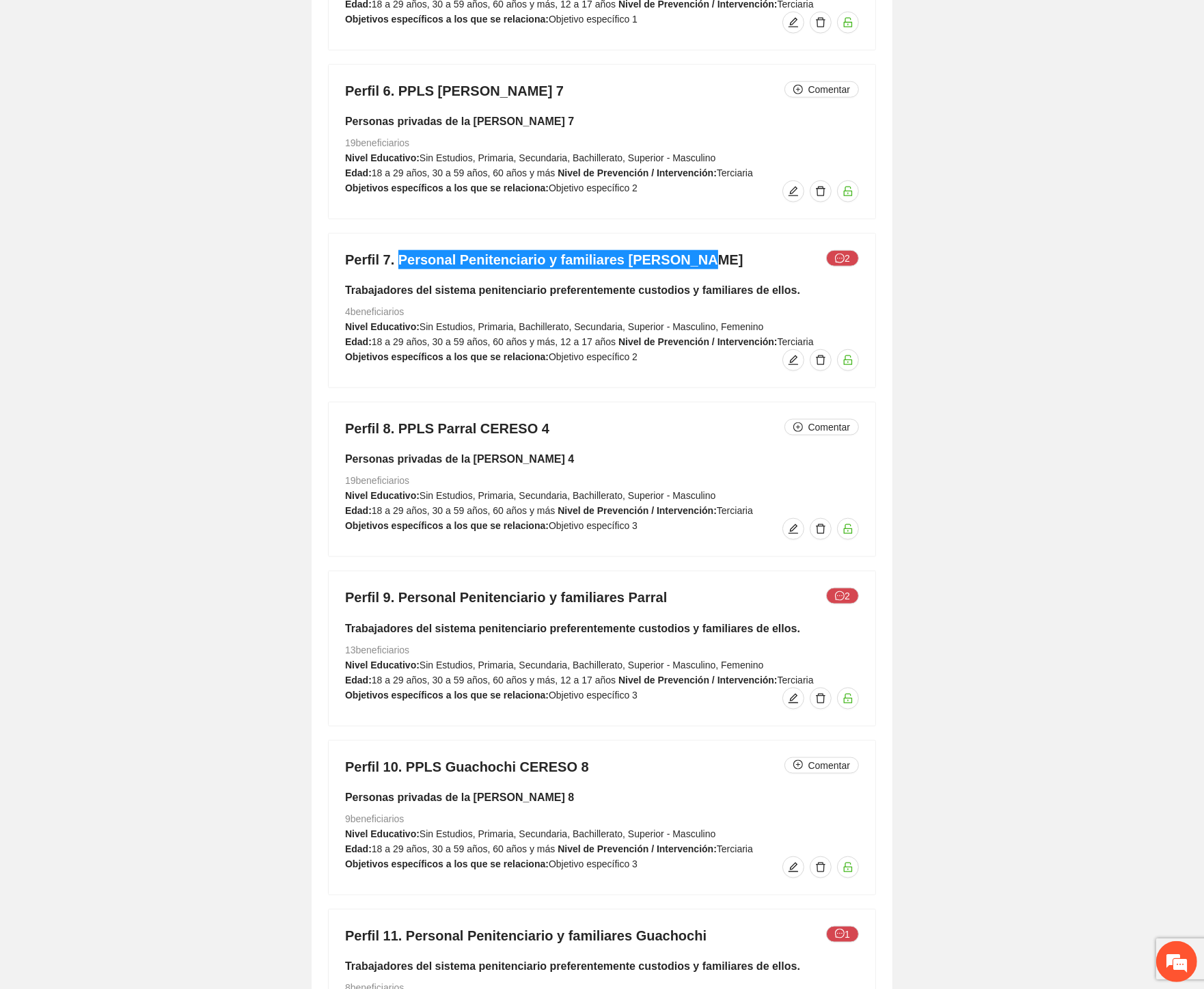
scroll to position [6985, 0]
drag, startPoint x: 537, startPoint y: 410, endPoint x: 395, endPoint y: 408, distance: 142.0
click at [395, 418] on h4 "Perfil 8. PPLS Parral CERESO 4 Comentar" at bounding box center [602, 427] width 514 height 19
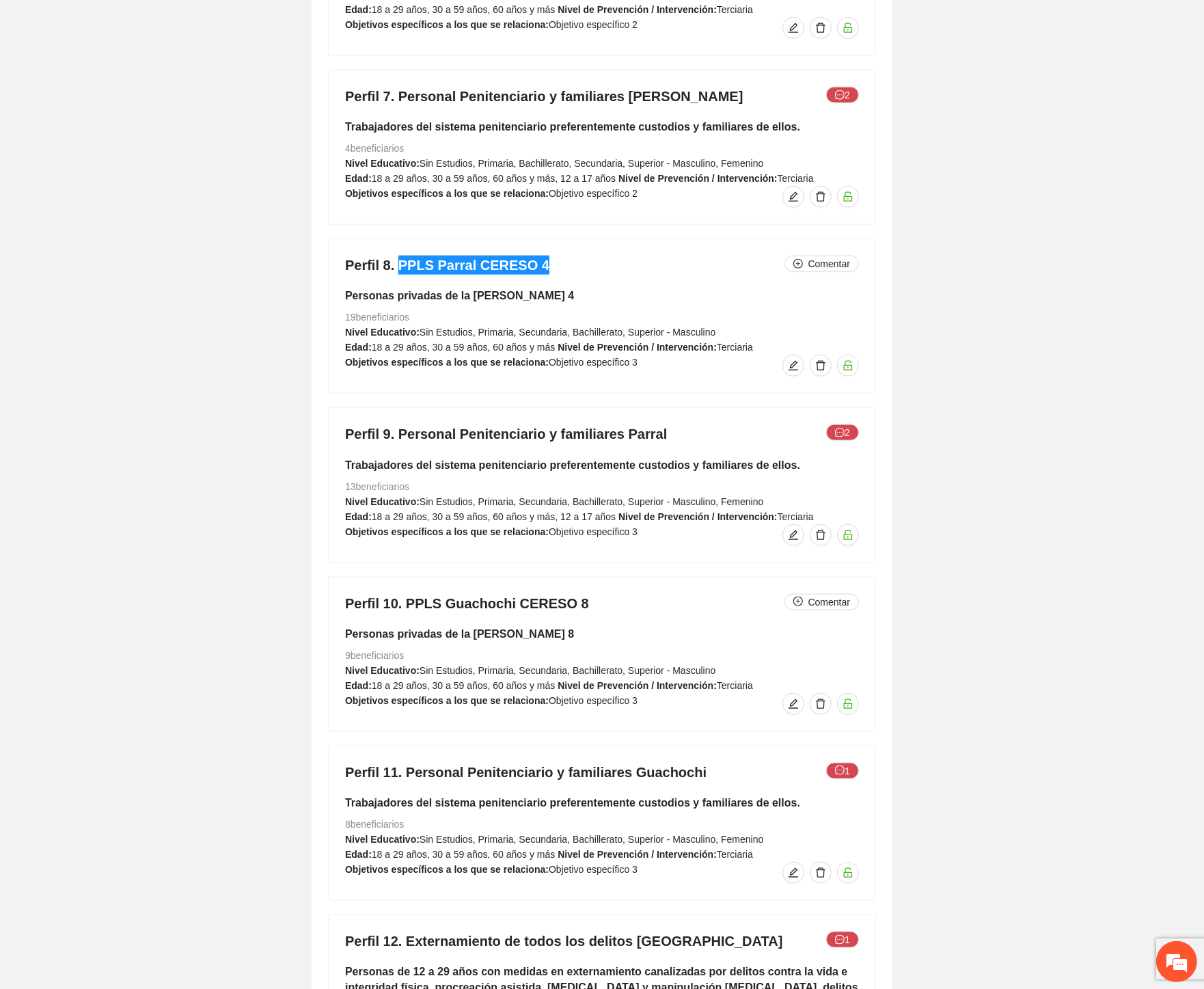
scroll to position [7288, 0]
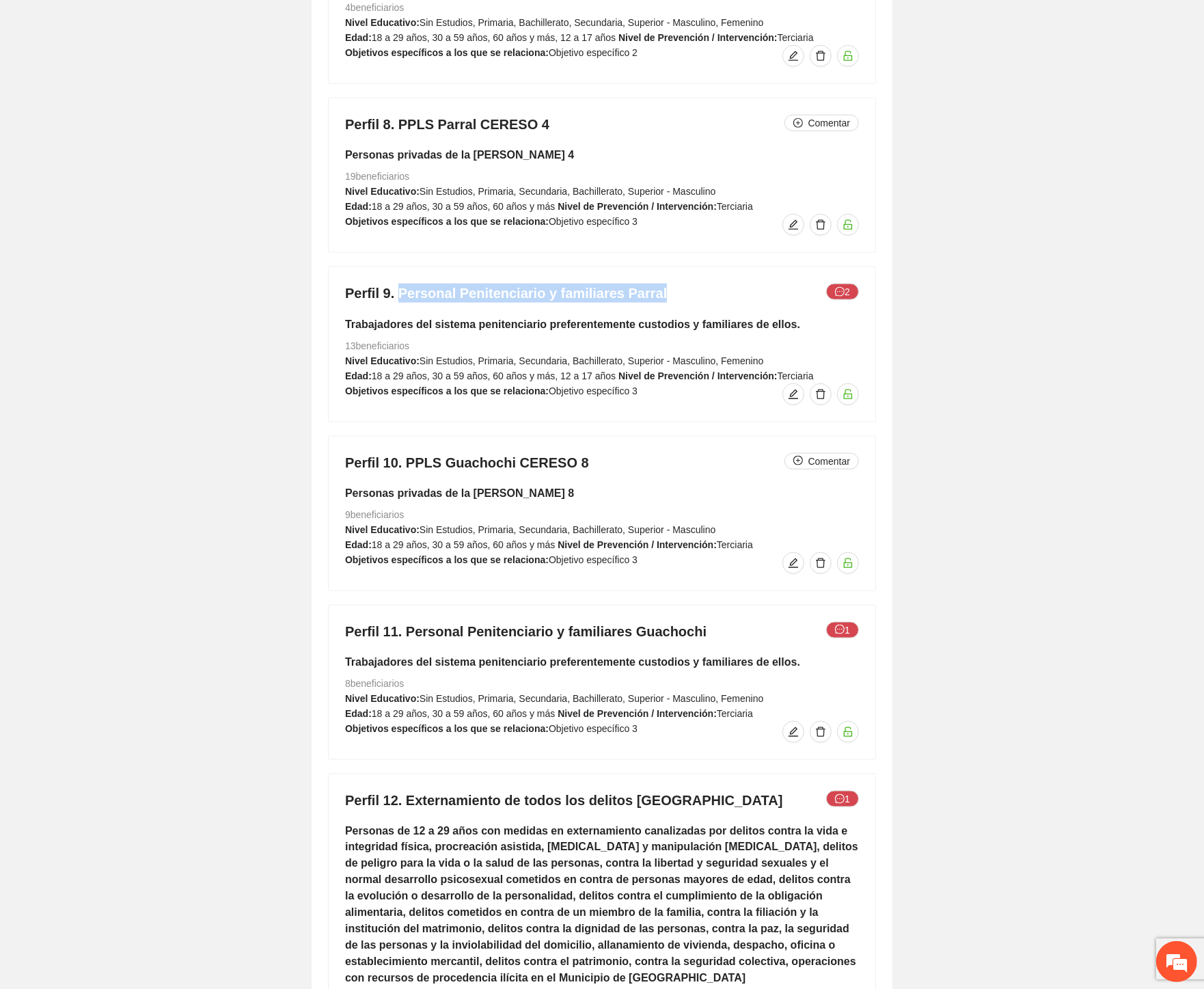
drag, startPoint x: 661, startPoint y: 271, endPoint x: 397, endPoint y: 276, distance: 264.0
click at [397, 284] on h4 "Perfil 9. Personal Penitenciario y familiares Parral 2" at bounding box center [602, 293] width 514 height 19
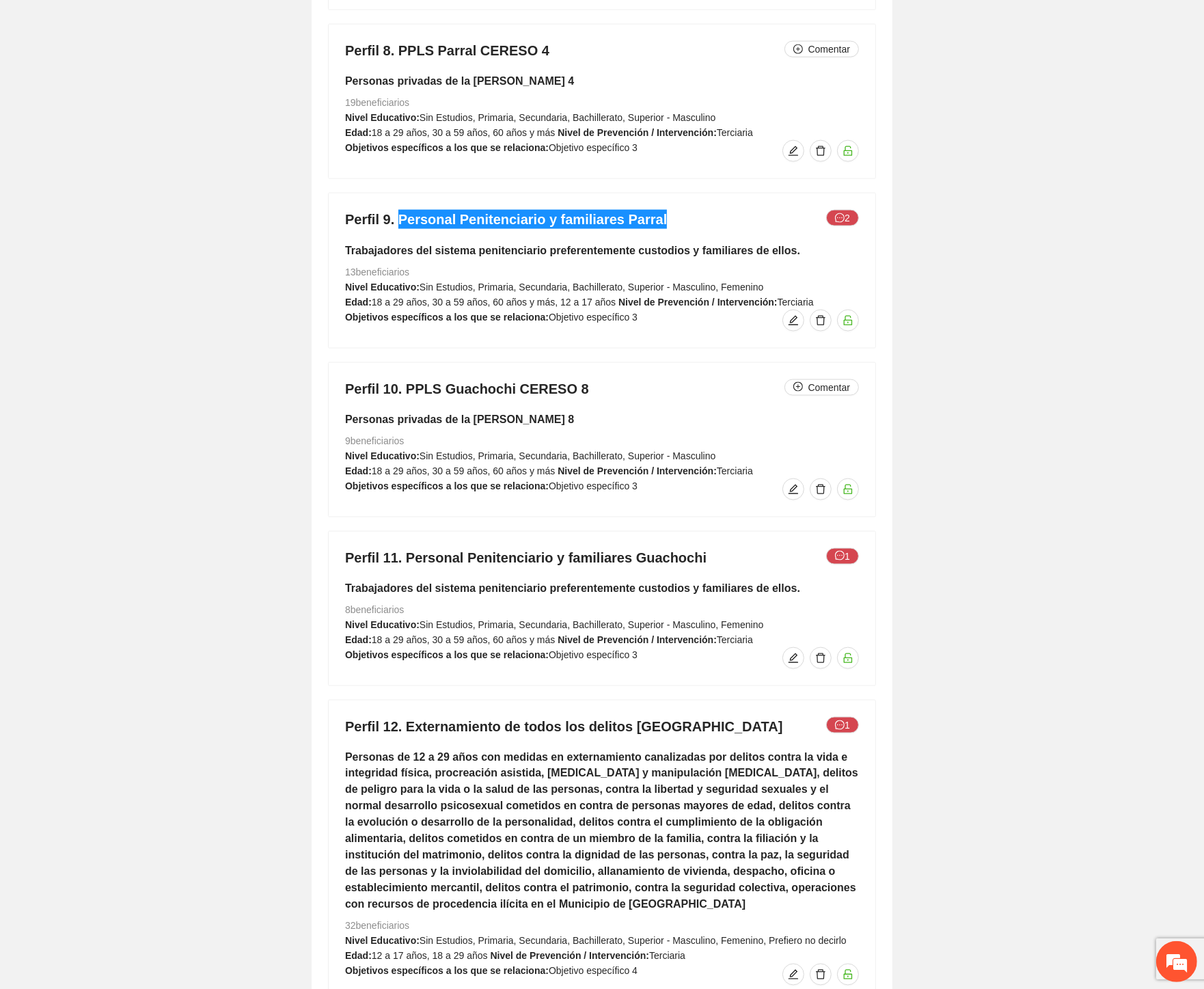
scroll to position [7364, 0]
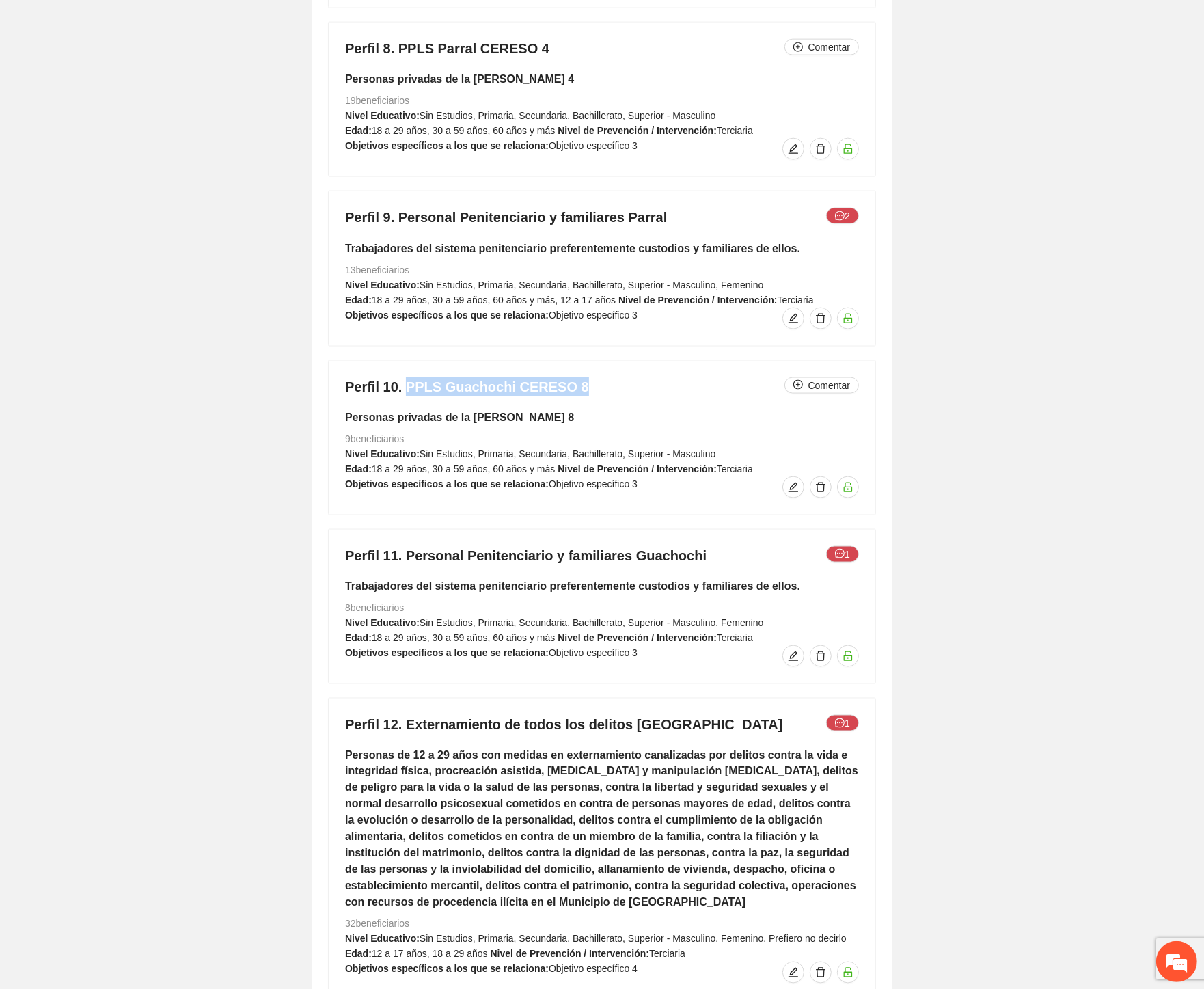
drag, startPoint x: 490, startPoint y: 367, endPoint x: 406, endPoint y: 366, distance: 84.0
click at [406, 377] on h4 "Perfil 10. PPLS Guachochi CERESO 8 Comentar" at bounding box center [602, 386] width 514 height 19
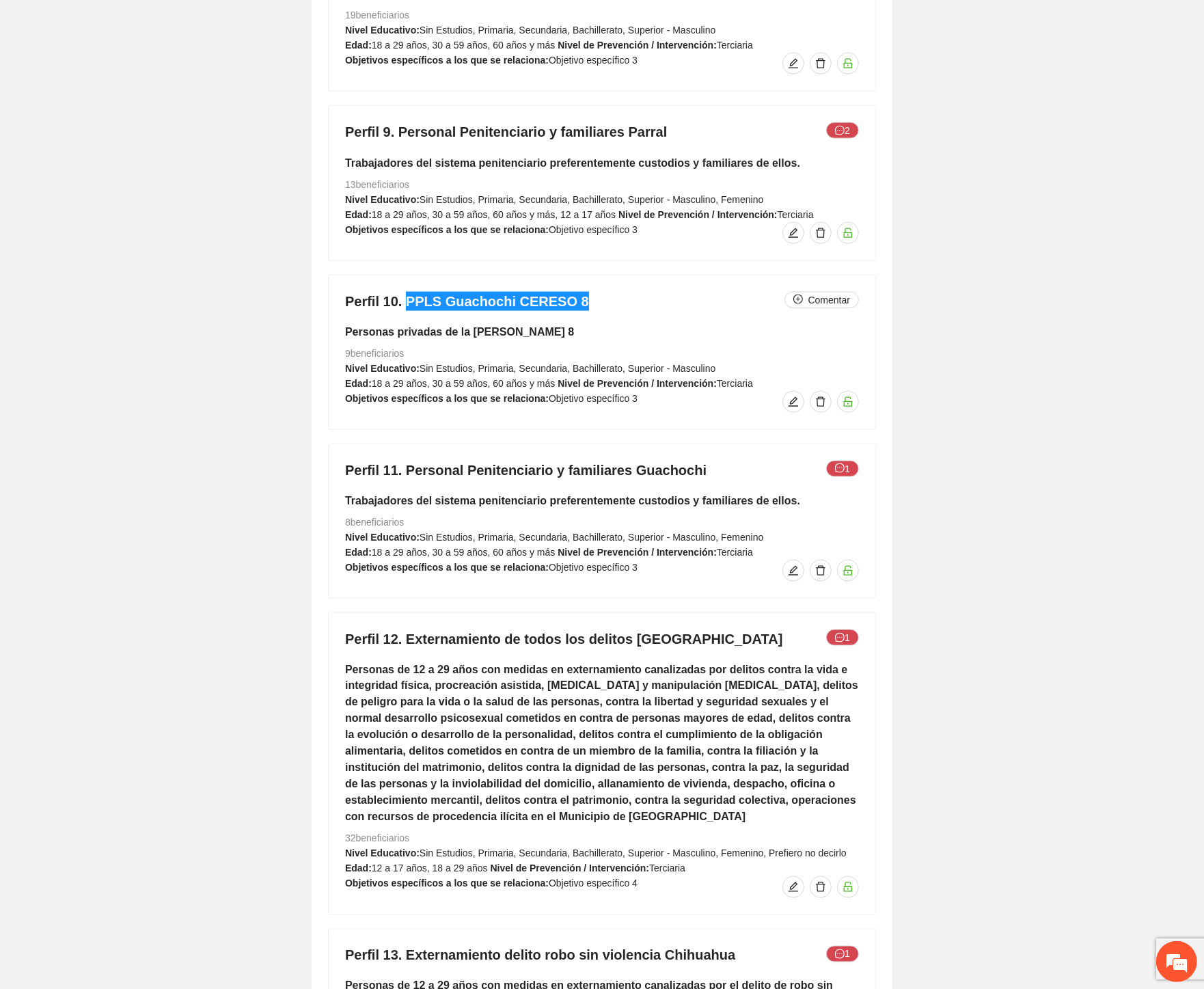
scroll to position [7516, 0]
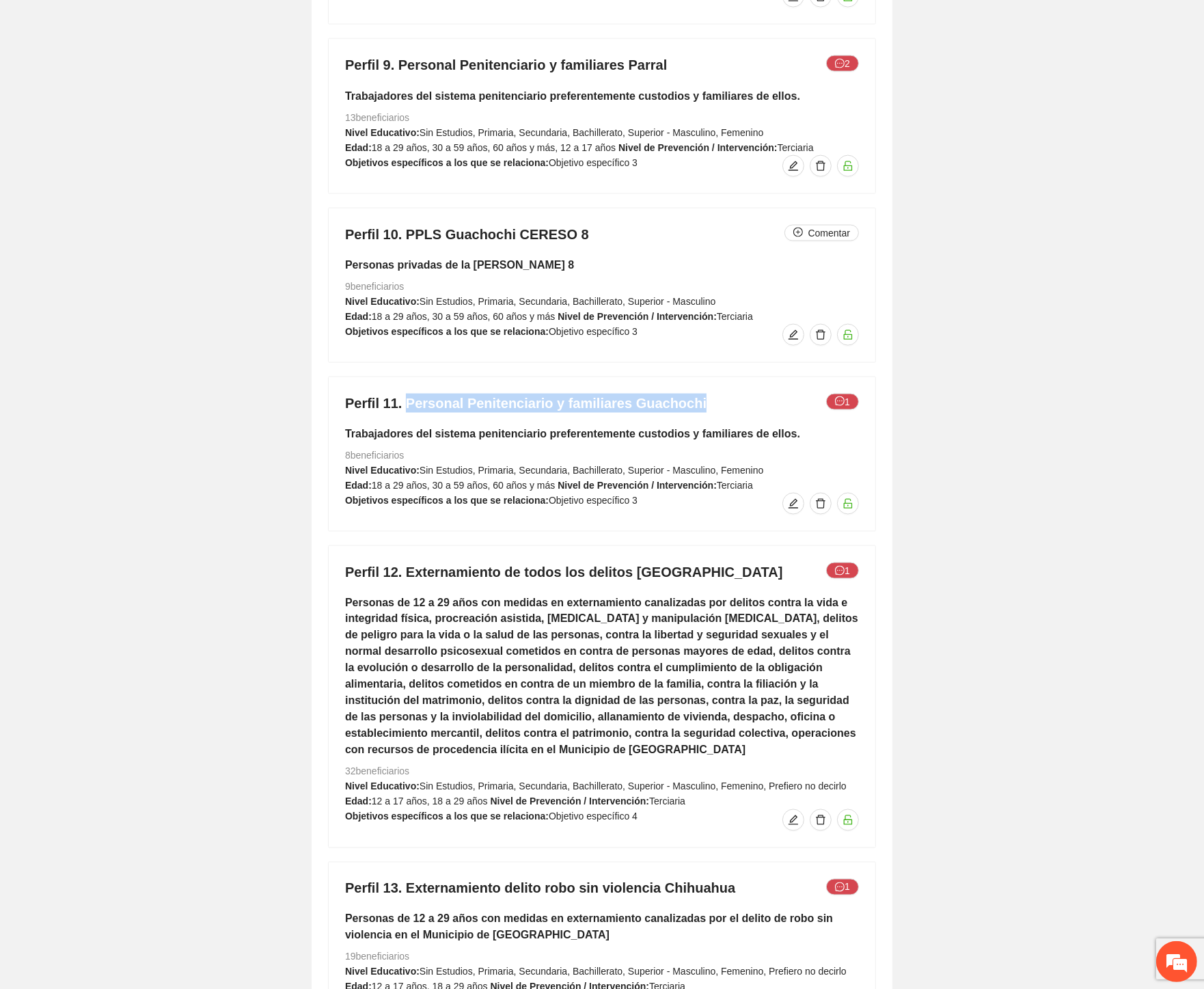
drag, startPoint x: 531, startPoint y: 387, endPoint x: 404, endPoint y: 385, distance: 127.0
click at [404, 393] on h4 "Perfil 11. Personal Penitenciario y familiares Guachochi 1" at bounding box center [602, 402] width 514 height 19
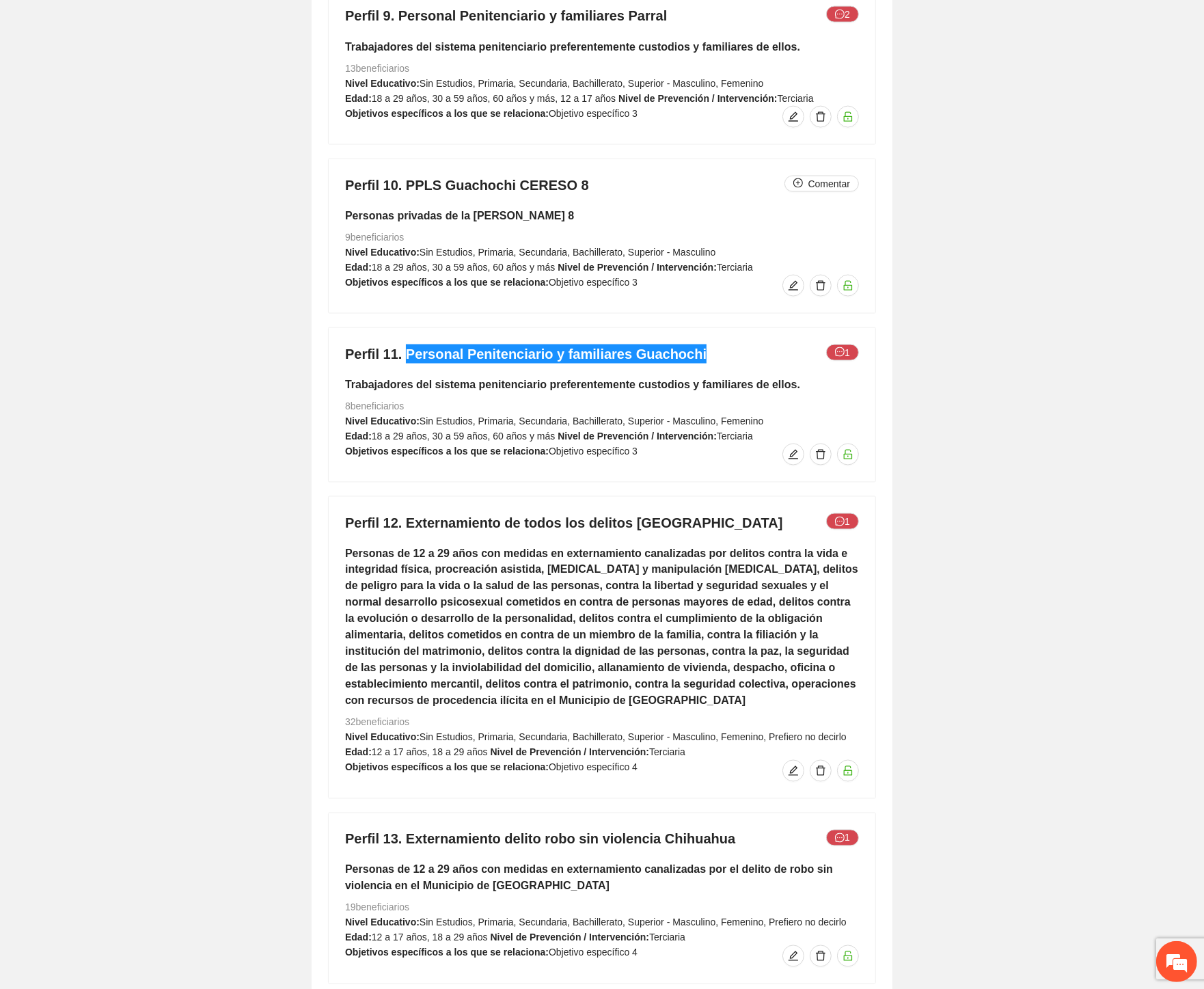
scroll to position [7592, 0]
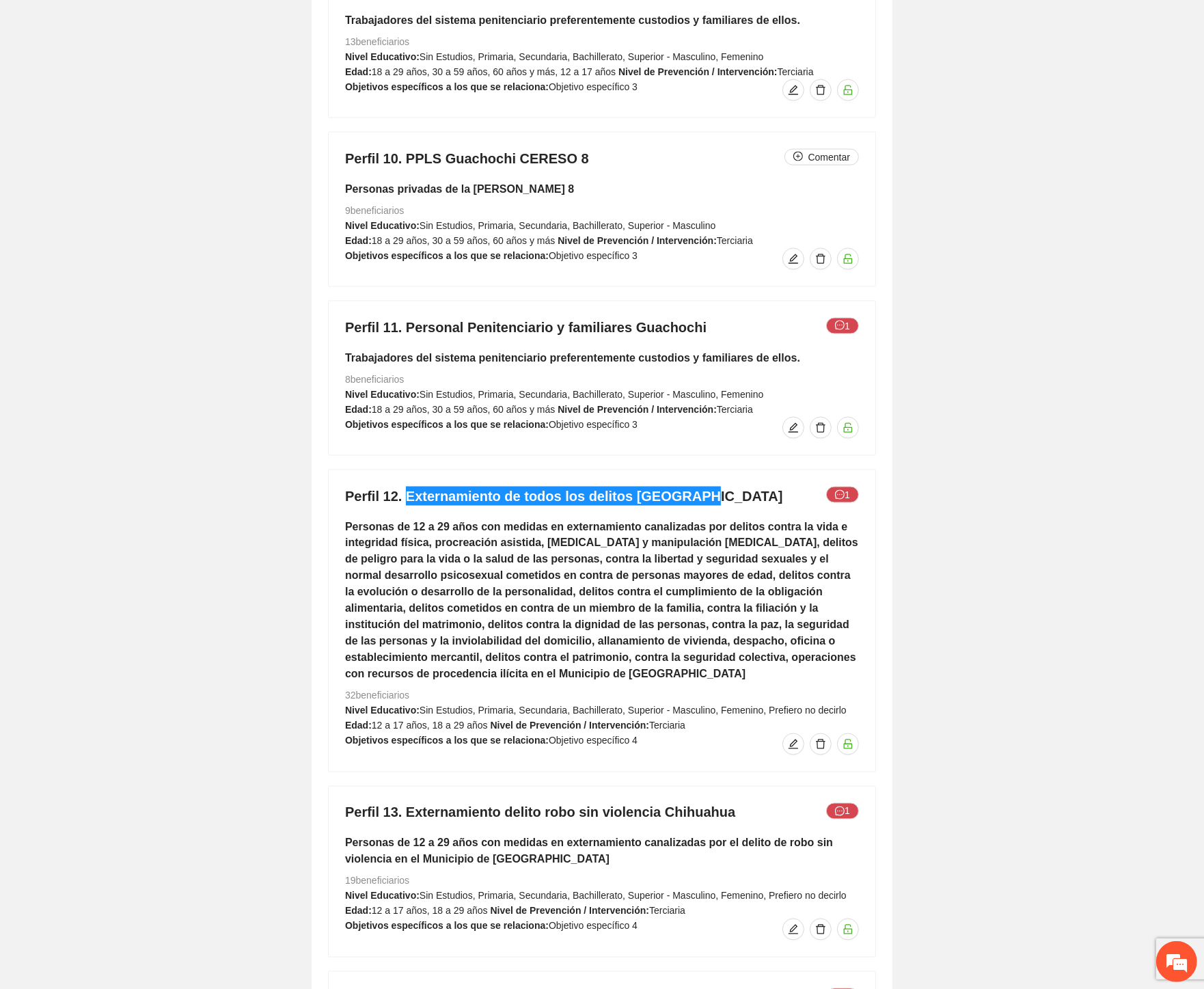
drag, startPoint x: 692, startPoint y: 479, endPoint x: 405, endPoint y: 477, distance: 287.0
click at [405, 486] on h4 "Perfil 12. Externamiento de todos los delitos Chihuahua 1" at bounding box center [602, 495] width 514 height 19
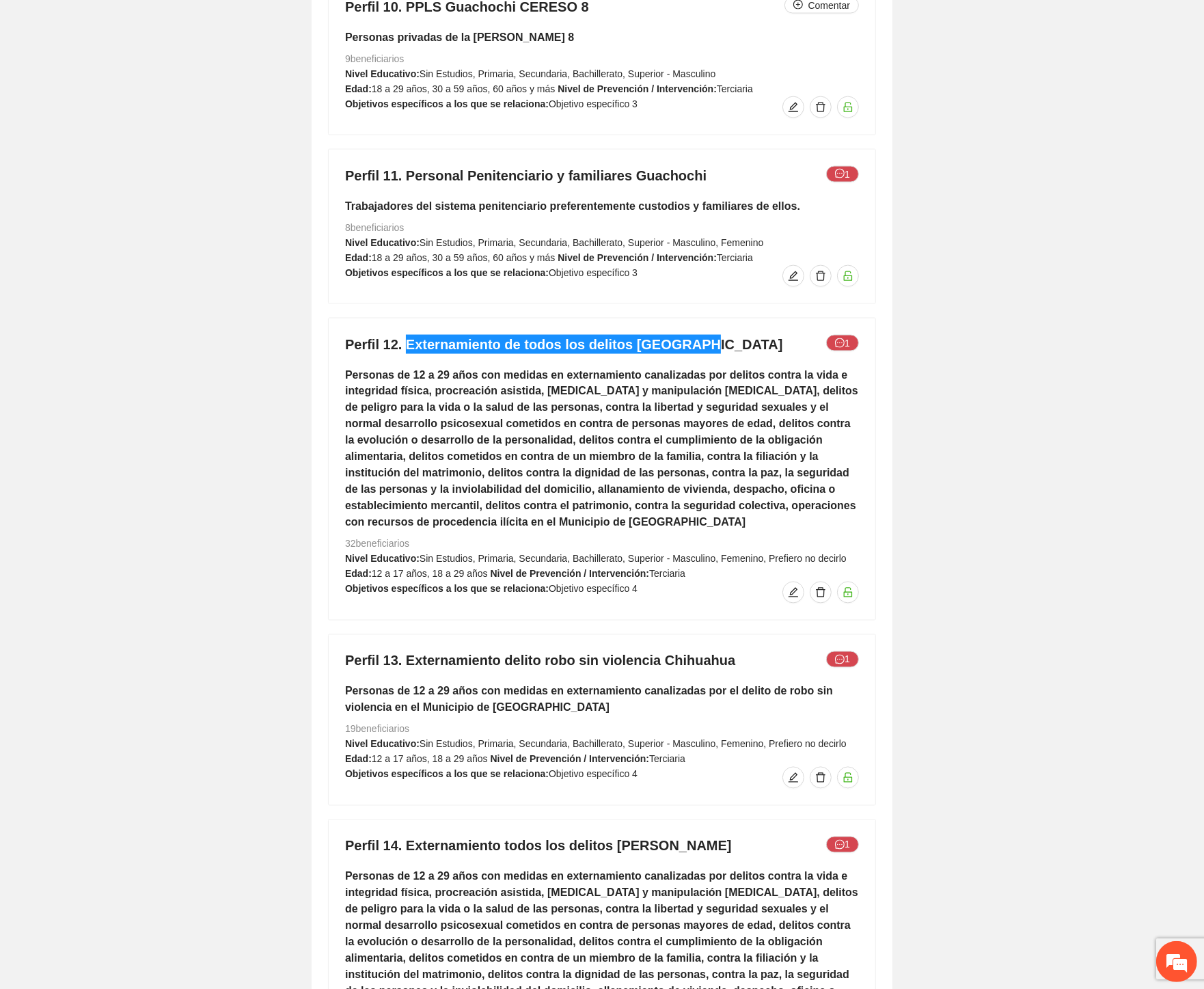
scroll to position [8047, 0]
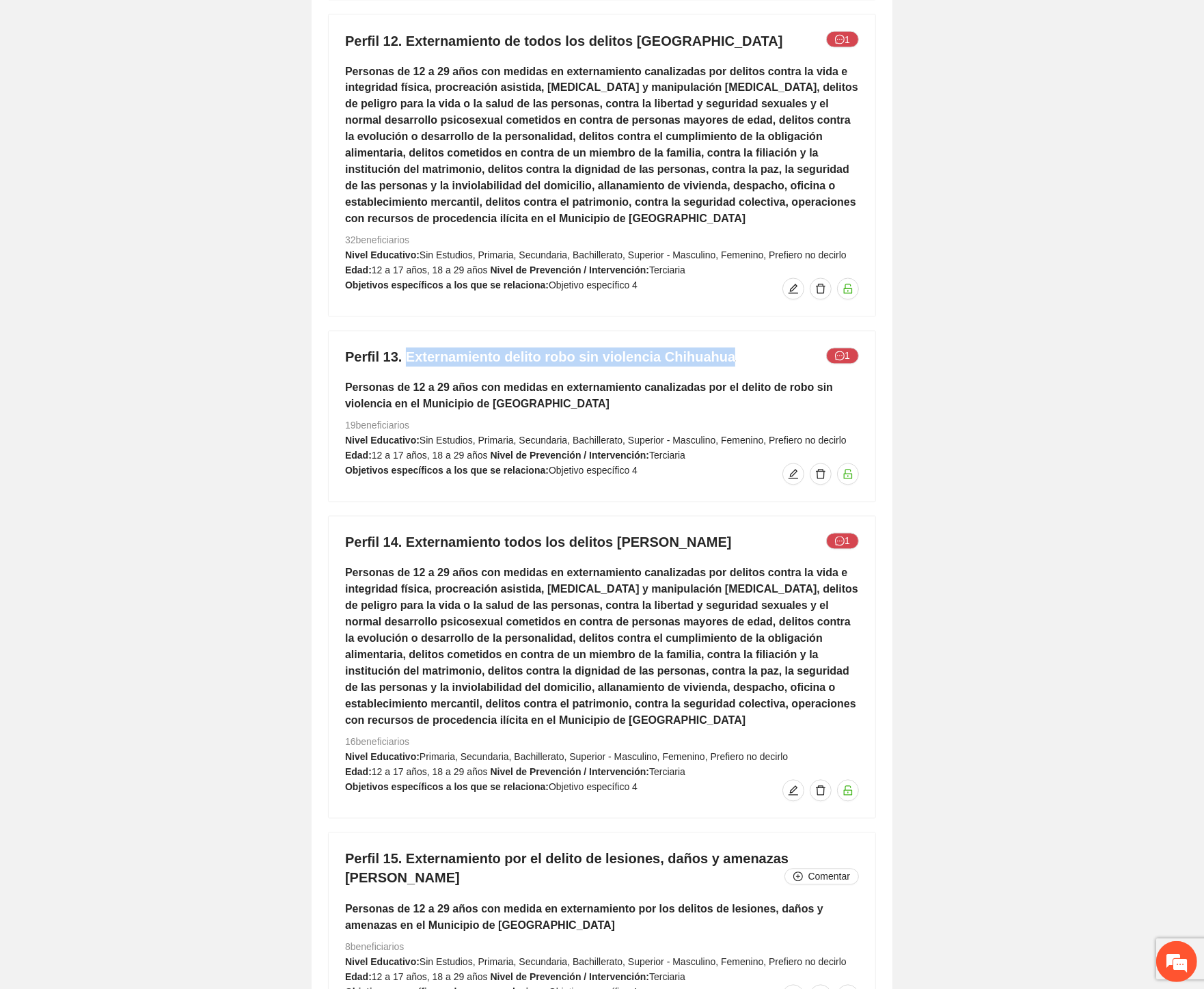
drag, startPoint x: 743, startPoint y: 337, endPoint x: 405, endPoint y: 341, distance: 338.0
click at [405, 348] on h4 "Perfil 13. Externamiento delito robo sin violencia Chihuahua 1" at bounding box center [602, 357] width 514 height 19
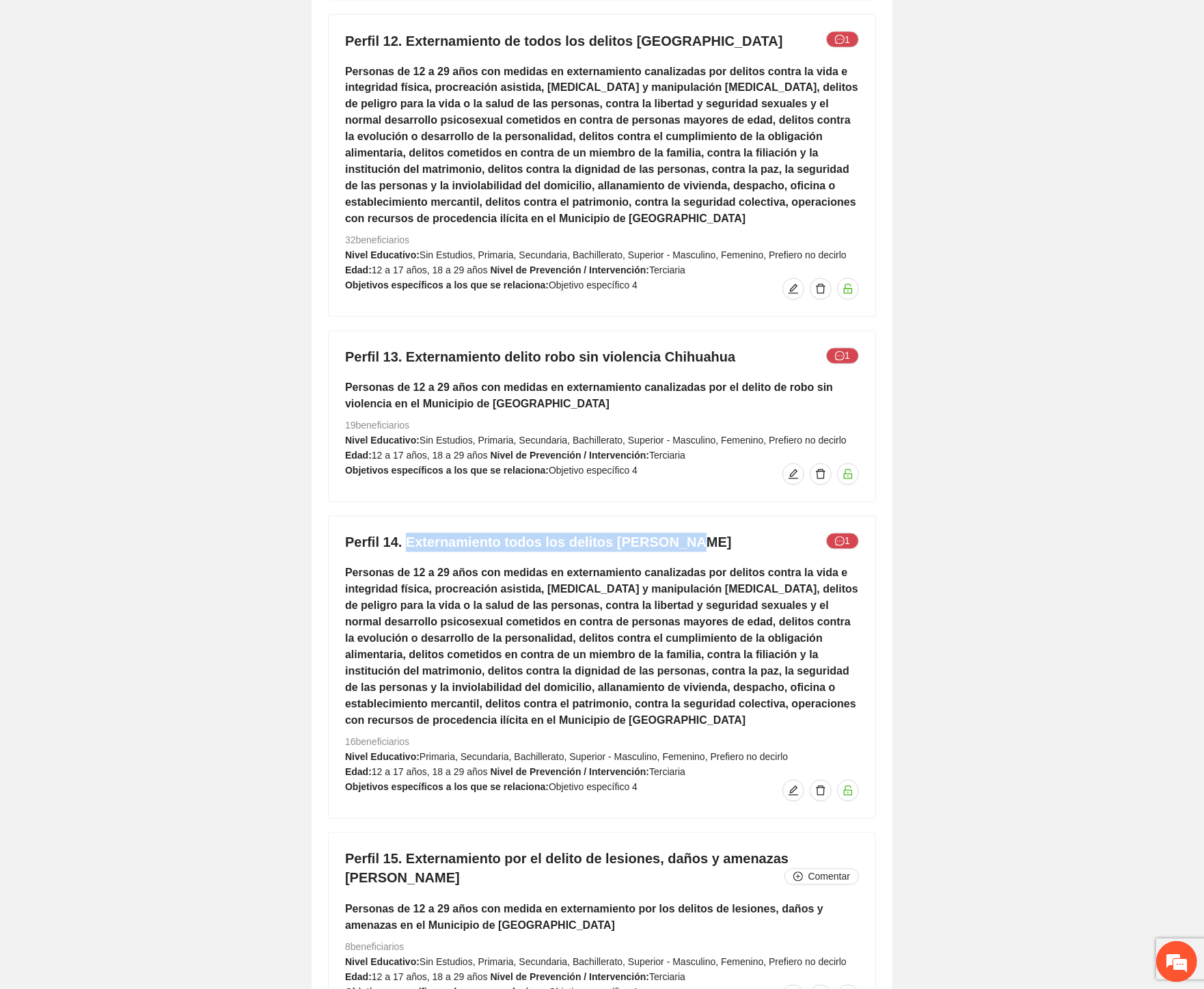
drag, startPoint x: 695, startPoint y: 528, endPoint x: 403, endPoint y: 526, distance: 292.0
click at [403, 533] on h4 "Perfil 14. Externamiento todos los delitos Cuauhtémoc 1" at bounding box center [602, 542] width 514 height 19
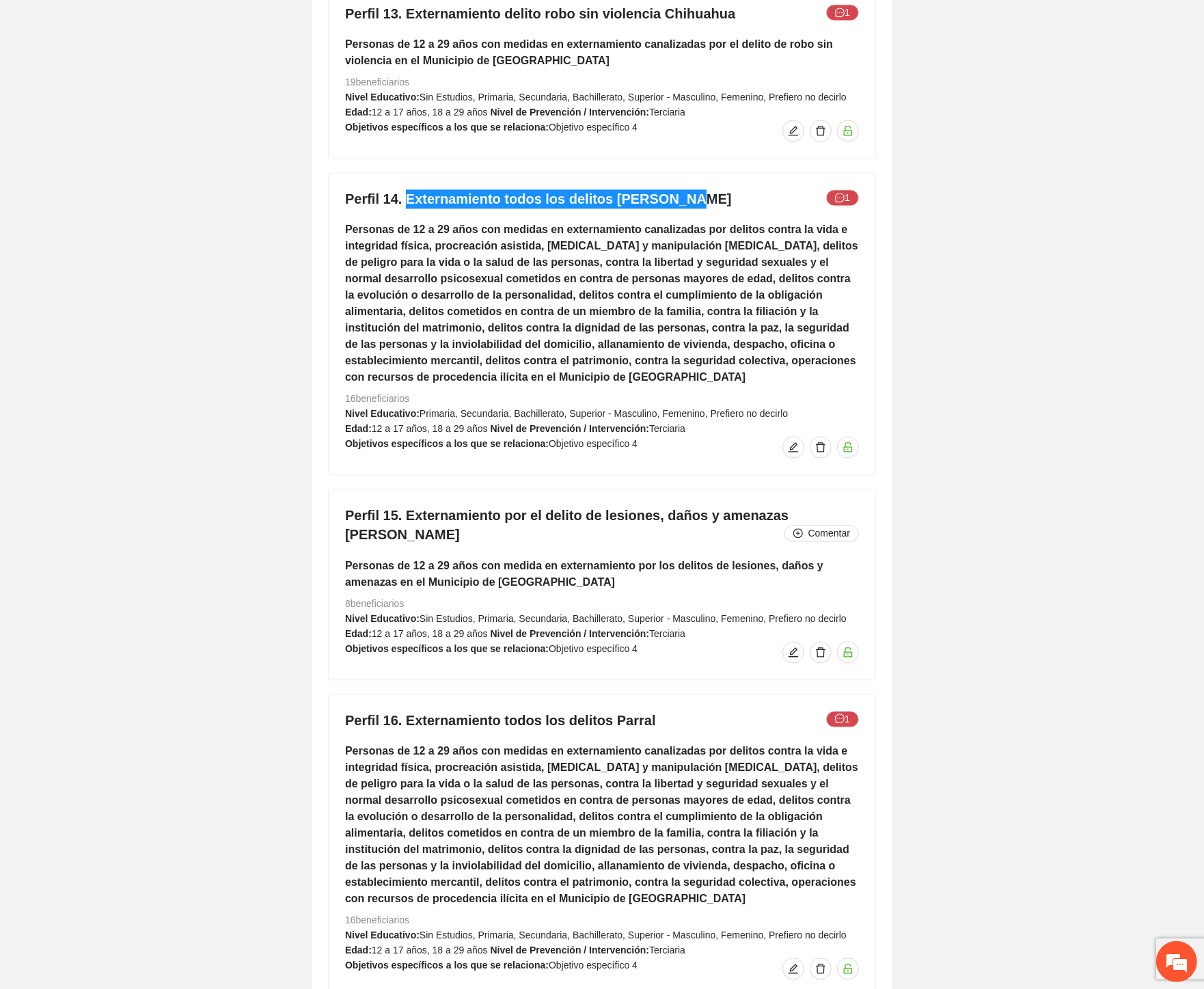
scroll to position [8427, 0]
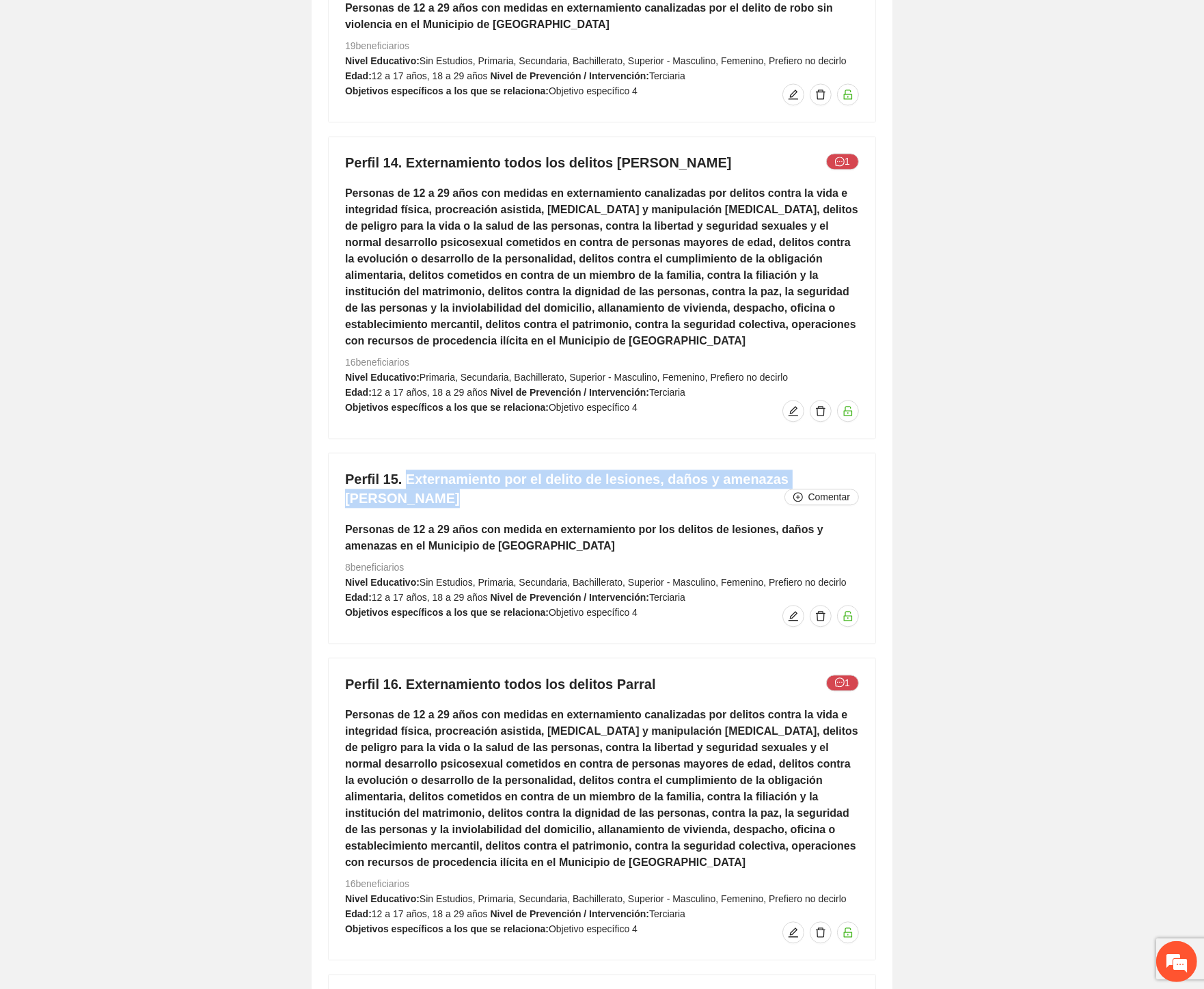
drag, startPoint x: 851, startPoint y: 460, endPoint x: 405, endPoint y: 458, distance: 446.0
click at [405, 469] on h4 "Perfil 15. Externamiento por el delito de lesiones, daños y amenazas Cuauhtémoc…" at bounding box center [602, 488] width 514 height 39
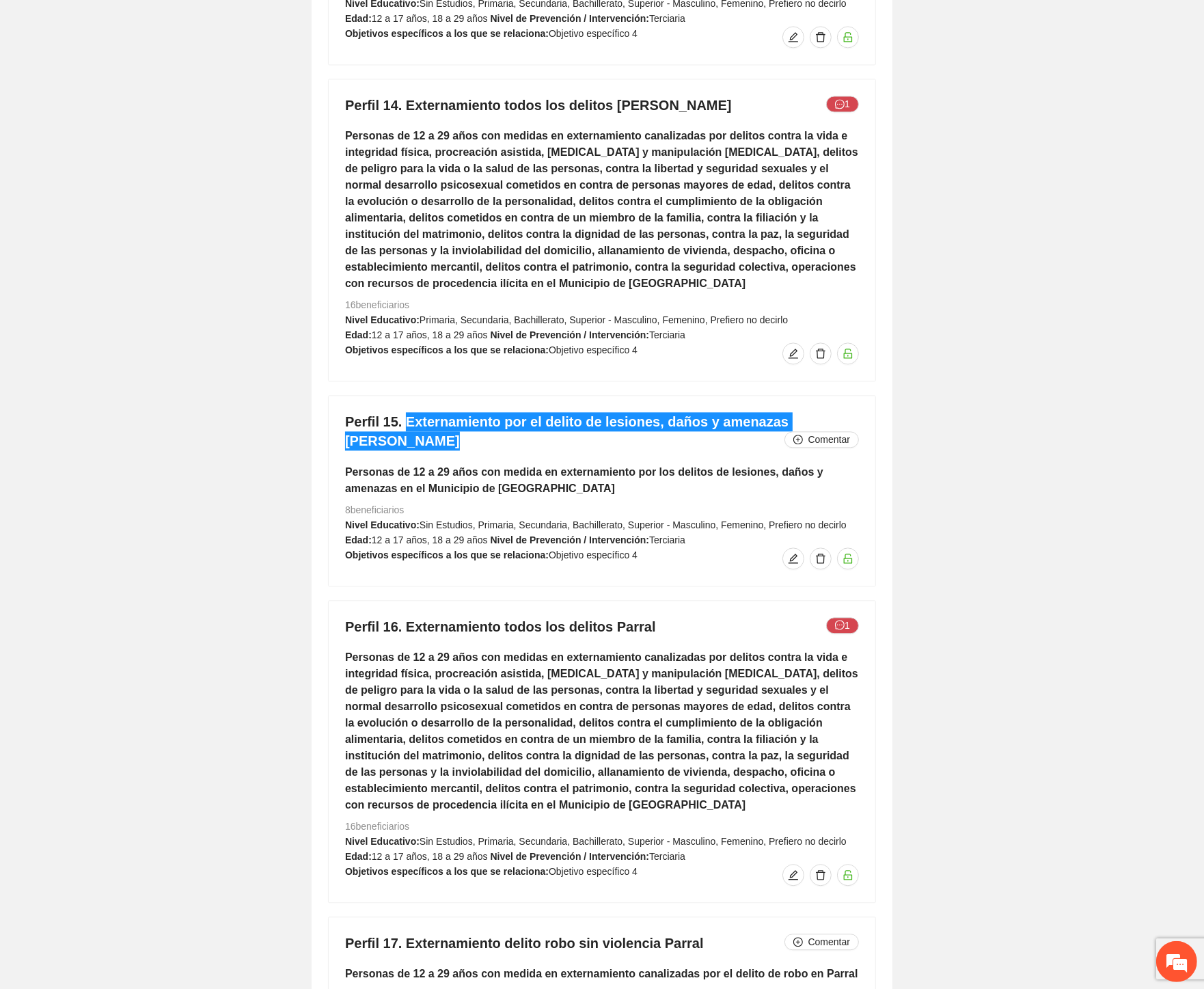
scroll to position [8655, 0]
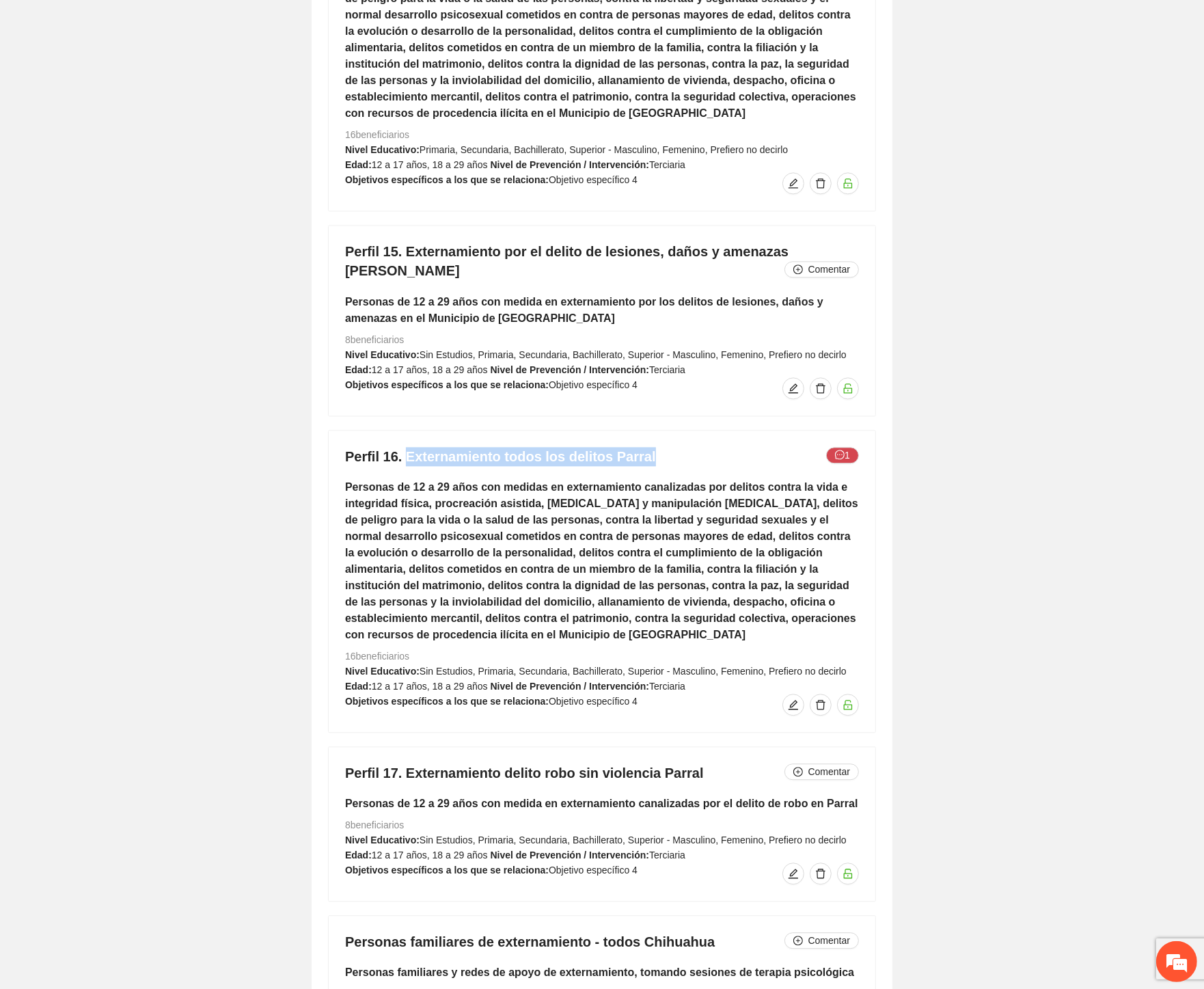
drag, startPoint x: 650, startPoint y: 416, endPoint x: 405, endPoint y: 421, distance: 245.1
click at [406, 447] on h4 "Perfil 16. Externamiento todos los delitos Parral 1" at bounding box center [602, 456] width 514 height 19
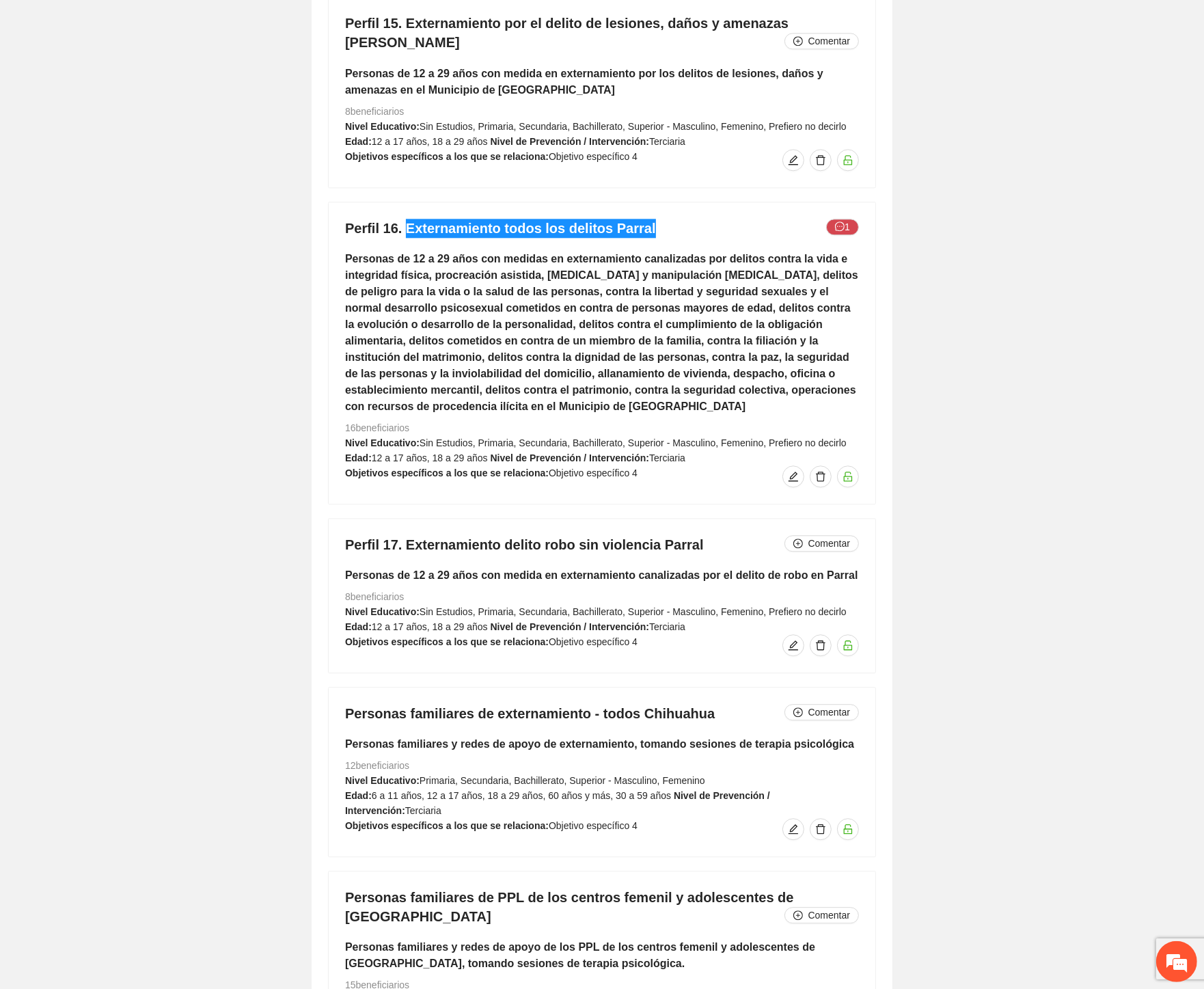
scroll to position [9034, 0]
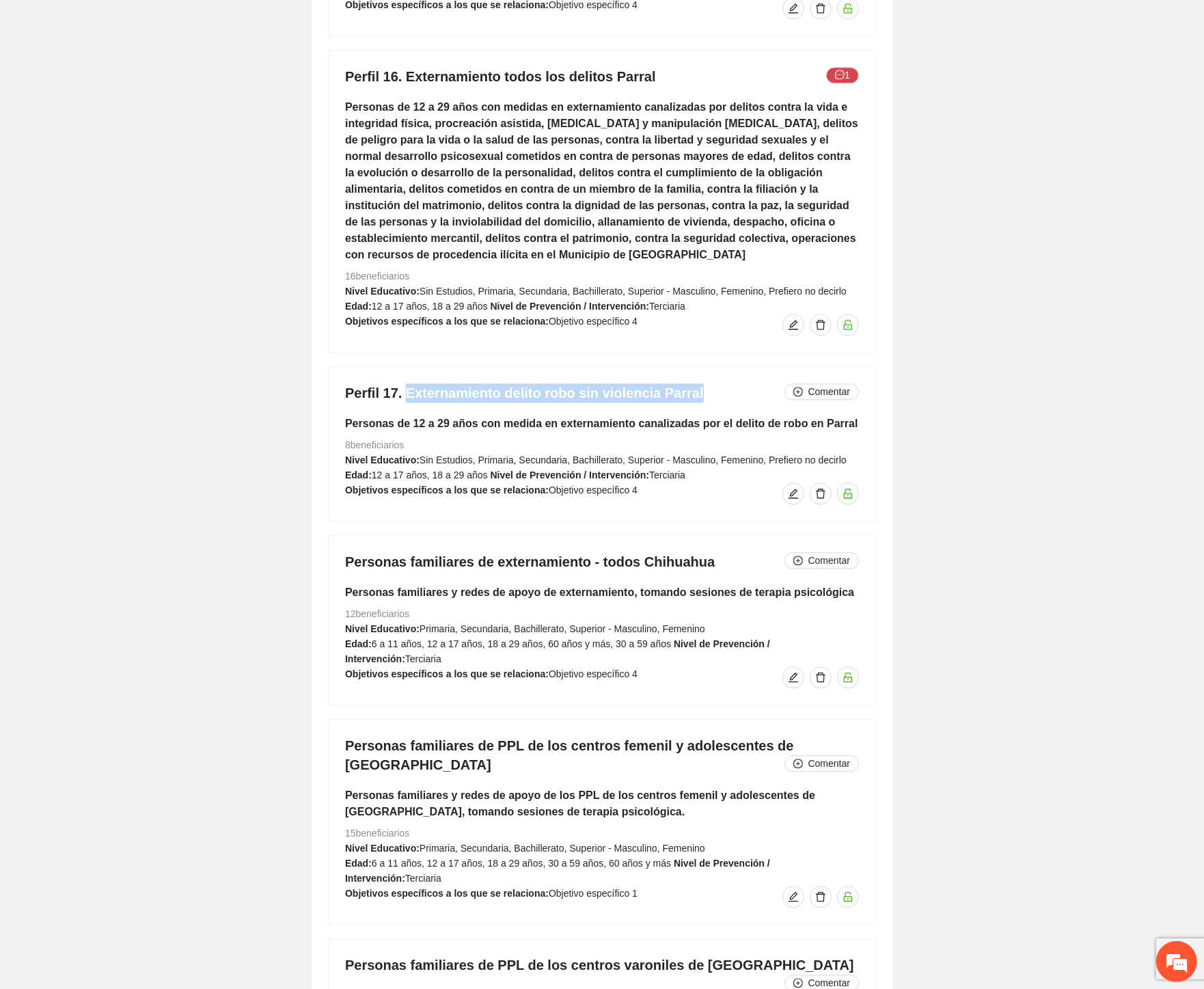
drag, startPoint x: 694, startPoint y: 354, endPoint x: 403, endPoint y: 353, distance: 291.0
click at [403, 383] on h4 "Perfil 17. Externamiento delito robo sin violencia Parral Comentar" at bounding box center [602, 392] width 514 height 19
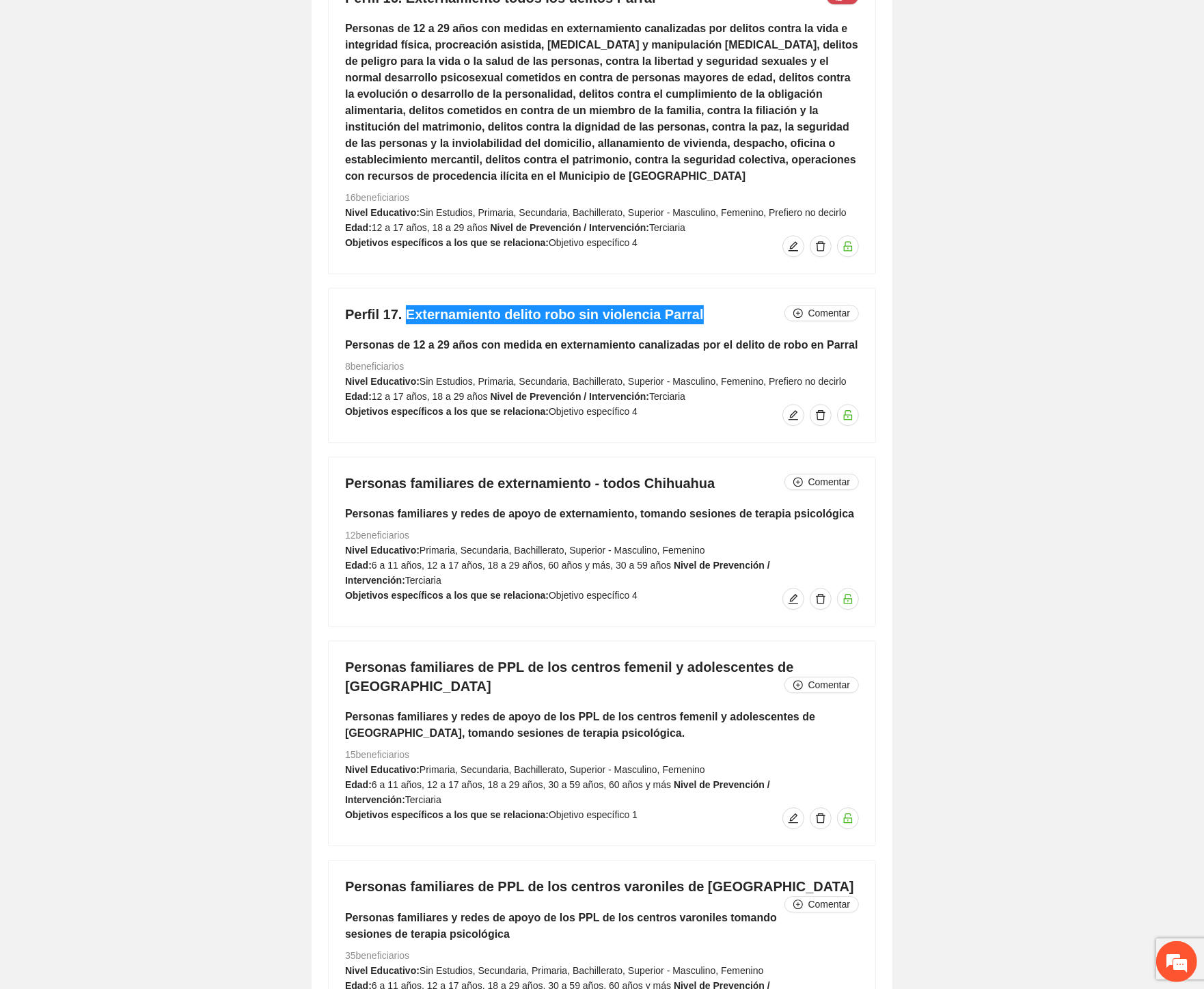
scroll to position [9186, 0]
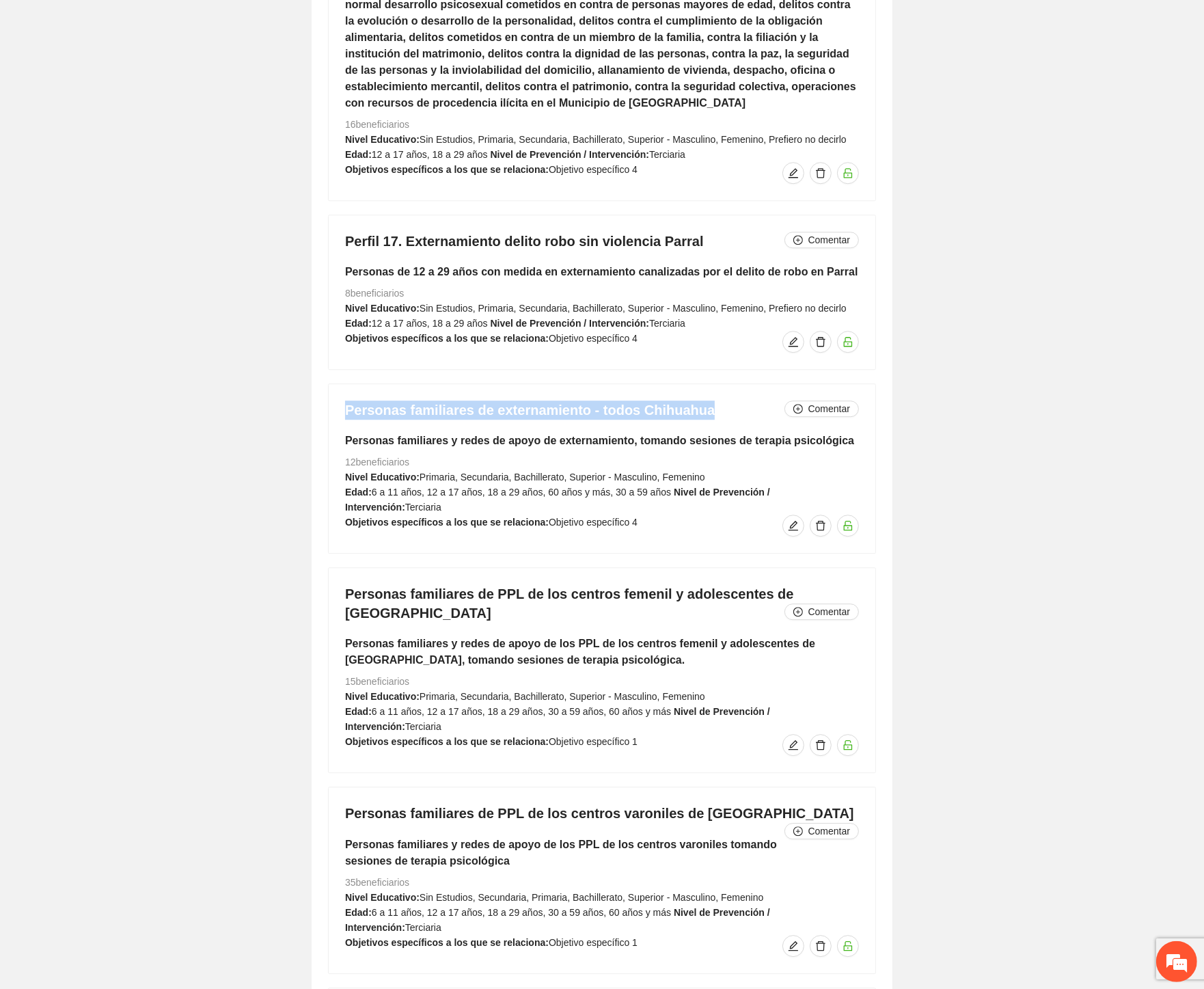
drag, startPoint x: 706, startPoint y: 374, endPoint x: 344, endPoint y: 378, distance: 362.0
click at [344, 384] on div "Personas familiares de externamiento - todos Chihuahua Comentar Personas famili…" at bounding box center [602, 469] width 546 height 168
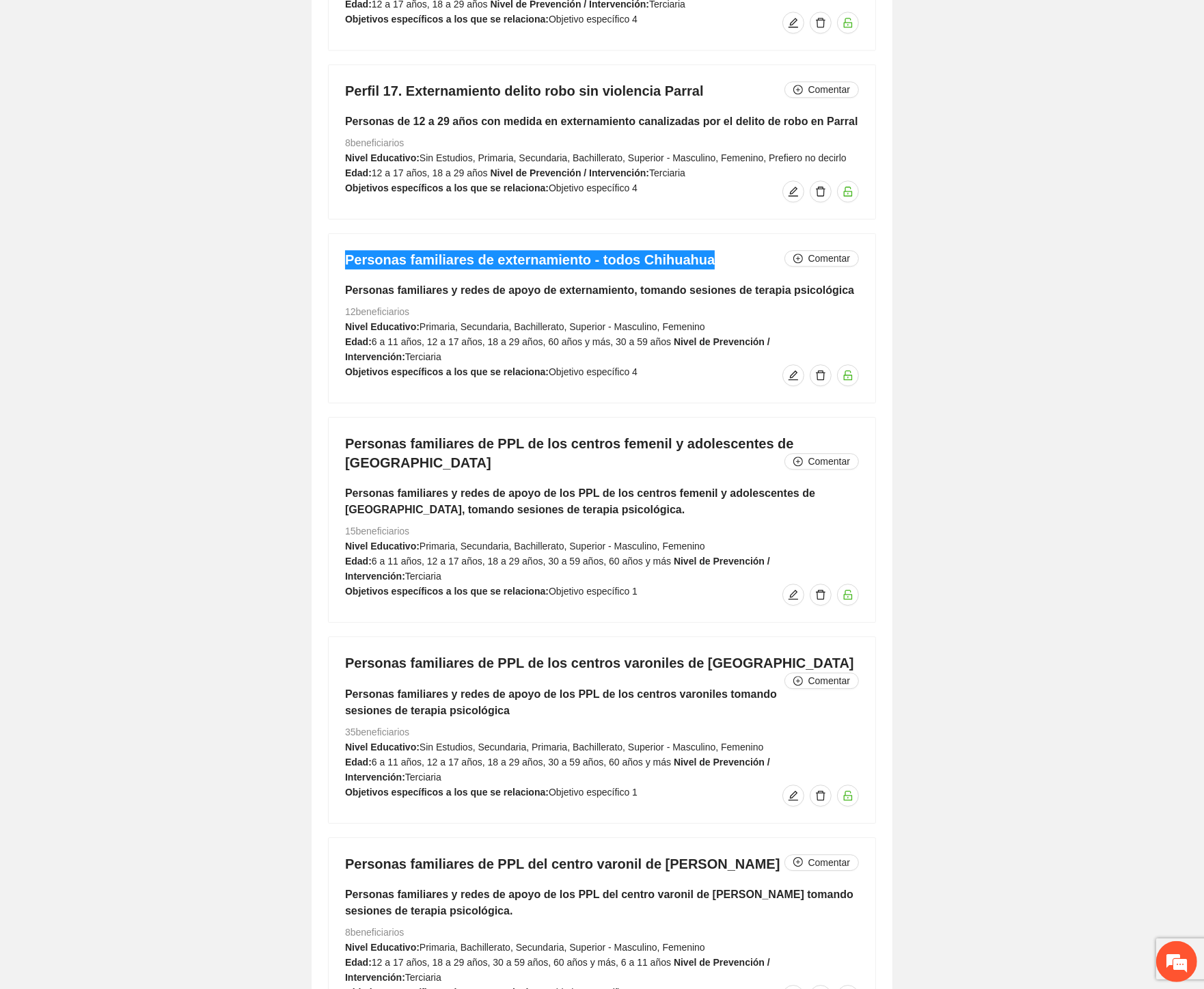
scroll to position [9413, 0]
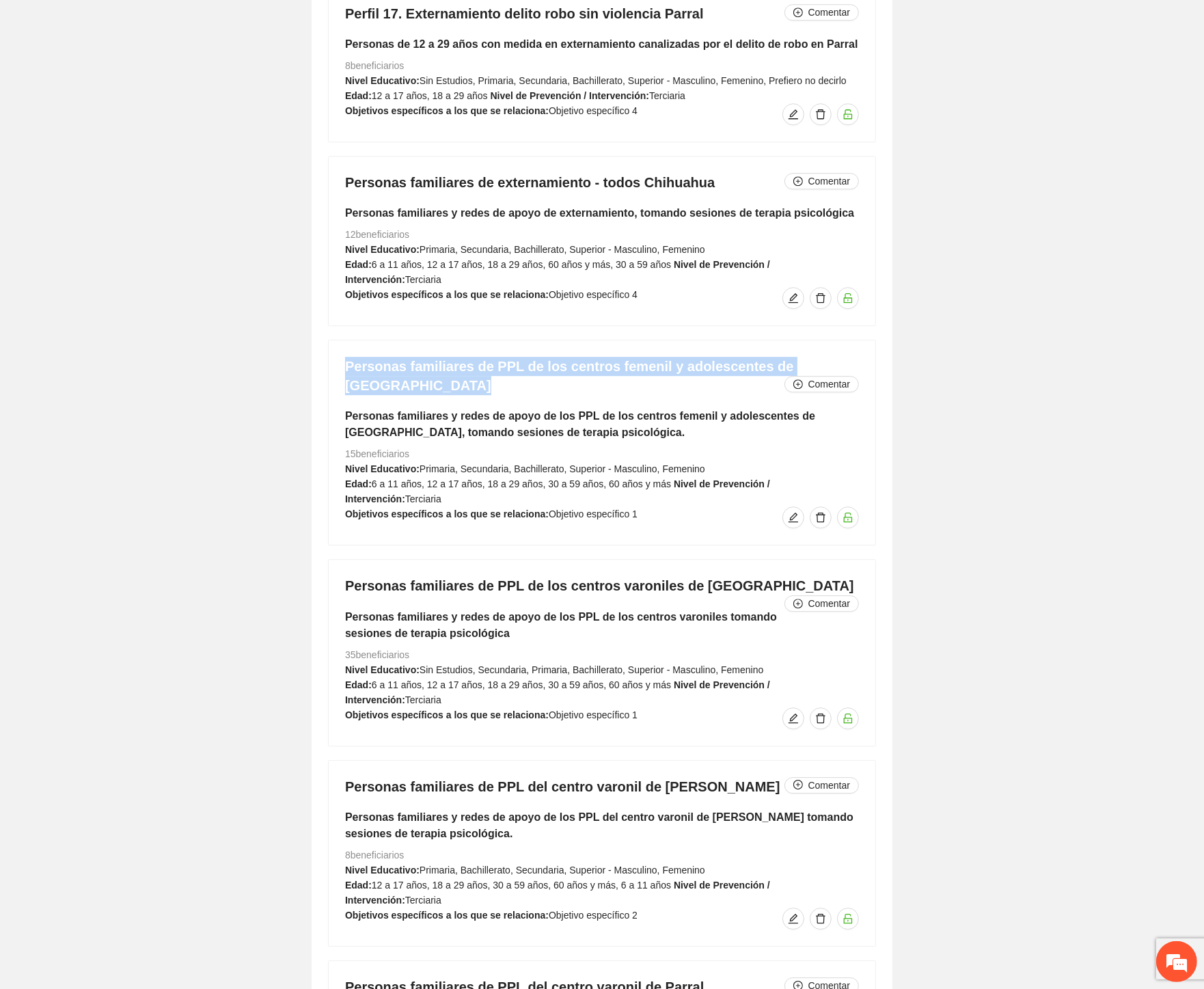
drag, startPoint x: 347, startPoint y: 315, endPoint x: 836, endPoint y: 312, distance: 489.0
click at [836, 357] on h4 "Personas familiares de PPL de los centros femenil y adolescentes de Chihuahua C…" at bounding box center [602, 375] width 514 height 39
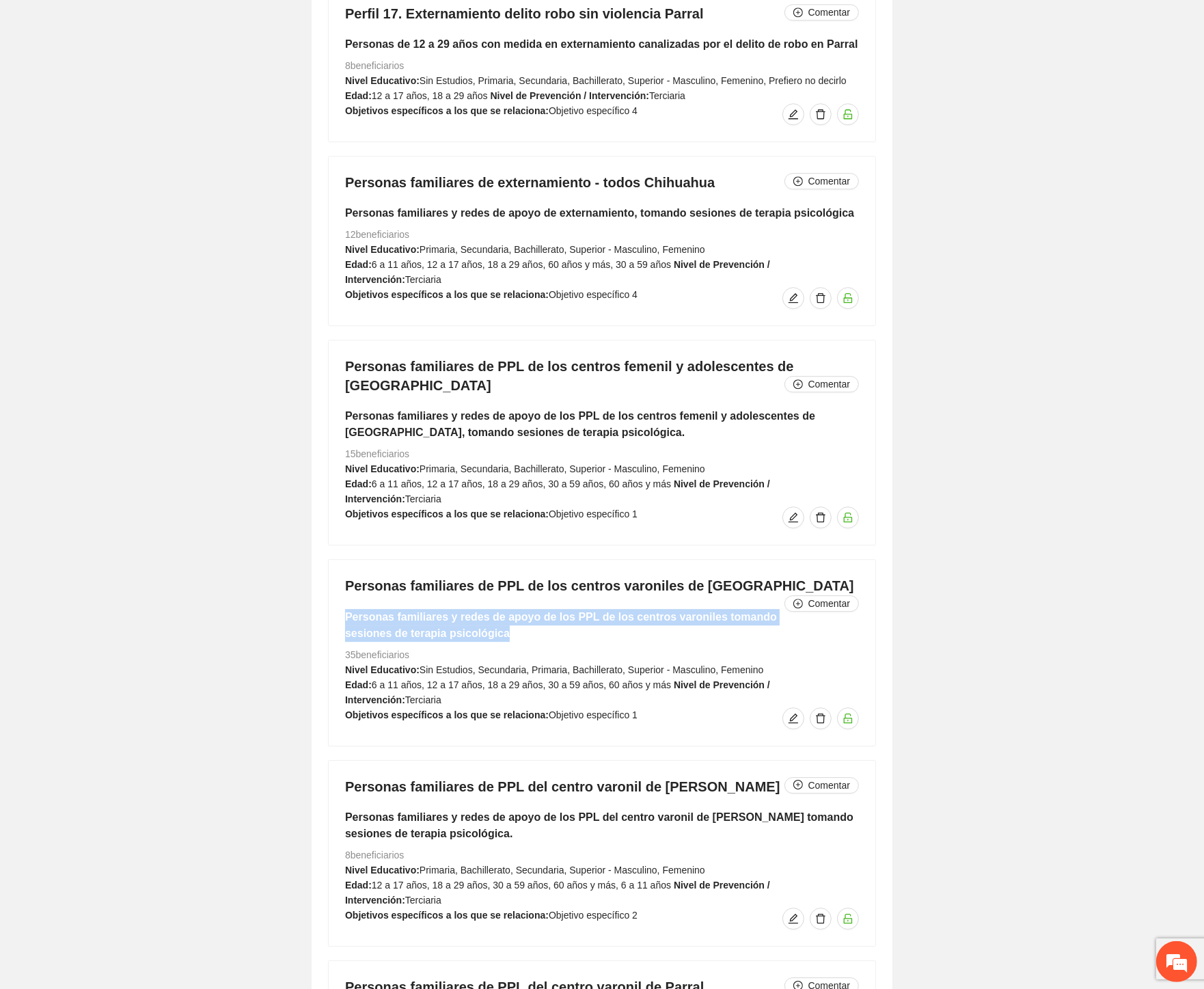
drag, startPoint x: 408, startPoint y: 548, endPoint x: 346, endPoint y: 534, distance: 63.6
click at [346, 609] on h5 "Personas familiares y redes de apoyo de los PPL de los centros varoniles tomand…" at bounding box center [602, 625] width 514 height 33
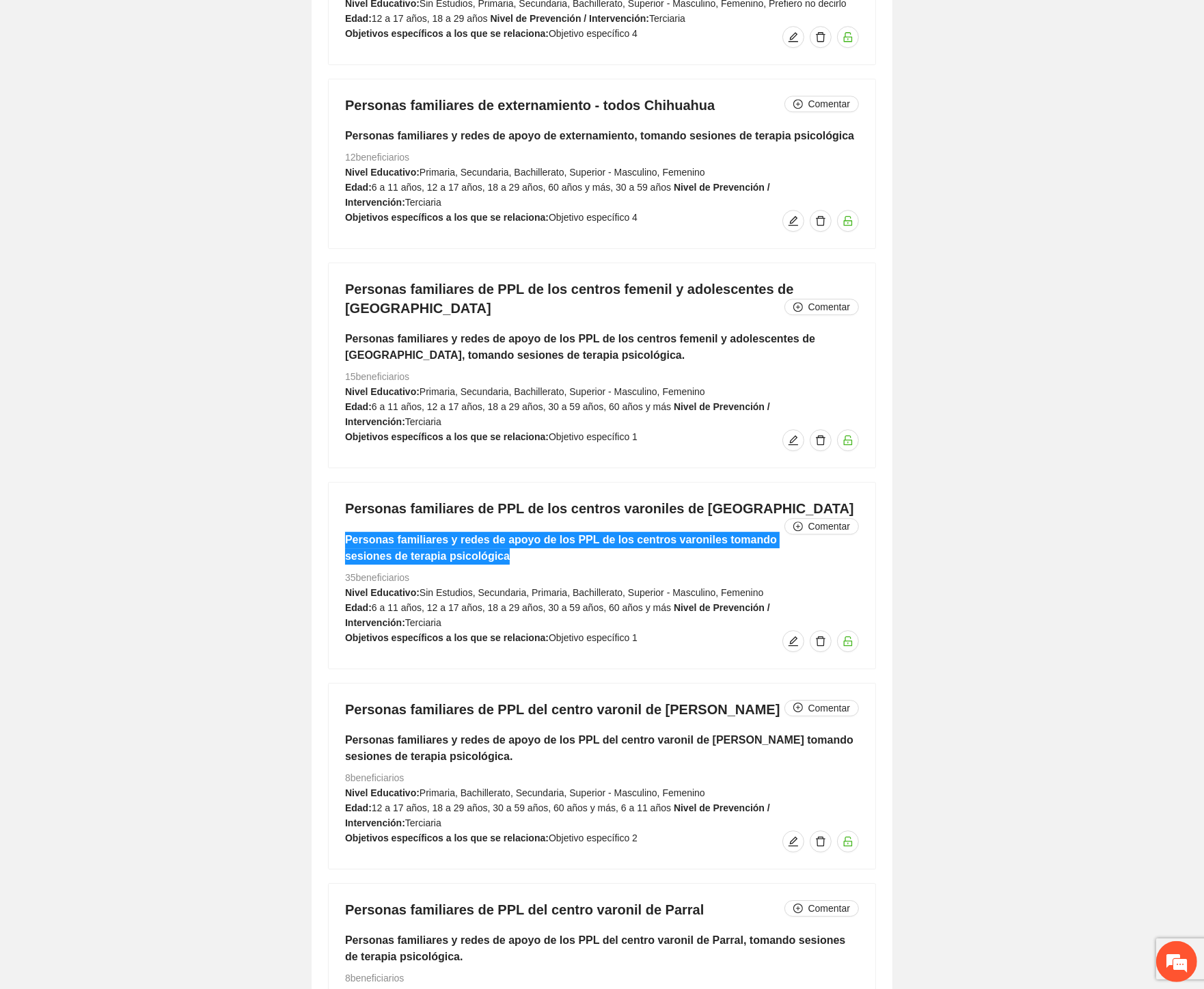
scroll to position [9642, 0]
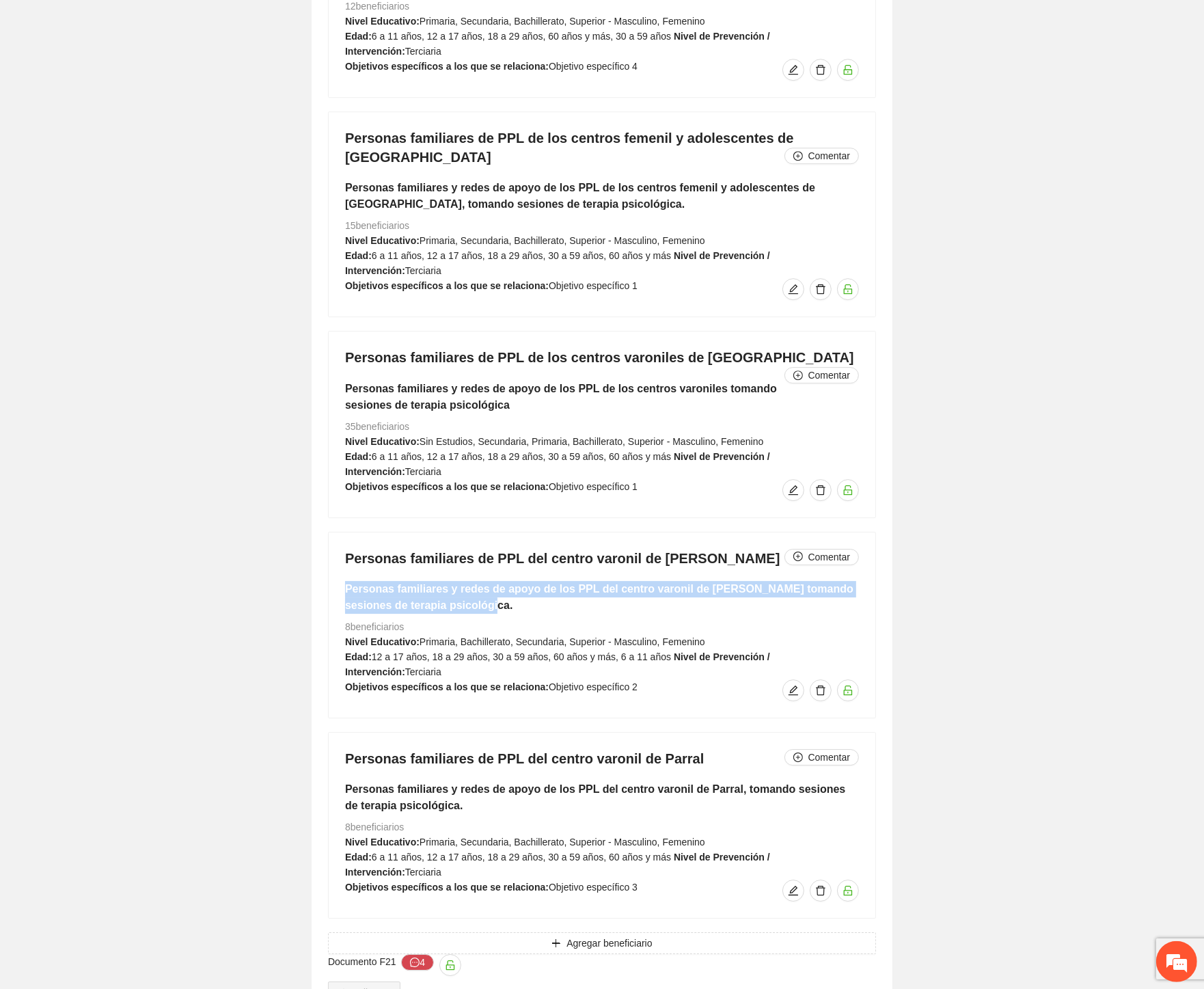
drag, startPoint x: 460, startPoint y: 504, endPoint x: 347, endPoint y: 491, distance: 113.7
click at [347, 580] on h5 "Personas familiares y redes de apoyo de los PPL del centro varonil de Cuauhtémo…" at bounding box center [602, 597] width 514 height 33
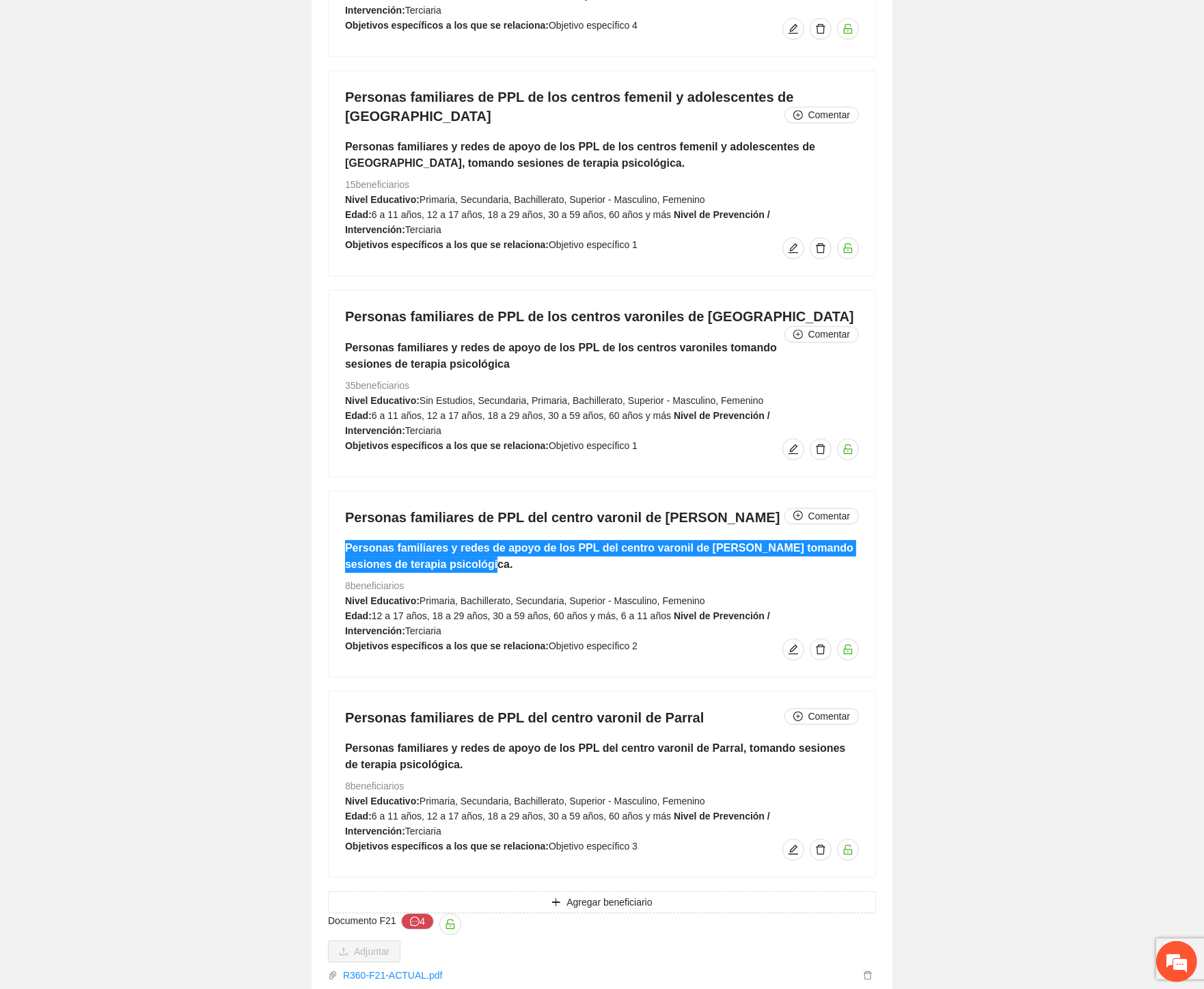
scroll to position [9718, 0]
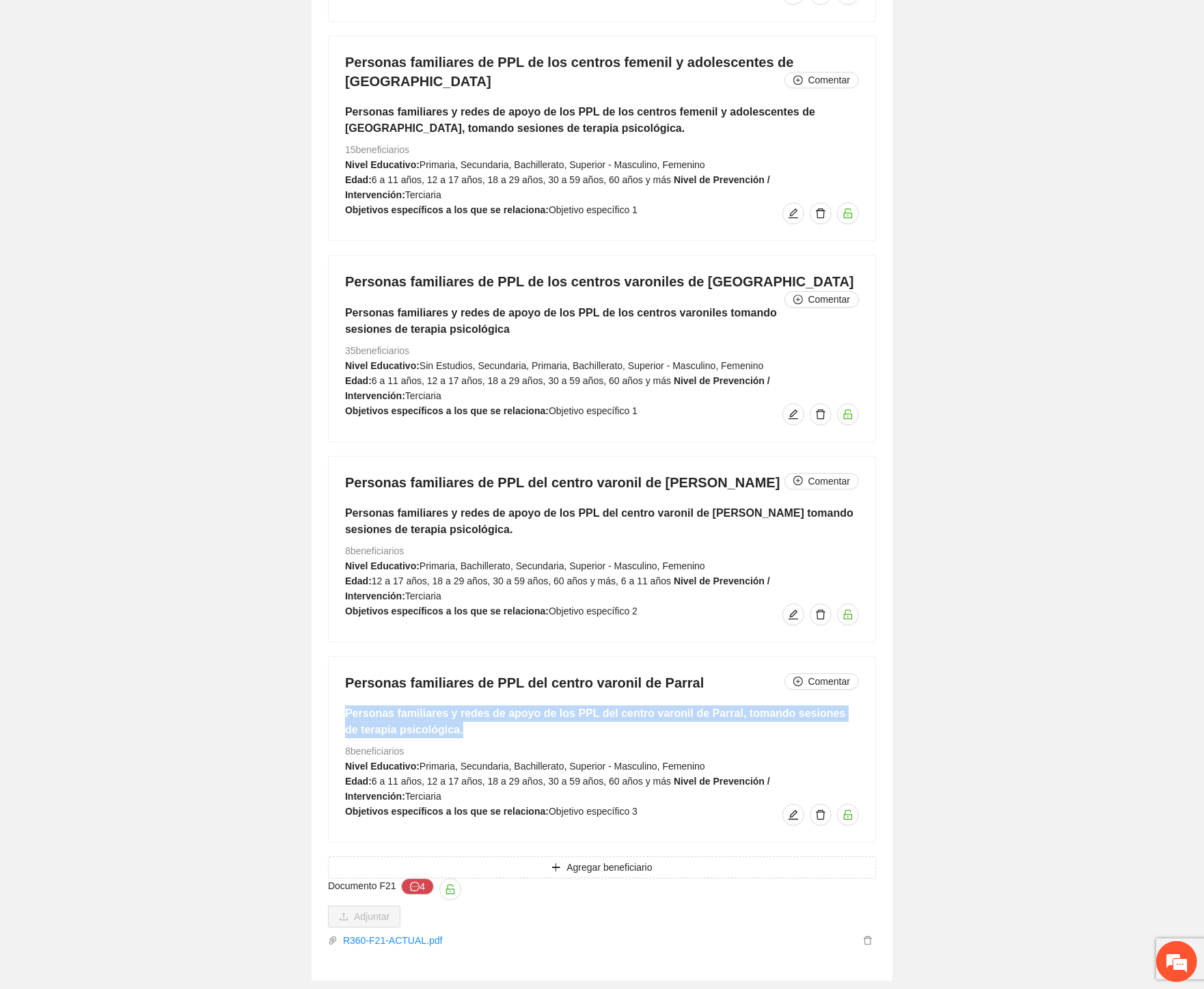
drag, startPoint x: 445, startPoint y: 615, endPoint x: 339, endPoint y: 603, distance: 106.7
click at [339, 657] on div "Personas familiares de PPL del centro varonil de Parral Comentar Personas famil…" at bounding box center [602, 749] width 546 height 185
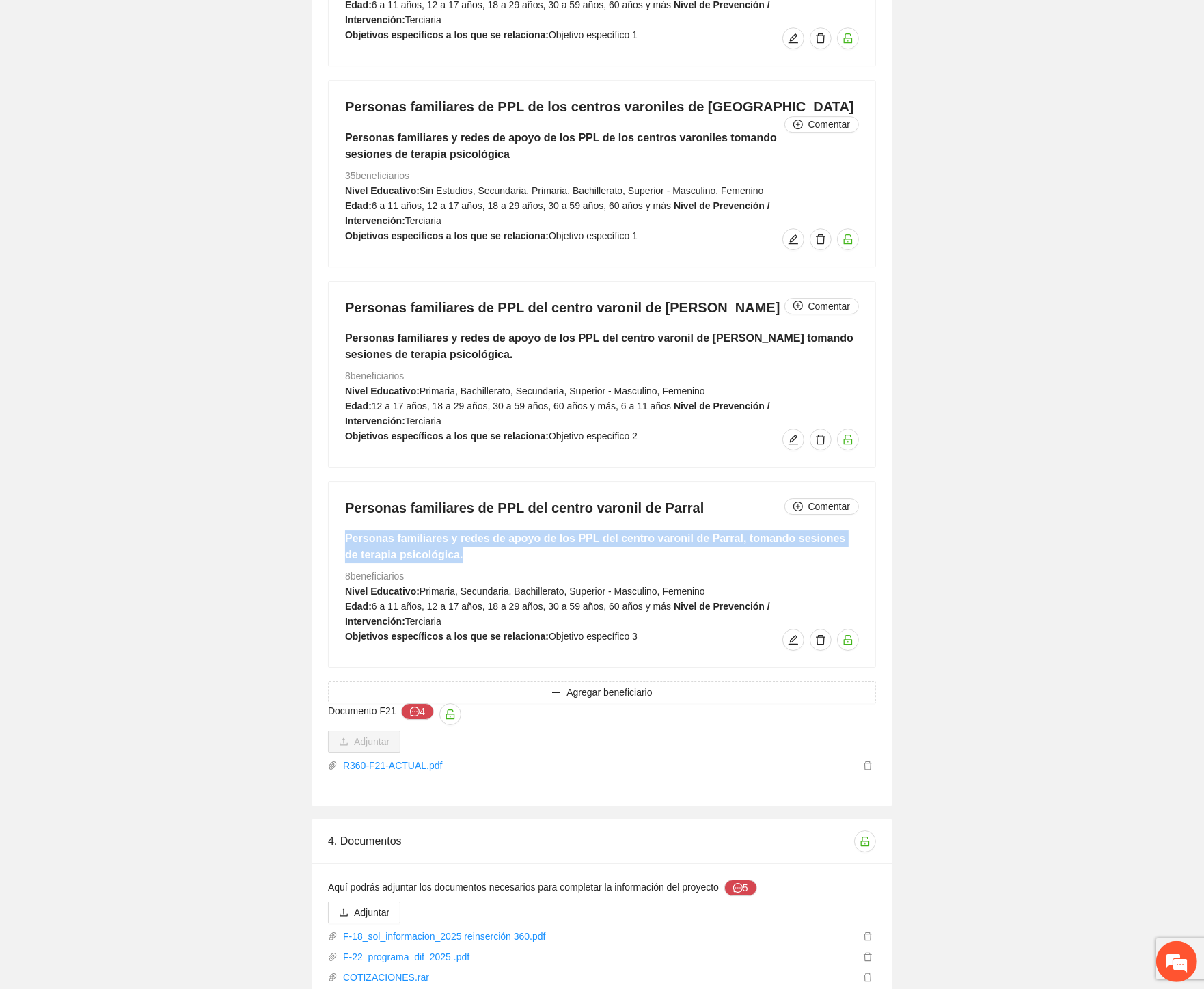
scroll to position [10007, 0]
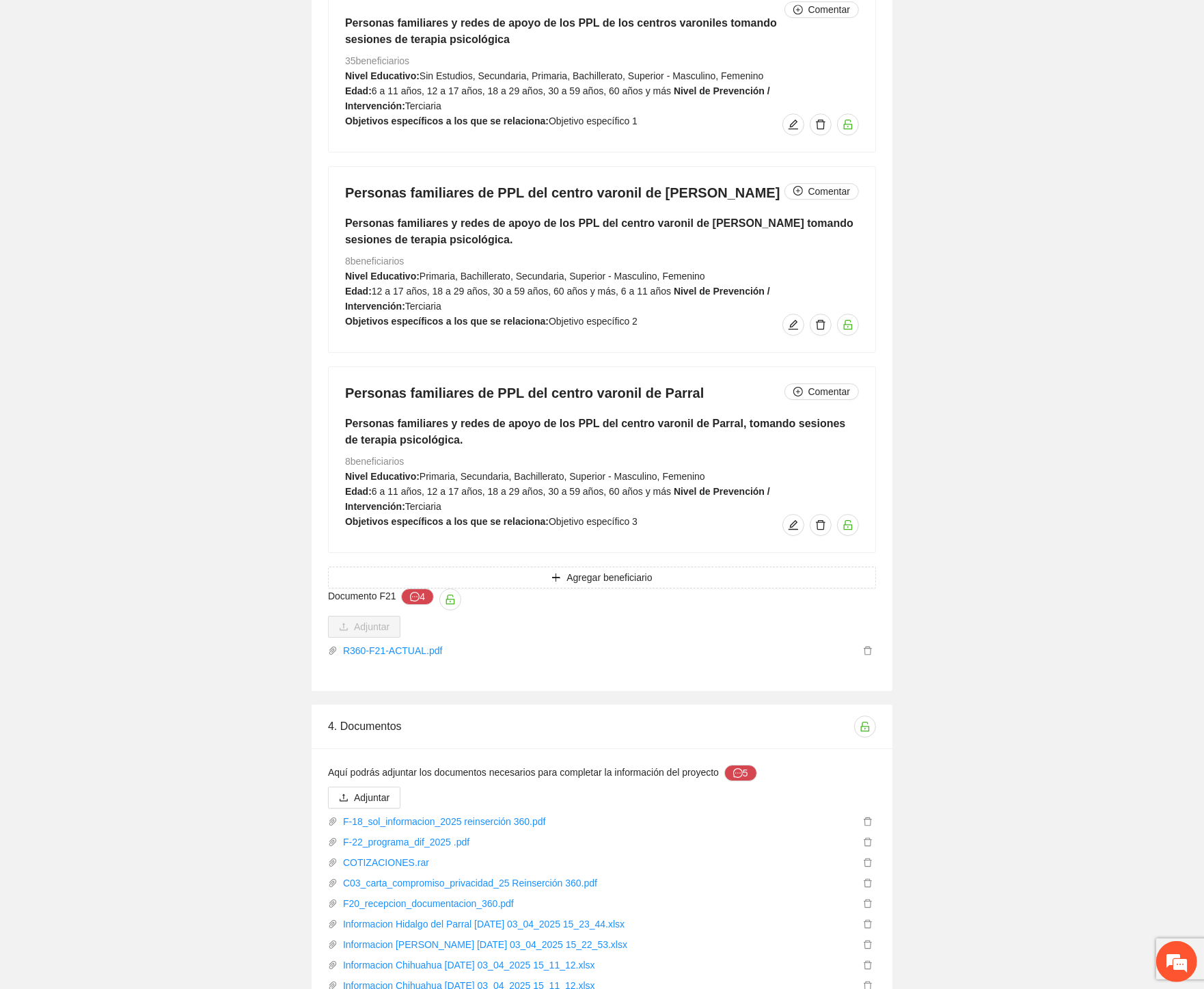
drag, startPoint x: 422, startPoint y: 271, endPoint x: 618, endPoint y: 270, distance: 196.0
click at [428, 383] on h4 "Personas familiares de PPL del centro varonil de Parral Comentar" at bounding box center [602, 392] width 514 height 19
drag, startPoint x: 684, startPoint y: 271, endPoint x: 343, endPoint y: 281, distance: 341.1
click at [343, 367] on div "Personas familiares de PPL del centro varonil de Parral Comentar Personas famil…" at bounding box center [602, 460] width 546 height 185
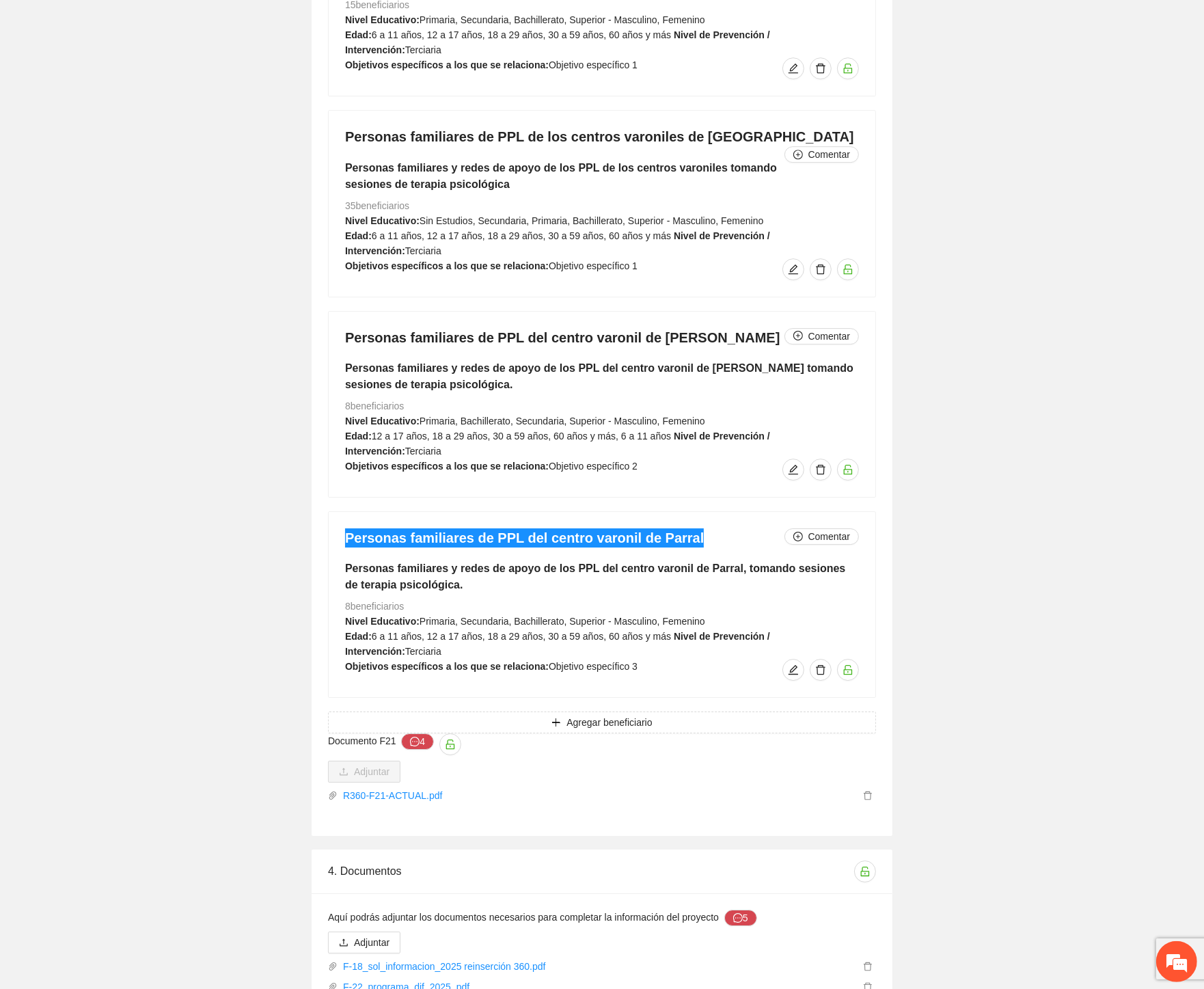
scroll to position [9780, 0]
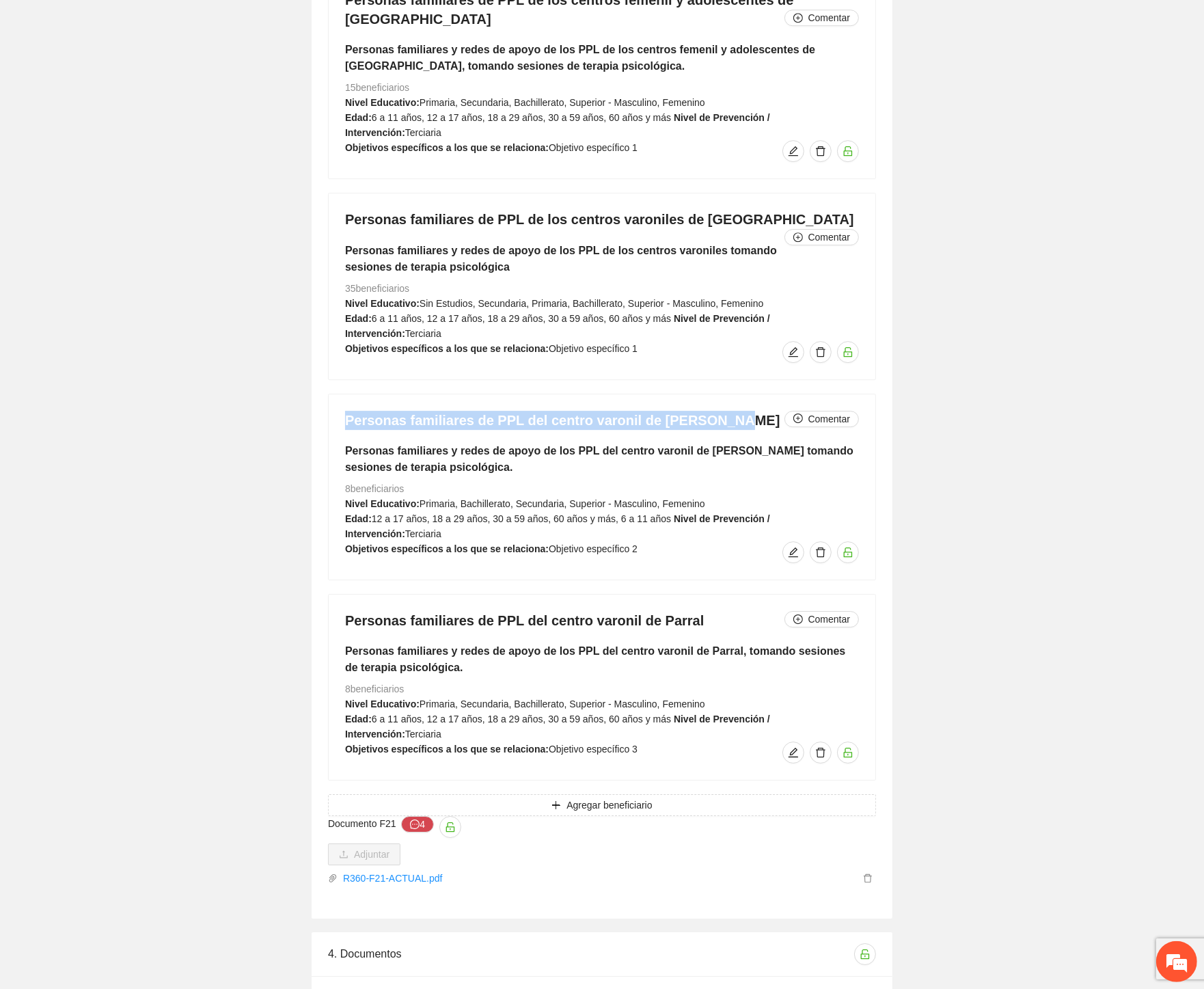
drag, startPoint x: 733, startPoint y: 318, endPoint x: 338, endPoint y: 322, distance: 395.0
click at [338, 394] on div "Personas familiares de PPL del centro varonil de Cuauhtémoc Comentar Personas f…" at bounding box center [602, 486] width 546 height 185
drag, startPoint x: 439, startPoint y: 376, endPoint x: 353, endPoint y: 323, distance: 101.0
click at [353, 394] on div "Personas familiares de PPL del centro varonil de Cuauhtémoc Comentar Personas f…" at bounding box center [602, 486] width 546 height 185
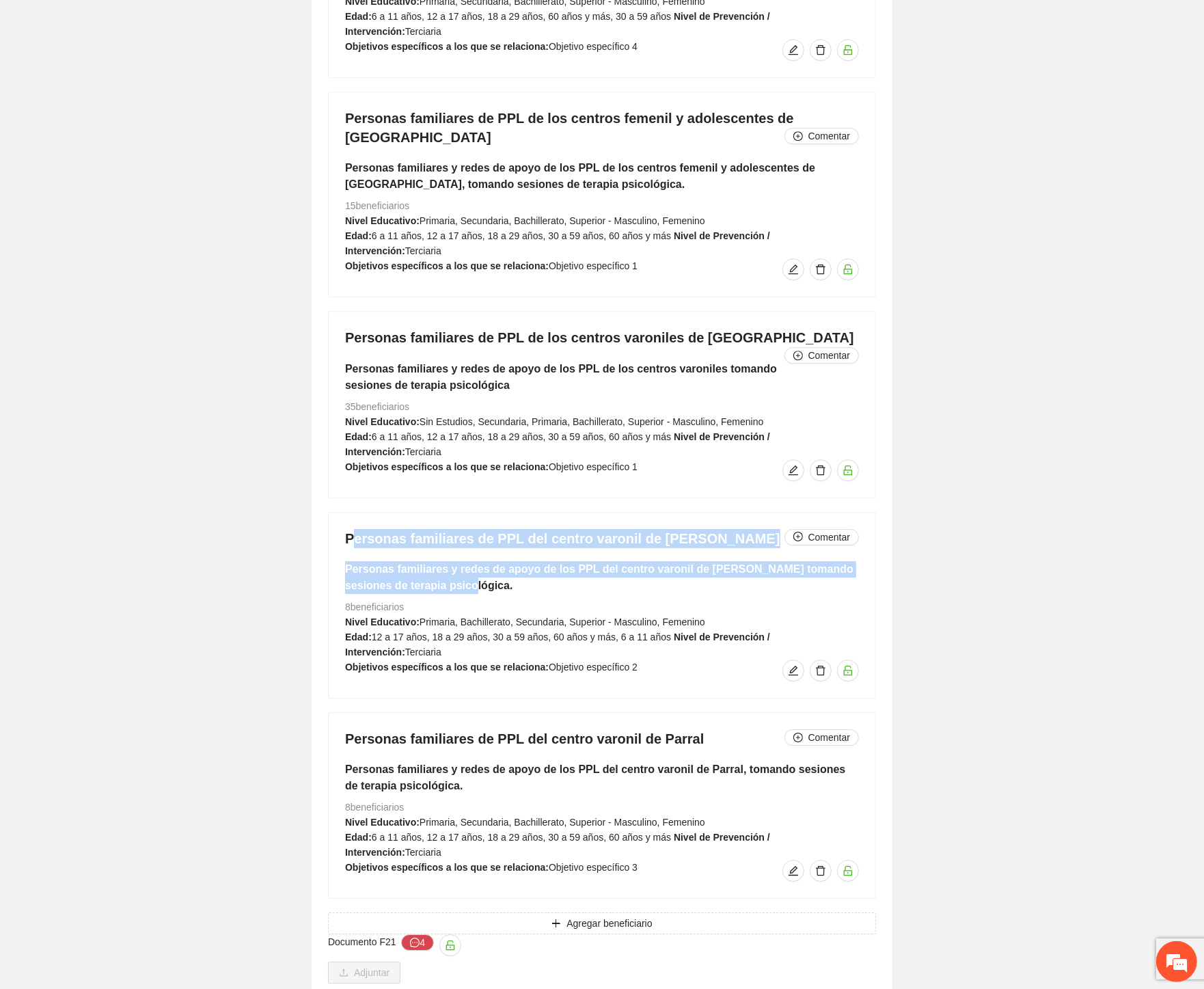
scroll to position [9476, 0]
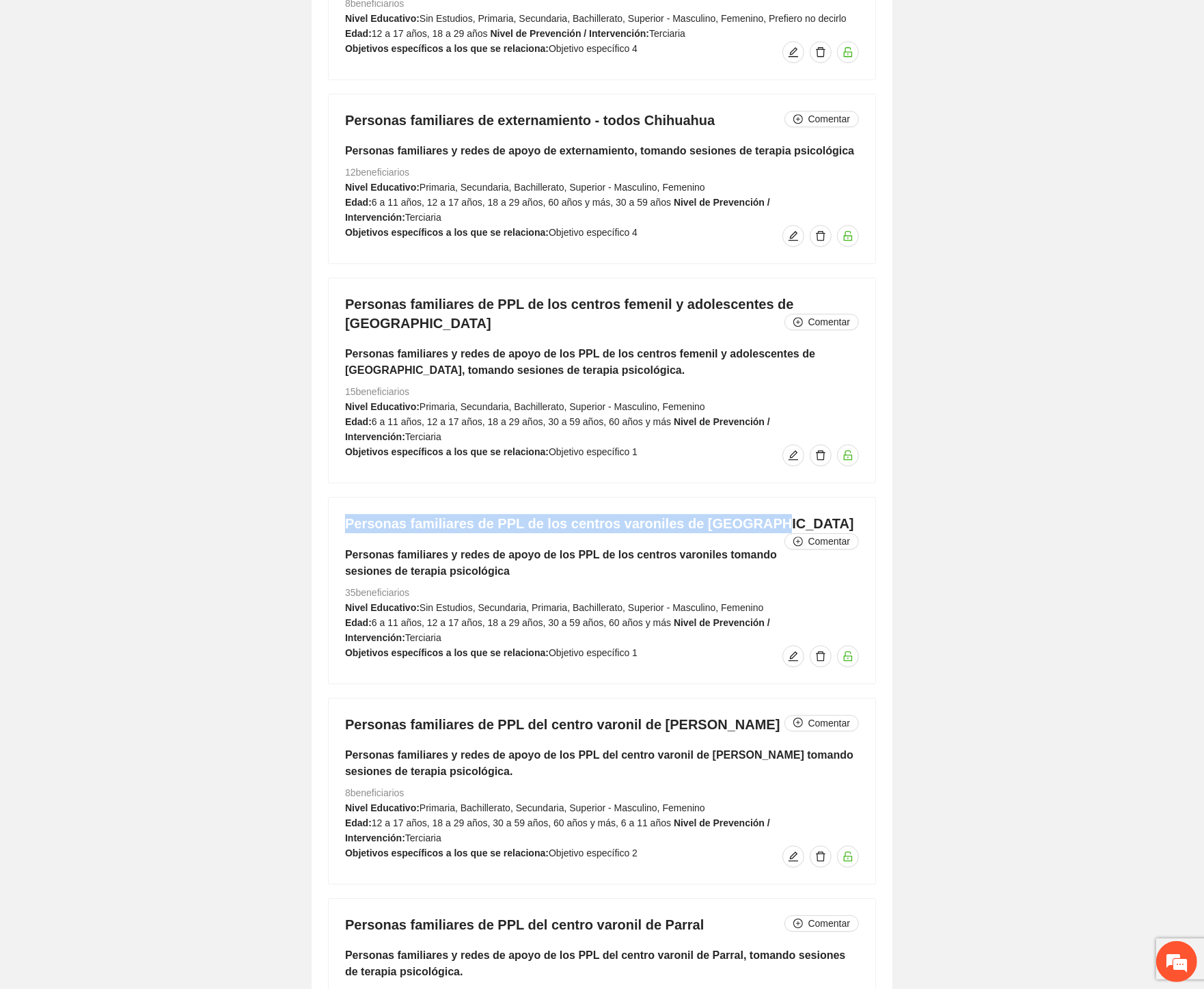
drag, startPoint x: 736, startPoint y: 441, endPoint x: 280, endPoint y: 424, distance: 456.3
click at [488, 182] on span "Primaria, Secundaria, Bachillerato, Superior - Masculino, Femenino" at bounding box center [562, 187] width 286 height 11
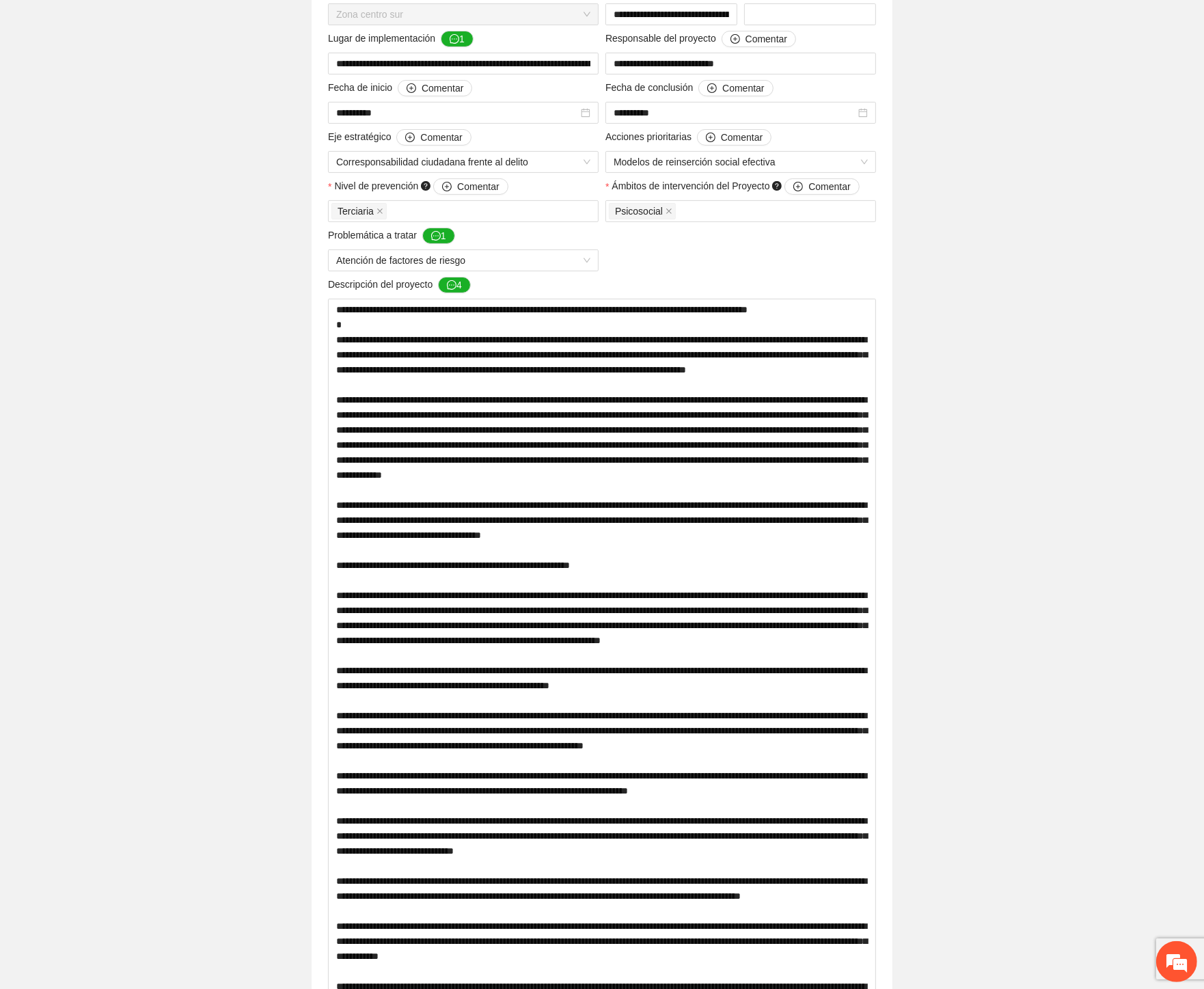
scroll to position [0, 0]
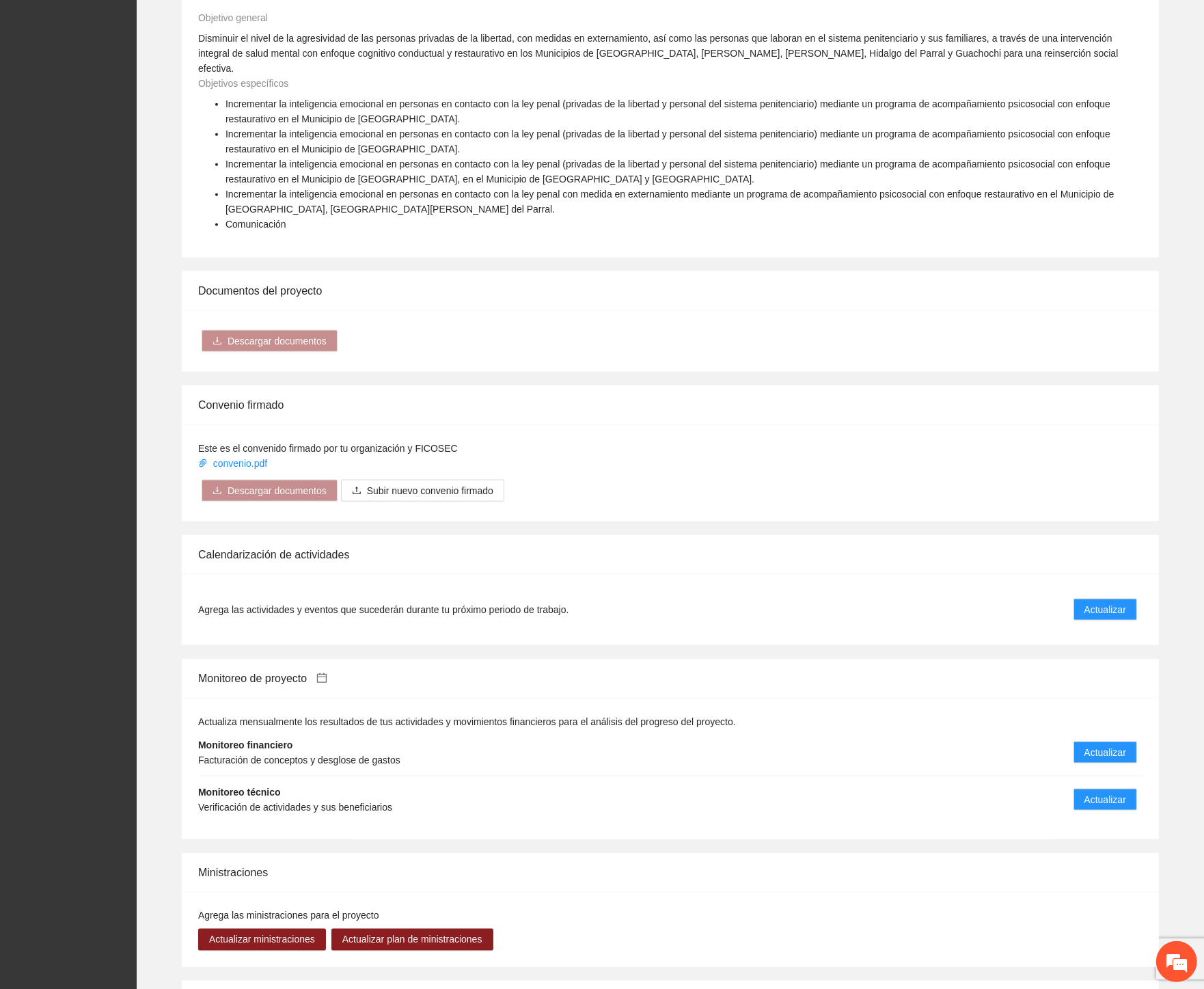
scroll to position [1974, 0]
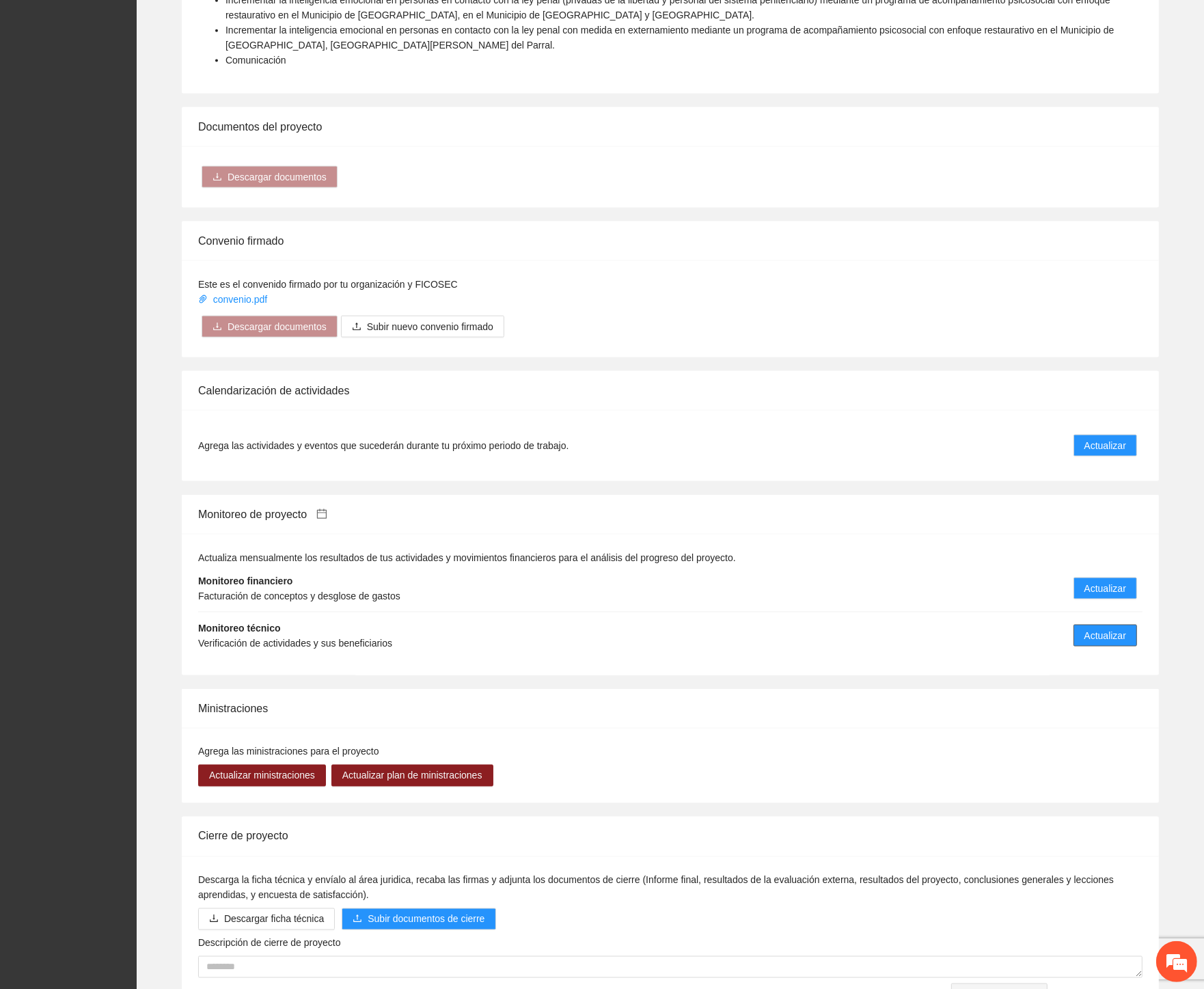
click at [1098, 628] on span "Actualizar" at bounding box center [1105, 635] width 42 height 15
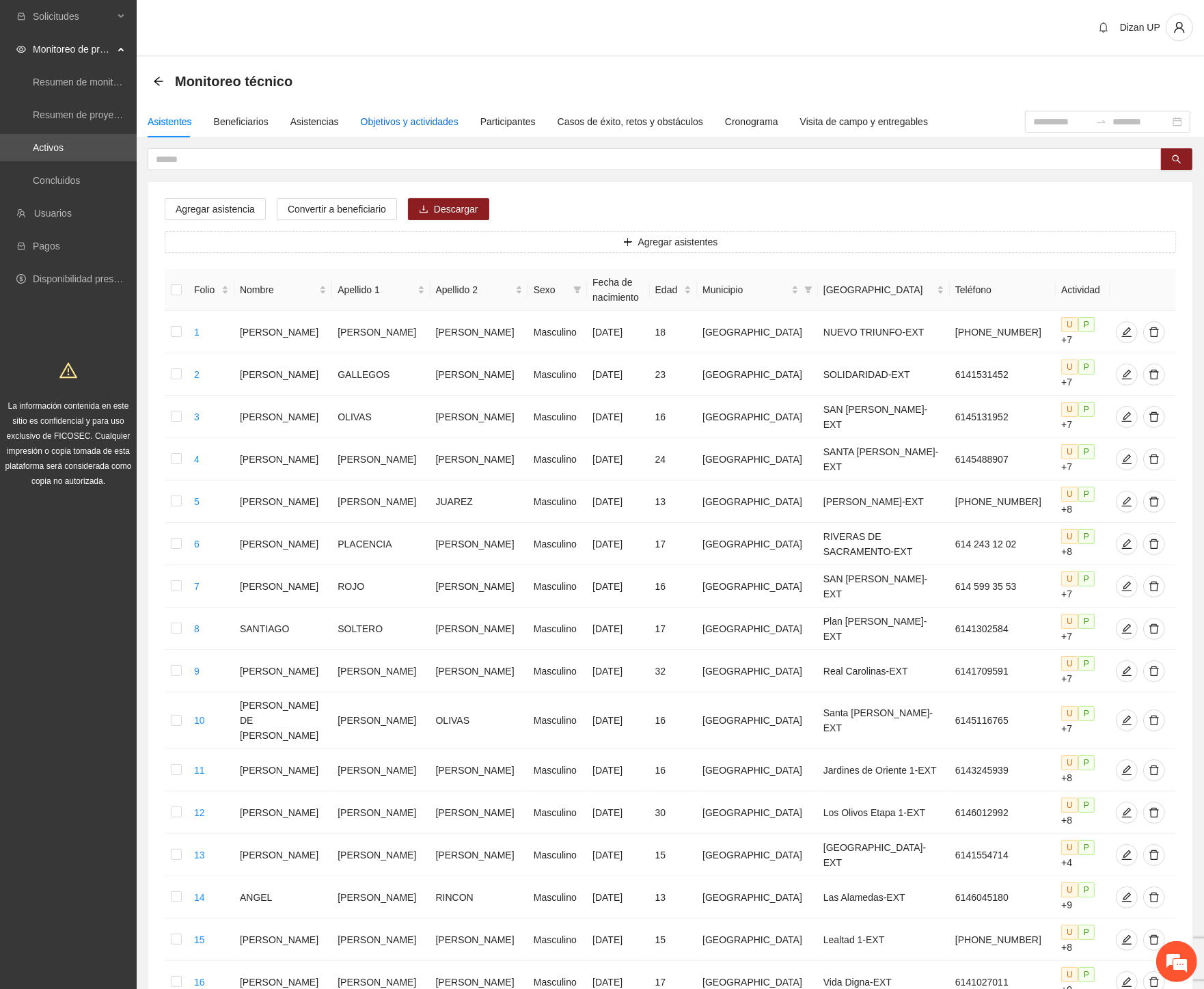
click at [390, 121] on div "Objetivos y actividades" at bounding box center [409, 121] width 98 height 15
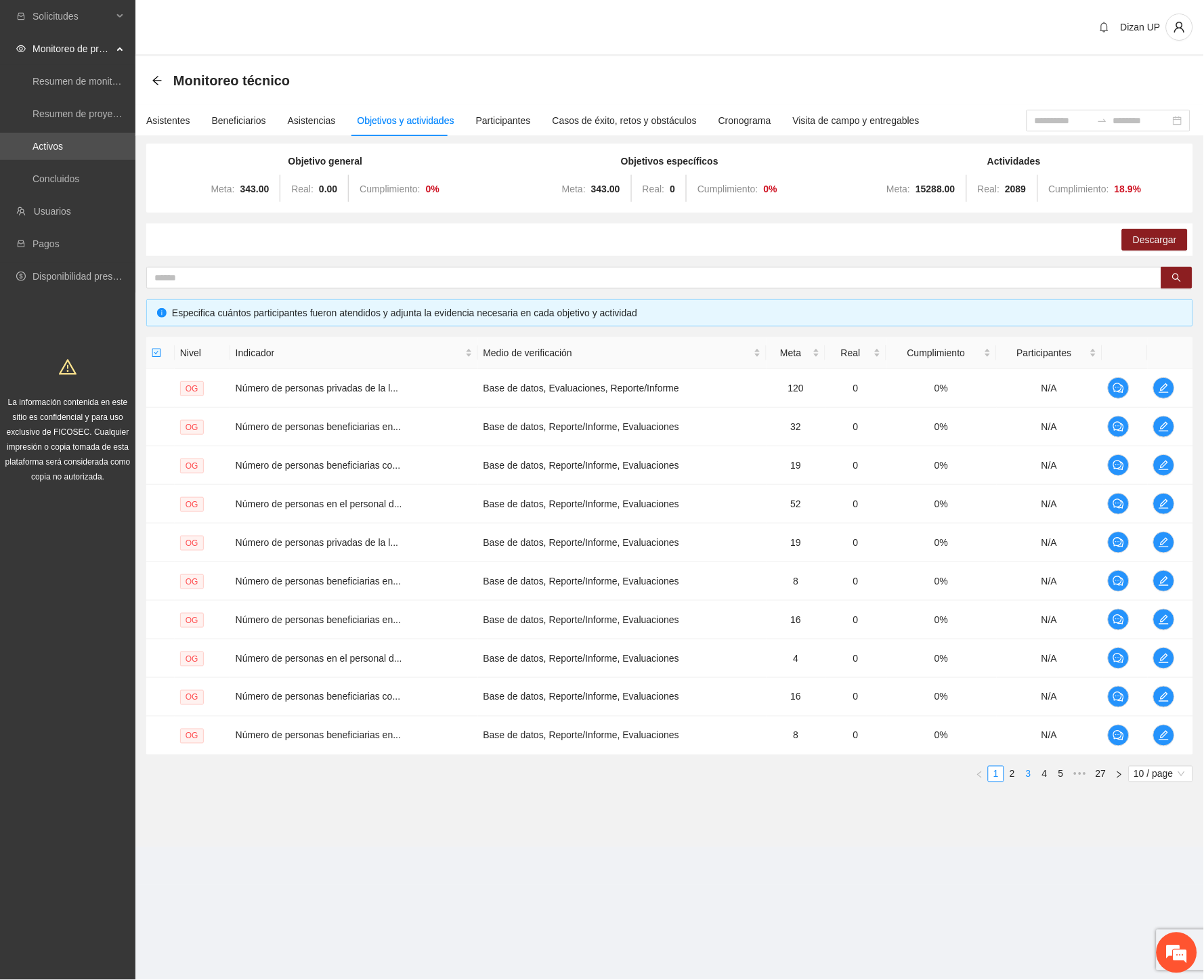
click at [1029, 771] on link "3" at bounding box center [1028, 773] width 15 height 15
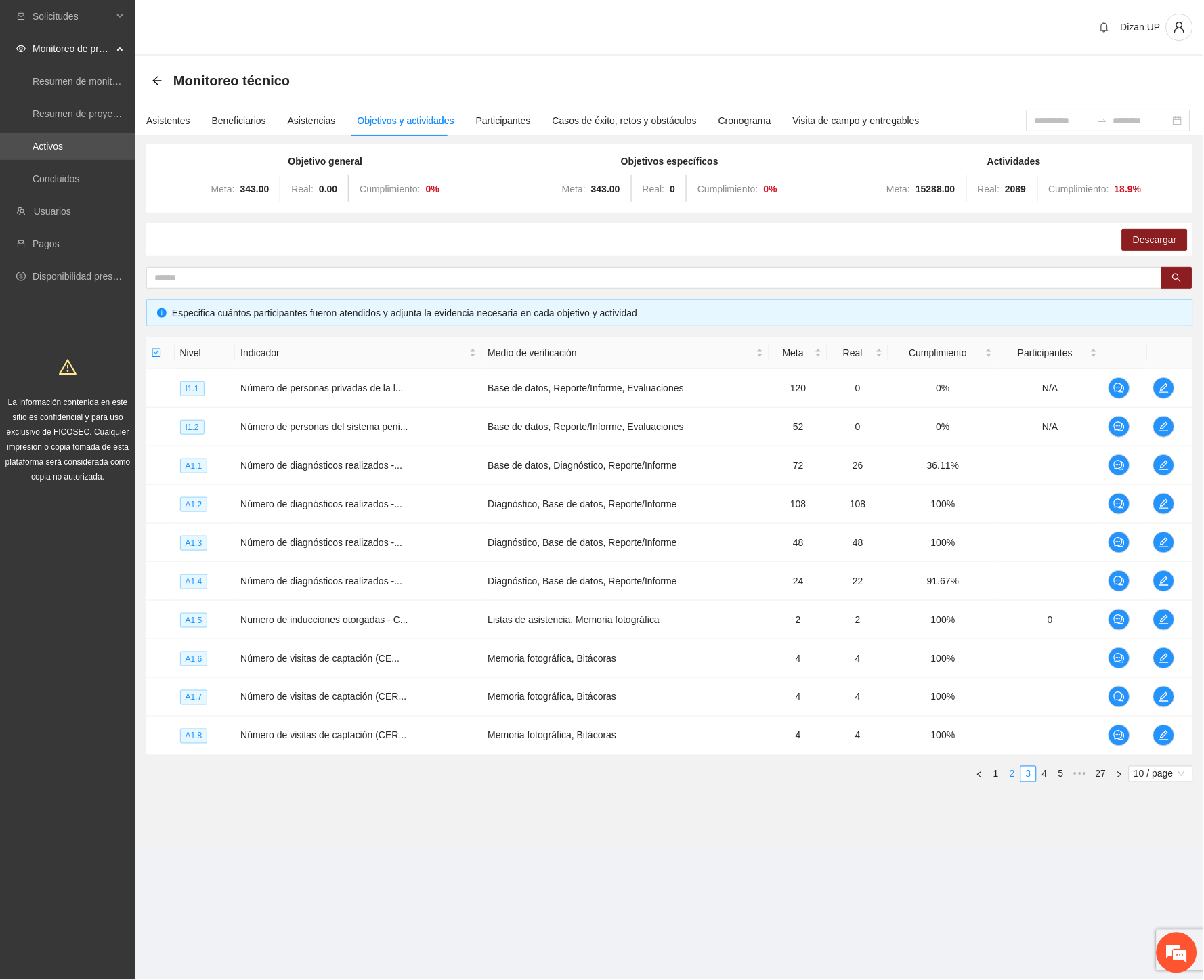
click at [1012, 775] on link "2" at bounding box center [1012, 773] width 15 height 15
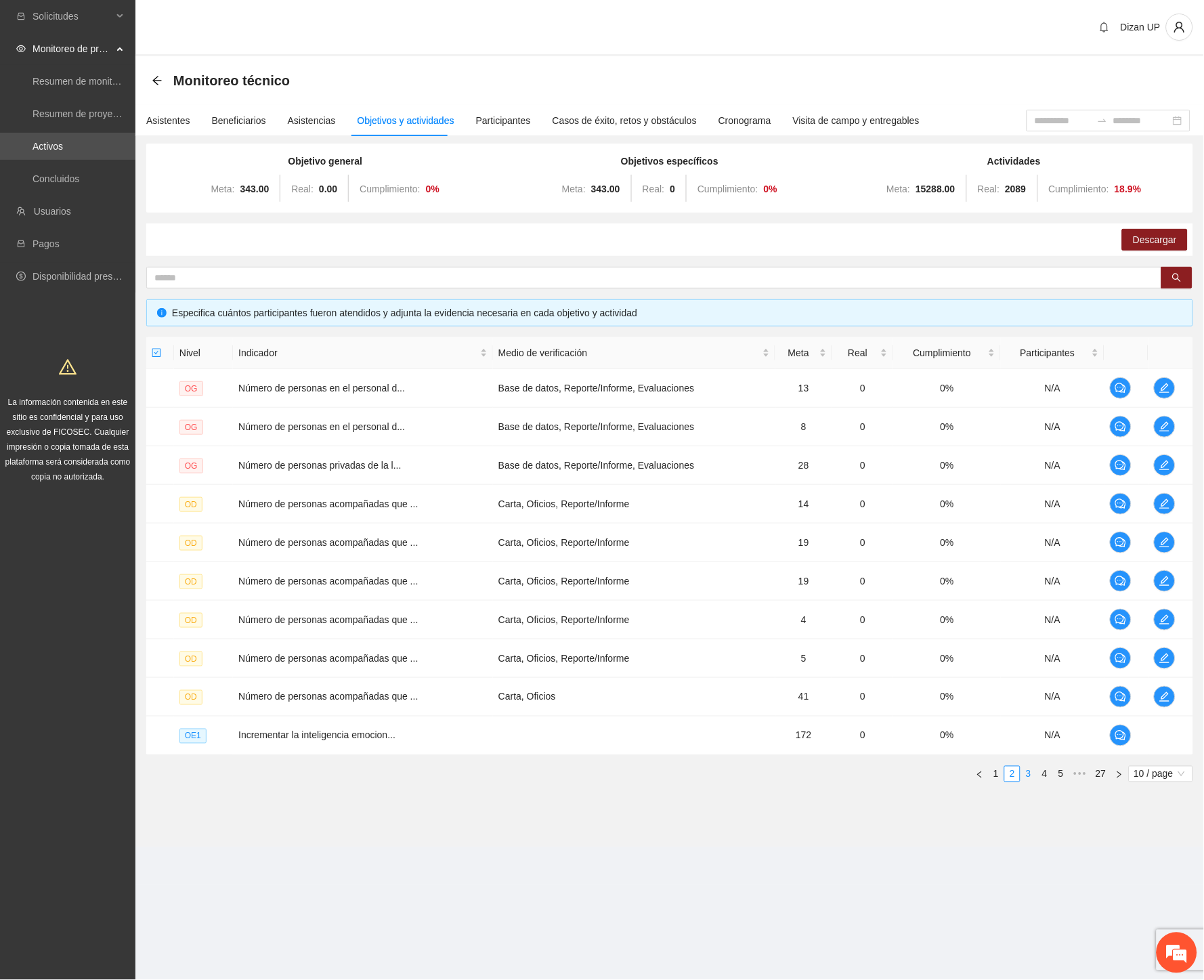
click at [1029, 775] on link "3" at bounding box center [1028, 773] width 15 height 15
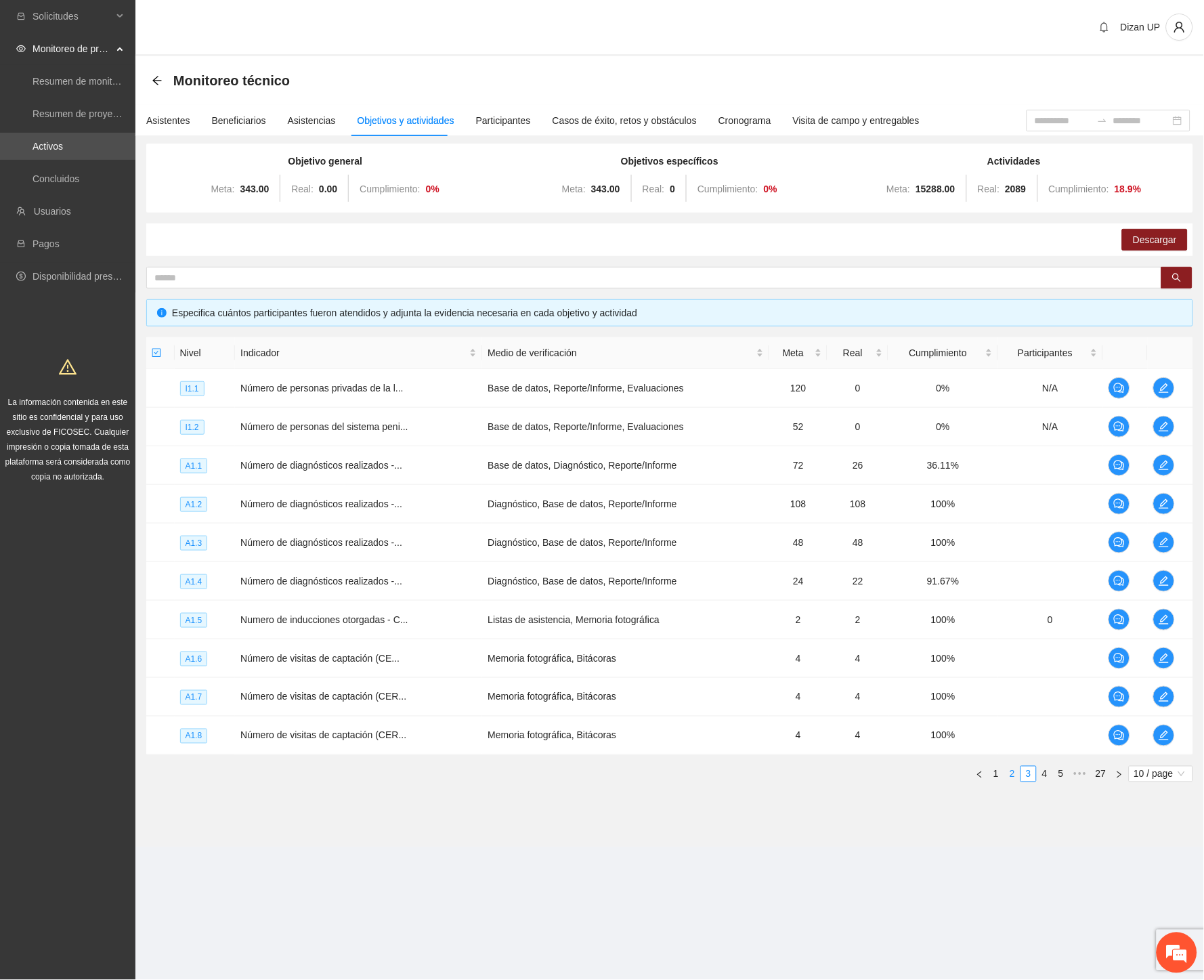
click at [1011, 777] on link "2" at bounding box center [1012, 773] width 15 height 15
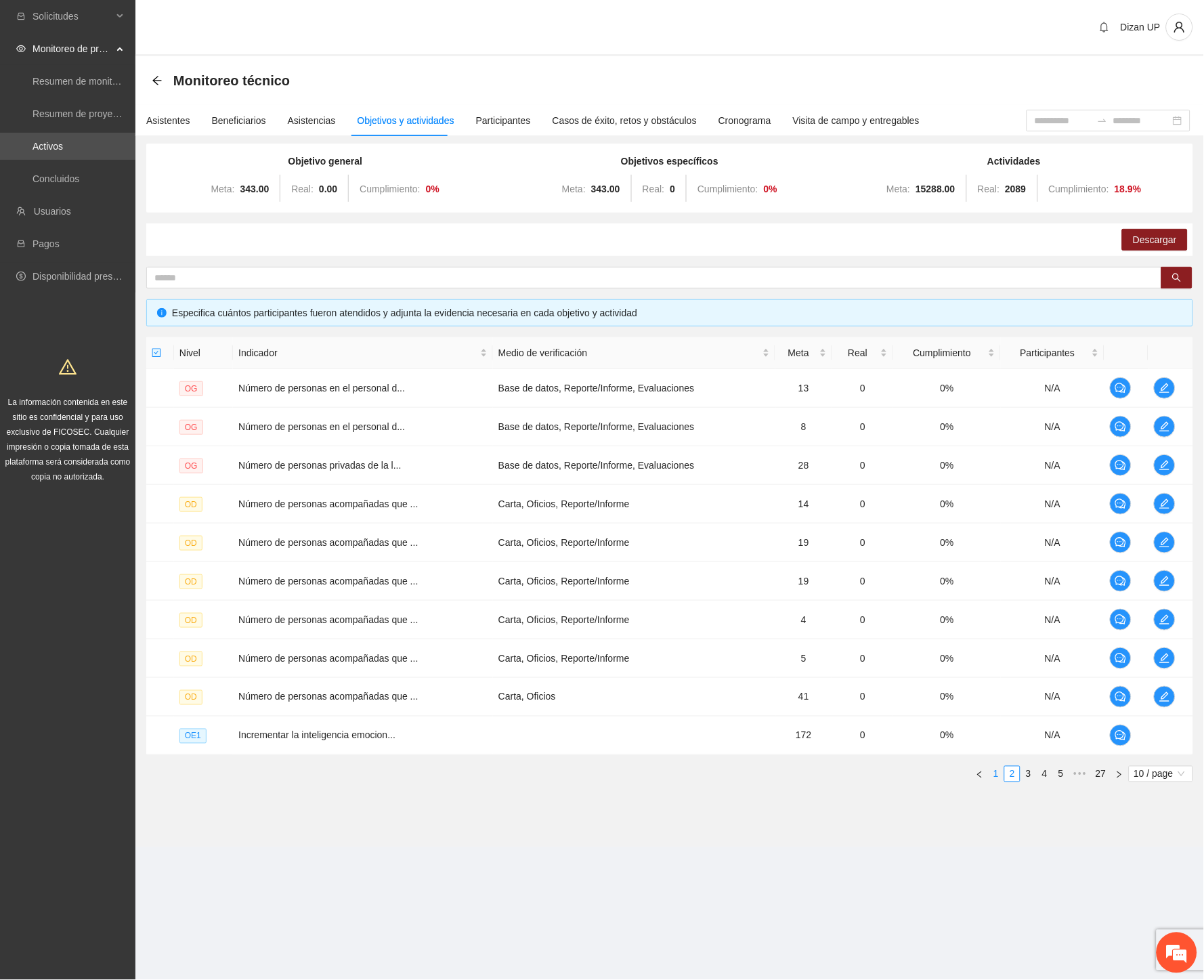
click at [998, 777] on link "1" at bounding box center [996, 773] width 15 height 15
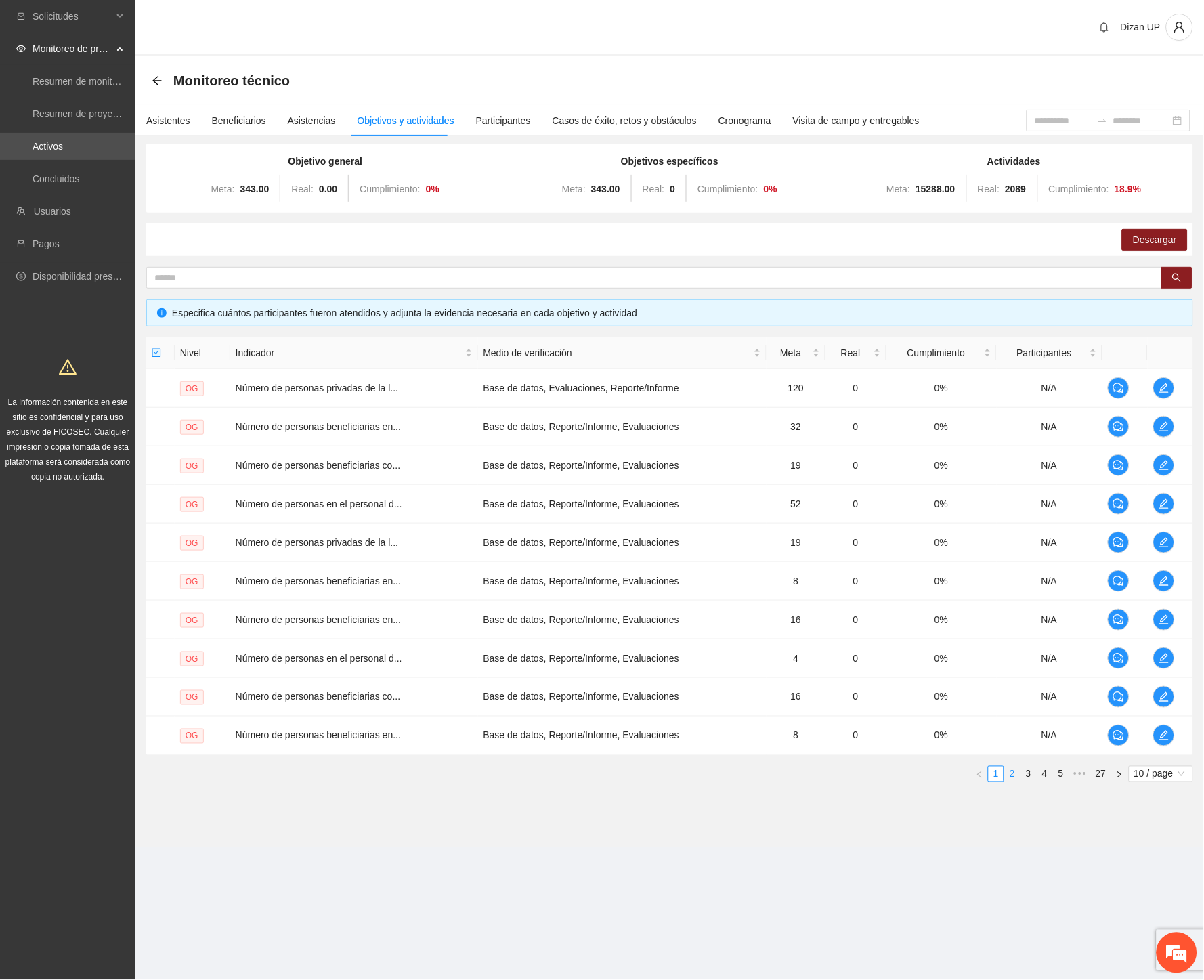
click at [1012, 769] on link "2" at bounding box center [1012, 773] width 15 height 15
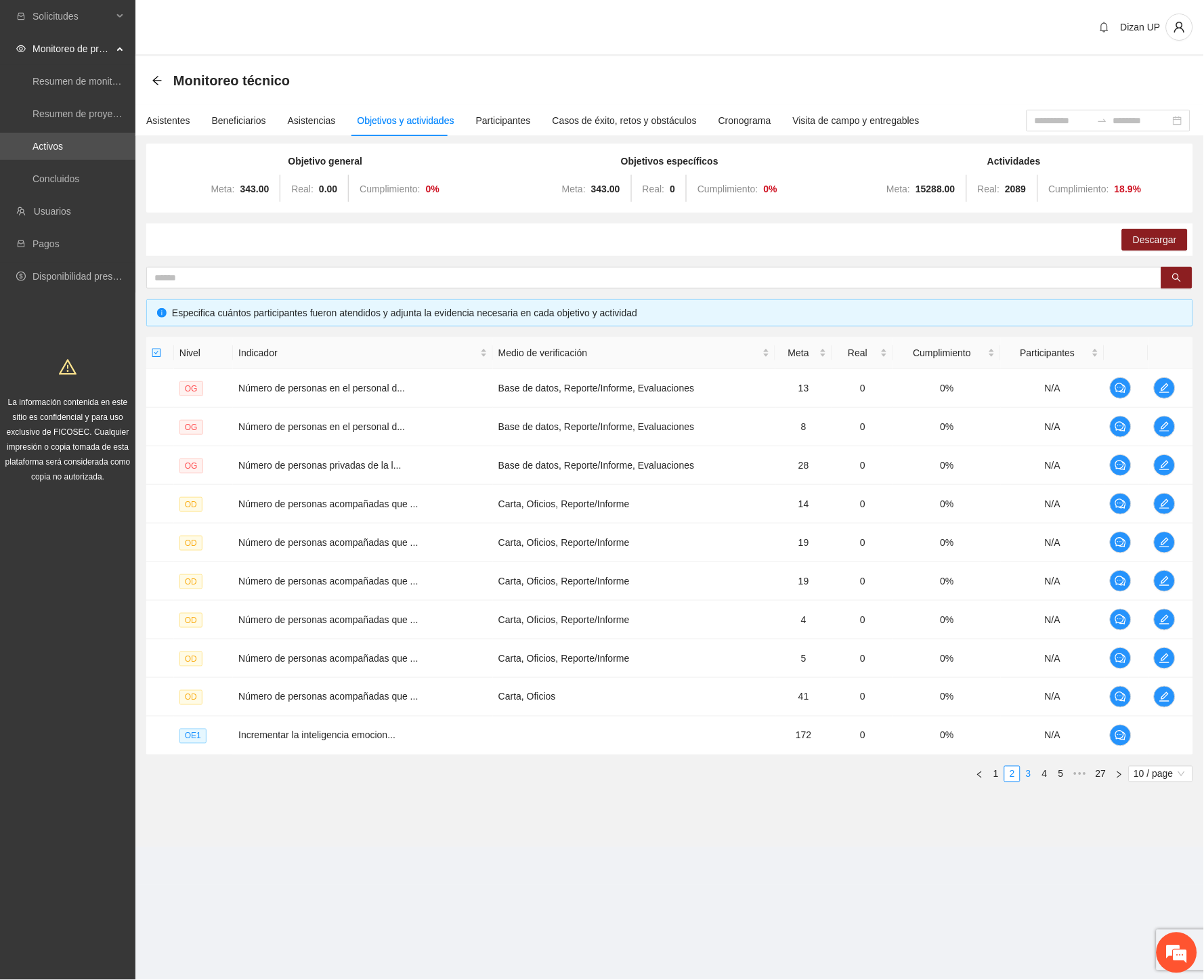
click at [1030, 769] on link "3" at bounding box center [1028, 773] width 15 height 15
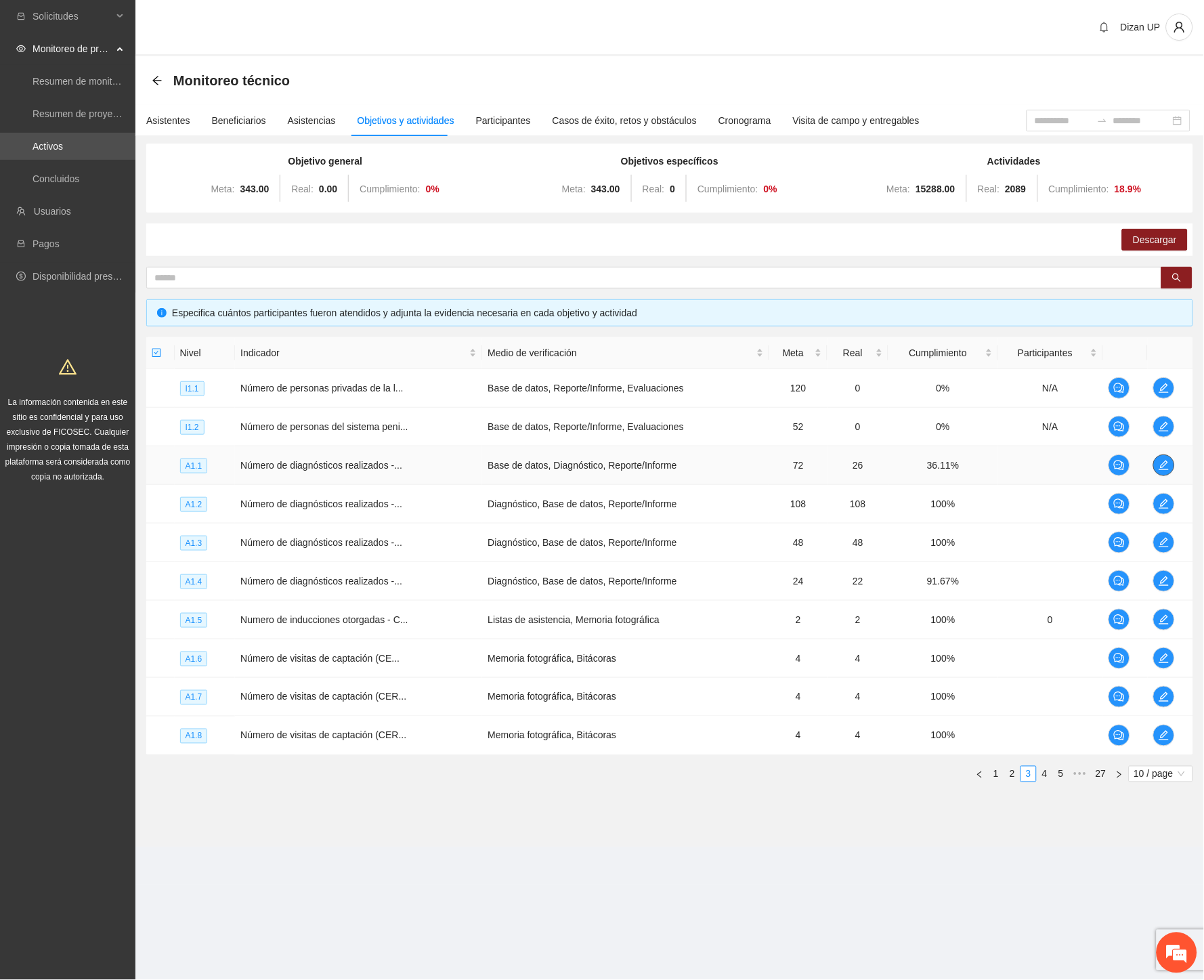
click at [1163, 461] on icon "edit" at bounding box center [1164, 465] width 11 height 11
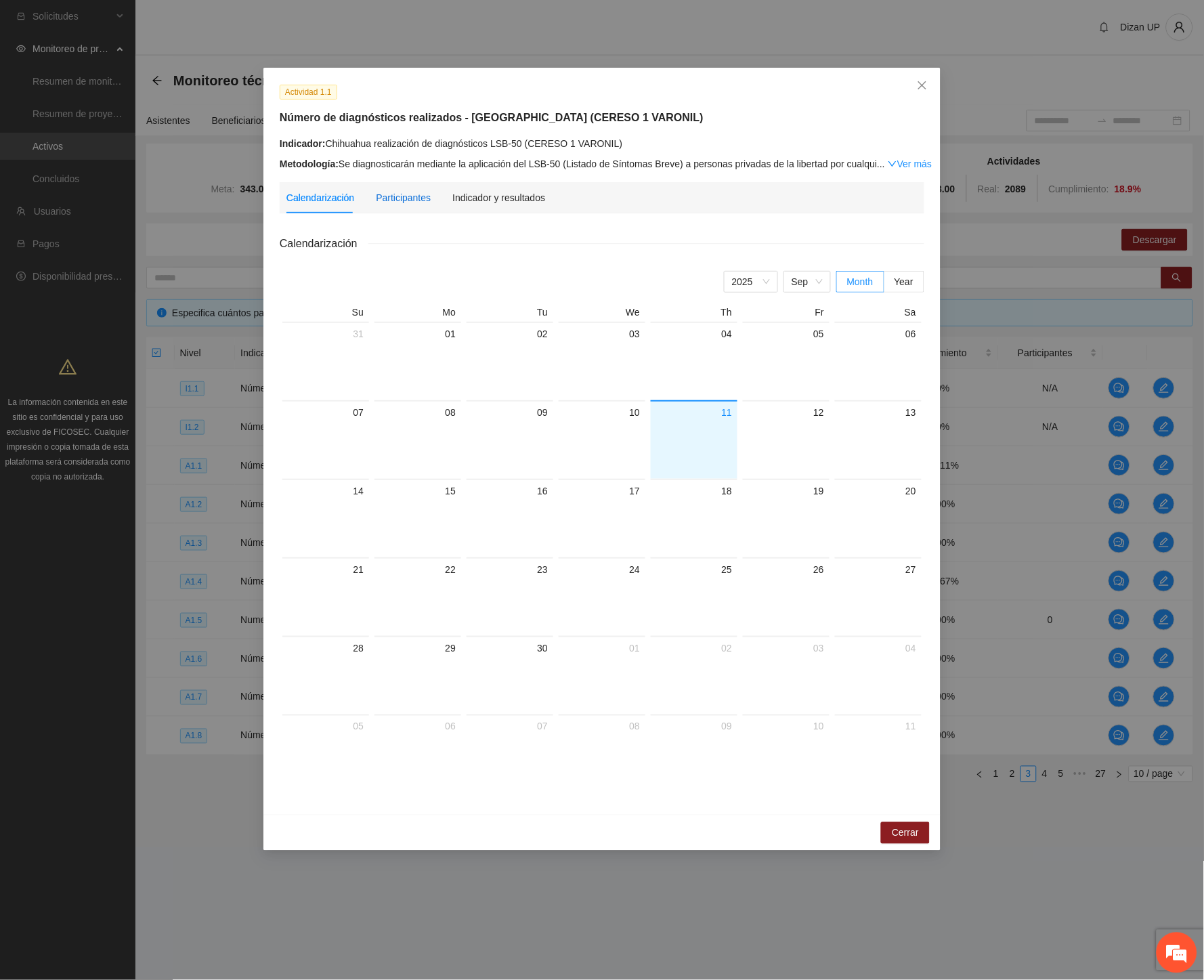
click at [379, 200] on div "Participantes" at bounding box center [403, 197] width 55 height 15
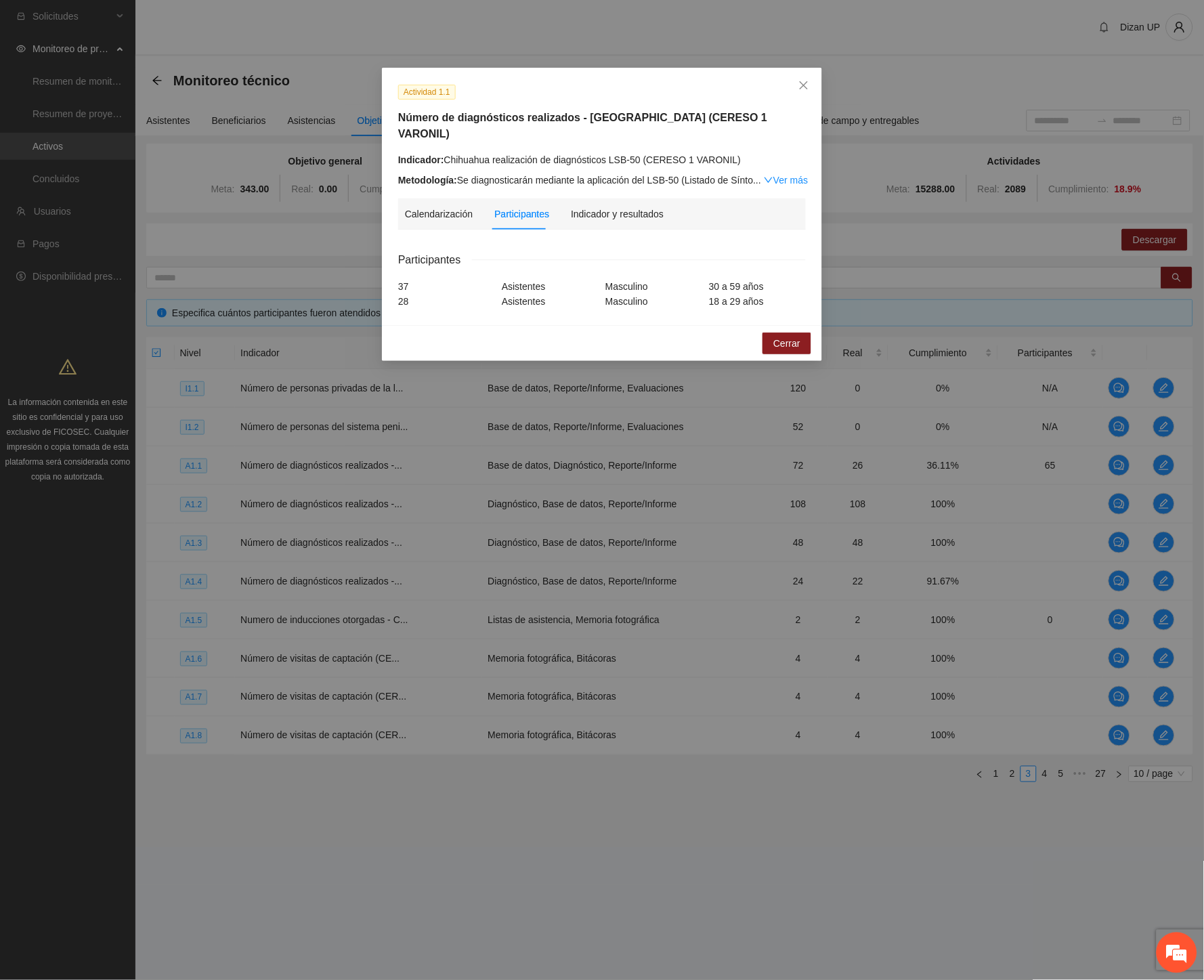
click at [401, 201] on div "Calendarización Participantes Indicador y resultados" at bounding box center [601, 213] width 408 height 31
click at [420, 207] on div "Calendarización" at bounding box center [439, 214] width 67 height 15
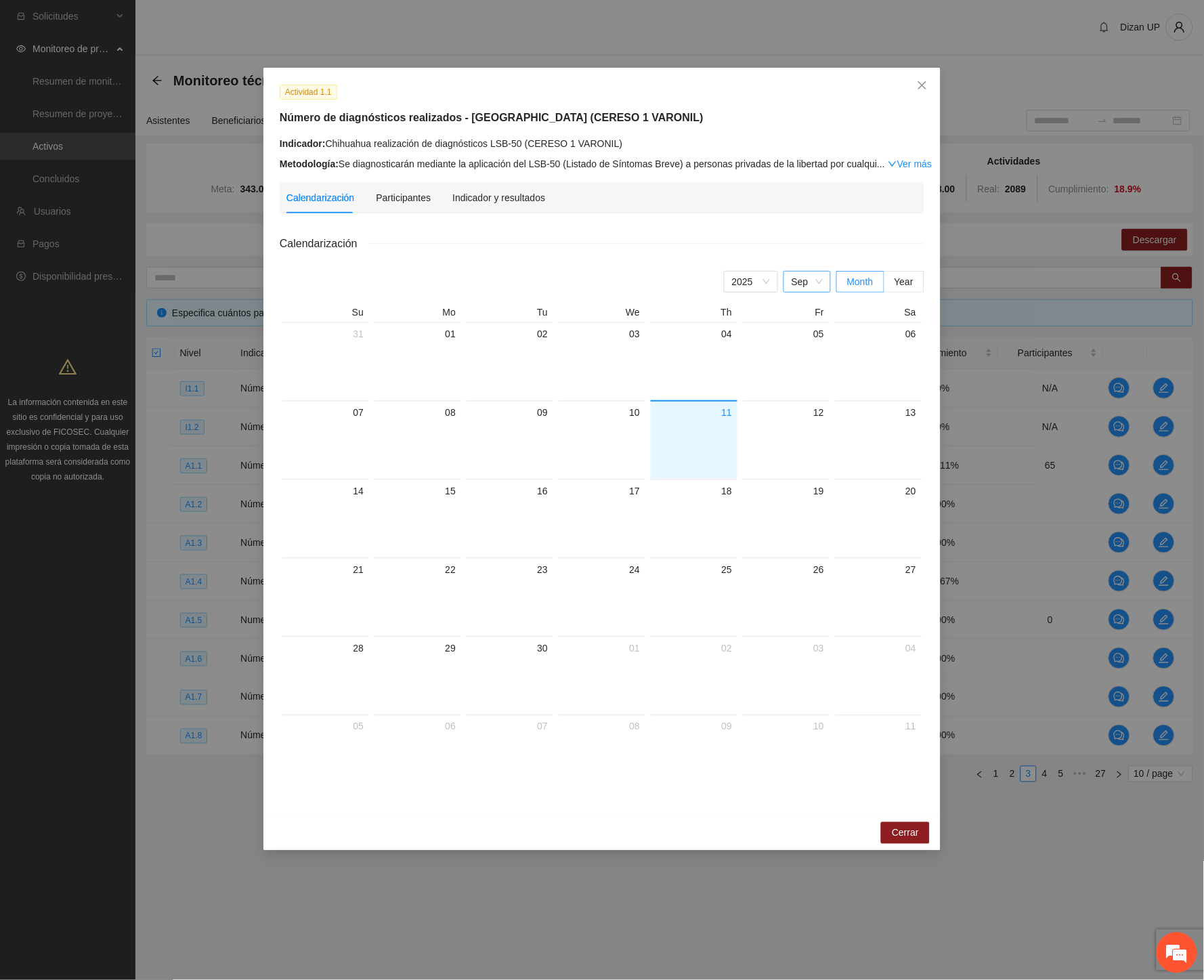
click at [795, 284] on span "Sep" at bounding box center [807, 281] width 31 height 20
click at [795, 439] on div "Aug" at bounding box center [806, 438] width 31 height 15
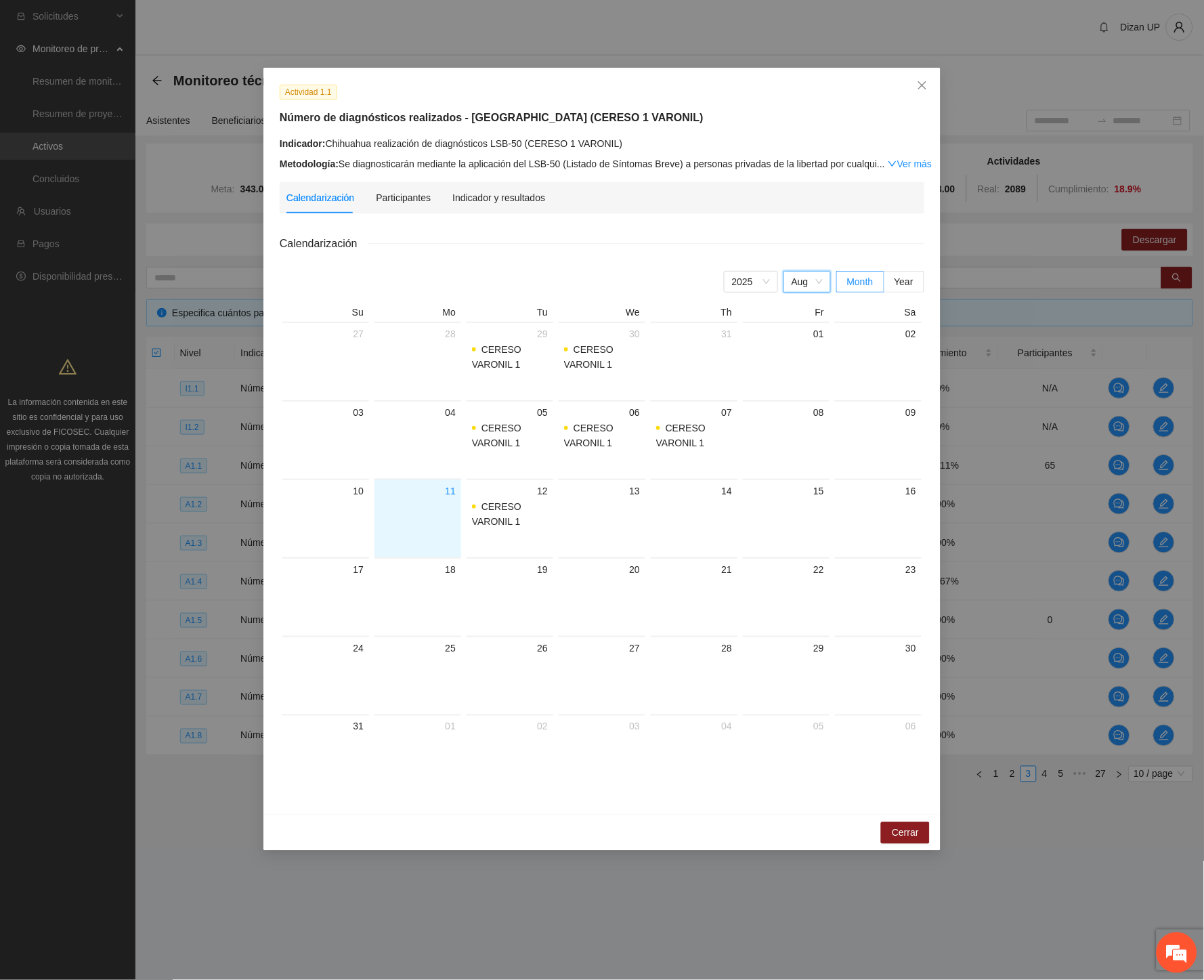
click at [788, 276] on div "Aug" at bounding box center [806, 281] width 47 height 21
click at [803, 415] on div "Jul" at bounding box center [806, 416] width 31 height 15
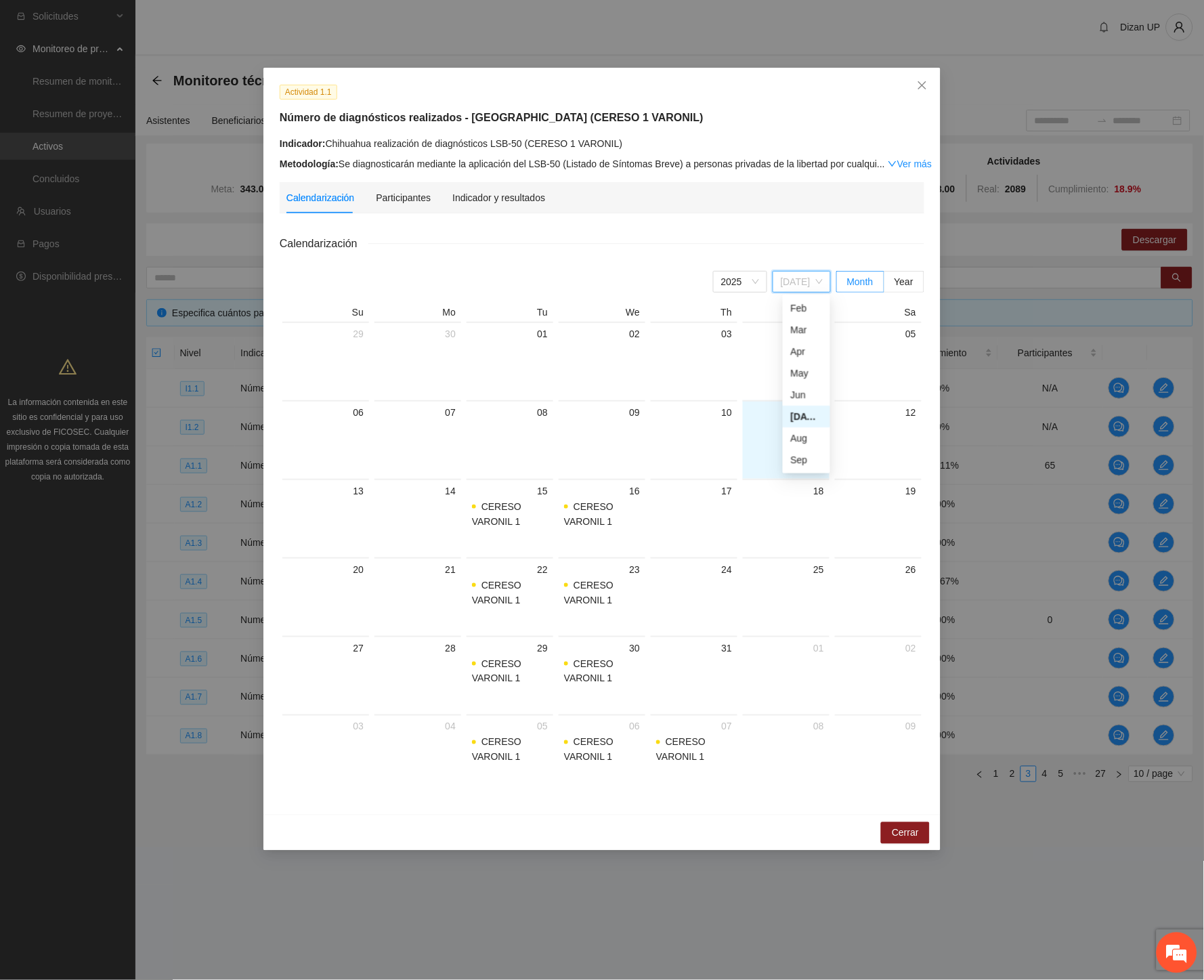
click at [812, 283] on span "Jul" at bounding box center [801, 281] width 42 height 20
click at [394, 194] on div "Participantes" at bounding box center [403, 197] width 55 height 15
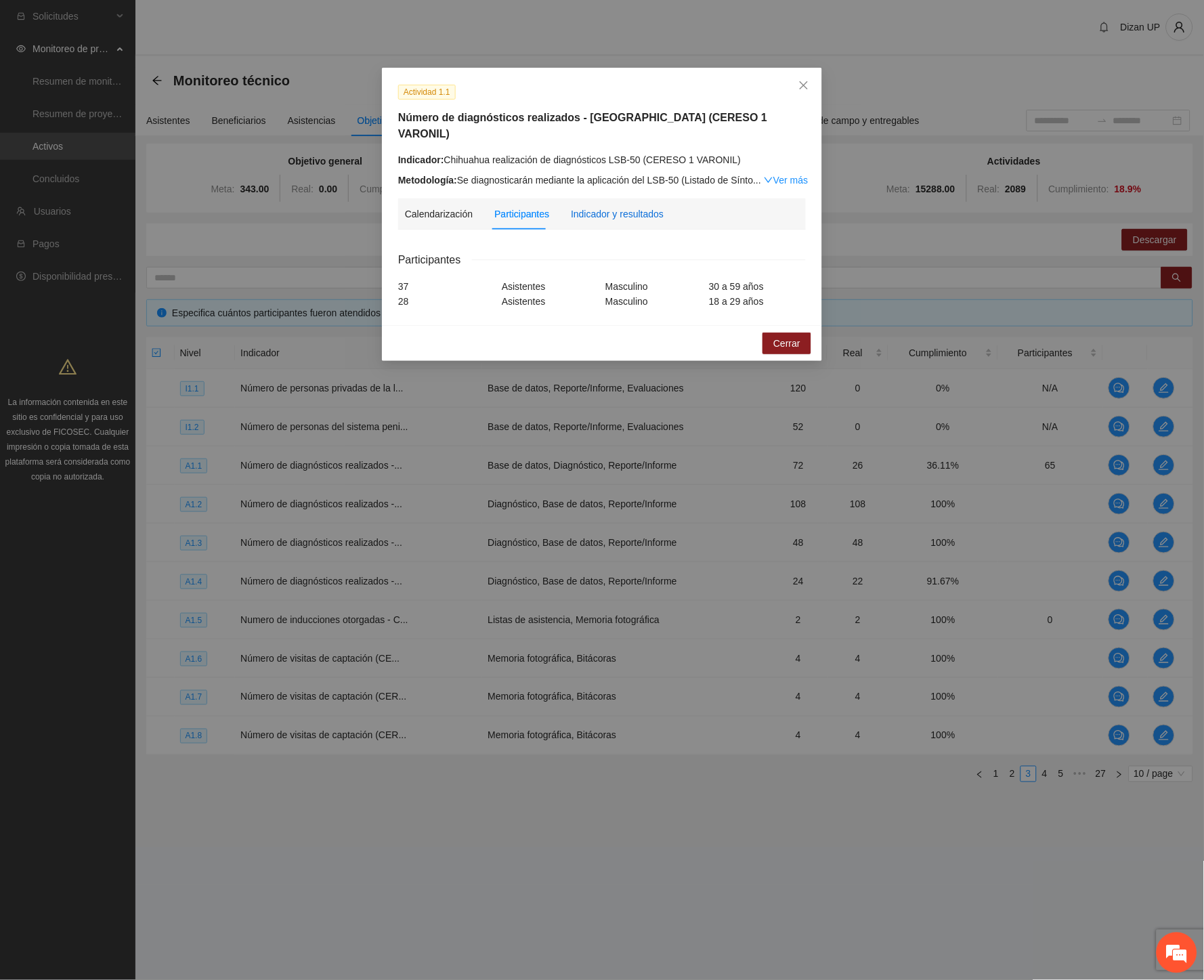
click at [599, 207] on div "Indicador y resultados" at bounding box center [617, 214] width 92 height 15
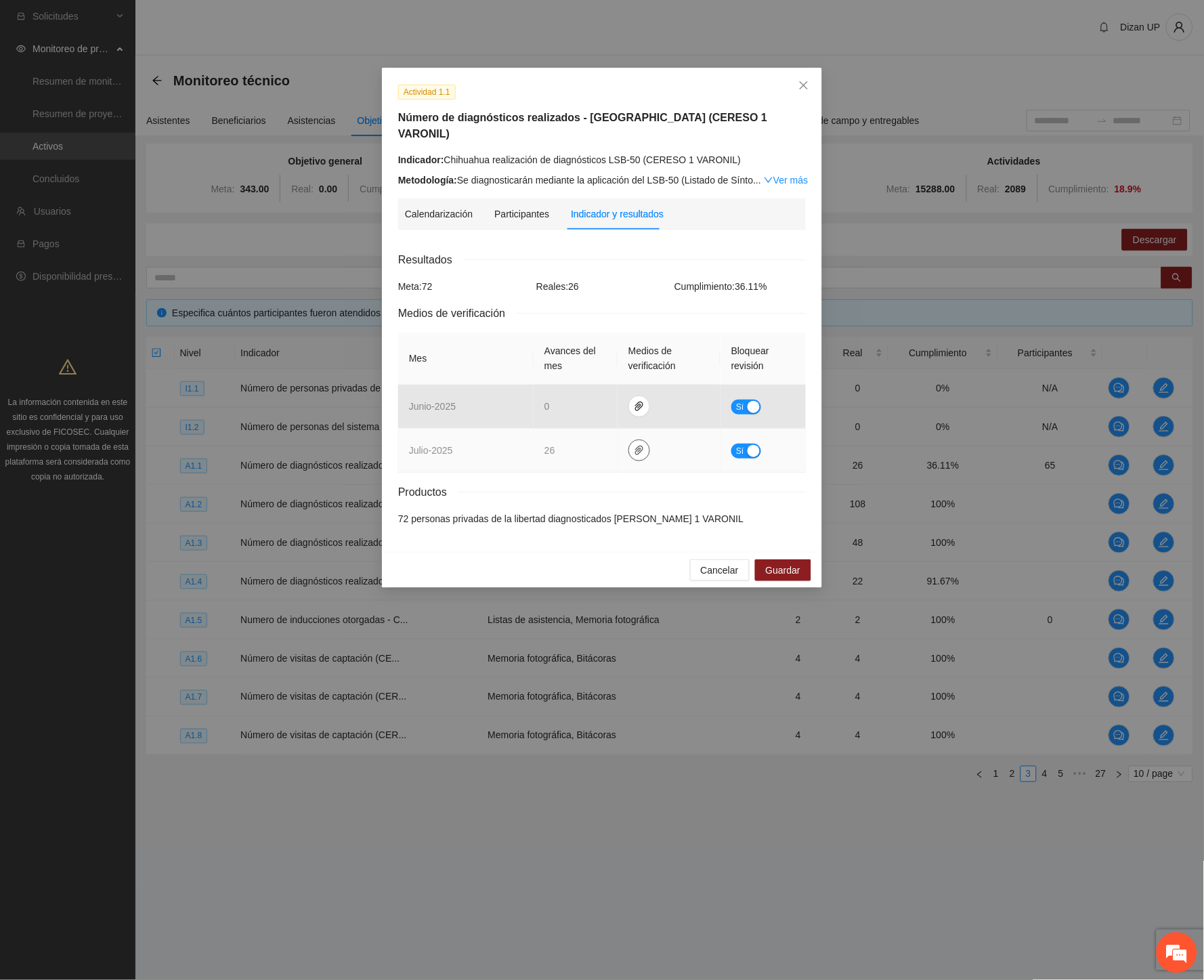
click at [638, 445] on icon "paper-clip" at bounding box center [639, 450] width 11 height 11
click at [569, 395] on link "JULIO_2025.zip" at bounding box center [642, 394] width 194 height 15
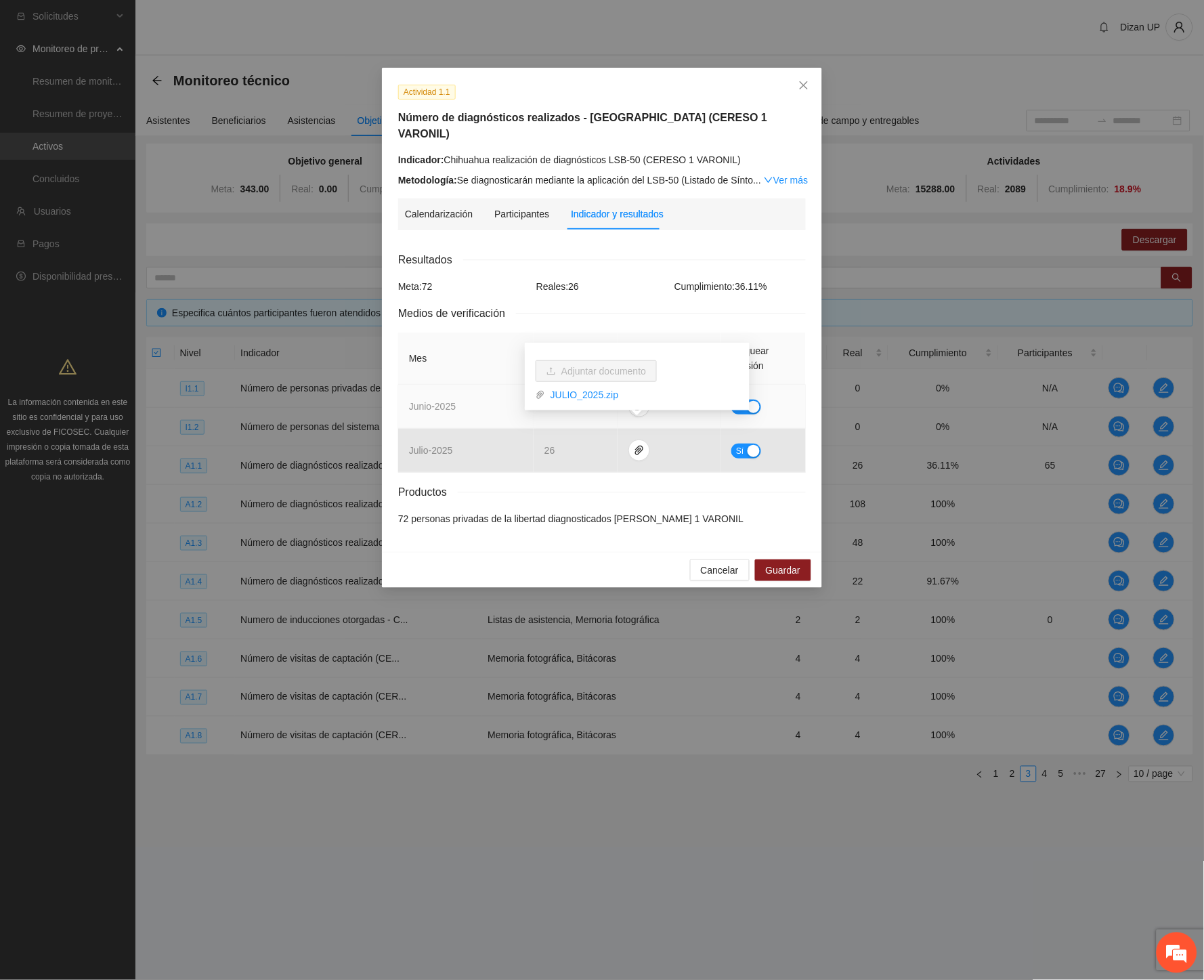
drag, startPoint x: 428, startPoint y: 392, endPoint x: 604, endPoint y: 404, distance: 176.4
click at [430, 401] on span "junio - 2025" at bounding box center [432, 407] width 47 height 11
click at [635, 401] on icon "paper-clip" at bounding box center [639, 407] width 11 height 11
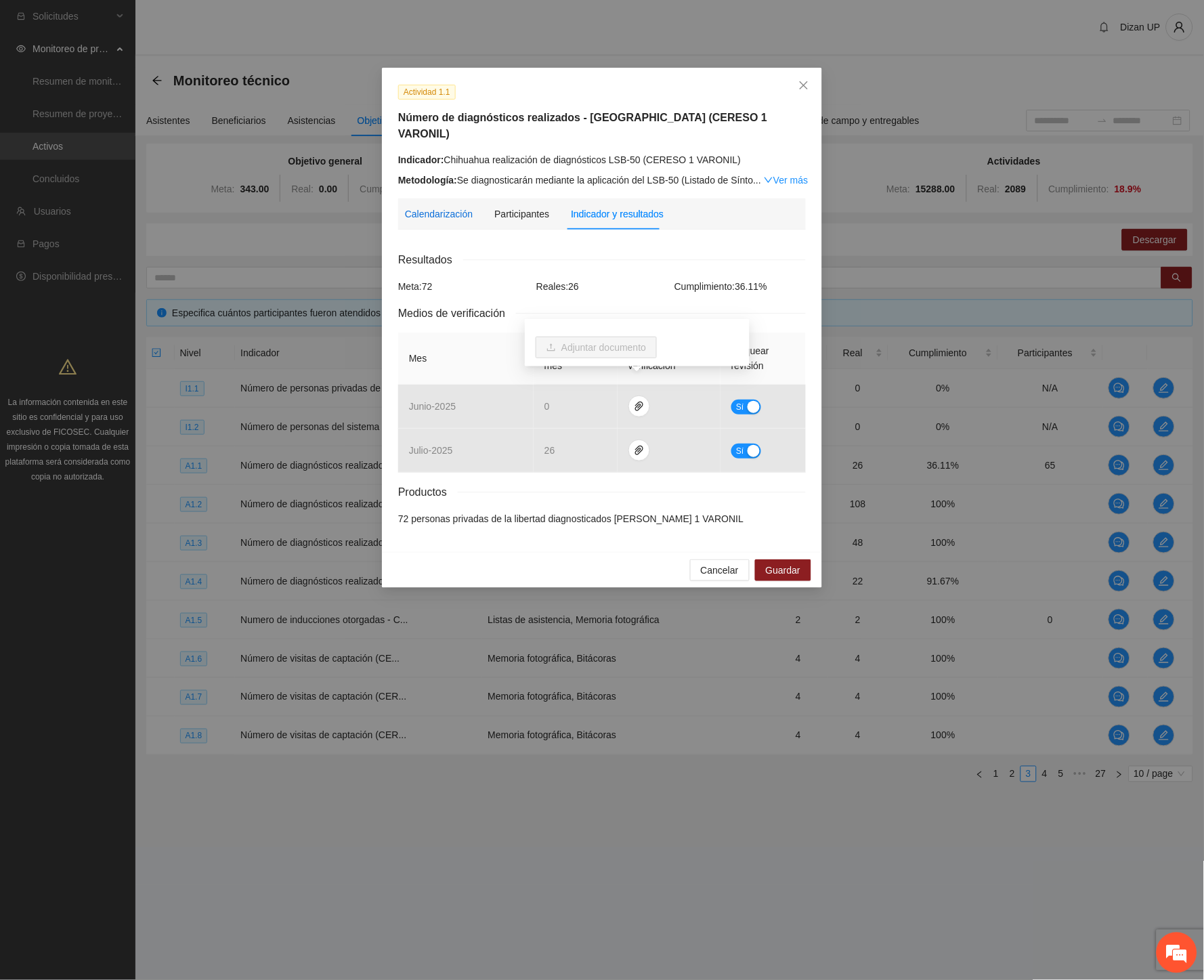
click at [428, 207] on div "Calendarización" at bounding box center [439, 214] width 67 height 15
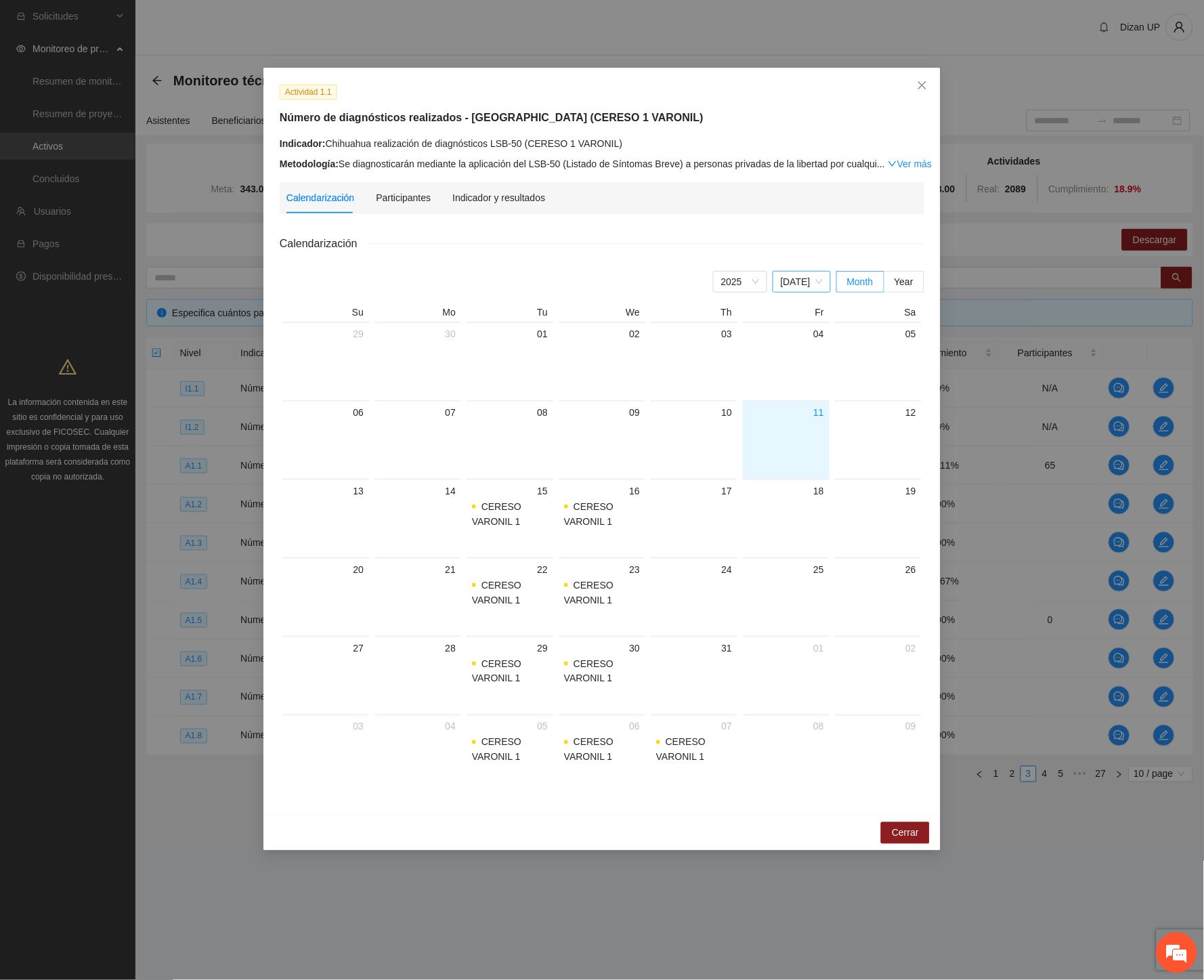
click at [820, 278] on span "Jul" at bounding box center [801, 281] width 42 height 20
click at [799, 438] on div "Aug" at bounding box center [806, 438] width 31 height 15
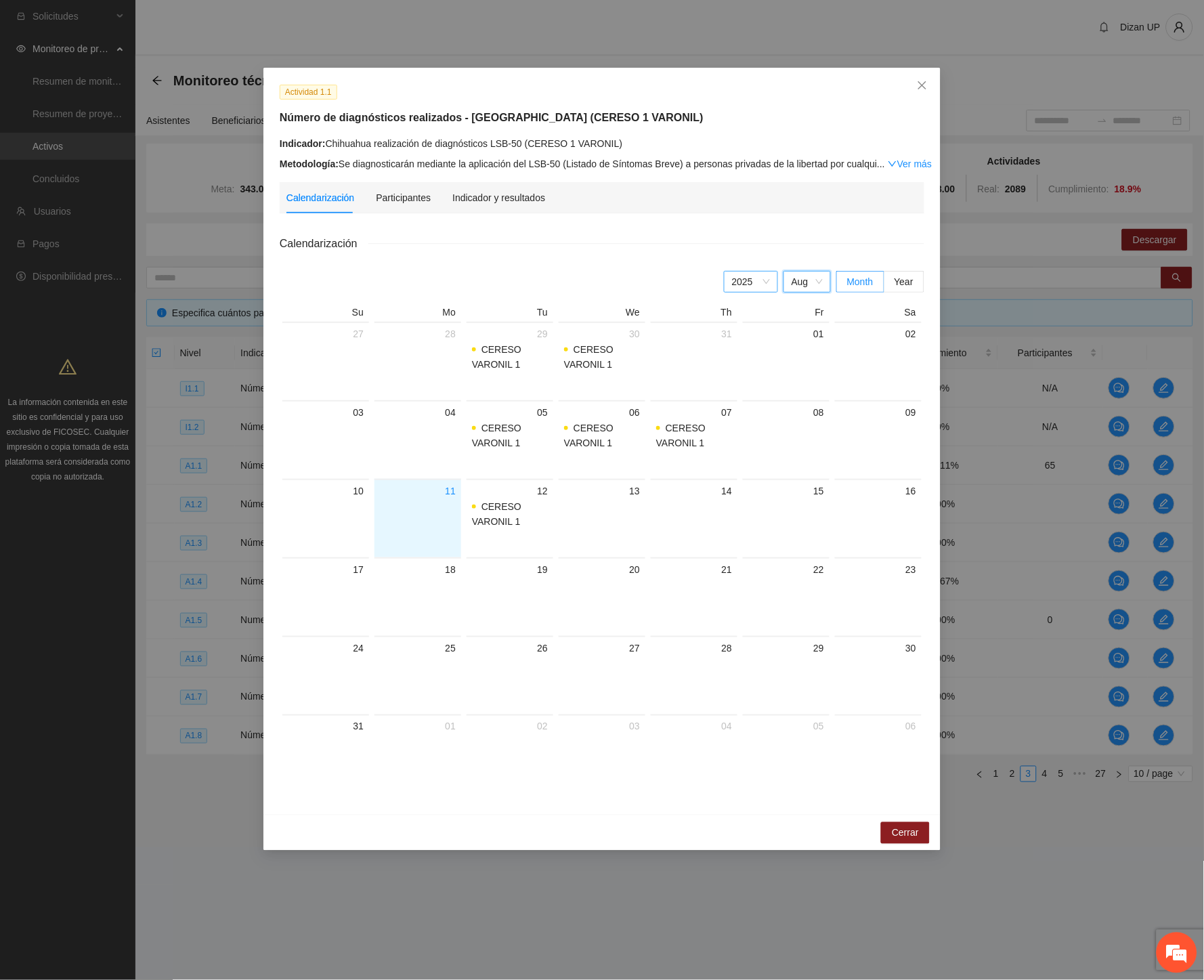
click at [761, 280] on span "2025" at bounding box center [751, 281] width 38 height 20
click at [737, 435] on div "2024" at bounding box center [750, 439] width 38 height 15
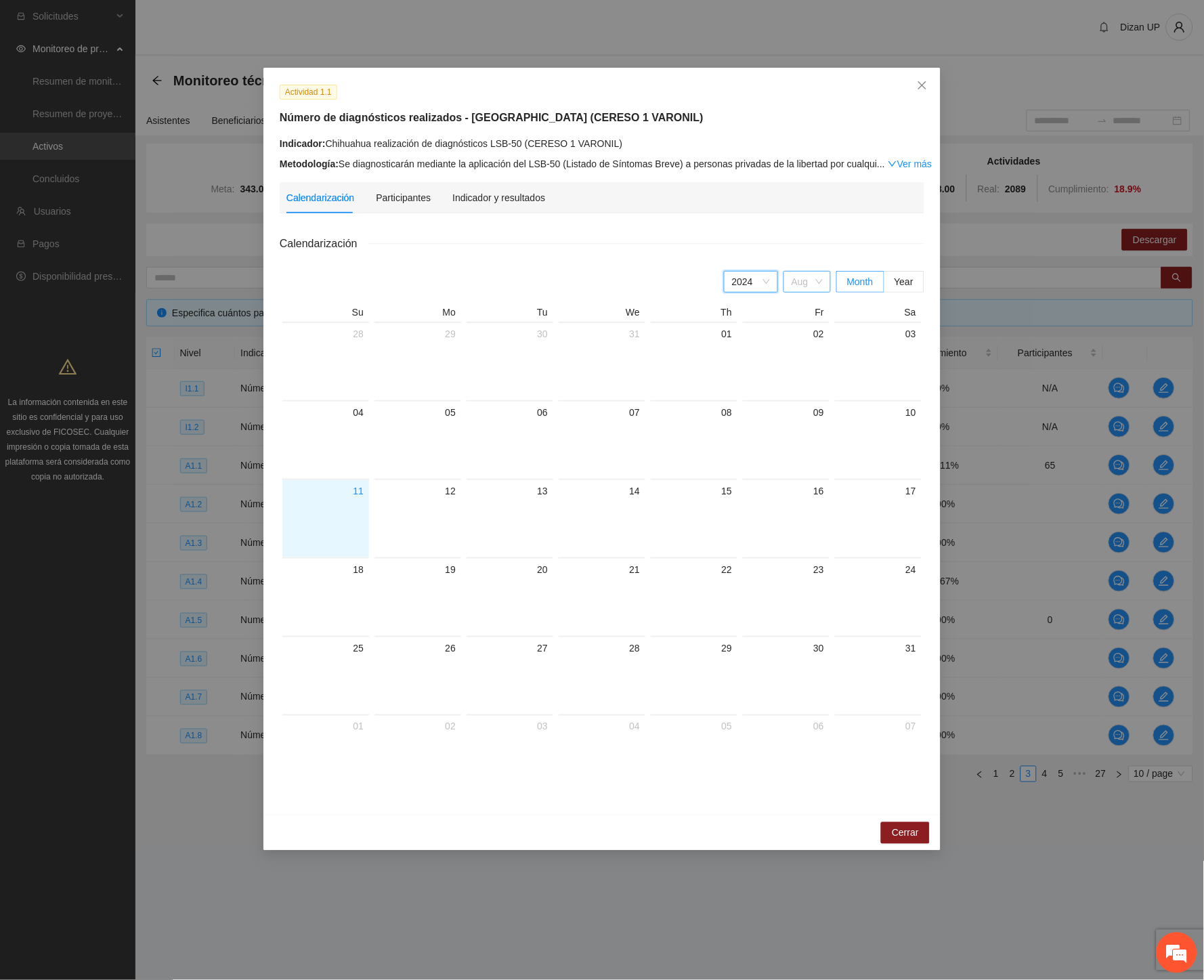
click at [795, 282] on span "Aug" at bounding box center [807, 281] width 31 height 20
click at [754, 291] on span "2024" at bounding box center [751, 281] width 38 height 20
drag, startPoint x: 743, startPoint y: 402, endPoint x: 780, endPoint y: 345, distance: 68.0
click at [743, 401] on div "2025" at bounding box center [750, 401] width 38 height 15
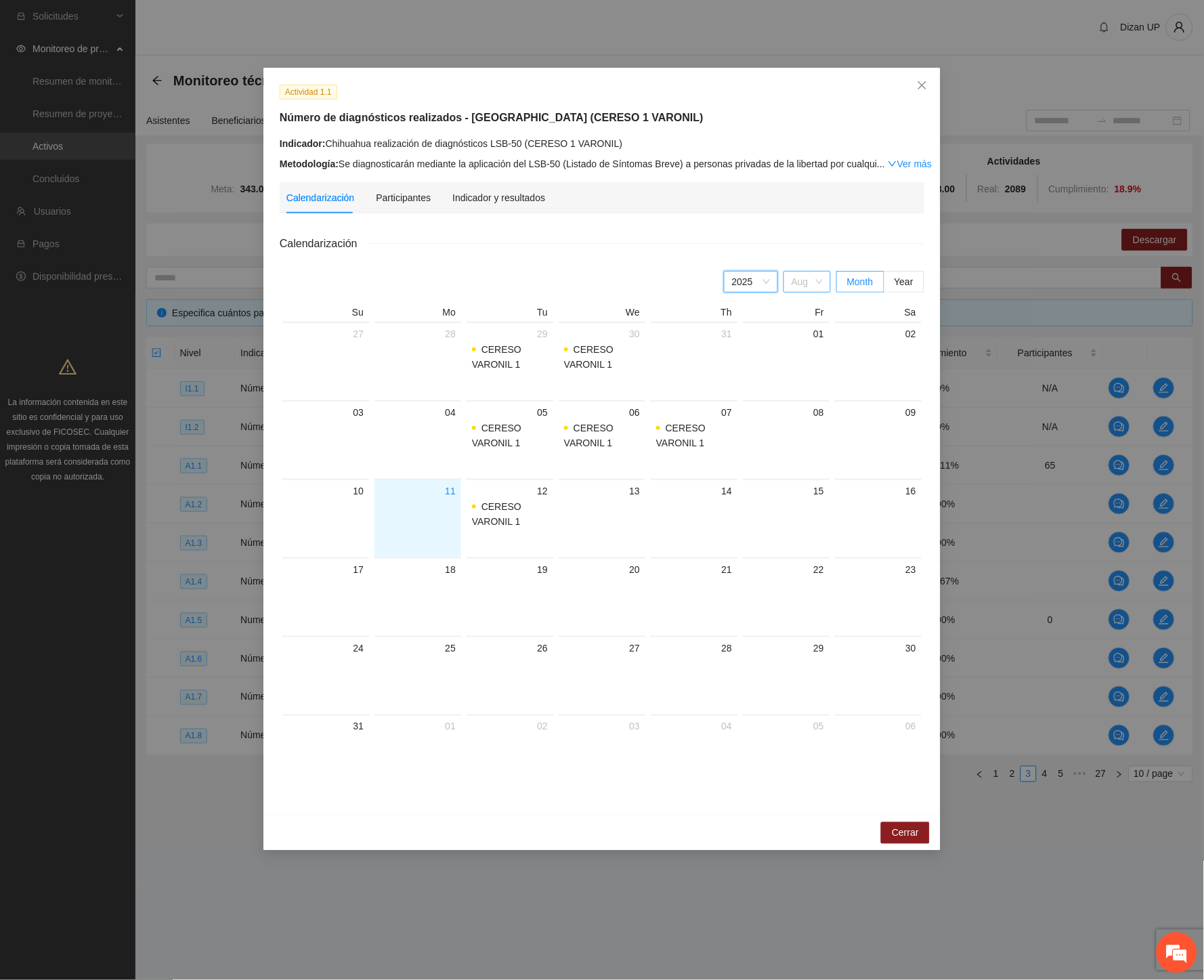
click at [802, 279] on span "Aug" at bounding box center [807, 281] width 31 height 20
click at [795, 416] on div "Jul" at bounding box center [806, 416] width 31 height 15
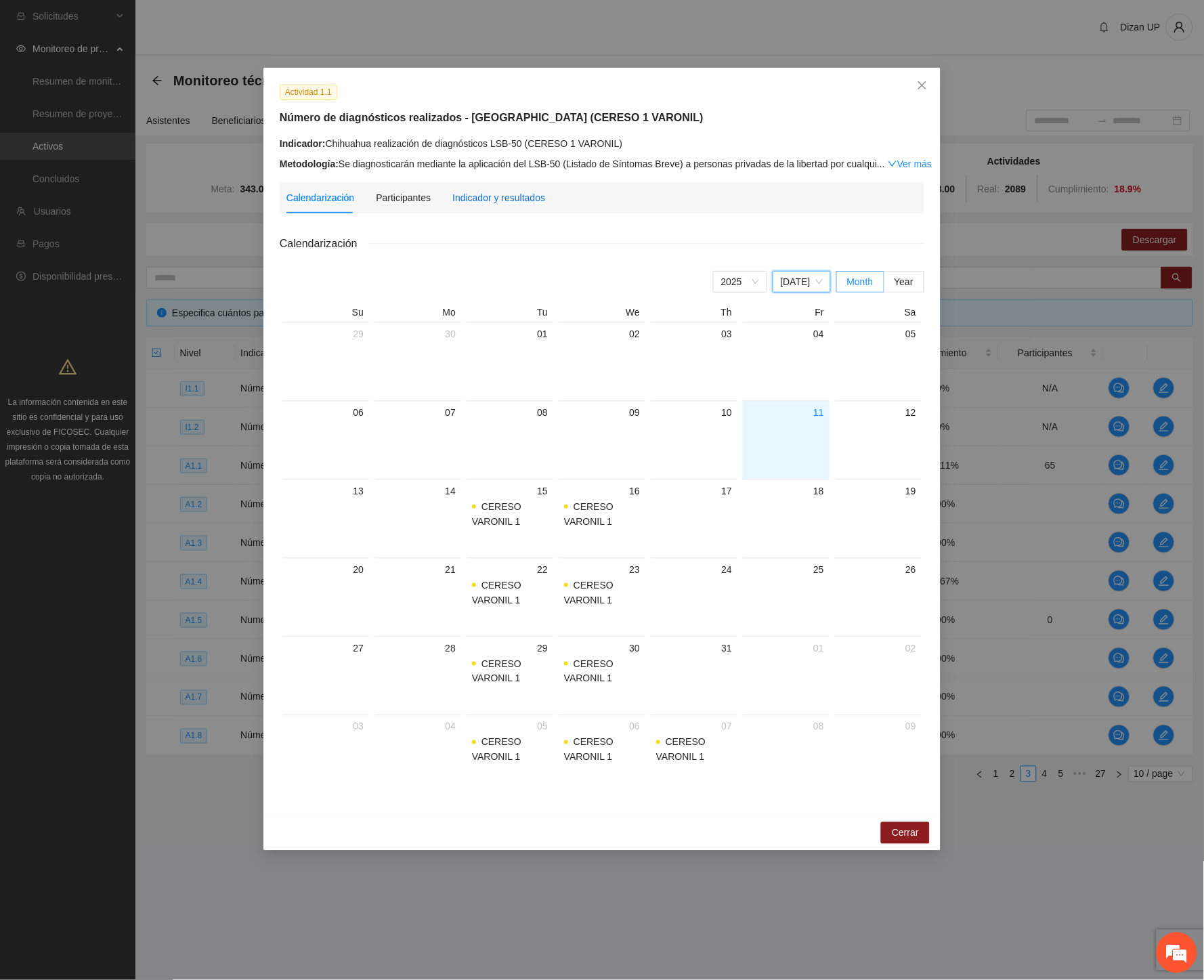
drag, startPoint x: 519, startPoint y: 195, endPoint x: 592, endPoint y: 200, distance: 73.2
click at [519, 195] on div "Indicador y resultados" at bounding box center [499, 197] width 92 height 15
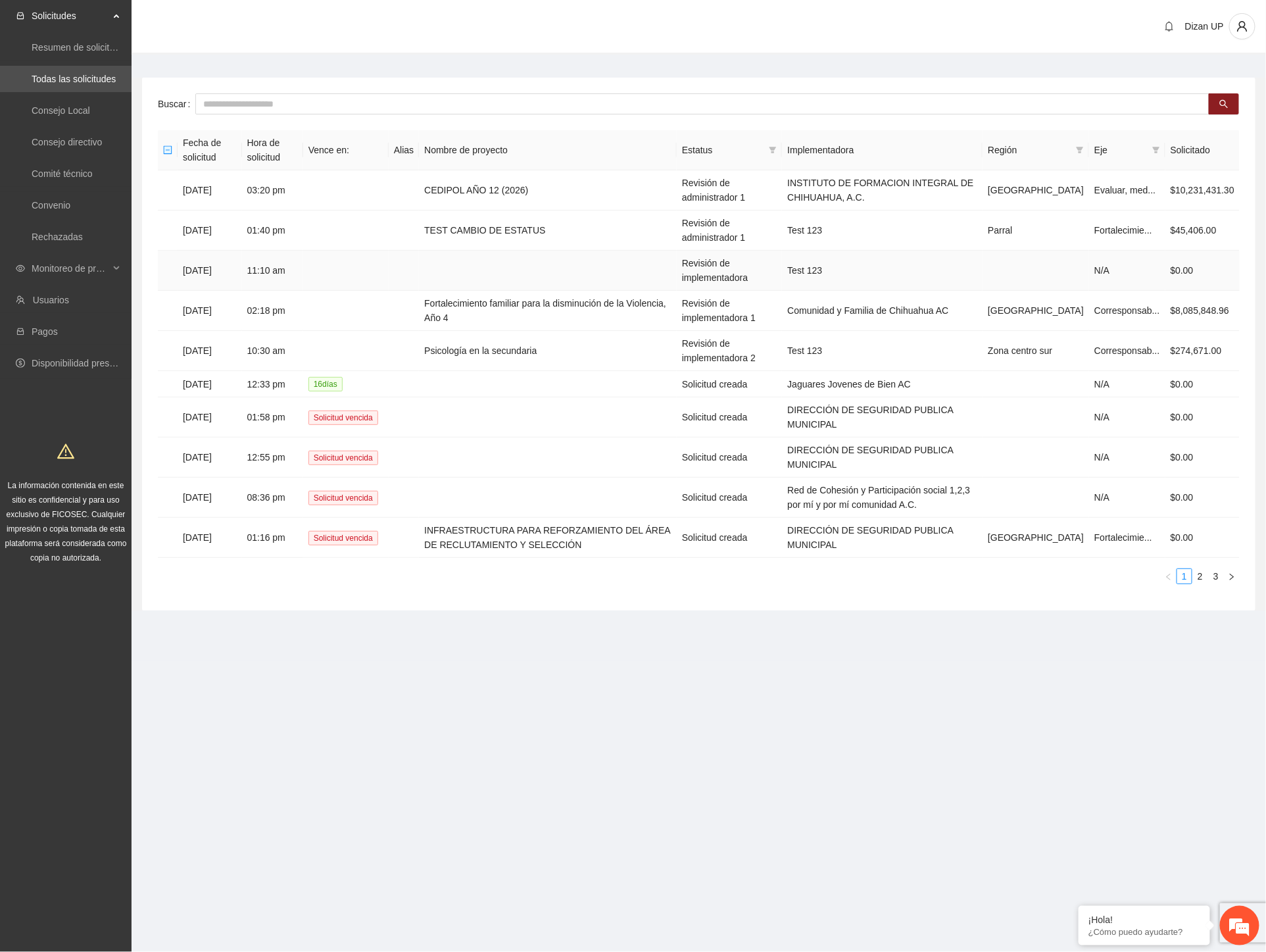
scroll to position [877, 0]
click at [53, 273] on span "Monitoreo de proyectos" at bounding box center [71, 268] width 78 height 27
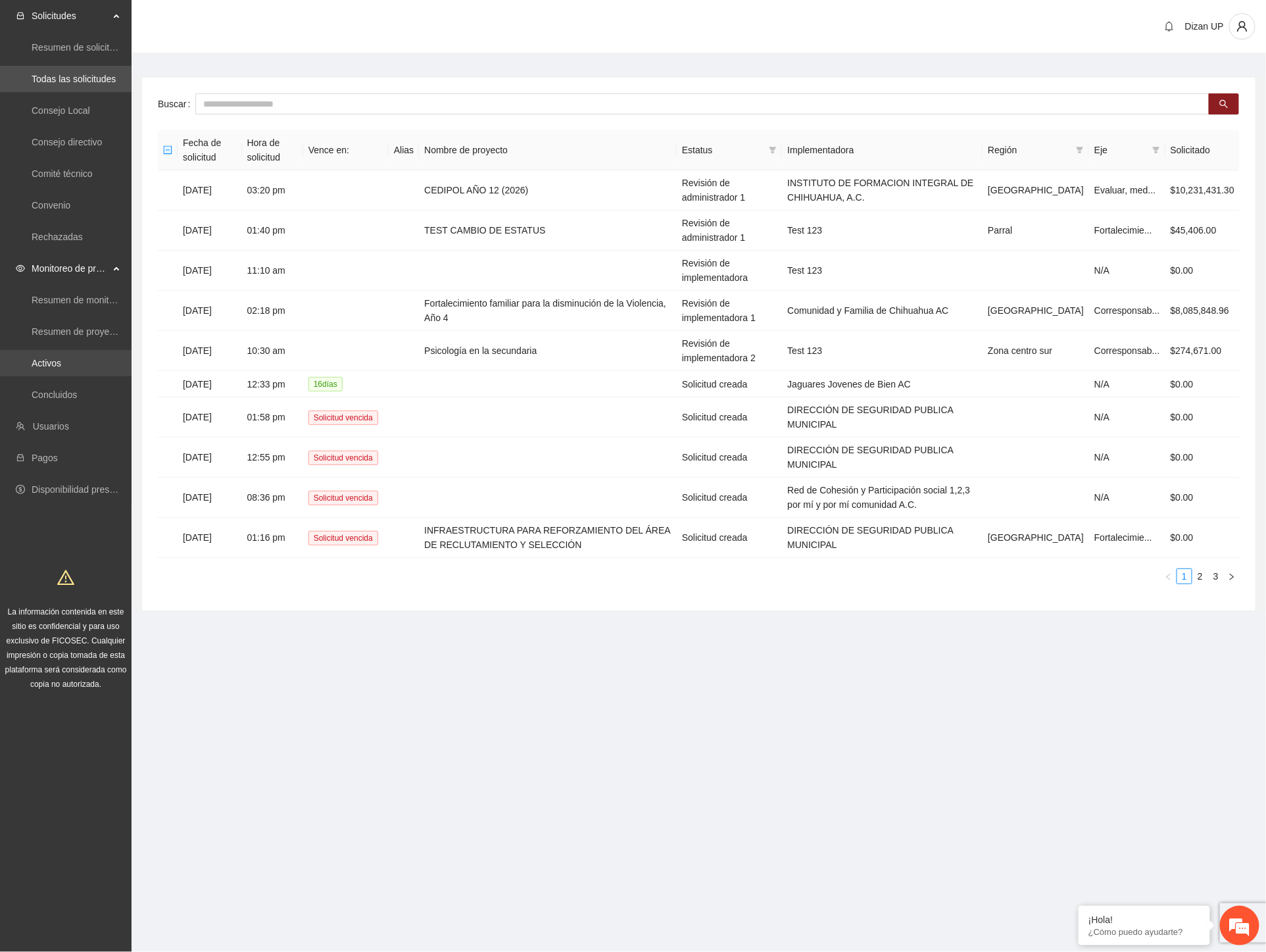
click at [43, 364] on link "Activos" at bounding box center [47, 363] width 29 height 10
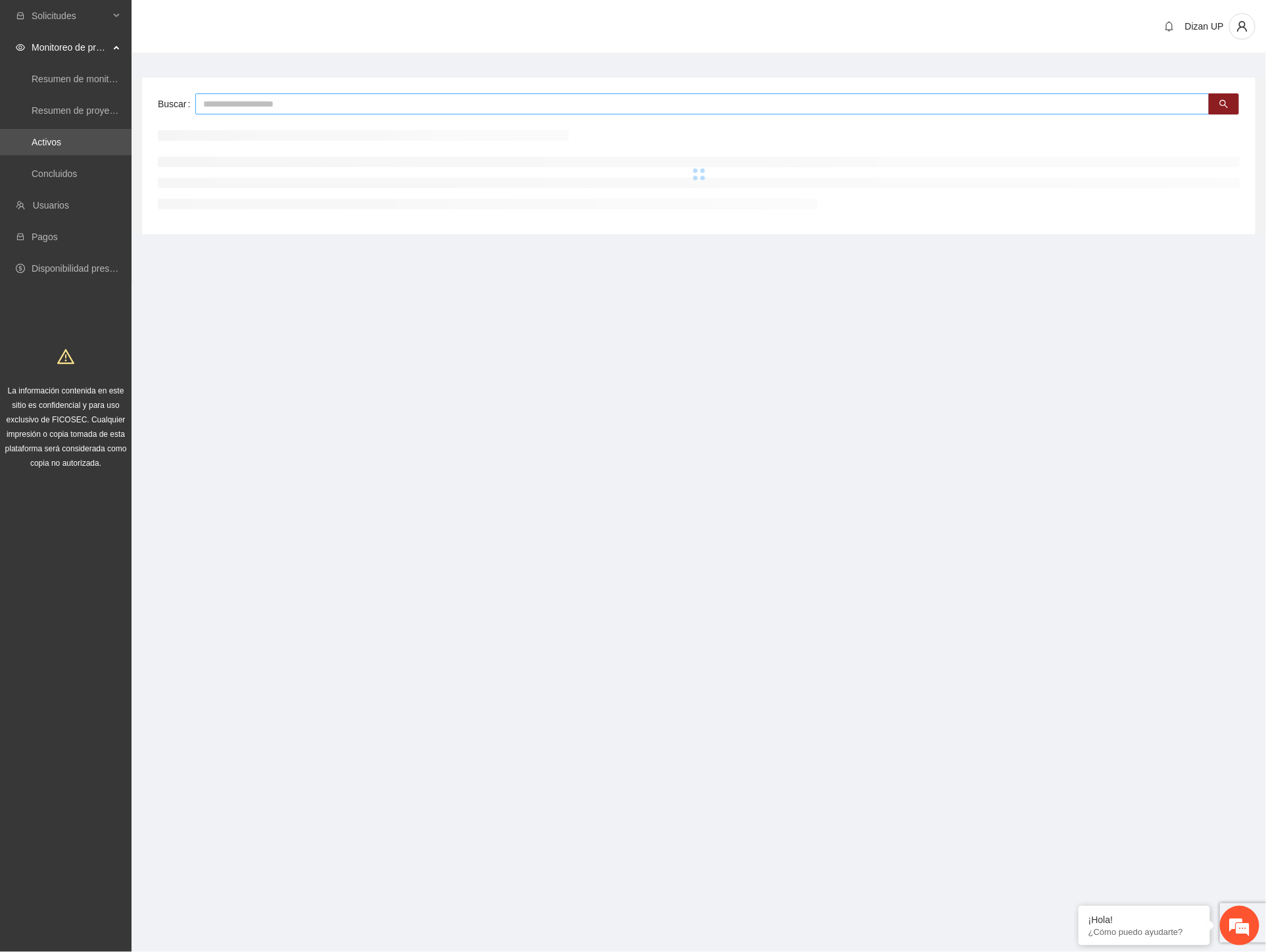
click at [279, 101] on input "text" at bounding box center [703, 103] width 1014 height 21
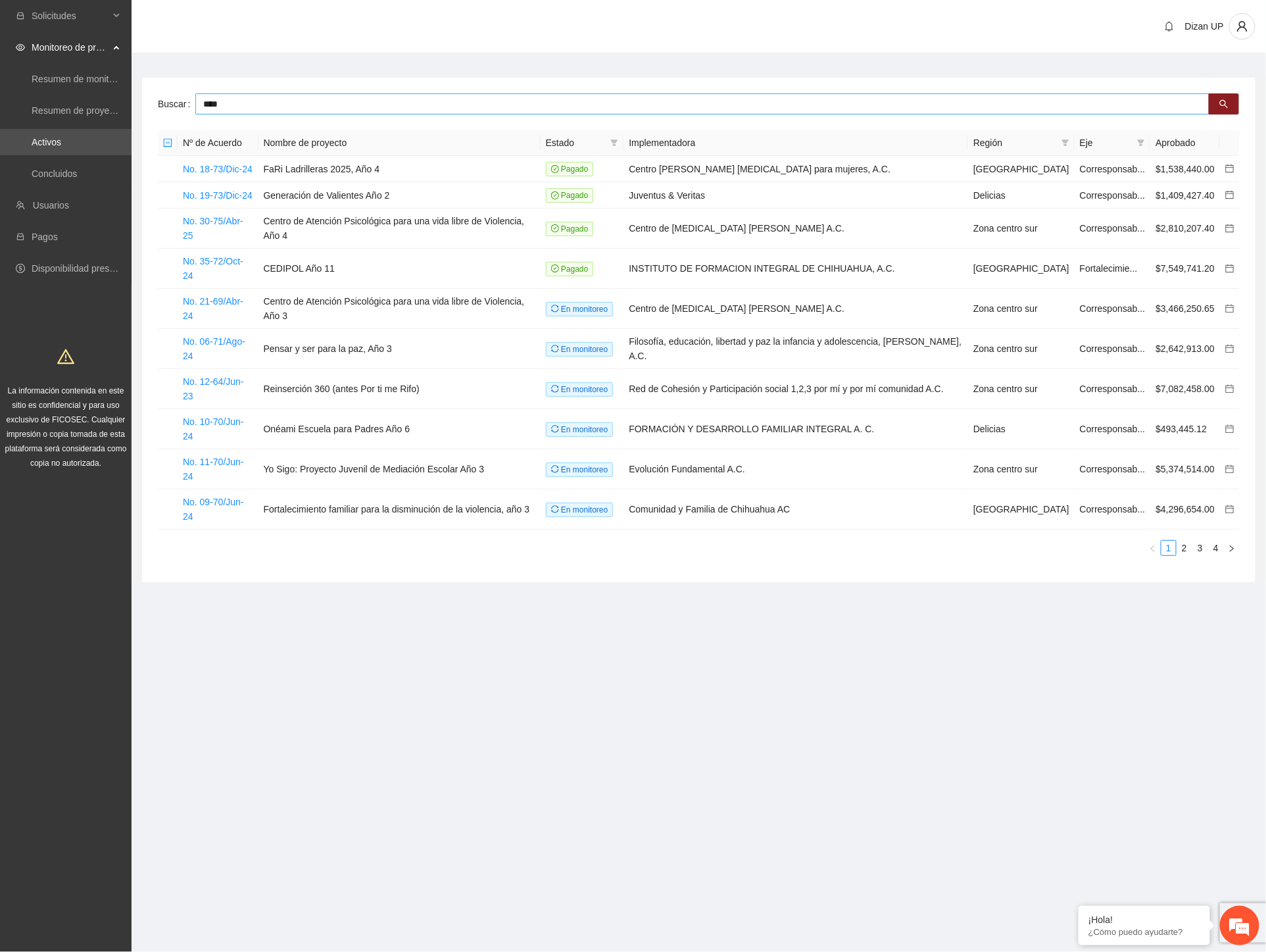
type input "****"
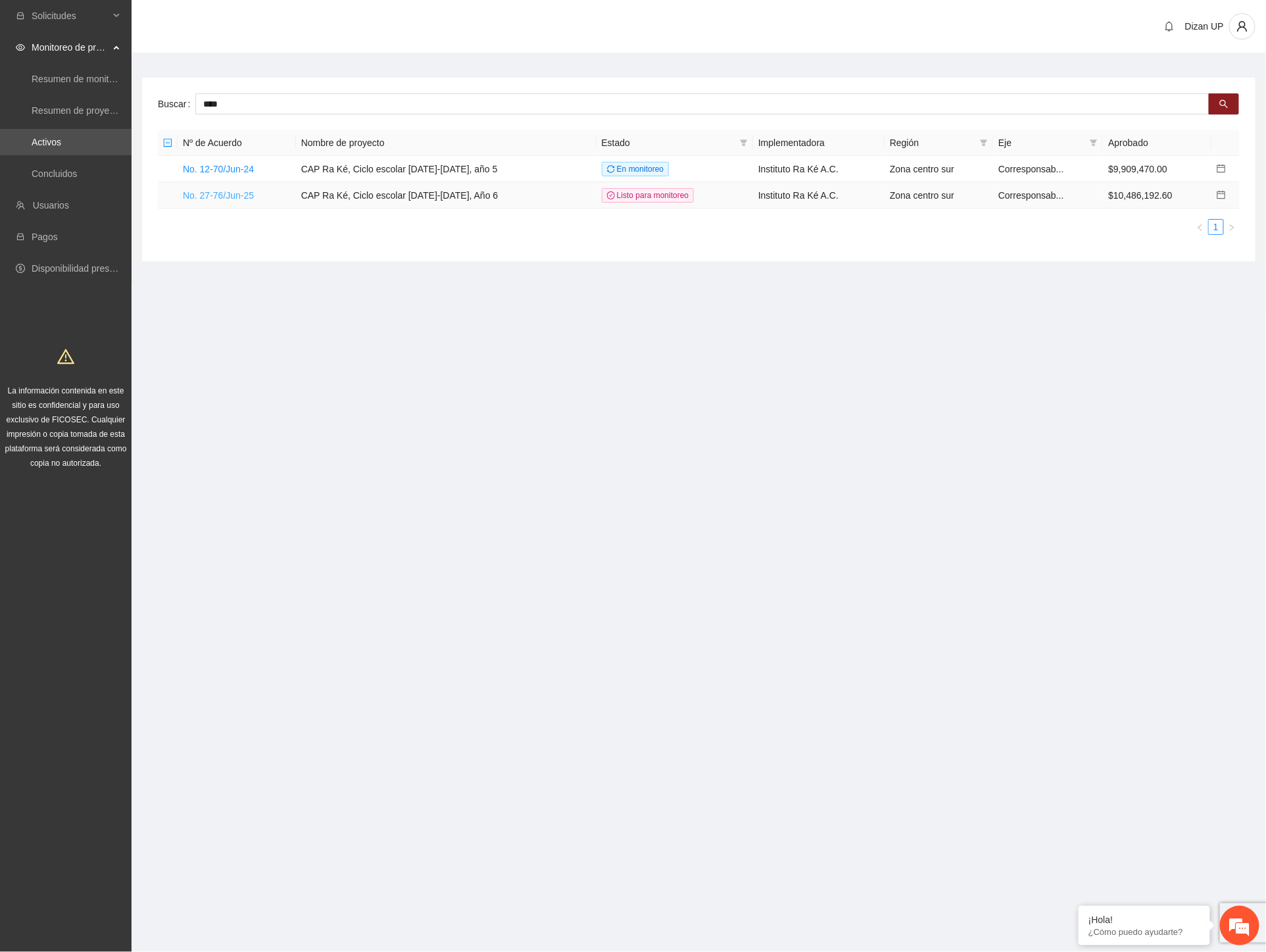
click at [195, 196] on link "No. 27-76/Jun-25" at bounding box center [218, 195] width 71 height 10
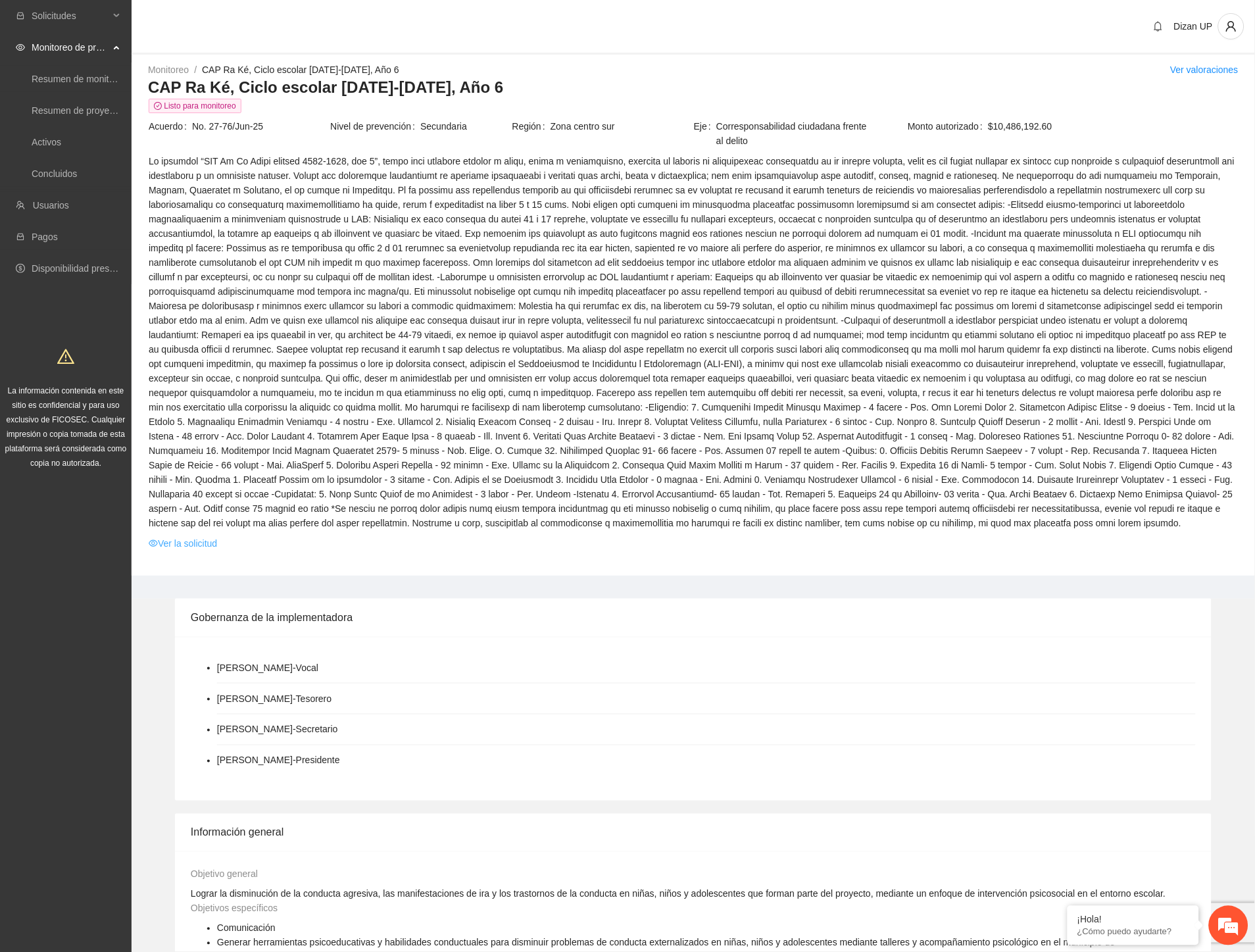
click at [190, 547] on link "Ver la solicitud" at bounding box center [182, 543] width 68 height 15
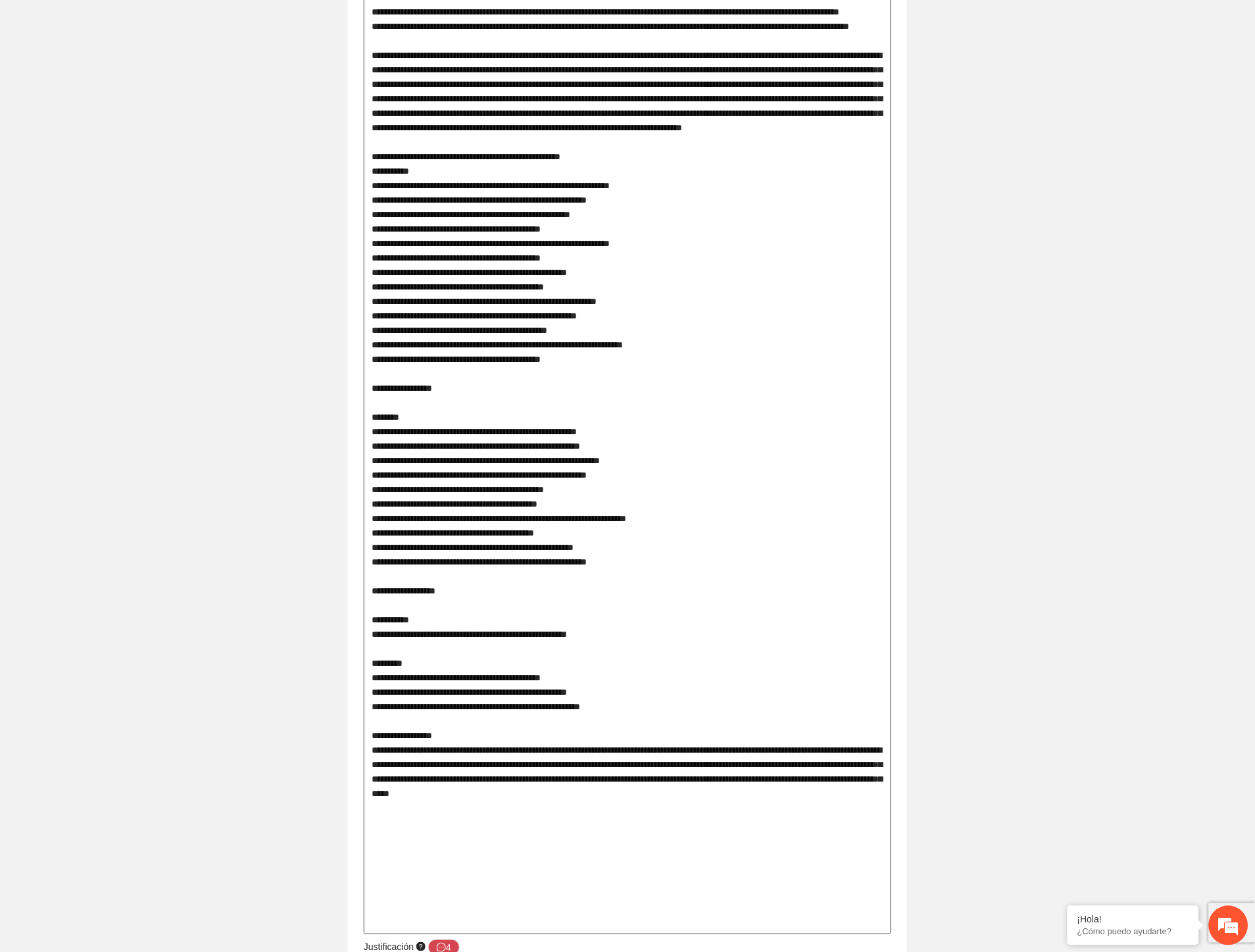
scroll to position [1168, 0]
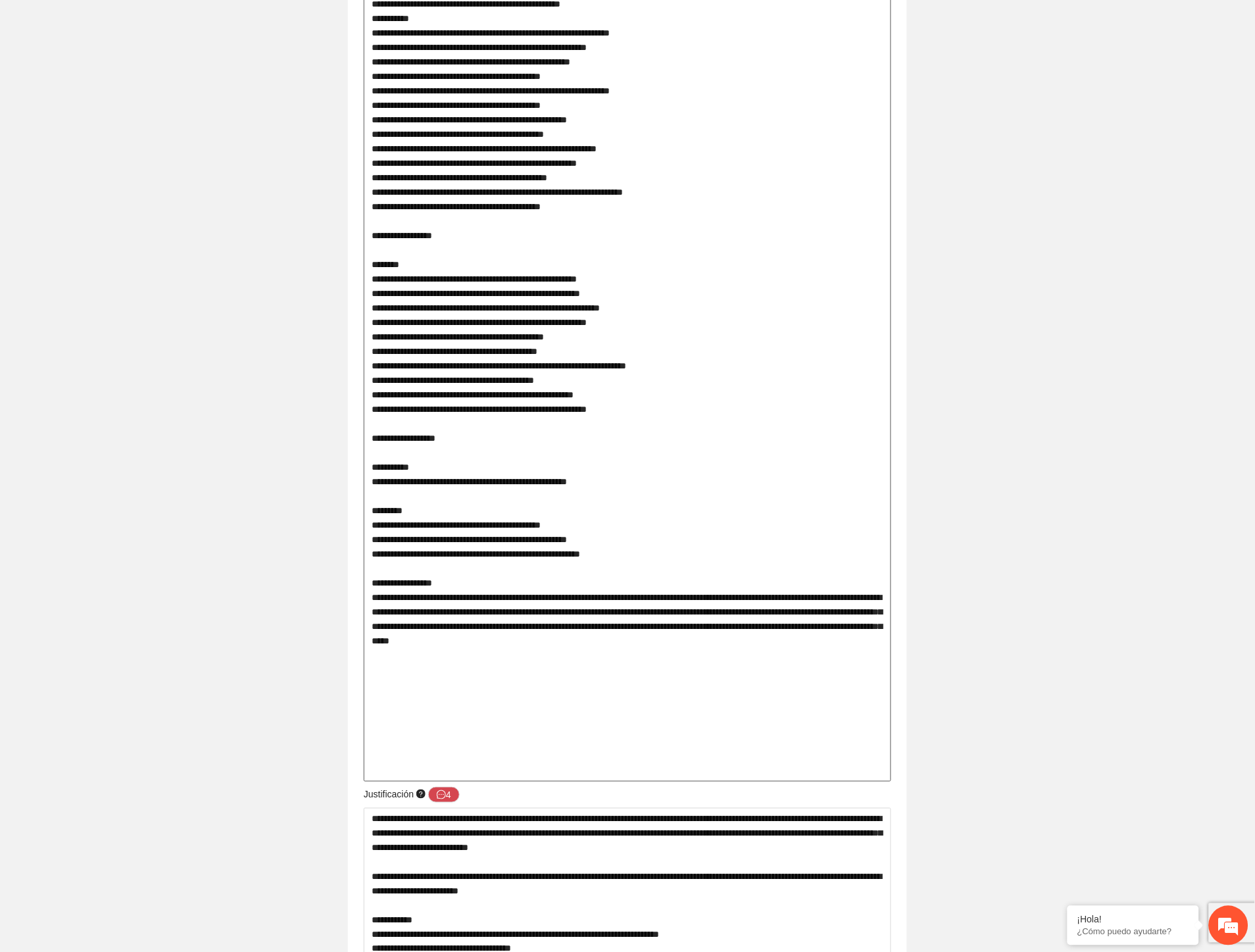
click at [412, 610] on textarea at bounding box center [628, 105] width 528 height 1352
click at [417, 658] on textarea at bounding box center [628, 105] width 528 height 1352
drag, startPoint x: 395, startPoint y: 686, endPoint x: 505, endPoint y: 684, distance: 110.0
click at [505, 684] on textarea at bounding box center [628, 105] width 528 height 1352
drag, startPoint x: 513, startPoint y: 667, endPoint x: 526, endPoint y: 668, distance: 13.0
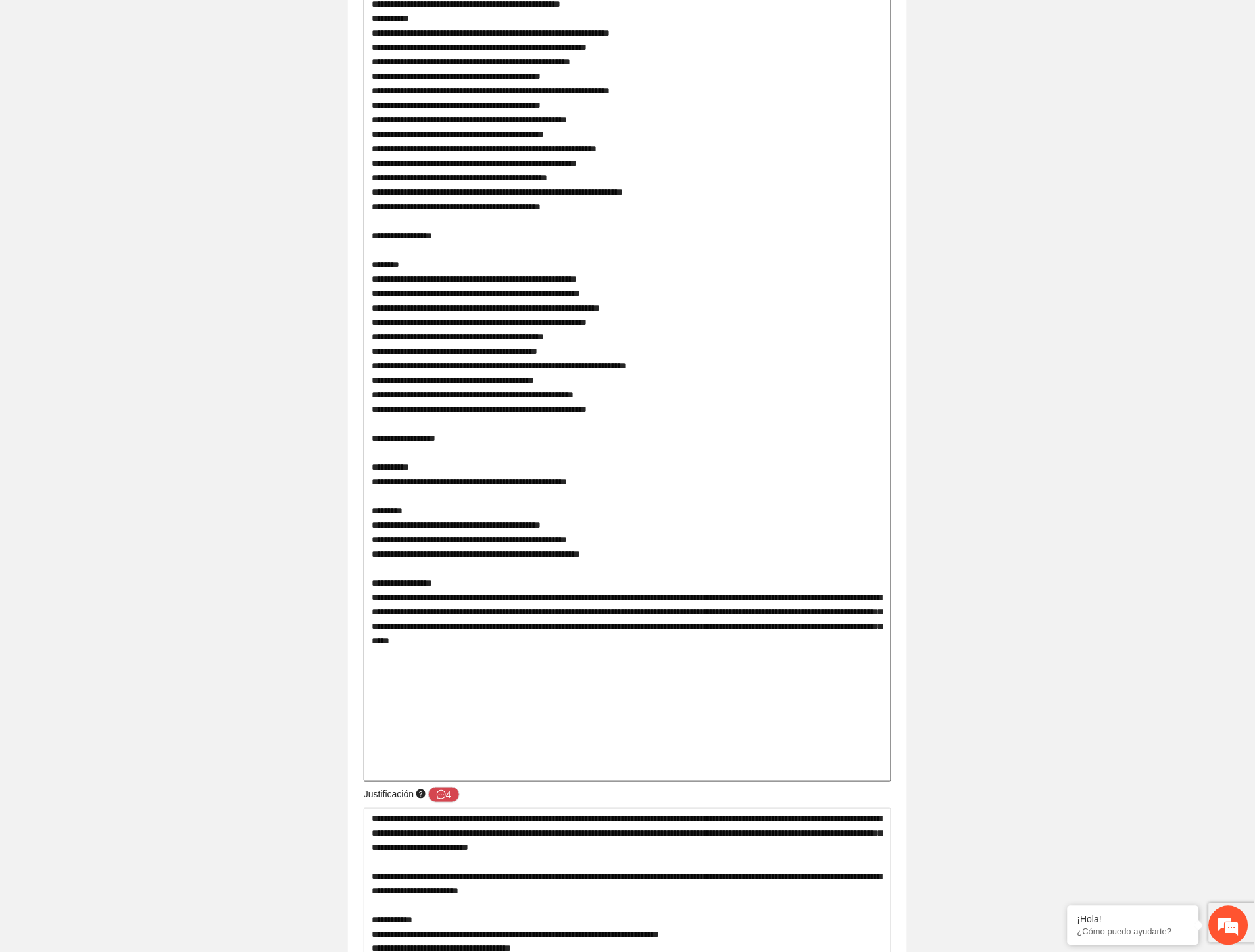
click at [526, 668] on textarea at bounding box center [628, 105] width 528 height 1352
click at [511, 655] on textarea at bounding box center [628, 105] width 528 height 1352
click at [467, 686] on textarea at bounding box center [628, 105] width 528 height 1352
click at [439, 664] on textarea at bounding box center [628, 105] width 528 height 1352
drag, startPoint x: 438, startPoint y: 648, endPoint x: 472, endPoint y: 639, distance: 35.2
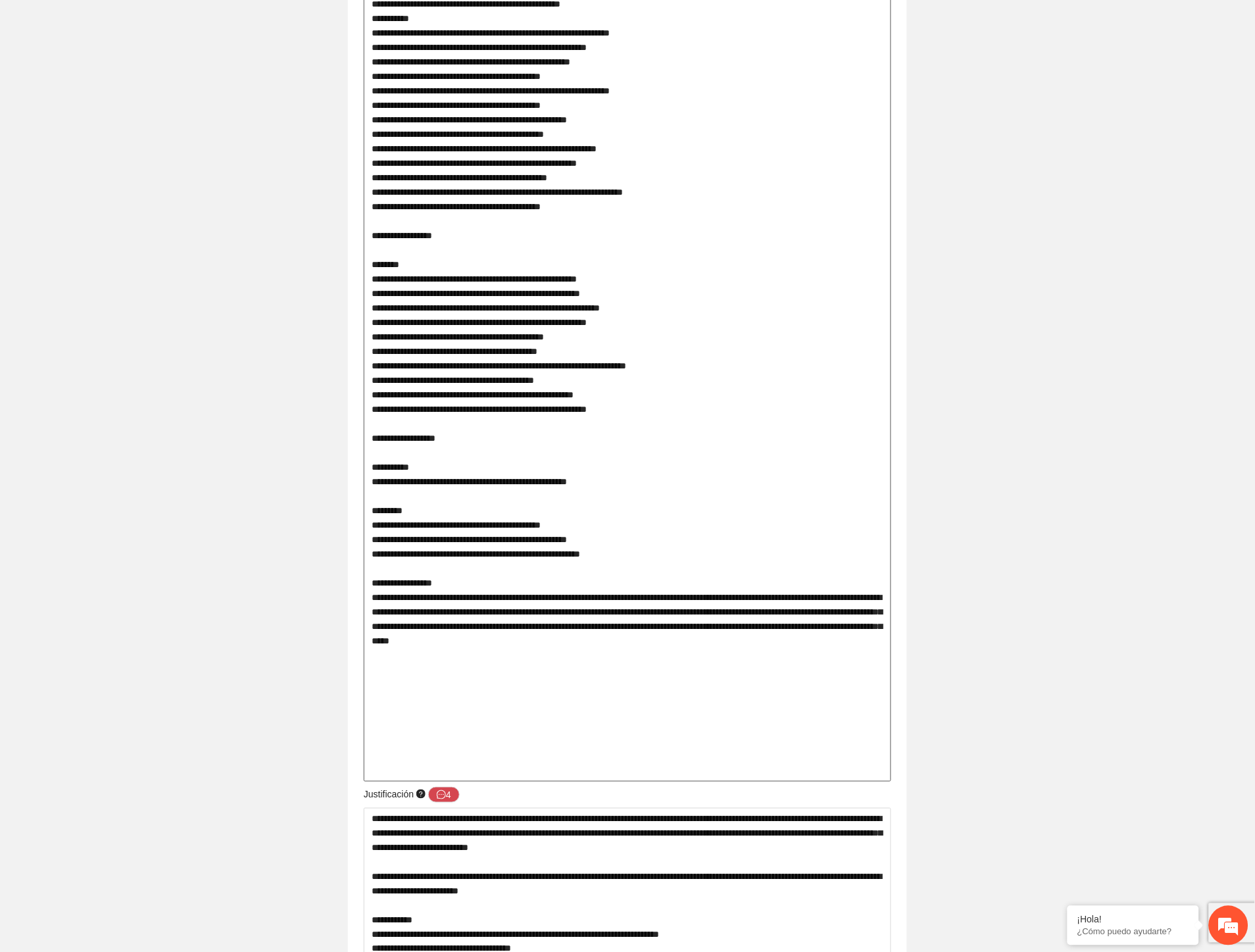
click at [472, 639] on textarea at bounding box center [628, 105] width 528 height 1352
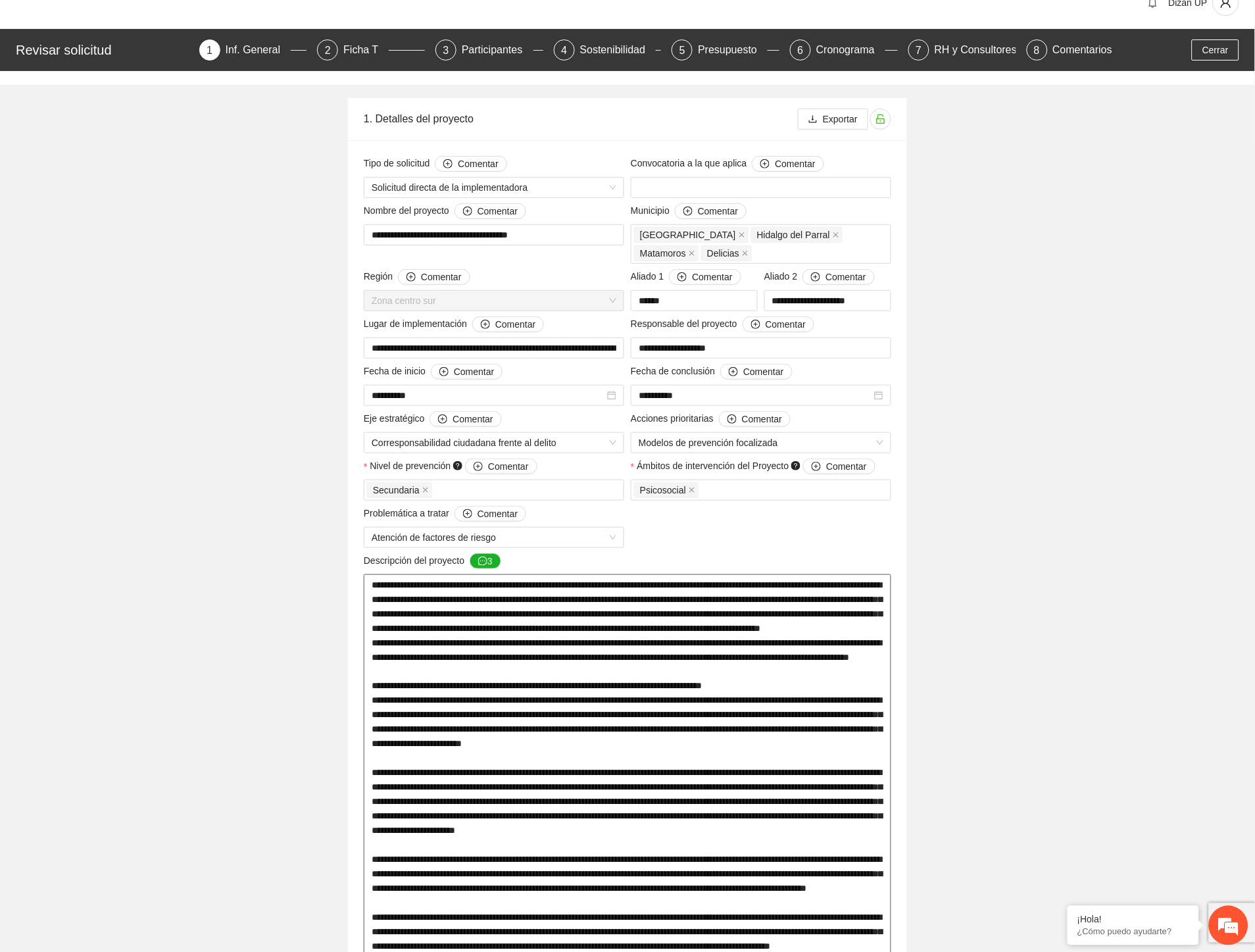
scroll to position [0, 0]
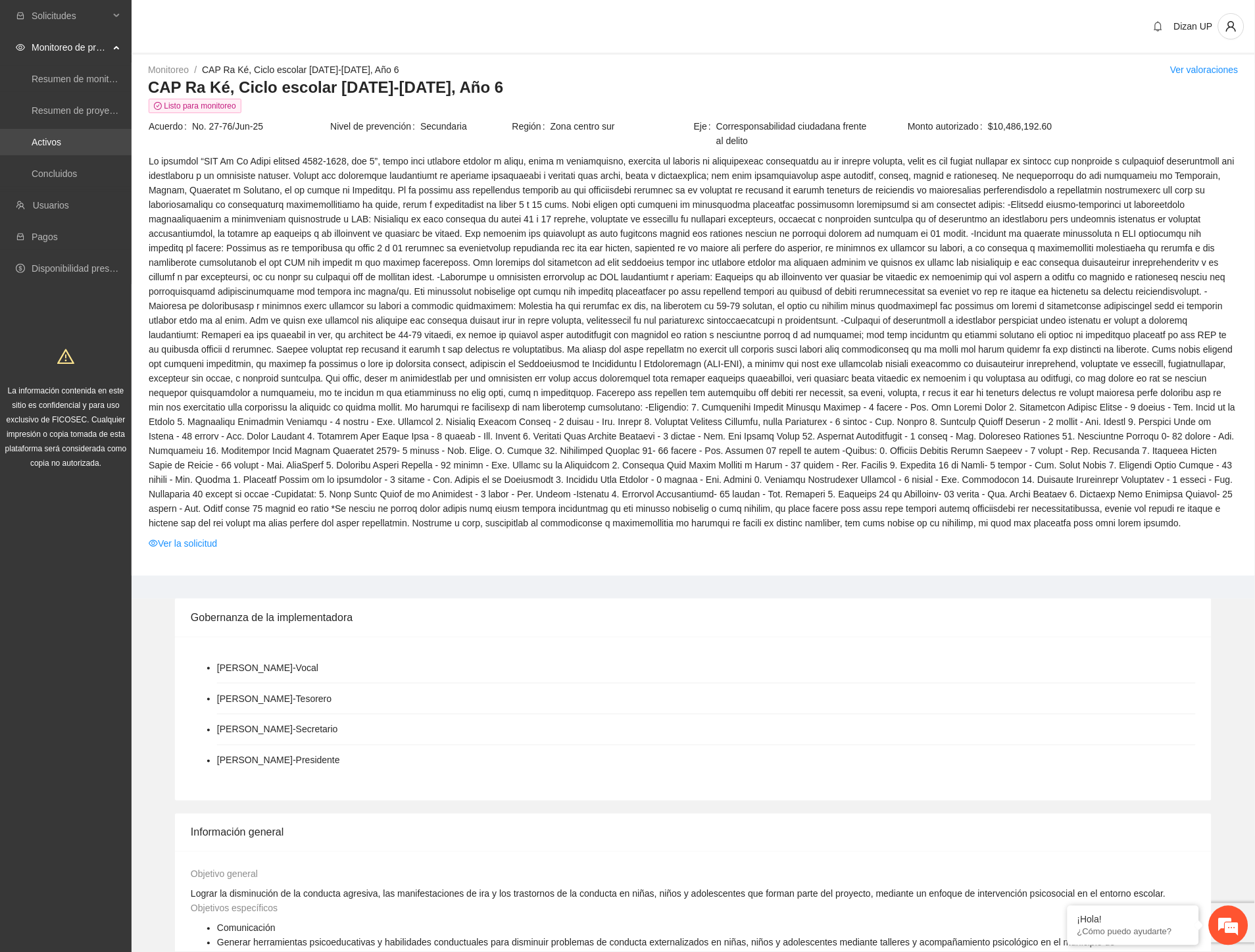
click at [49, 141] on link "Activos" at bounding box center [47, 142] width 29 height 10
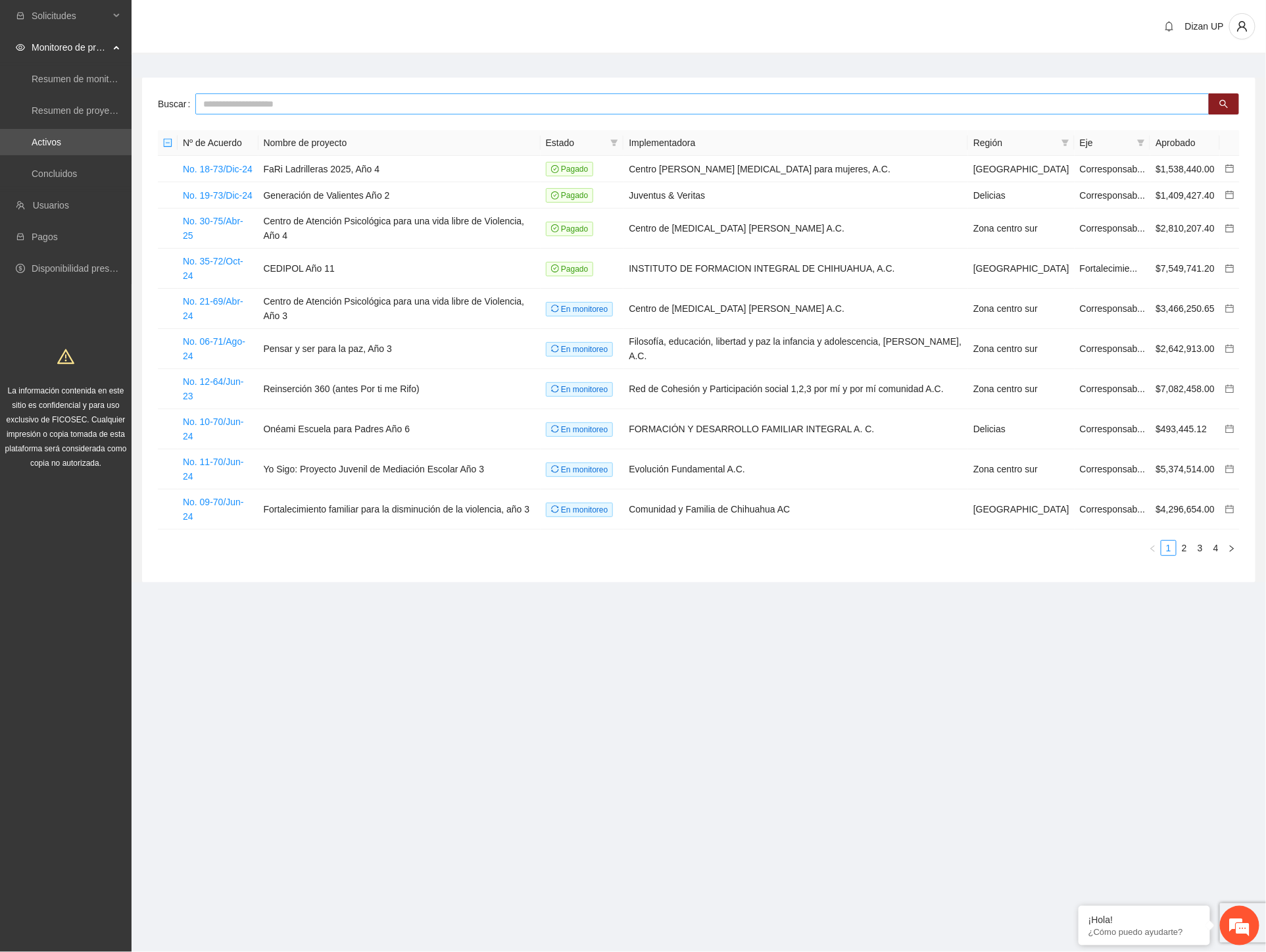
click at [283, 100] on input "text" at bounding box center [703, 103] width 1014 height 21
type input "******"
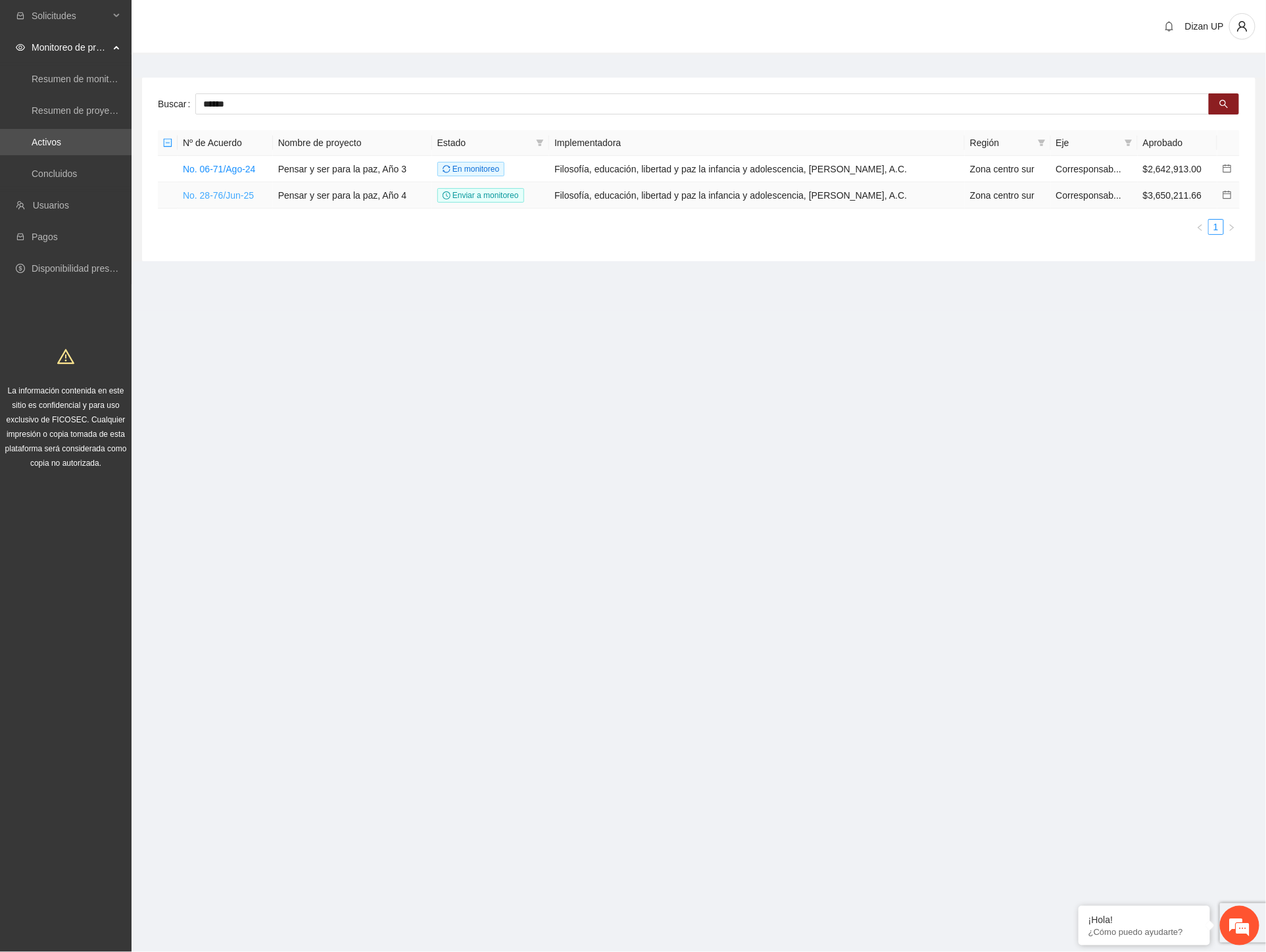
click at [226, 199] on link "No. 28-76/Jun-25" at bounding box center [218, 195] width 71 height 10
click at [226, 192] on link "No. 28-76/Jun-25" at bounding box center [218, 195] width 71 height 10
click at [198, 194] on link "No. 28-76/Jun-25" at bounding box center [218, 195] width 71 height 10
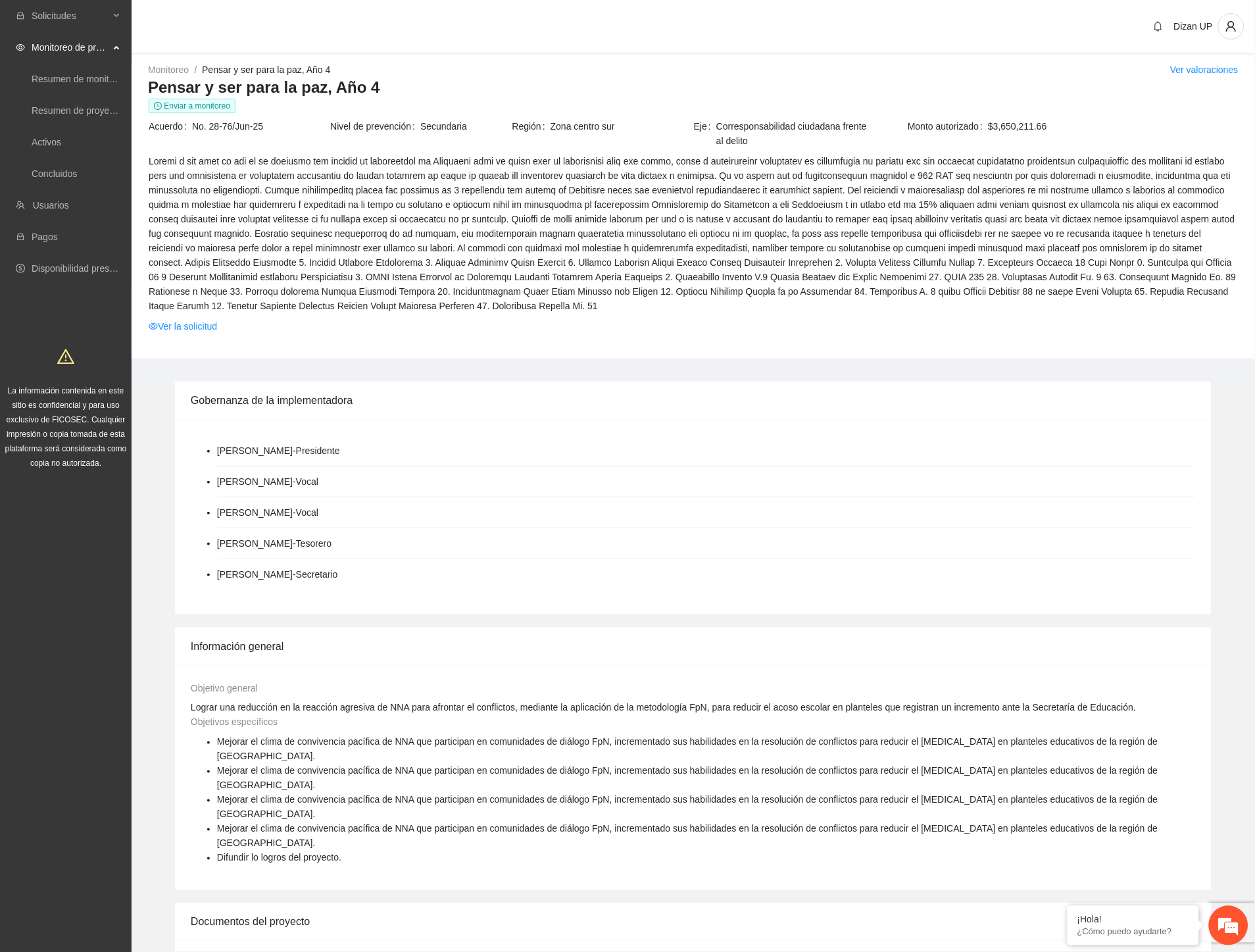
click at [429, 323] on span "Ver la solicitud" at bounding box center [693, 326] width 1089 height 15
click at [196, 324] on link "Ver la solicitud" at bounding box center [182, 326] width 68 height 15
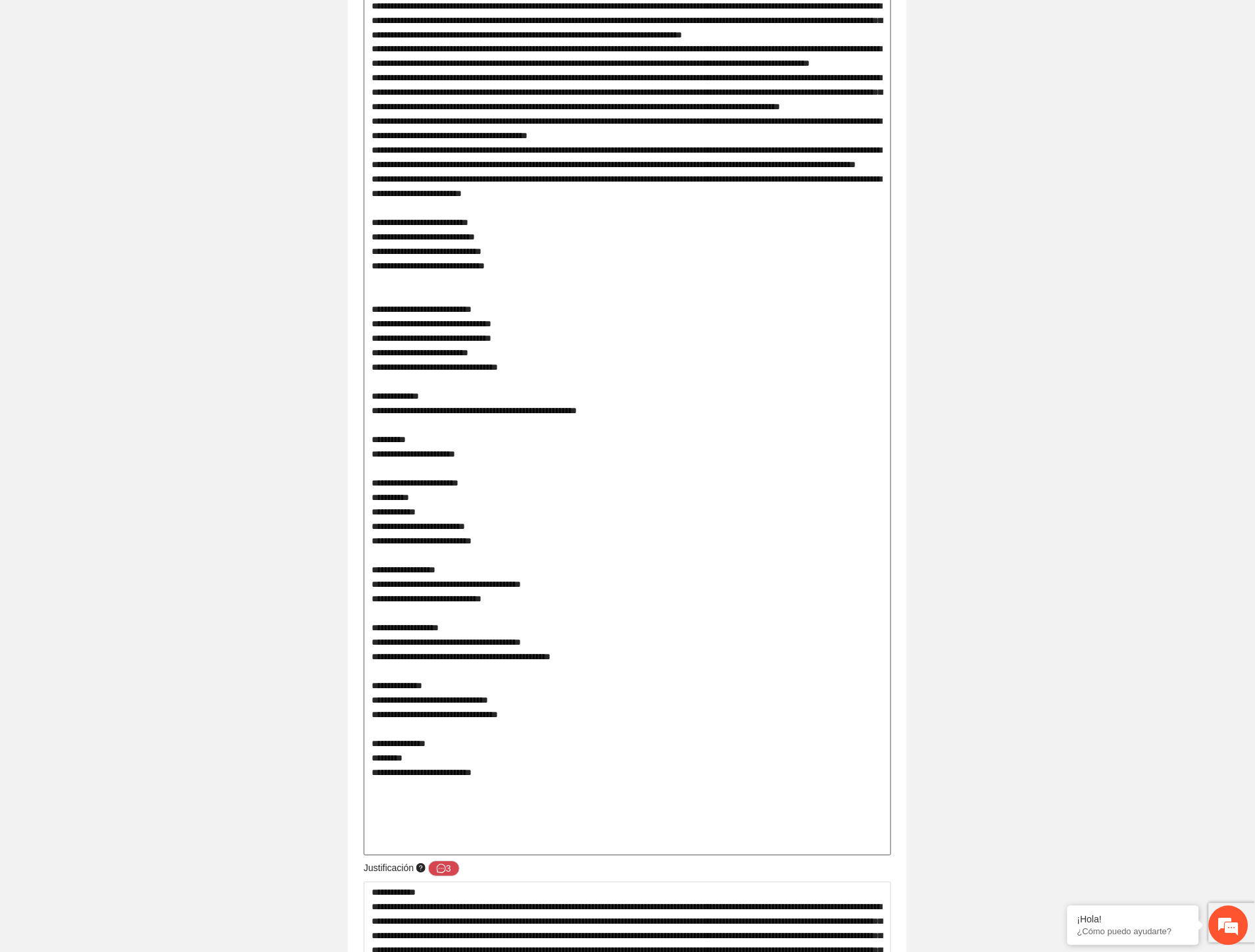
scroll to position [949, 0]
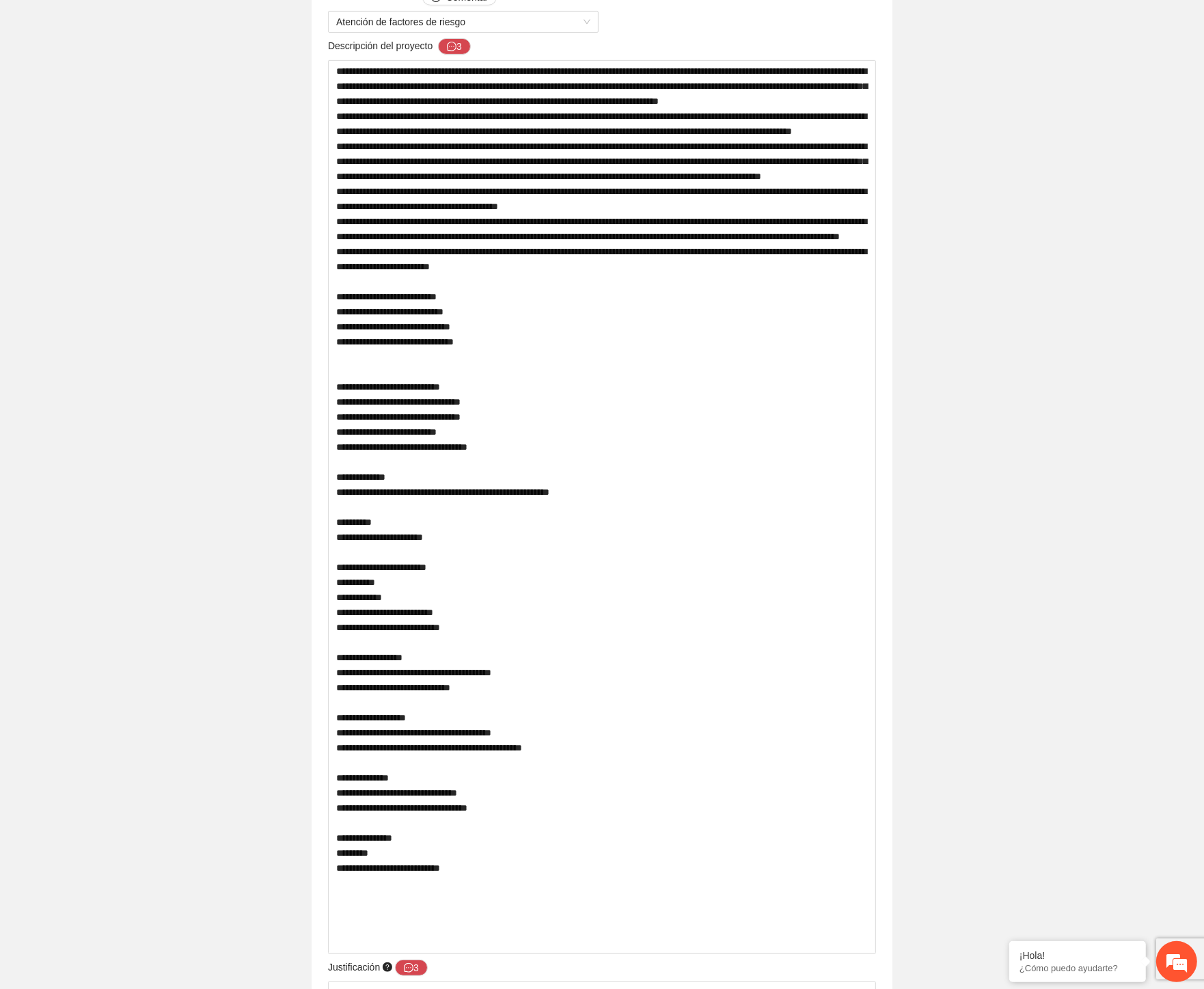
scroll to position [911, 0]
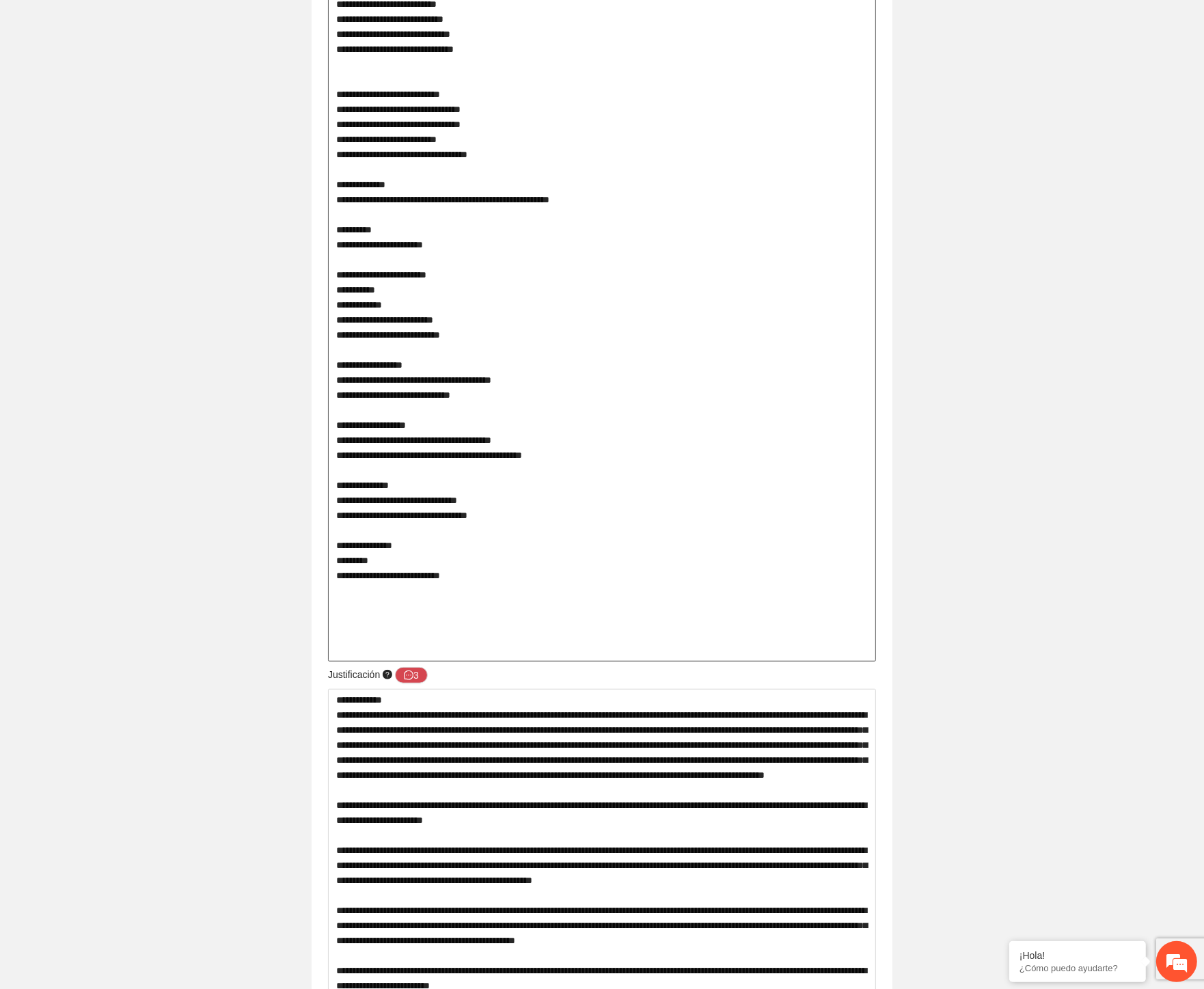
drag, startPoint x: 370, startPoint y: 622, endPoint x: 608, endPoint y: 576, distance: 242.4
click at [620, 610] on textarea at bounding box center [602, 215] width 548 height 894
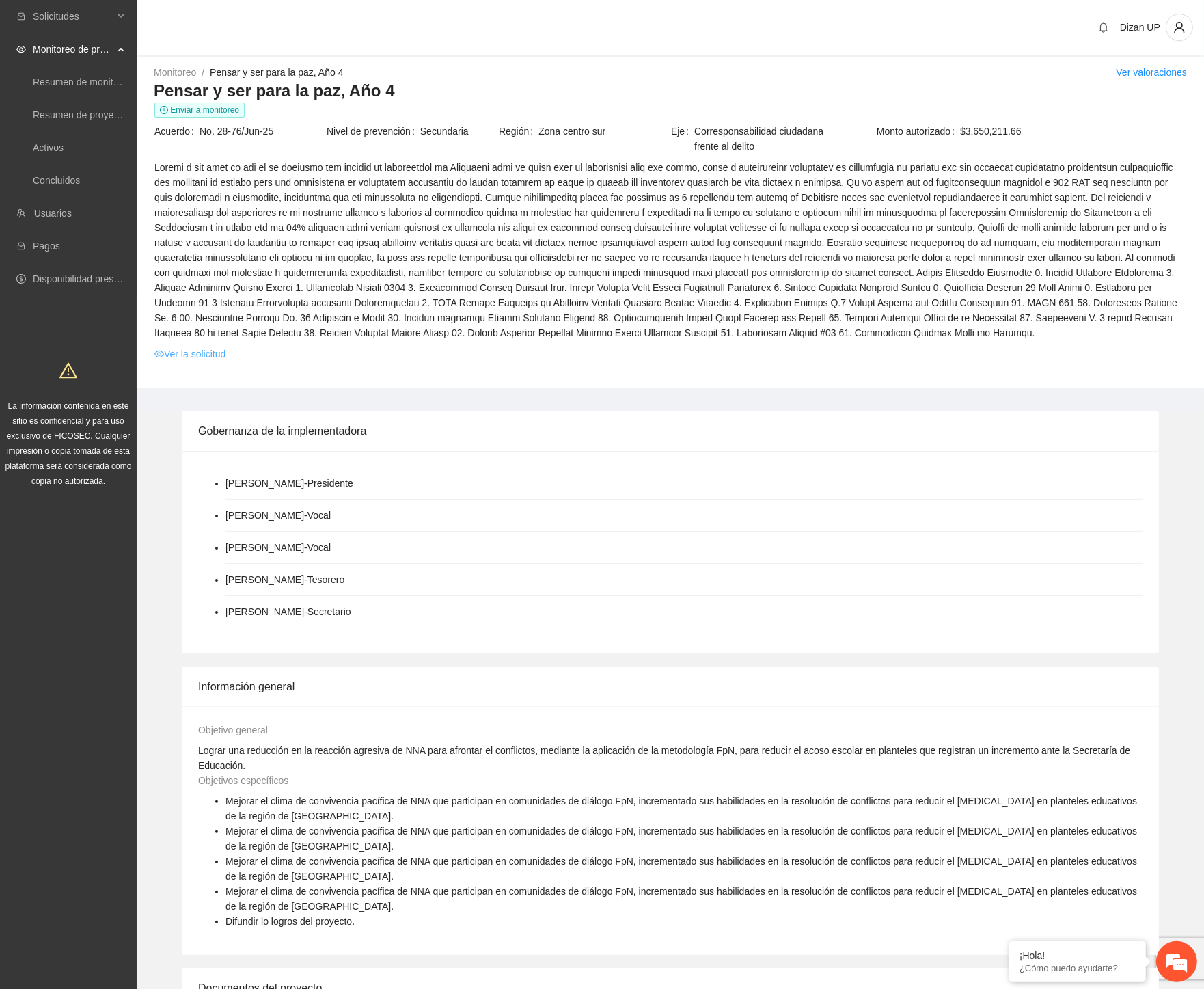
click at [193, 359] on link "Ver la solicitud" at bounding box center [189, 354] width 71 height 15
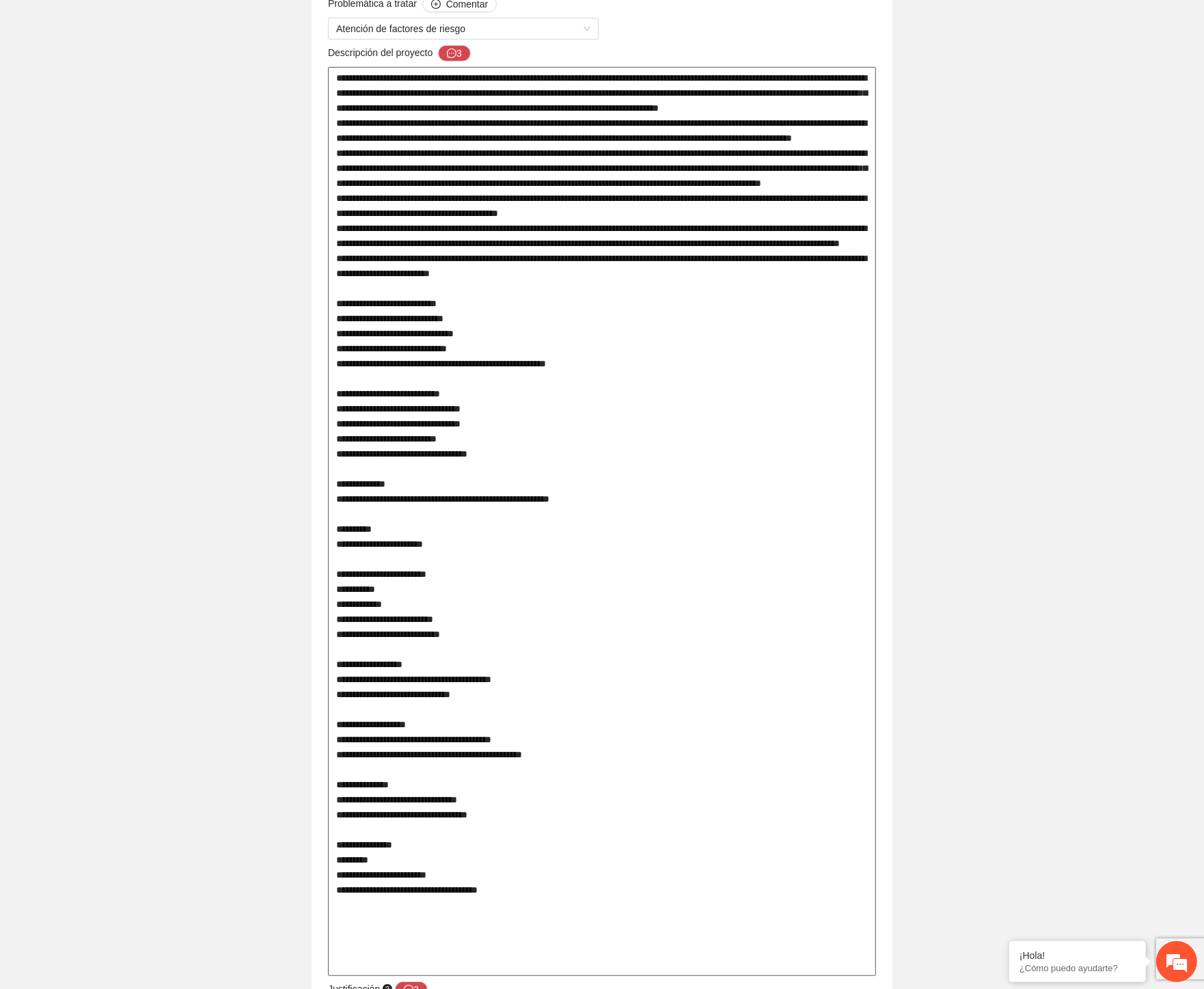
scroll to position [911, 0]
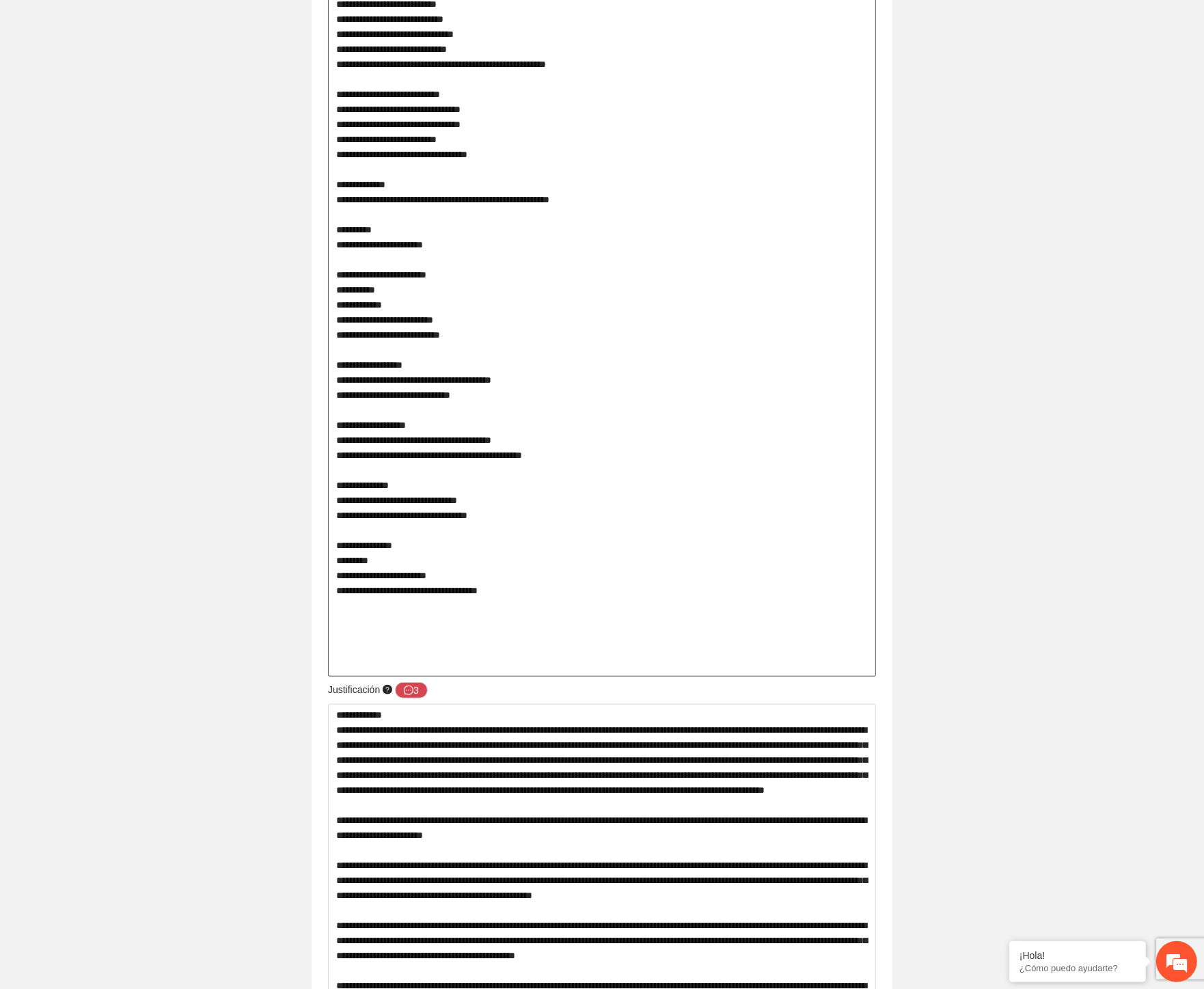
drag, startPoint x: 432, startPoint y: 179, endPoint x: 490, endPoint y: 183, distance: 58.1
click at [488, 182] on textarea at bounding box center [602, 222] width 548 height 908
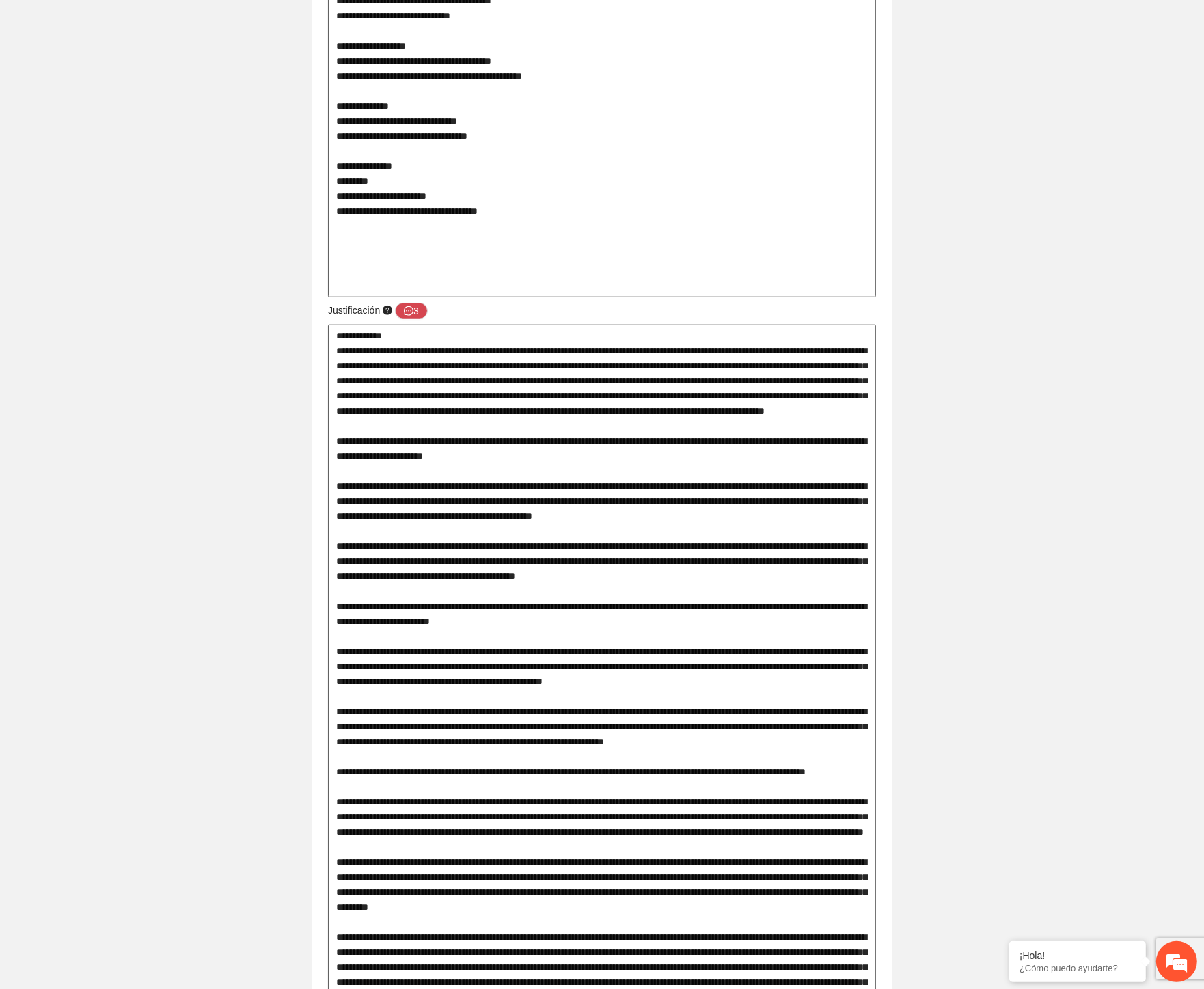
scroll to position [1594, 0]
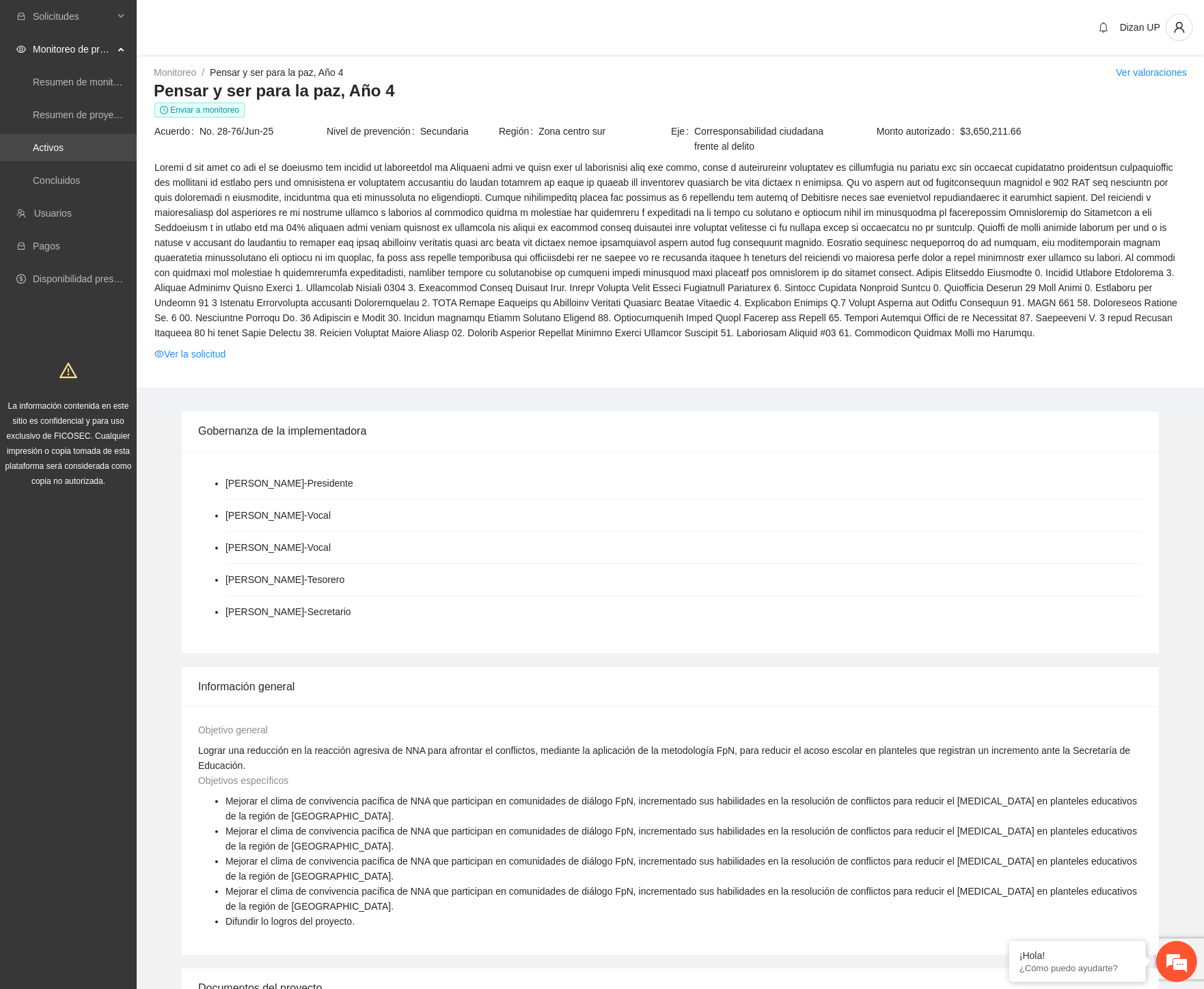
click at [53, 146] on link "Activos" at bounding box center [48, 148] width 30 height 11
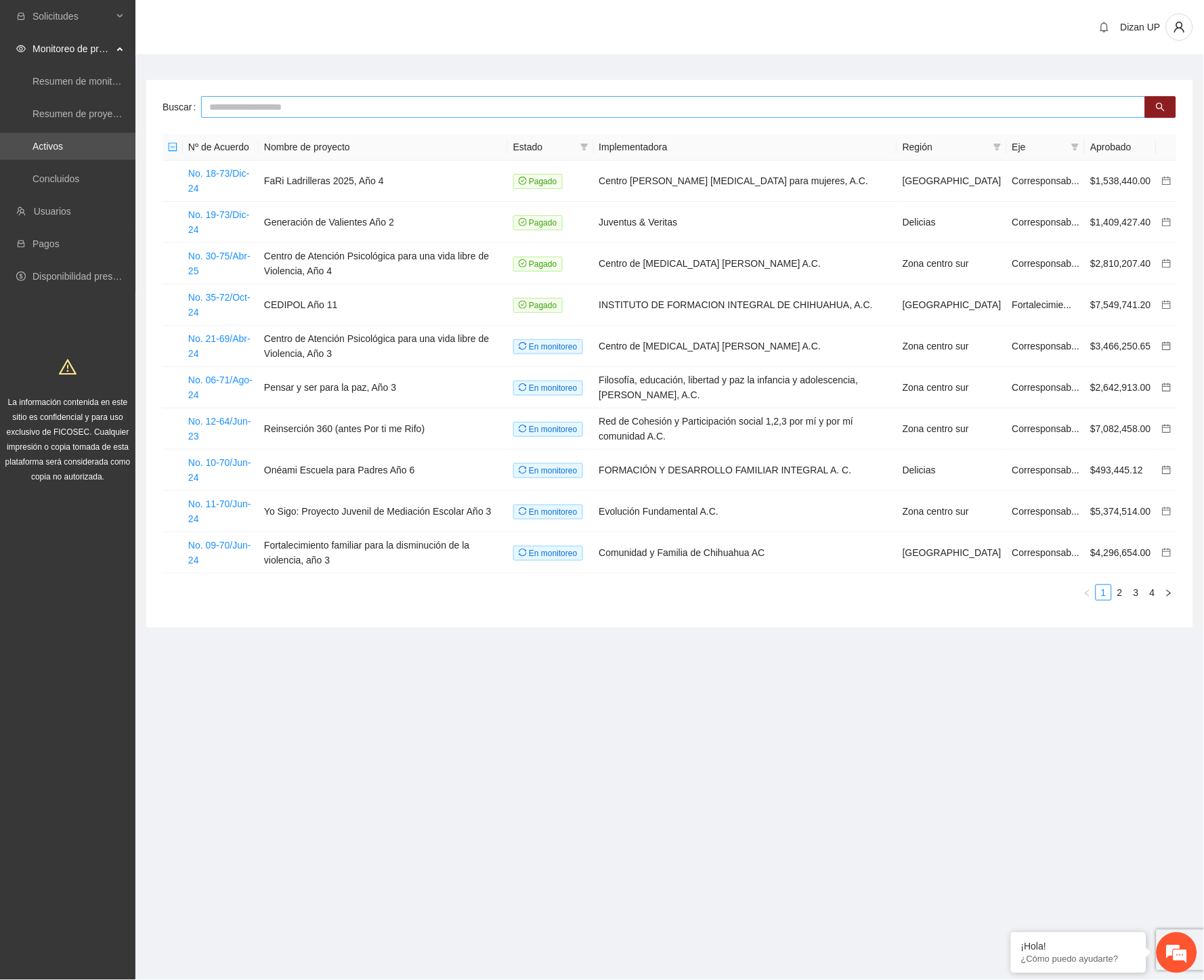
click at [258, 104] on input "text" at bounding box center [674, 107] width 945 height 21
type input "***"
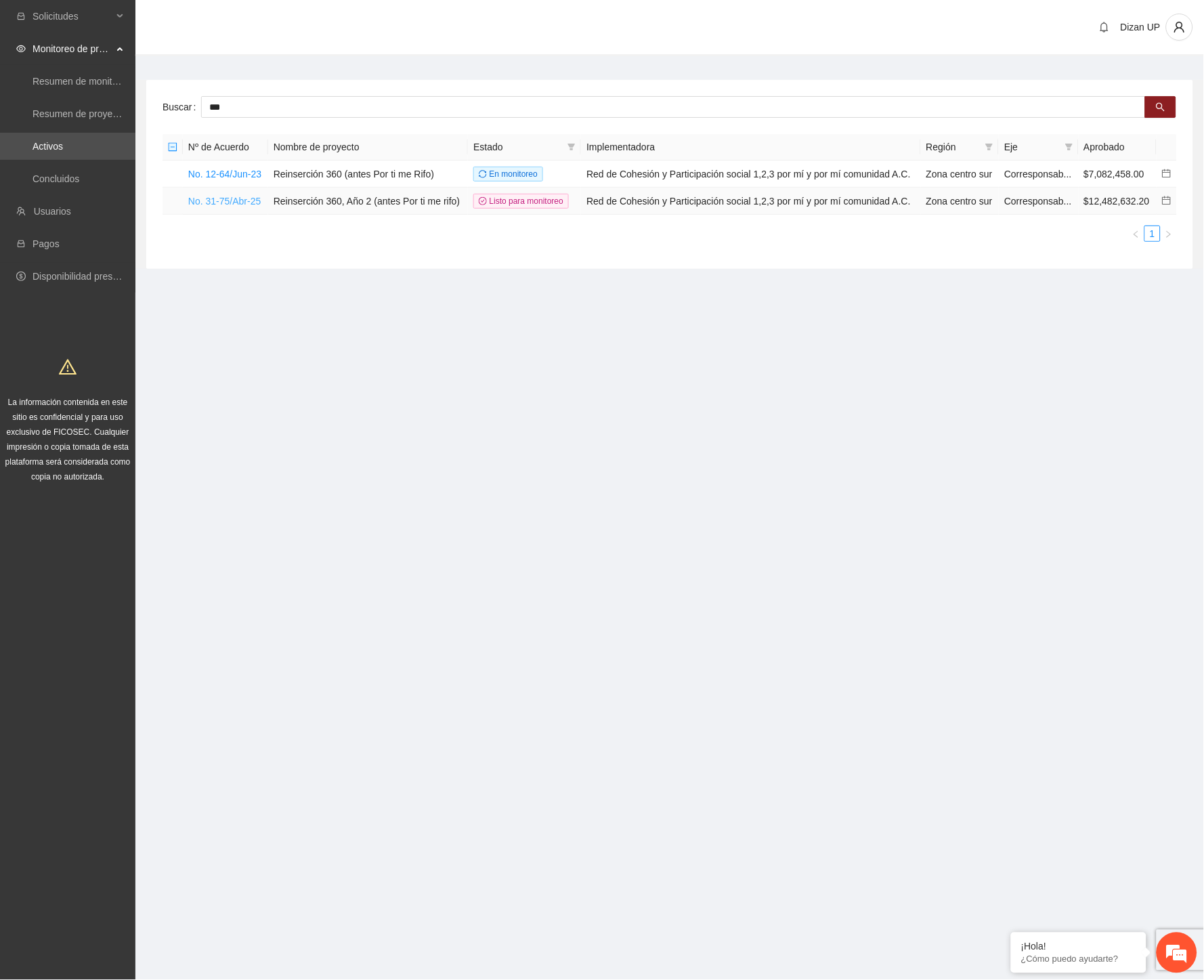
click at [238, 202] on link "No. 31-75/Abr-25" at bounding box center [225, 201] width 73 height 11
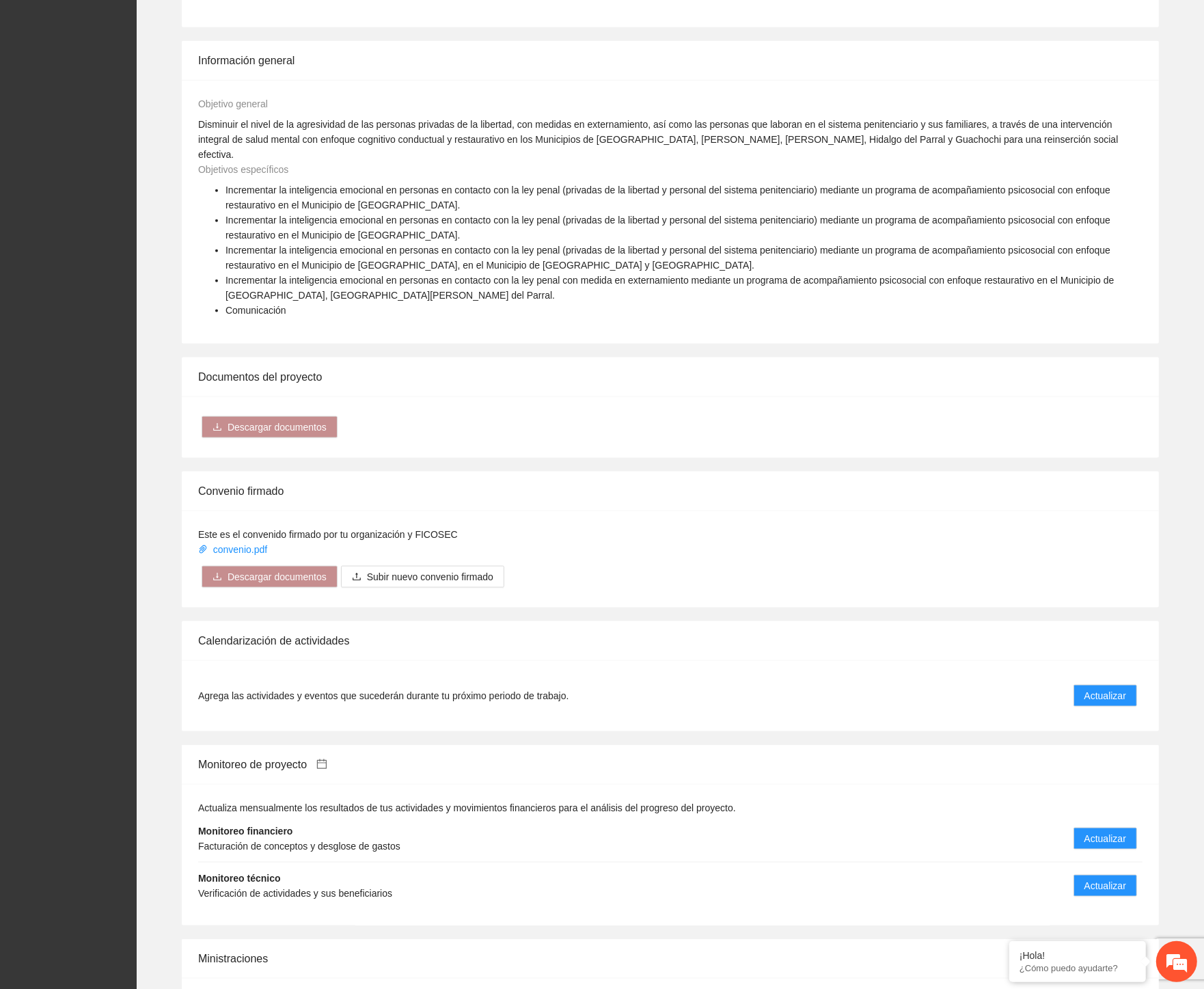
scroll to position [1897, 0]
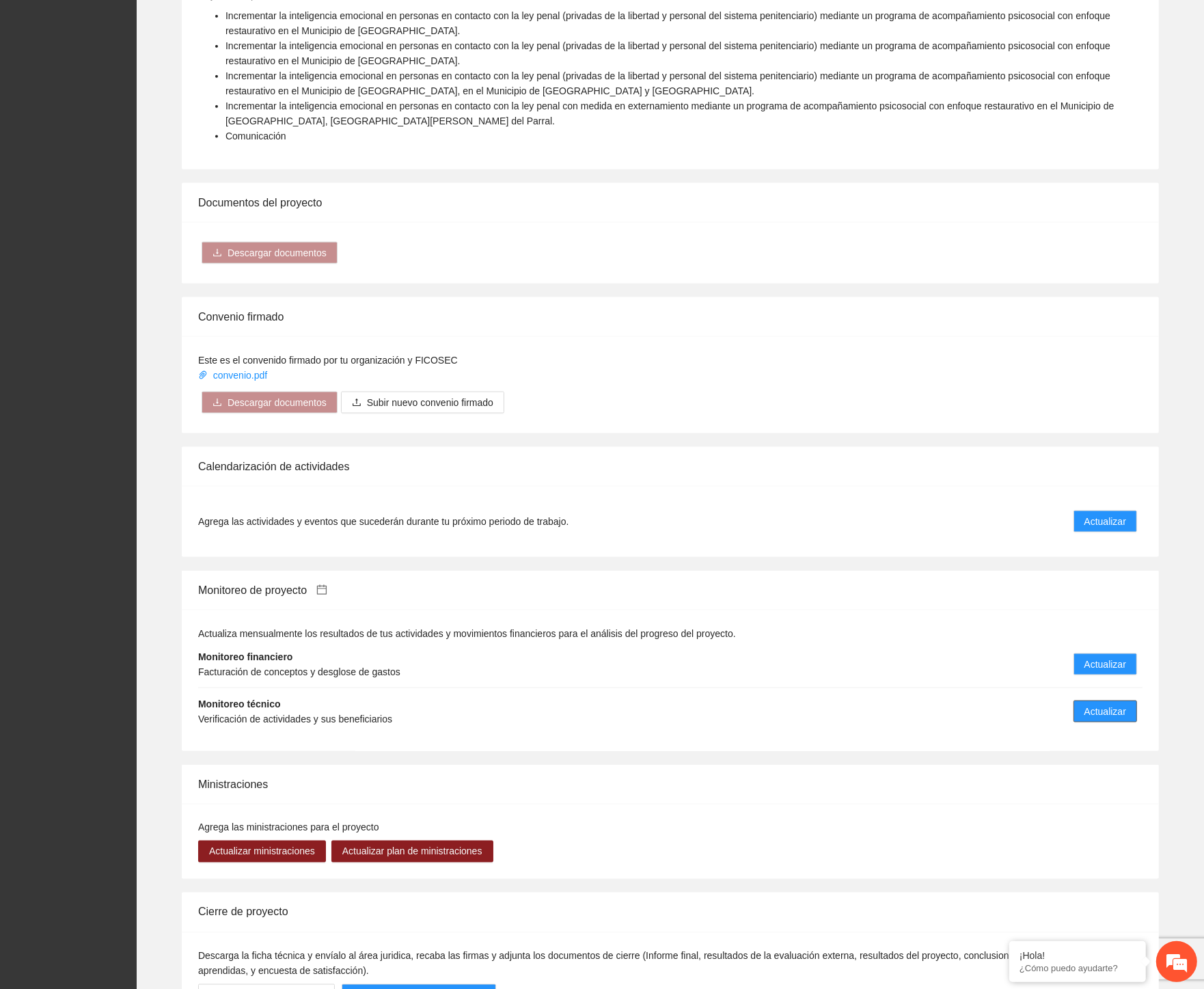
drag, startPoint x: 1096, startPoint y: 673, endPoint x: 1097, endPoint y: 655, distance: 18.0
click at [1097, 701] on button "Actualizar" at bounding box center [1105, 711] width 64 height 22
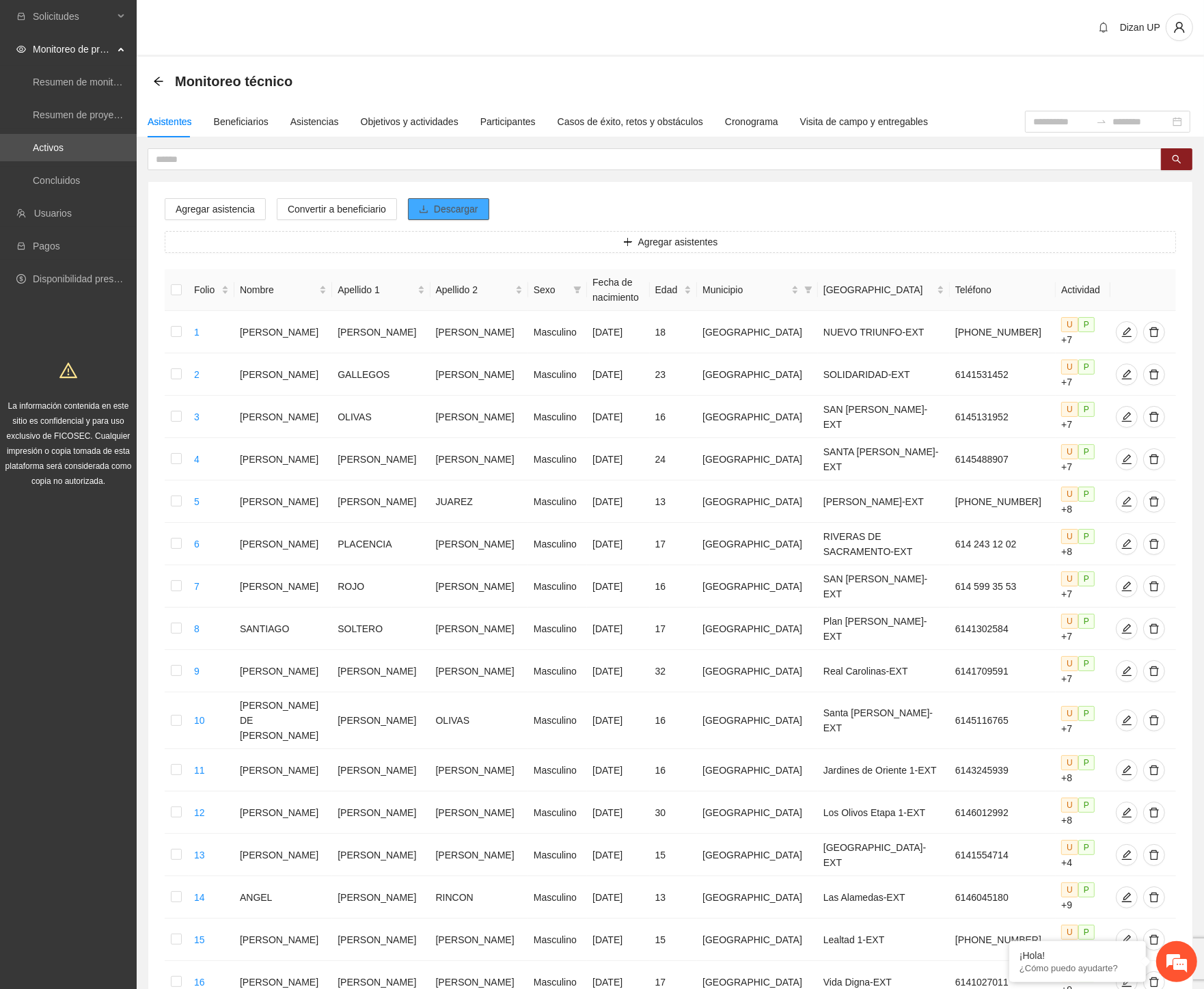
click at [469, 213] on span "Descargar" at bounding box center [456, 209] width 45 height 15
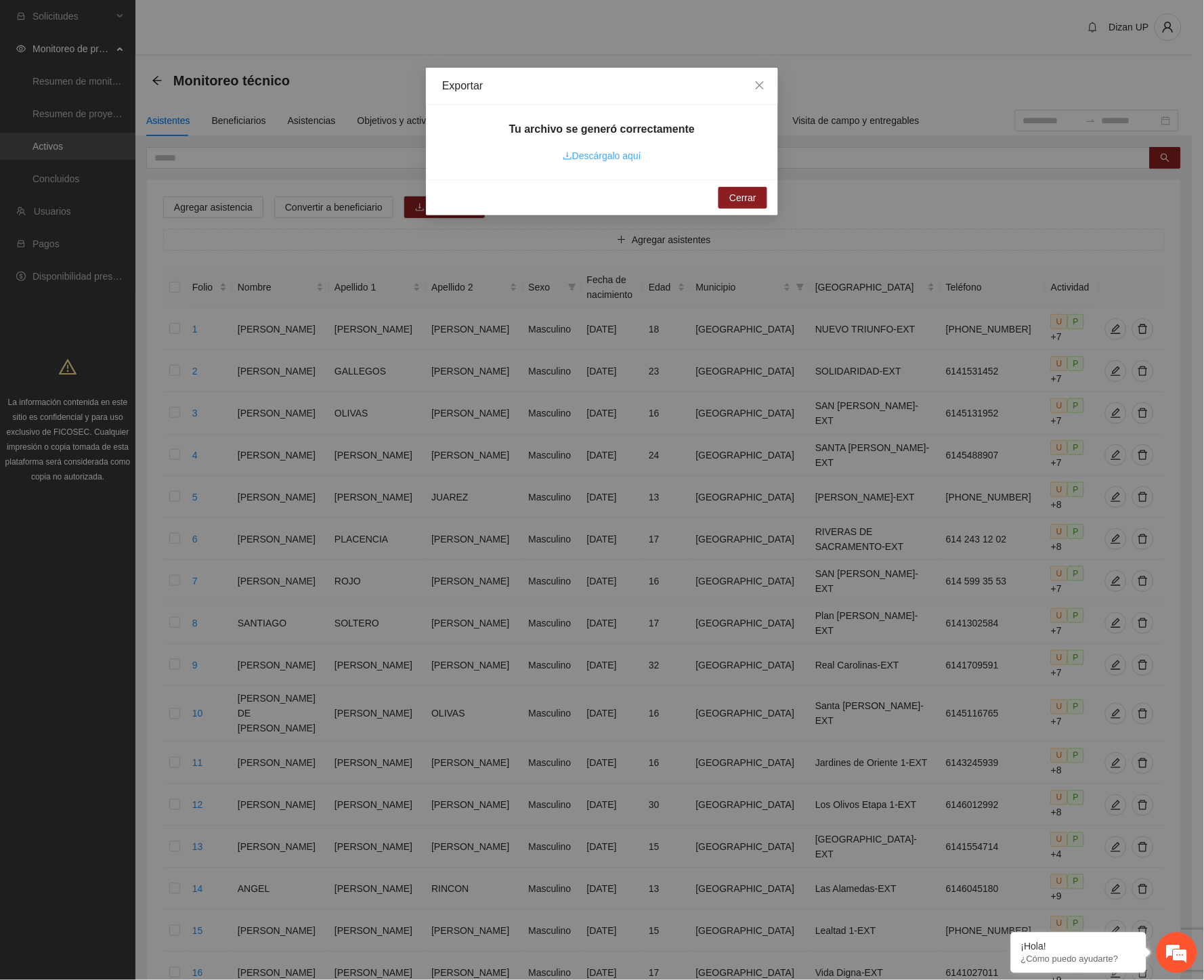
click at [570, 155] on icon "download" at bounding box center [567, 155] width 10 height 10
click at [741, 201] on span "Cerrar" at bounding box center [742, 197] width 28 height 15
